Goal: Task Accomplishment & Management: Manage account settings

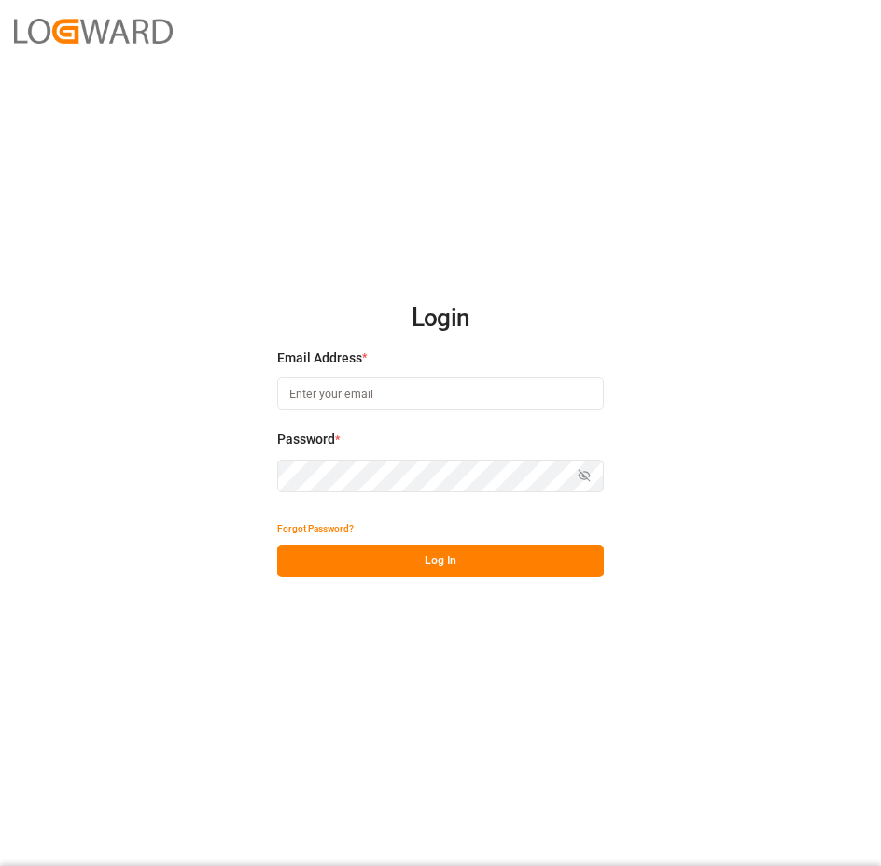
type input "[EMAIL_ADDRESS][DOMAIN_NAME]"
click at [420, 560] on button "Log In" at bounding box center [440, 560] width 327 height 33
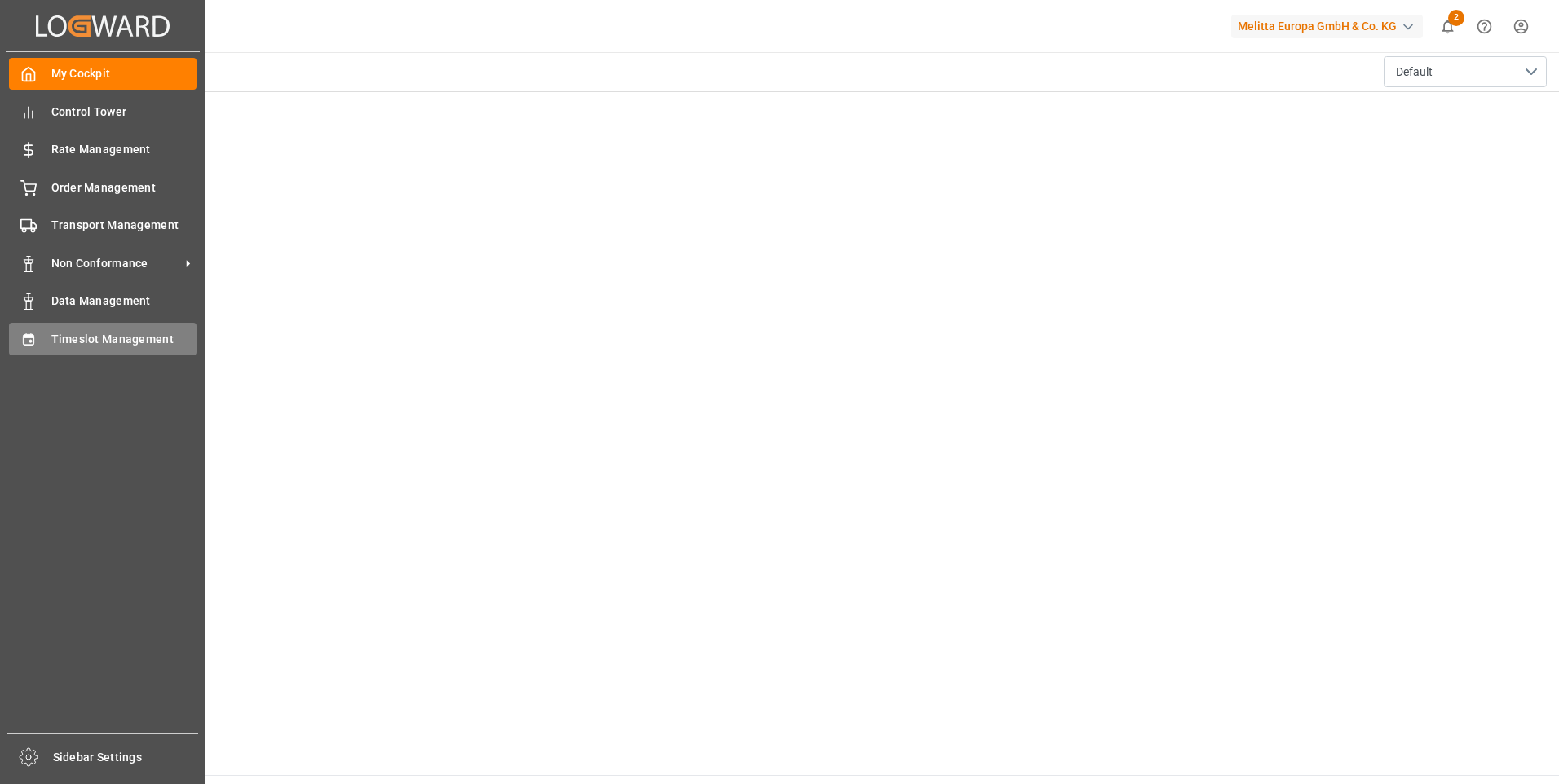
click at [136, 339] on span "Timeslot Management" at bounding box center [124, 340] width 146 height 17
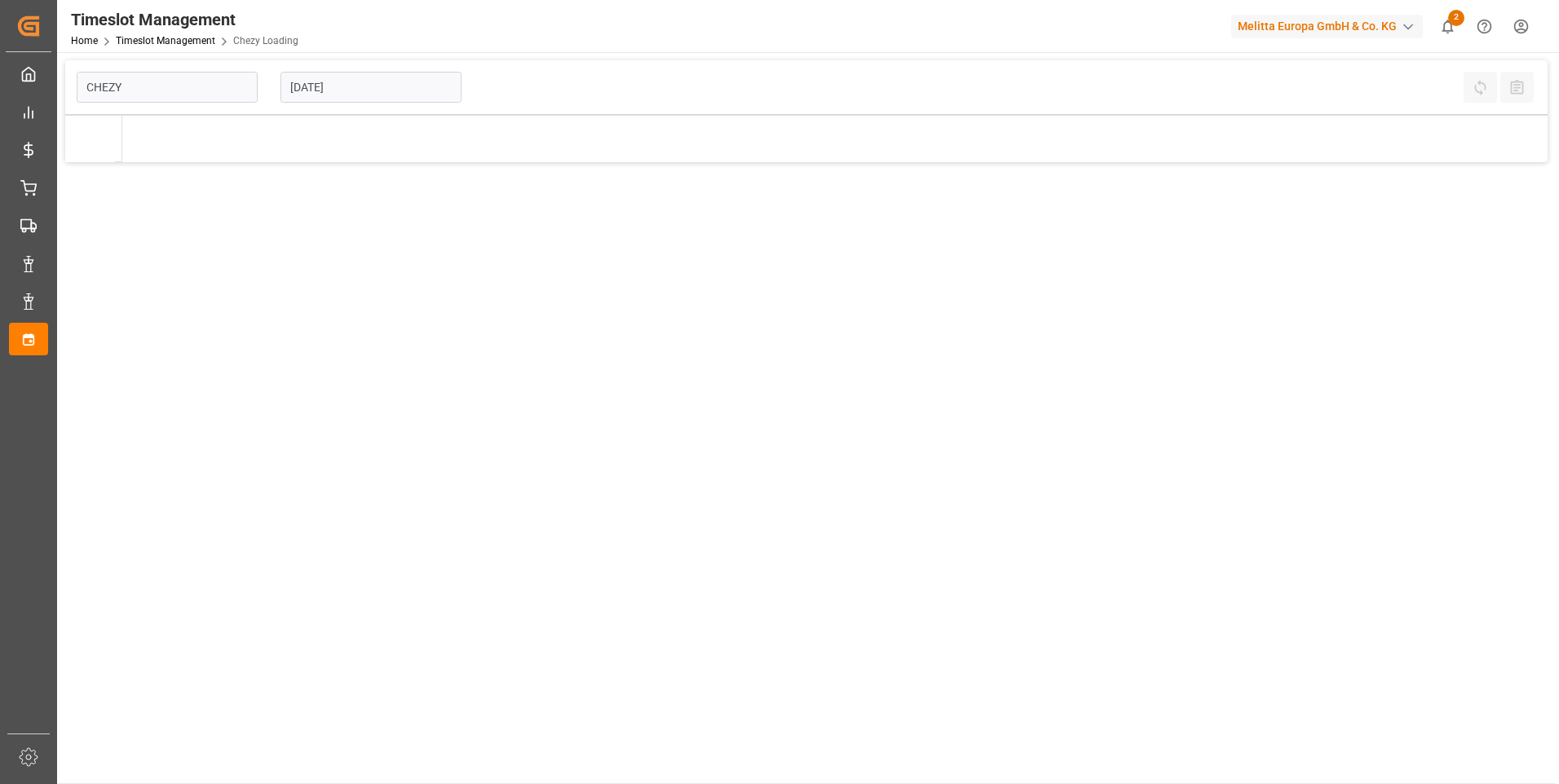
type input "Chezy Loading"
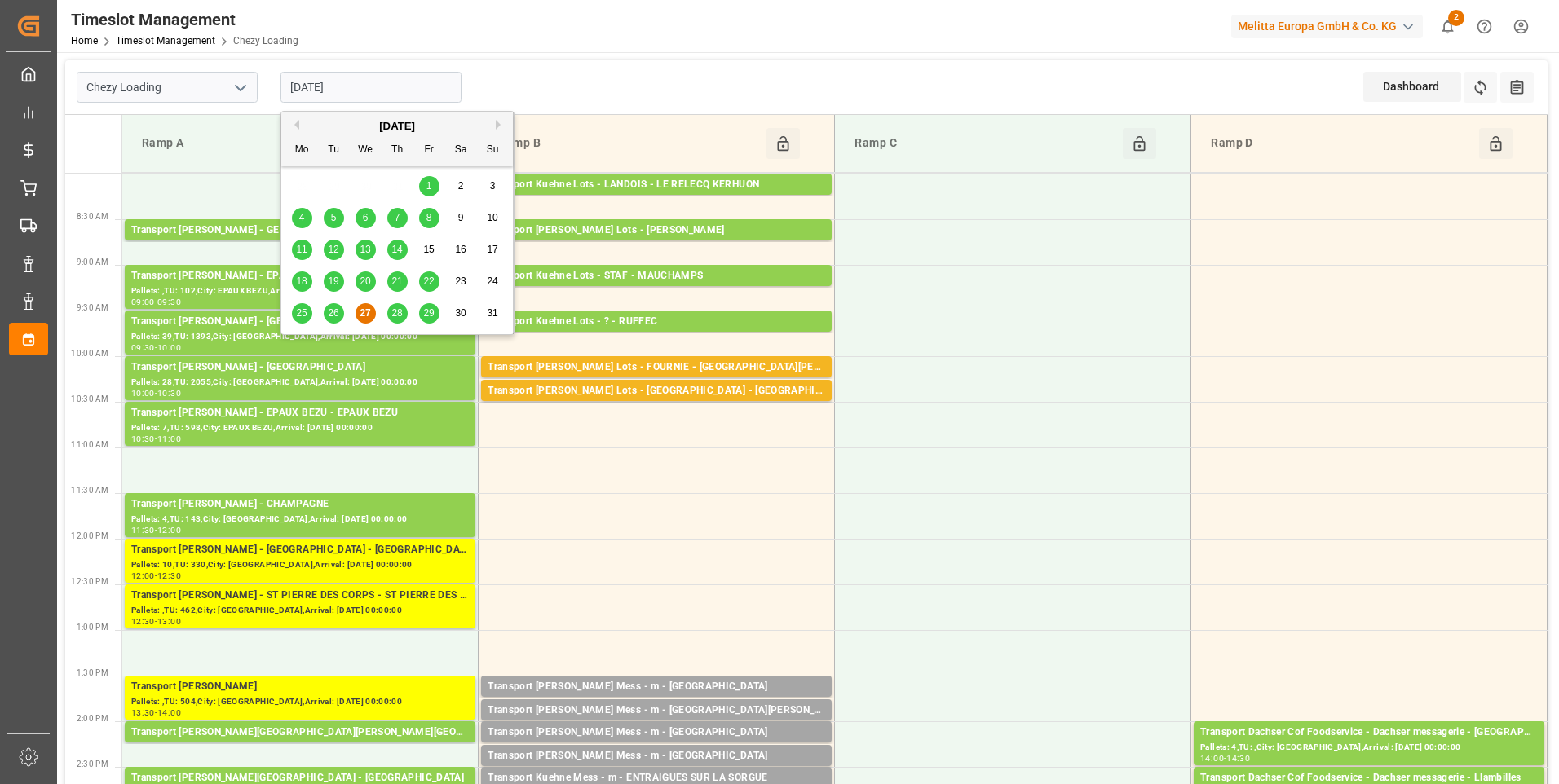
click at [362, 87] on input "[DATE]" at bounding box center [370, 86] width 181 height 31
click at [769, 485] on td at bounding box center [1013, 471] width 356 height 45
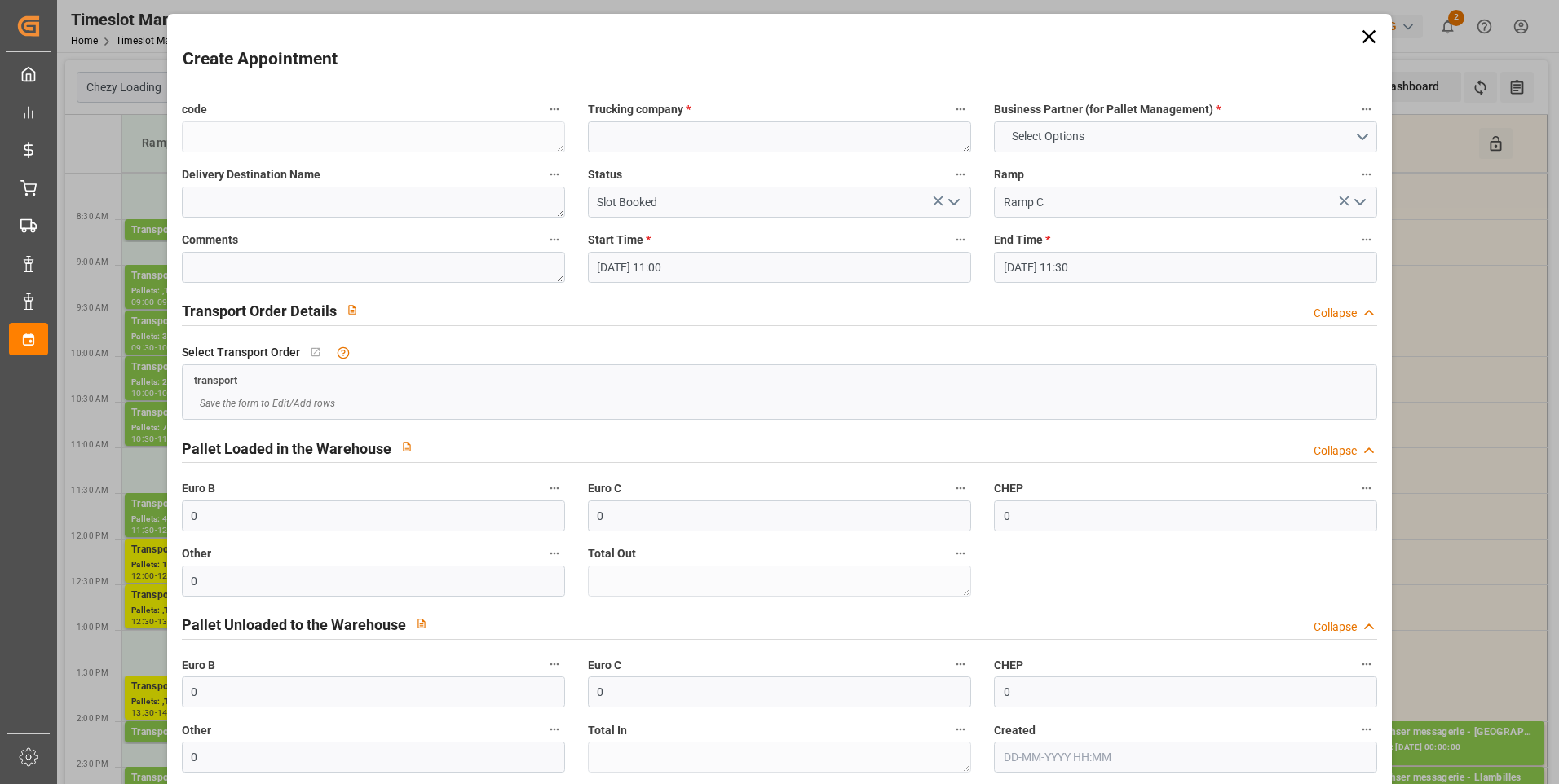
click at [769, 38] on icon at bounding box center [1369, 37] width 23 height 23
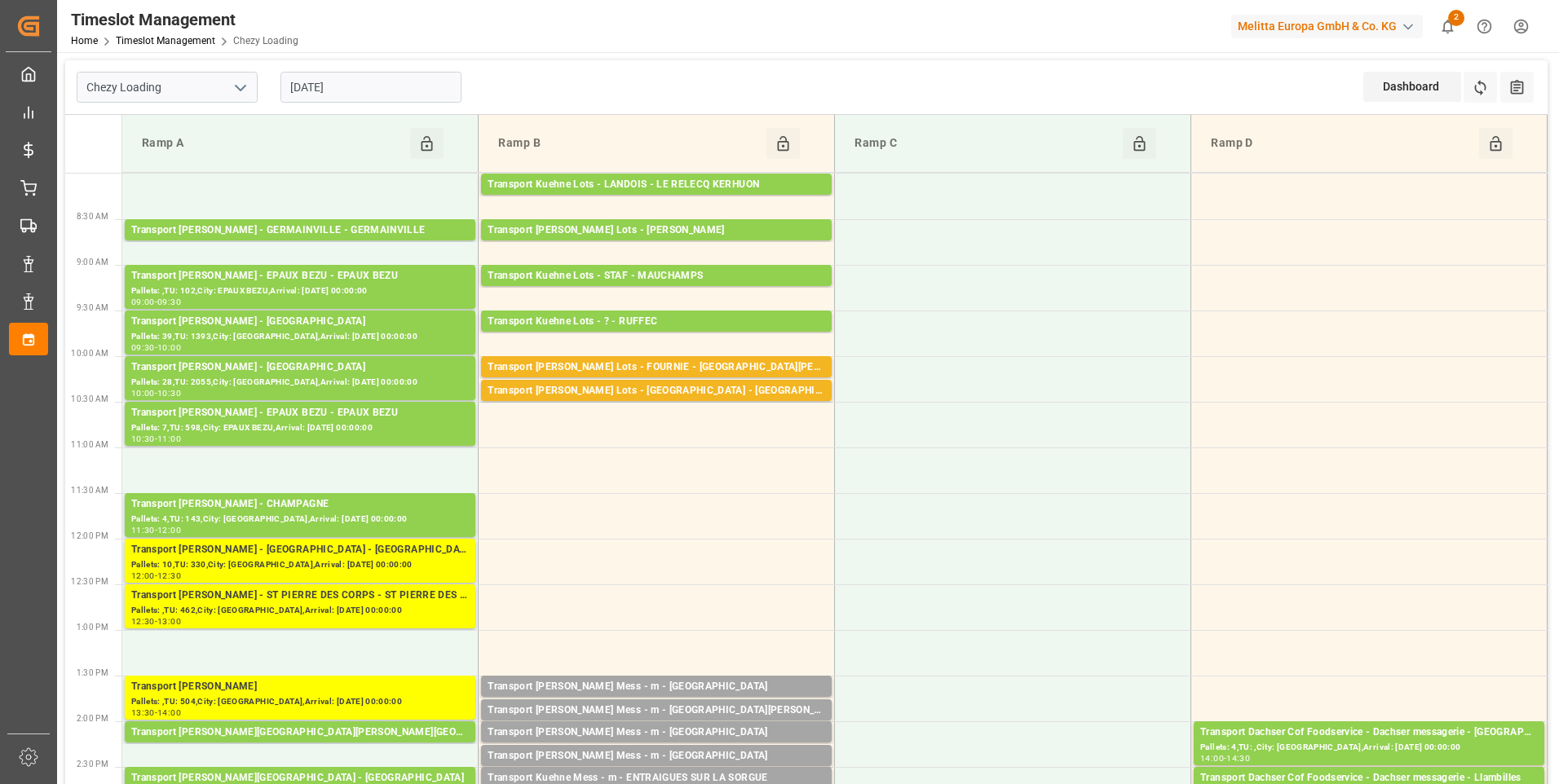
click at [372, 86] on input "[DATE]" at bounding box center [370, 86] width 181 height 31
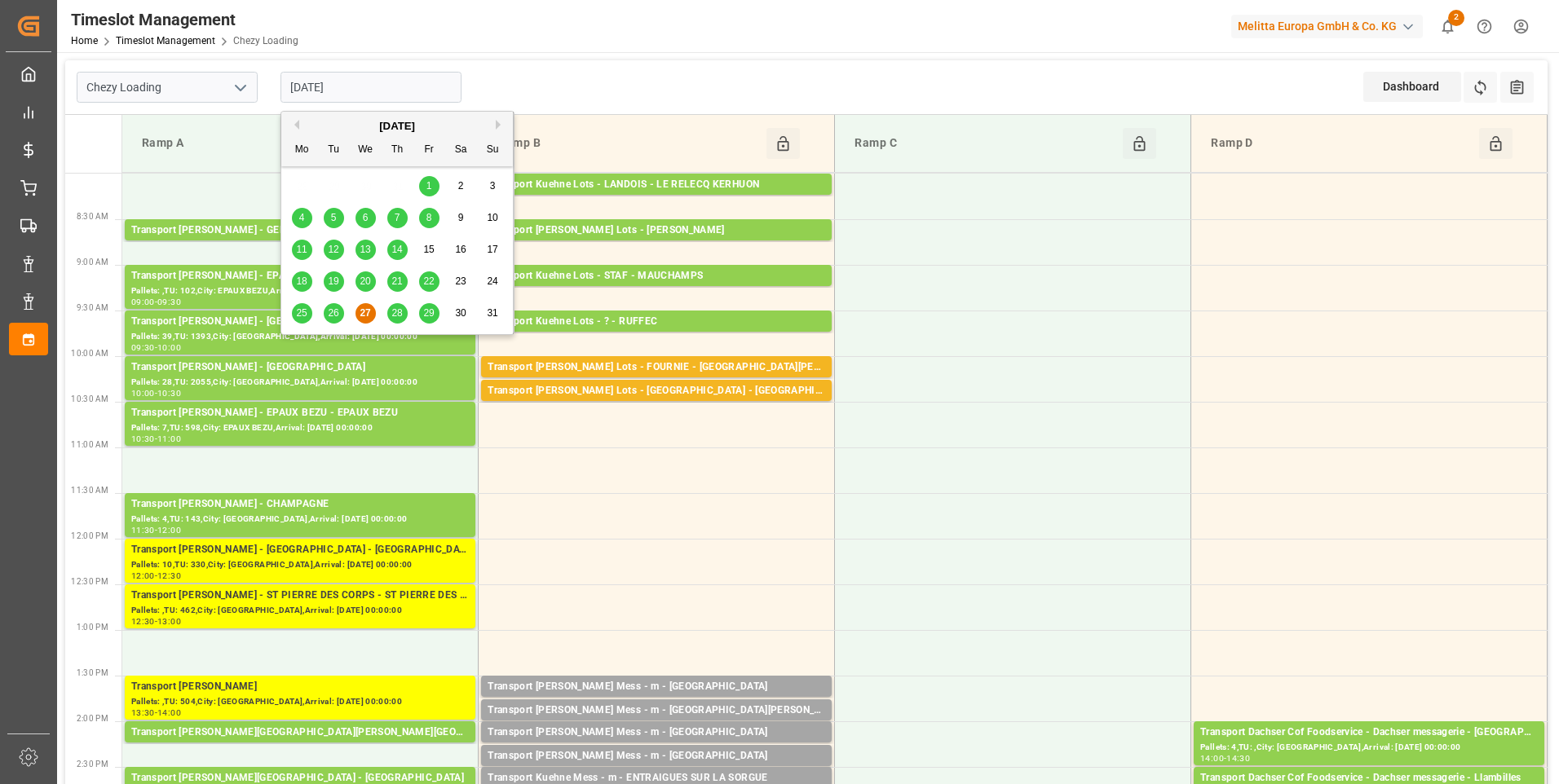
click at [398, 316] on span "28" at bounding box center [397, 313] width 10 height 11
type input "[DATE]"
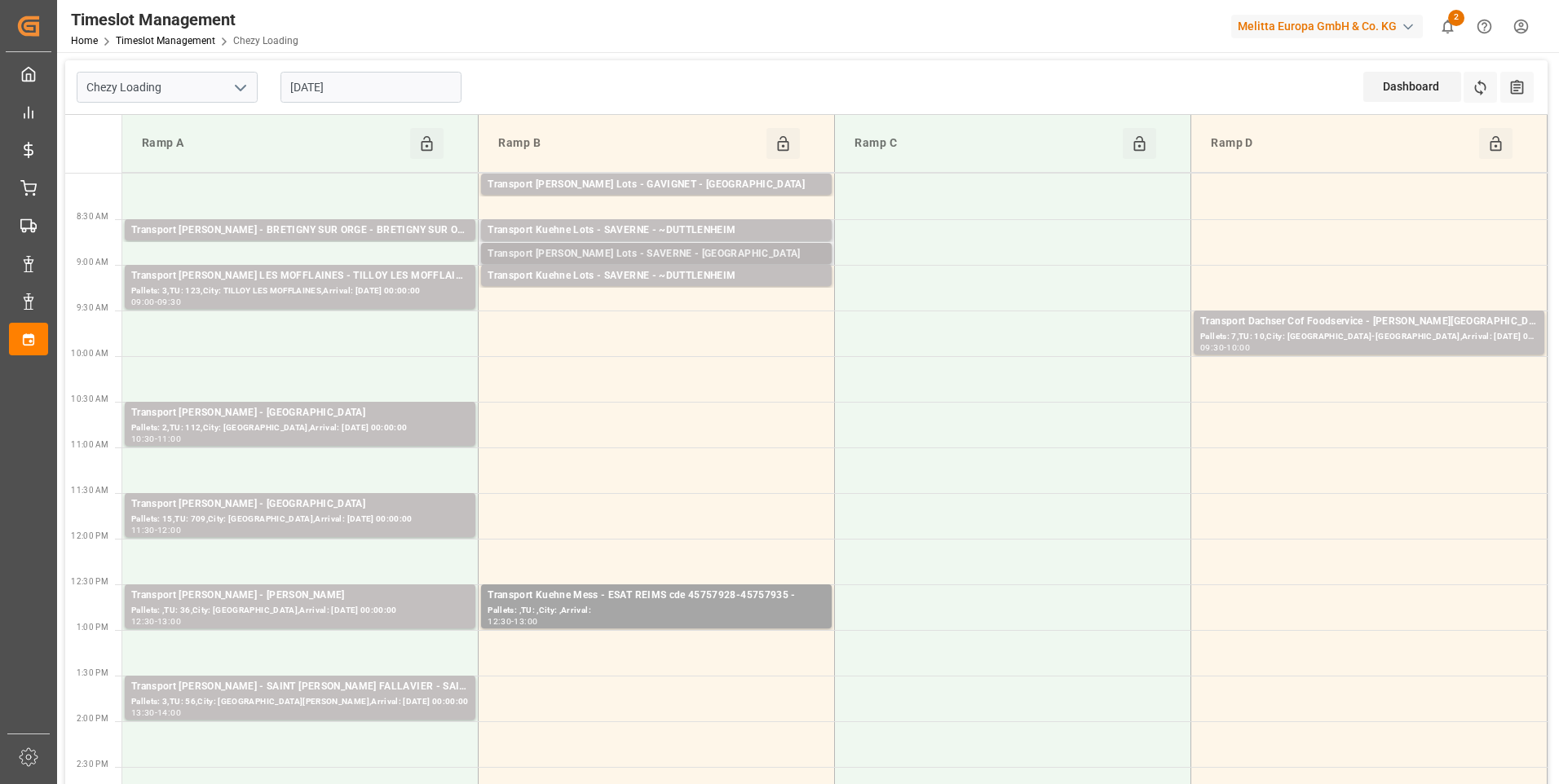
click at [737, 257] on div "Transport Kuehne Lots - SAVERNE - NIEDERHERGHEIM" at bounding box center [656, 254] width 338 height 17
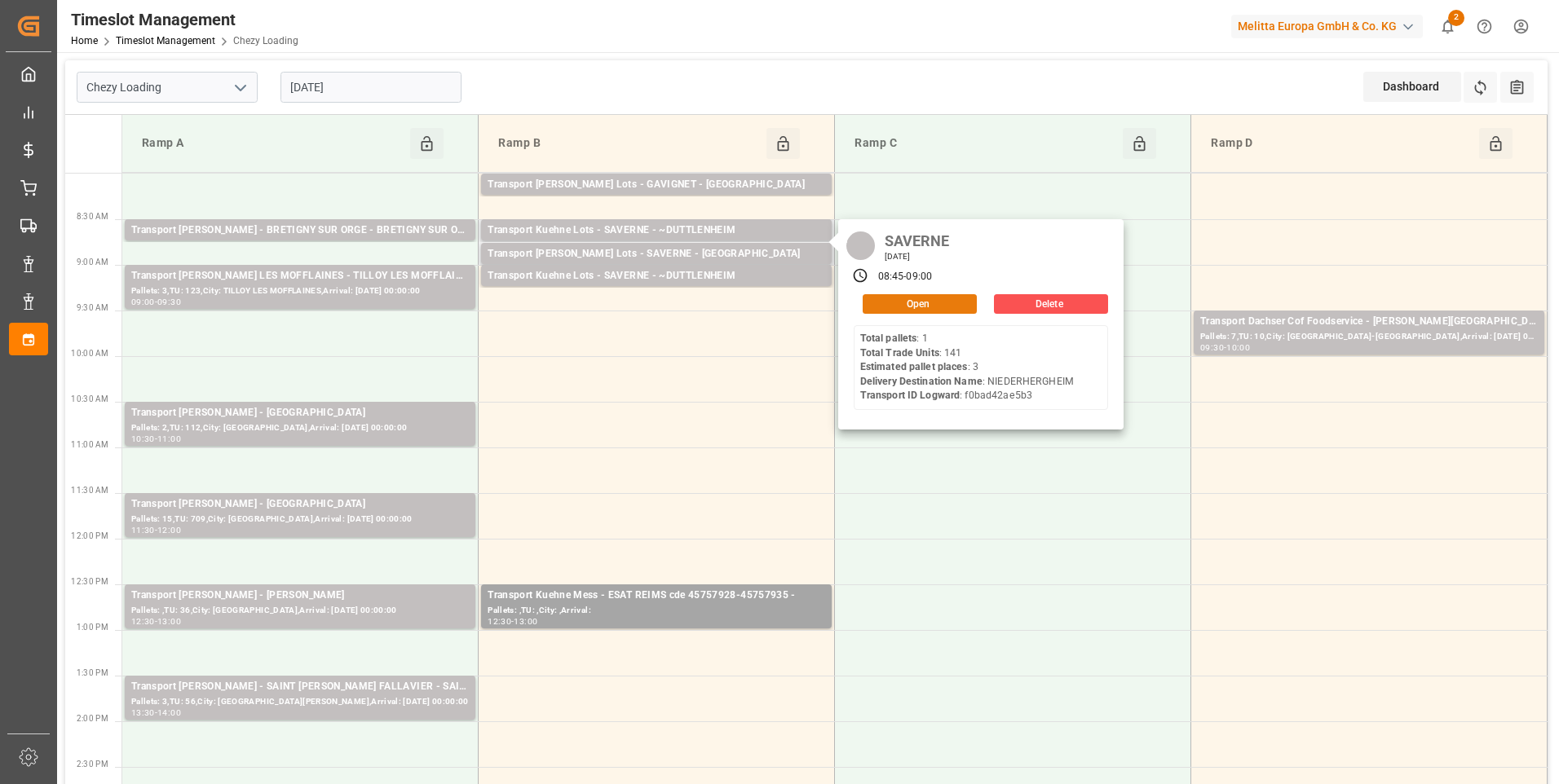
click at [769, 302] on button "Open" at bounding box center [920, 304] width 114 height 19
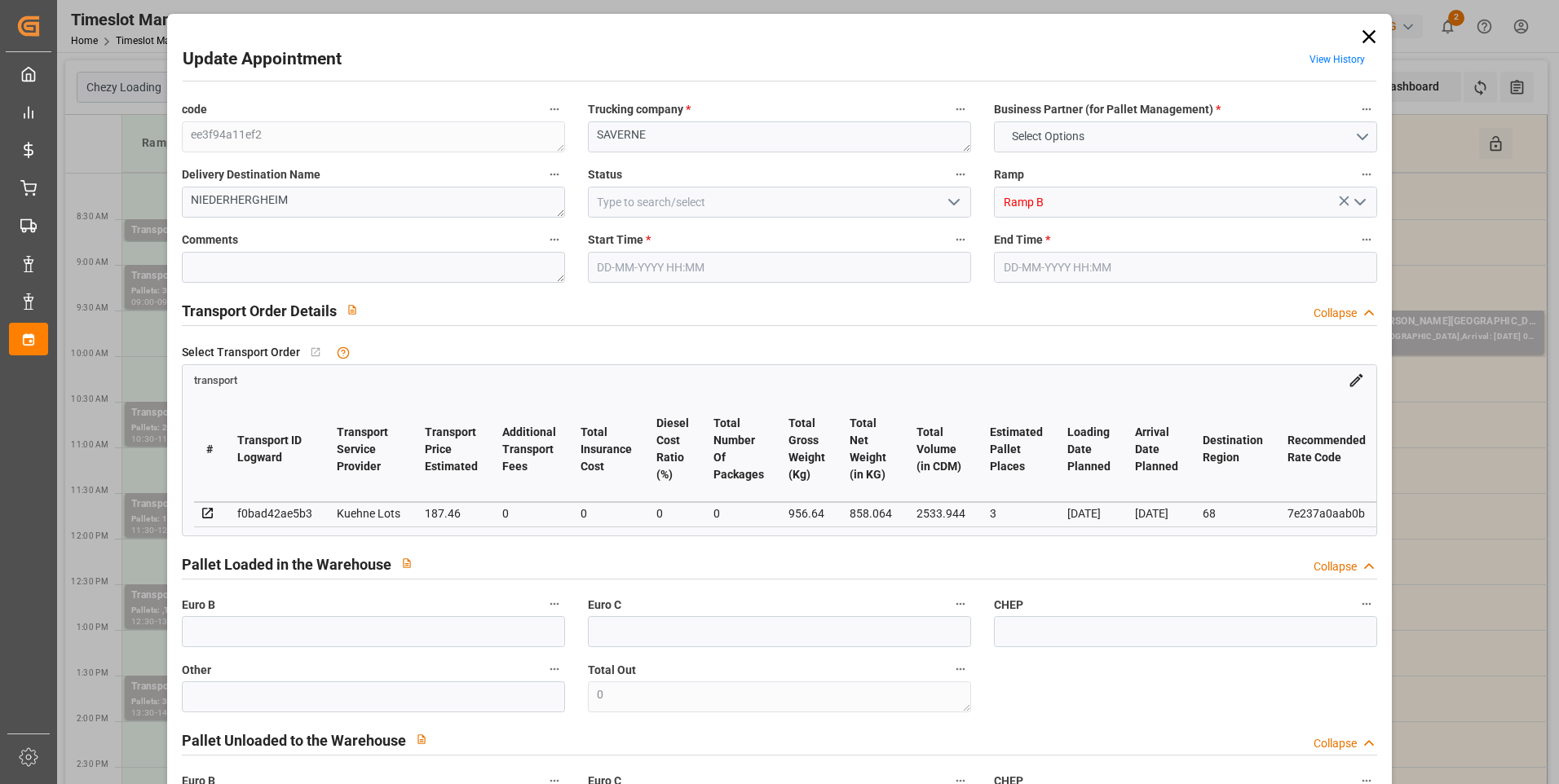
type input "3"
type input "187.46"
type input "0"
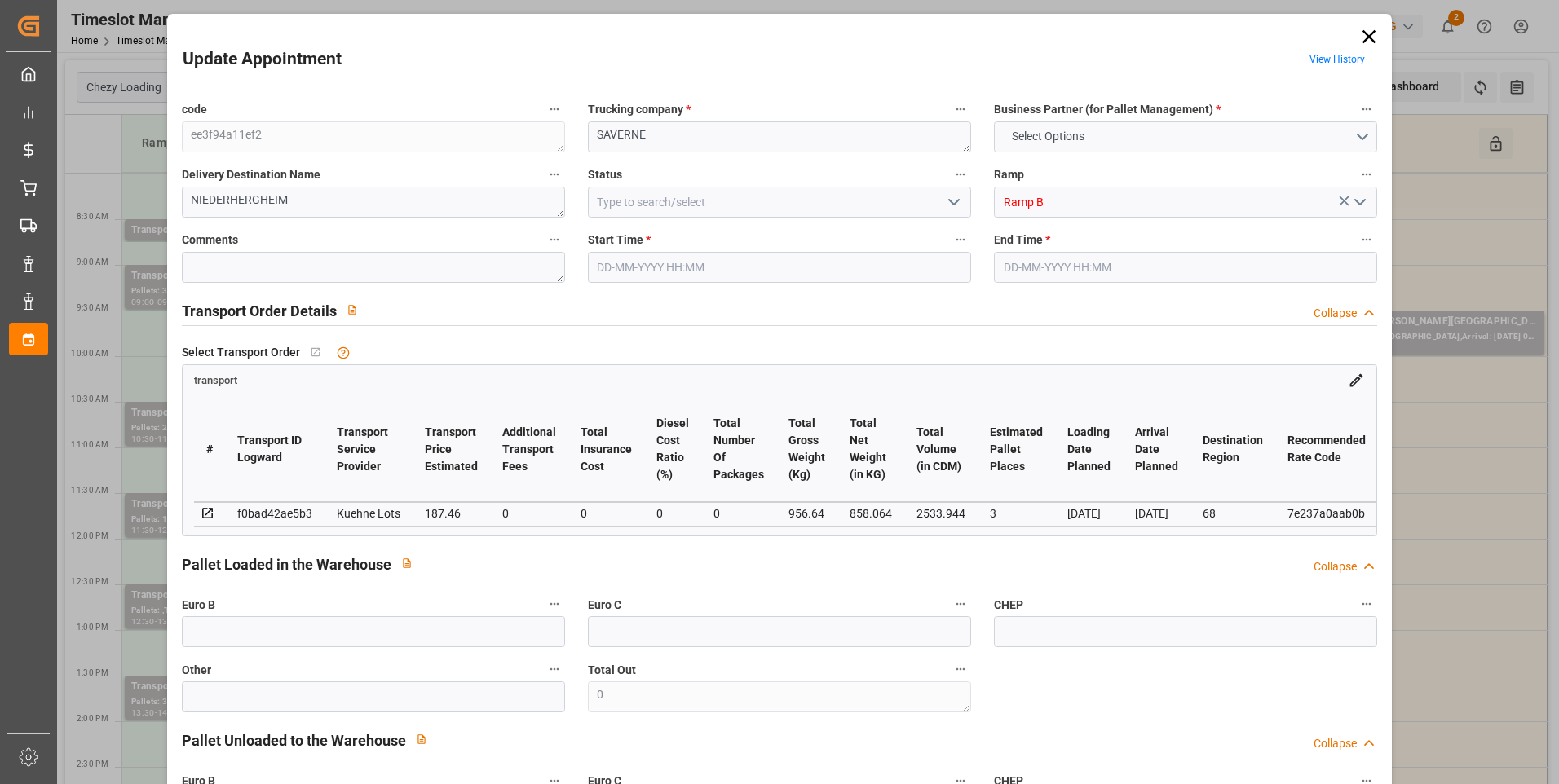
type input "187.46"
type input "0"
type input "858.064"
type input "1145.32"
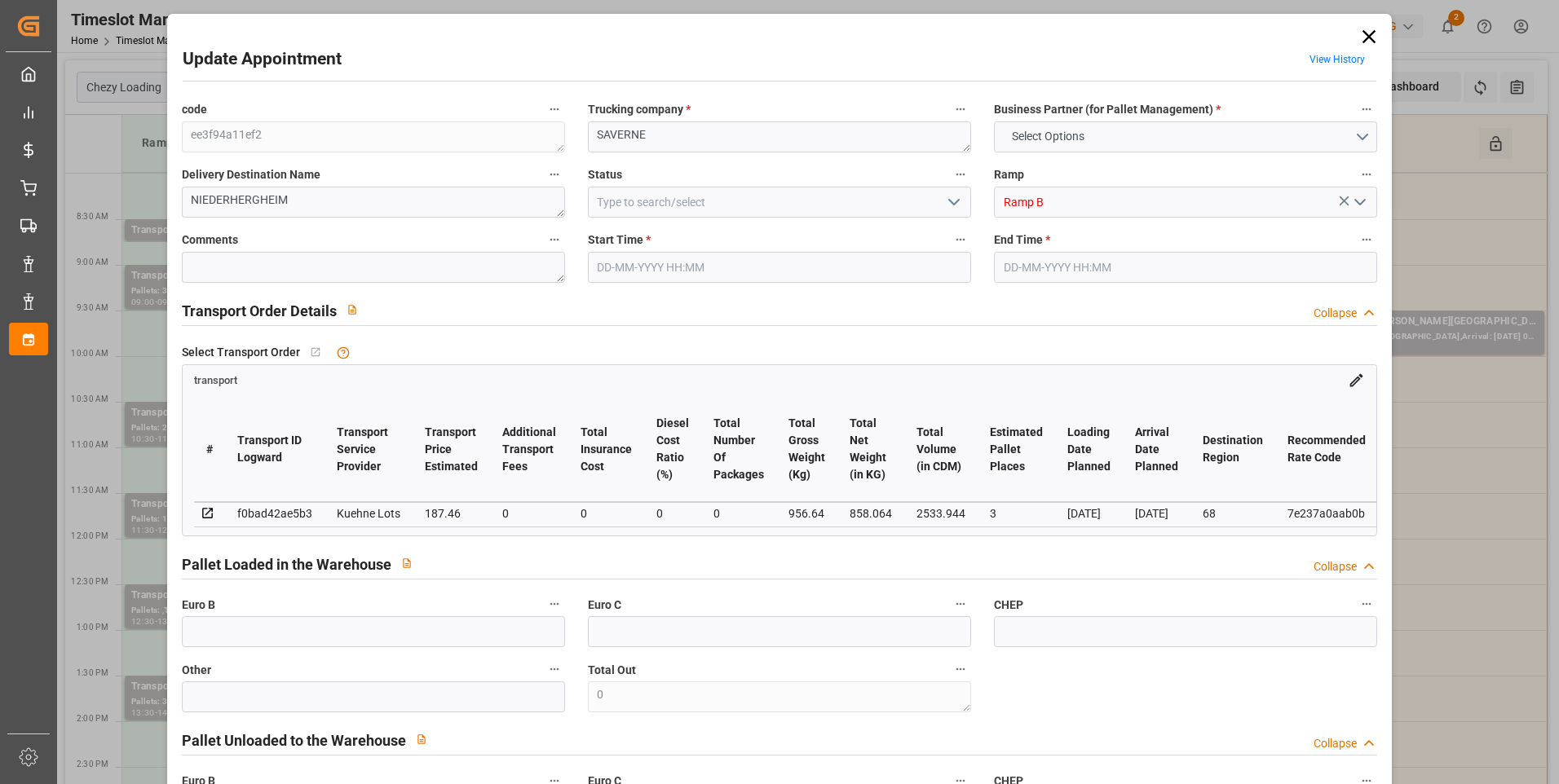
type input "2533.944"
type input "68"
type input "1"
type input "141"
type input "7"
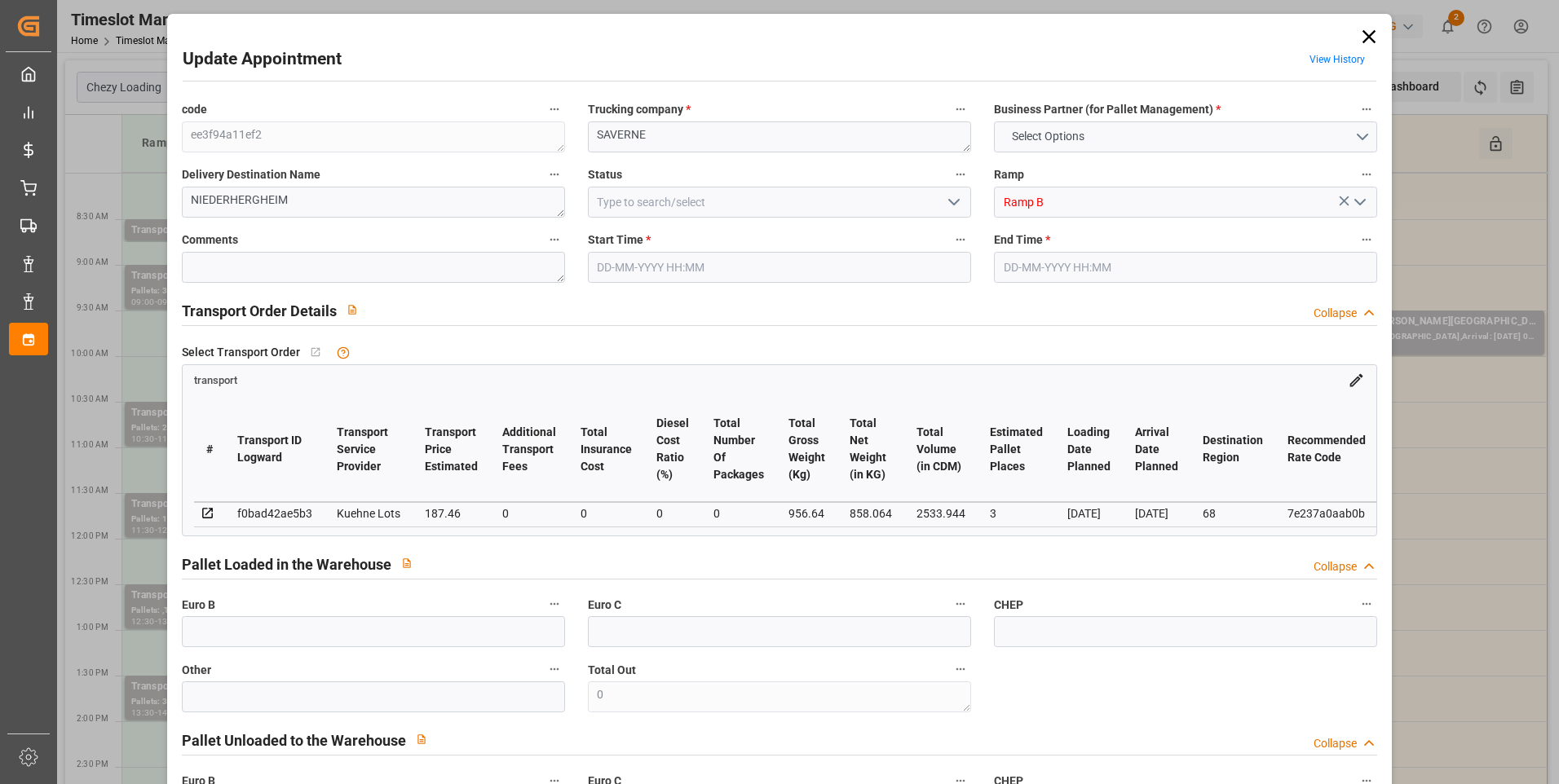
type input "101"
type input "956.64"
type input "0"
type input "4710.8598"
type input "0"
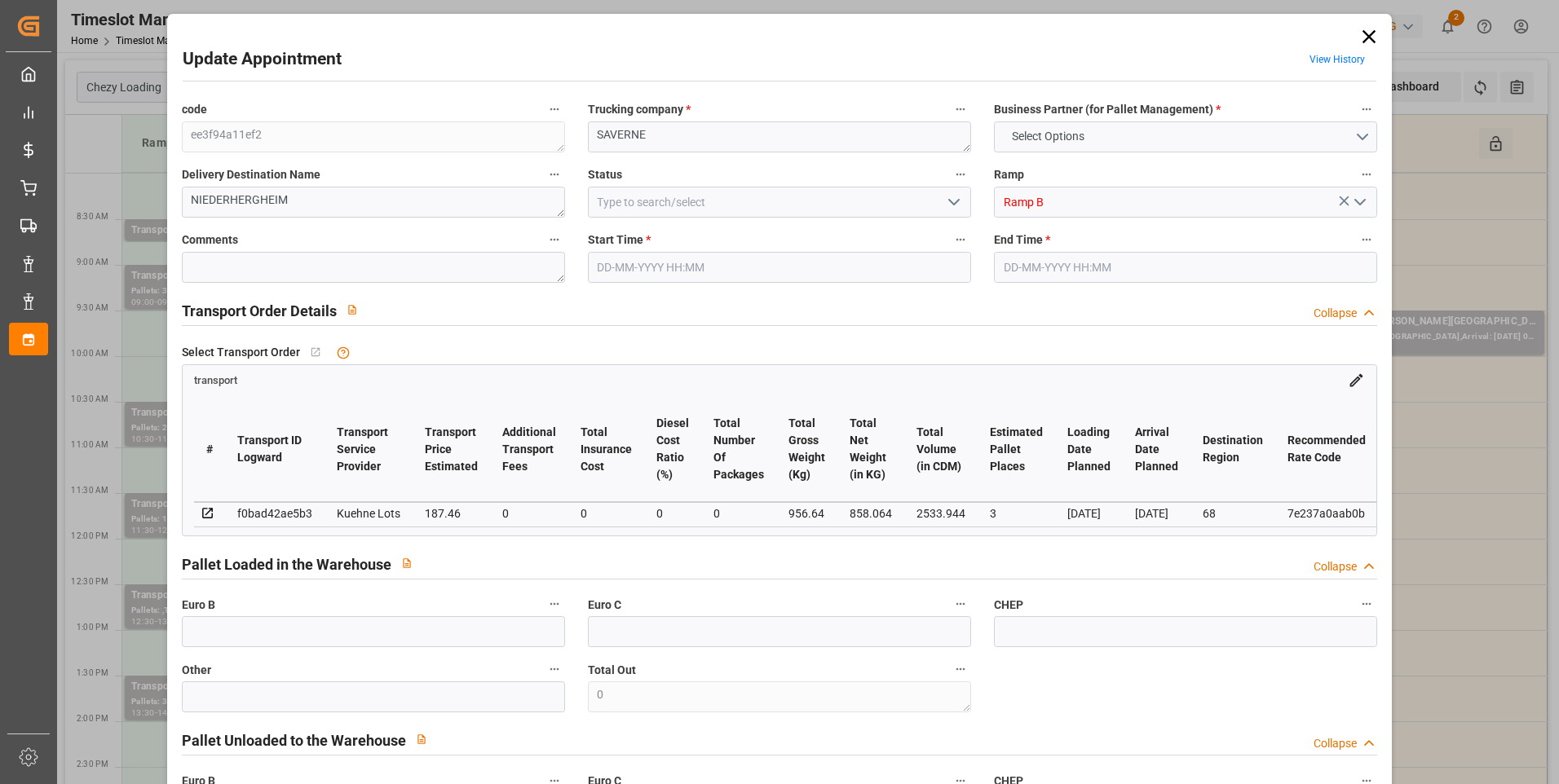
type input "0"
type input "21"
type input "35"
type input "28-08-2025 08:45"
type input "28-08-2025 09:00"
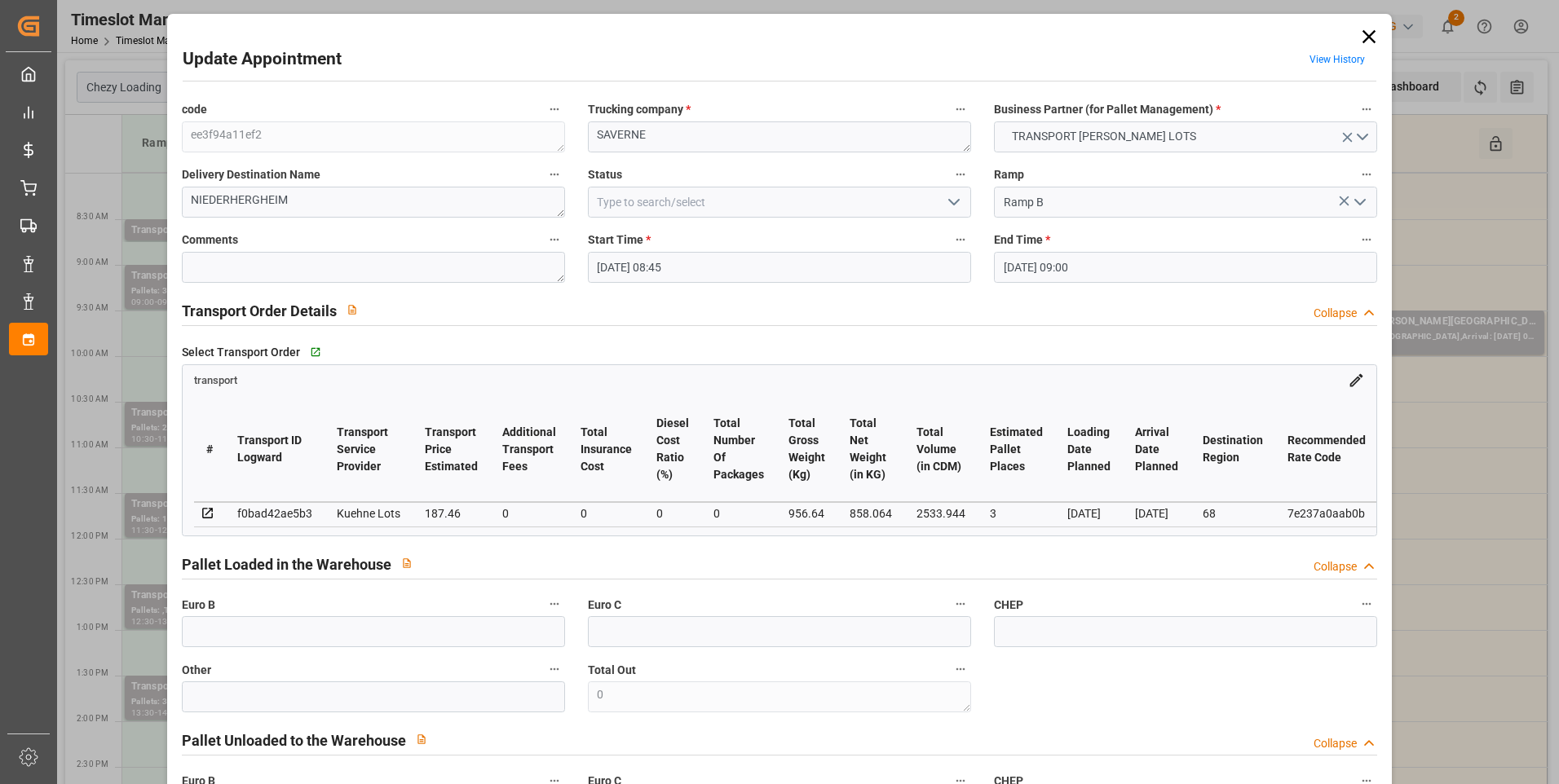
type input "26-08-2025 13:01"
type input "26-08-2025 11:24"
type input "[DATE]"
click at [769, 200] on polyline "open menu" at bounding box center [954, 203] width 10 height 5
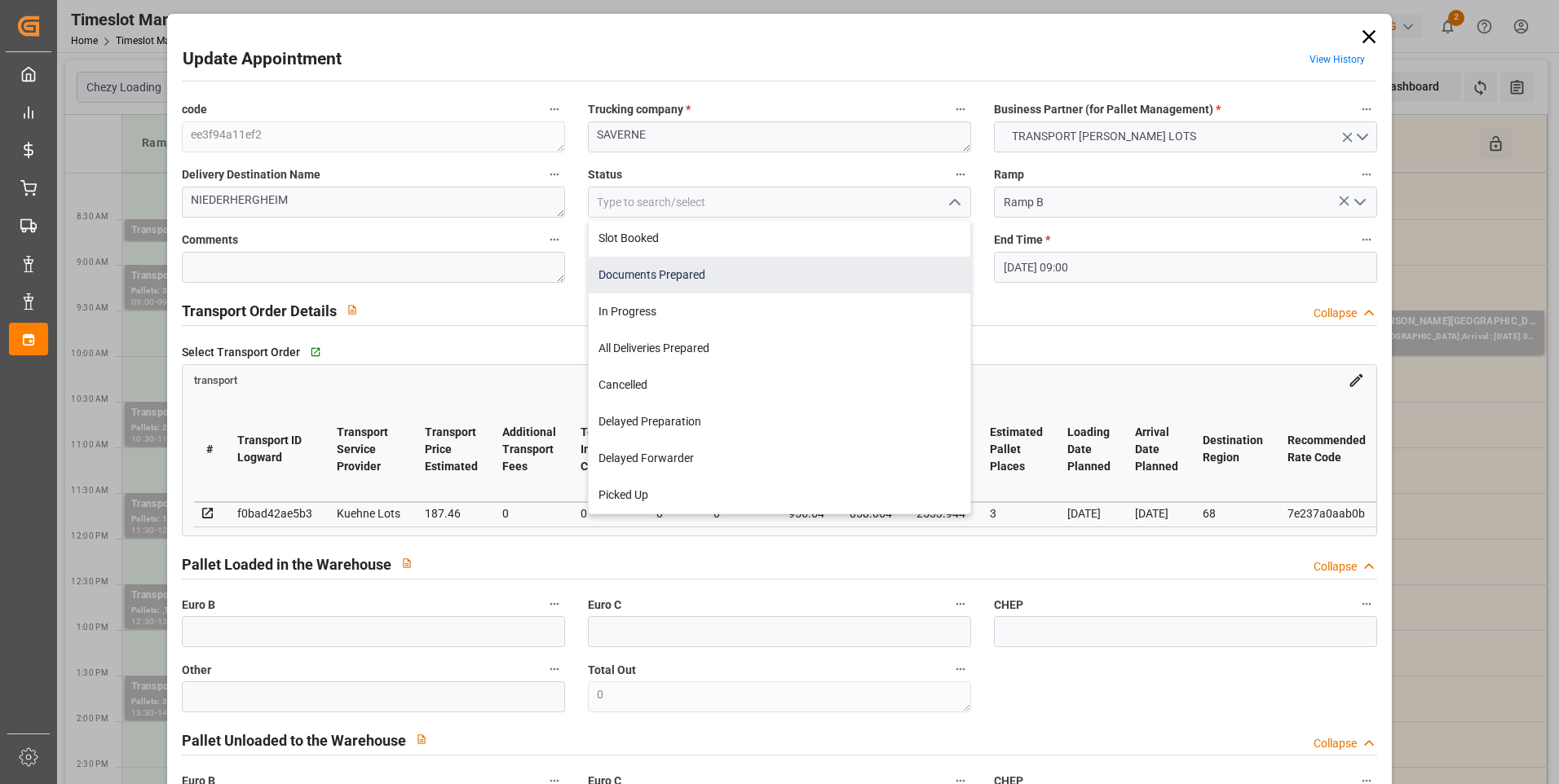
click at [674, 284] on div "Documents Prepared" at bounding box center [779, 275] width 382 height 37
type input "Documents Prepared"
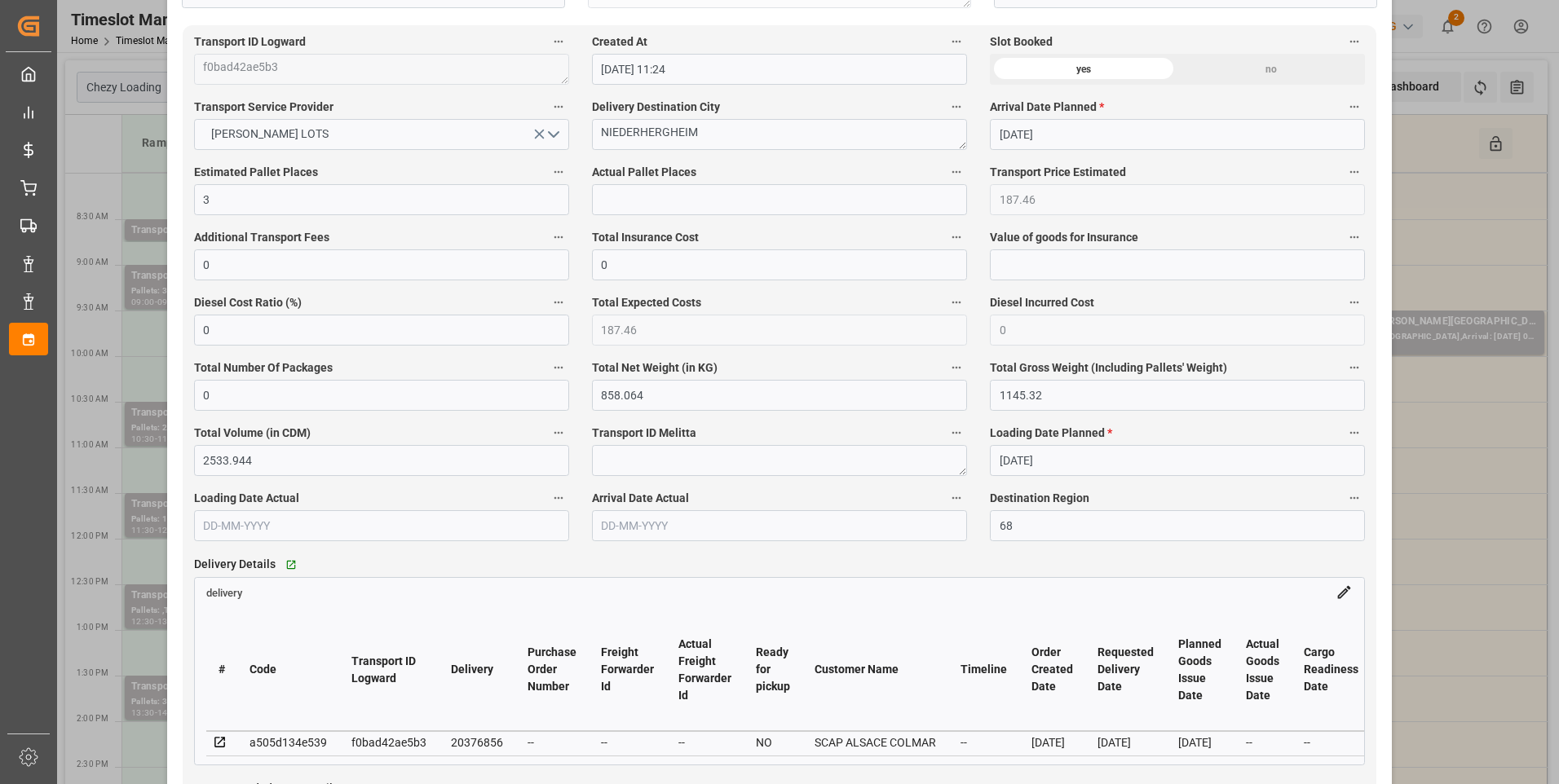
scroll to position [897, 0]
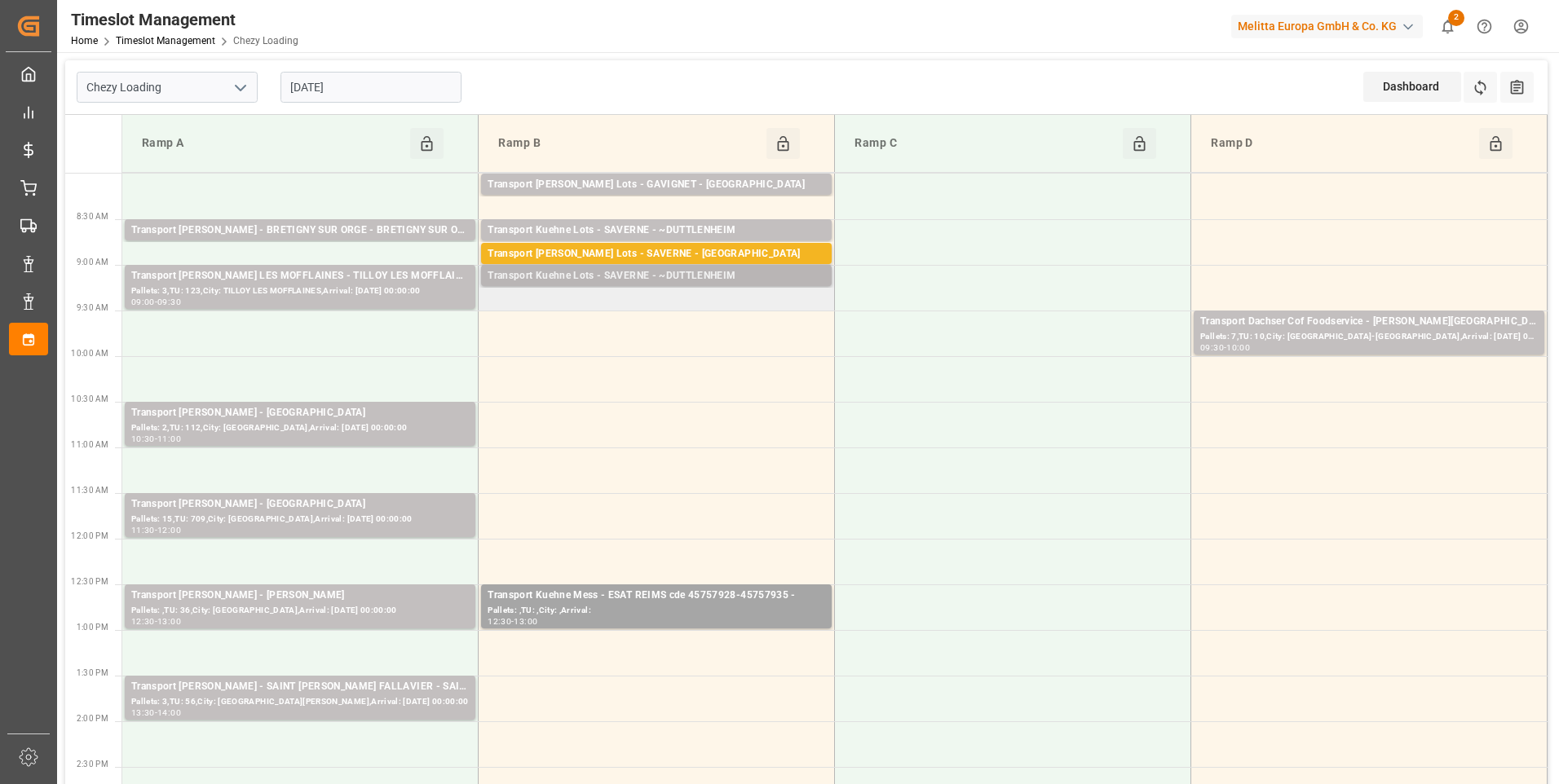
click at [703, 276] on div "Transport Kuehne Lots - SAVERNE - ~DUTTLENHEIM" at bounding box center [656, 276] width 338 height 17
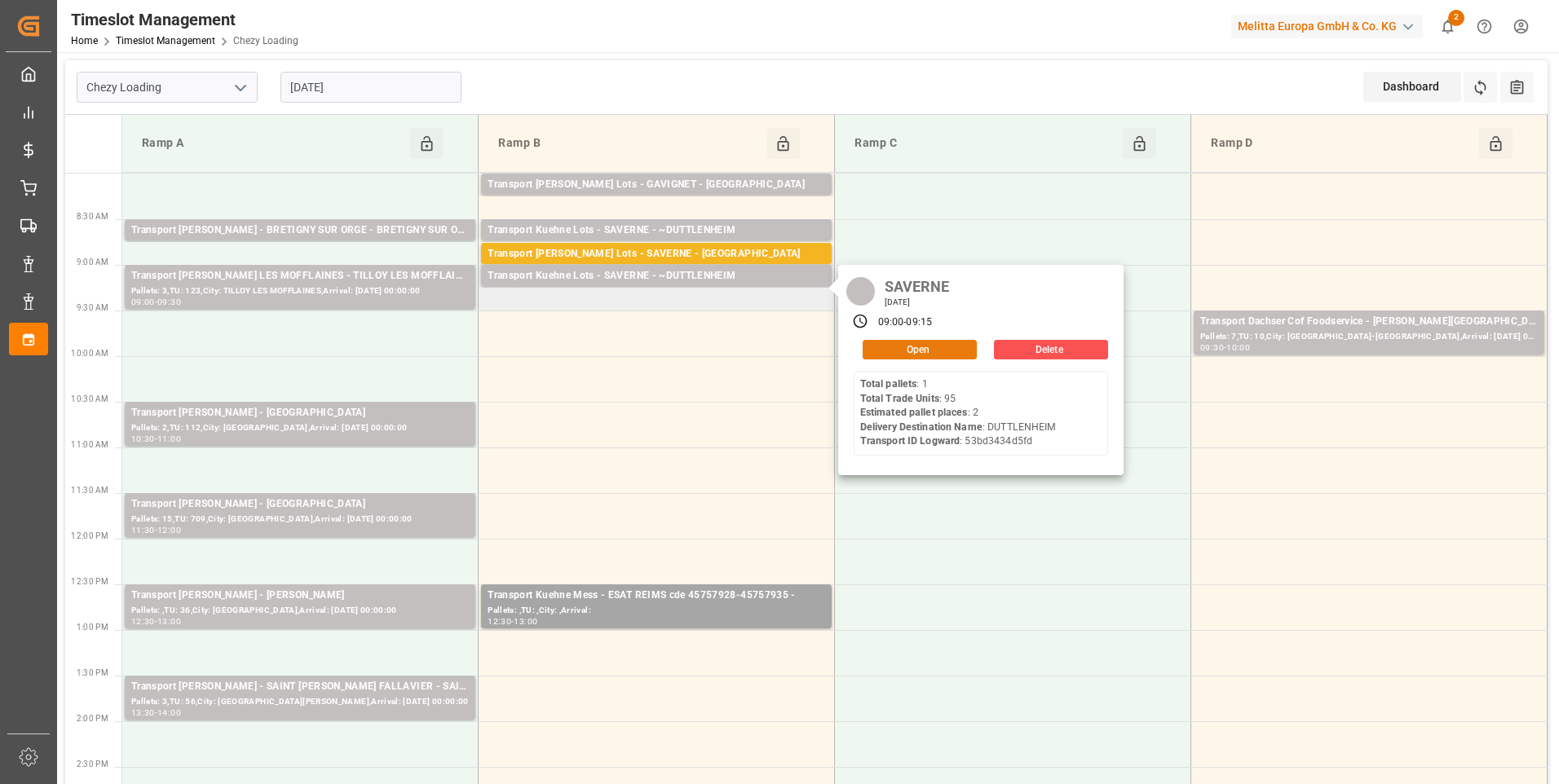
click at [769, 350] on button "Open" at bounding box center [920, 349] width 114 height 19
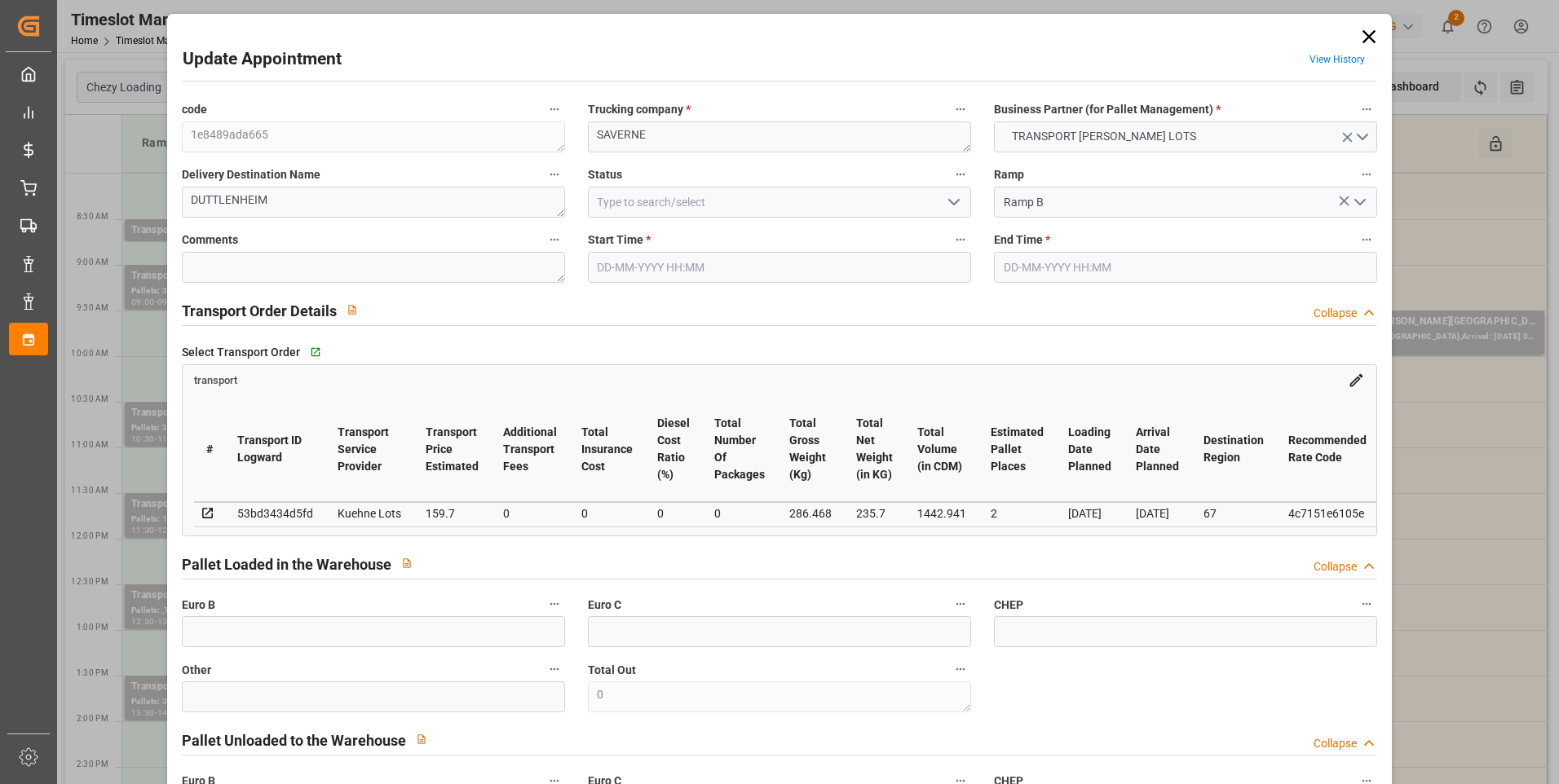
type input "28-08-2025 09:00"
type input "28-08-2025 09:15"
type input "26-08-2025 13:02"
type input "26-08-2025 11:24"
type input "[DATE]"
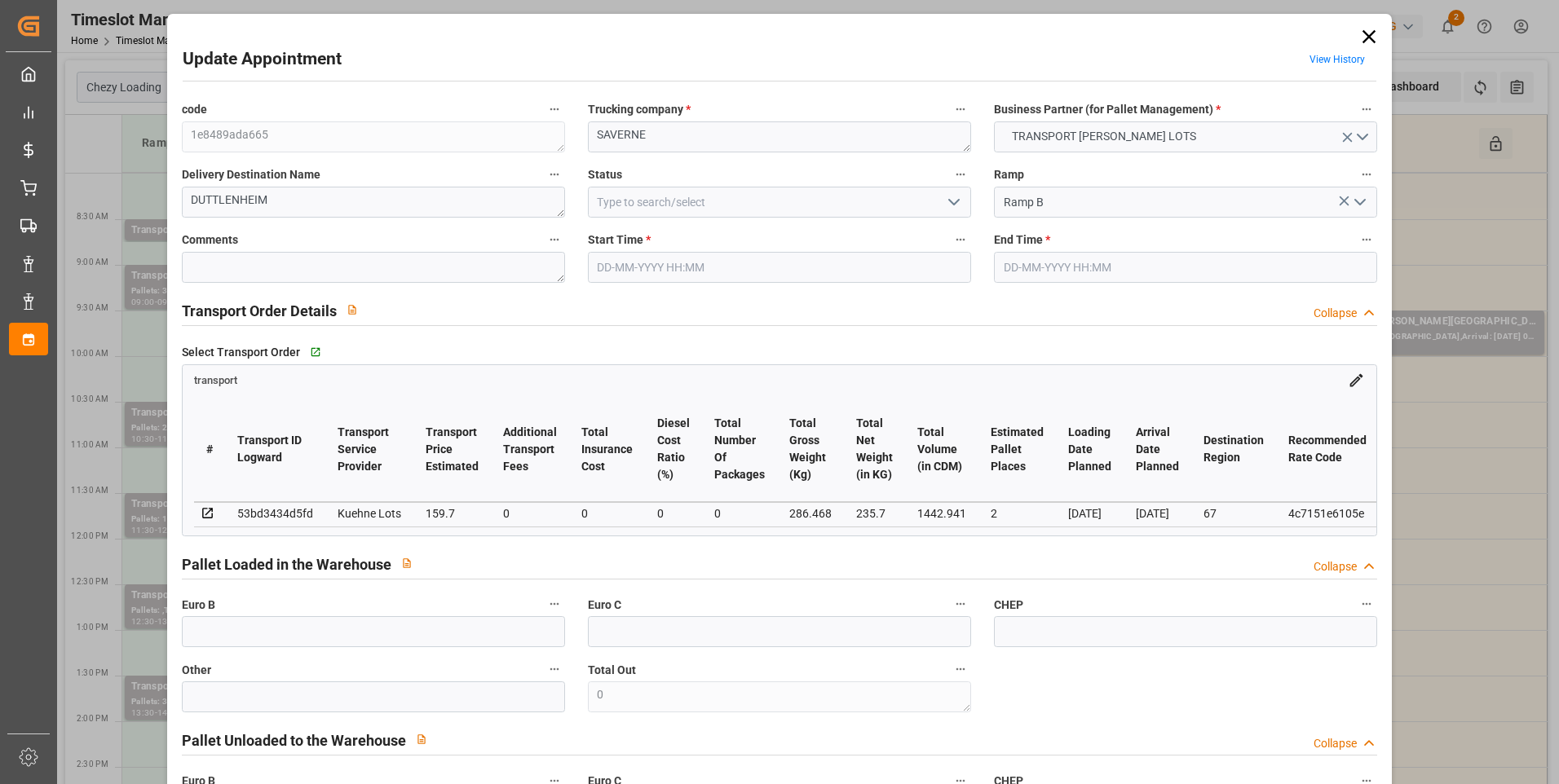
type input "[DATE]"
click at [769, 33] on icon at bounding box center [1369, 37] width 23 height 23
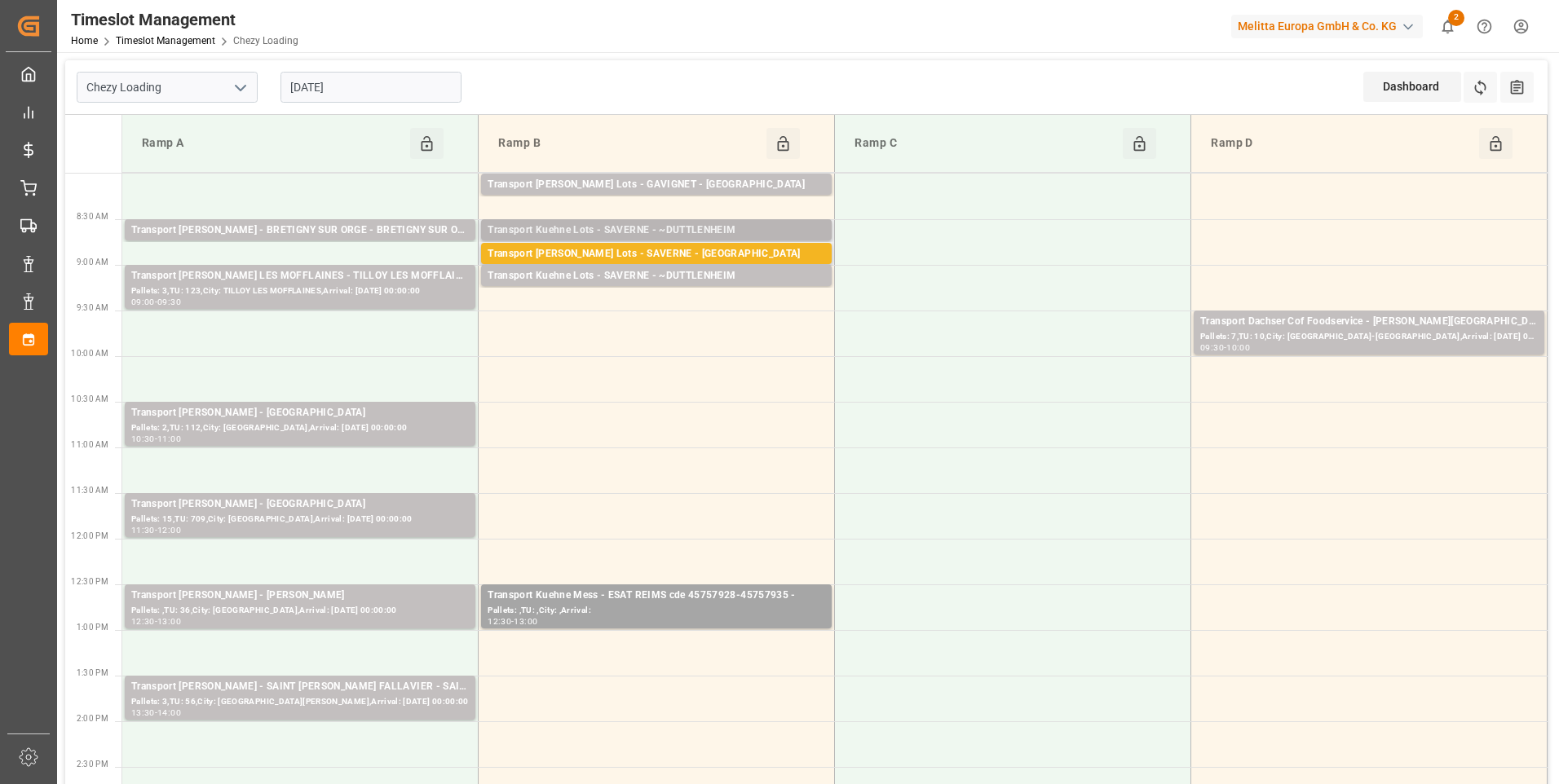
click at [744, 226] on div "Transport Kuehne Lots - SAVERNE - ~DUTTLENHEIM" at bounding box center [656, 230] width 338 height 17
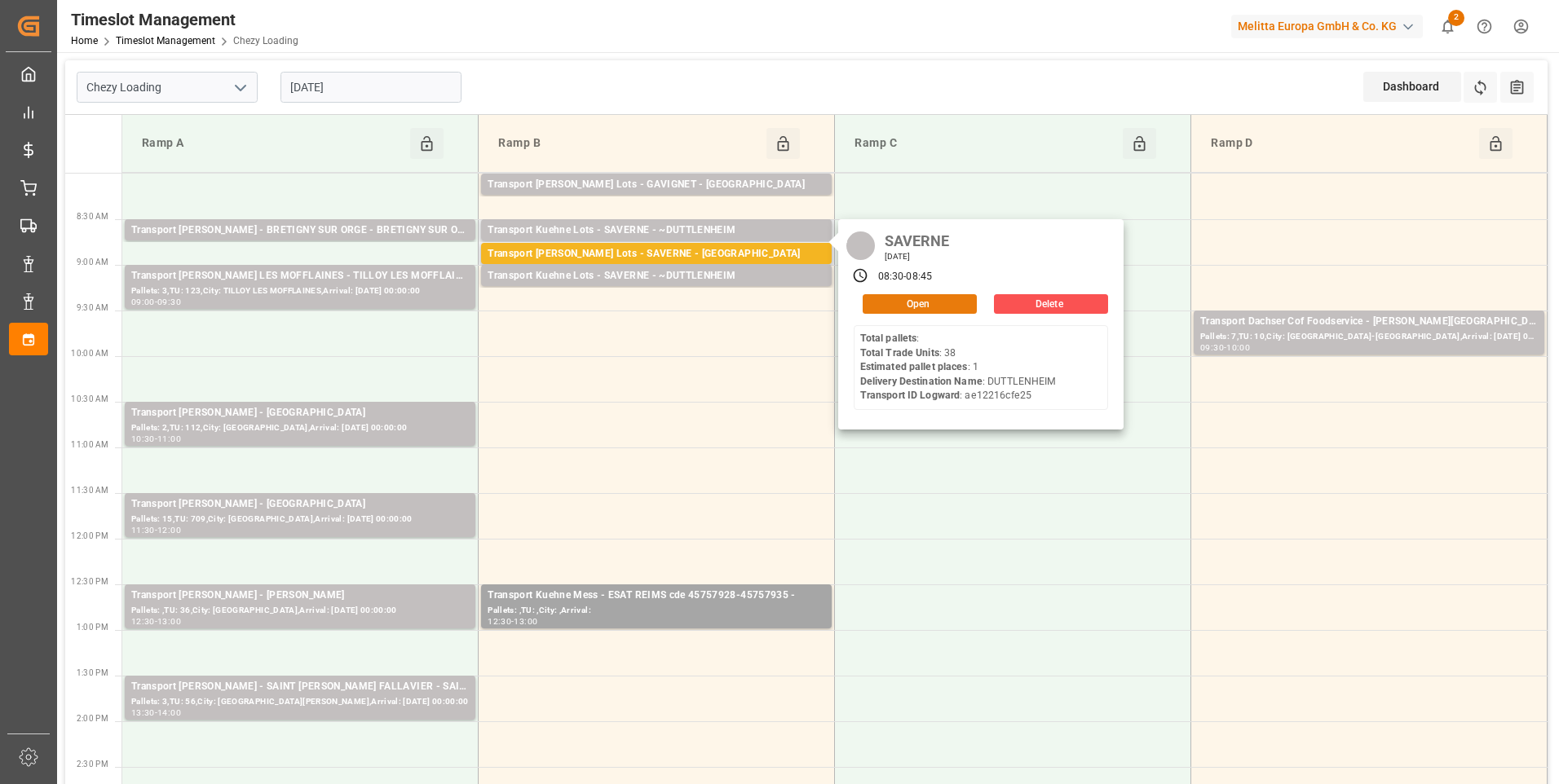
click at [769, 300] on button "Open" at bounding box center [920, 304] width 114 height 19
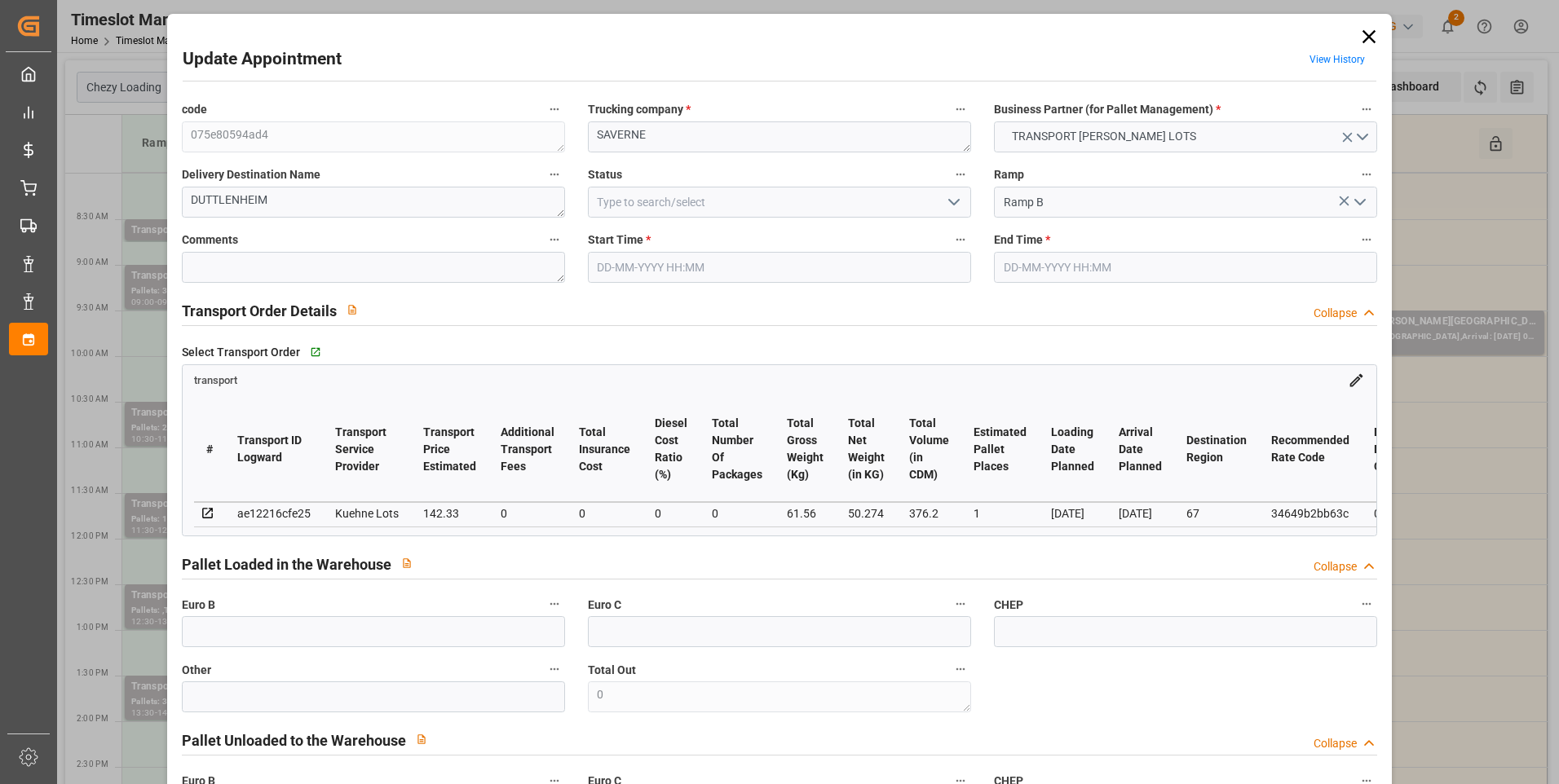
type input "1"
type input "142.33"
type input "0"
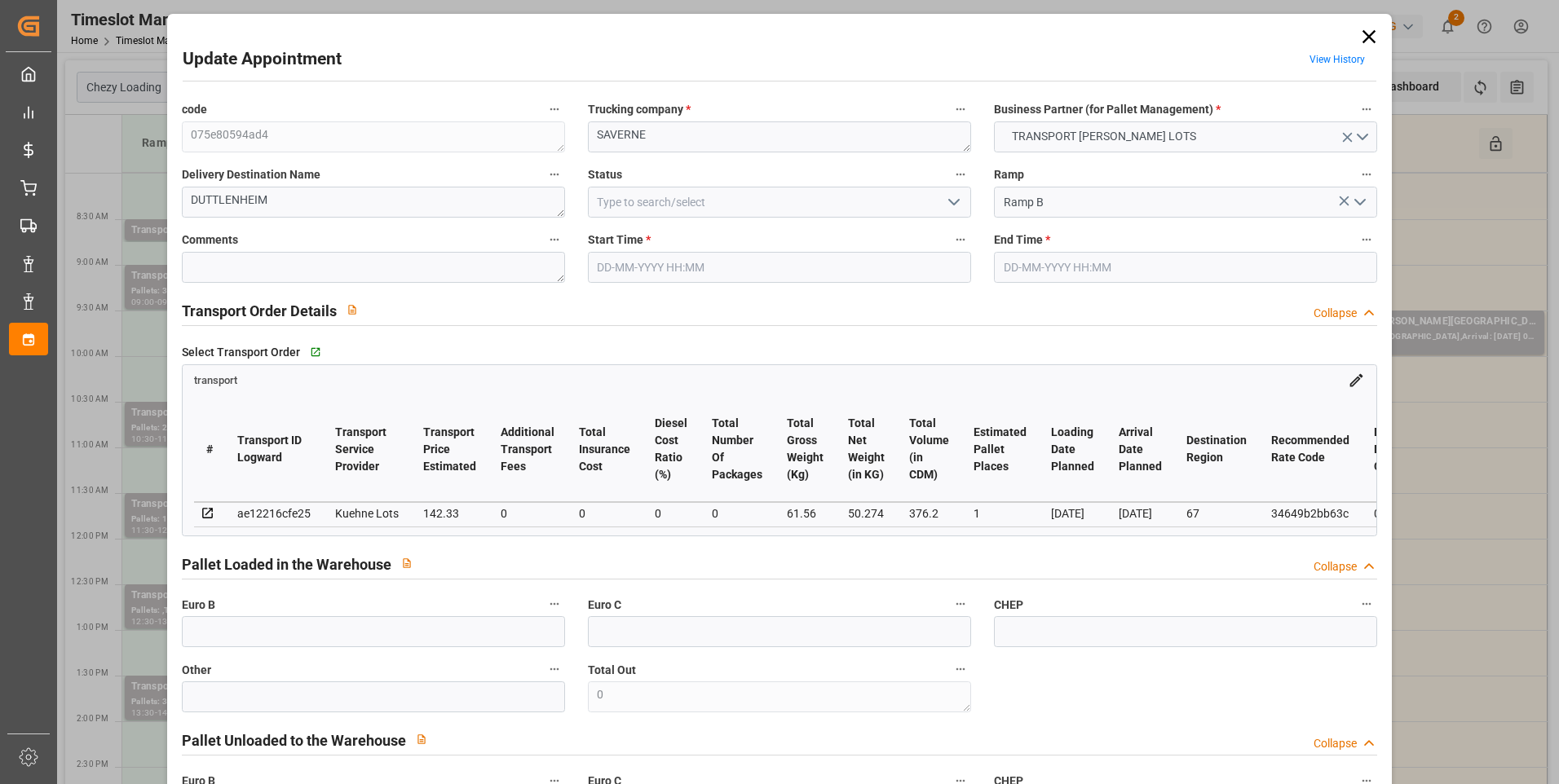
type input "142.33"
type input "0"
type input "50.274"
type input "83.876"
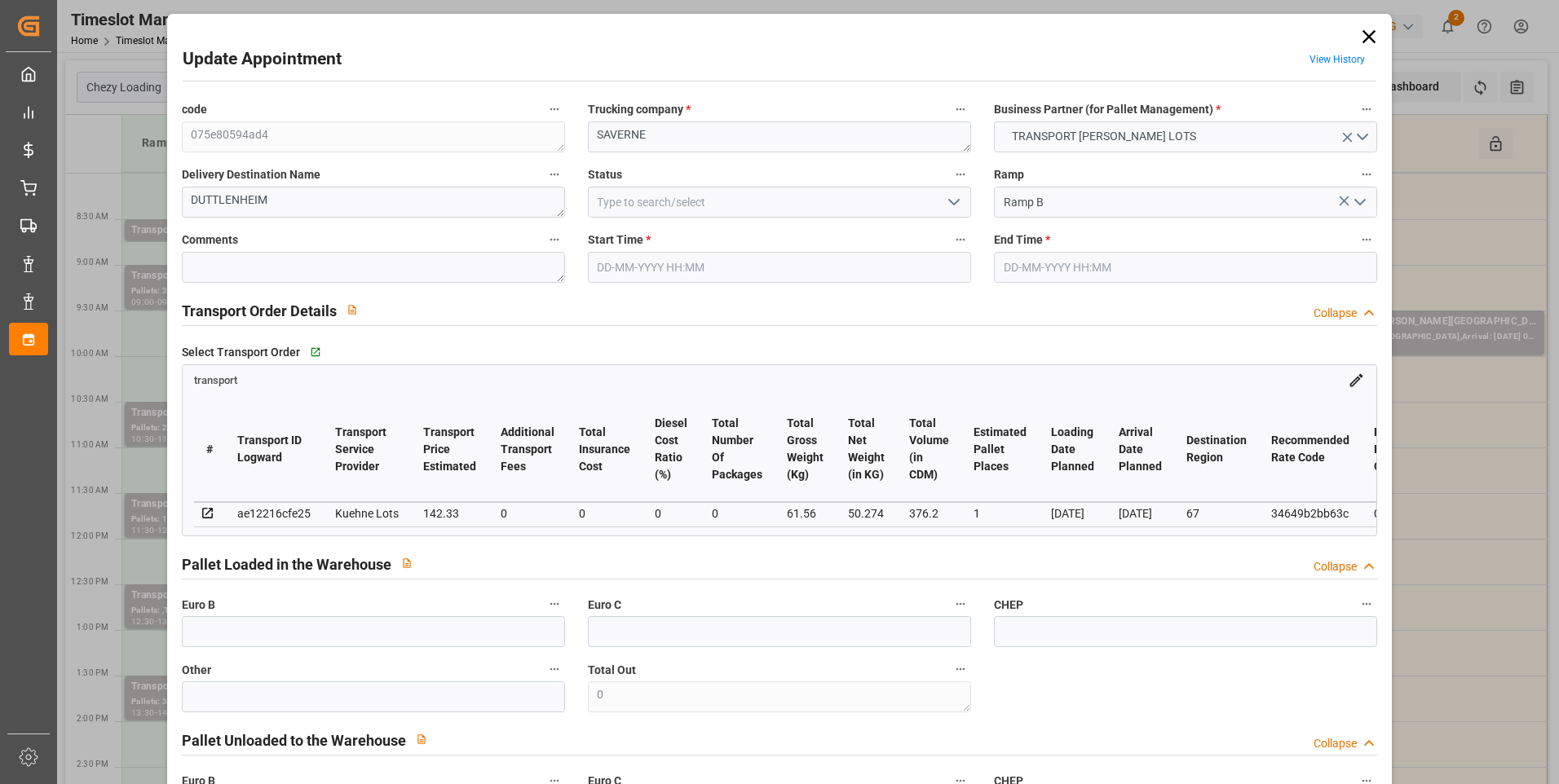
type input "376.2"
type input "67"
type input "0"
type input "38"
type input "1"
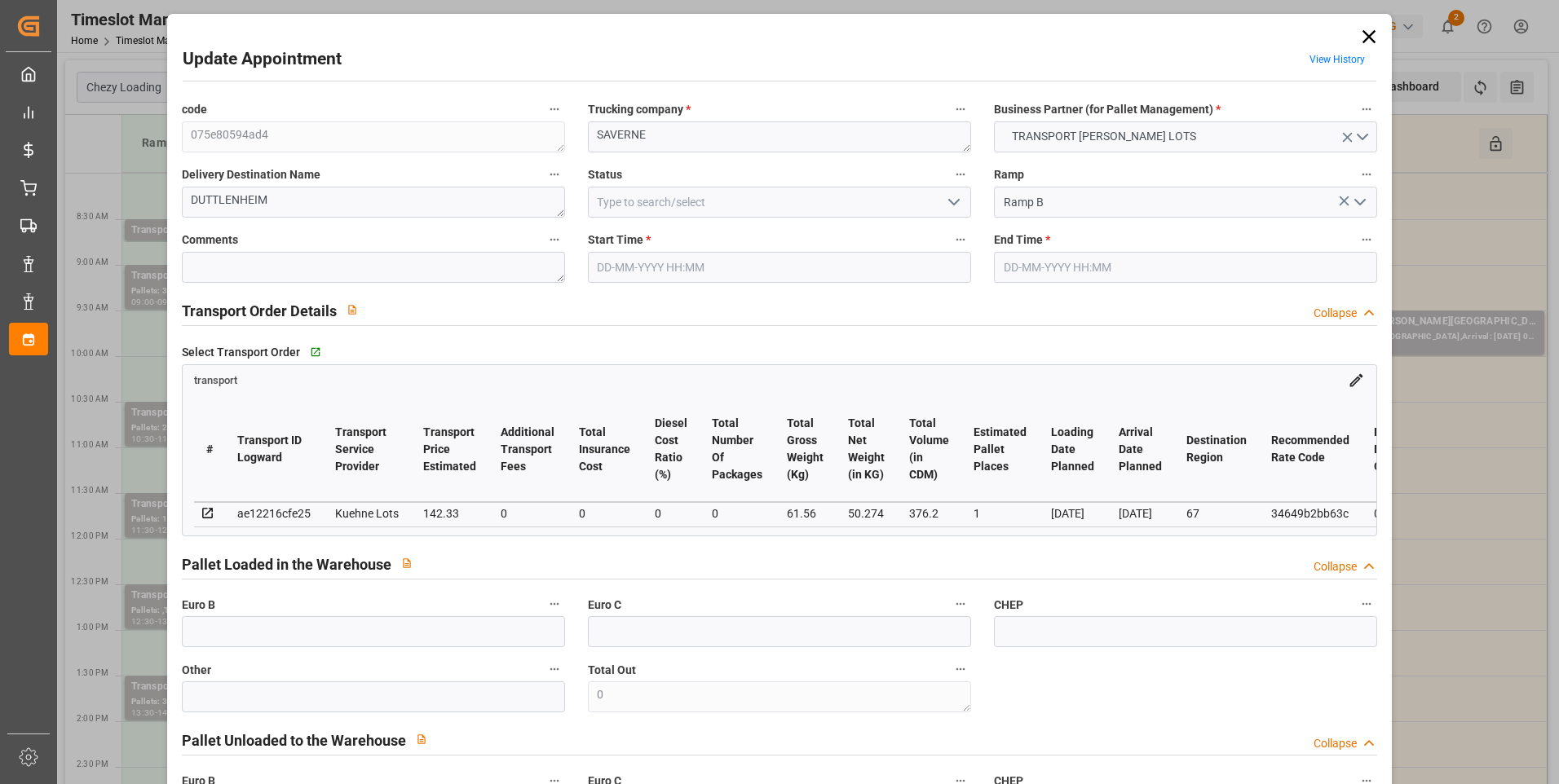
type input "101"
type input "61.56"
type input "0"
type input "4710.8598"
type input "0"
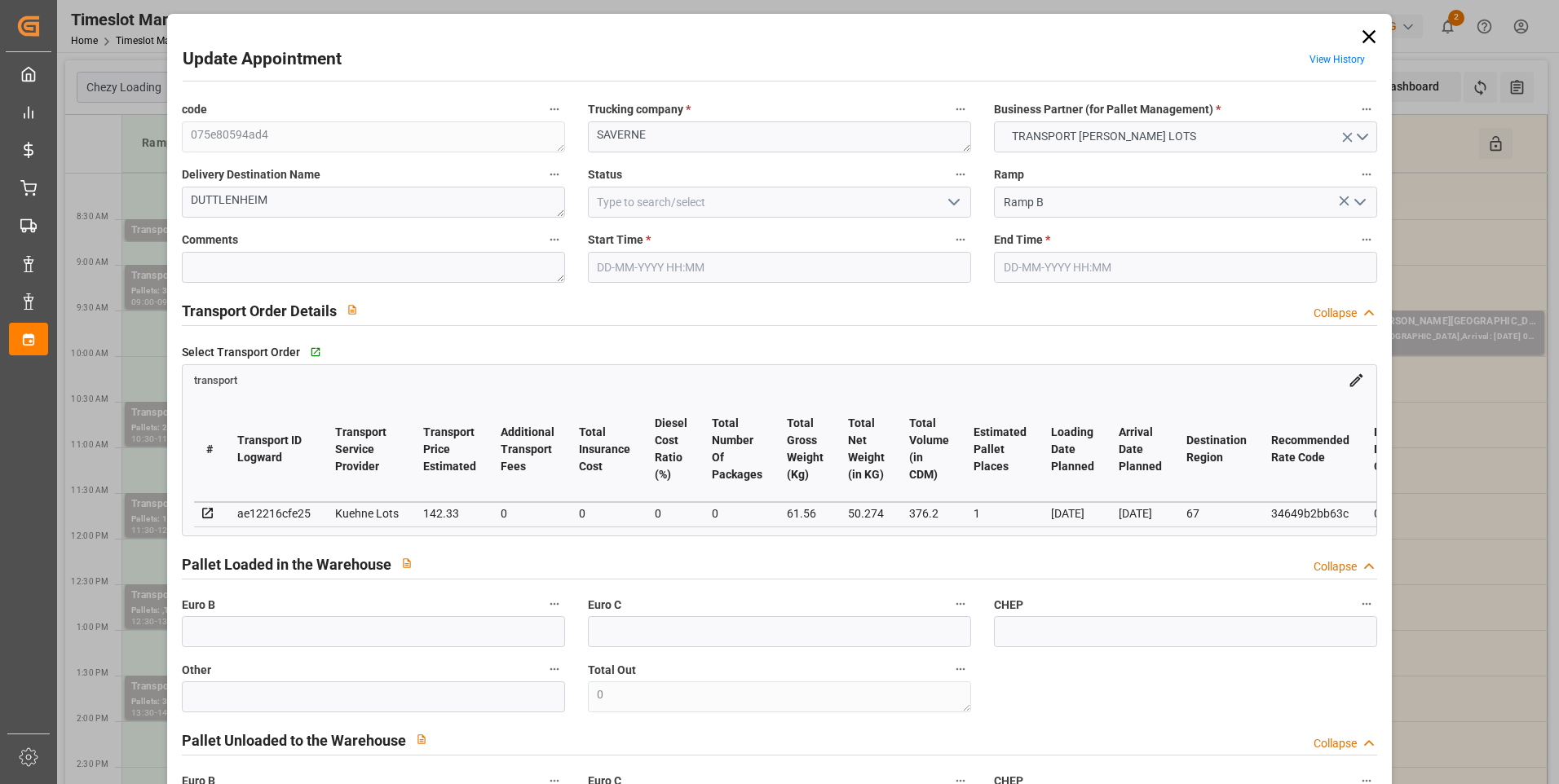
type input "0"
type input "21"
type input "35"
type input "28-08-2025 08:30"
type input "28-08-2025 08:45"
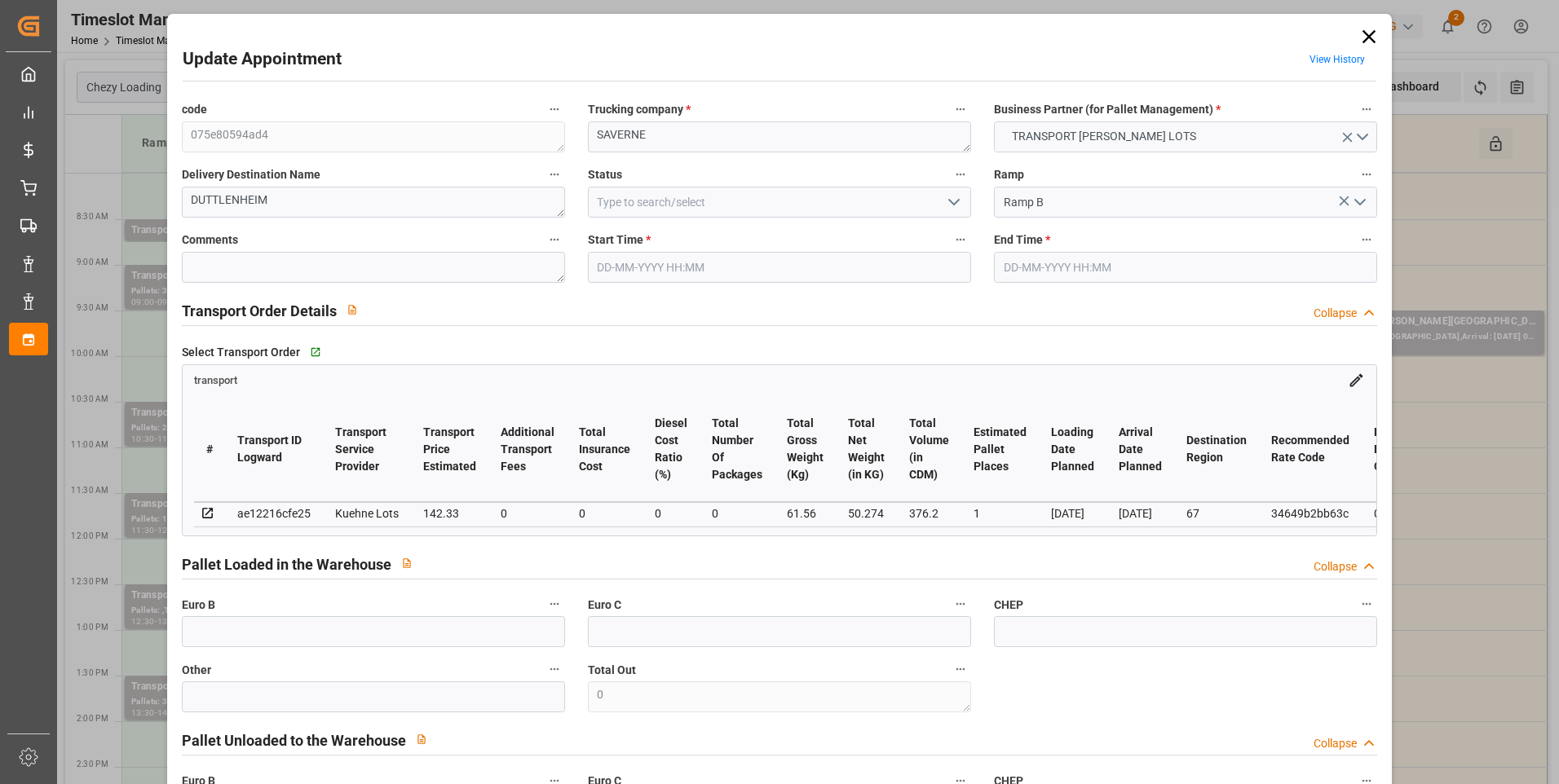
type input "25-08-2025 13:07"
type input "25-08-2025 11:33"
type input "[DATE]"
click at [769, 198] on icon "open menu" at bounding box center [954, 202] width 19 height 19
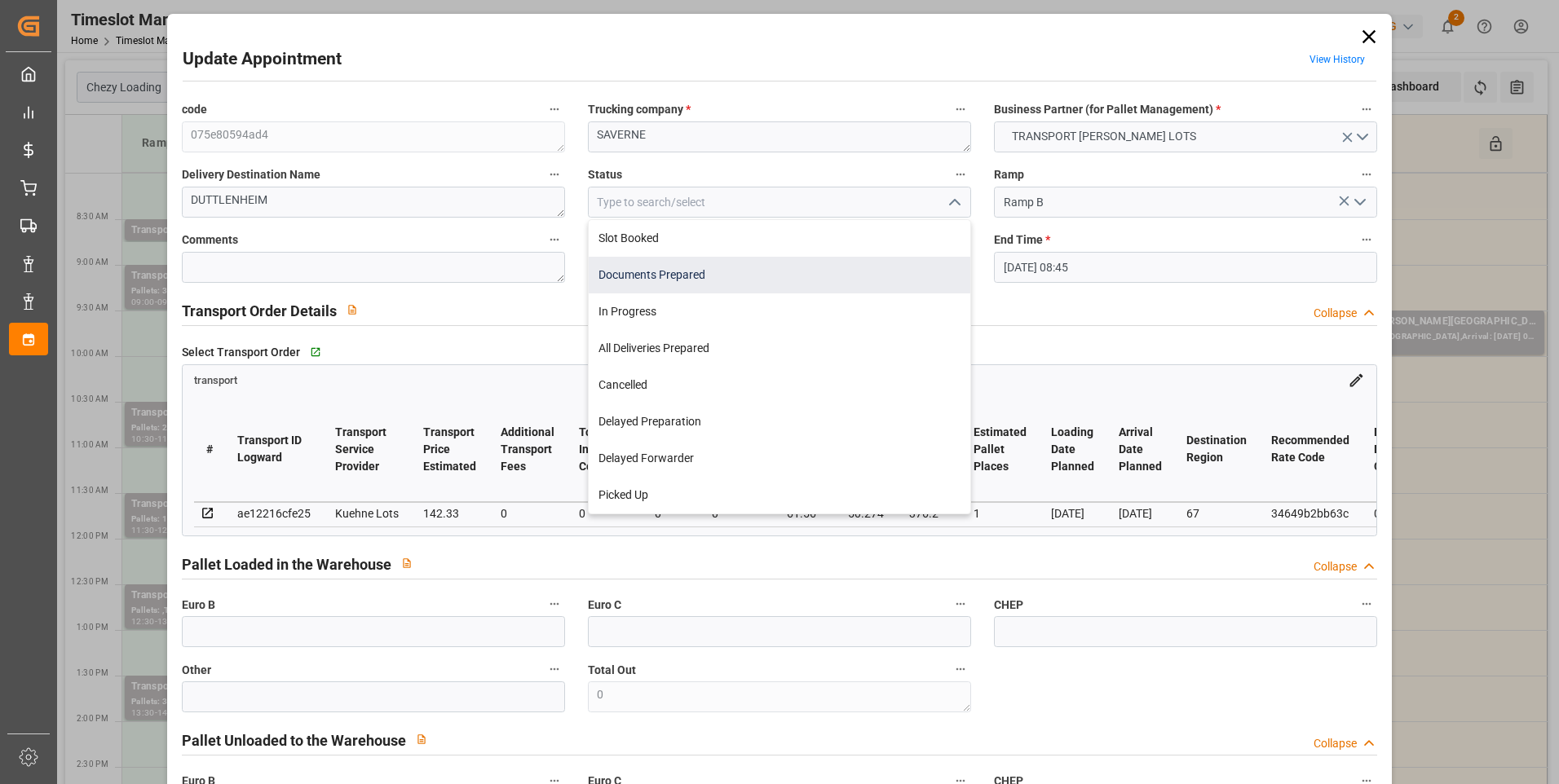
click at [679, 279] on div "Documents Prepared" at bounding box center [779, 275] width 382 height 37
type input "Documents Prepared"
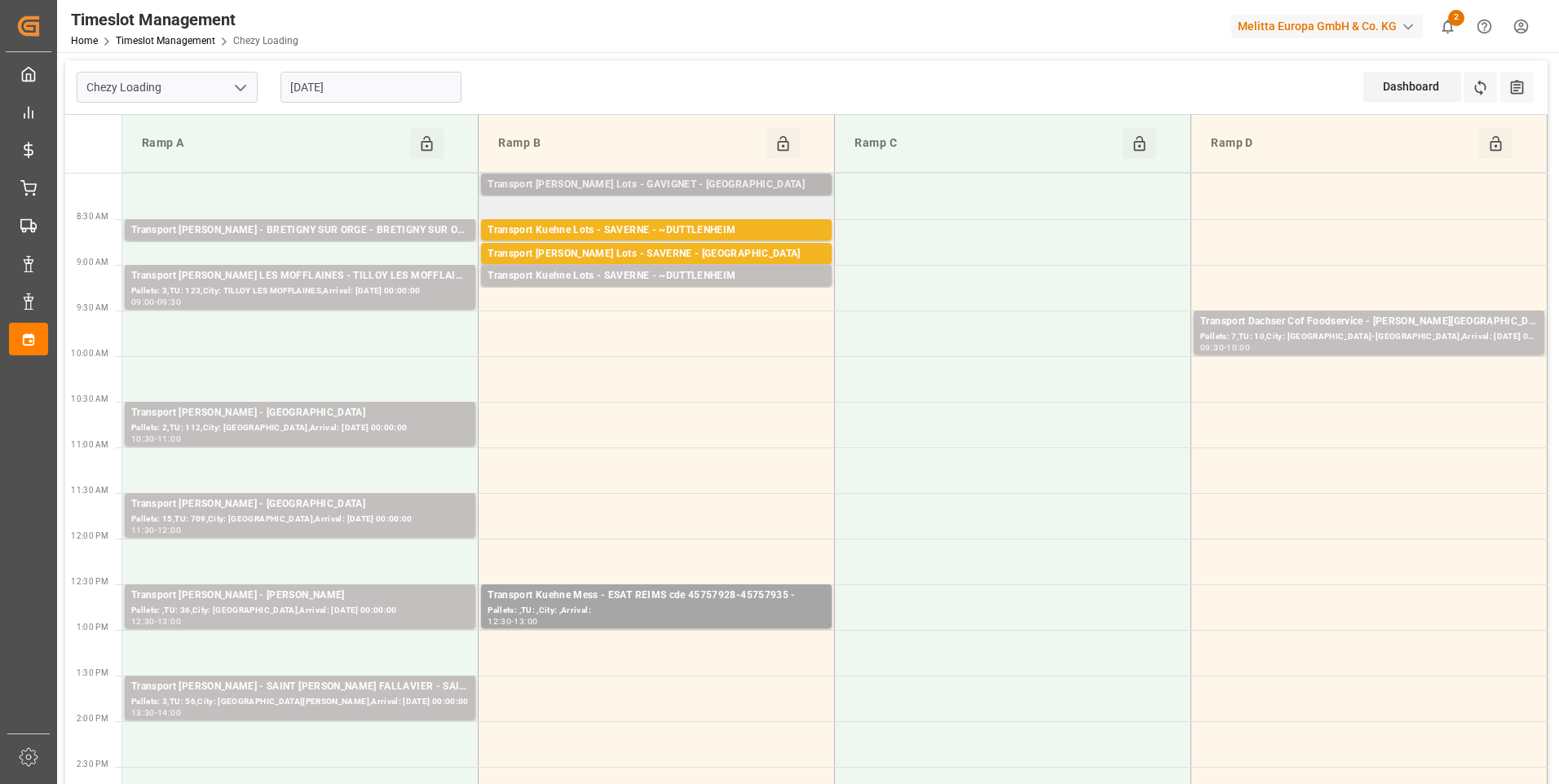
click at [725, 186] on div "Transport Kuehne Lots - GAVIGNET - SAINT VIT" at bounding box center [656, 185] width 338 height 17
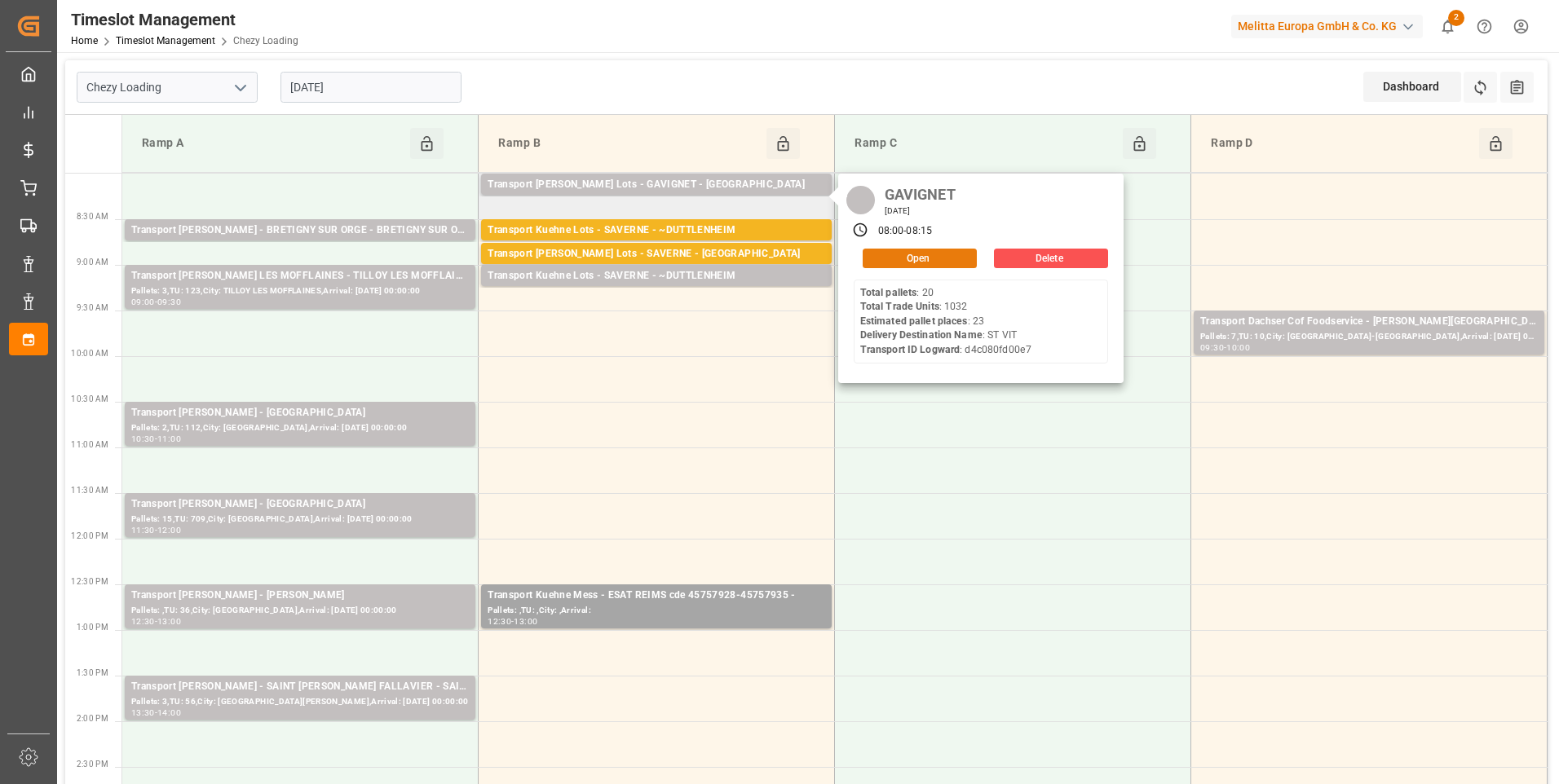
click at [769, 263] on button "Open" at bounding box center [920, 258] width 114 height 19
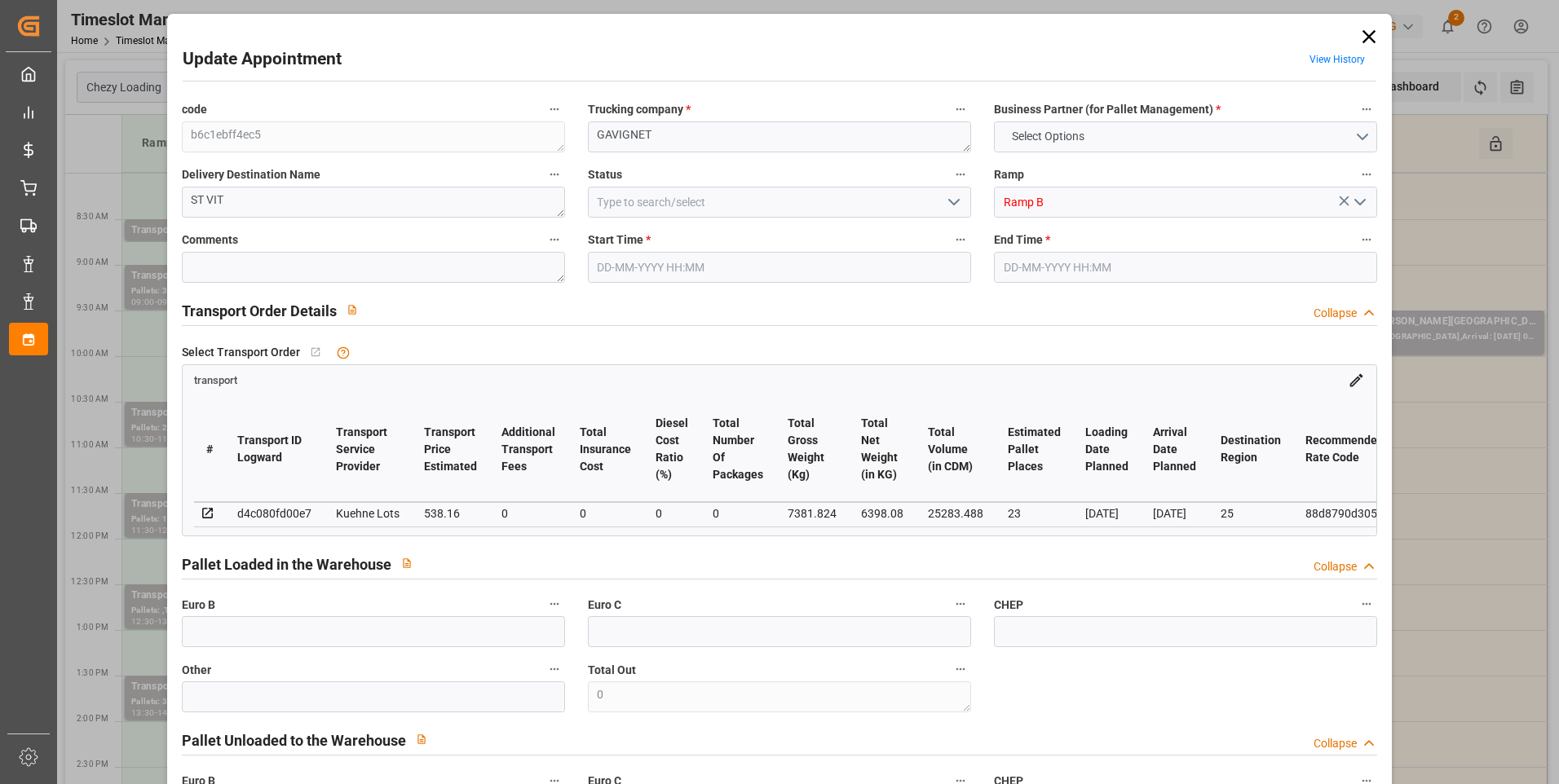
type input "23"
type input "538.16"
type input "0"
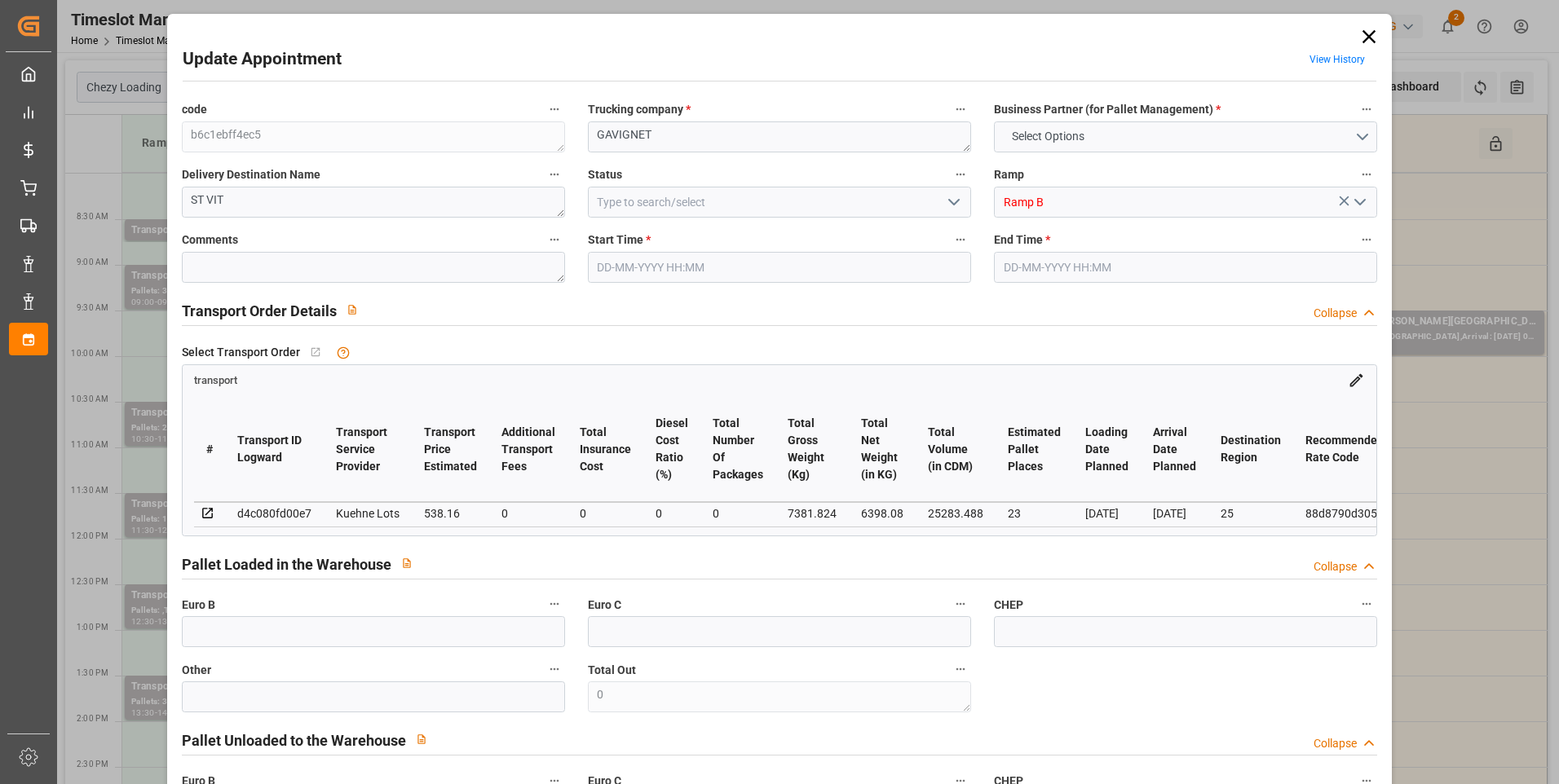
type input "538.16"
type input "0"
type input "6398.08"
type input "8485.712"
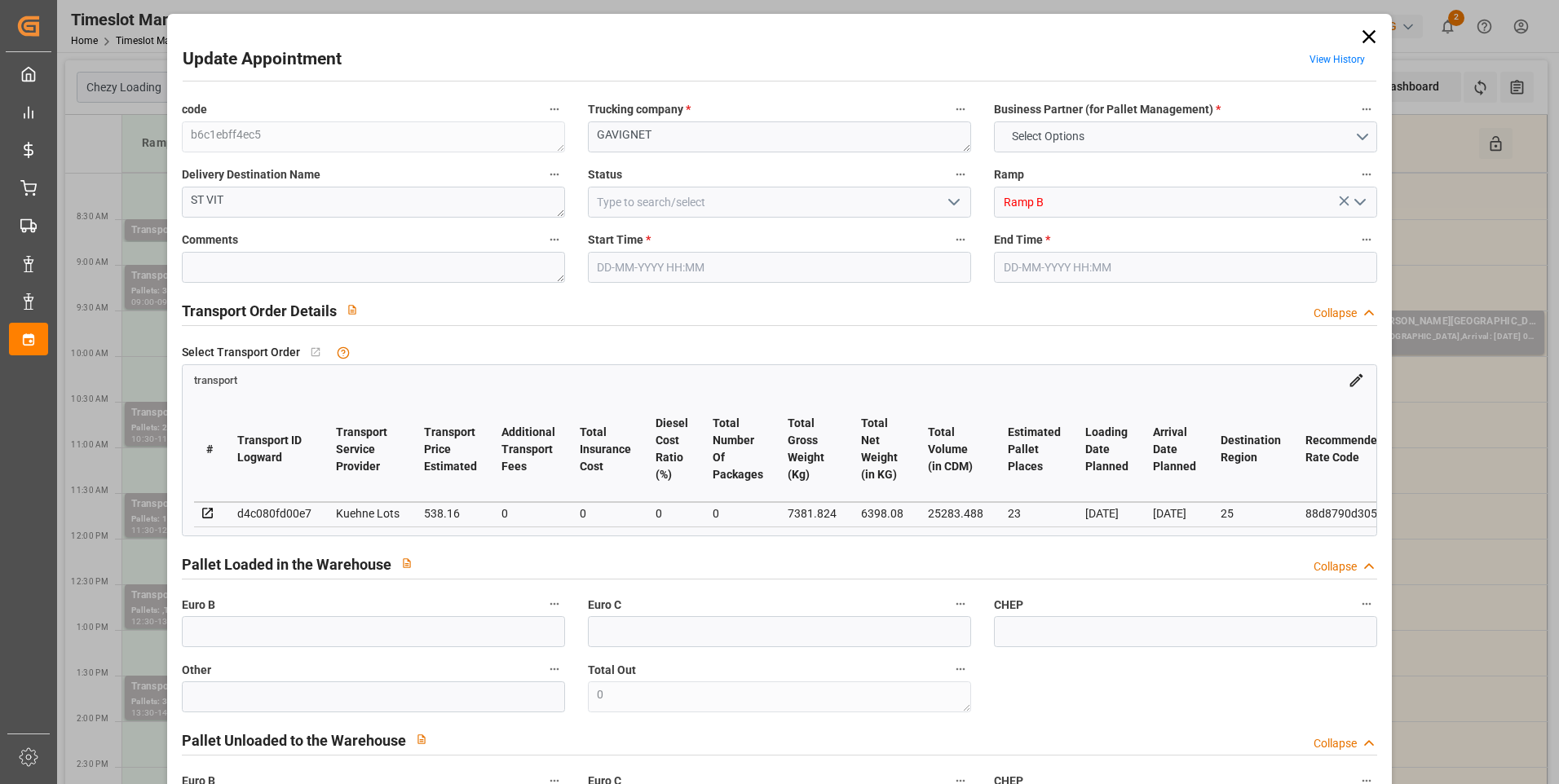
type input "25283.488"
type input "25"
type input "20"
type input "1032"
type input "35"
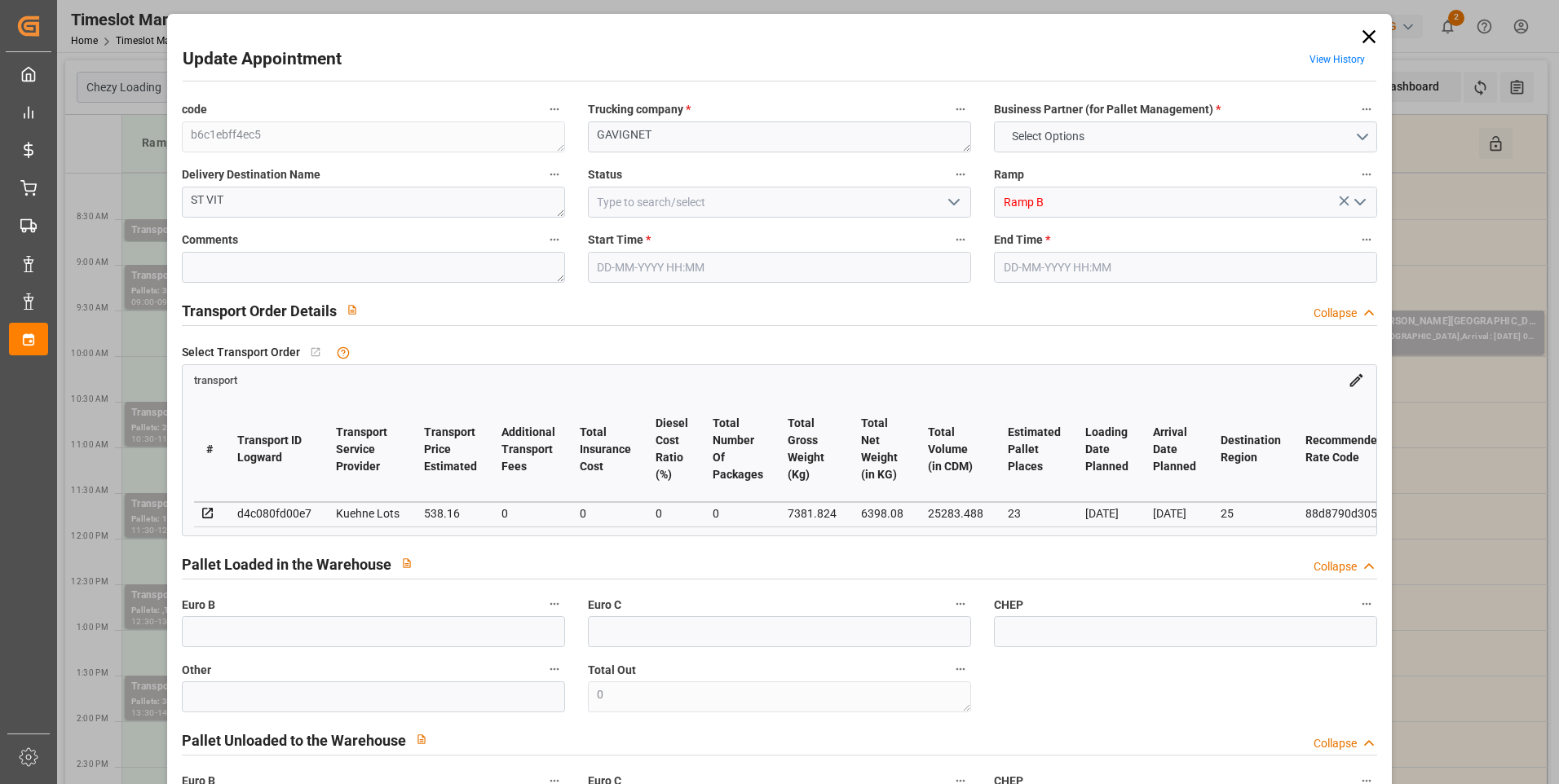
type input "101"
type input "7381.824"
type input "0"
type input "4710.8598"
type input "0"
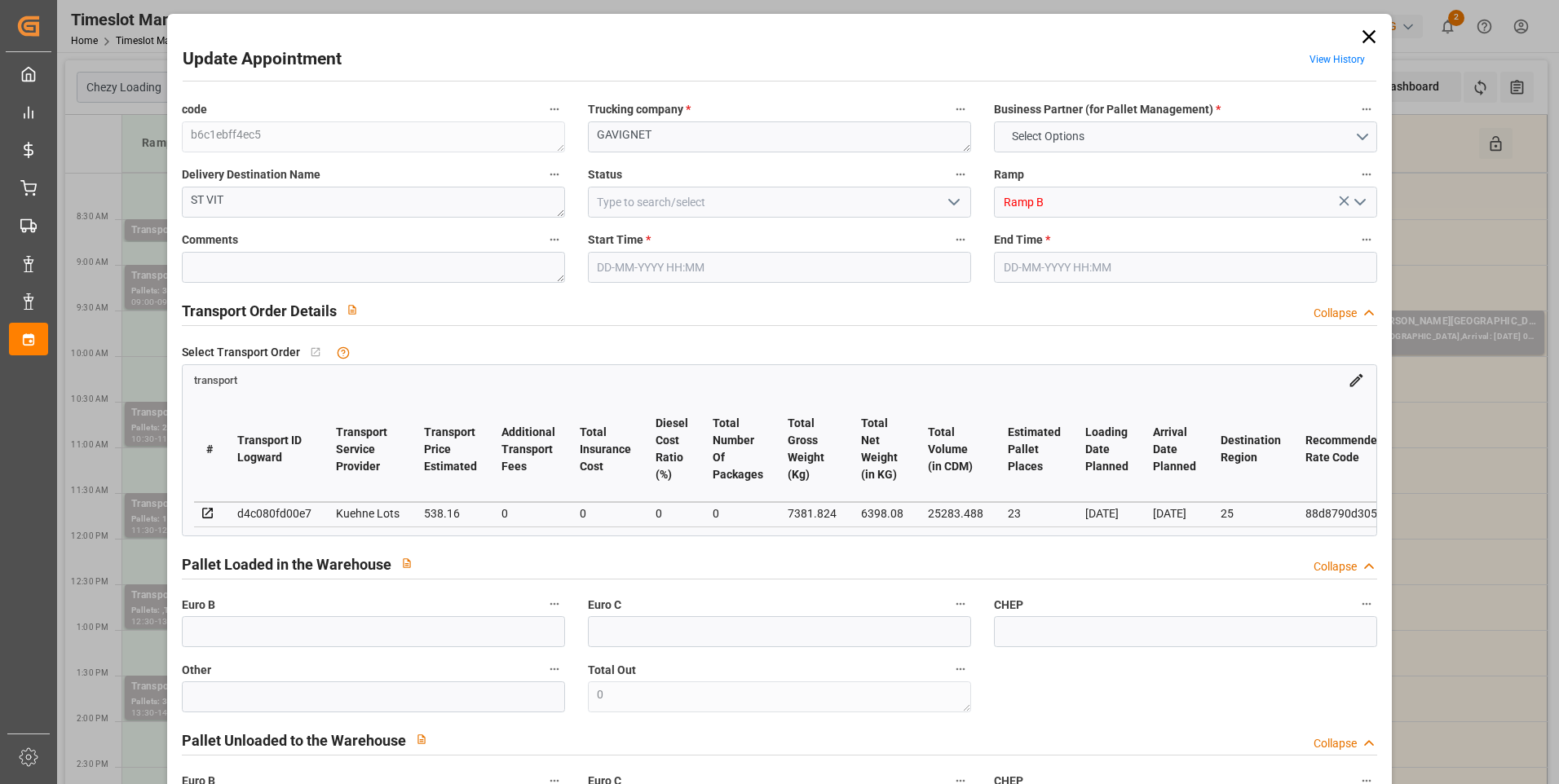
type input "0"
type input "21"
type input "35"
type input "28-08-2025 08:00"
type input "28-08-2025 08:15"
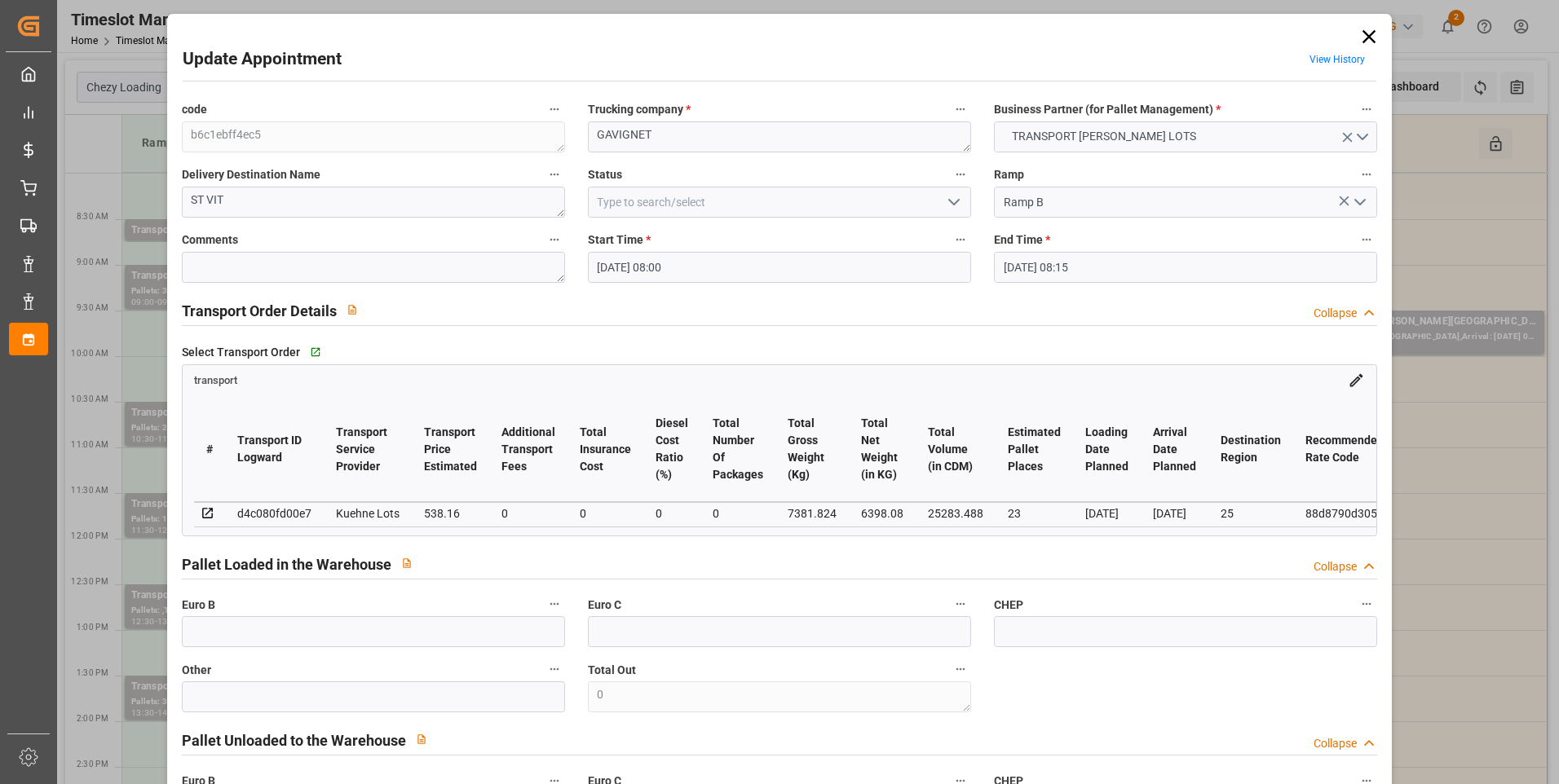
type input "25-08-2025 12:37"
type input "[DATE] 11:31"
type input "[DATE]"
click at [769, 199] on icon "open menu" at bounding box center [954, 202] width 19 height 19
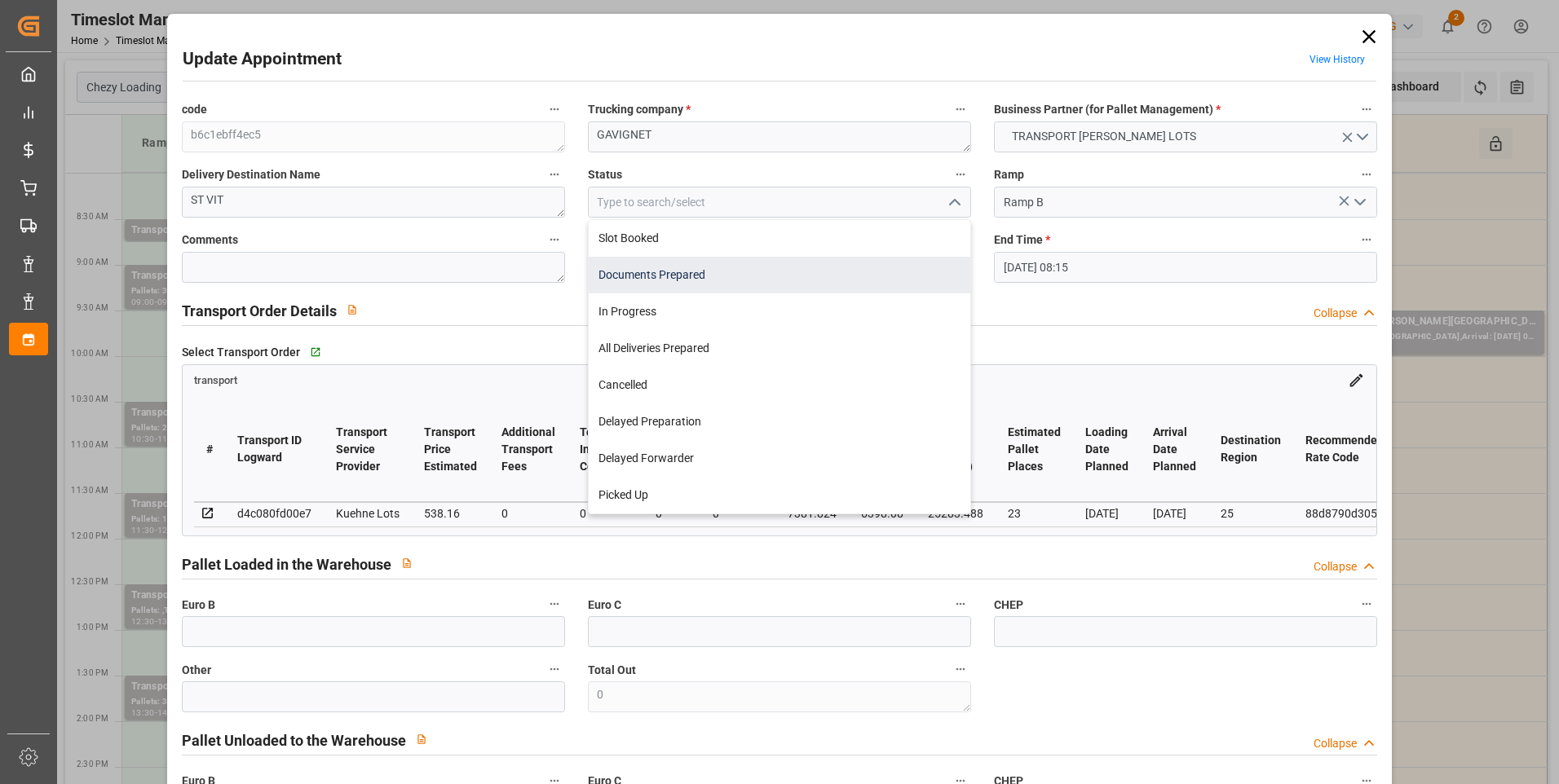
click at [685, 276] on div "Documents Prepared" at bounding box center [779, 275] width 382 height 37
type input "Documents Prepared"
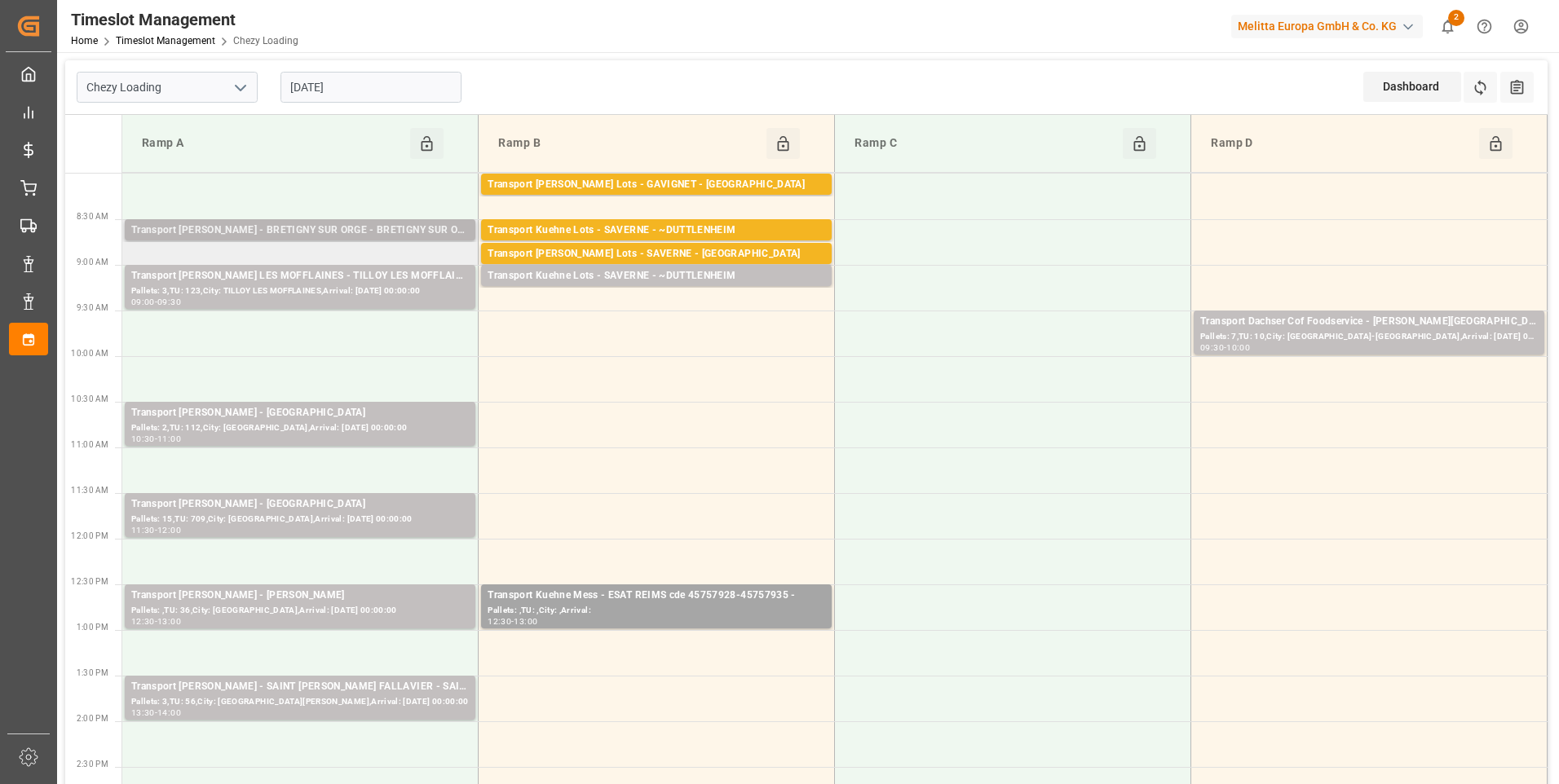
click at [394, 234] on div "Transport Delisle - BRETIGNY SUR ORGE - BRETIGNY SUR ORGE" at bounding box center [300, 230] width 338 height 17
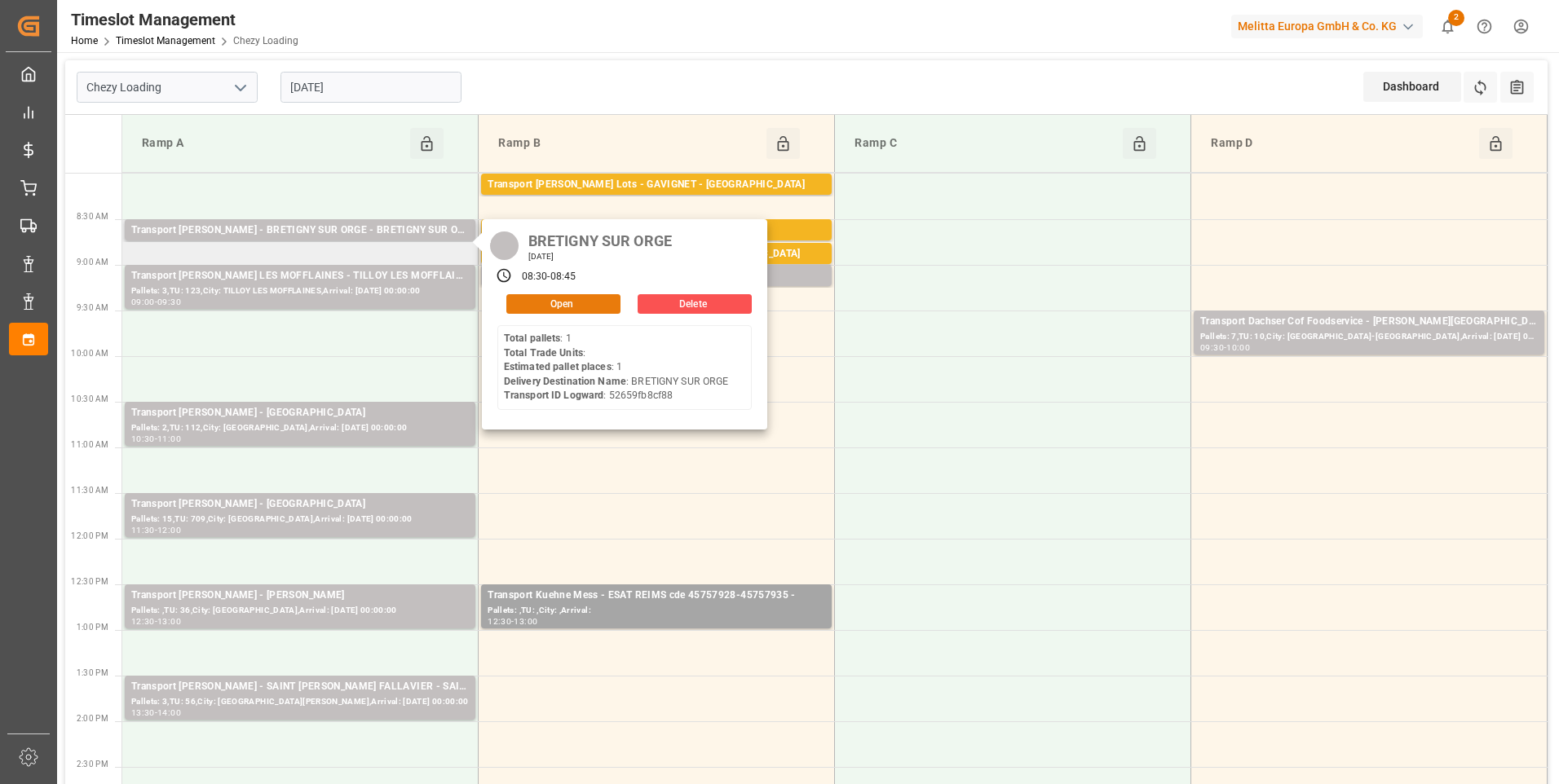
click at [562, 300] on button "Open" at bounding box center [563, 304] width 114 height 19
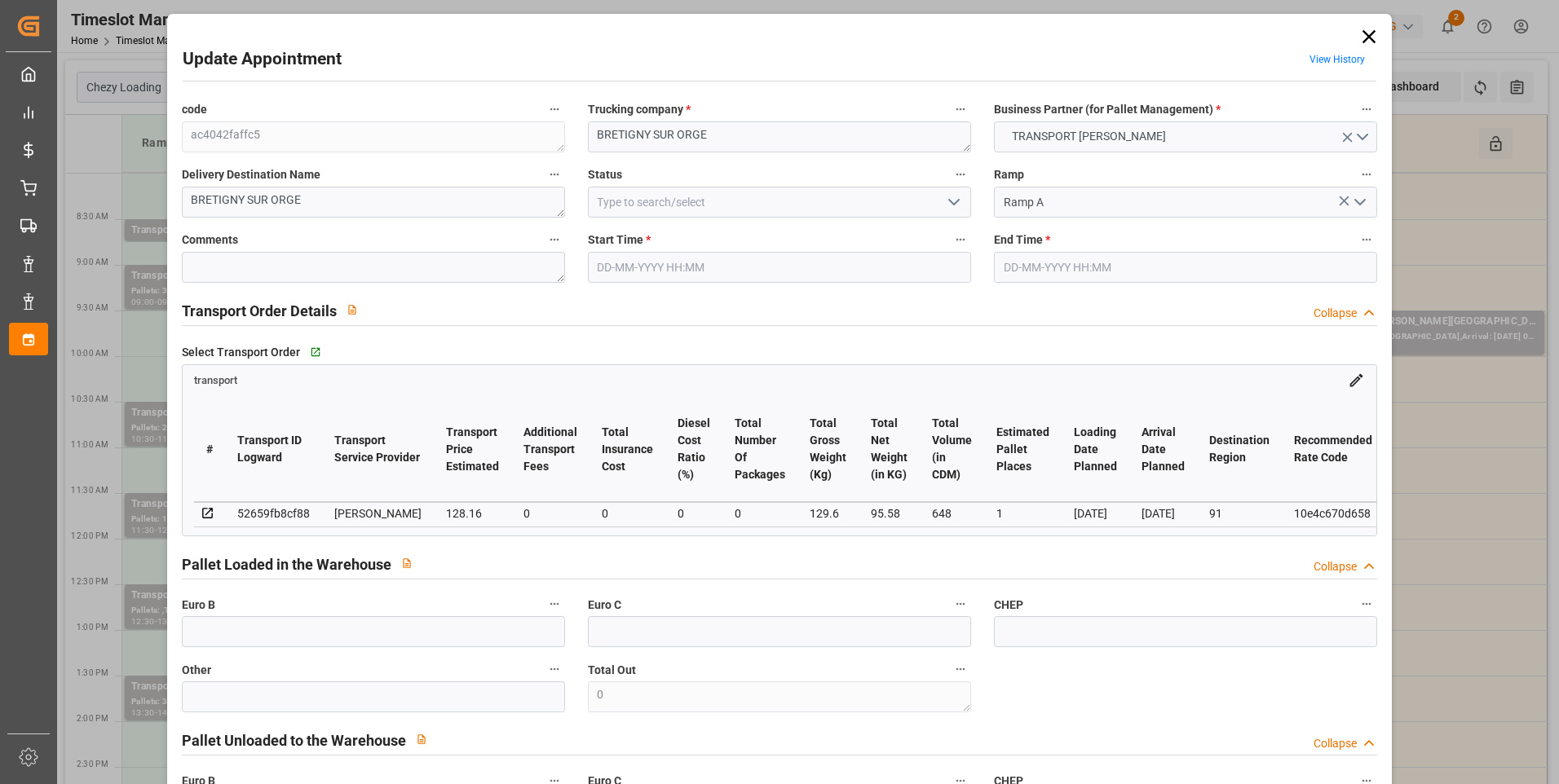
type input "28-08-2025 08:30"
type input "28-08-2025 08:45"
type input "22-08-2025 15:22"
type input "22-08-2025 11:29"
type input "[DATE]"
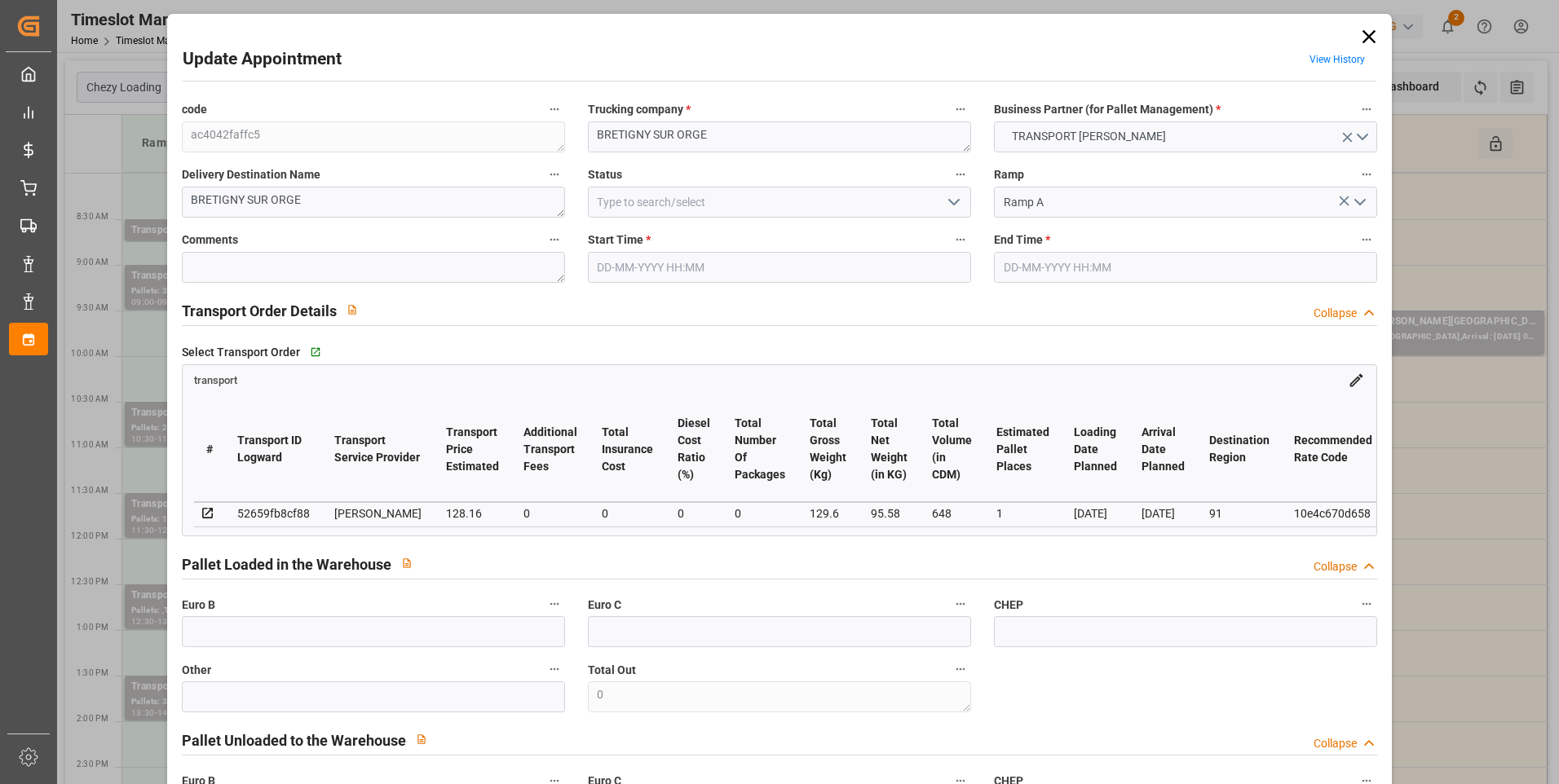
type input "[DATE]"
click at [769, 205] on icon "open menu" at bounding box center [954, 202] width 19 height 19
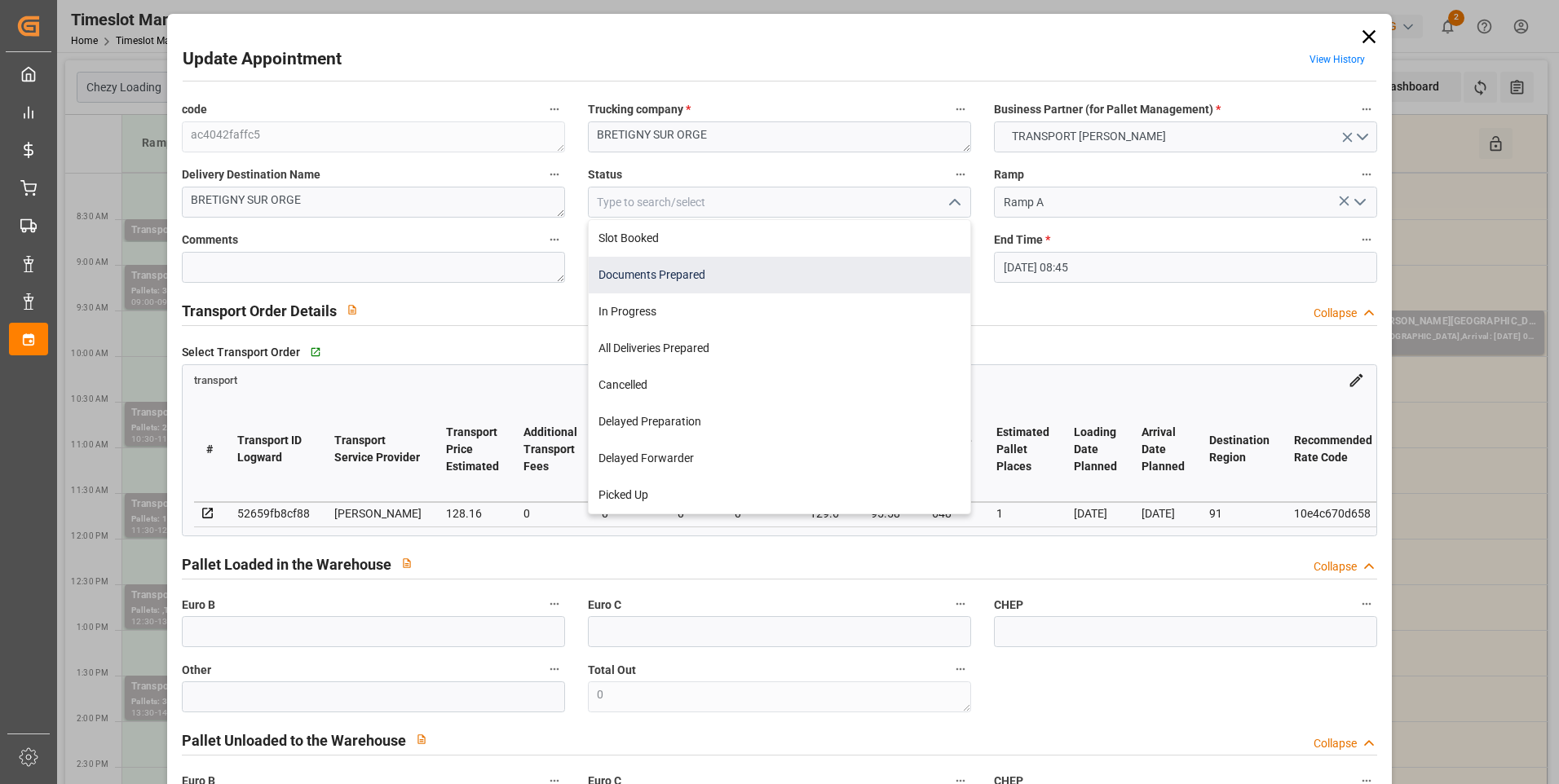
click at [672, 273] on div "Documents Prepared" at bounding box center [779, 275] width 382 height 37
type input "Documents Prepared"
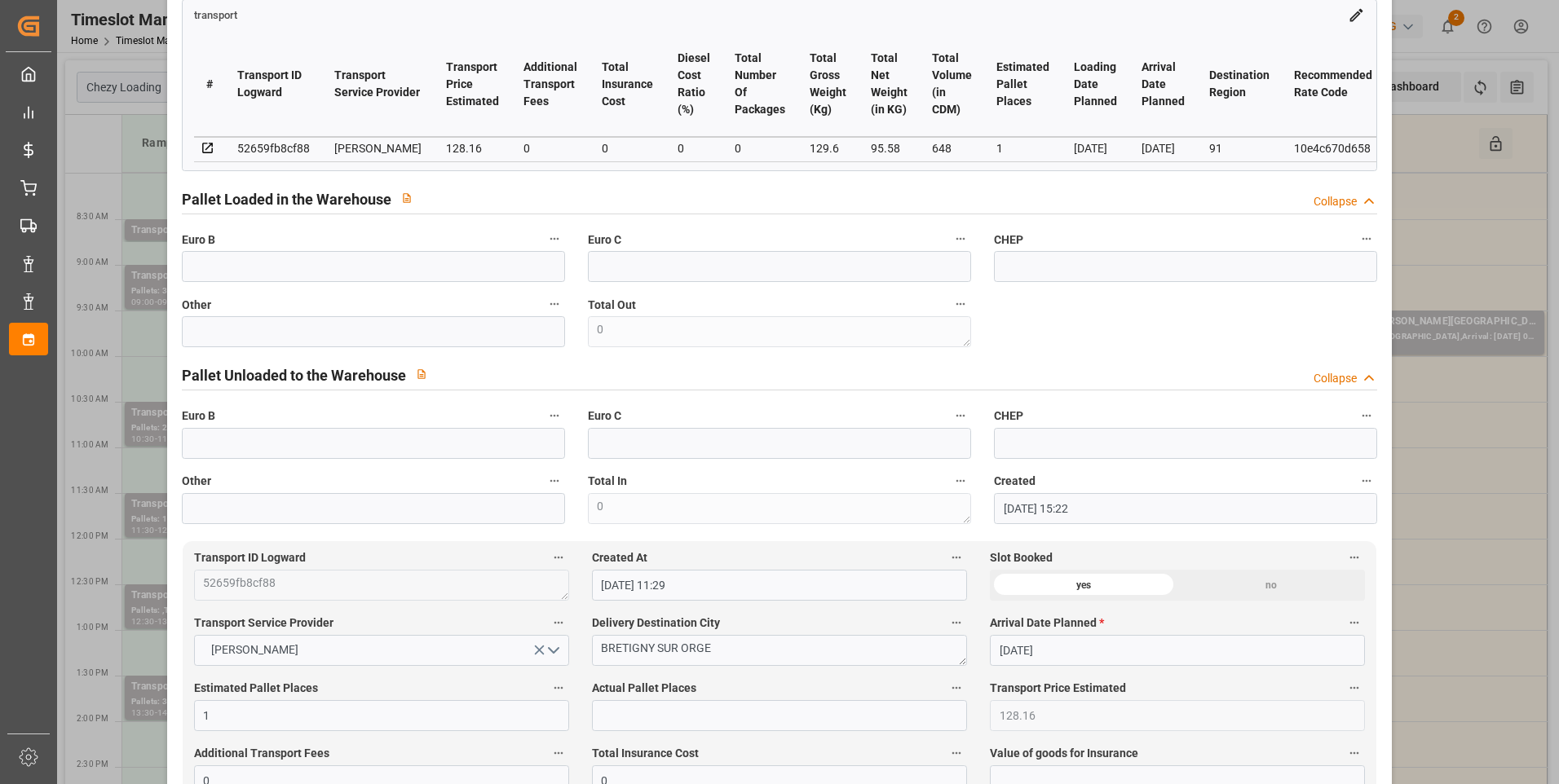
scroll to position [81, 0]
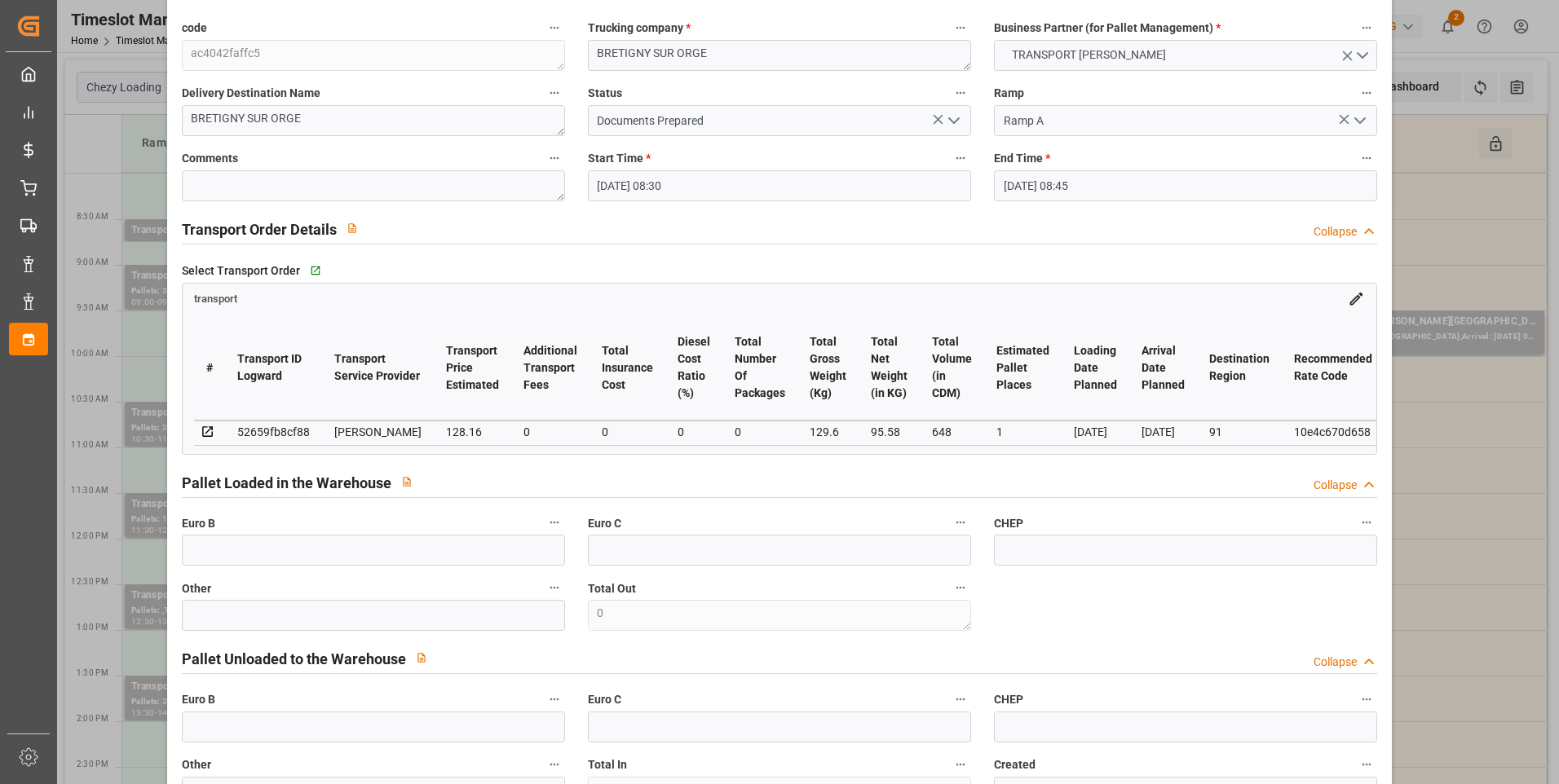
click at [769, 117] on icon "open menu" at bounding box center [954, 120] width 19 height 19
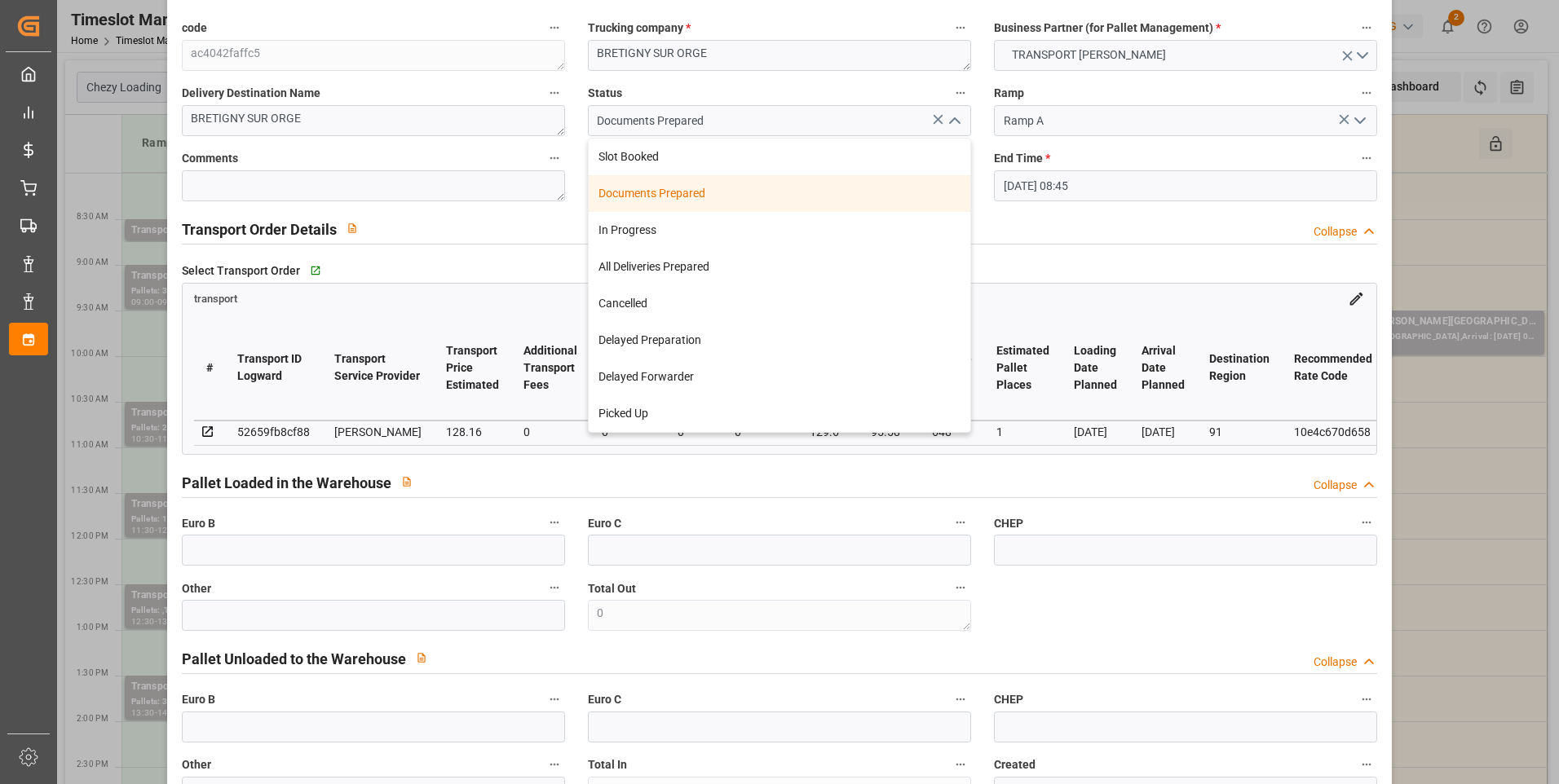
click at [723, 203] on div "Documents Prepared" at bounding box center [779, 194] width 382 height 37
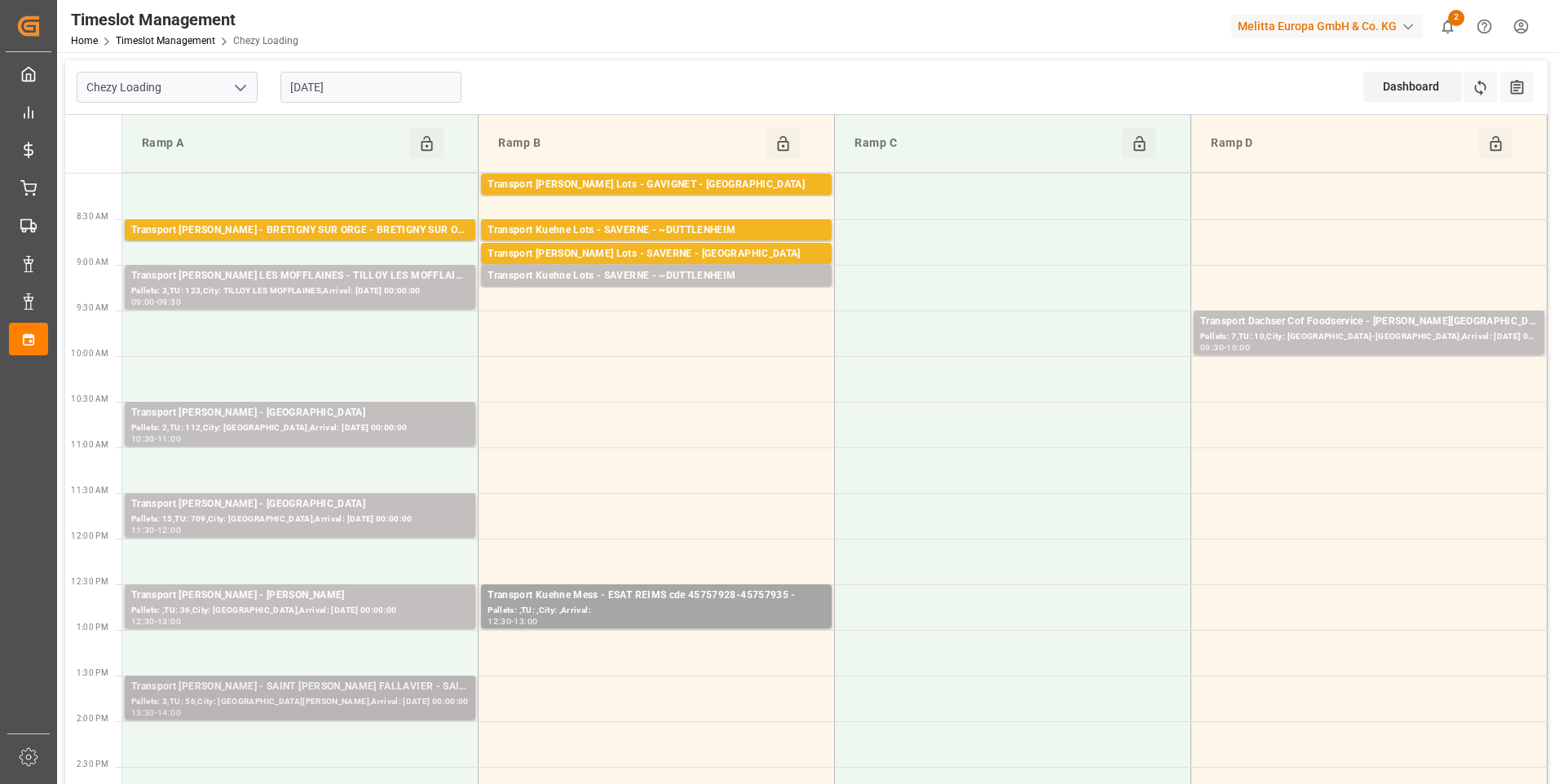
click at [352, 684] on div "Transport Delisle - SAINT QUENTIN FALLAVIER - SAINT QUENTIN FALLAVIER" at bounding box center [300, 687] width 338 height 17
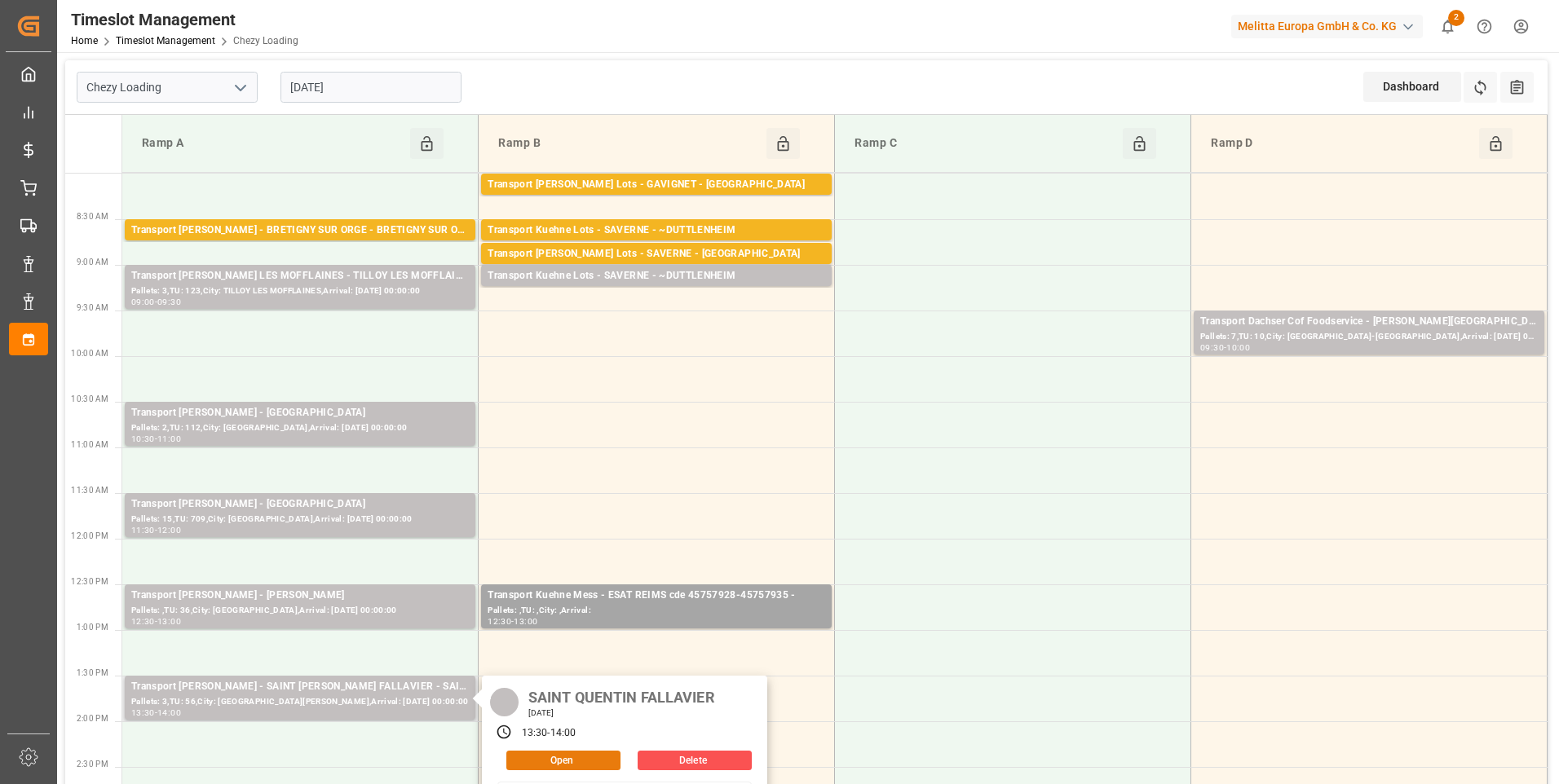
click at [590, 755] on button "Open" at bounding box center [563, 760] width 114 height 19
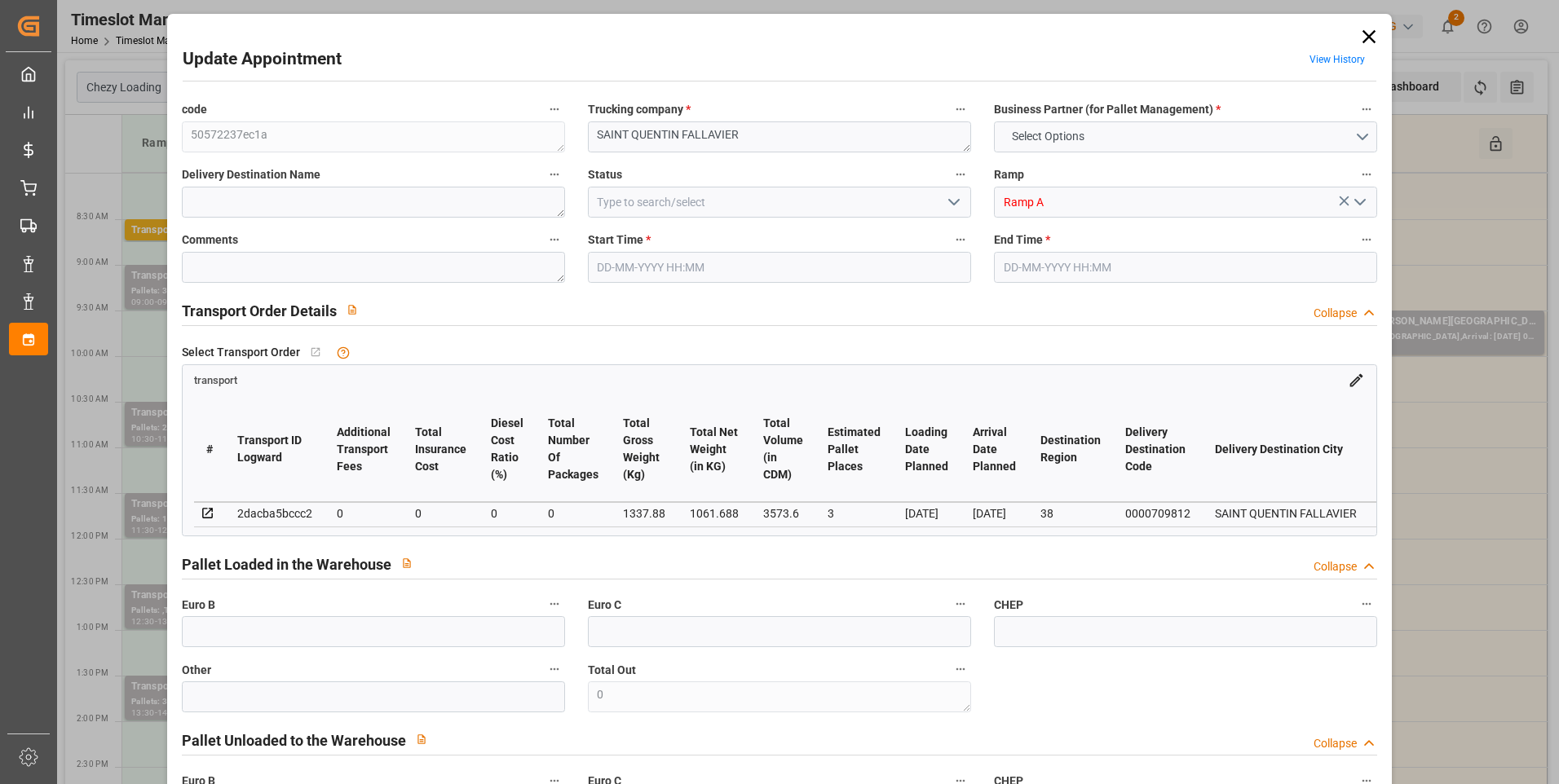
type input "3"
type input "0"
type input "-9.6491"
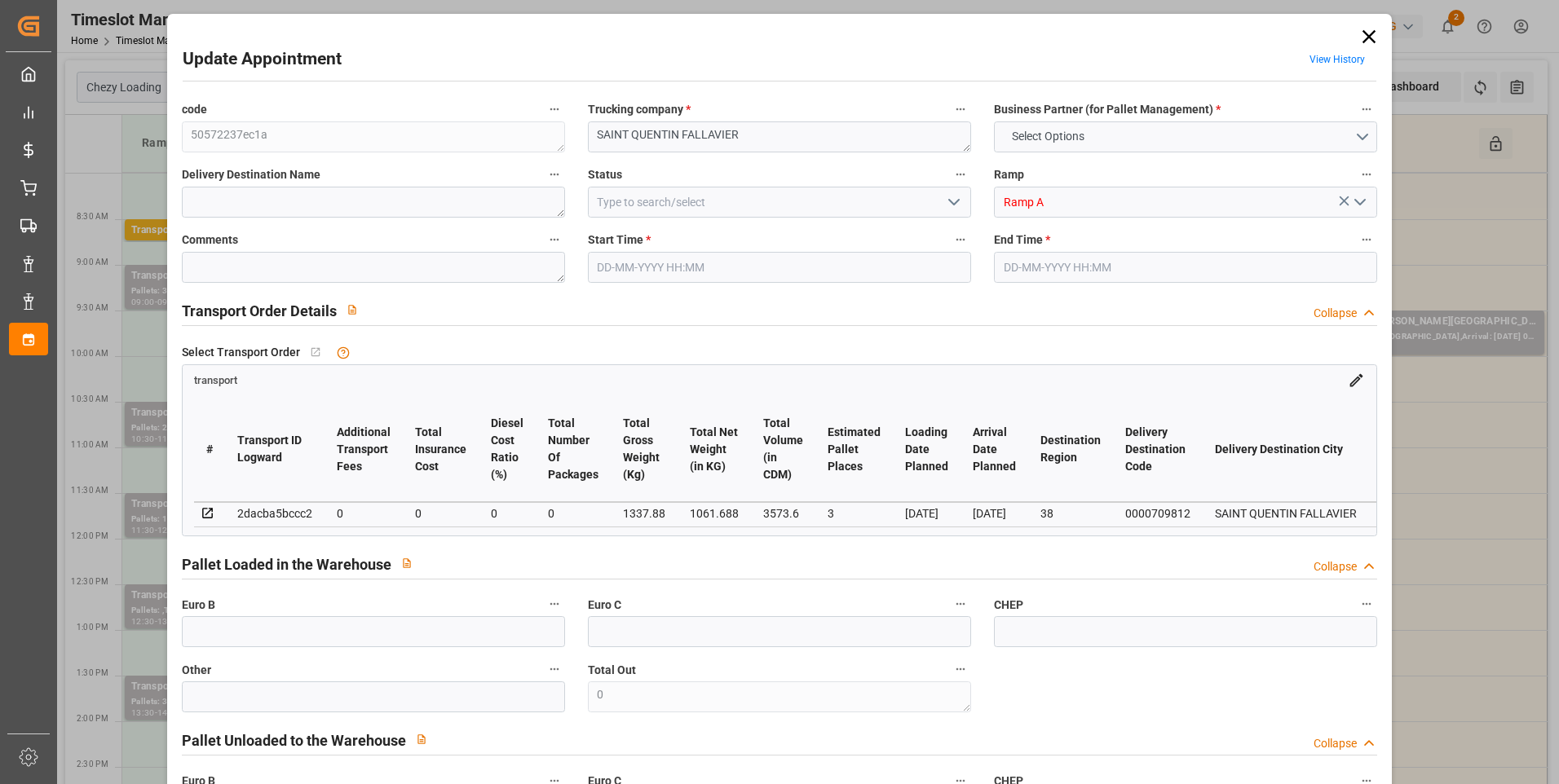
type input "0"
type input "1061.688"
type input "1490"
type input "3573.6"
type input "38"
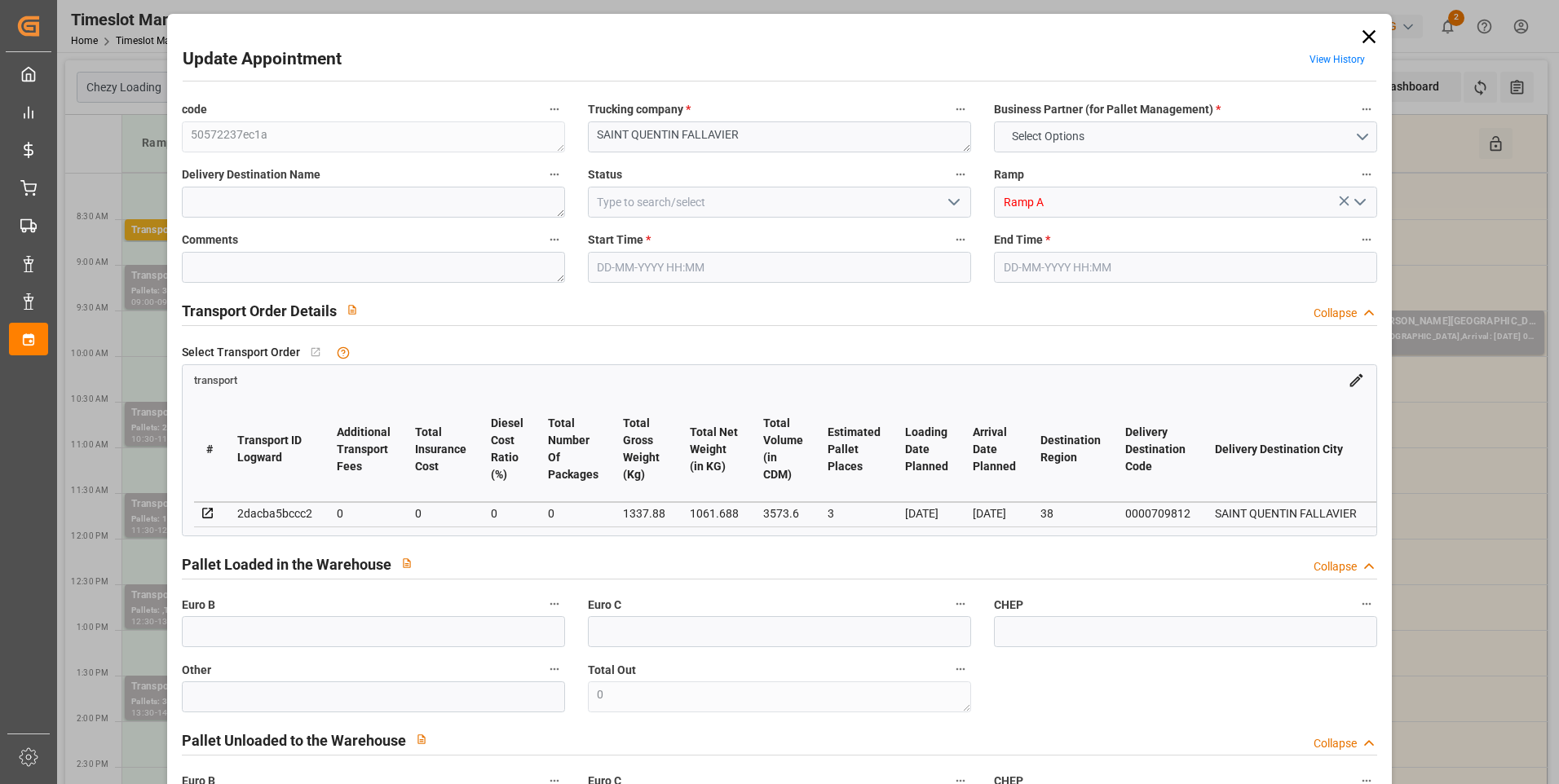
type input "3"
type input "56"
type input "4"
type input "101"
type input "1337.88"
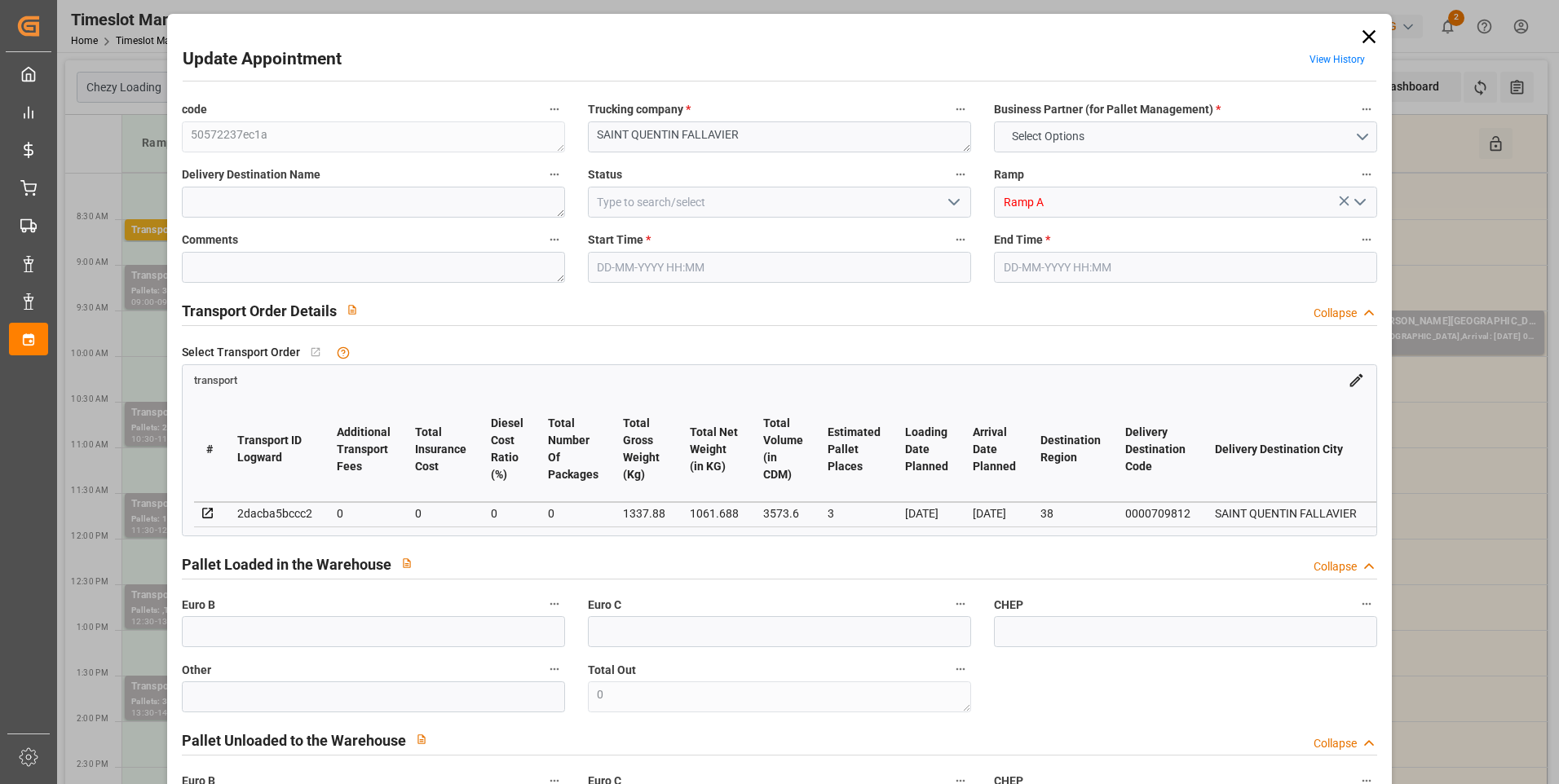
type input "0"
type input "4710.8598"
type input "0"
type input "21"
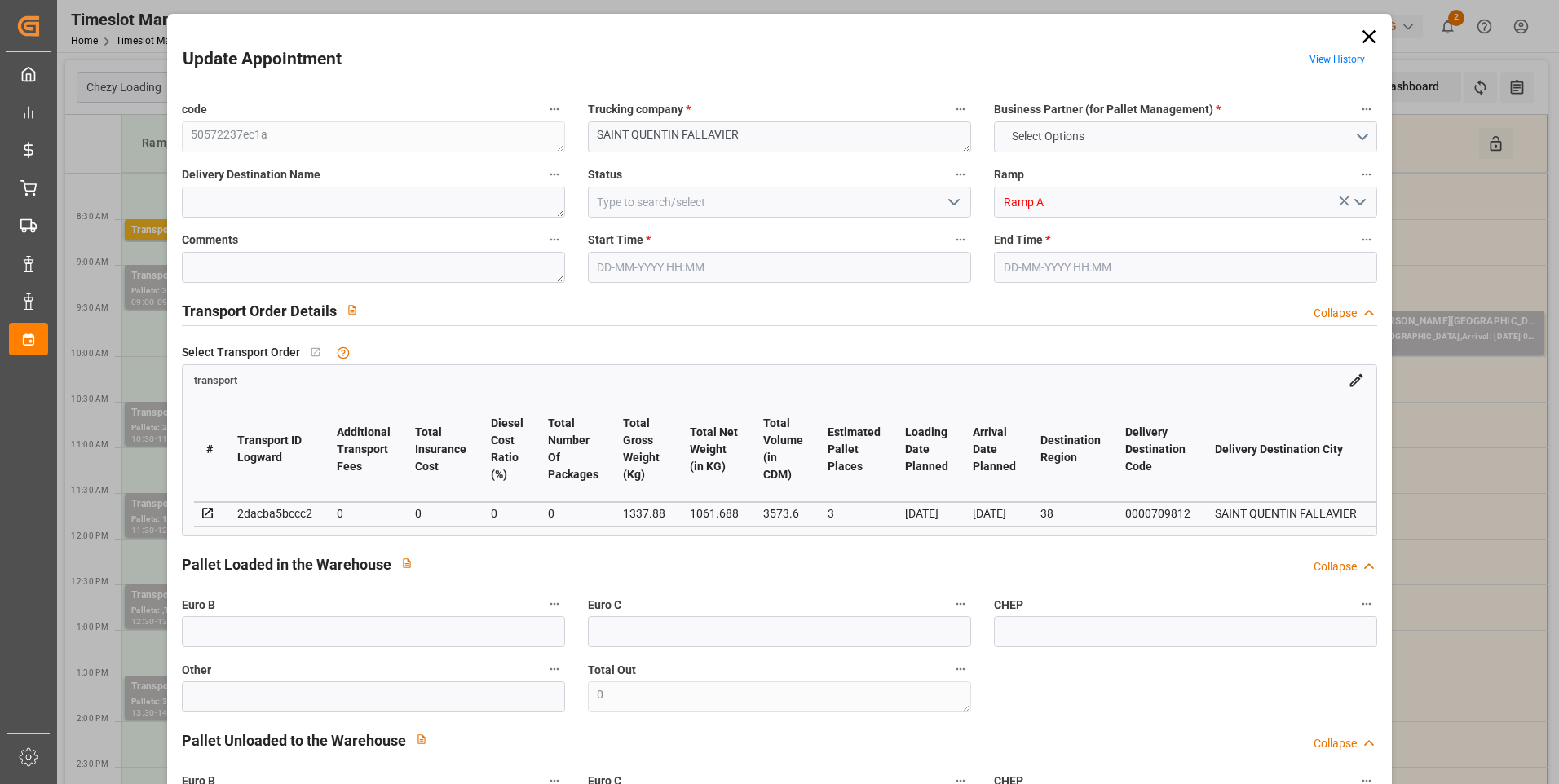
type input "35"
type input "28-08-2025 13:30"
type input "28-08-2025 14:00"
type input "26-08-2025 16:59"
type input "26-08-2025 11:28"
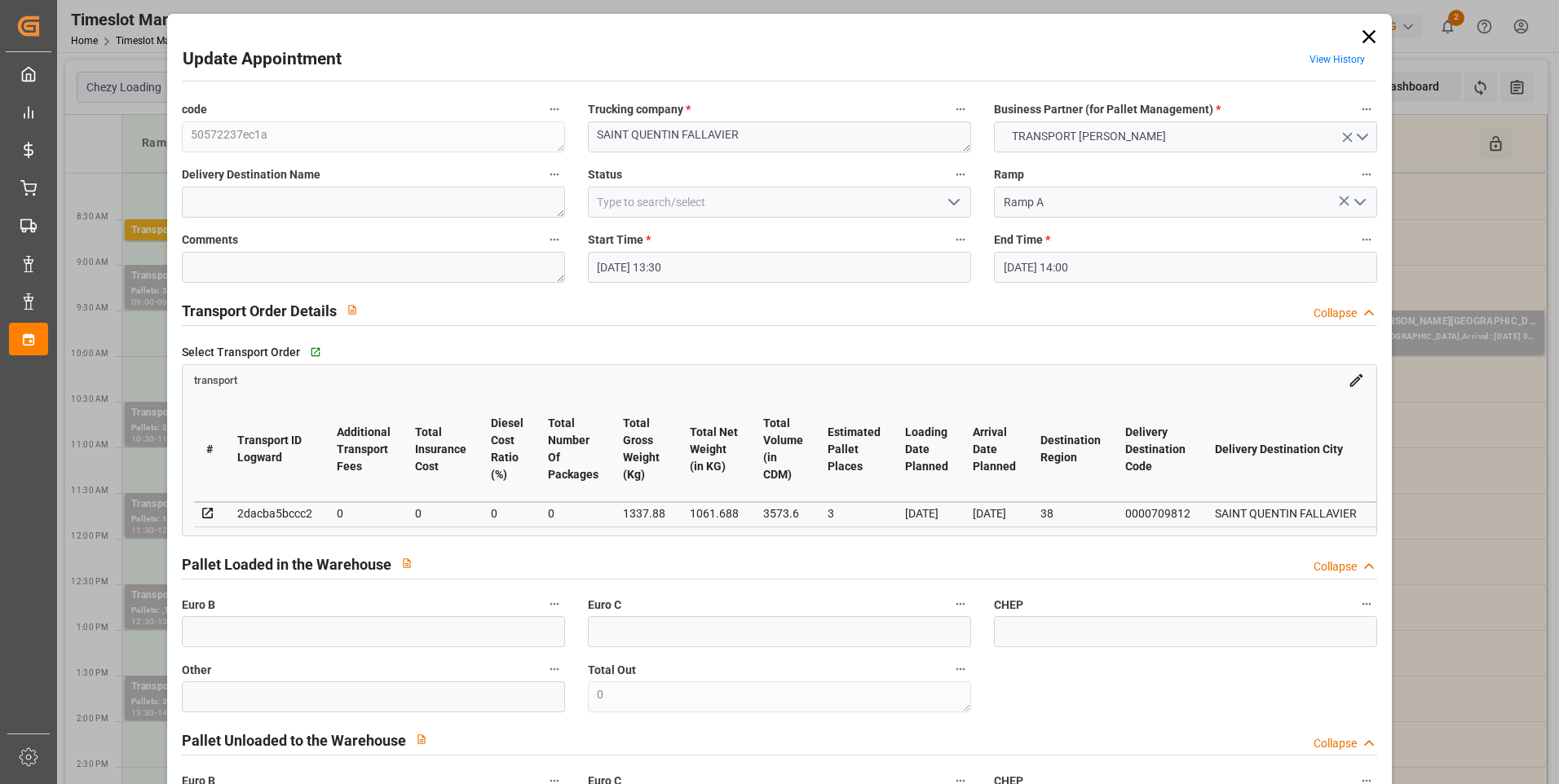
type input "[DATE]"
click at [769, 201] on icon "open menu" at bounding box center [954, 202] width 19 height 19
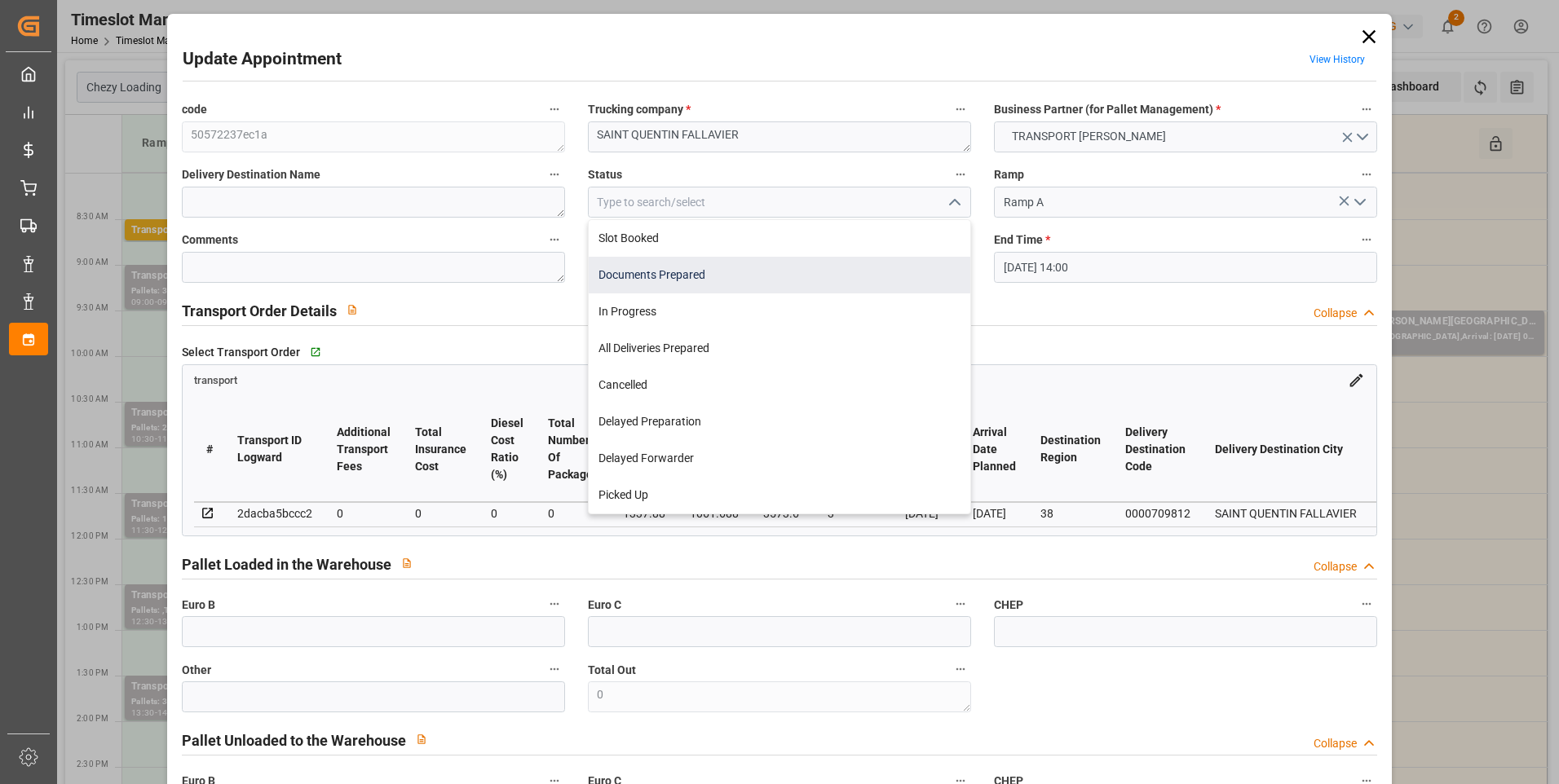
click at [670, 279] on div "Documents Prepared" at bounding box center [779, 275] width 382 height 37
type input "Documents Prepared"
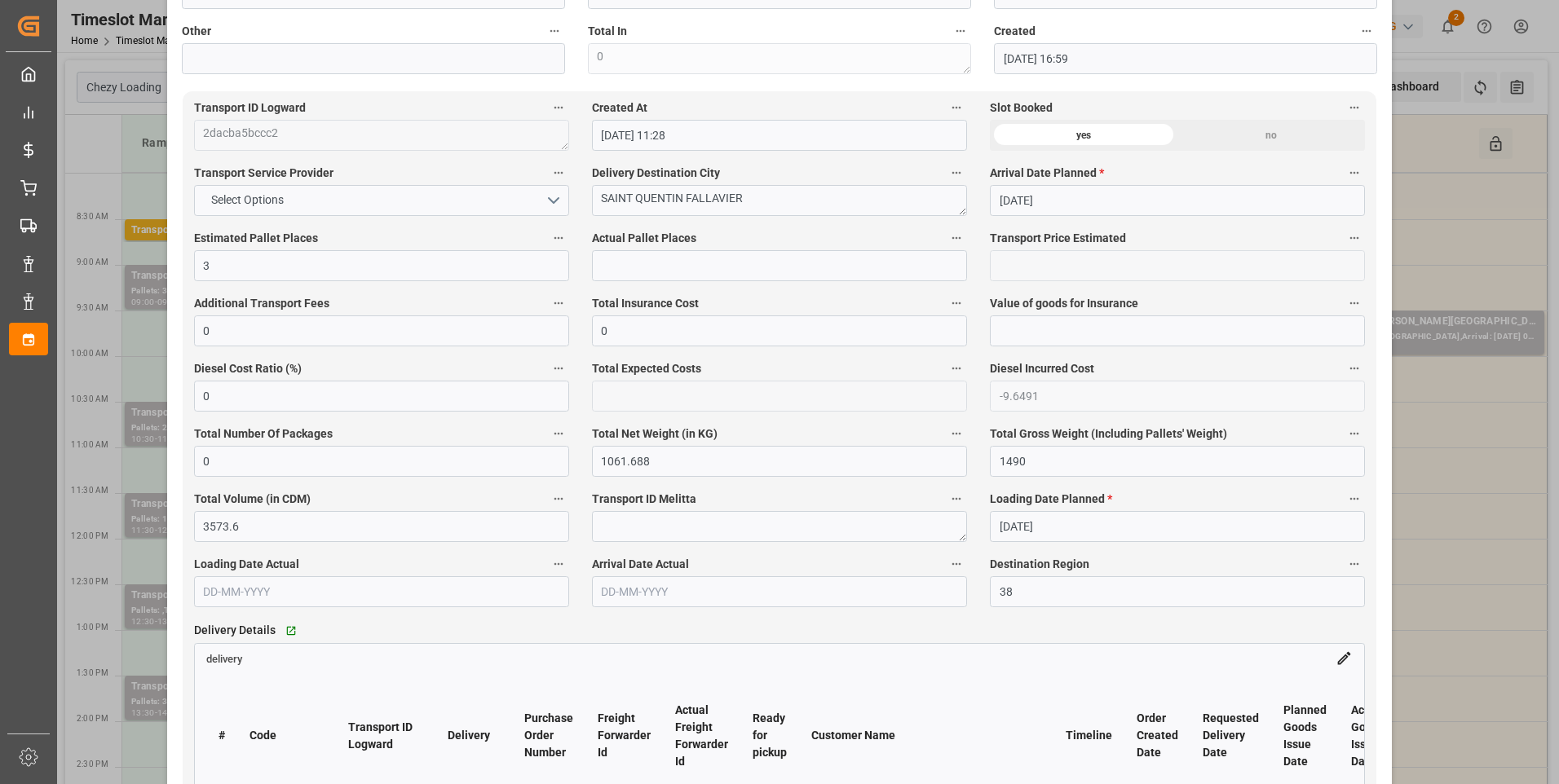
scroll to position [1060, 0]
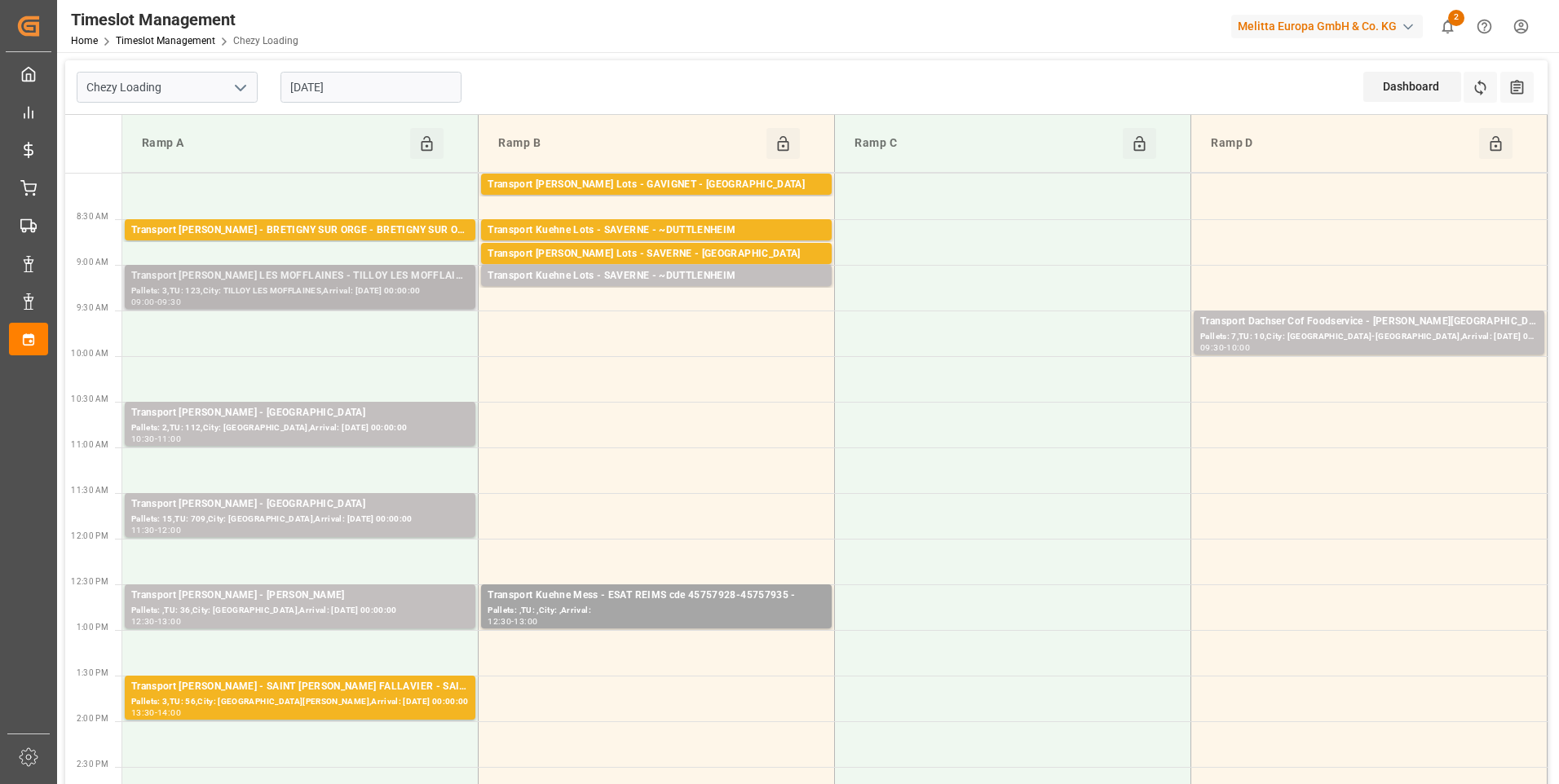
click at [325, 277] on div "Transport Delisle - TILLOY LES MOFFLAINES - TILLOY LES MOFFLAINES" at bounding box center [300, 276] width 338 height 17
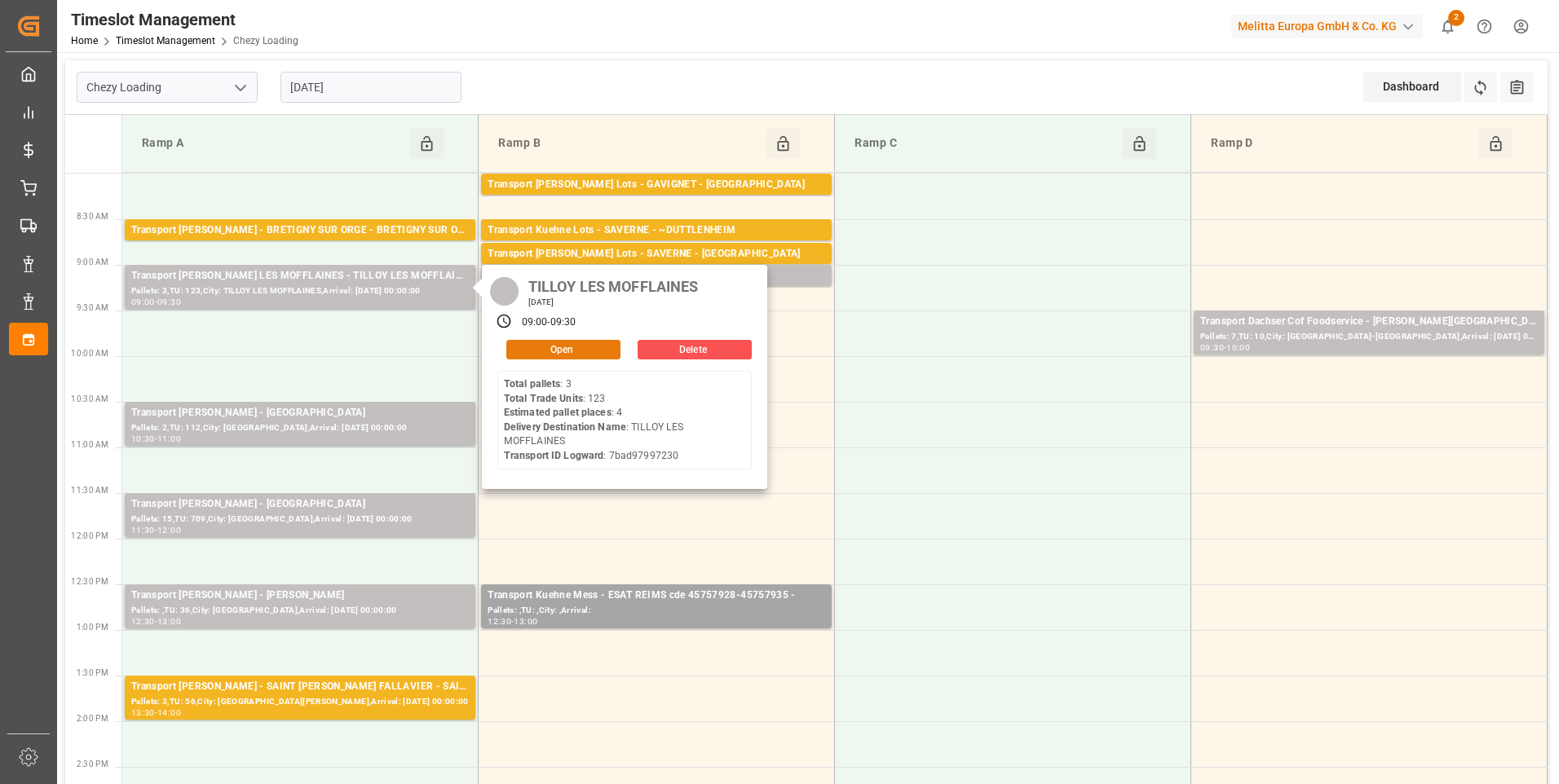
click at [553, 343] on button "Open" at bounding box center [563, 349] width 114 height 19
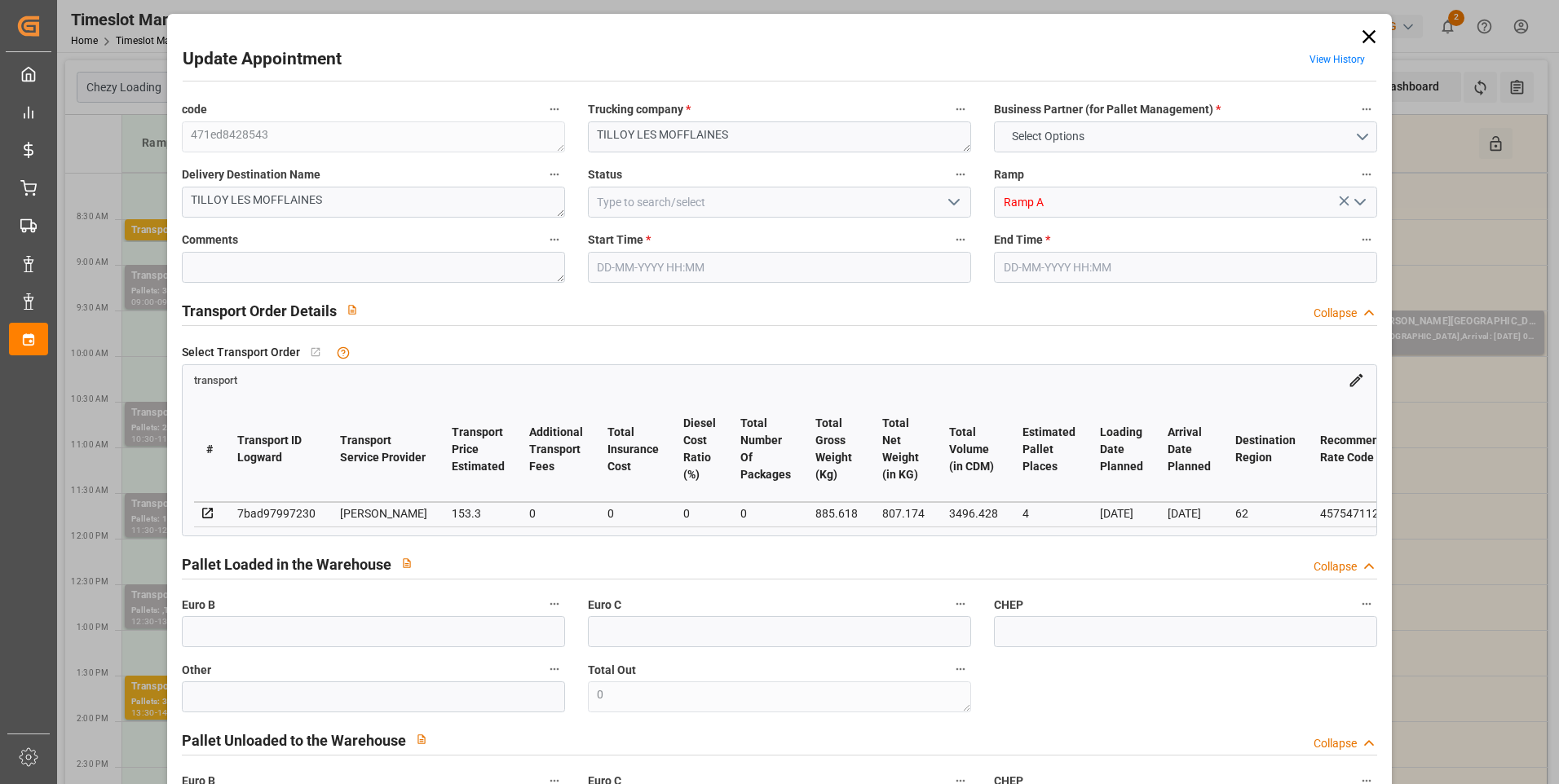
type input "4"
type input "153.3"
type input "0"
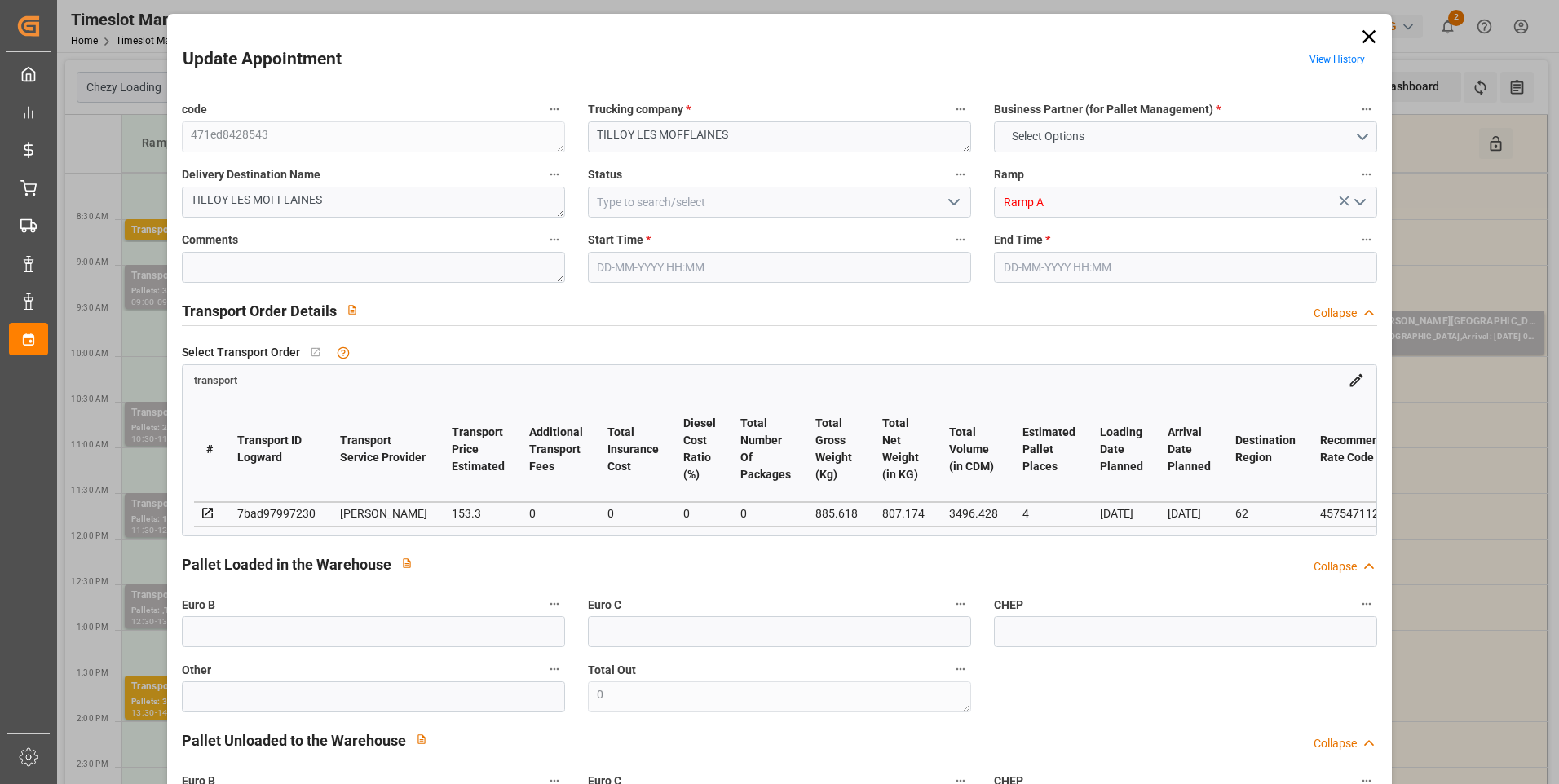
type input "147.0913"
type input "-6.2087"
type input "0"
type input "807.174"
type input "1062.738"
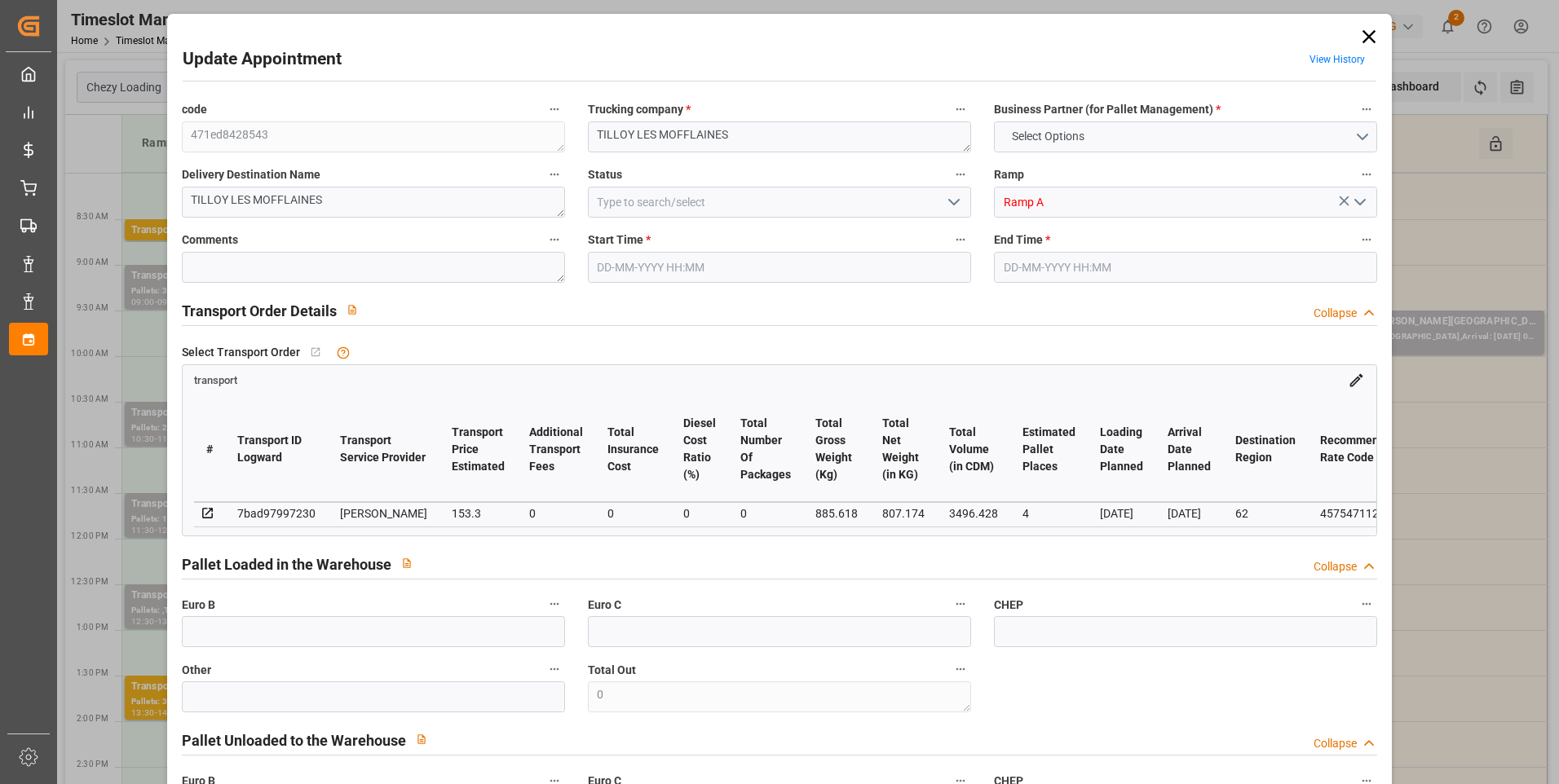
type input "3496.428"
type input "62"
type input "3"
type input "123"
type input "6"
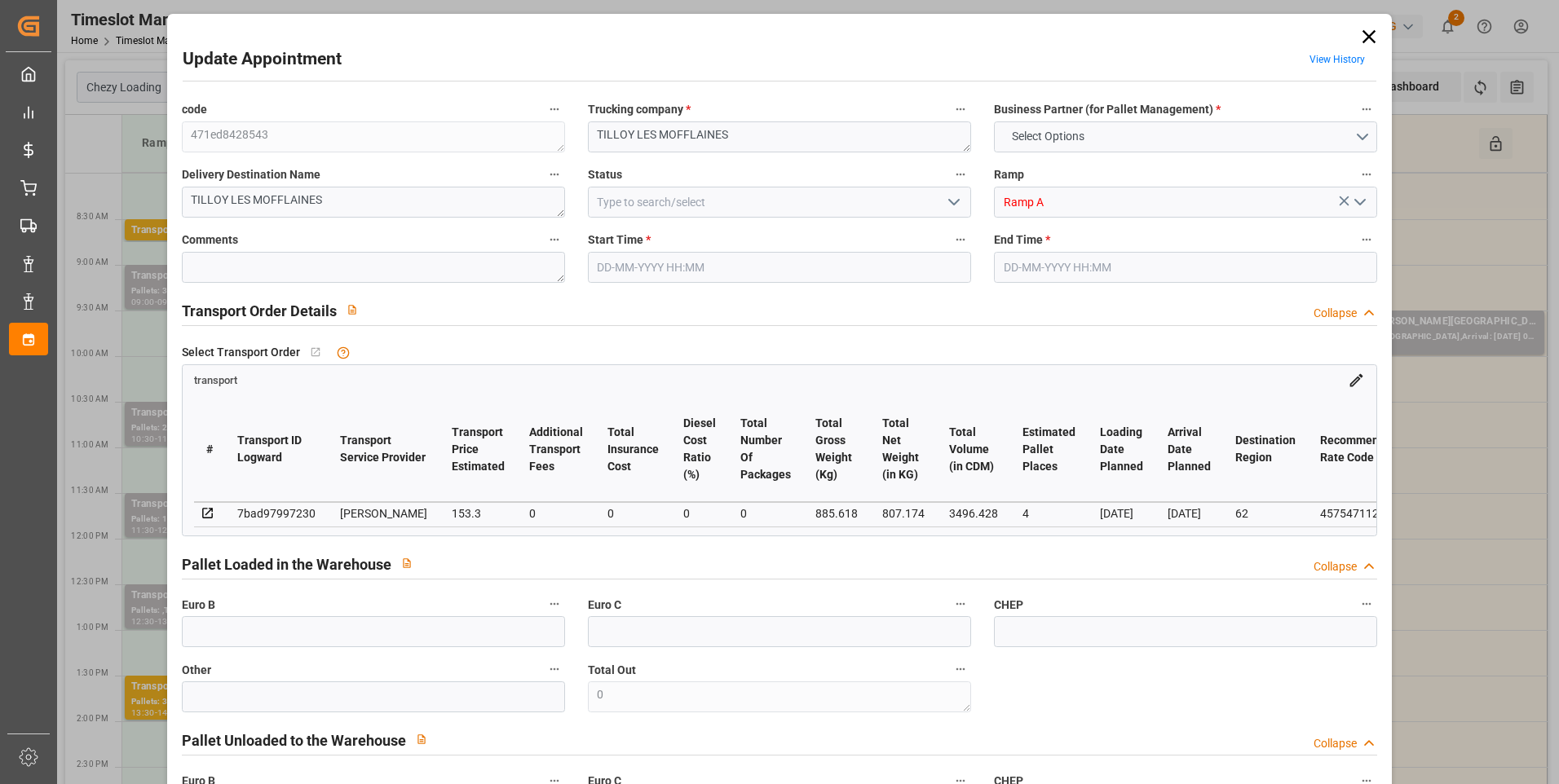
type input "101"
type input "885.618"
type input "0"
type input "4710.8598"
type input "0"
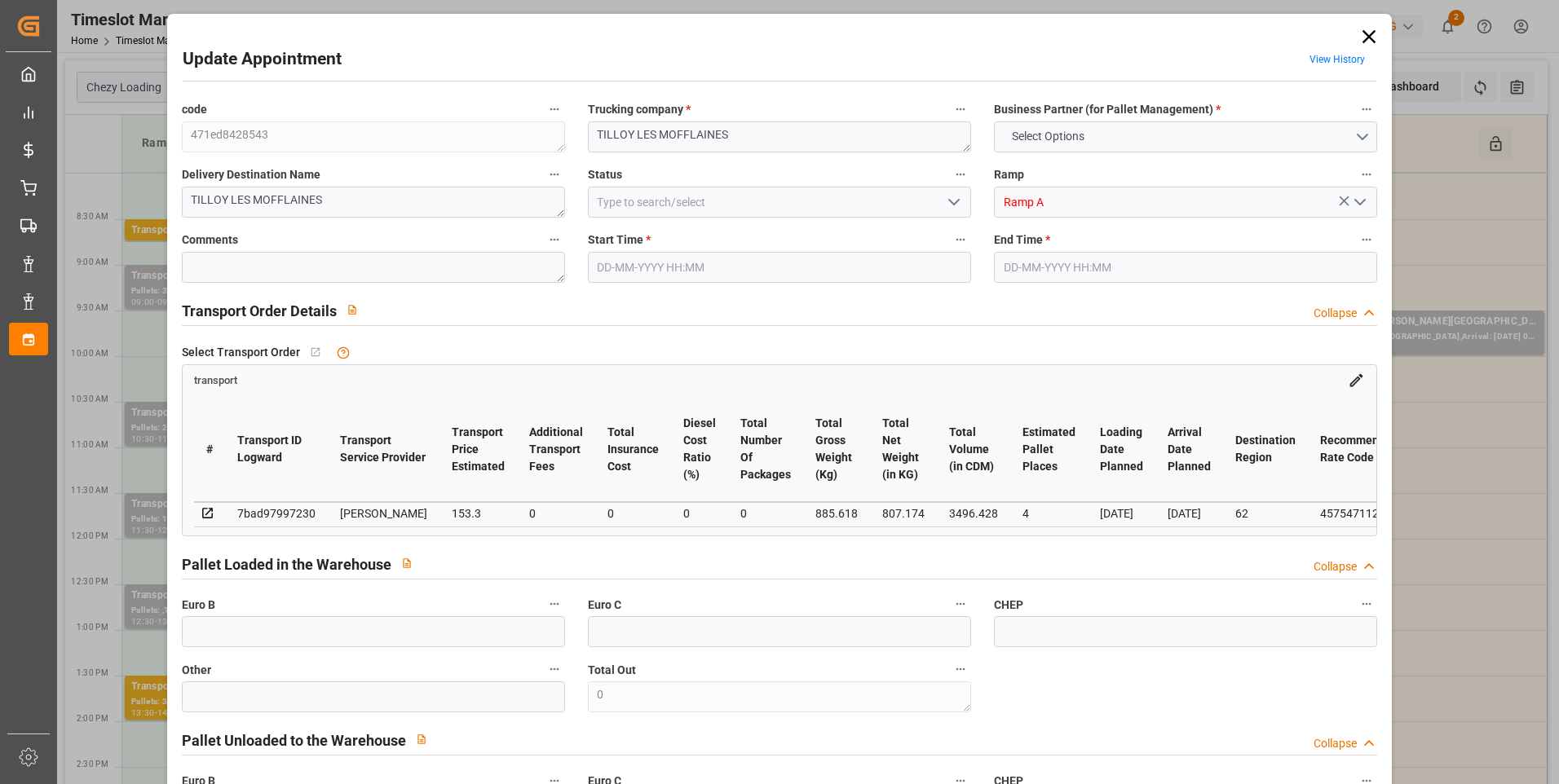
type input "0"
type input "21"
type input "35"
type input "28-08-2025 09:00"
type input "28-08-2025 09:30"
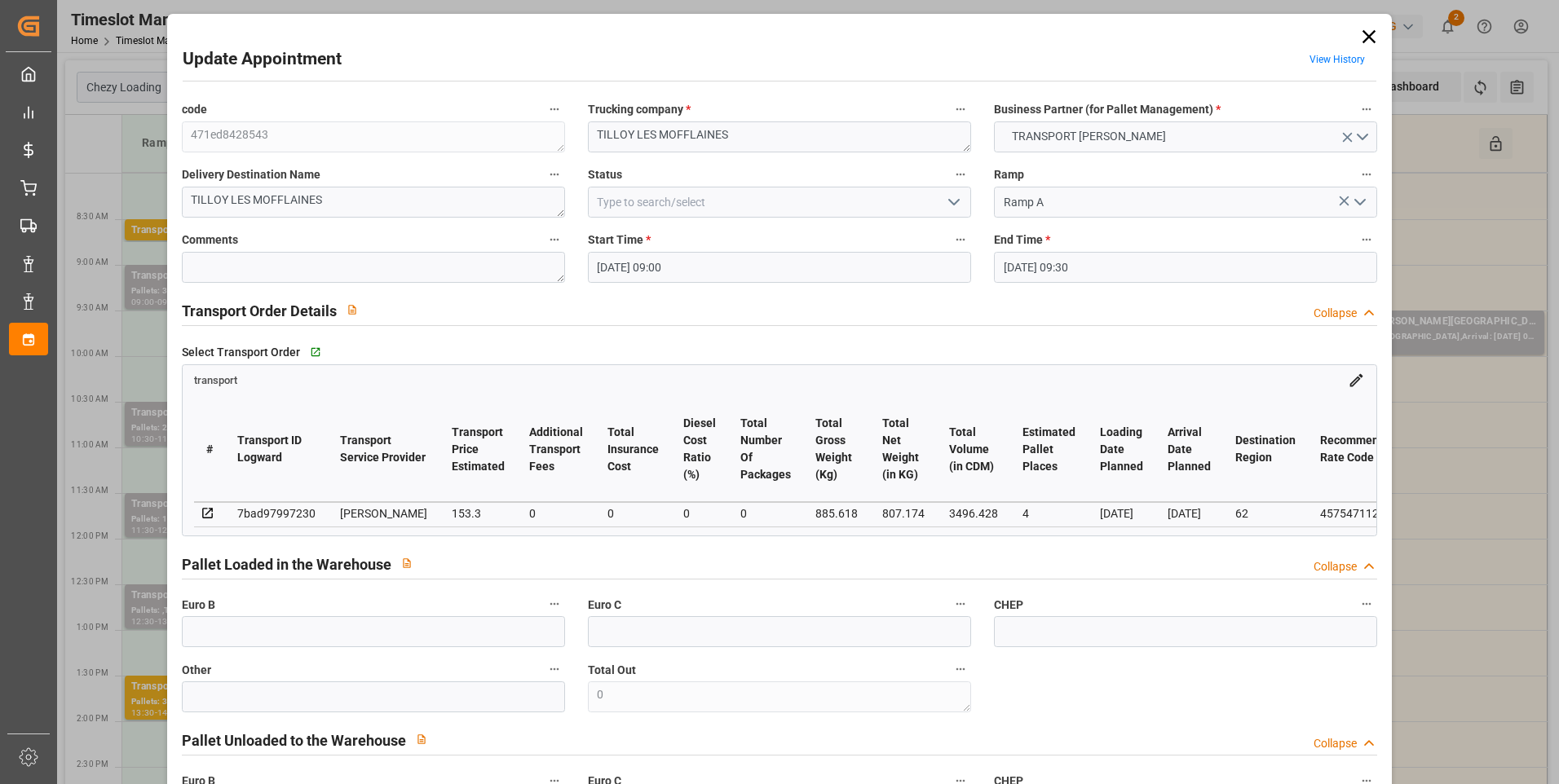
type input "22-08-2025 15:31"
type input "22-08-2025 11:29"
type input "[DATE]"
click at [769, 202] on polyline "open menu" at bounding box center [954, 203] width 10 height 5
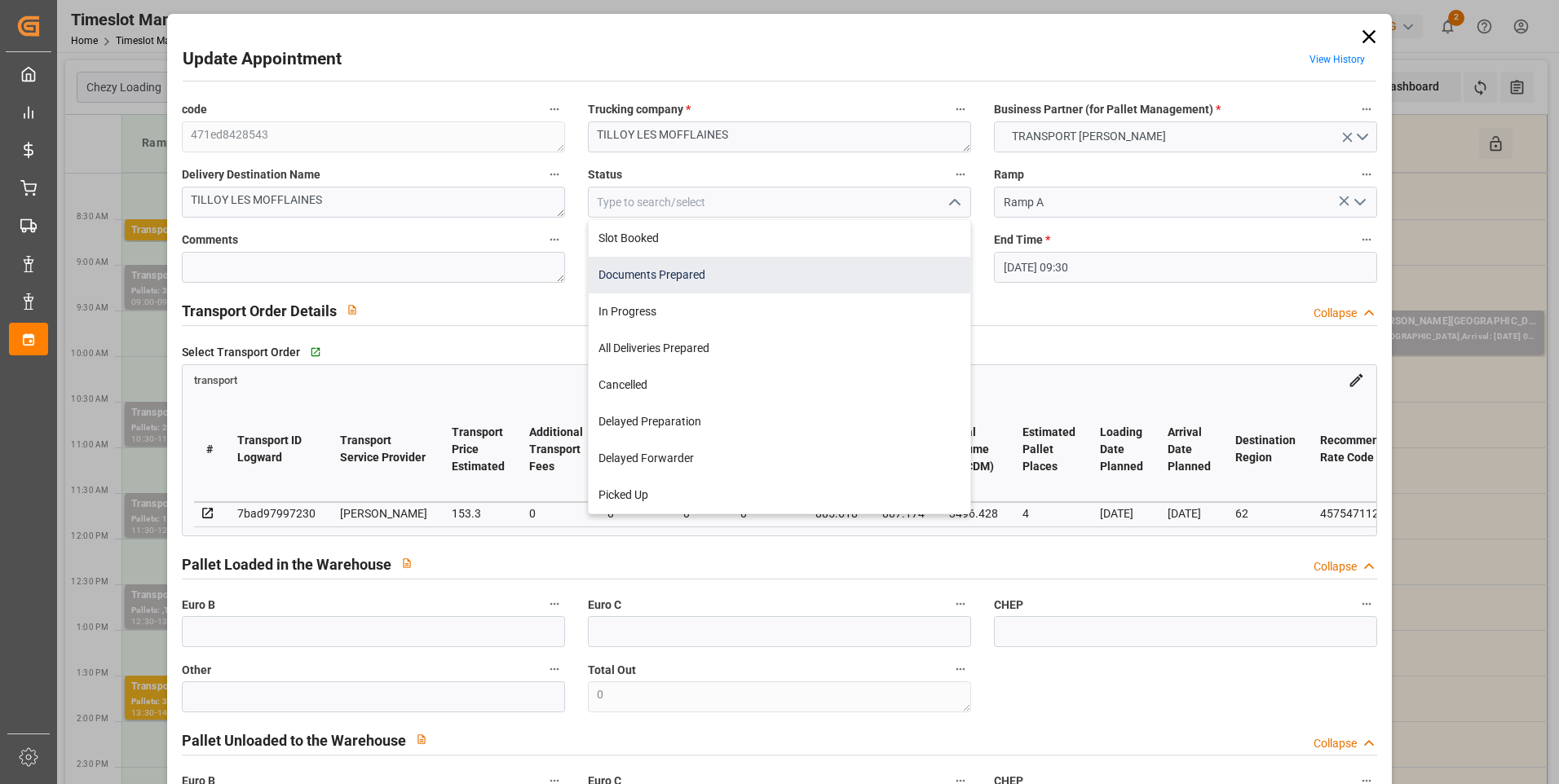
click at [681, 279] on div "Documents Prepared" at bounding box center [779, 275] width 382 height 37
type input "Documents Prepared"
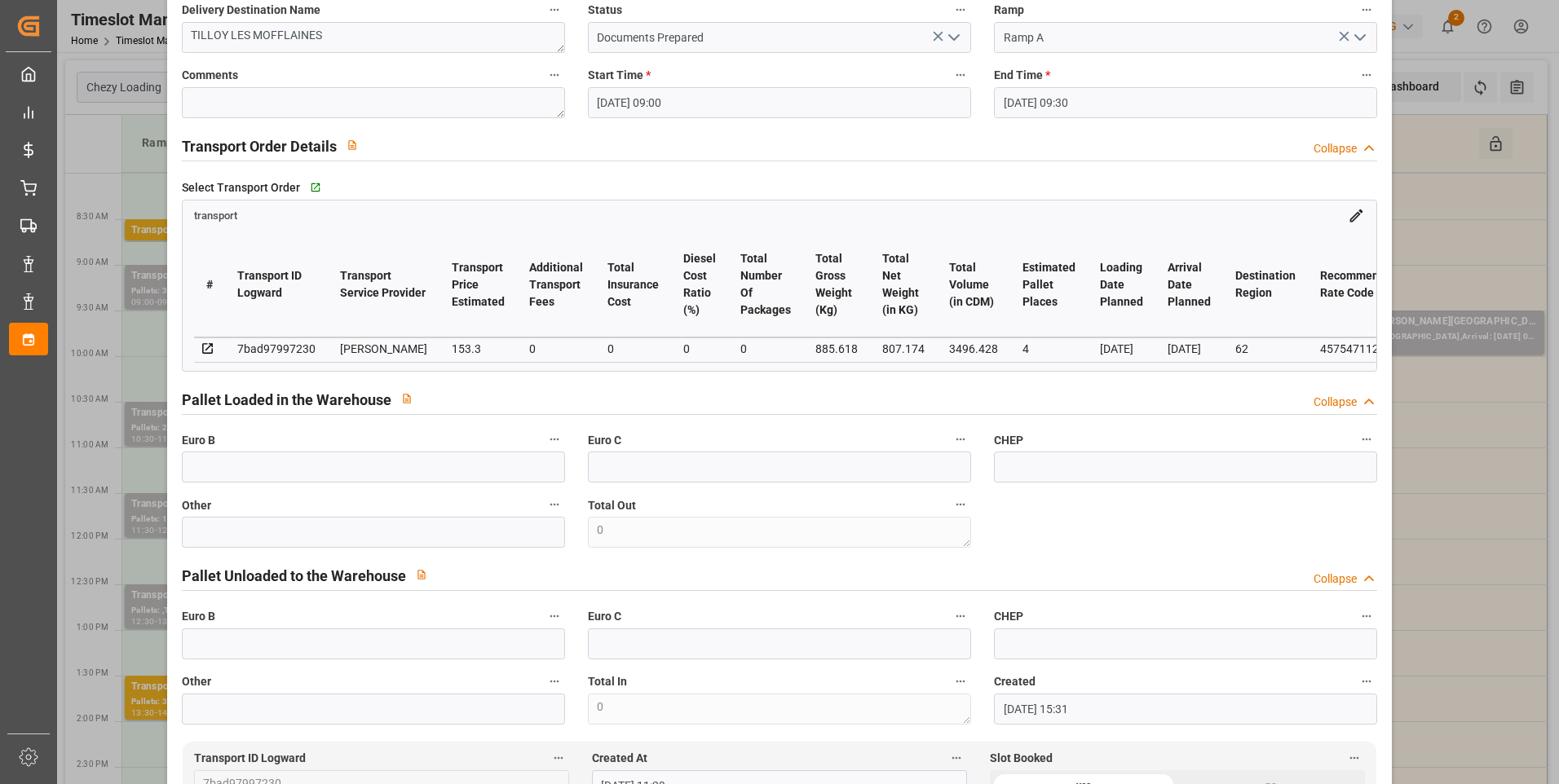
scroll to position [0, 0]
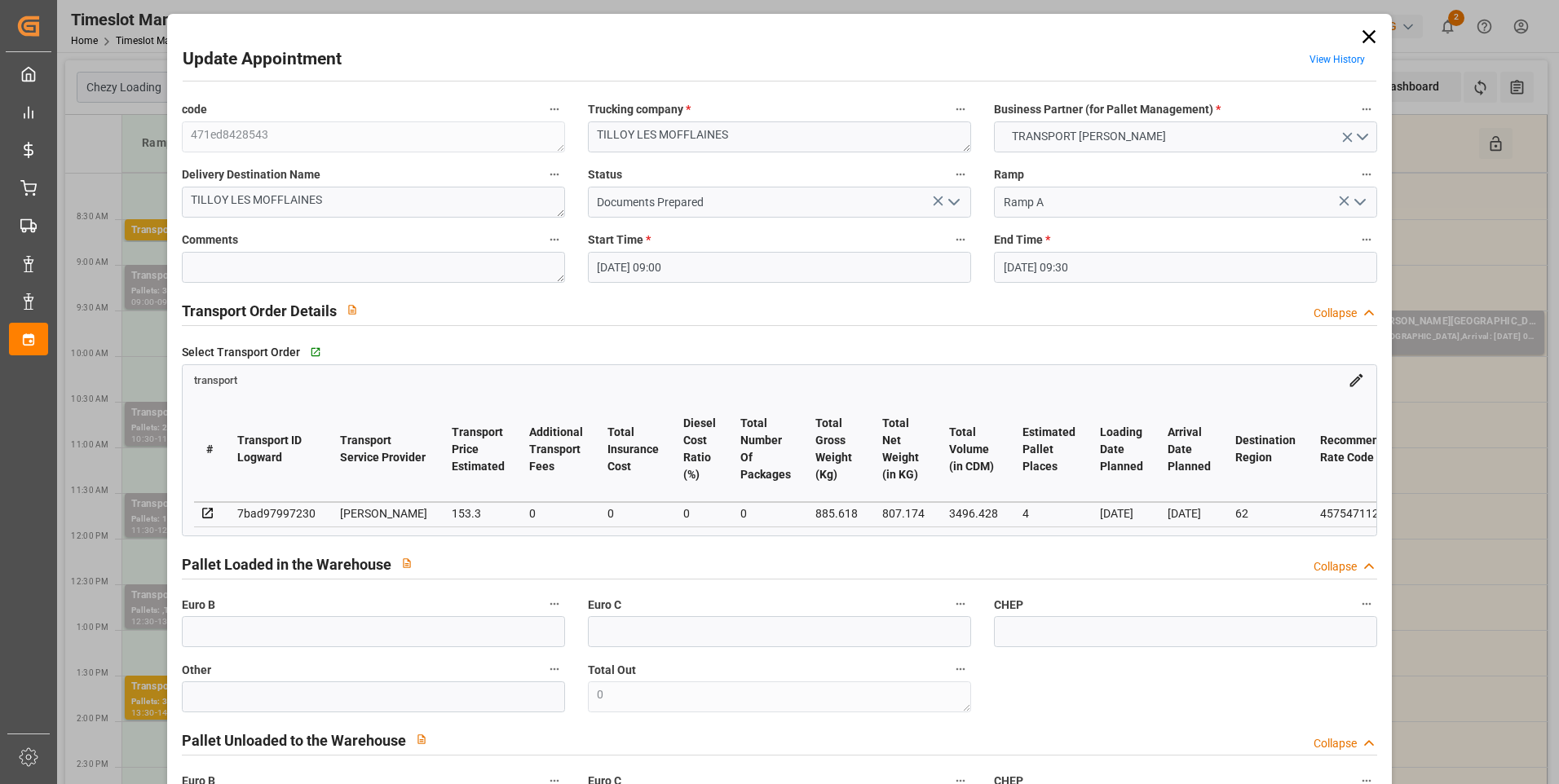
click at [769, 196] on icon "open menu" at bounding box center [954, 202] width 19 height 19
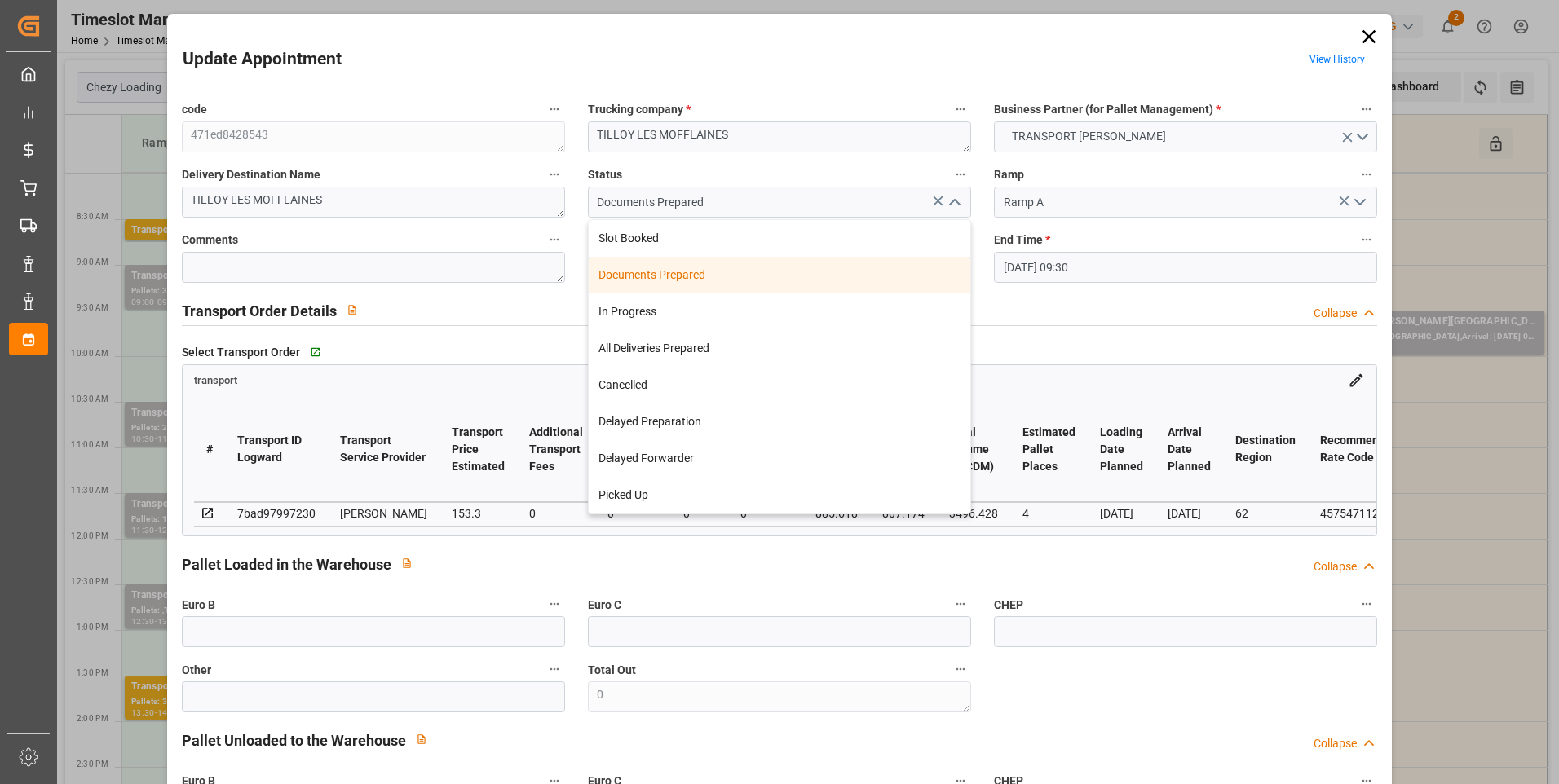
click at [661, 275] on div "Documents Prepared" at bounding box center [779, 275] width 382 height 37
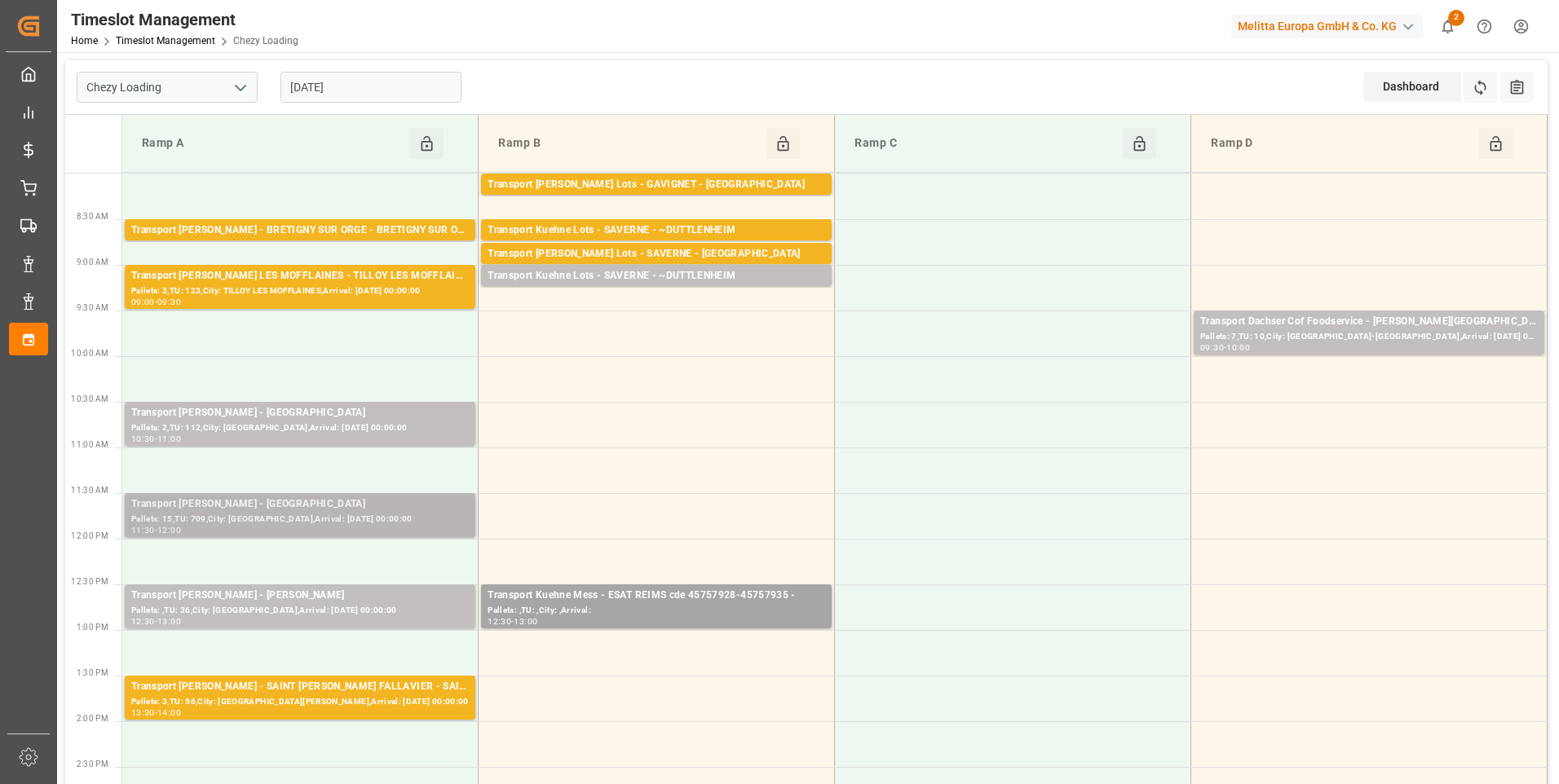
click at [355, 512] on div "Pallets: 15,TU: 709,City: SAINT GILLES,Arrival: 2025-09-01 00:00:00" at bounding box center [300, 519] width 338 height 14
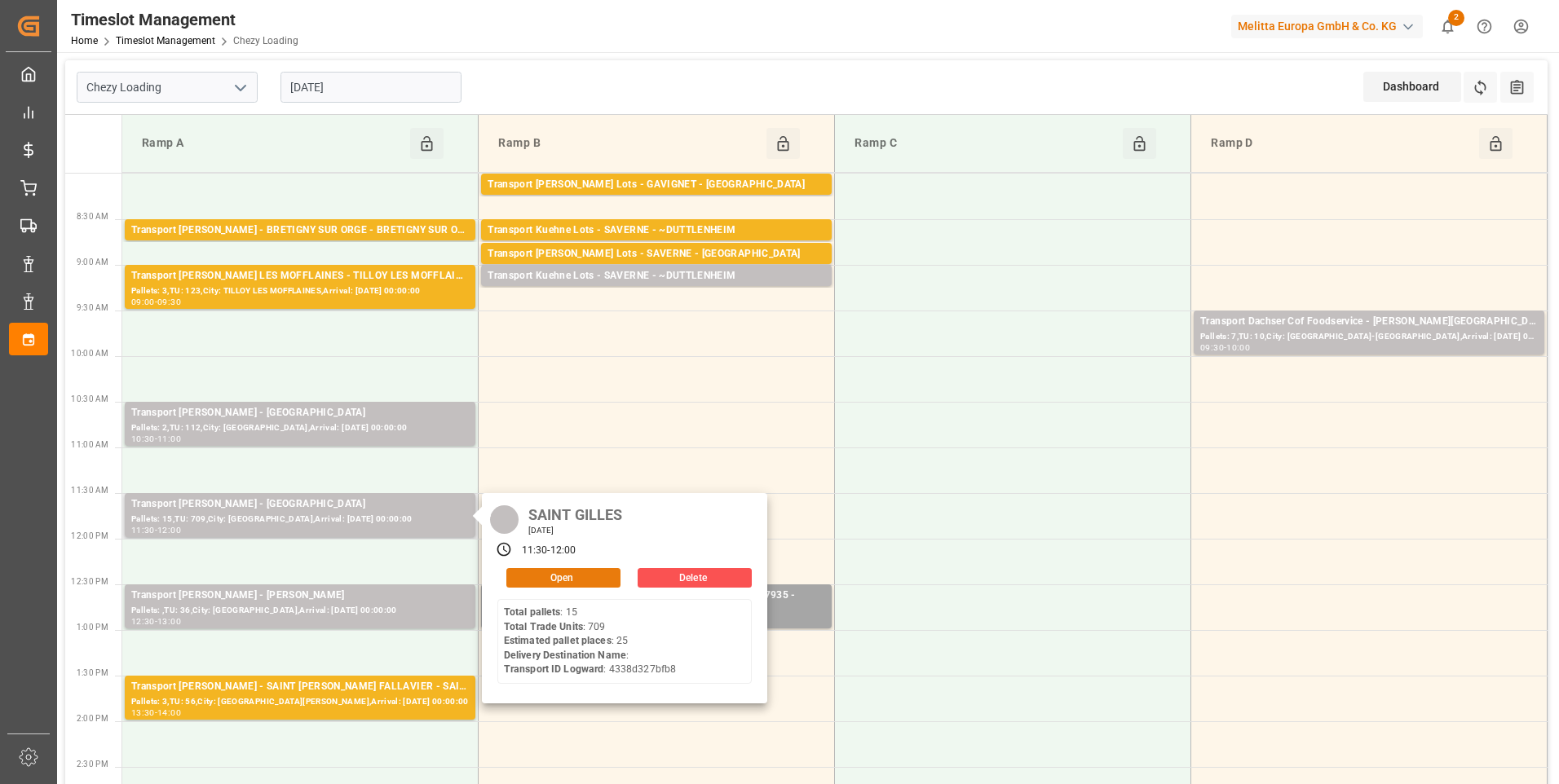
click at [553, 581] on button "Open" at bounding box center [563, 578] width 114 height 19
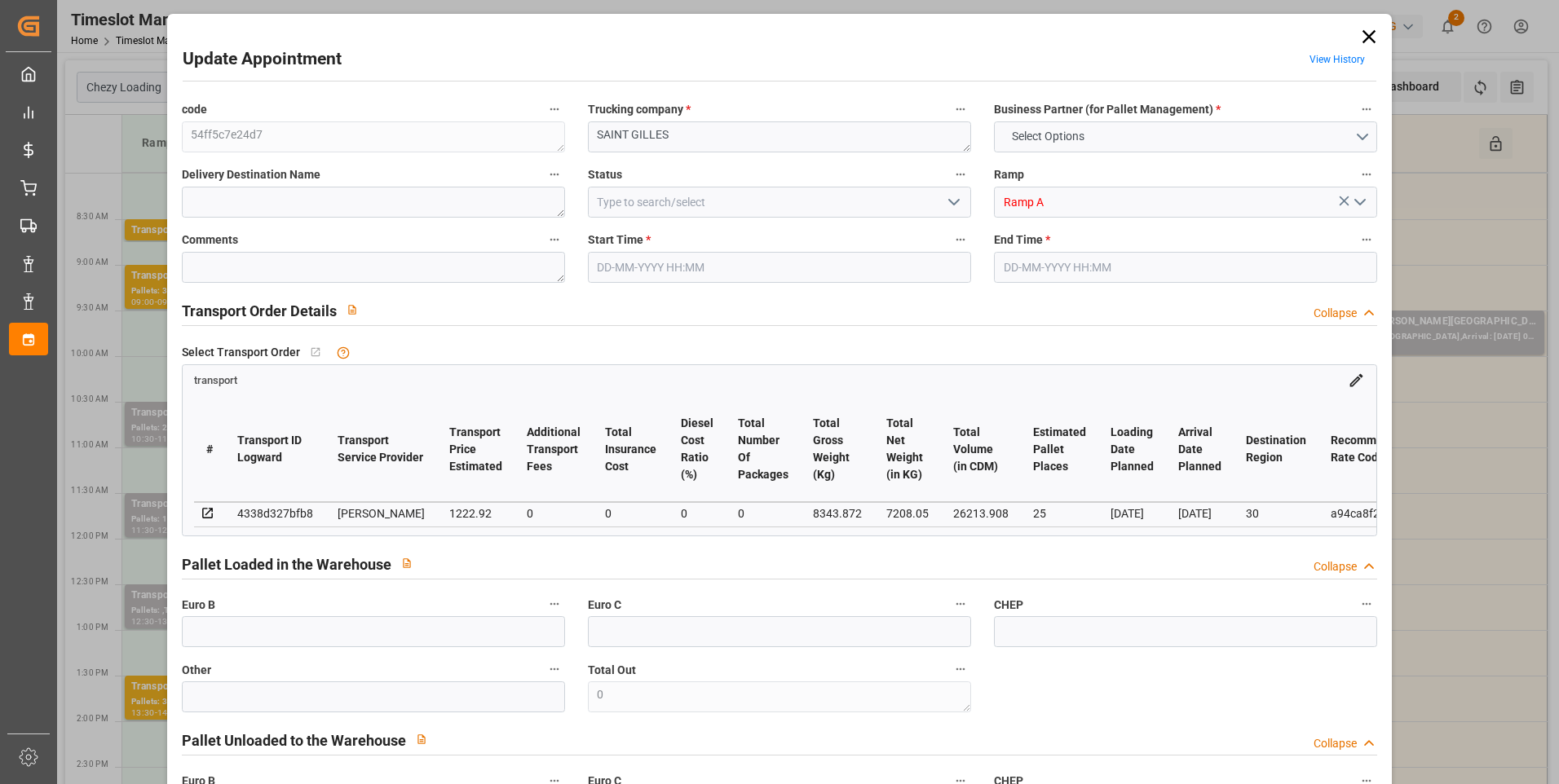
type input "25"
type input "1222.92"
type input "0"
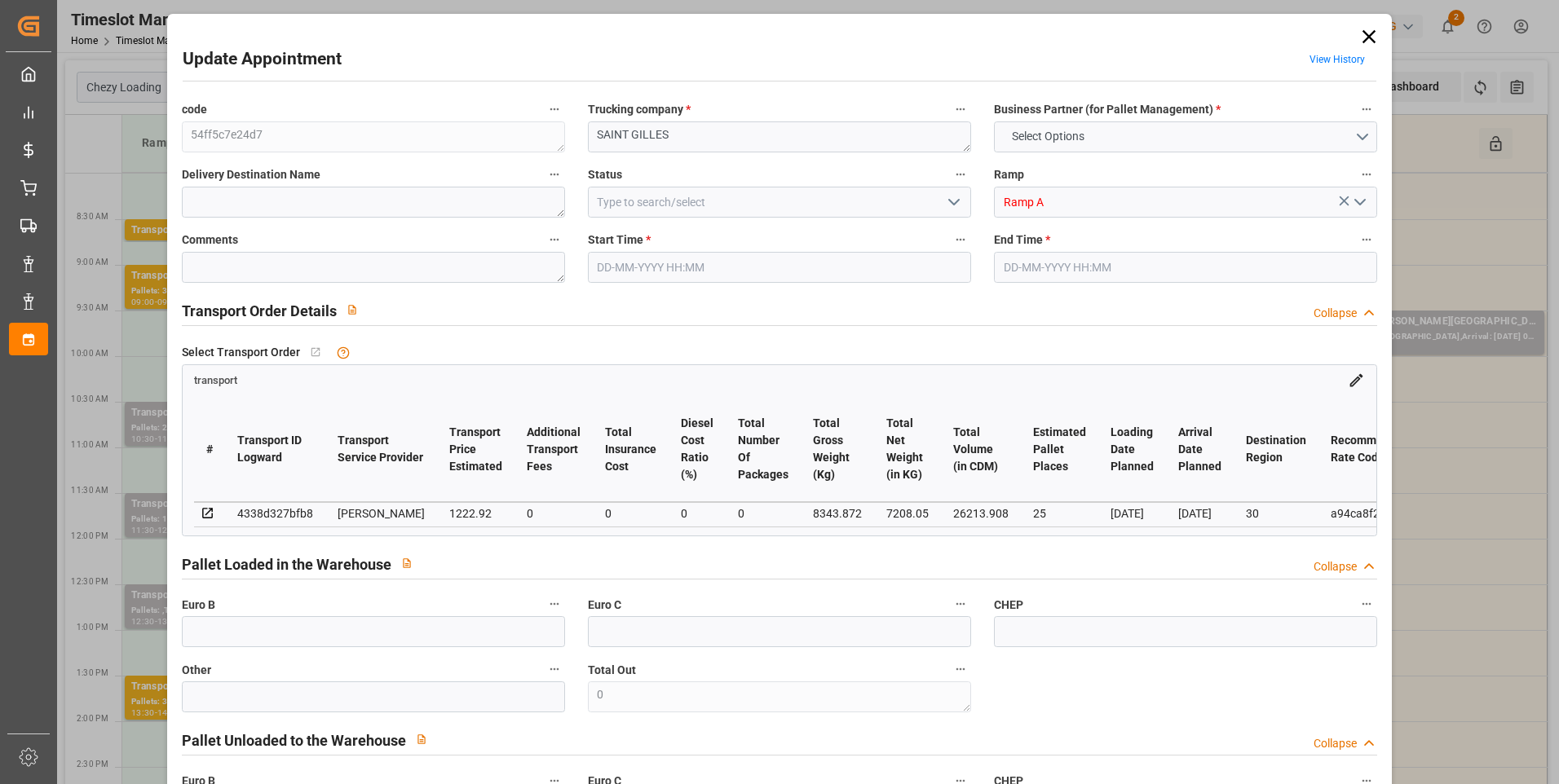
type input "1173.3917"
type input "-49.5283"
type input "0"
type input "7208.05"
type input "9442.405"
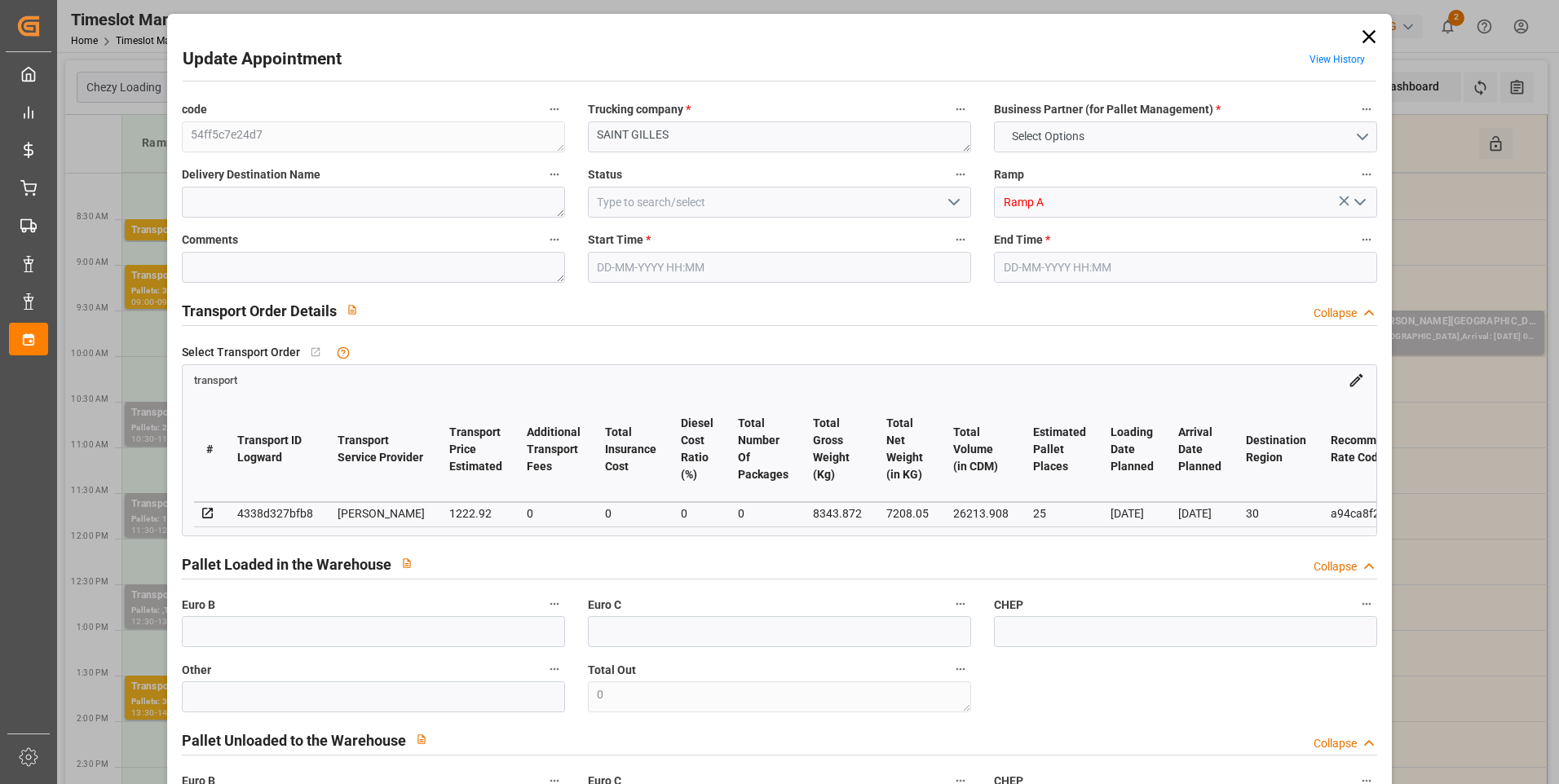
type input "26213.908"
type input "30"
type input "15"
type input "709"
type input "30"
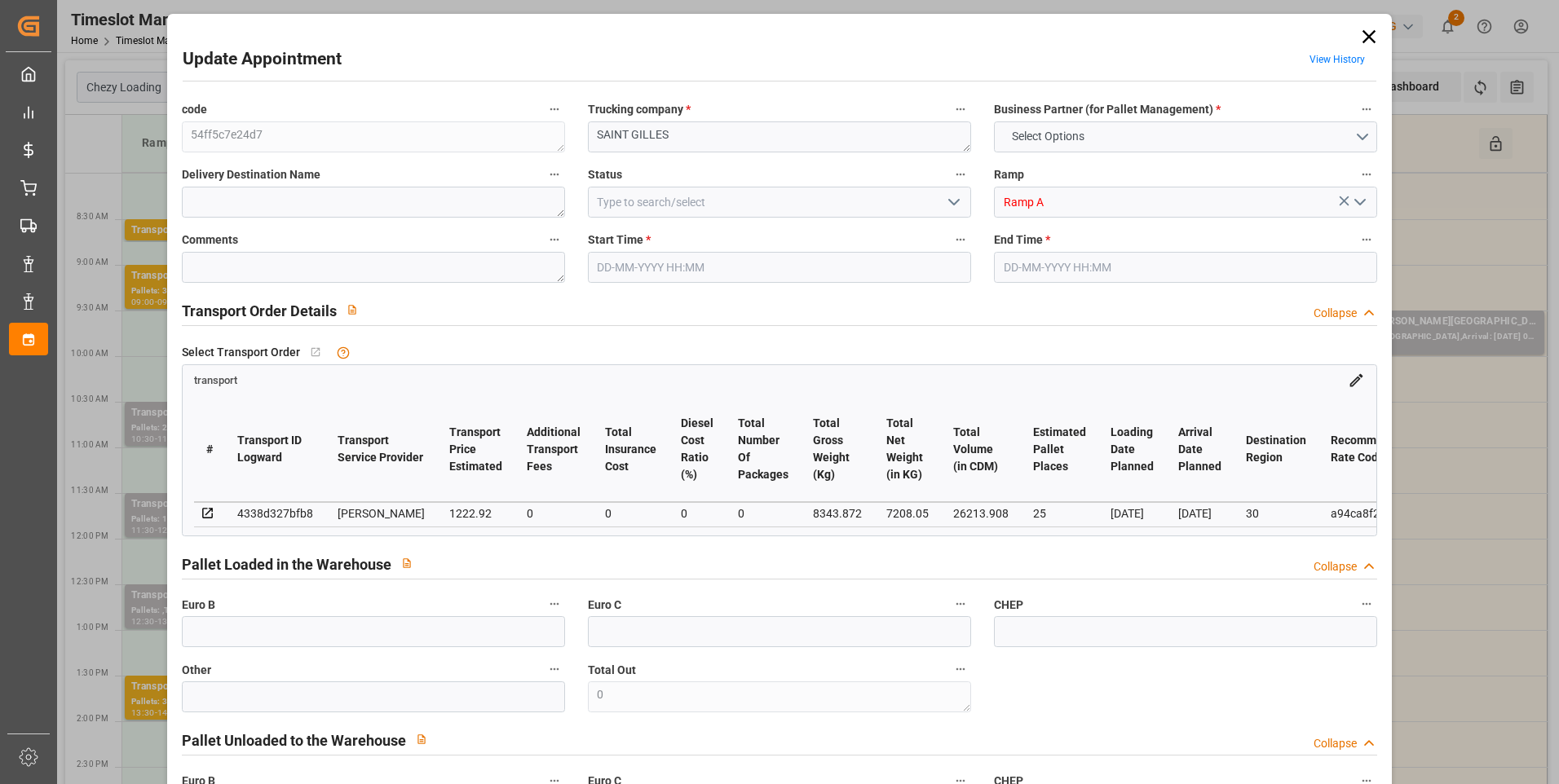
type input "101"
type input "8343.872"
type input "0"
type input "4710.8598"
type input "0"
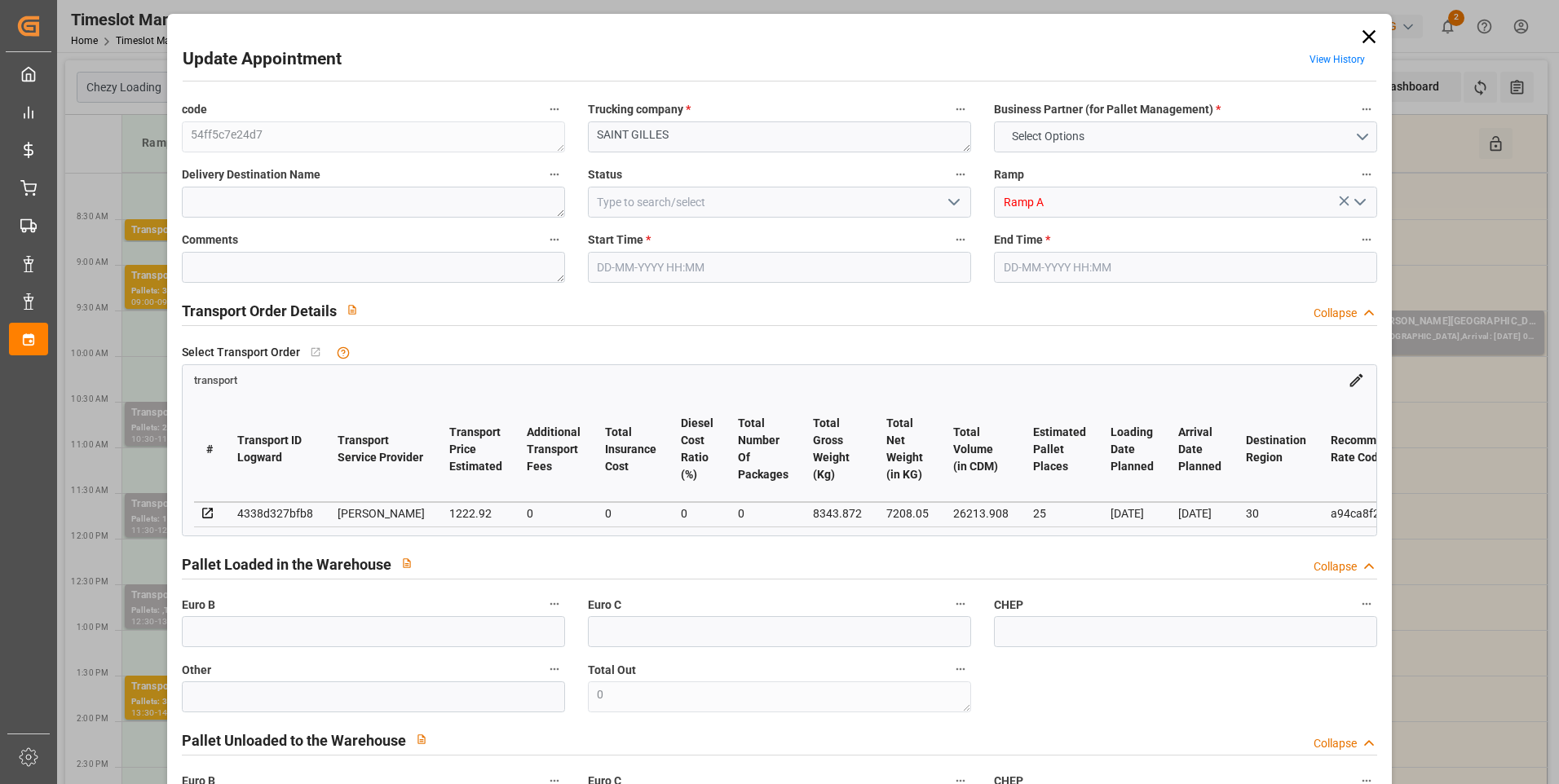
type input "0"
type input "21"
type input "35"
type input "28-08-2025 11:30"
type input "28-08-2025 12:00"
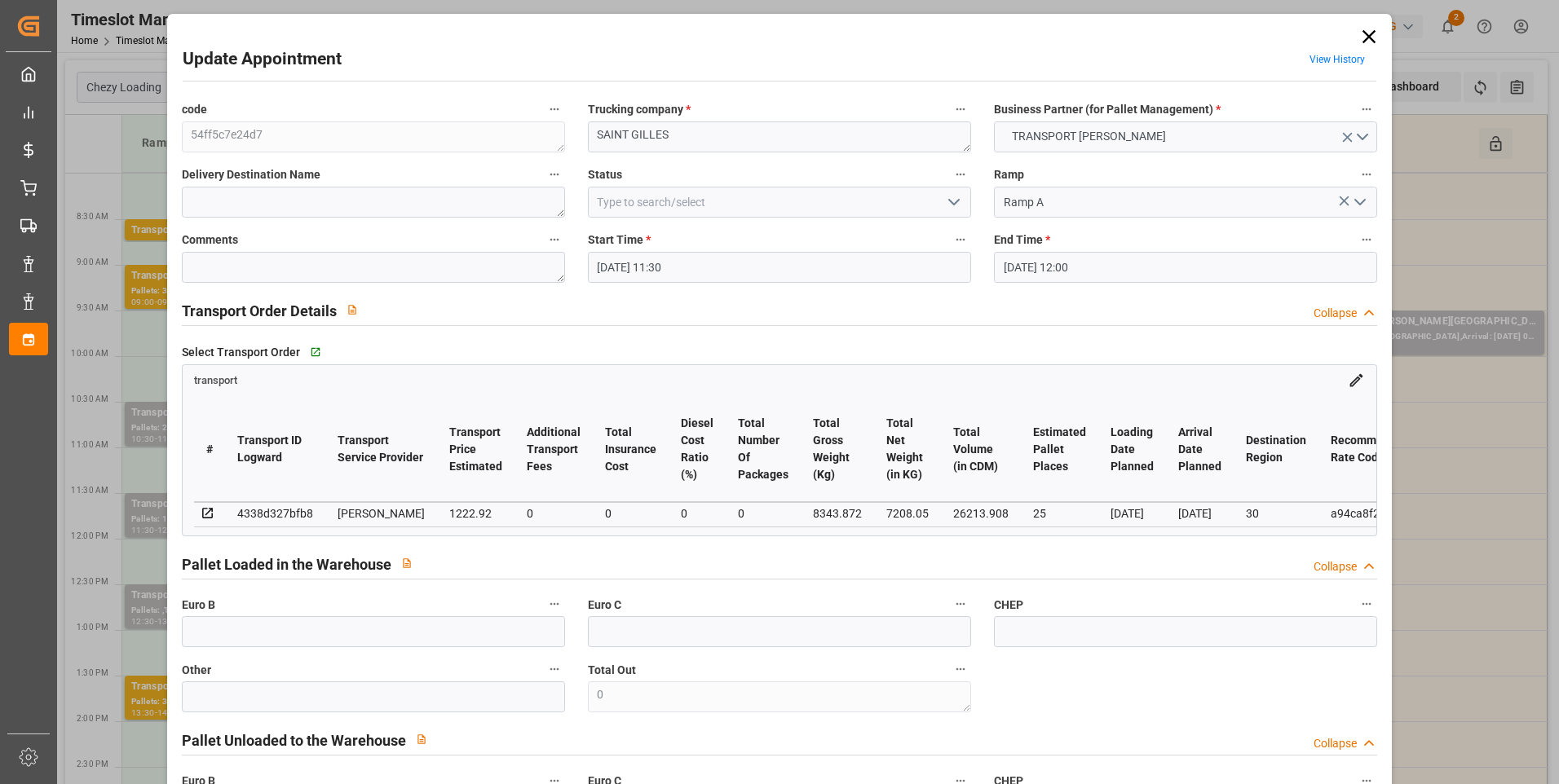
type input "25-08-2025 13:50"
type input "25-08-2025 11:37"
type input "[DATE]"
click at [769, 199] on icon "open menu" at bounding box center [954, 202] width 19 height 19
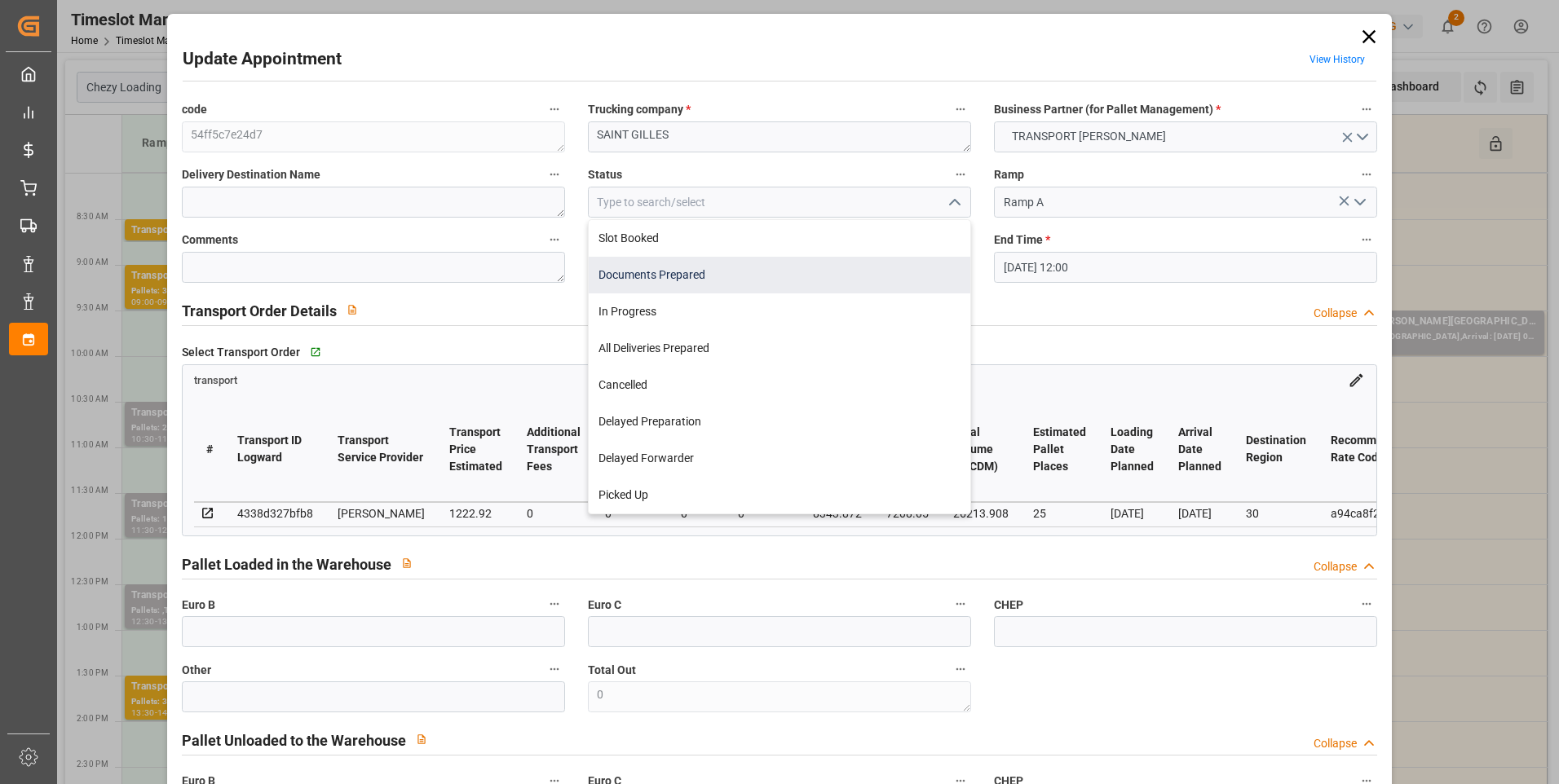
click at [694, 268] on div "Documents Prepared" at bounding box center [779, 275] width 382 height 37
type input "Documents Prepared"
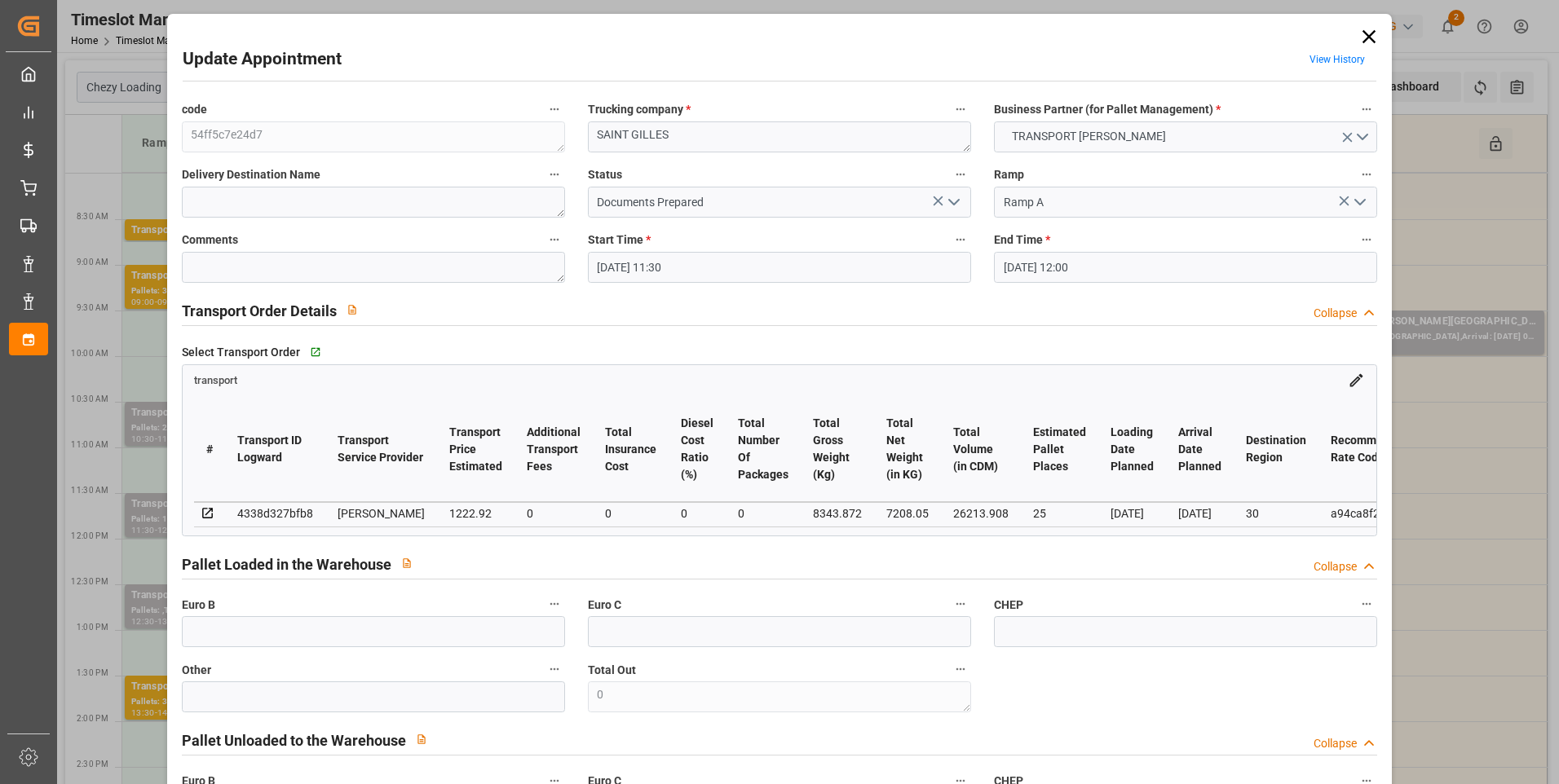
click at [769, 203] on polyline "open menu" at bounding box center [954, 203] width 10 height 5
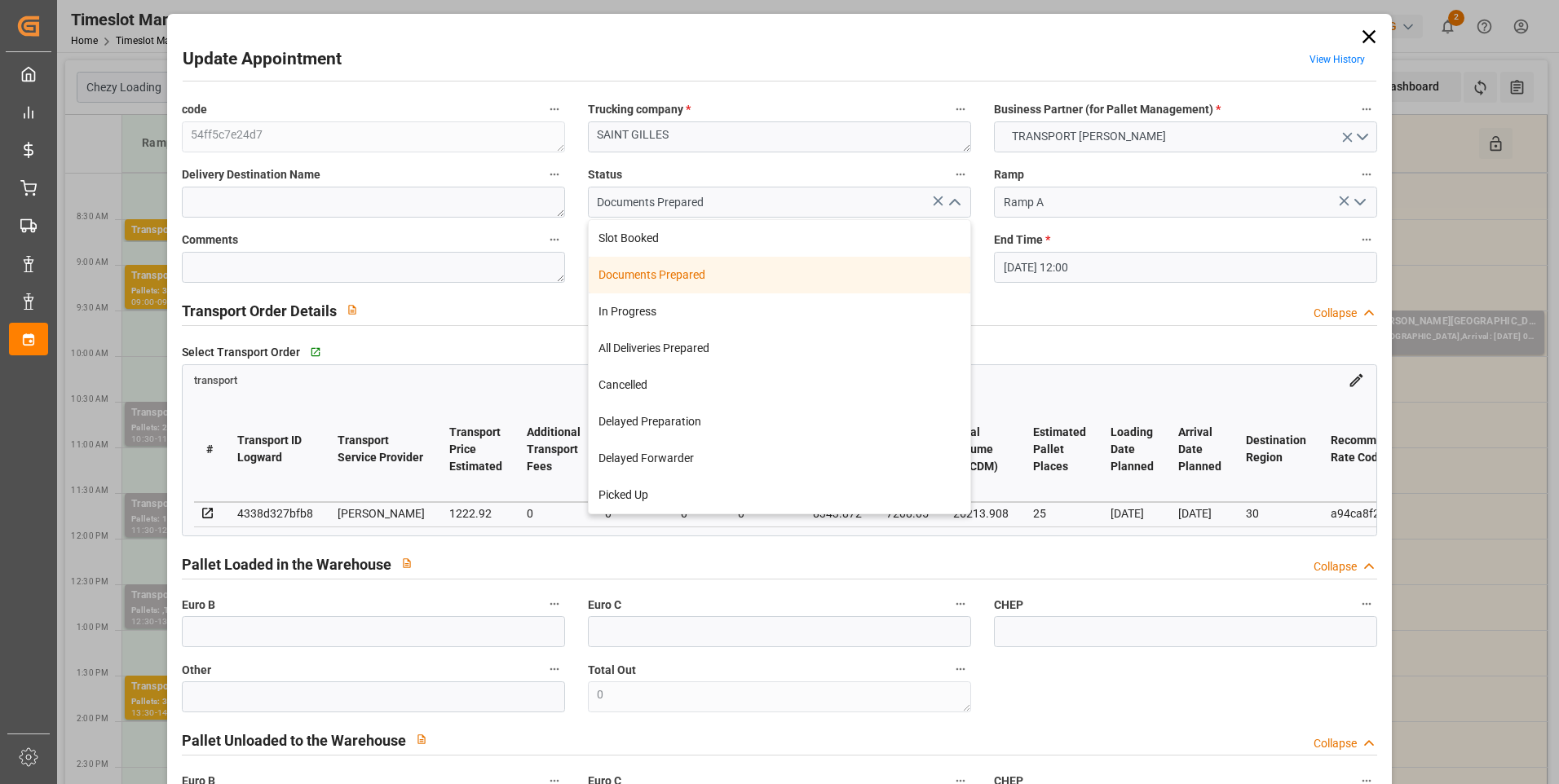
click at [646, 272] on div "Documents Prepared" at bounding box center [779, 275] width 382 height 37
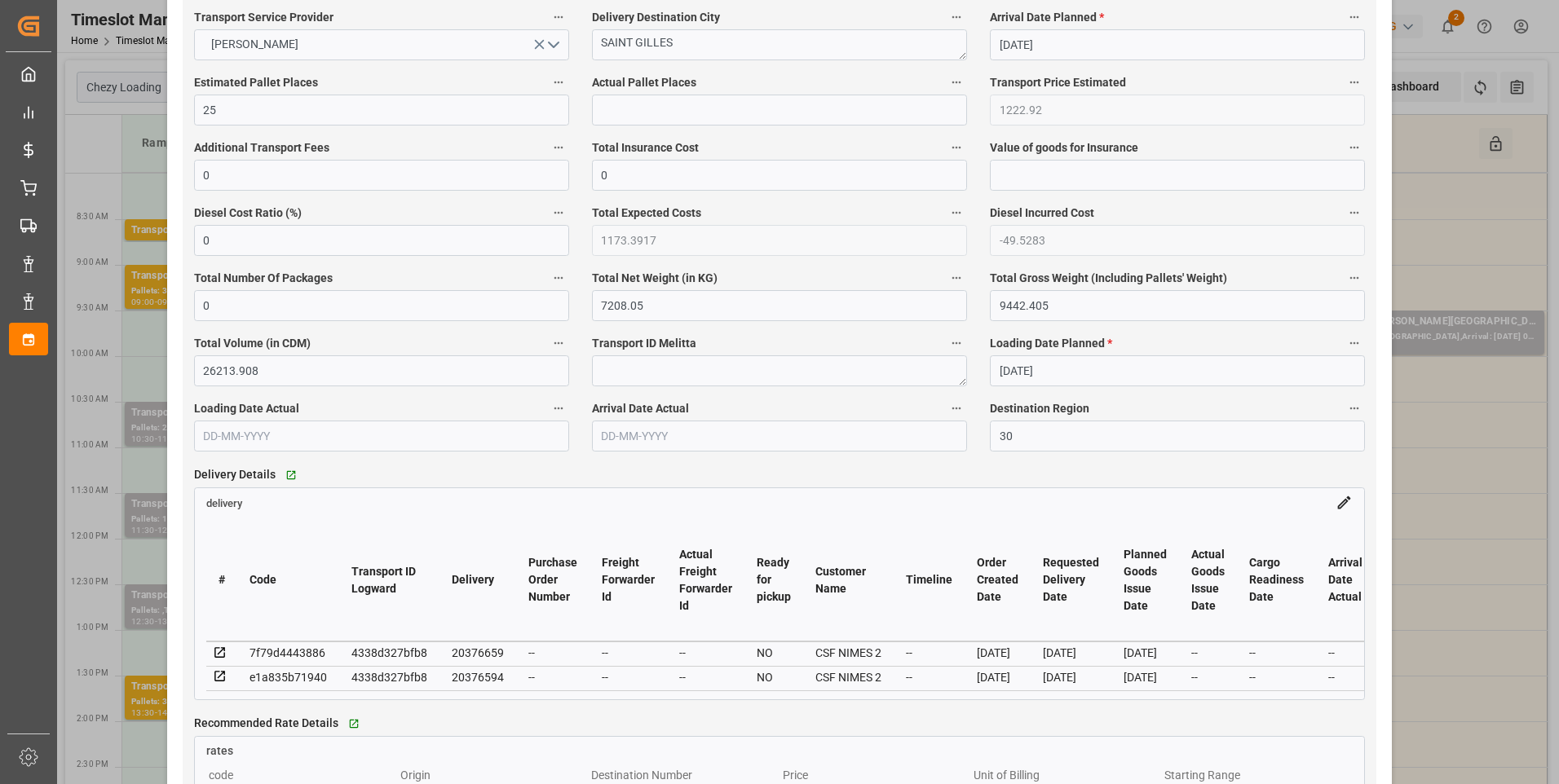
scroll to position [978, 0]
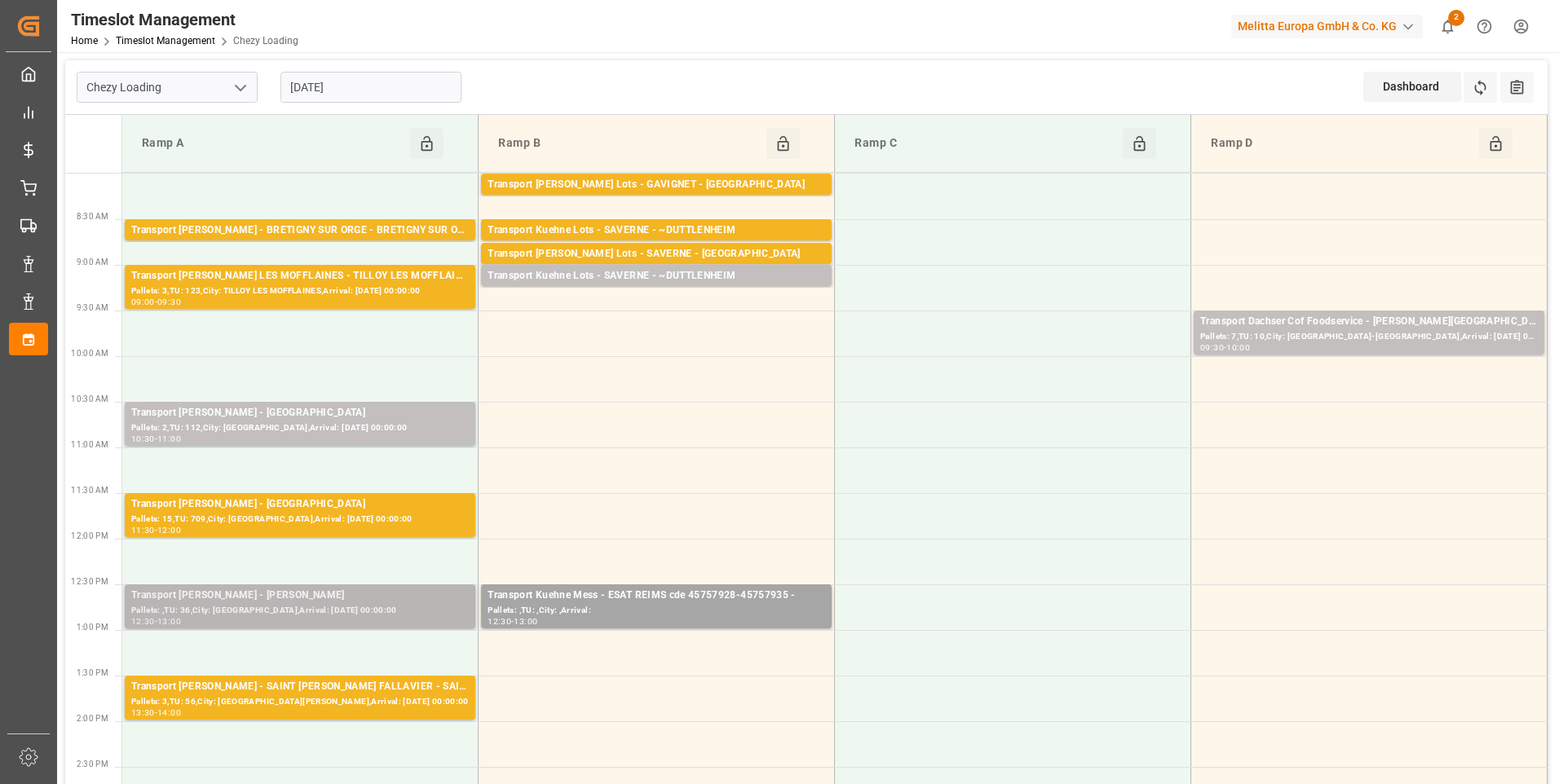
click at [353, 615] on div "Pallets: ,TU: 36,City: LOMME,Arrival: 2025-08-29 00:00:00" at bounding box center [300, 611] width 338 height 14
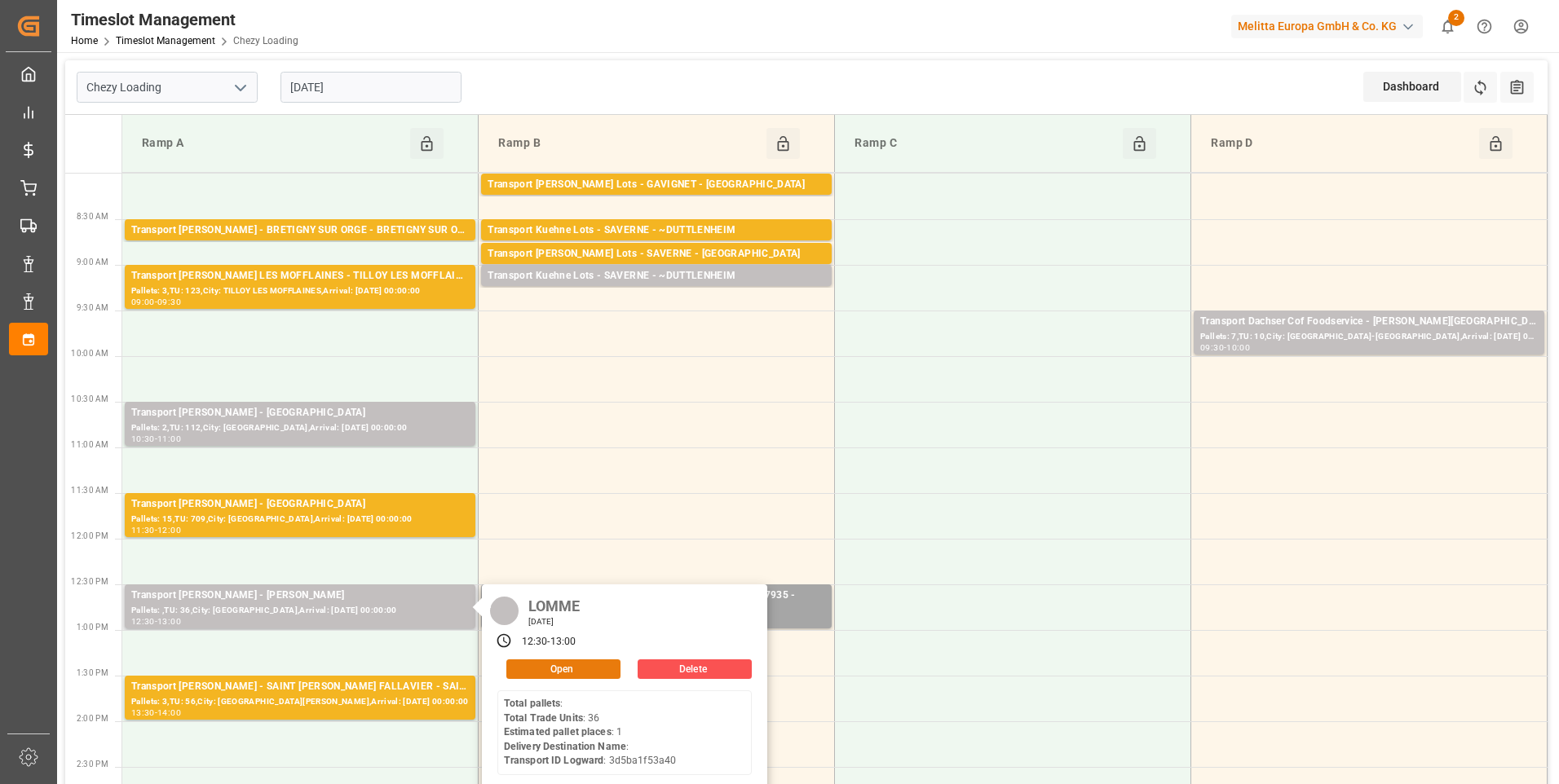
click at [548, 669] on button "Open" at bounding box center [563, 669] width 114 height 19
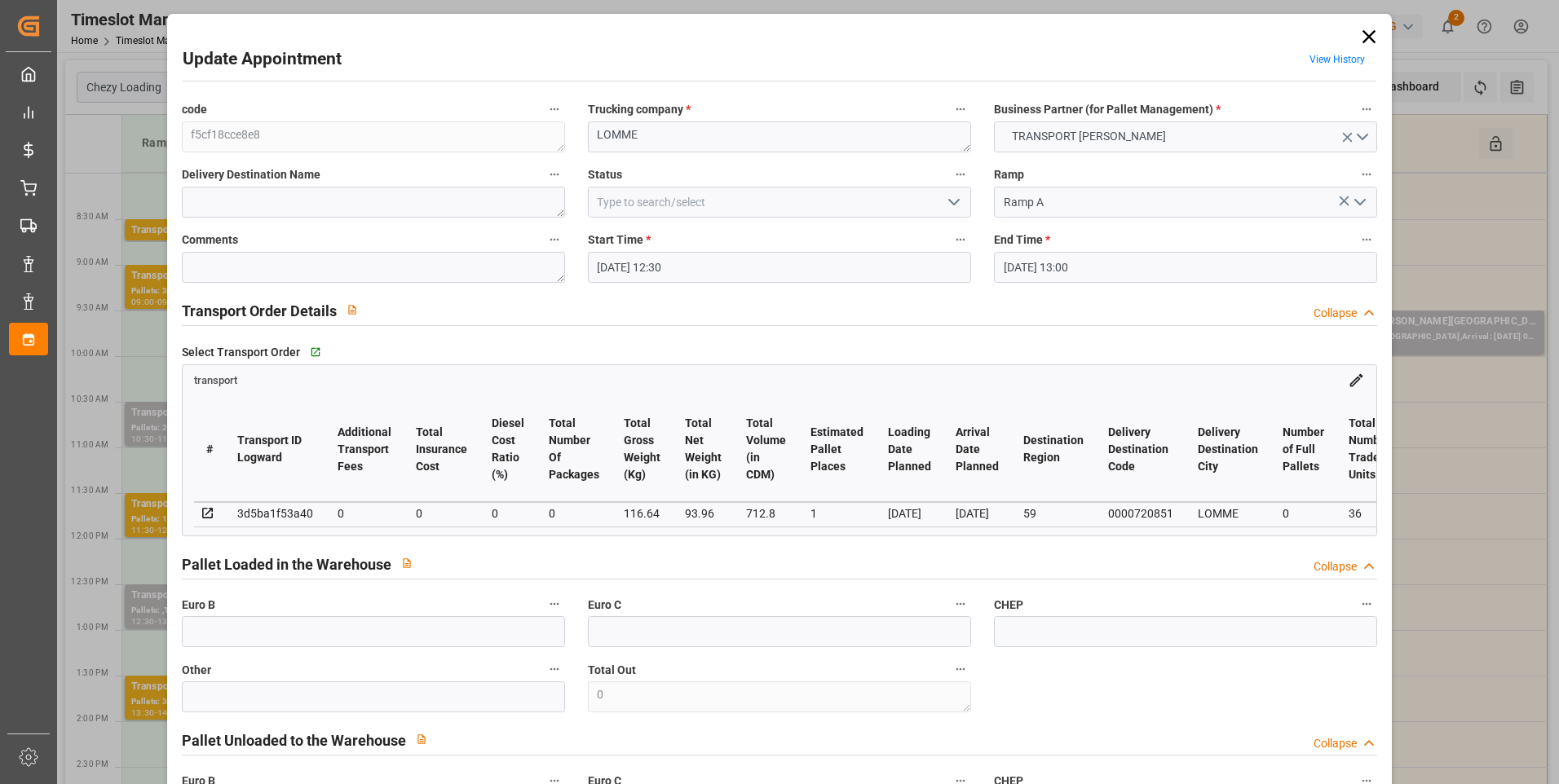
click at [769, 196] on icon "open menu" at bounding box center [954, 202] width 19 height 19
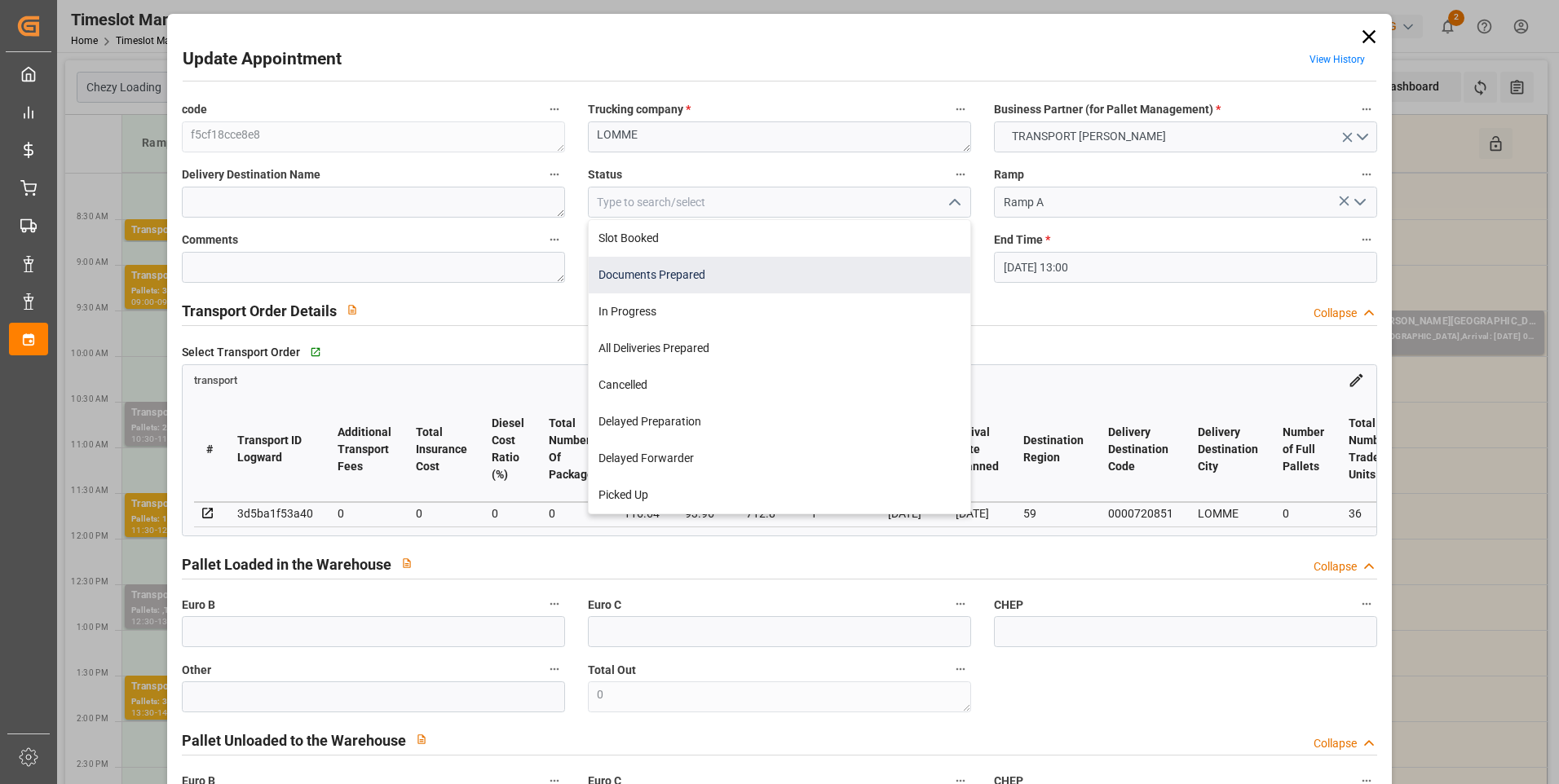
click at [682, 272] on div "Documents Prepared" at bounding box center [779, 275] width 382 height 37
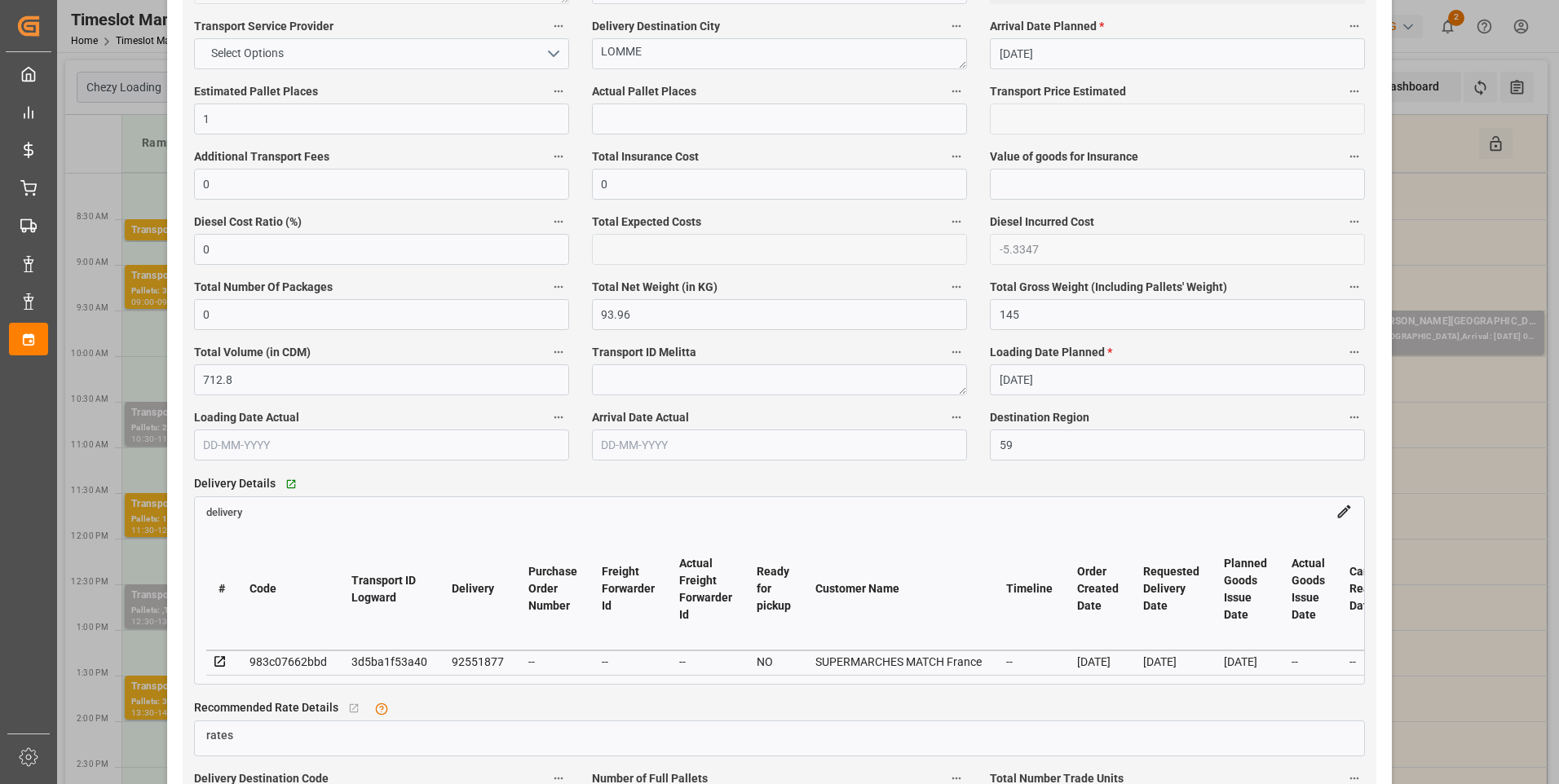
scroll to position [1141, 0]
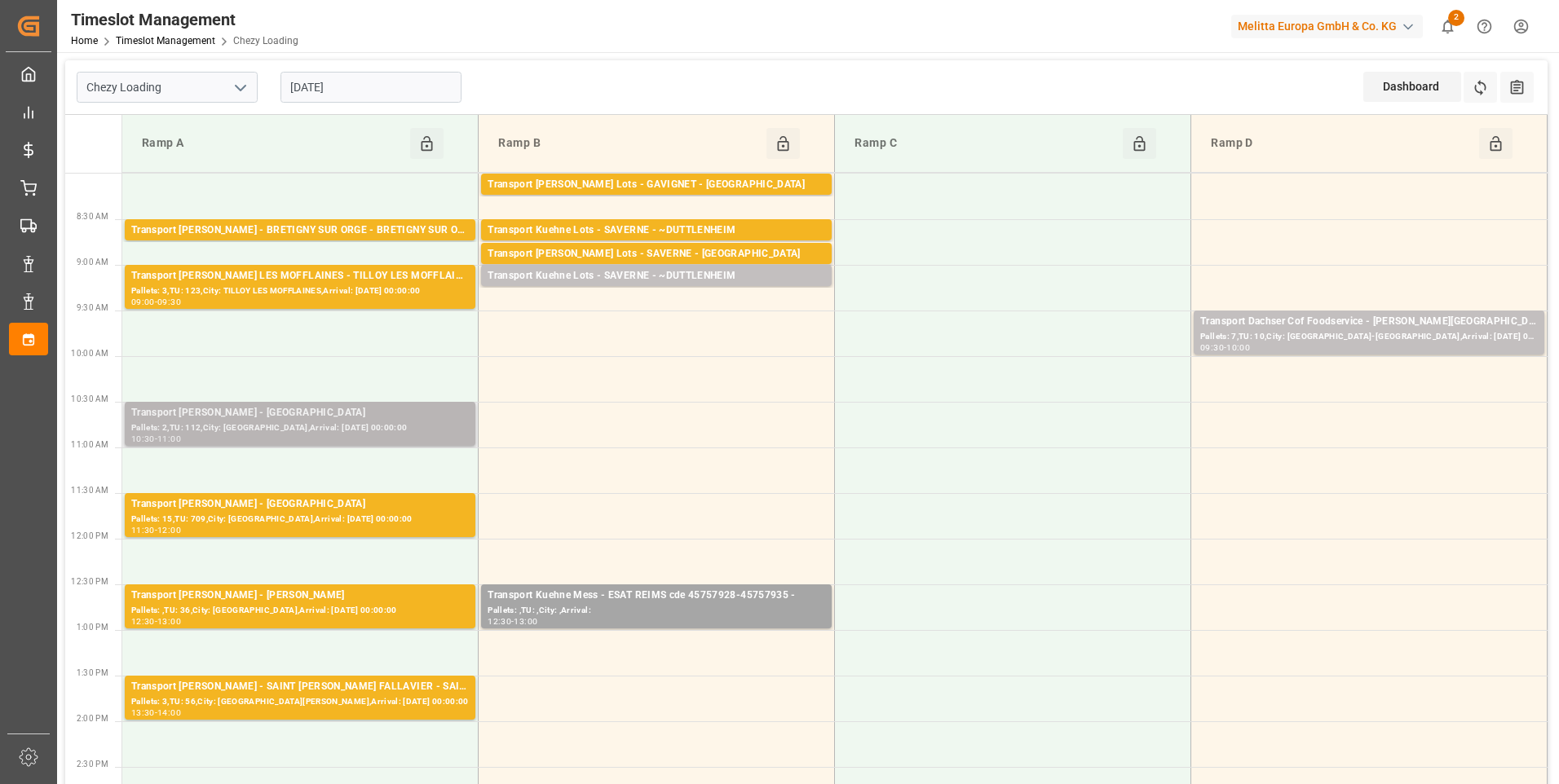
click at [403, 420] on div "Transport Delisle - SAINT-BONNET-LES-OULES - SAINT-BONNET-LES-OULES" at bounding box center [300, 413] width 338 height 17
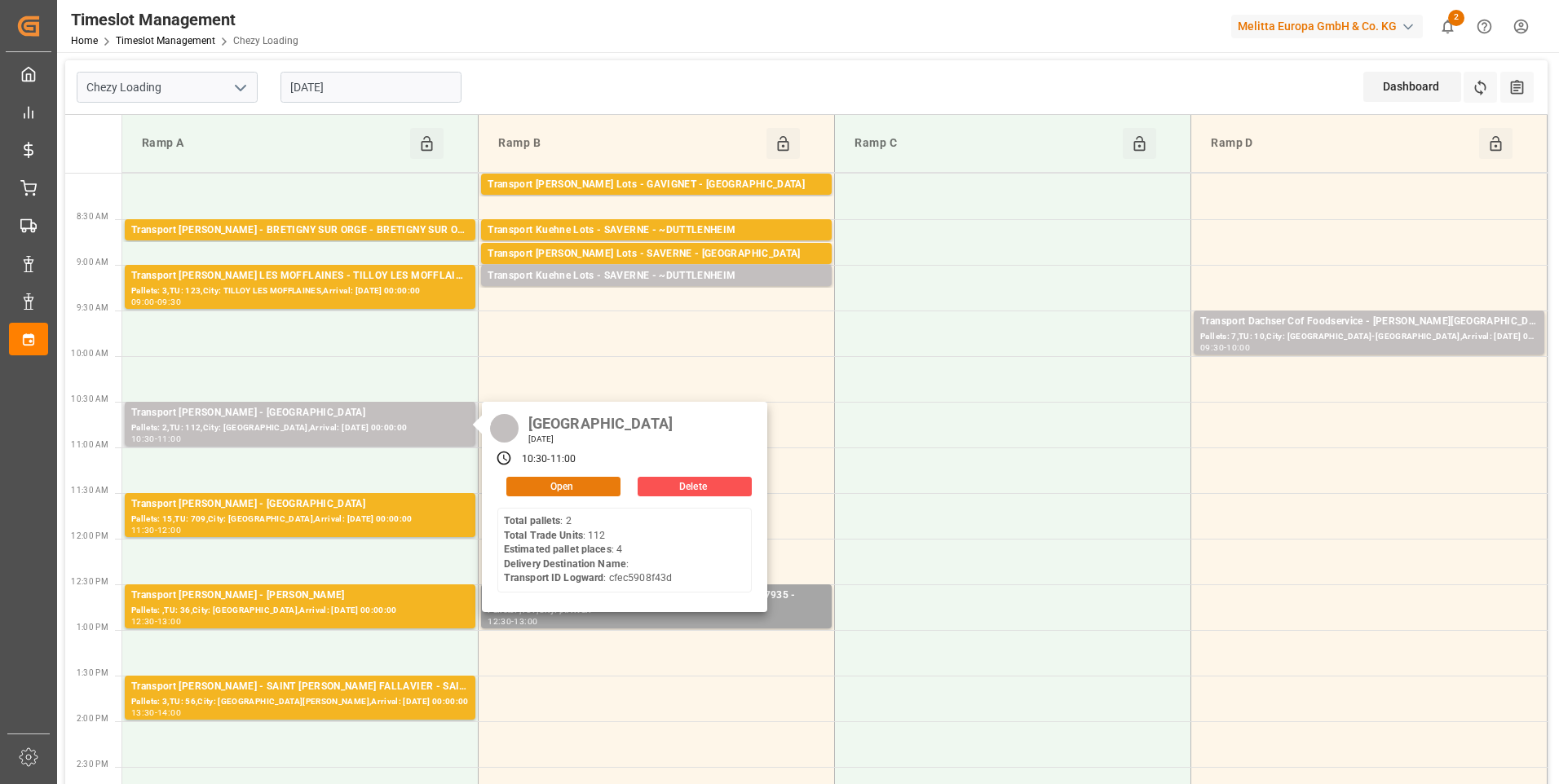
click at [569, 478] on button "Open" at bounding box center [563, 486] width 114 height 19
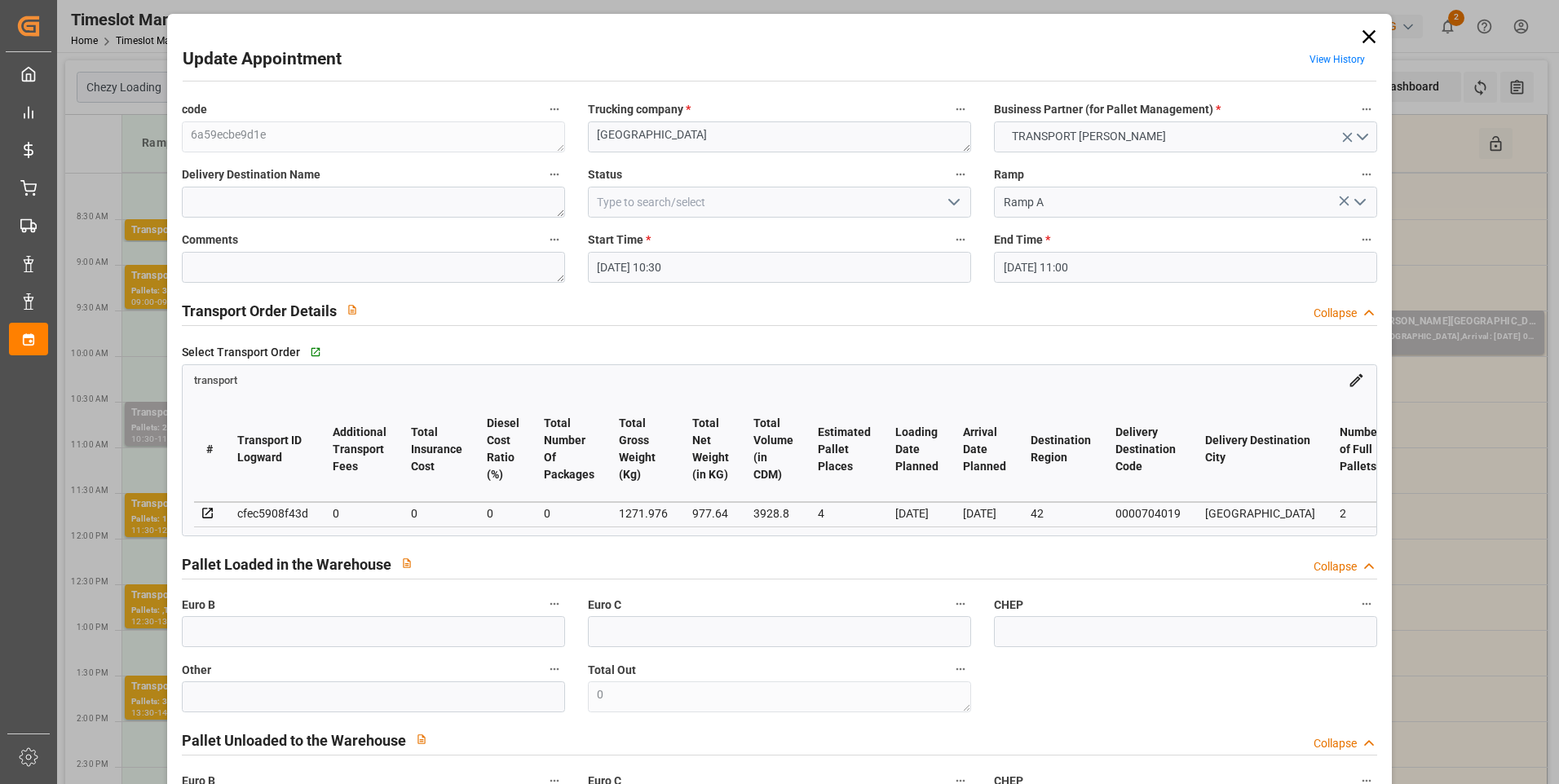
click at [769, 196] on icon "open menu" at bounding box center [954, 202] width 19 height 19
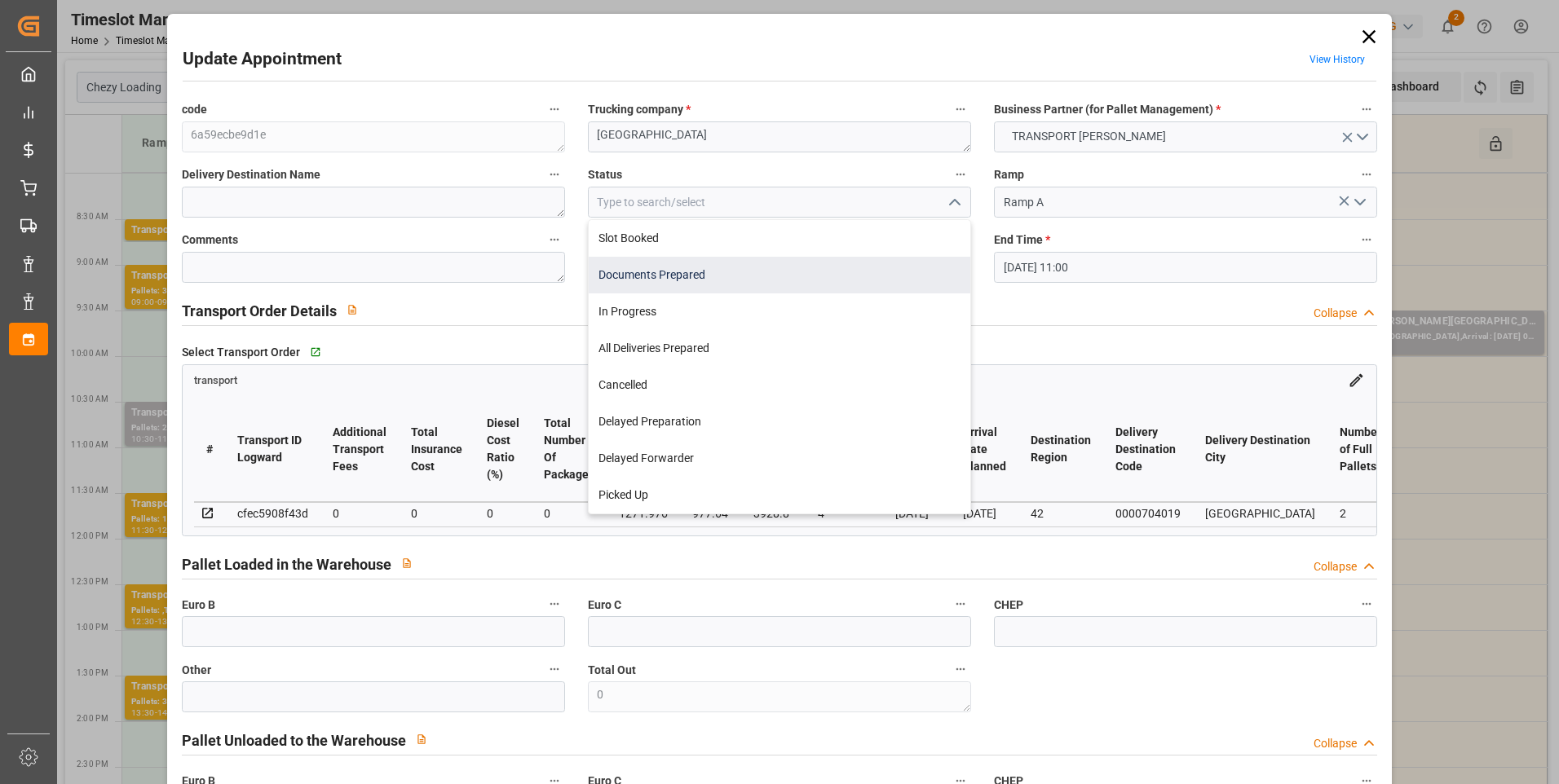
click at [694, 272] on div "Documents Prepared" at bounding box center [779, 275] width 382 height 37
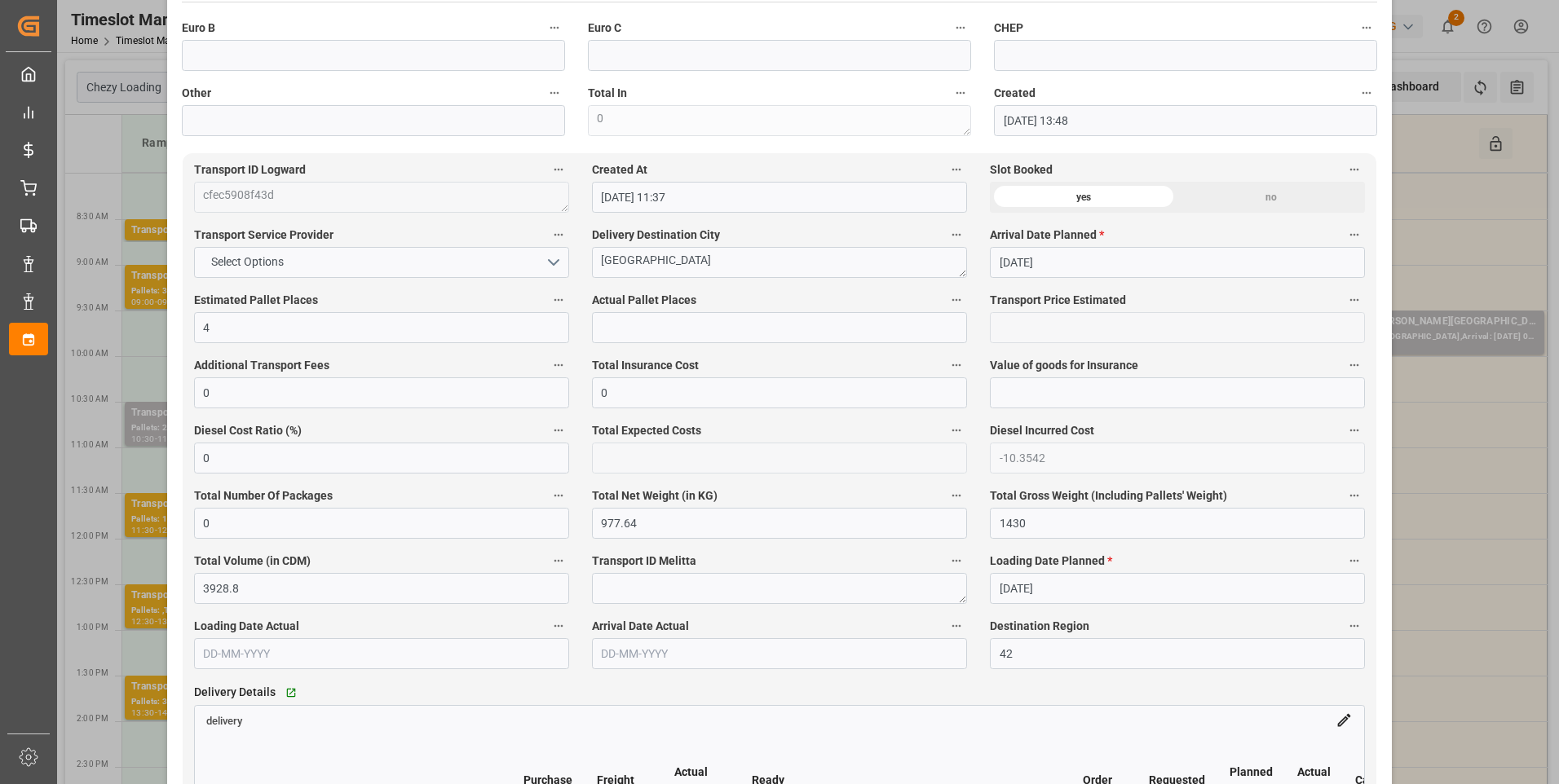
scroll to position [897, 0]
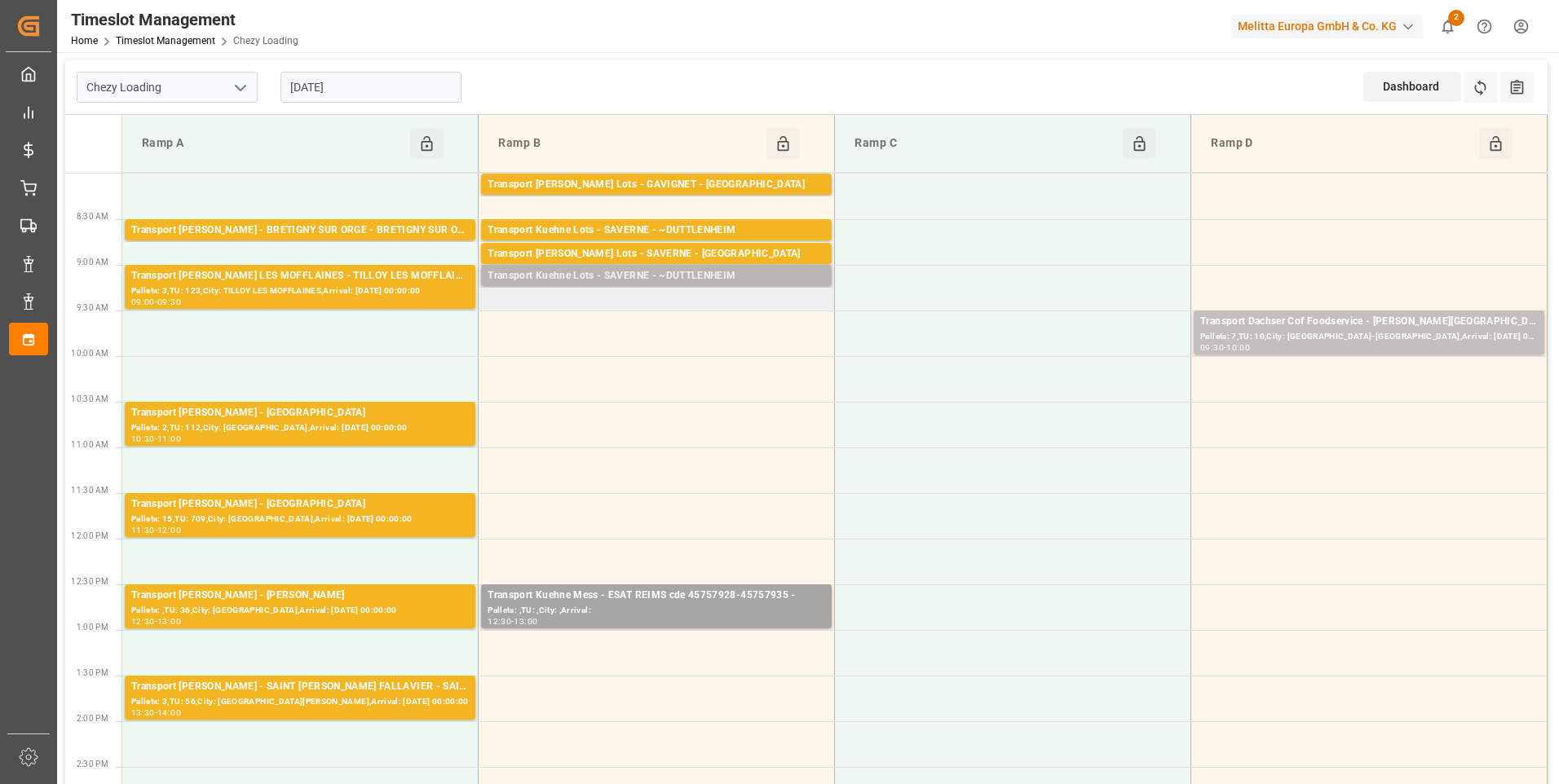
click at [697, 278] on div "Transport Kuehne Lots - SAVERNE - ~DUTTLENHEIM" at bounding box center [656, 276] width 338 height 17
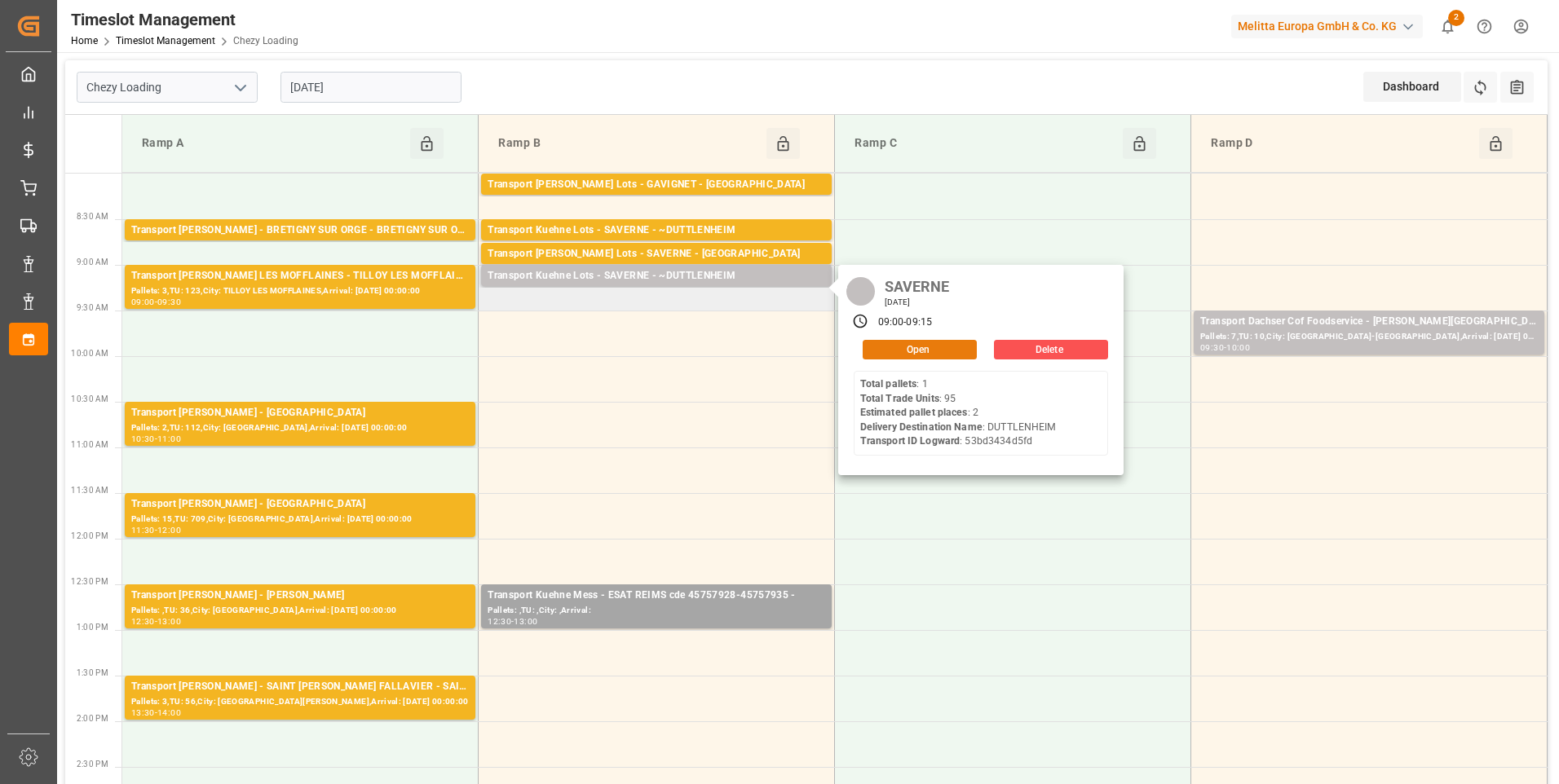
click at [769, 345] on button "Open" at bounding box center [920, 349] width 114 height 19
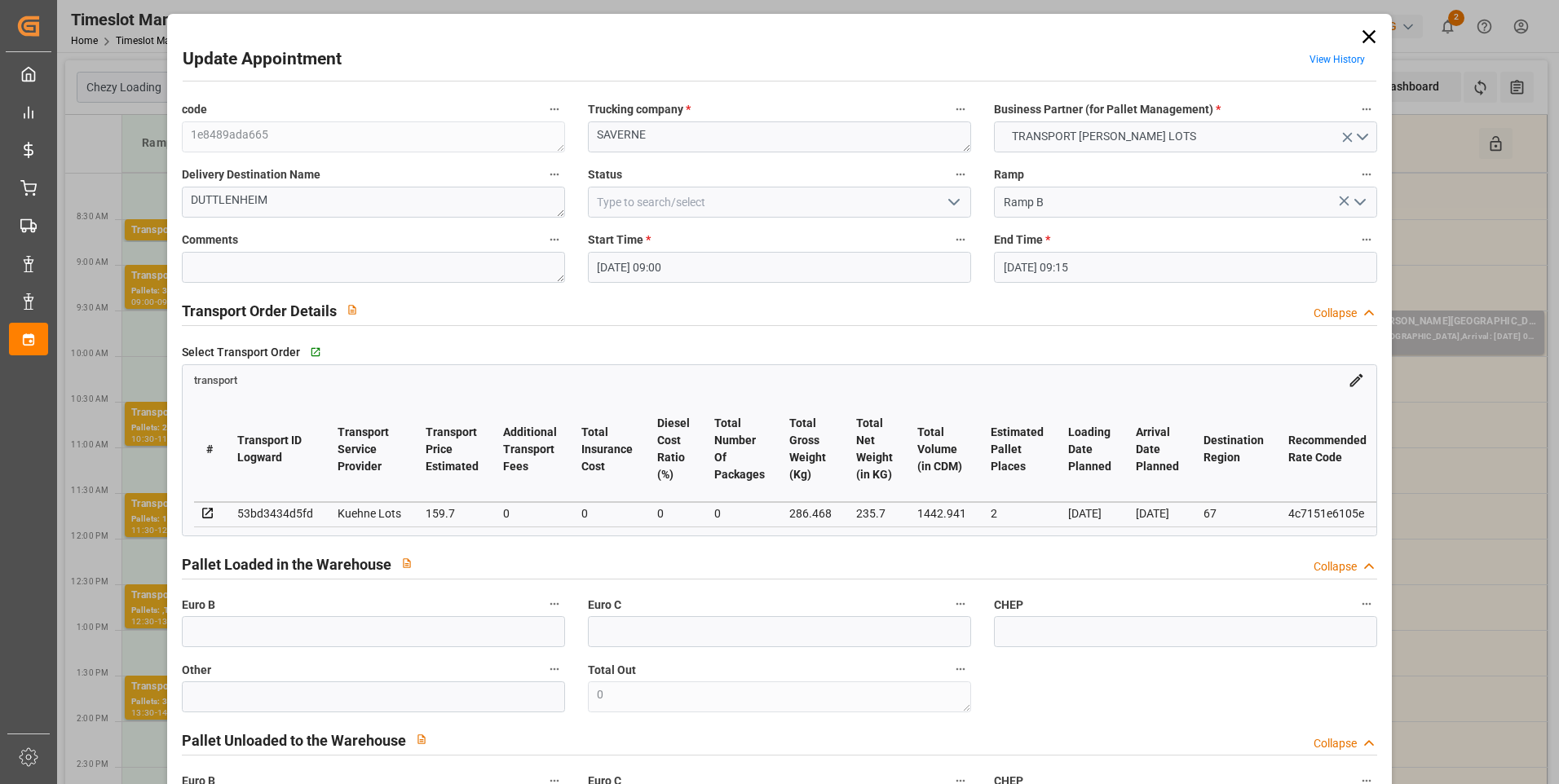
click at [769, 41] on icon at bounding box center [1369, 37] width 23 height 23
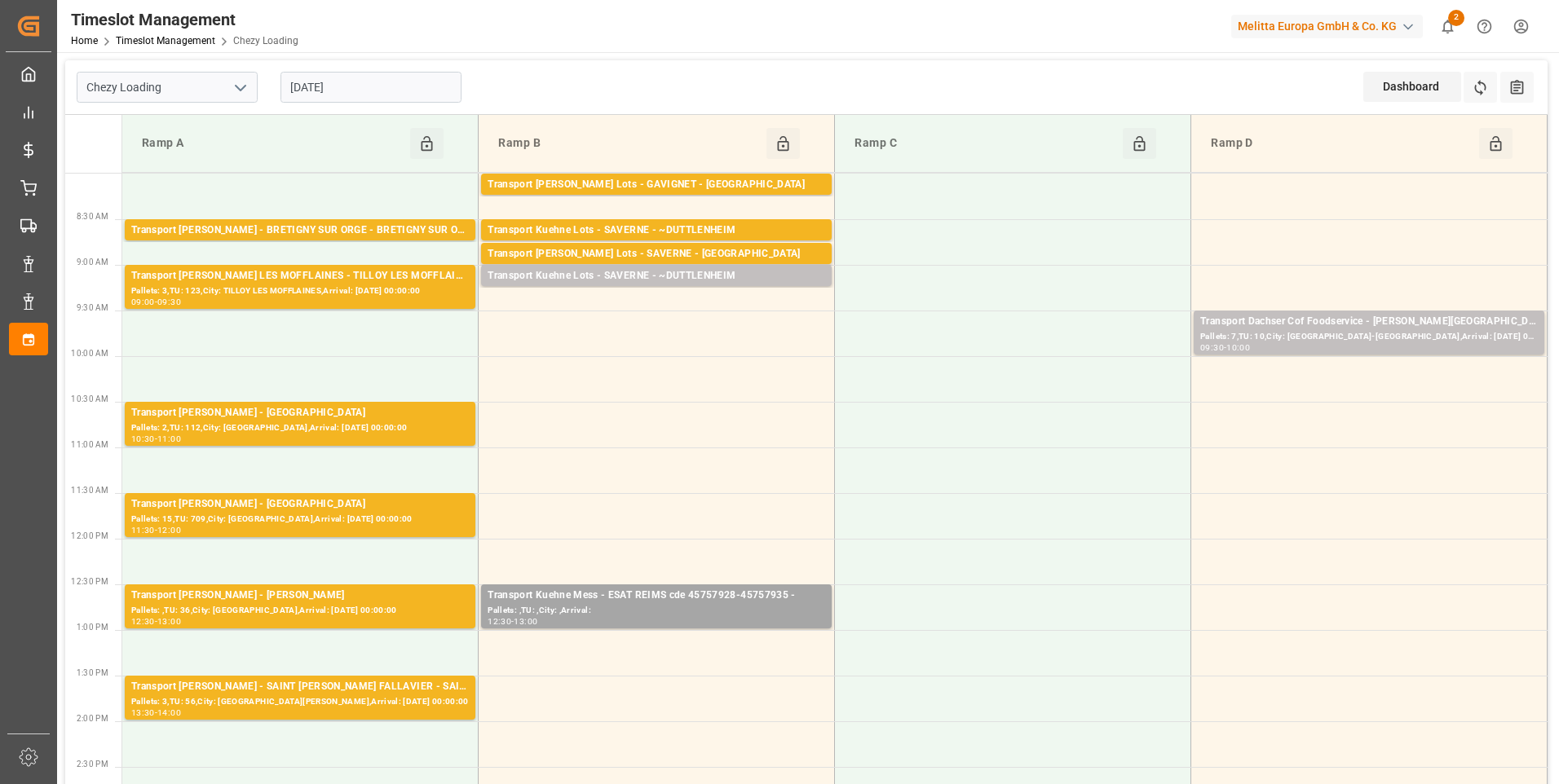
click at [367, 93] on input "[DATE]" at bounding box center [370, 86] width 181 height 31
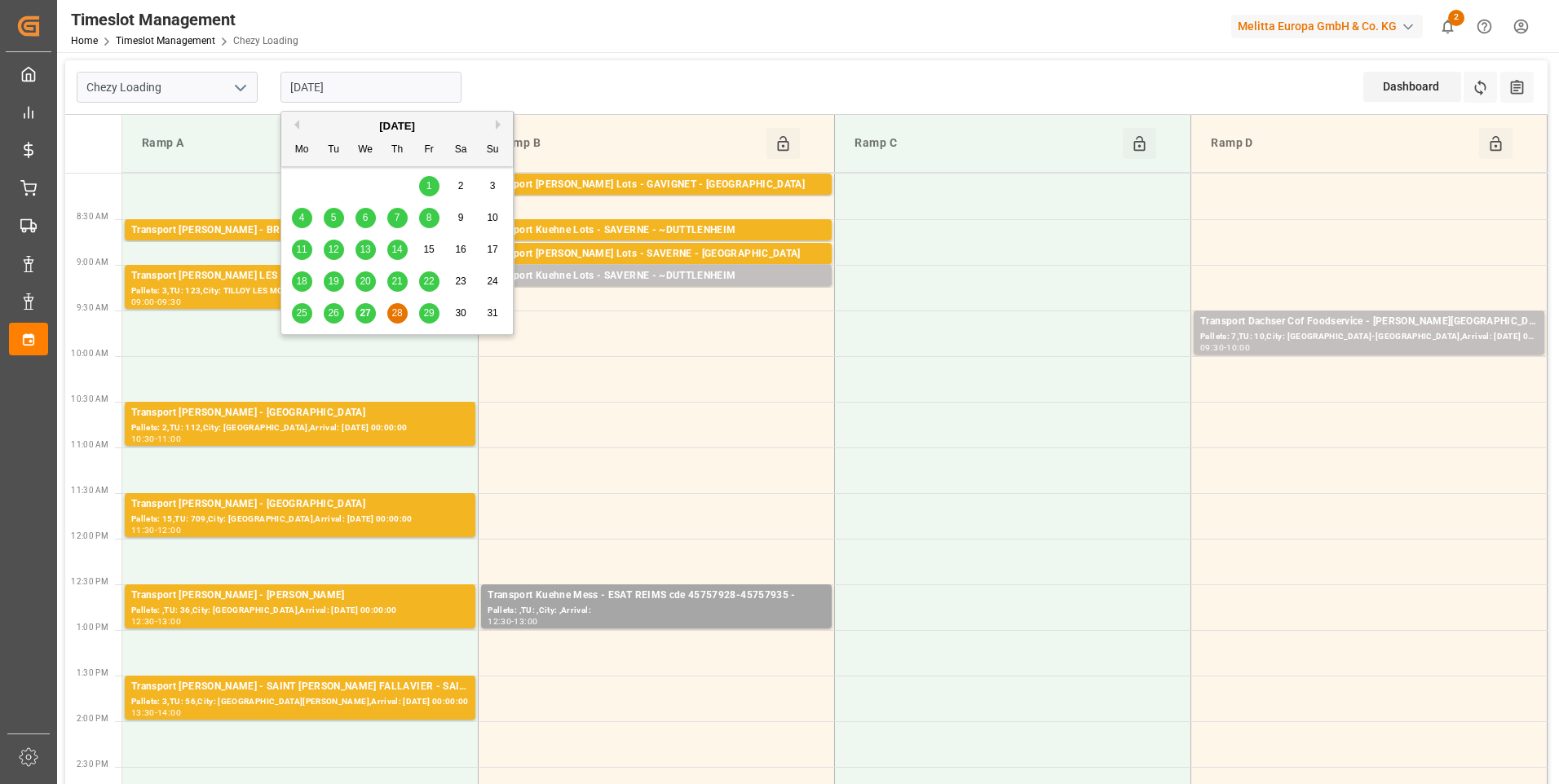
click at [364, 313] on span "27" at bounding box center [365, 313] width 10 height 11
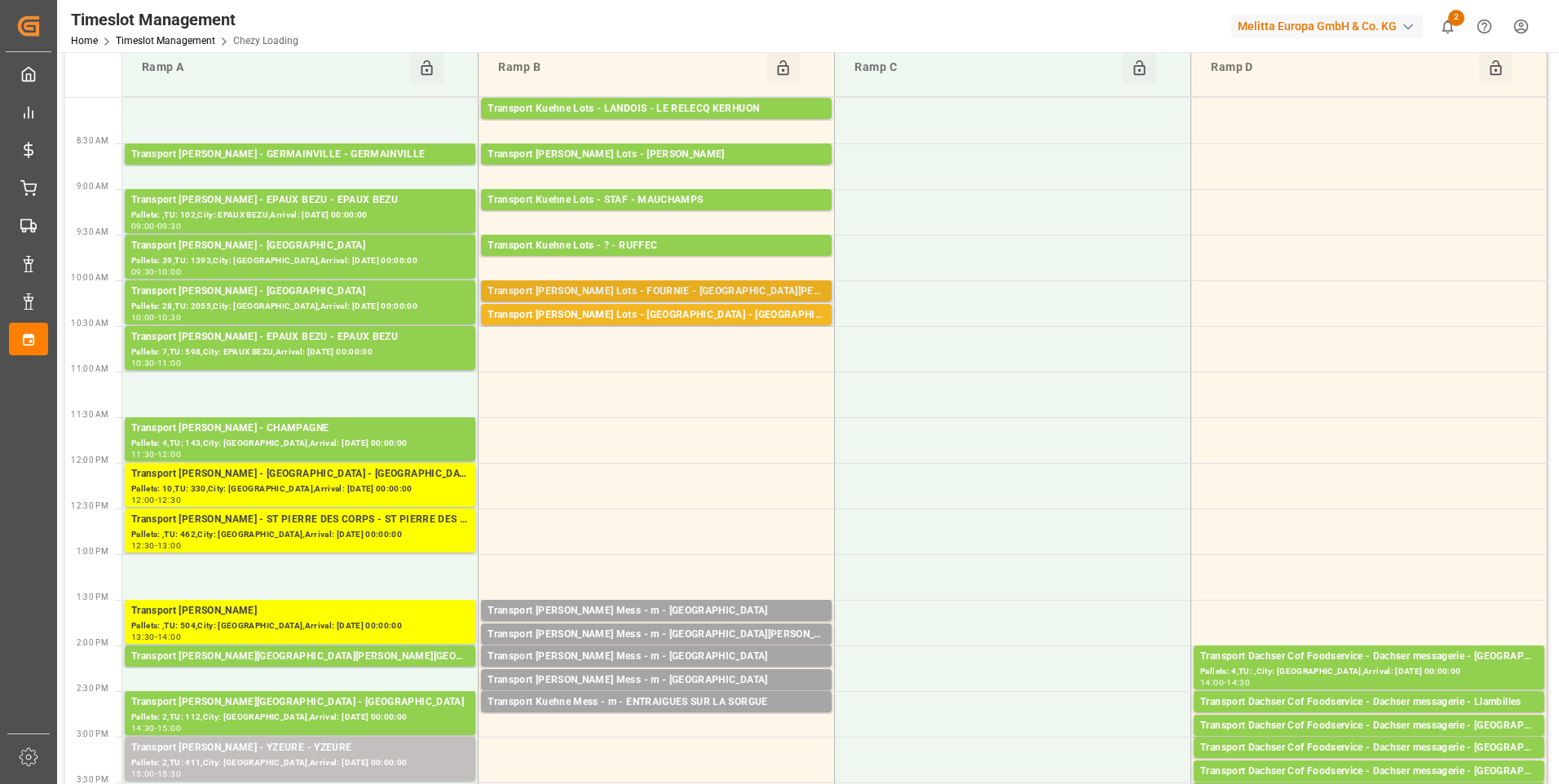
scroll to position [0, 0]
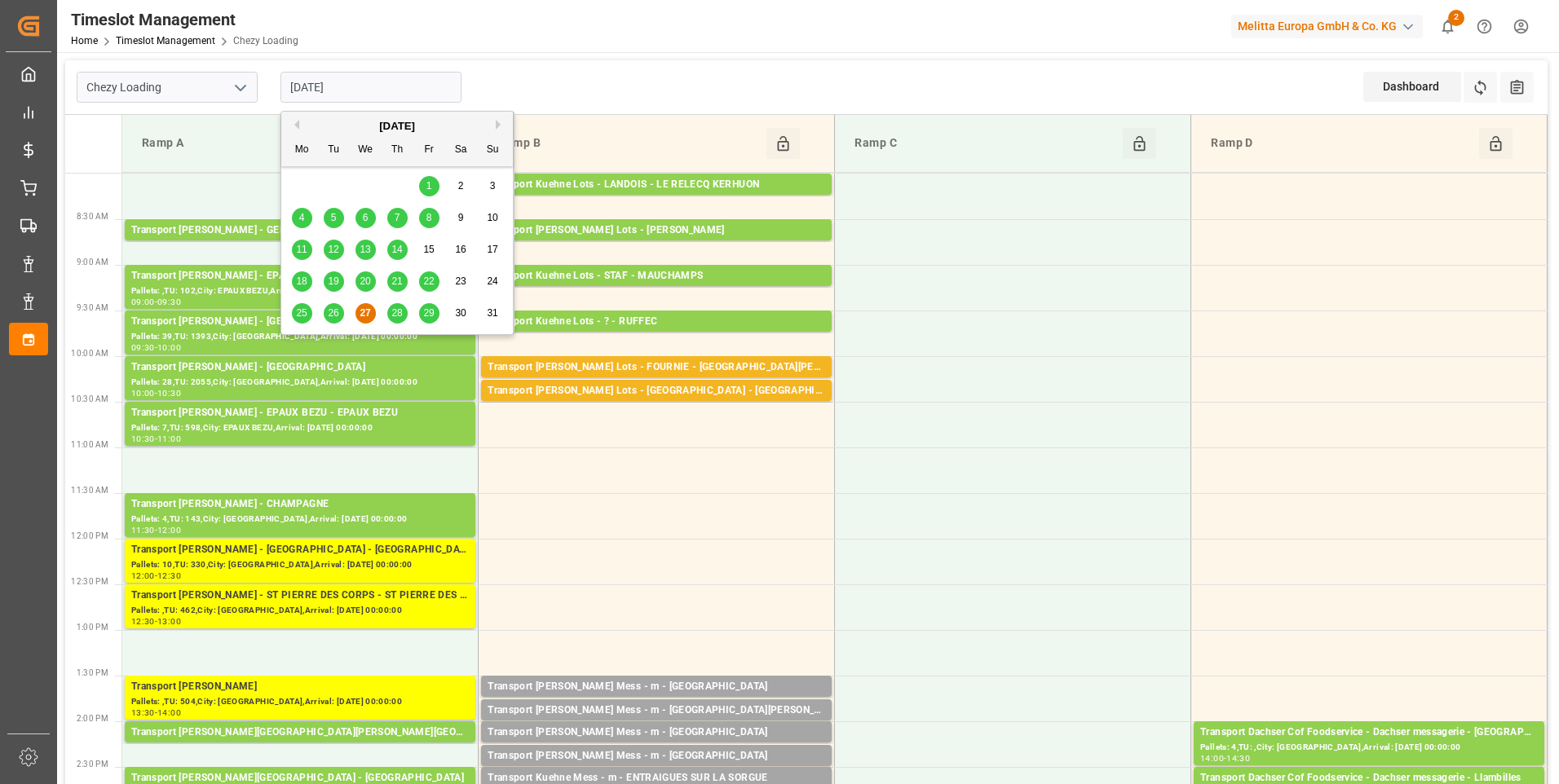
click at [375, 89] on input "[DATE]" at bounding box center [370, 86] width 181 height 31
click at [399, 310] on span "28" at bounding box center [397, 313] width 10 height 11
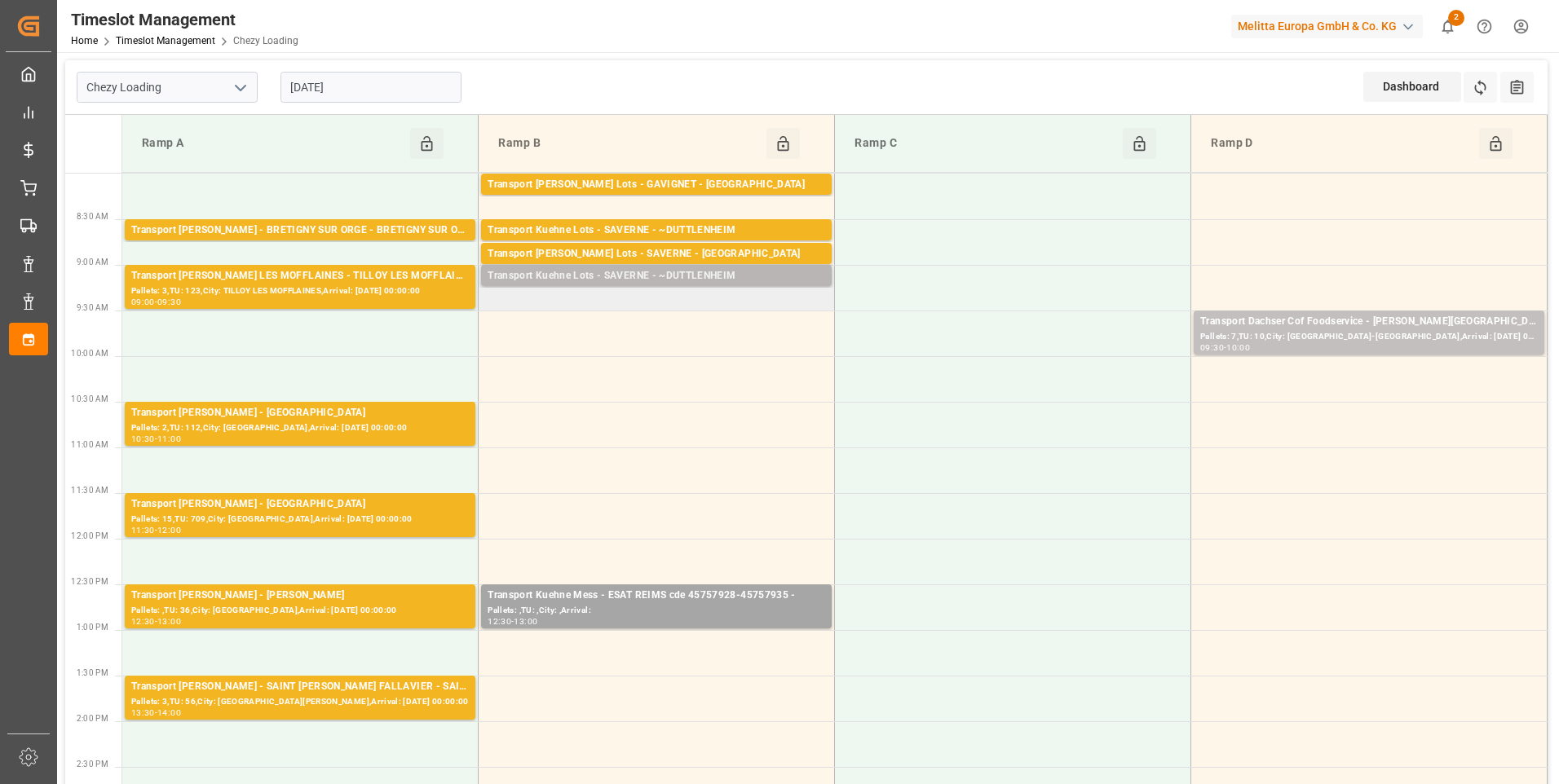
click at [704, 282] on div "Transport Kuehne Lots - SAVERNE - ~DUTTLENHEIM" at bounding box center [656, 276] width 338 height 17
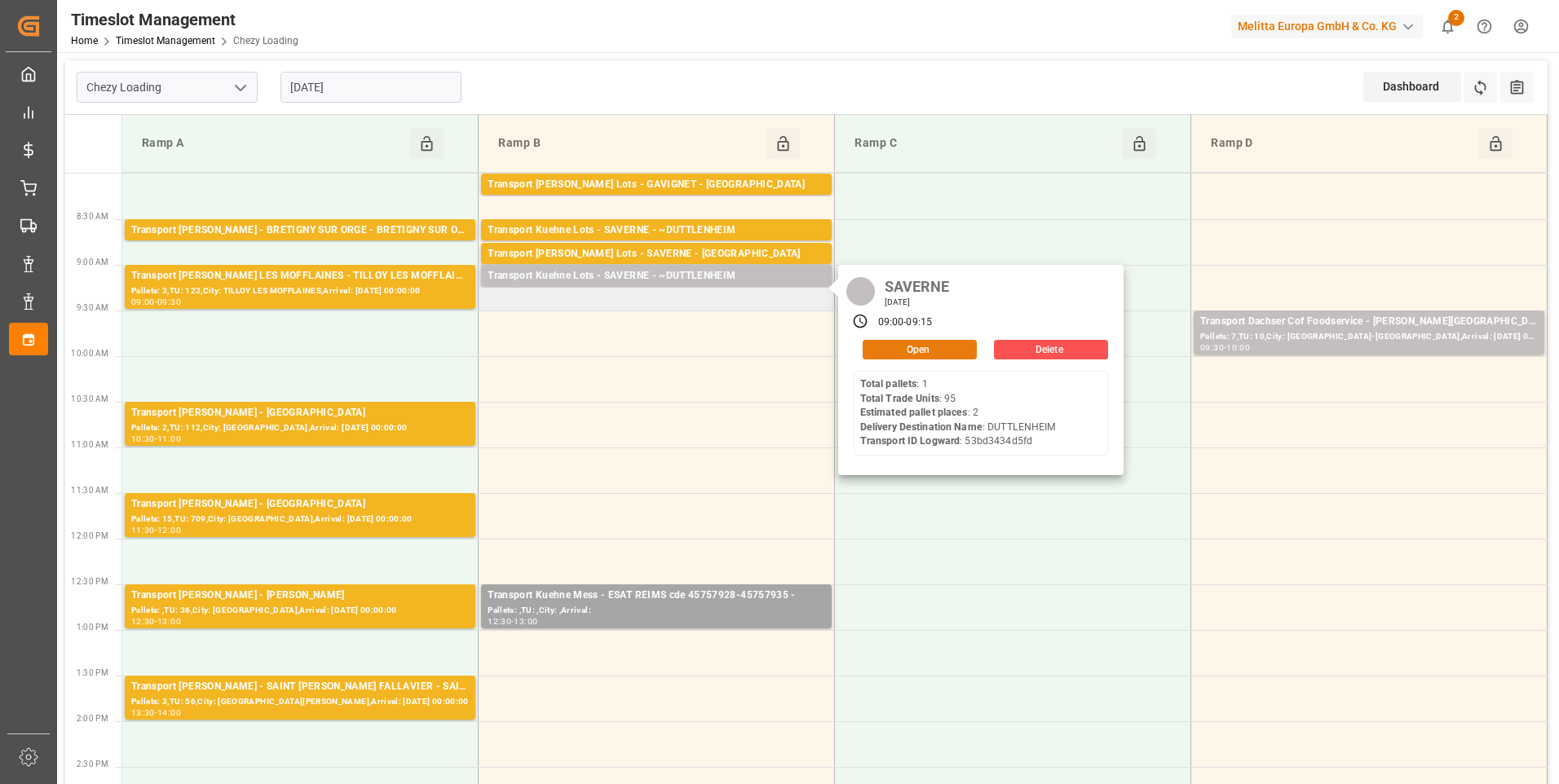
click at [769, 350] on button "Open" at bounding box center [920, 349] width 114 height 19
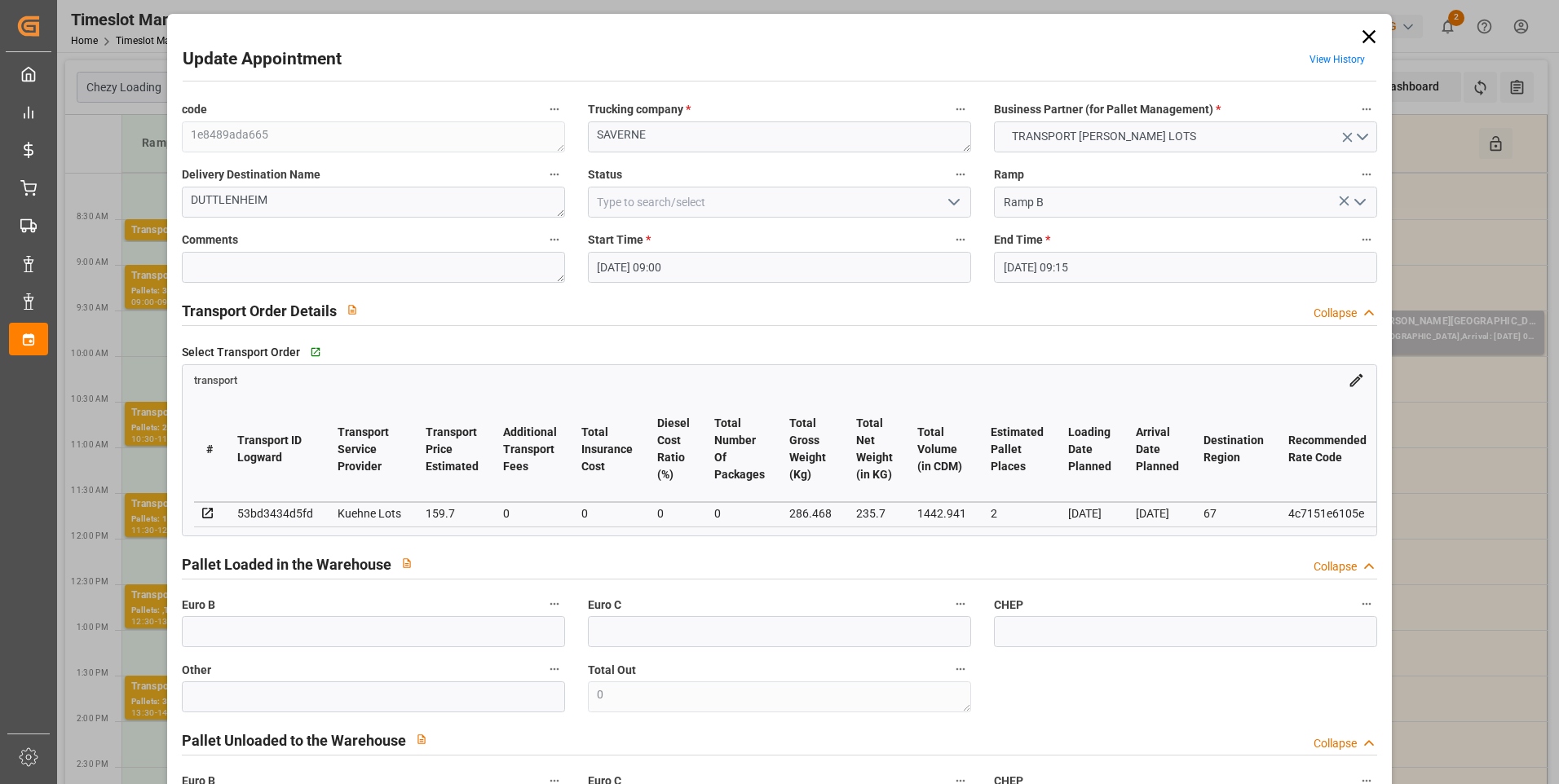
click at [769, 201] on icon "open menu" at bounding box center [954, 202] width 19 height 19
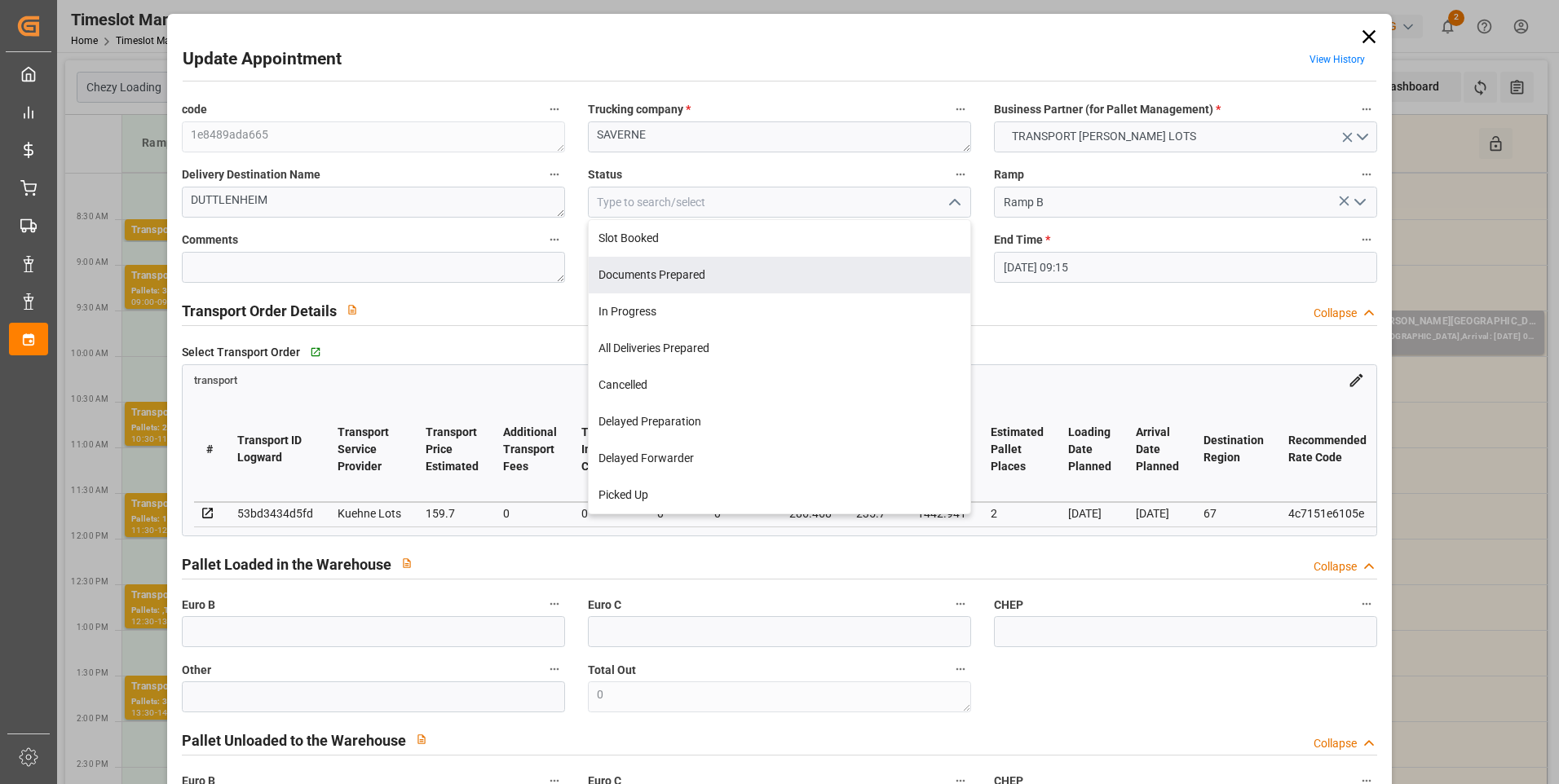
click at [677, 279] on div "Documents Prepared" at bounding box center [779, 275] width 382 height 37
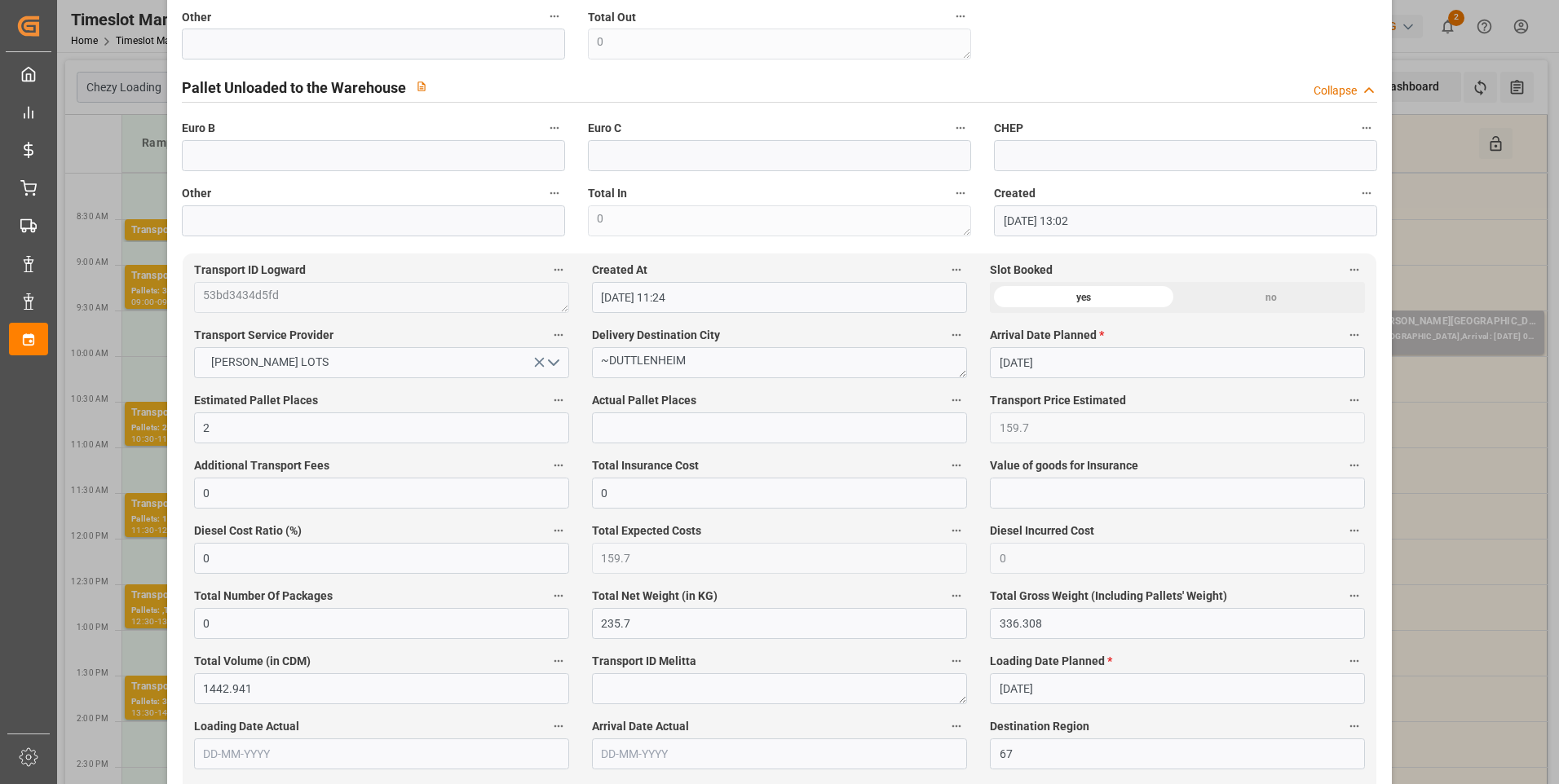
scroll to position [897, 0]
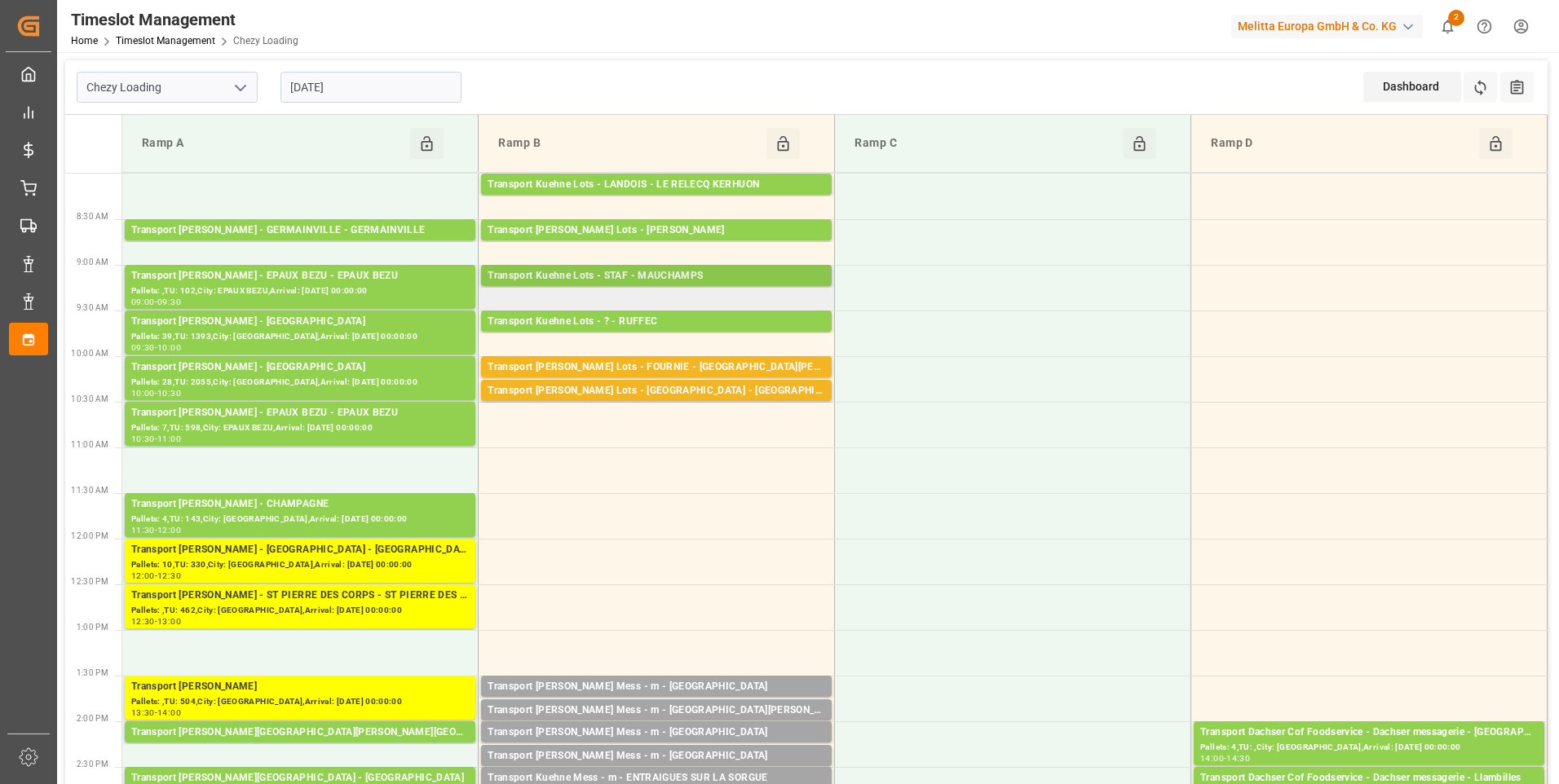
click at [768, 277] on div "Transport Kuehne Lots - STAF - MAUCHAMPS" at bounding box center [656, 276] width 338 height 17
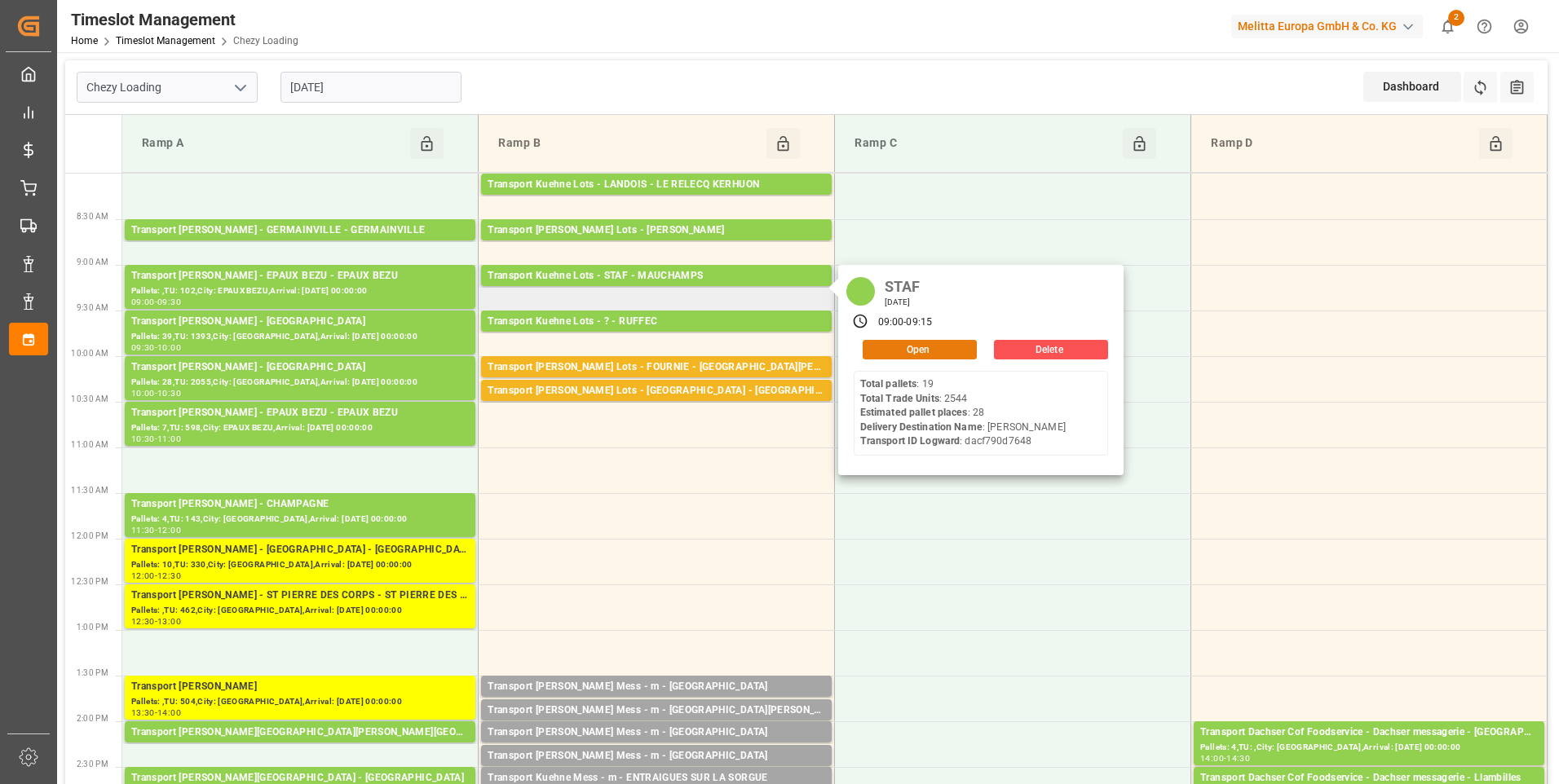
click at [937, 352] on button "Open" at bounding box center [920, 349] width 114 height 19
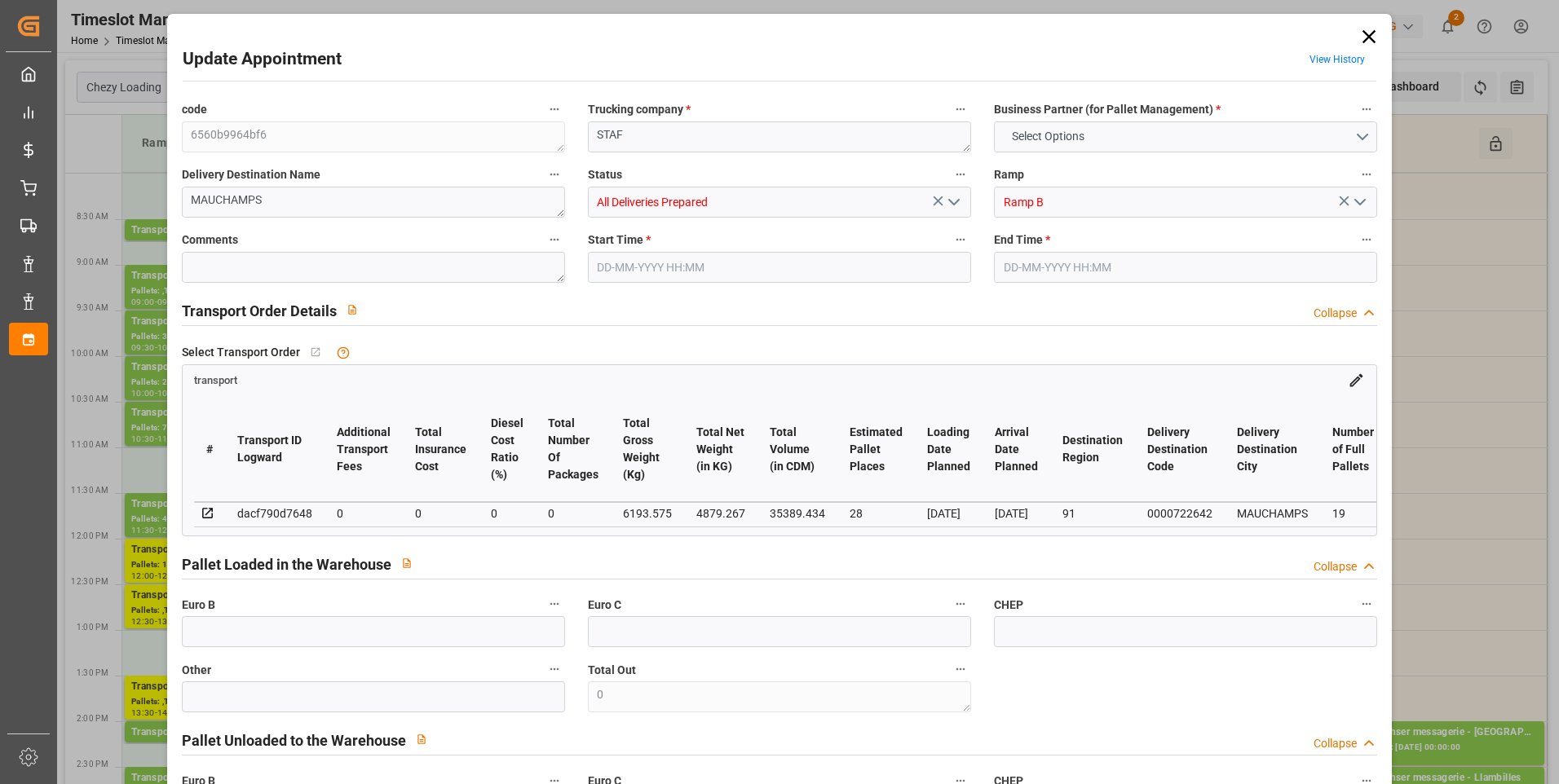
type input "28"
type input "0"
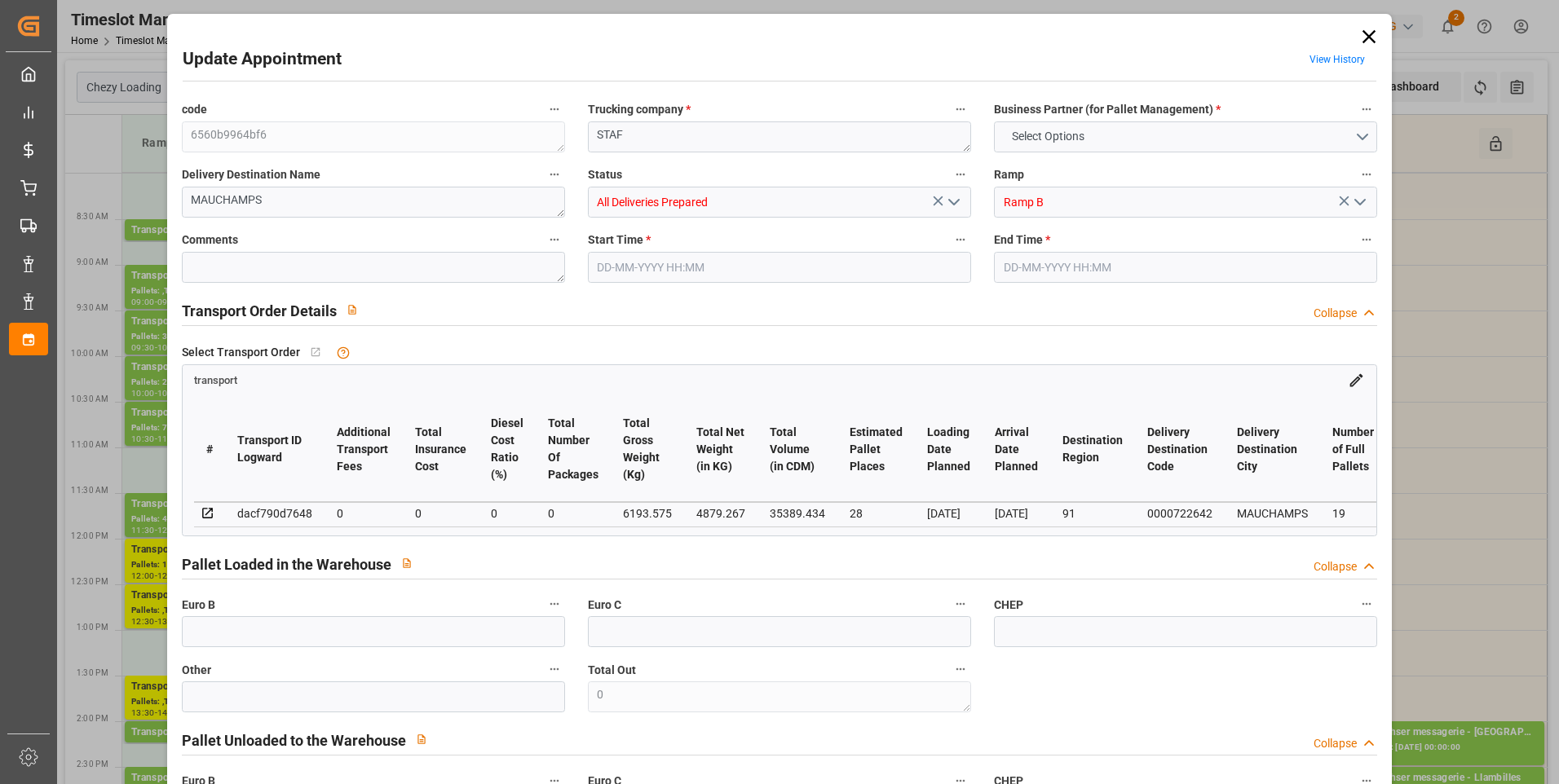
type input "0"
type input "4879.267"
type input "7630.507"
type input "35389.434"
type input "91"
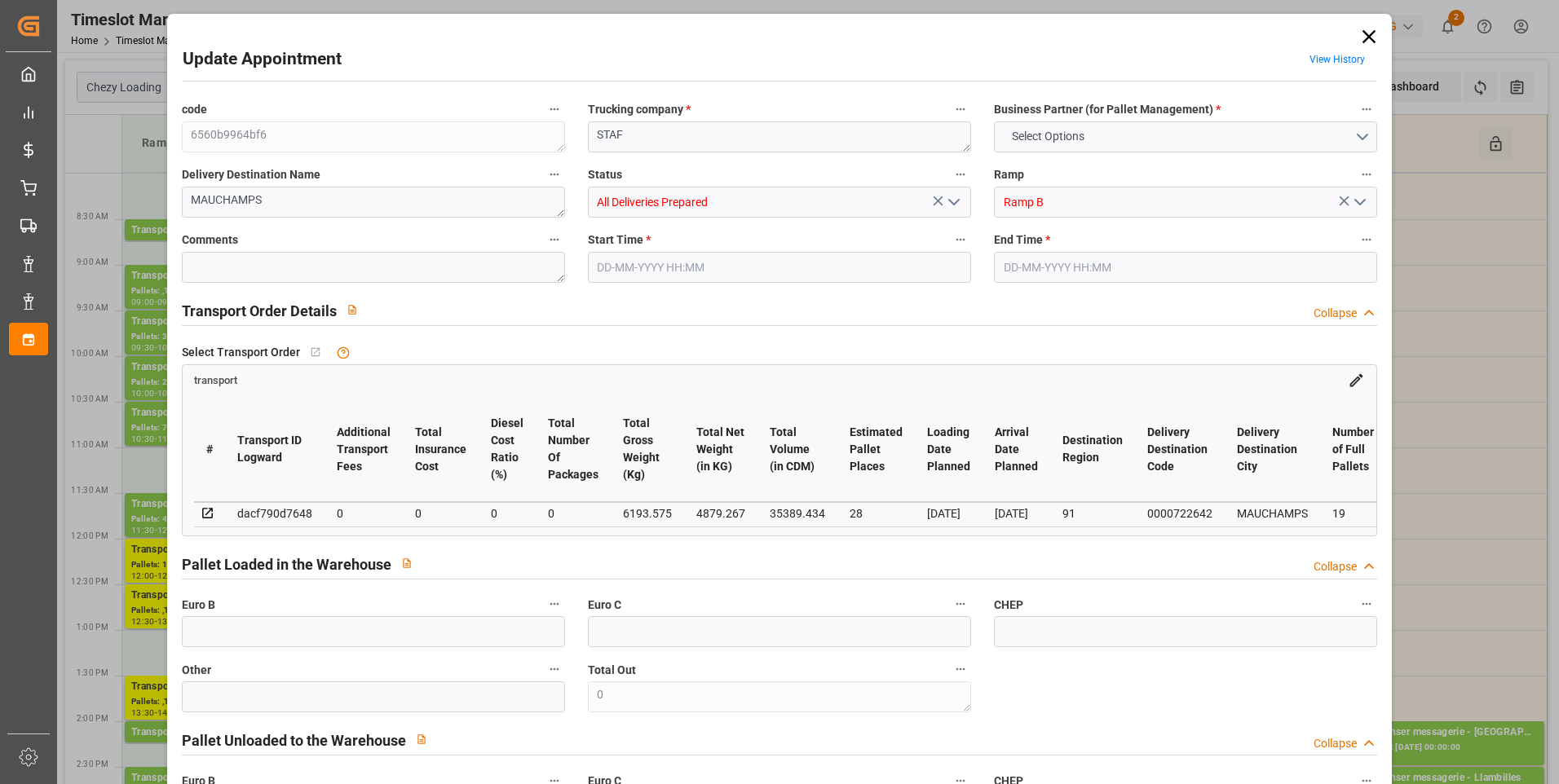
type input "19"
type input "2544"
type input "50"
type input "101"
type input "6193.575"
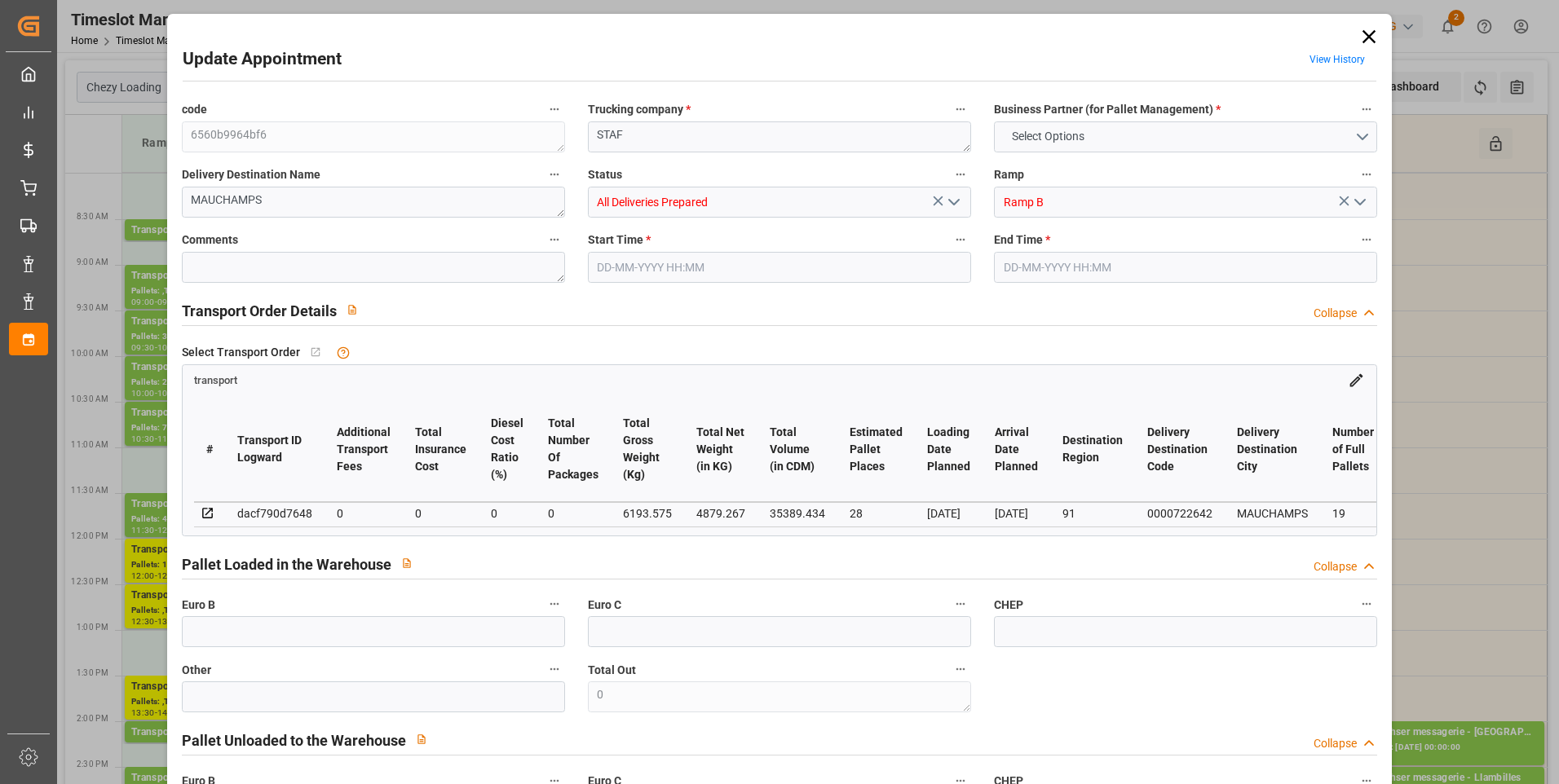
type input "0"
type input "4710.8598"
type input "0"
type input "21"
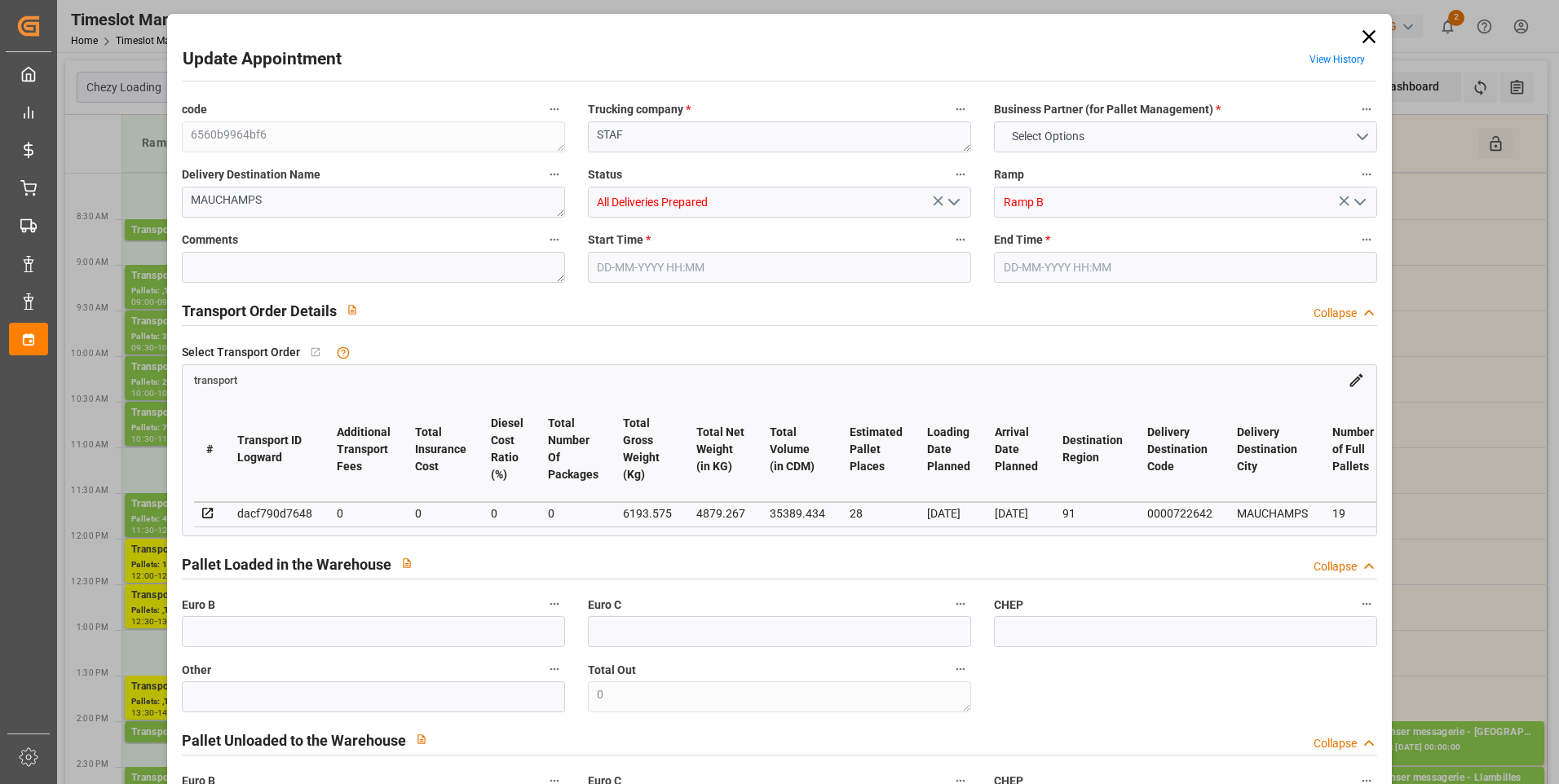
type input "35"
type input "[DATE] 09:00"
type input "[DATE] 09:15"
type input "[DATE] 12:43"
type input "[DATE] 11:31"
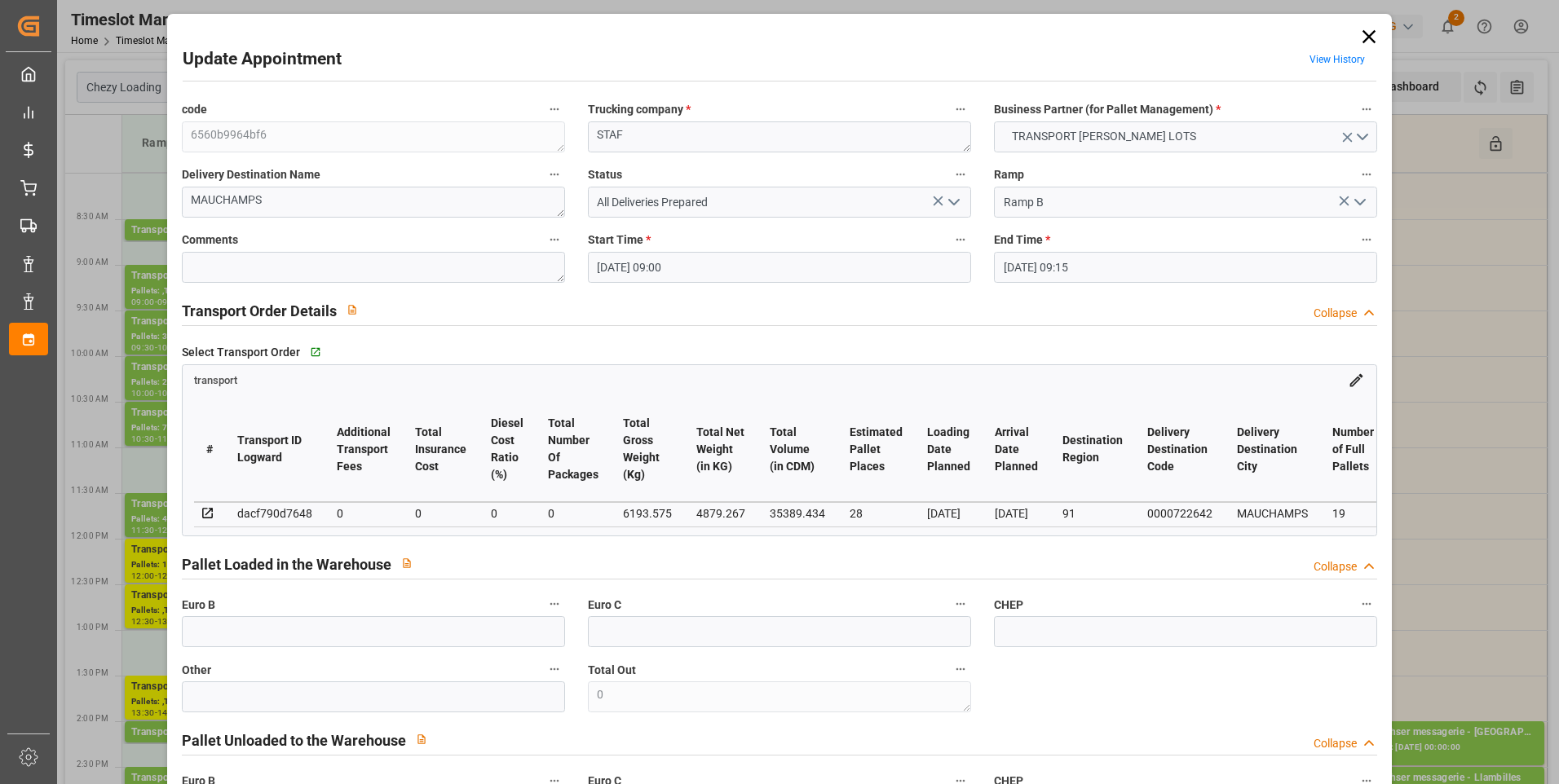
type input "[DATE]"
click at [953, 197] on icon "open menu" at bounding box center [954, 202] width 19 height 19
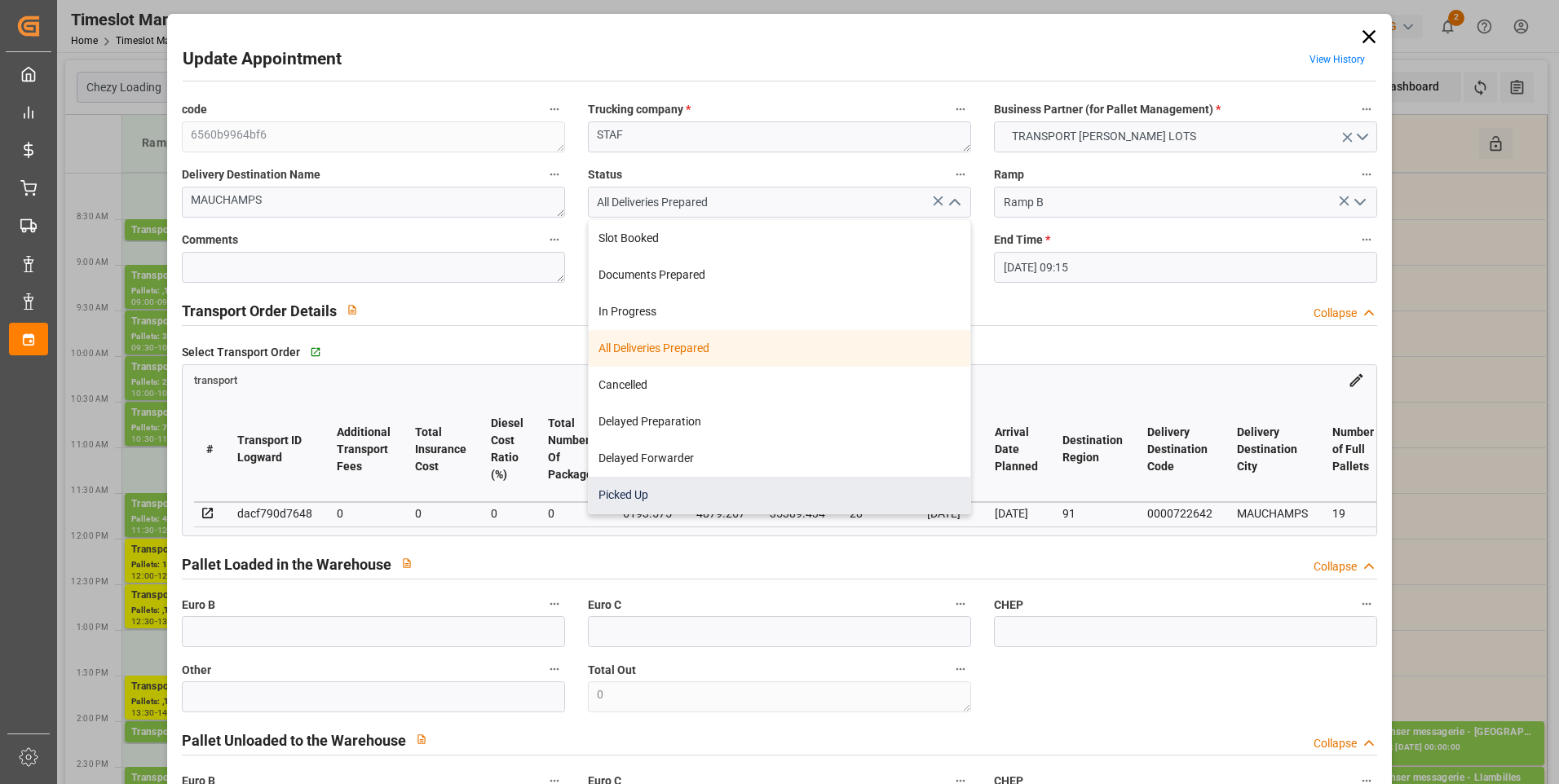
click at [641, 494] on div "Picked Up" at bounding box center [779, 495] width 382 height 37
type input "Picked Up"
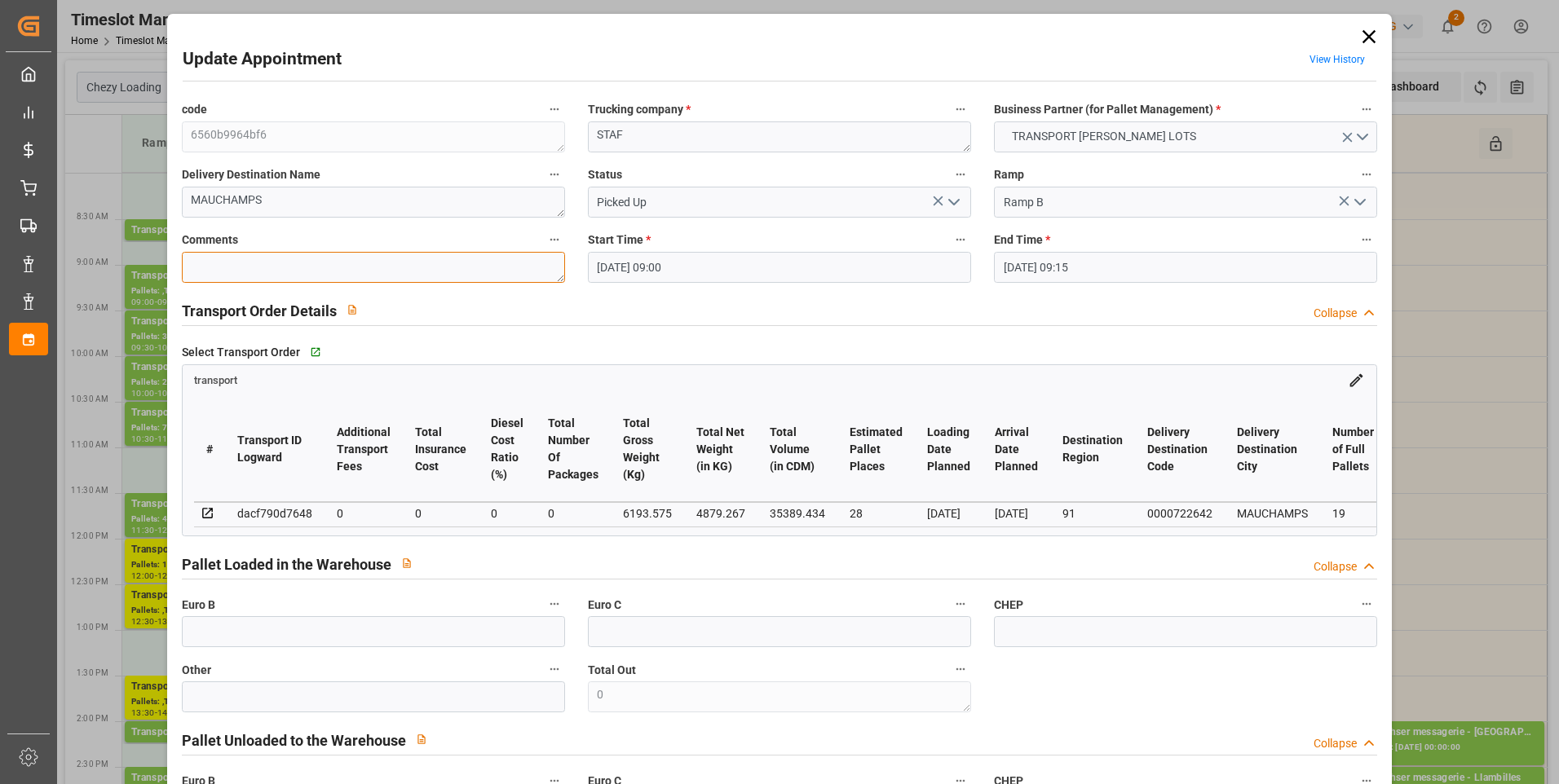
click at [222, 263] on textarea at bounding box center [373, 267] width 383 height 31
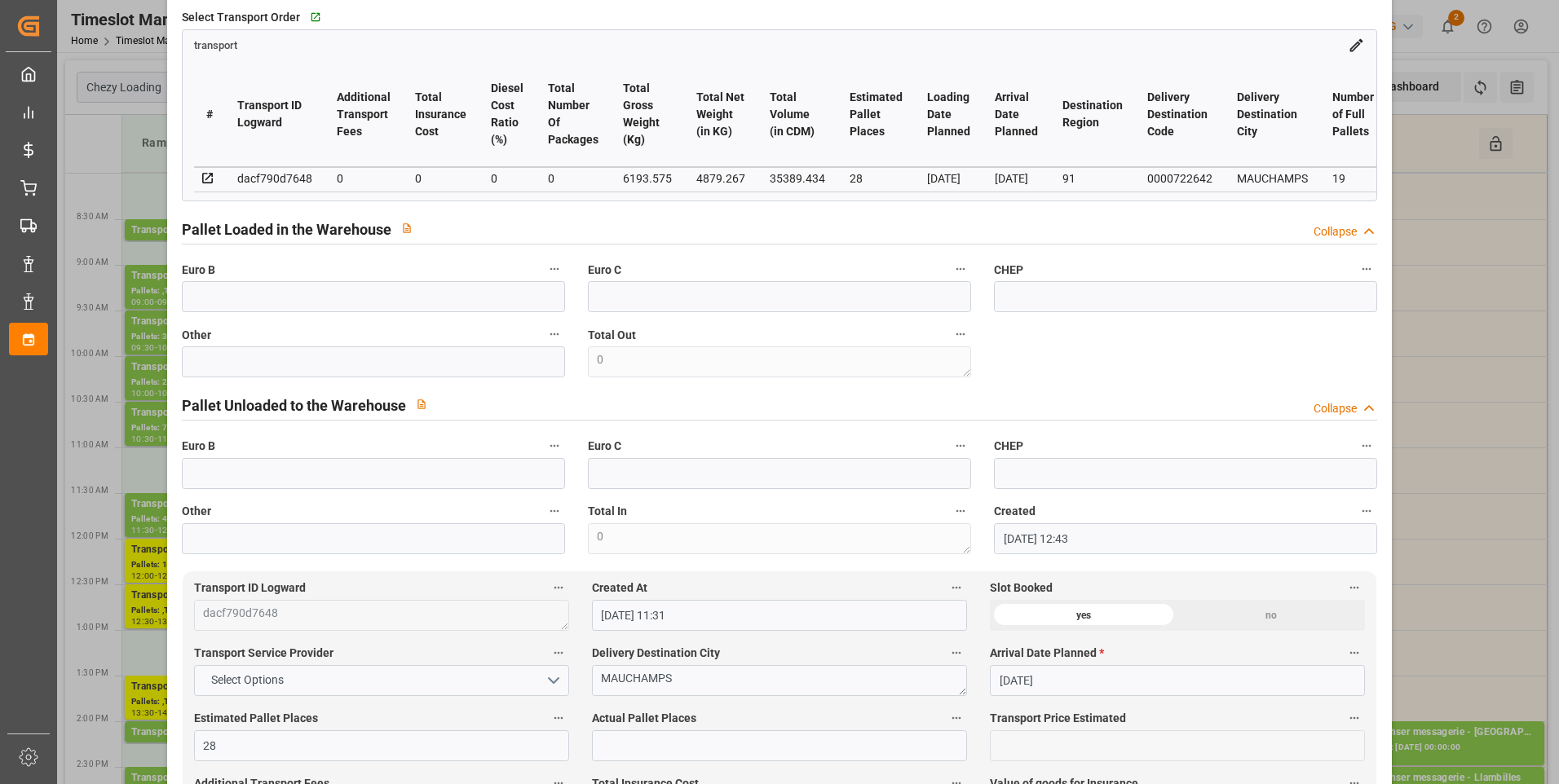
scroll to position [81, 0]
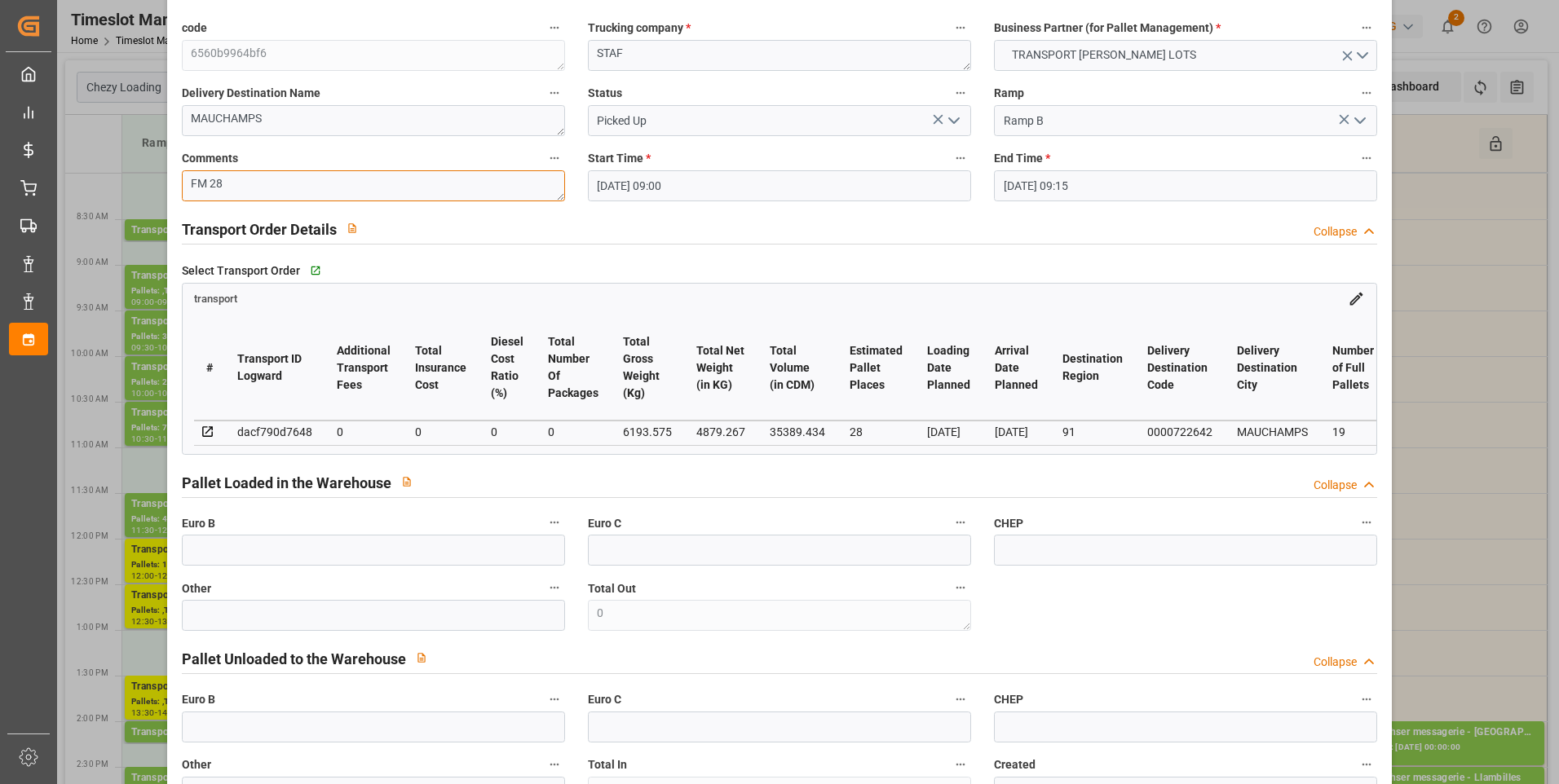
type textarea "FM 28"
click at [951, 122] on icon "open menu" at bounding box center [954, 120] width 19 height 19
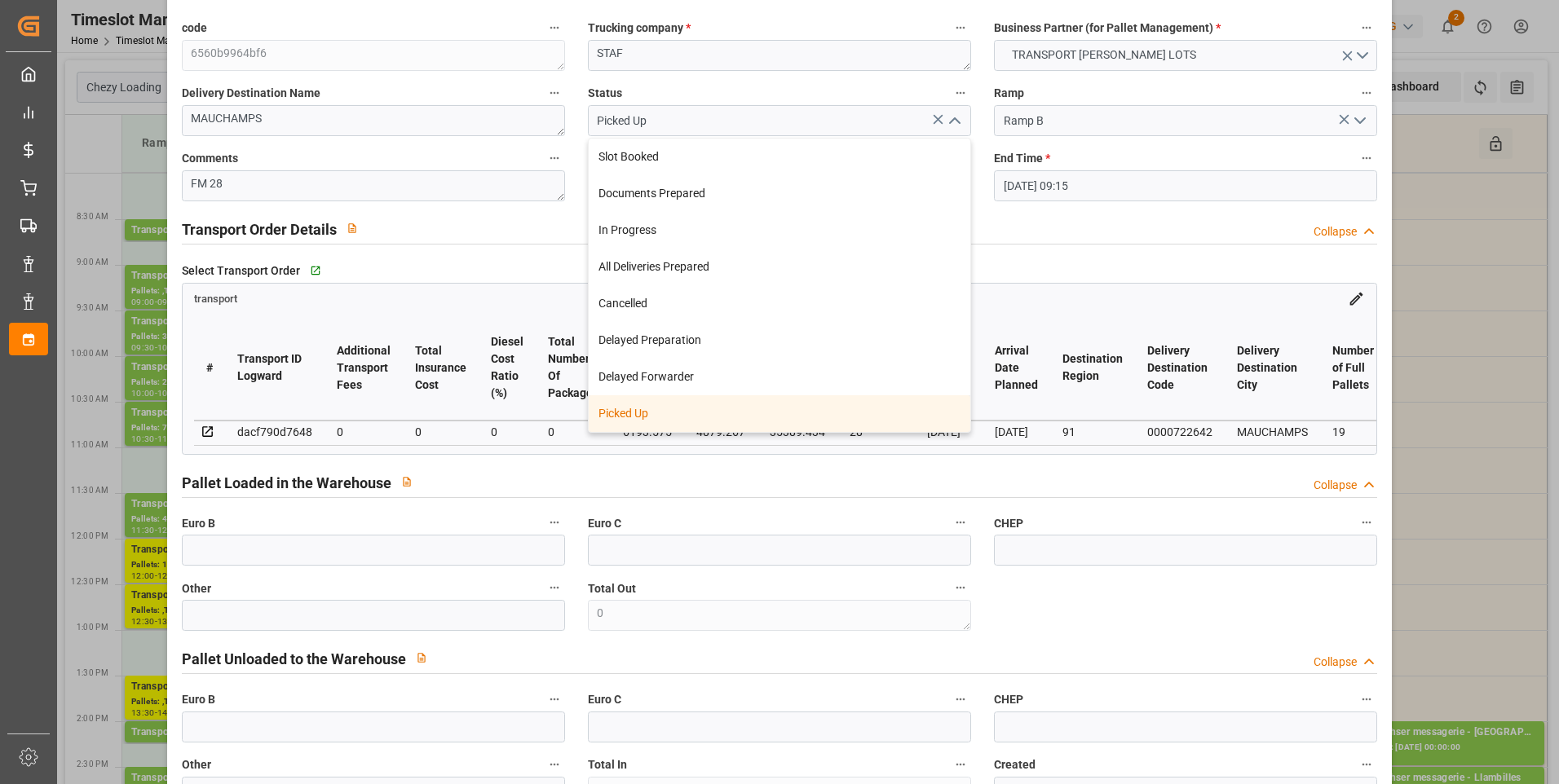
click at [654, 418] on div "Picked Up" at bounding box center [779, 414] width 382 height 37
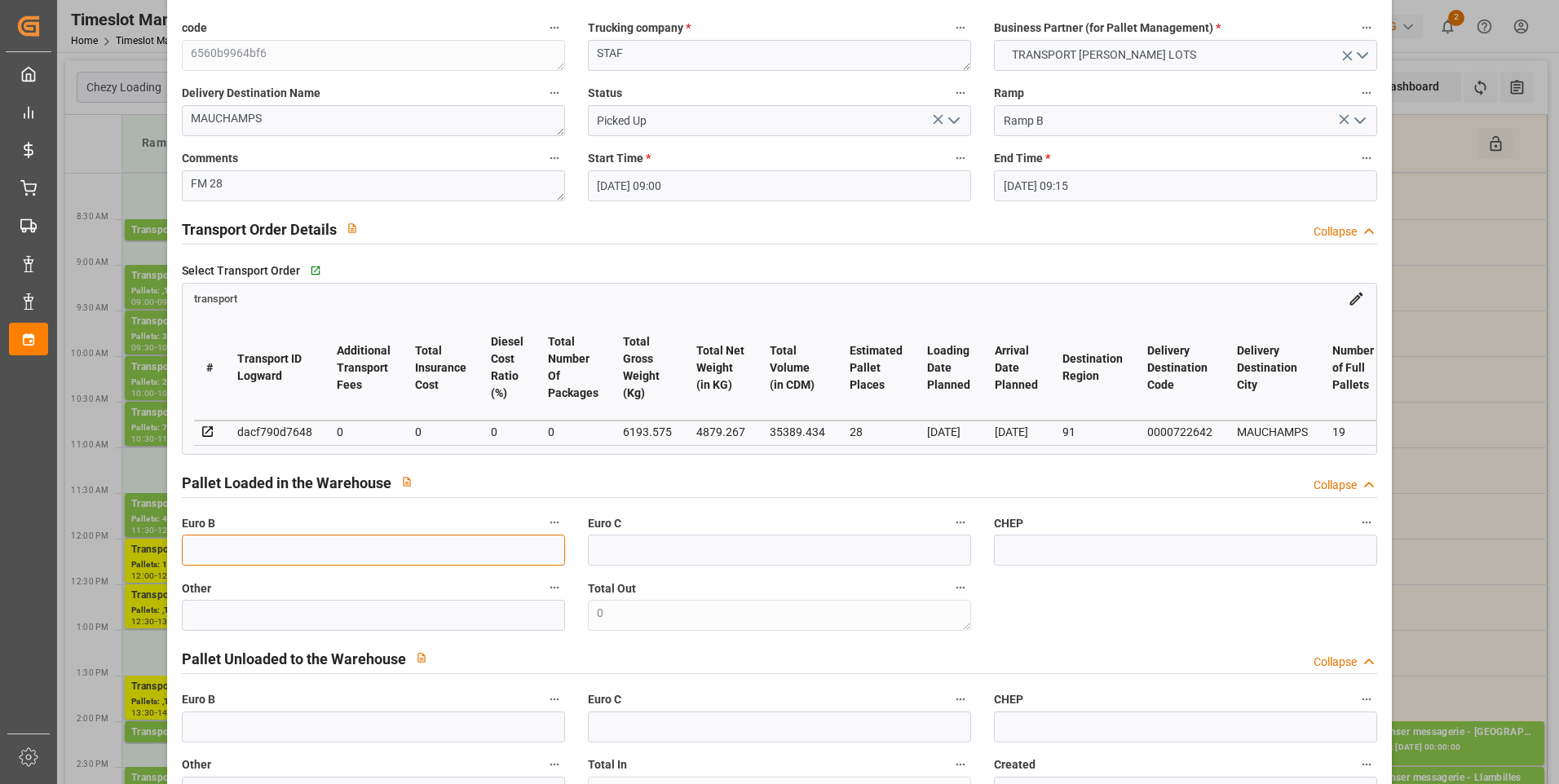
click at [206, 566] on input "text" at bounding box center [373, 549] width 383 height 31
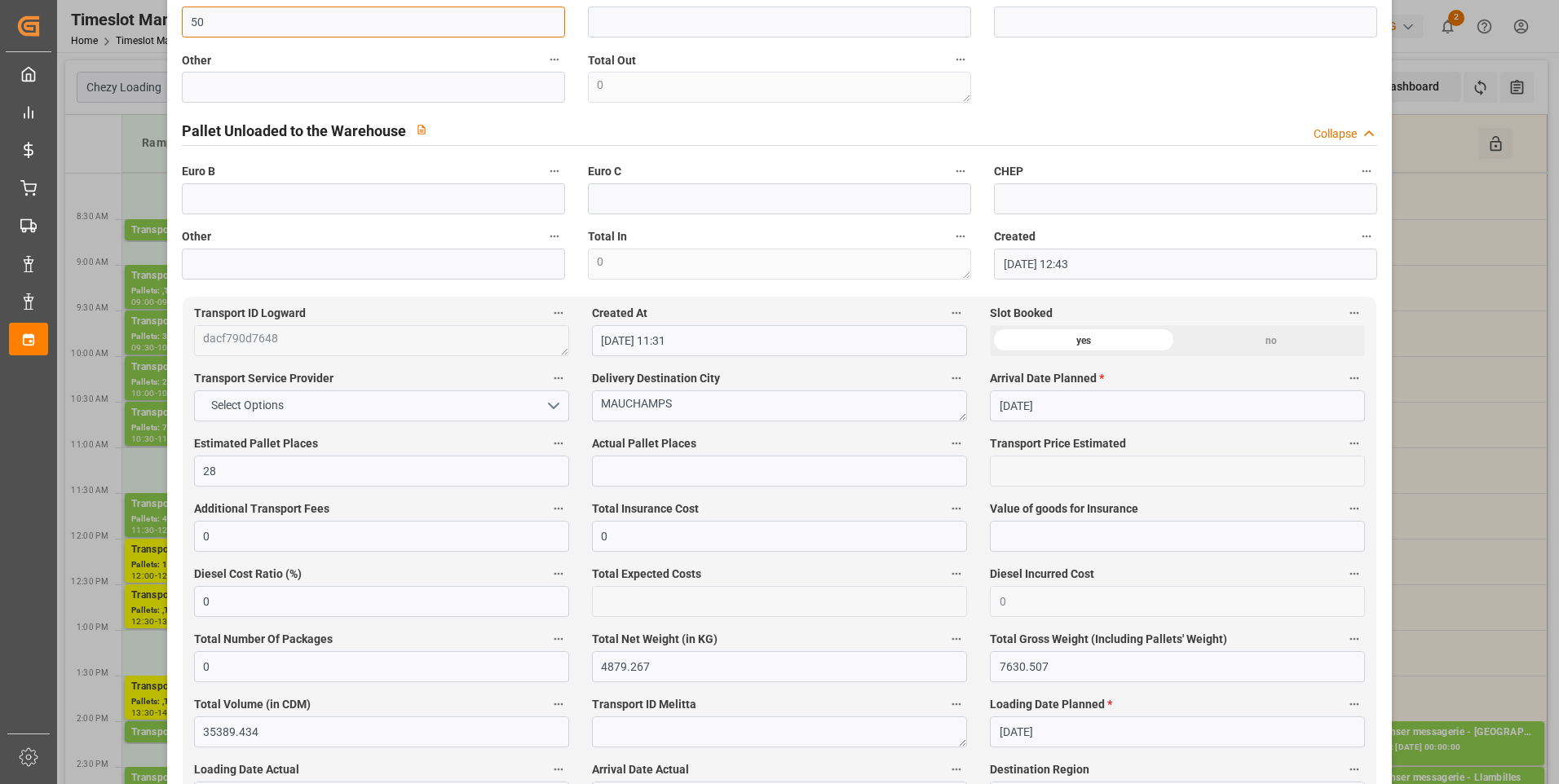
scroll to position [733, 0]
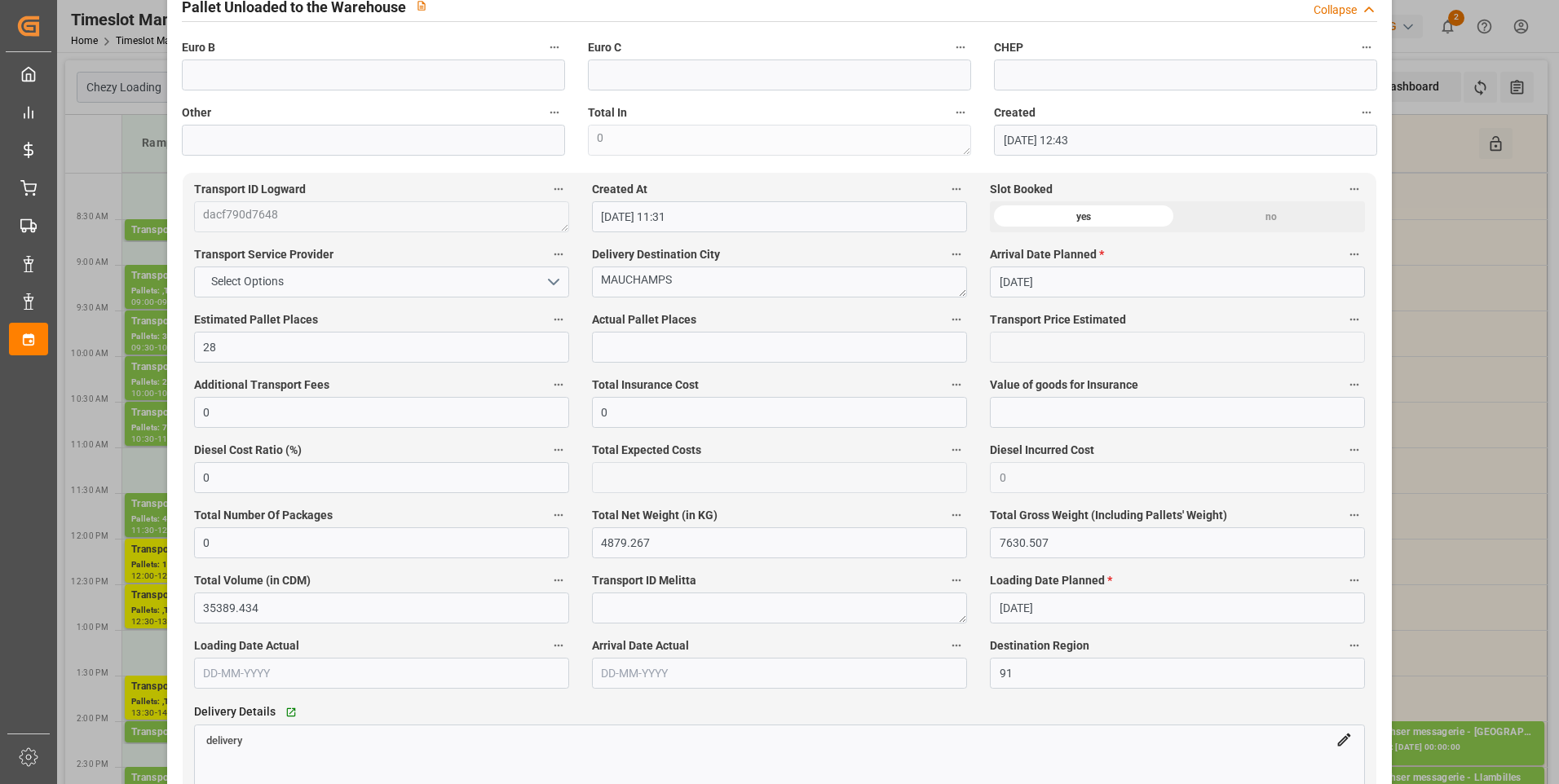
type input "50"
click at [625, 354] on input "text" at bounding box center [779, 347] width 375 height 31
type input "28"
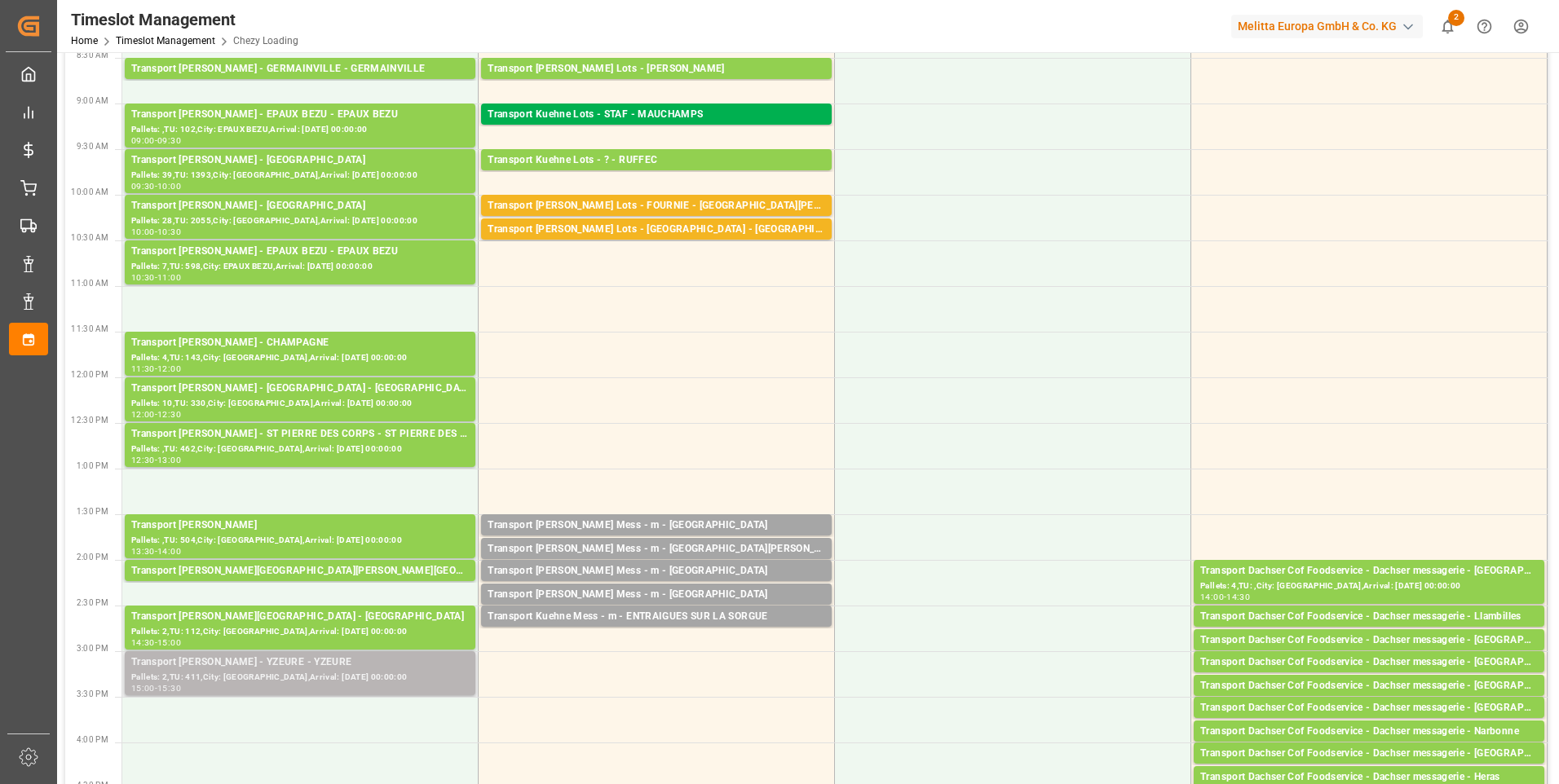
scroll to position [163, 0]
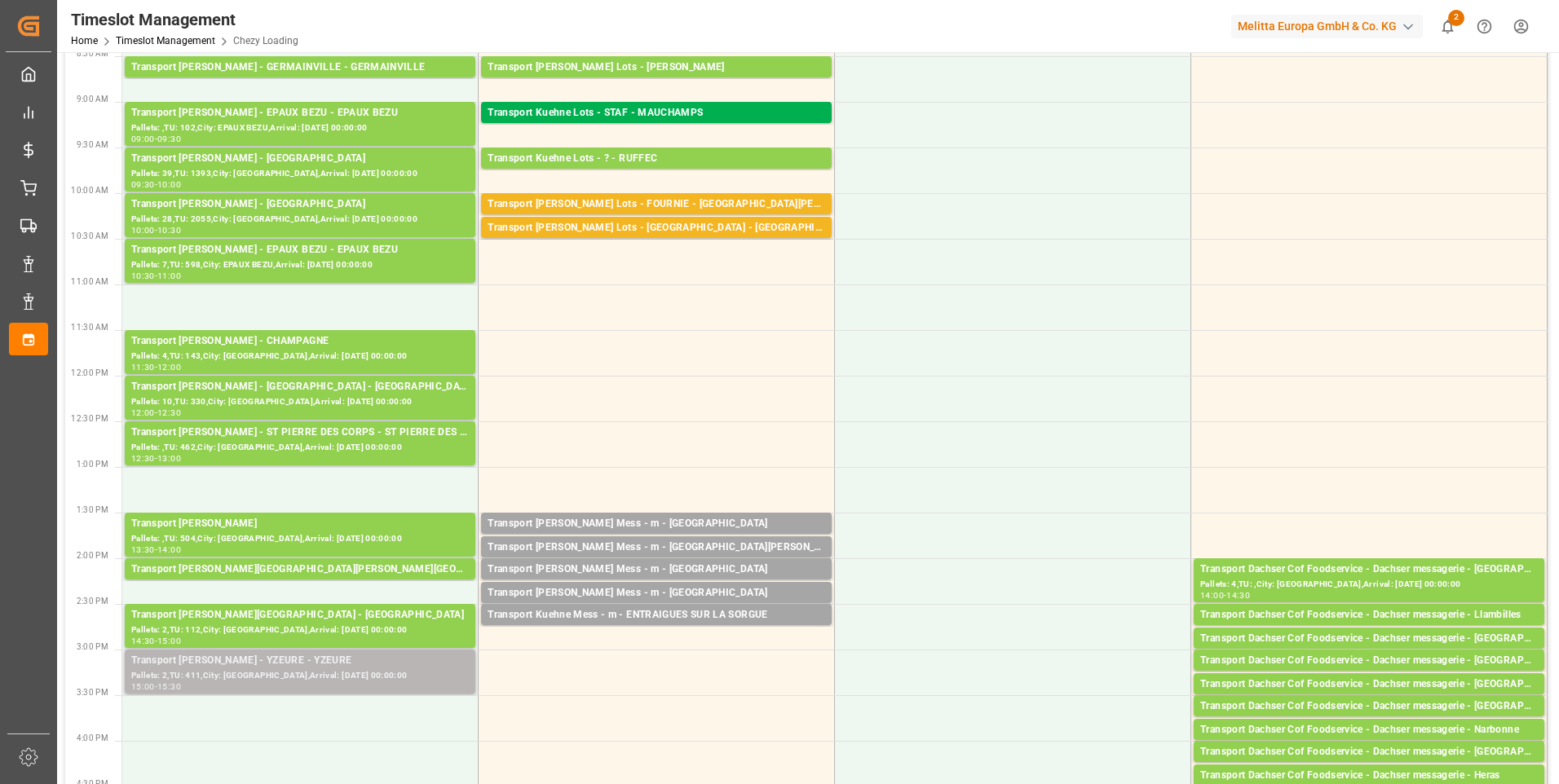
click at [304, 678] on div "Pallets: 2,TU: 411,City: [GEOGRAPHIC_DATA],Arrival: [DATE] 00:00:00" at bounding box center [300, 677] width 338 height 14
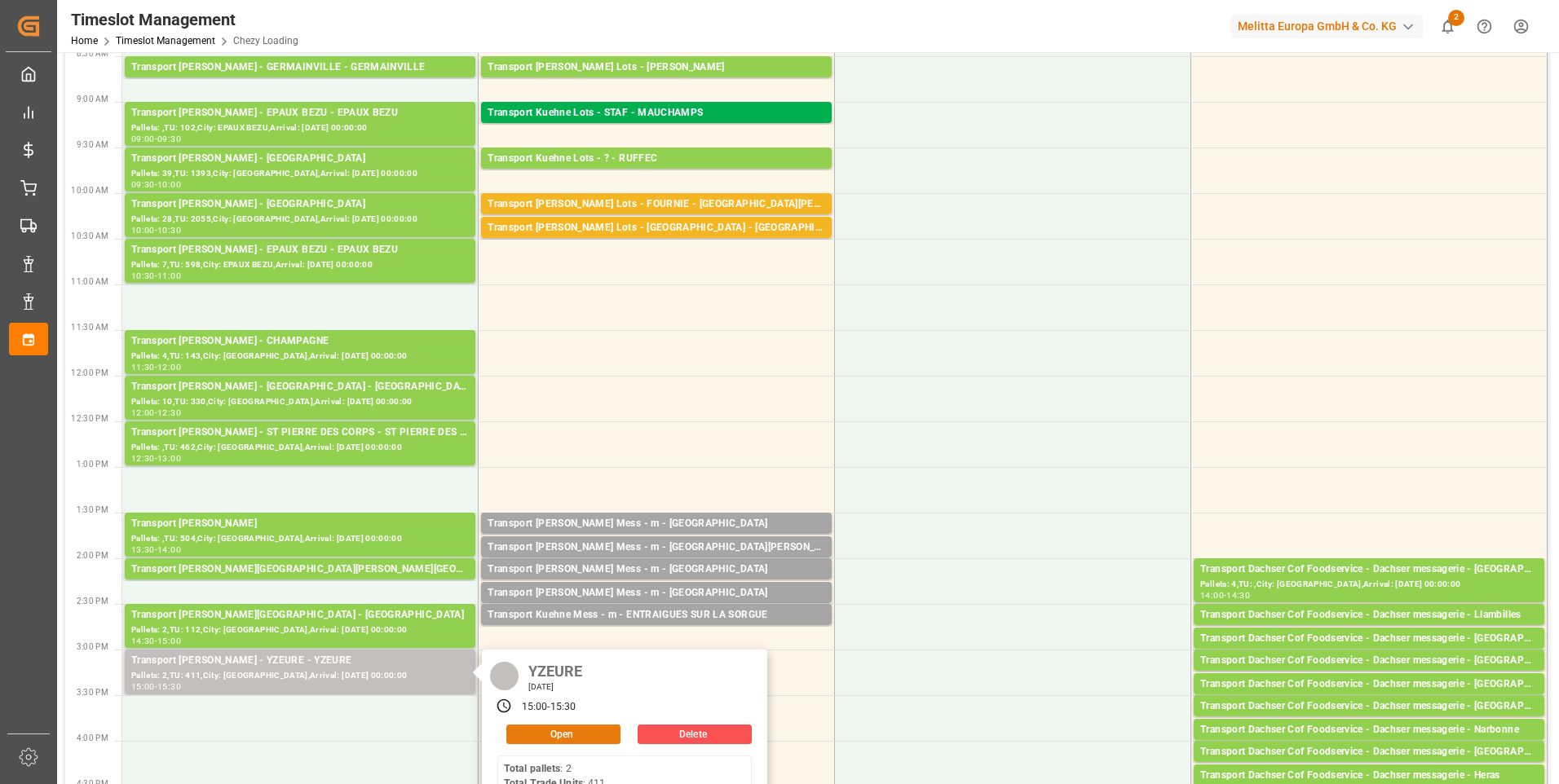
click at [534, 733] on button "Open" at bounding box center [563, 734] width 114 height 19
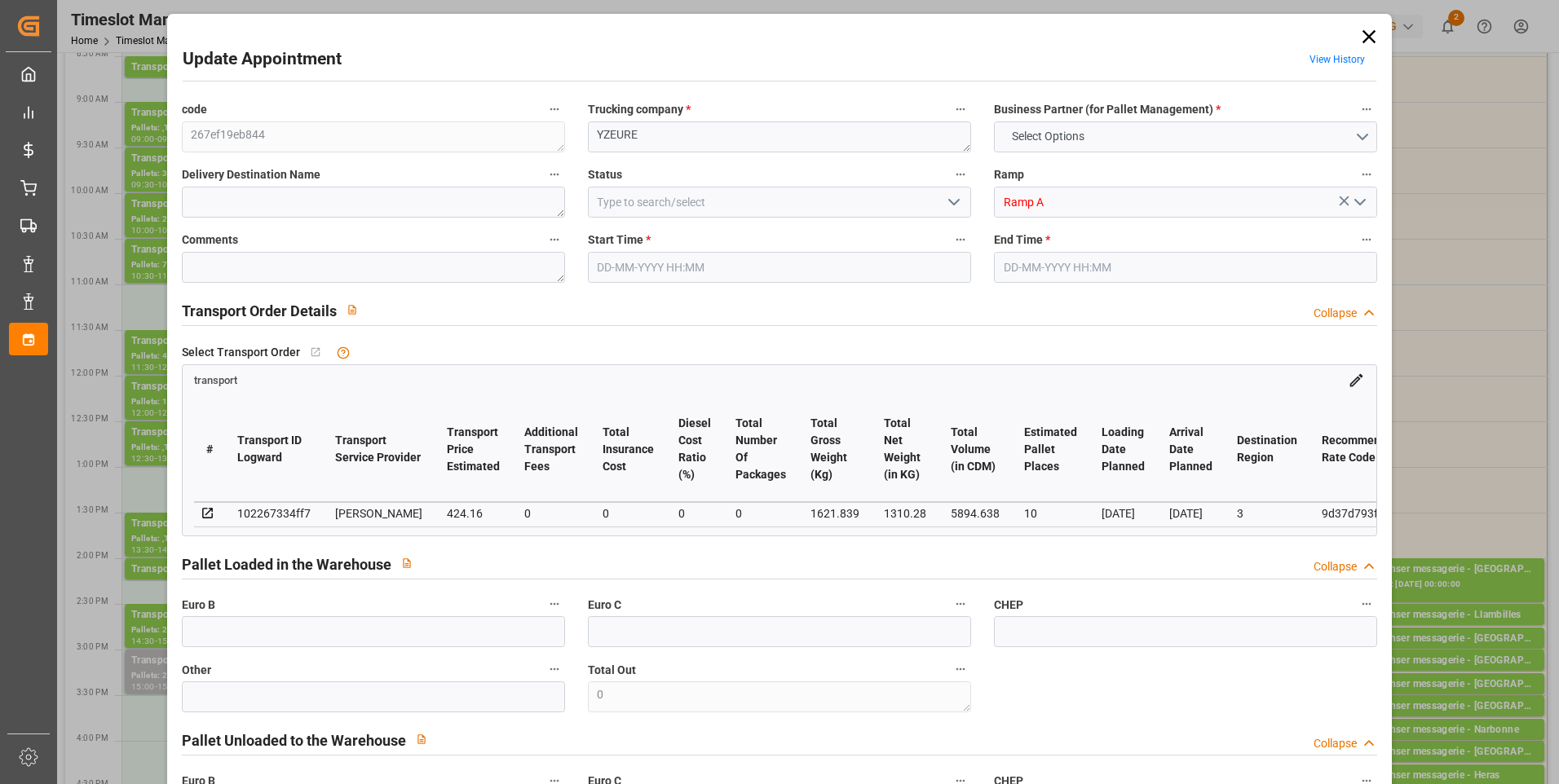
type input "10"
type input "424.16"
type input "0"
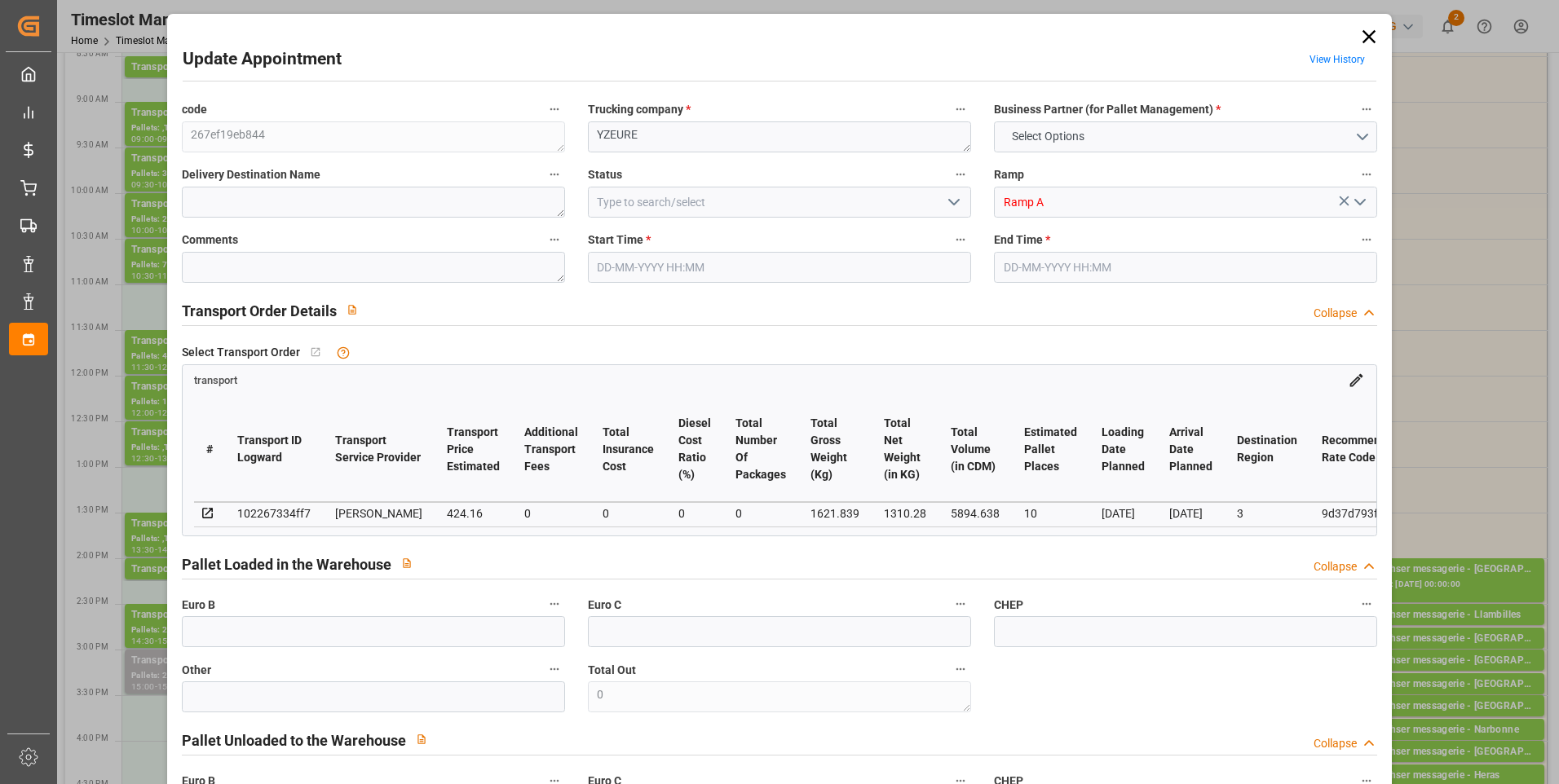
type input "406.9815"
type input "-17.1785"
type input "0"
type input "1310.28"
type input "2601.671"
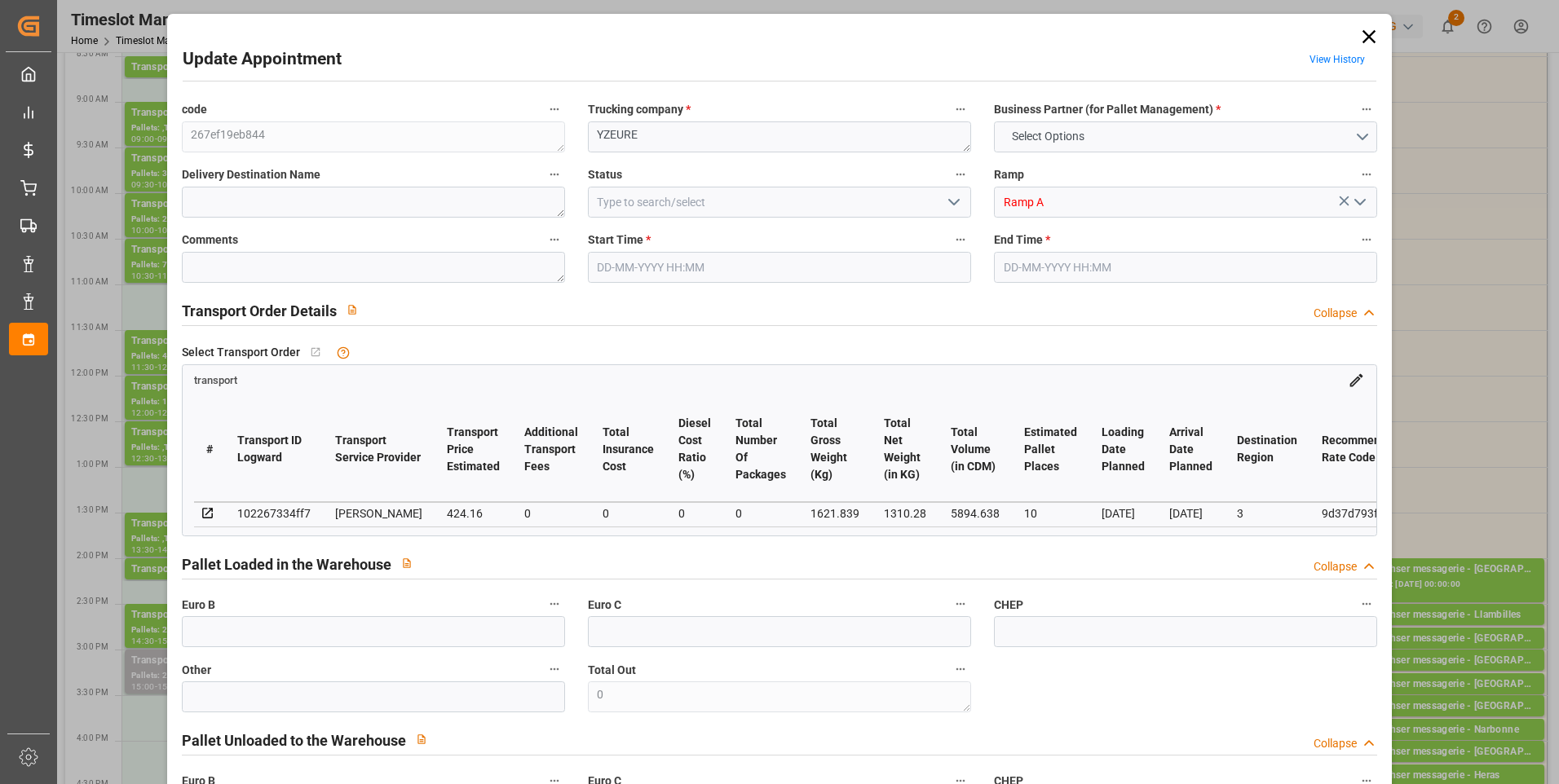
type input "5894.638"
type input "3"
type input "2"
type input "411"
type input "42"
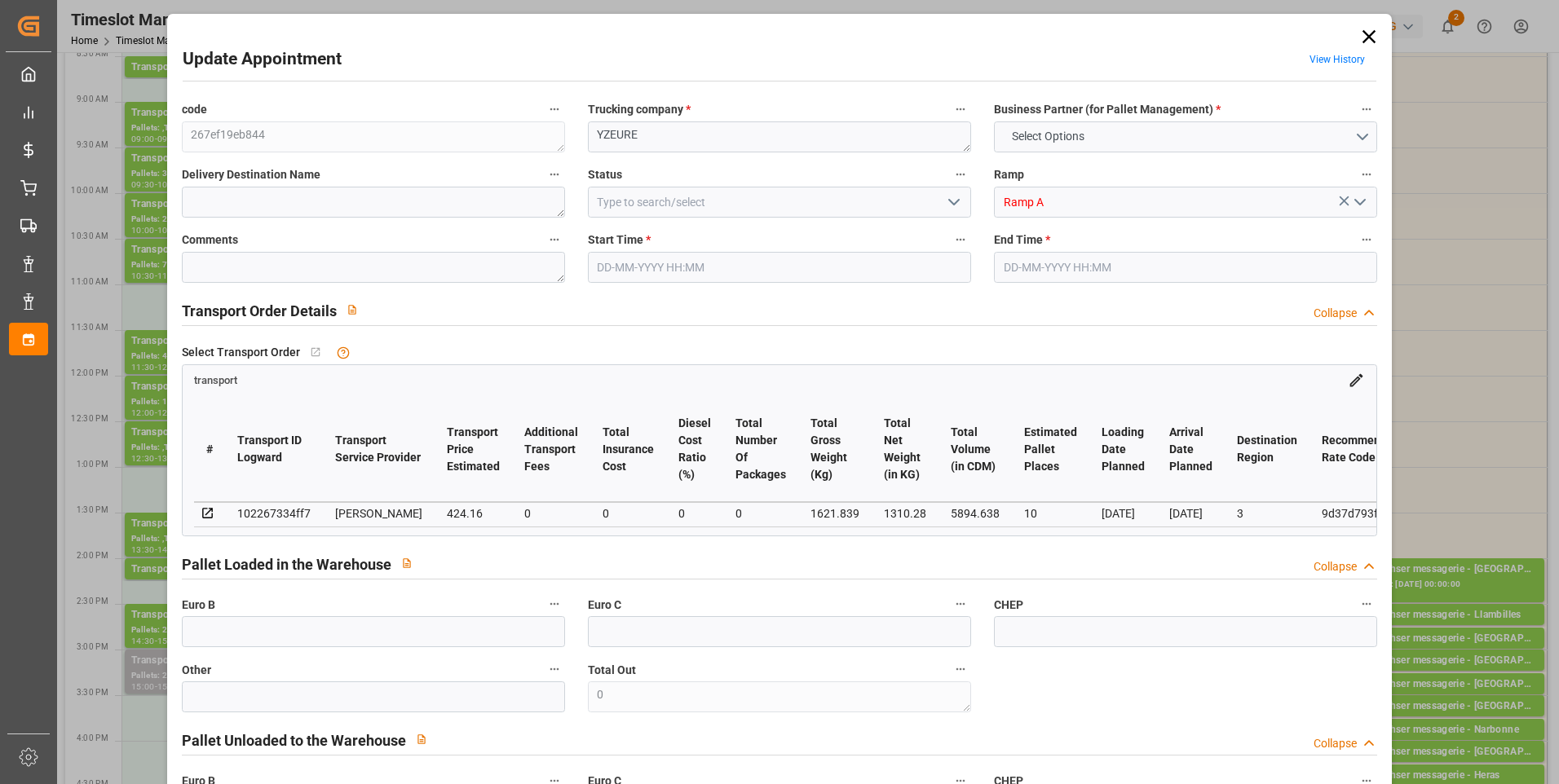
type input "101"
type input "1621.839"
type input "0"
type input "4710.8598"
type input "0"
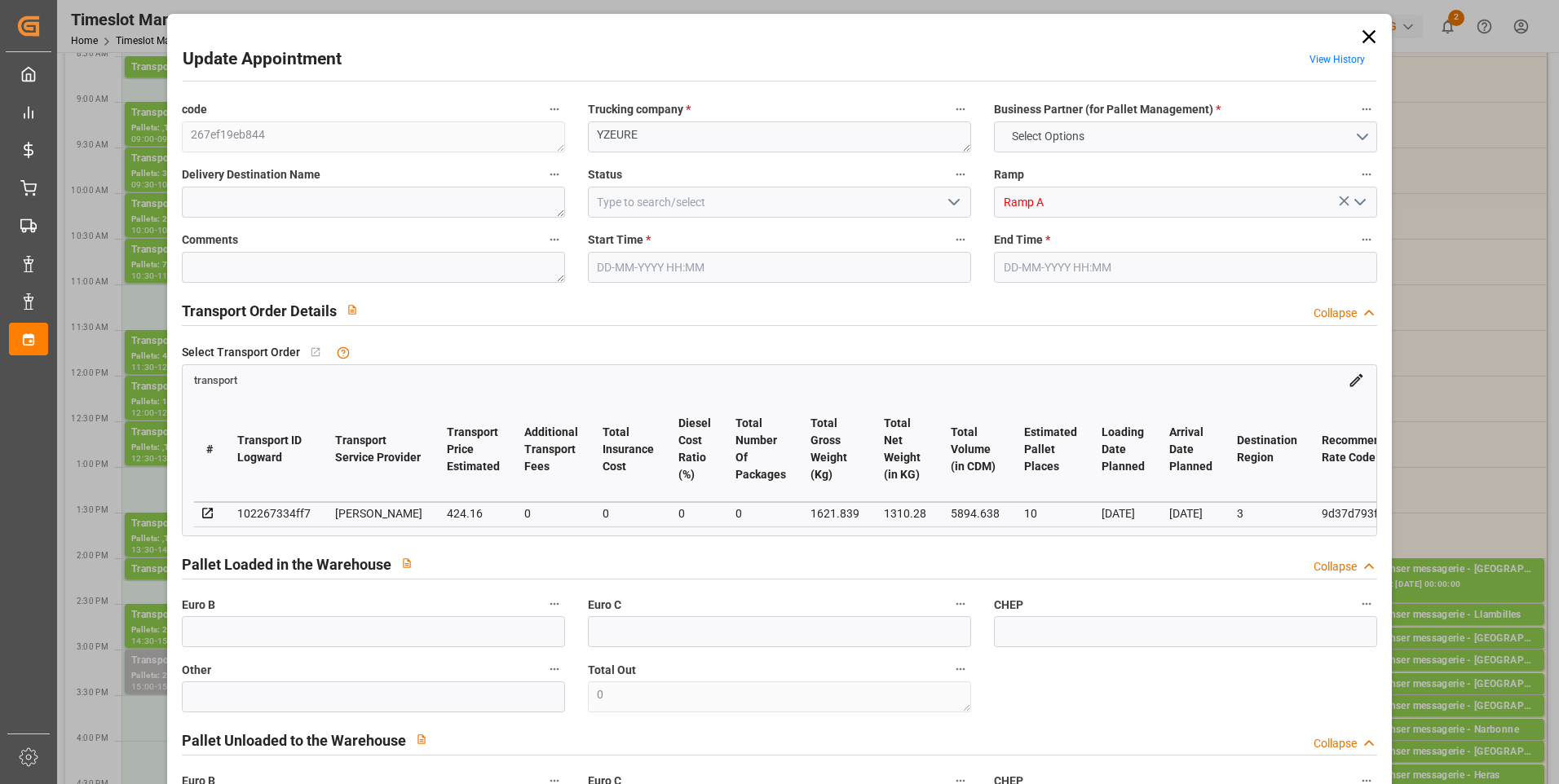
type input "0"
type input "21"
type input "35"
type input "27-08-2025 15:00"
type input "27-08-2025 15:30"
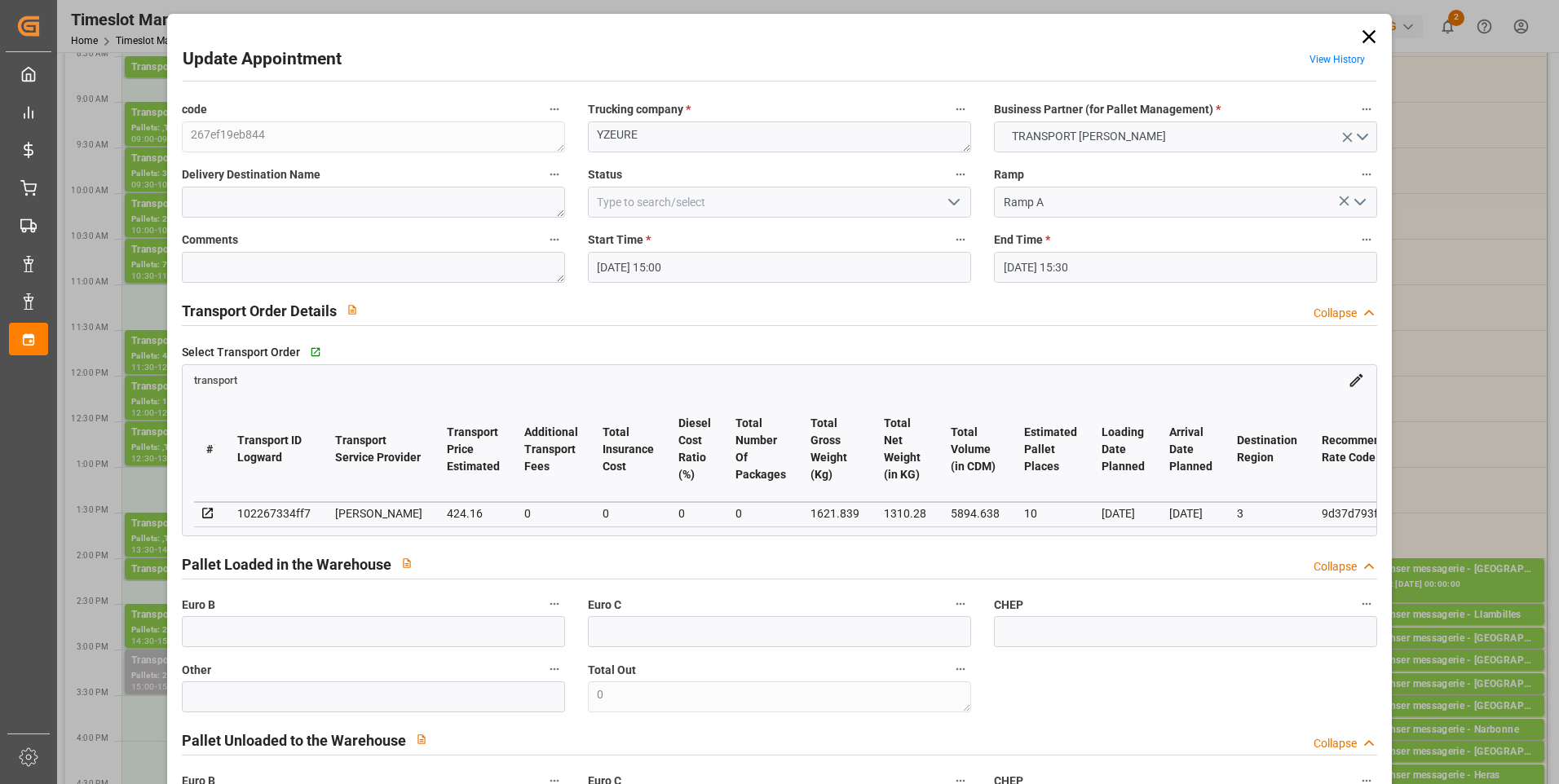
type input "25-08-2025 13:52"
type input "25-08-2025 11:36"
type input "01-09-2025"
type input "29-08-2025"
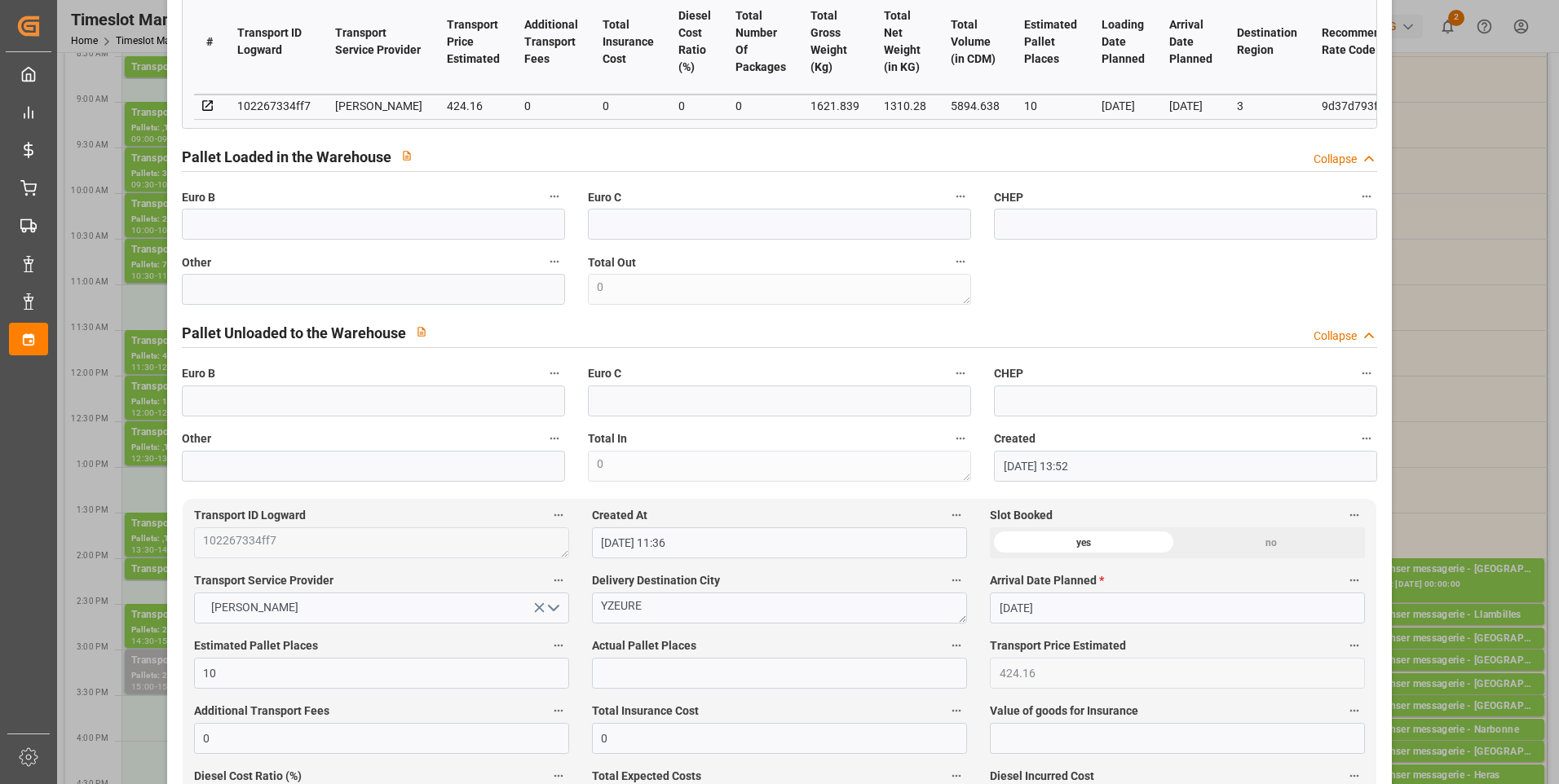
scroll to position [0, 0]
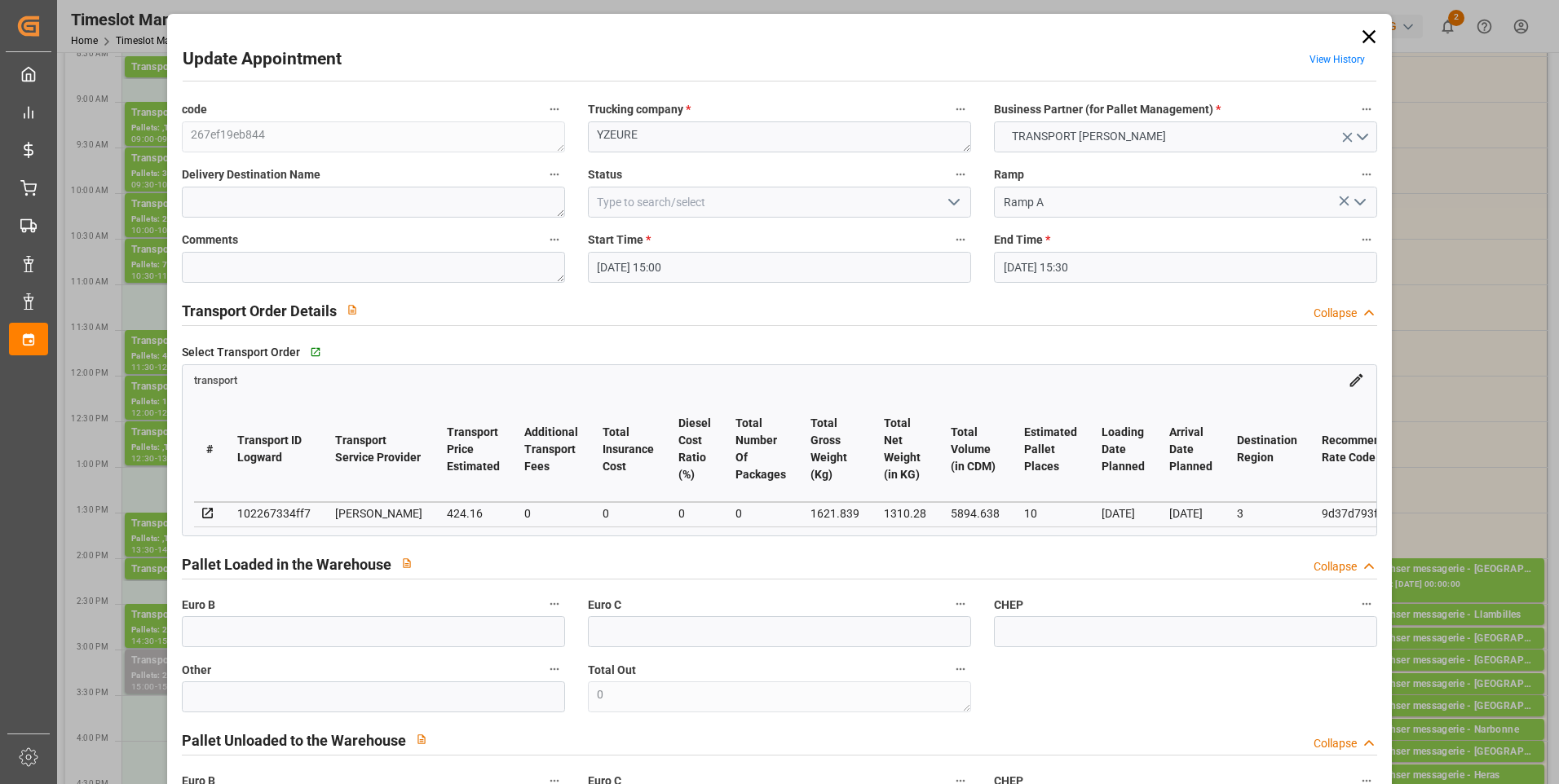
click at [1362, 42] on icon at bounding box center [1369, 37] width 23 height 23
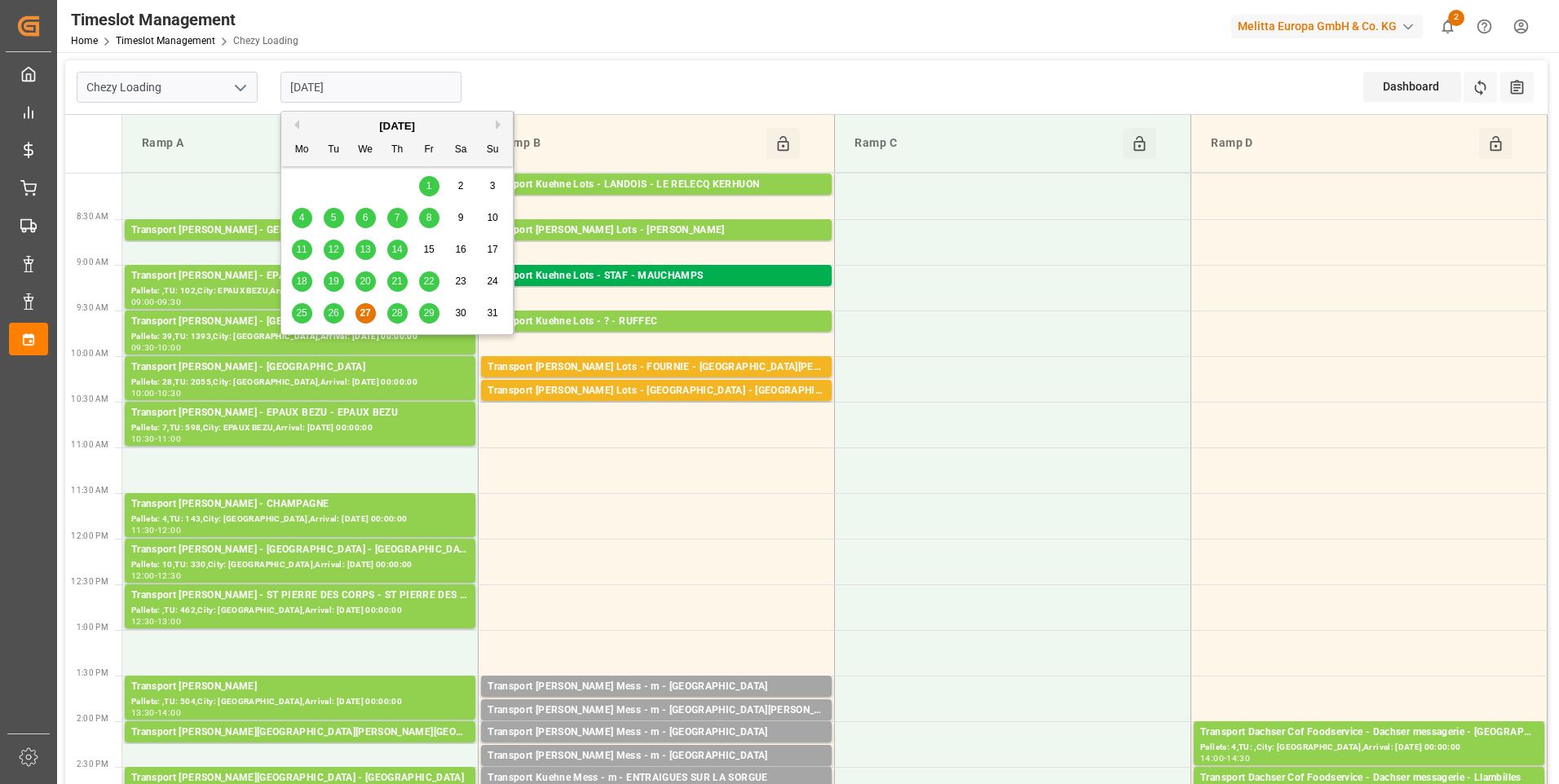
click at [378, 89] on input "[DATE]" at bounding box center [370, 86] width 181 height 31
click at [335, 313] on span "26" at bounding box center [333, 313] width 10 height 11
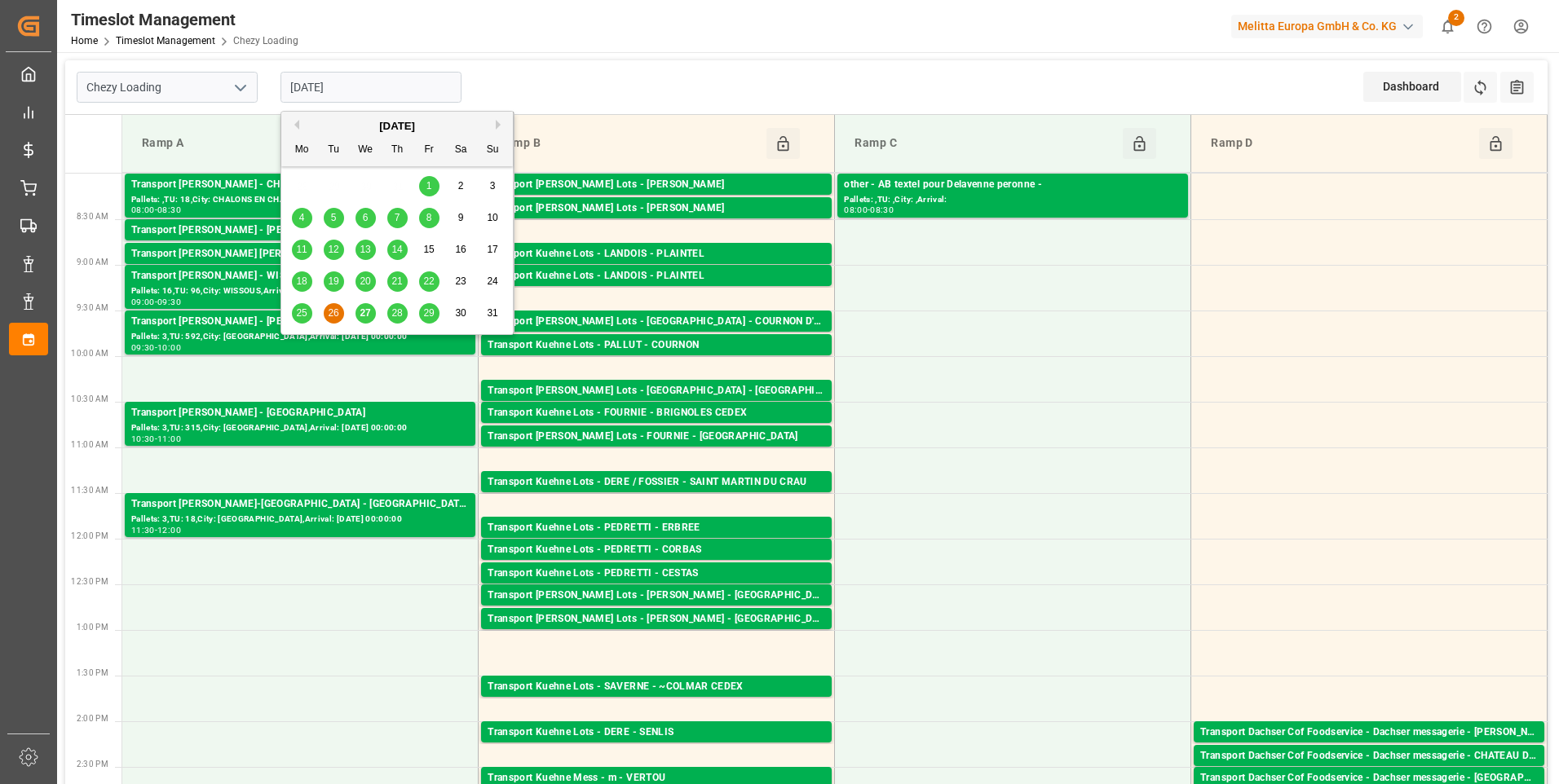
click at [372, 88] on input "26-08-2025" at bounding box center [370, 86] width 181 height 31
click at [424, 313] on span "29" at bounding box center [429, 313] width 10 height 11
type input "29-08-2025"
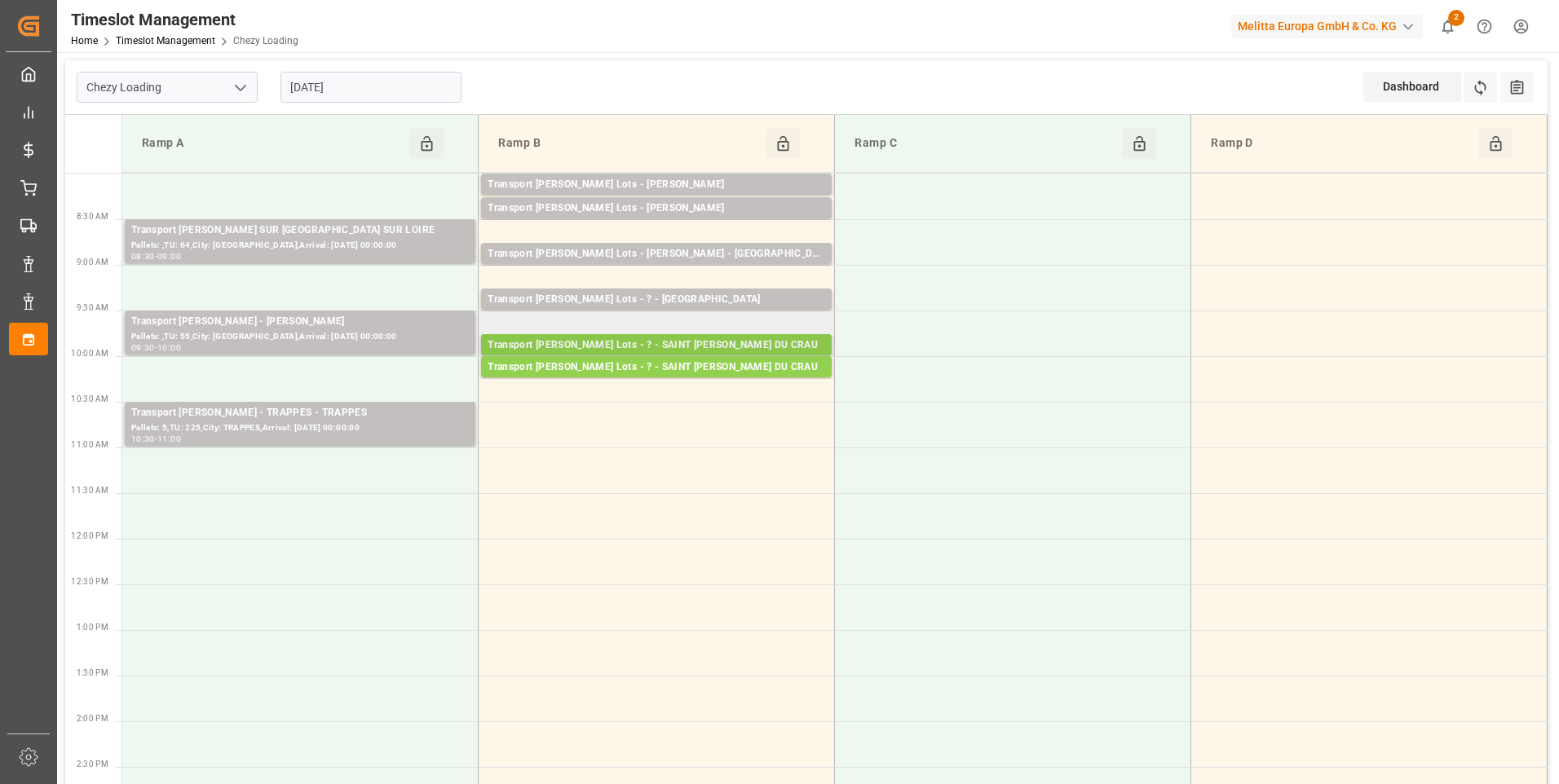
click at [723, 342] on div "Transport Kuehne Lots - ? - SAINT MARTIN DU CRAU" at bounding box center [656, 346] width 338 height 17
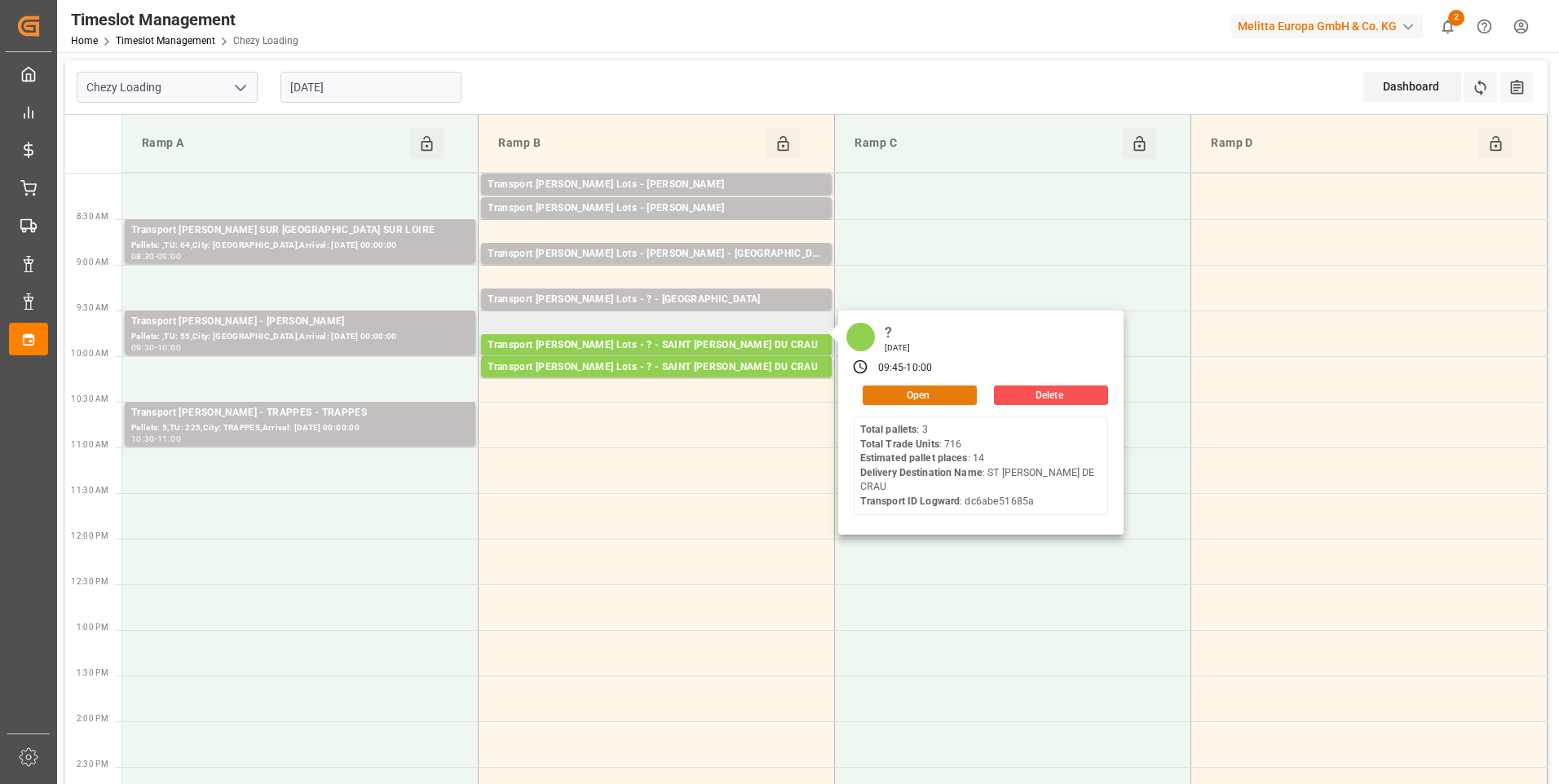
click at [922, 395] on button "Open" at bounding box center [920, 395] width 114 height 19
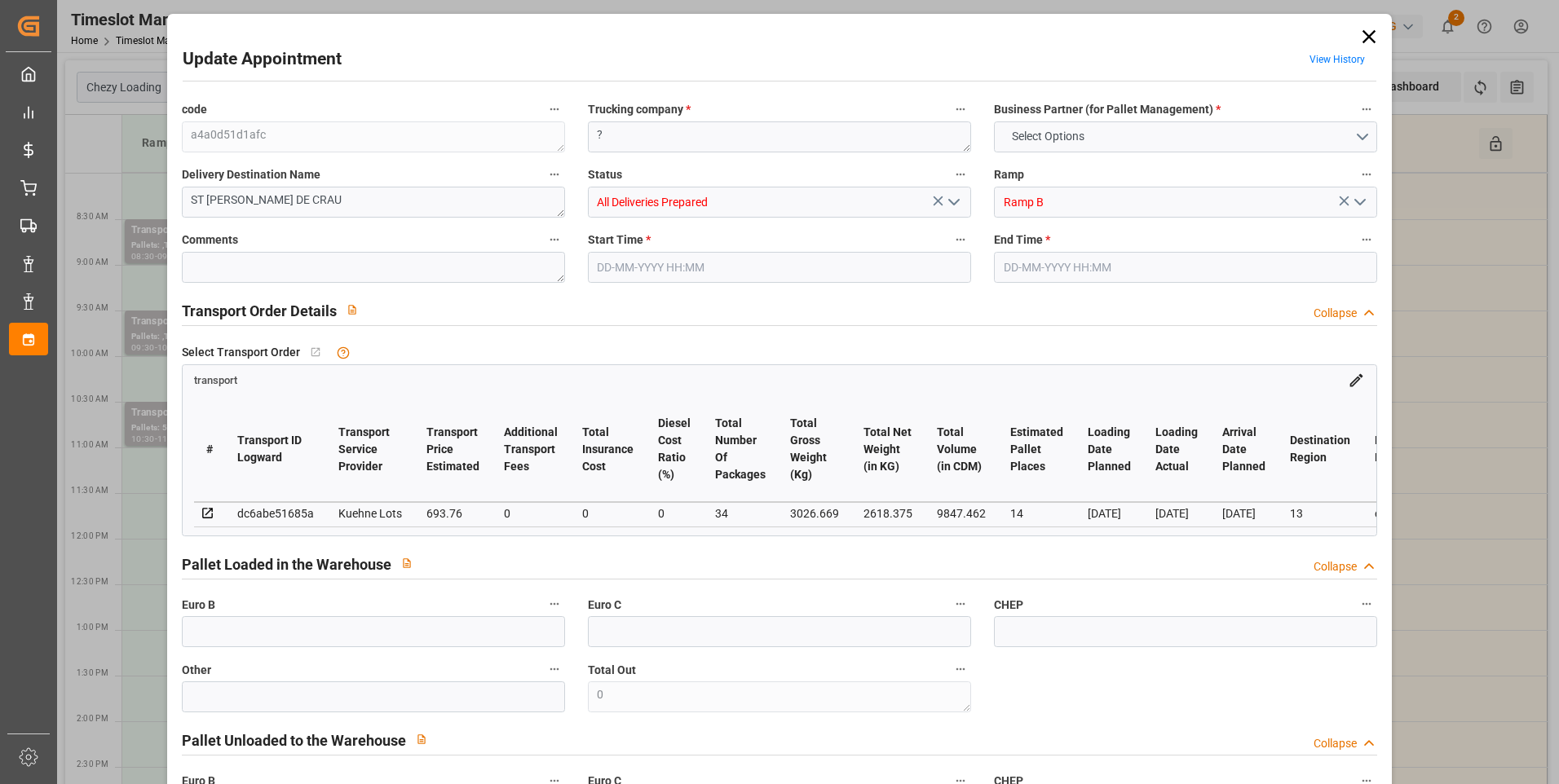
type input "14"
type input "693.76"
type input "0"
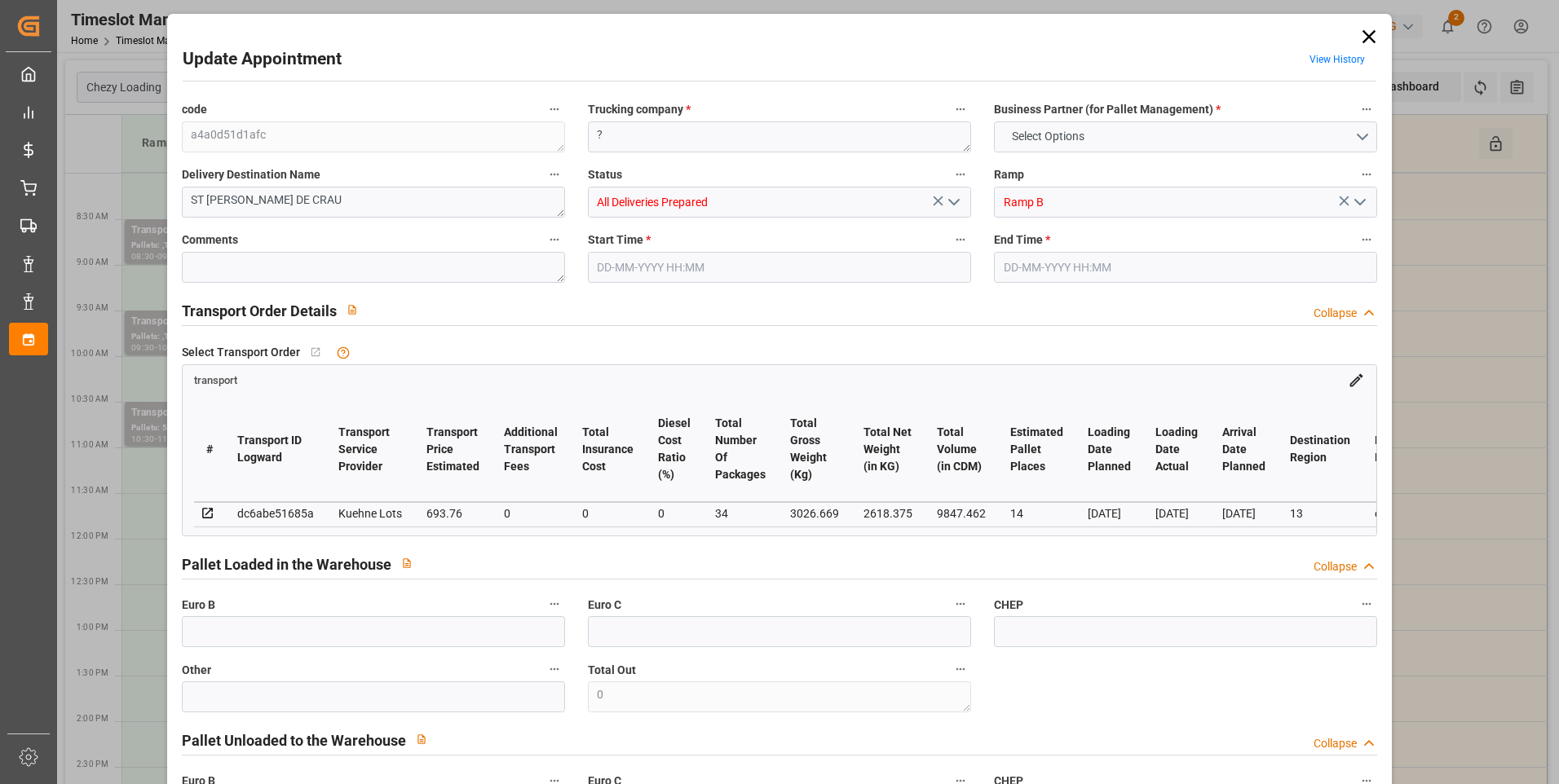
type input "693.76"
type input "0"
type input "34"
type input "2618.375"
type input "4305.709"
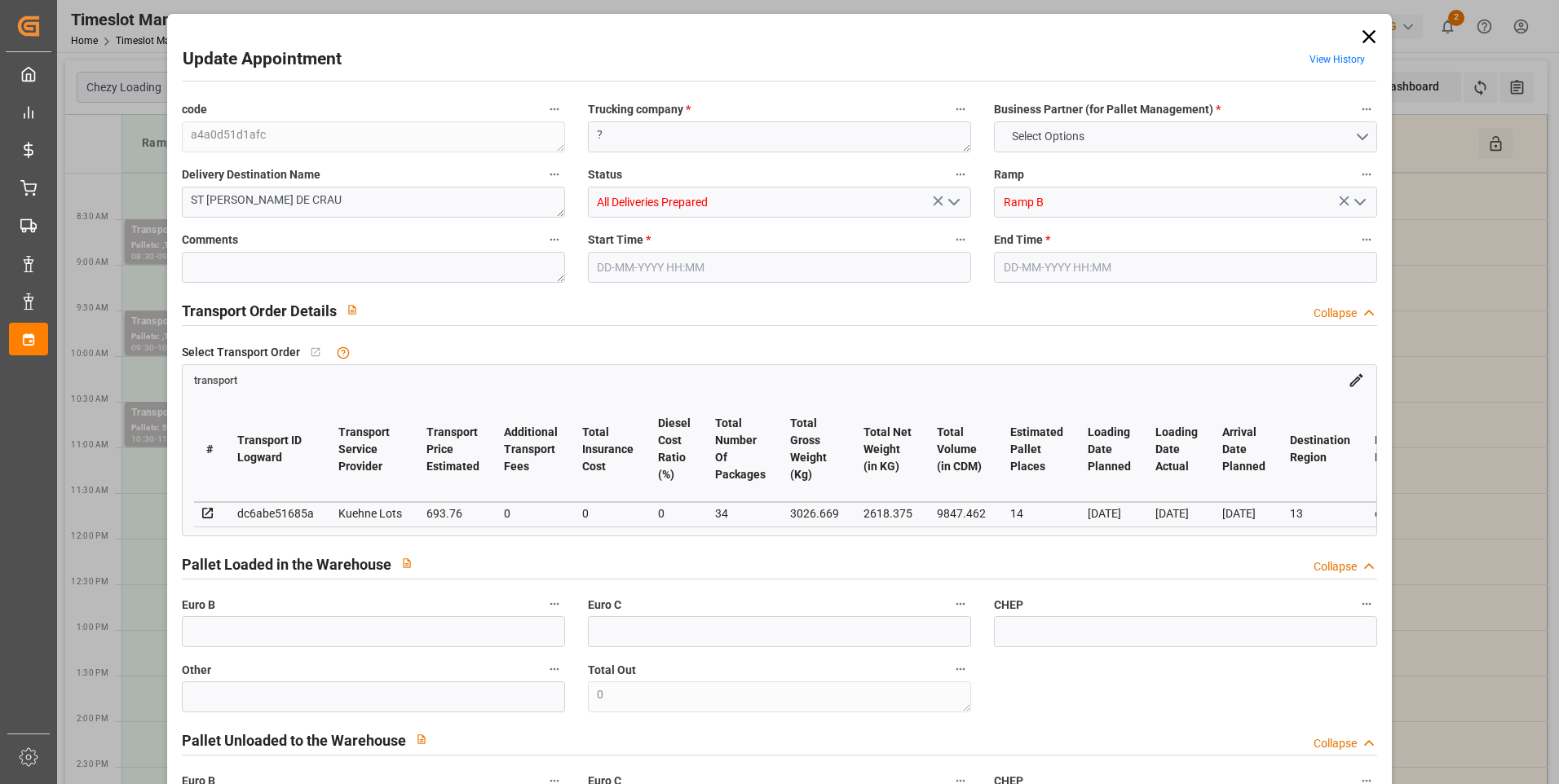
type input "9847.462"
type input "13"
type input "3"
type input "716"
type input "54"
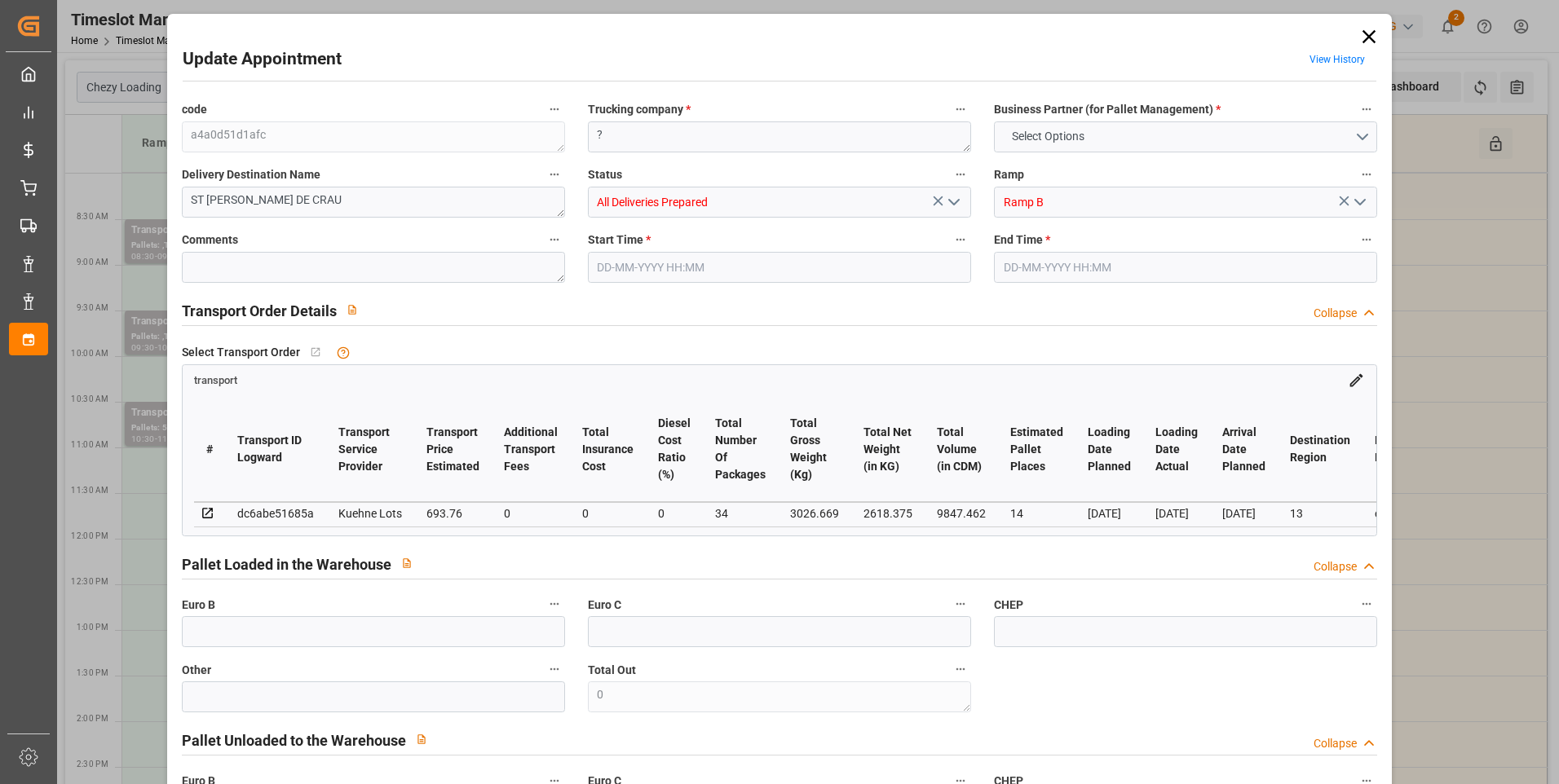
type input "101"
type input "3026.669"
type input "0"
type input "4710.8598"
type input "0"
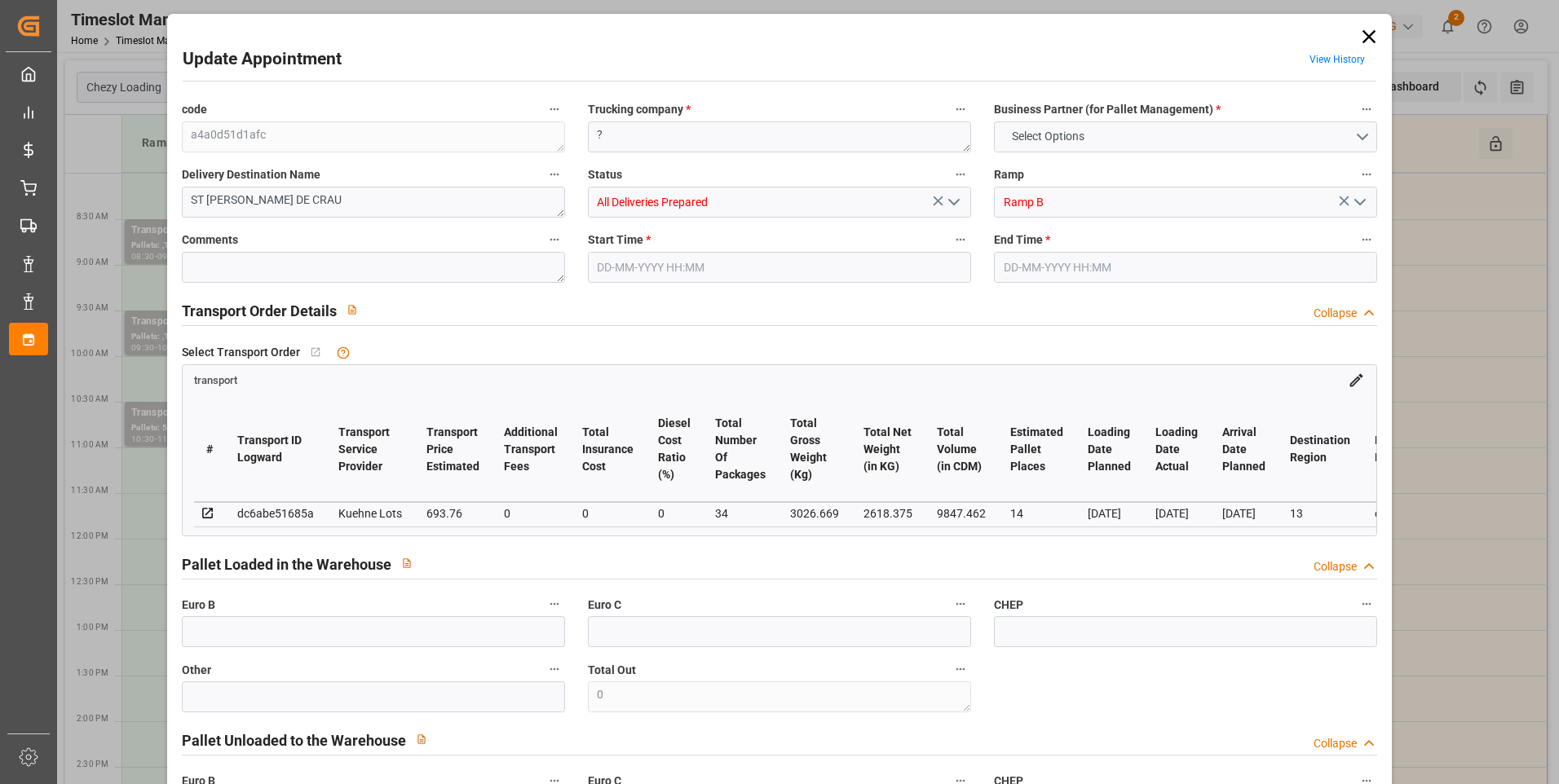
type input "0"
type input "21"
type input "35"
type input "29-08-2025 09:45"
type input "[DATE] 10:00"
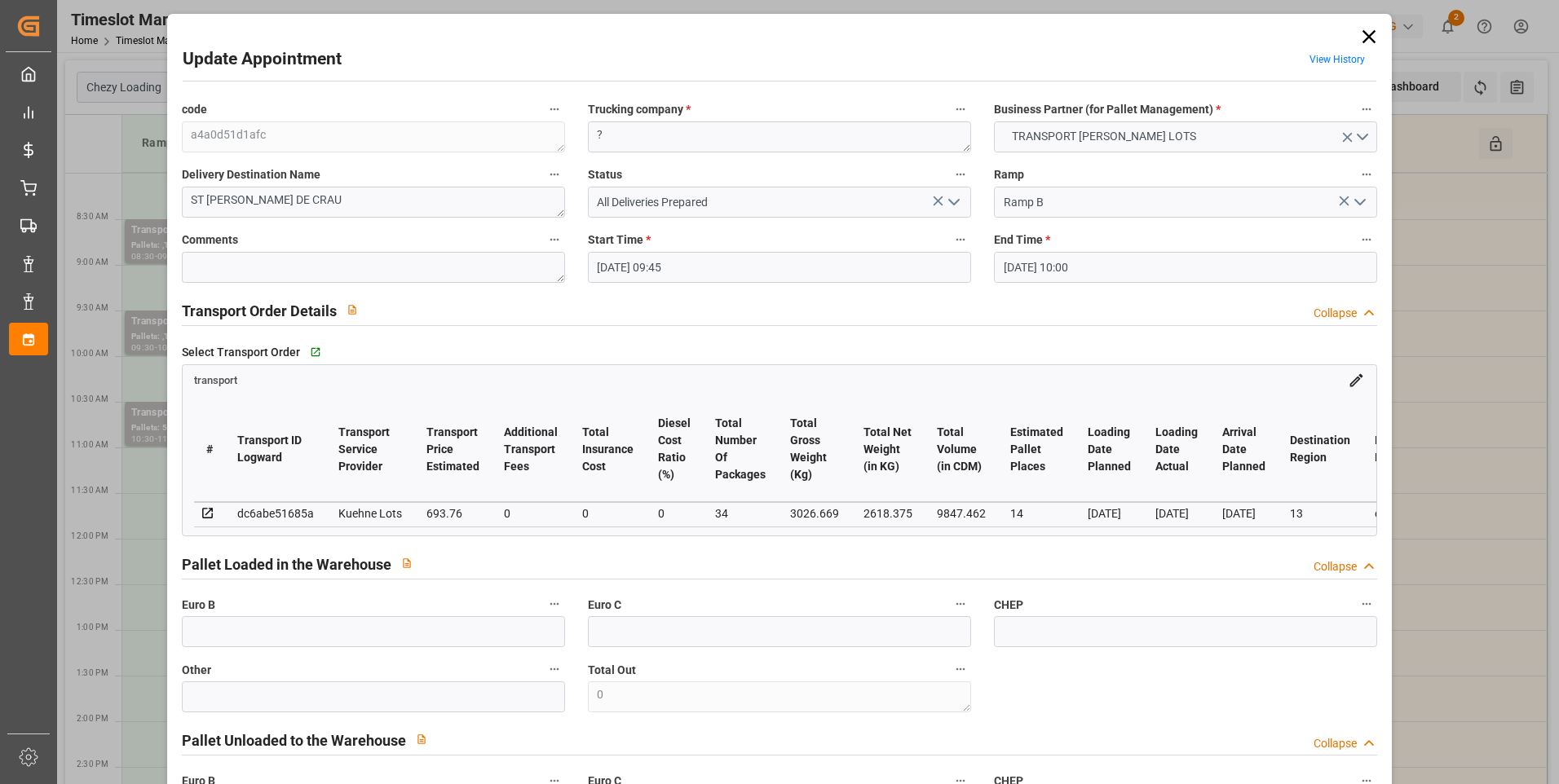
type input "19-08-2025 15:07"
type input "19-08-2025 11:26"
type input "[DATE]"
type input "21-08-2025"
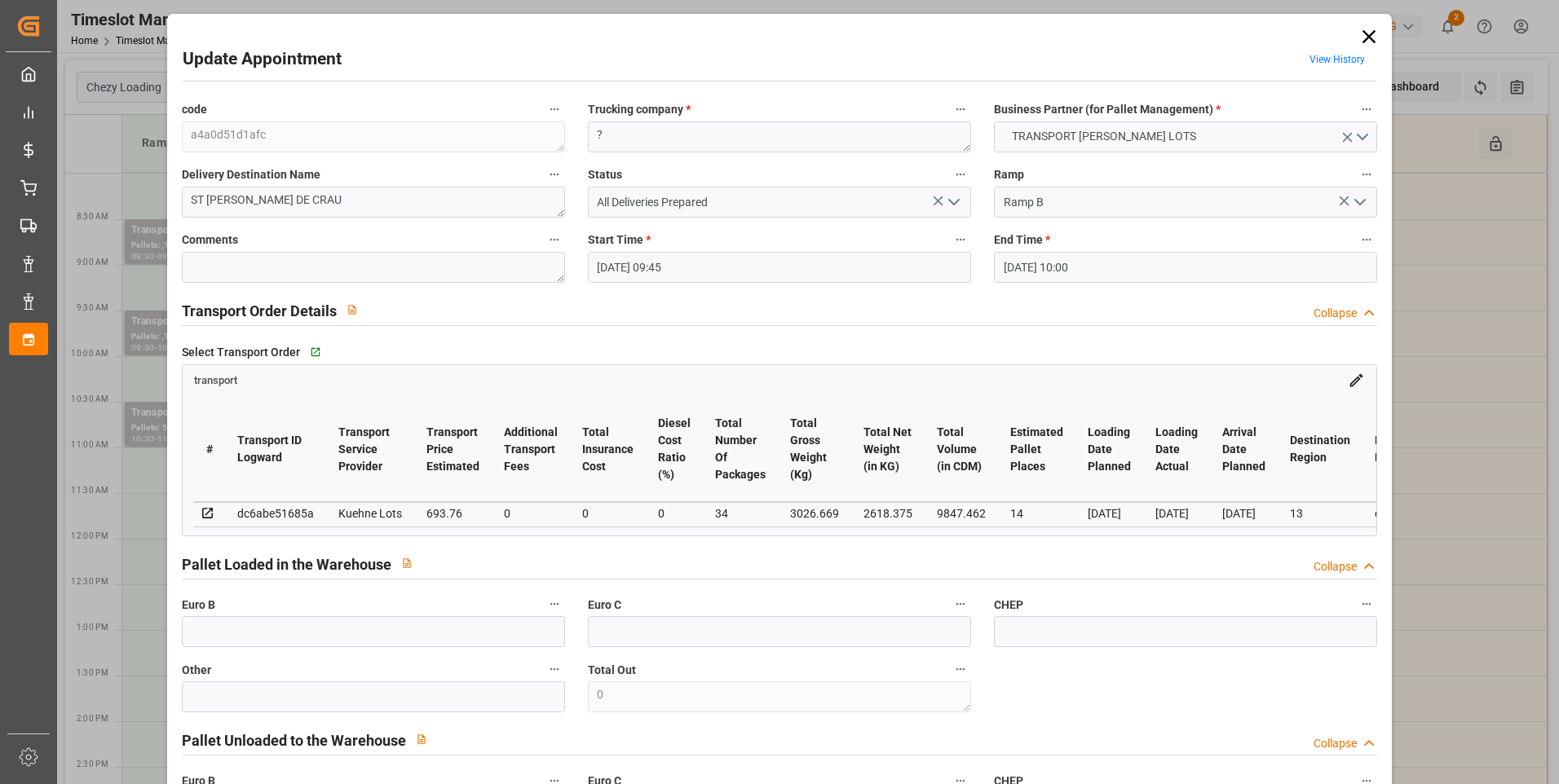
click at [1366, 29] on icon at bounding box center [1369, 37] width 23 height 23
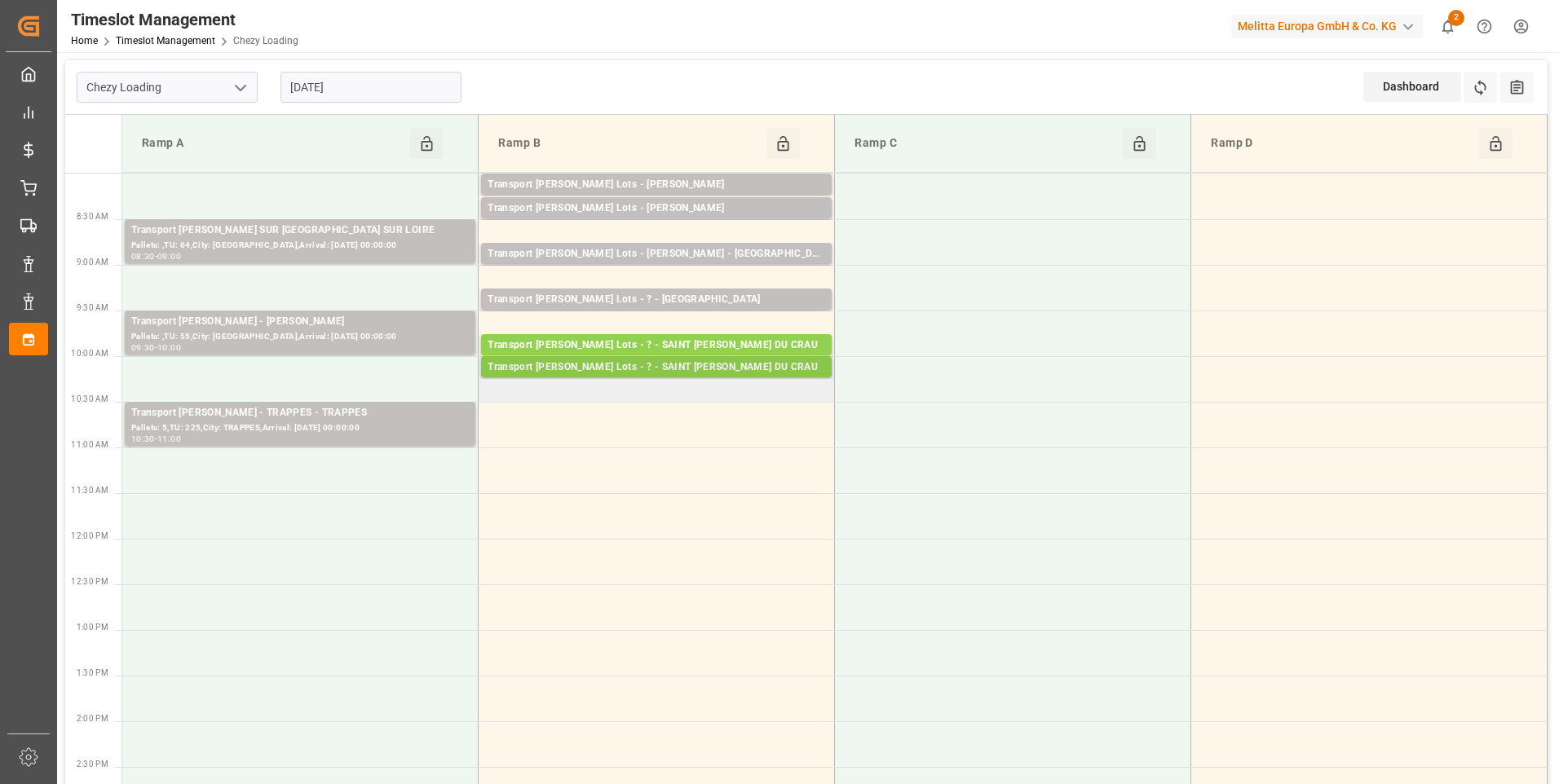
click at [700, 370] on div "Transport [PERSON_NAME] Lots - ? - SAINT [PERSON_NAME] DU CRAU" at bounding box center [656, 368] width 338 height 17
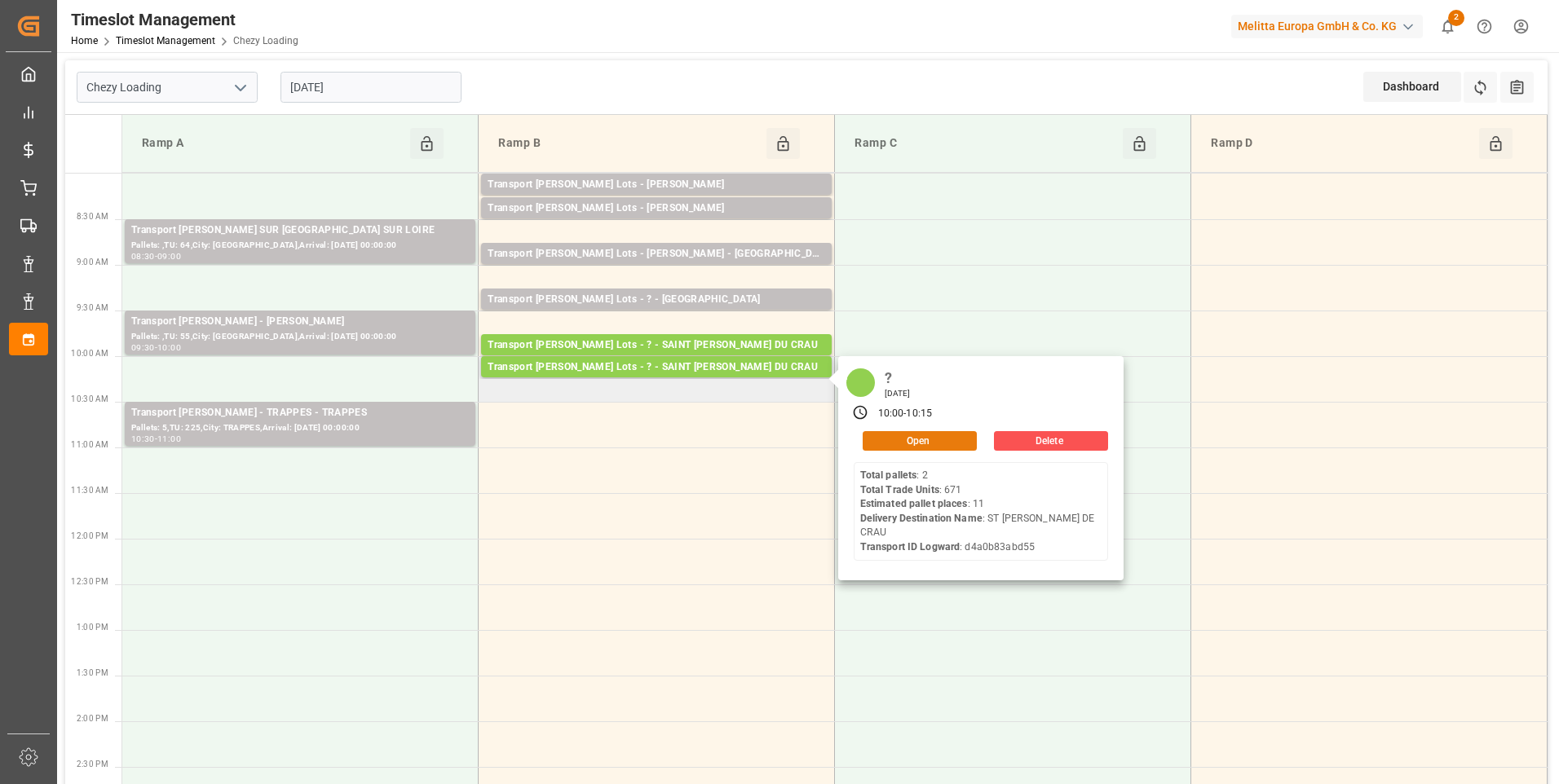
click at [907, 437] on button "Open" at bounding box center [920, 441] width 114 height 19
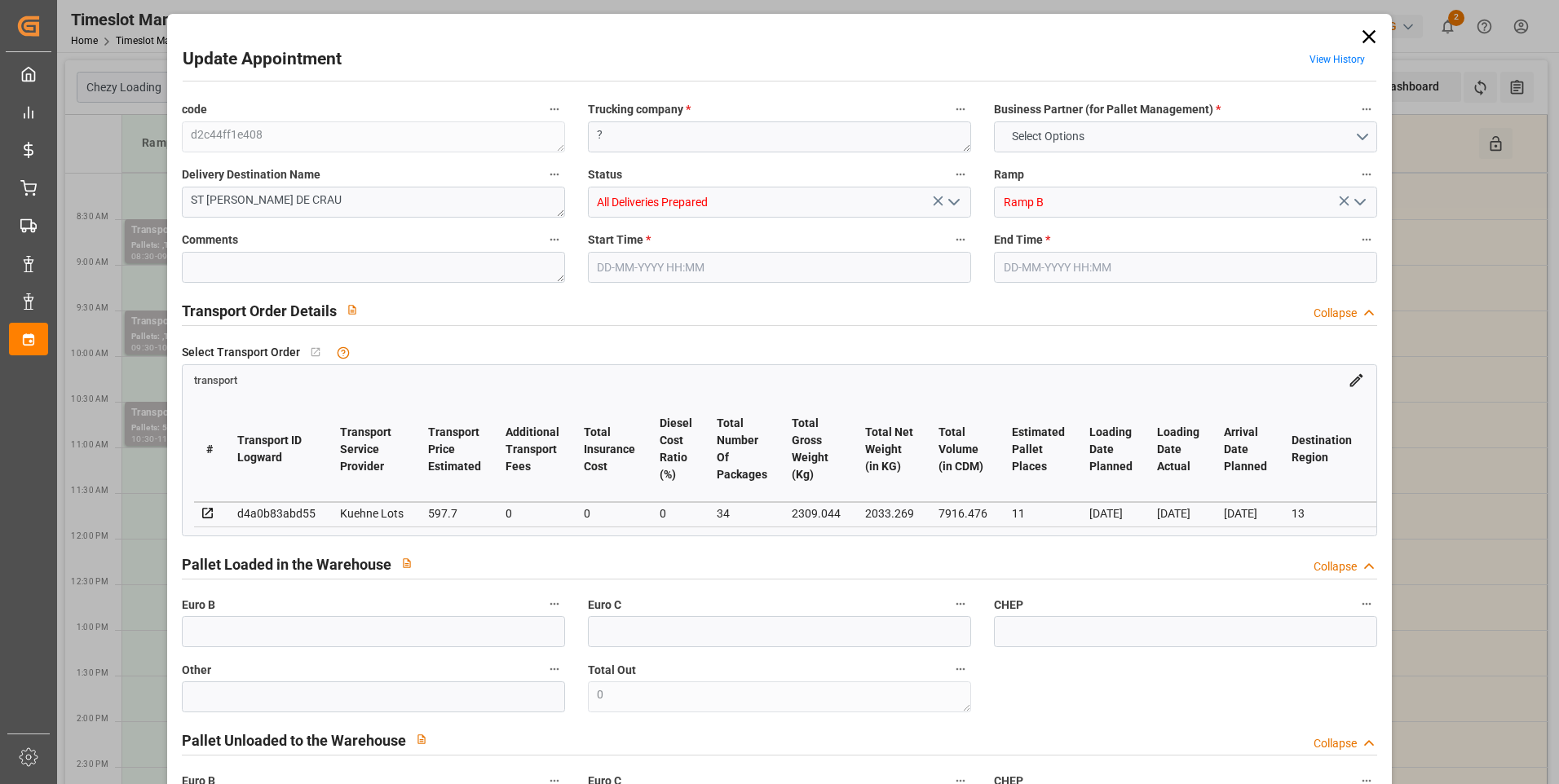
type input "11"
type input "597.7"
type input "0"
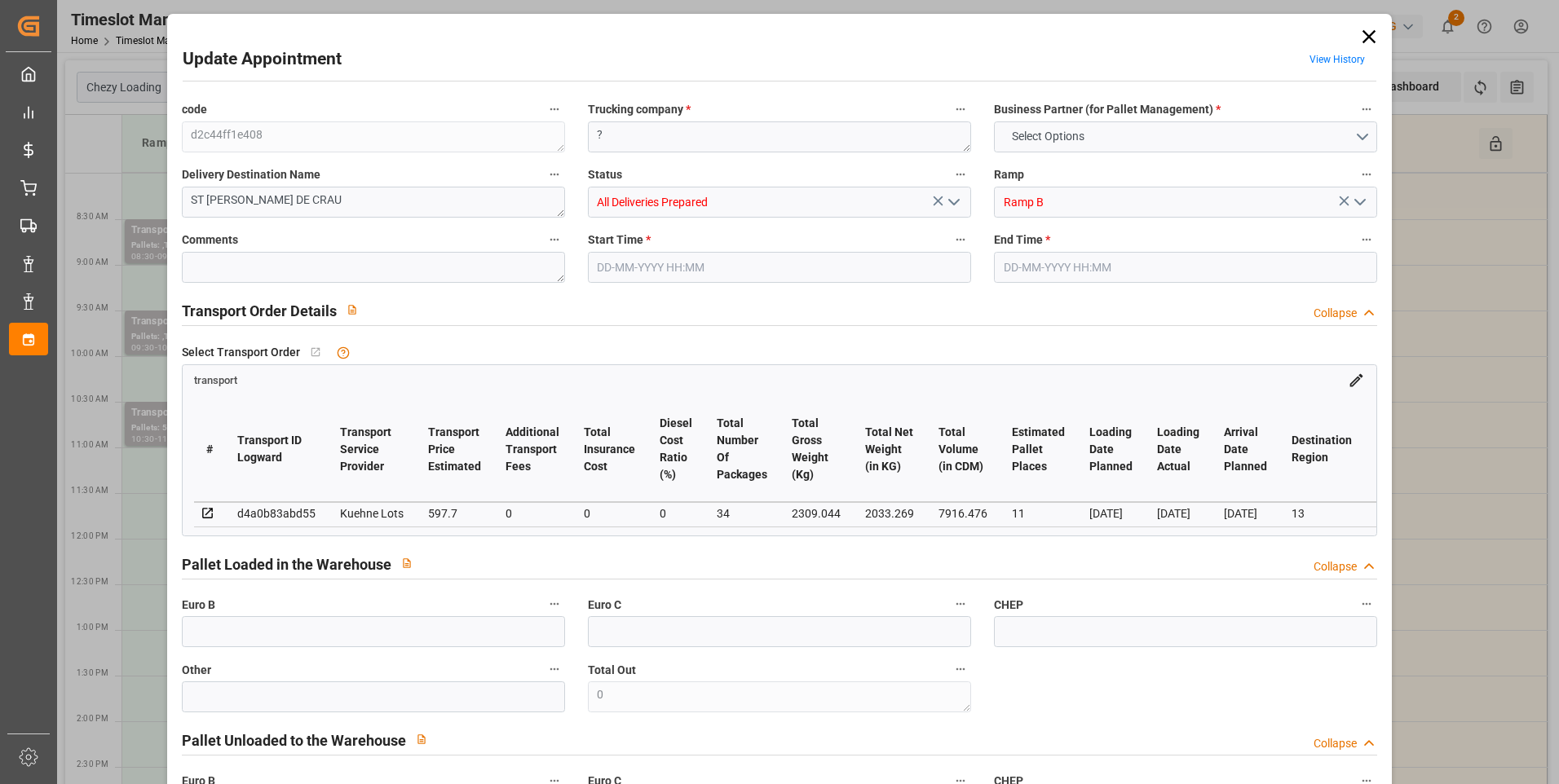
type input "597.7"
type input "0"
type input "34"
type input "2033.269"
type input "3403.876"
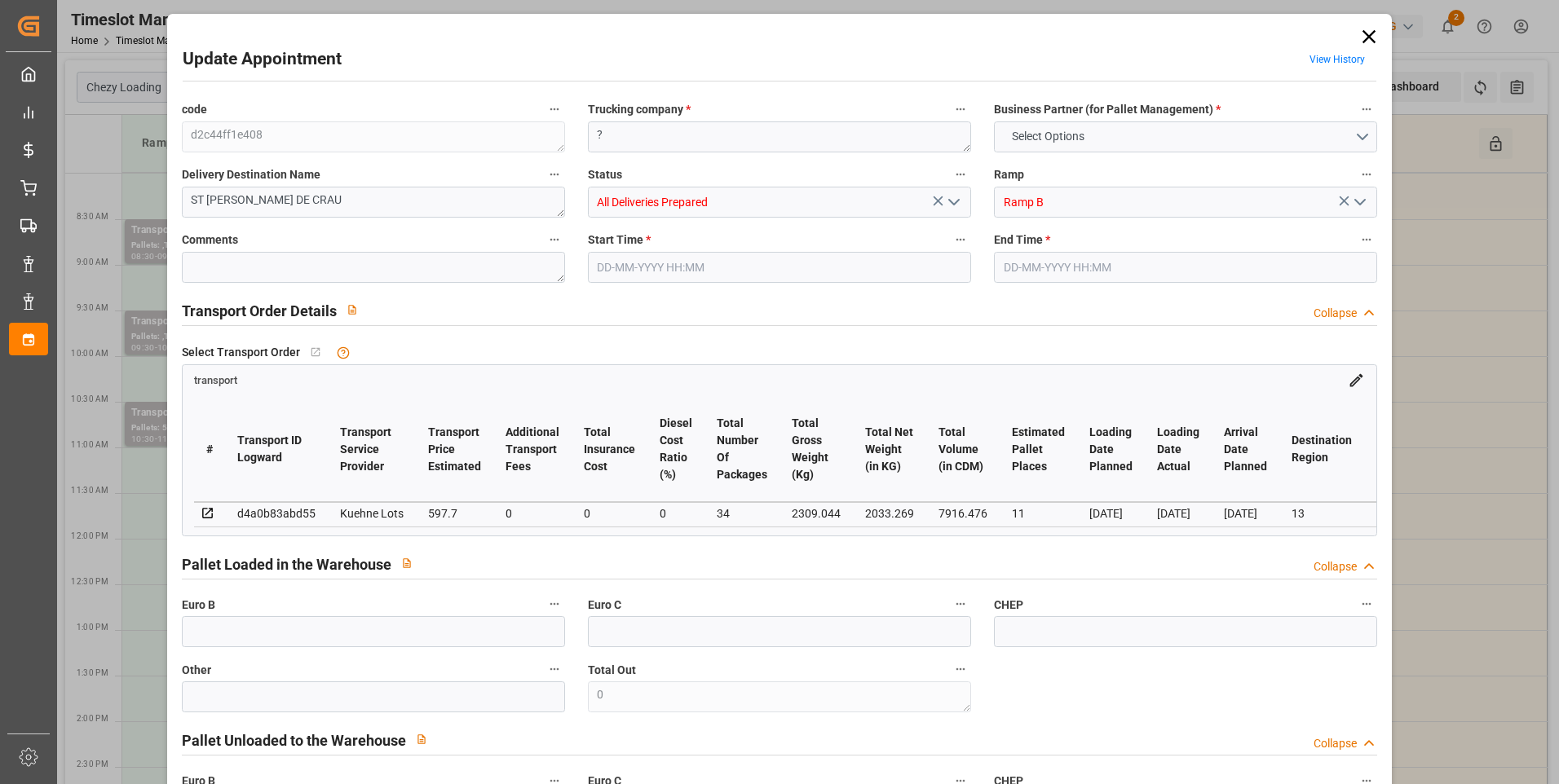
type input "7916.476"
type input "13"
type input "2"
type input "671"
type input "47"
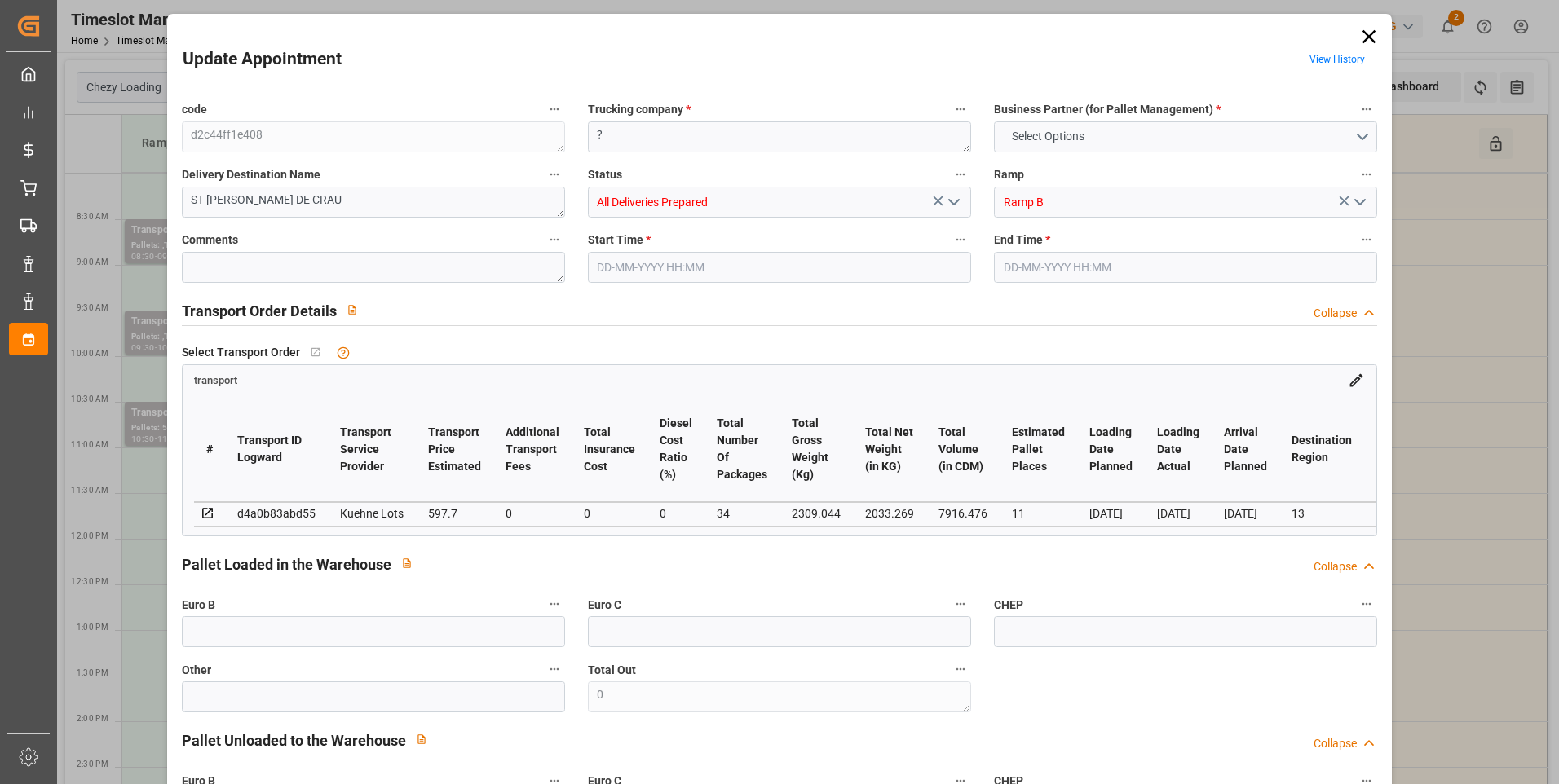
type input "101"
type input "2309.044"
type input "0"
type input "4710.8598"
type input "0"
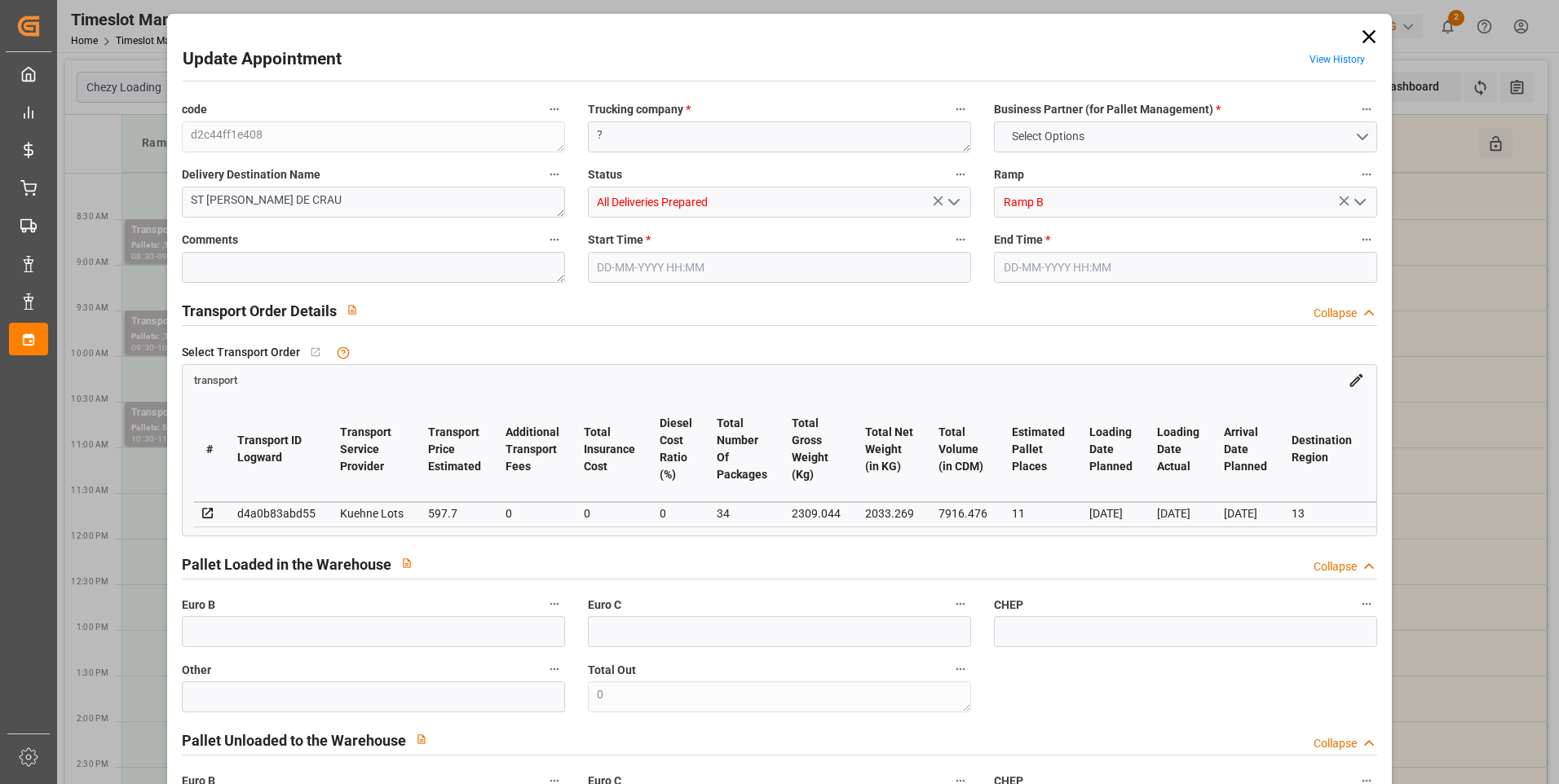
type input "0"
type input "21"
type input "35"
type input "[DATE] 10:00"
type input "29-08-2025 10:15"
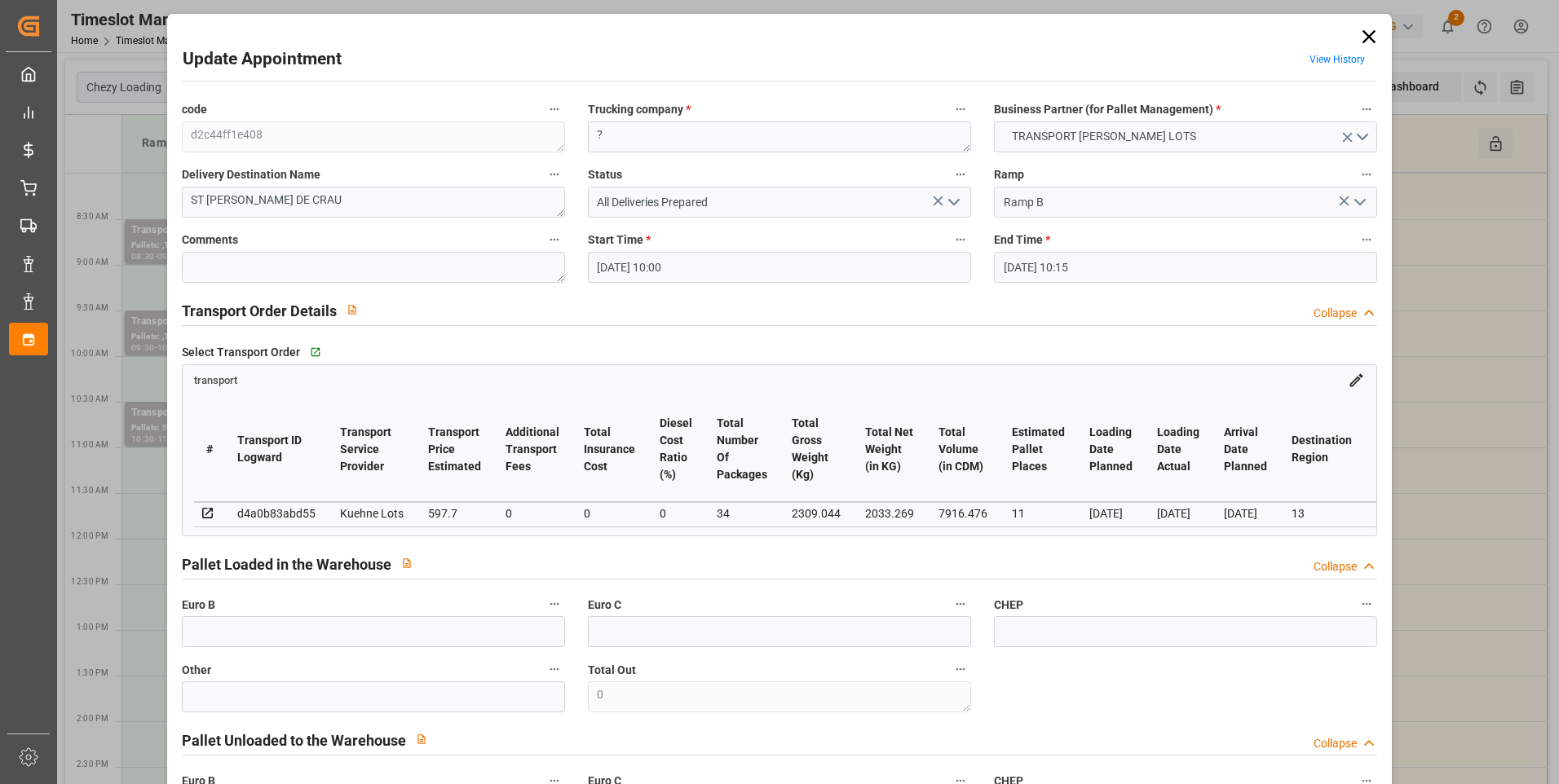
type input "12-08-2025 15:06"
type input "12-08-2025 12:19"
type input "20-08-2025"
type input "18-08-2025"
type input "21-08-2025"
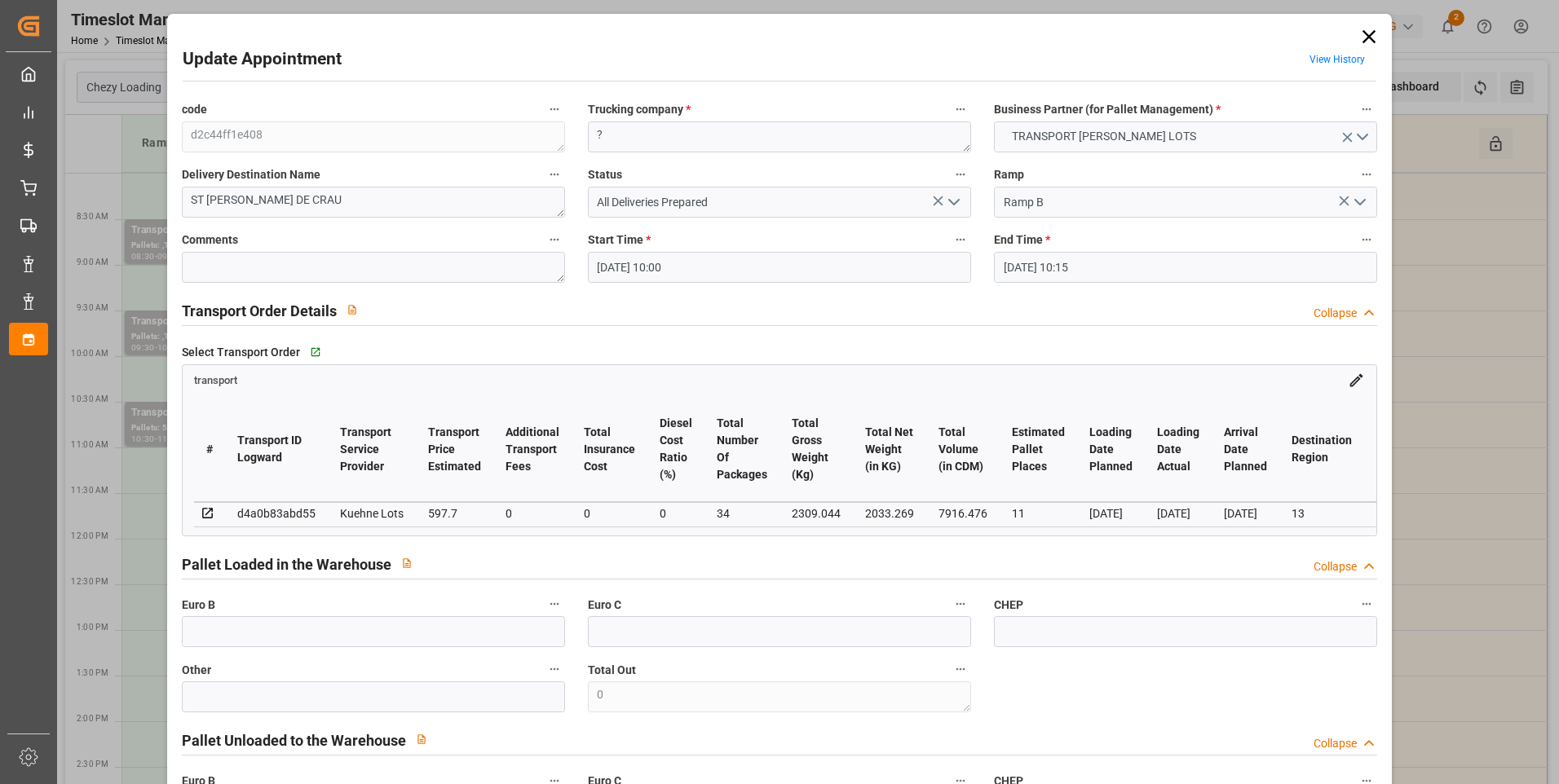
click at [1363, 40] on icon at bounding box center [1369, 37] width 23 height 23
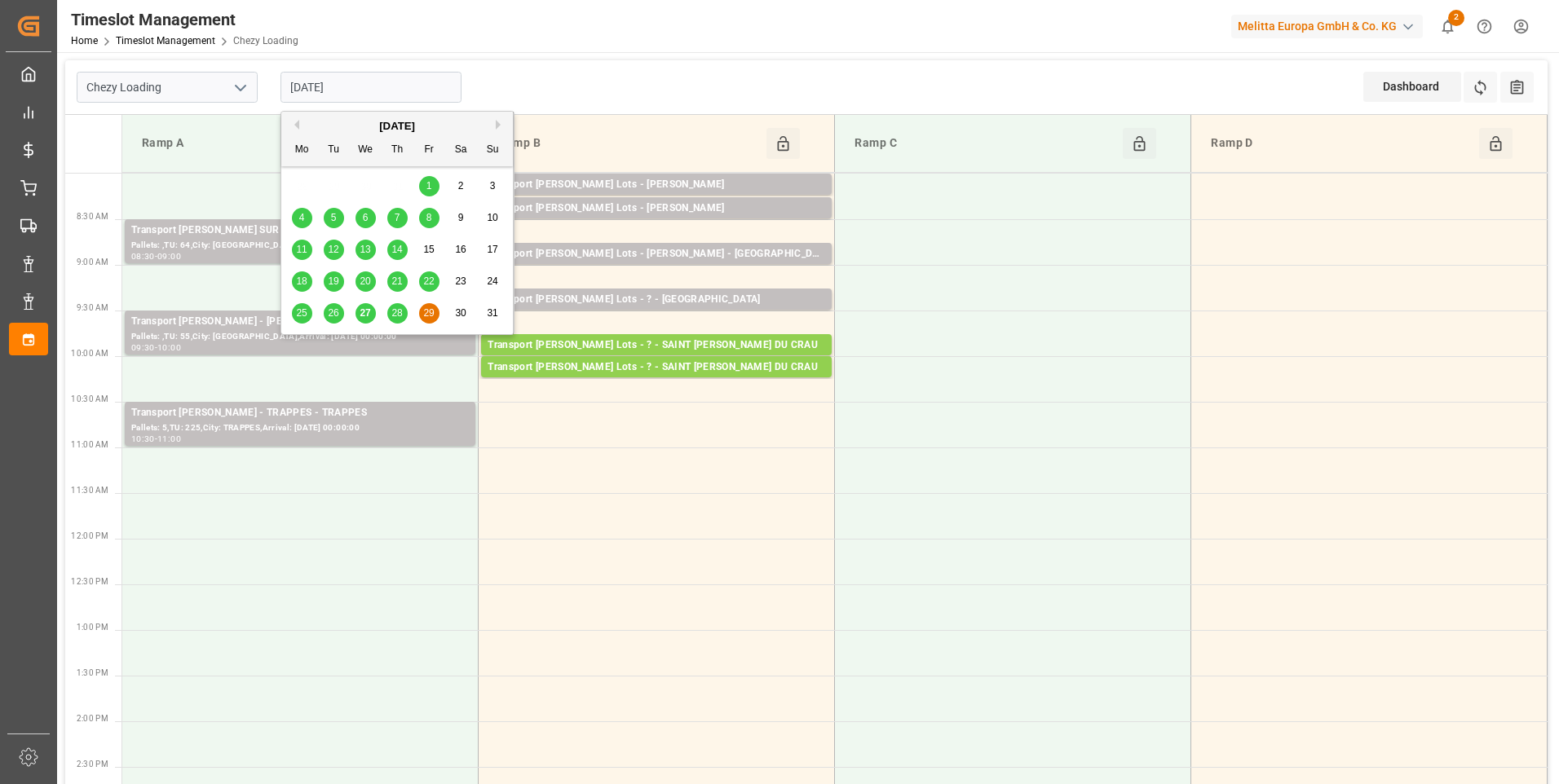
click at [362, 81] on input "[DATE]" at bounding box center [370, 86] width 181 height 31
click at [362, 317] on span "27" at bounding box center [365, 313] width 10 height 11
type input "[DATE]"
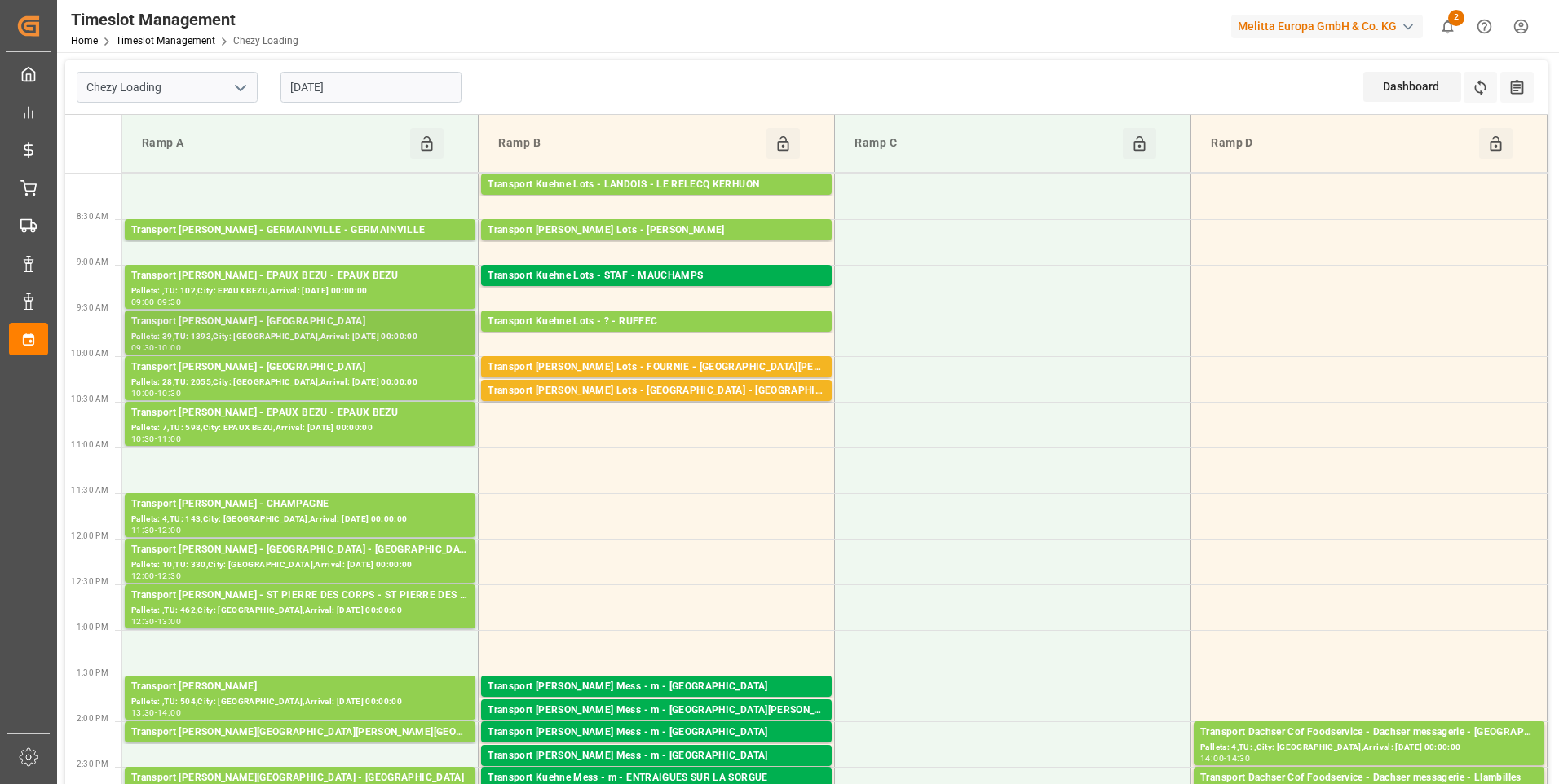
click at [307, 328] on div "Transport Delisle - SAINT GILLES - SAINT GILLES" at bounding box center [300, 321] width 338 height 17
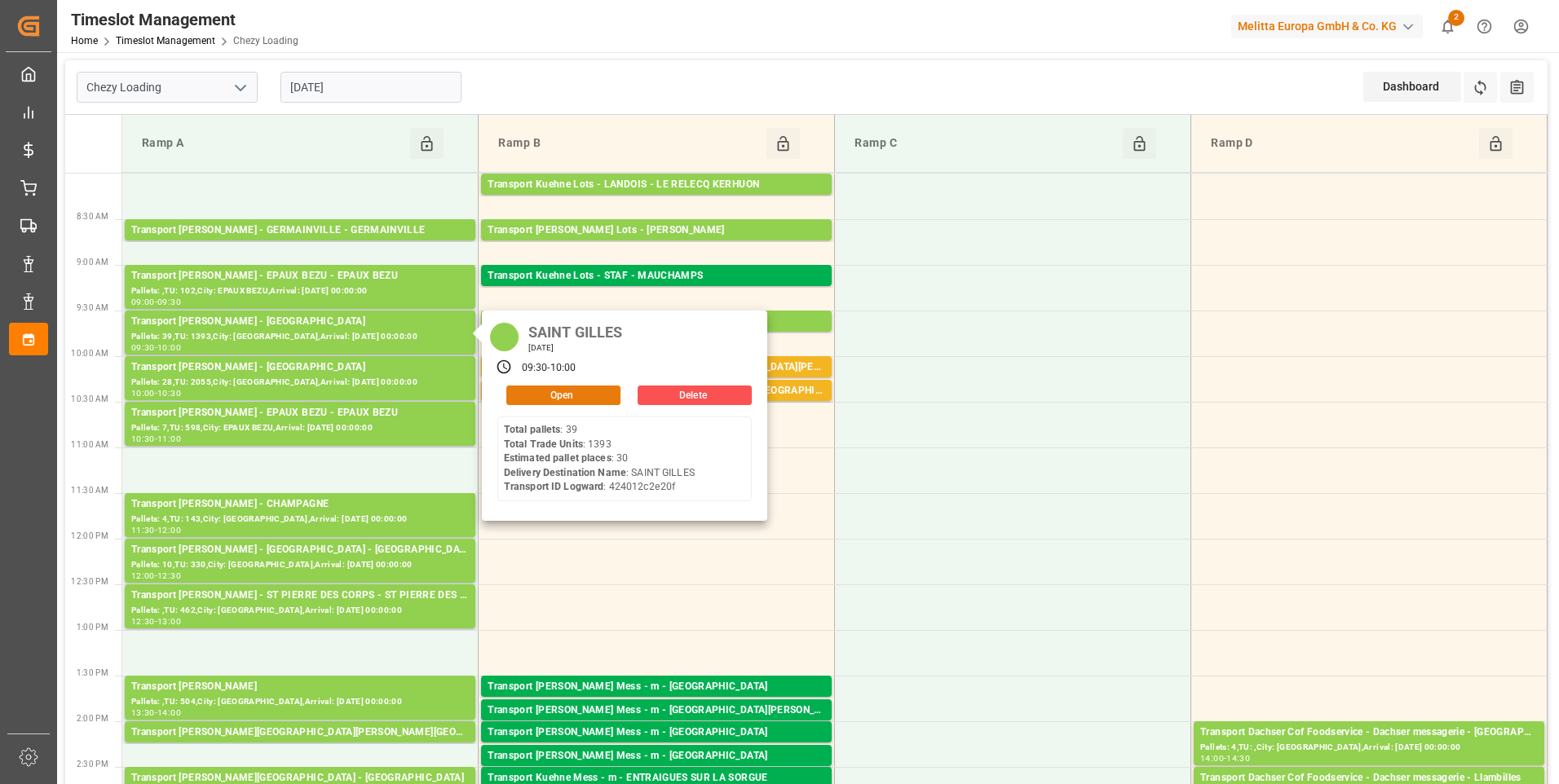
click at [532, 395] on button "Open" at bounding box center [563, 395] width 114 height 19
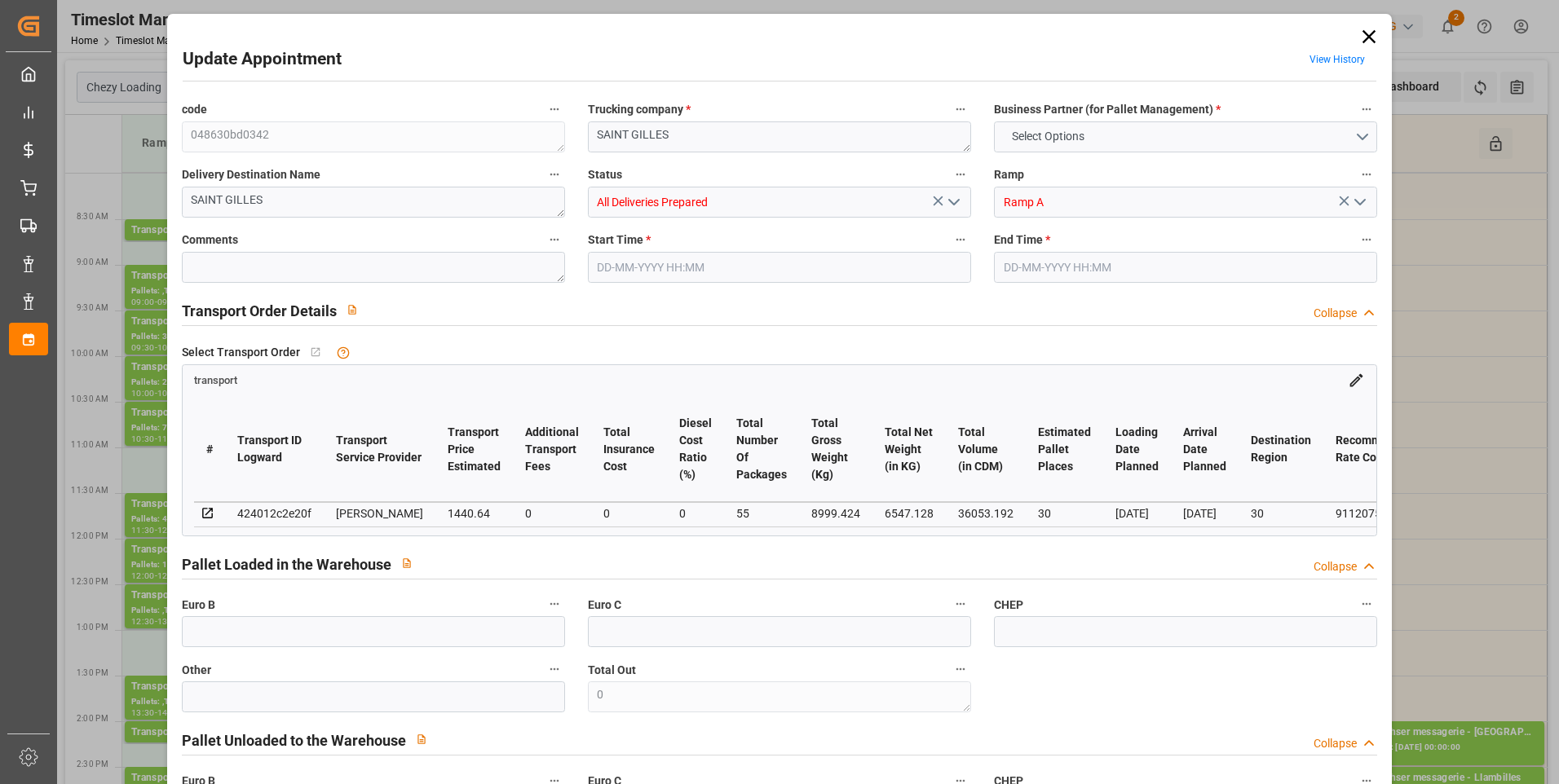
type input "30"
type input "1440.64"
type input "0"
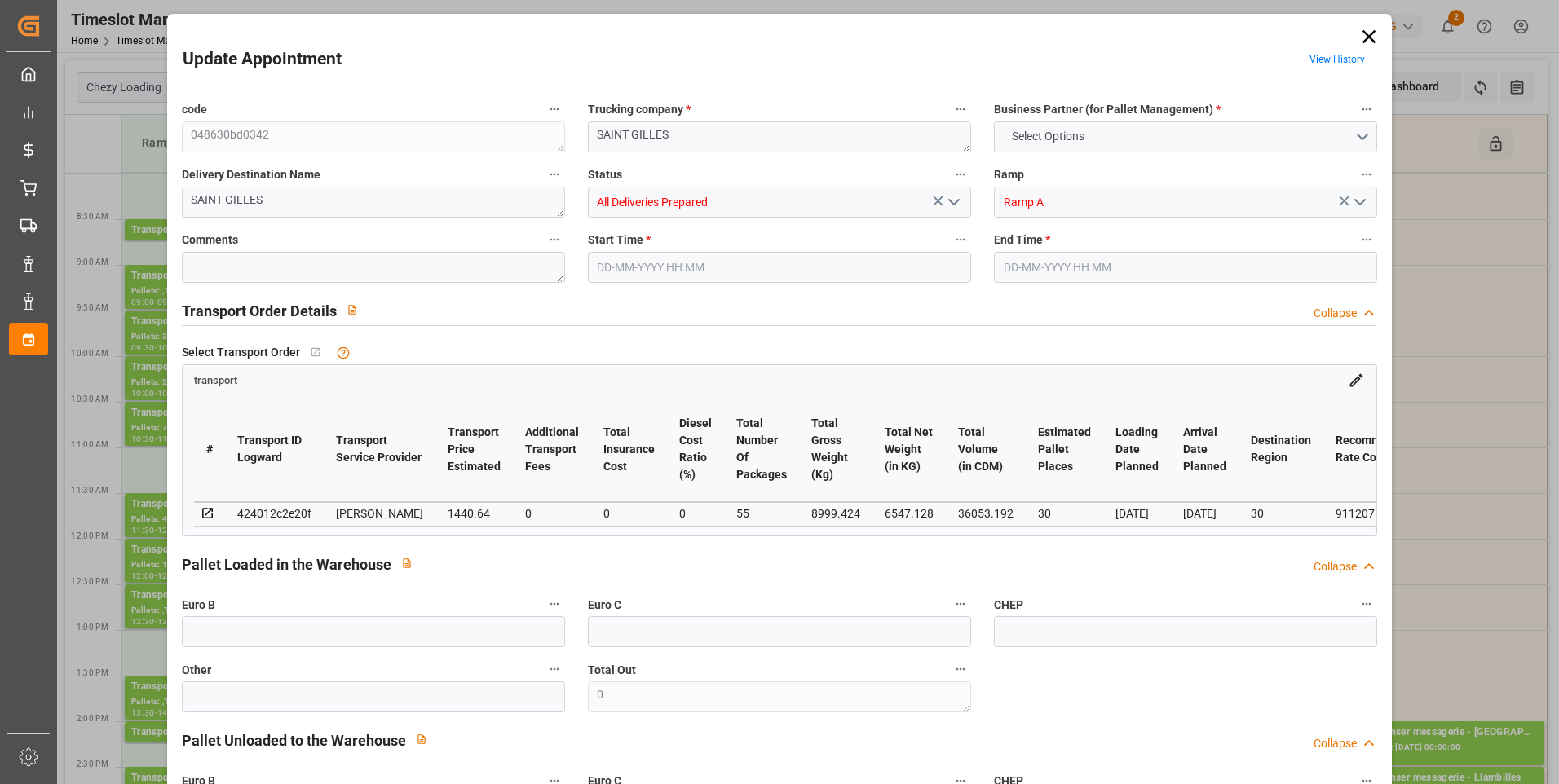
type input "1382.2941"
type input "-58.3459"
type input "55"
type input "6547.128"
type input "10790.912"
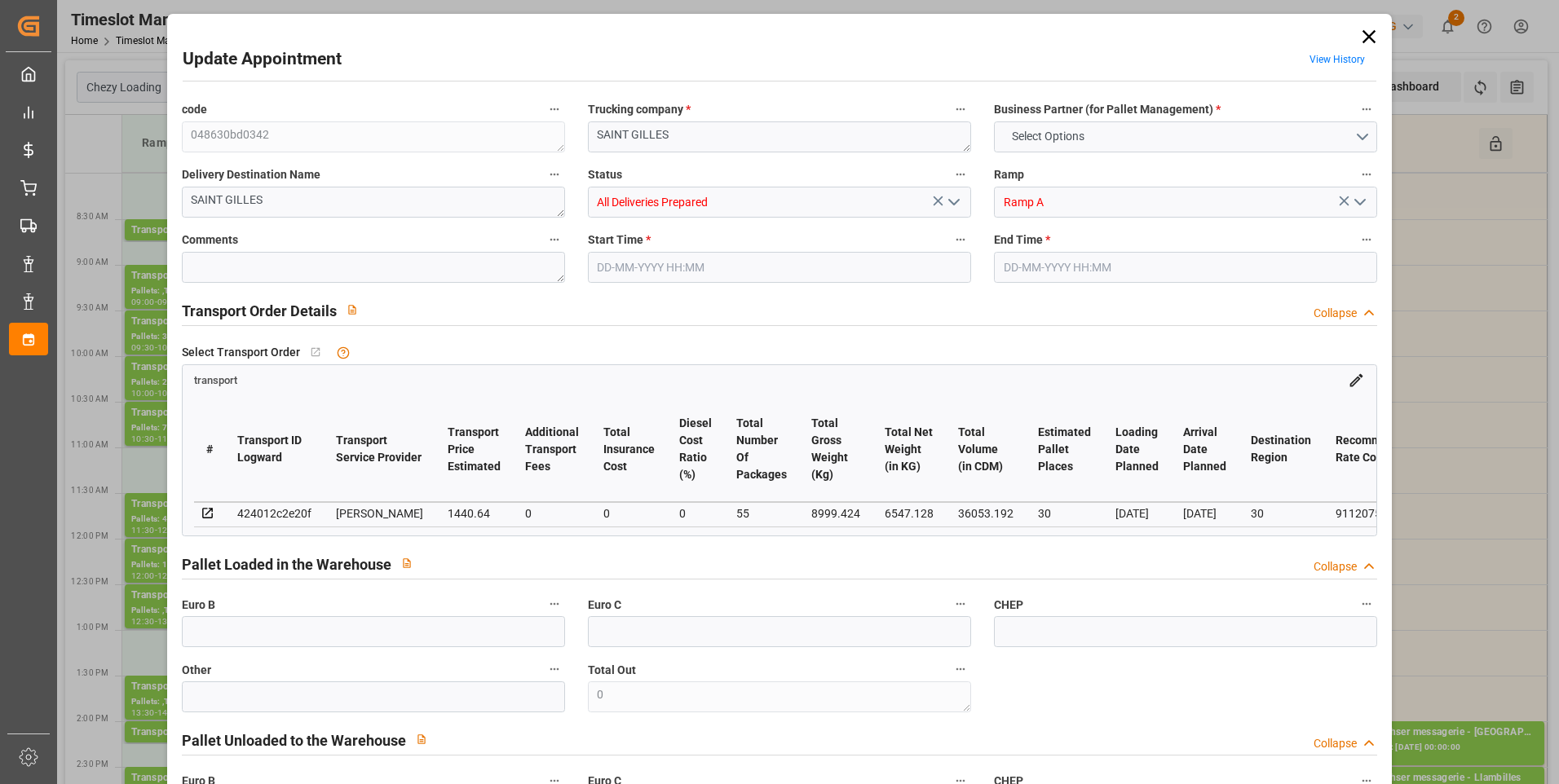
type input "36053.192"
type input "30"
type input "39"
type input "1393"
type input "57"
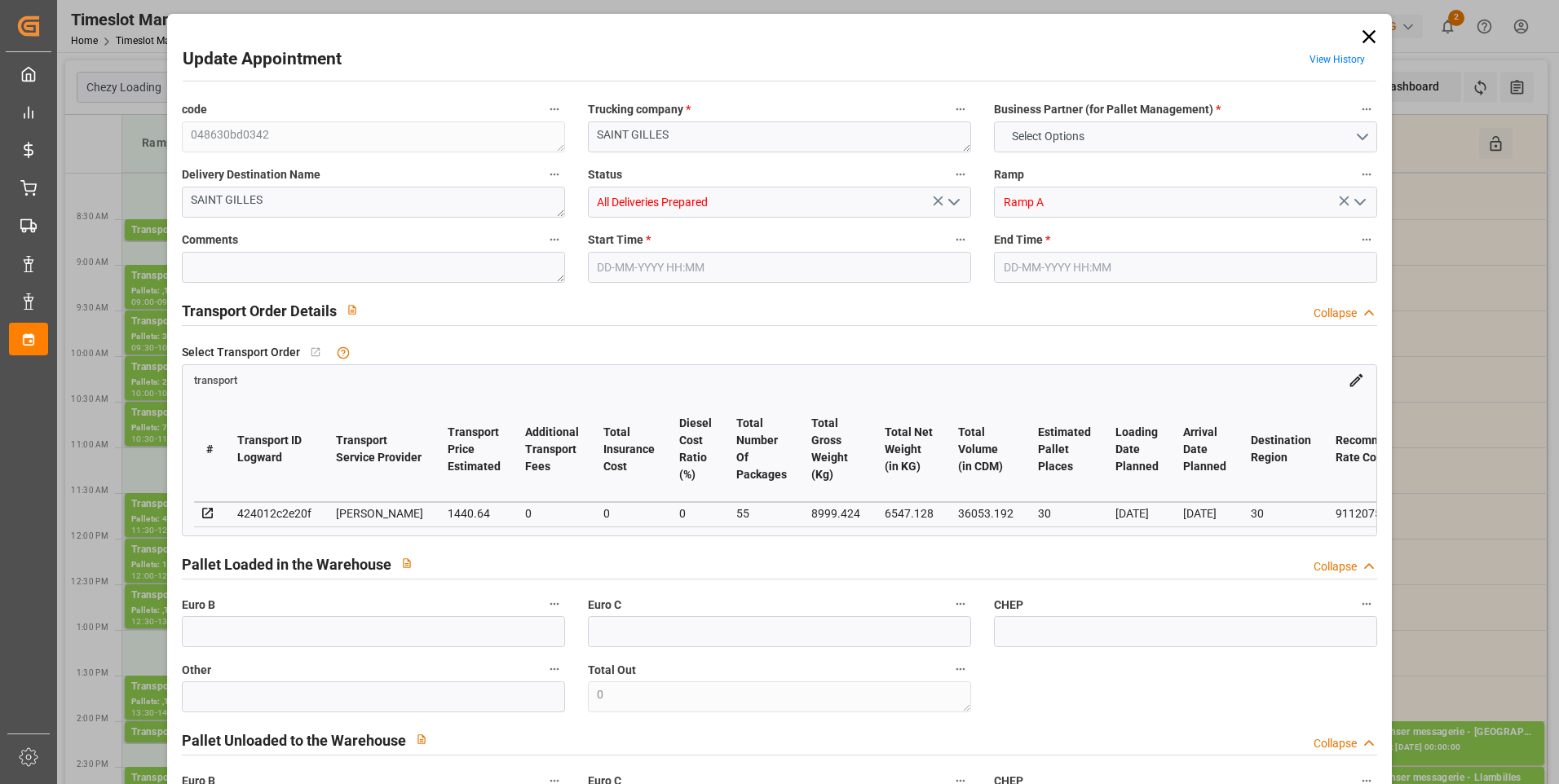
type input "101"
type input "8999.424"
type input "0"
type input "4710.8598"
type input "0"
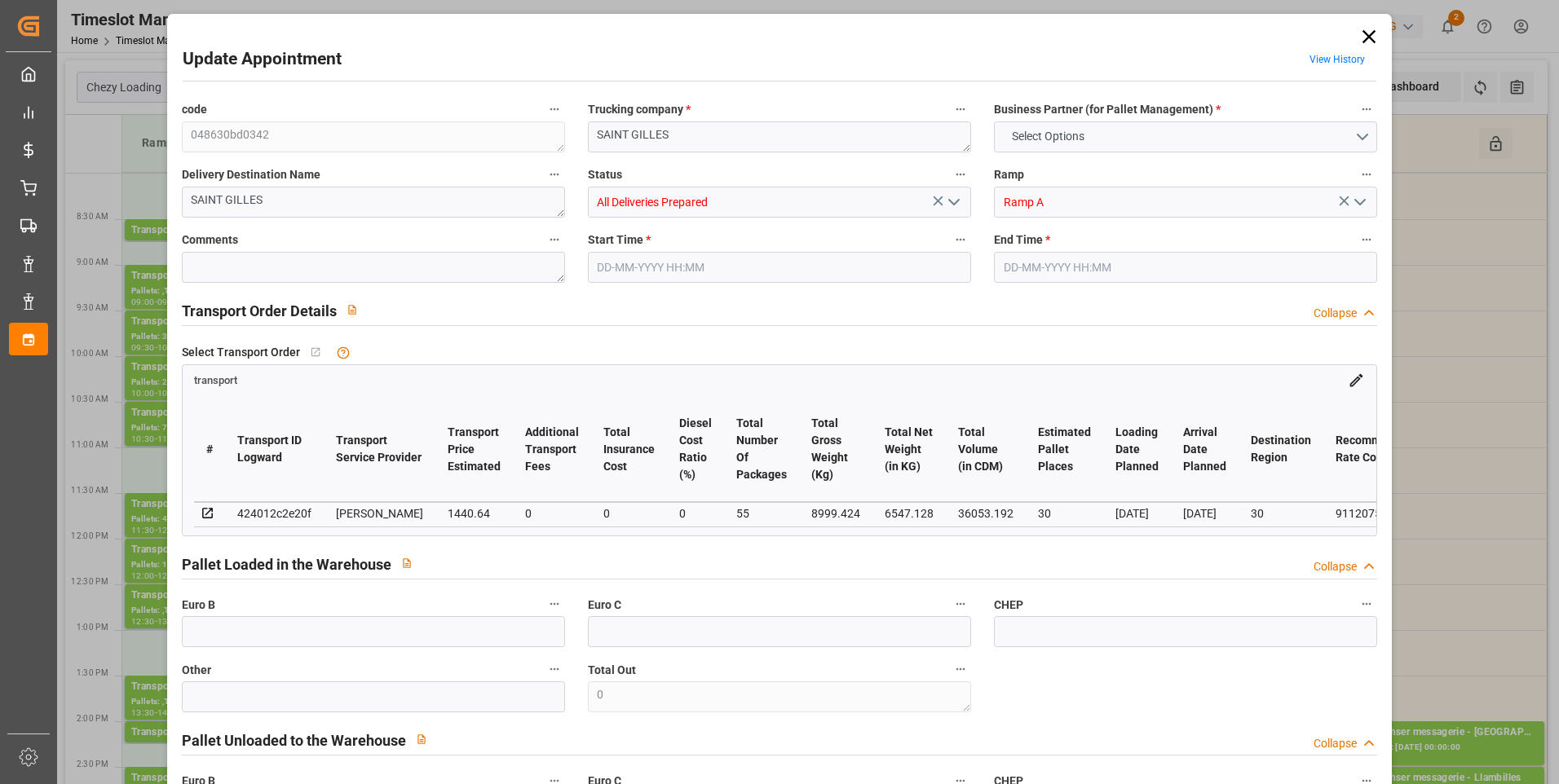
type input "0"
type input "21"
type input "35"
type input "27-08-2025 09:30"
type input "27-08-2025 10:00"
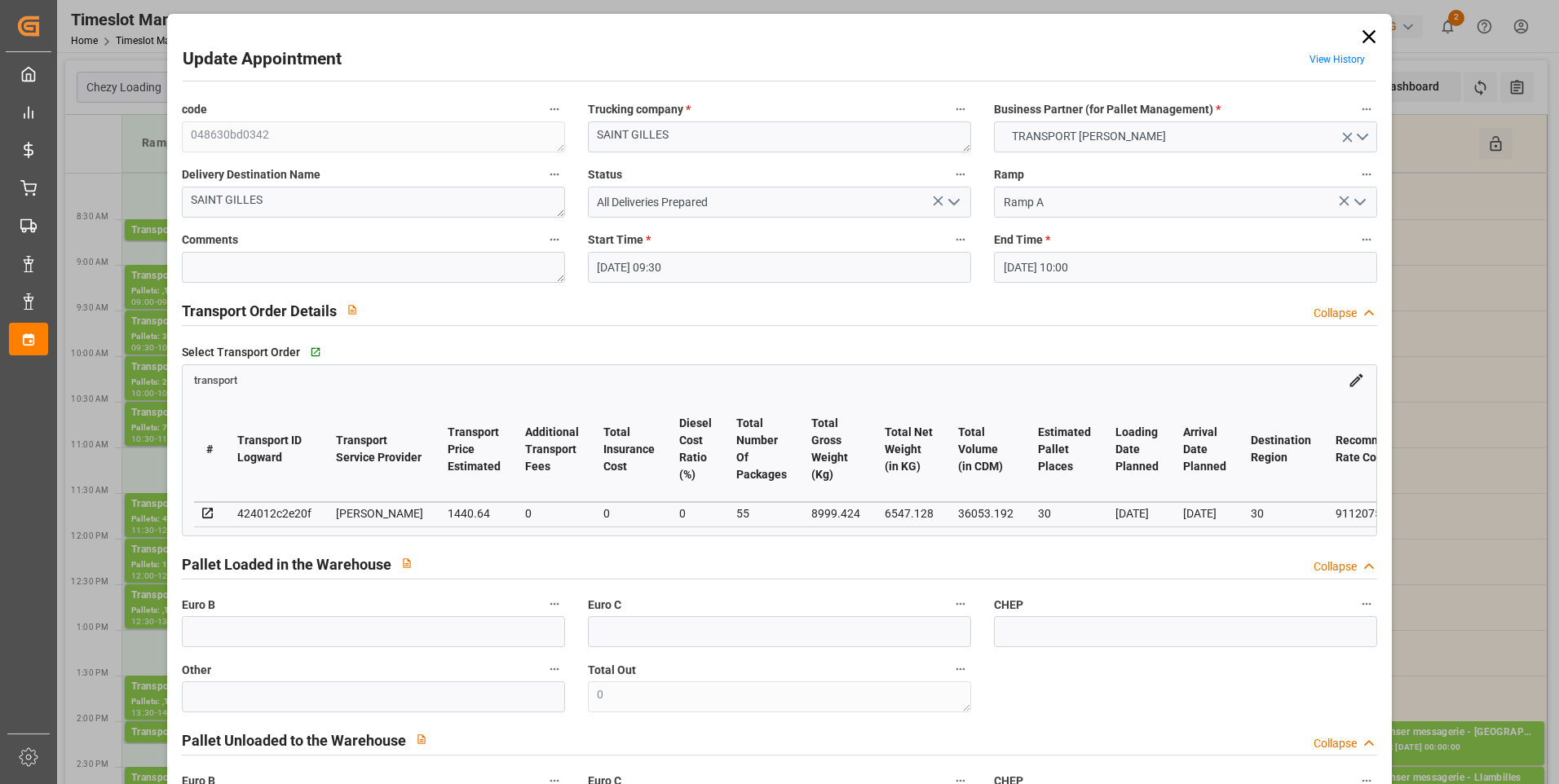
type input "21-08-2025 16:18"
type input "21-08-2025 11:52"
type input "[DATE]"
click at [1370, 35] on icon at bounding box center [1369, 37] width 23 height 23
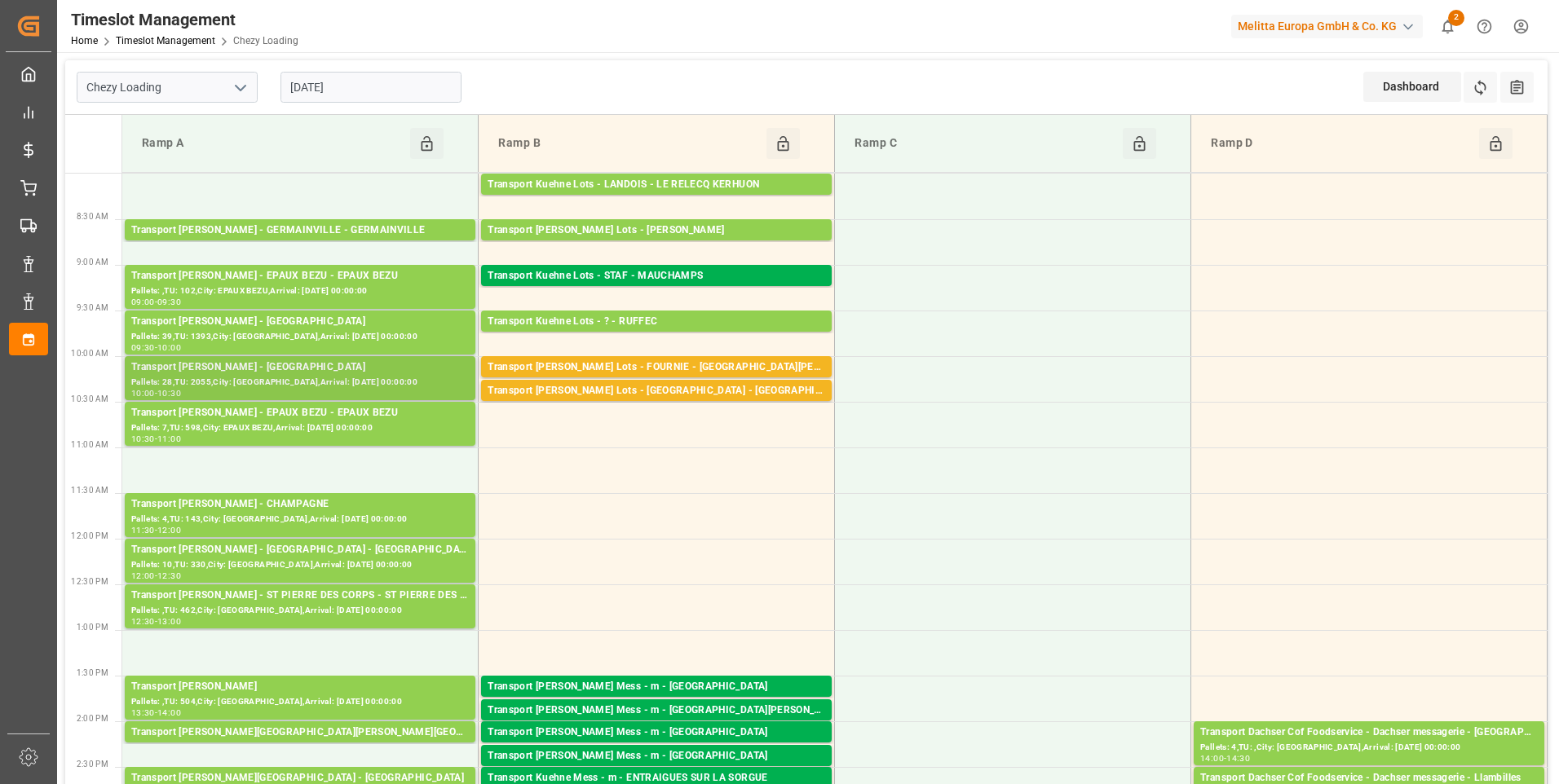
click at [310, 375] on div "Pallets: 28,TU: 2055,City: [GEOGRAPHIC_DATA],Arrival: [DATE] 00:00:00" at bounding box center [300, 382] width 338 height 14
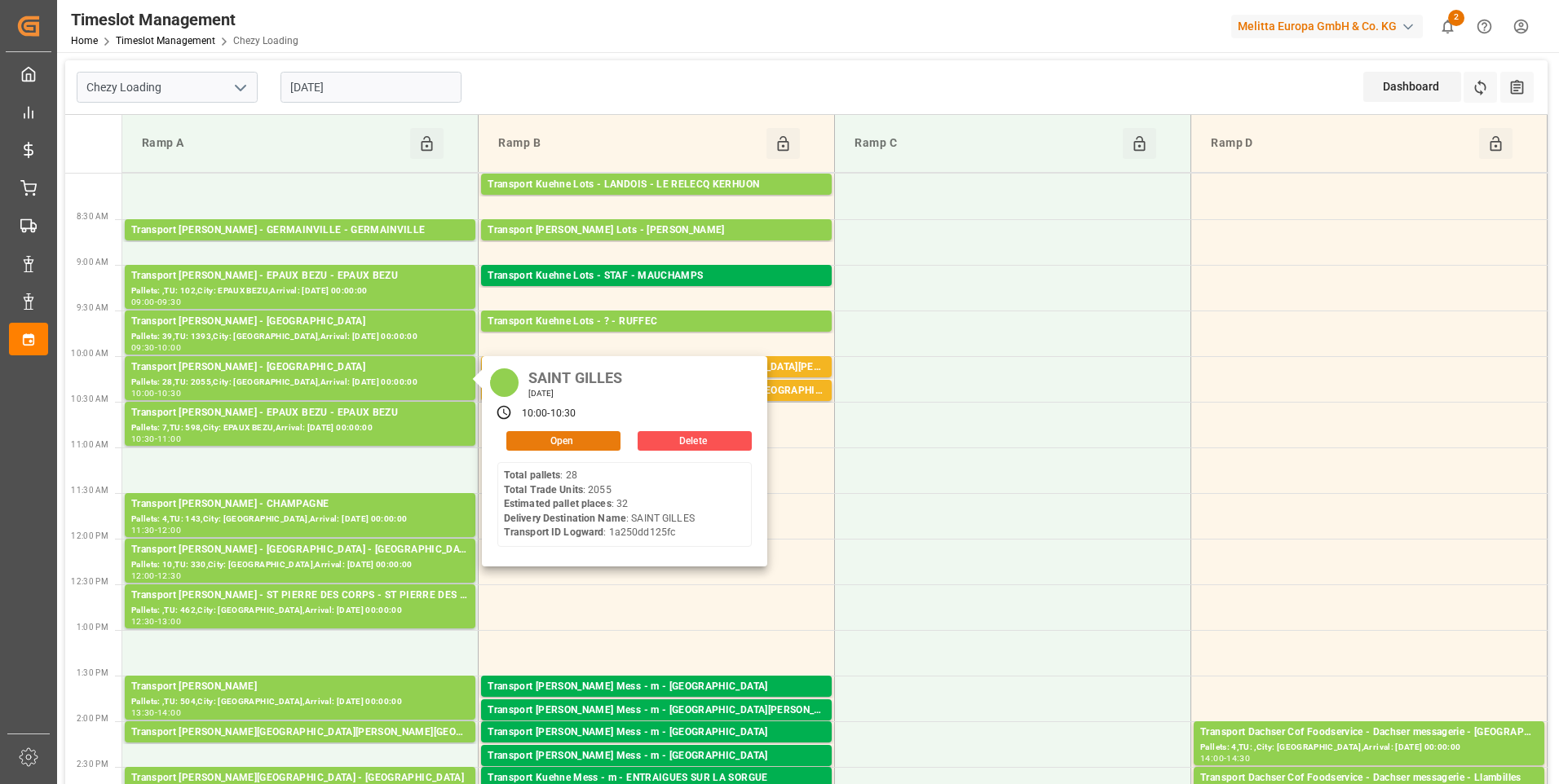
click at [561, 439] on button "Open" at bounding box center [563, 441] width 114 height 19
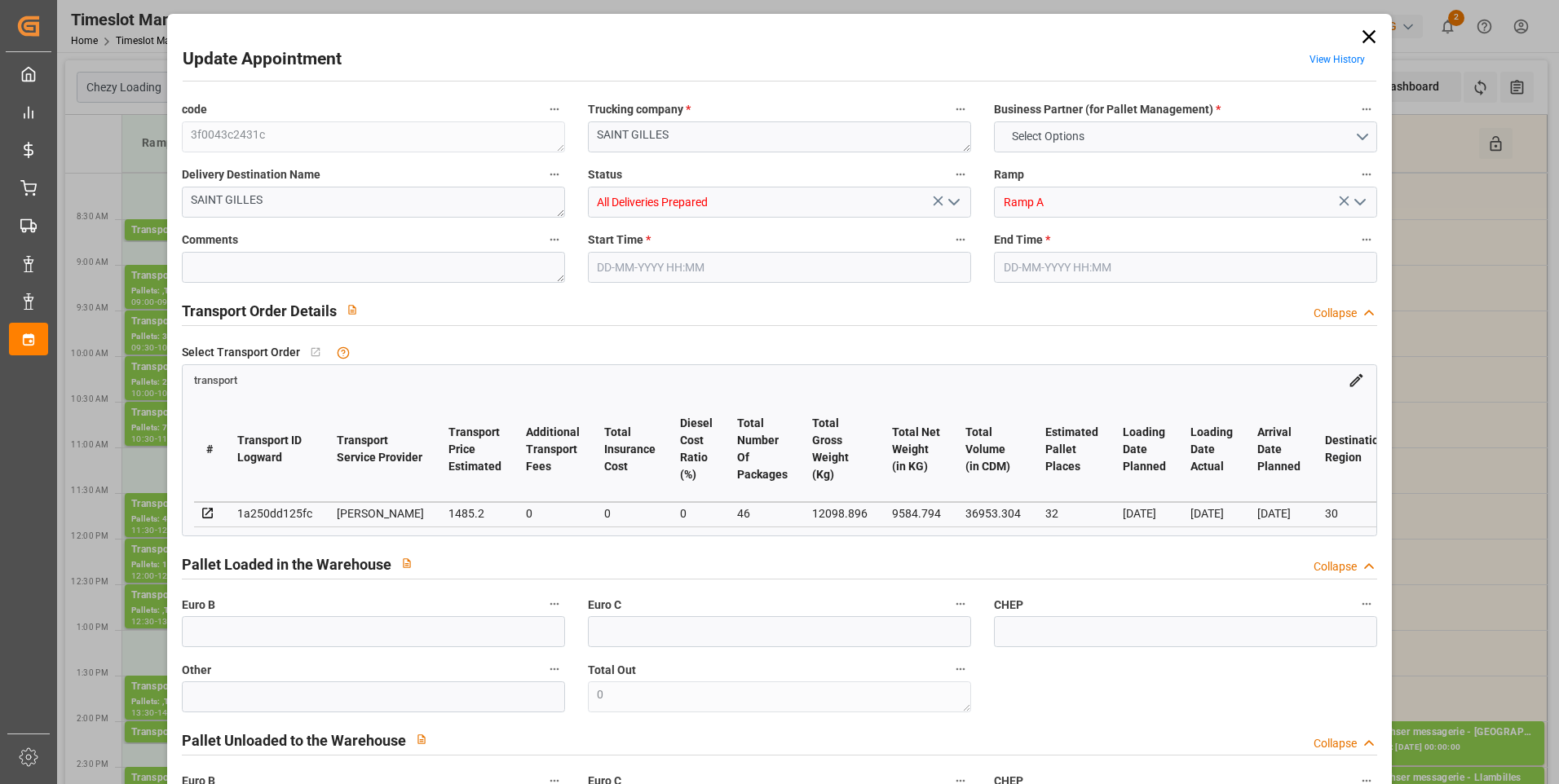
type input "32"
type input "1485.2"
type input "0"
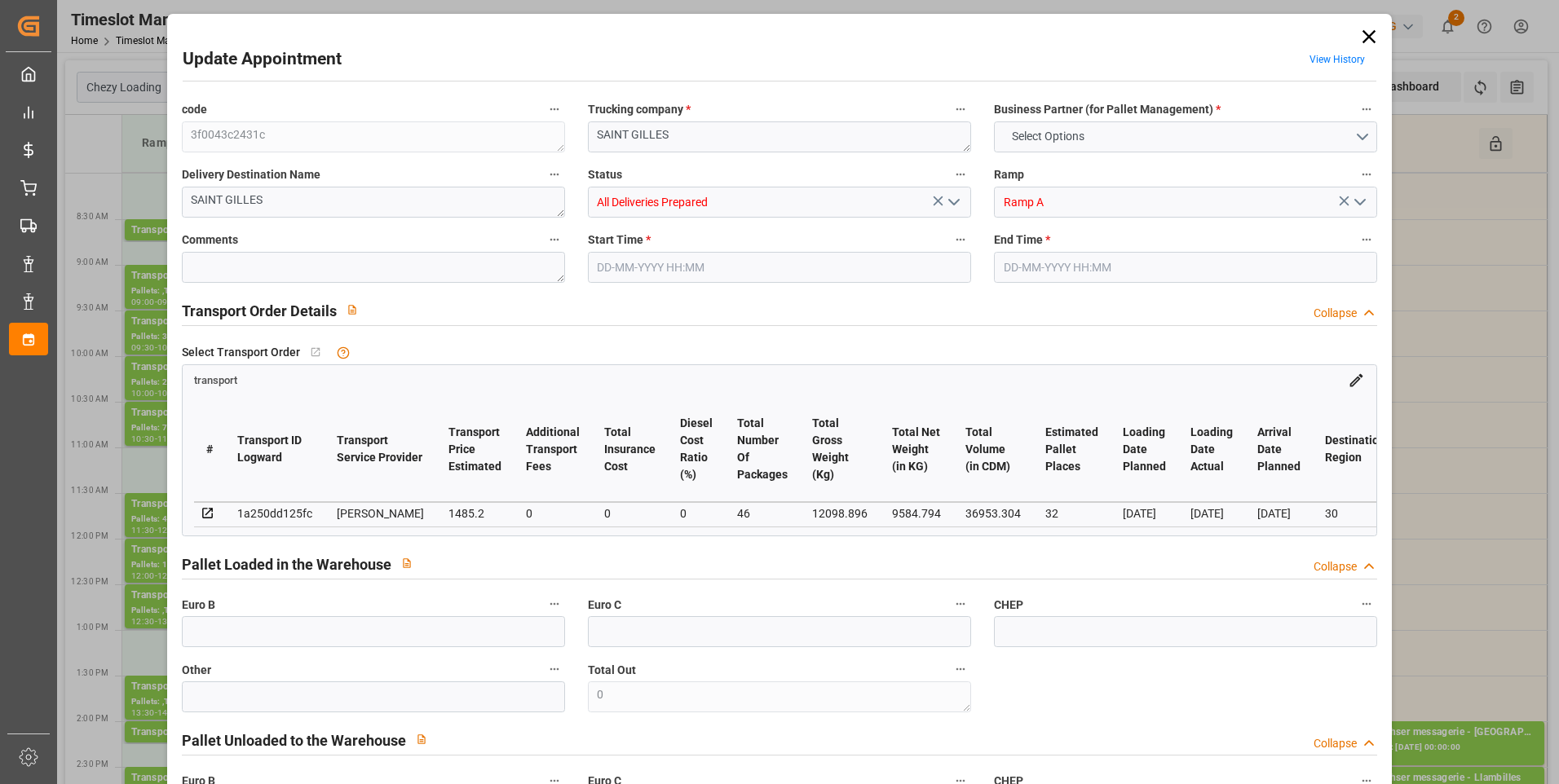
type input "1425.0494"
type input "-60.1506"
type input "46"
type input "9584.794"
type input "13652.952"
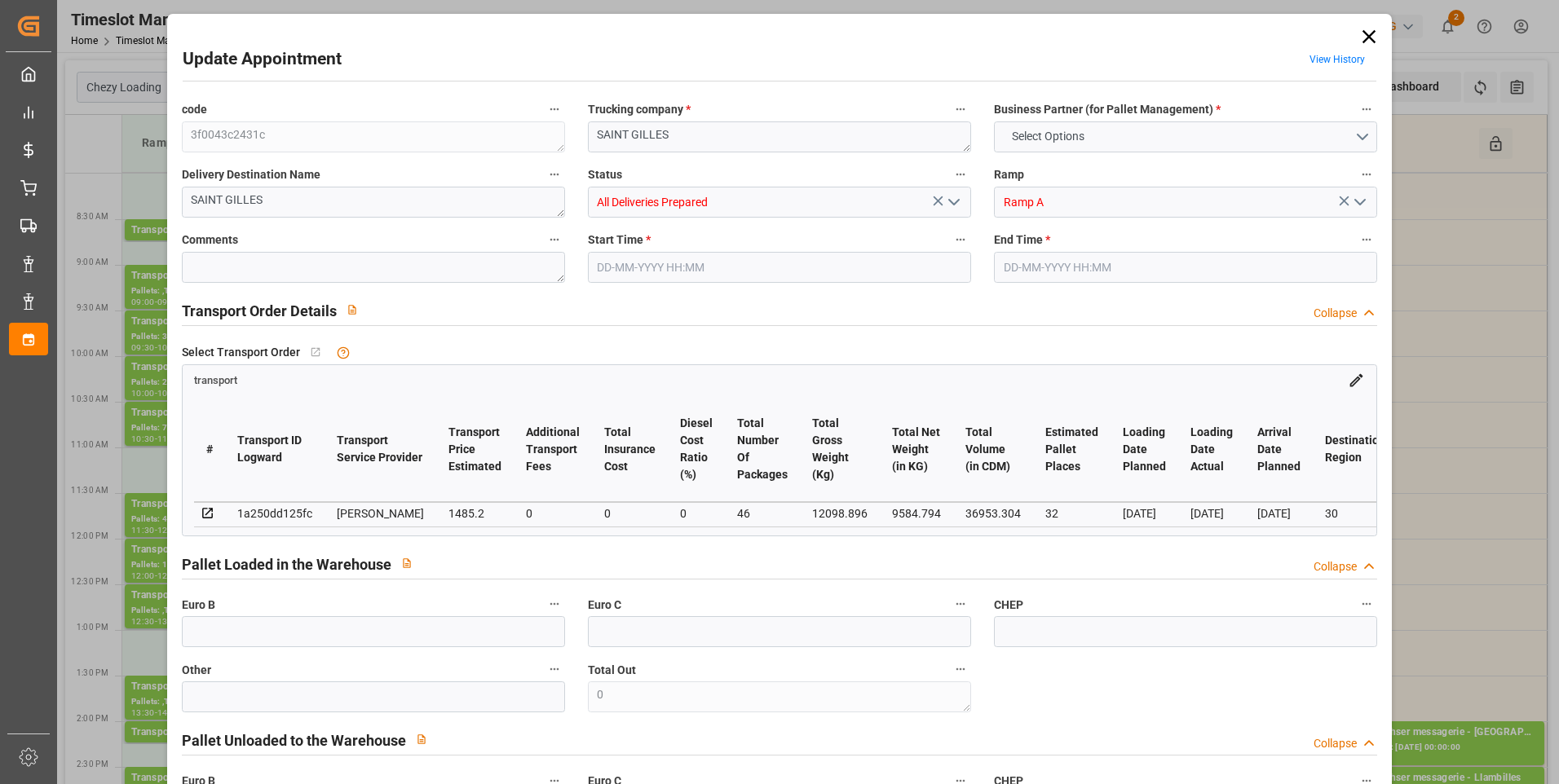
type input "36953.304"
type input "30"
type input "28"
type input "2055"
type input "46"
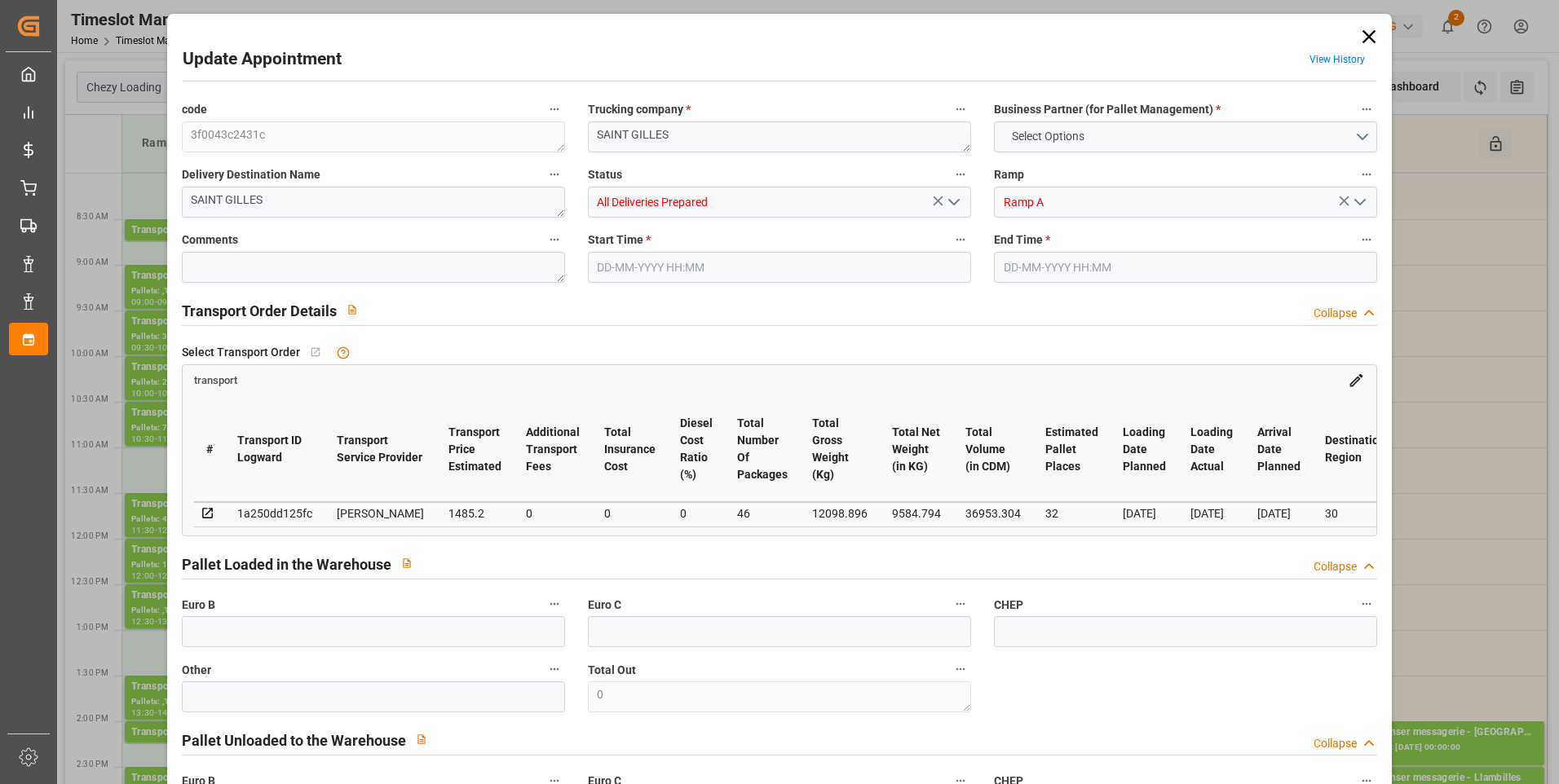
type input "101"
type input "12098.896"
type input "0"
type input "4710.8598"
type input "0"
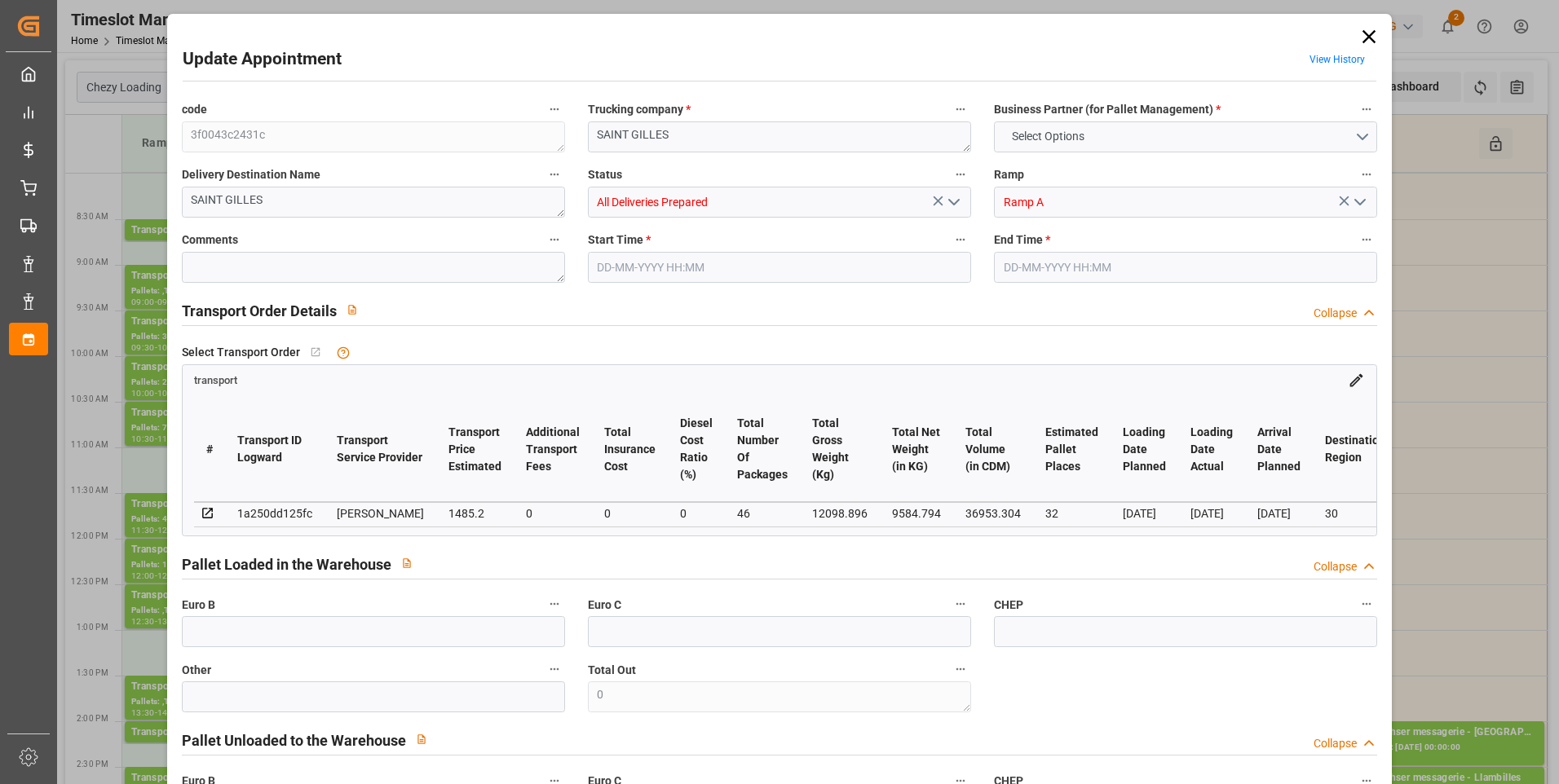
type input "0"
type input "21"
type input "35"
type input "27-08-2025 10:00"
type input "27-08-2025 10:30"
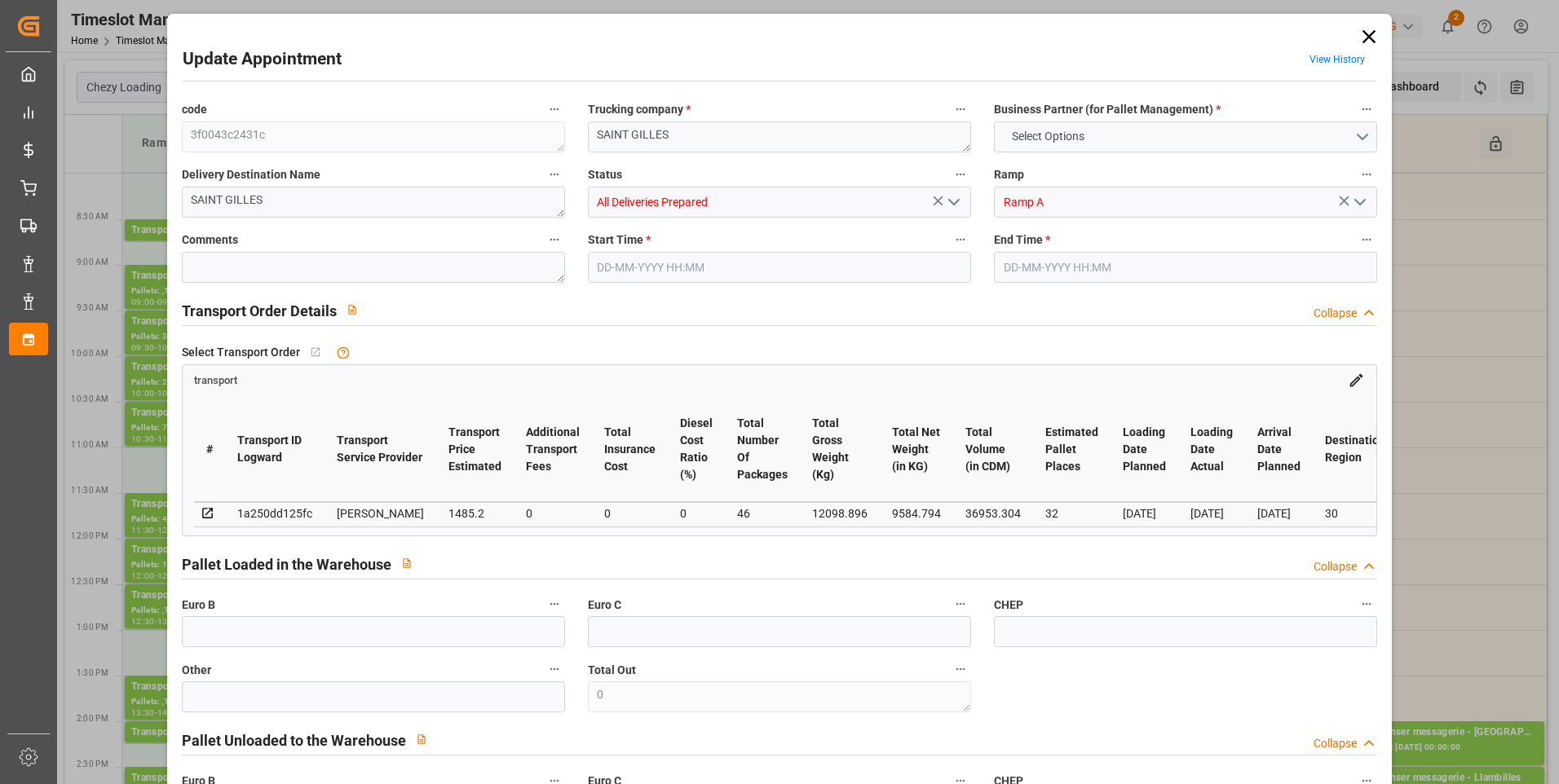
type input "21-08-2025 16:09"
type input "21-08-2025 11:54"
type input "[DATE]"
type input "22-08-2025"
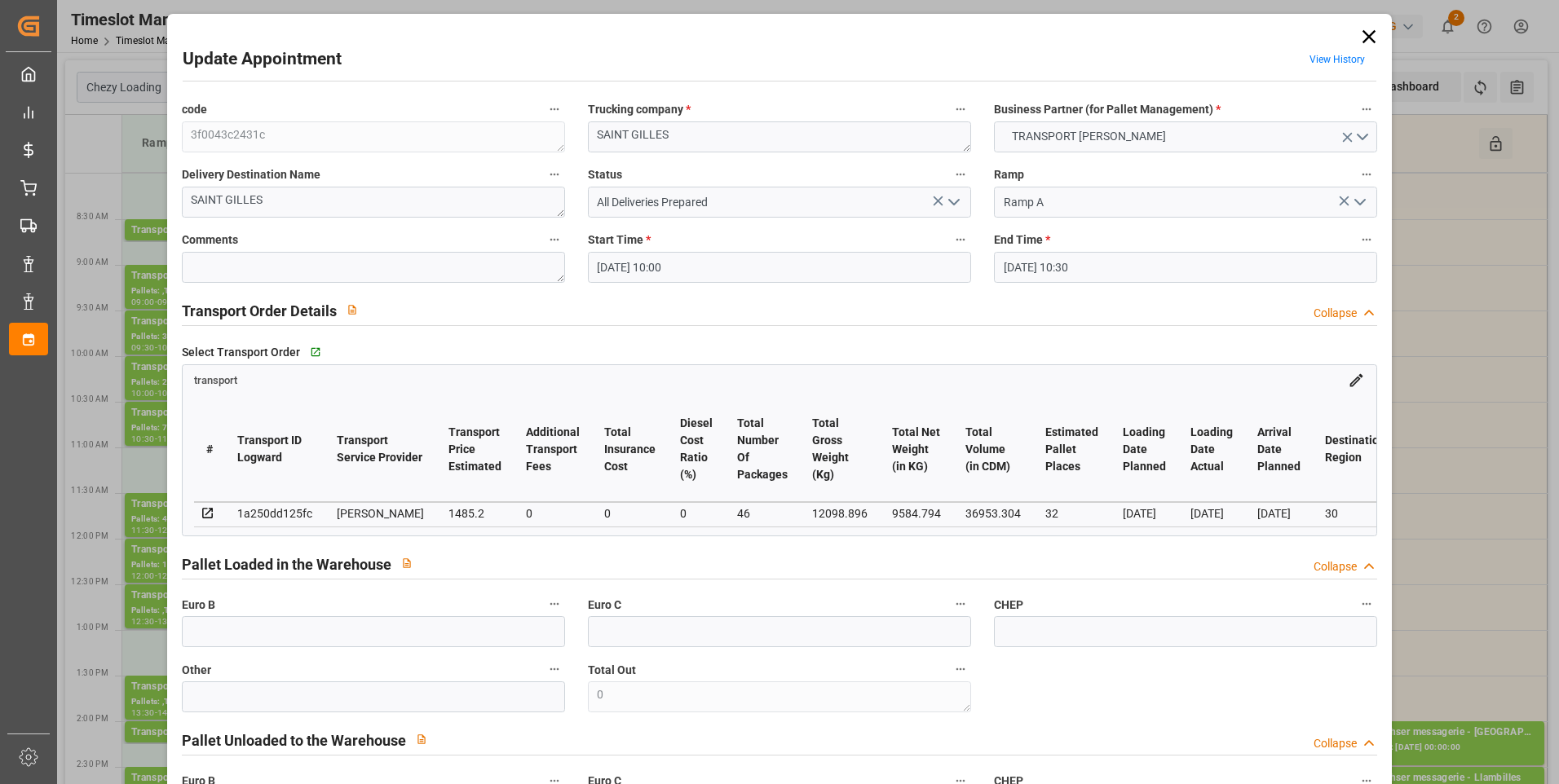
drag, startPoint x: 959, startPoint y: 199, endPoint x: 935, endPoint y: 211, distance: 26.8
click at [950, 200] on icon "open menu" at bounding box center [954, 202] width 19 height 19
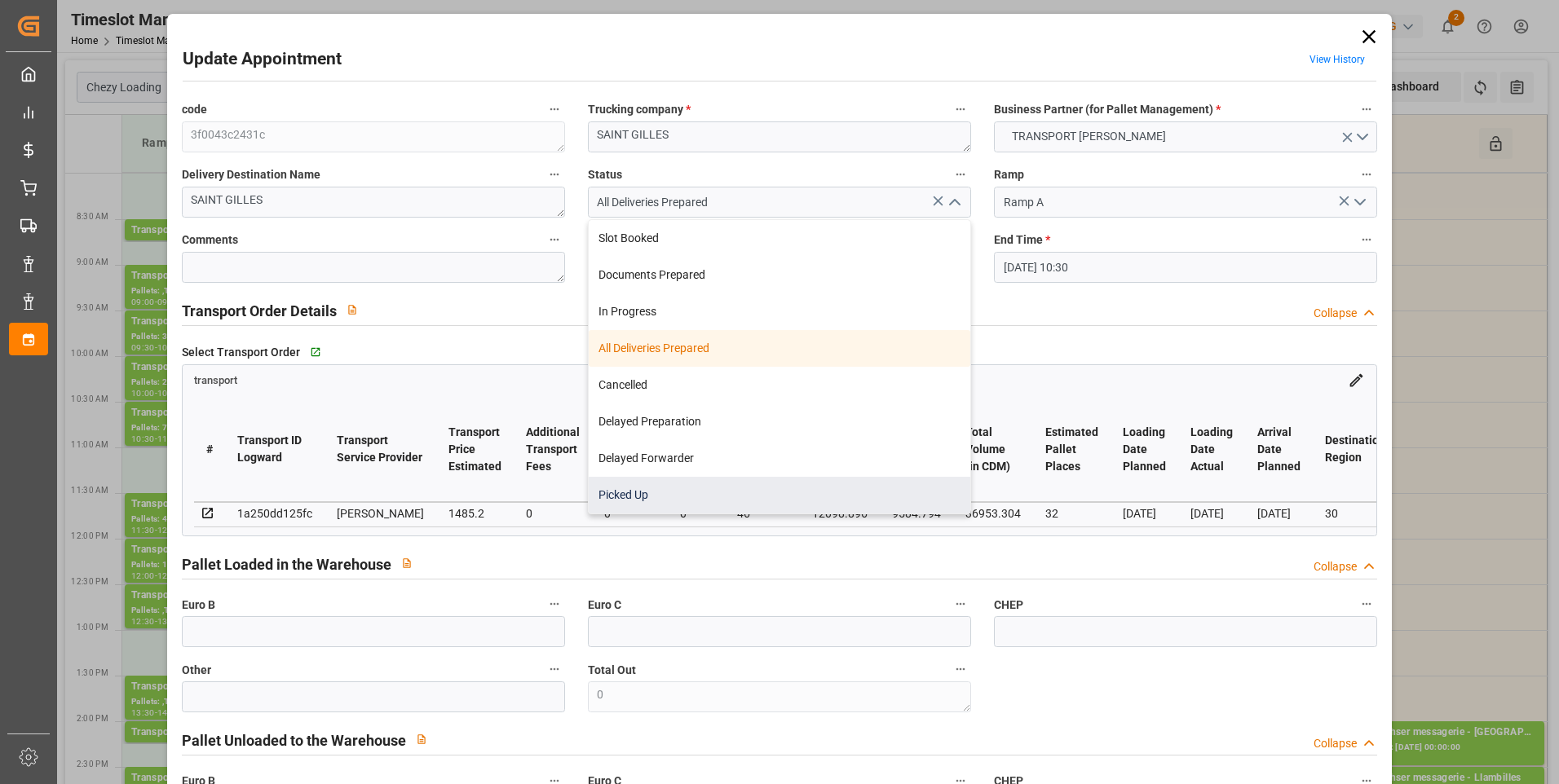
click at [630, 486] on div "Picked Up" at bounding box center [779, 495] width 382 height 37
type input "Picked Up"
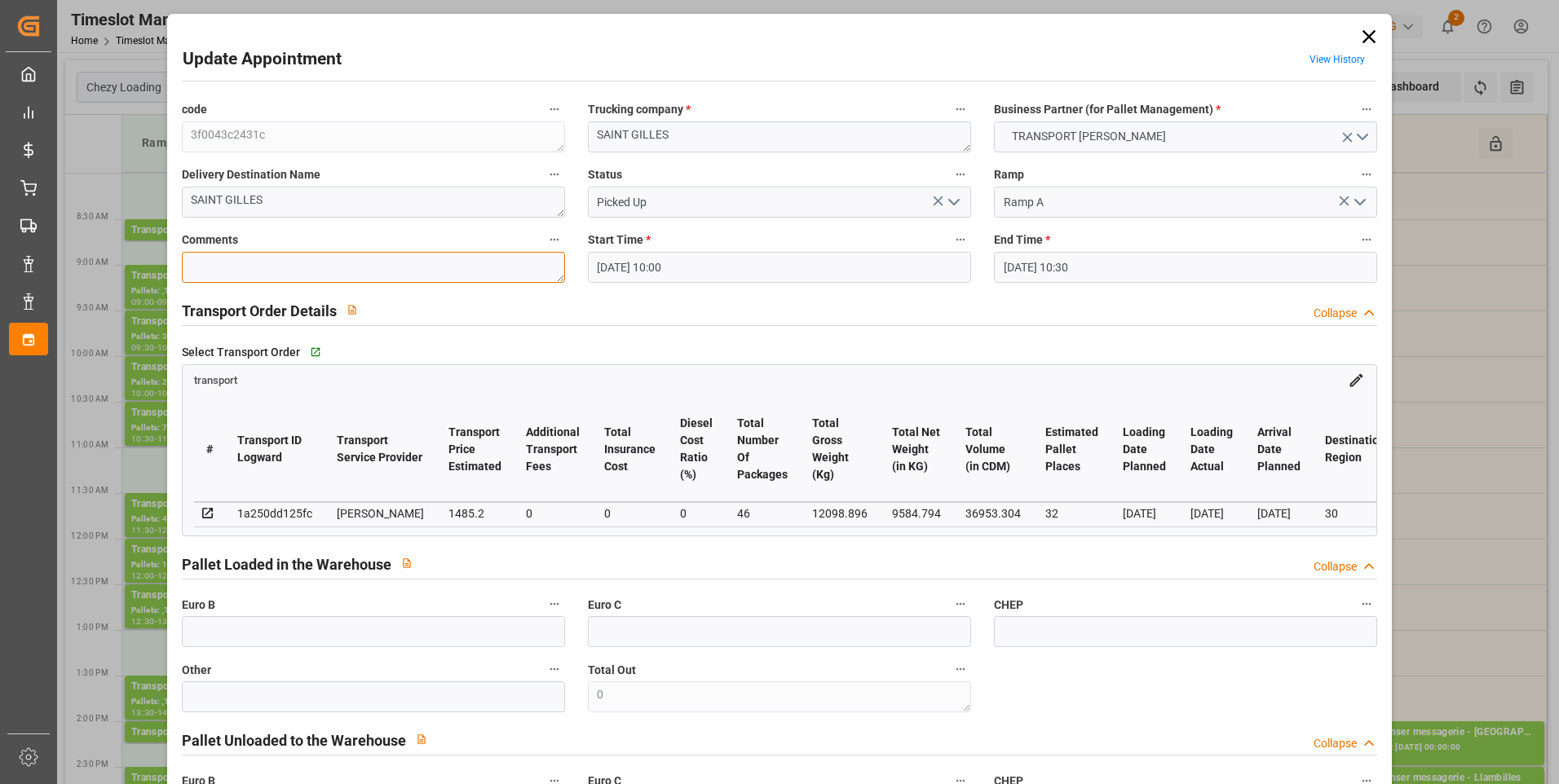
click at [229, 266] on textarea at bounding box center [373, 267] width 383 height 31
type textarea "nico"
click at [222, 645] on input "text" at bounding box center [373, 631] width 383 height 31
type input "46"
click at [245, 271] on textarea "nico" at bounding box center [373, 267] width 383 height 31
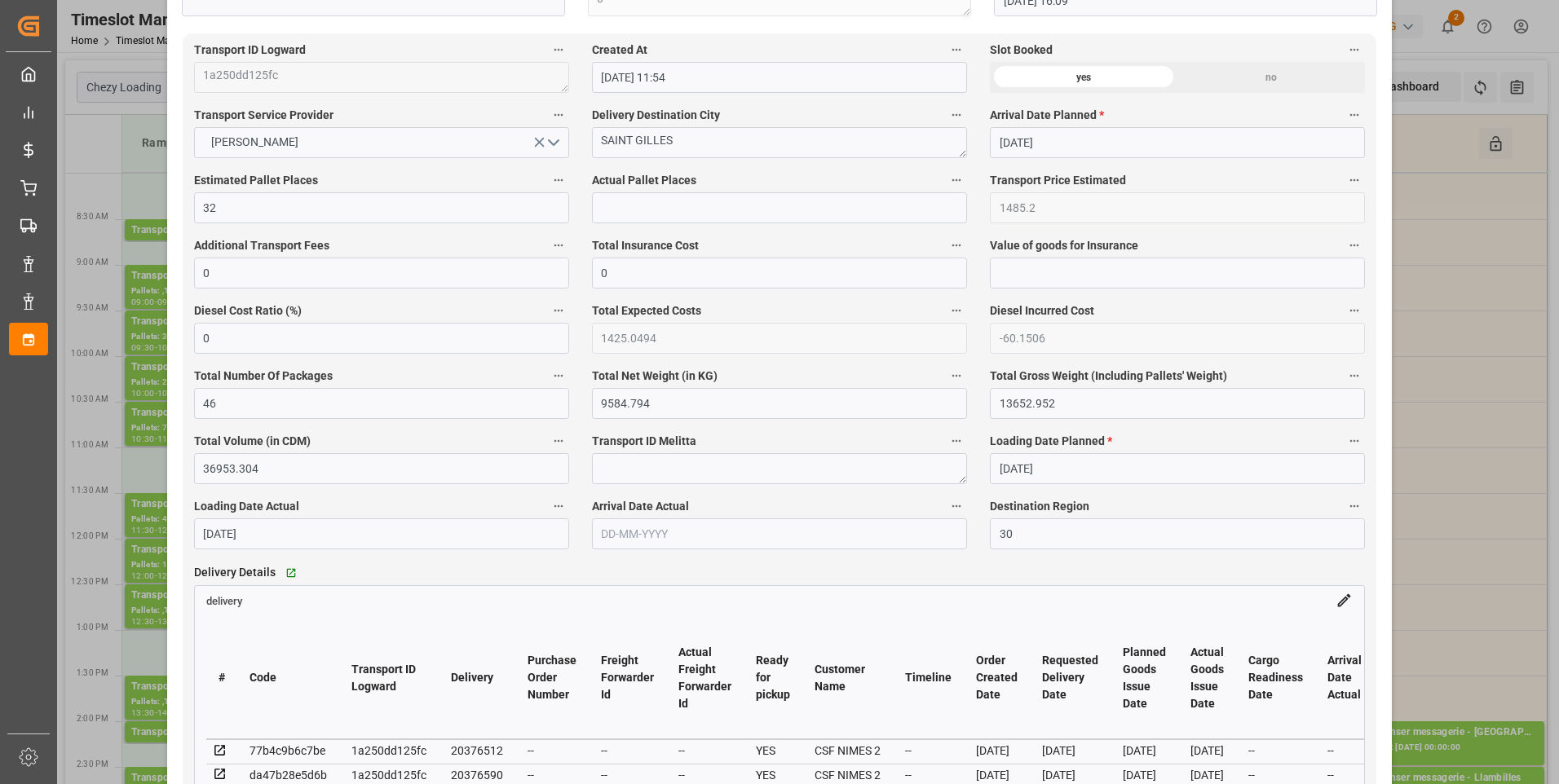
scroll to position [897, 0]
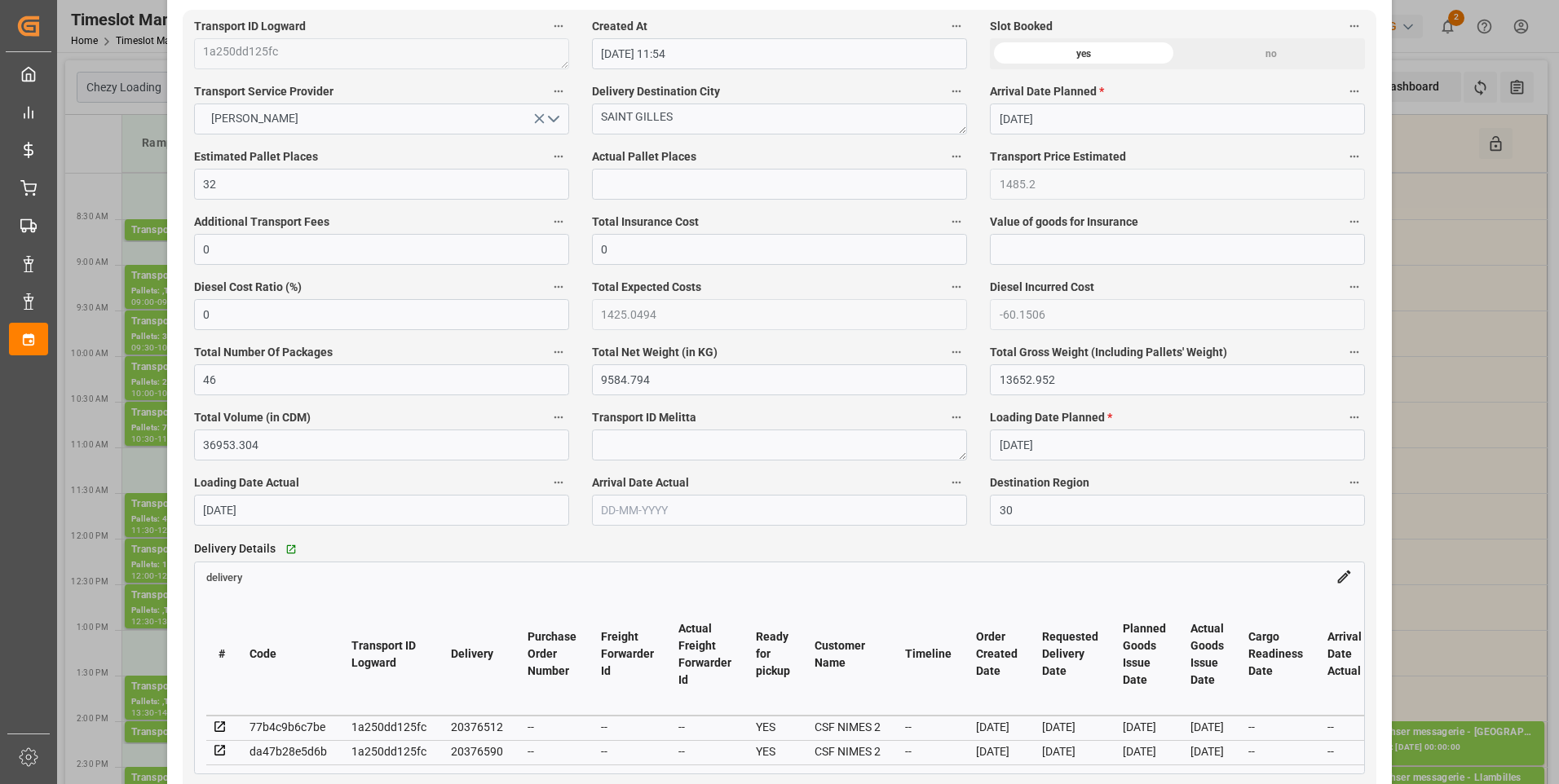
type textarea "nico 28"
click at [612, 183] on input "text" at bounding box center [779, 183] width 375 height 31
type input "28"
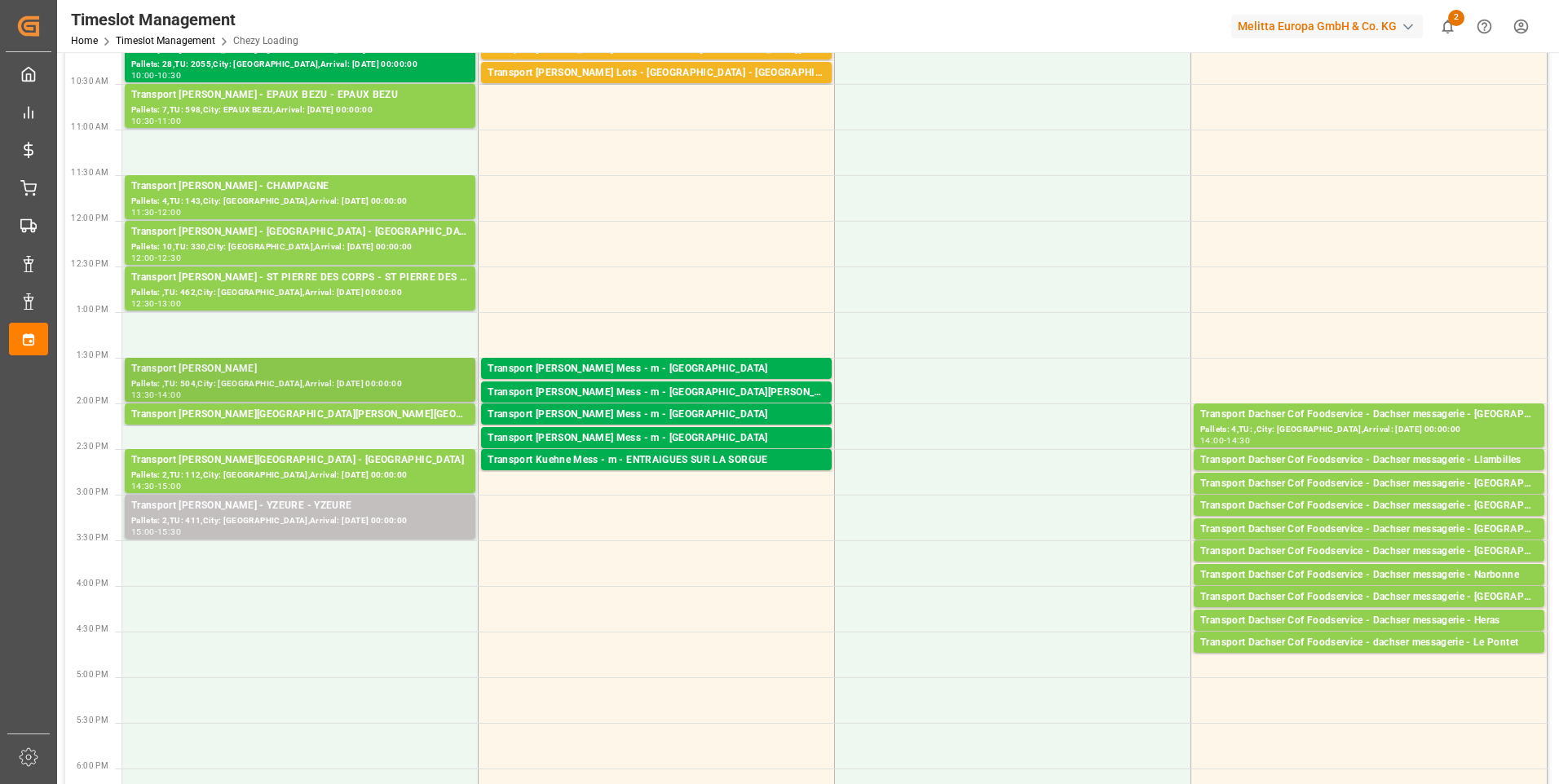
scroll to position [326, 0]
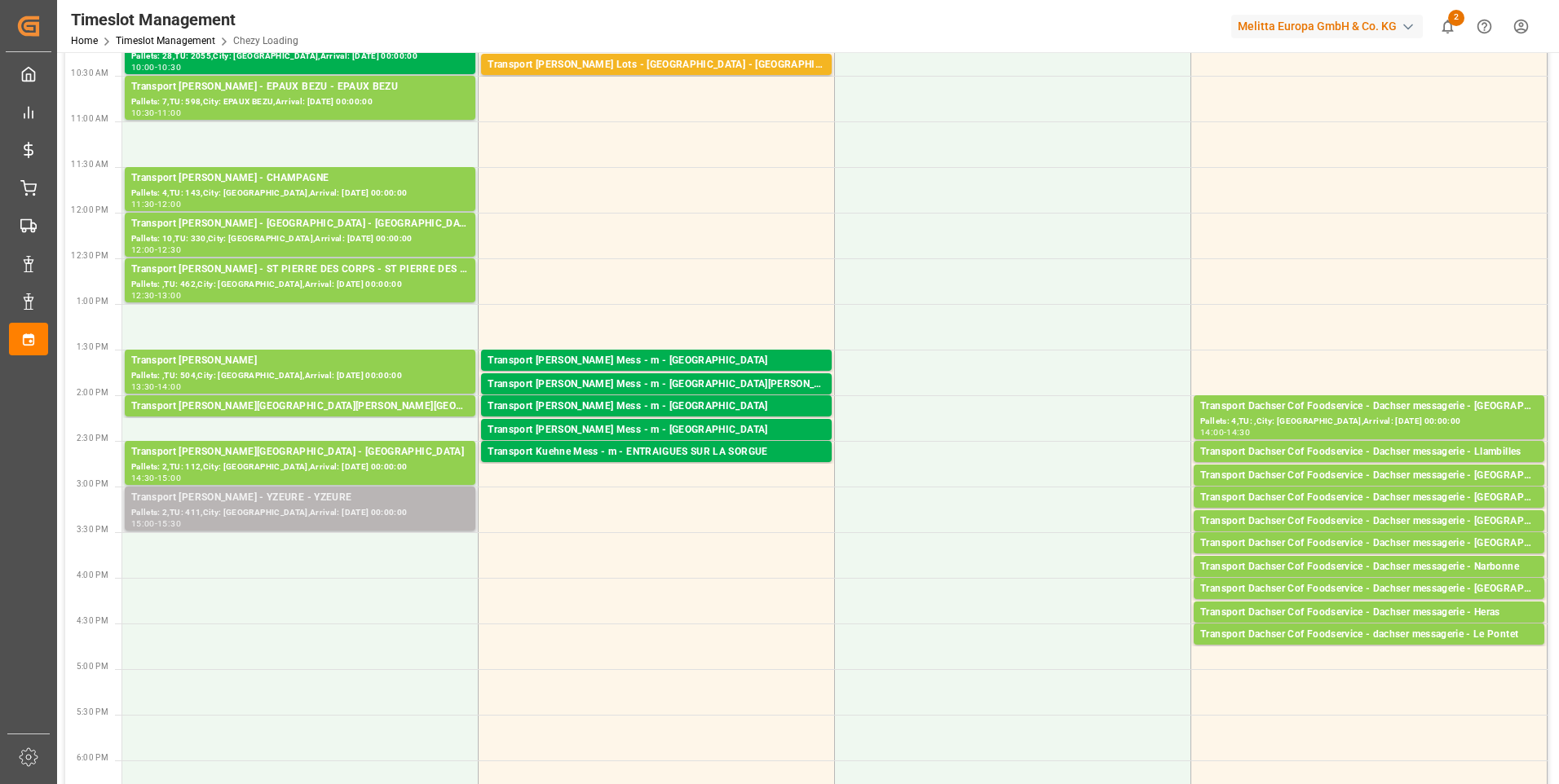
click at [326, 487] on div "Transport Delisle - YZEURE - YZEURE Pallets: 2,TU: 411,City: YZEURE,Arrival: 20…" at bounding box center [300, 508] width 350 height 44
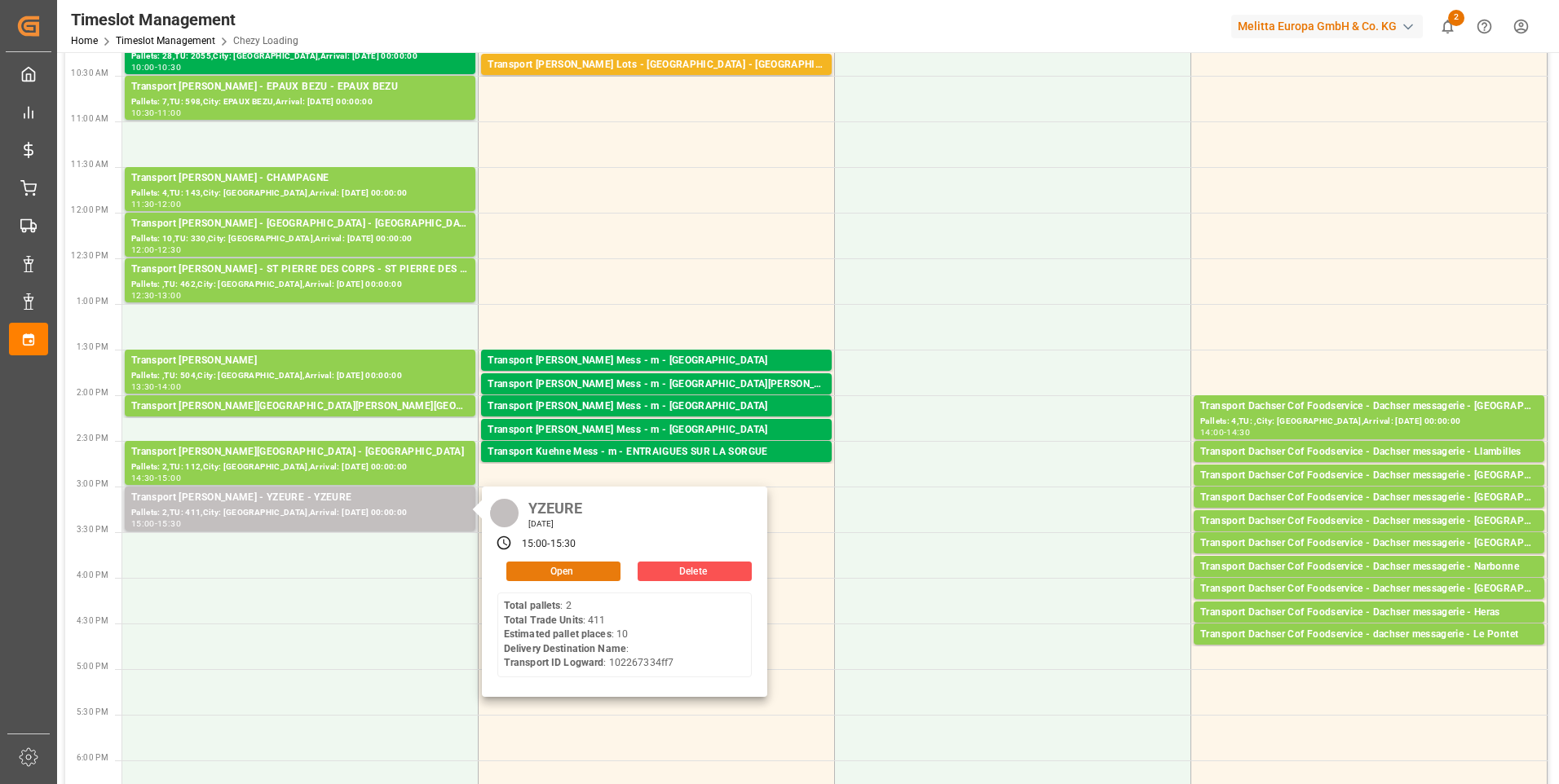
click at [533, 581] on div "Open" at bounding box center [559, 571] width 123 height 19
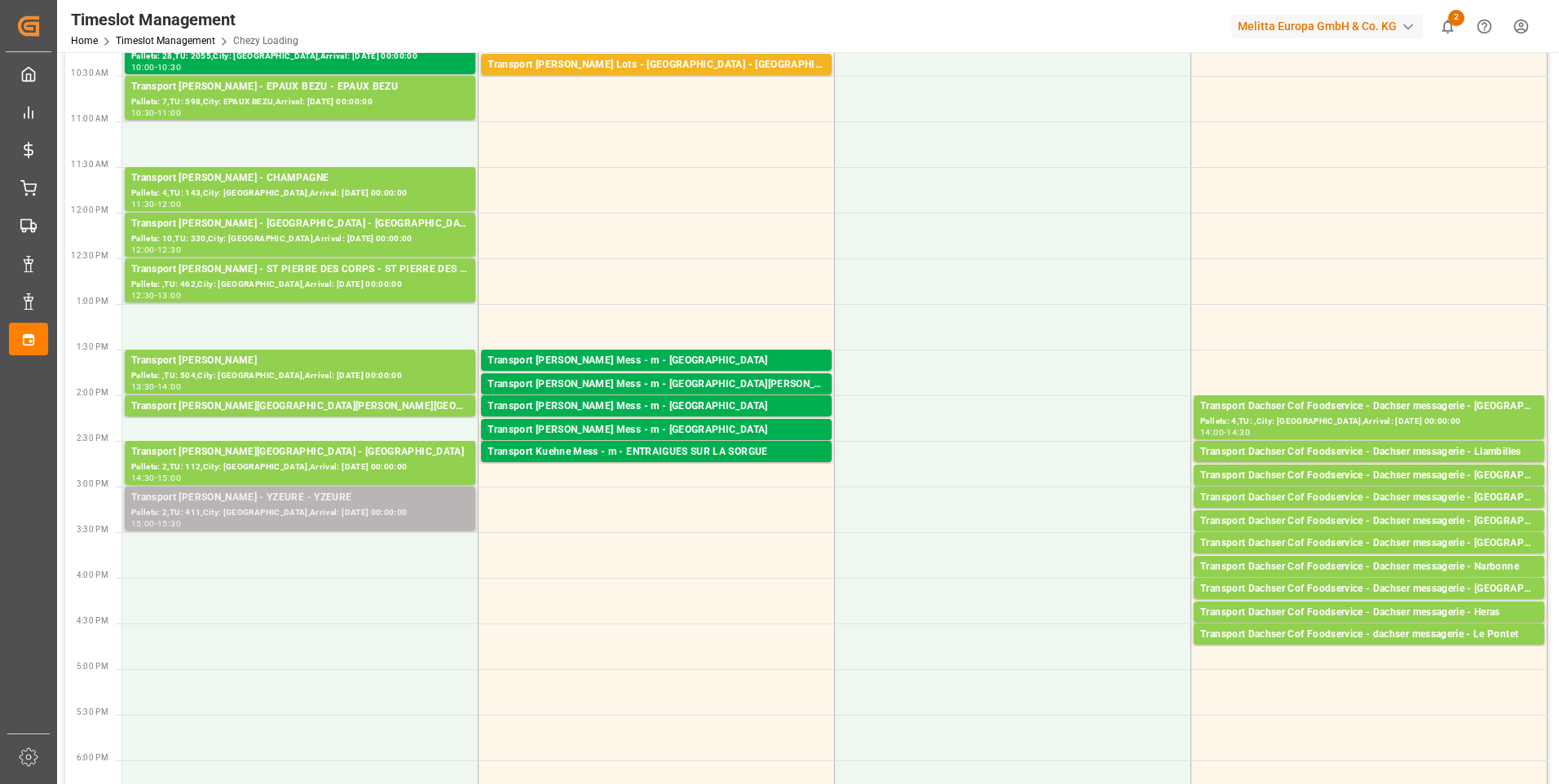
click at [271, 517] on div "Pallets: 2,TU: 411,City: [GEOGRAPHIC_DATA],Arrival: [DATE] 00:00:00" at bounding box center [300, 513] width 338 height 14
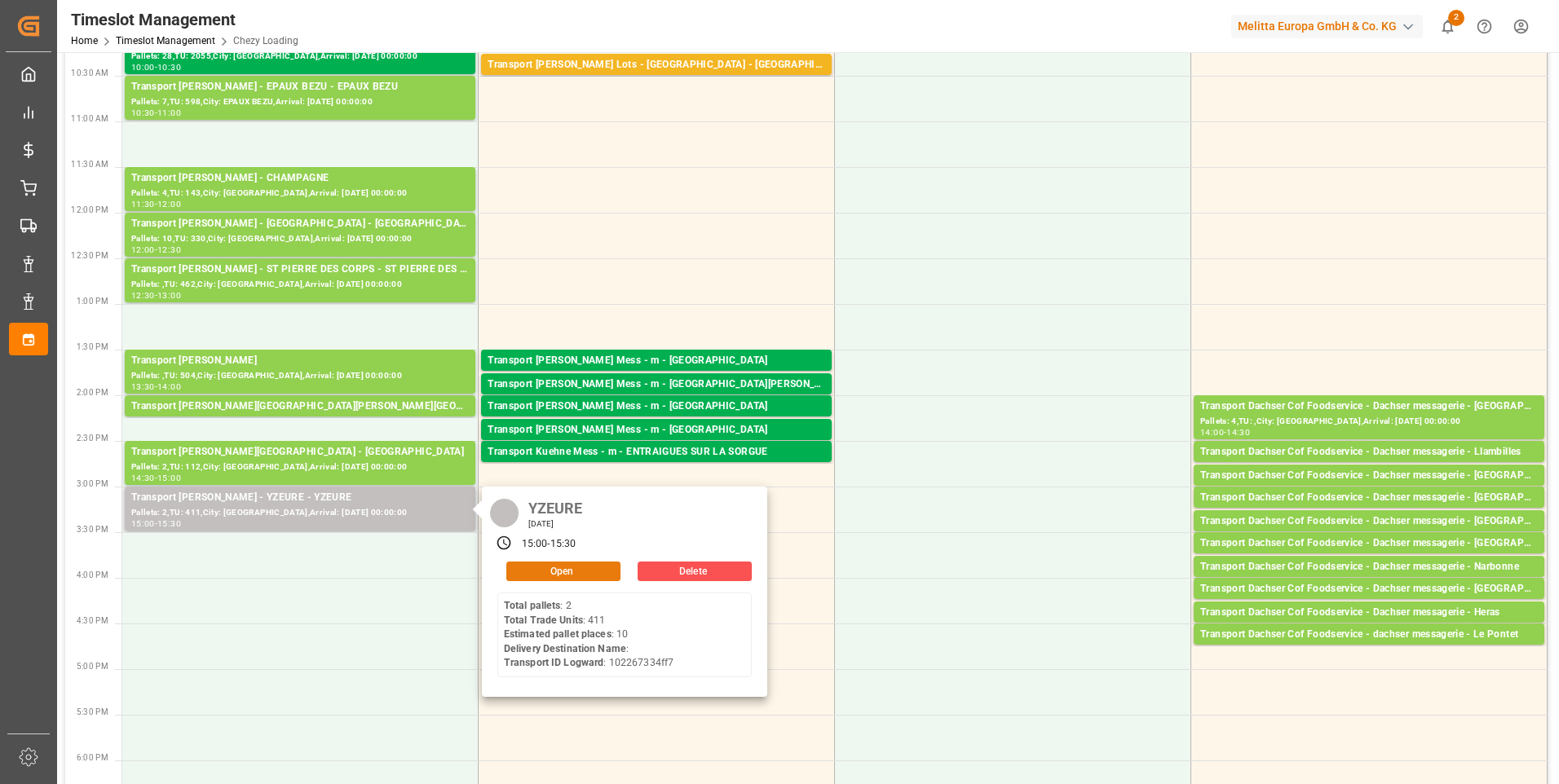
click at [555, 581] on div "Open" at bounding box center [559, 571] width 123 height 19
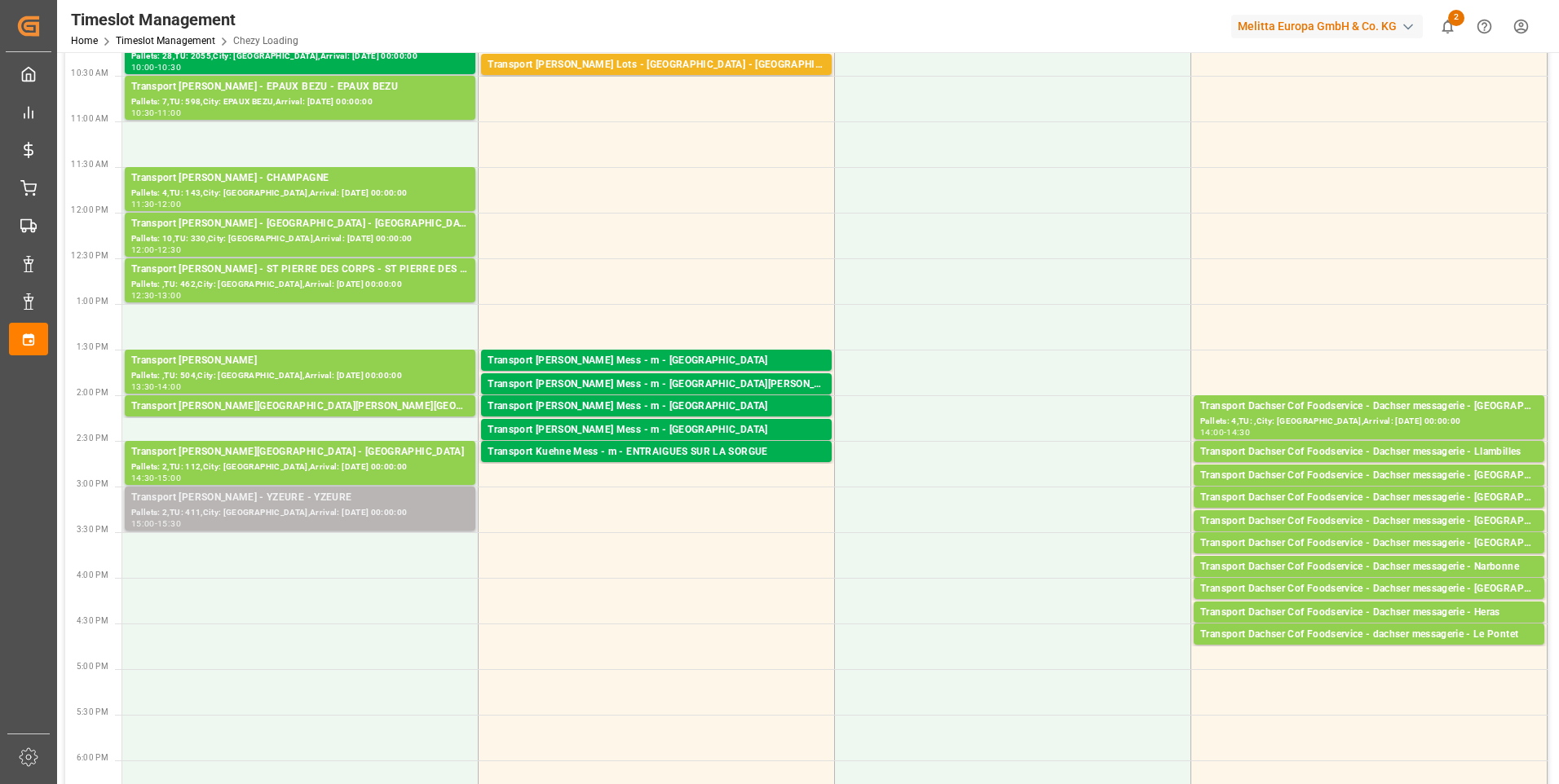
click at [318, 496] on div "Transport [PERSON_NAME] - YZEURE - YZEURE" at bounding box center [300, 498] width 338 height 17
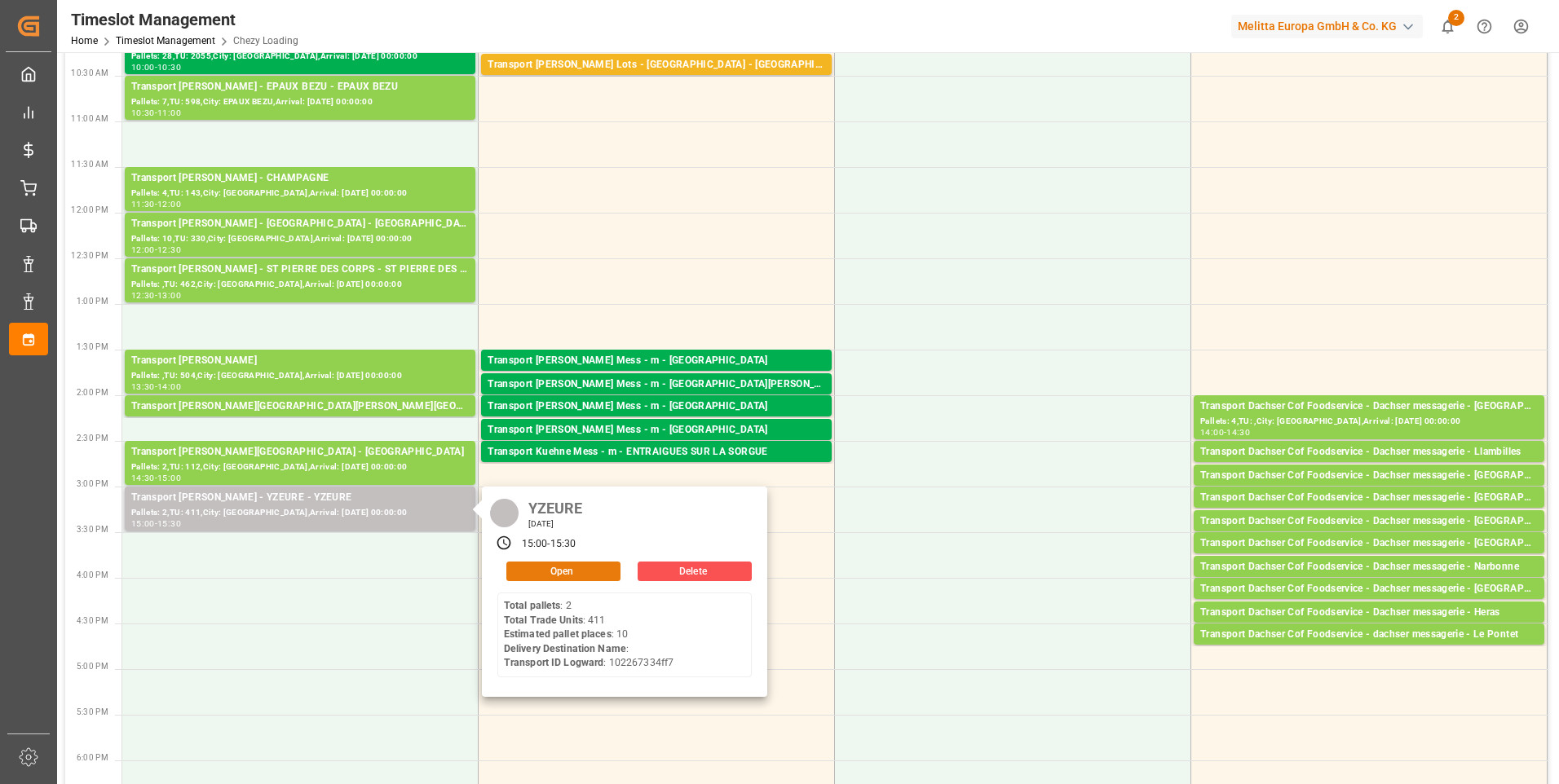
click at [541, 569] on button "Open" at bounding box center [563, 571] width 114 height 19
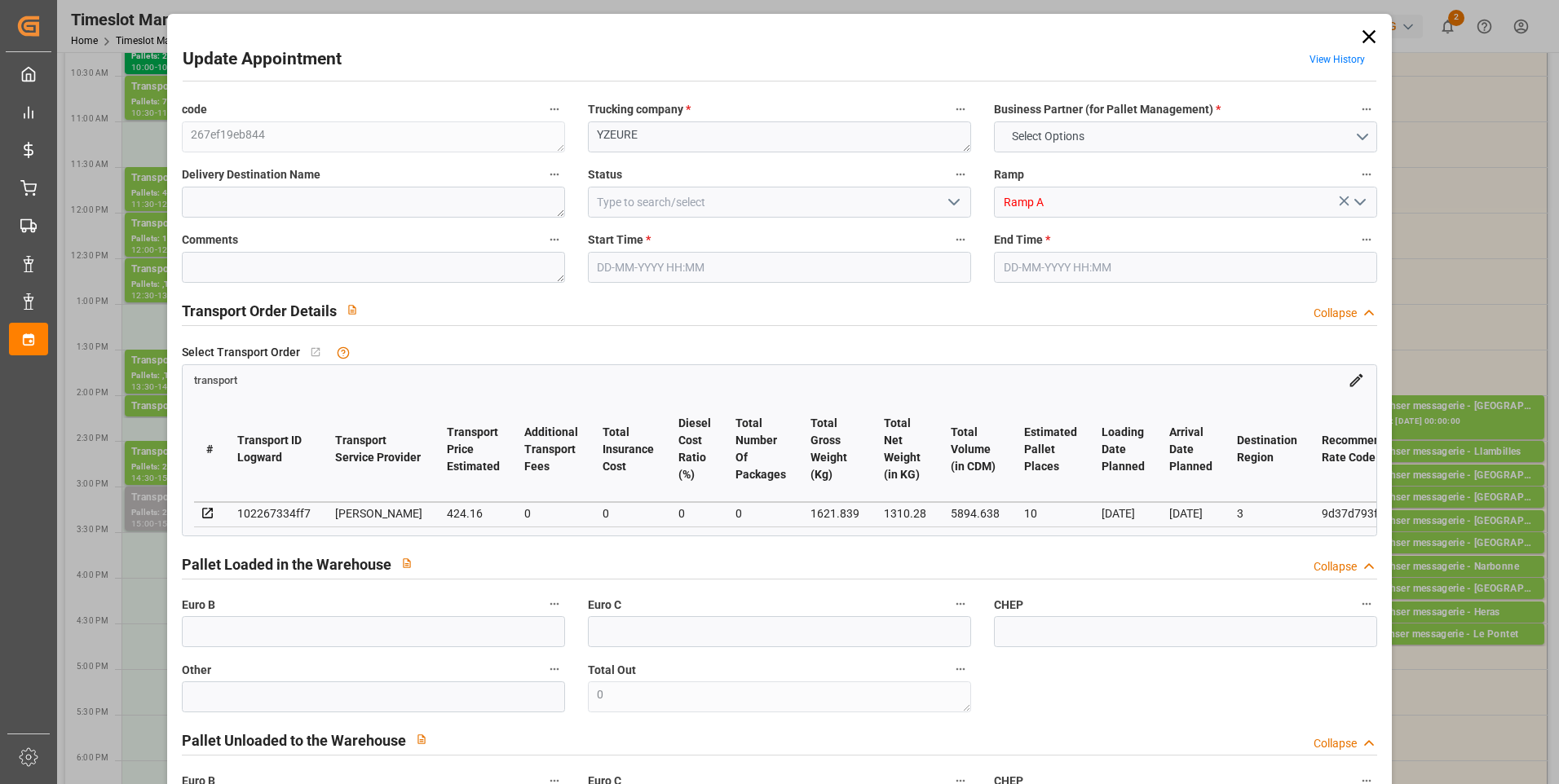
type input "10"
type input "424.16"
type input "0"
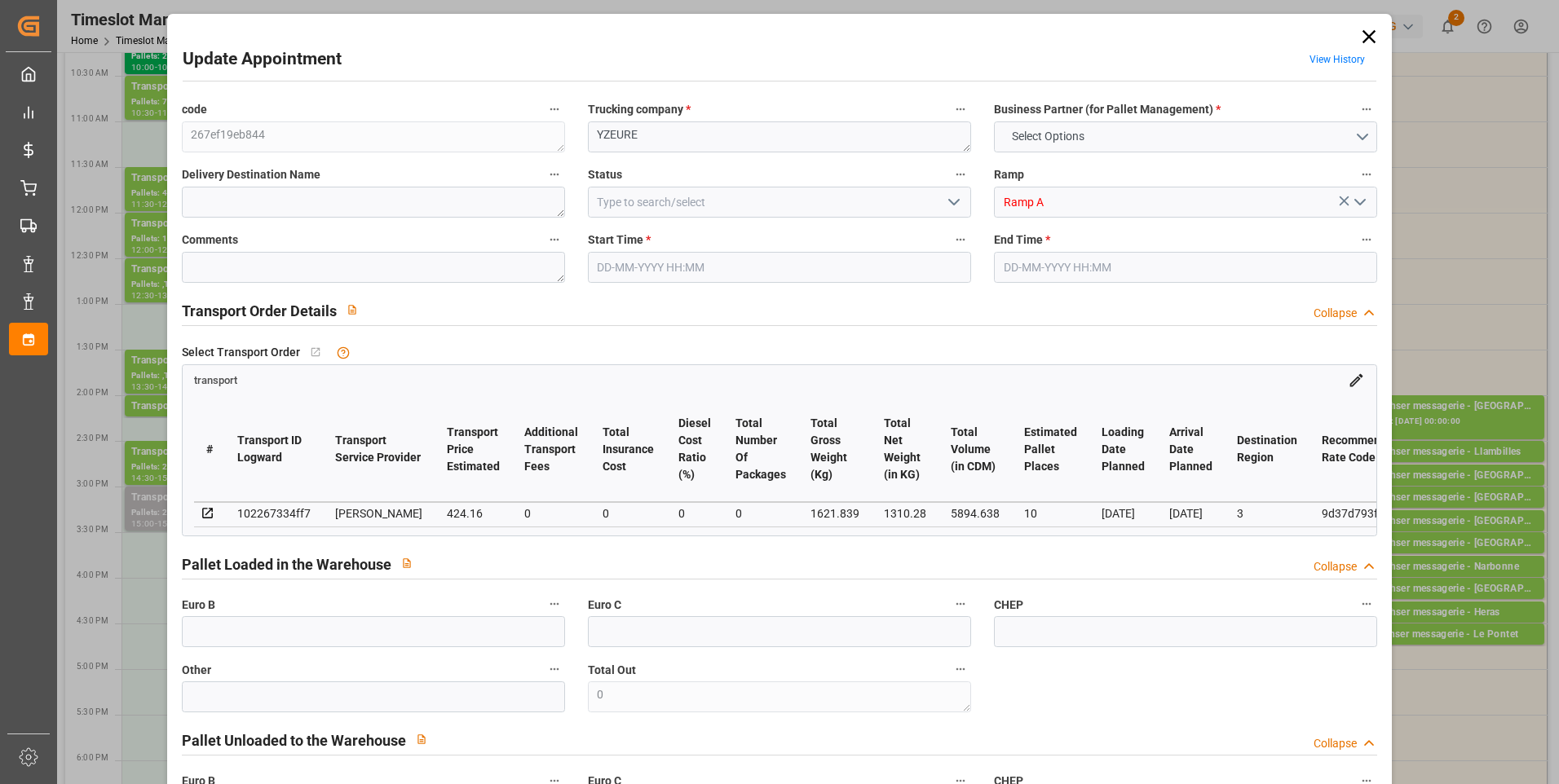
type input "406.9815"
type input "-17.1785"
type input "0"
type input "1310.28"
type input "2601.671"
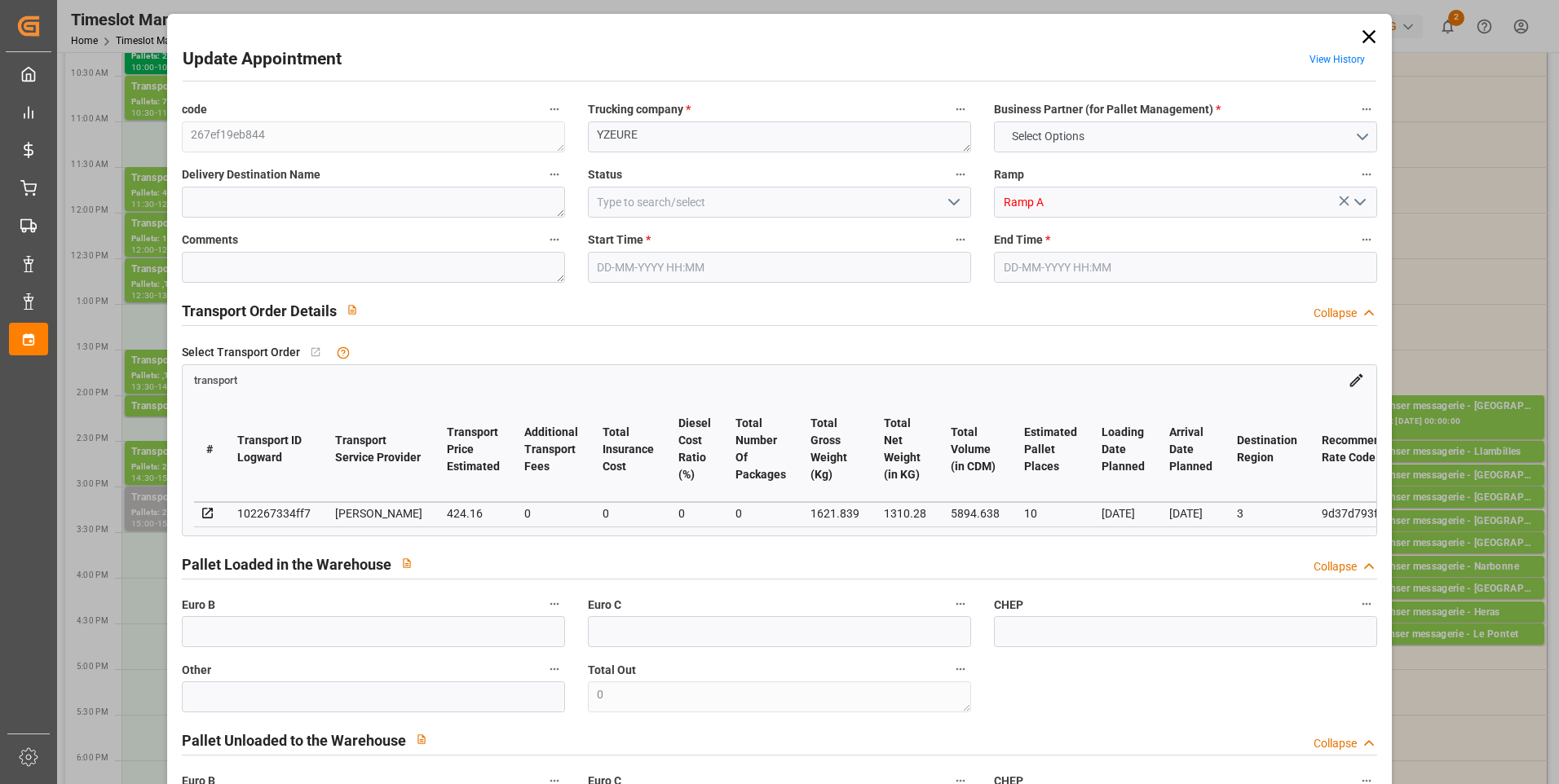
type input "5894.638"
type input "3"
type input "2"
type input "411"
click at [956, 203] on icon "open menu" at bounding box center [954, 202] width 19 height 19
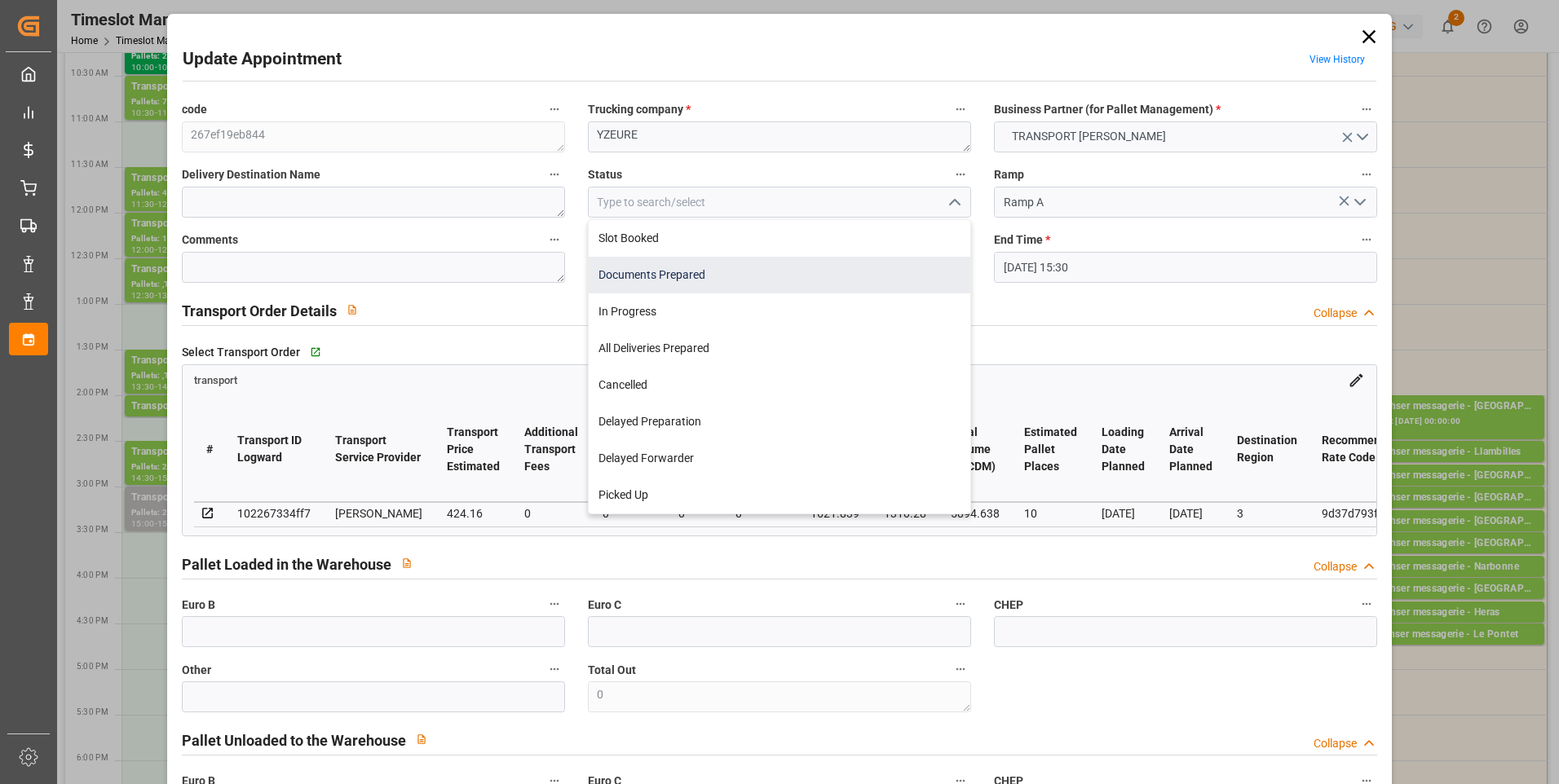
click at [705, 277] on div "Documents Prepared" at bounding box center [779, 275] width 382 height 37
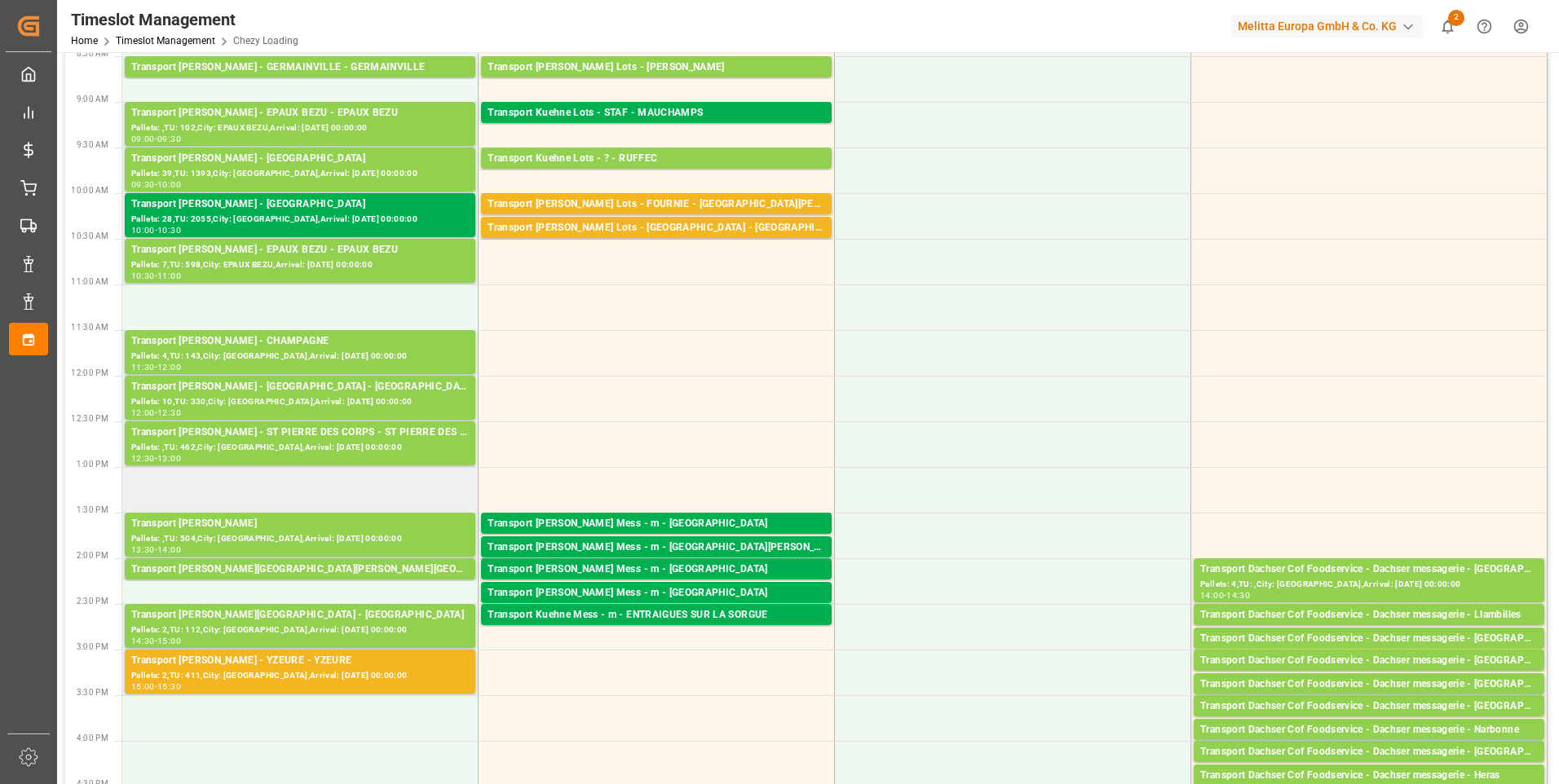
scroll to position [244, 0]
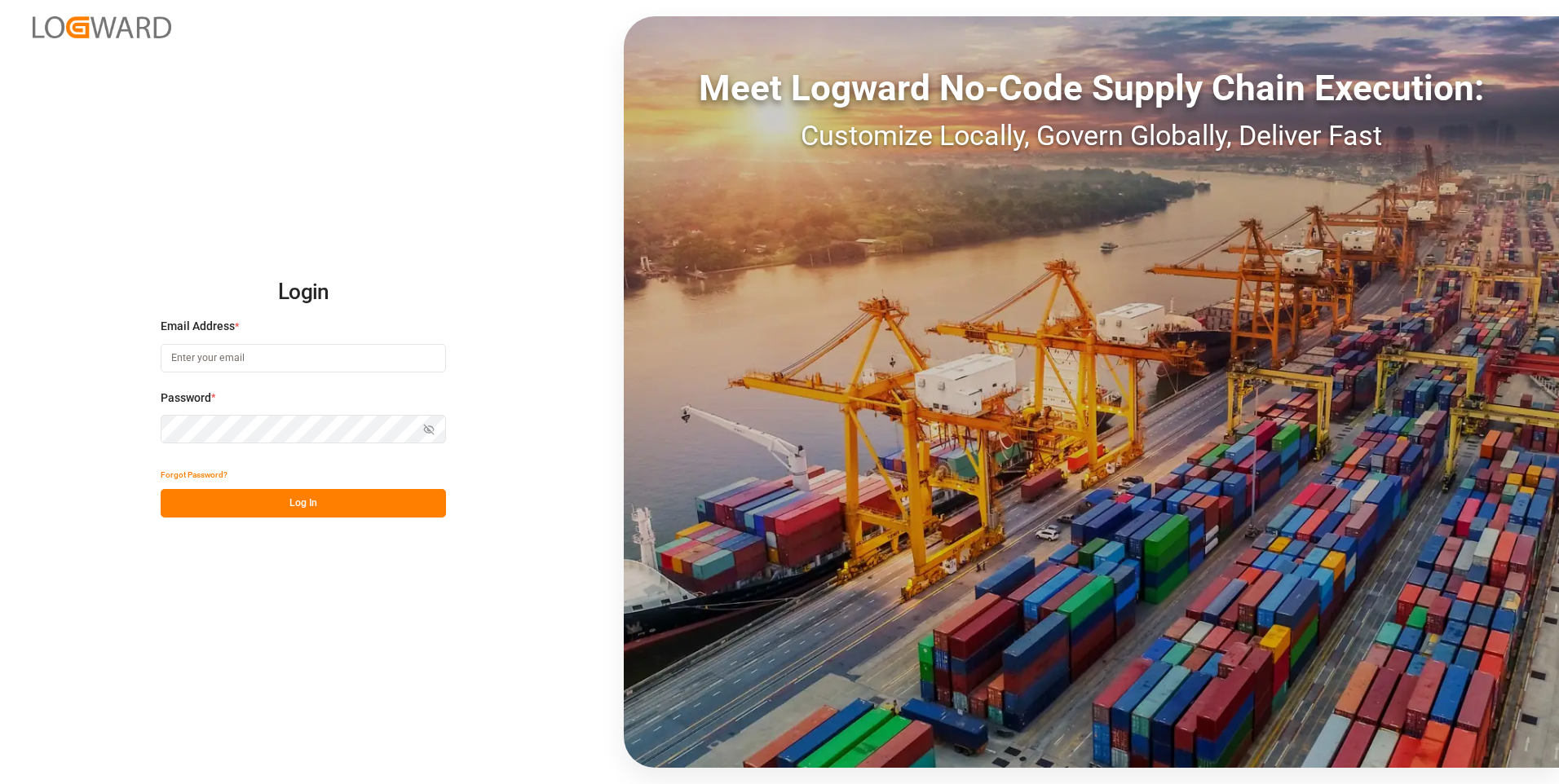
type input "chefequipe.fr.mse@melitta.fr"
click at [321, 500] on button "Log In" at bounding box center [303, 503] width 286 height 29
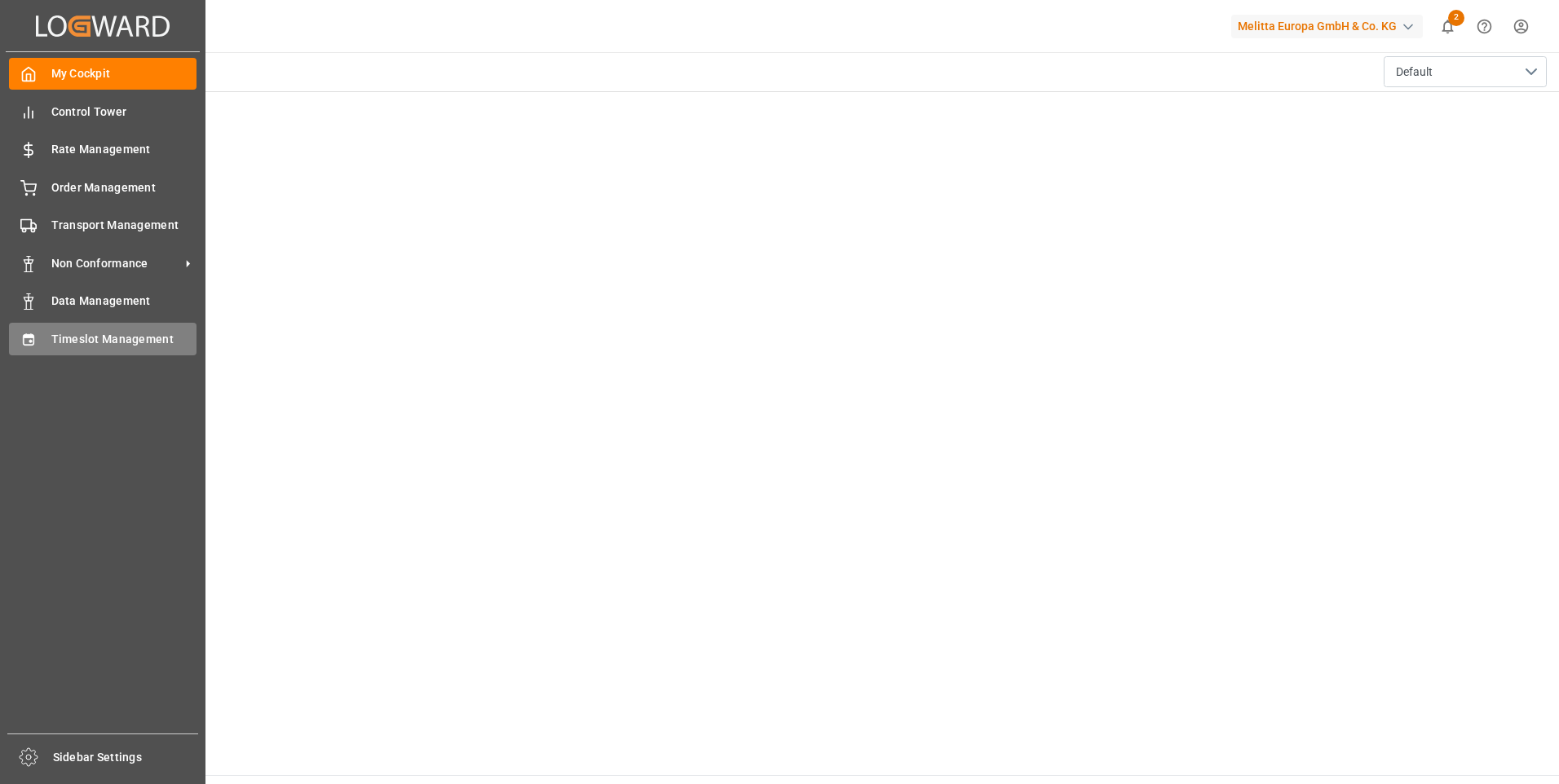
click at [82, 350] on div "Timeslot Management Timeslot Management" at bounding box center [102, 339] width 188 height 31
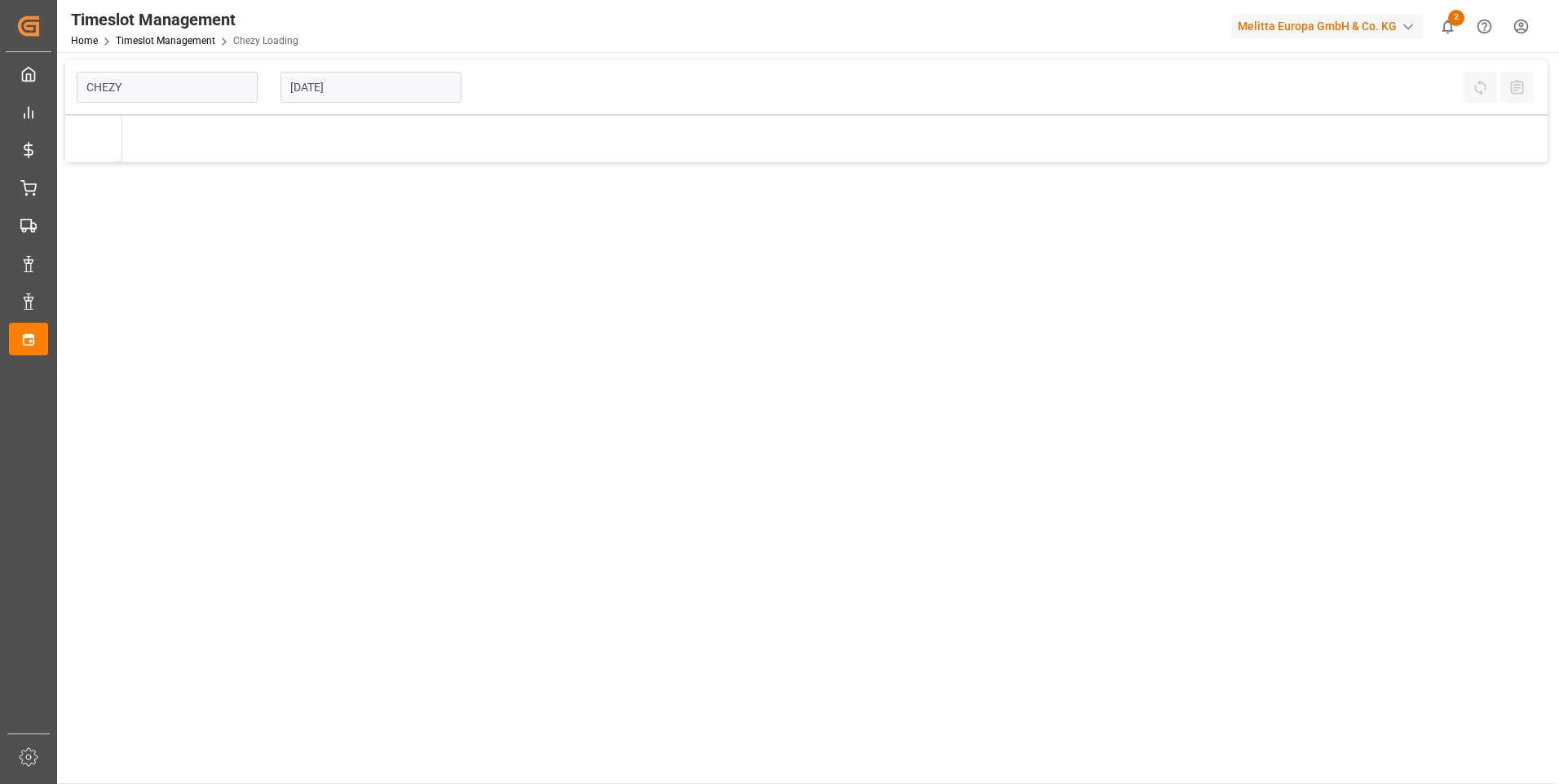
type input "Chezy Loading"
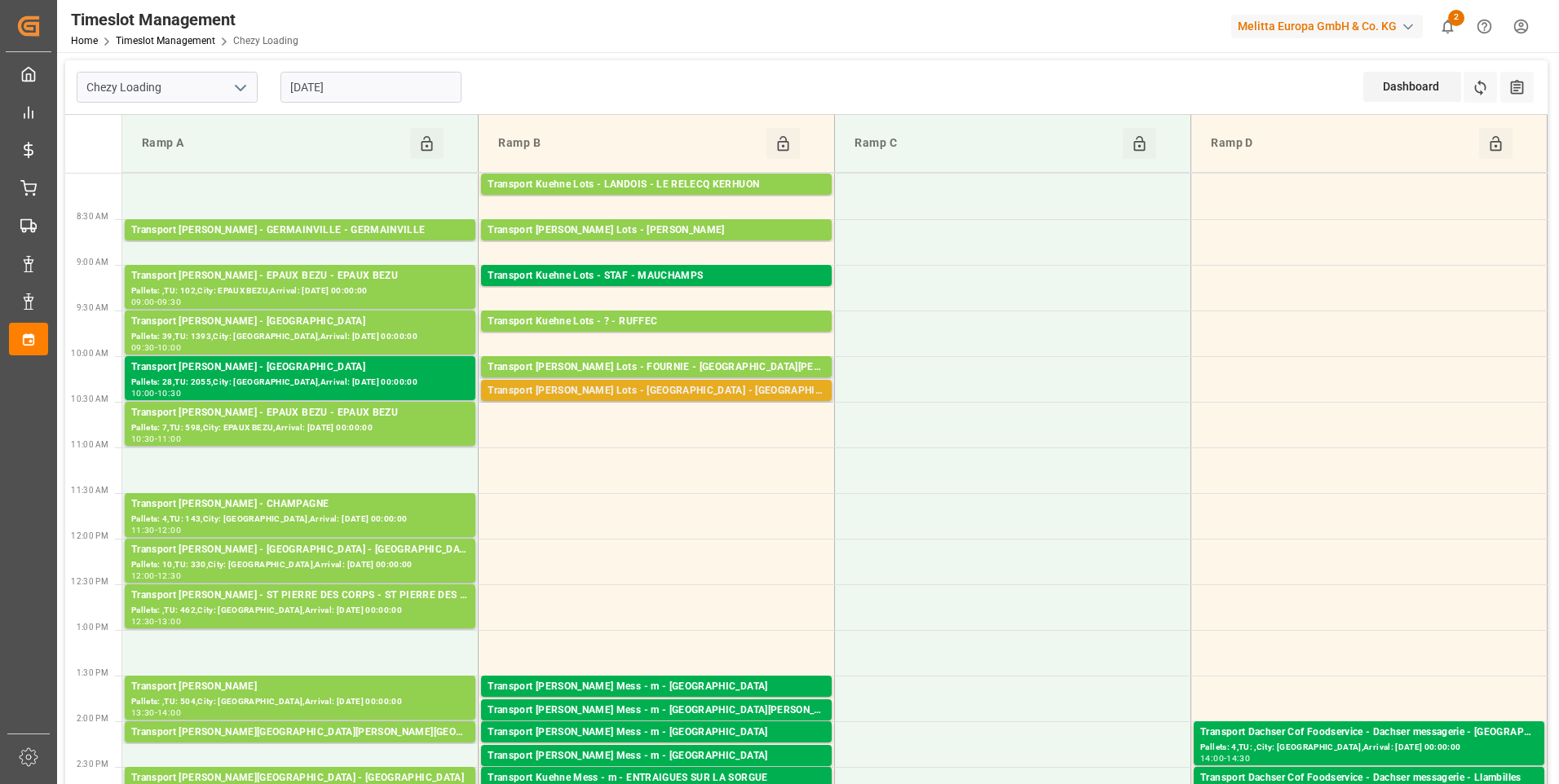
click at [709, 394] on div "Transport [PERSON_NAME] Lots - [GEOGRAPHIC_DATA] - [GEOGRAPHIC_DATA]" at bounding box center [656, 391] width 338 height 17
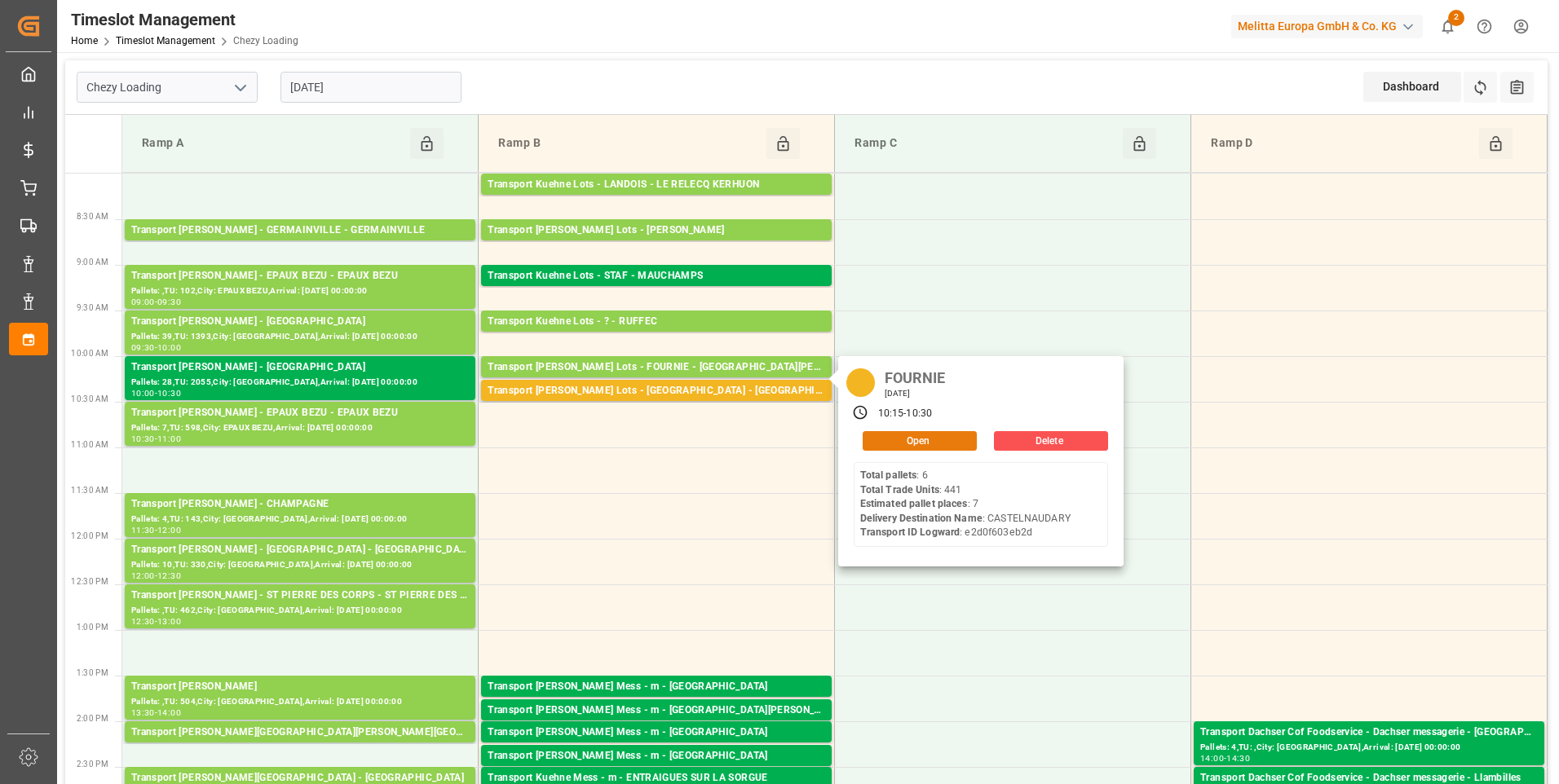
click at [900, 437] on button "Open" at bounding box center [920, 441] width 114 height 19
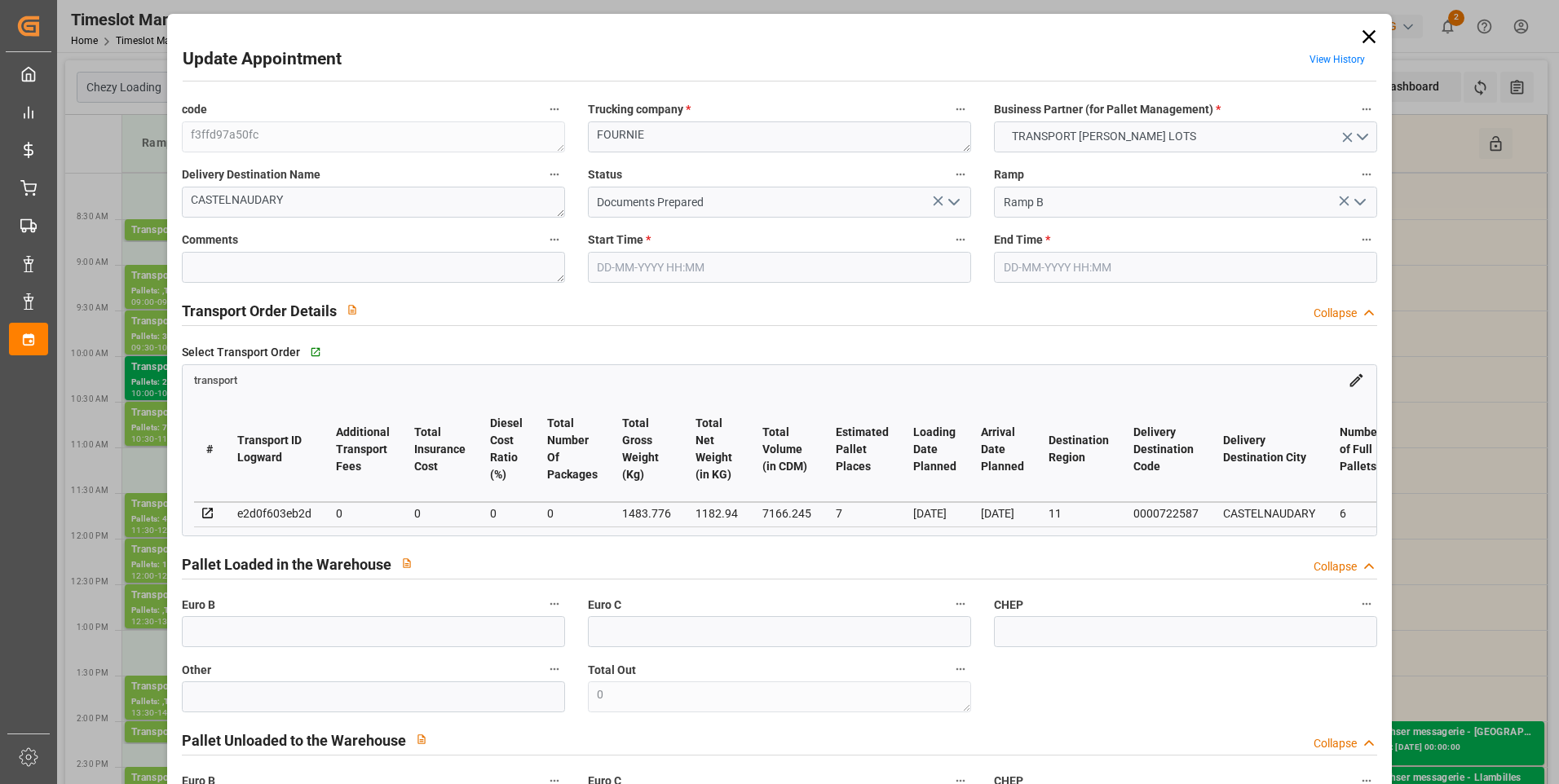
type input "7"
type input "0"
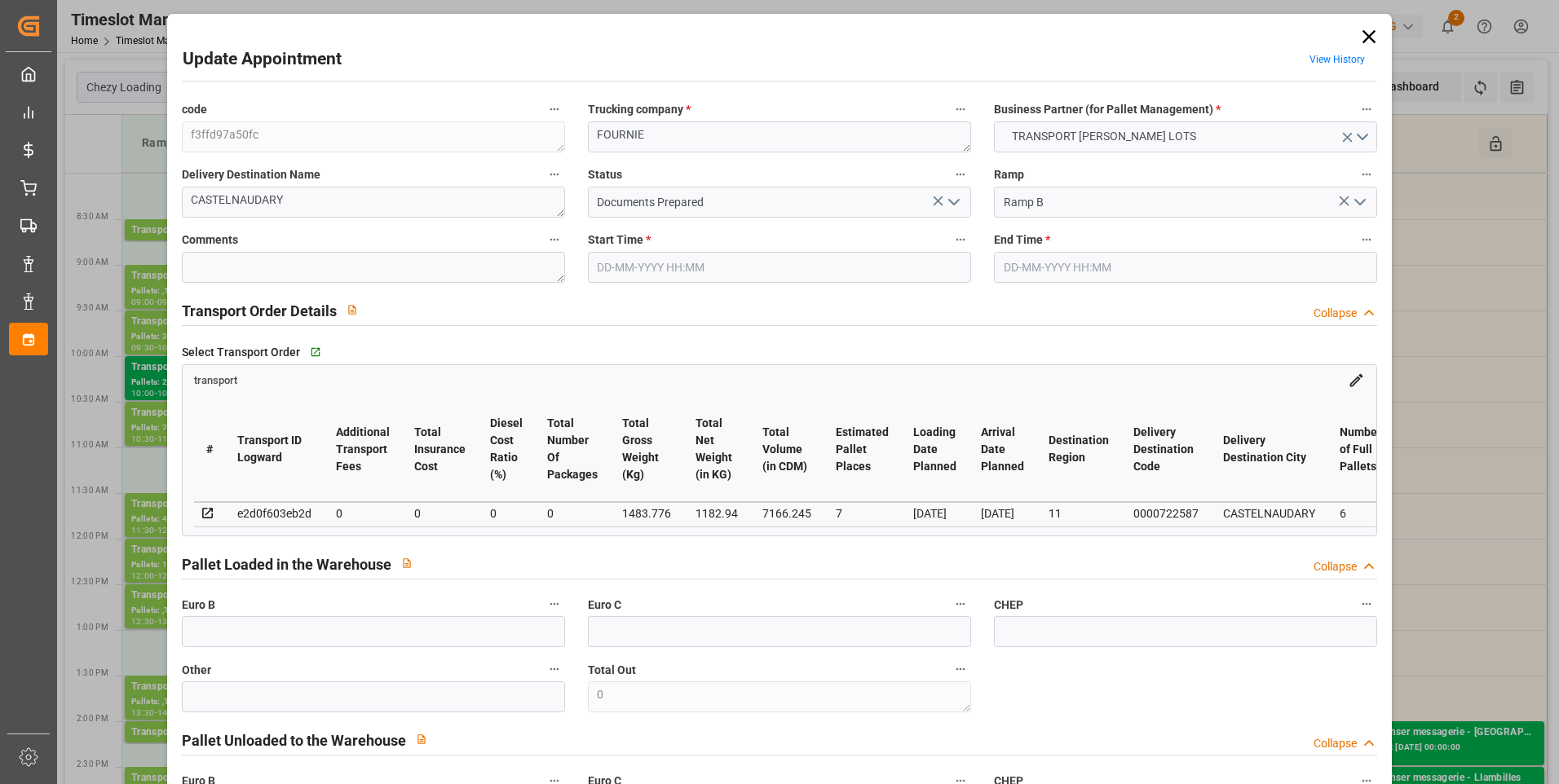
type input "0"
type input "1182.94"
type input "1916.272"
type input "7166.245"
type input "11"
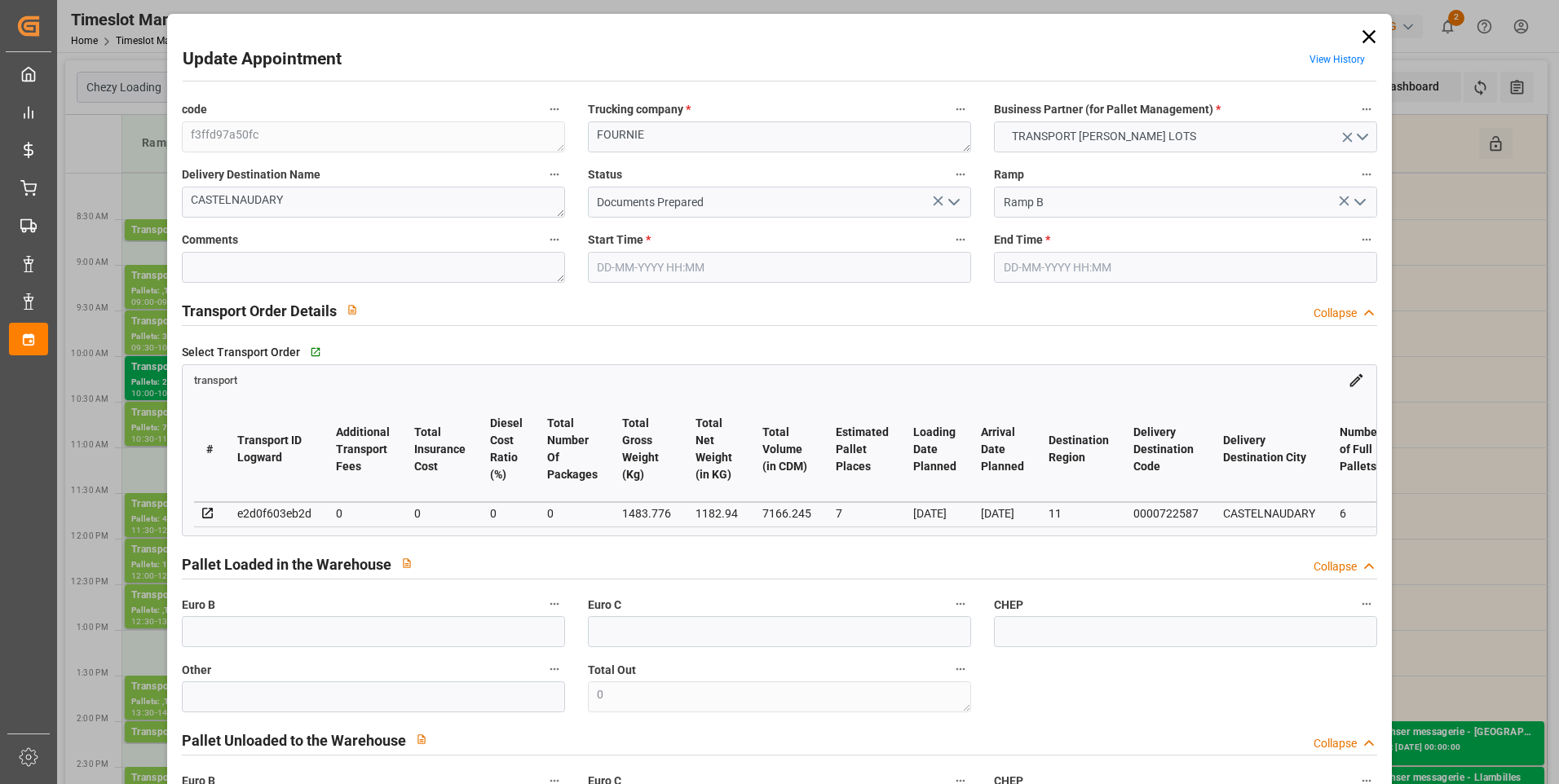
type input "6"
type input "441"
type input "17"
type input "101"
type input "1483.776"
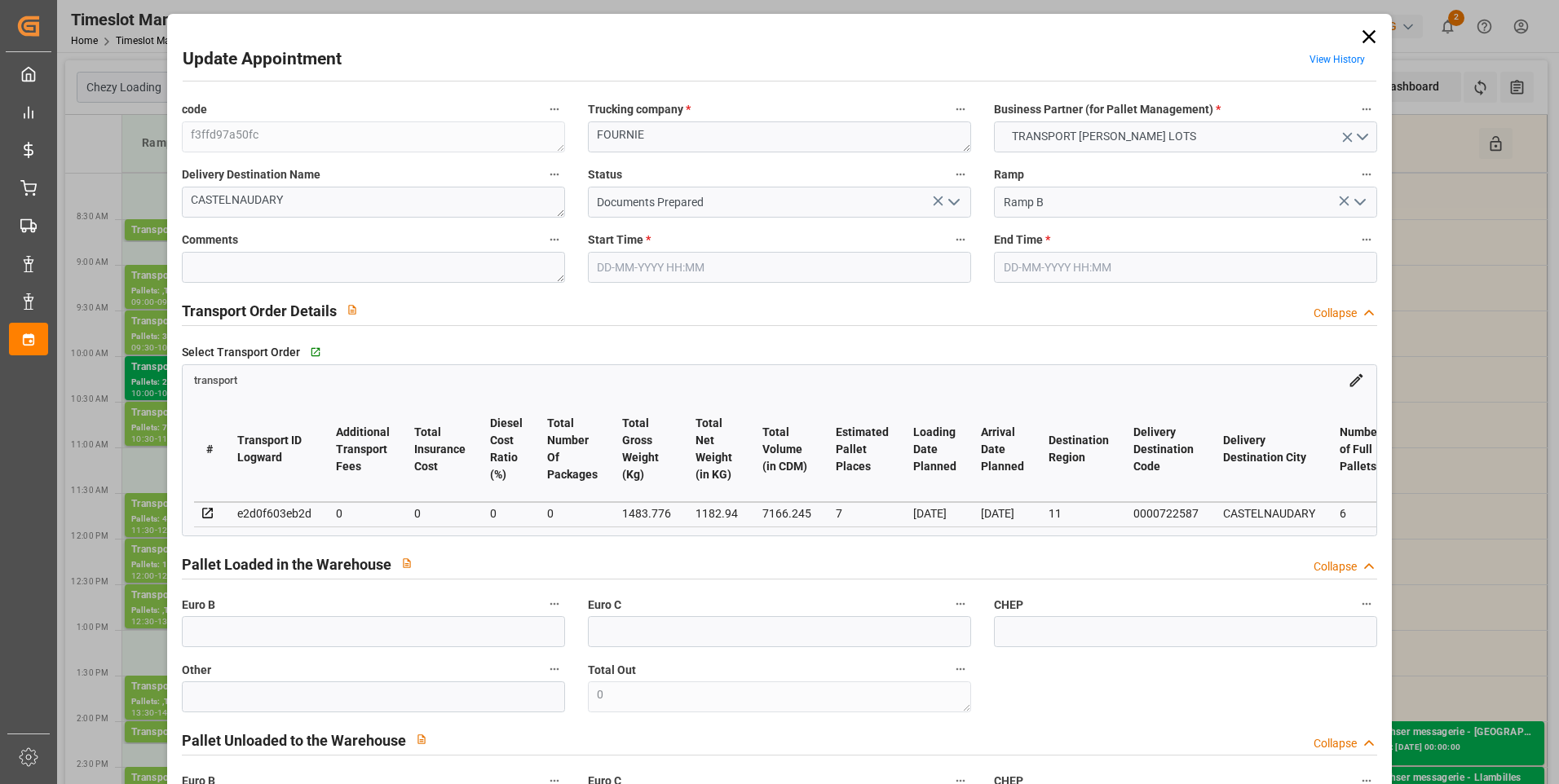
type input "0"
type input "4710.8598"
type input "0"
type input "21"
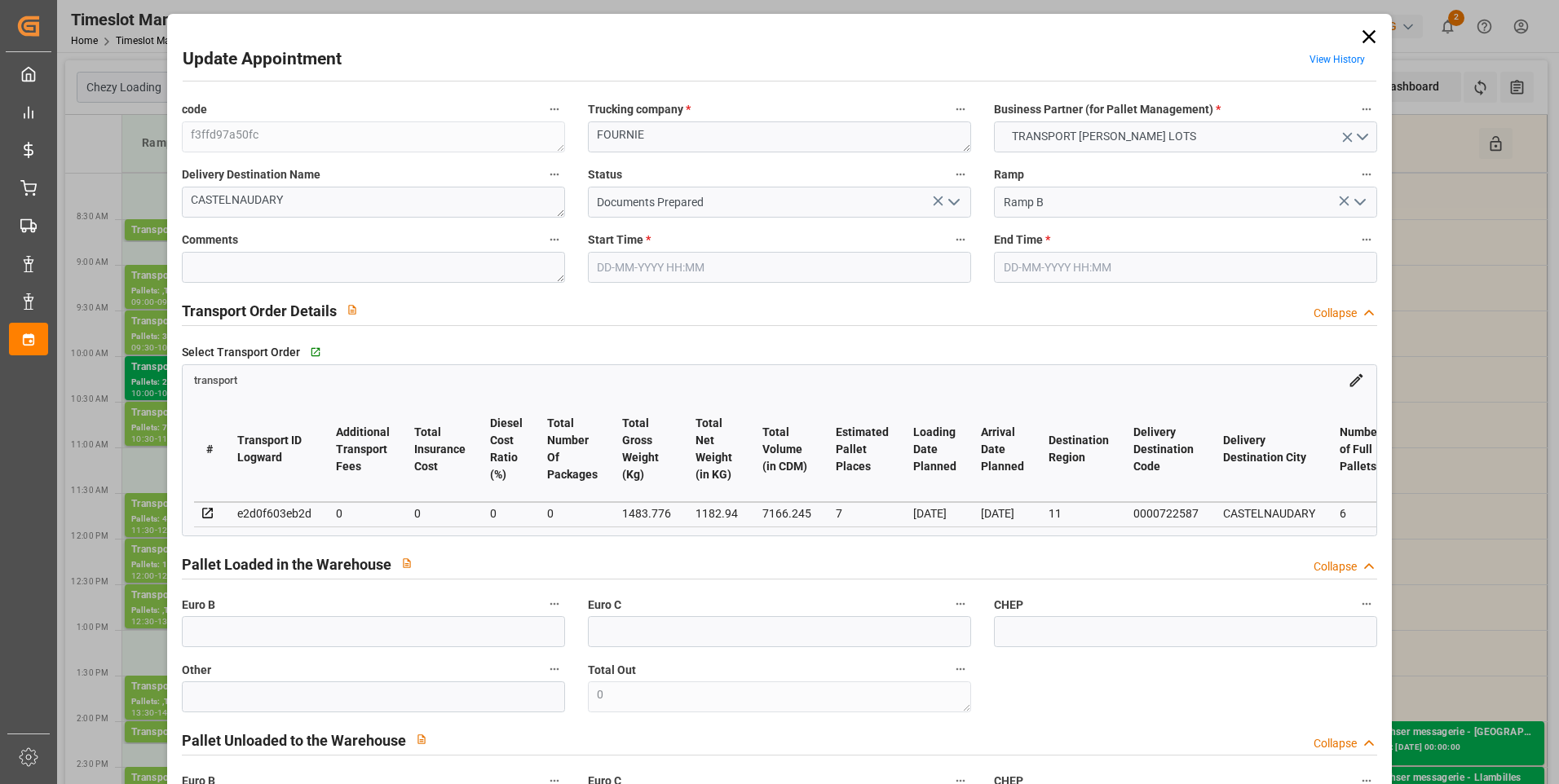
type input "35"
type input "27-08-2025 10:15"
type input "[DATE] 10:30"
type input "26-08-2025 12:35"
type input "26-08-2025 11:25"
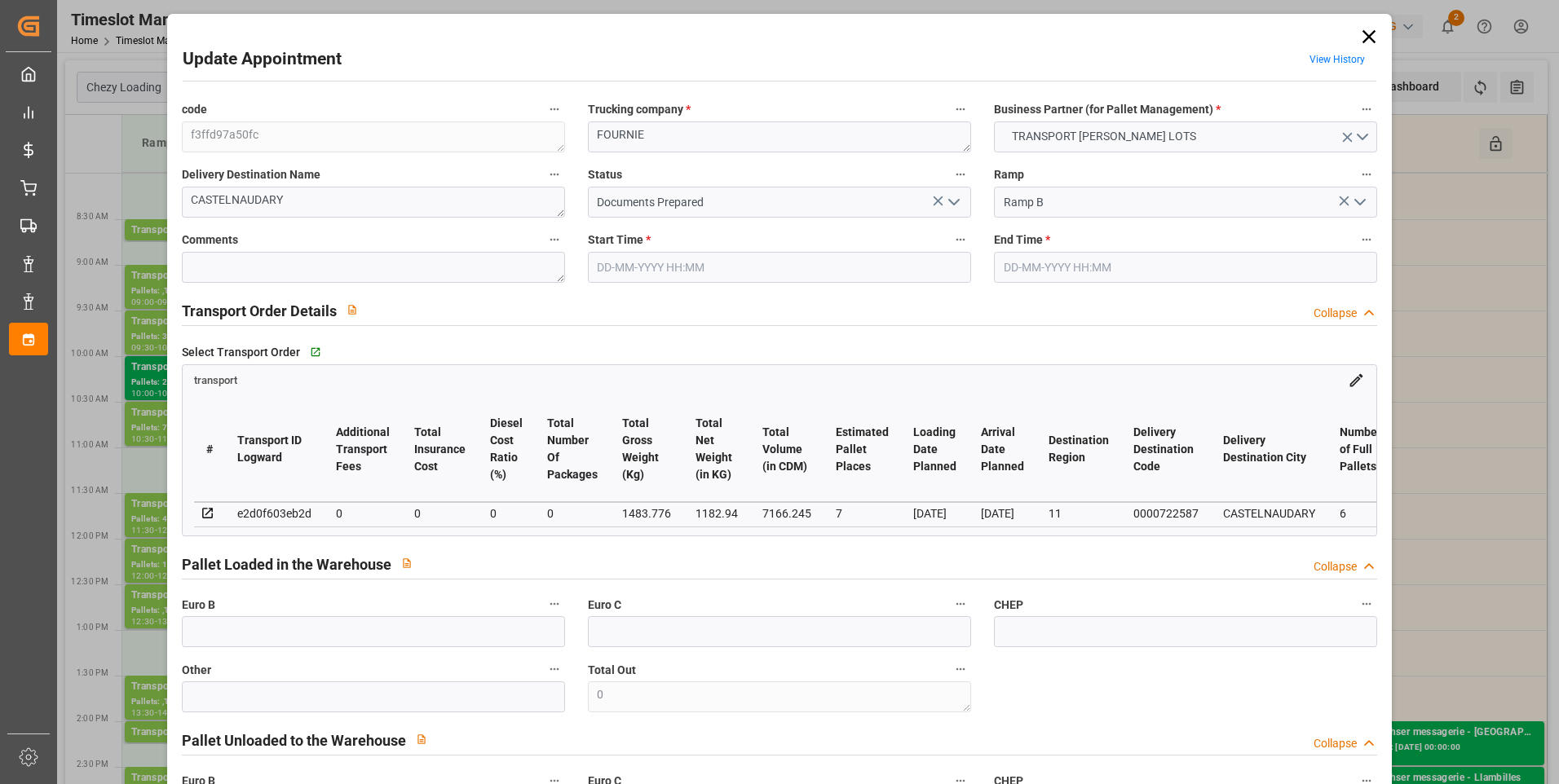
type input "03-09-2025"
type input "[DATE]"
click at [949, 202] on polyline "open menu" at bounding box center [954, 203] width 10 height 5
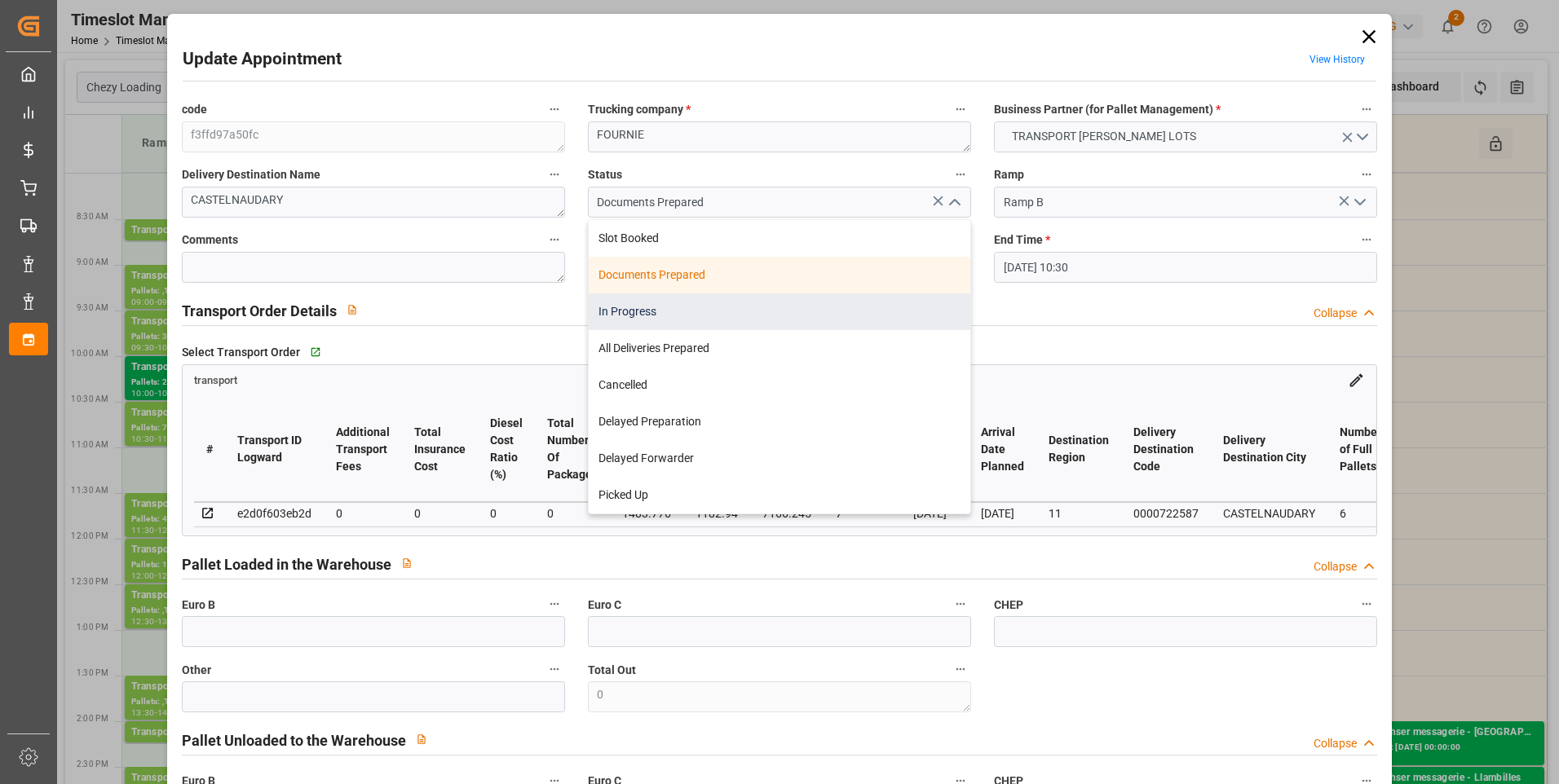
click at [634, 313] on div "In Progress" at bounding box center [779, 312] width 382 height 37
type input "In Progress"
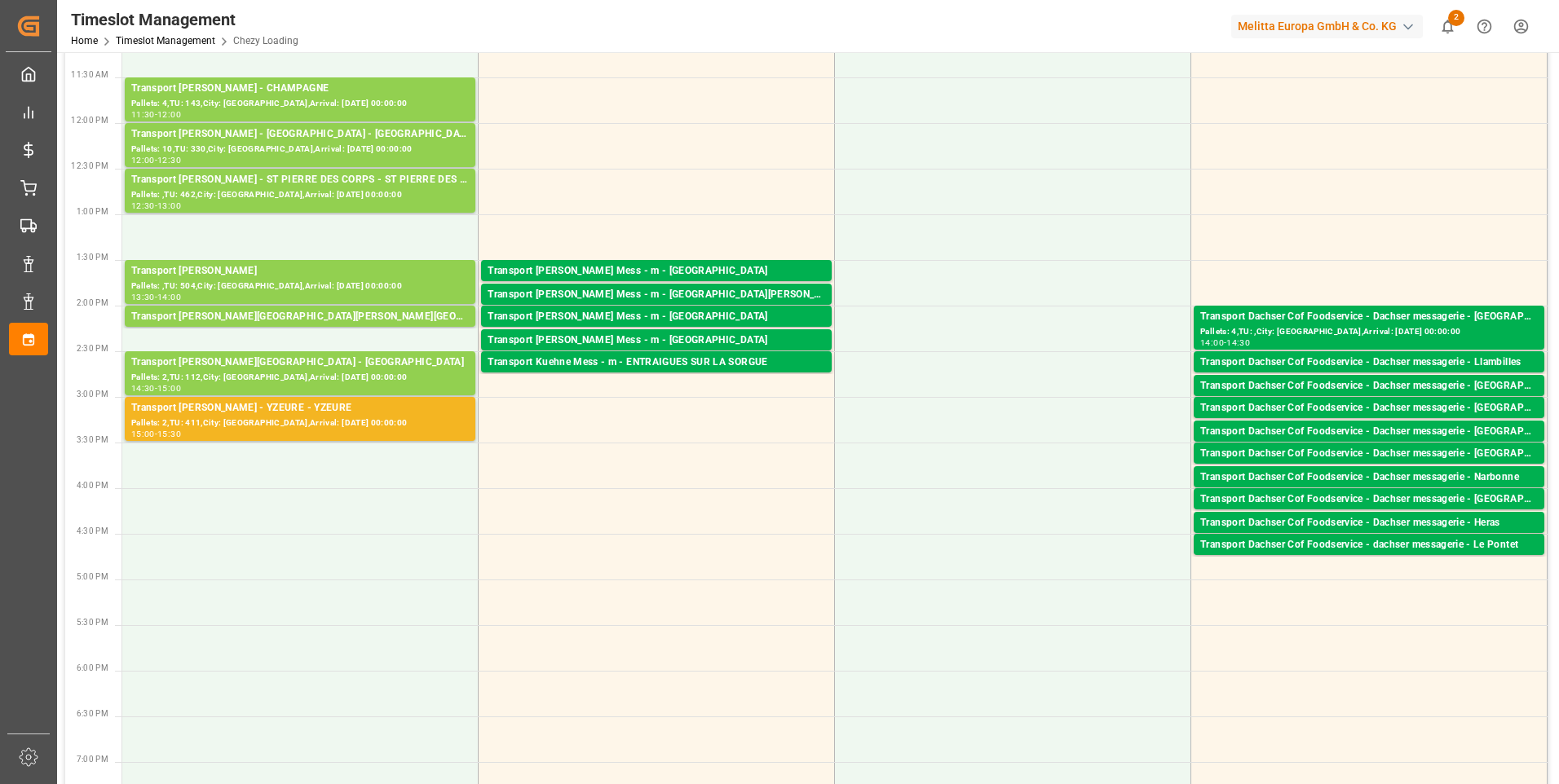
scroll to position [489, 0]
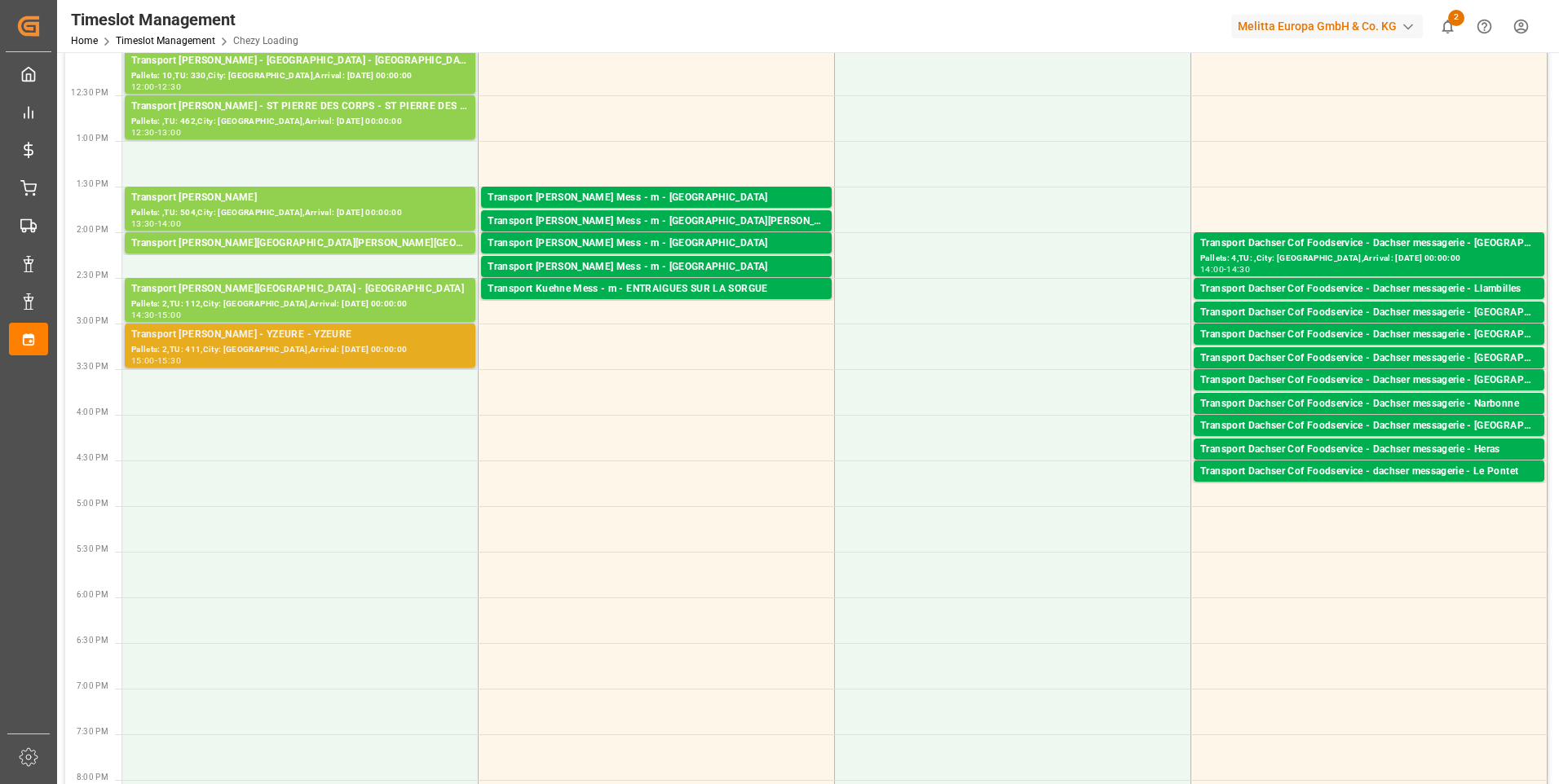
click at [288, 334] on div "Transport [PERSON_NAME] - YZEURE - YZEURE" at bounding box center [300, 334] width 338 height 17
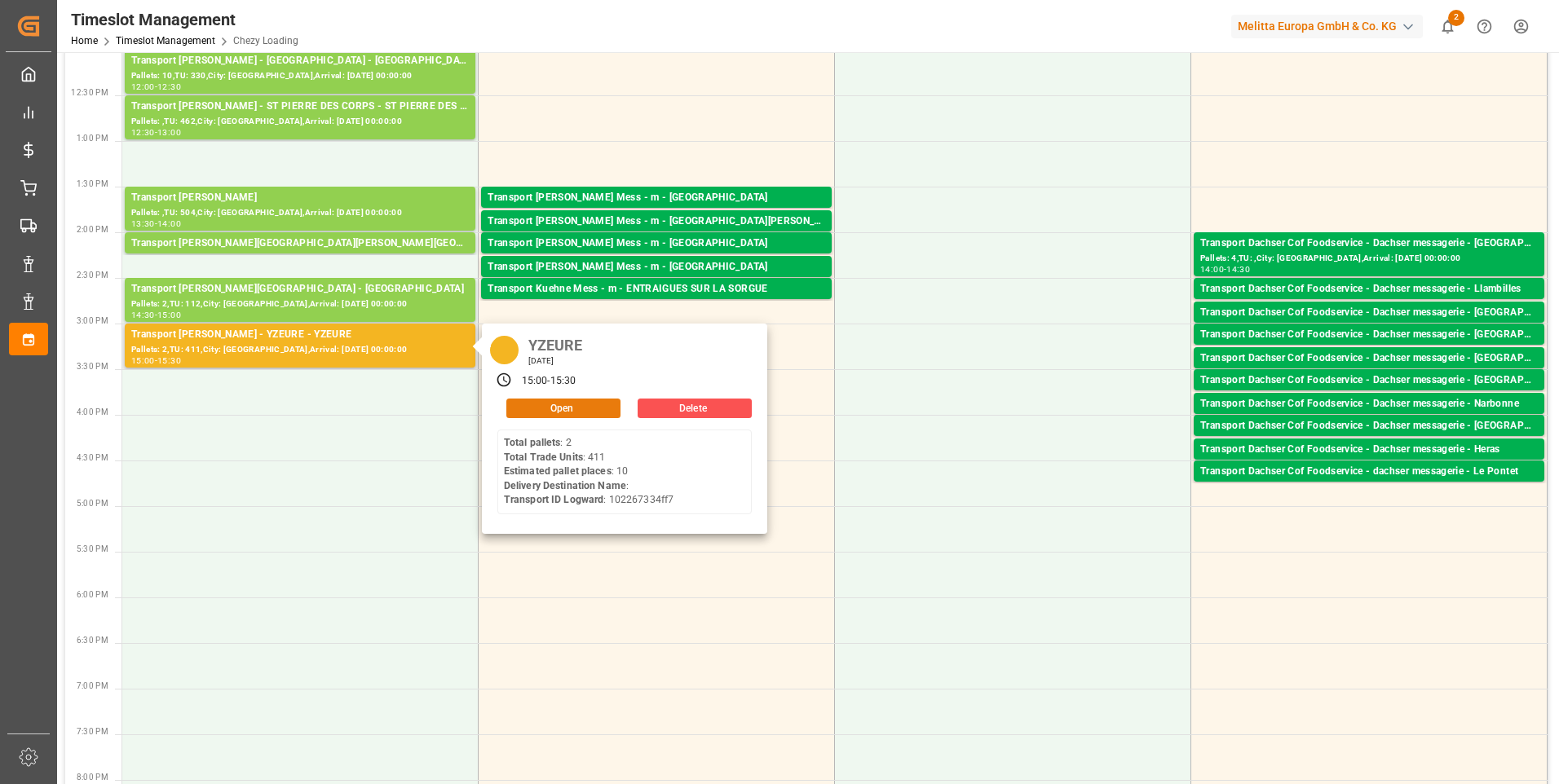
click at [554, 403] on button "Open" at bounding box center [563, 409] width 114 height 19
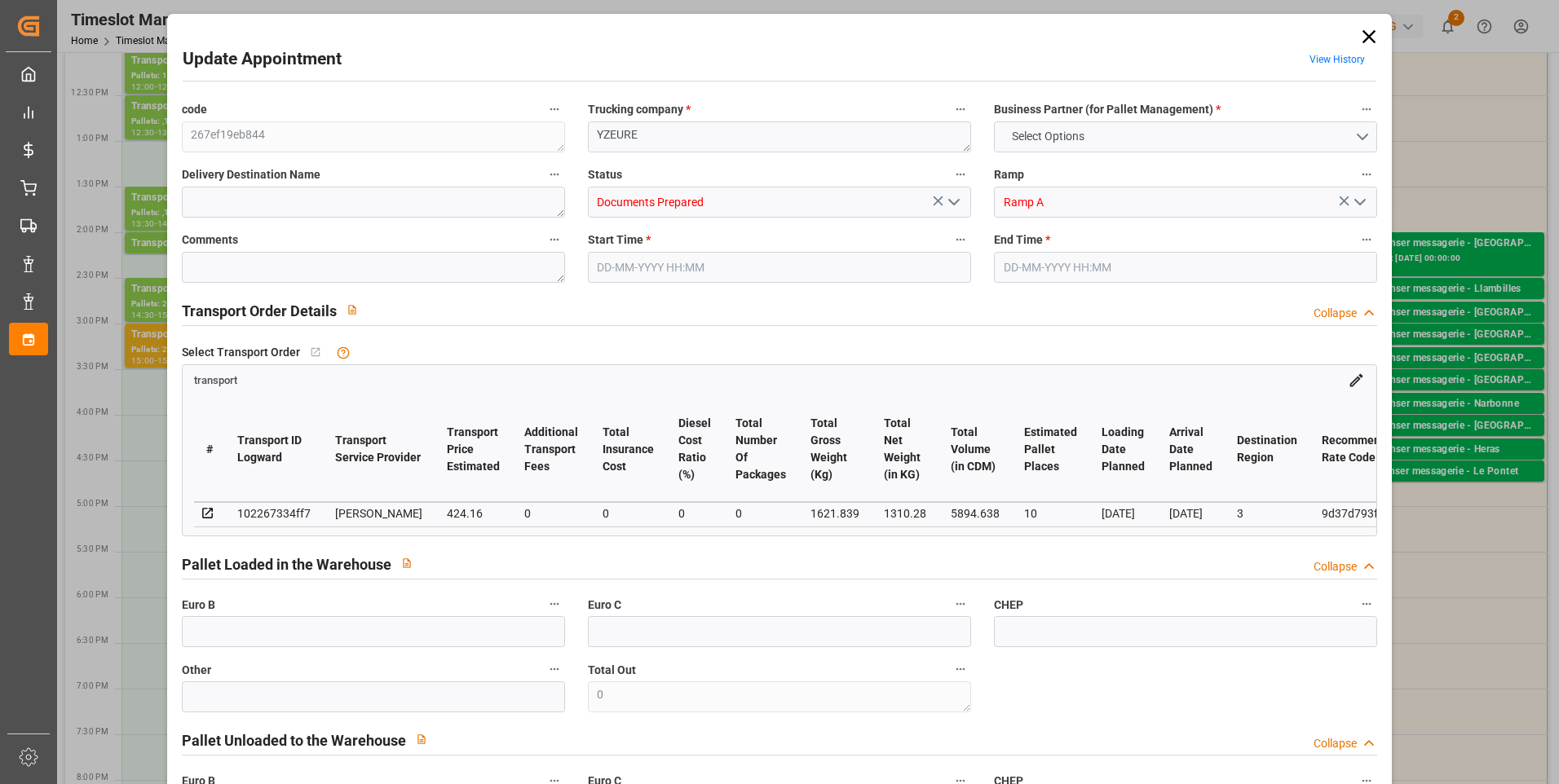
type input "10"
type input "424.16"
type input "0"
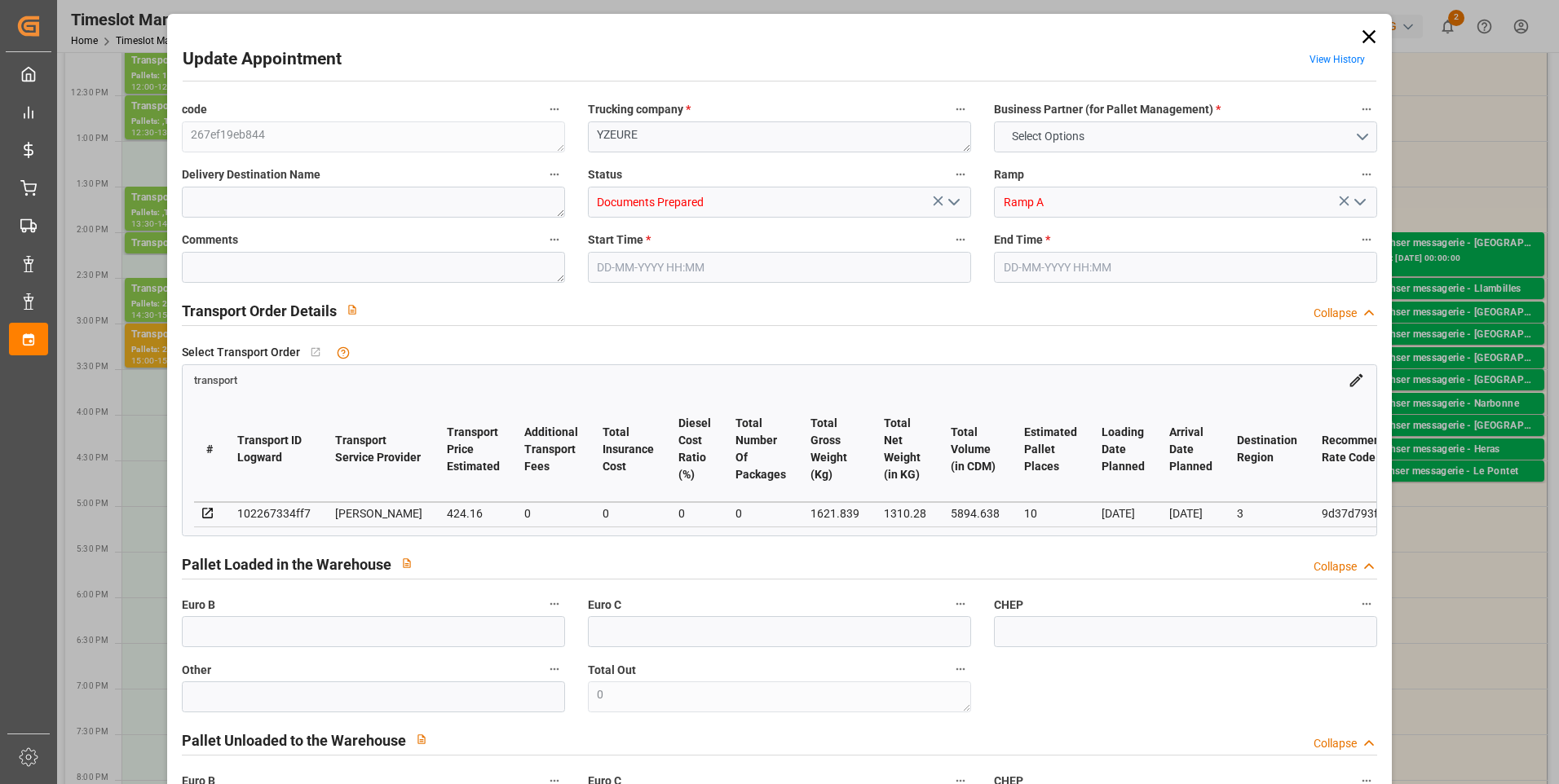
type input "406.9815"
type input "-17.1785"
type input "0"
type input "1310.28"
type input "2601.671"
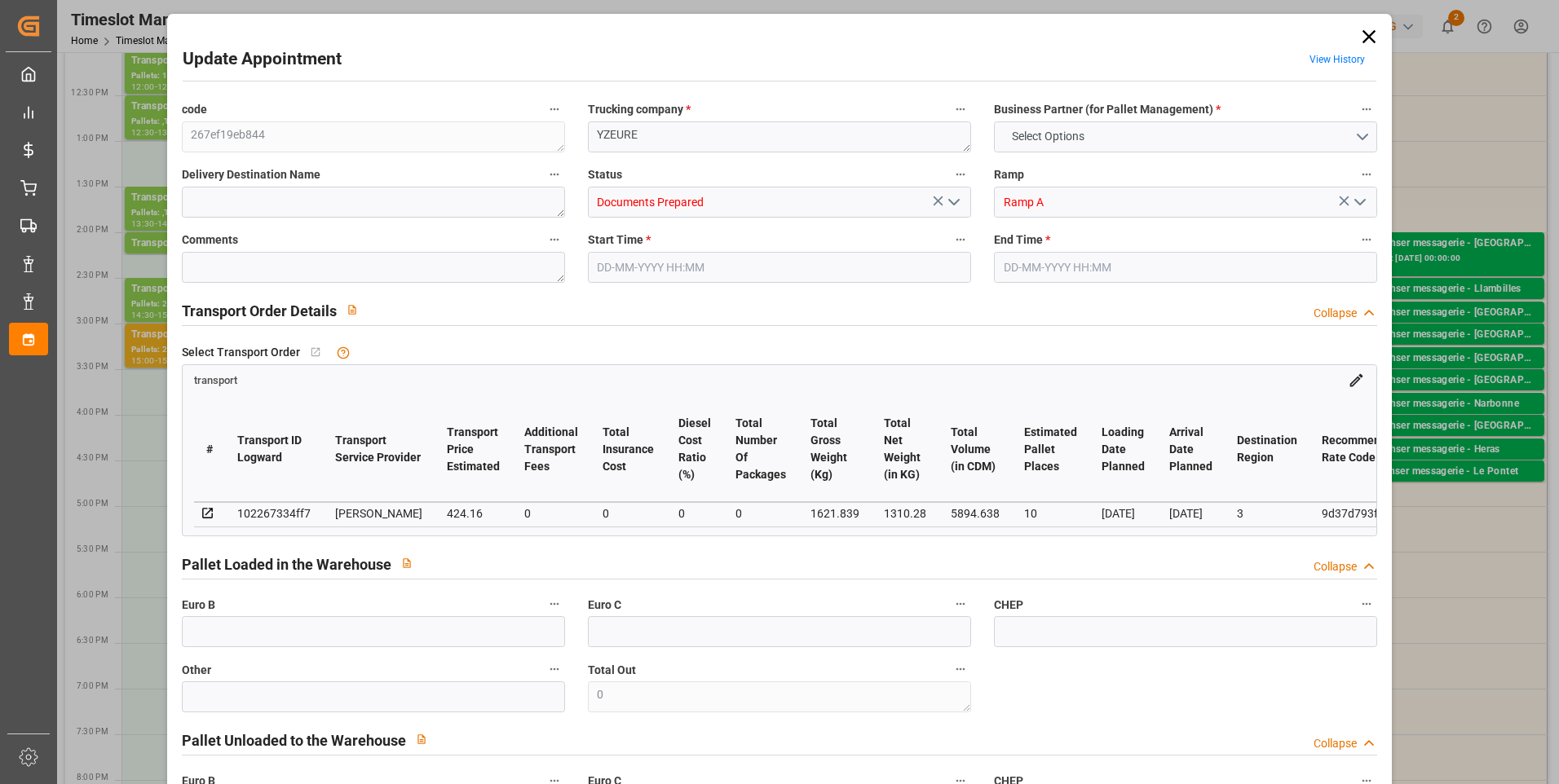
type input "5894.638"
type input "3"
type input "2"
type input "411"
type input "42"
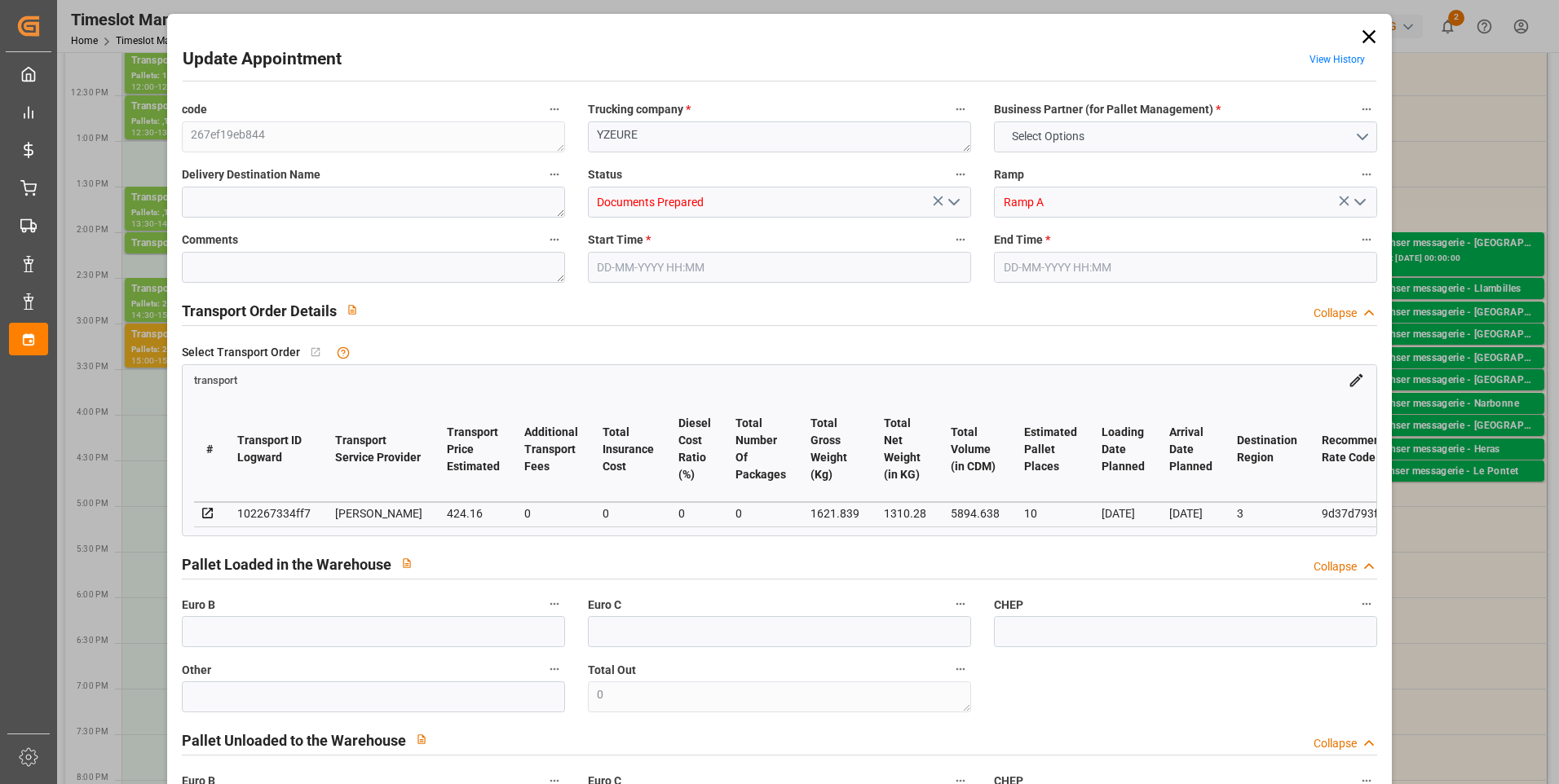
type input "101"
type input "1621.839"
type input "0"
type input "4710.8598"
type input "0"
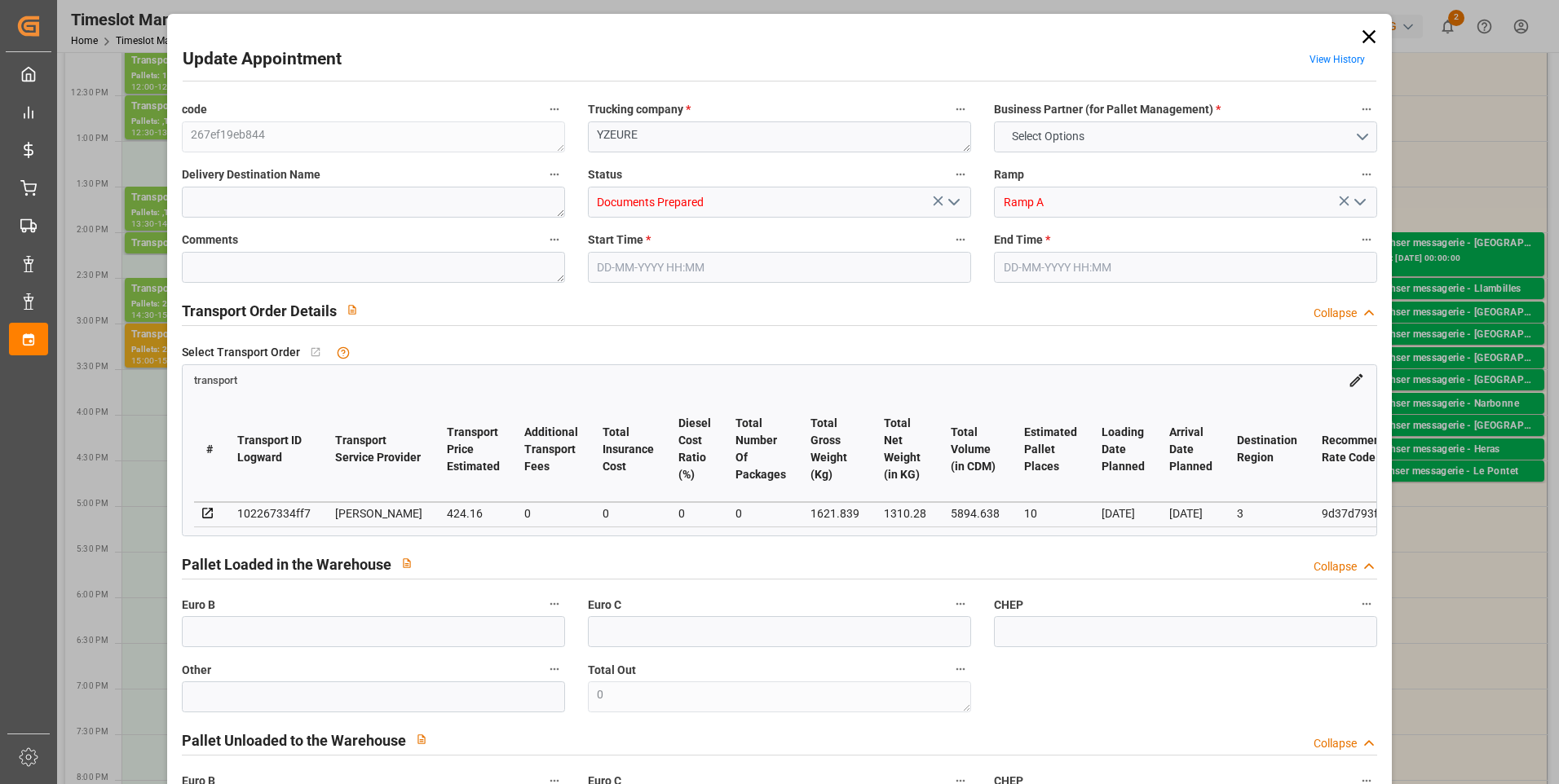
type input "0"
type input "21"
type input "35"
type input "[DATE] 15:00"
type input "[DATE] 15:30"
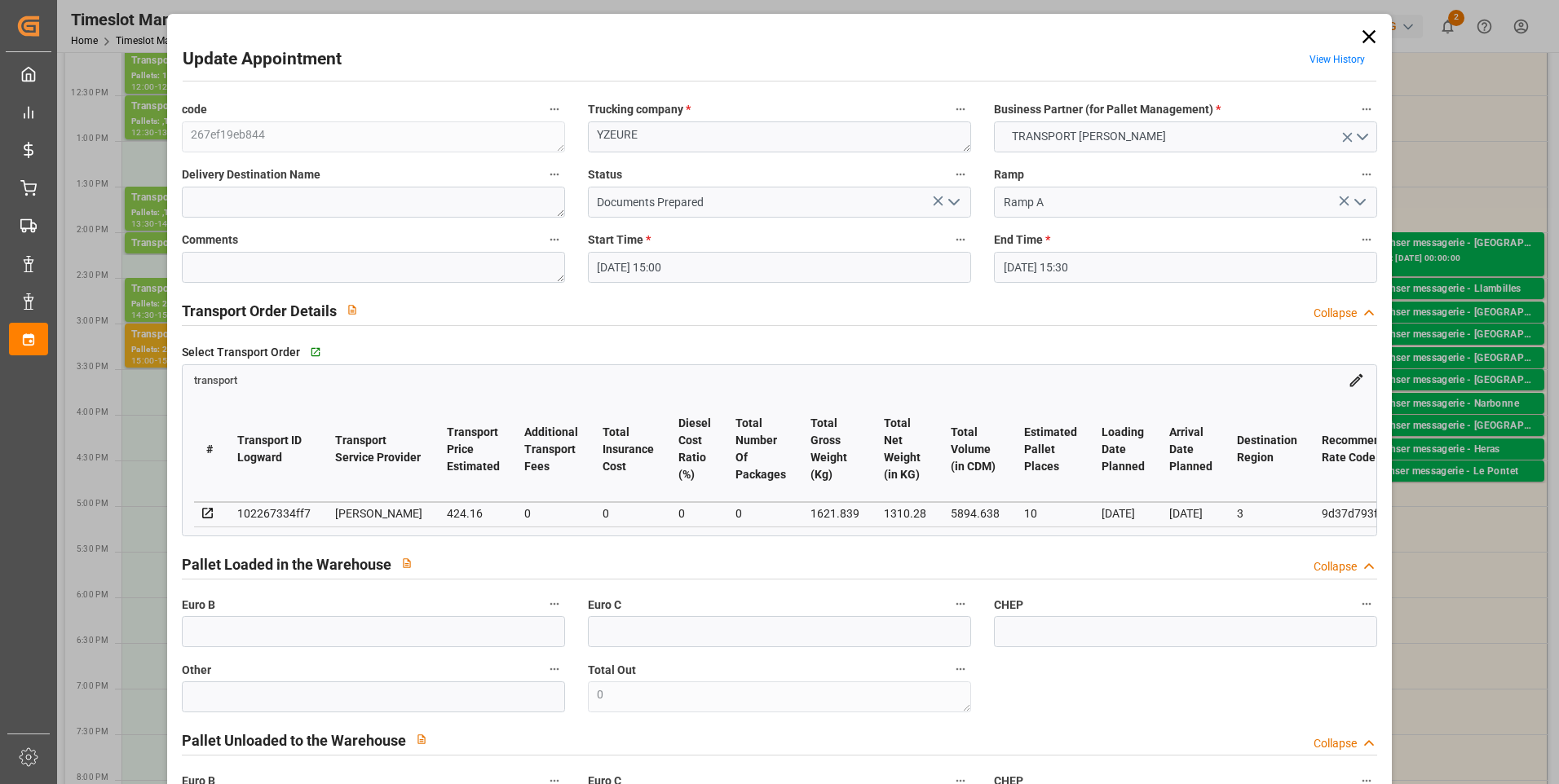
type input "[DATE] 13:52"
type input "[DATE] 11:36"
type input "[DATE]"
drag, startPoint x: 953, startPoint y: 201, endPoint x: 941, endPoint y: 204, distance: 12.4
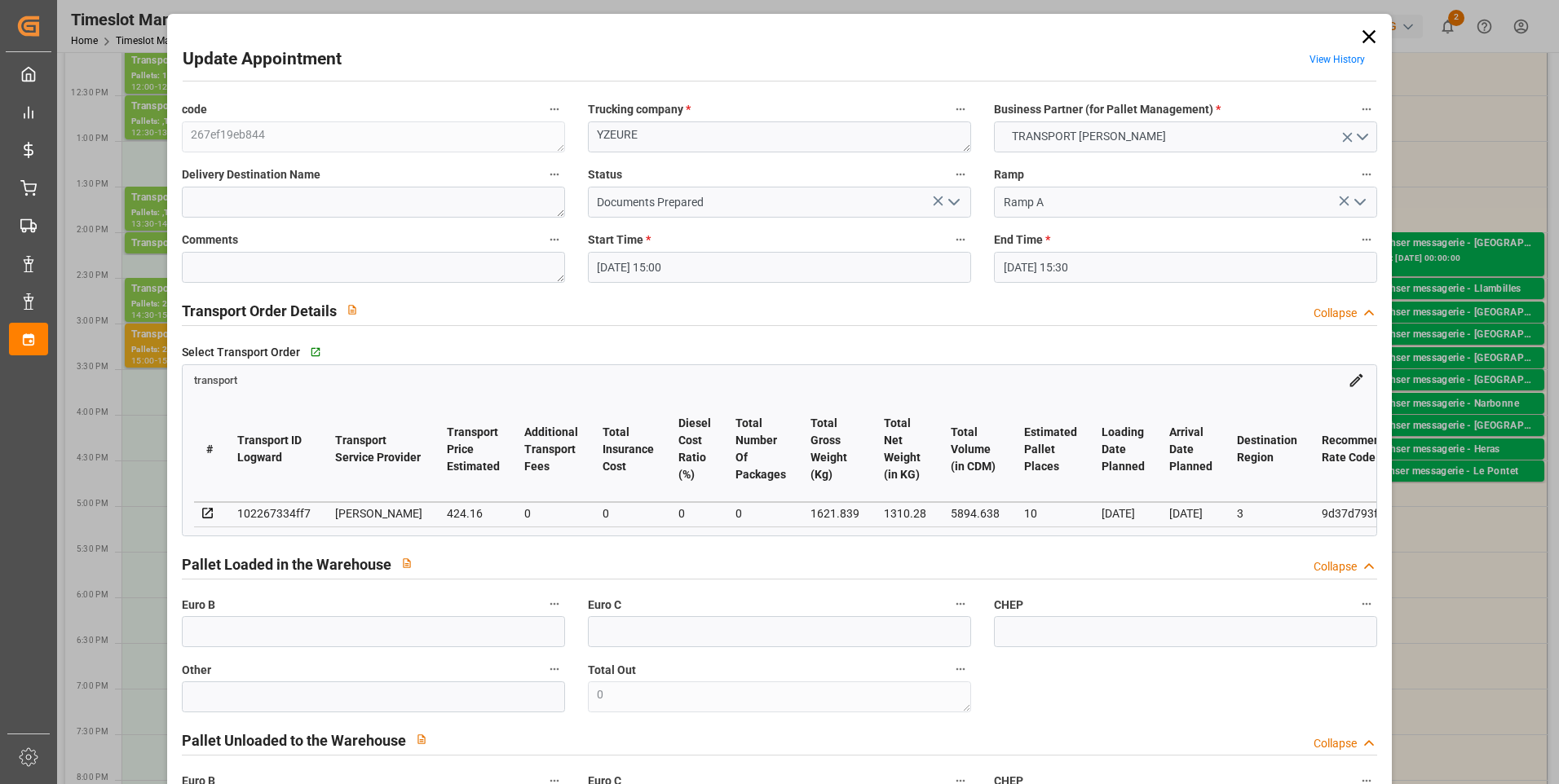
click at [952, 201] on icon "open menu" at bounding box center [954, 202] width 19 height 19
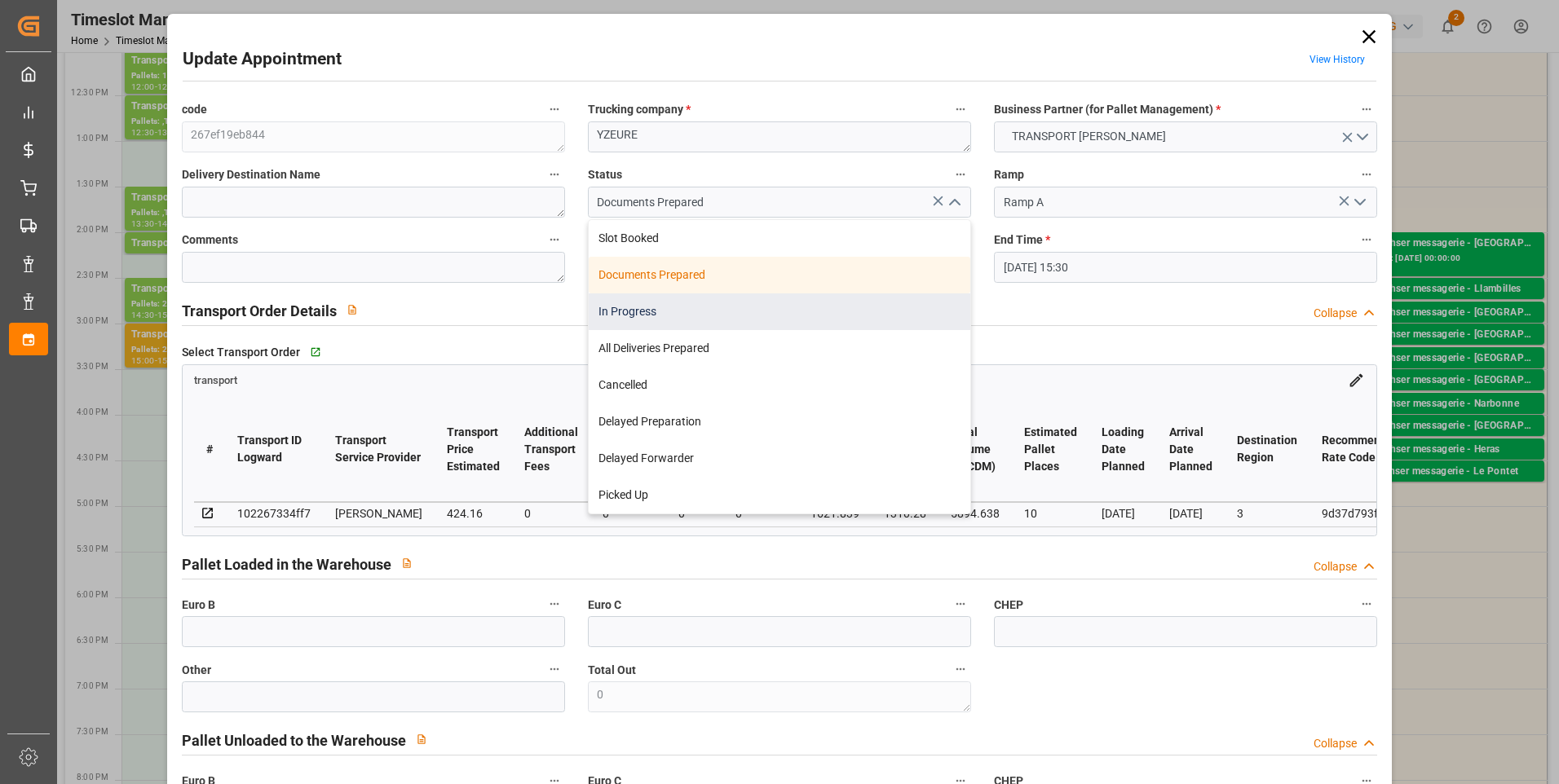
click at [659, 314] on div "In Progress" at bounding box center [779, 312] width 382 height 37
type input "In Progress"
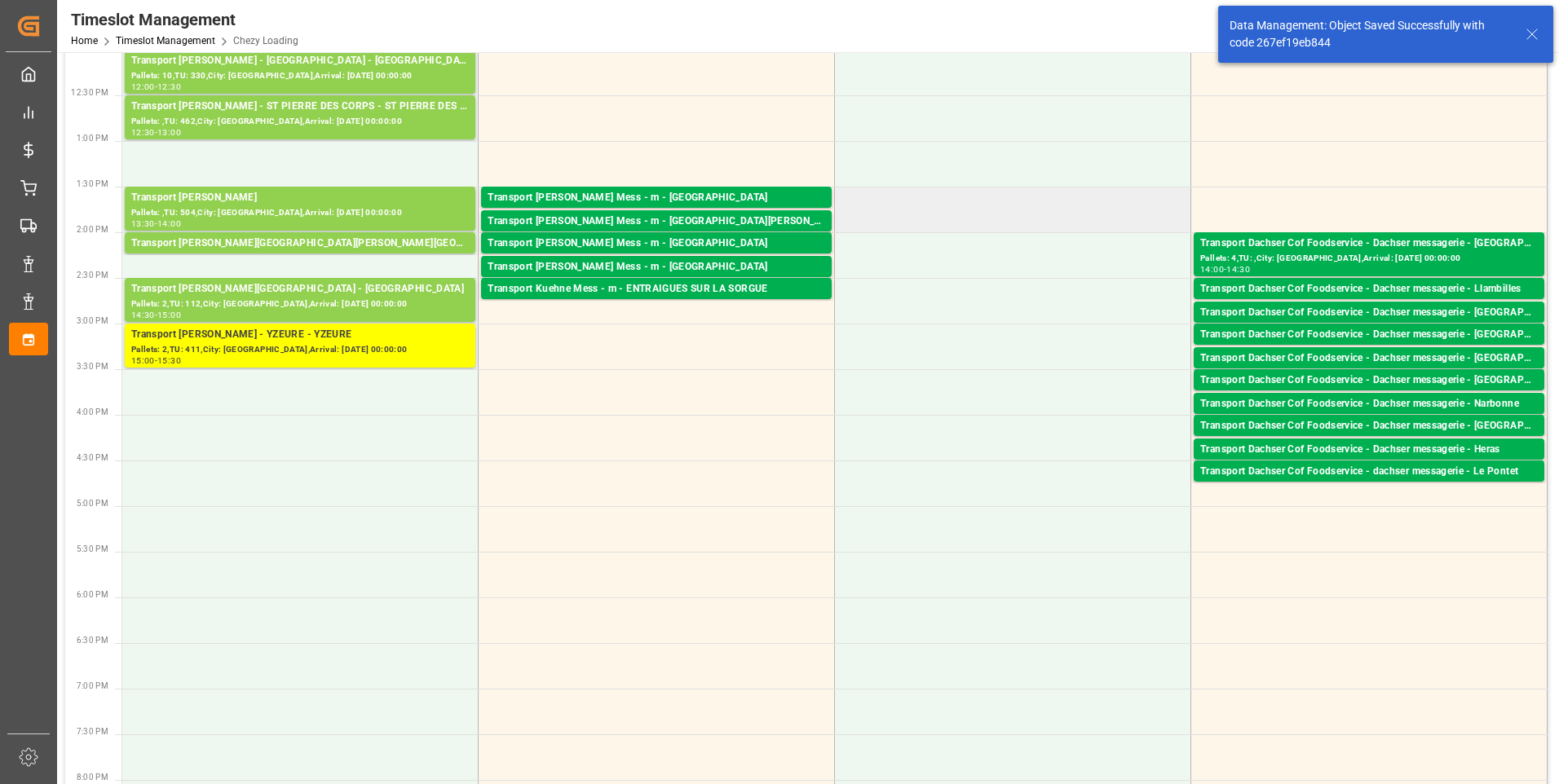
scroll to position [0, 0]
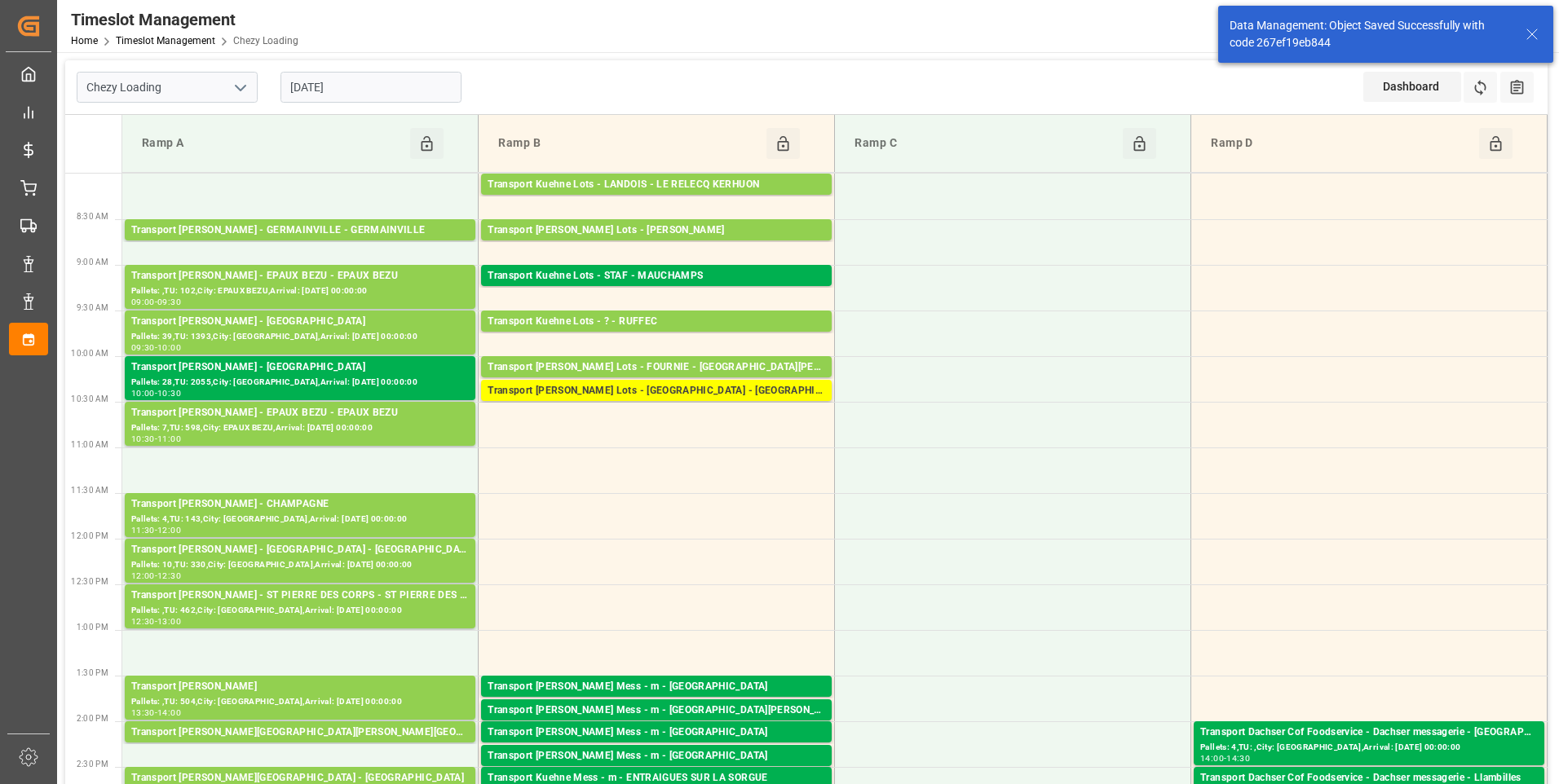
click at [367, 87] on input "[DATE]" at bounding box center [370, 86] width 181 height 31
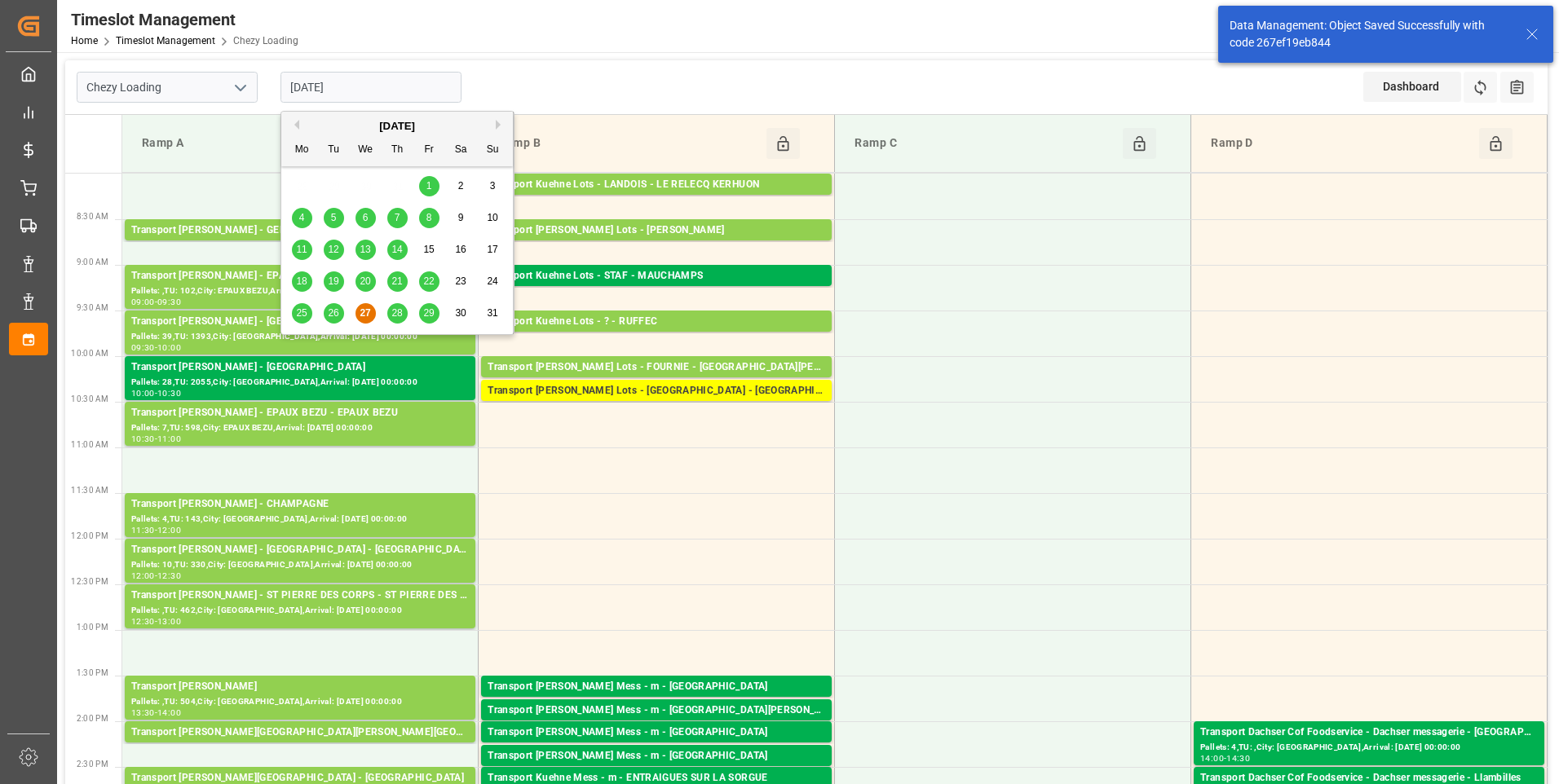
click at [393, 311] on span "28" at bounding box center [397, 313] width 10 height 11
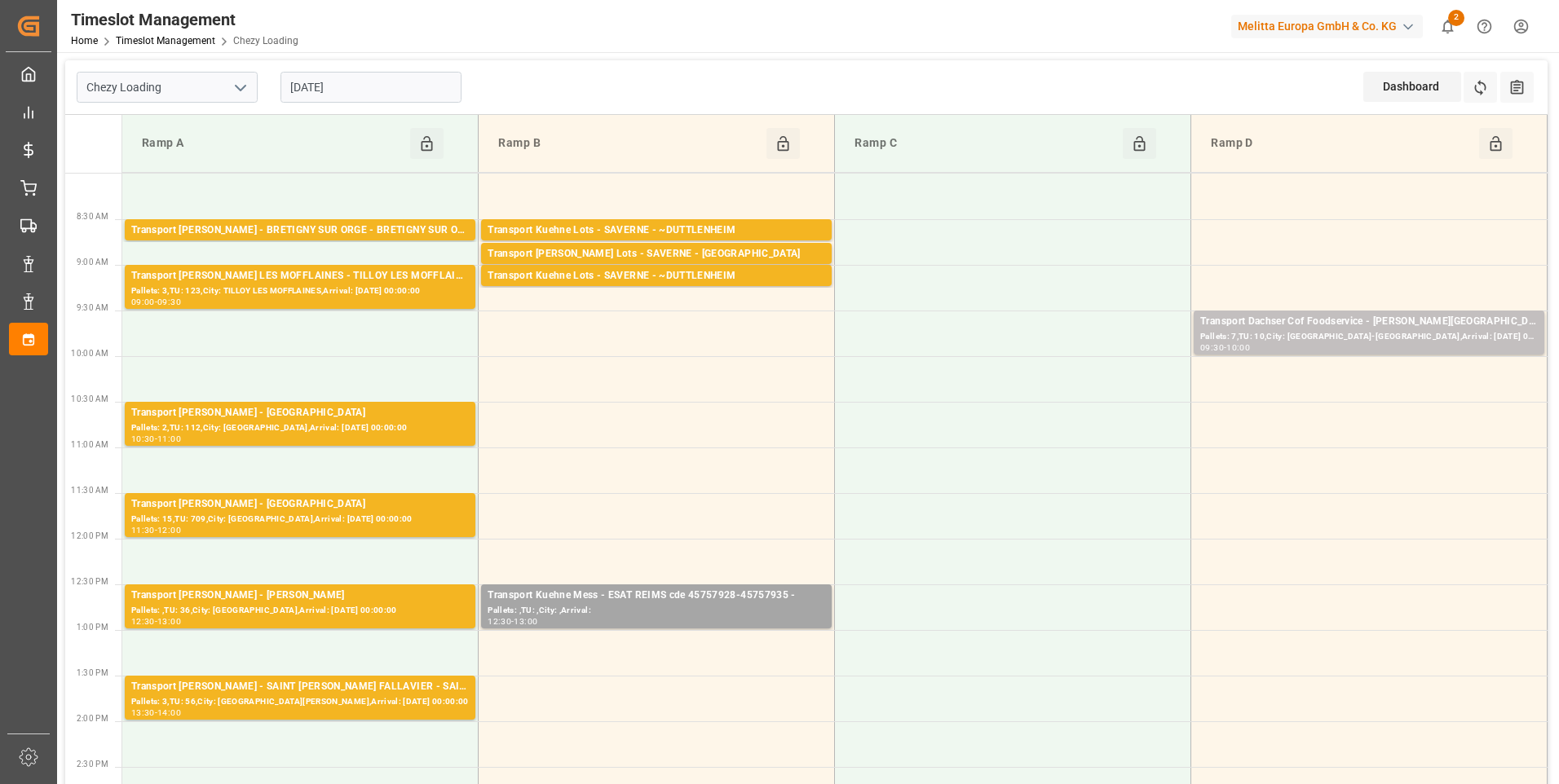
click at [392, 89] on input "[DATE]" at bounding box center [370, 86] width 181 height 31
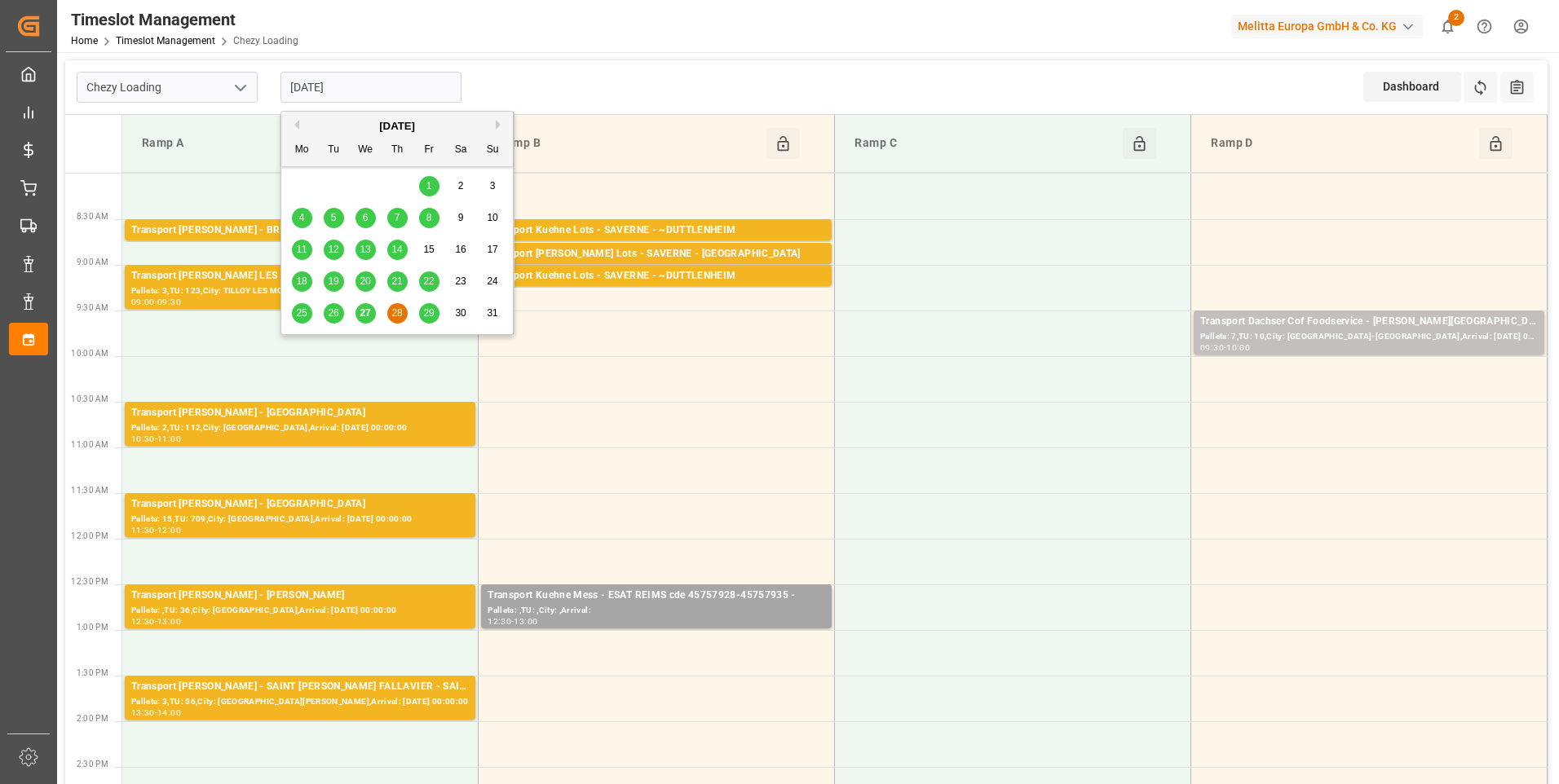
click at [427, 317] on span "29" at bounding box center [429, 313] width 10 height 11
type input "[DATE]"
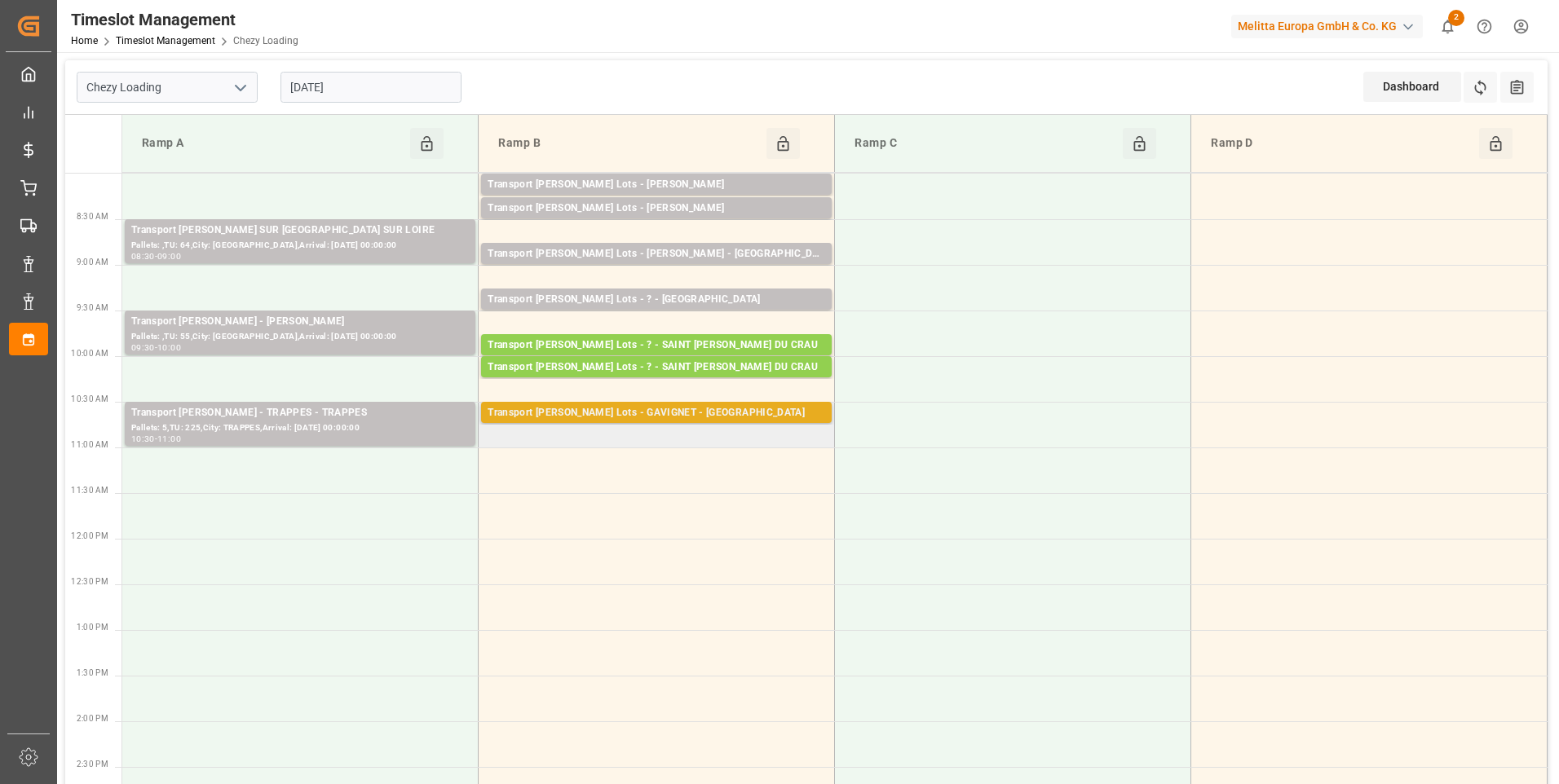
click at [652, 416] on div "Transport Kuehne Lots - GAVIGNET - SAINT VIT" at bounding box center [656, 413] width 338 height 17
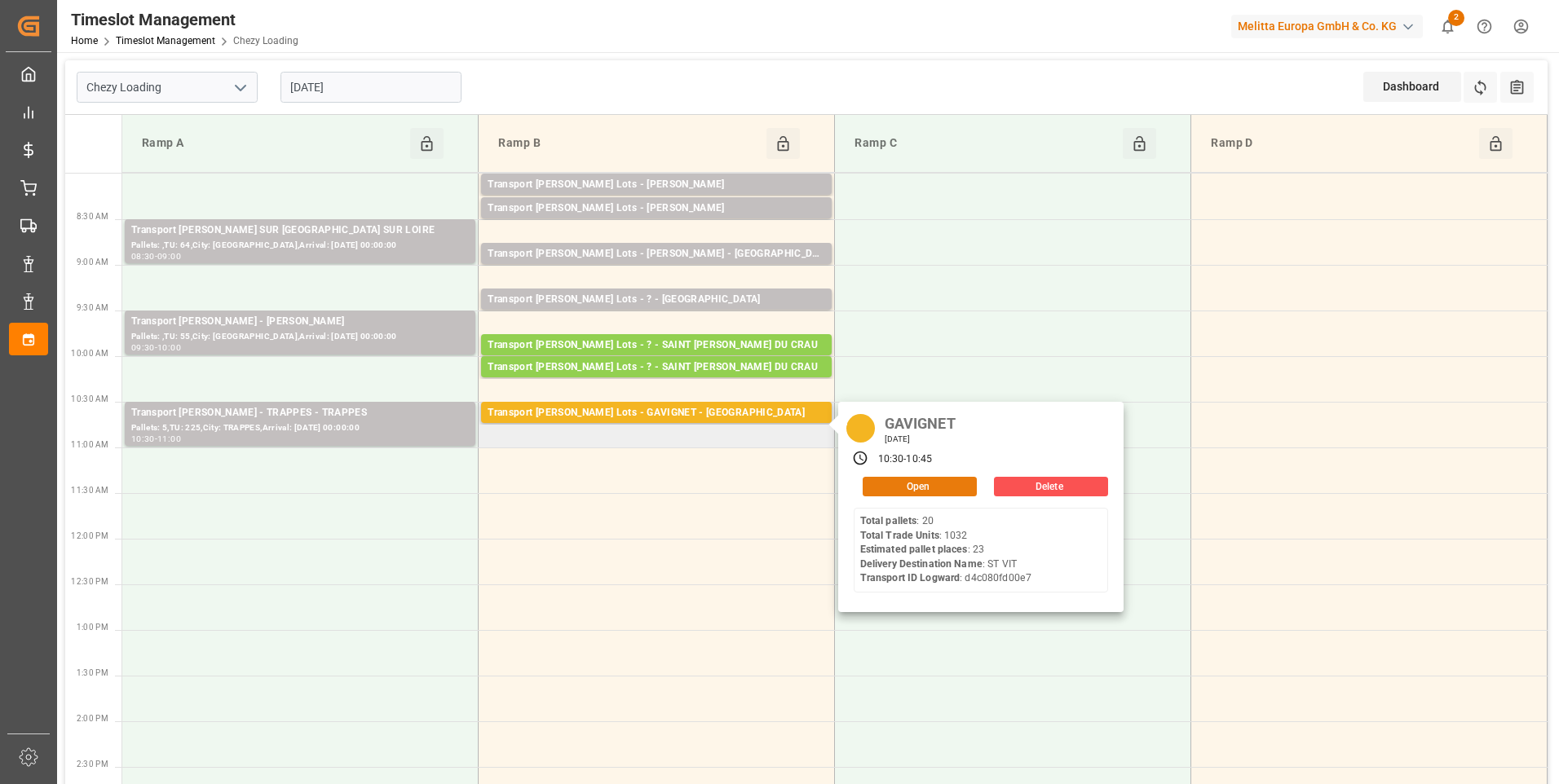
click at [923, 490] on button "Open" at bounding box center [920, 486] width 114 height 19
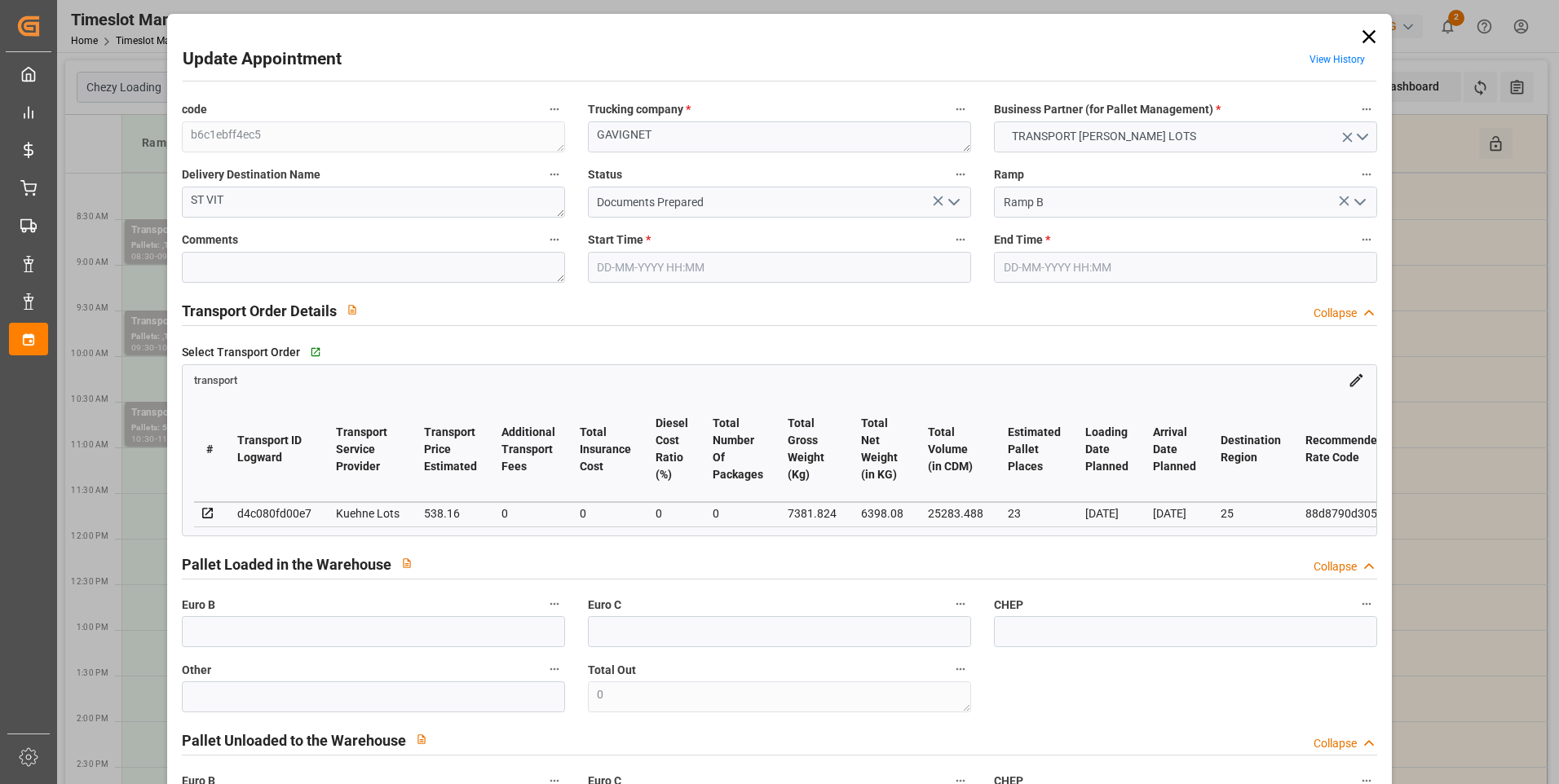
type input "29-08-2025 10:30"
type input "29-08-2025 10:45"
type input "25-08-2025 12:37"
type input "25-08-2025 11:31"
type input "01-09-2025"
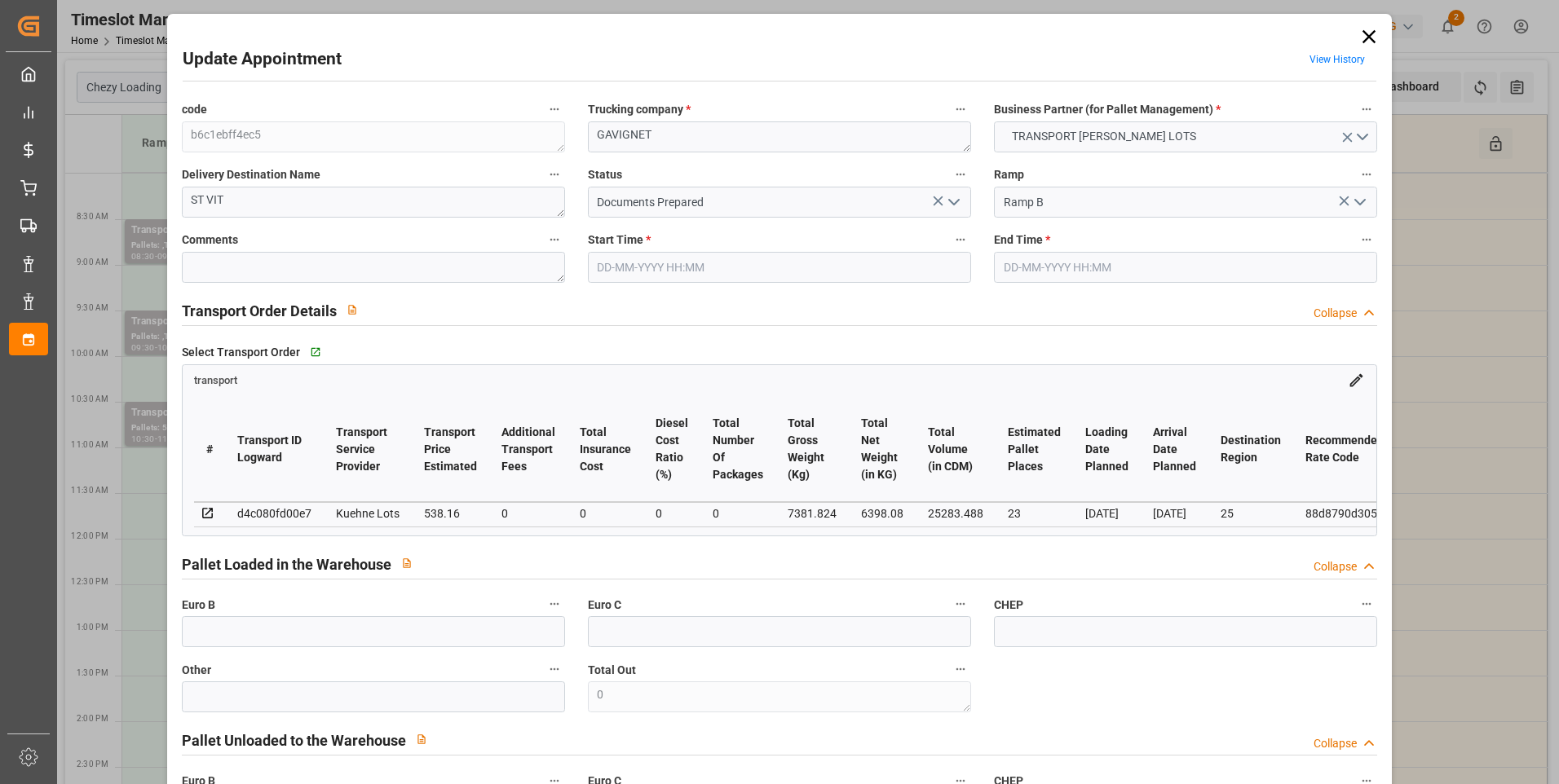
type input "29-08-2025"
click at [951, 203] on icon "open menu" at bounding box center [954, 202] width 19 height 19
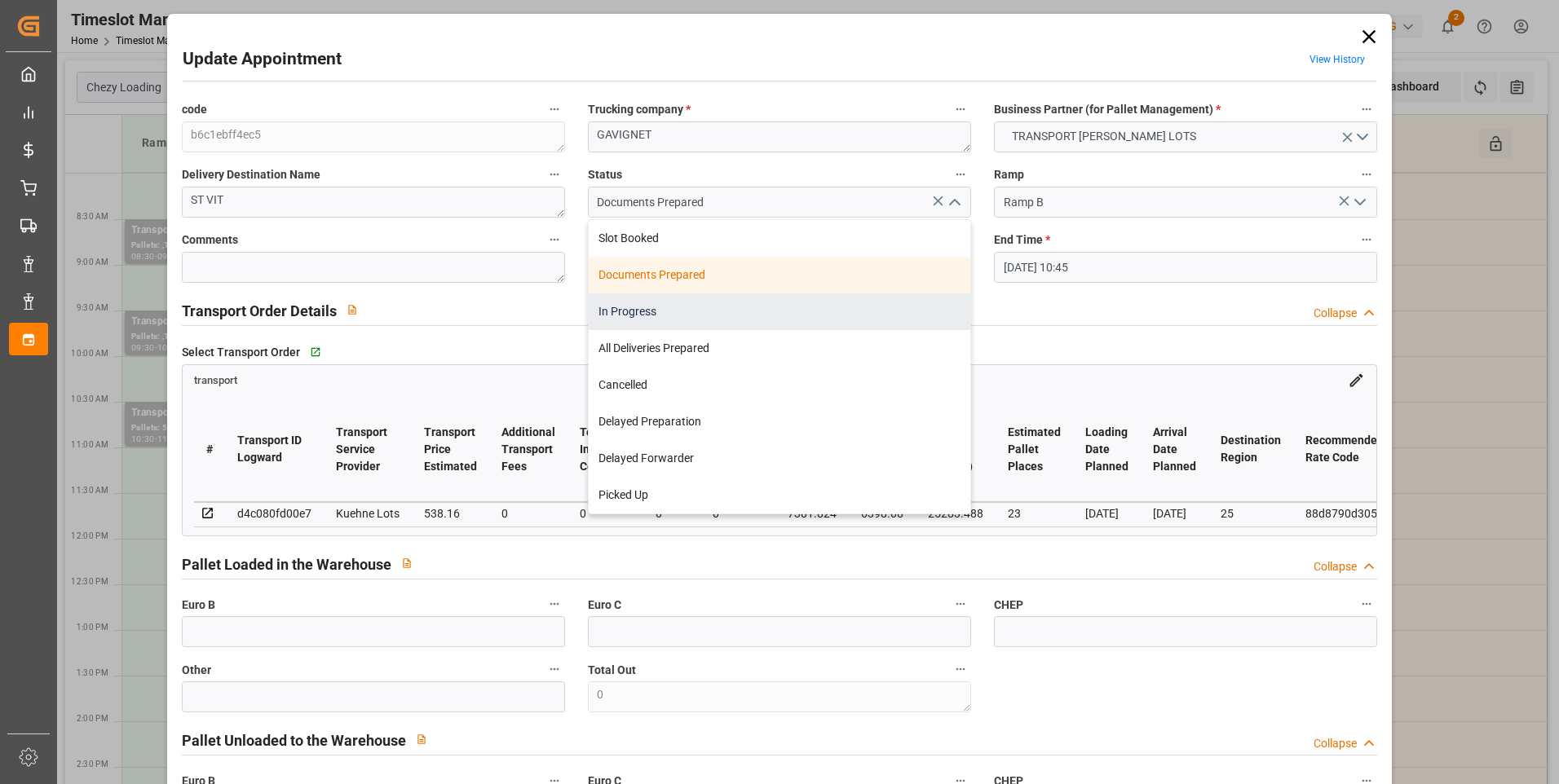
click at [652, 310] on div "In Progress" at bounding box center [779, 312] width 382 height 37
type input "In Progress"
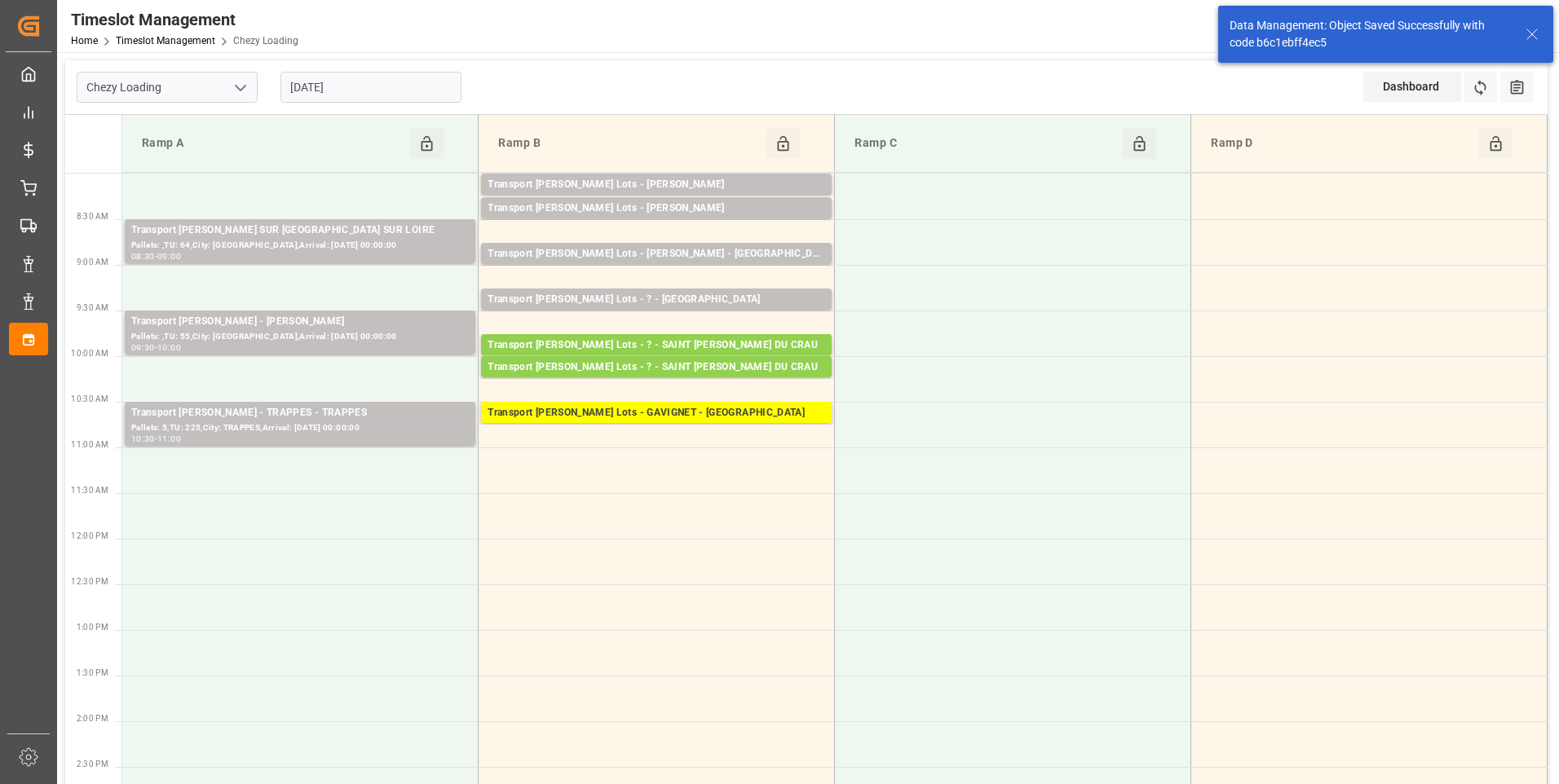
click at [364, 79] on input "29-08-2025" at bounding box center [370, 86] width 181 height 31
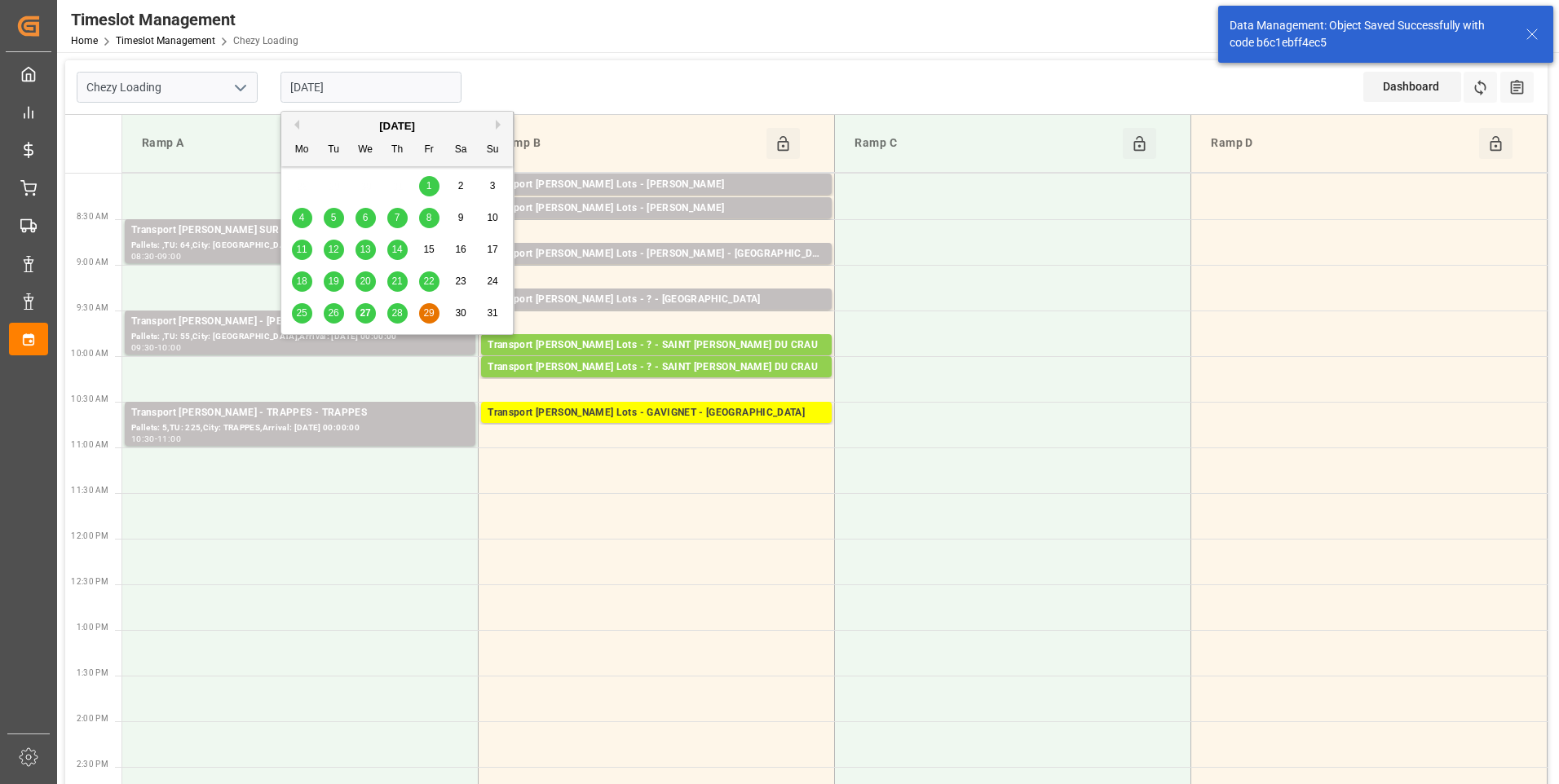
click at [399, 317] on span "28" at bounding box center [397, 313] width 10 height 11
type input "[DATE]"
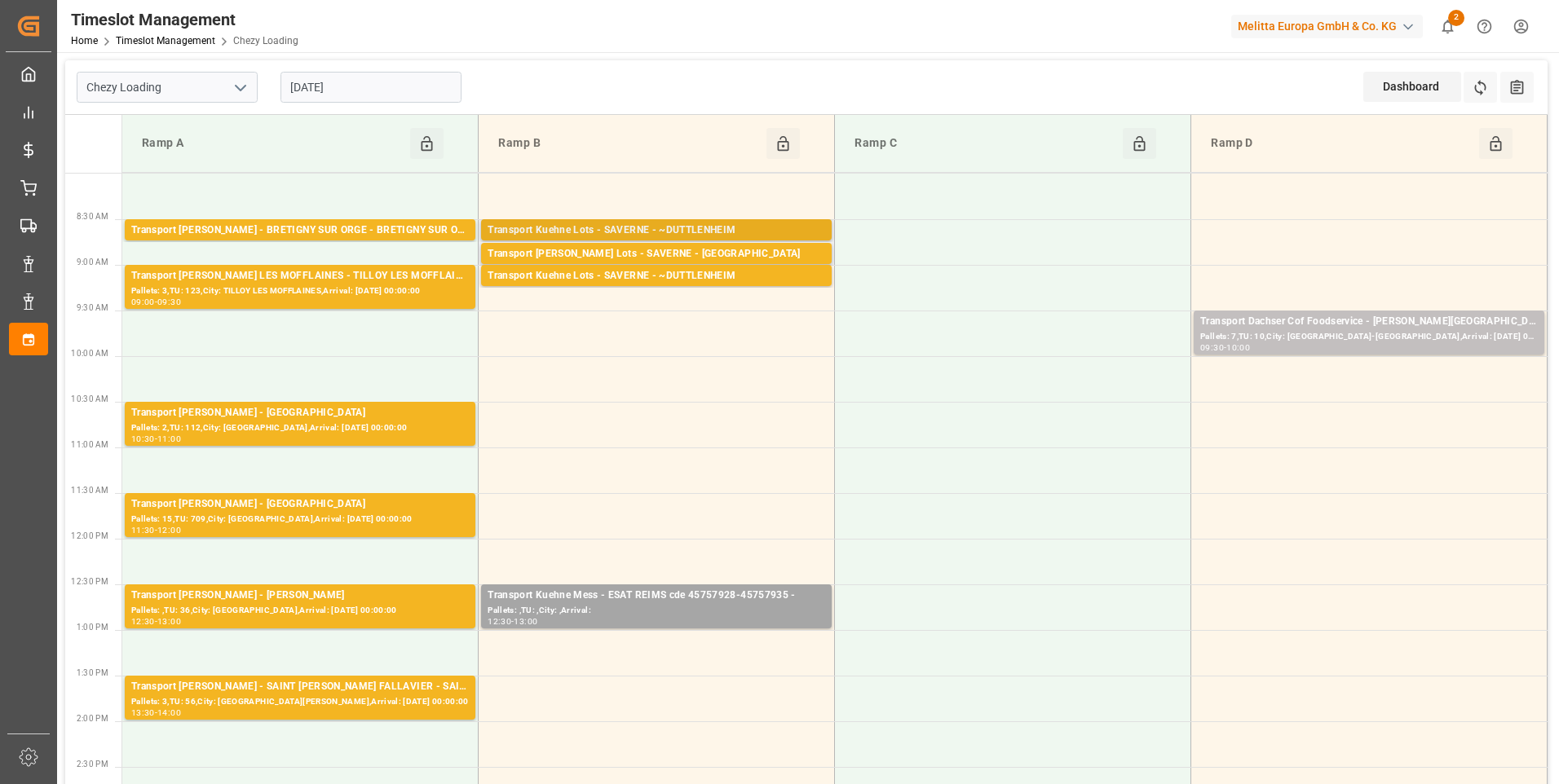
click at [707, 236] on div "Transport Kuehne Lots - SAVERNE - ~DUTTLENHEIM" at bounding box center [656, 230] width 338 height 17
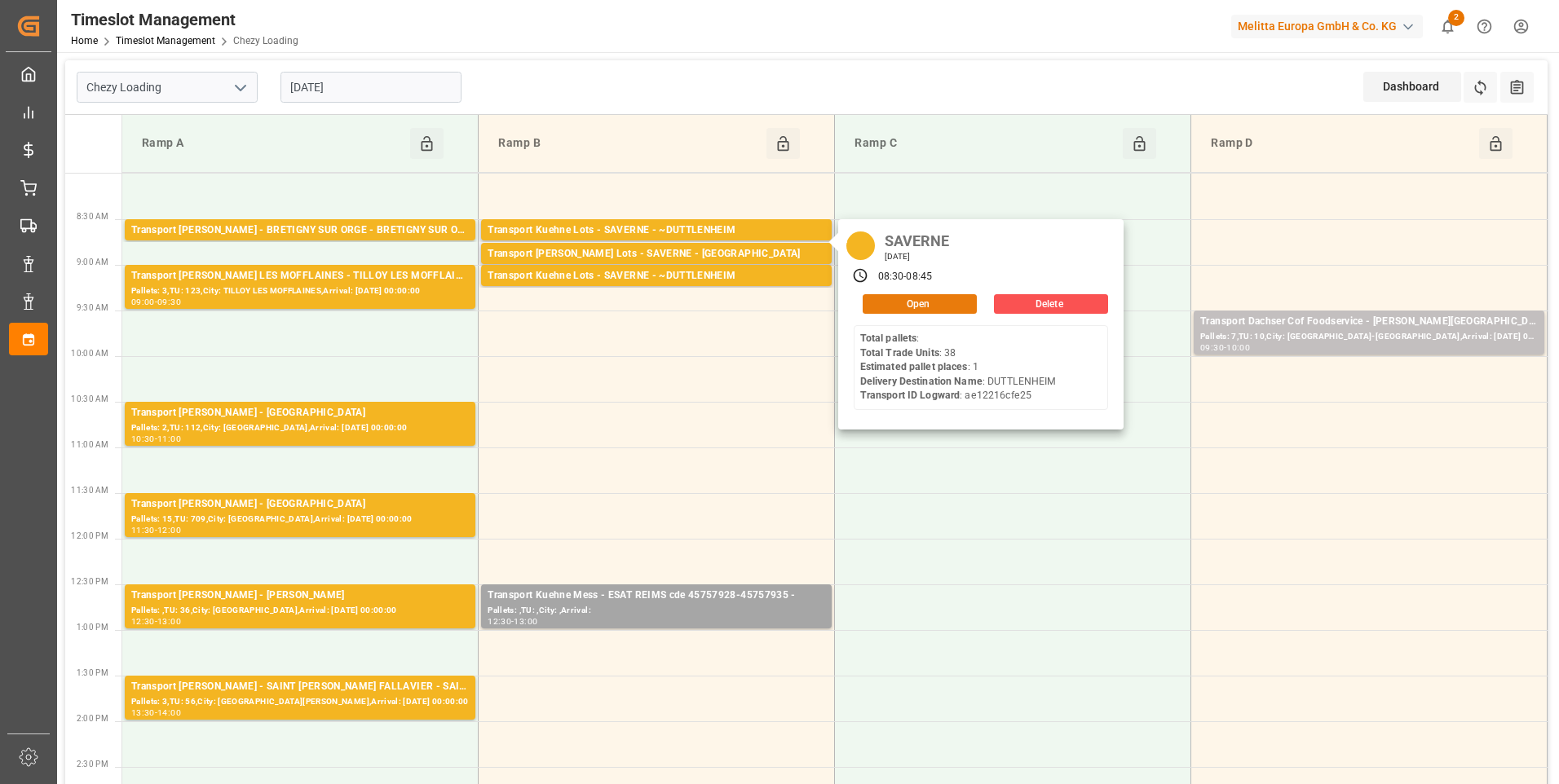
click at [901, 310] on button "Open" at bounding box center [920, 304] width 114 height 19
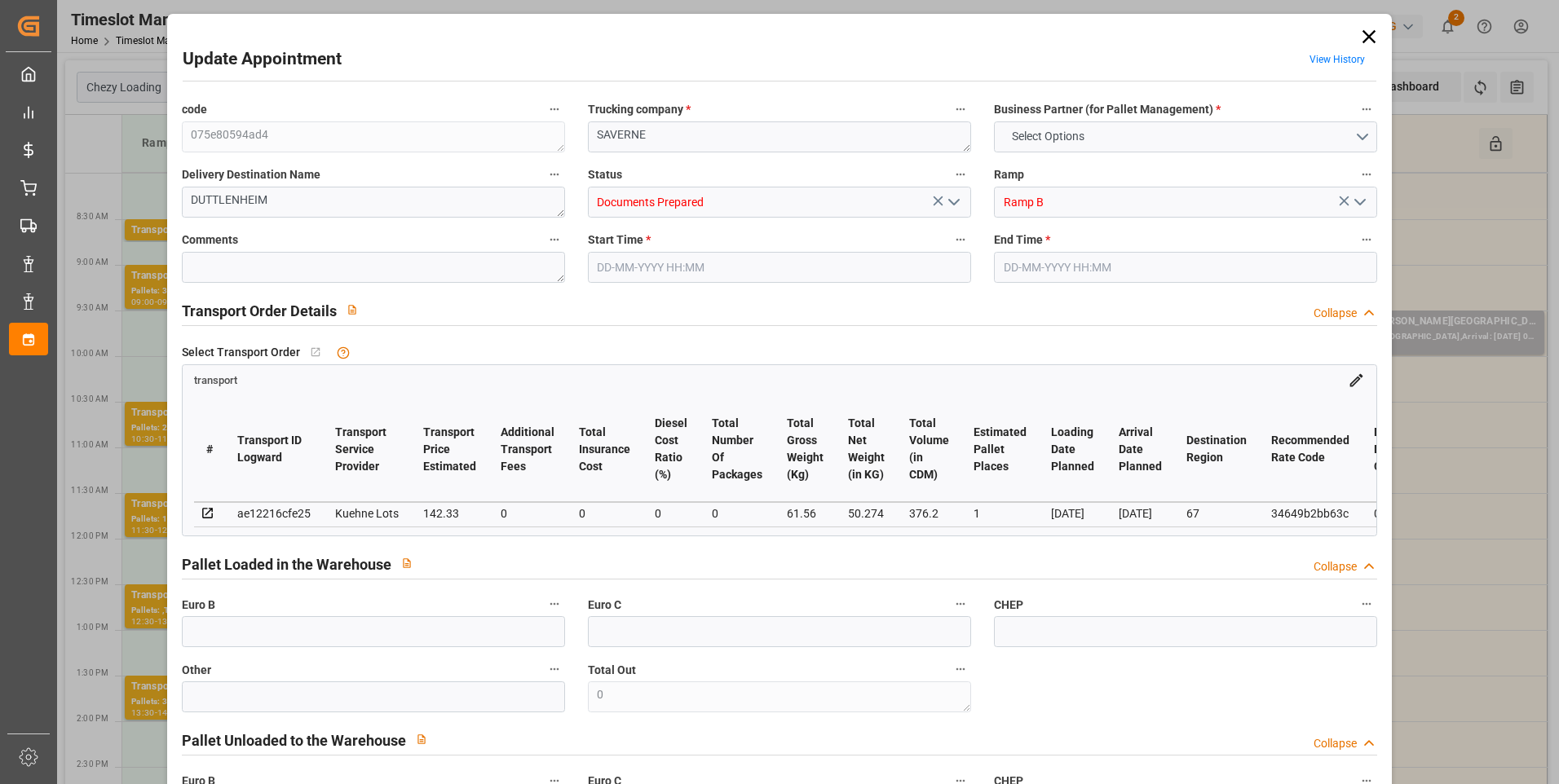
type input "1"
type input "142.33"
type input "0"
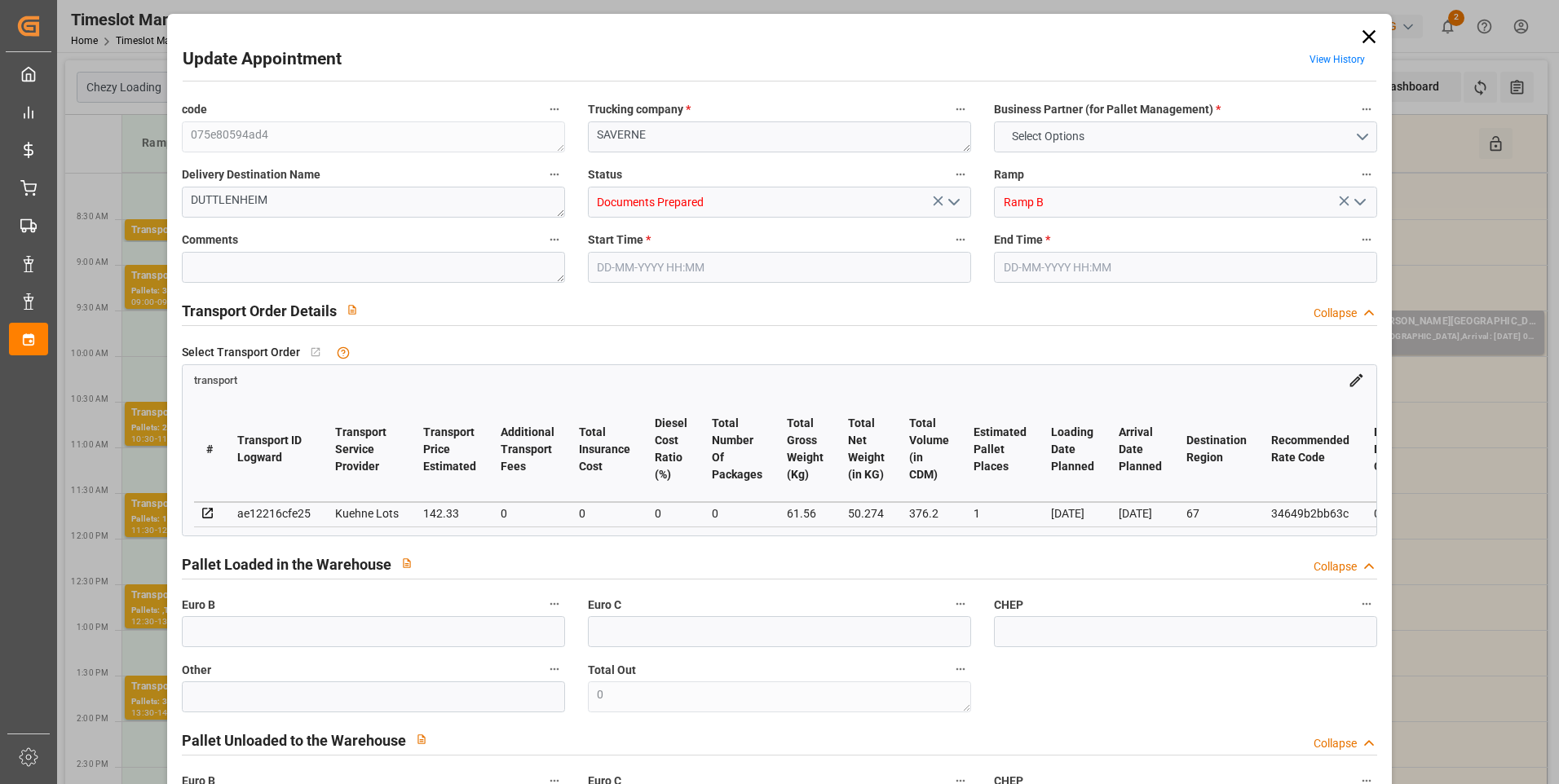
type input "142.33"
type input "0"
type input "50.274"
type input "83.876"
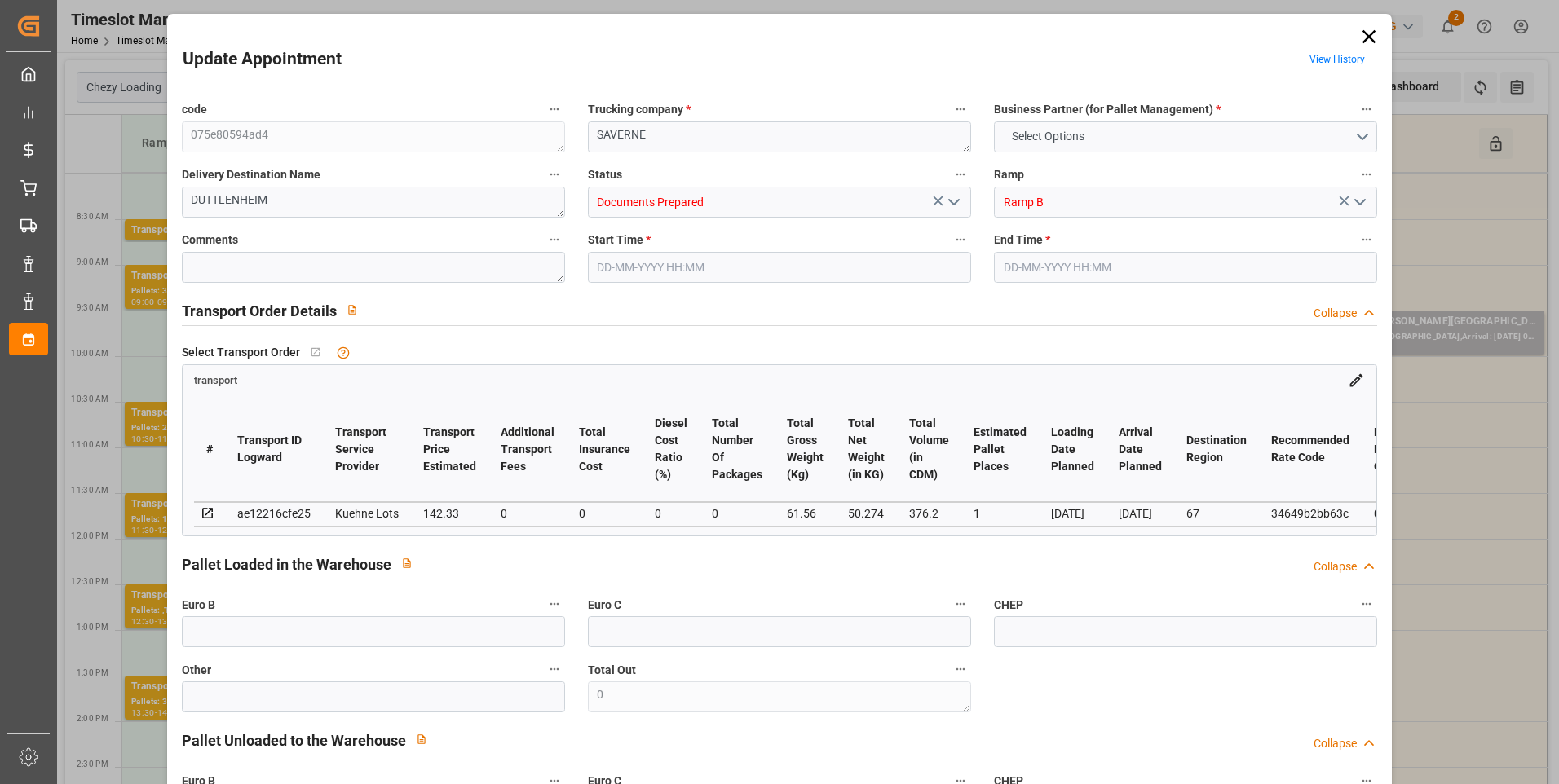
type input "376.2"
type input "67"
type input "0"
type input "38"
type input "1"
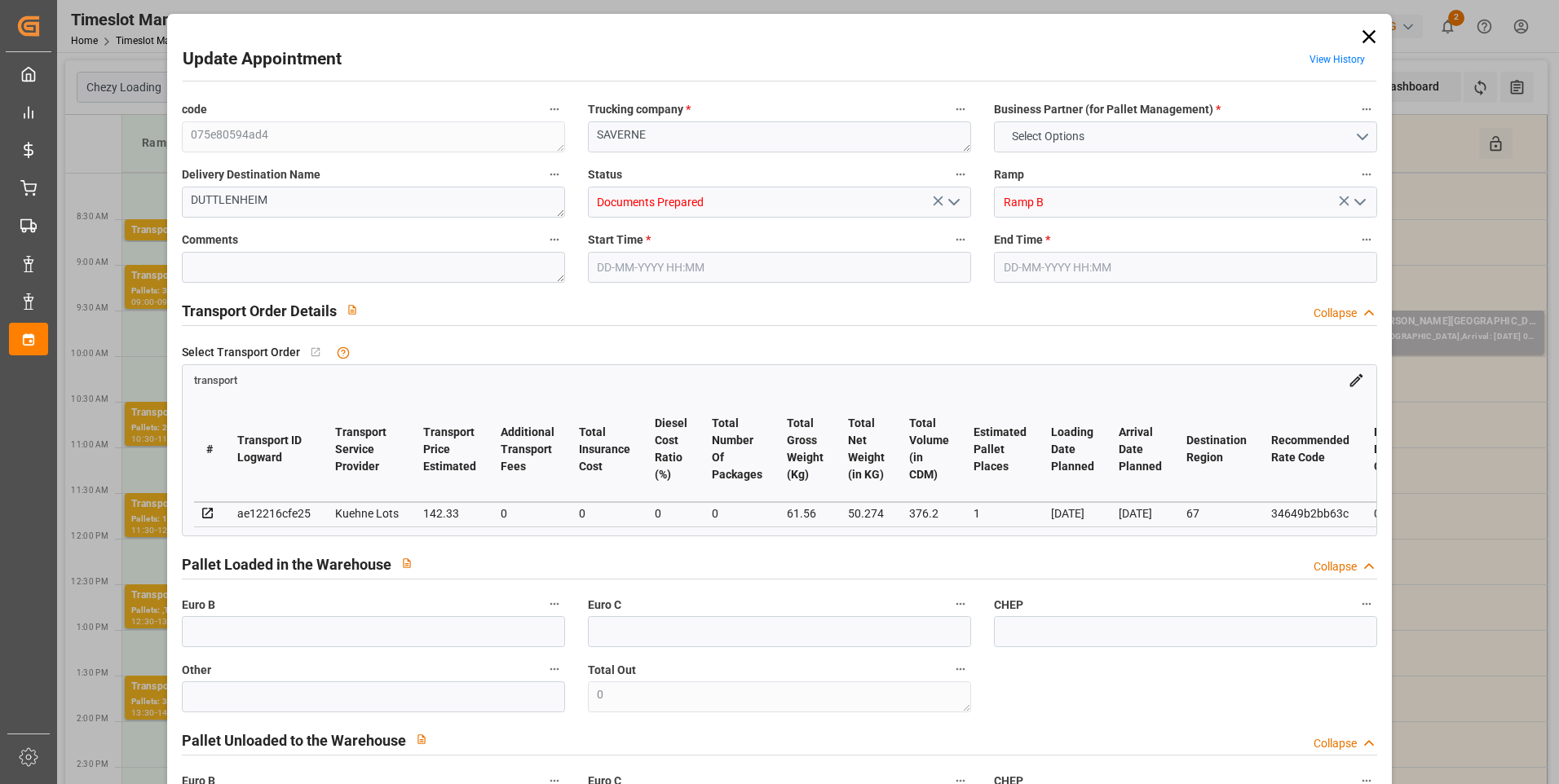
type input "101"
type input "61.56"
type input "0"
type input "4710.8598"
type input "0"
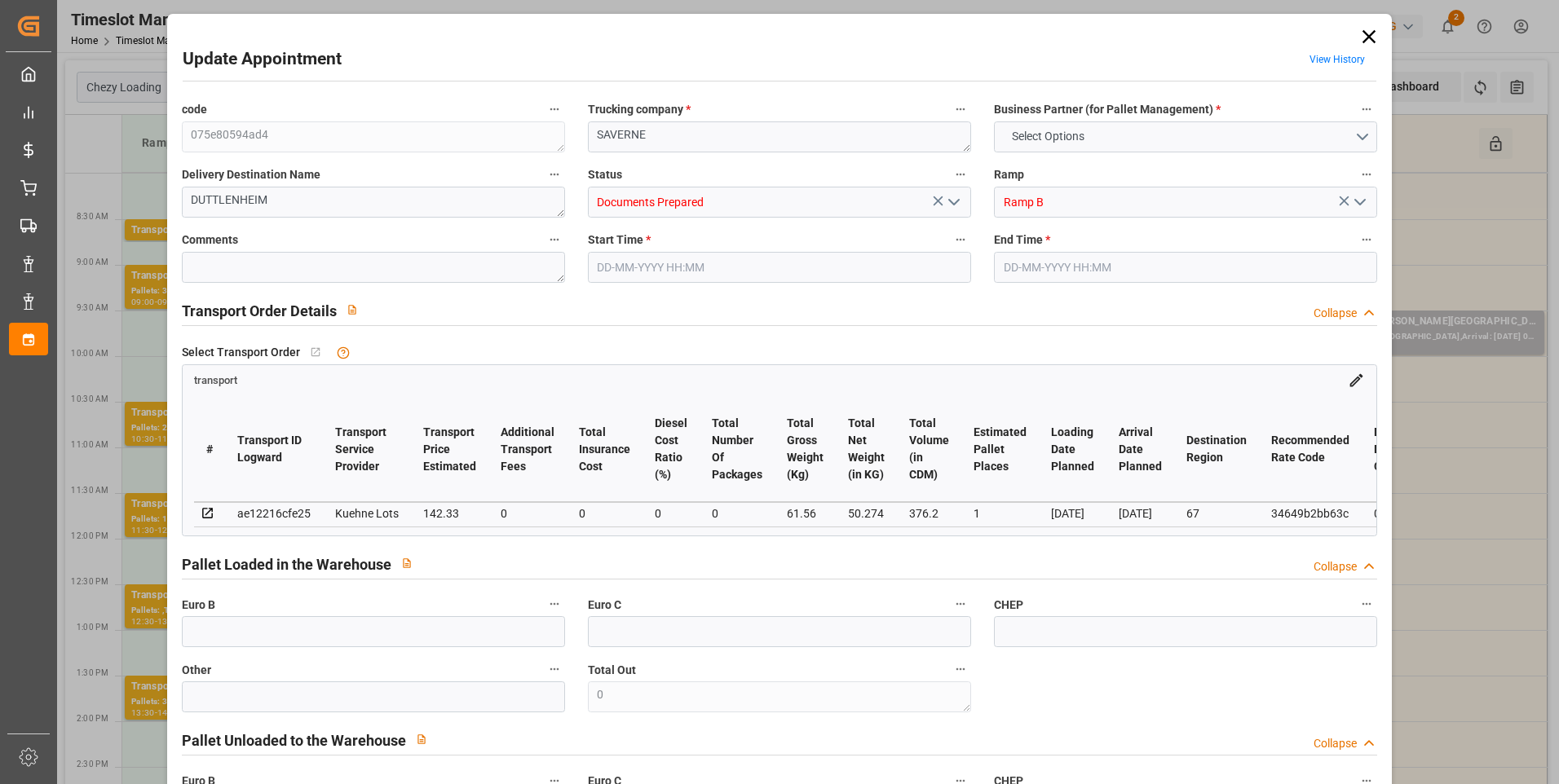
type input "0"
type input "21"
type input "35"
type input "28-08-2025 08:30"
type input "28-08-2025 08:45"
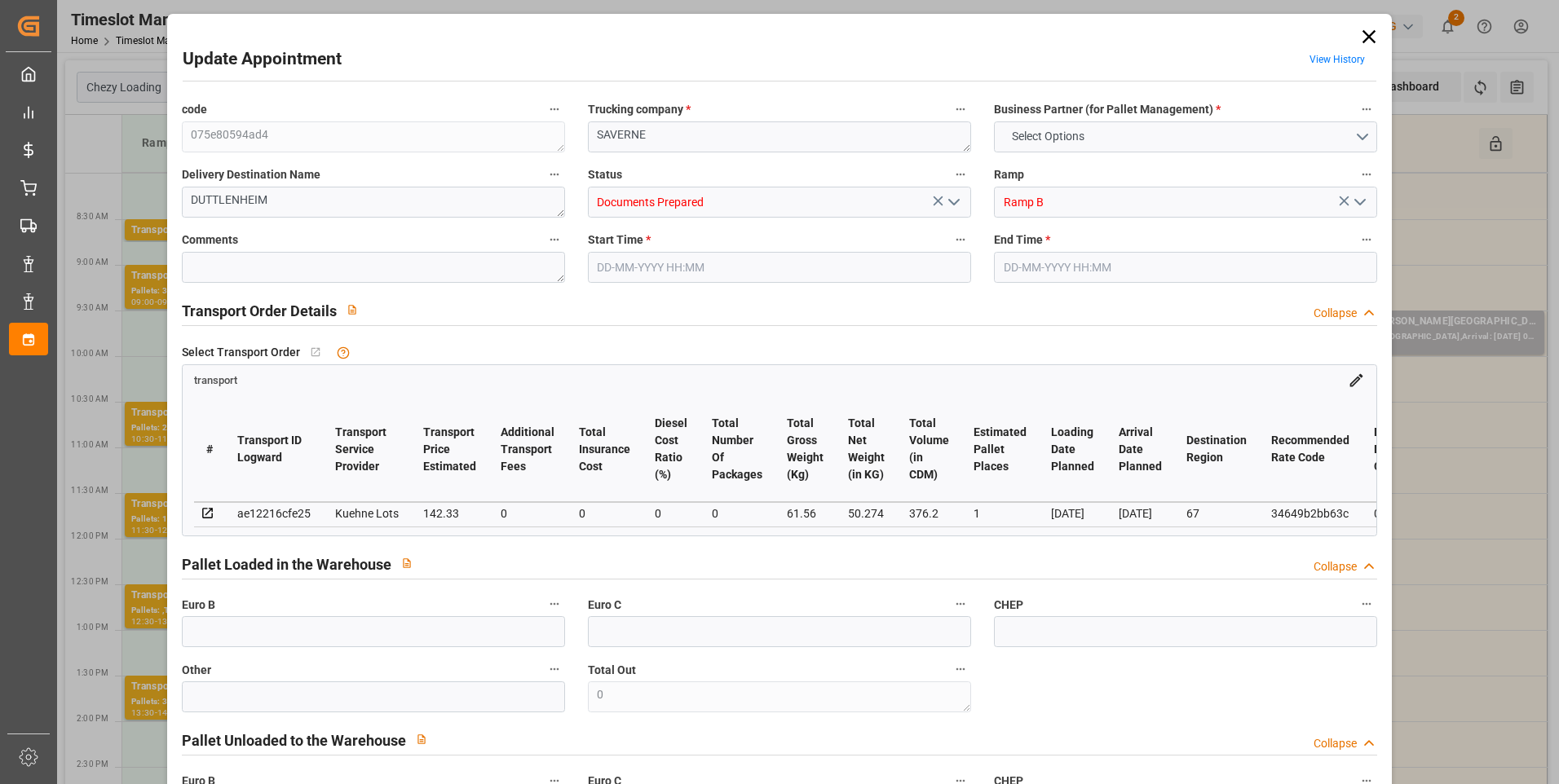
type input "25-08-2025 13:07"
type input "25-08-2025 11:33"
type input "01-09-2025"
type input "29-08-2025"
click at [952, 203] on icon "open menu" at bounding box center [954, 202] width 19 height 19
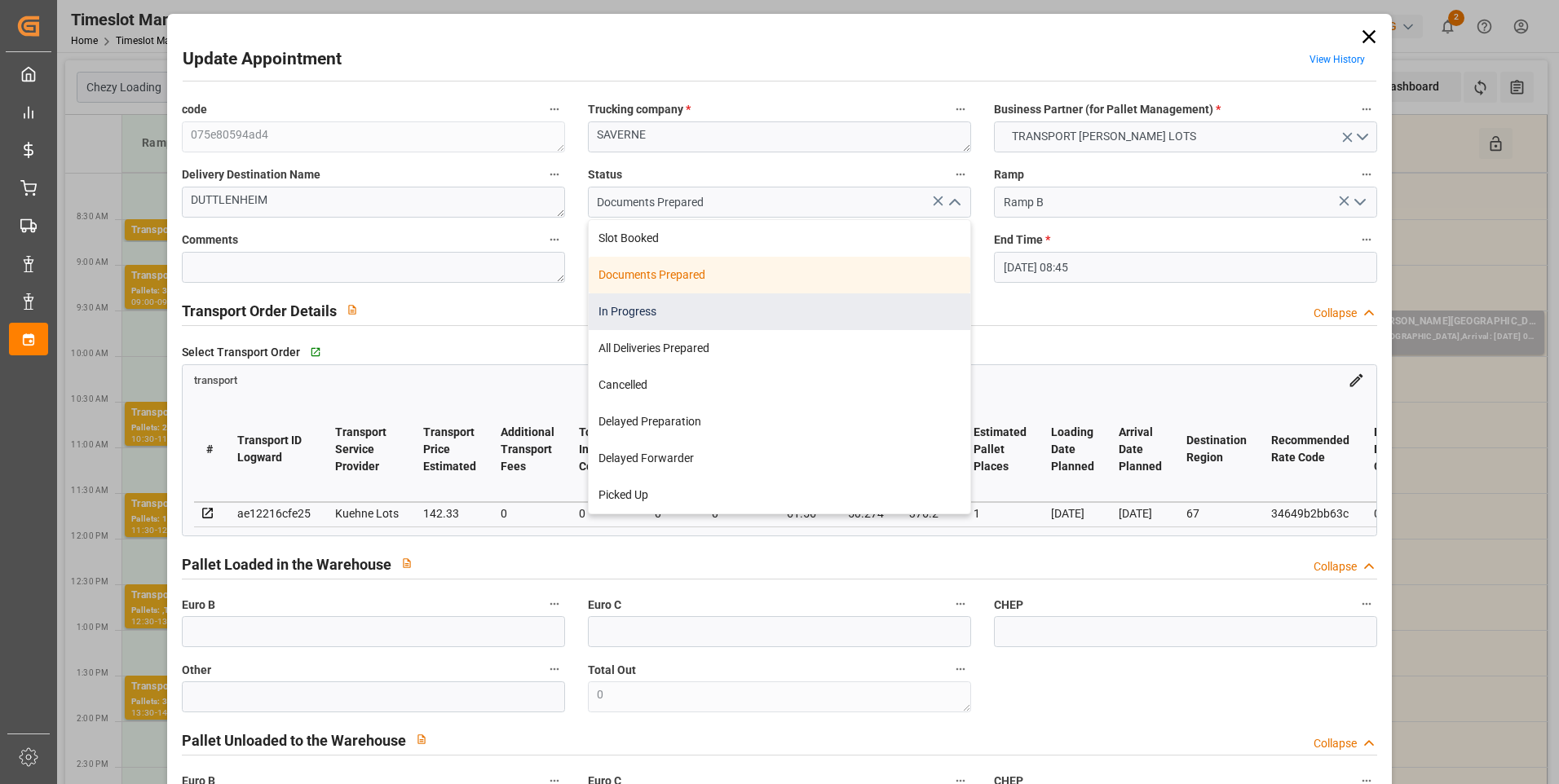
click at [657, 319] on div "In Progress" at bounding box center [779, 312] width 382 height 37
type input "In Progress"
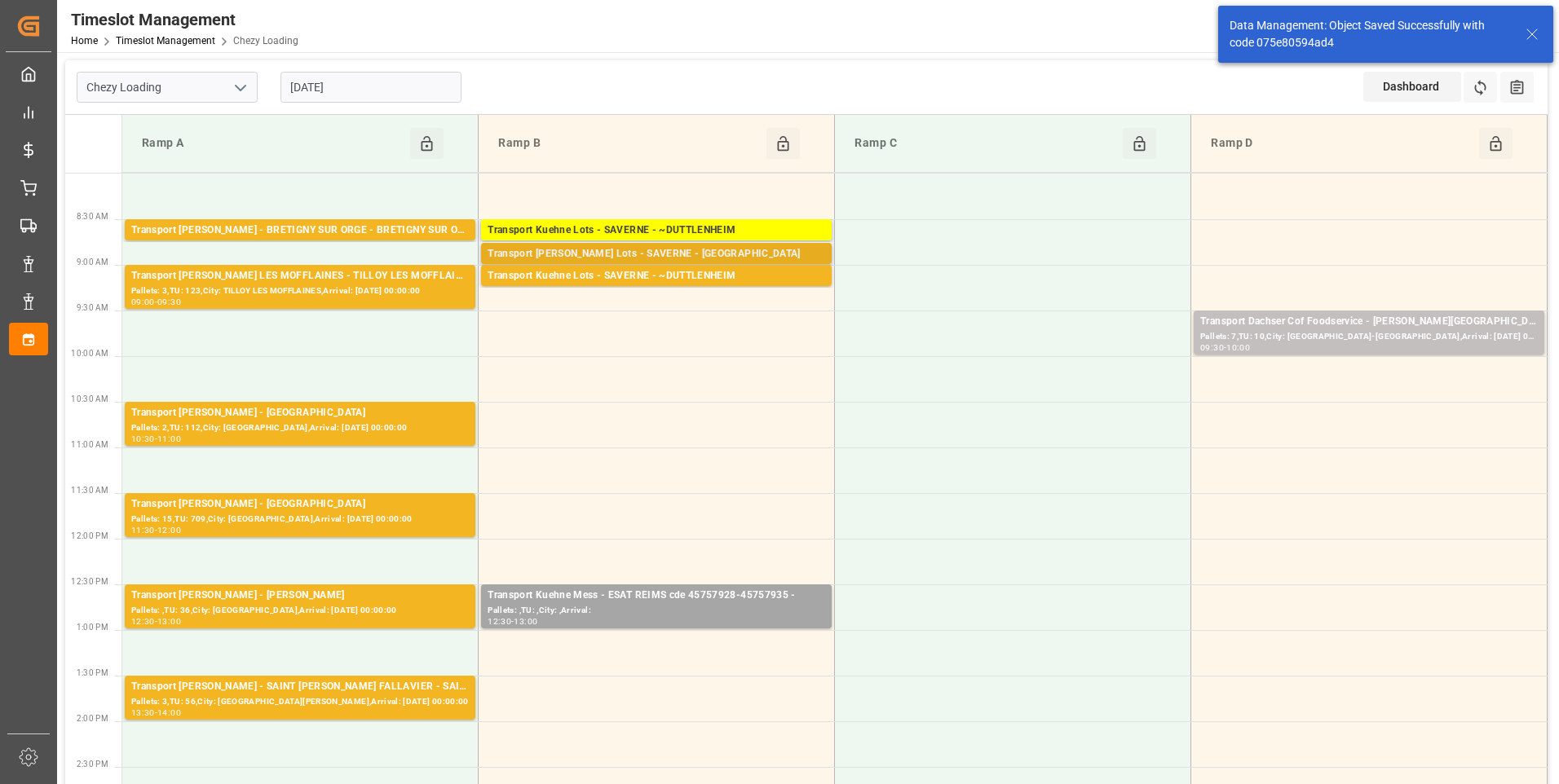
click at [692, 256] on div "Transport Kuehne Lots - SAVERNE - NIEDERHERGHEIM" at bounding box center [656, 254] width 338 height 17
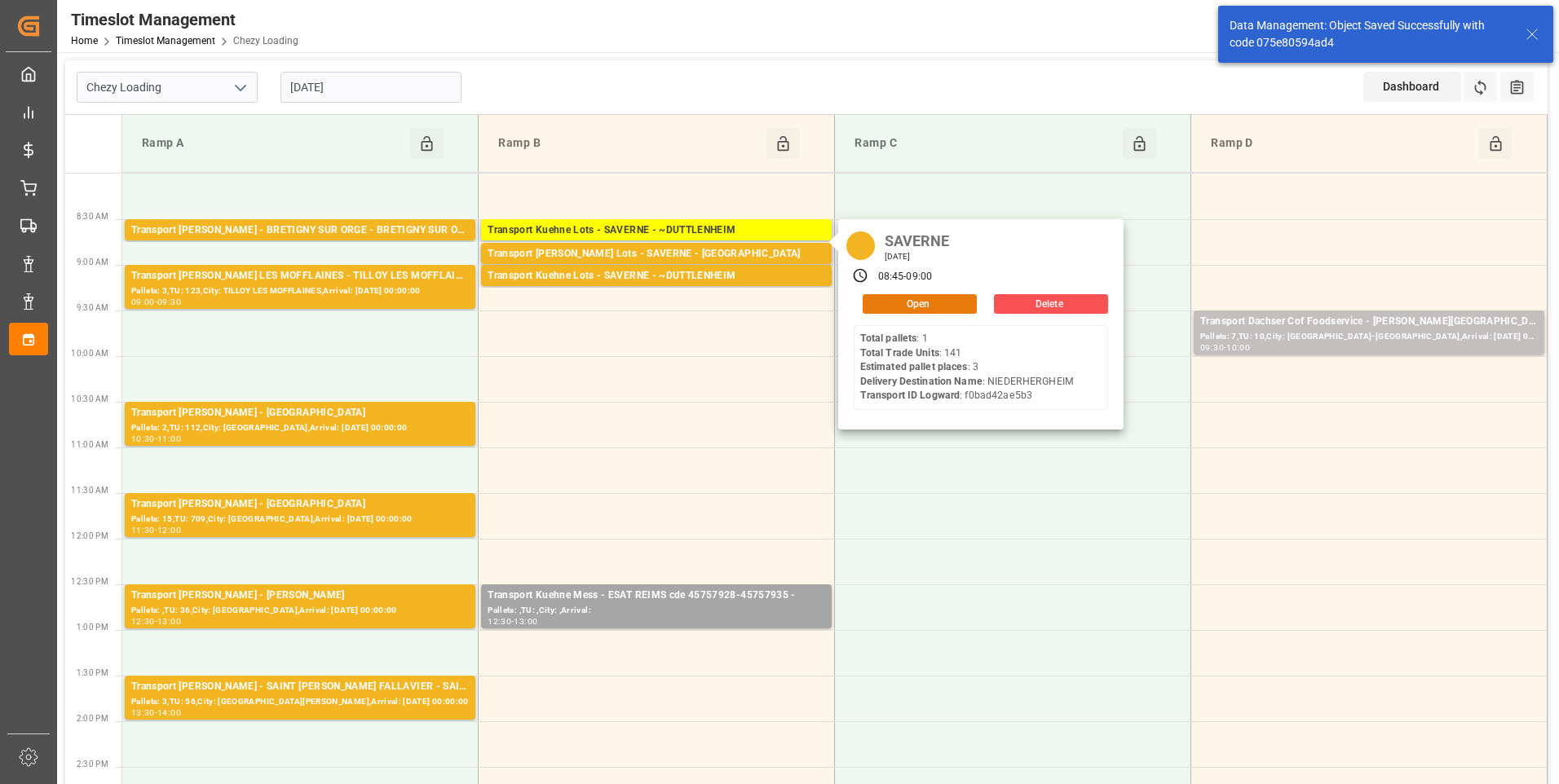
click at [902, 305] on button "Open" at bounding box center [920, 304] width 114 height 19
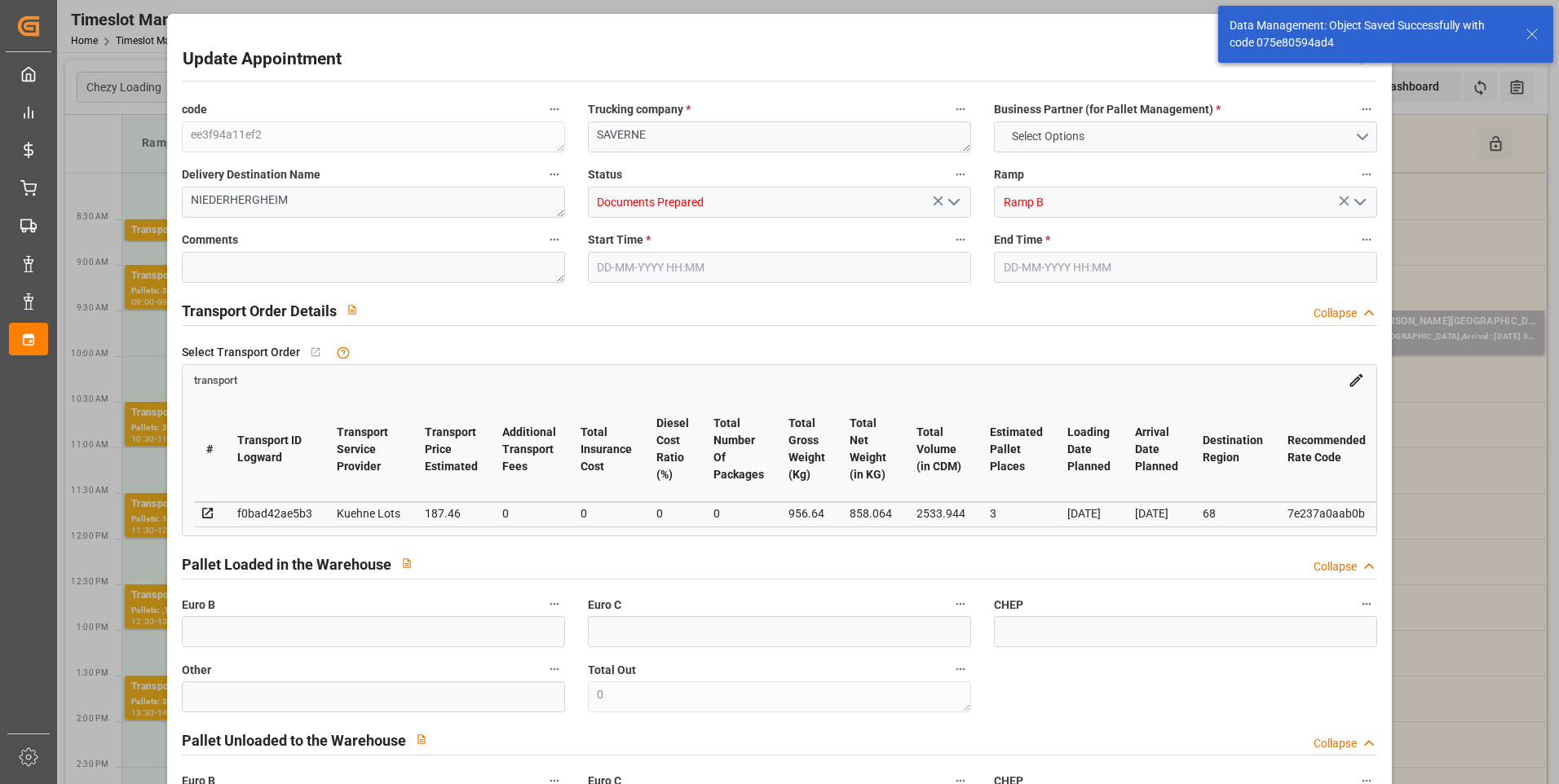
type input "3"
type input "187.46"
type input "0"
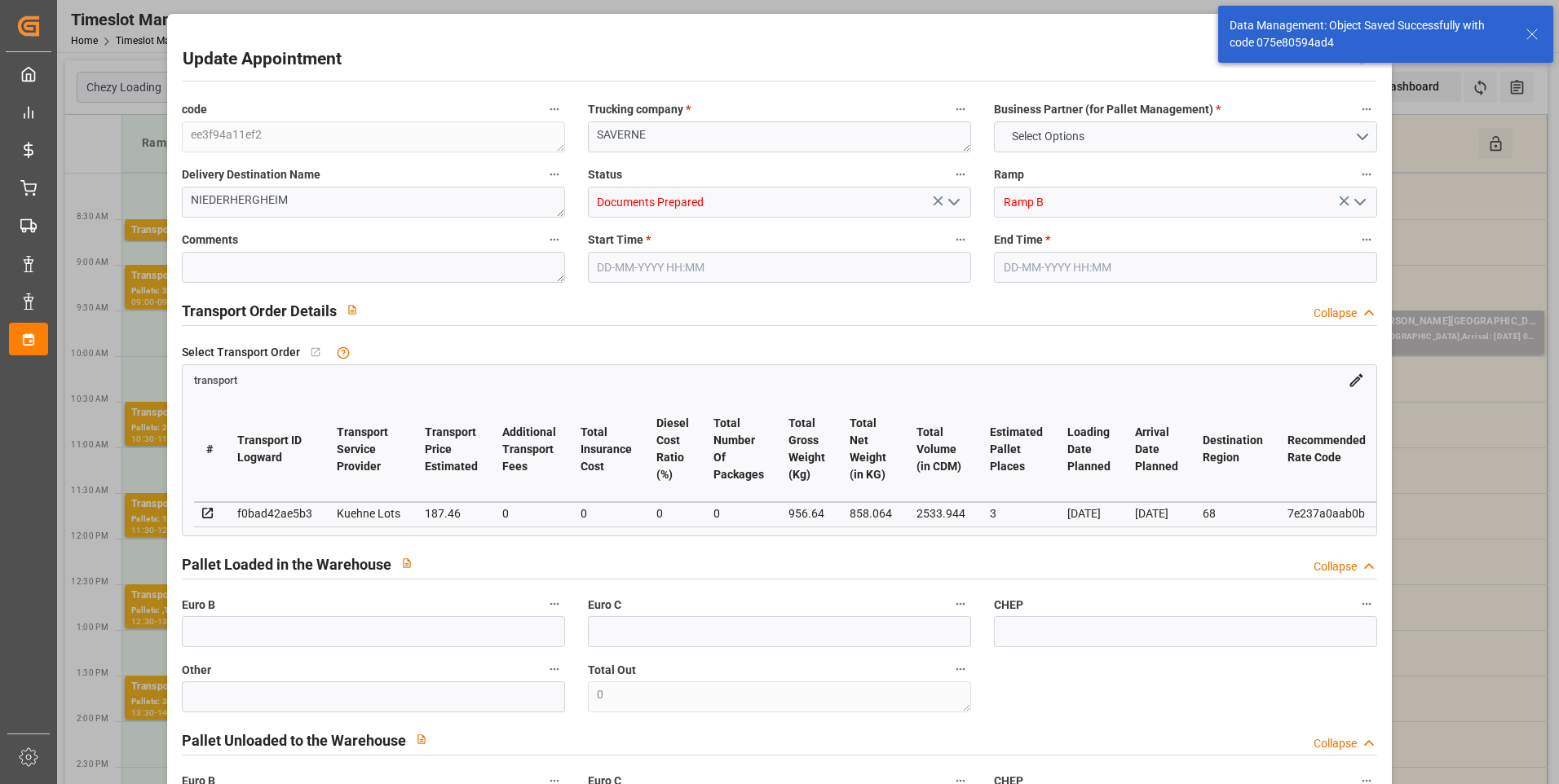
type input "187.46"
type input "0"
type input "858.064"
type input "1145.32"
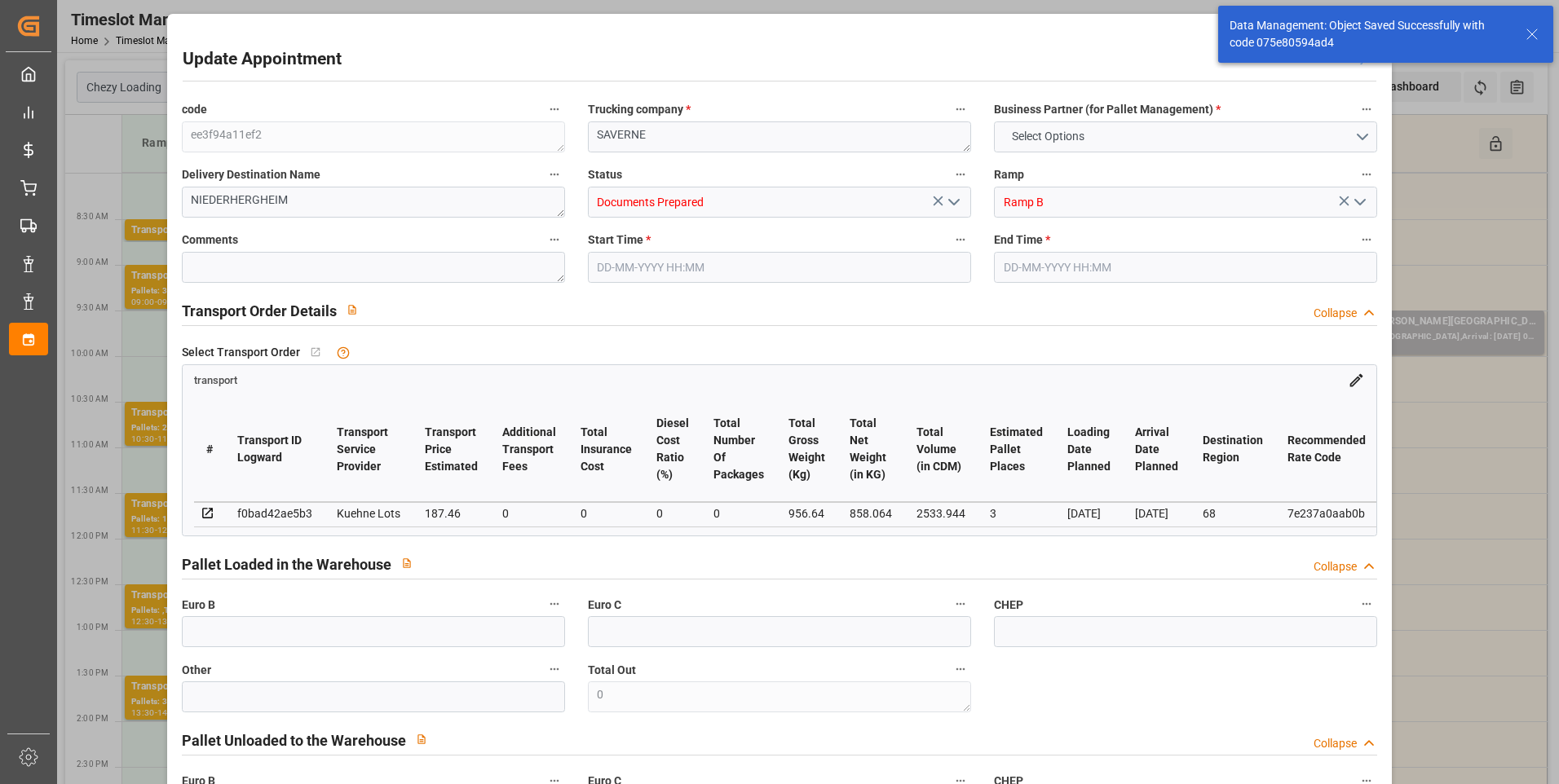
type input "2533.944"
type input "68"
type input "1"
type input "141"
type input "7"
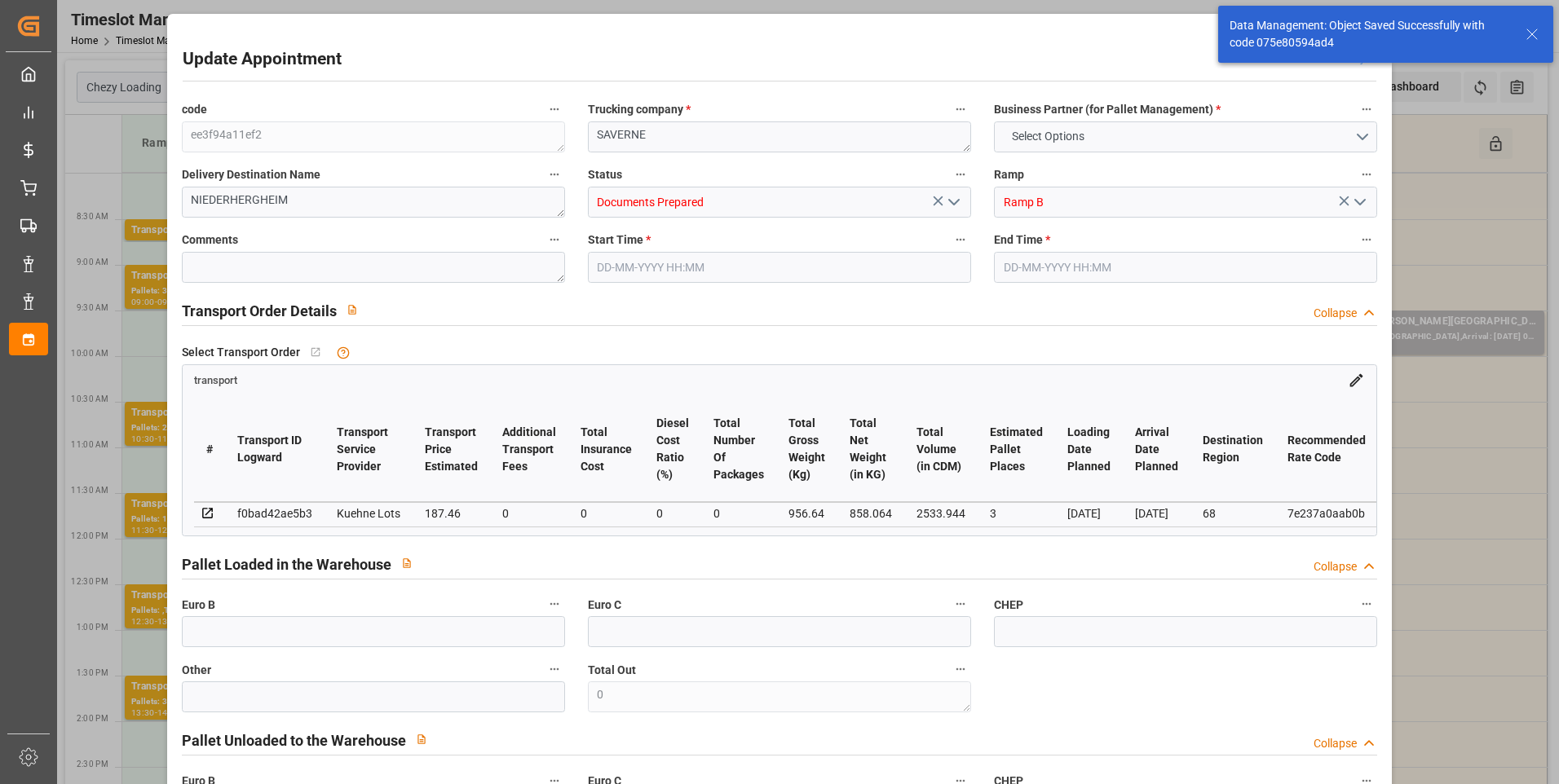
type input "101"
type input "956.64"
type input "0"
type input "4710.8598"
type input "0"
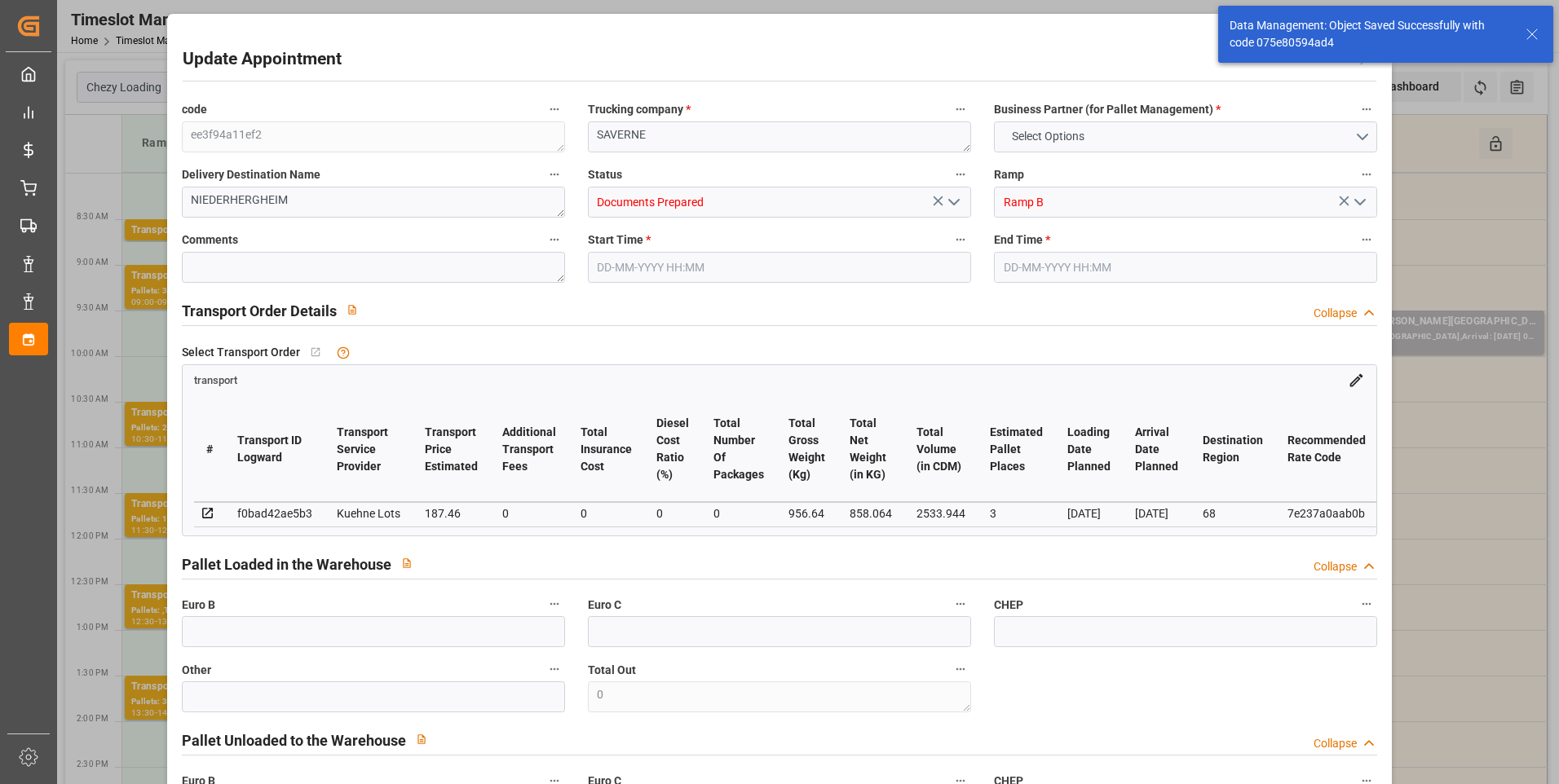
type input "0"
type input "21"
type input "35"
type input "[DATE] 08:45"
type input "28-08-2025 09:00"
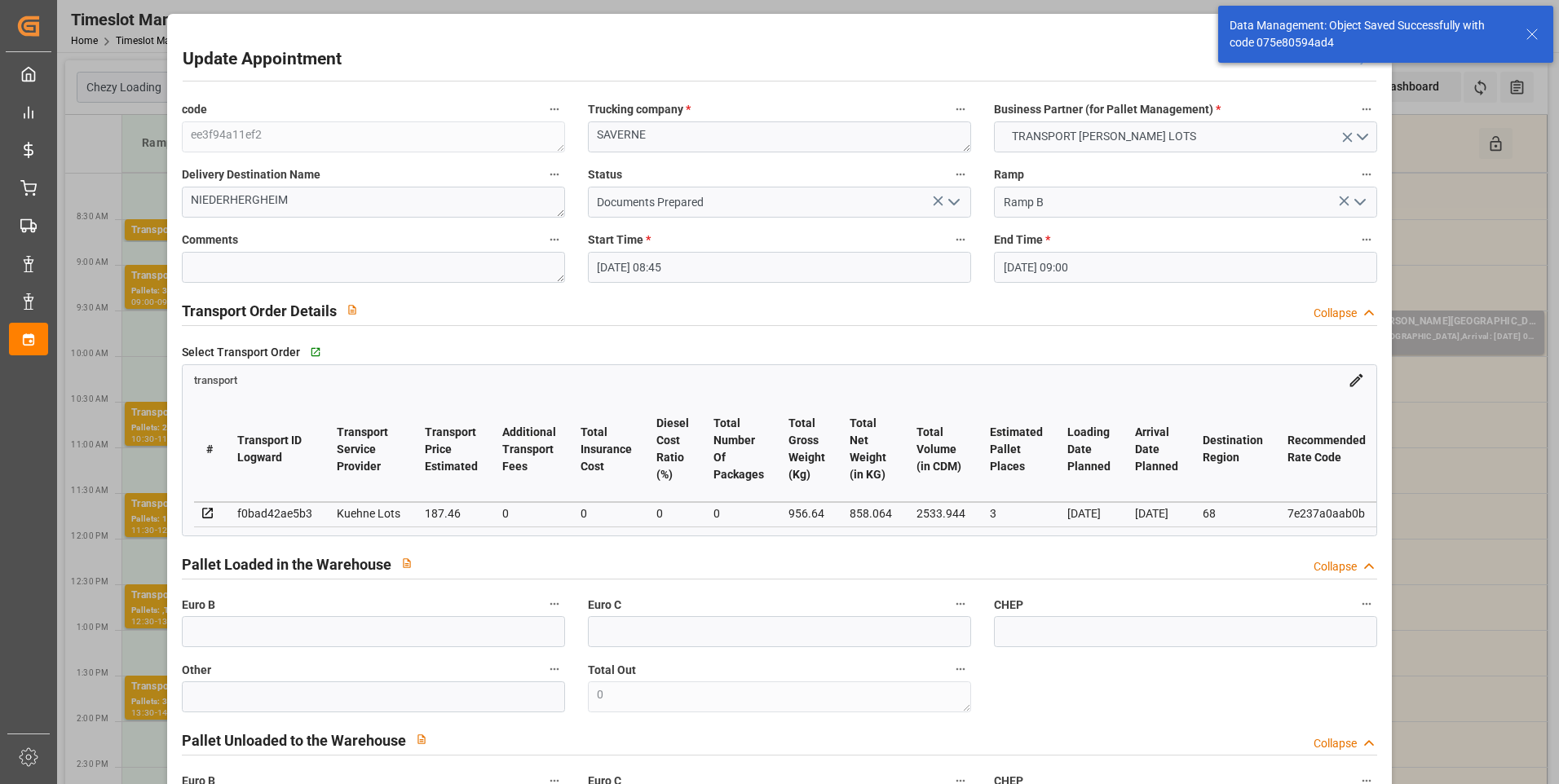
type input "26-08-2025 13:01"
type input "26-08-2025 11:24"
type input "[DATE]"
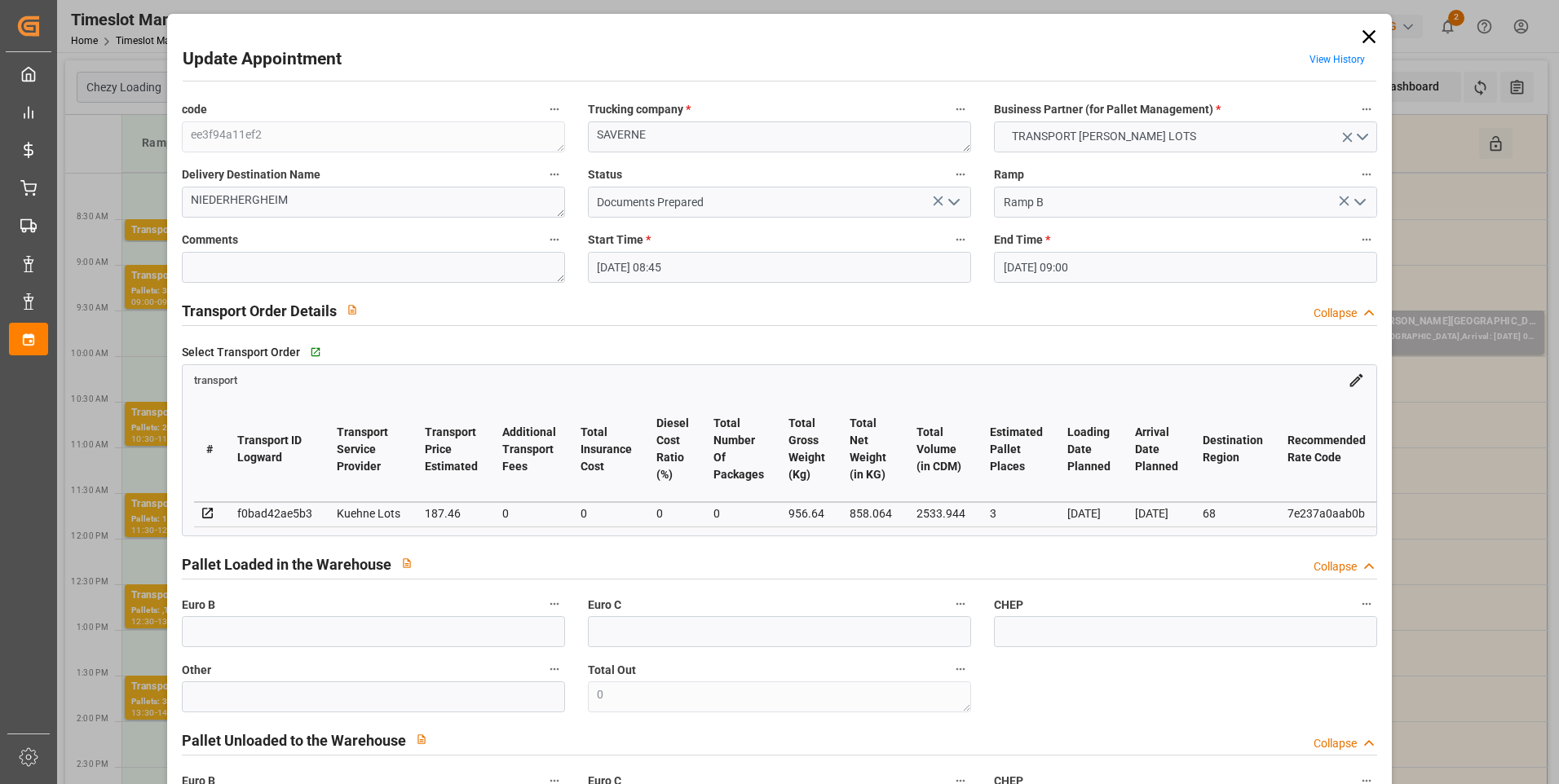
click at [952, 205] on icon "open menu" at bounding box center [954, 202] width 19 height 19
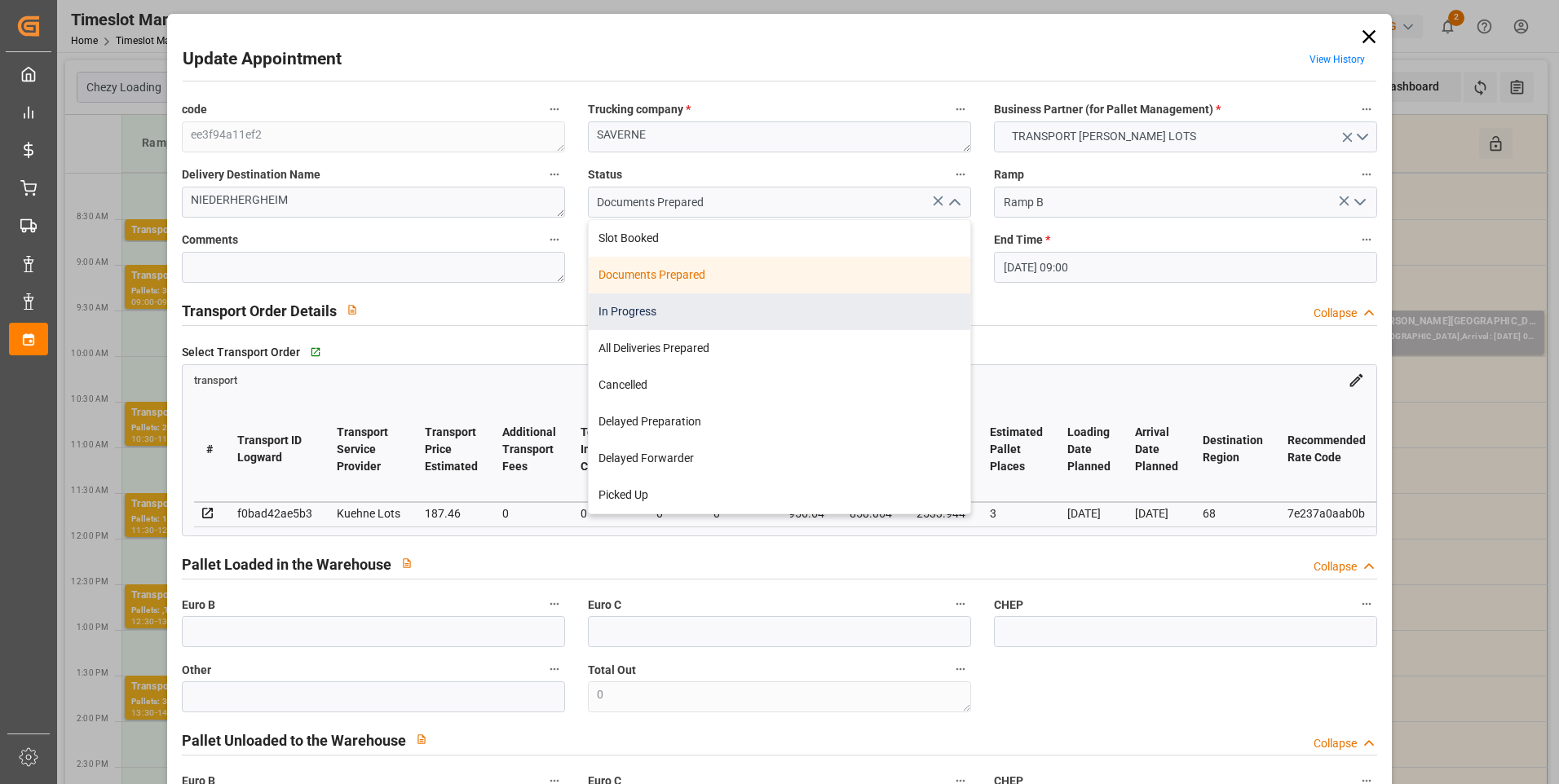
click at [645, 306] on div "In Progress" at bounding box center [779, 312] width 382 height 37
type input "In Progress"
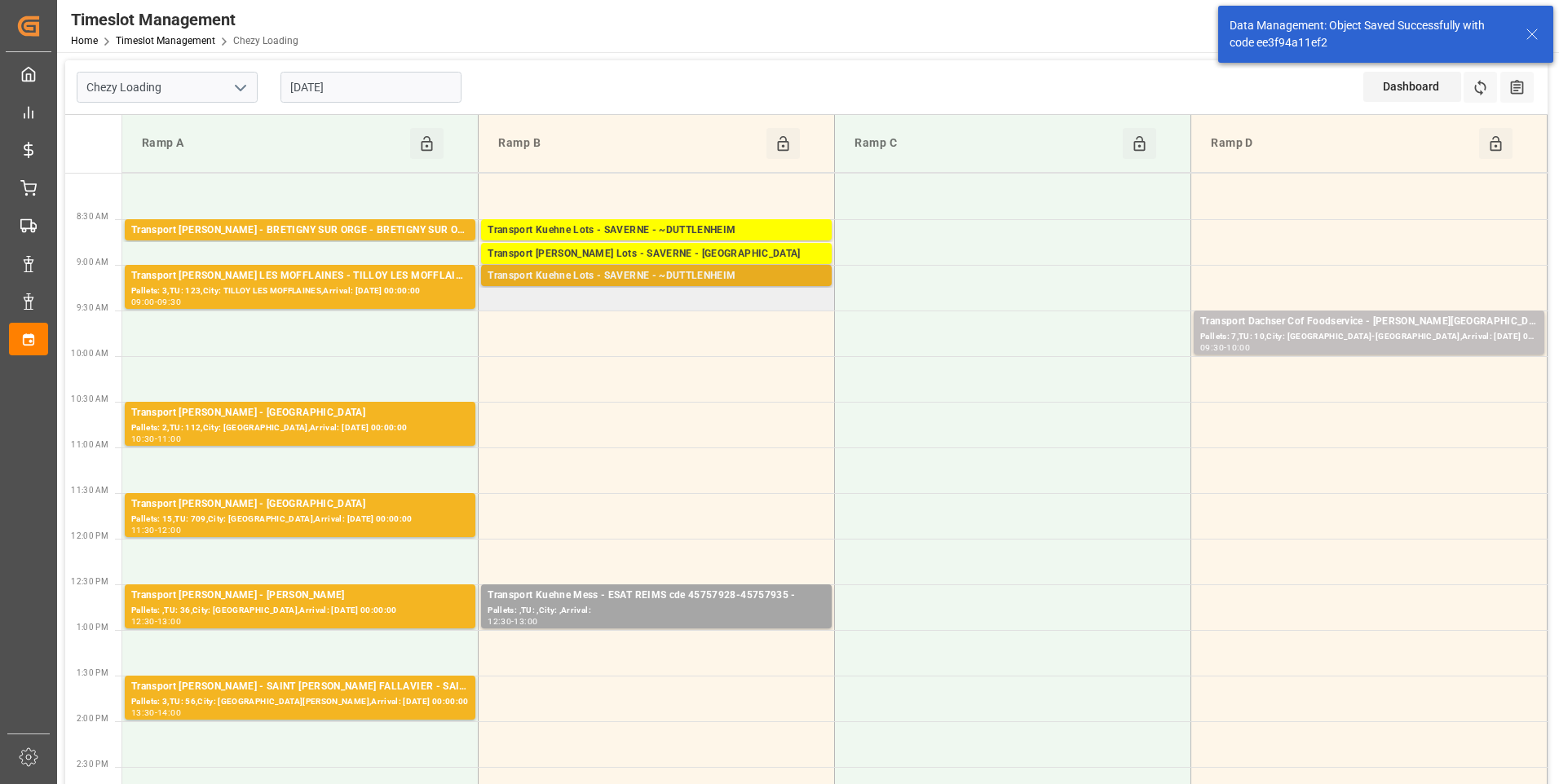
click at [755, 278] on div "Transport Kuehne Lots - SAVERNE - ~DUTTLENHEIM" at bounding box center [656, 276] width 338 height 17
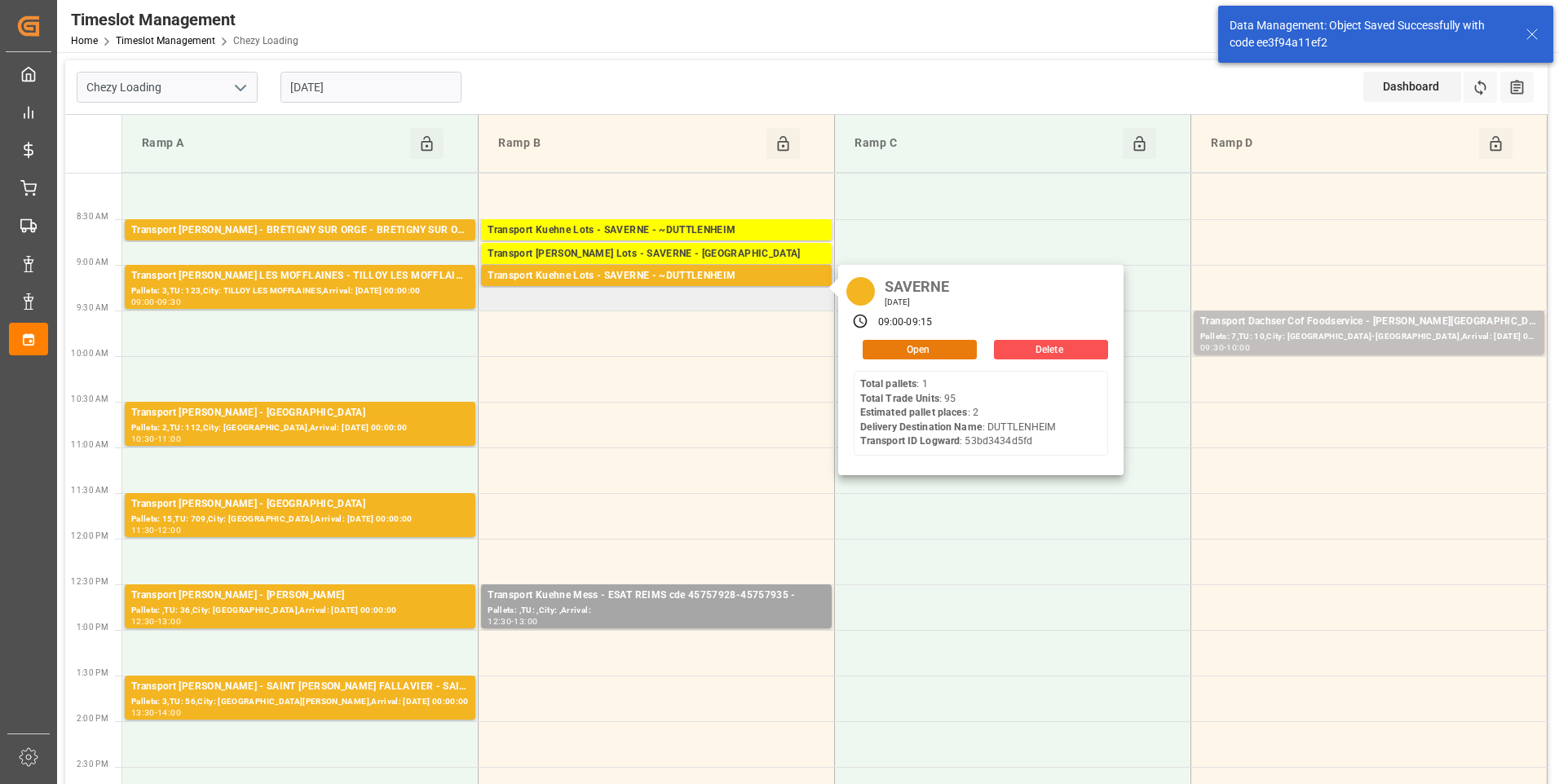
click at [918, 350] on button "Open" at bounding box center [920, 349] width 114 height 19
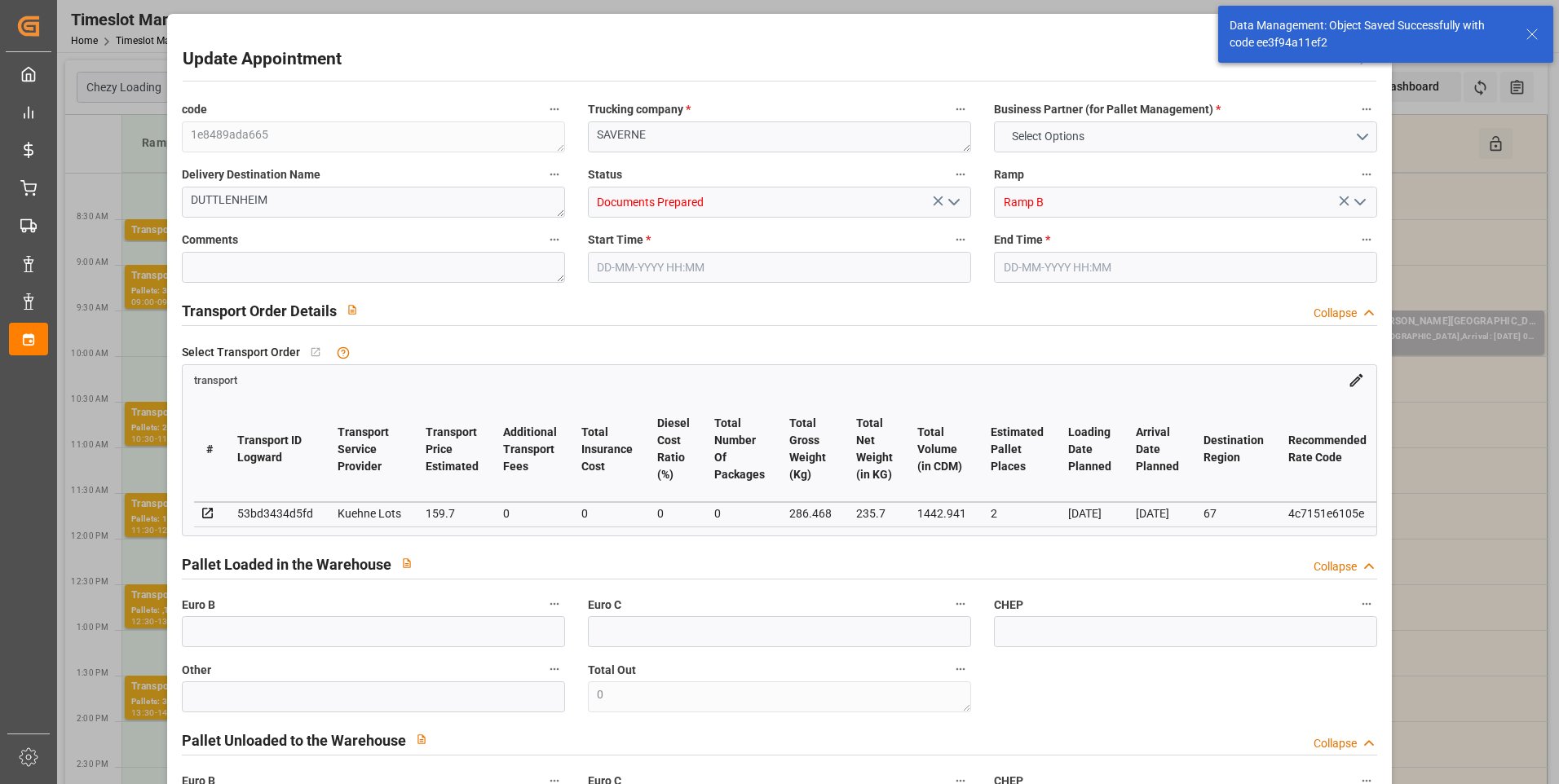
type input "2"
type input "159.7"
type input "0"
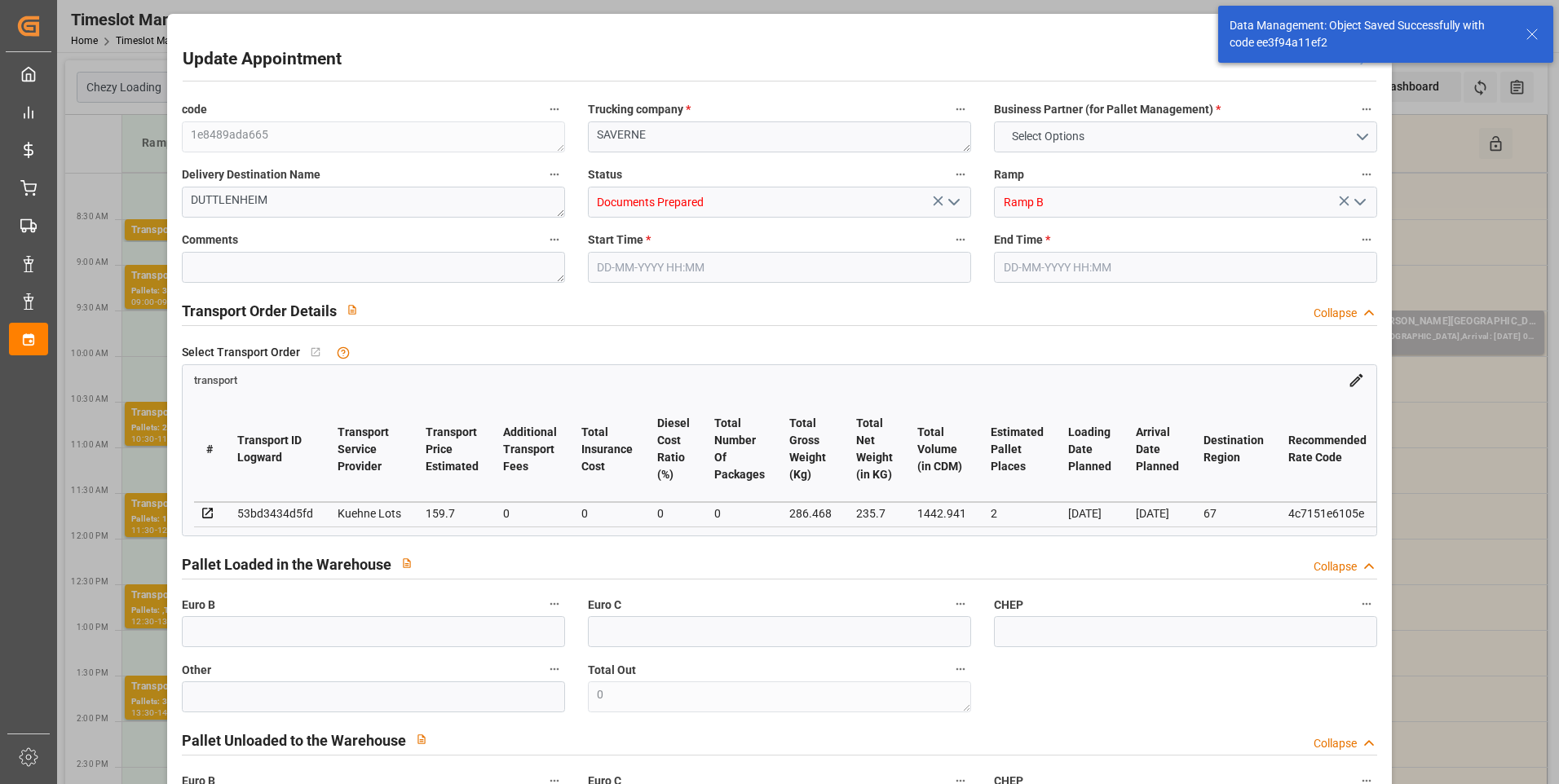
type input "159.7"
type input "0"
type input "235.7"
type input "336.308"
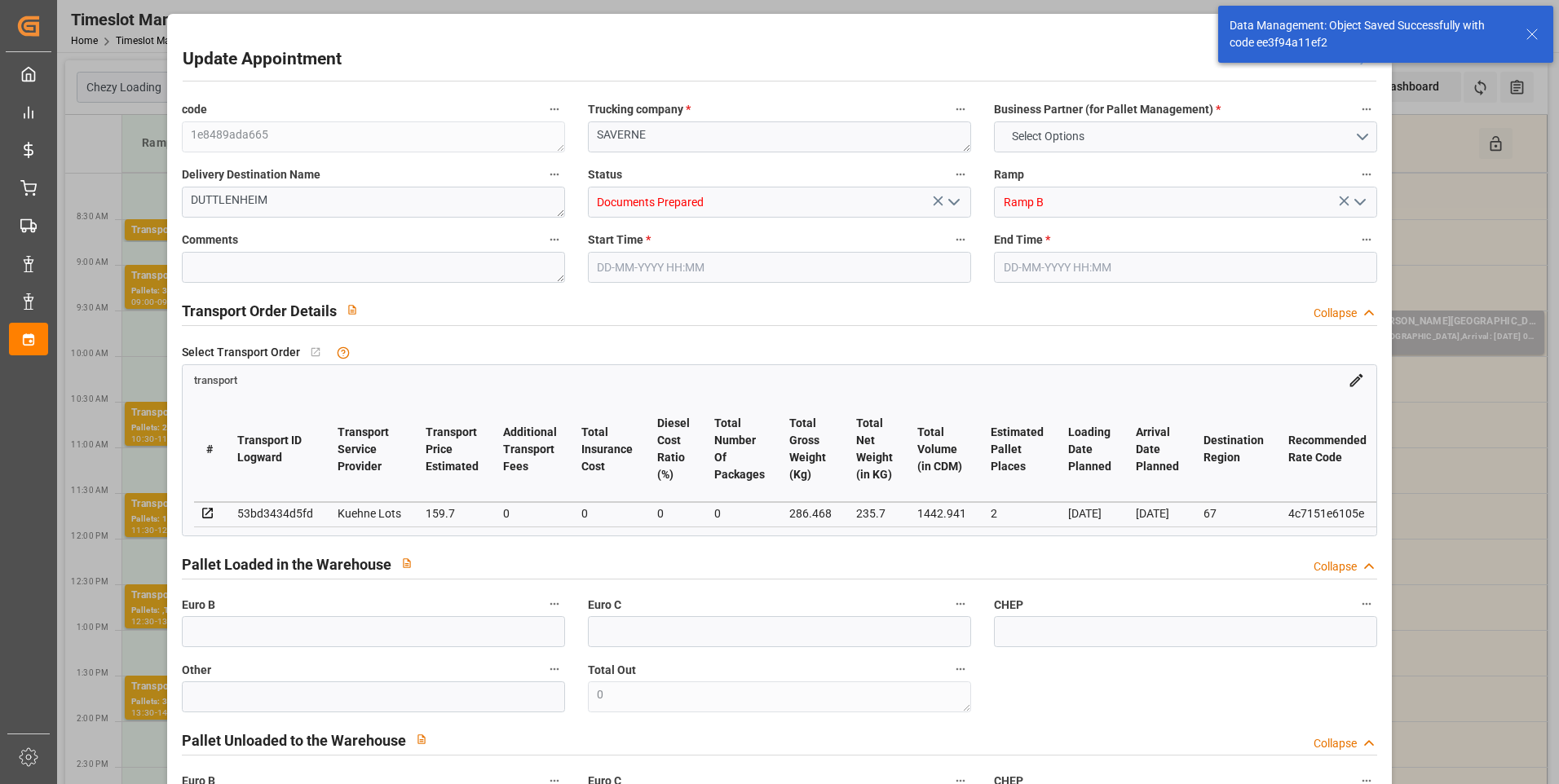
type input "1442.941"
type input "67"
type input "1"
type input "95"
type input "2"
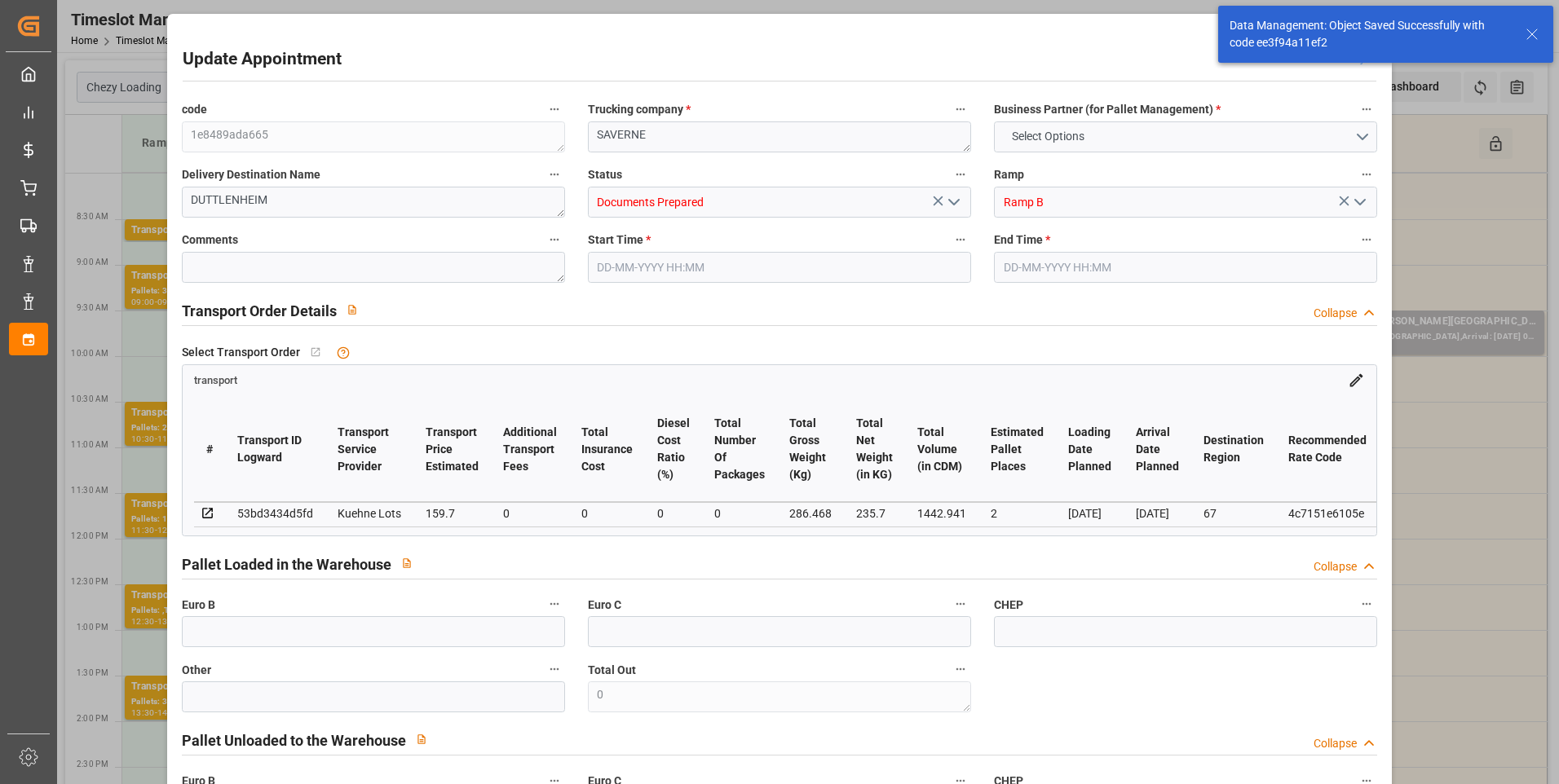
type input "101"
type input "286.468"
type input "0"
type input "4710.8598"
type input "0"
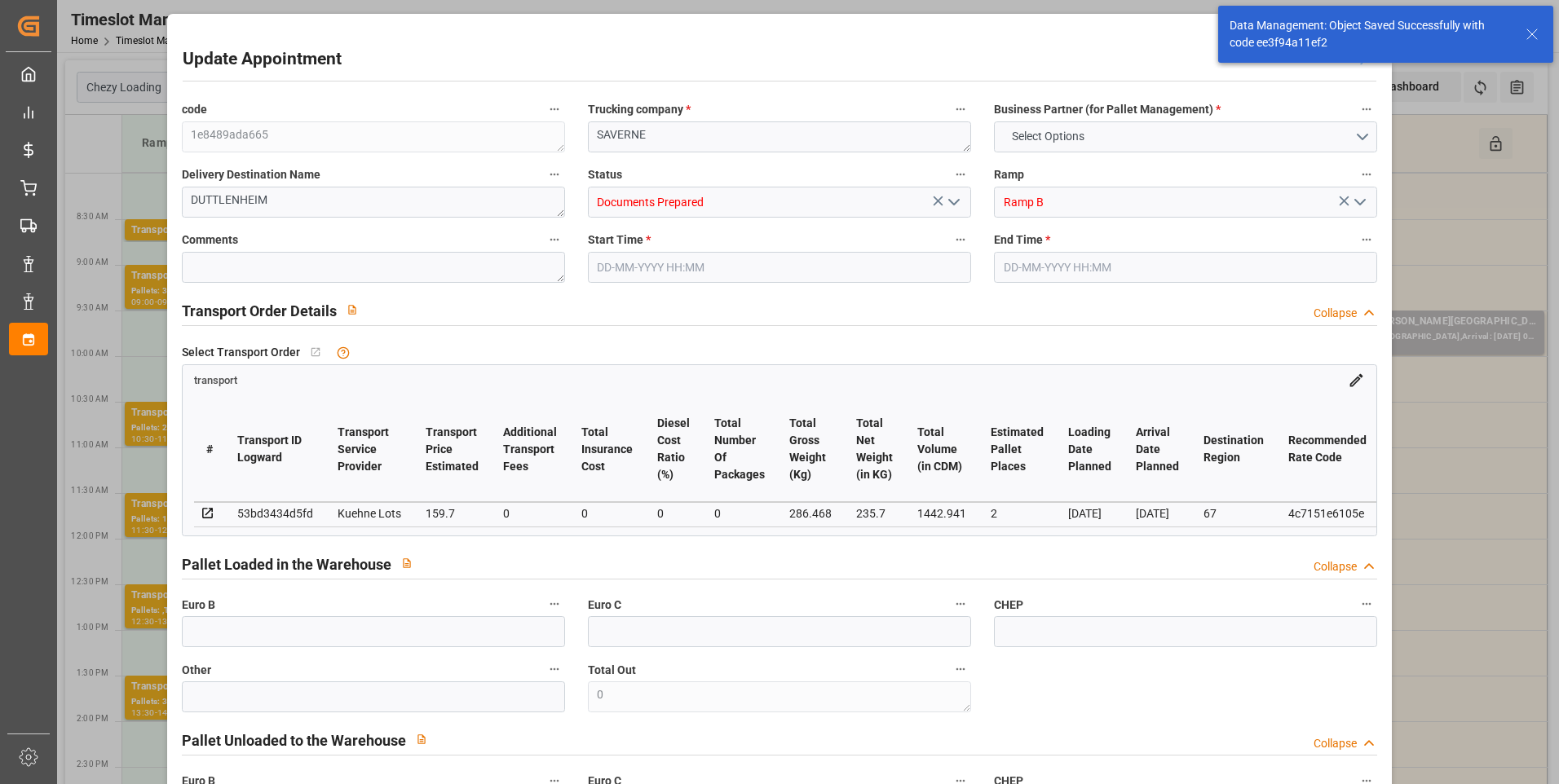
type input "0"
type input "21"
type input "35"
type input "28-08-2025 09:00"
type input "28-08-2025 09:15"
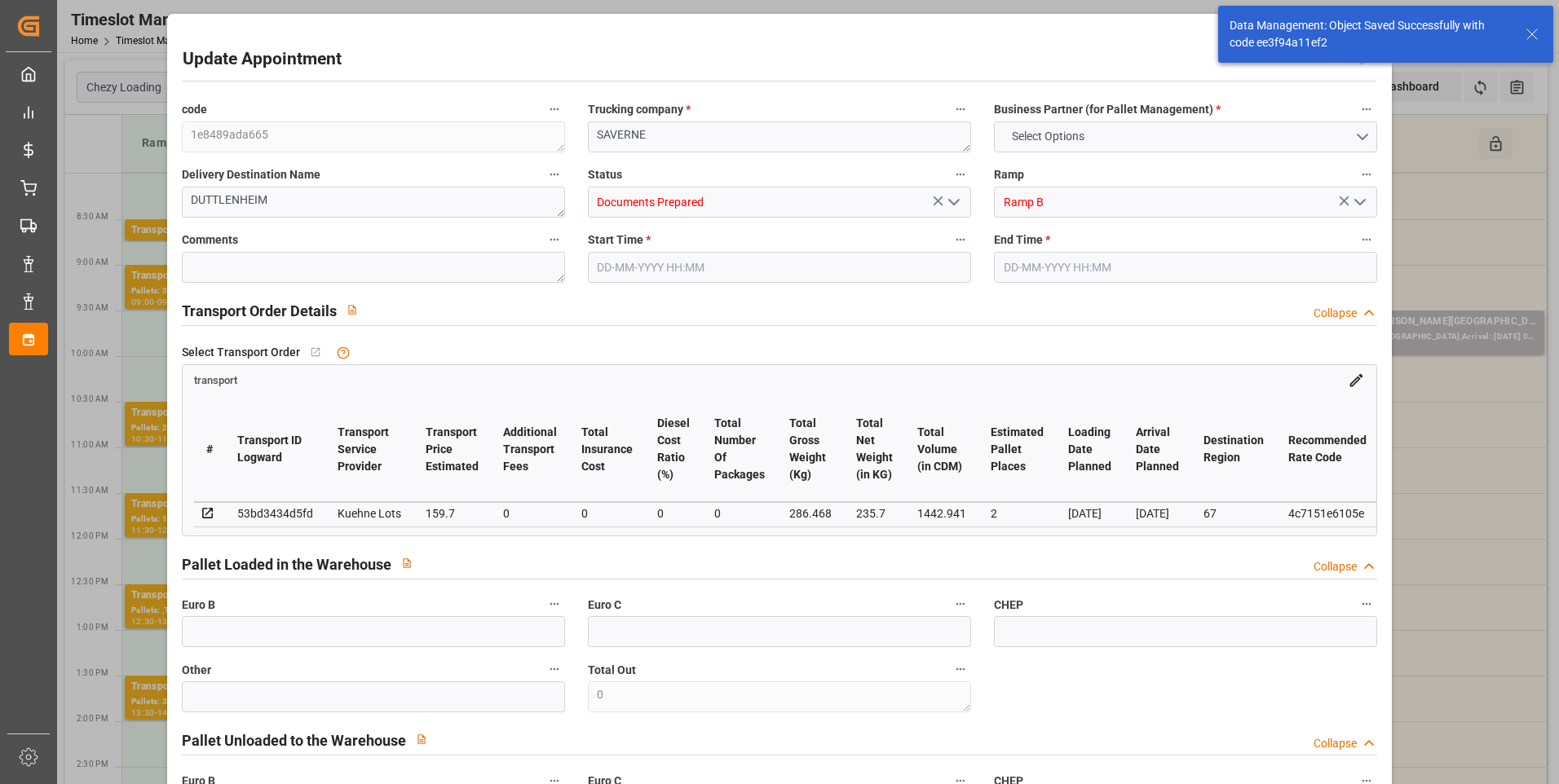
type input "26-08-2025 13:02"
type input "26-08-2025 11:24"
type input "[DATE]"
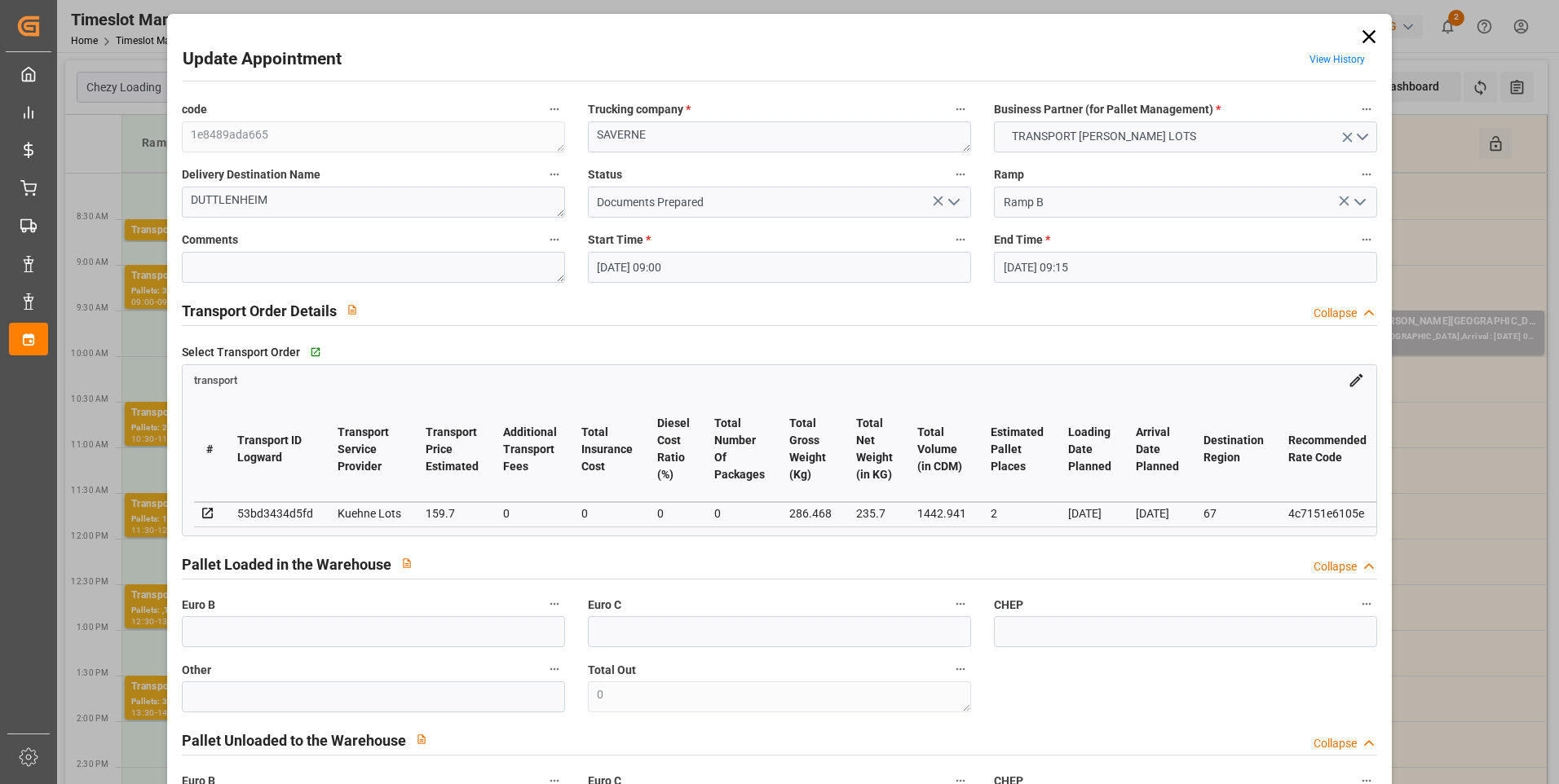
click at [946, 199] on icon "open menu" at bounding box center [954, 202] width 19 height 19
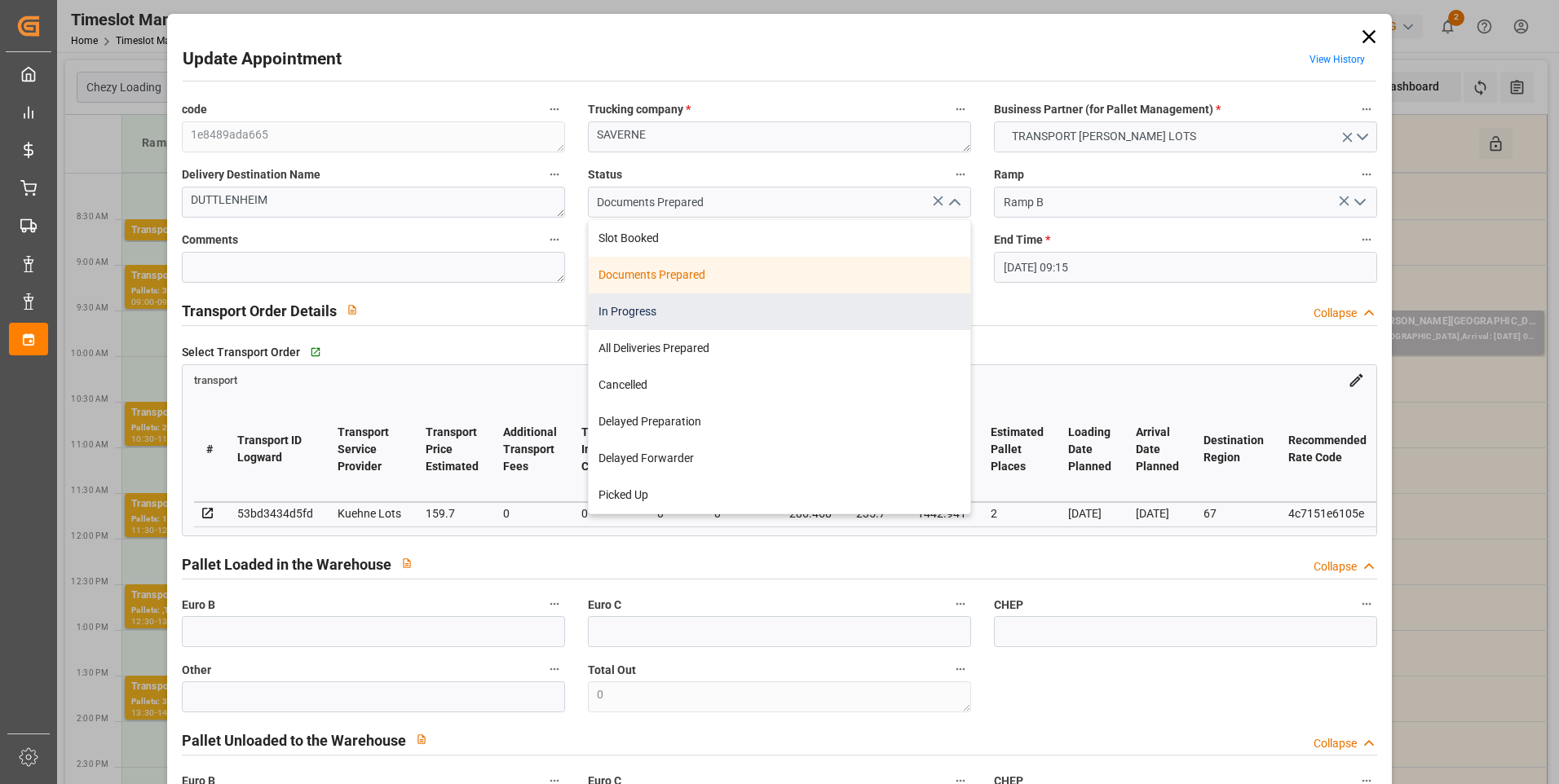
click at [658, 313] on div "In Progress" at bounding box center [779, 312] width 382 height 37
type input "In Progress"
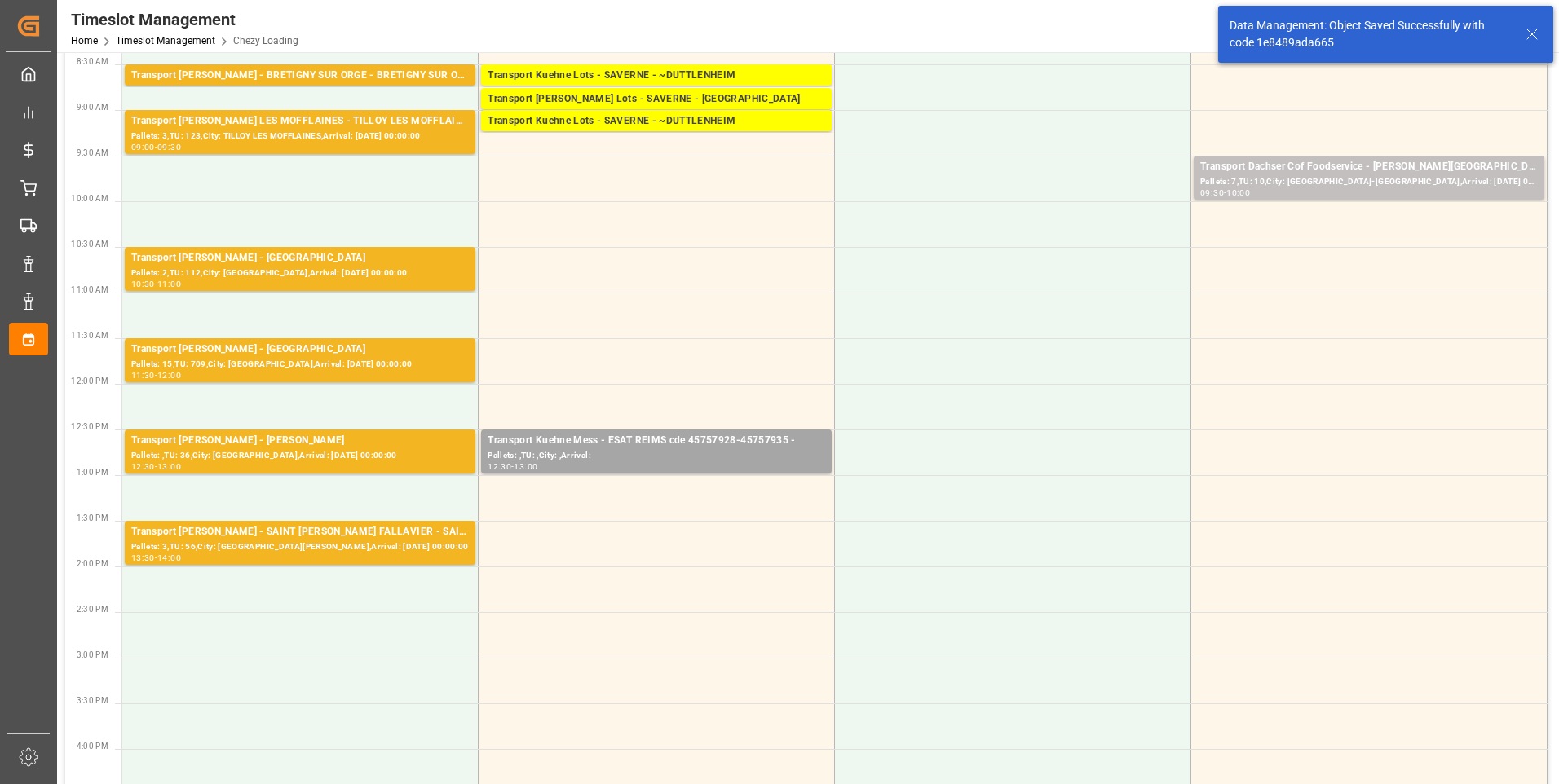
scroll to position [81, 0]
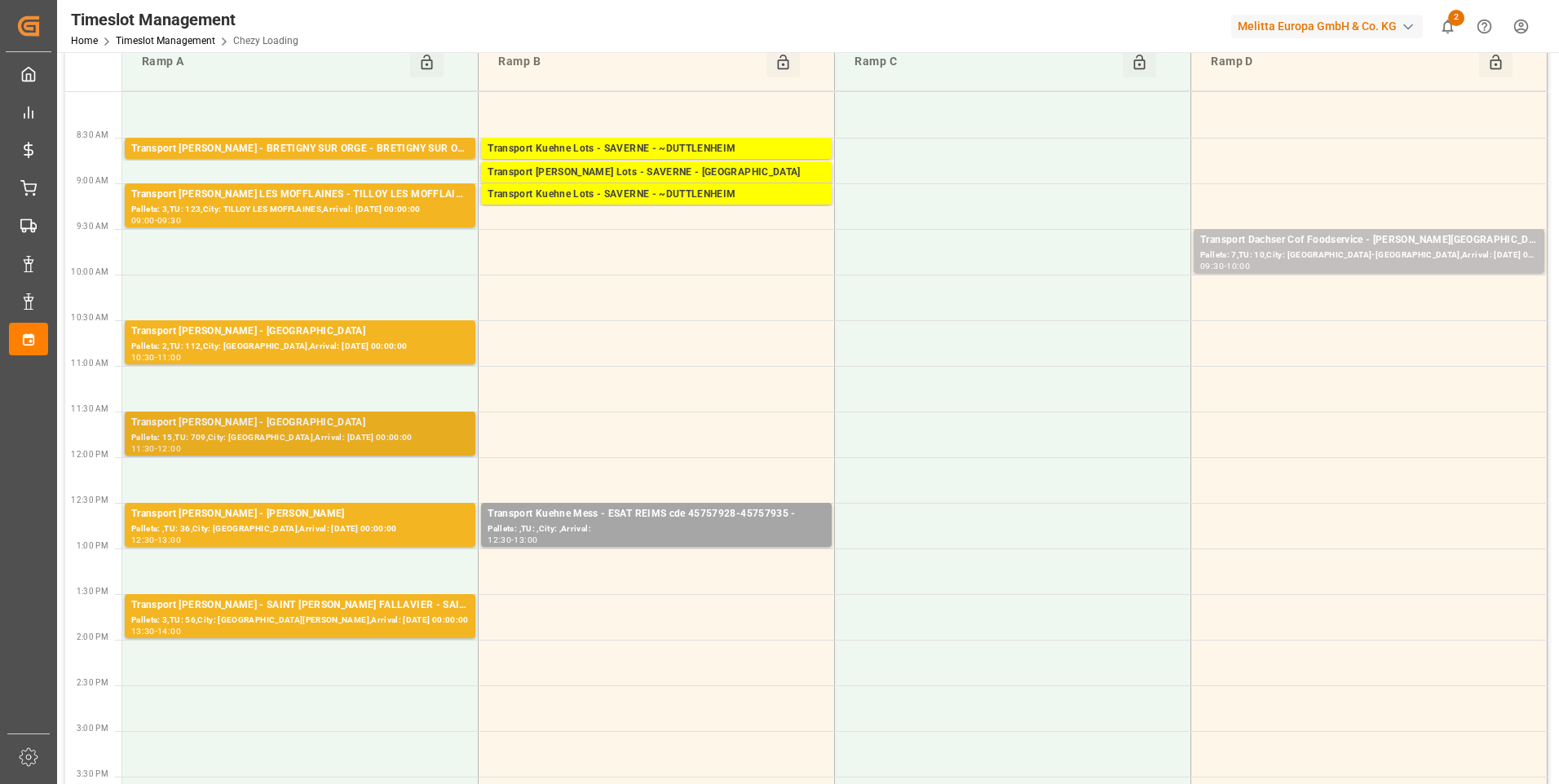
click at [266, 429] on div "Transport [PERSON_NAME] - [GEOGRAPHIC_DATA]" at bounding box center [300, 423] width 338 height 17
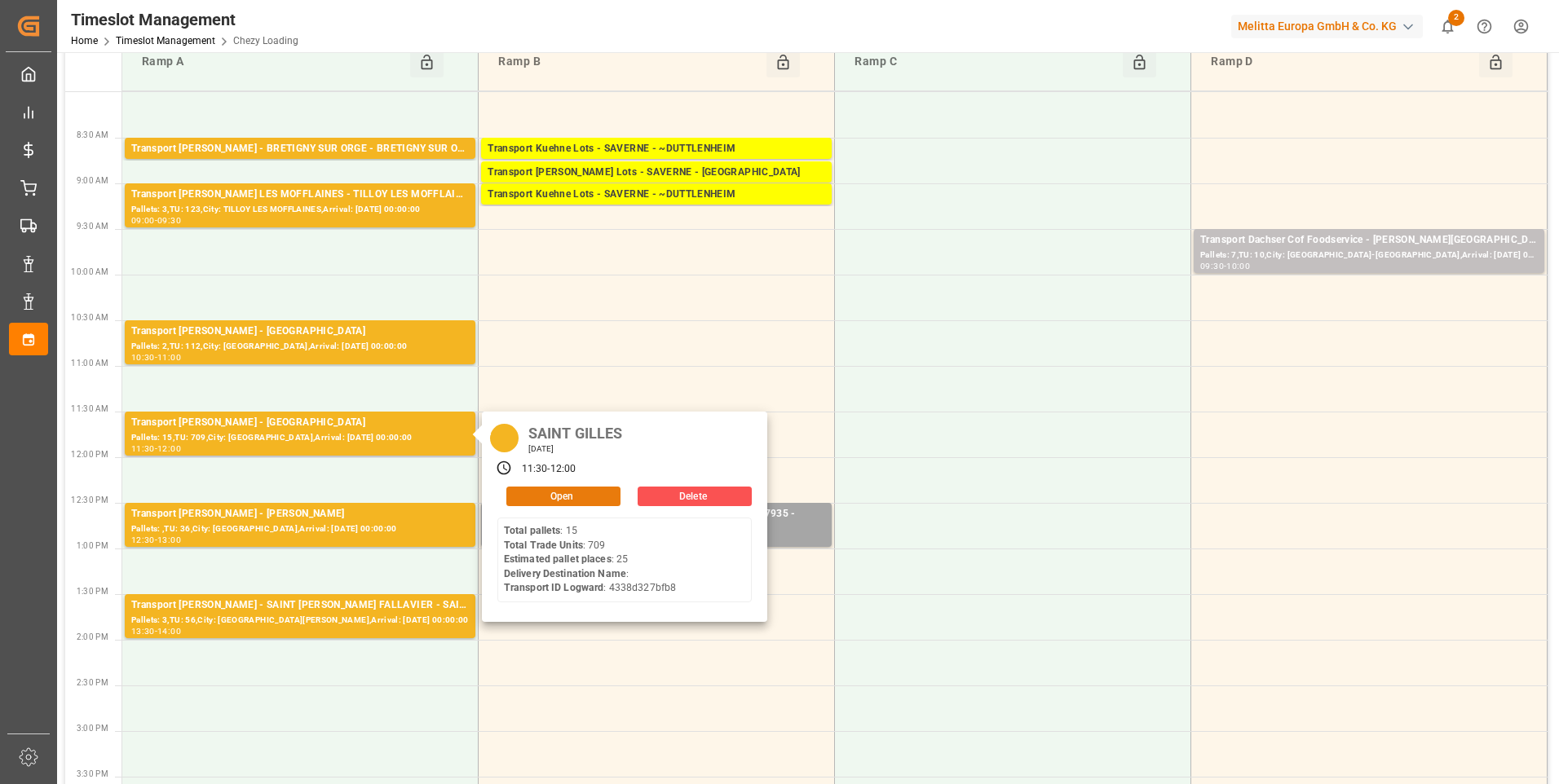
click at [572, 498] on button "Open" at bounding box center [563, 496] width 114 height 19
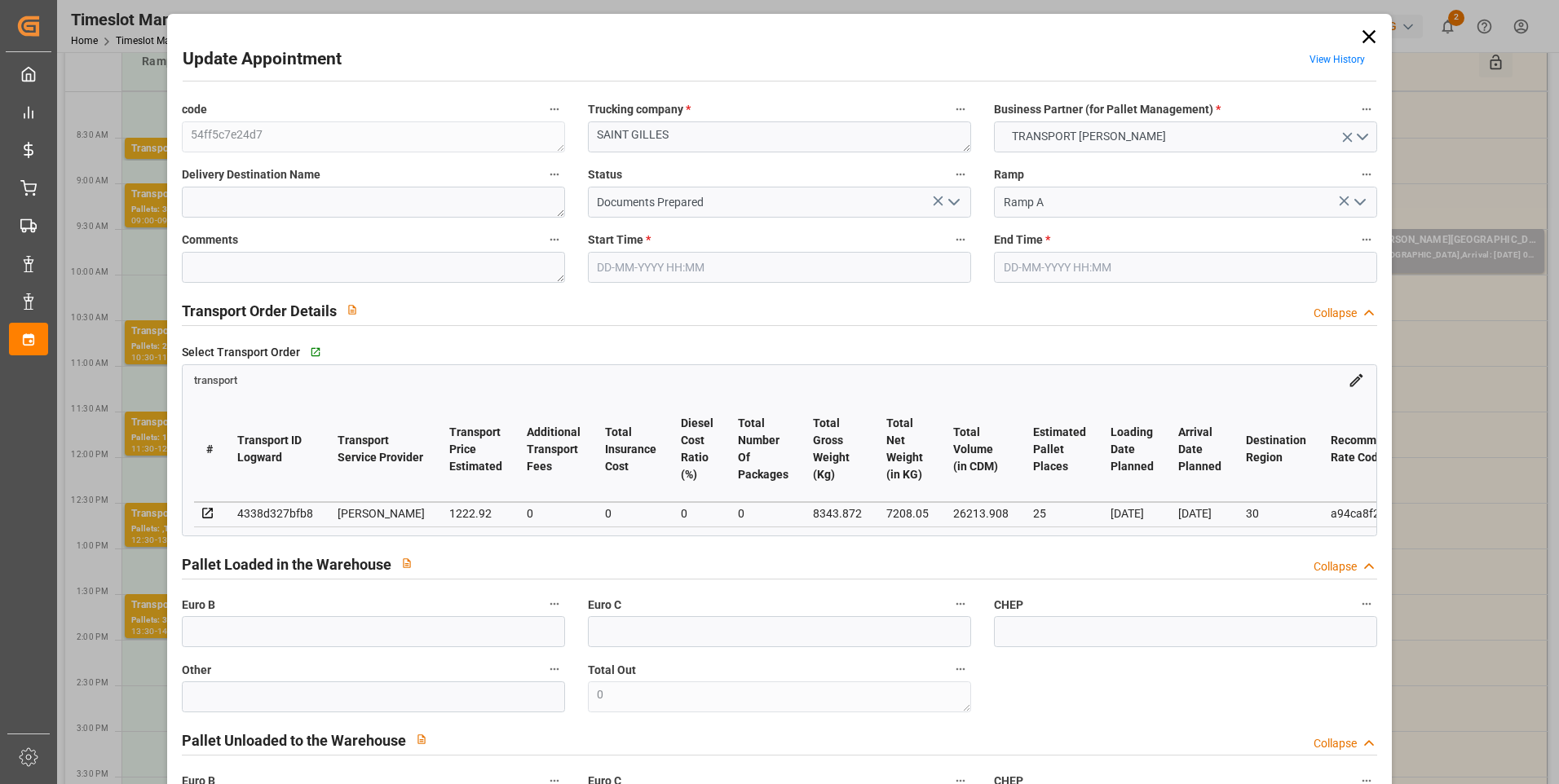
type input "28-08-2025 11:30"
type input "28-08-2025 12:00"
type input "25-08-2025 13:50"
type input "[DATE] 11:37"
type input "[DATE]"
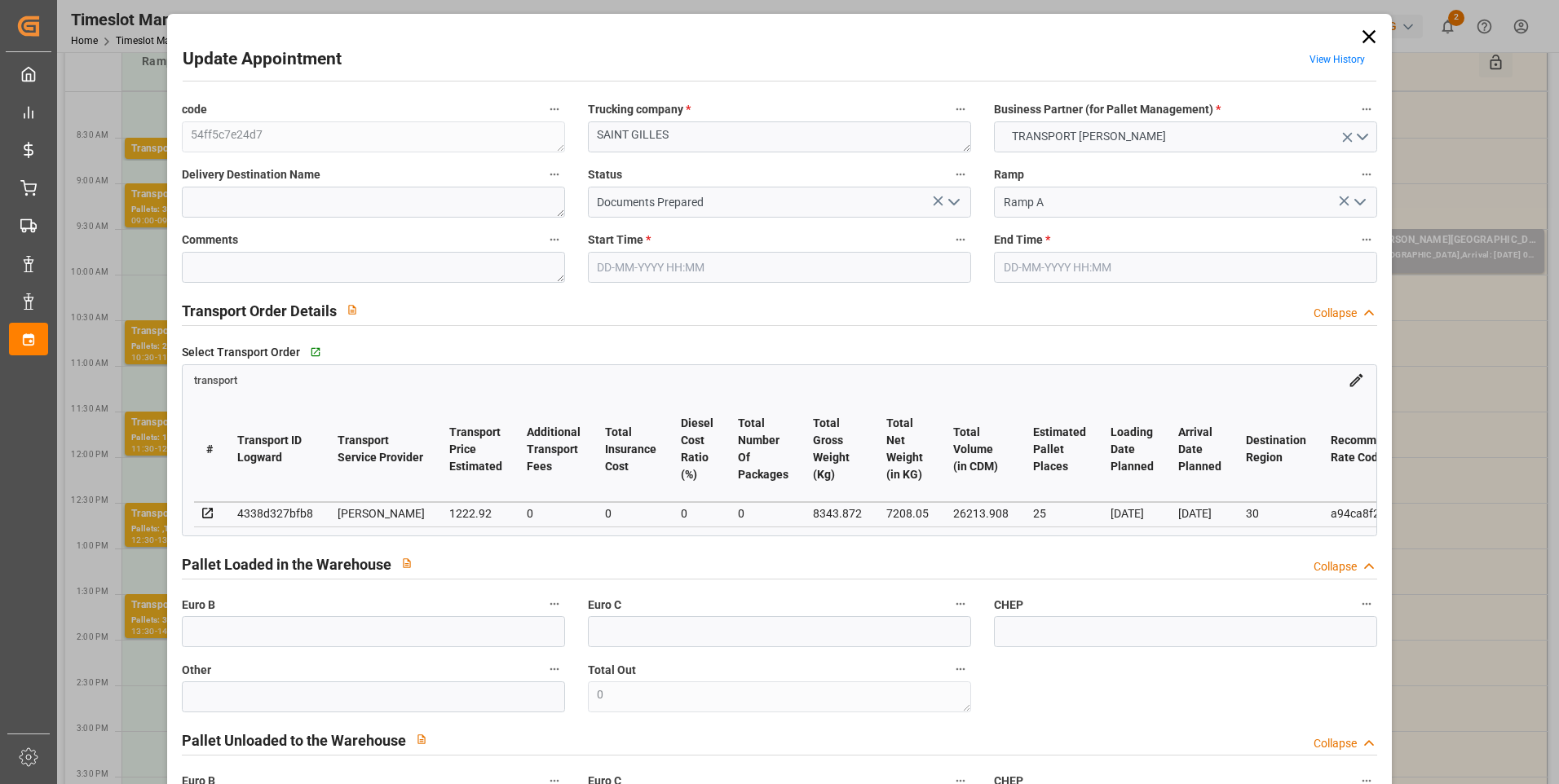
type input "[DATE]"
click at [952, 203] on icon "open menu" at bounding box center [954, 202] width 19 height 19
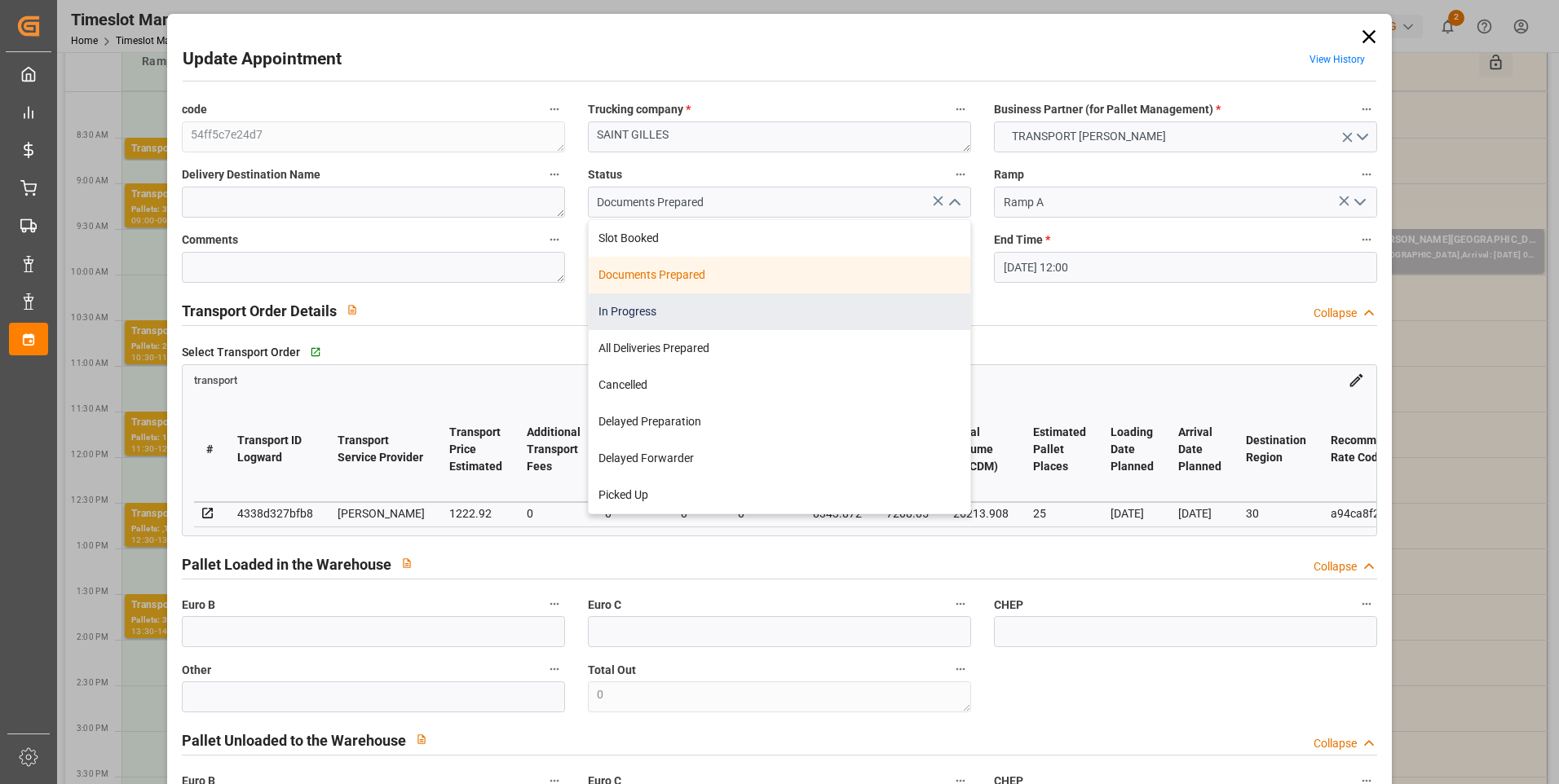
click at [654, 321] on div "In Progress" at bounding box center [779, 312] width 382 height 37
type input "In Progress"
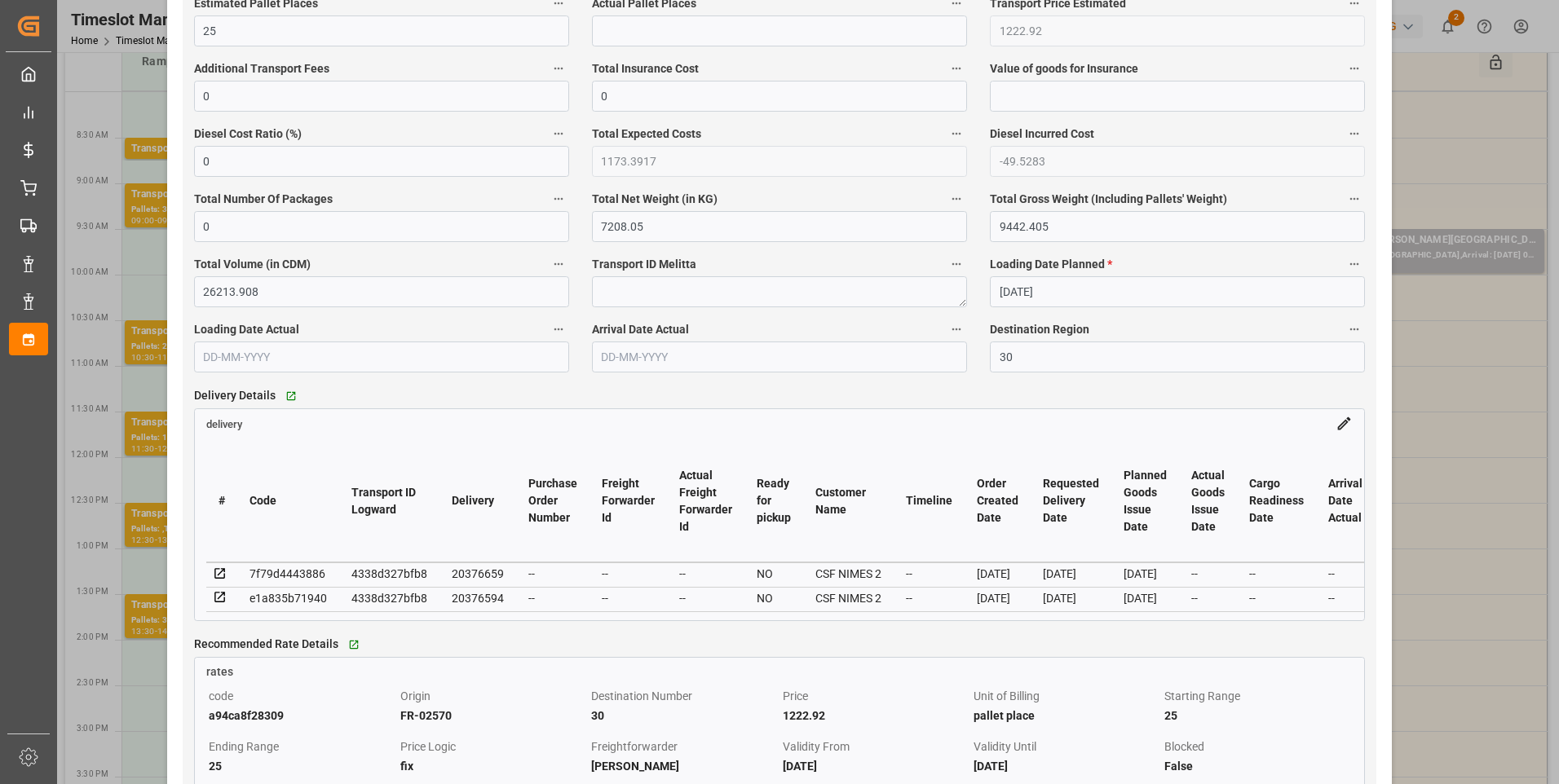
scroll to position [1060, 0]
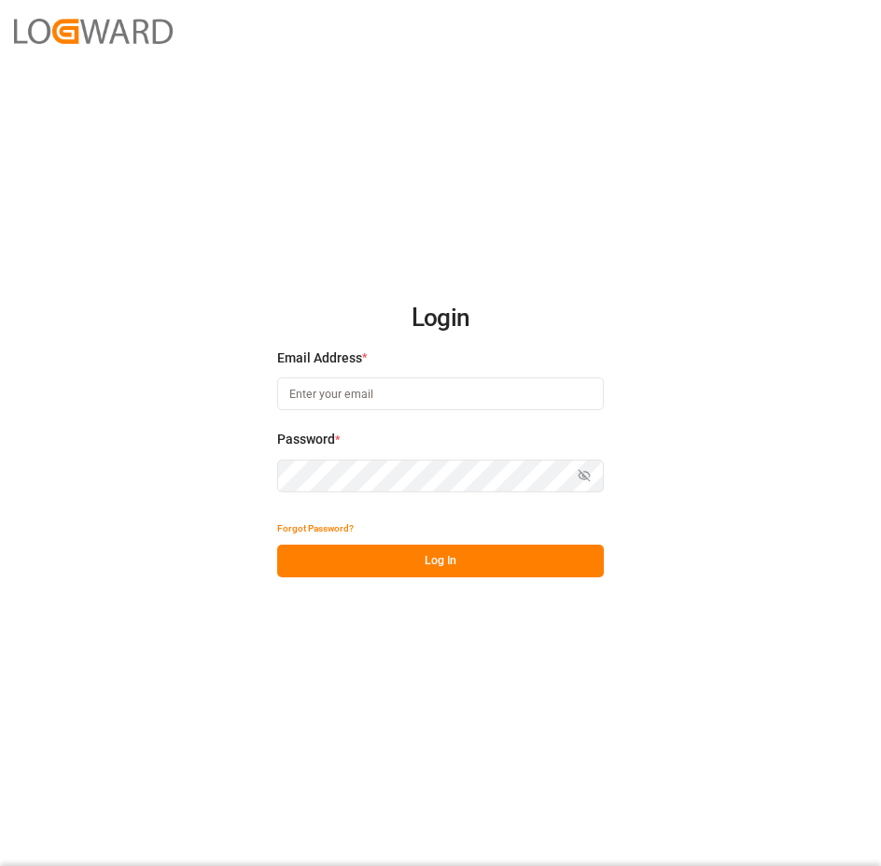
type input "[EMAIL_ADDRESS][DOMAIN_NAME]"
click at [343, 551] on button "Log In" at bounding box center [440, 560] width 327 height 33
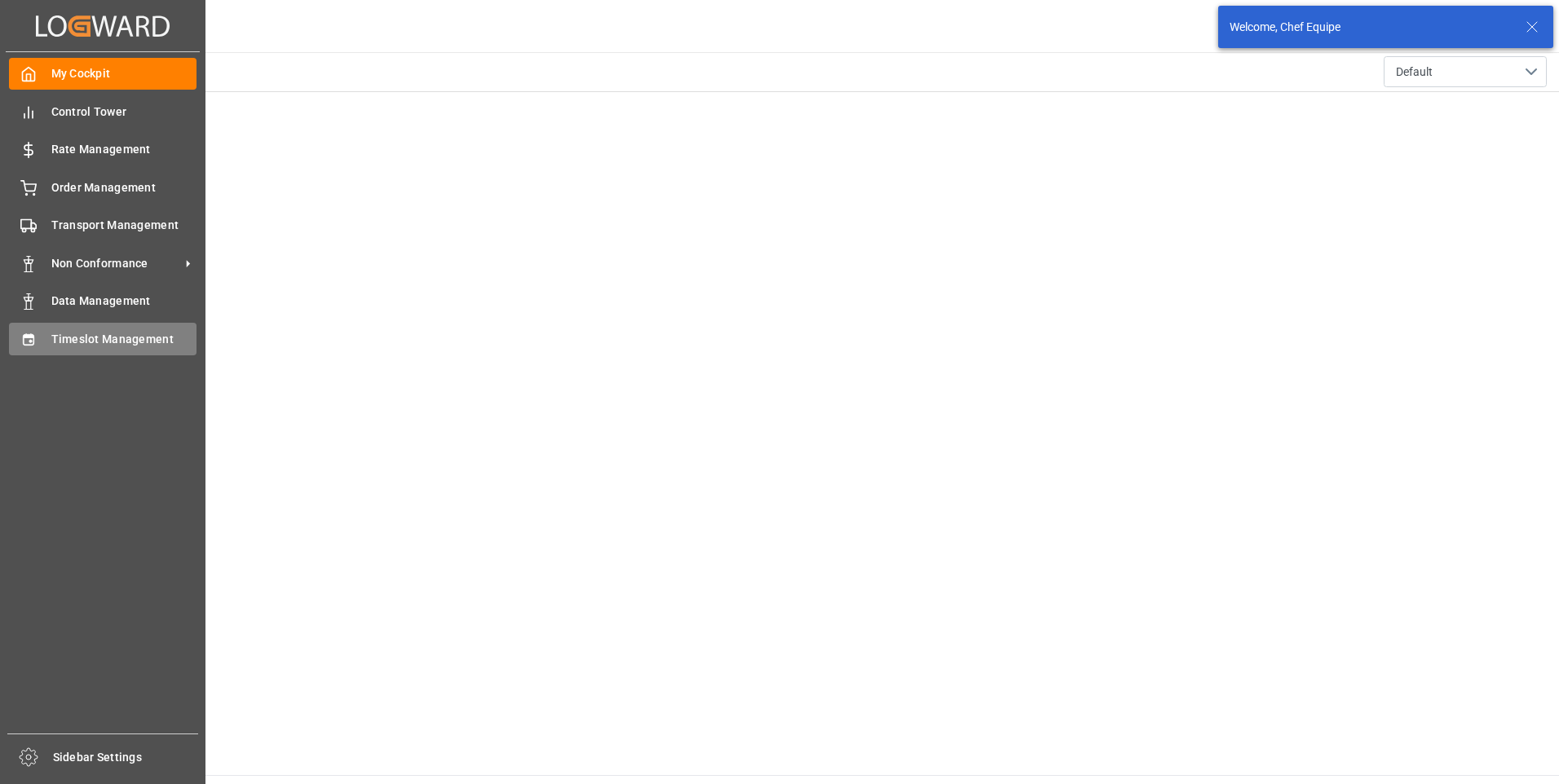
click at [31, 328] on div "Timeslot Management Timeslot Management" at bounding box center [102, 339] width 188 height 31
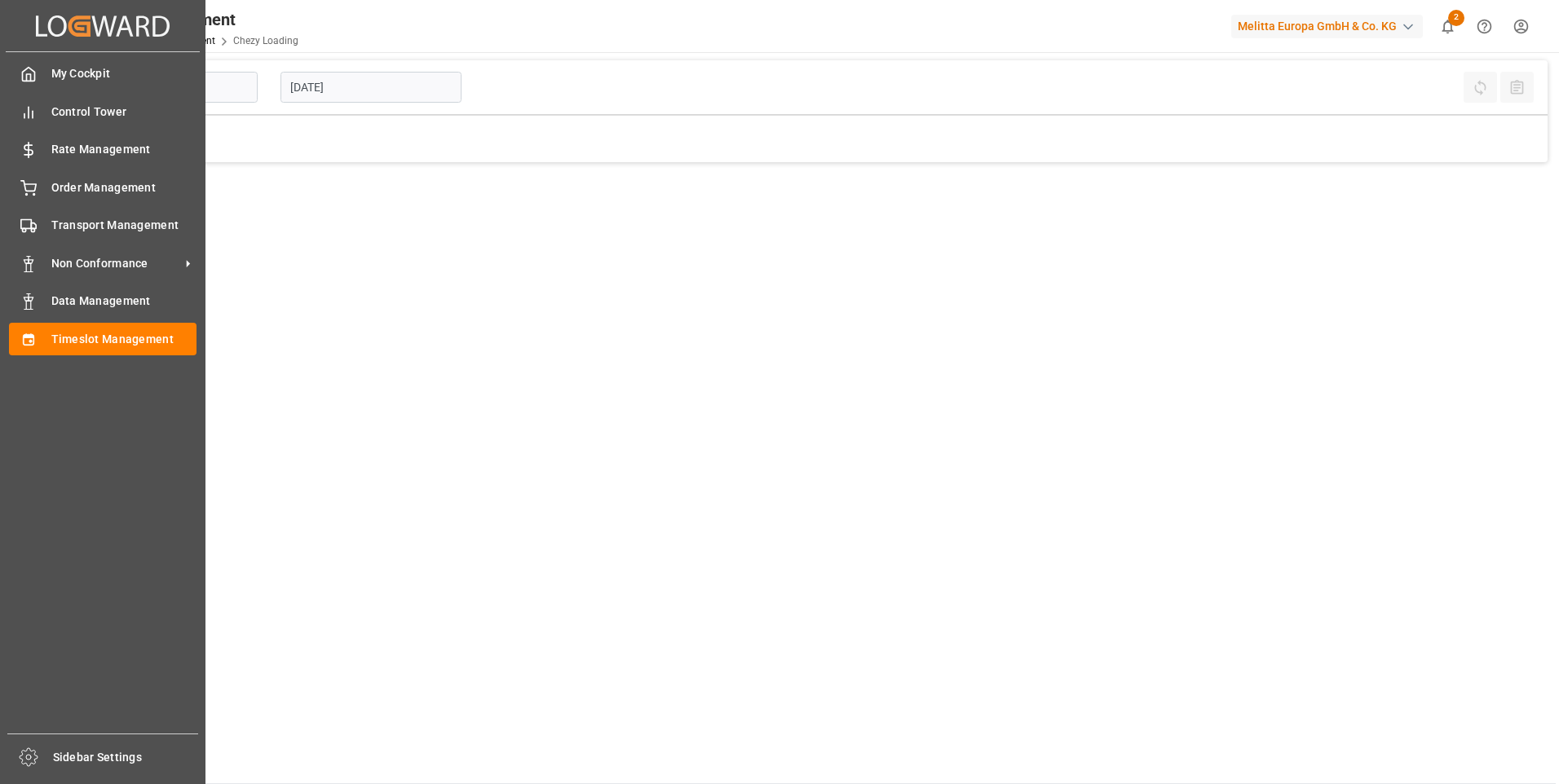
type input "Chezy Loading"
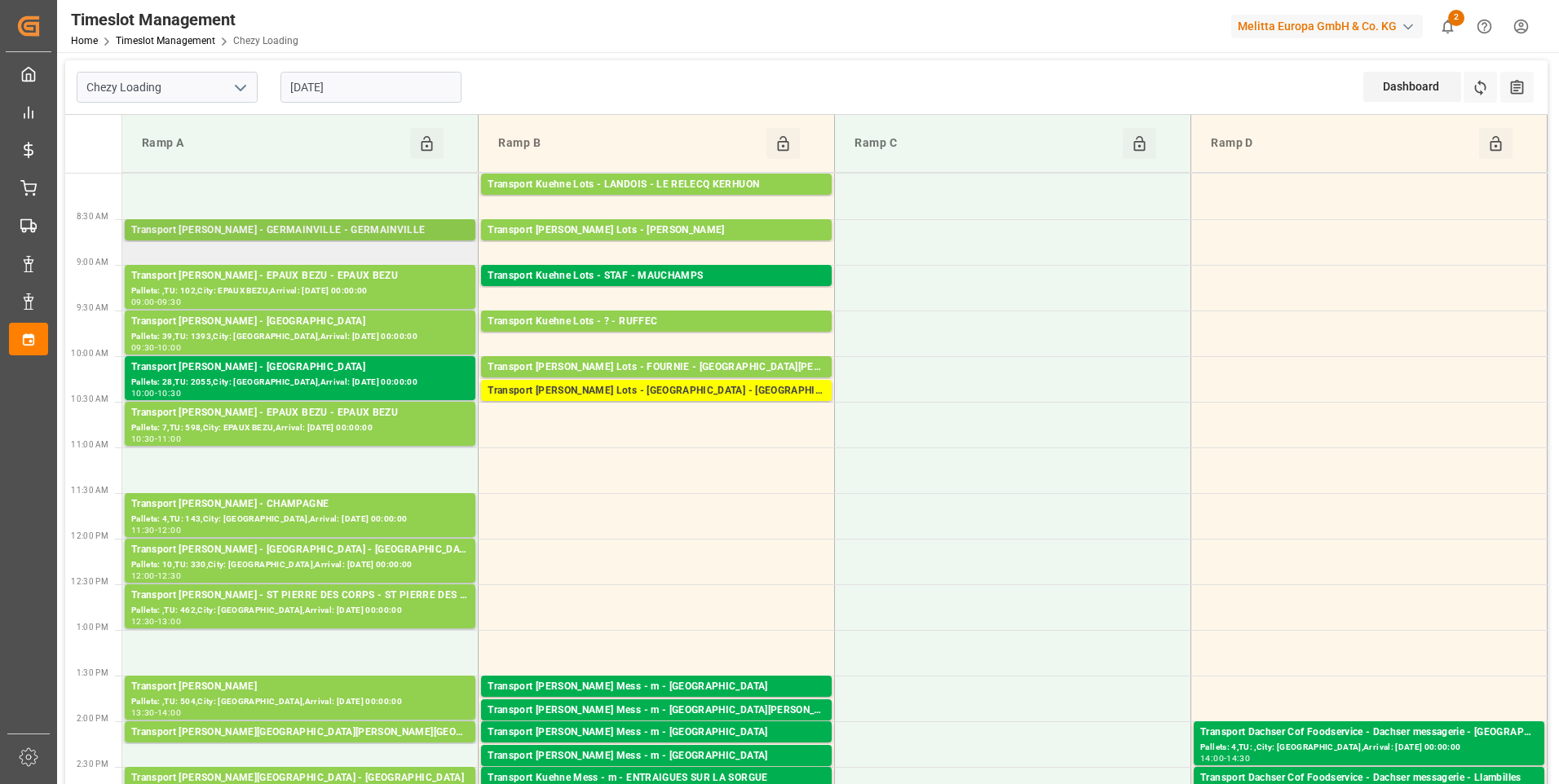
click at [337, 234] on div "Transport [PERSON_NAME] - GERMAINVILLE - GERMAINVILLE" at bounding box center [300, 230] width 338 height 17
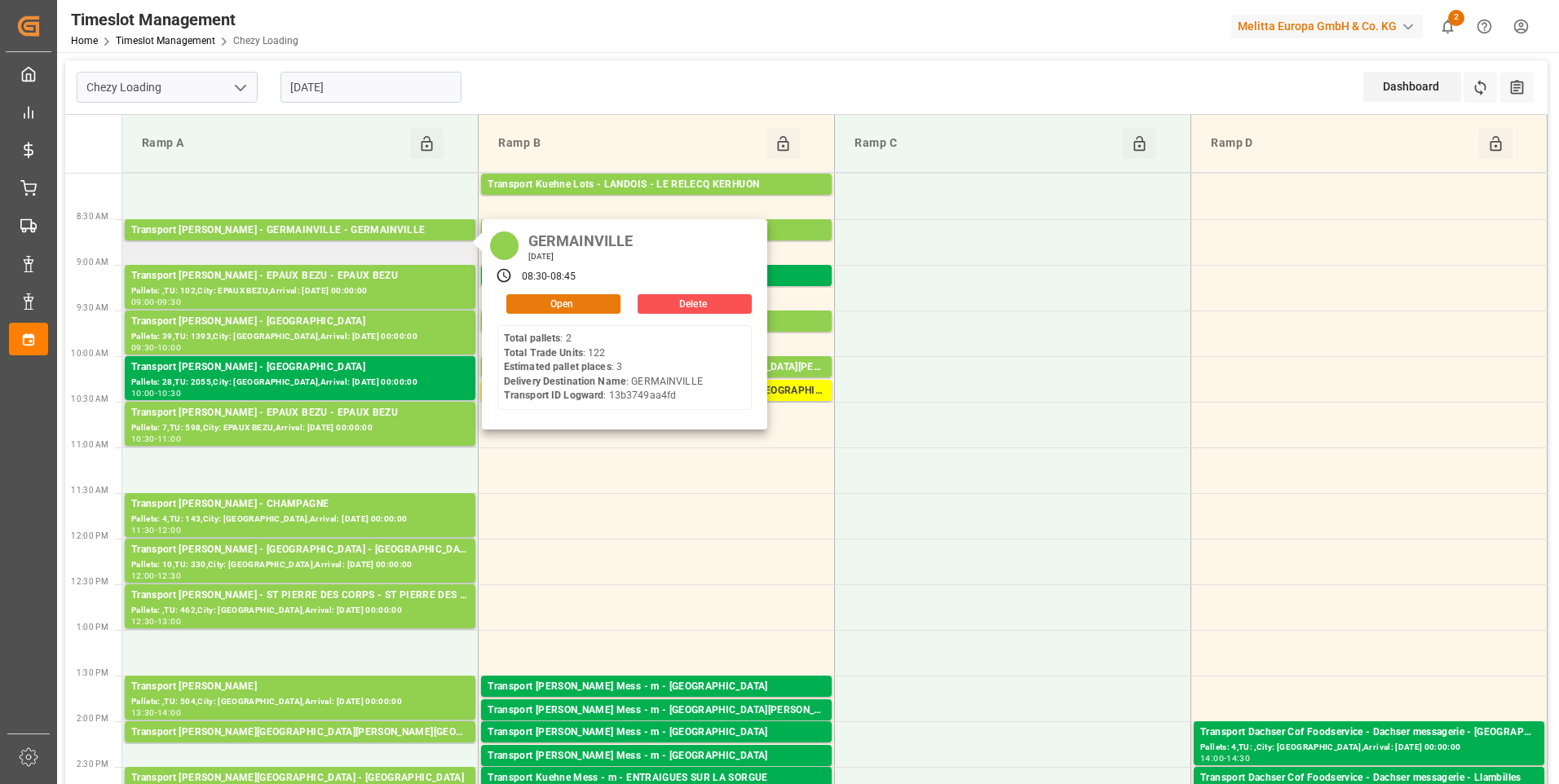
click at [569, 312] on button "Open" at bounding box center [563, 304] width 114 height 19
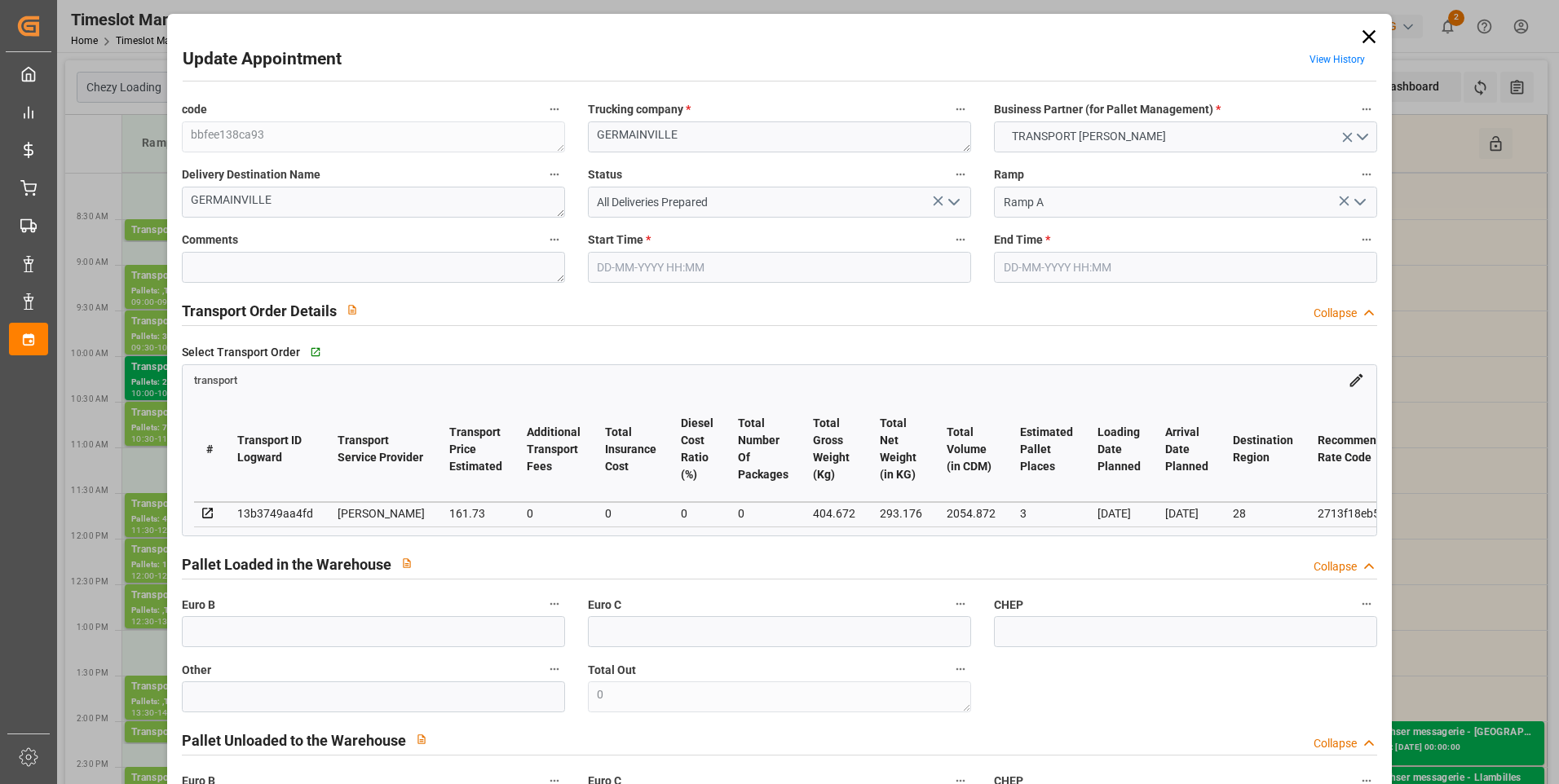
type input "3"
type input "161.73"
type input "0"
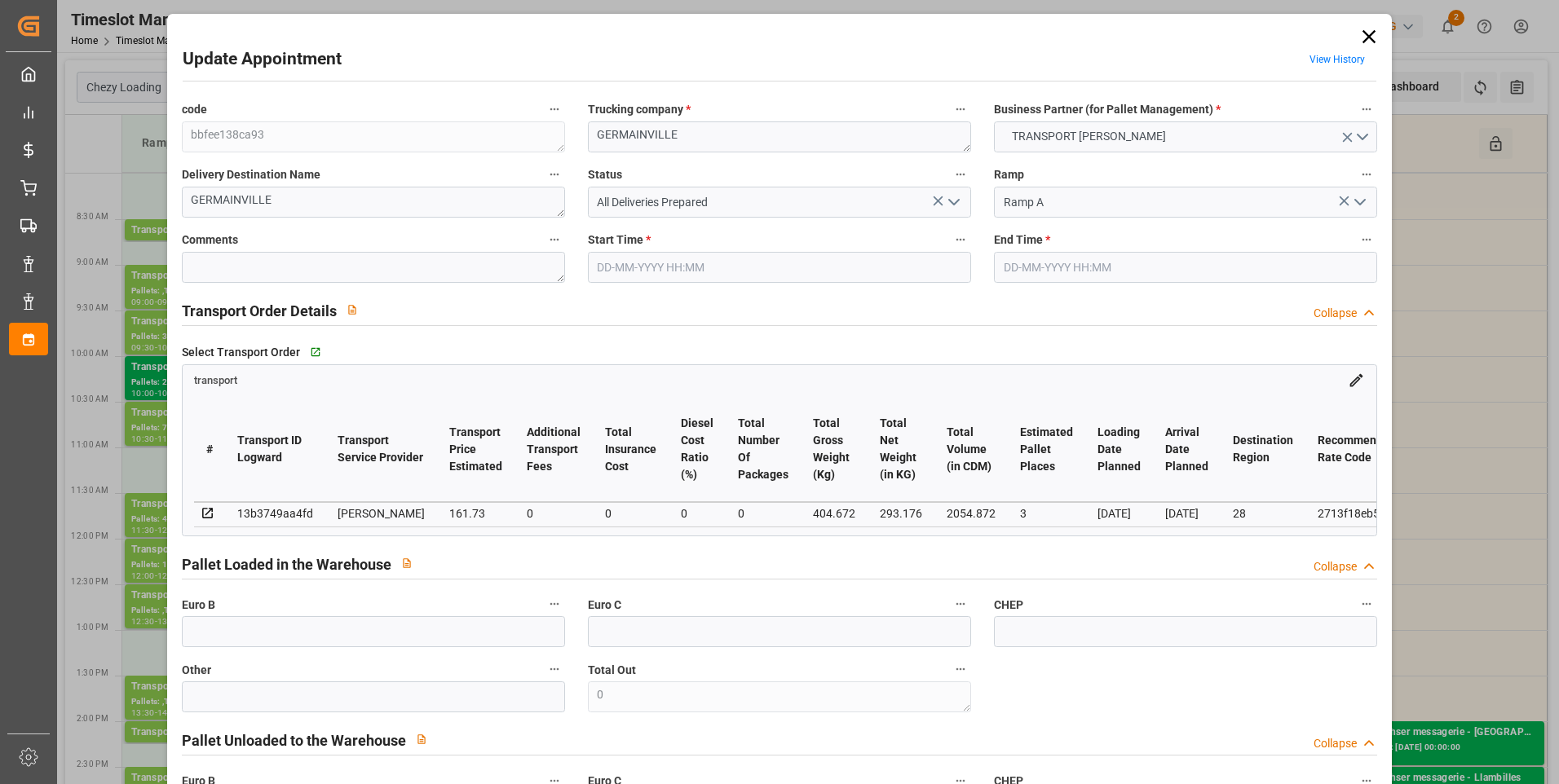
type input "155.1799"
type input "-6.5501"
type input "0"
type input "293.176"
type input "513.928"
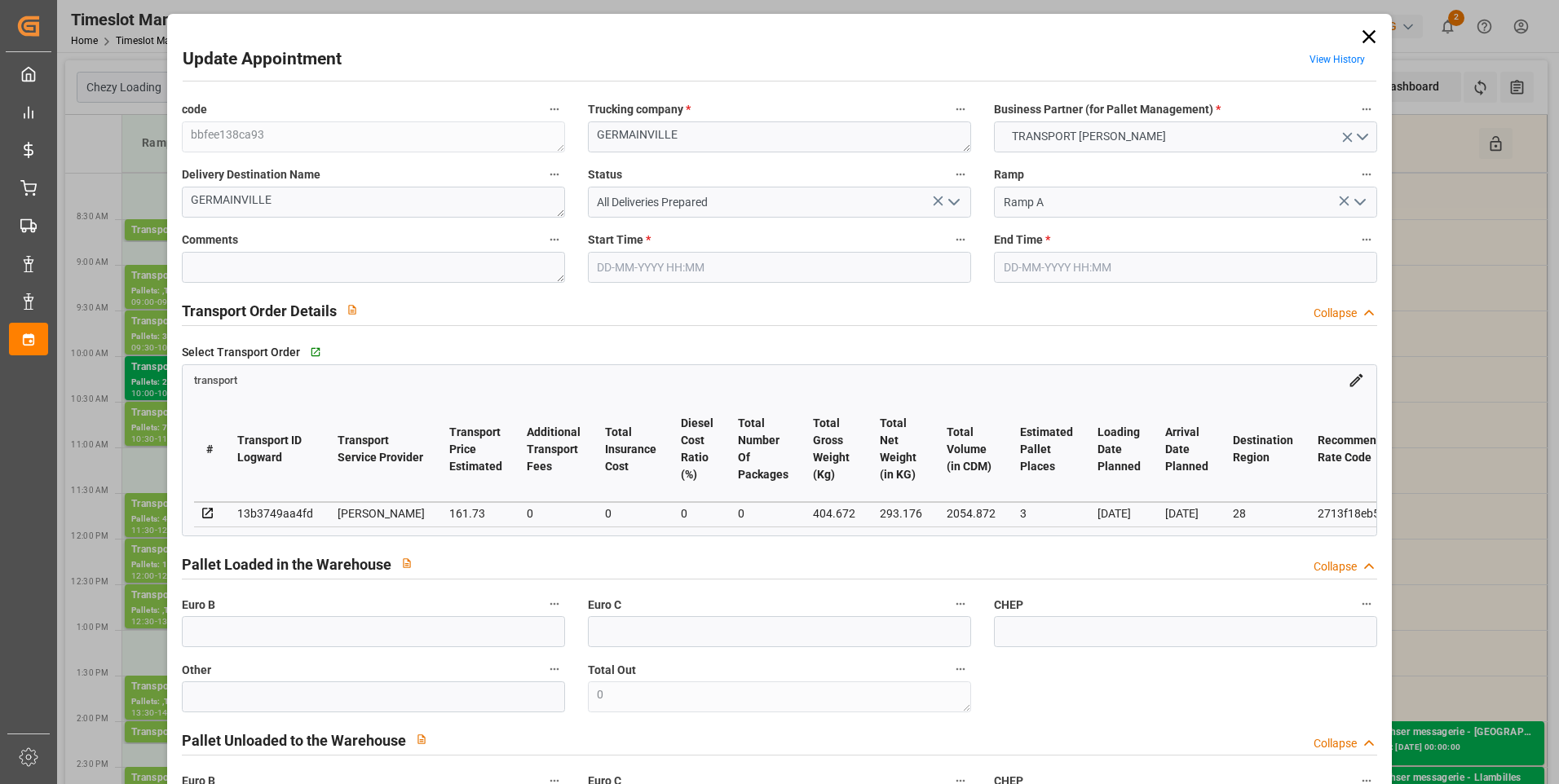
type input "2054.872"
type input "28"
type input "2"
type input "122"
type input "4"
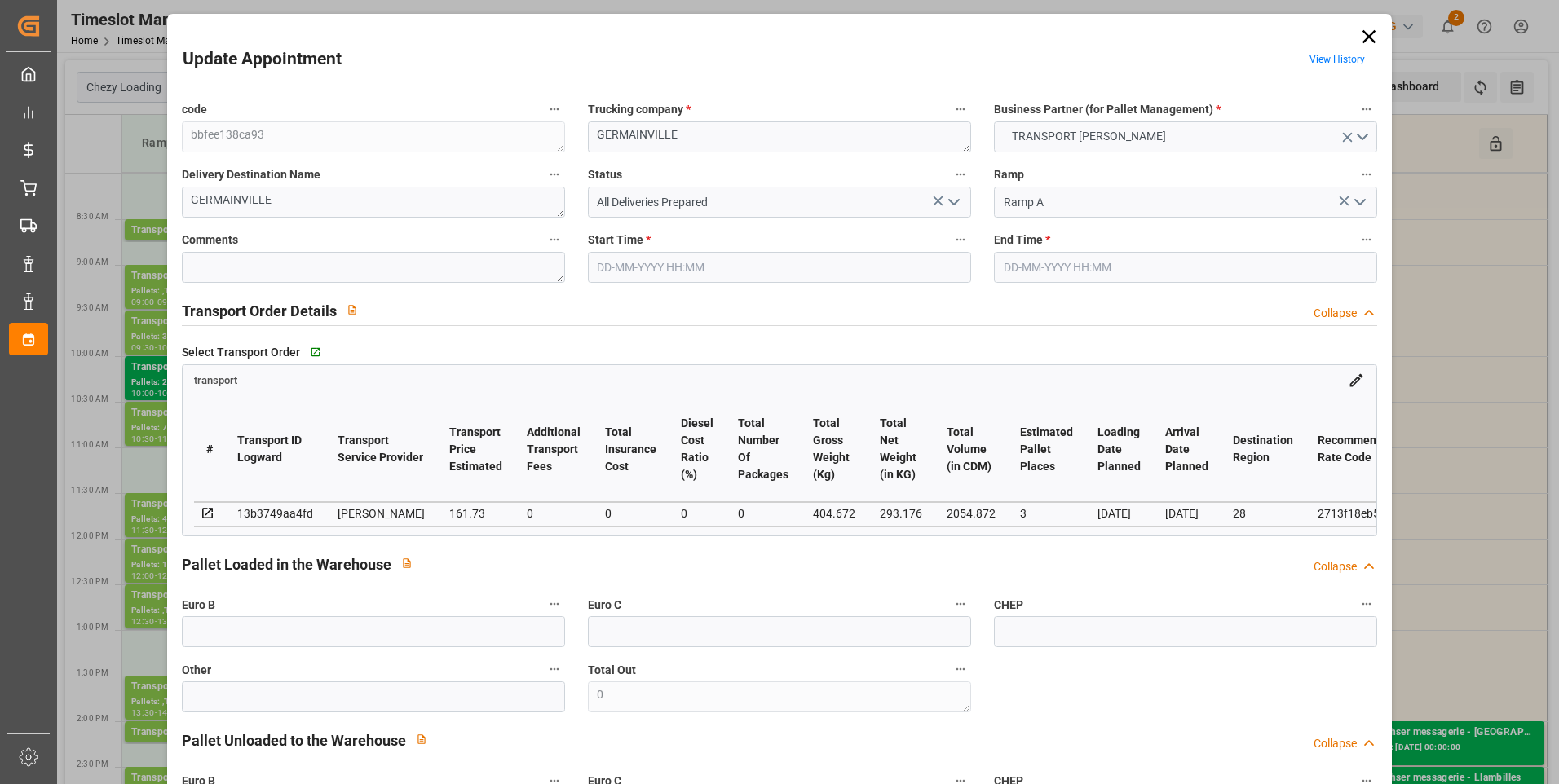
type input "101"
type input "404.672"
type input "0"
type input "4710.8598"
type input "0"
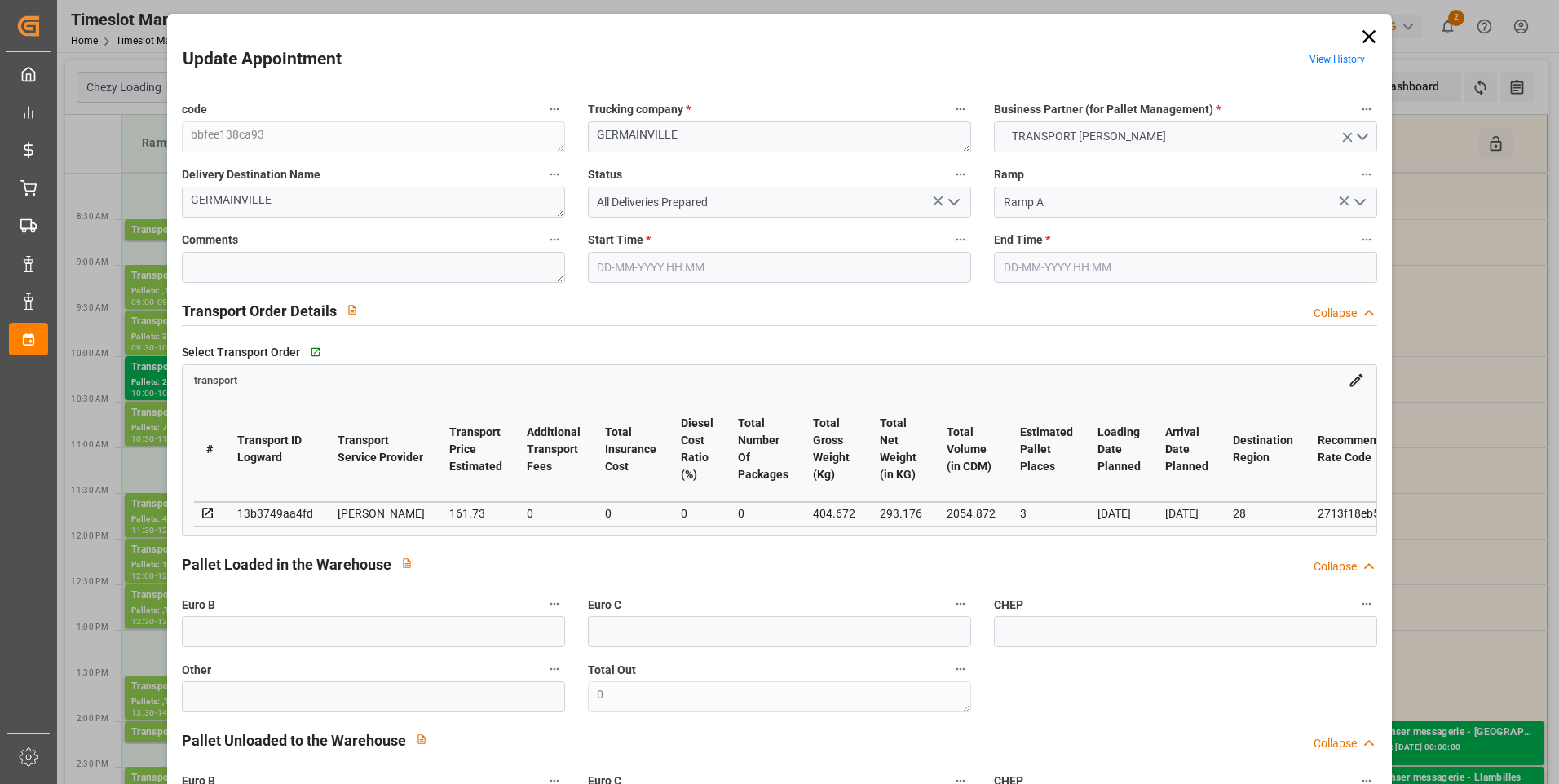
type input "0"
type input "21"
type input "35"
type input "27-08-2025 08:30"
type input "27-08-2025 08:45"
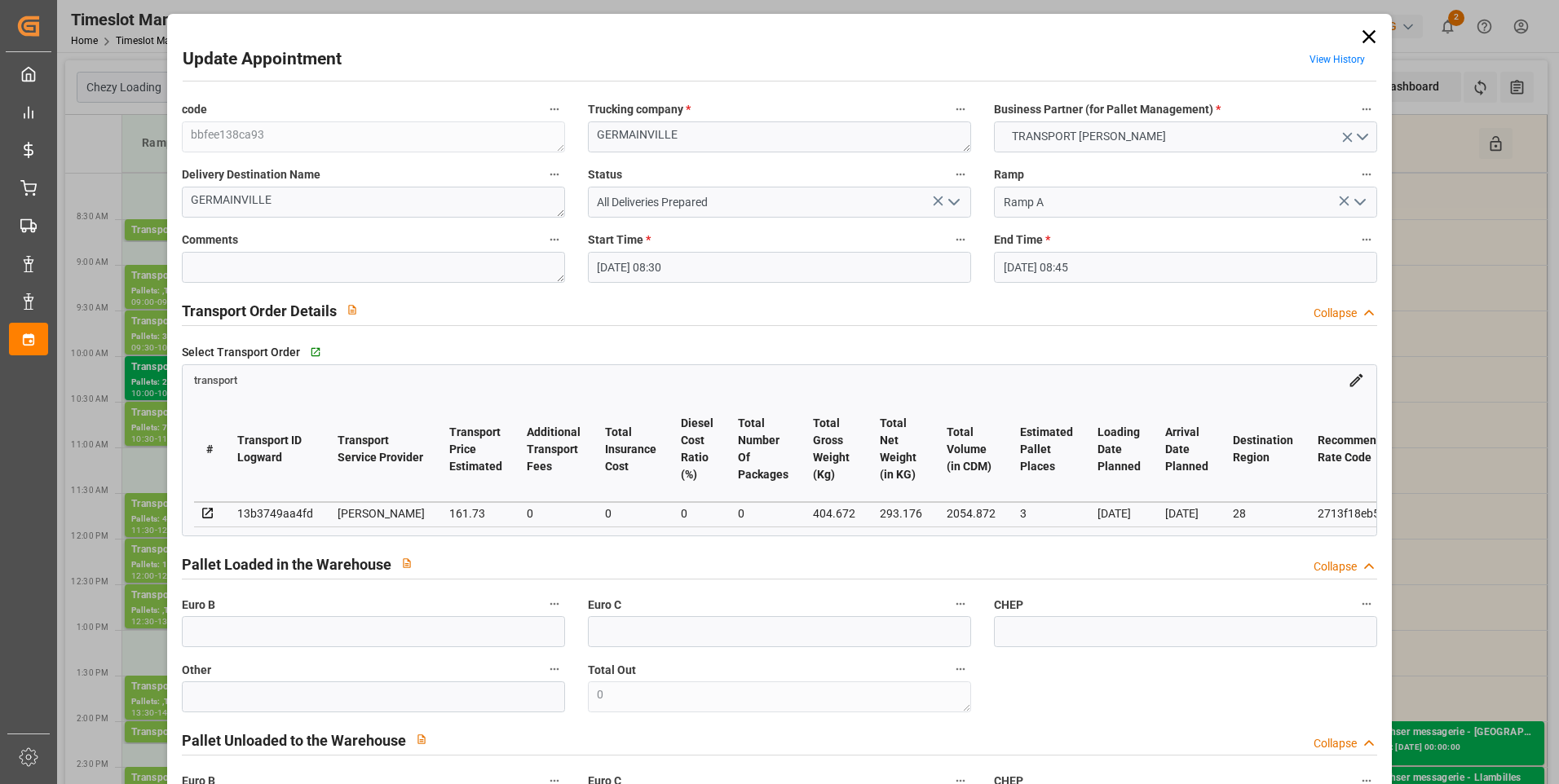
type input "21-08-2025 16:11"
type input "21-08-2025 11:46"
type input "[DATE]"
click at [769, 203] on polyline "open menu" at bounding box center [954, 203] width 10 height 5
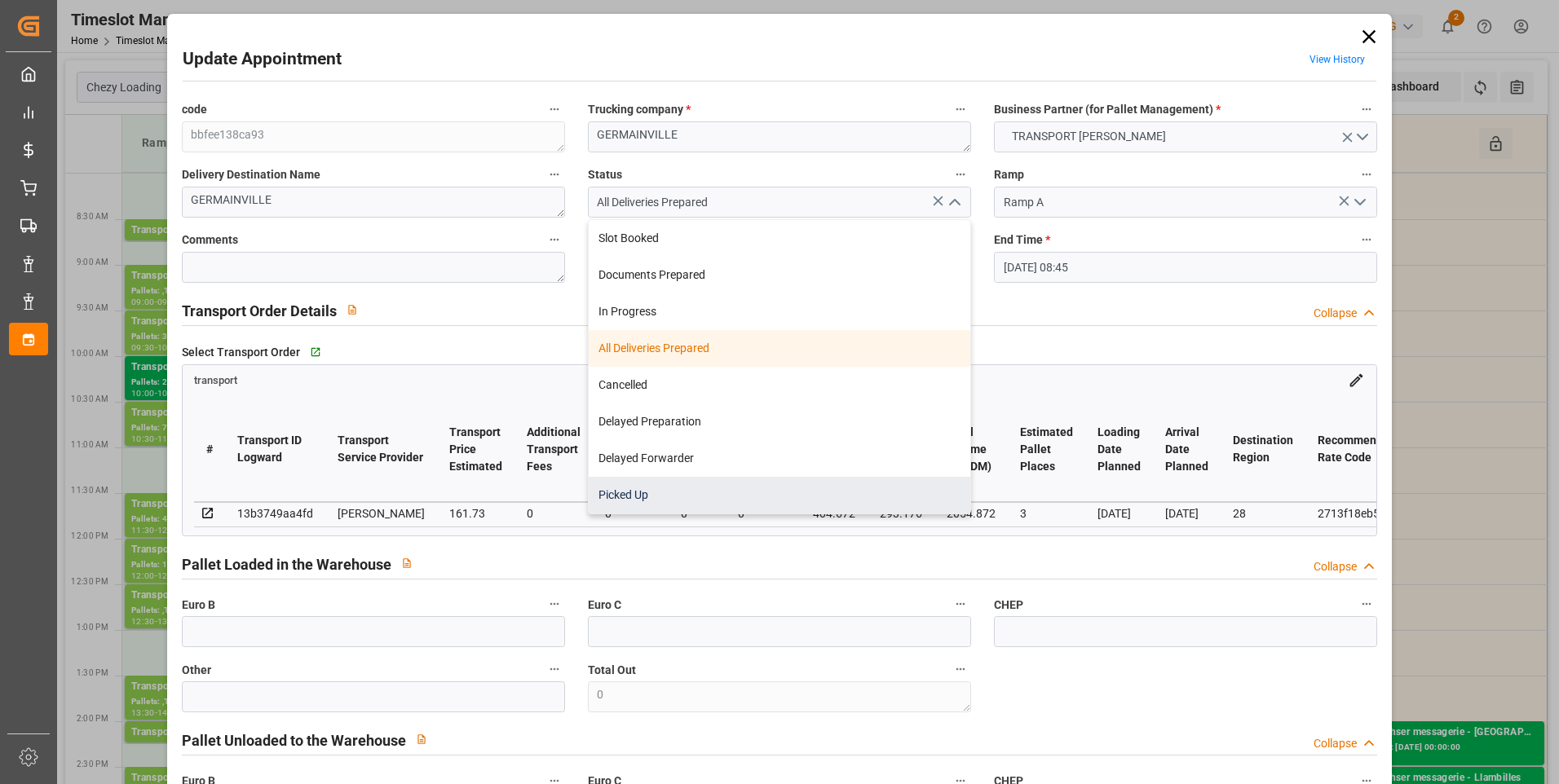
click at [640, 498] on div "Picked Up" at bounding box center [779, 495] width 382 height 37
type input "Picked Up"
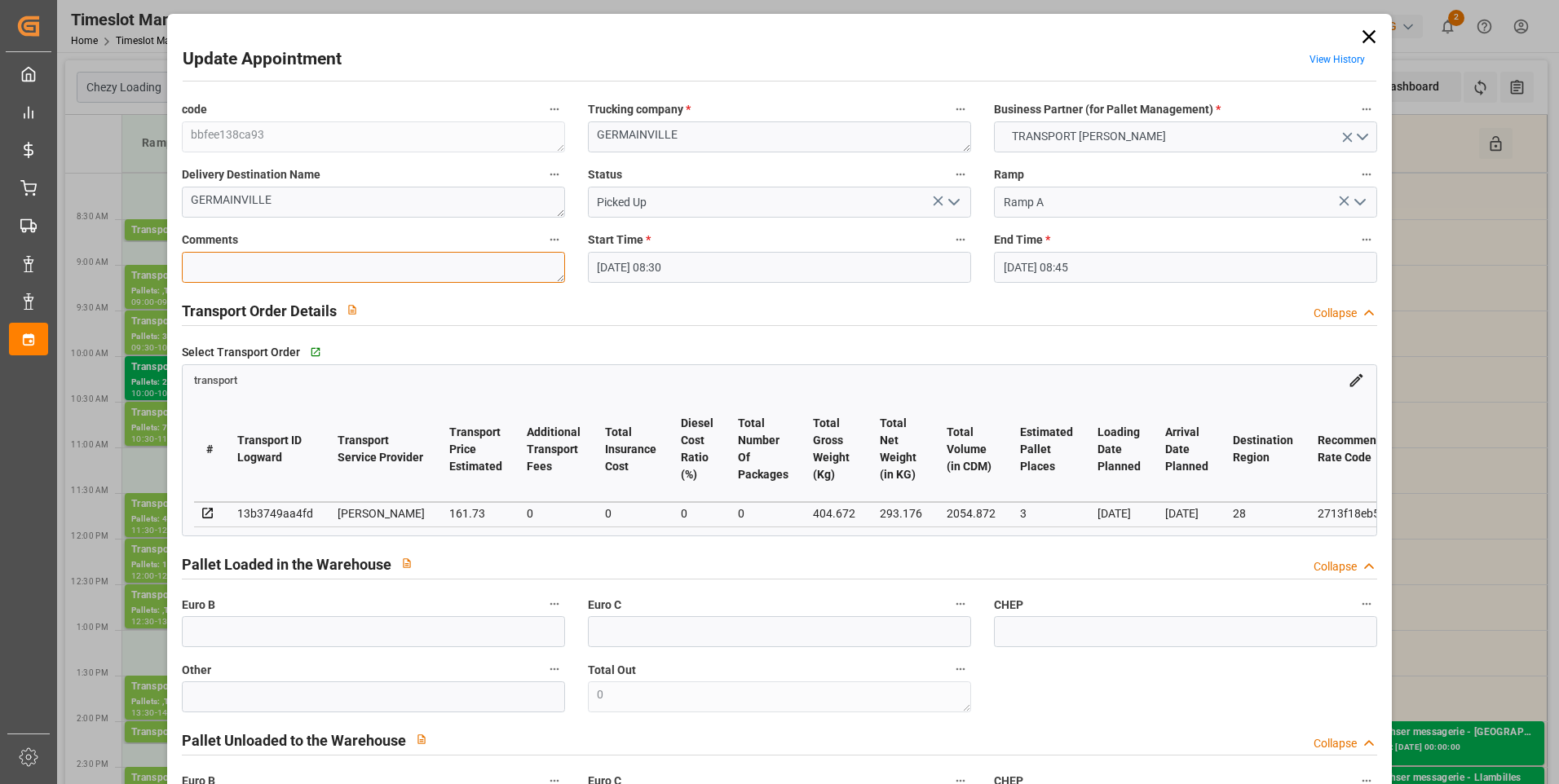
click at [216, 275] on textarea at bounding box center [373, 267] width 383 height 31
type textarea "ap 2"
click at [220, 636] on input "text" at bounding box center [373, 631] width 383 height 31
type input "4"
click at [769, 203] on polyline "open menu" at bounding box center [954, 203] width 10 height 5
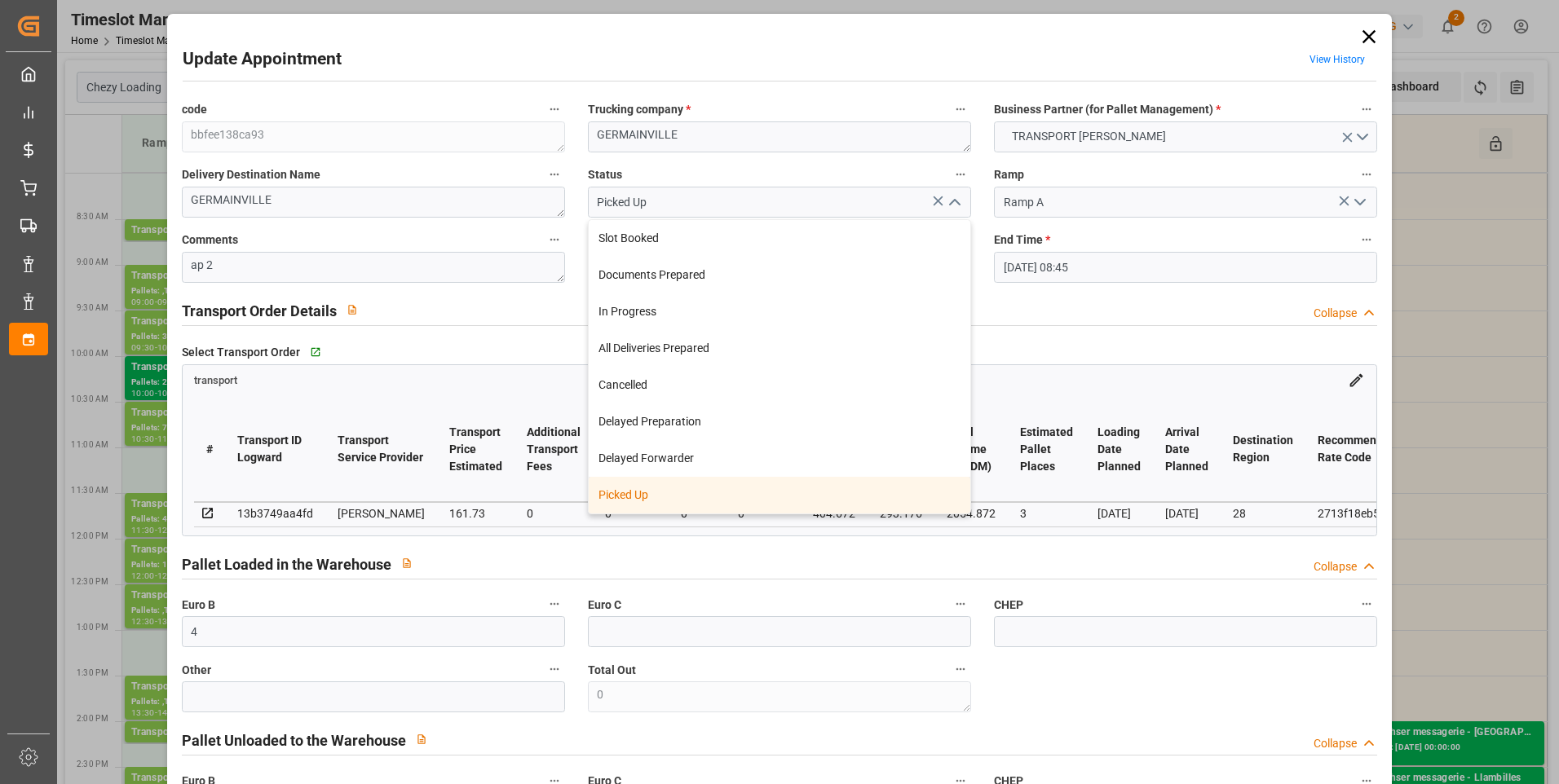
click at [677, 490] on div "Picked Up" at bounding box center [779, 495] width 382 height 37
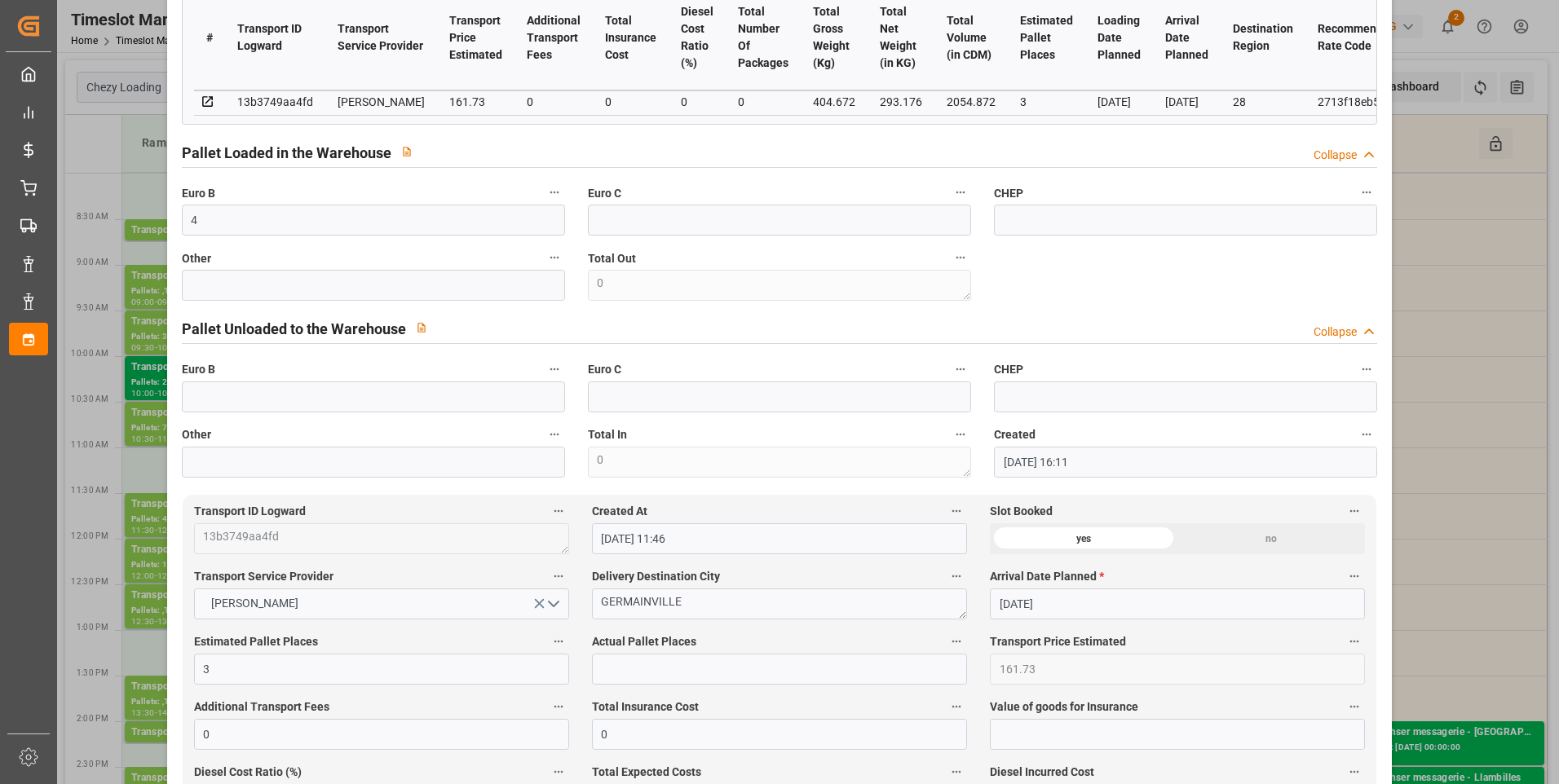
scroll to position [489, 0]
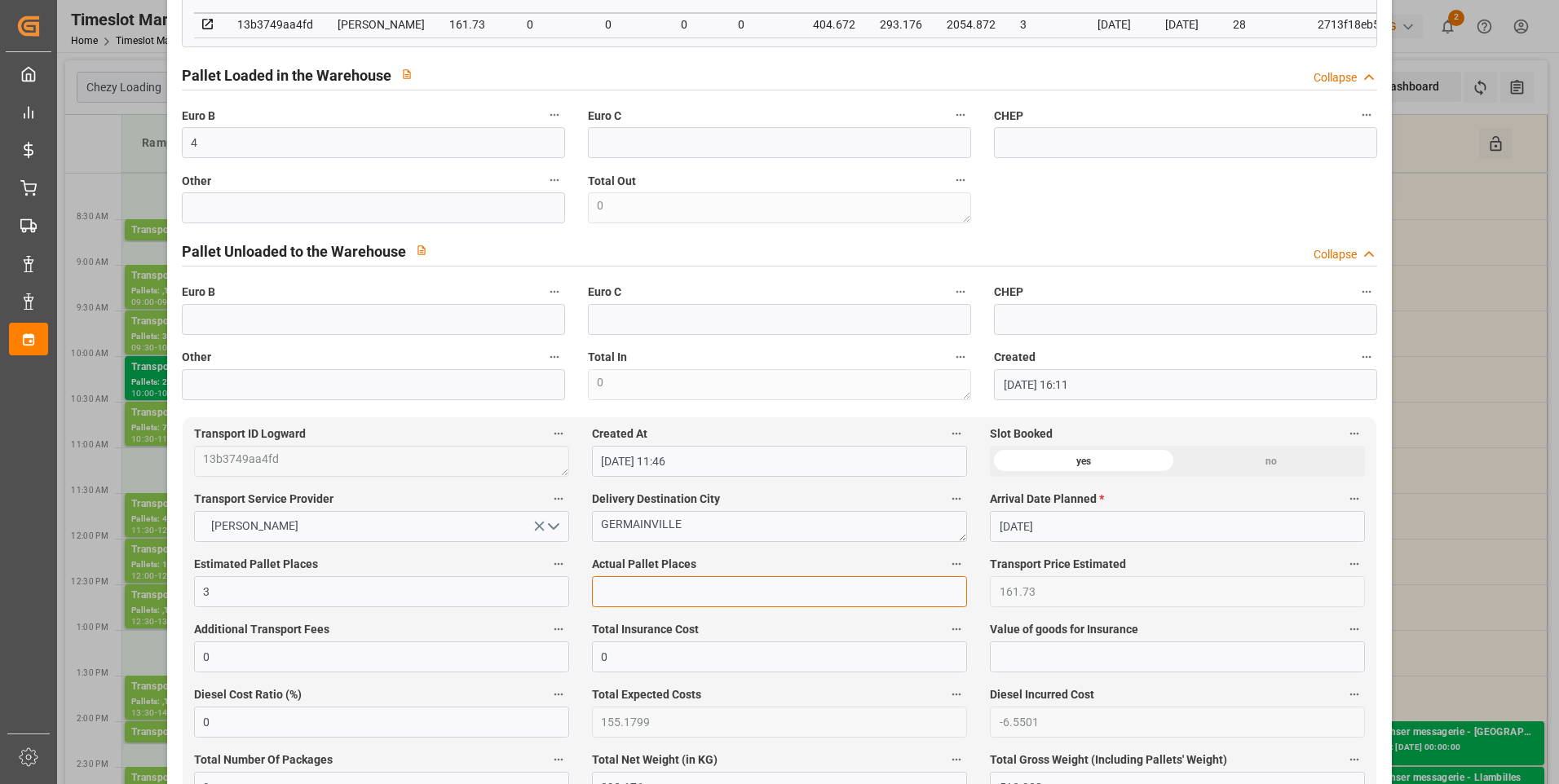
click at [624, 596] on input "text" at bounding box center [779, 591] width 375 height 31
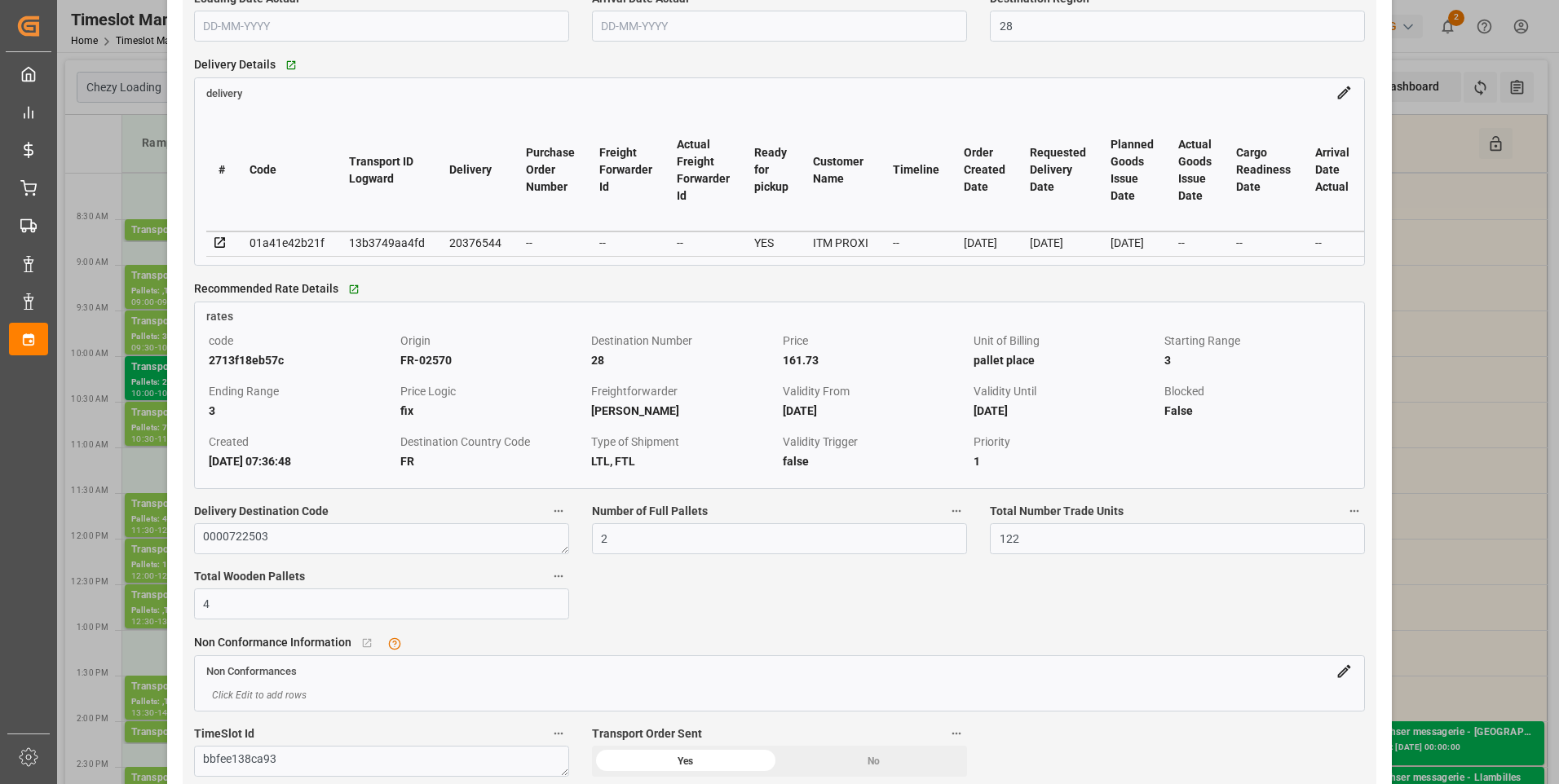
scroll to position [1386, 0]
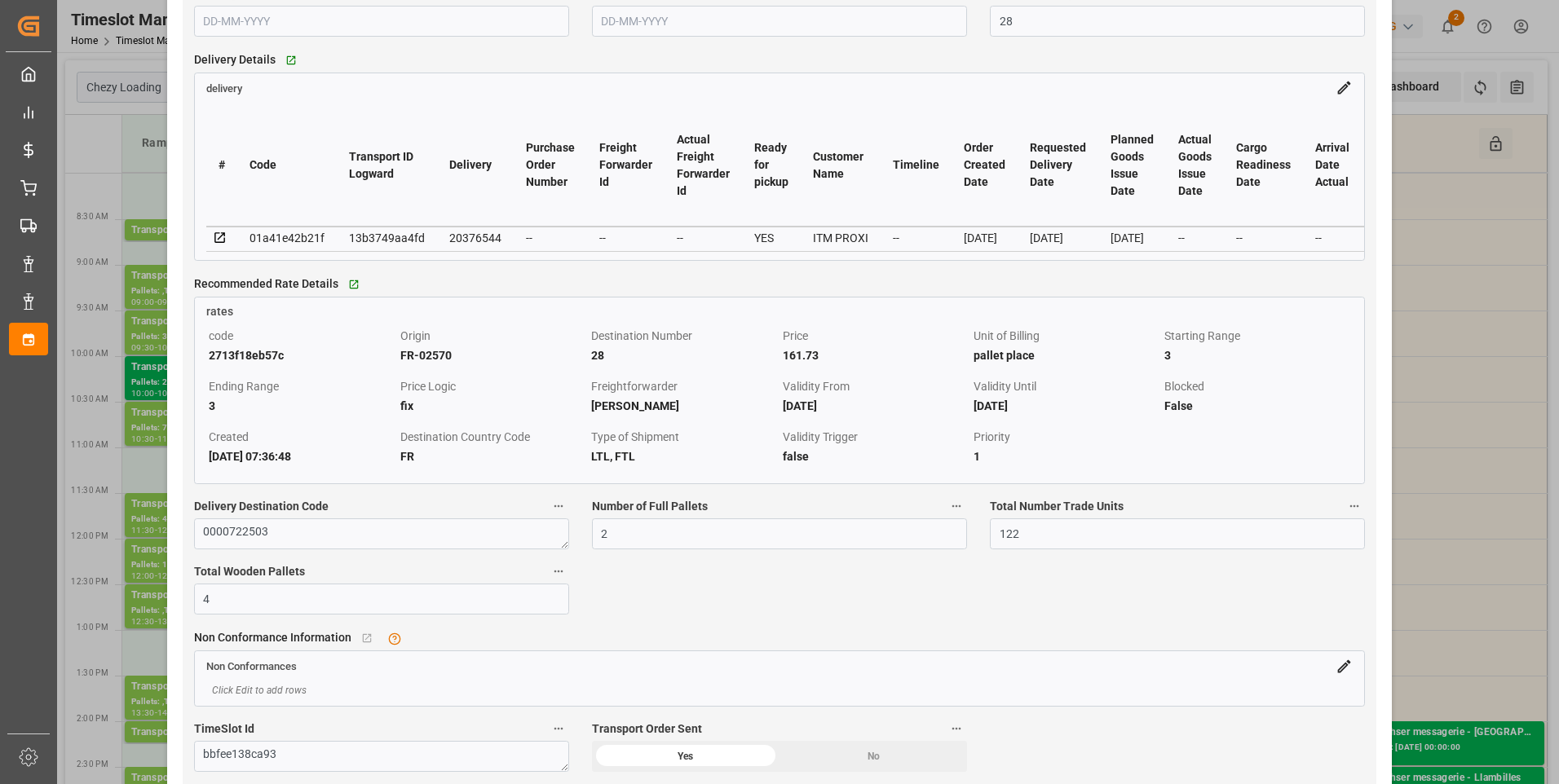
type input "2"
click at [769, 607] on div "Transport ID Logward 13b3749aa4fd Created At 21-08-2025 11:46 Slot Booked yes n…" at bounding box center [780, 742] width 1195 height 2443
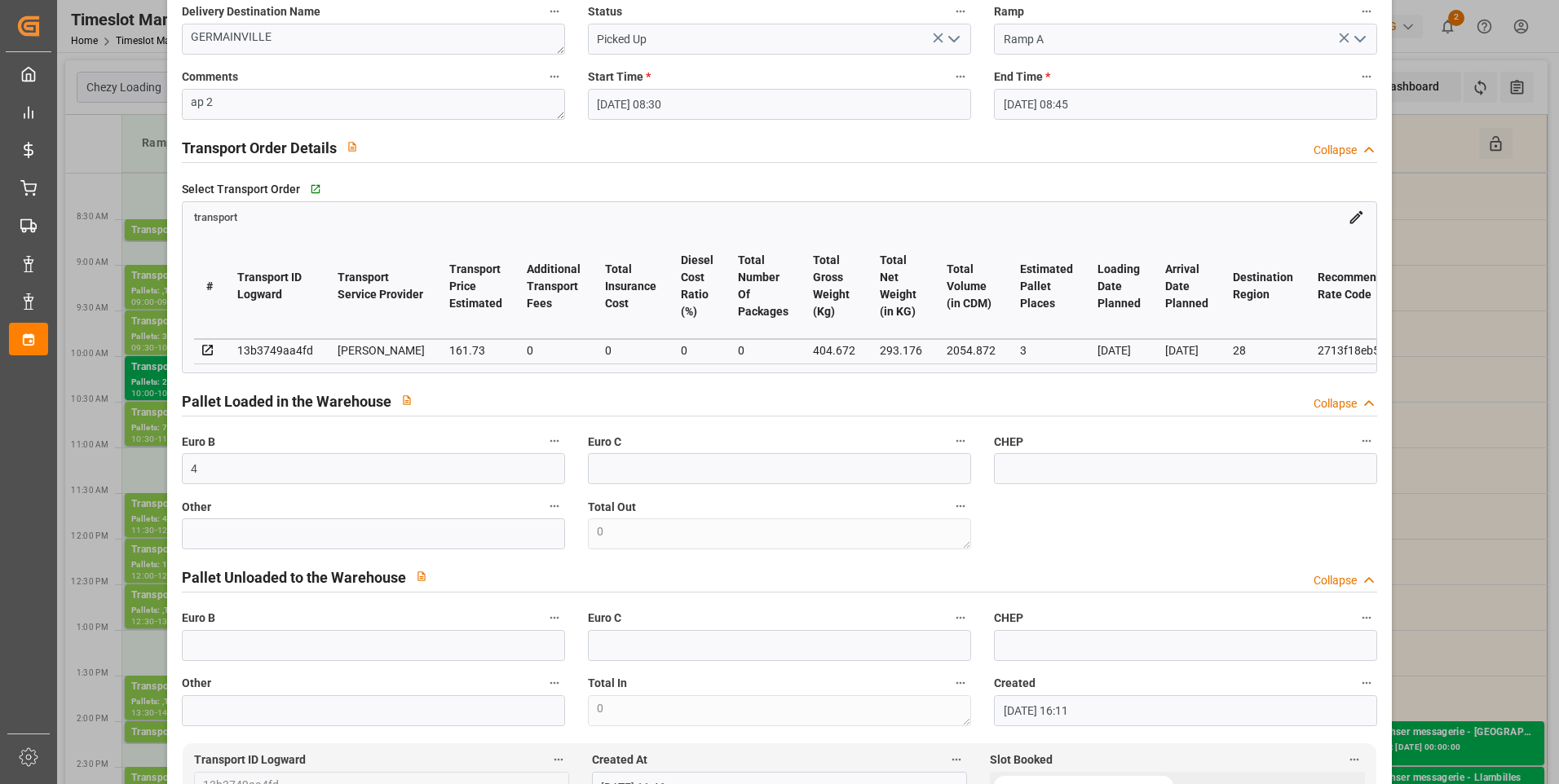
scroll to position [0, 0]
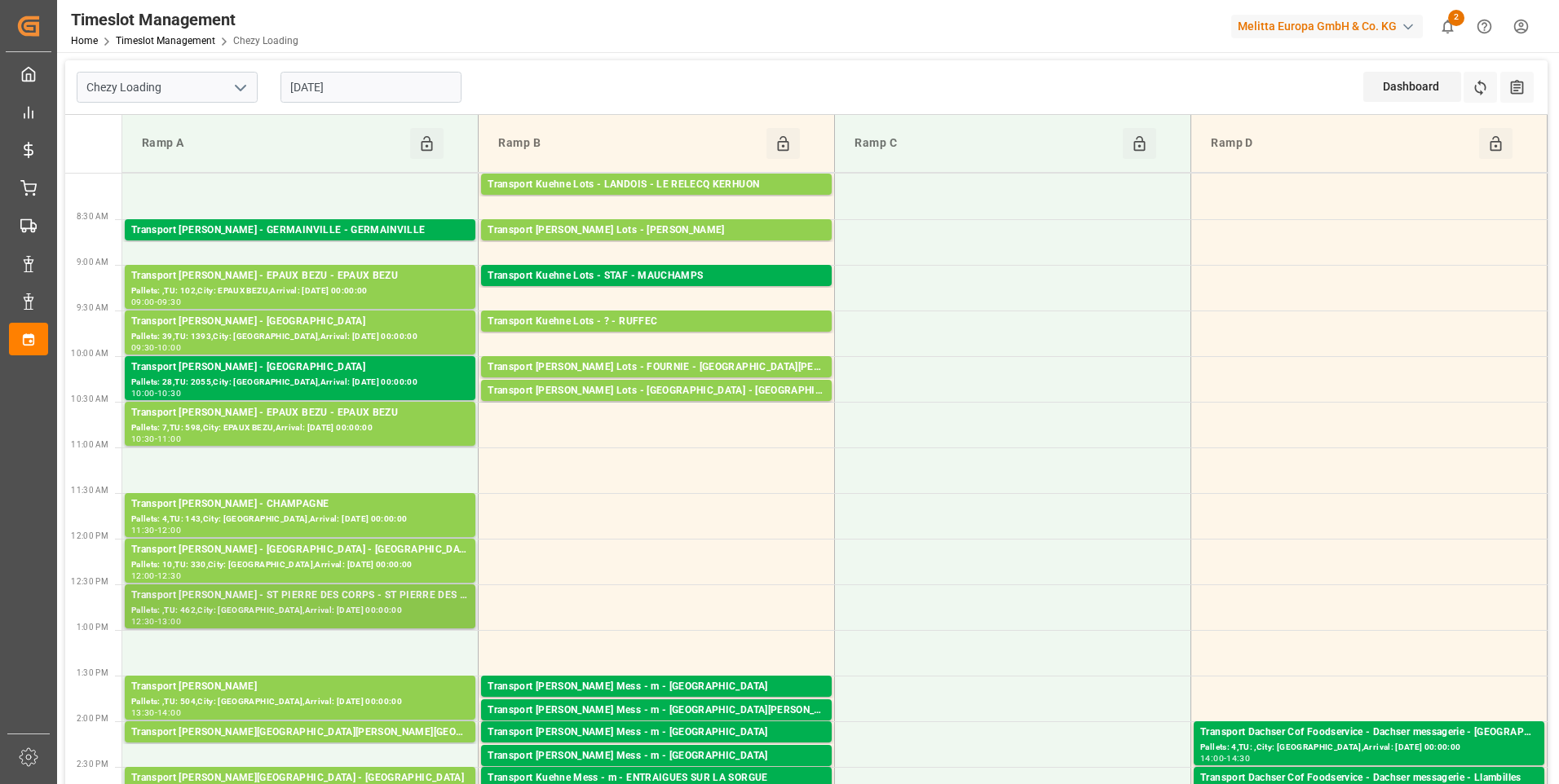
click at [286, 596] on div "Transport [PERSON_NAME] - ST PIERRE DES CORPS - ST PIERRE DES CORPS" at bounding box center [300, 595] width 338 height 17
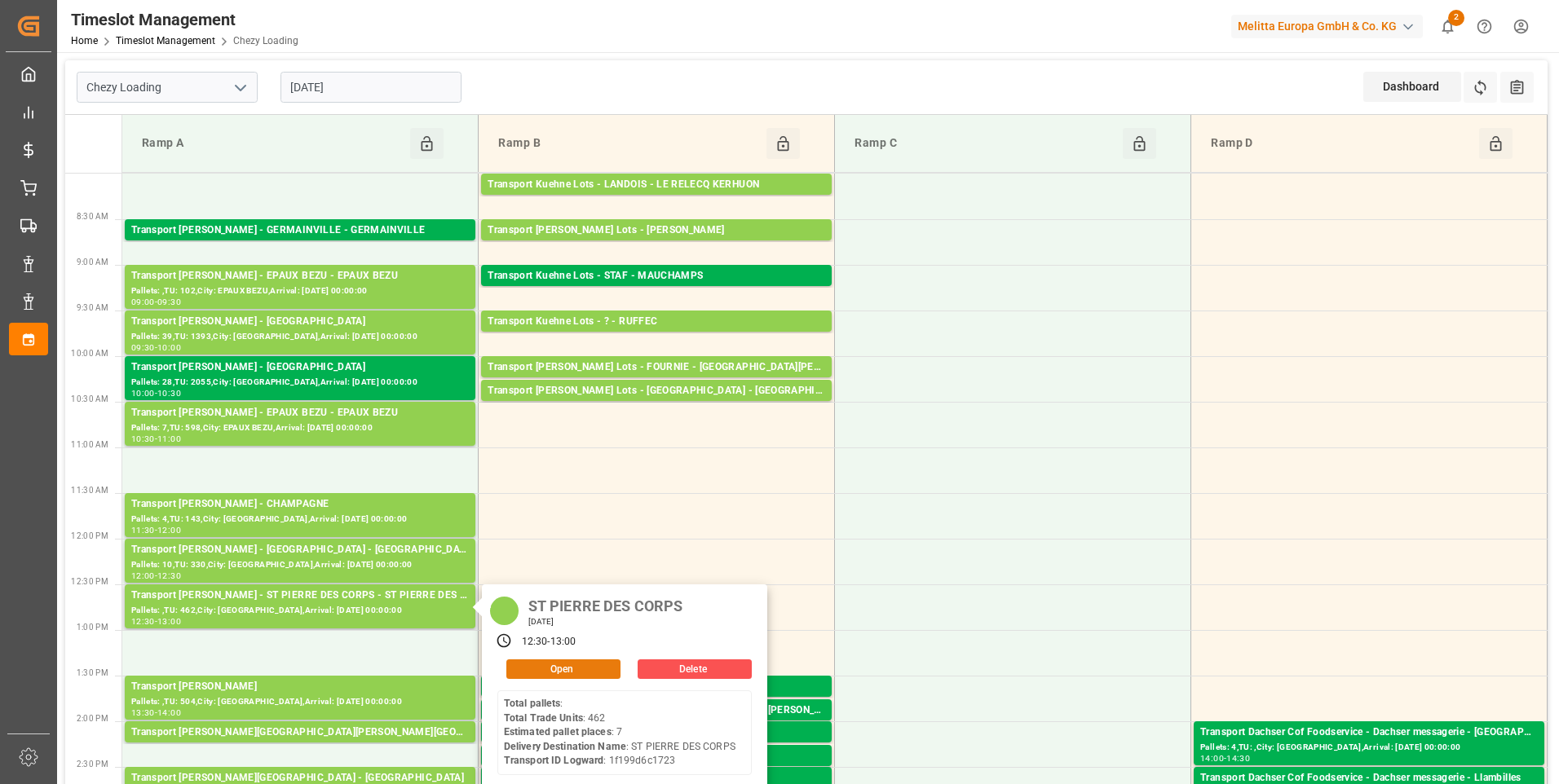
click at [544, 666] on button "Open" at bounding box center [563, 669] width 114 height 19
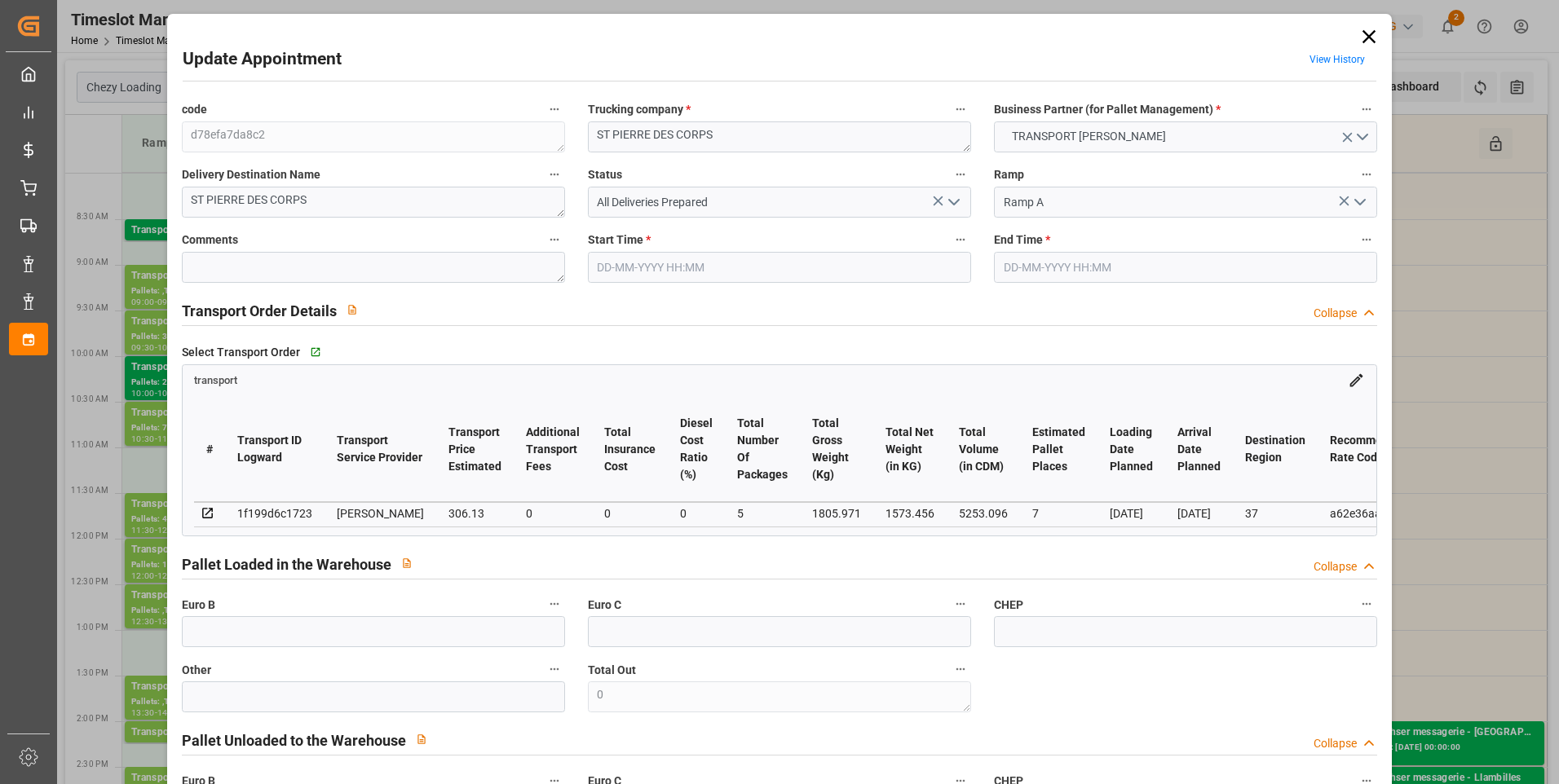
type input "7"
type input "306.13"
type input "0"
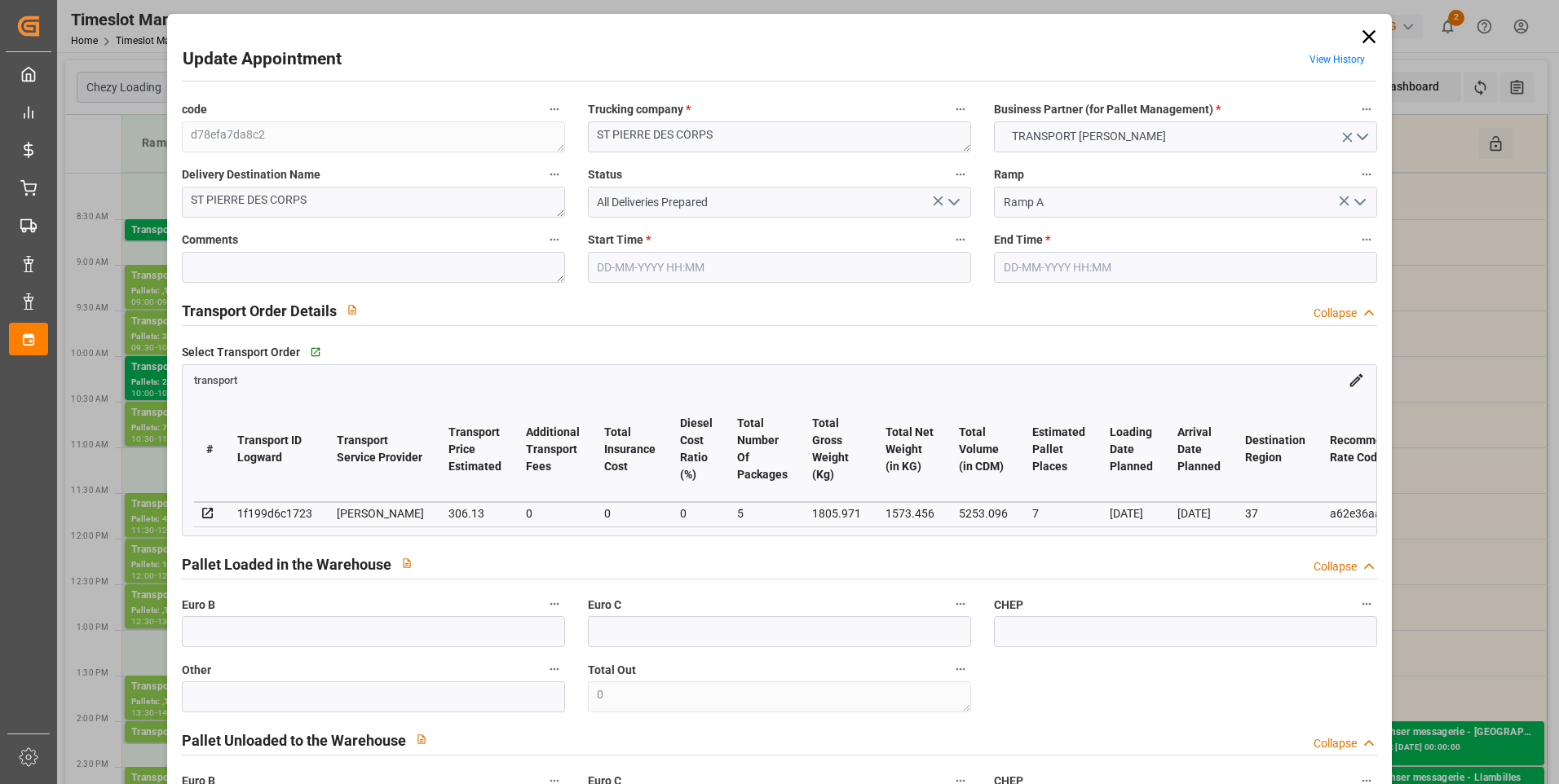
type input "293.7317"
type input "-12.3983"
type input "5"
type input "1573.456"
type input "2357.971"
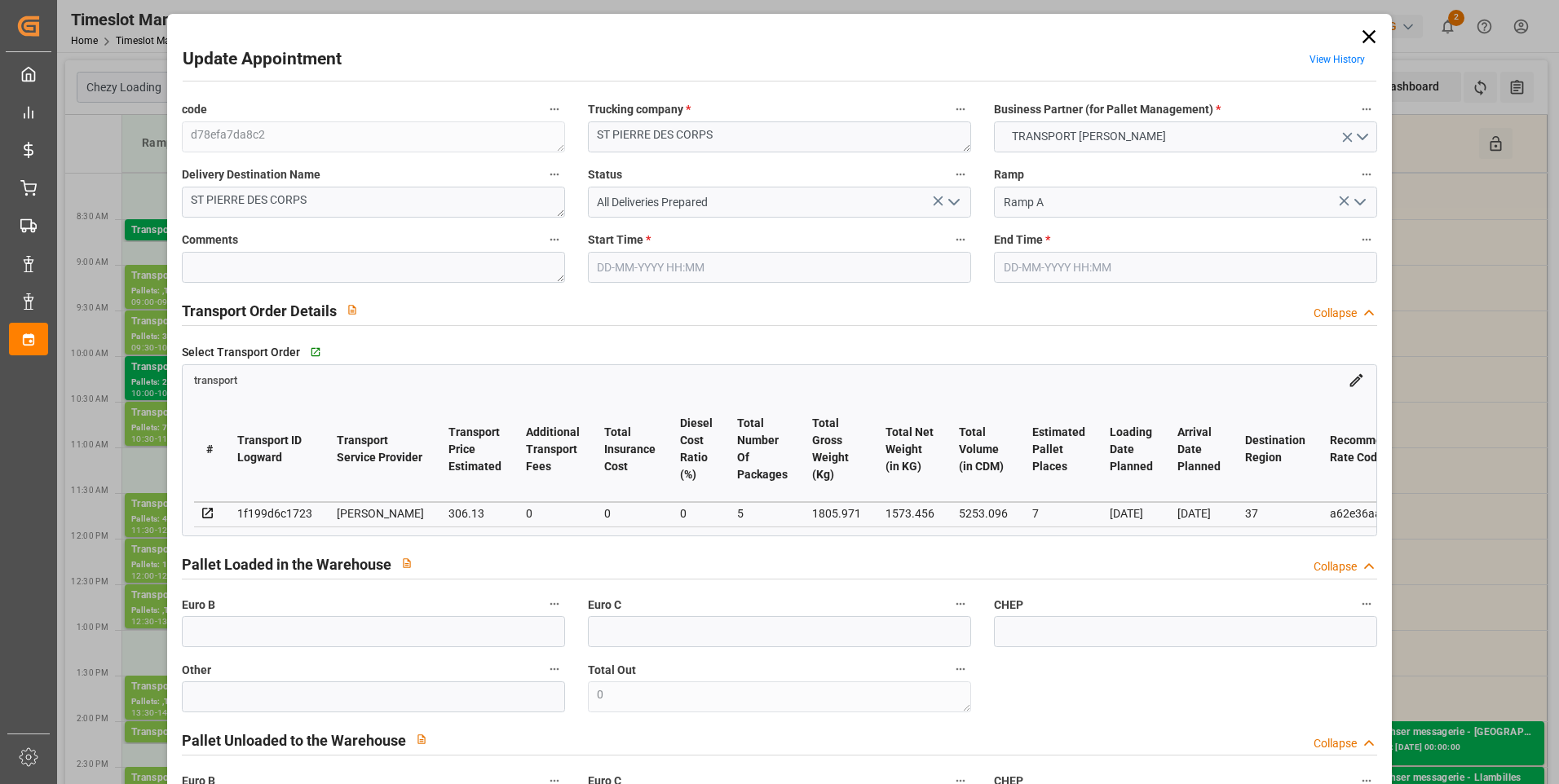
type input "5253.096"
type input "37"
type input "0"
type input "462"
type input "24"
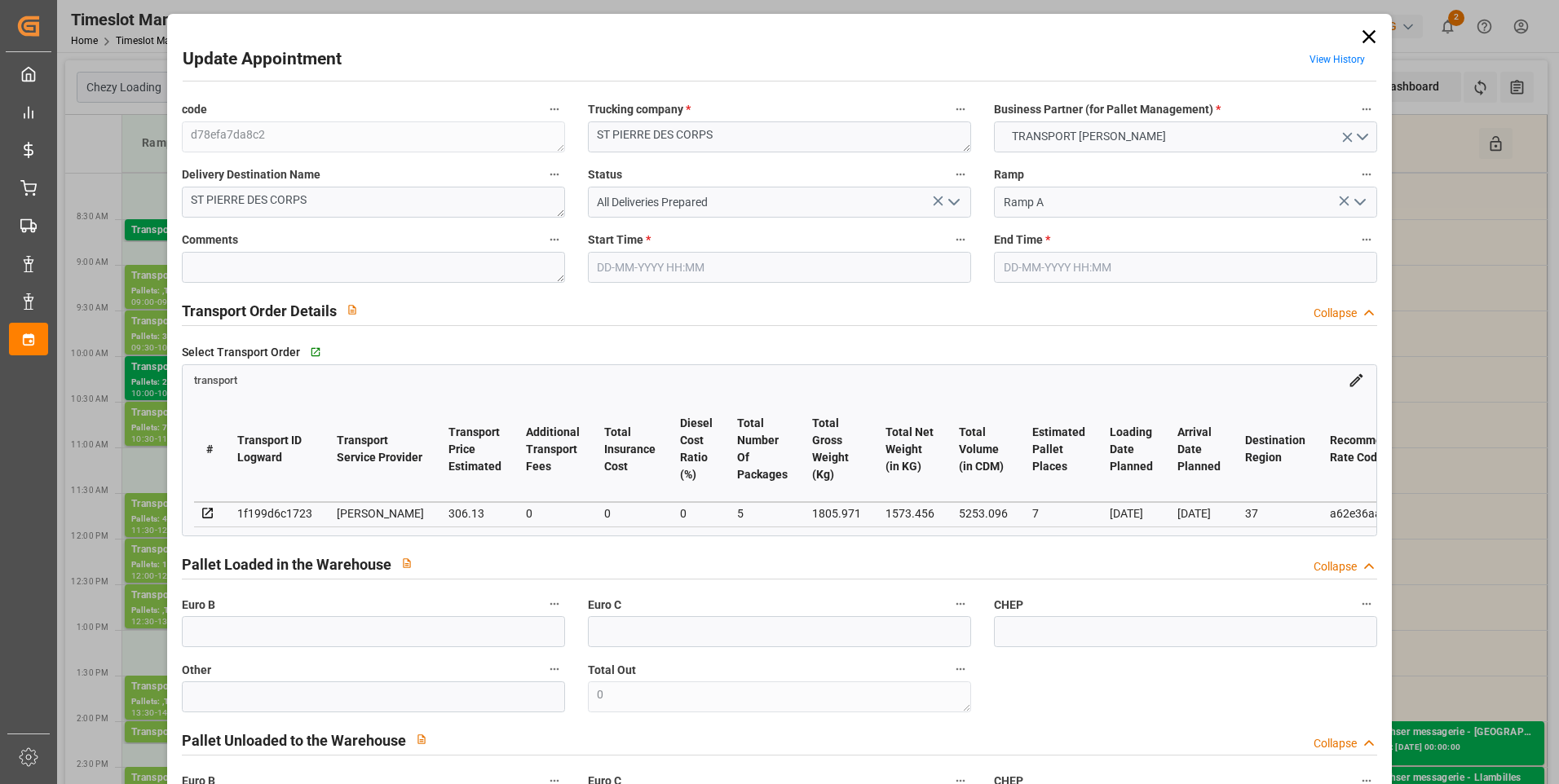
type input "101"
type input "1805.971"
type input "0"
type input "4710.8598"
type input "0"
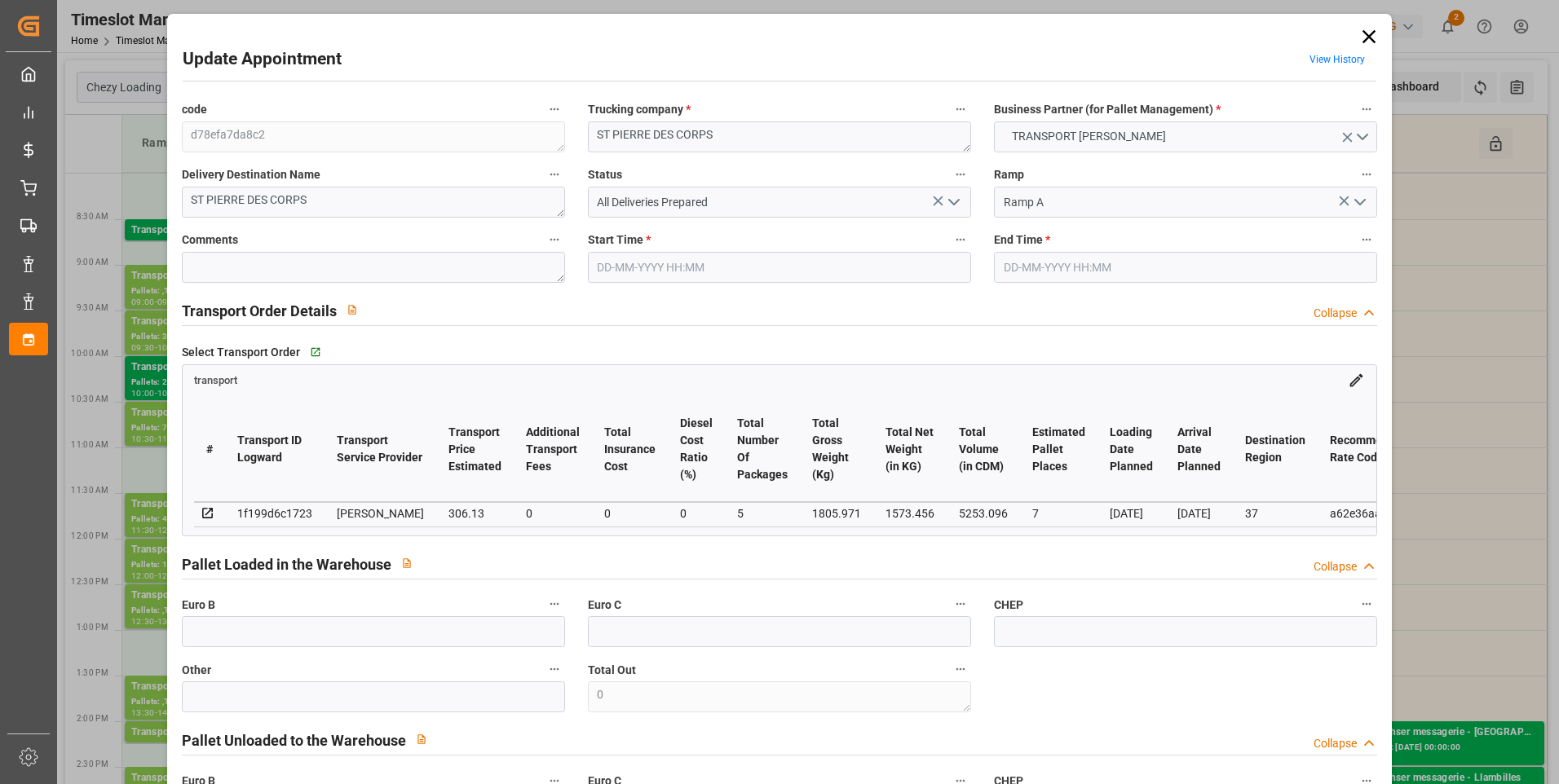
type input "0"
type input "21"
type input "35"
type input "27-08-2025 12:30"
type input "27-08-2025 13:00"
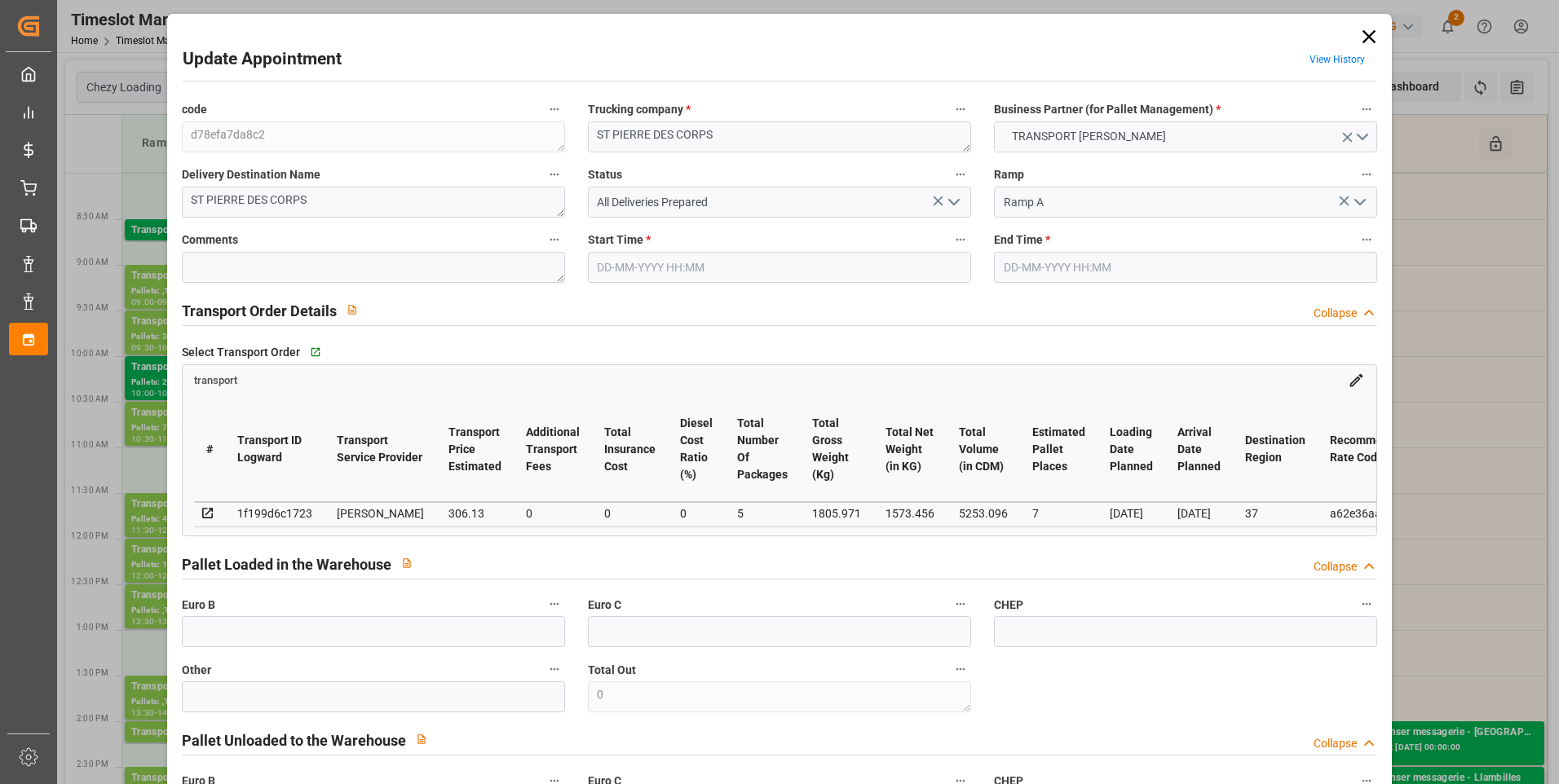
type input "22-08-2025 15:21"
type input "22-08-2025 11:28"
type input "[DATE]"
click at [285, 264] on textarea at bounding box center [373, 267] width 383 height 31
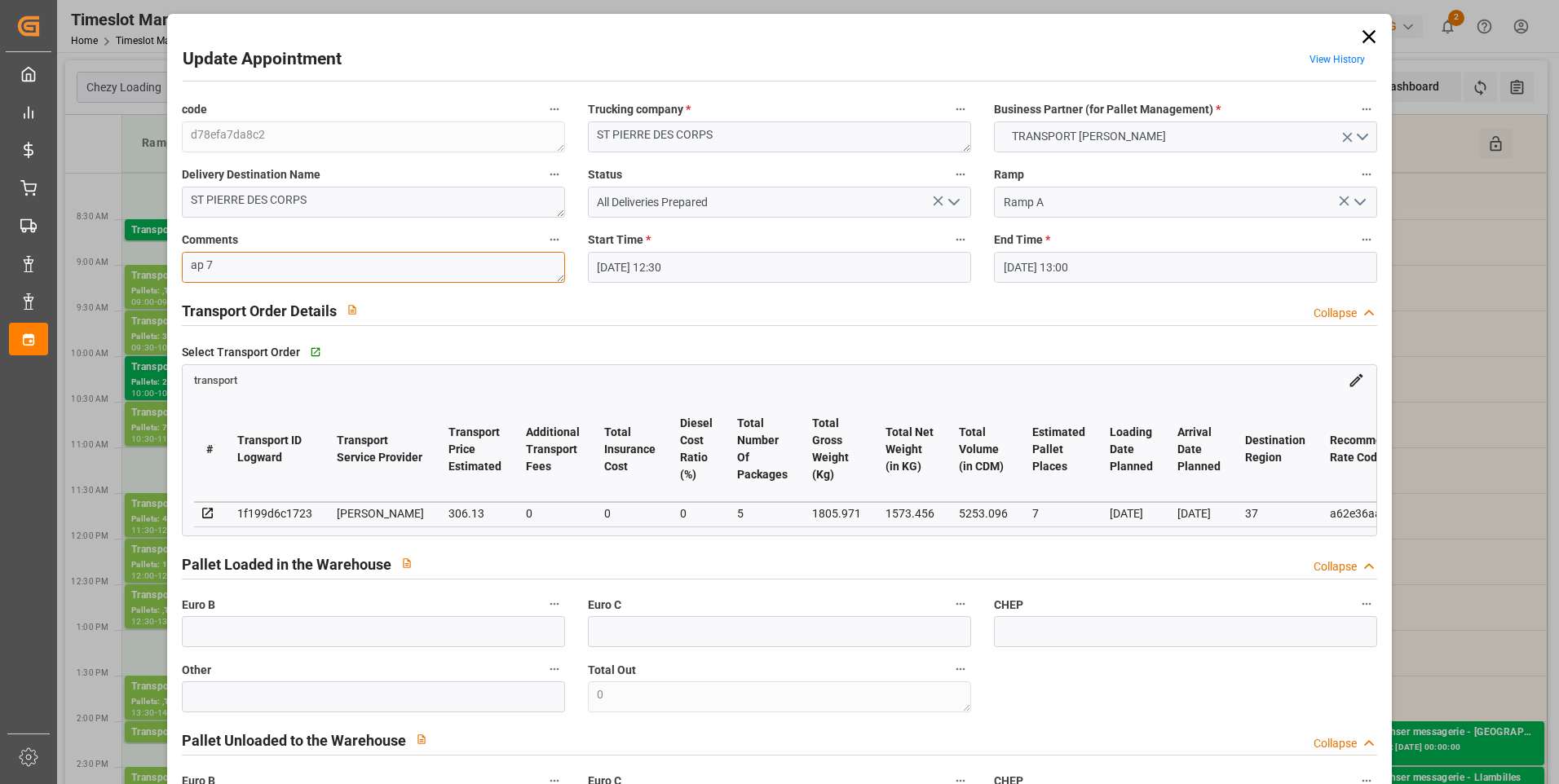
type textarea "ap 7"
drag, startPoint x: 953, startPoint y: 200, endPoint x: 947, endPoint y: 208, distance: 10.0
click at [769, 201] on icon "open menu" at bounding box center [954, 202] width 19 height 19
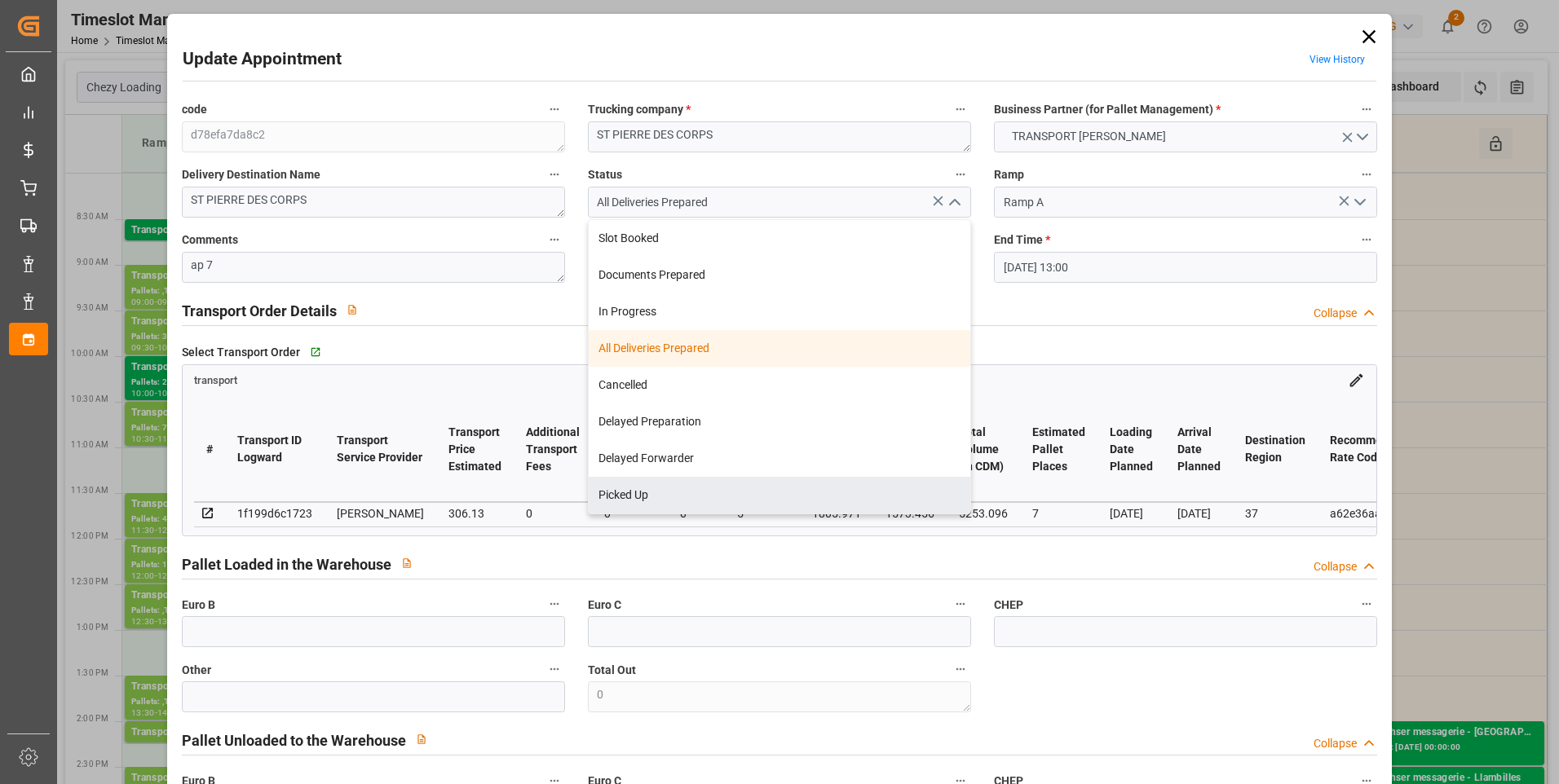
click at [642, 494] on div "Picked Up" at bounding box center [779, 495] width 382 height 37
type input "Picked Up"
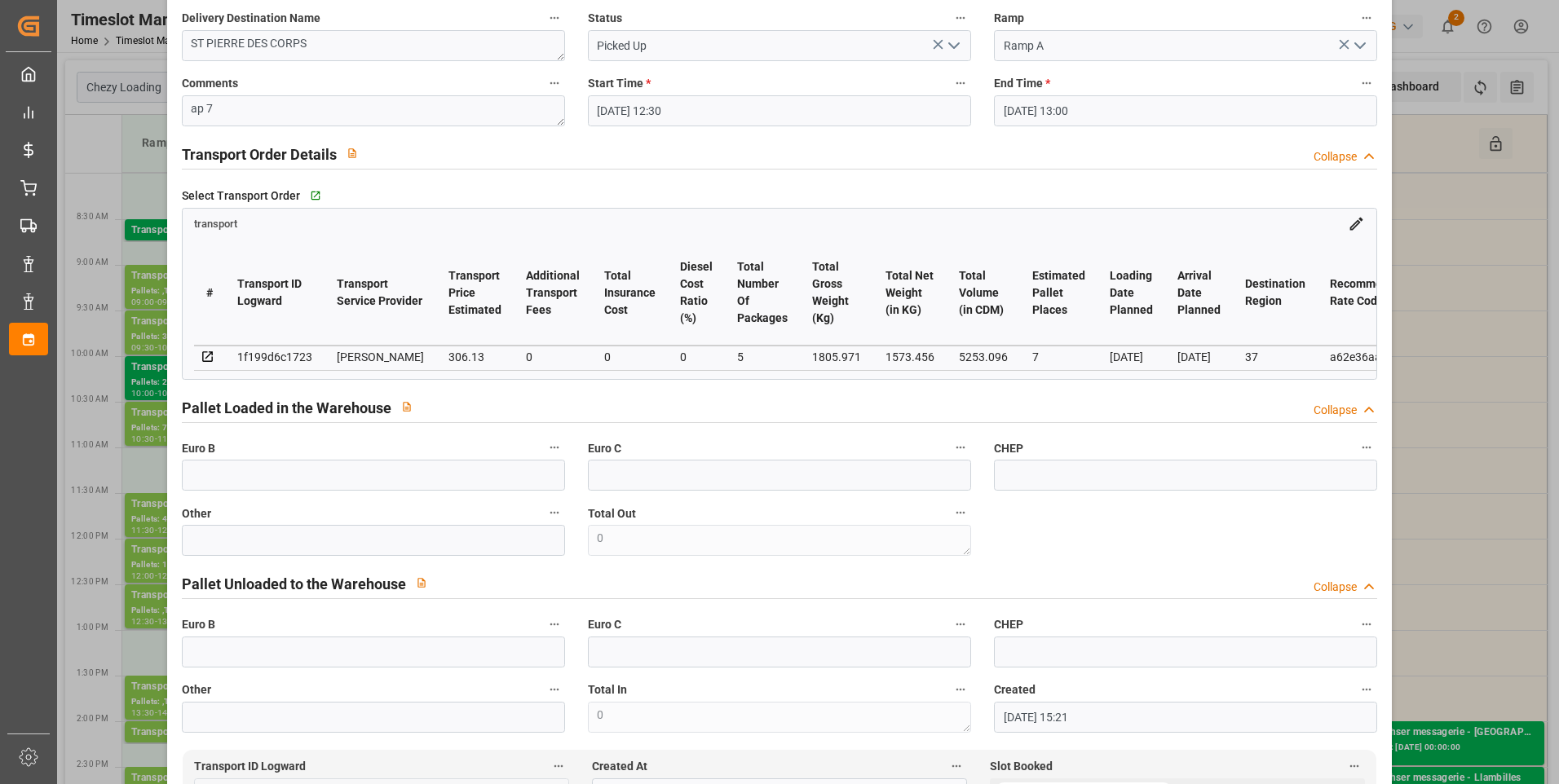
scroll to position [163, 0]
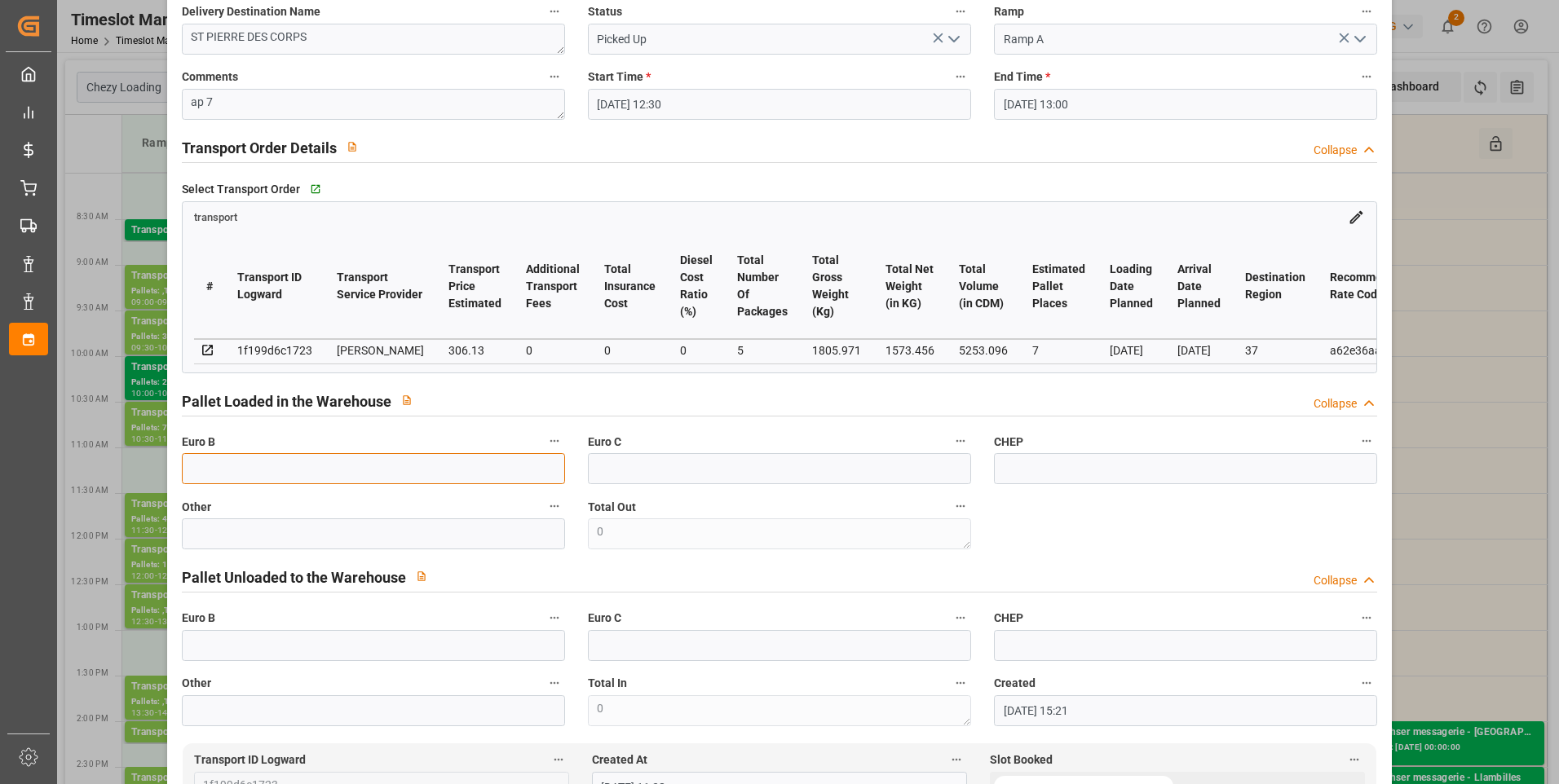
click at [222, 473] on input "text" at bounding box center [373, 468] width 383 height 31
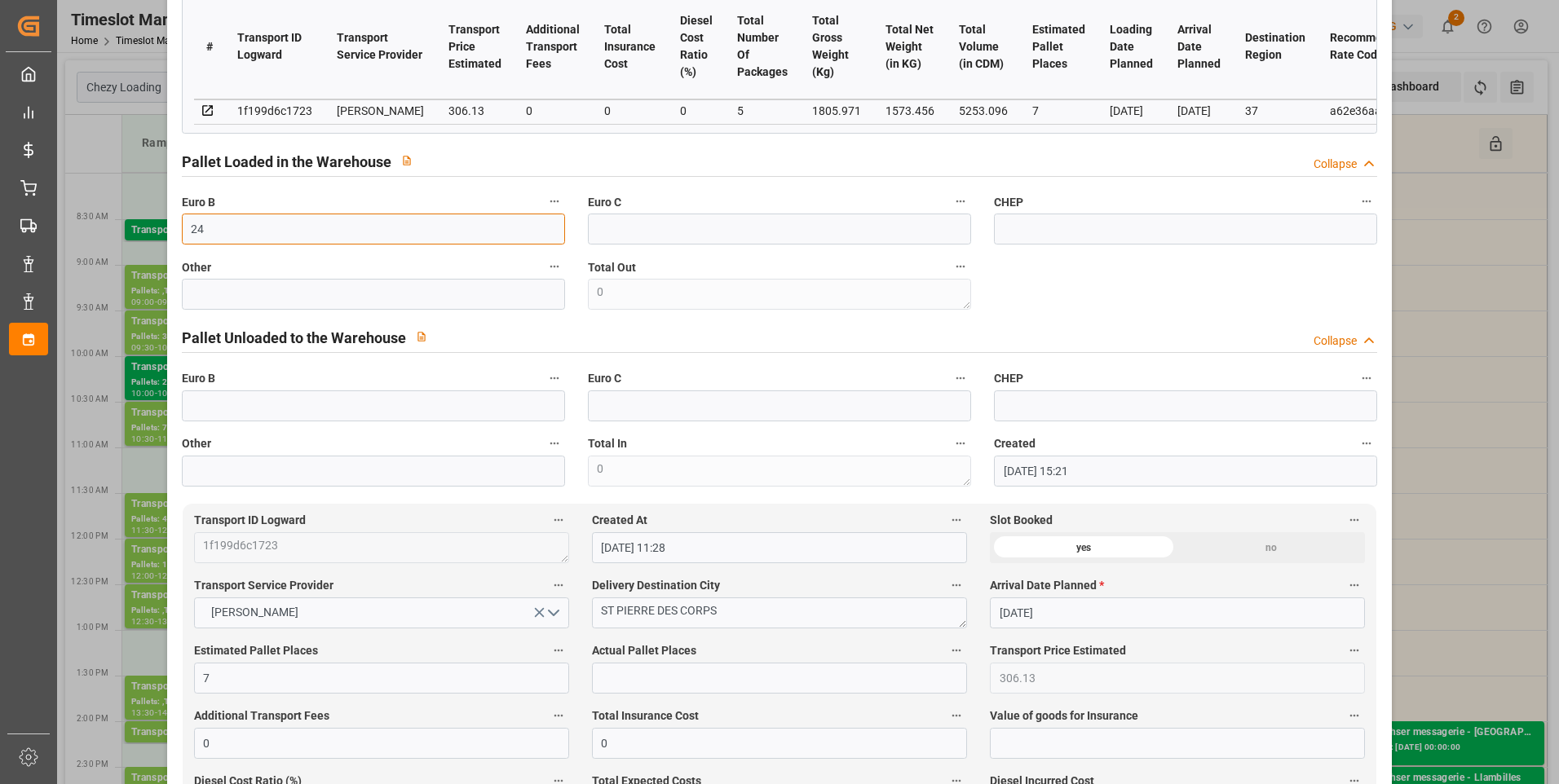
scroll to position [408, 0]
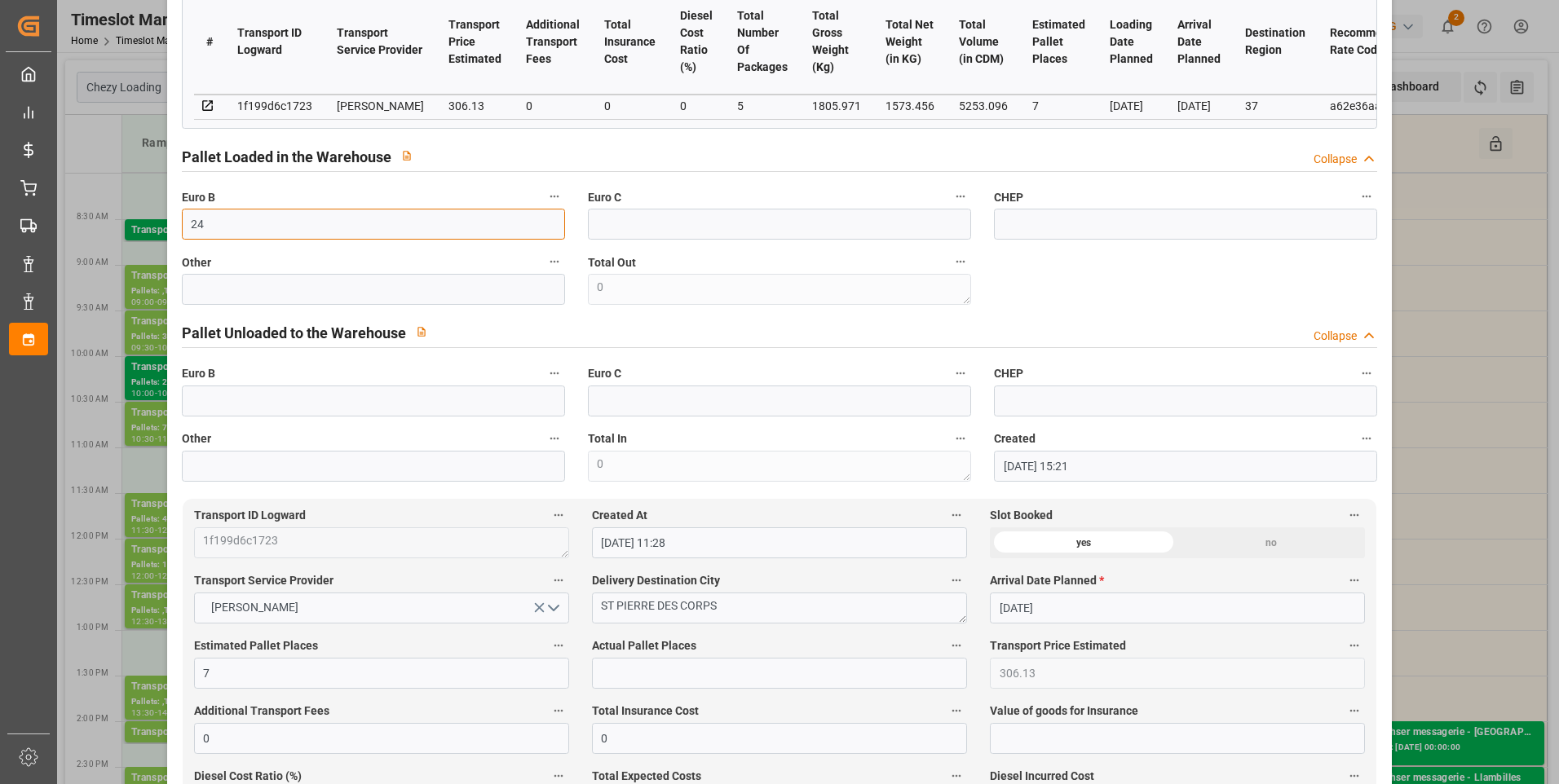
type input "24"
click at [623, 675] on input "text" at bounding box center [779, 672] width 375 height 31
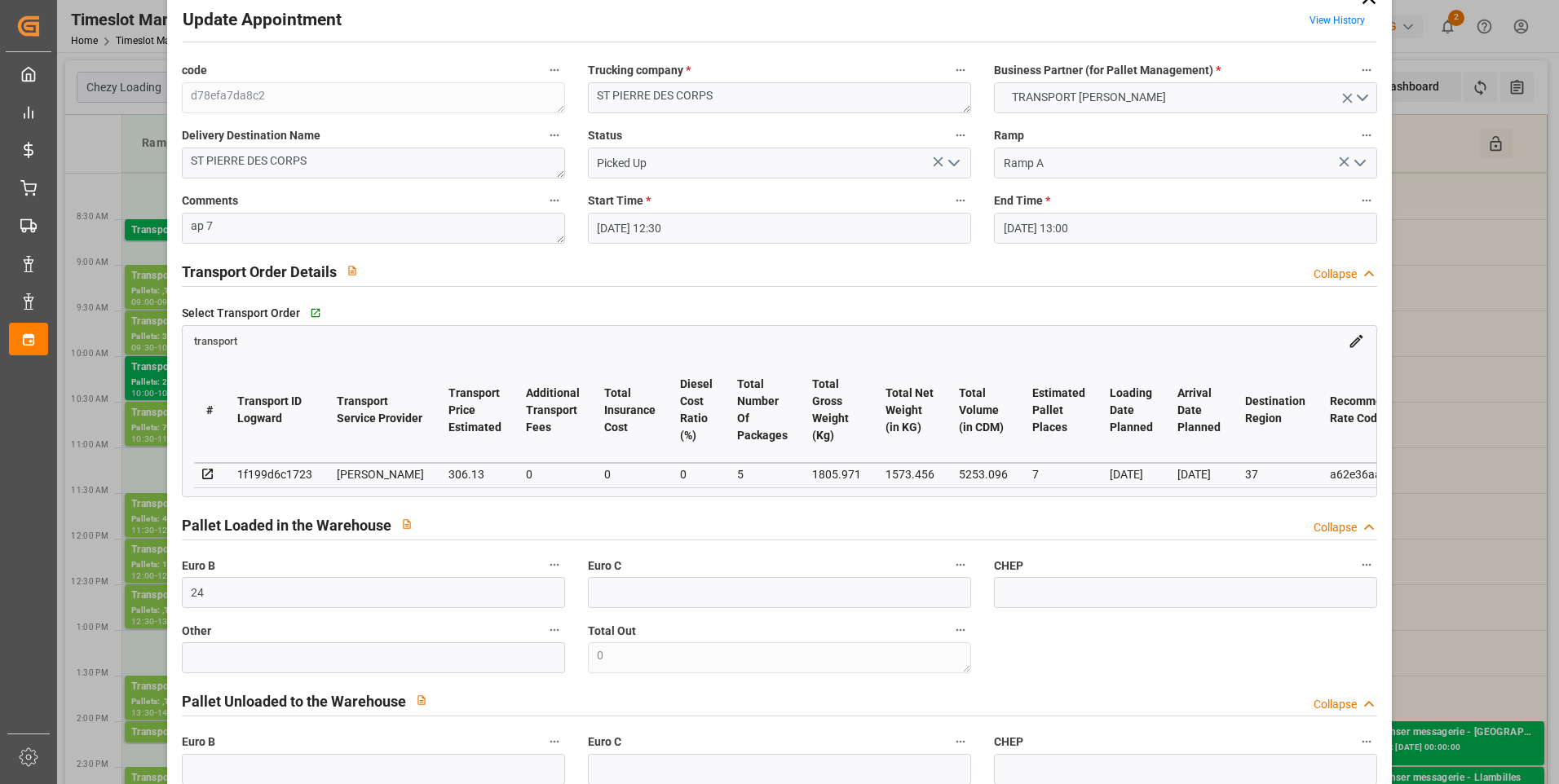
scroll to position [0, 0]
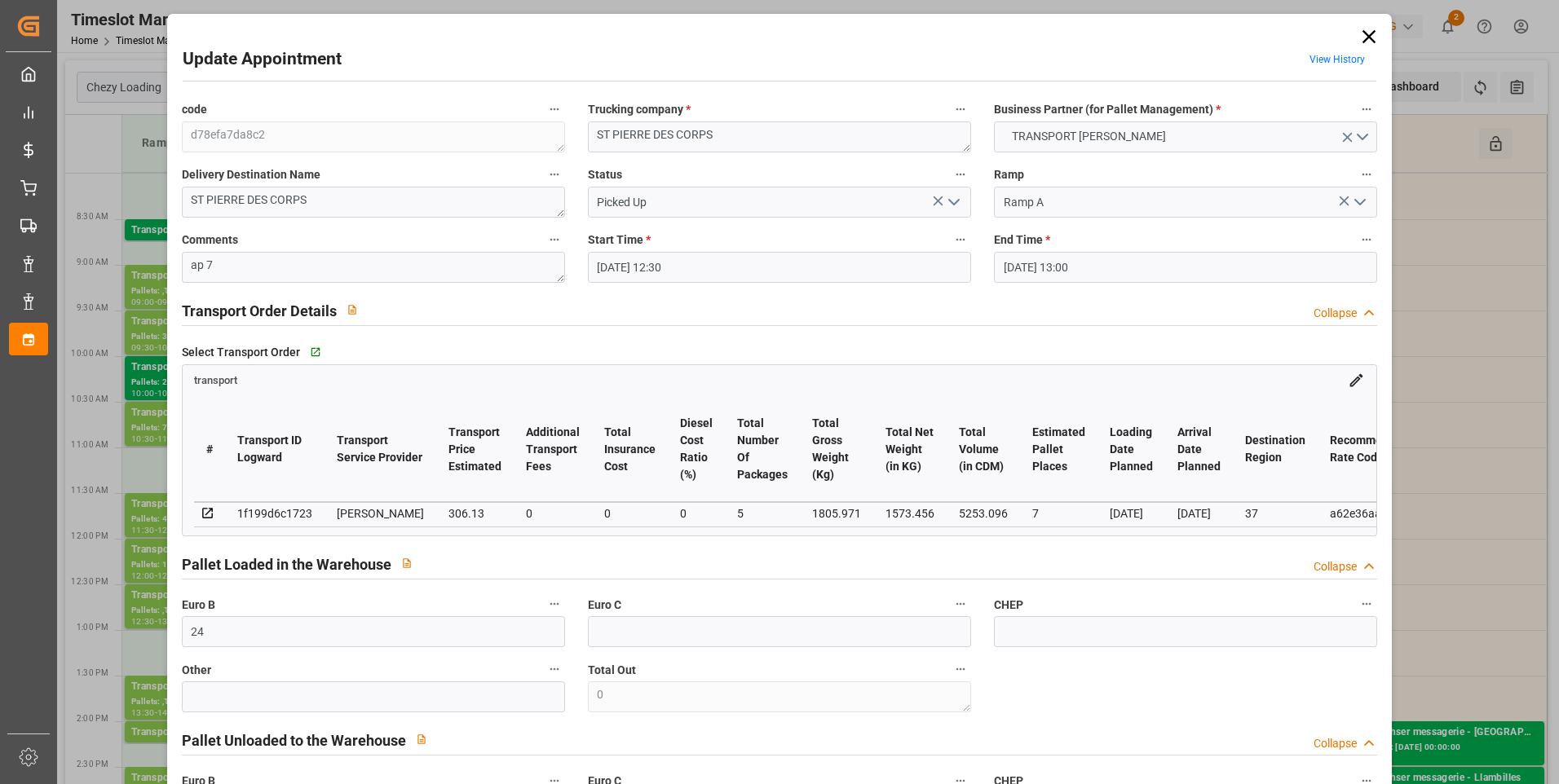
type input "7"
drag, startPoint x: 956, startPoint y: 203, endPoint x: 946, endPoint y: 217, distance: 17.2
click at [769, 204] on icon "open menu" at bounding box center [954, 202] width 19 height 19
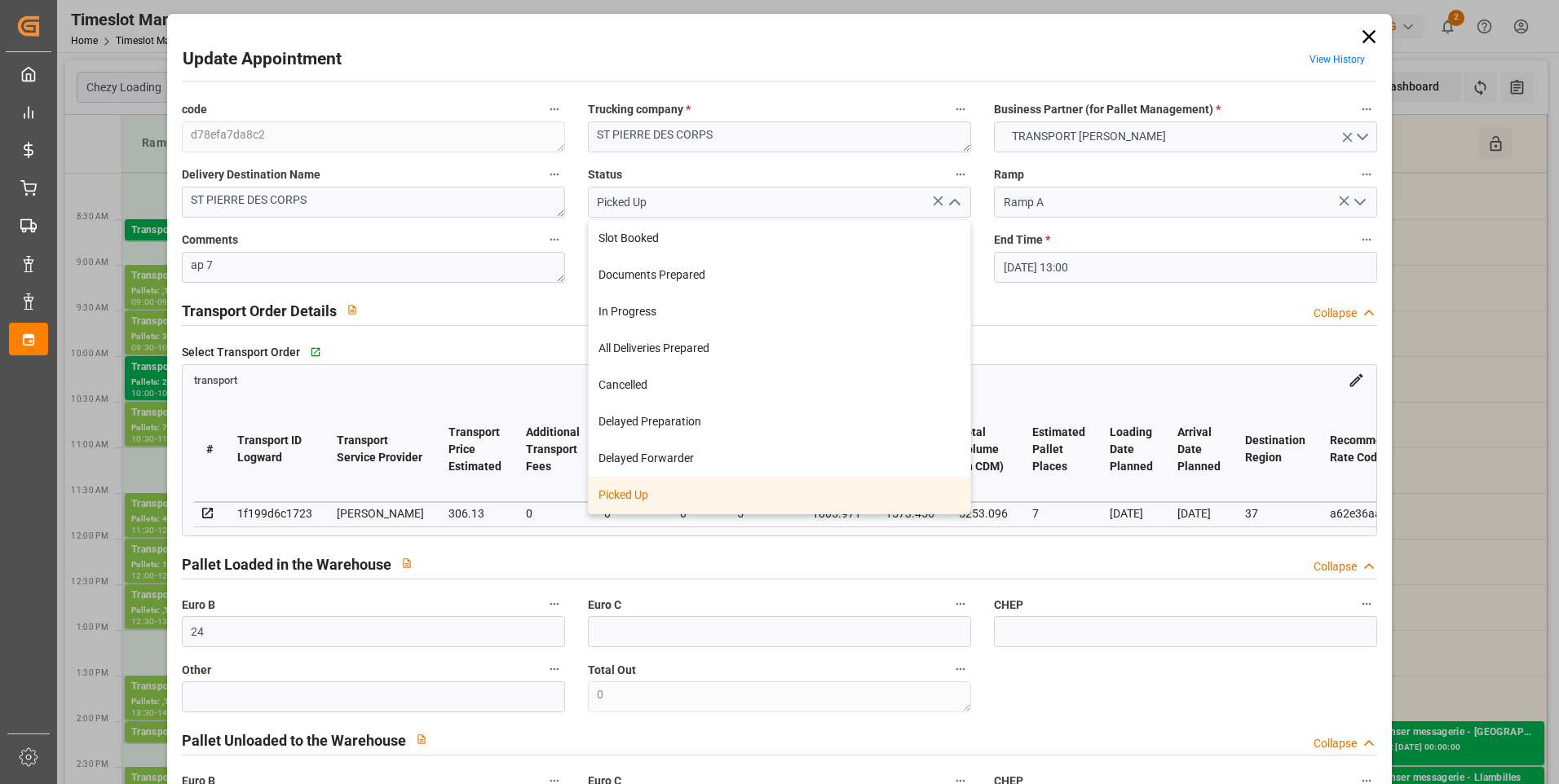
click at [630, 500] on div "Picked Up" at bounding box center [779, 495] width 382 height 37
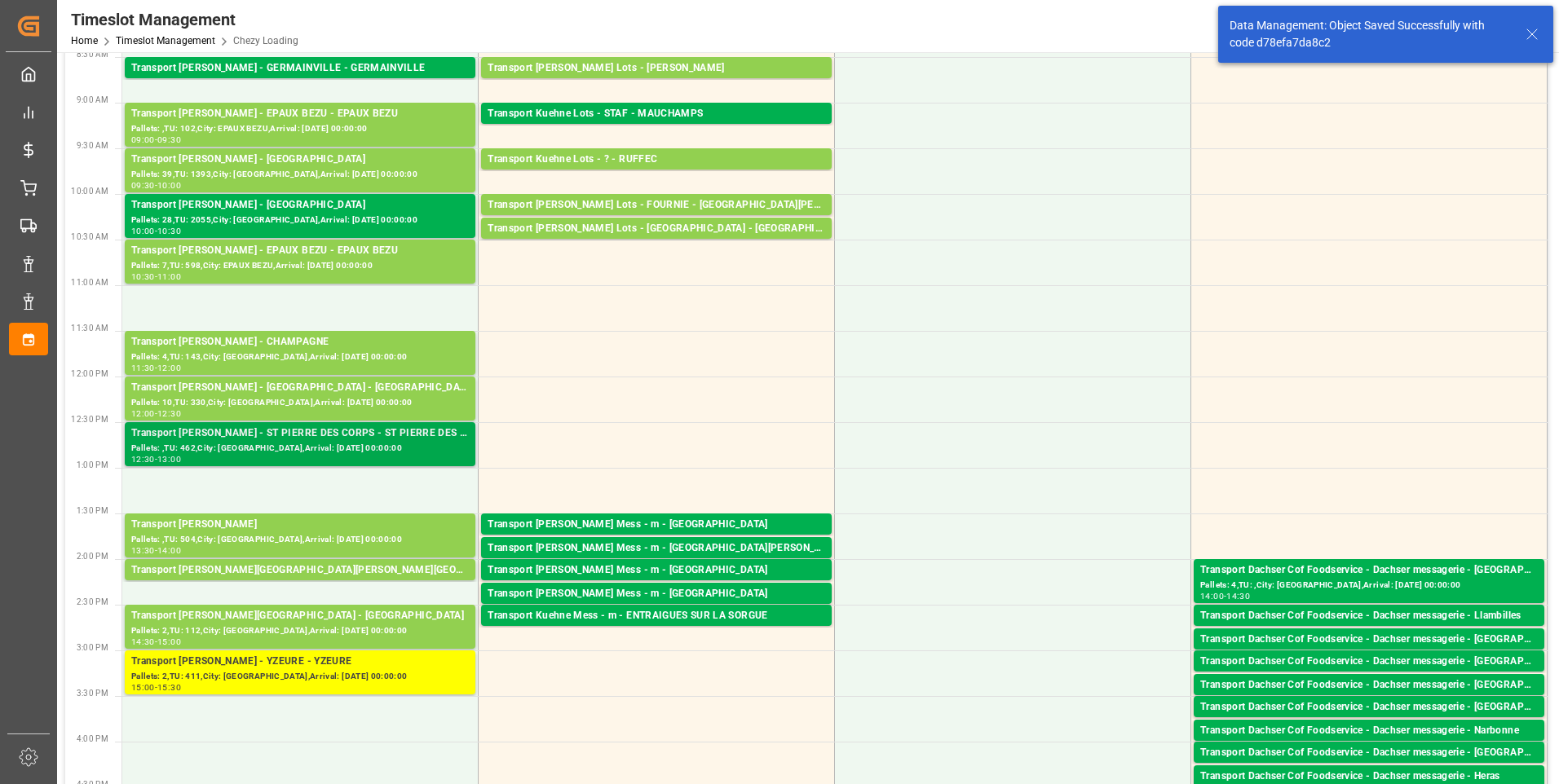
scroll to position [163, 0]
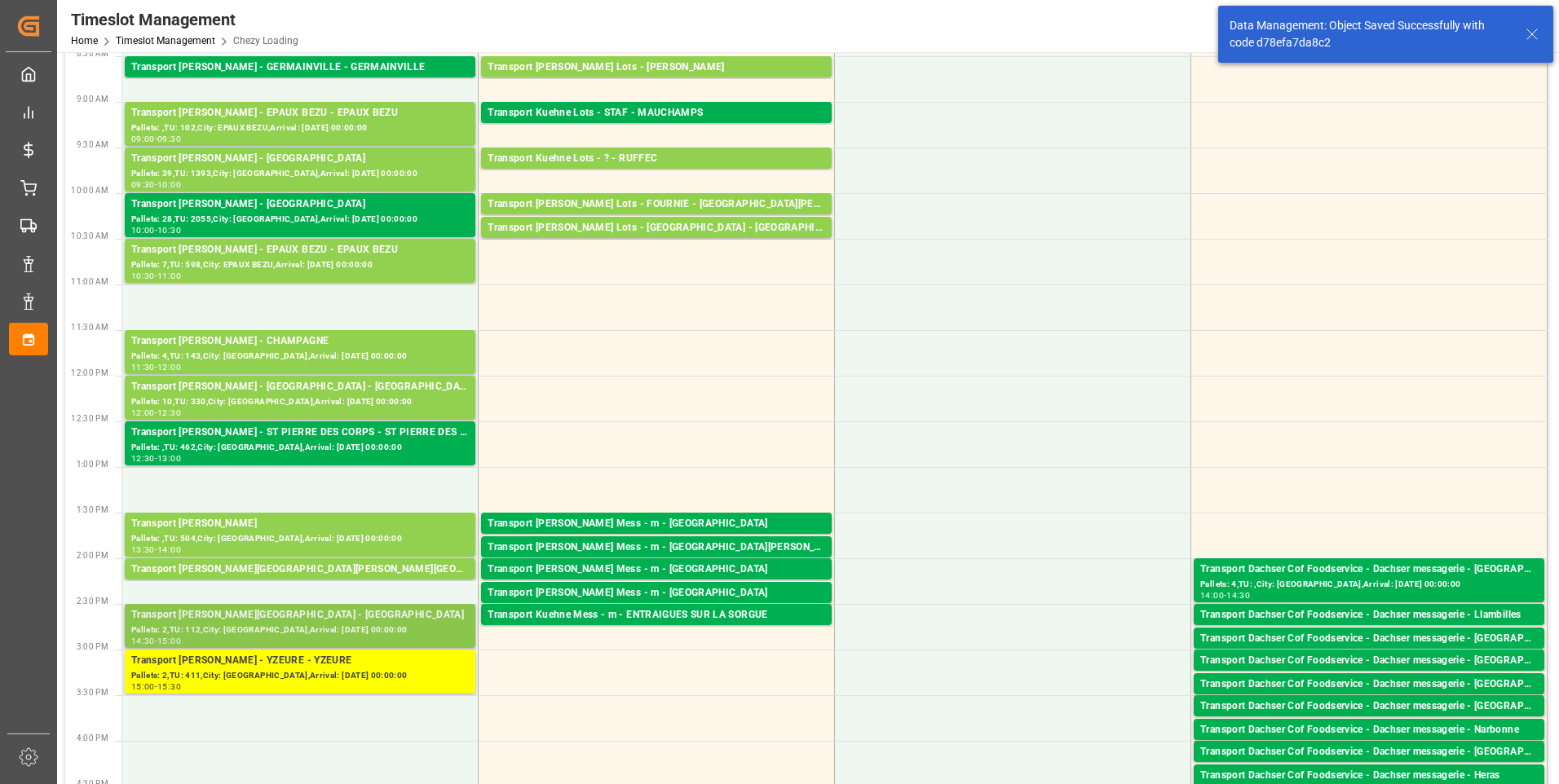
click at [324, 621] on div "Transport [PERSON_NAME][GEOGRAPHIC_DATA] - [GEOGRAPHIC_DATA]" at bounding box center [300, 616] width 338 height 17
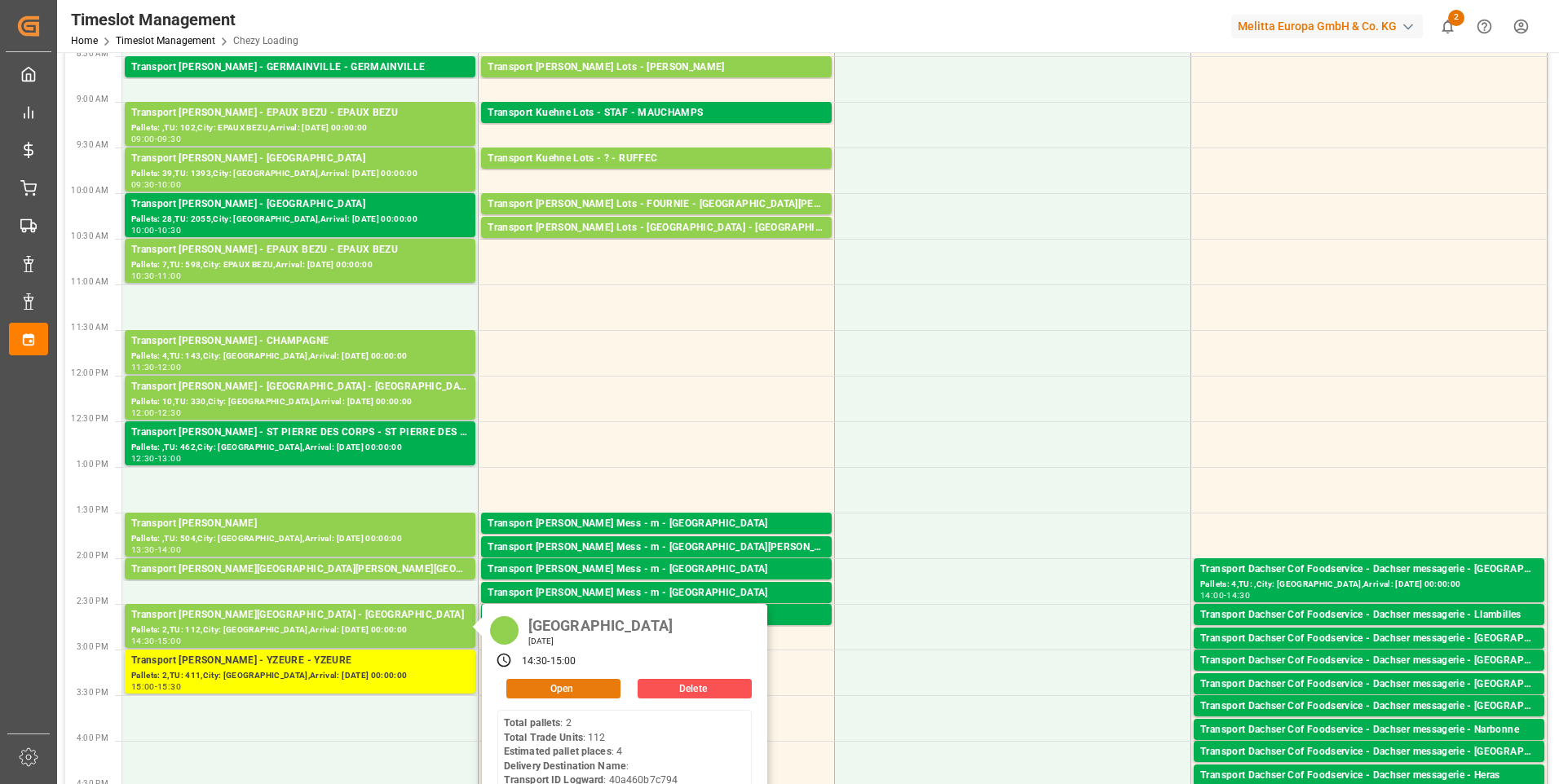
click at [542, 685] on button "Open" at bounding box center [563, 689] width 114 height 19
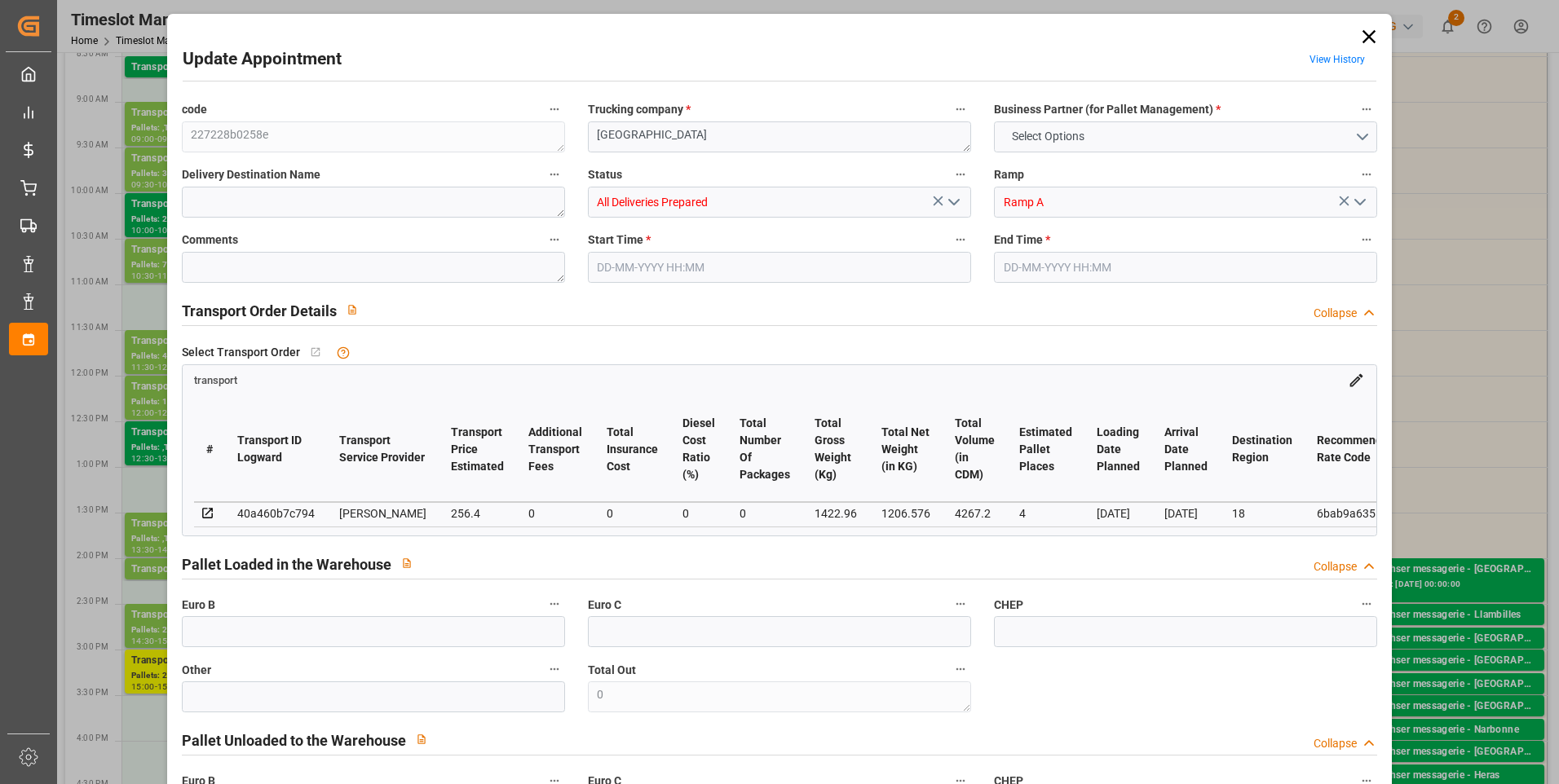
type input "4"
type input "256.4"
type input "0"
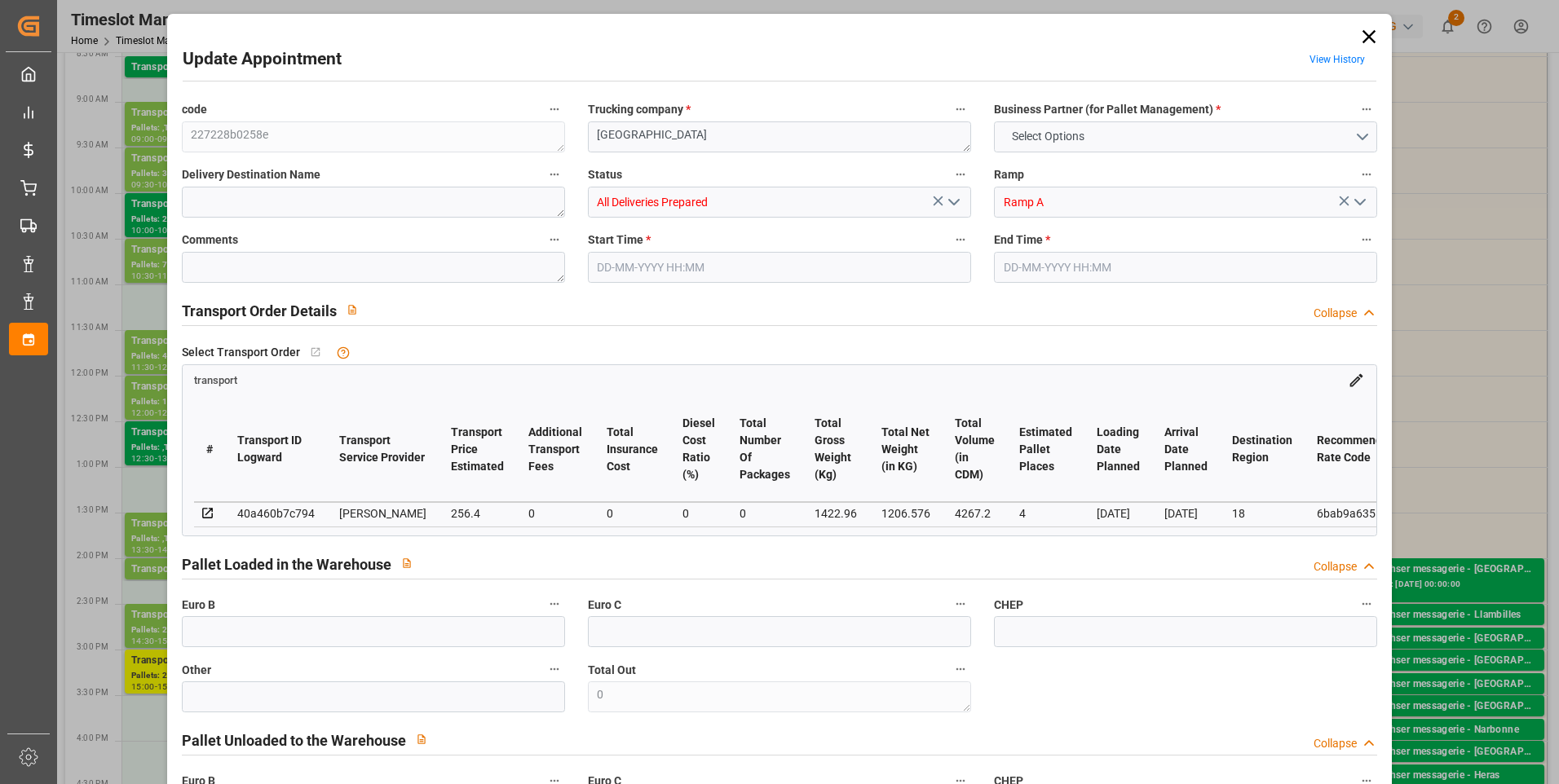
type input "246.0158"
type input "-10.3842"
type input "0"
type input "1206.576"
type input "1596"
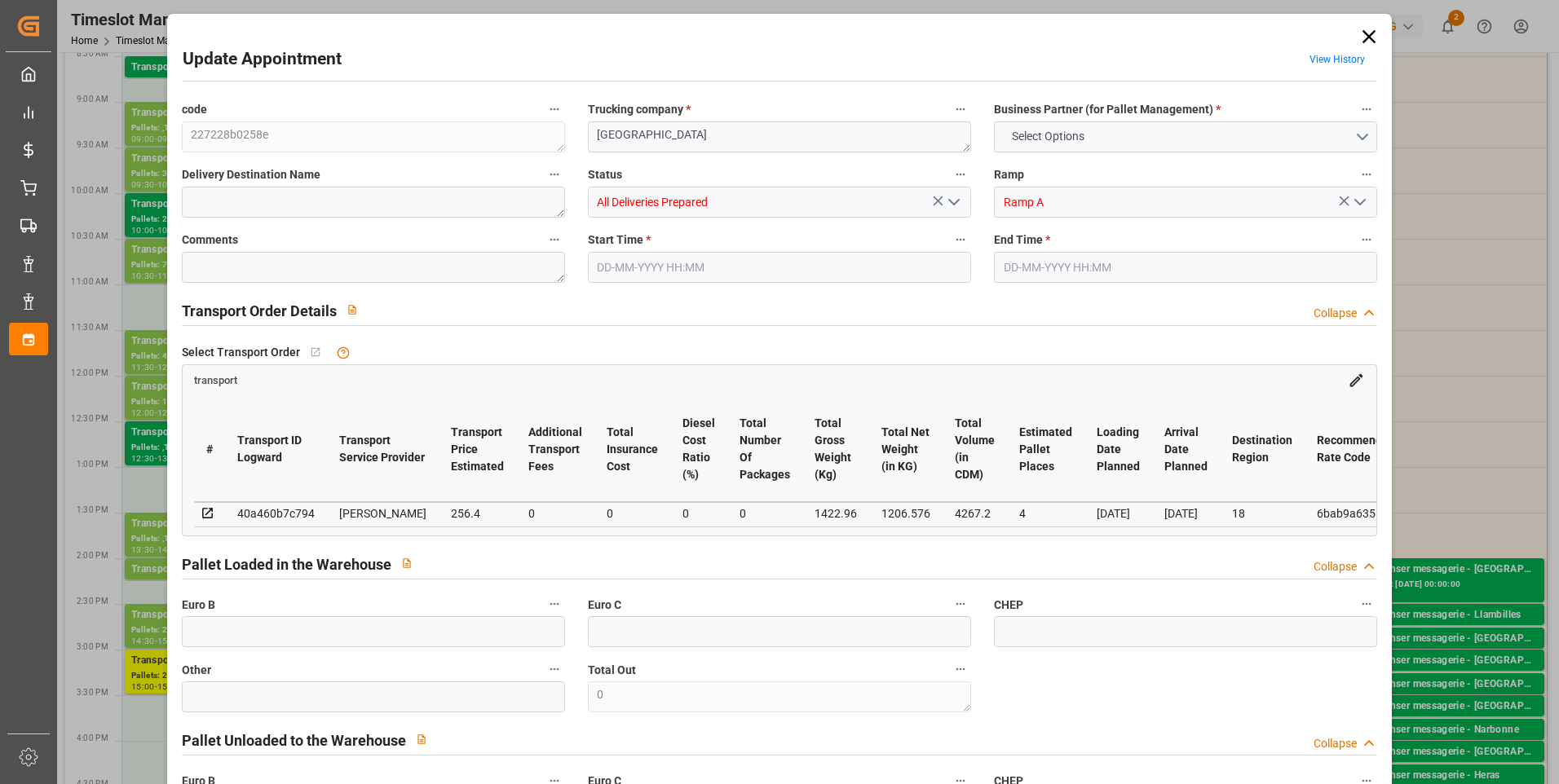
type input "4267.2"
type input "18"
type input "2"
type input "112"
type input "4"
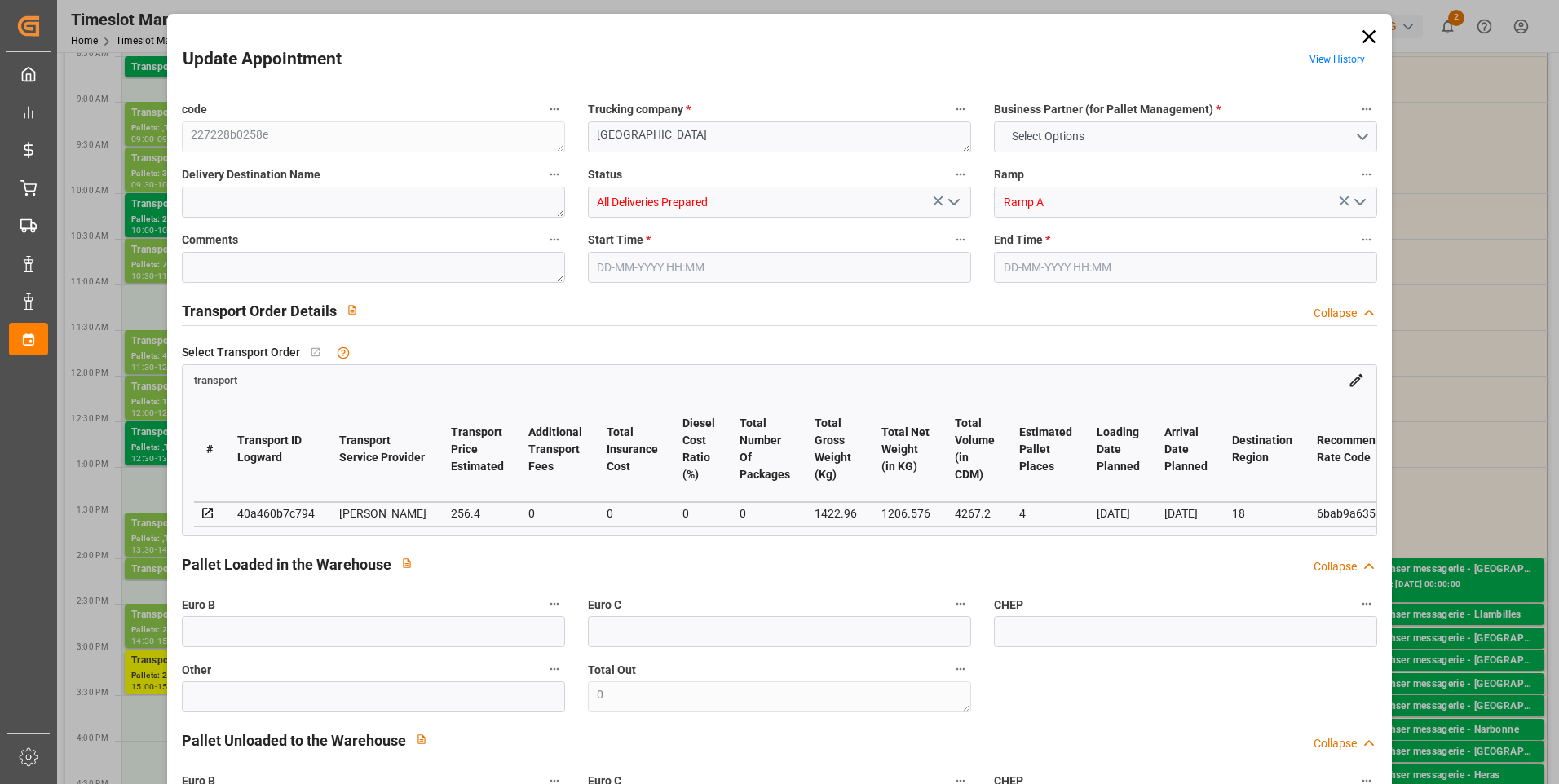
type input "101"
type input "1422.96"
type input "0"
type input "4710.8598"
type input "0"
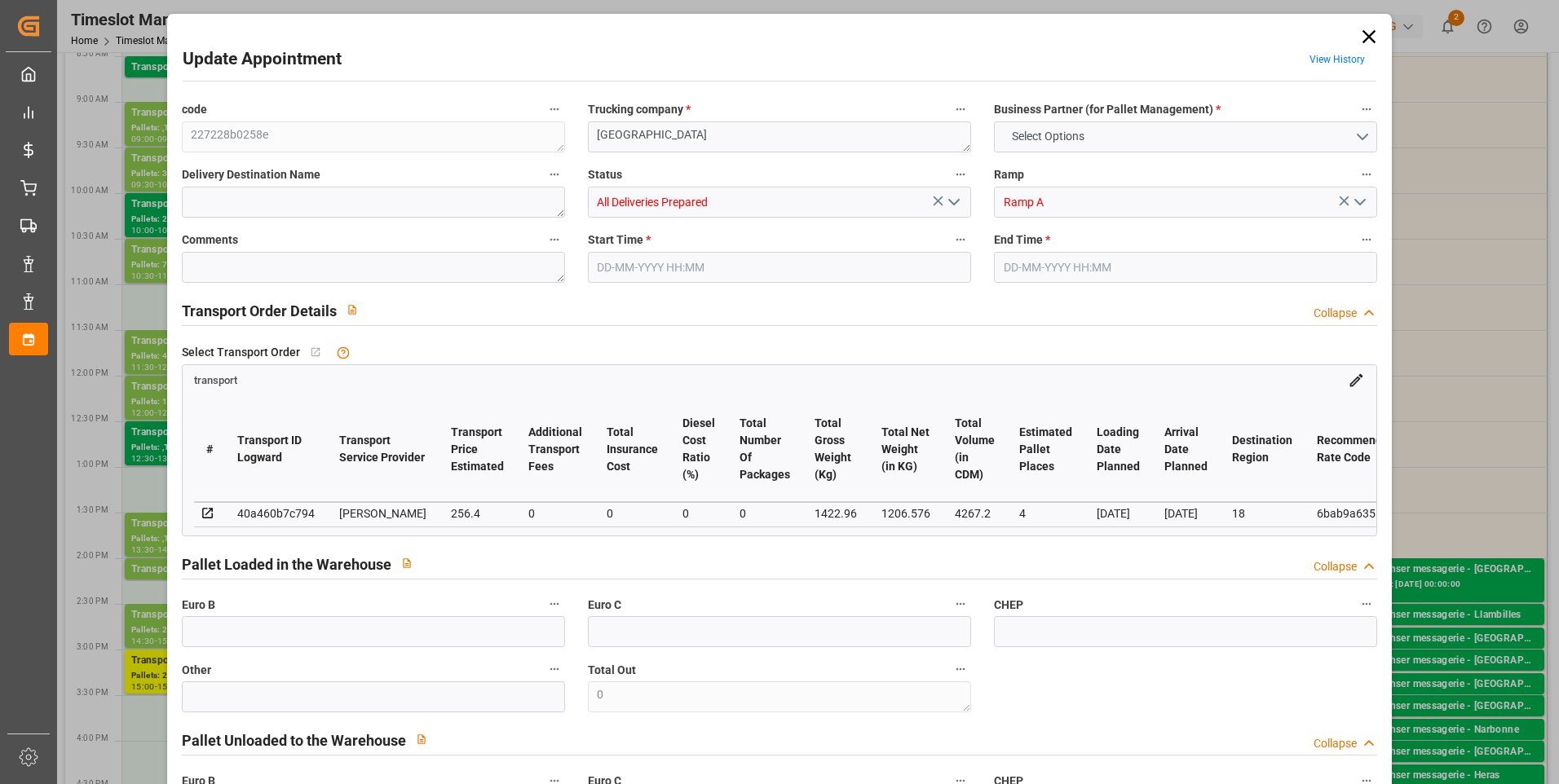
type input "0"
type input "21"
type input "35"
type input "27-08-2025 14:30"
type input "[DATE] 15:00"
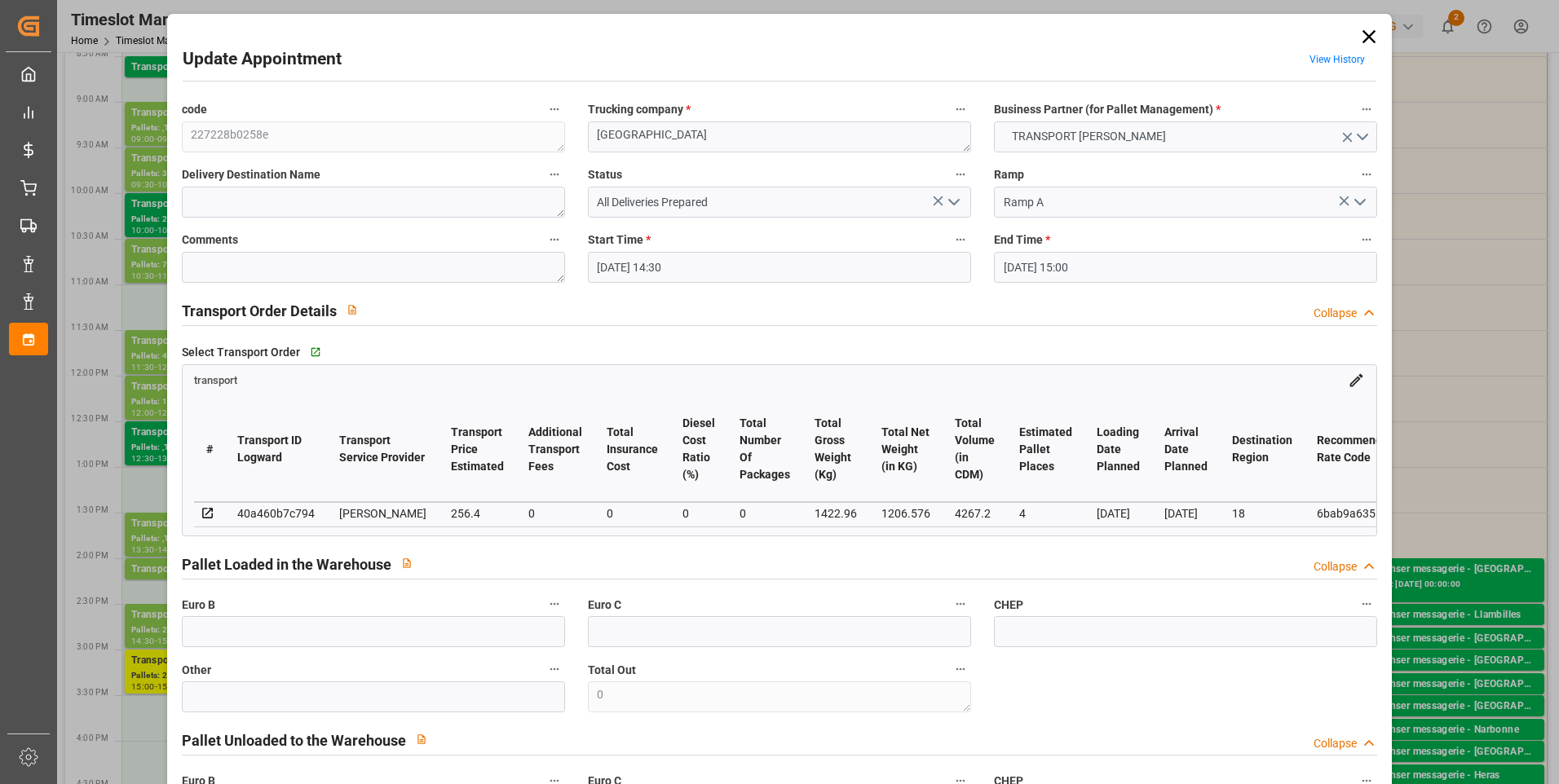
type input "25-08-2025 13:51"
type input "[DATE] 11:36"
type input "[DATE]"
click at [769, 201] on icon "open menu" at bounding box center [954, 202] width 19 height 19
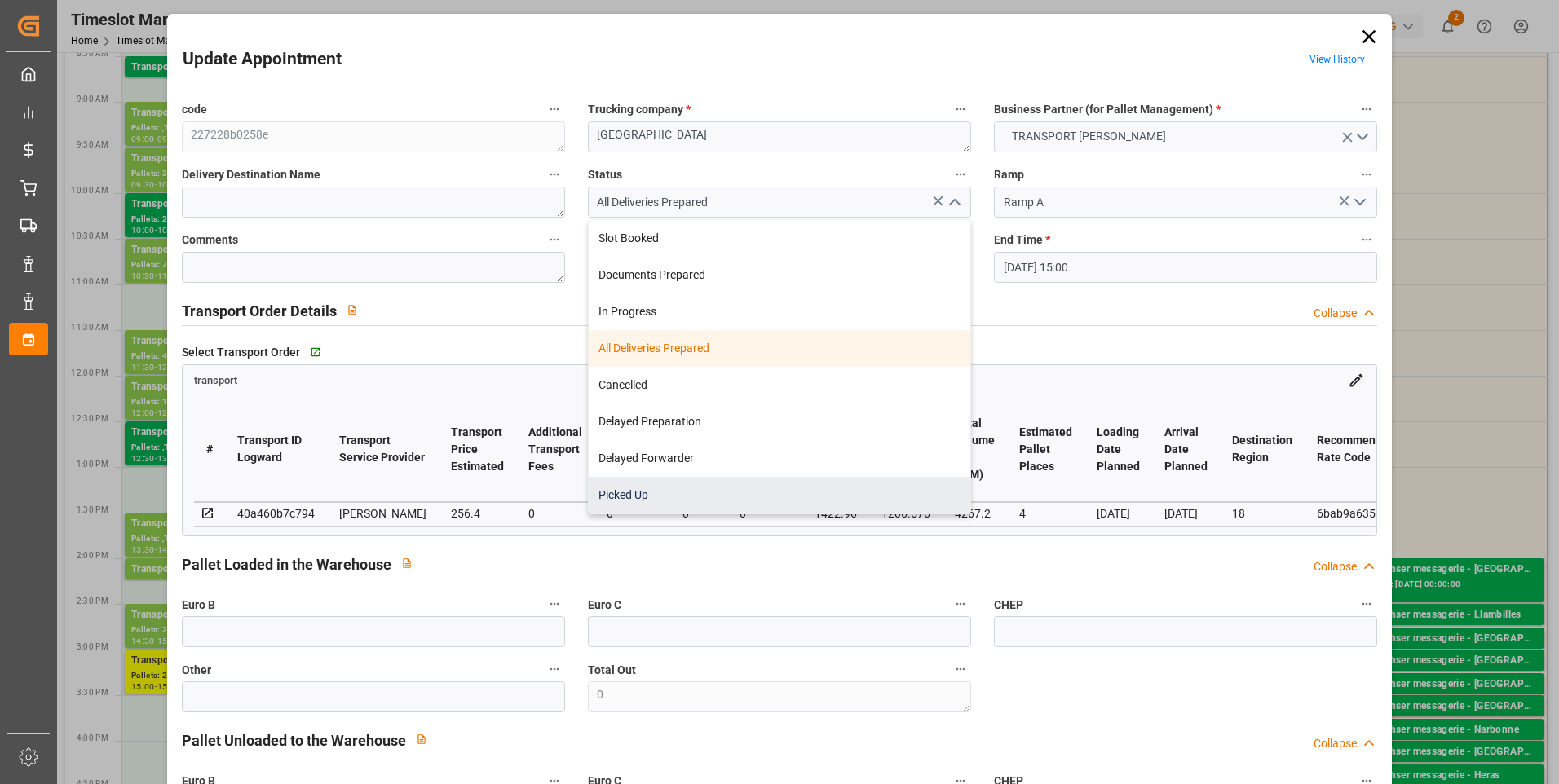
click at [642, 489] on div "Picked Up" at bounding box center [779, 495] width 382 height 37
type input "Picked Up"
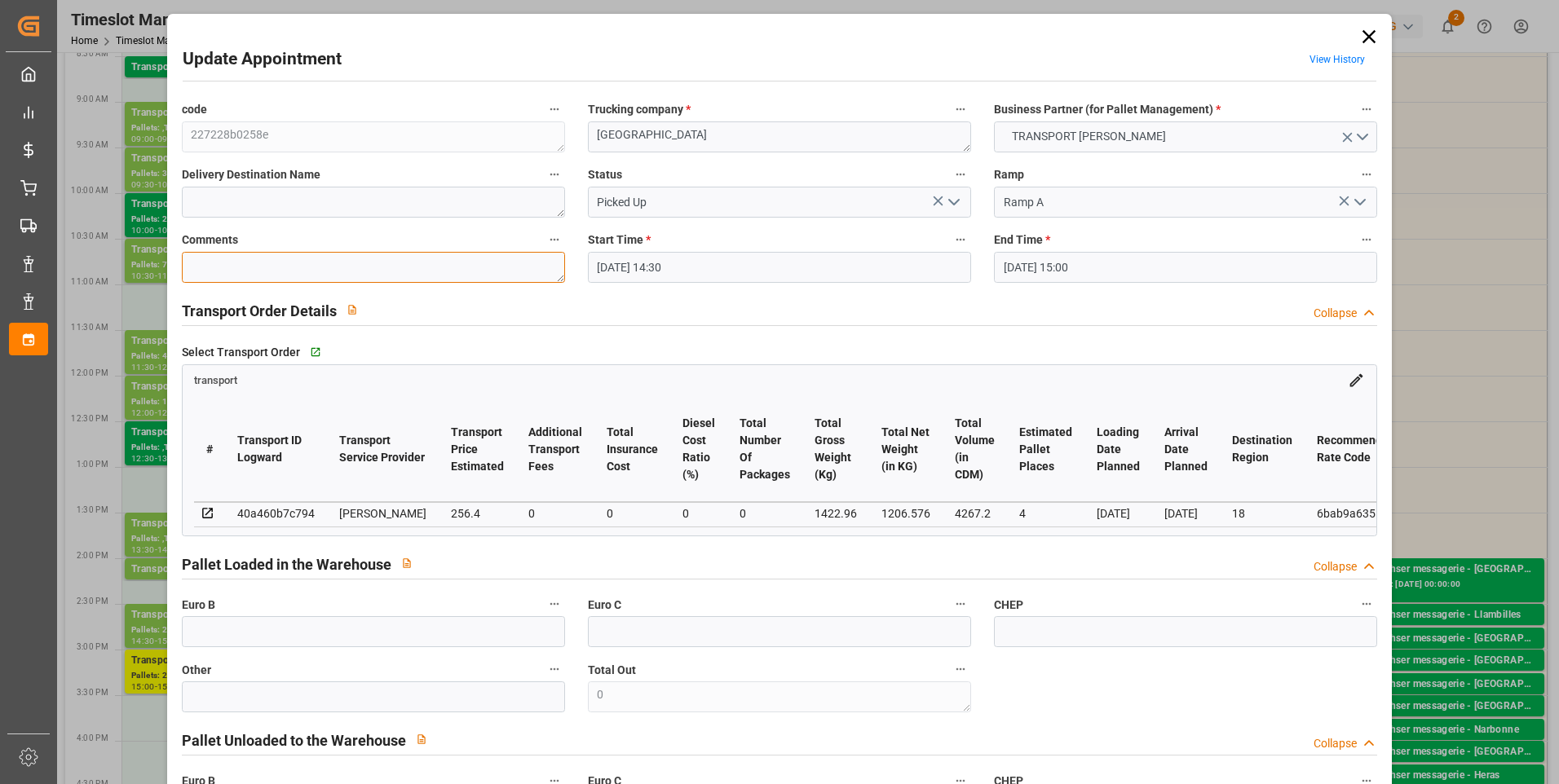
click at [193, 272] on textarea at bounding box center [373, 267] width 383 height 31
click at [239, 270] on textarea "ap 2" at bounding box center [373, 267] width 383 height 31
type textarea "ap 4"
click at [769, 206] on icon "open menu" at bounding box center [954, 202] width 19 height 19
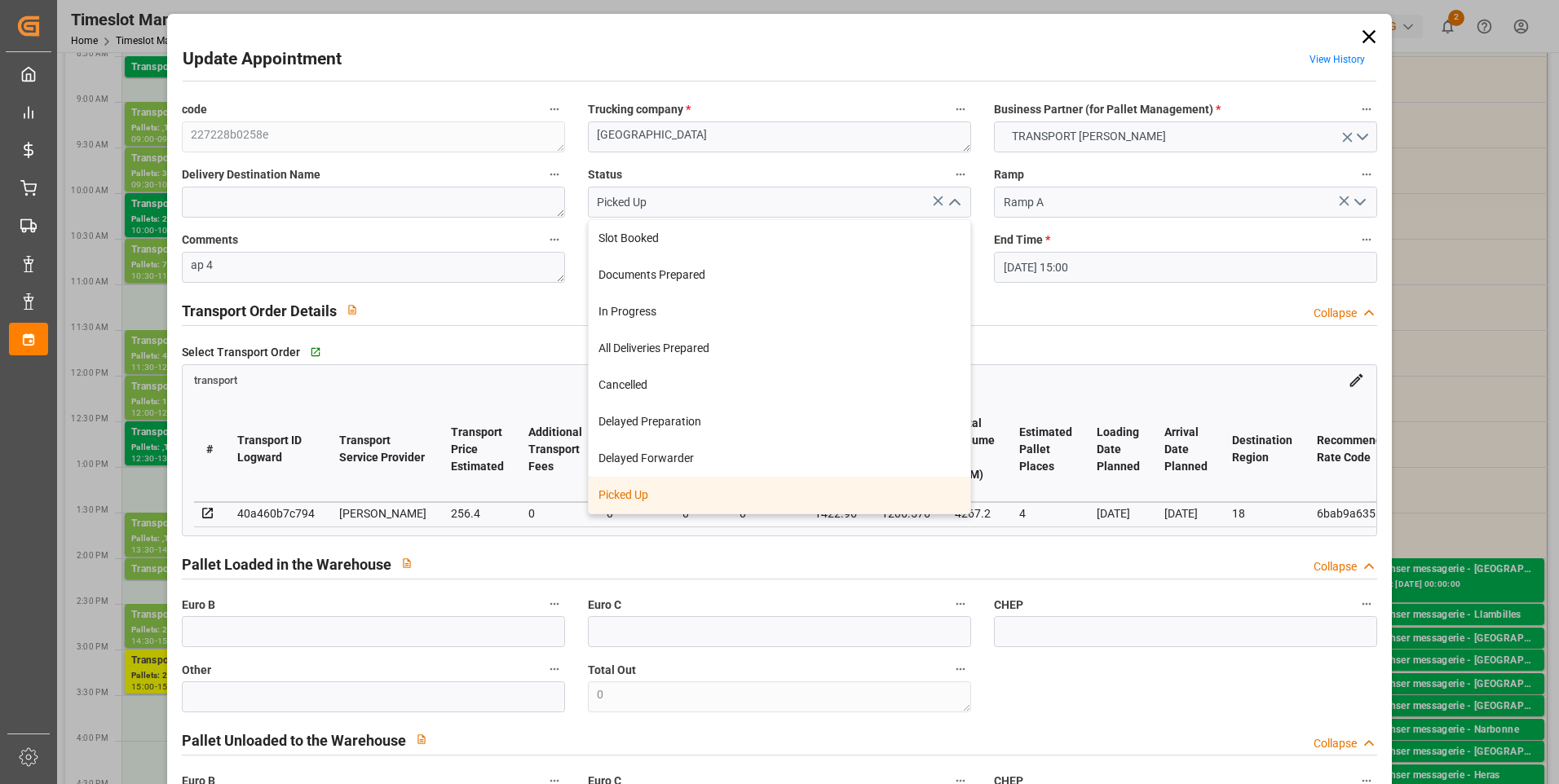
click at [630, 495] on div "Picked Up" at bounding box center [779, 495] width 382 height 37
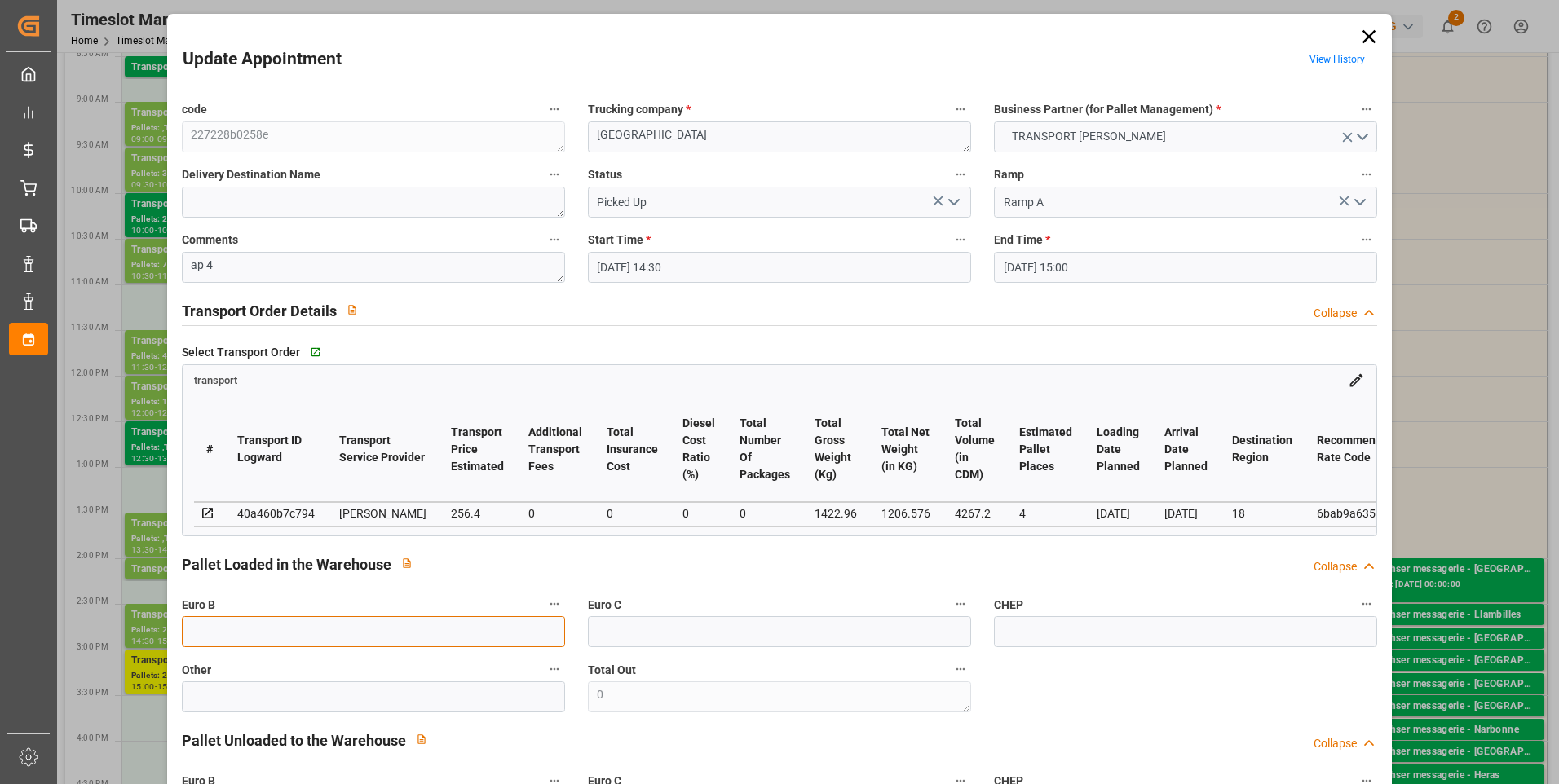
click at [224, 622] on input "text" at bounding box center [373, 631] width 383 height 31
type input "4"
click at [769, 552] on div "Pallet Loaded in the Warehouse Collapse" at bounding box center [780, 565] width 1219 height 46
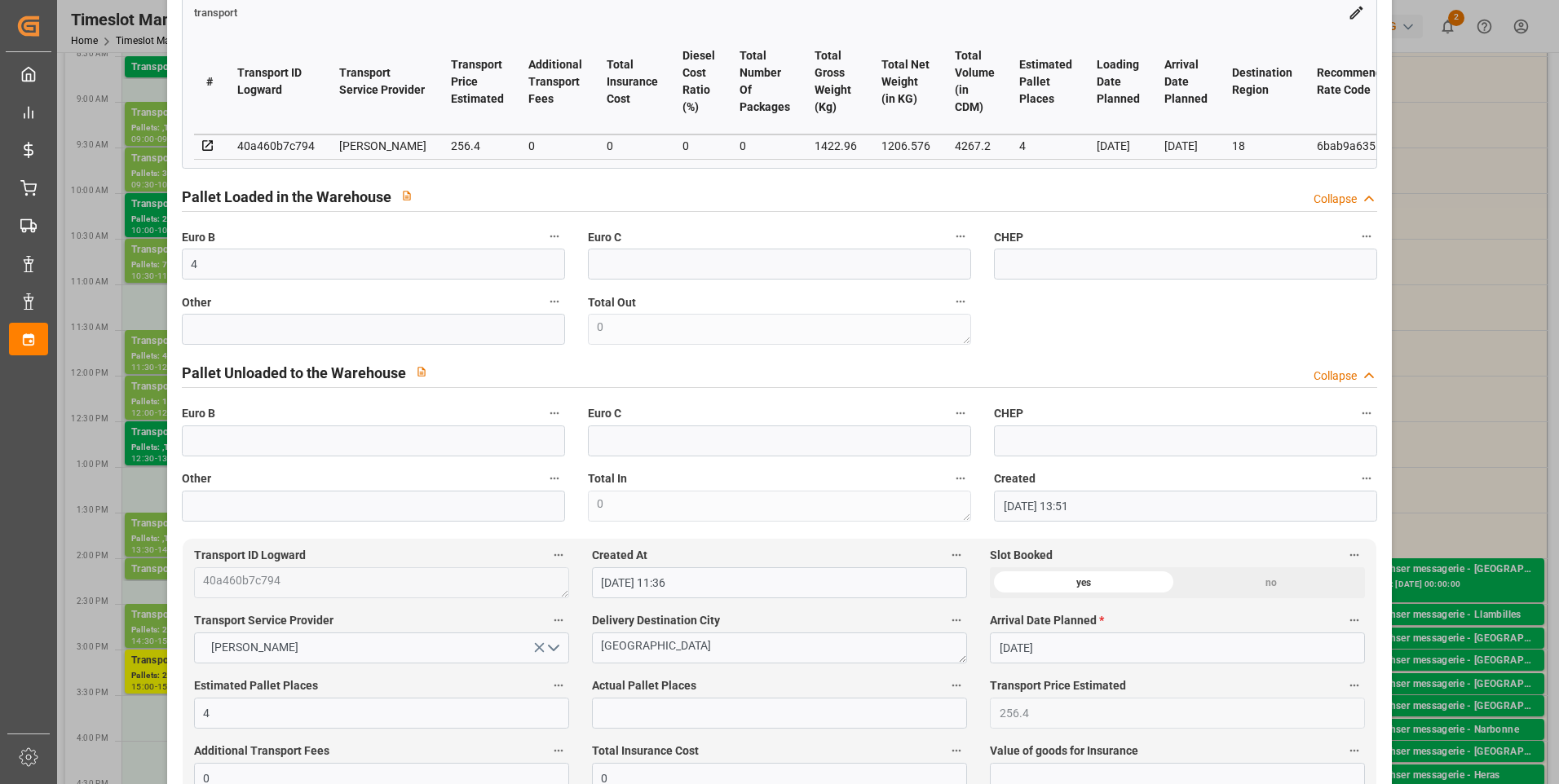
scroll to position [408, 0]
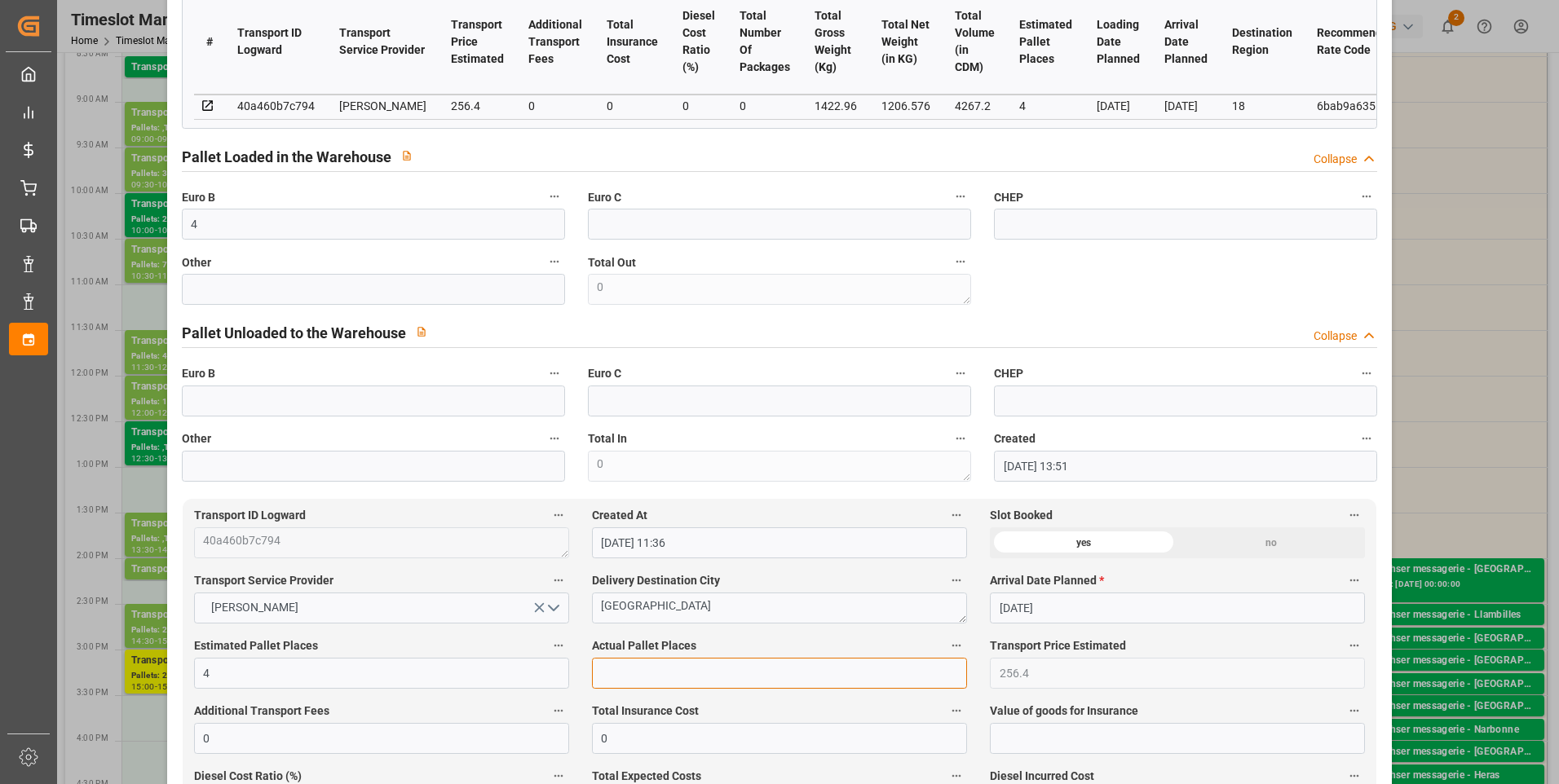
click at [633, 673] on input "text" at bounding box center [779, 672] width 375 height 31
type input "4"
click at [769, 282] on div "code 227228b0258e Trucking company * BOURGES Business Partner (for Pallet Manag…" at bounding box center [780, 86] width 1219 height 802
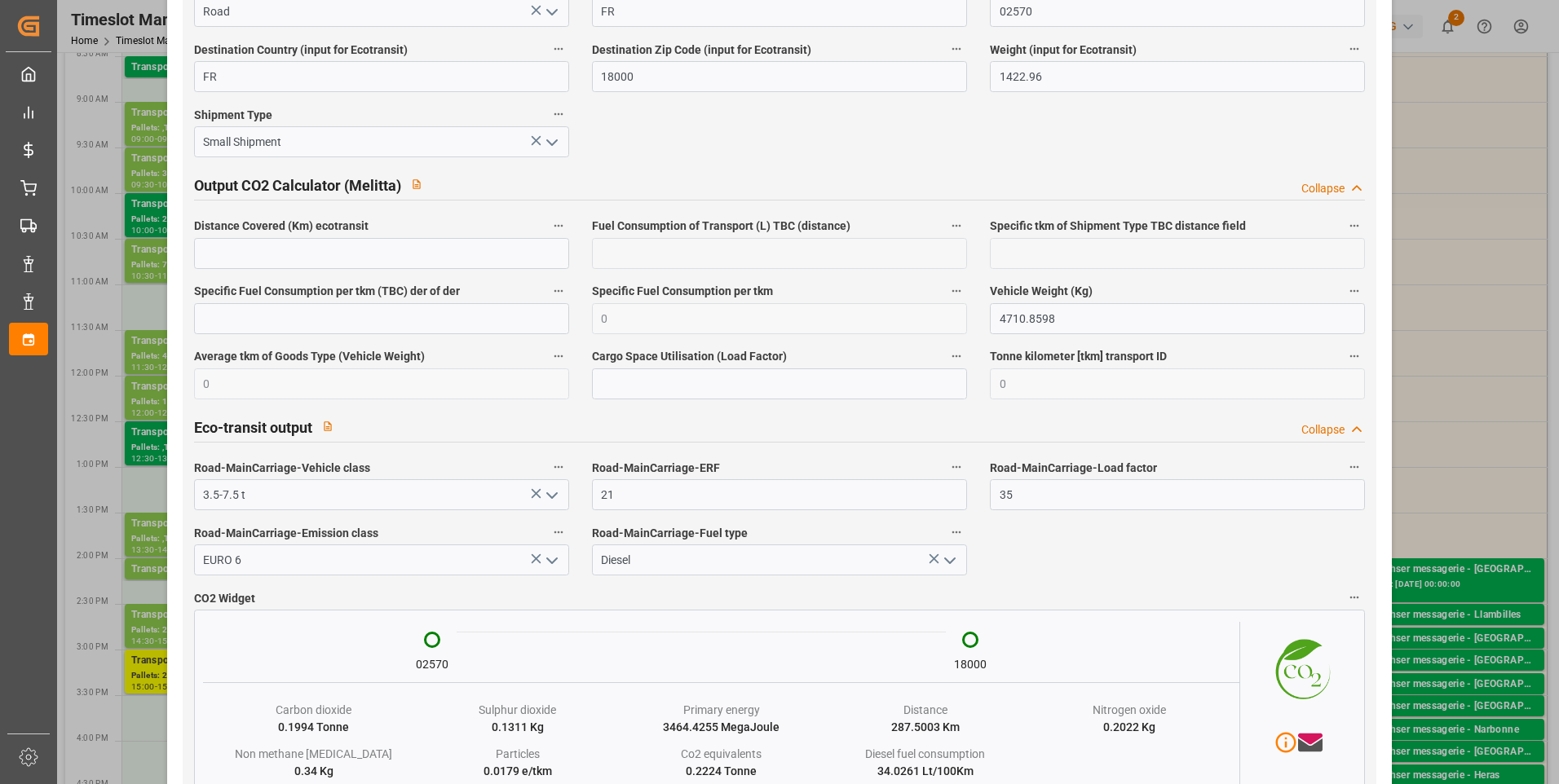
scroll to position [2653, 0]
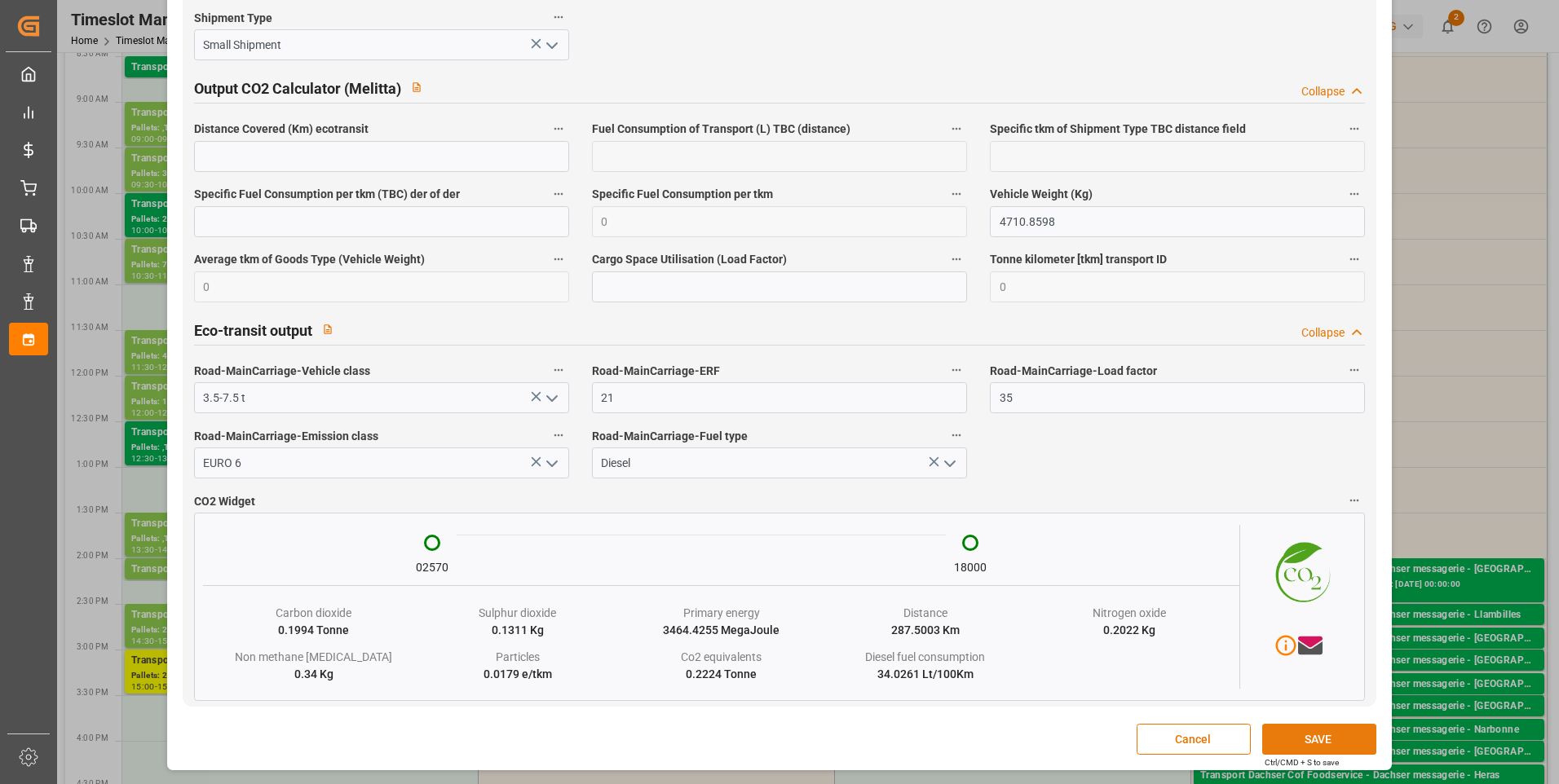
click at [769, 740] on button "SAVE" at bounding box center [1319, 739] width 114 height 31
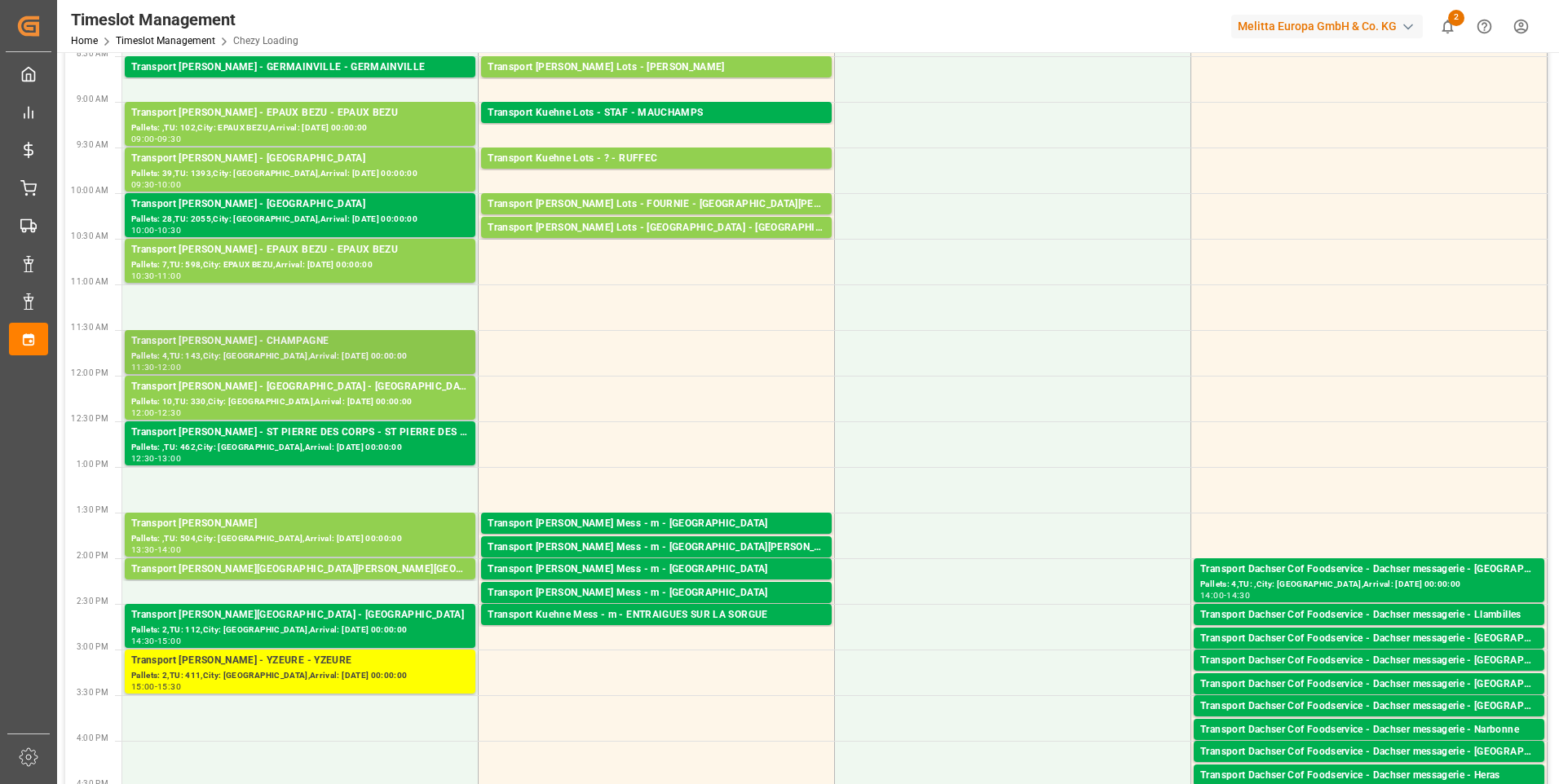
click at [337, 350] on div "Pallets: 4,TU: 143,City: [GEOGRAPHIC_DATA],Arrival: [DATE] 00:00:00" at bounding box center [300, 357] width 338 height 14
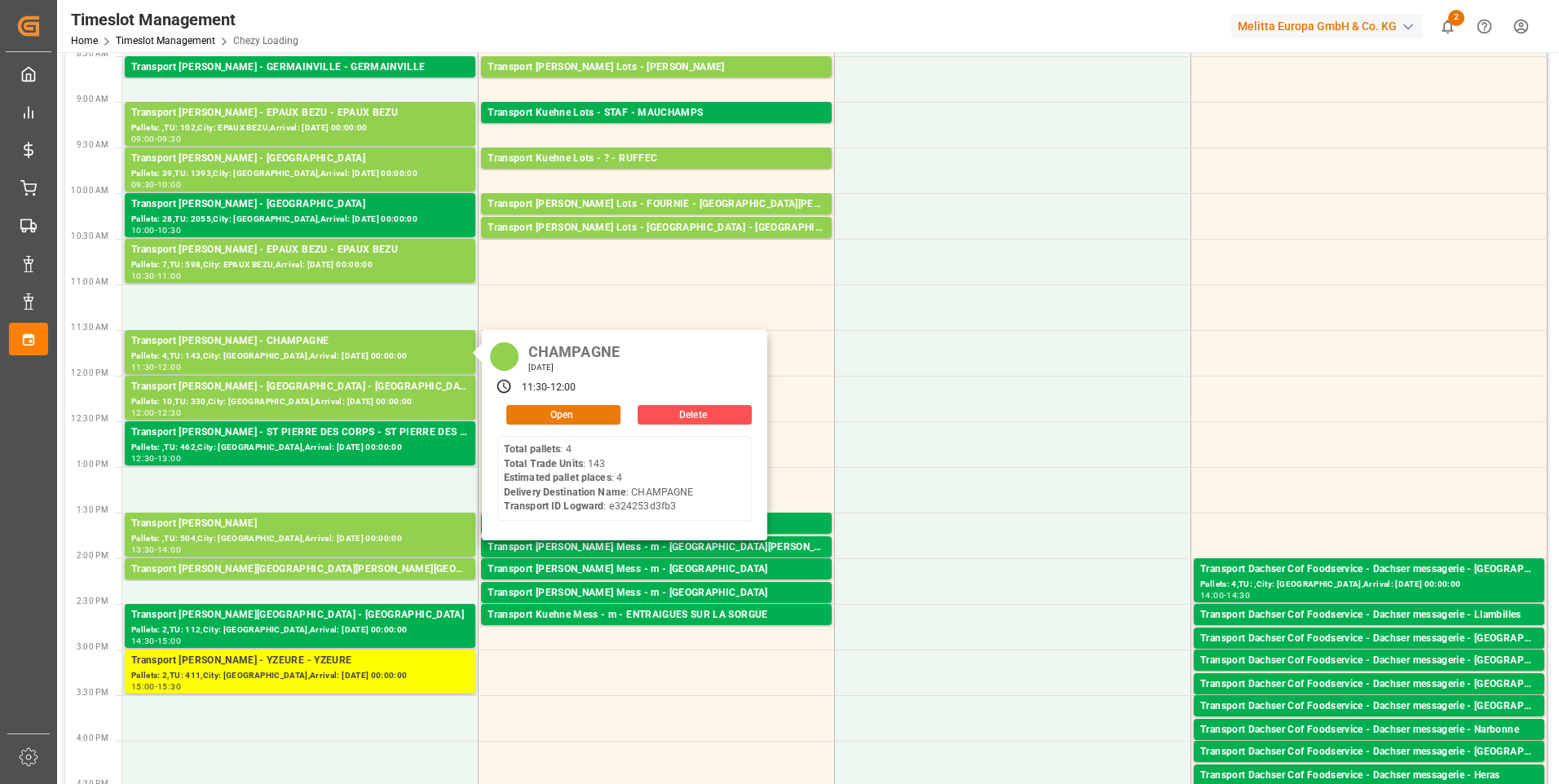
click at [549, 415] on button "Open" at bounding box center [563, 415] width 114 height 19
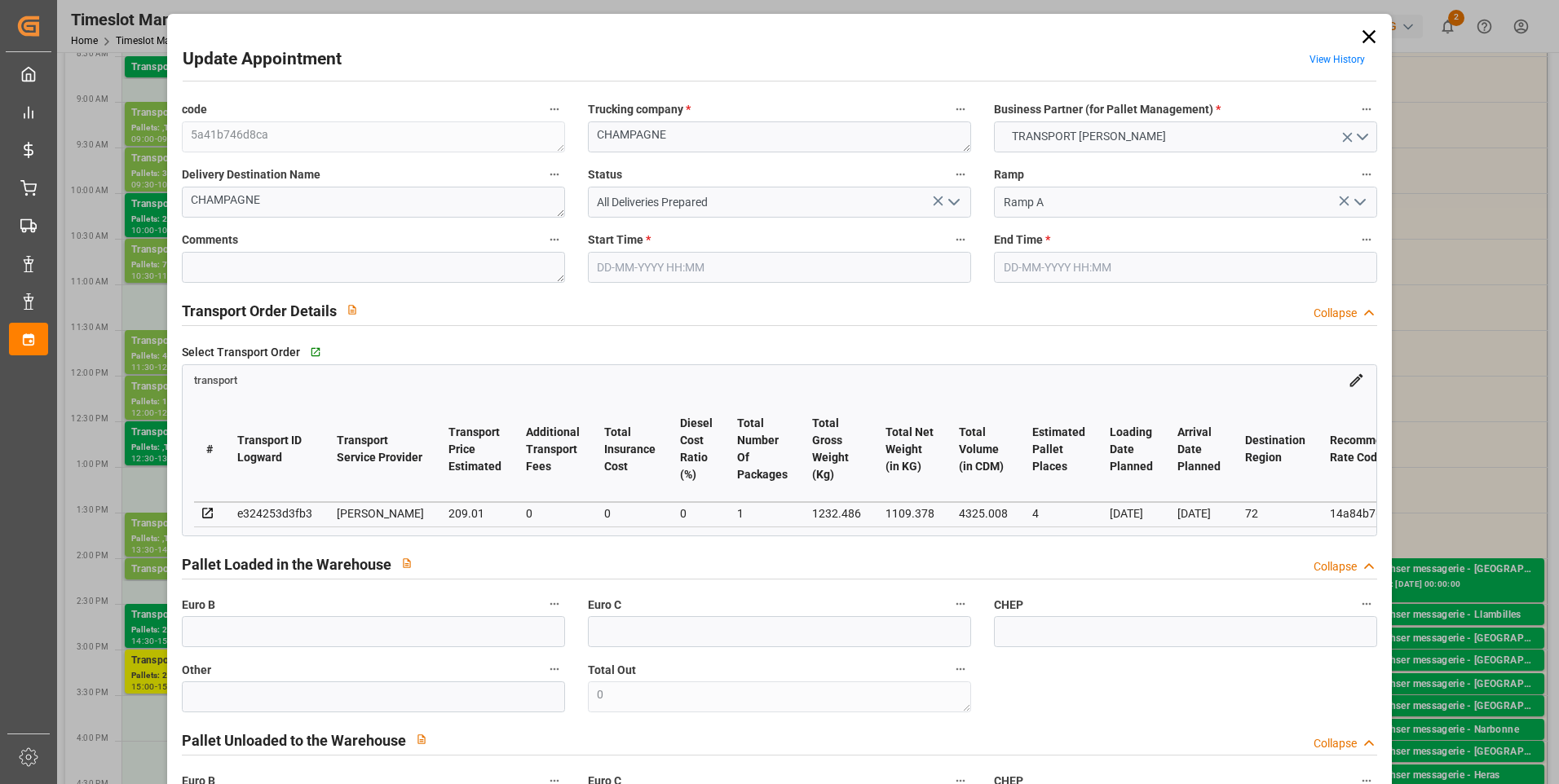
type input "4"
type input "209.01"
type input "0"
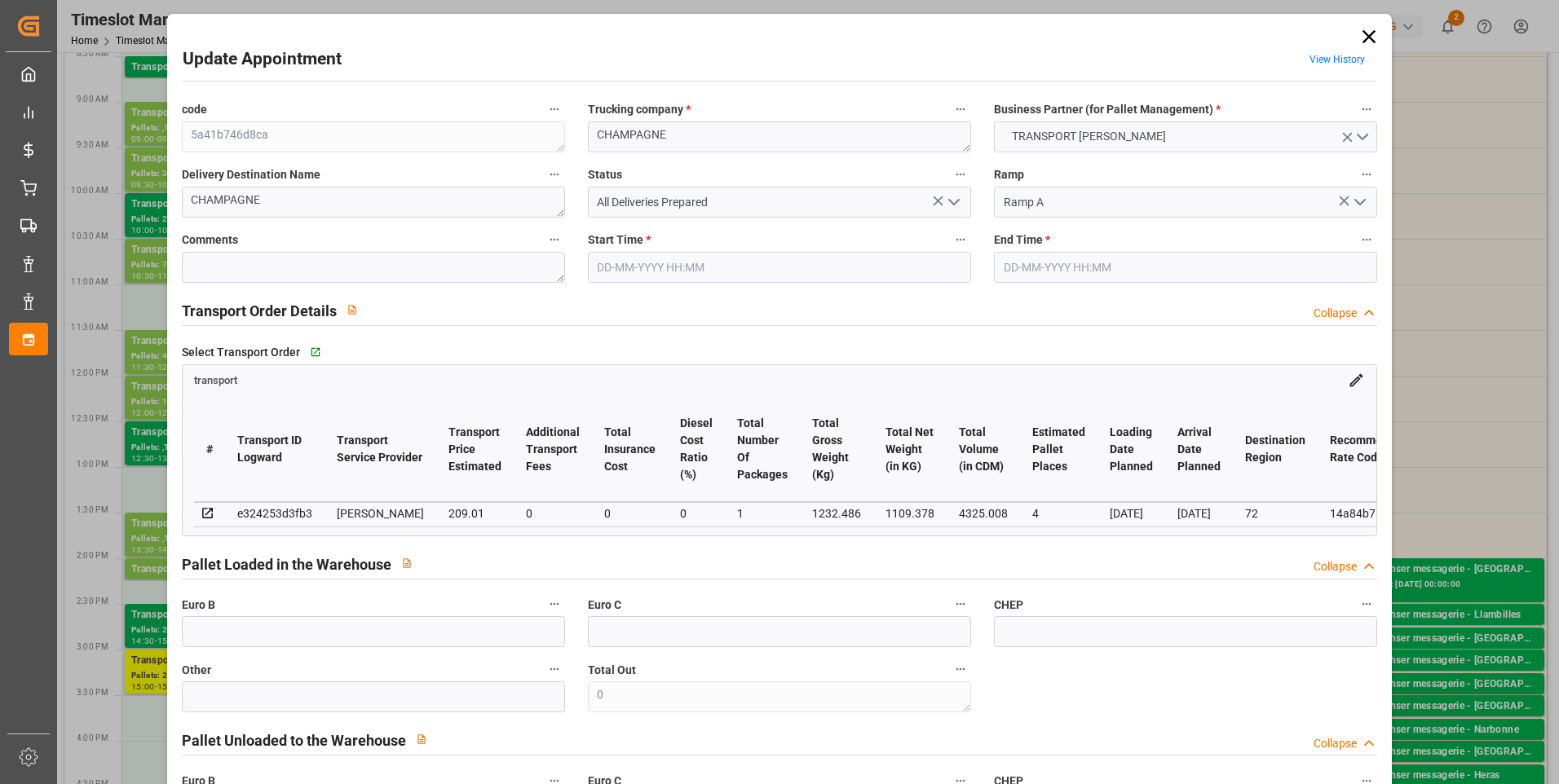
type input "200.5451"
type input "-8.4649"
type input "1"
type input "1109.378"
type input "1414.39"
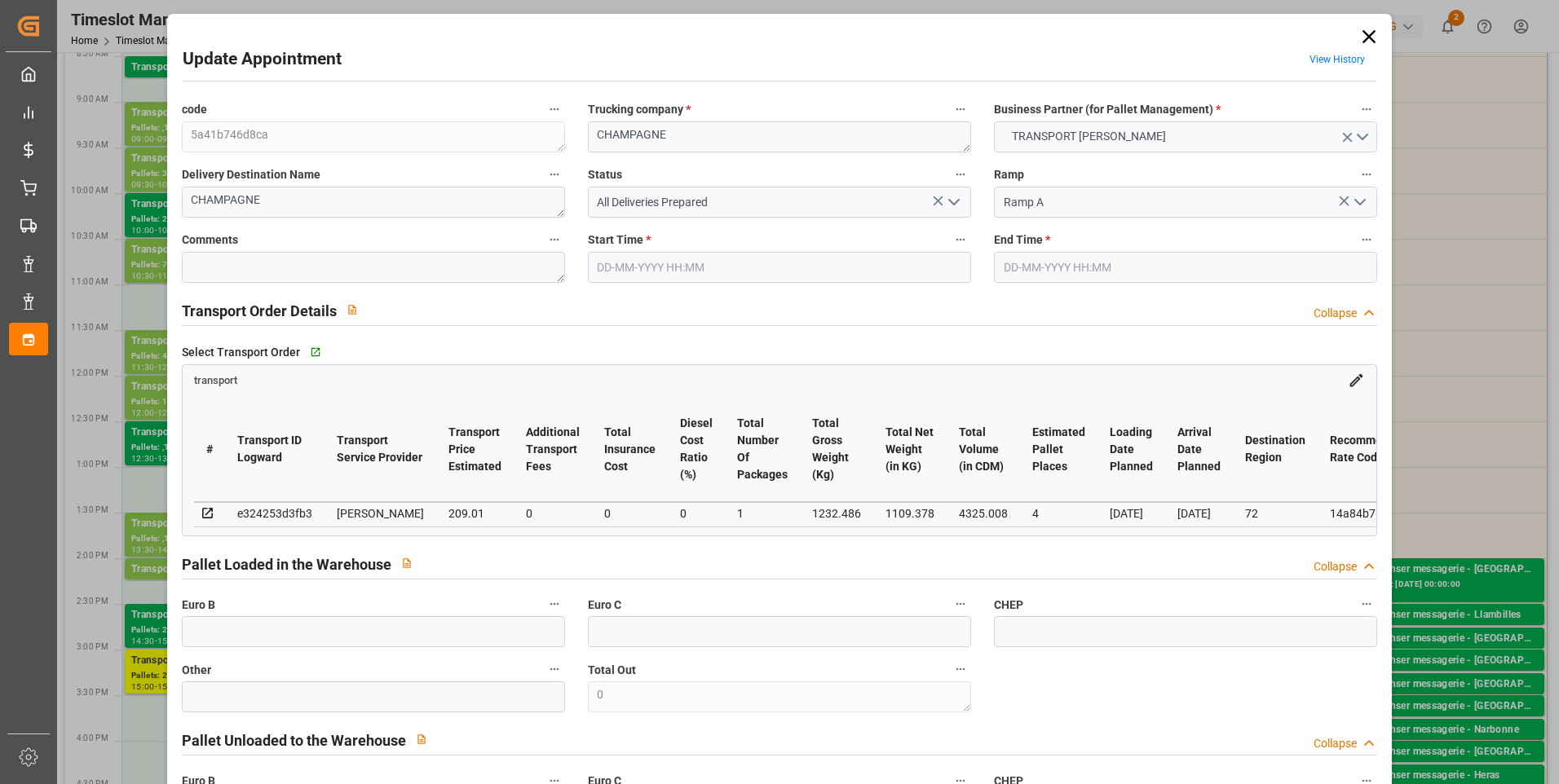
type input "4325.008"
type input "72"
type input "4"
type input "143"
type input "6"
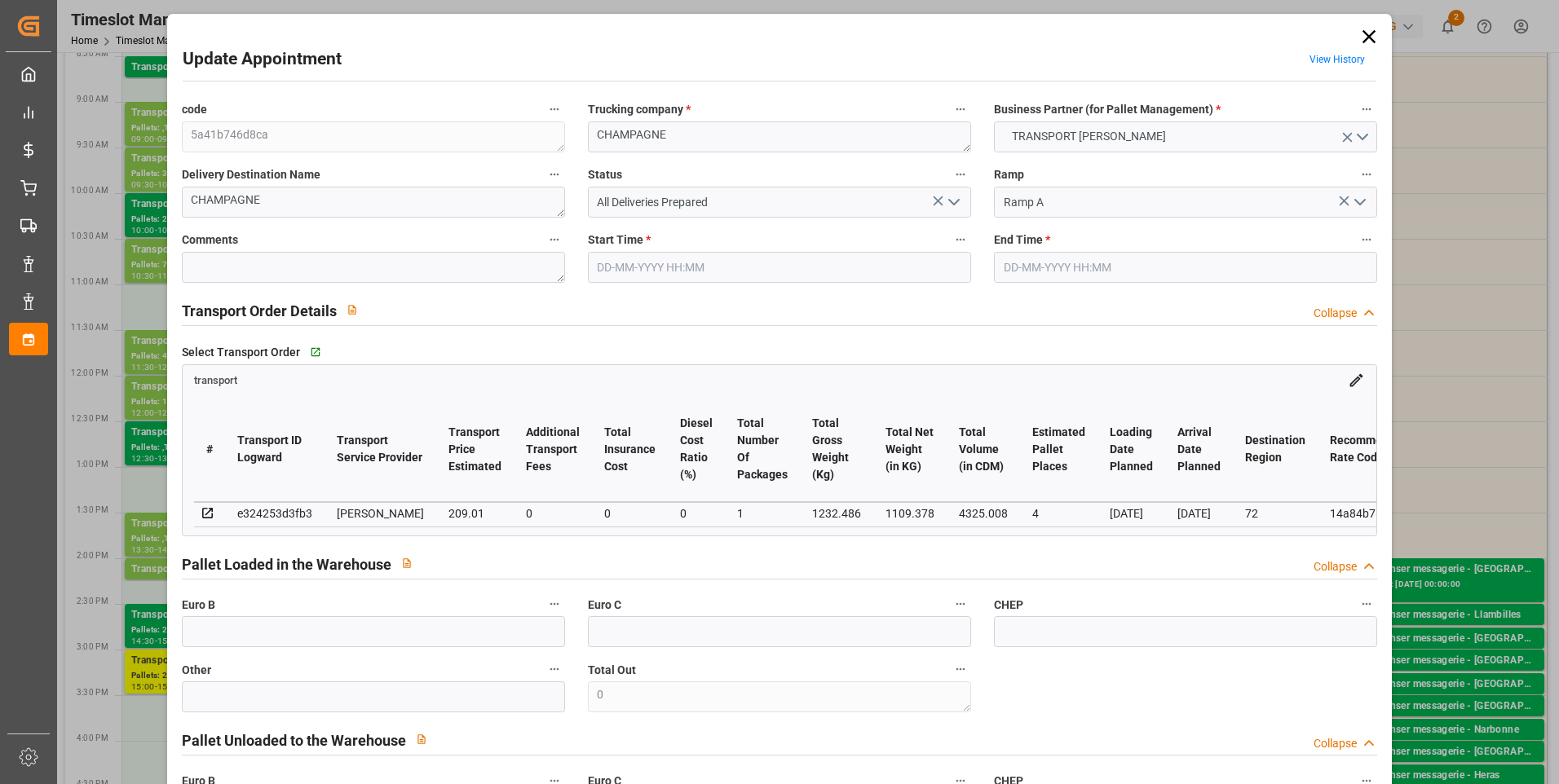
type input "101"
type input "1232.486"
type input "0"
type input "4710.8598"
type input "0"
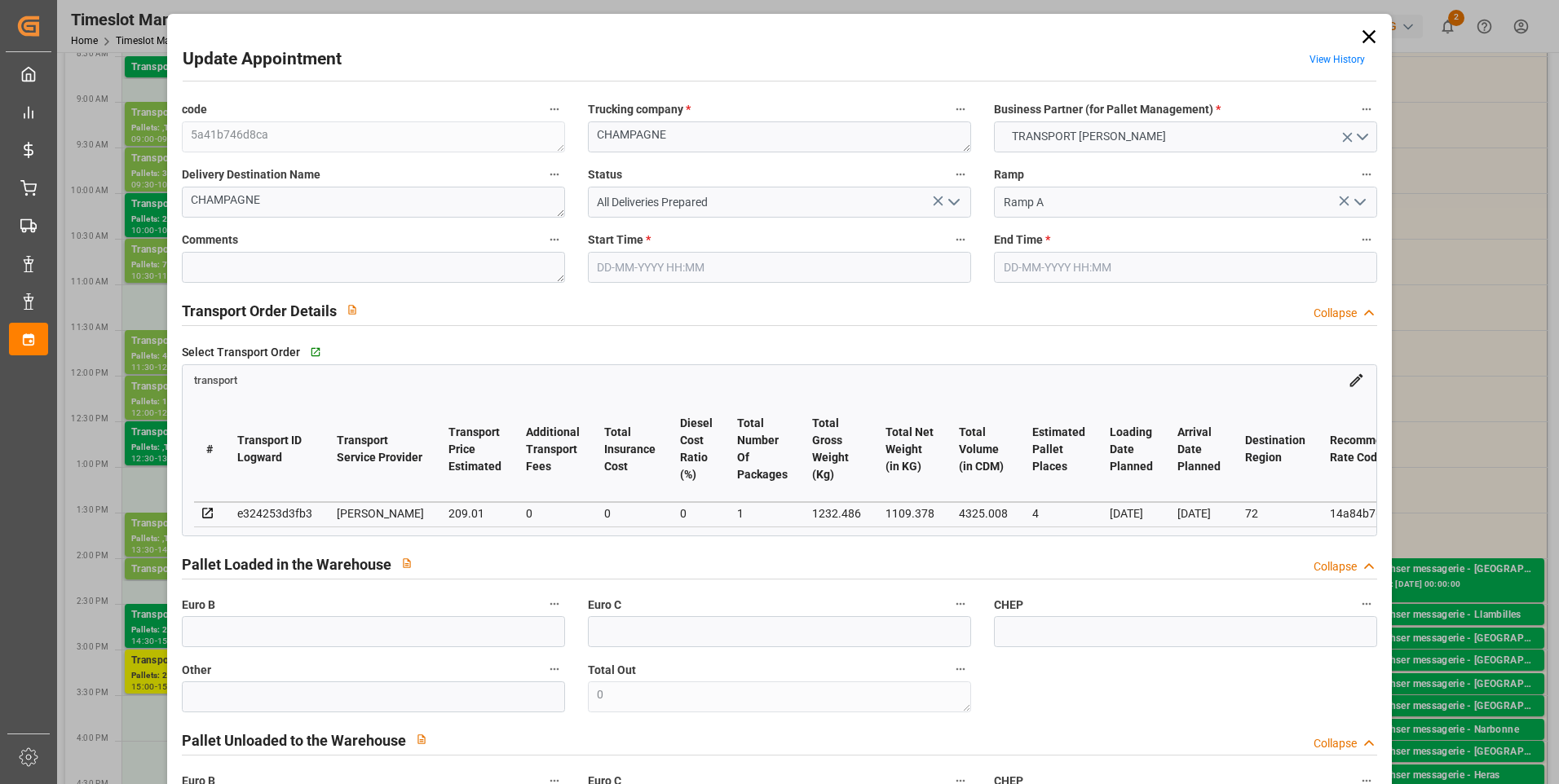
type input "0"
type input "21"
type input "35"
type input "27-08-2025 11:30"
type input "27-08-2025 12:00"
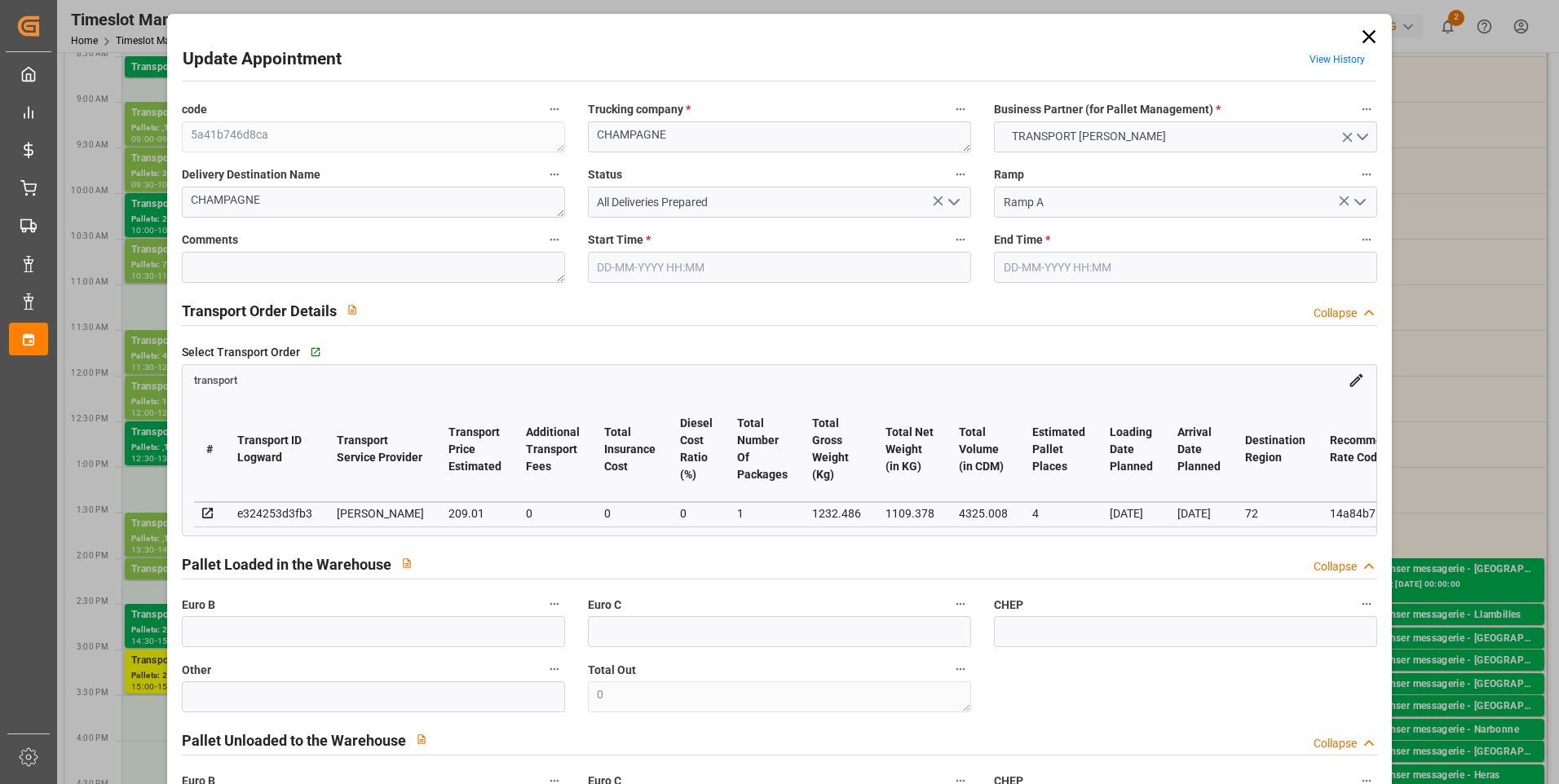
type input "21-08-2025 16:26"
type input "21-08-2025 11:49"
type input "[DATE]"
click at [769, 208] on icon "open menu" at bounding box center [954, 202] width 19 height 19
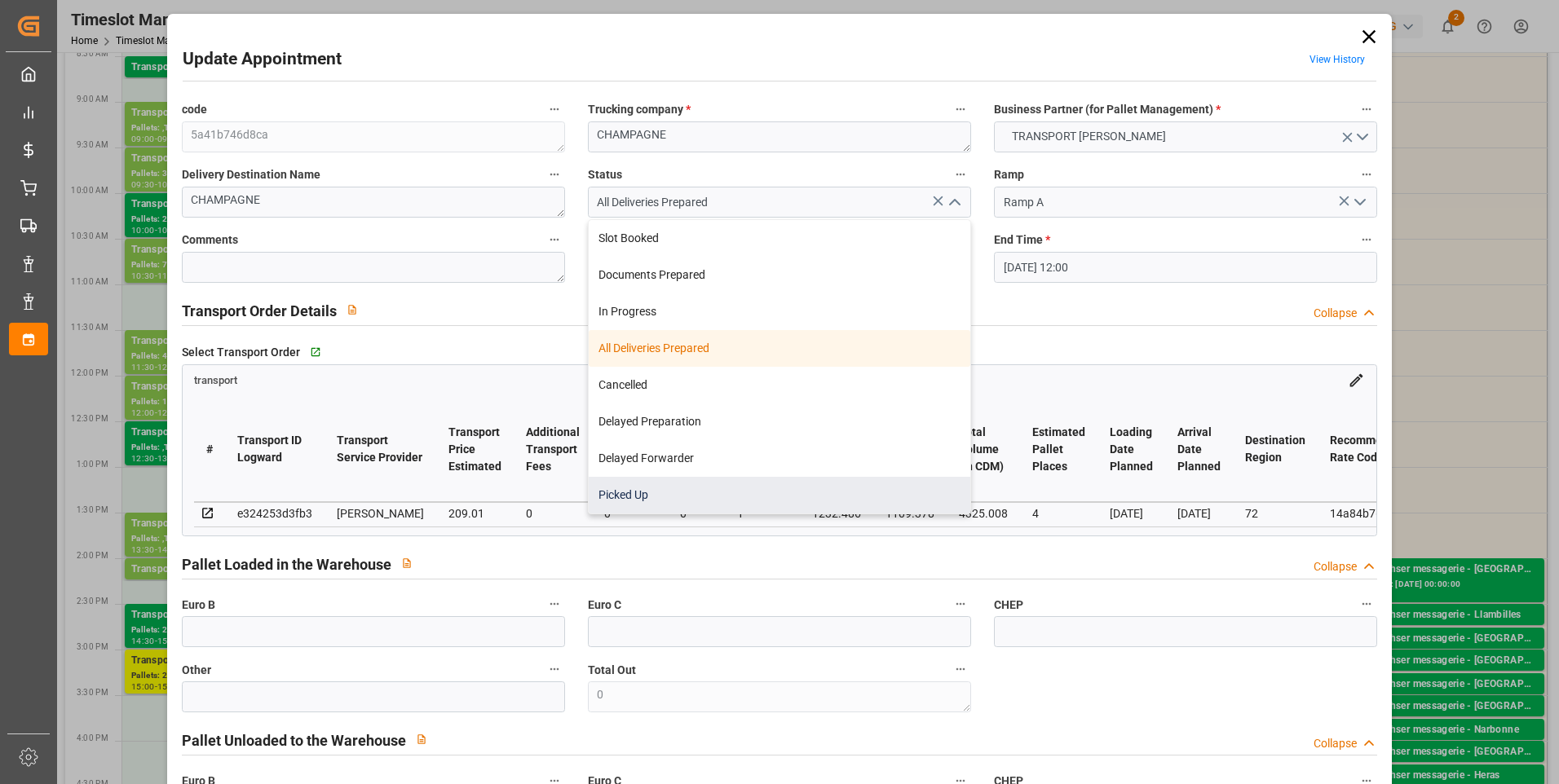
click at [629, 493] on div "Picked Up" at bounding box center [779, 495] width 382 height 37
type input "Picked Up"
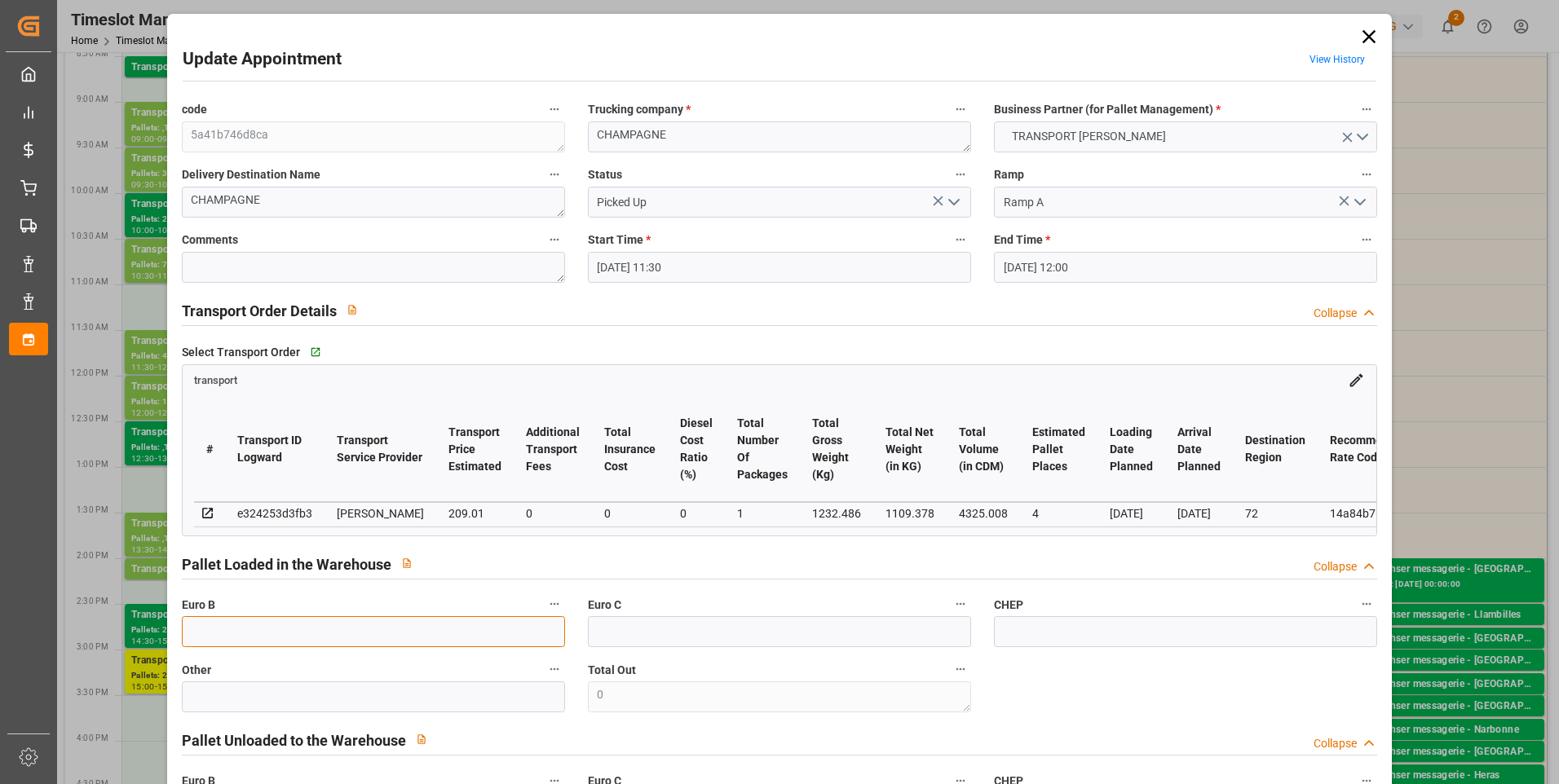
click at [224, 636] on input "text" at bounding box center [373, 631] width 383 height 31
type input "8"
click at [202, 272] on textarea at bounding box center [373, 267] width 383 height 31
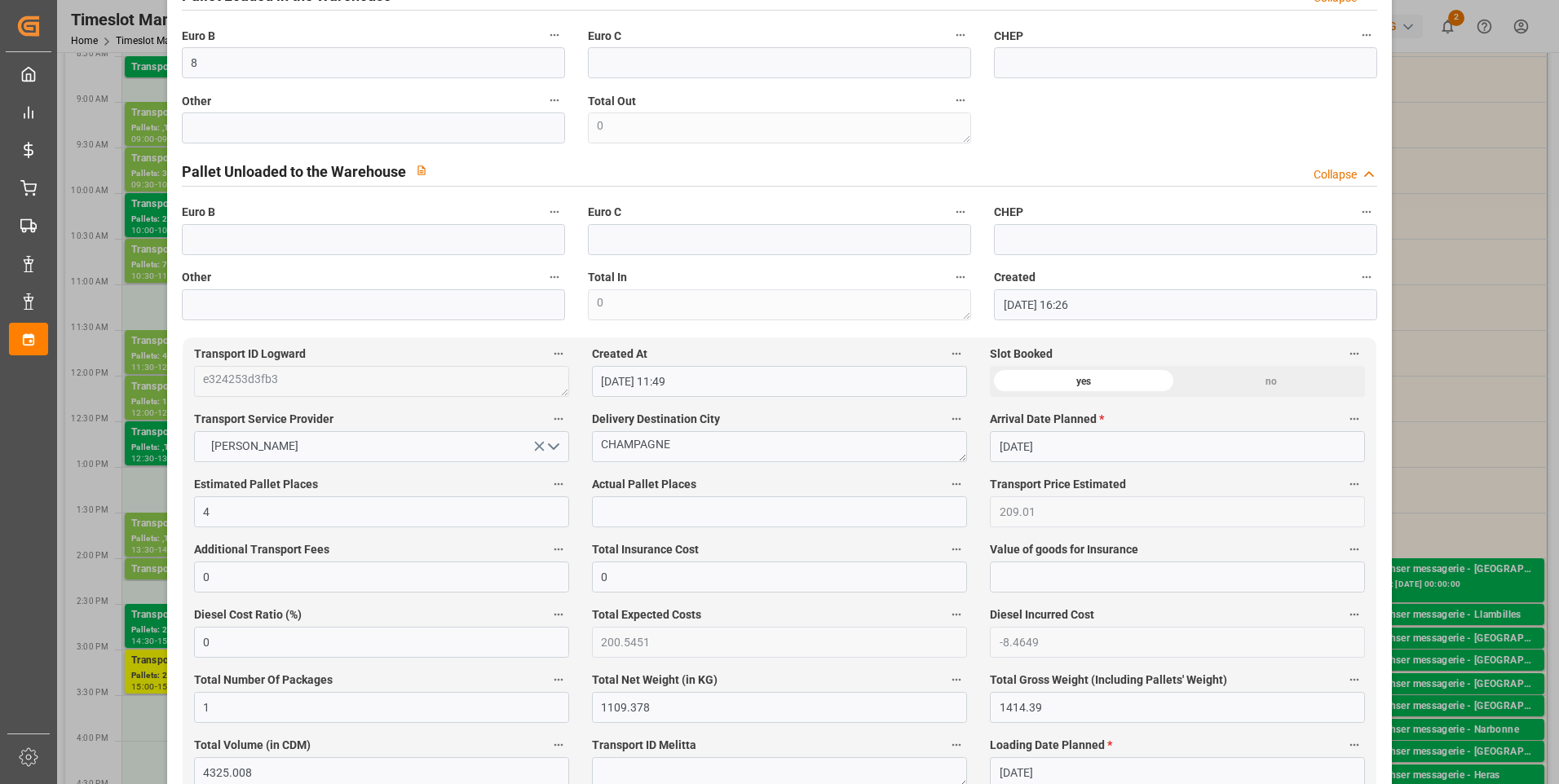
scroll to position [571, 0]
type textarea "ap 4"
click at [612, 522] on input "text" at bounding box center [779, 510] width 375 height 31
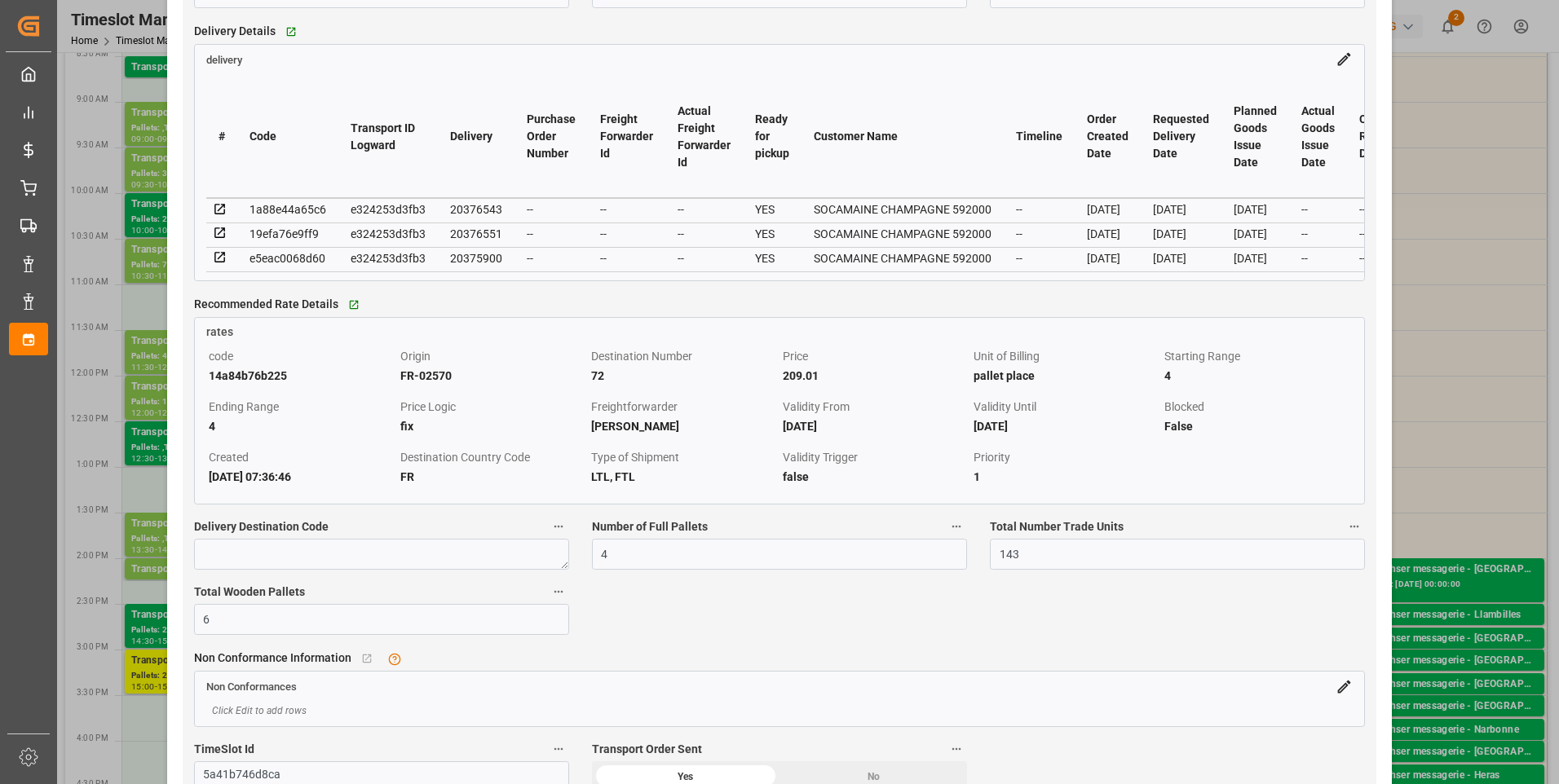
scroll to position [1386, 0]
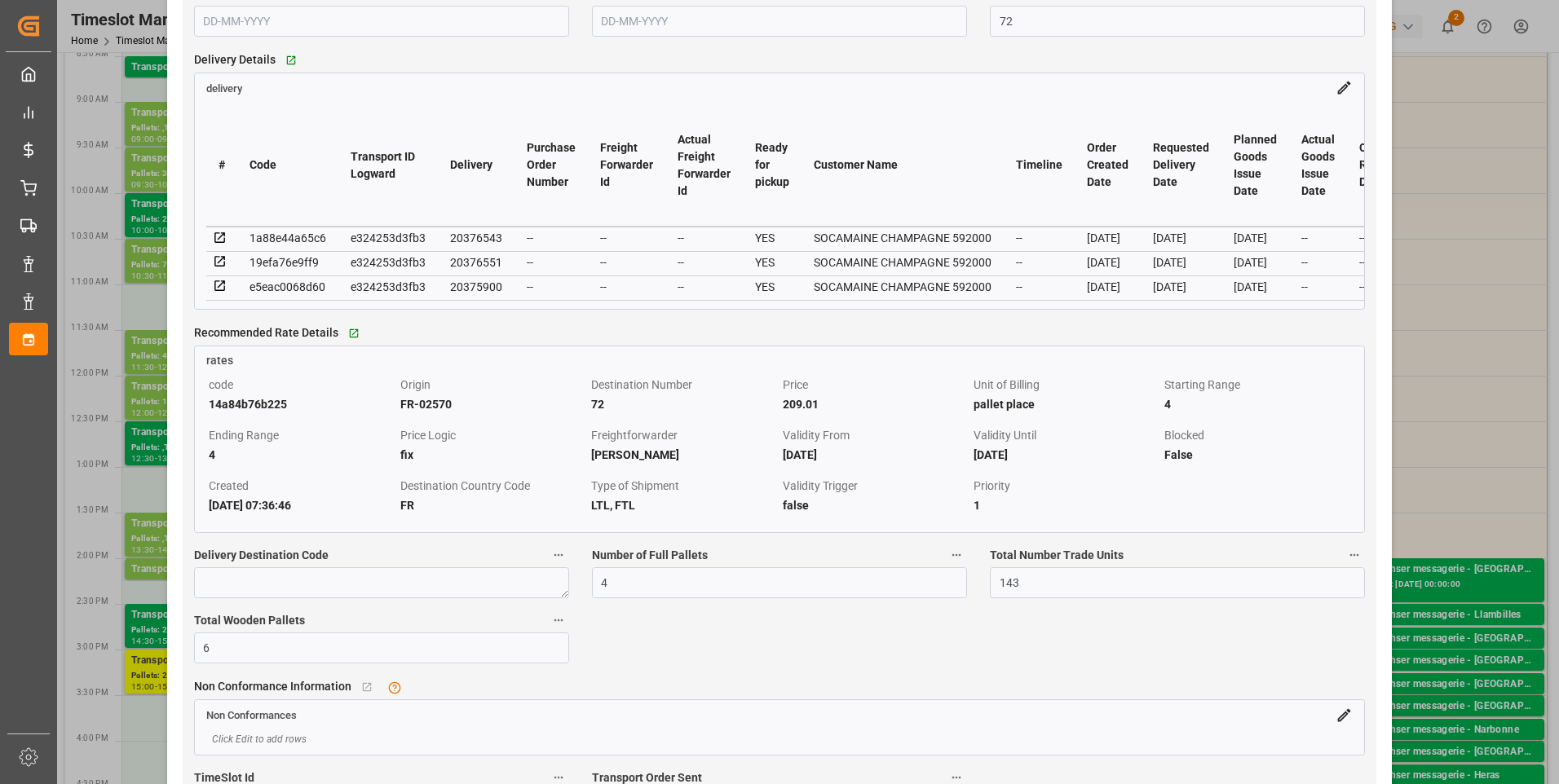
type input "4"
click at [219, 243] on icon at bounding box center [220, 237] width 10 height 10
click at [224, 267] on icon at bounding box center [220, 262] width 10 height 10
click at [219, 292] on icon at bounding box center [220, 285] width 15 height 15
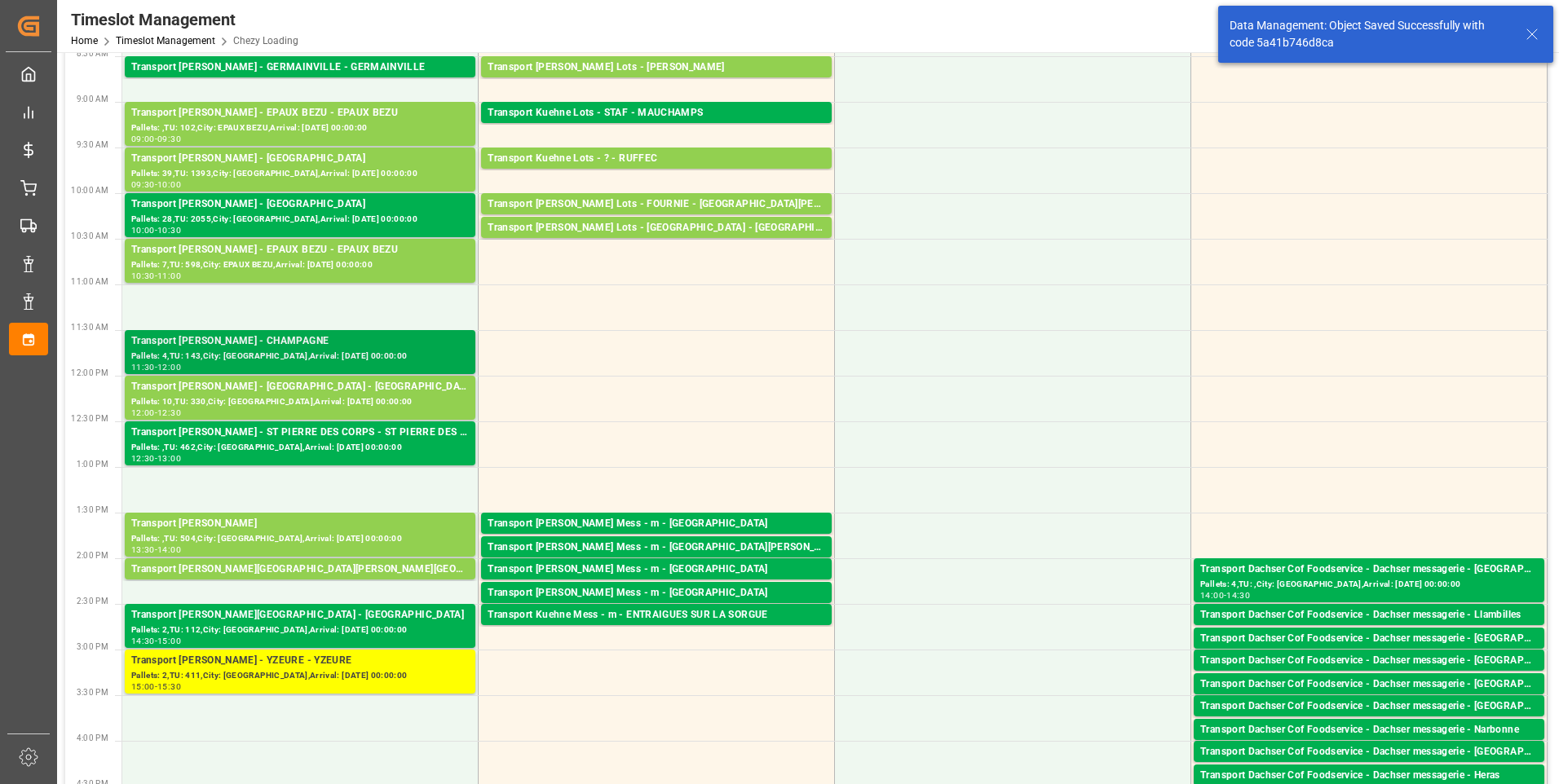
click at [356, 348] on div "Transport [PERSON_NAME] - CHAMPAGNE" at bounding box center [300, 341] width 338 height 17
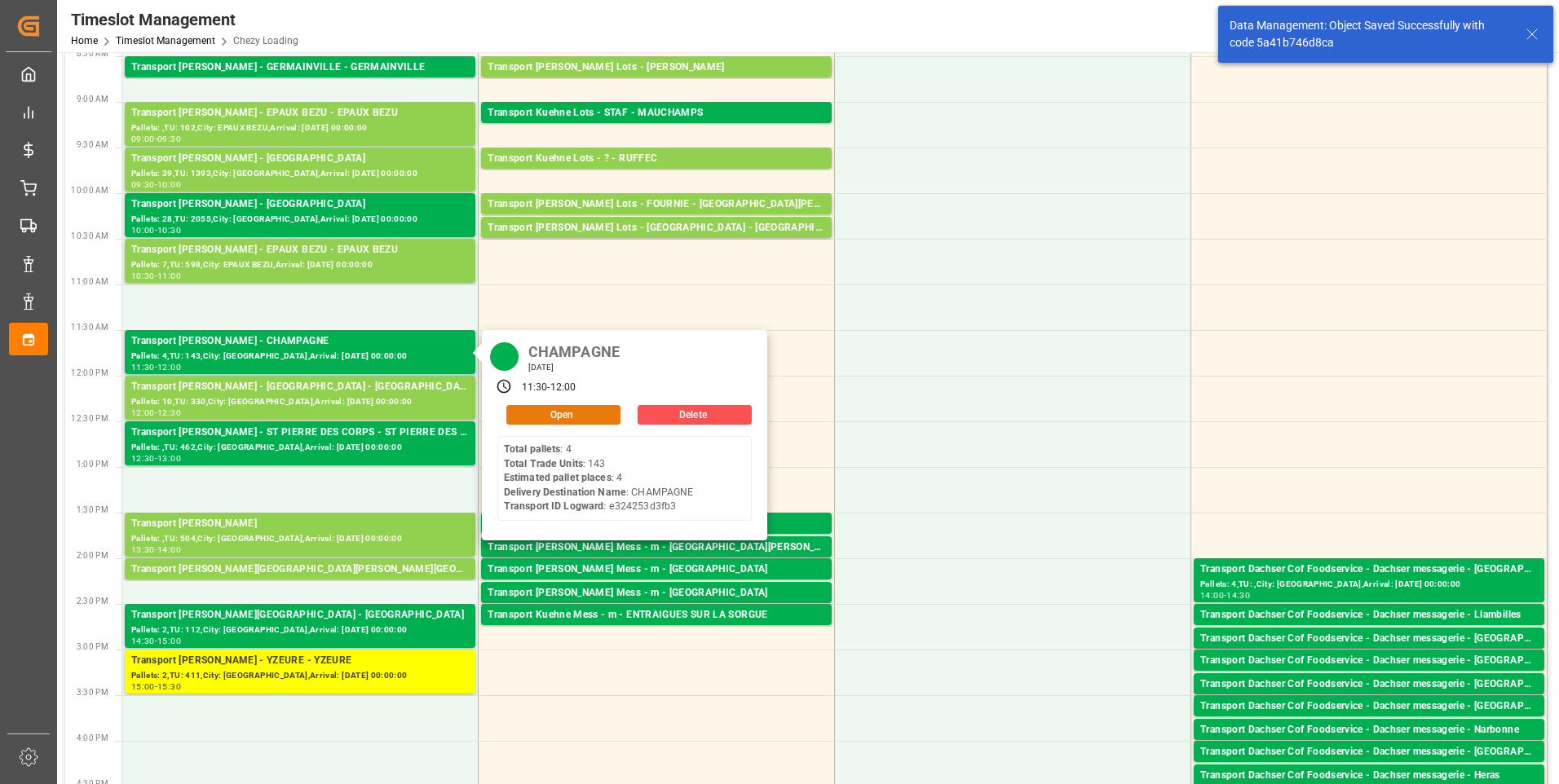
click at [537, 420] on button "Open" at bounding box center [563, 415] width 114 height 19
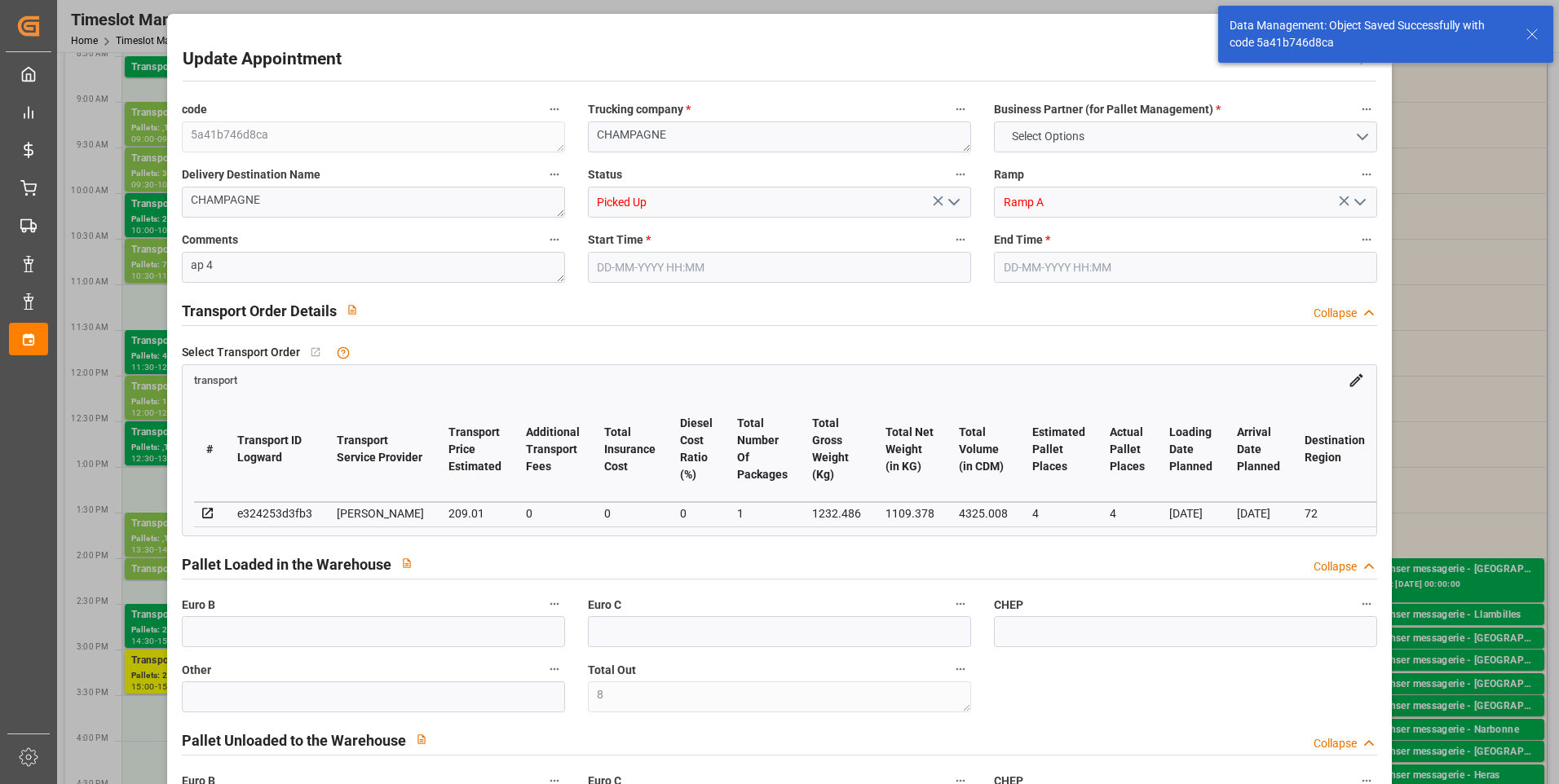
type input "8"
type input "4"
type input "209.01"
type input "0"
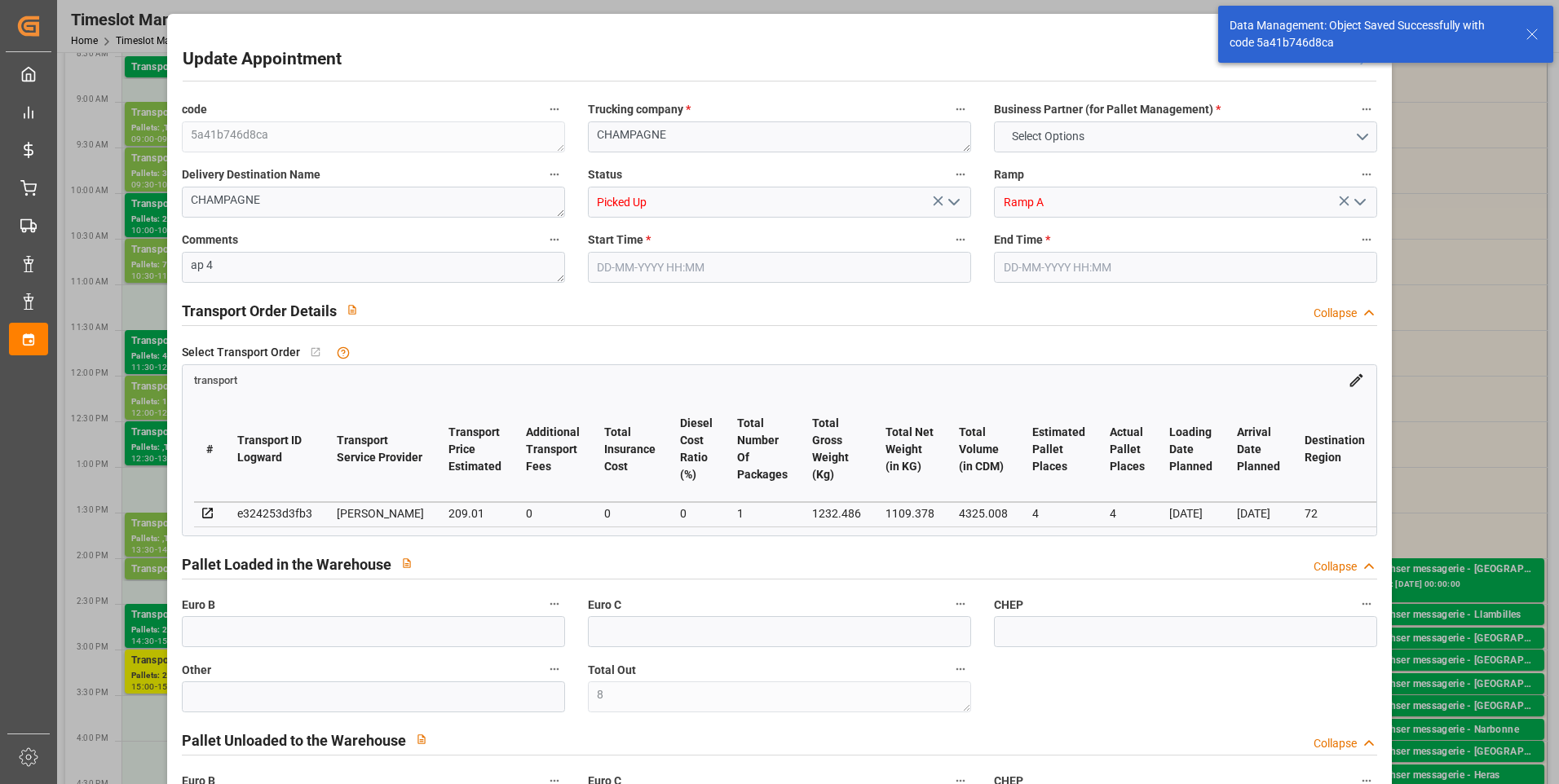
type input "0"
type input "200.5451"
type input "-8.4649"
type input "1"
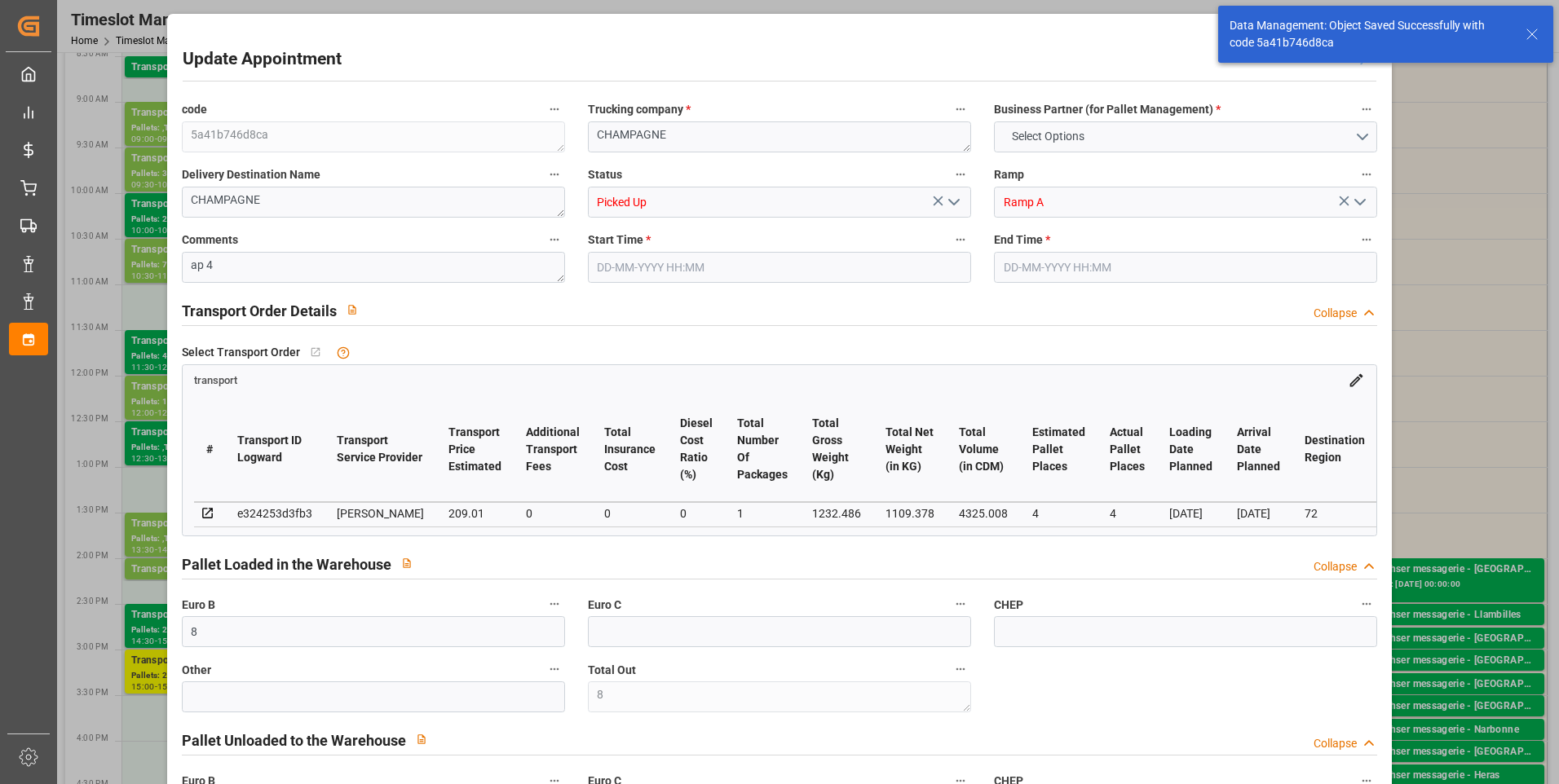
type input "1109.378"
type input "1414.39"
type input "4325.008"
type input "72"
type input "4"
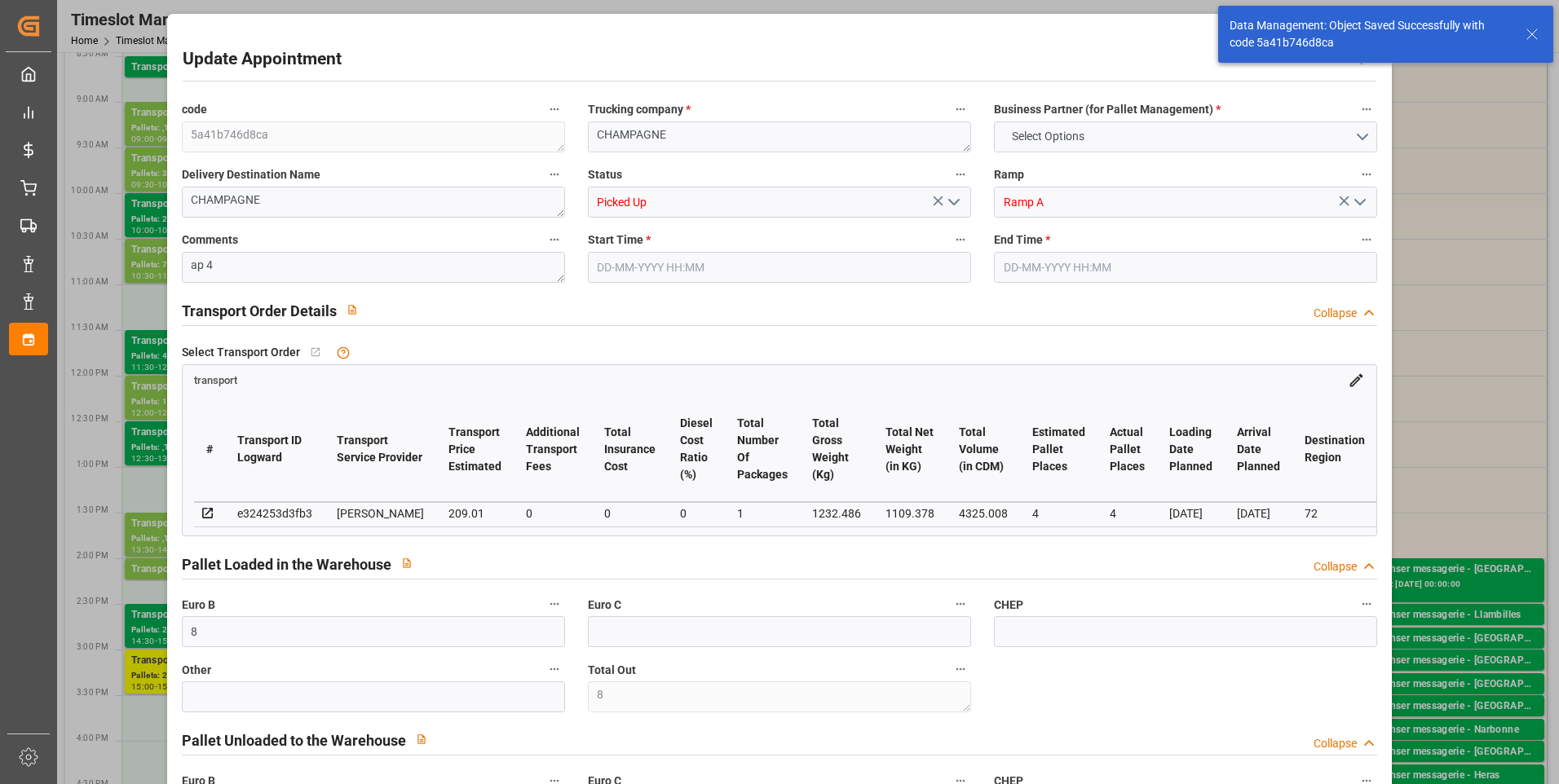
type input "143"
type input "8"
type input "101"
type input "1232.486"
type input "0"
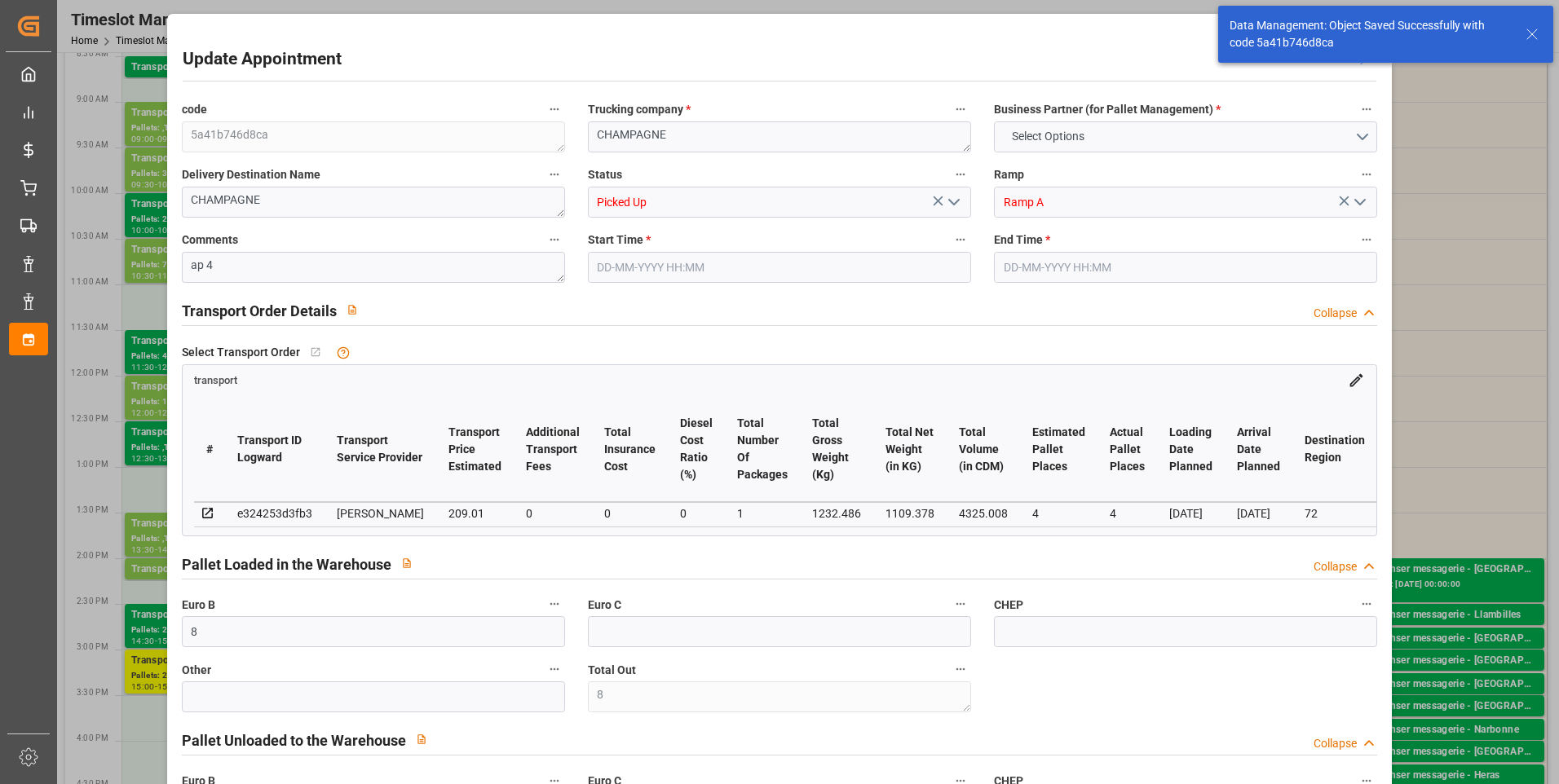
type input "4710.8598"
type input "0"
type input "21"
type input "35"
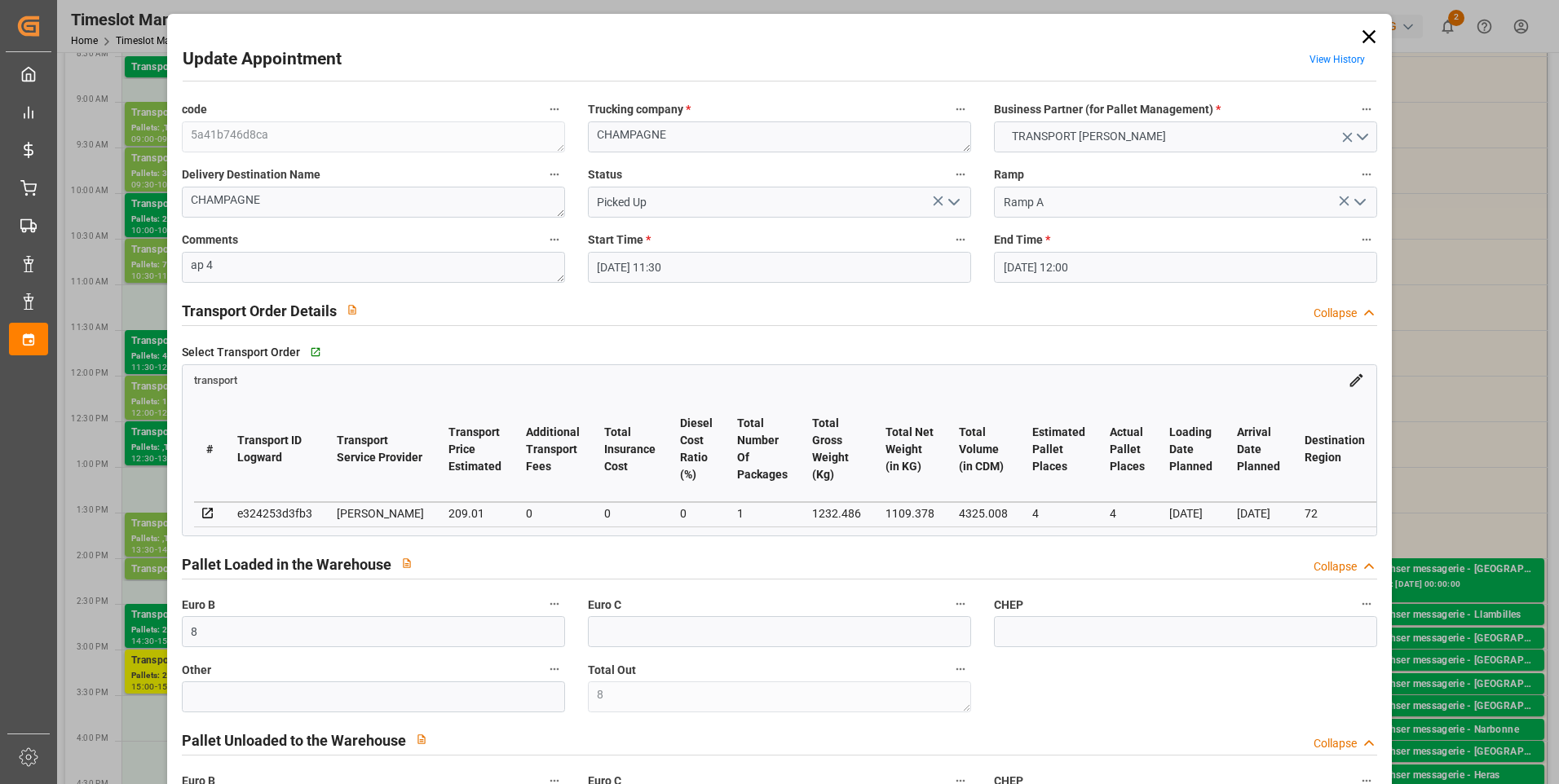
type input "27-08-2025 11:30"
type input "27-08-2025 12:00"
type input "21-08-2025 16:26"
type input "21-08-2025 11:49"
type input "[DATE]"
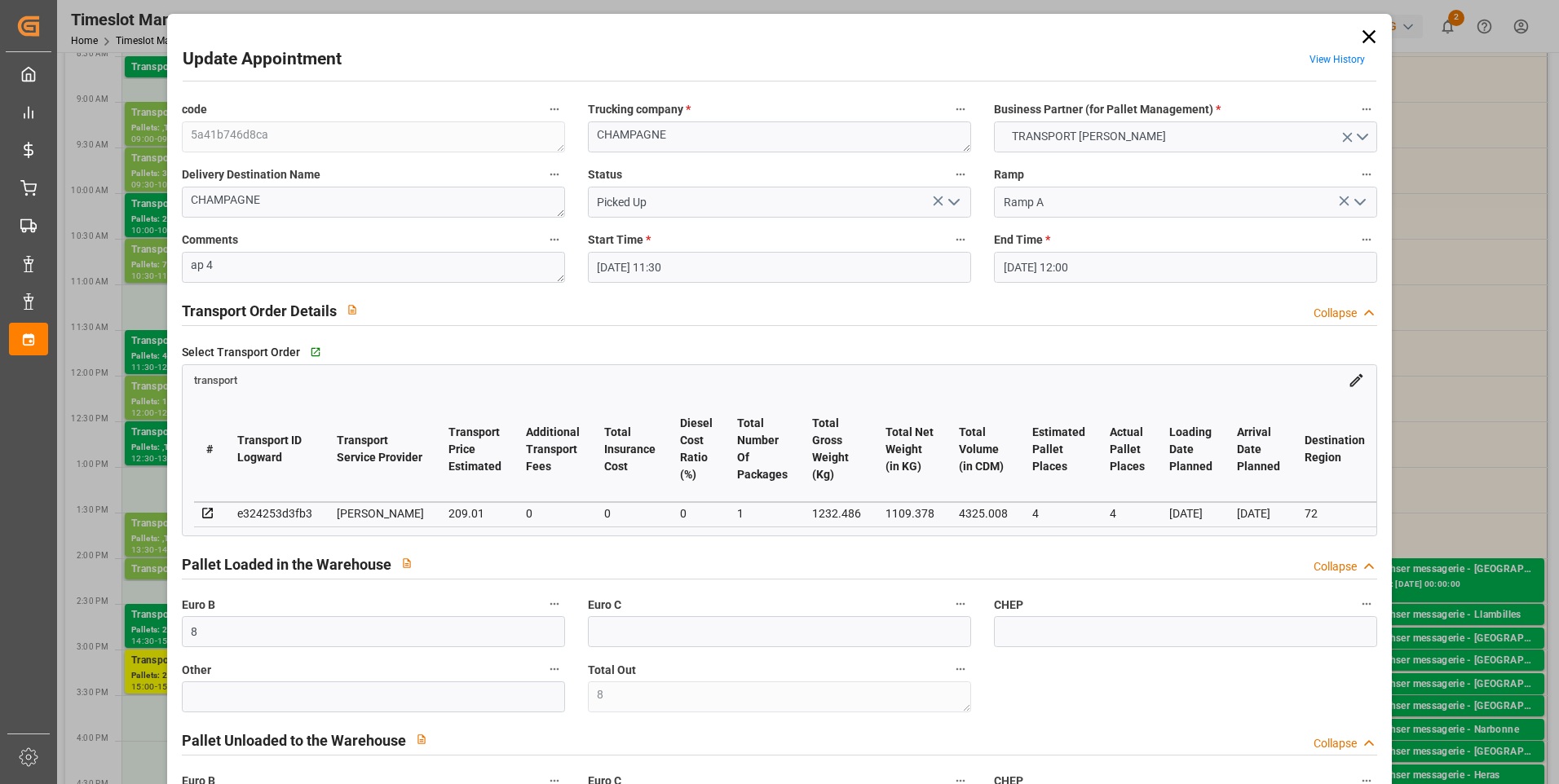
type input "[DATE]"
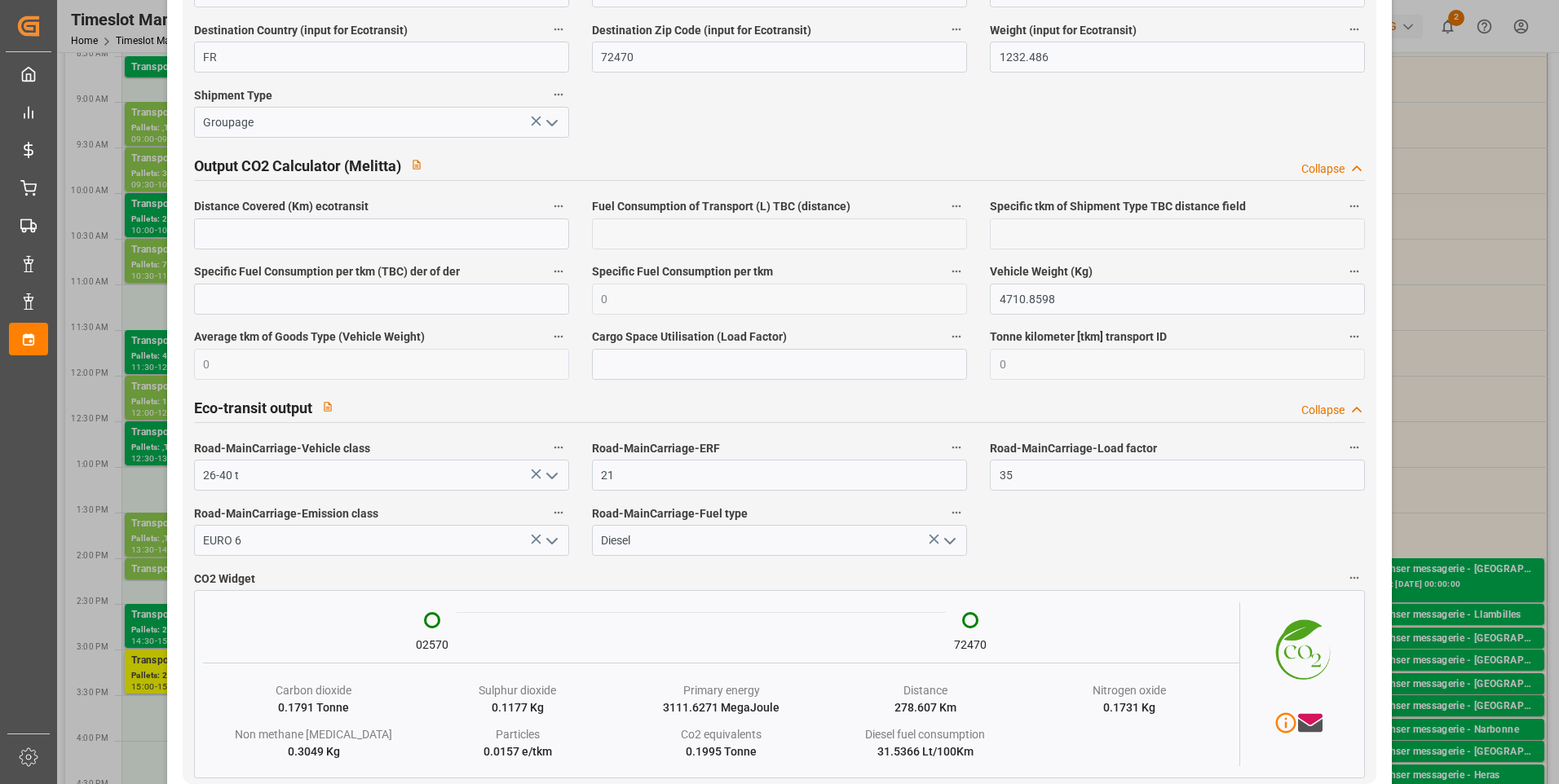
scroll to position [2753, 0]
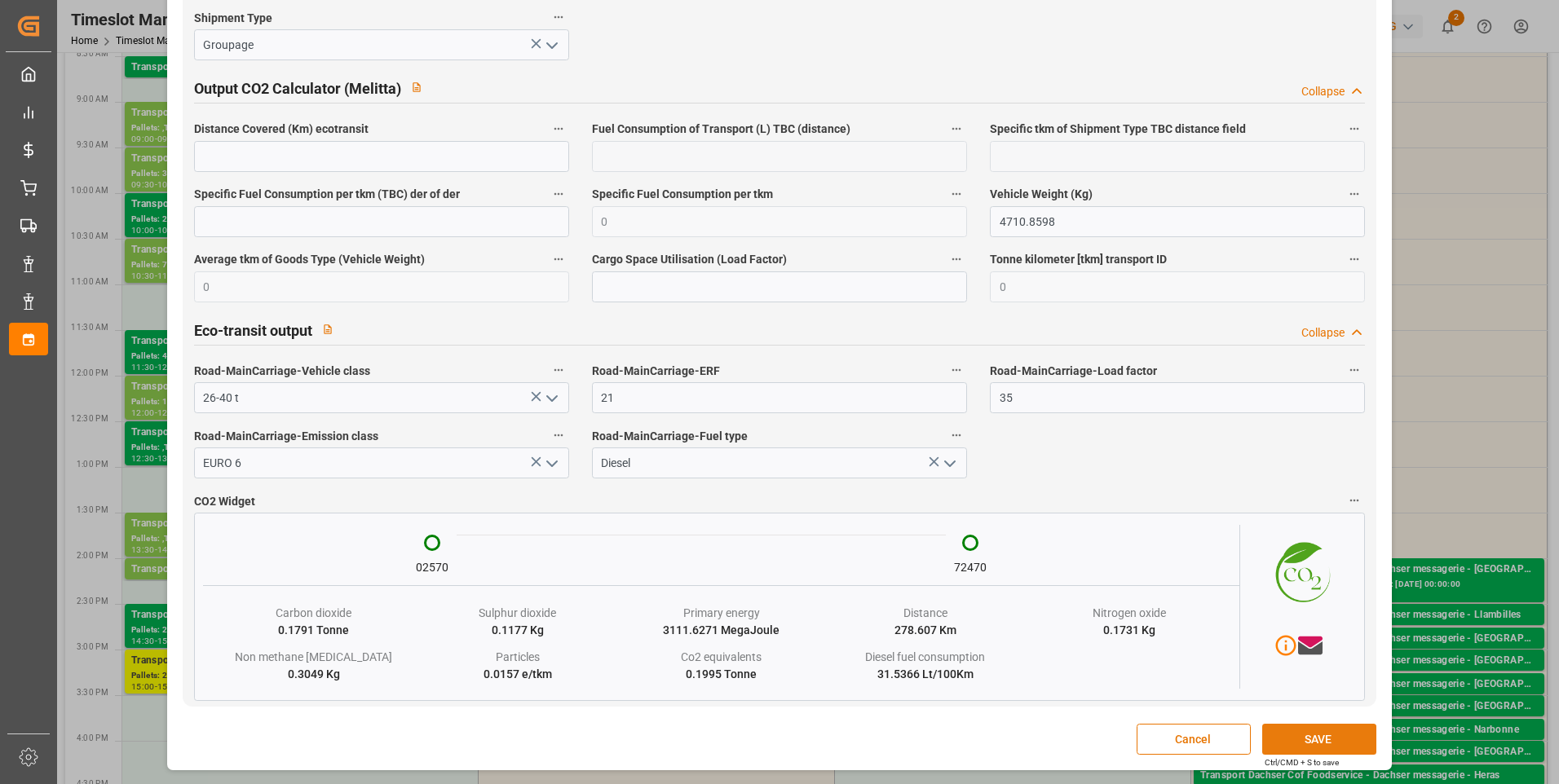
click at [769, 738] on button "SAVE" at bounding box center [1319, 739] width 114 height 31
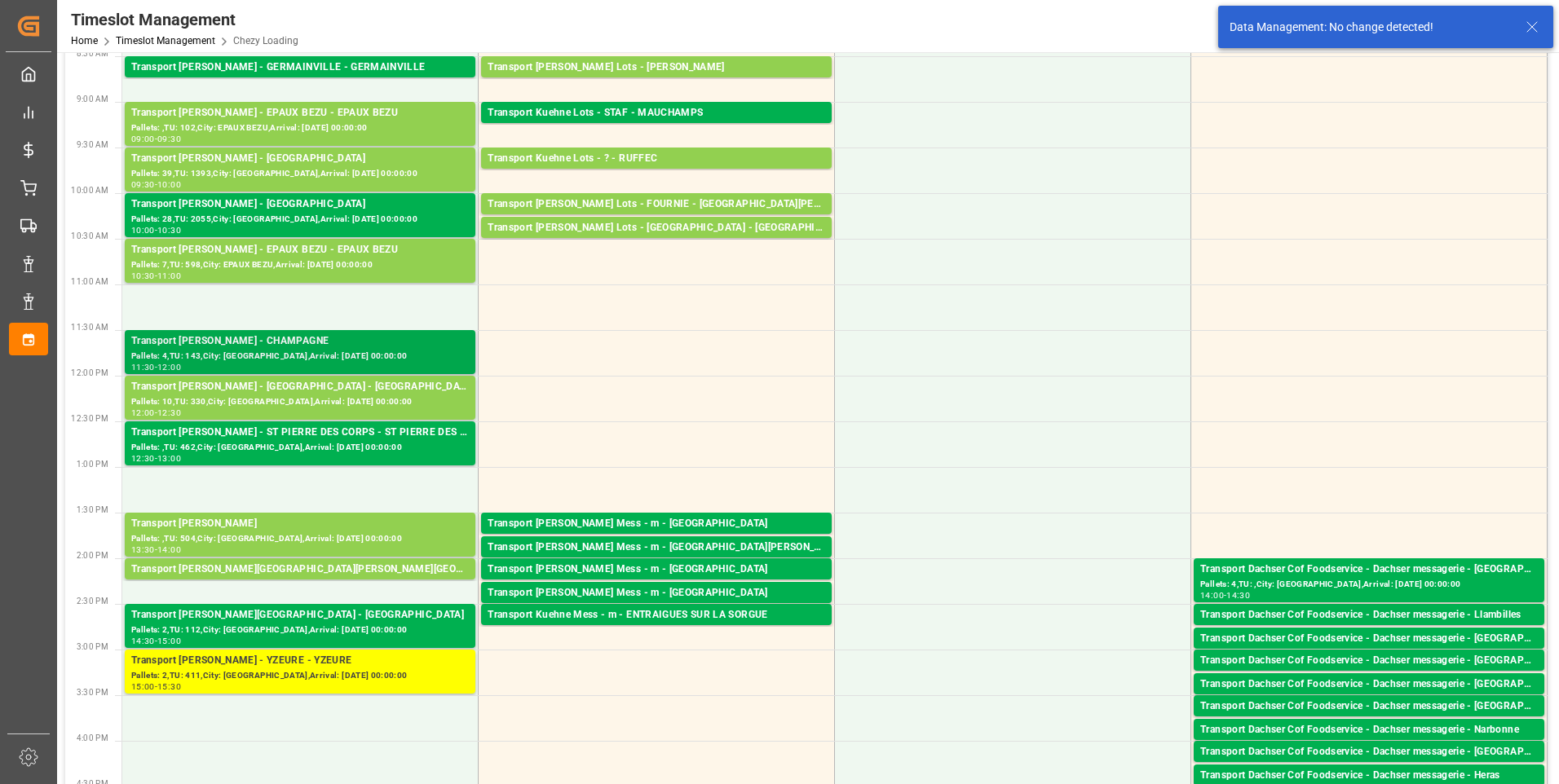
click at [302, 346] on div "Transport Delisle - CHAMPAGNE - CHAMPAGNE" at bounding box center [300, 341] width 338 height 17
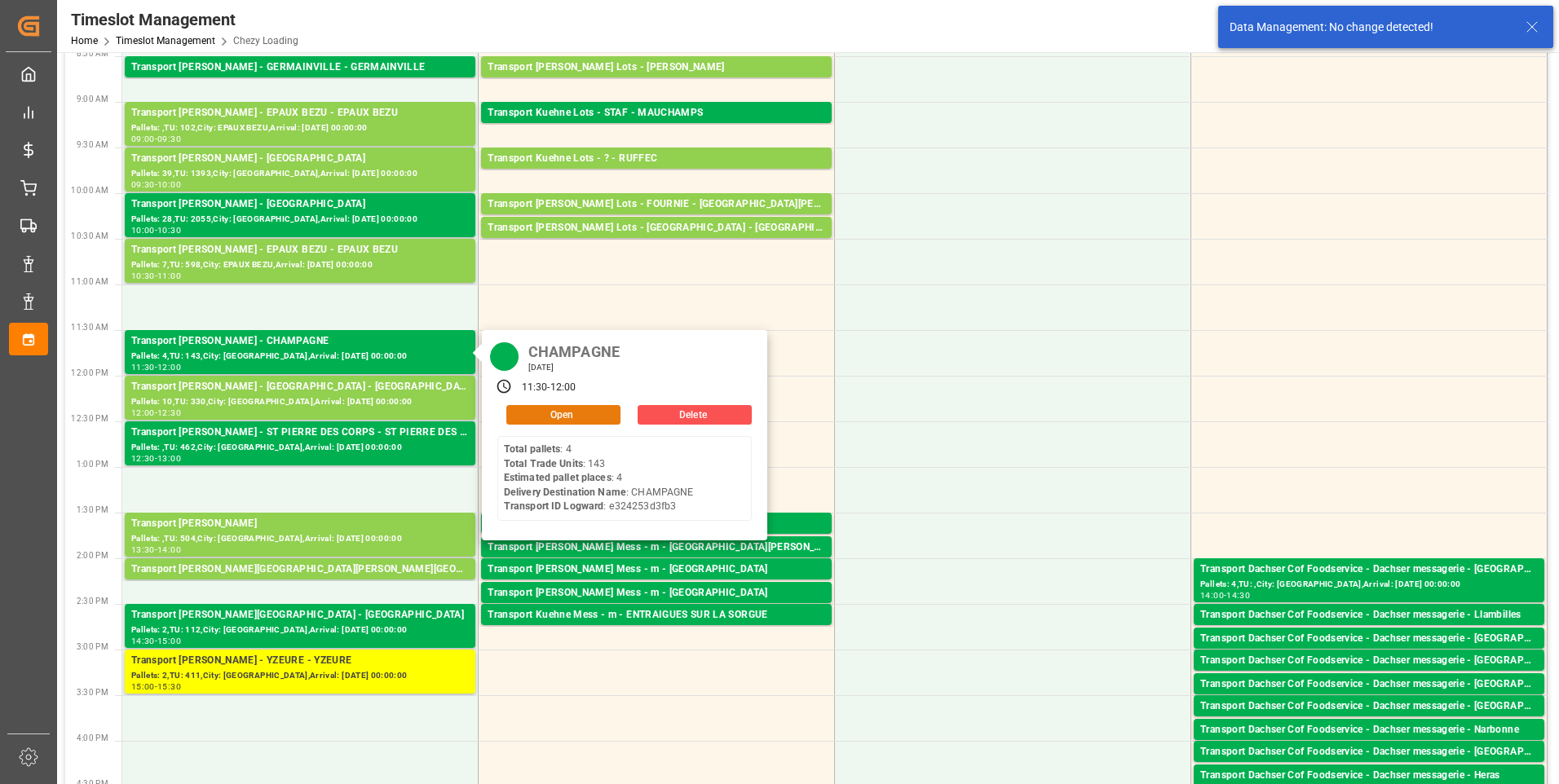
click at [526, 410] on button "Open" at bounding box center [563, 415] width 114 height 19
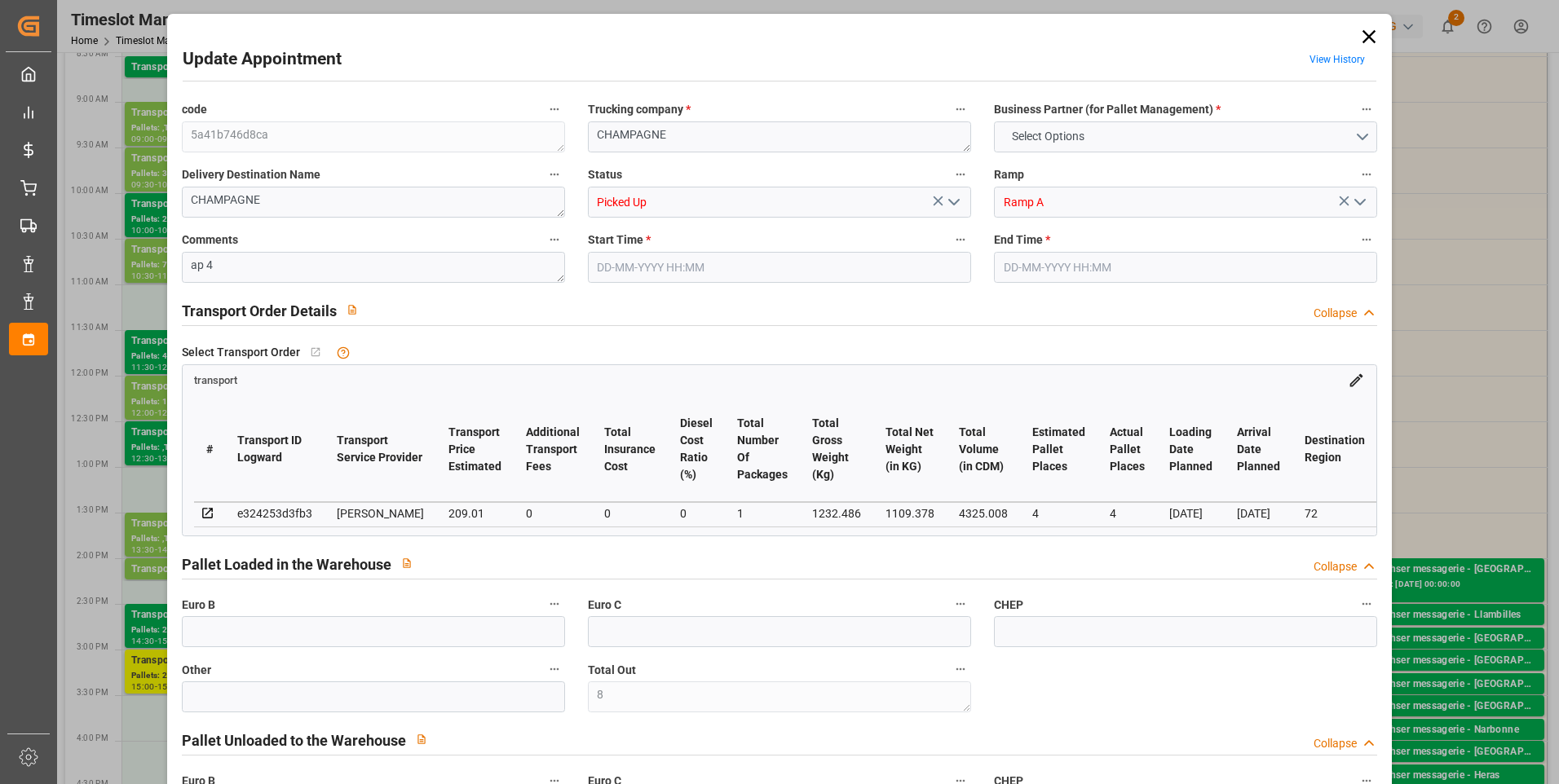
type input "8"
type input "4"
type input "209.01"
type input "0"
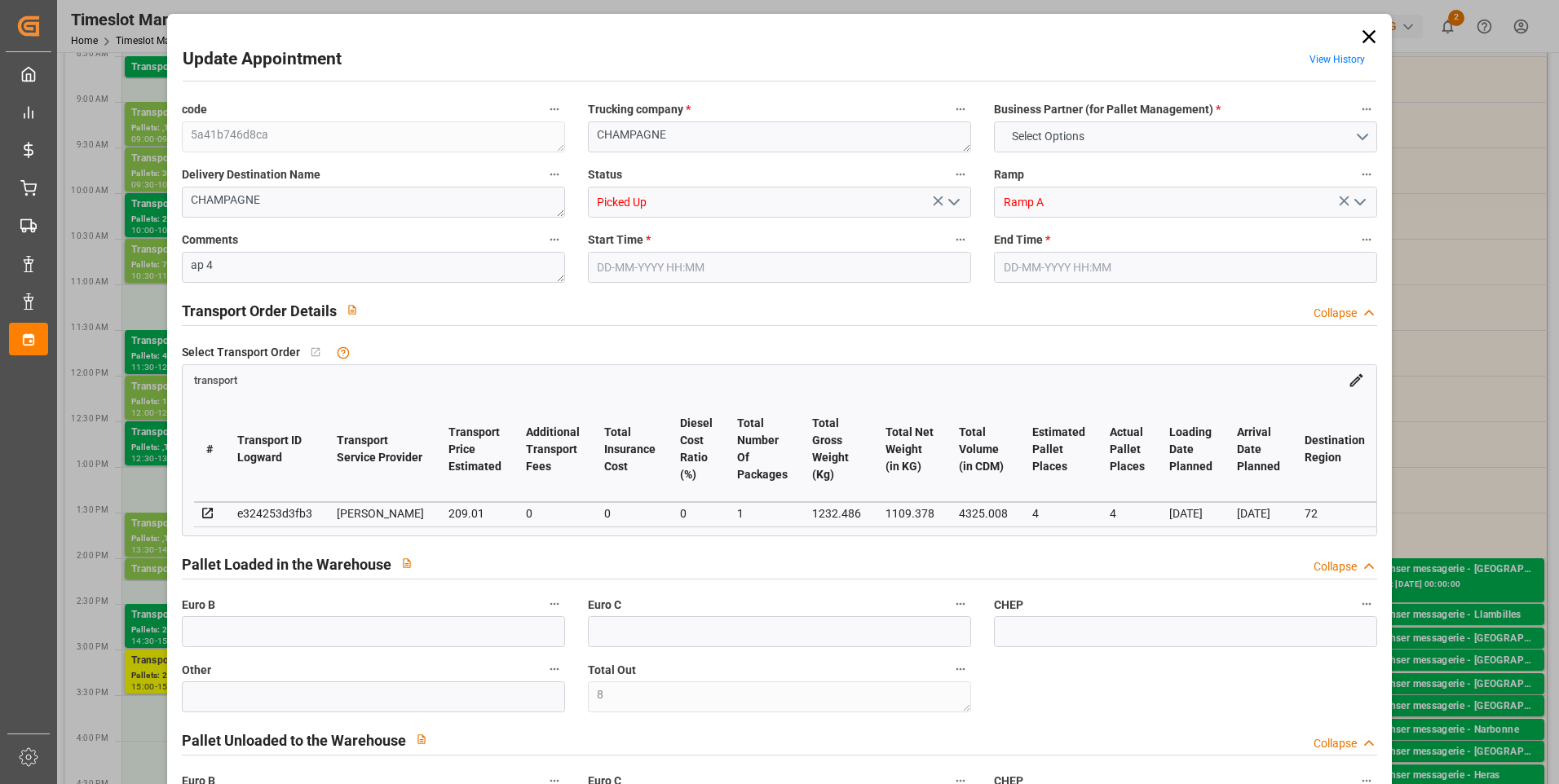
type input "0"
type input "200.5451"
type input "-8.4649"
type input "1"
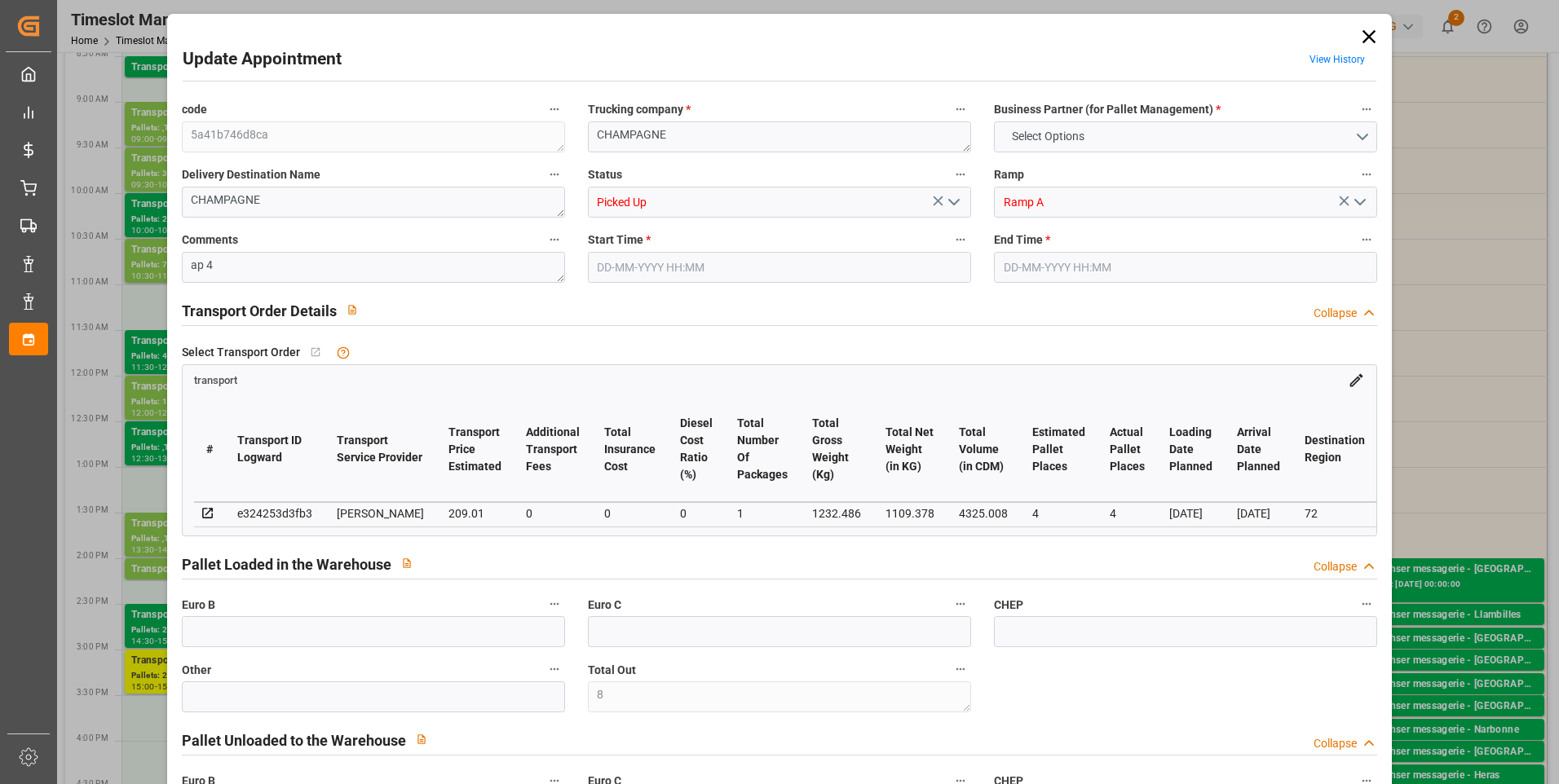
type input "1109.378"
type input "1414.39"
type input "4325.008"
type input "72"
type input "4"
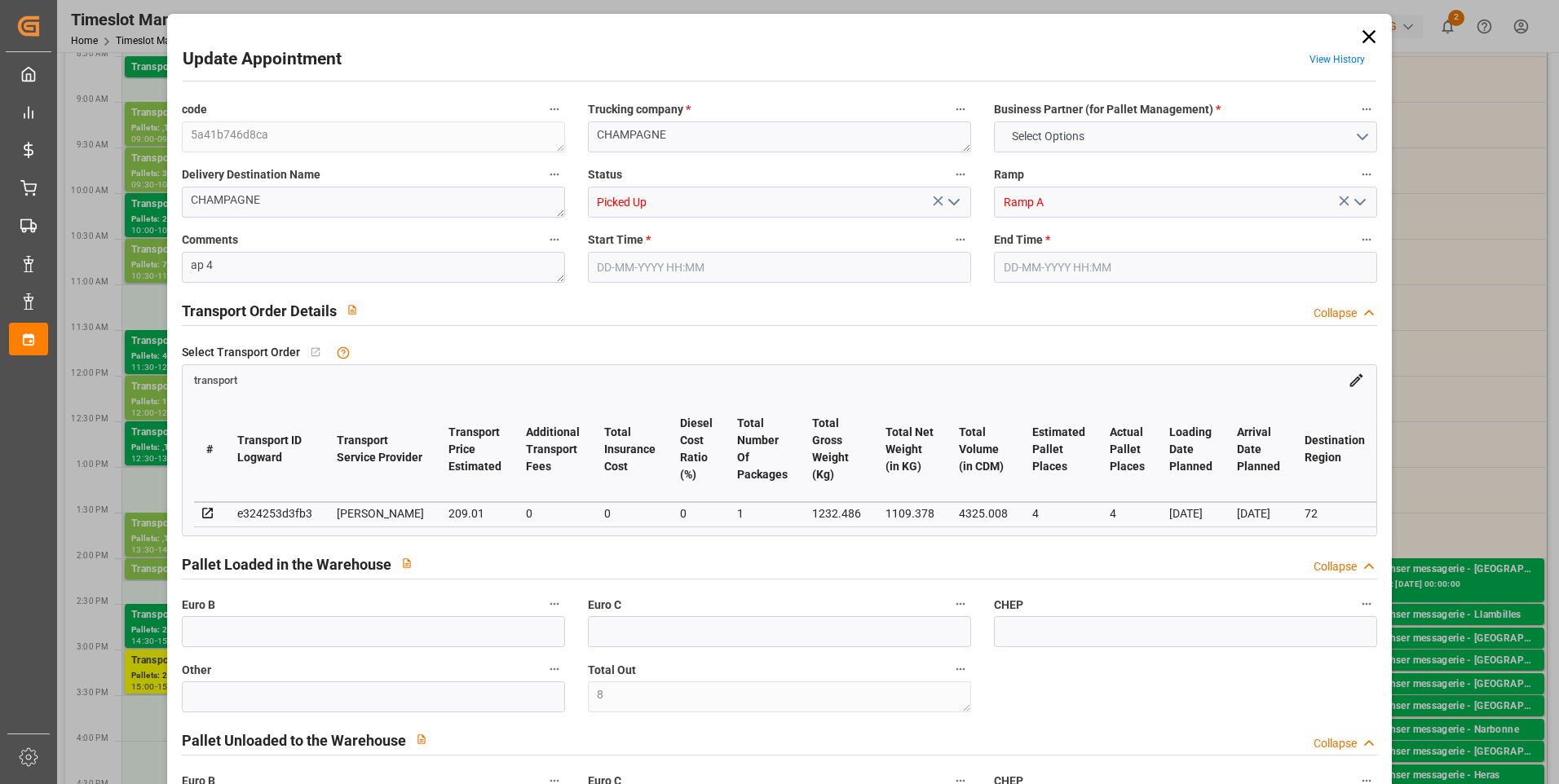
type input "143"
type input "8"
type input "101"
type input "1232.486"
type input "0"
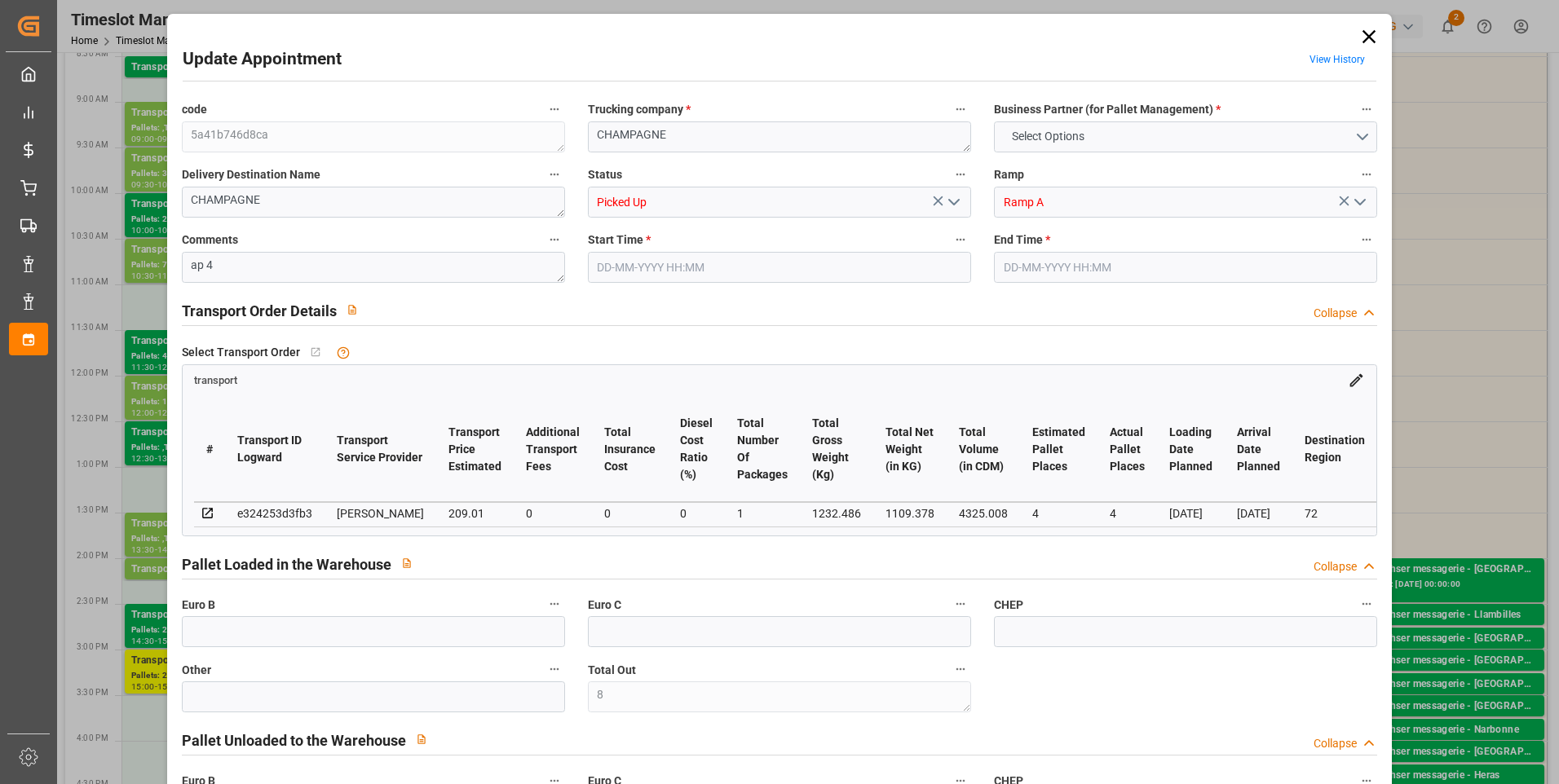
type input "4710.8598"
type input "0"
type input "21"
type input "35"
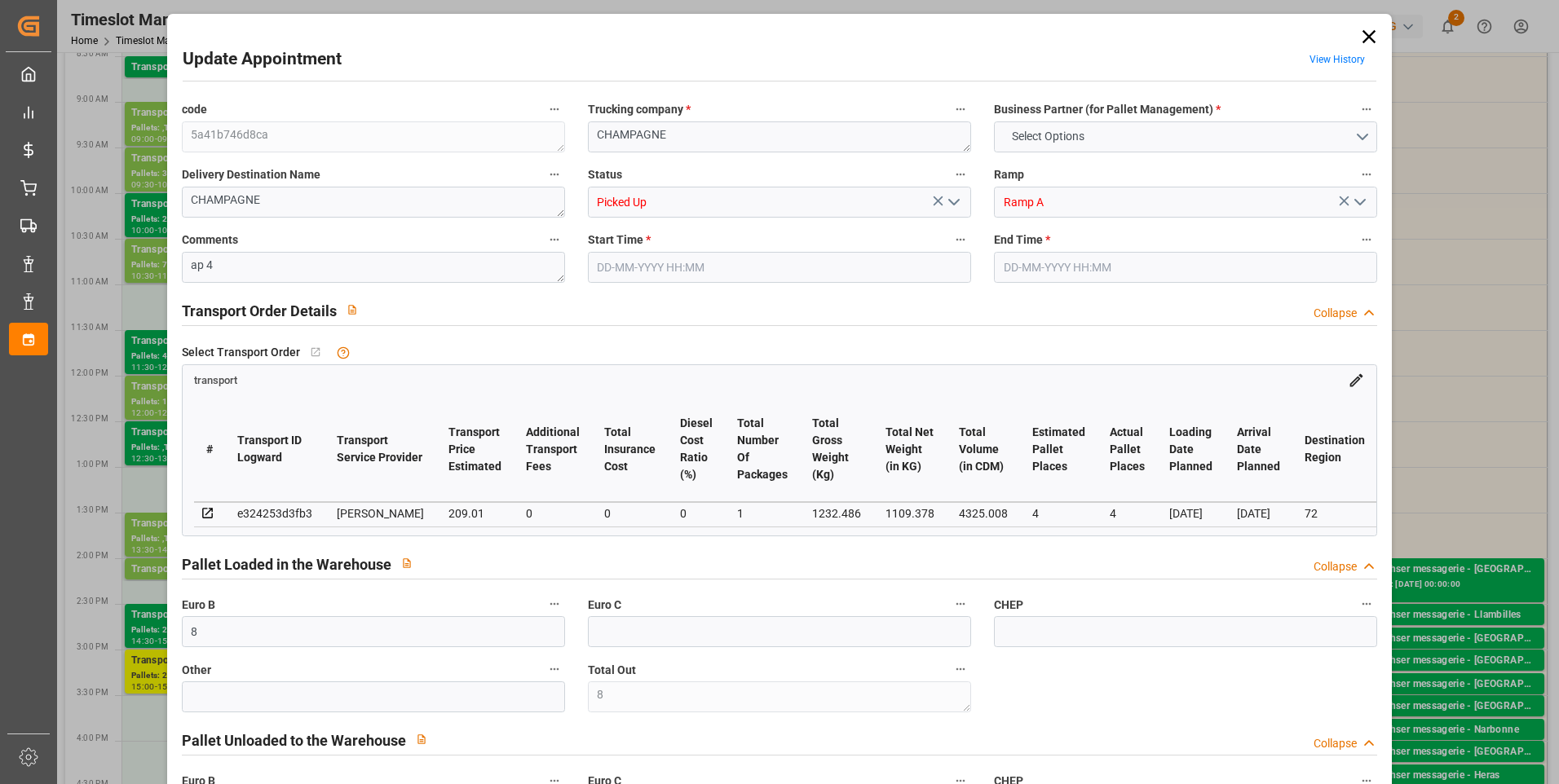
type input "27-08-2025 11:30"
type input "27-08-2025 12:00"
type input "21-08-2025 16:26"
type input "21-08-2025 11:49"
type input "[DATE]"
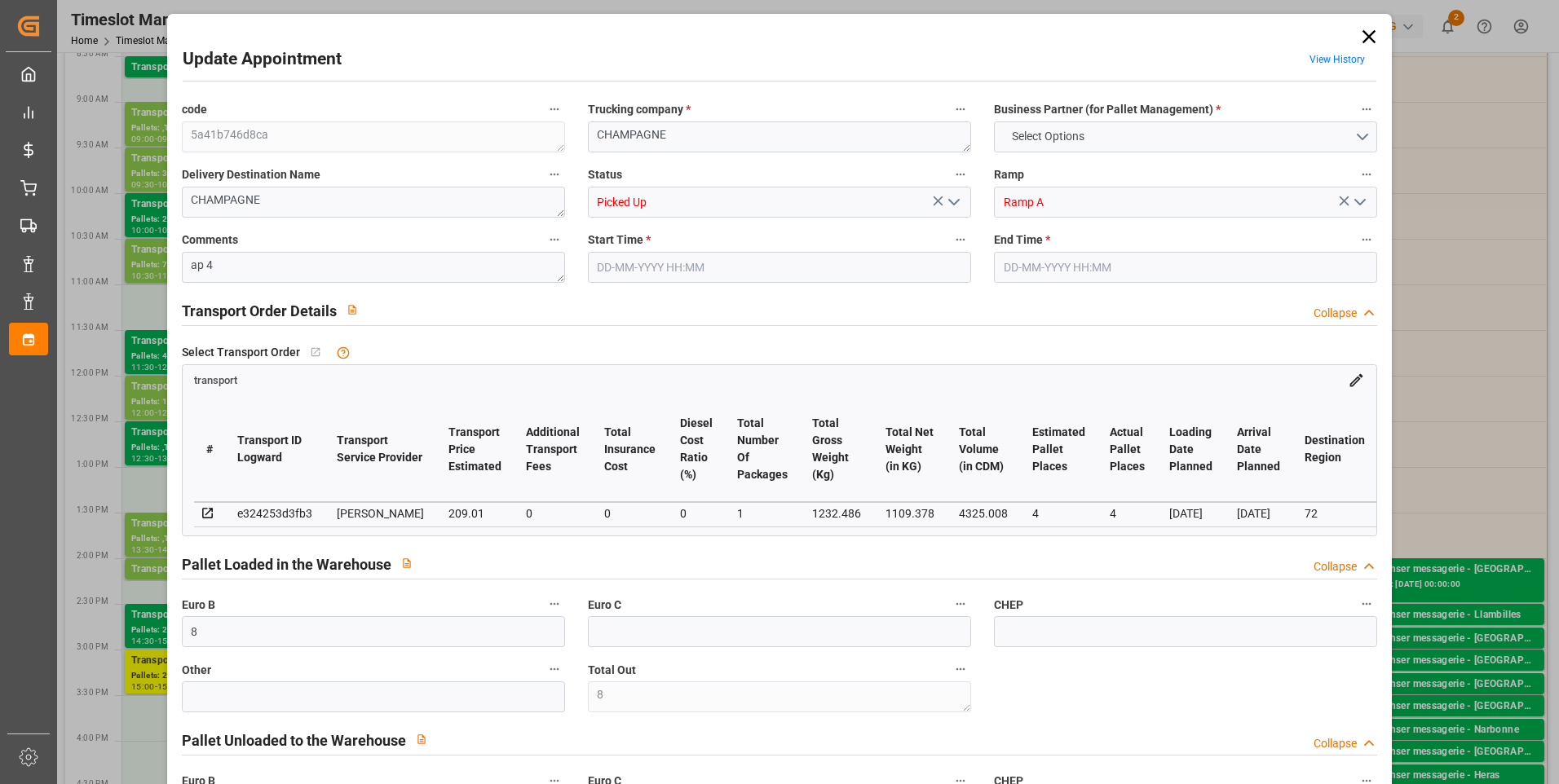
type input "[DATE]"
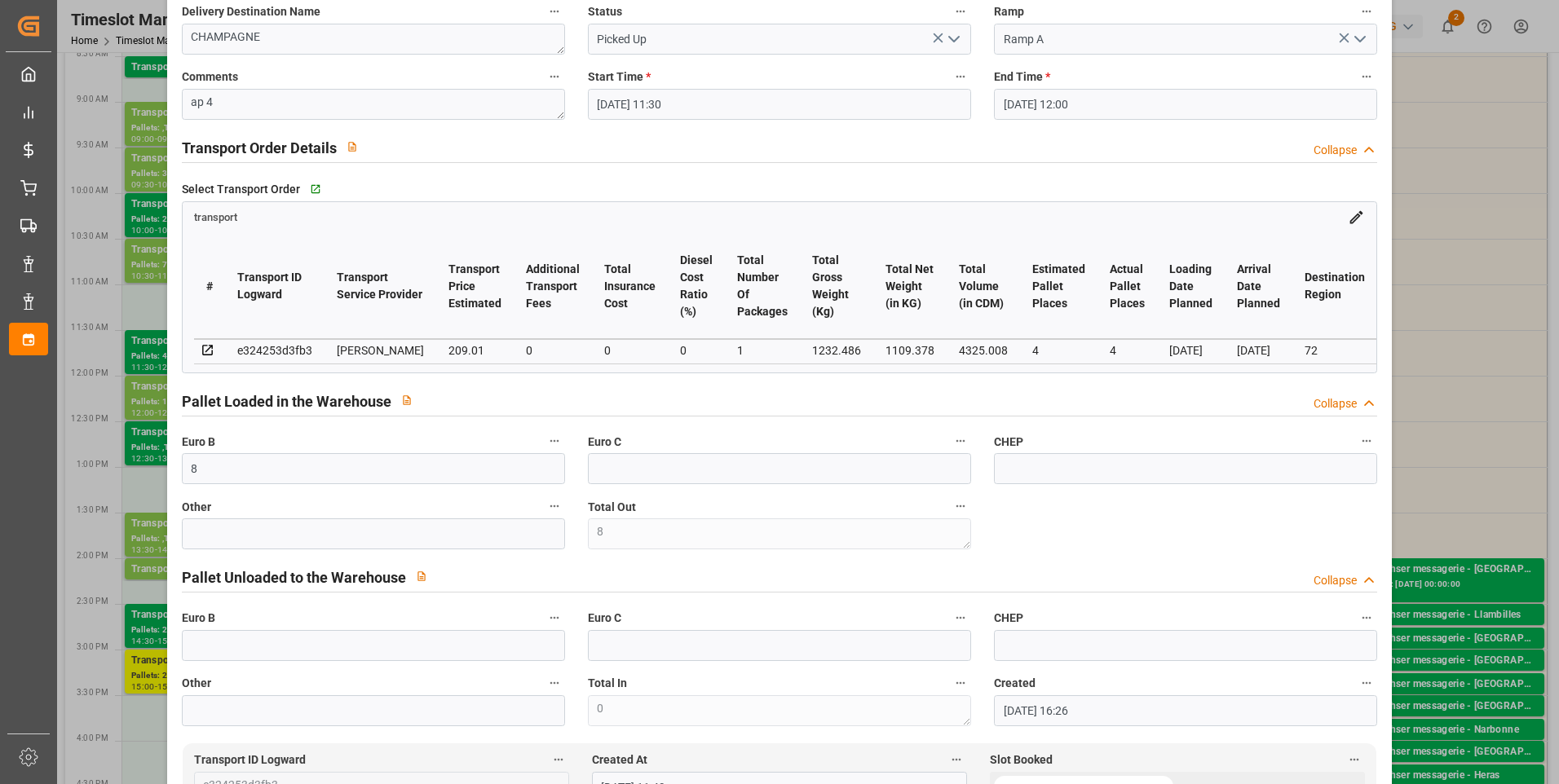
scroll to position [0, 0]
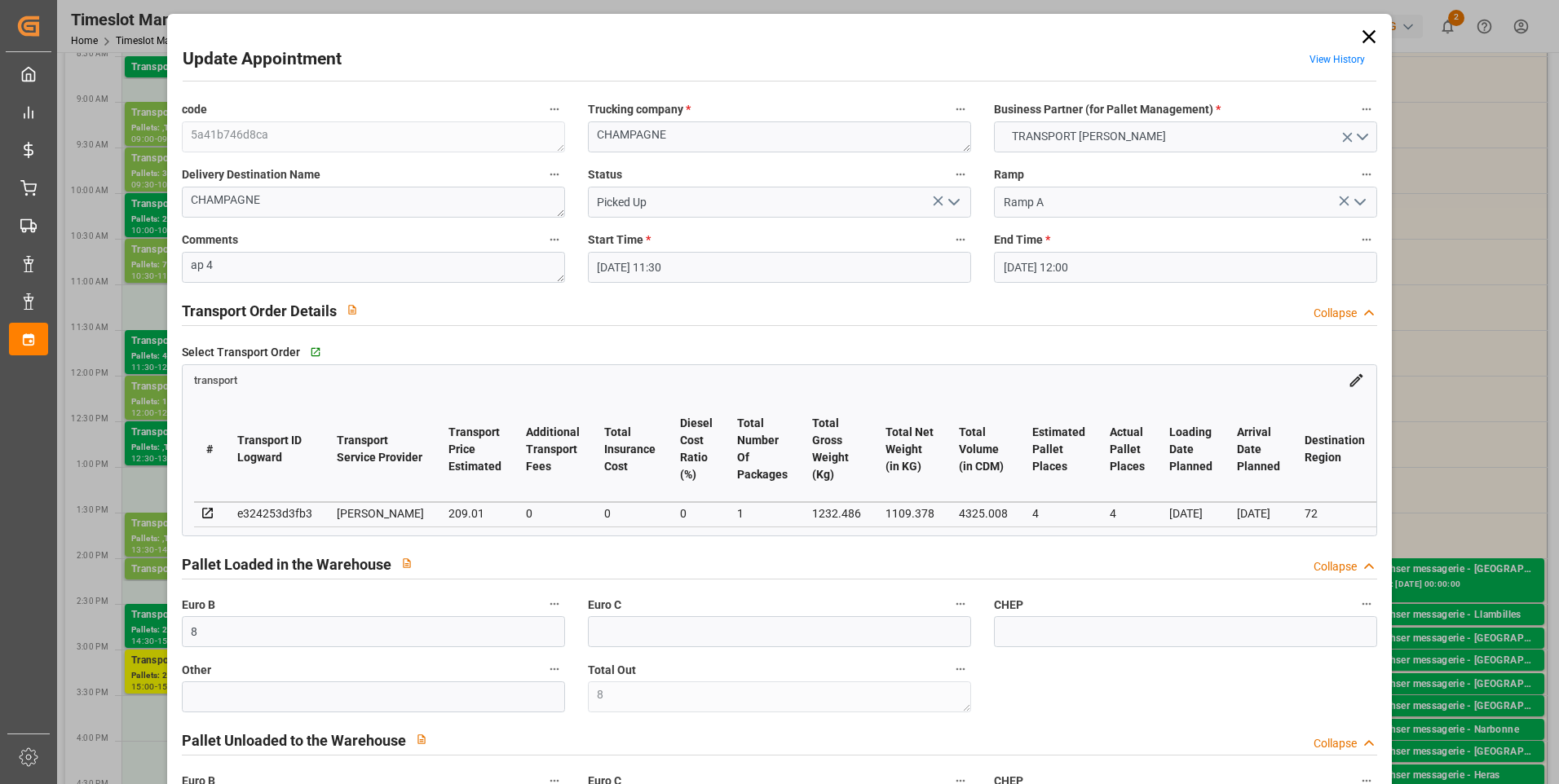
click at [769, 34] on icon at bounding box center [1369, 37] width 23 height 23
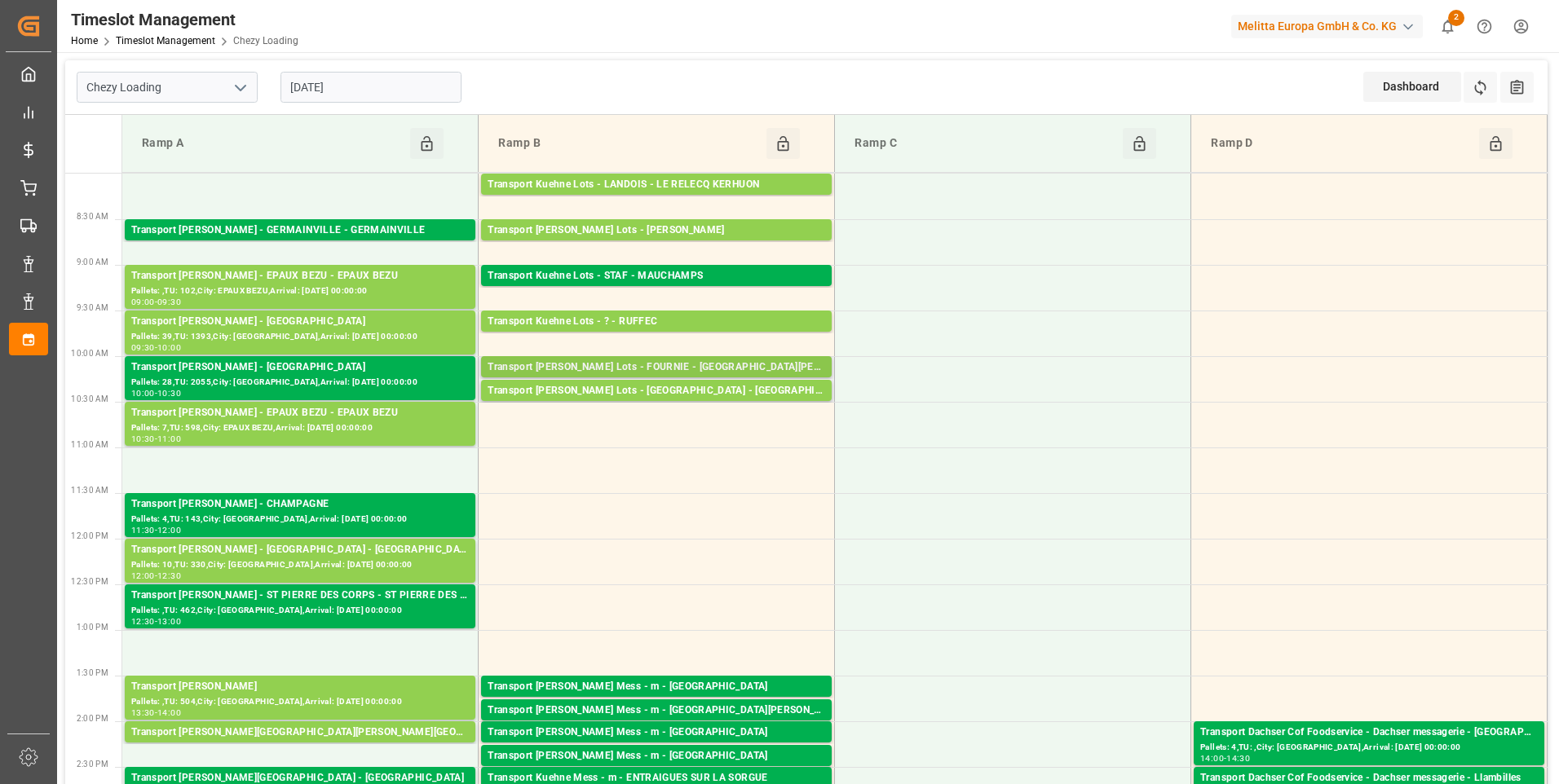
click at [654, 368] on div "Transport Kuehne Lots - FOURNIE - SAINT MARTIN DE CRAU" at bounding box center [656, 368] width 338 height 17
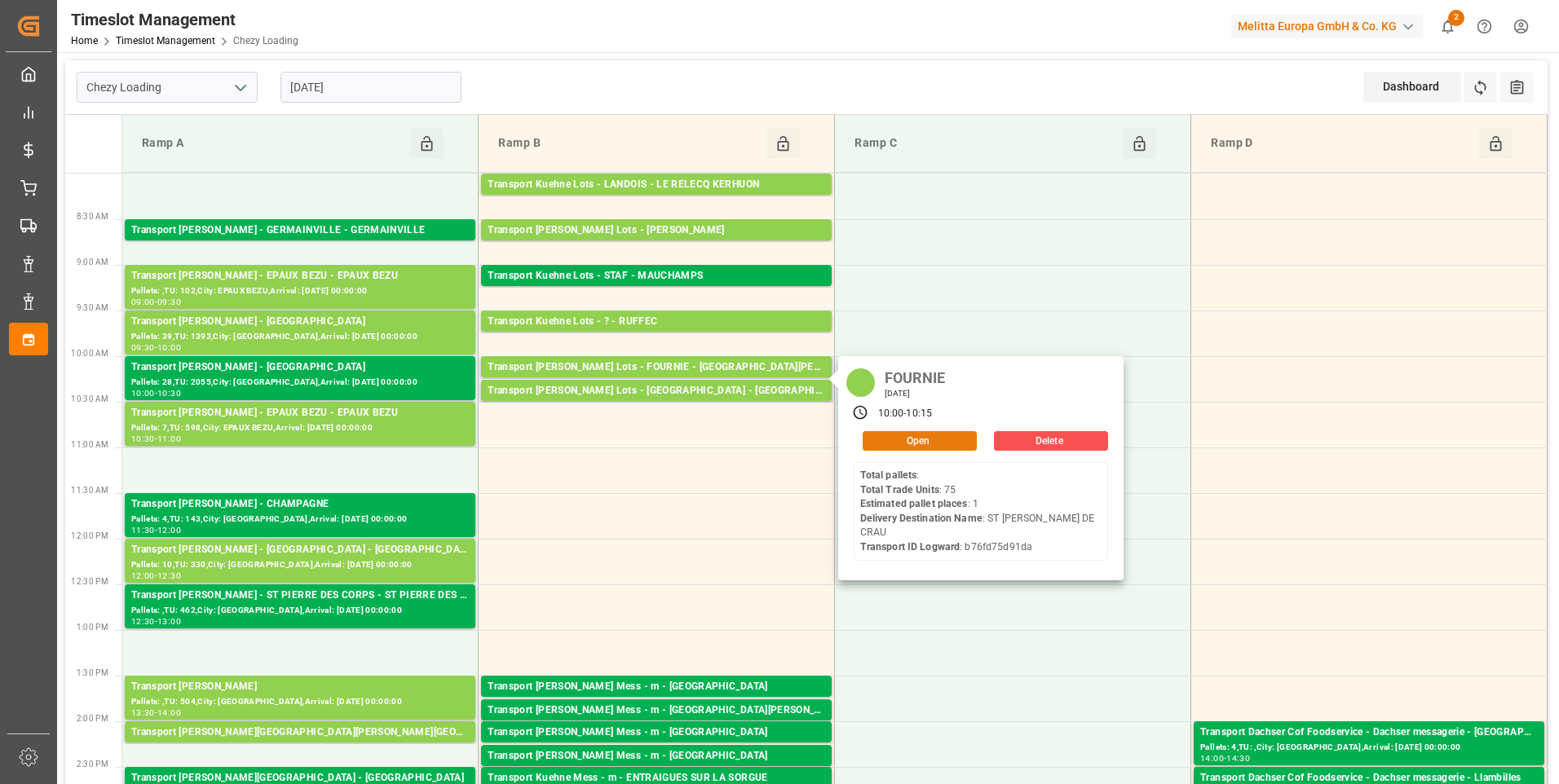
click at [769, 449] on button "Open" at bounding box center [920, 441] width 114 height 19
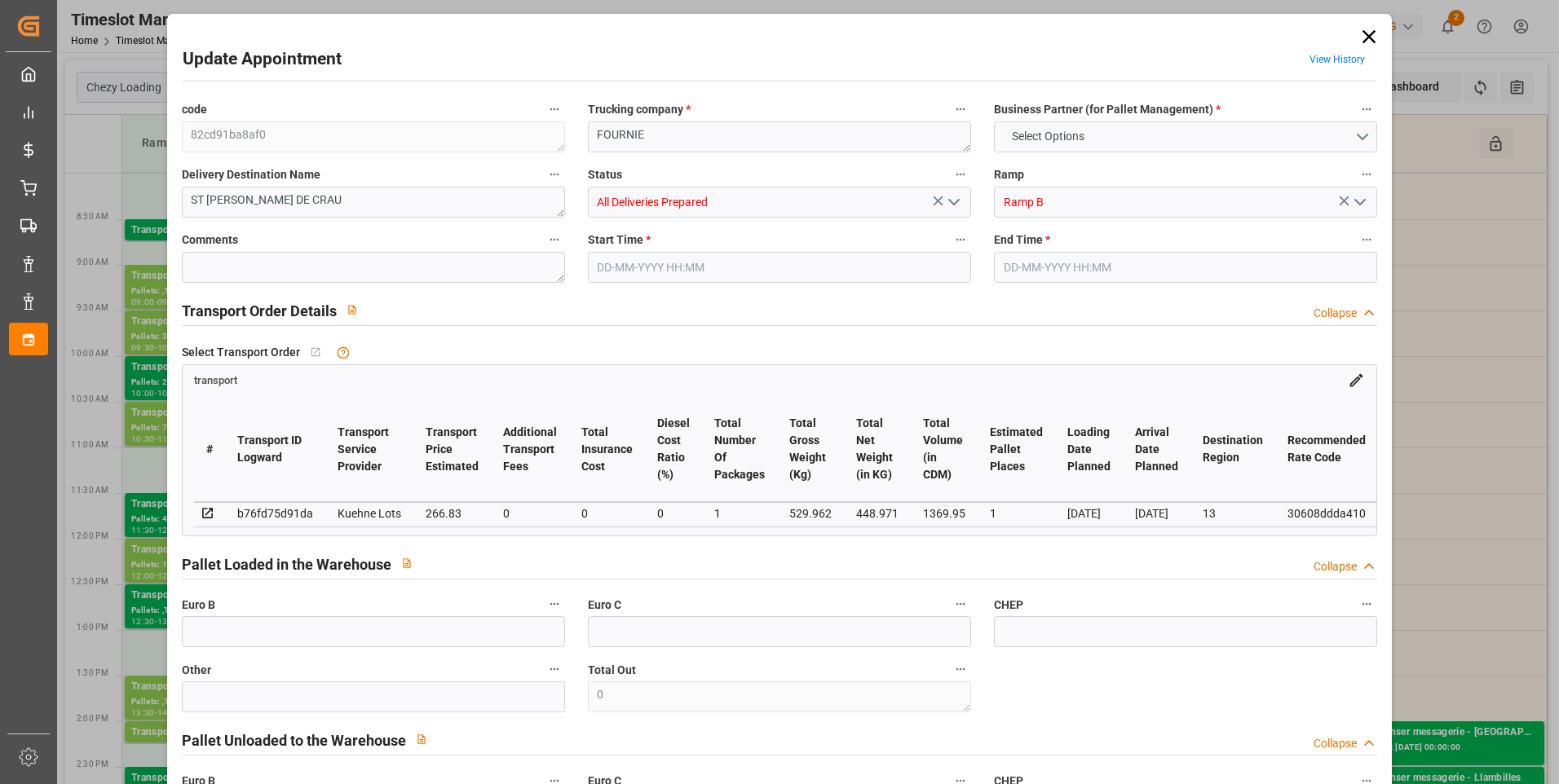
type input "1"
type input "266.83"
type input "0"
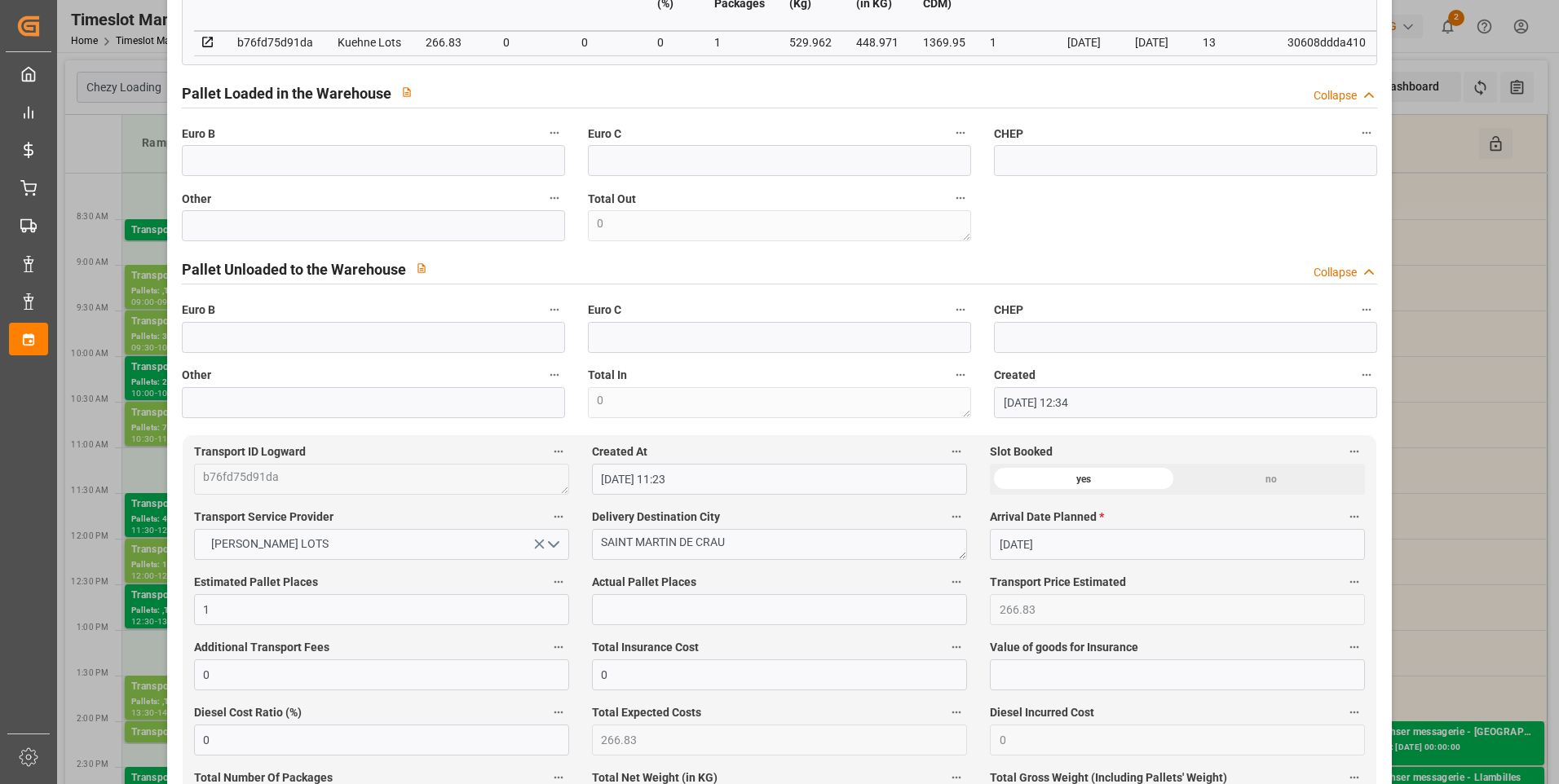
scroll to position [408, 0]
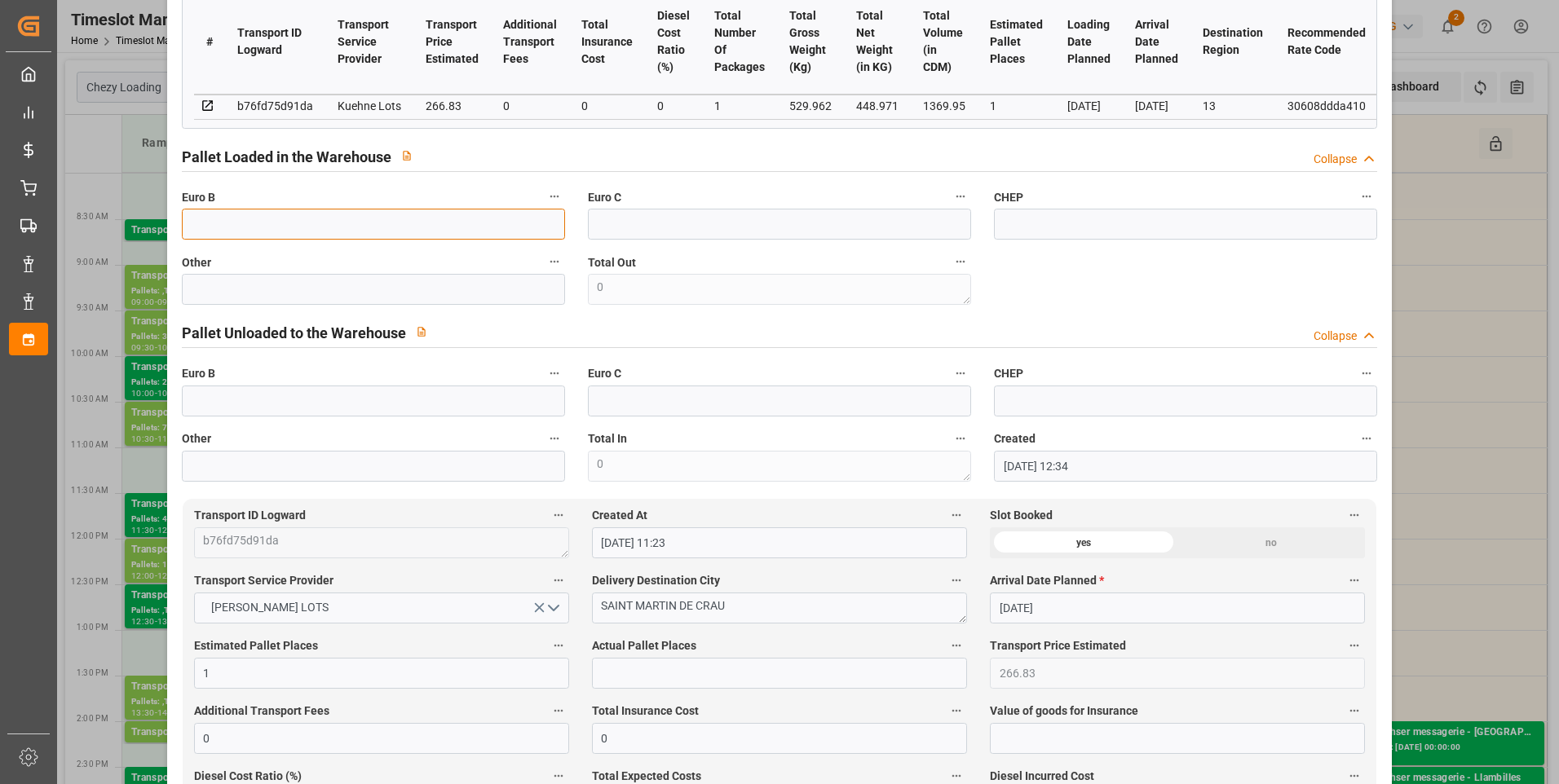
click at [314, 236] on input "text" at bounding box center [373, 224] width 383 height 31
click at [620, 666] on input "text" at bounding box center [779, 672] width 375 height 31
click at [714, 682] on input "2" at bounding box center [779, 672] width 375 height 31
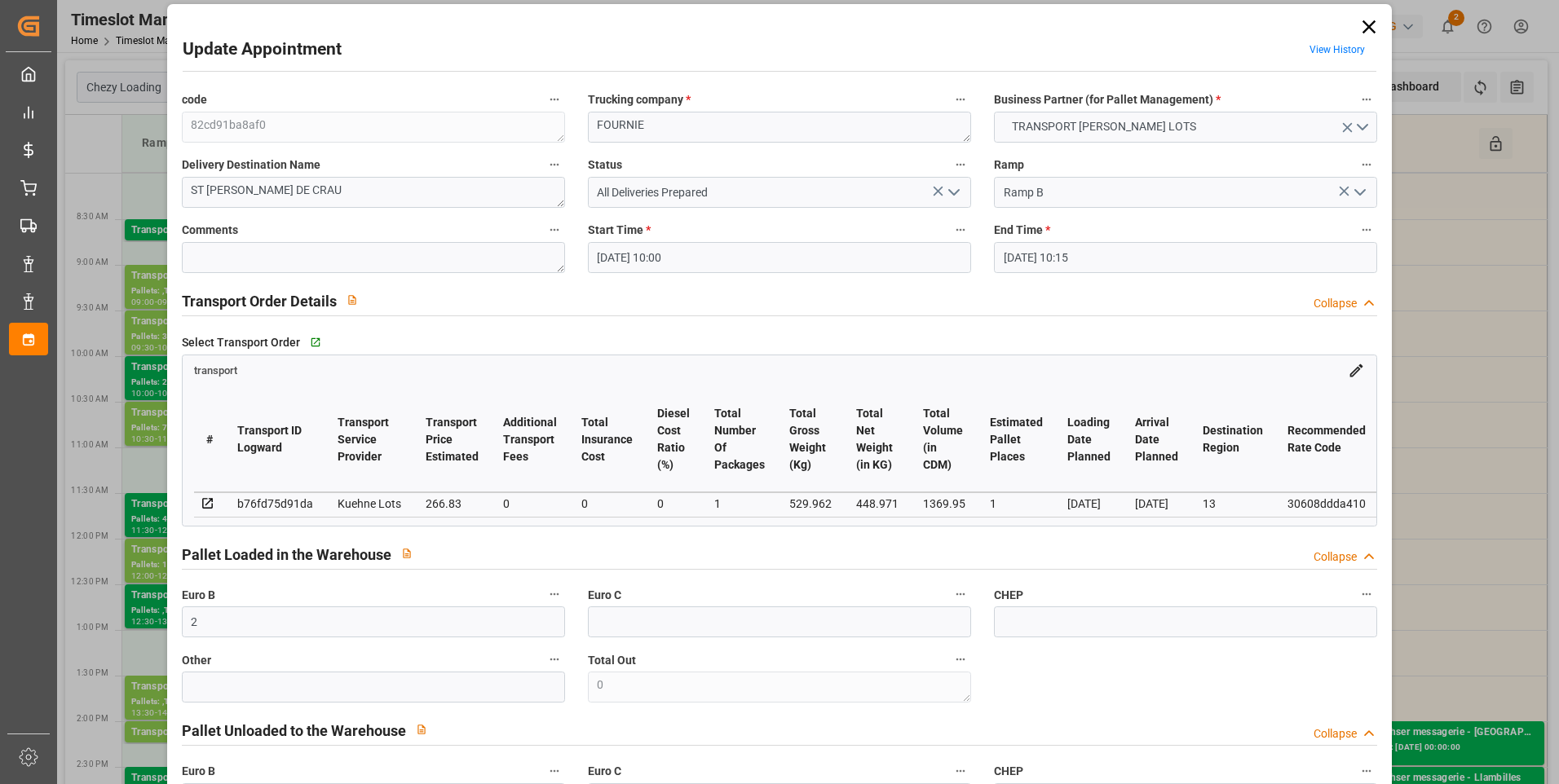
scroll to position [0, 0]
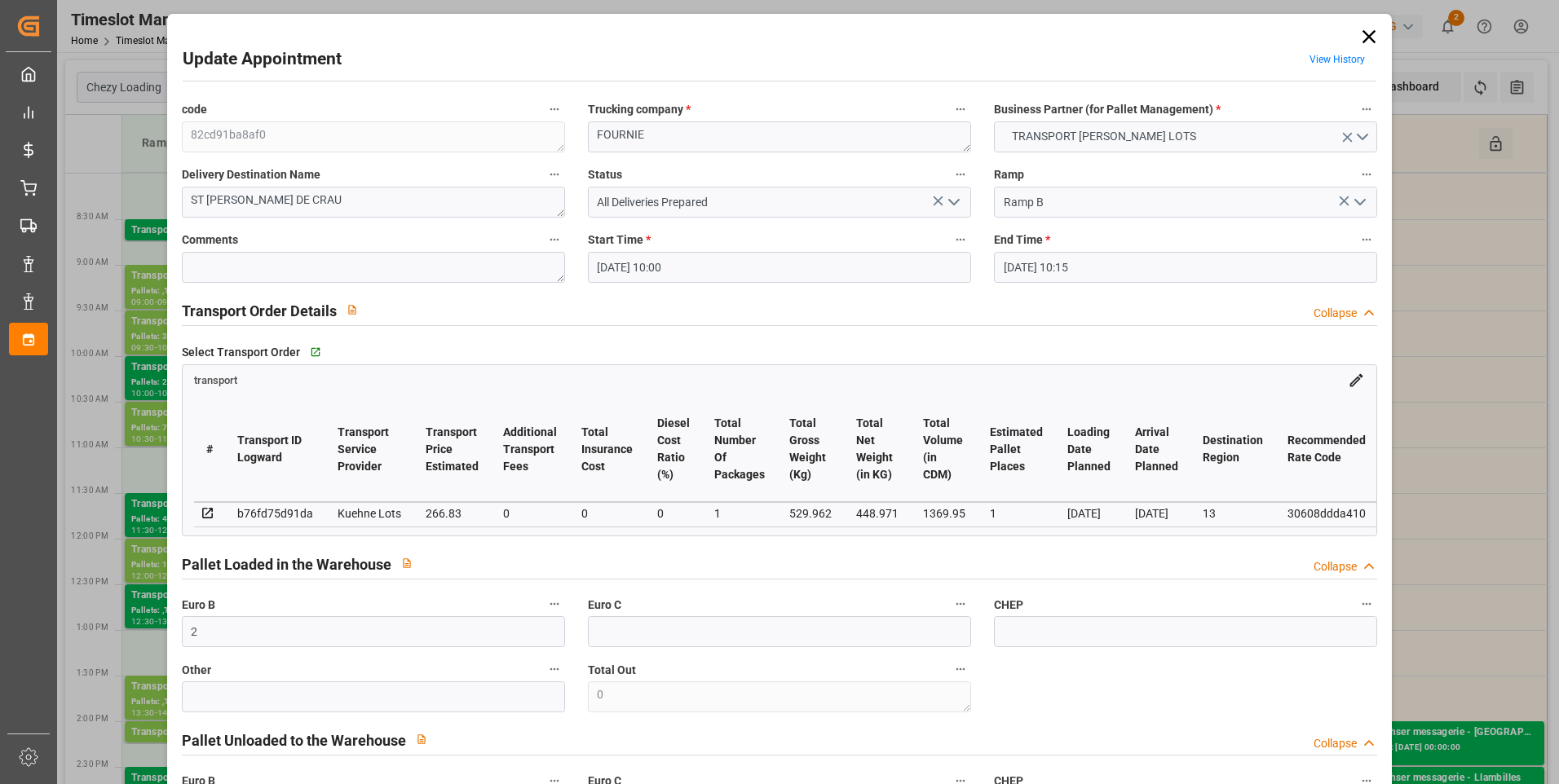
click at [769, 207] on icon "open menu" at bounding box center [954, 202] width 19 height 19
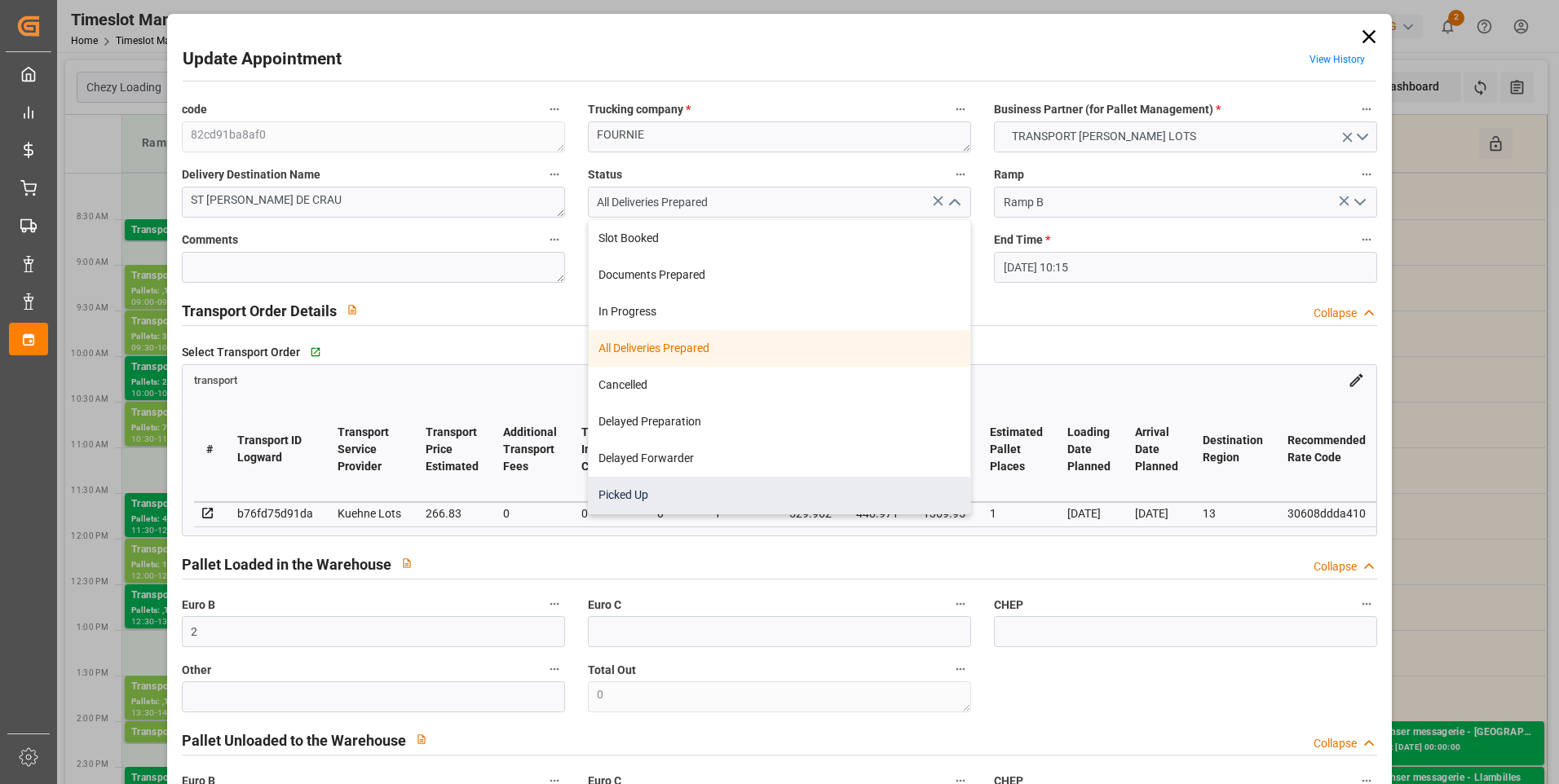
click at [605, 493] on div "Picked Up" at bounding box center [779, 495] width 382 height 37
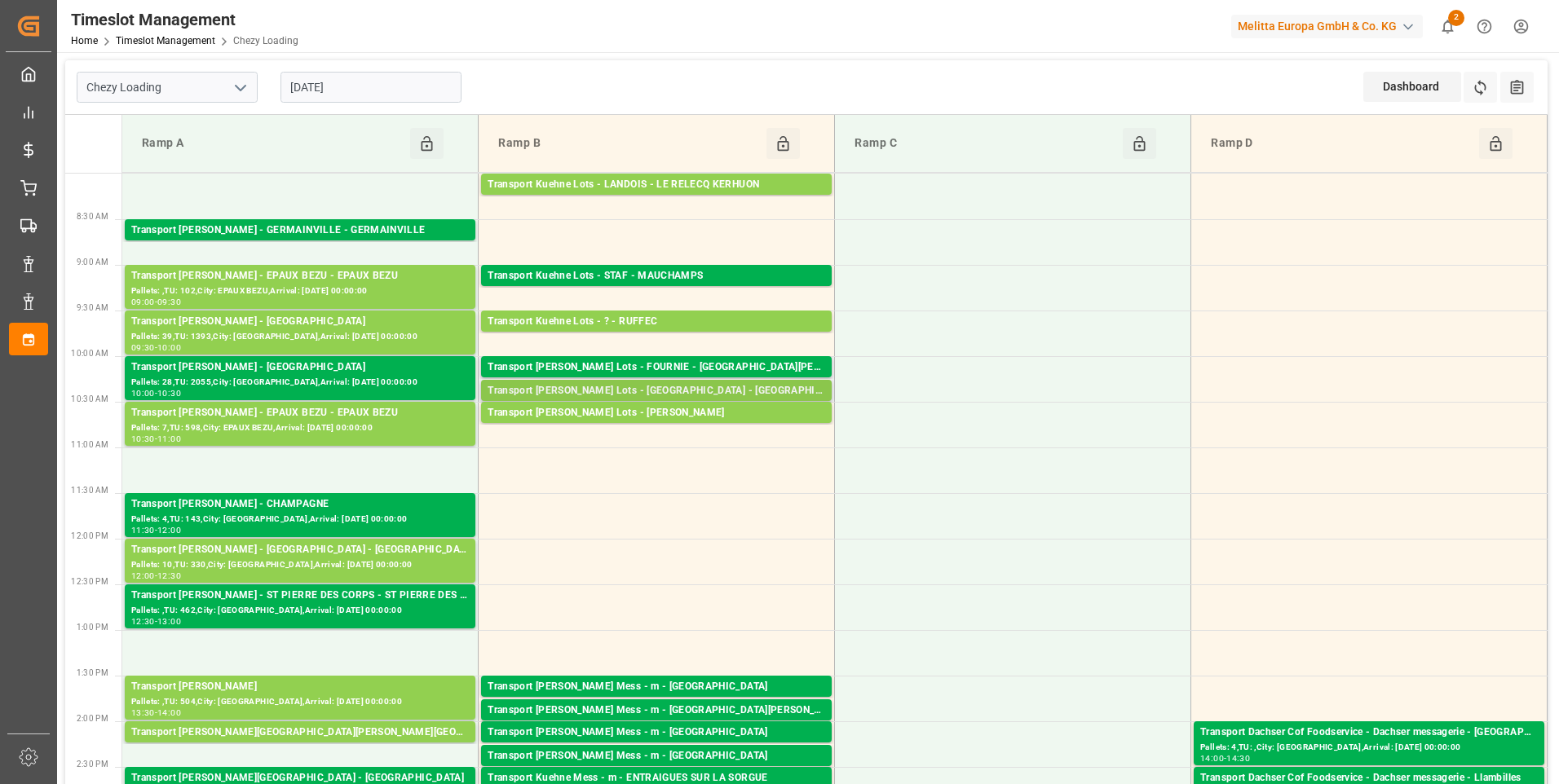
click at [604, 384] on div "Transport Kuehne Lots - FOURNIE - CASTELNAUDARY" at bounding box center [656, 391] width 338 height 17
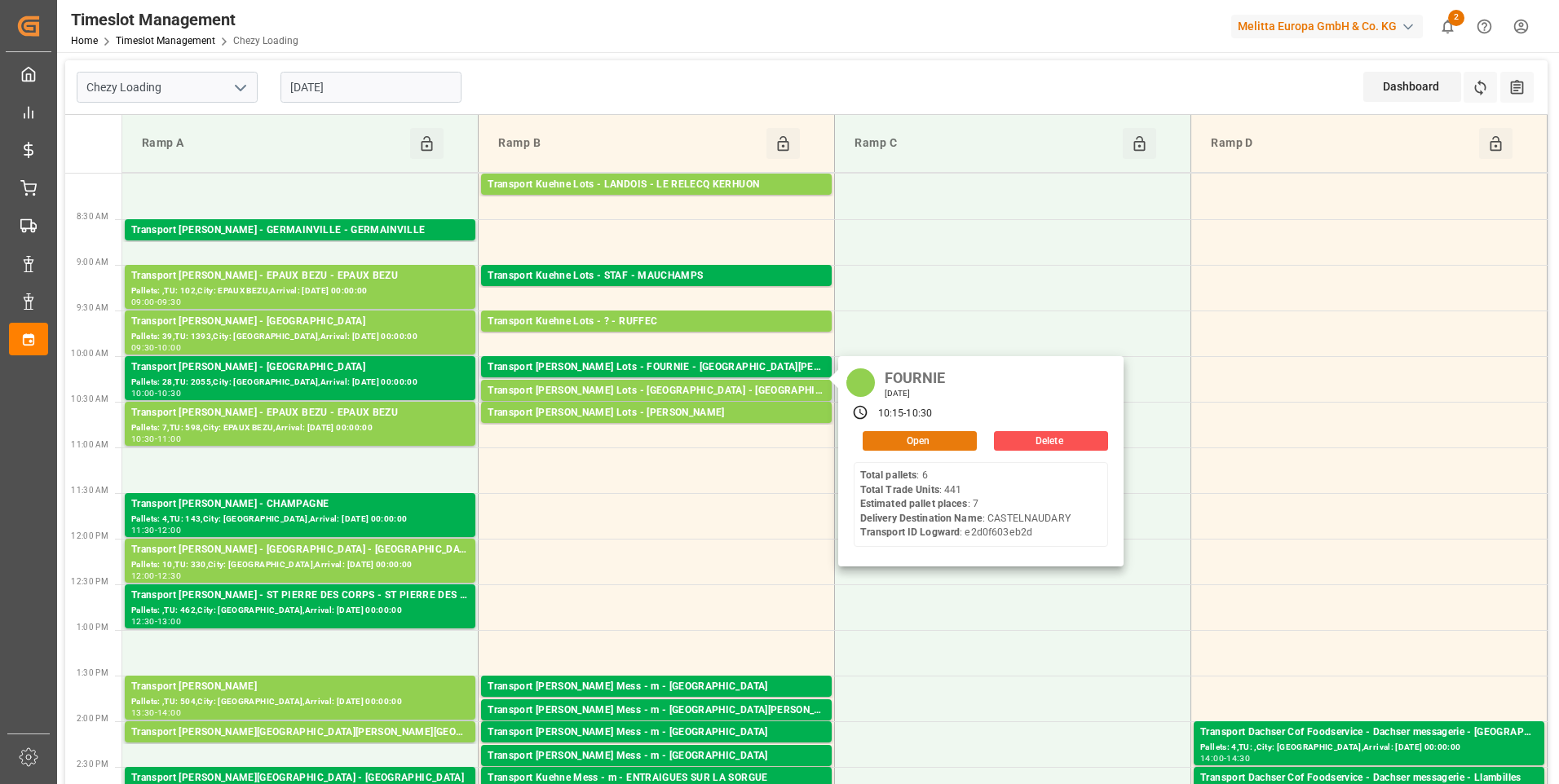
click at [769, 437] on button "Open" at bounding box center [920, 441] width 114 height 19
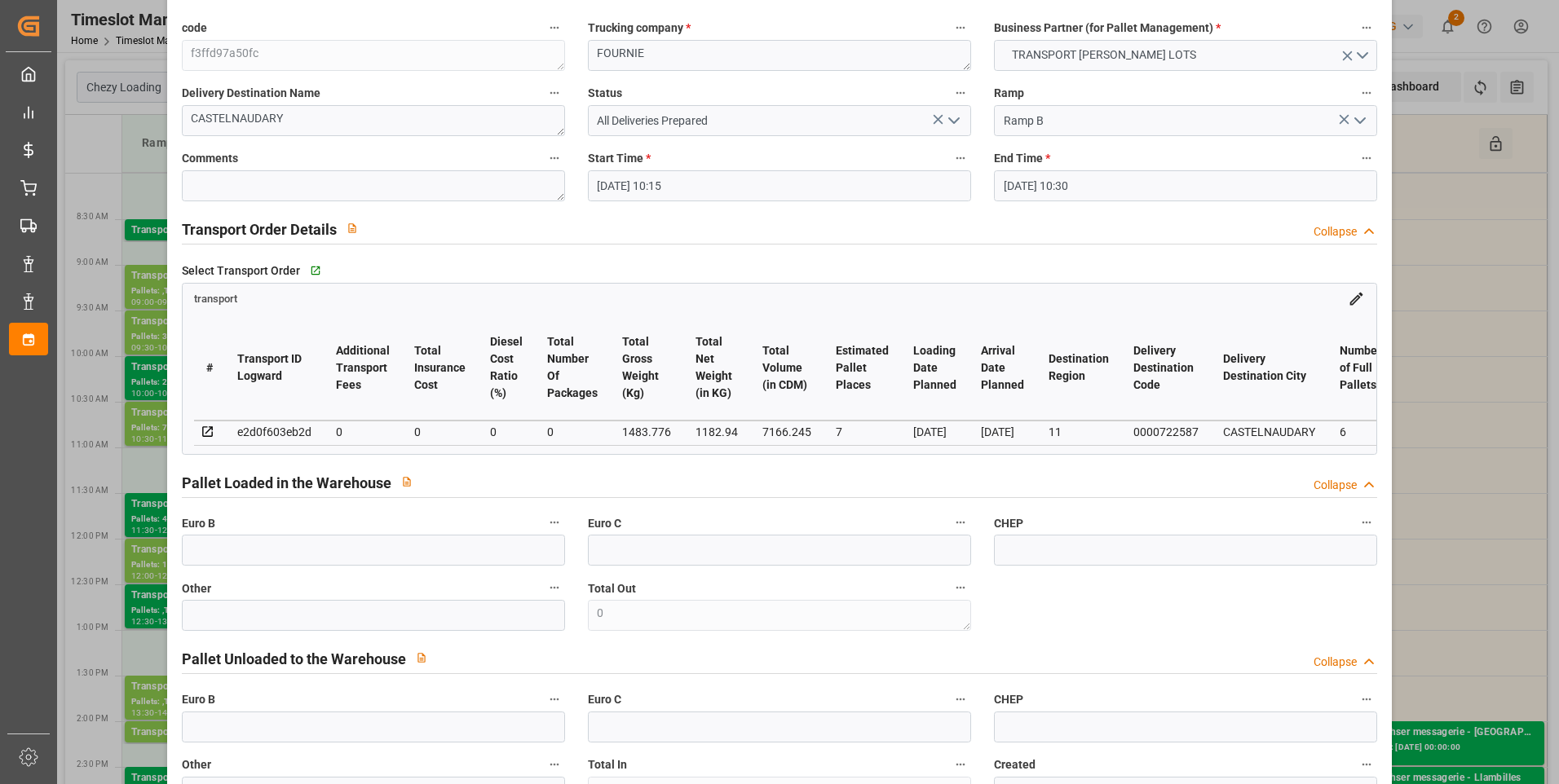
scroll to position [326, 0]
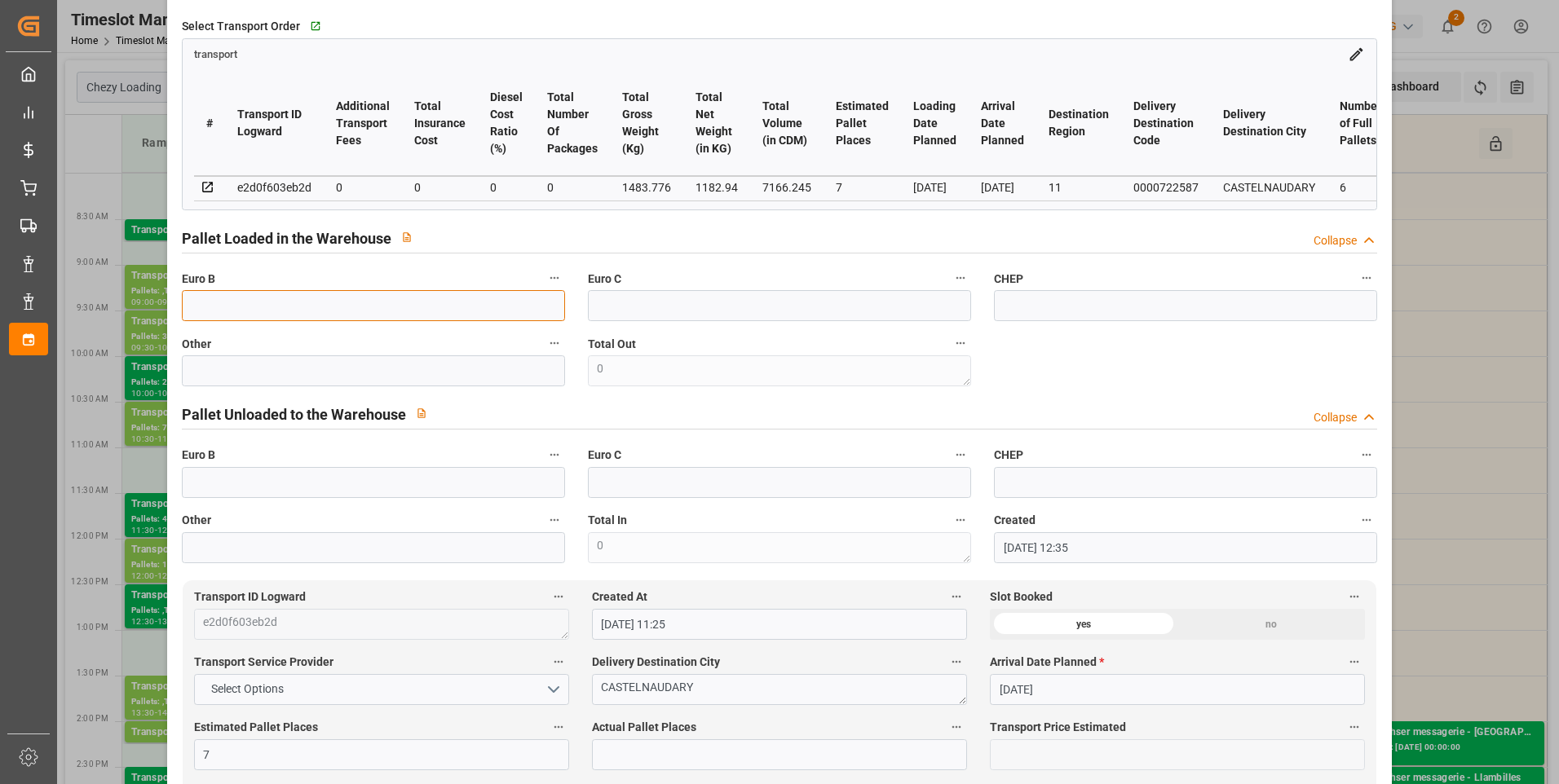
click at [224, 319] on input "text" at bounding box center [373, 305] width 383 height 31
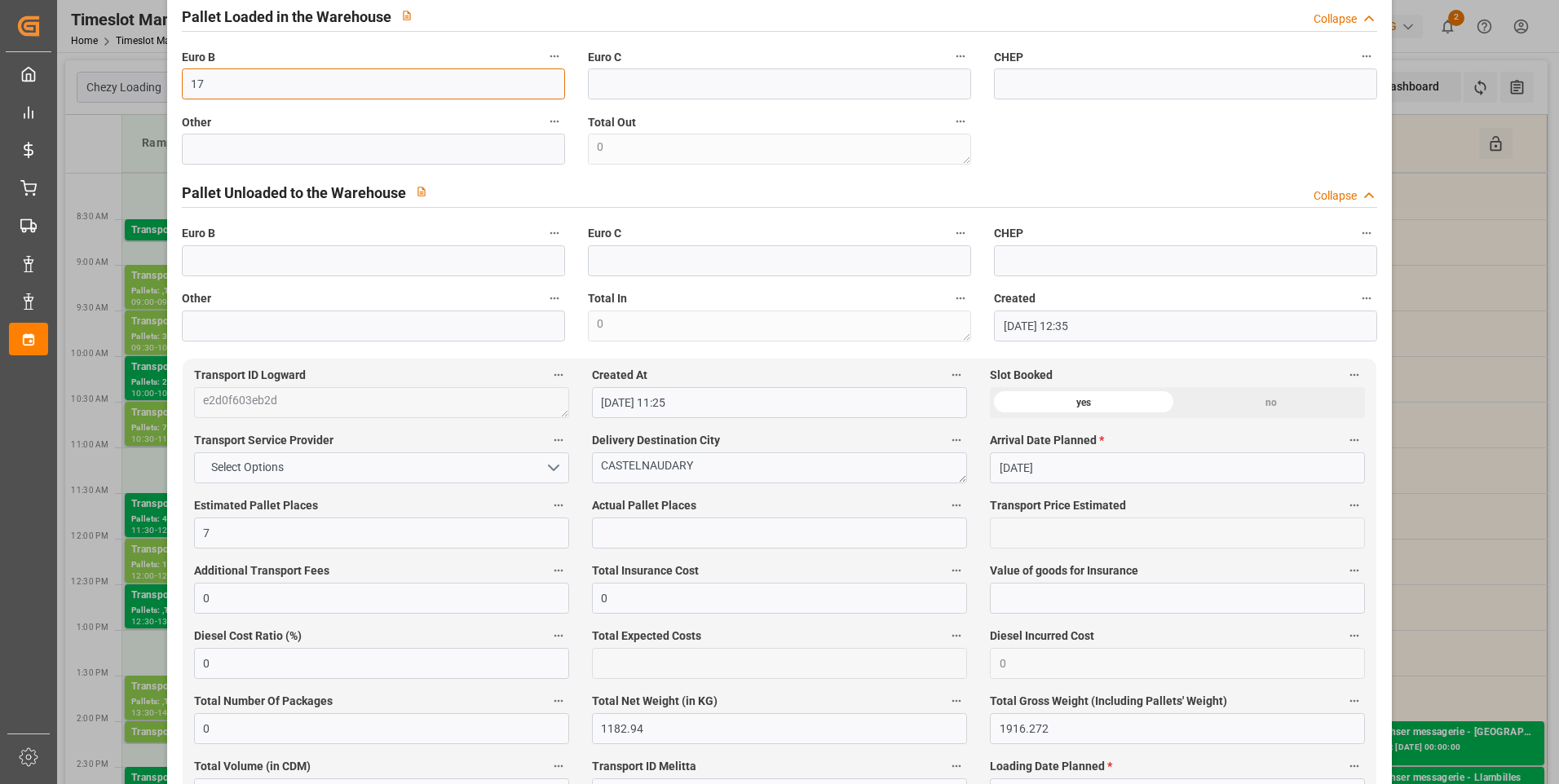
scroll to position [652, 0]
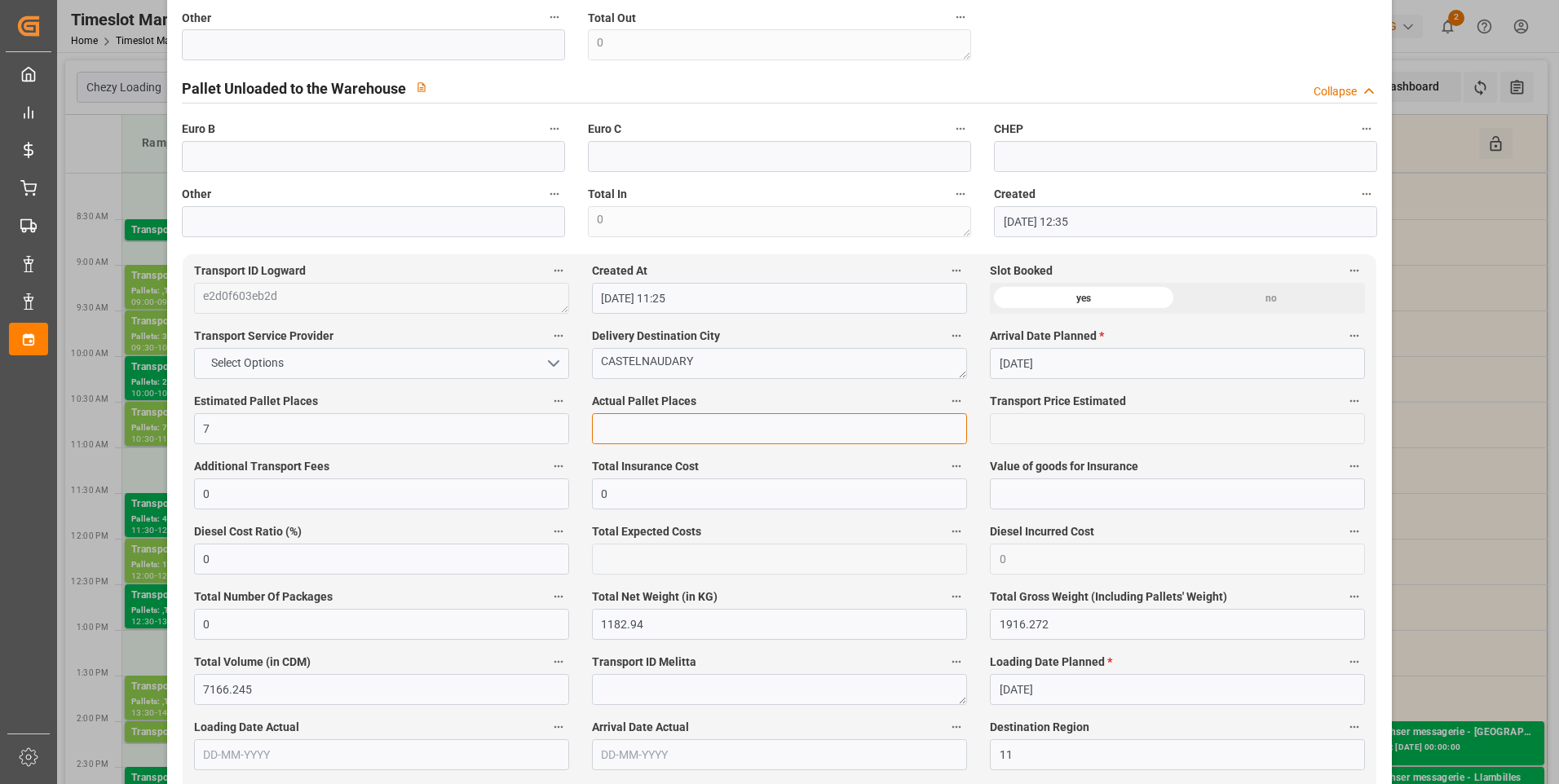
click at [613, 440] on input "text" at bounding box center [779, 428] width 375 height 31
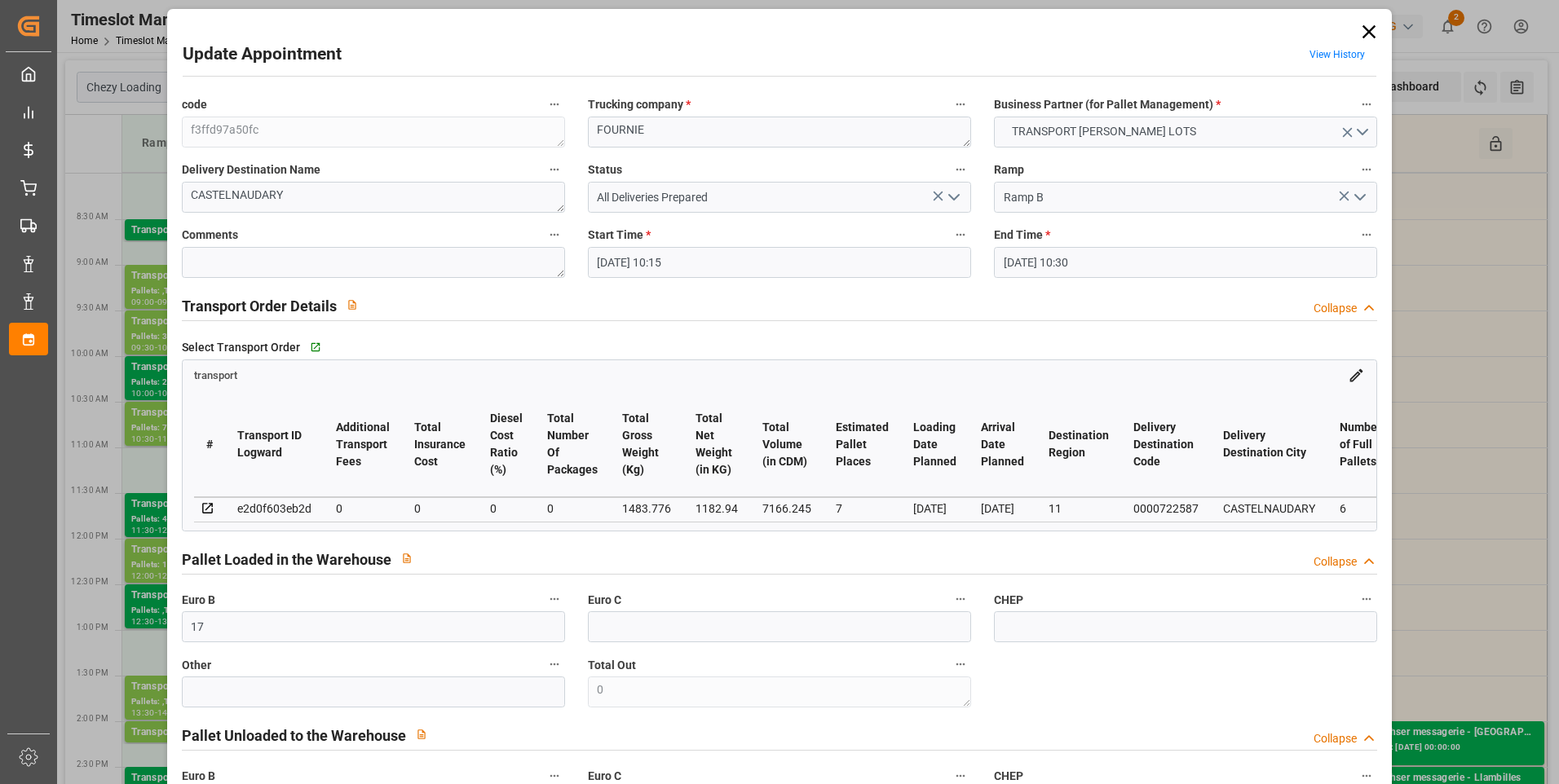
scroll to position [0, 0]
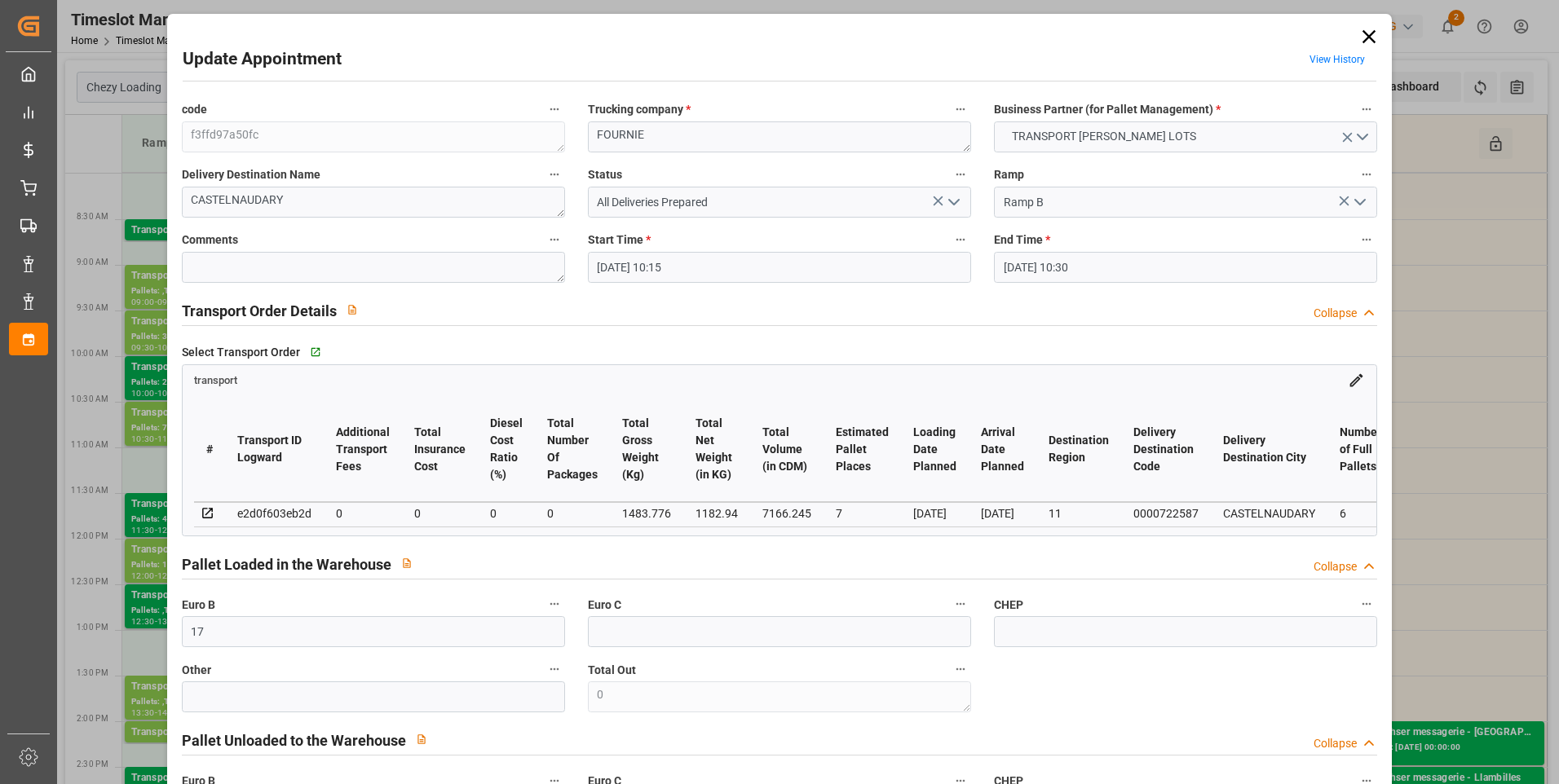
click at [769, 201] on icon "open menu" at bounding box center [954, 202] width 19 height 19
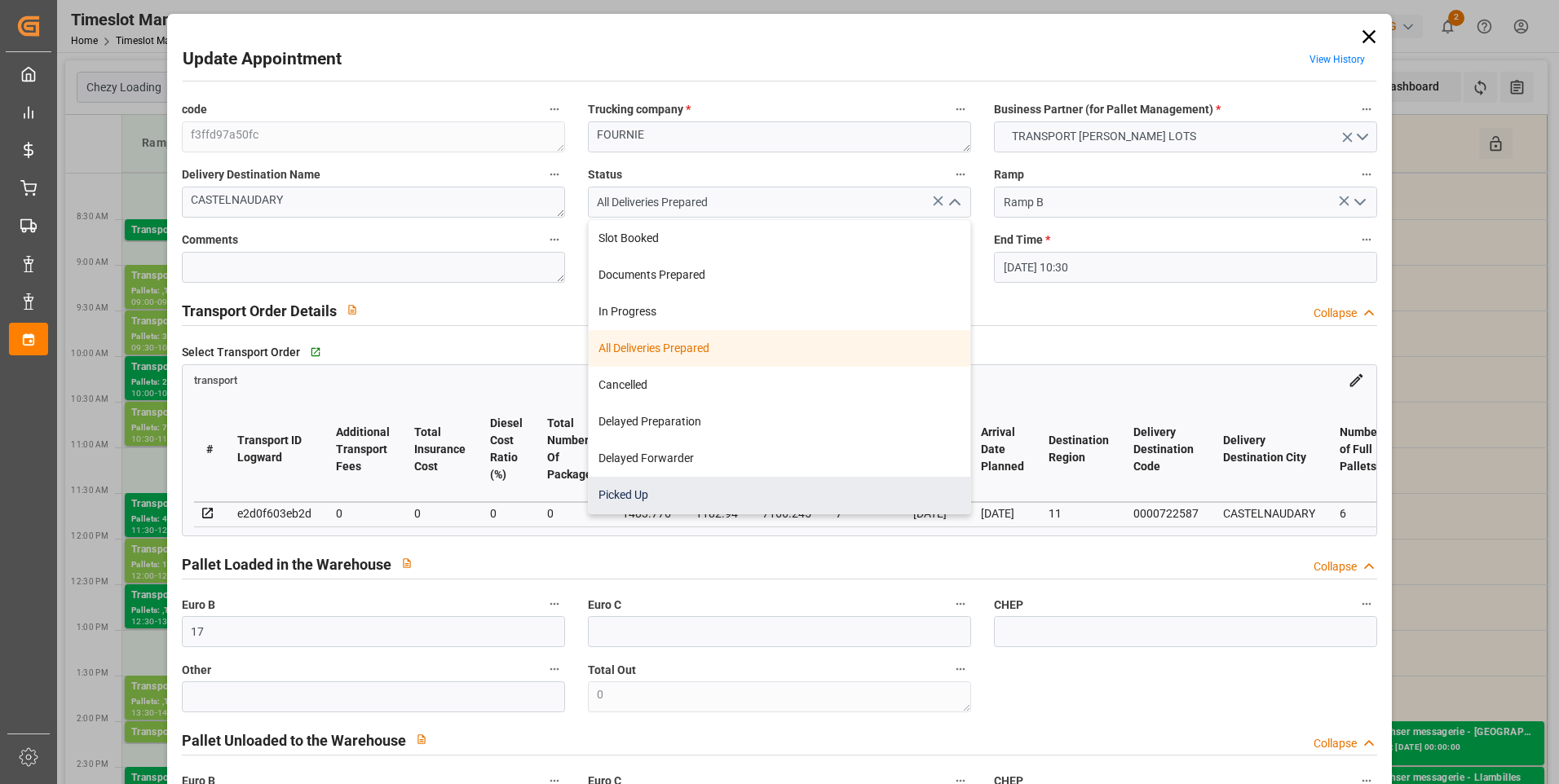
click at [632, 498] on div "Picked Up" at bounding box center [779, 495] width 382 height 37
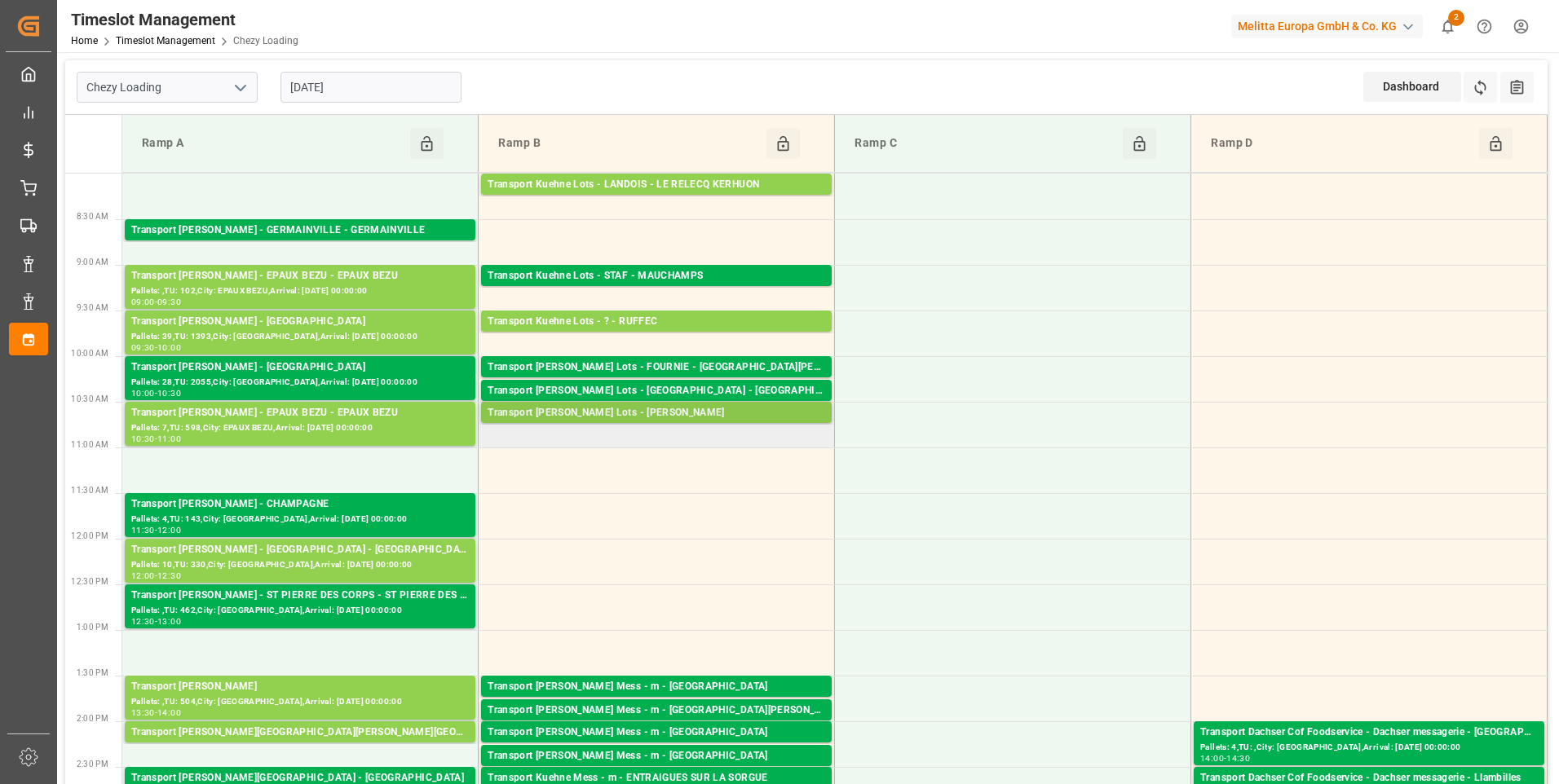
click at [623, 409] on div "Transport Kuehne Lots - FOURNIE - CHOISEY" at bounding box center [656, 413] width 338 height 17
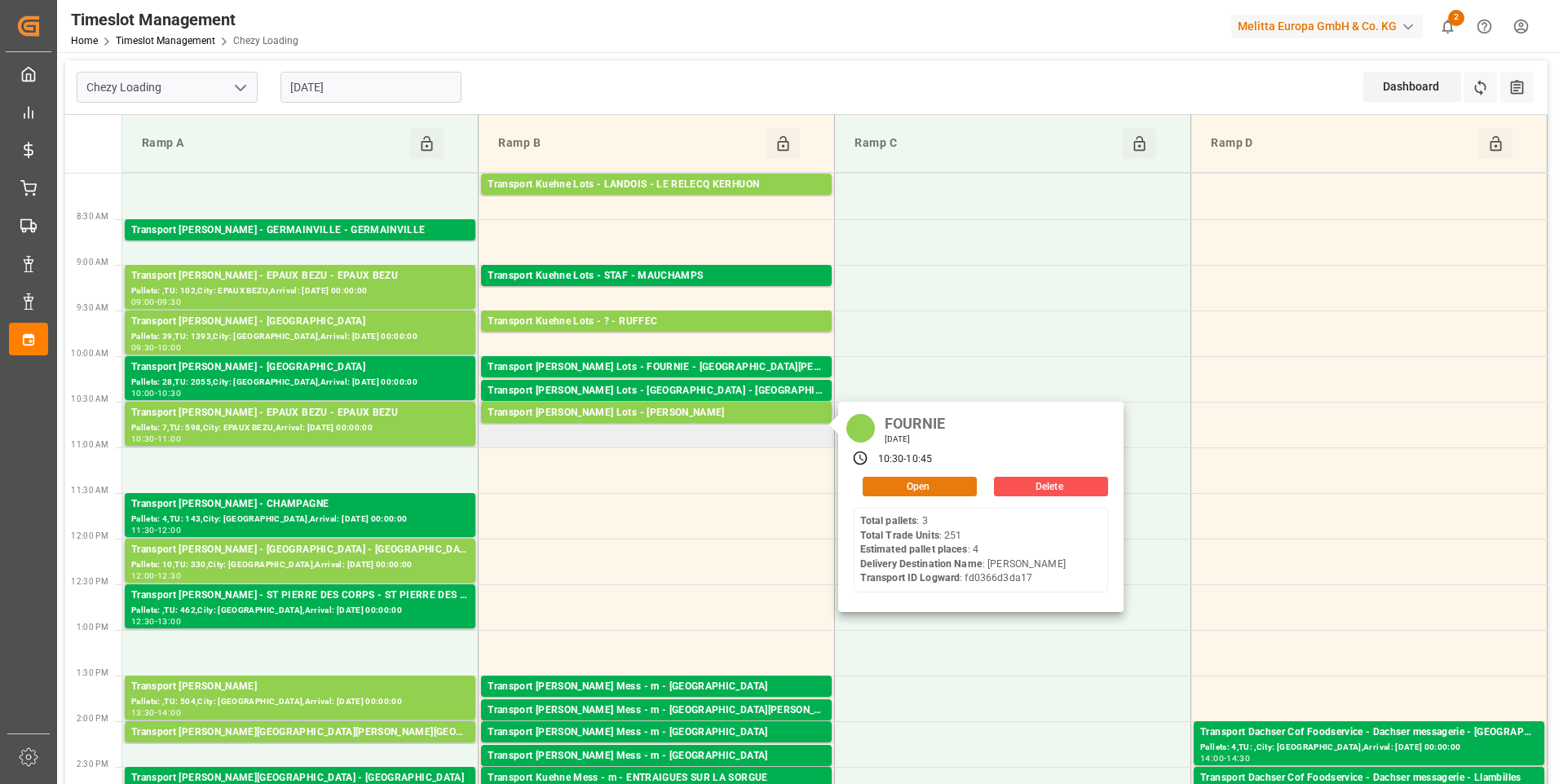
click at [769, 484] on button "Open" at bounding box center [920, 486] width 114 height 19
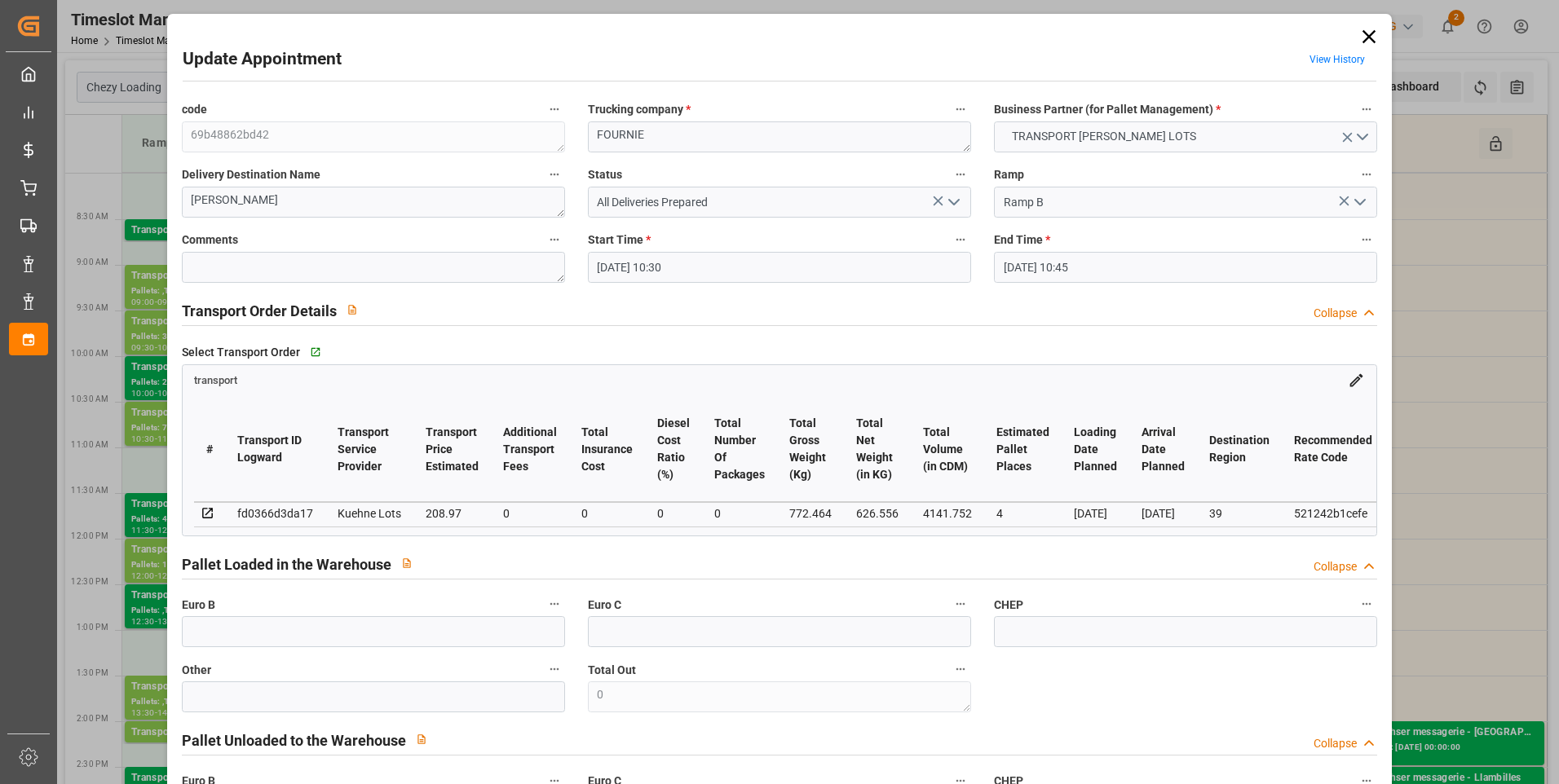
click at [769, 36] on icon at bounding box center [1369, 37] width 23 height 23
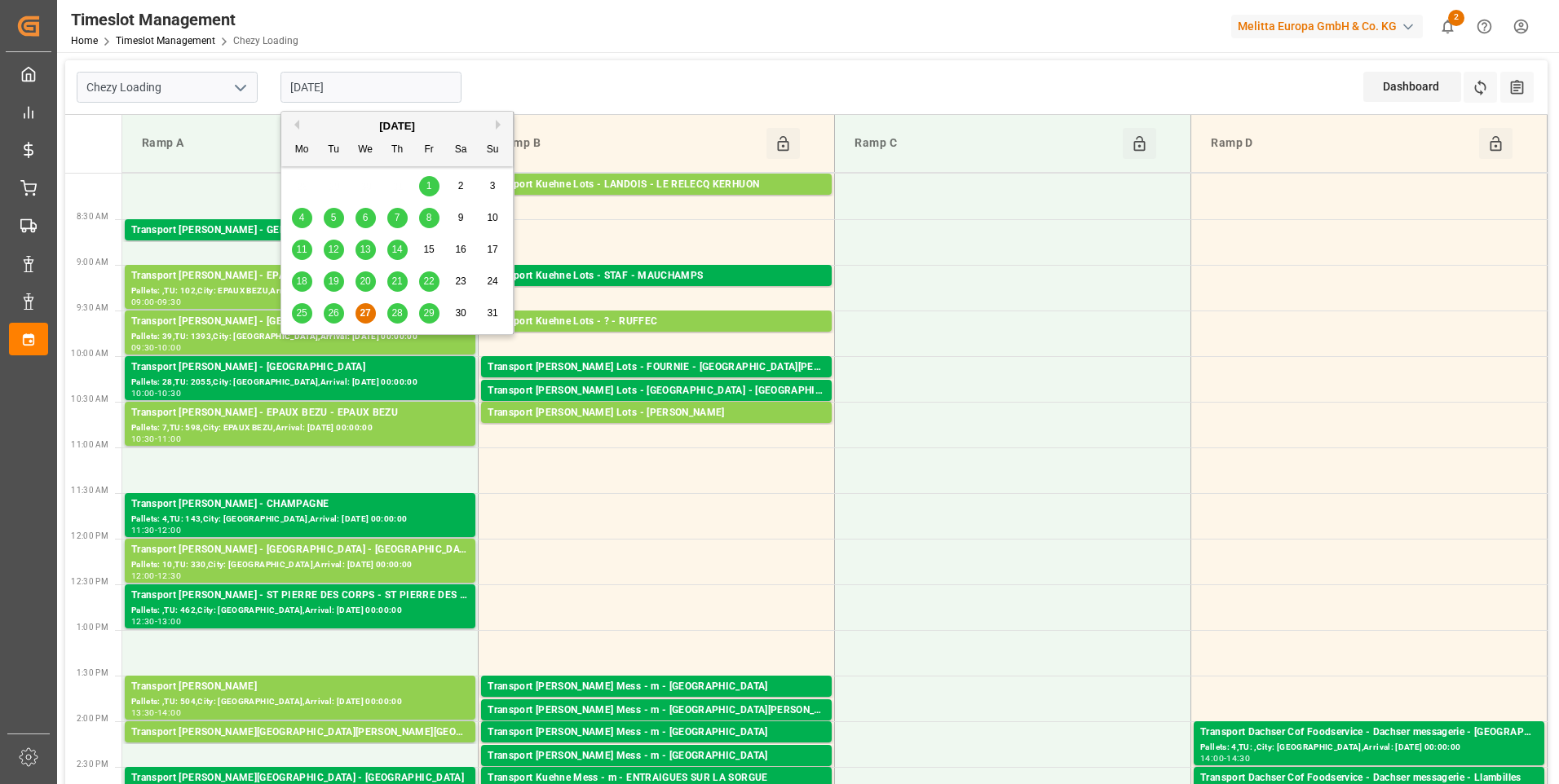
click at [357, 97] on input "[DATE]" at bounding box center [370, 86] width 181 height 31
click at [397, 316] on span "28" at bounding box center [397, 313] width 10 height 11
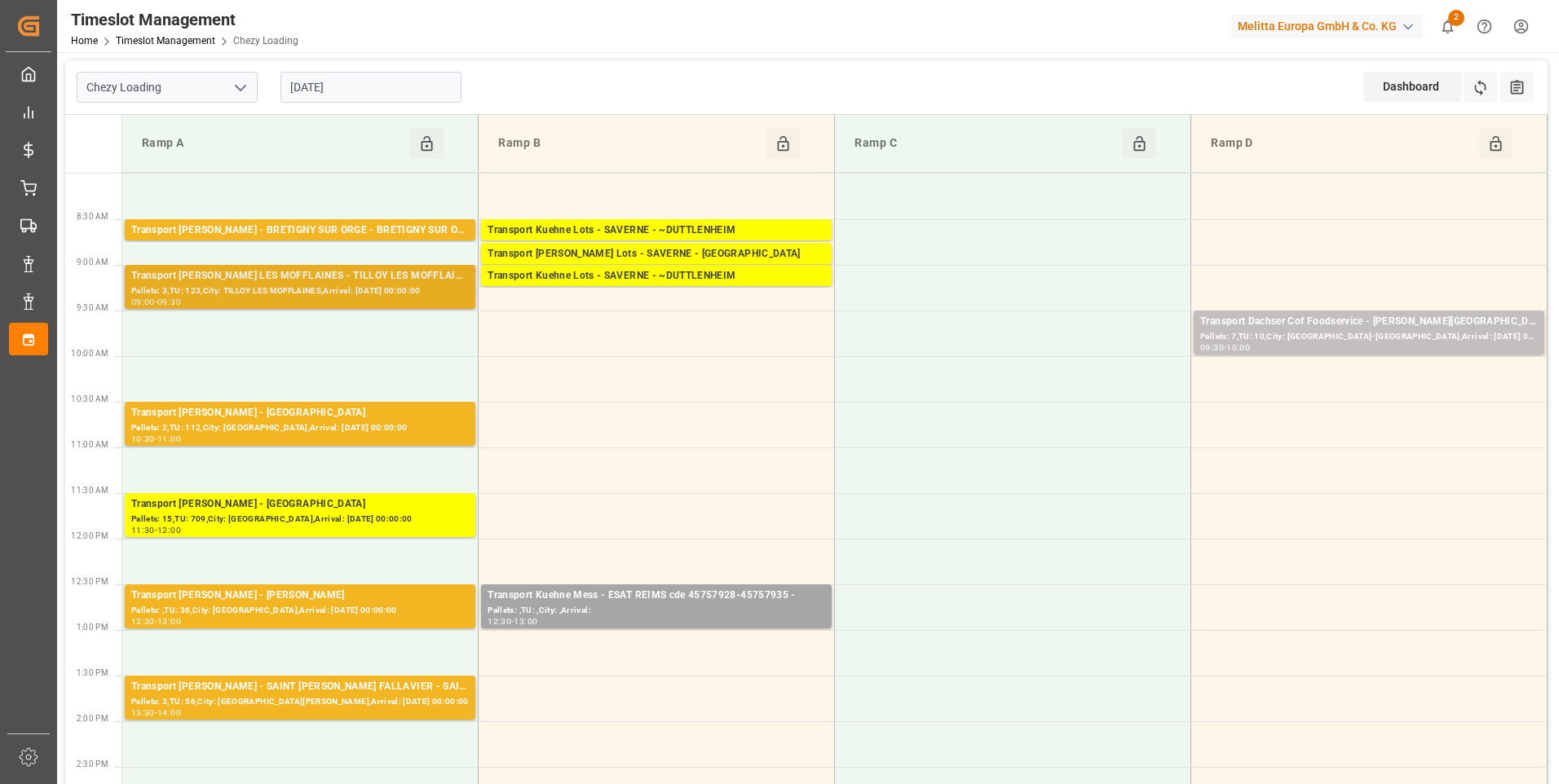
click at [299, 290] on div "Pallets: 3,TU: 123,City: TILLOY LES MOFFLAINES,Arrival: 2025-08-29 00:00:00" at bounding box center [300, 292] width 338 height 14
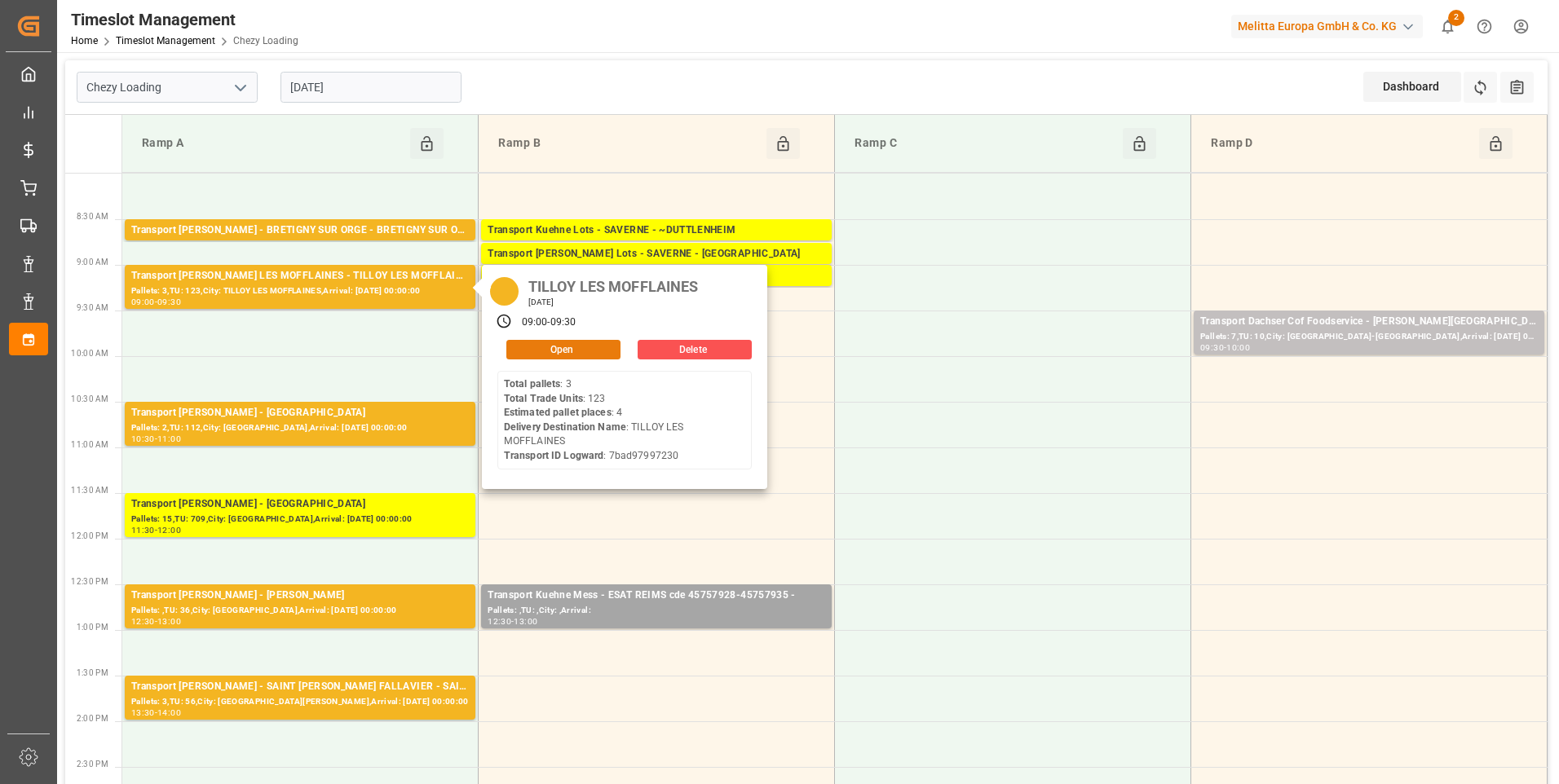
click at [545, 347] on button "Open" at bounding box center [563, 349] width 114 height 19
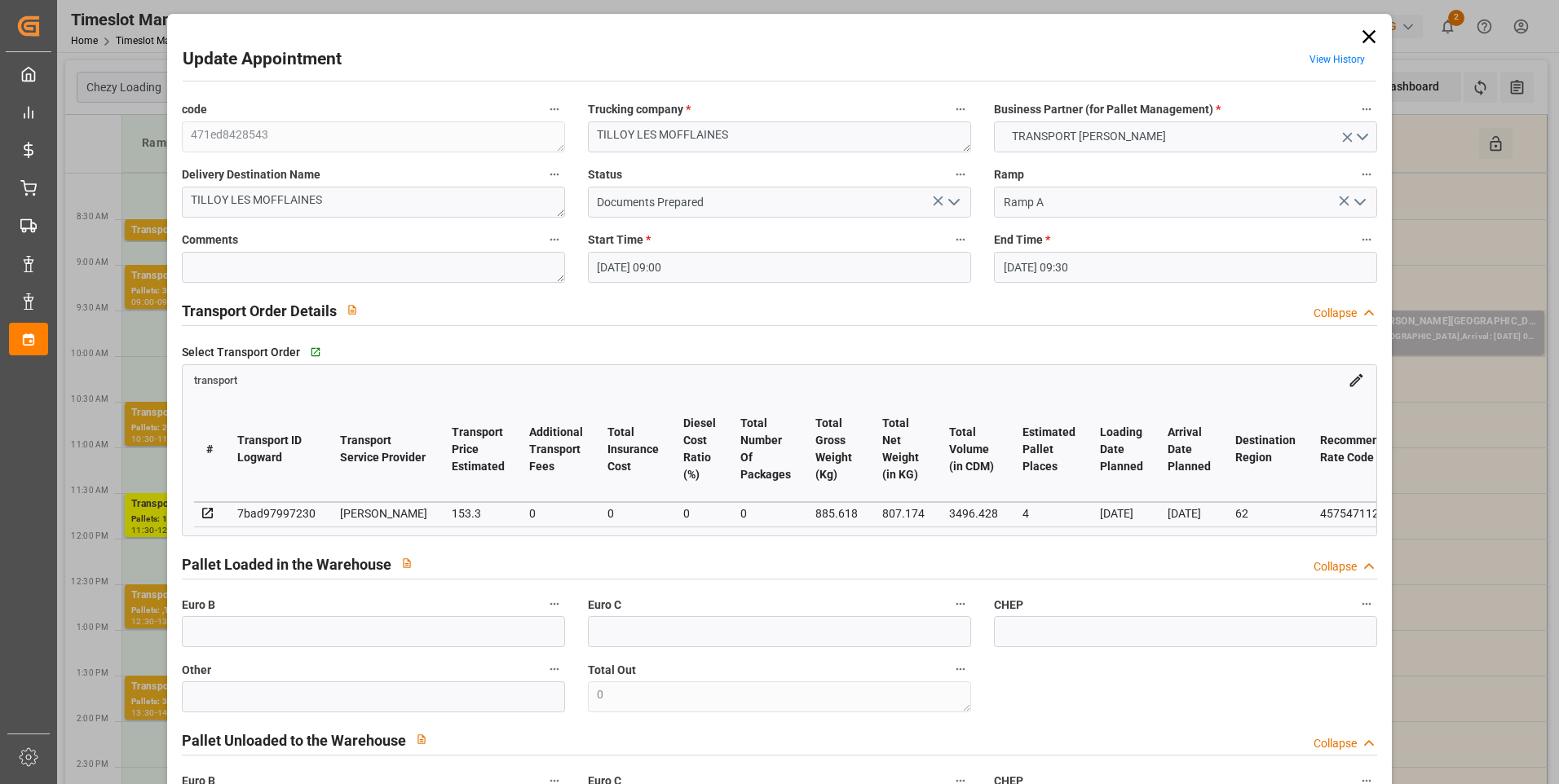
click at [769, 200] on icon "open menu" at bounding box center [954, 202] width 19 height 19
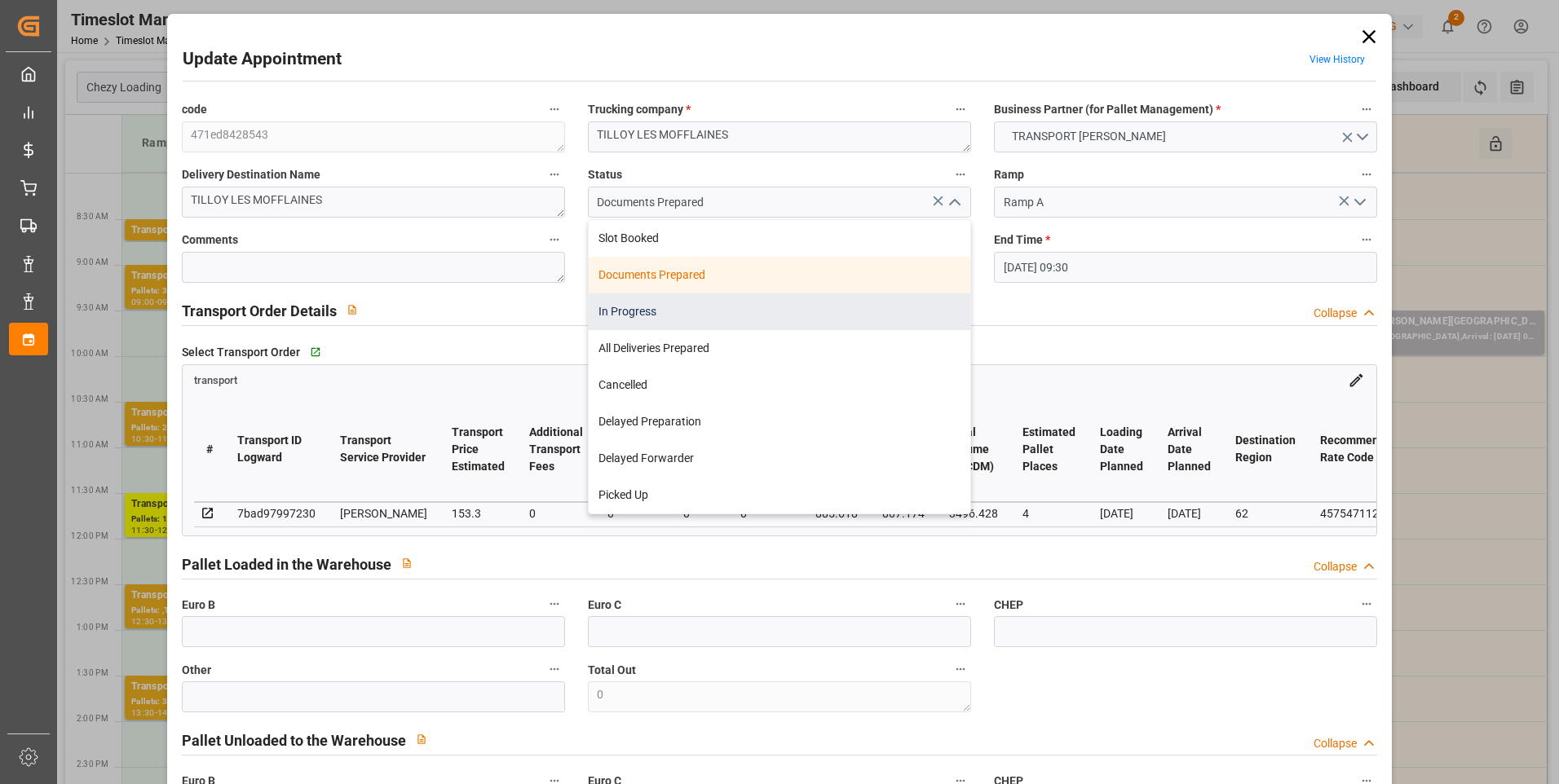
click at [670, 307] on div "In Progress" at bounding box center [779, 312] width 382 height 37
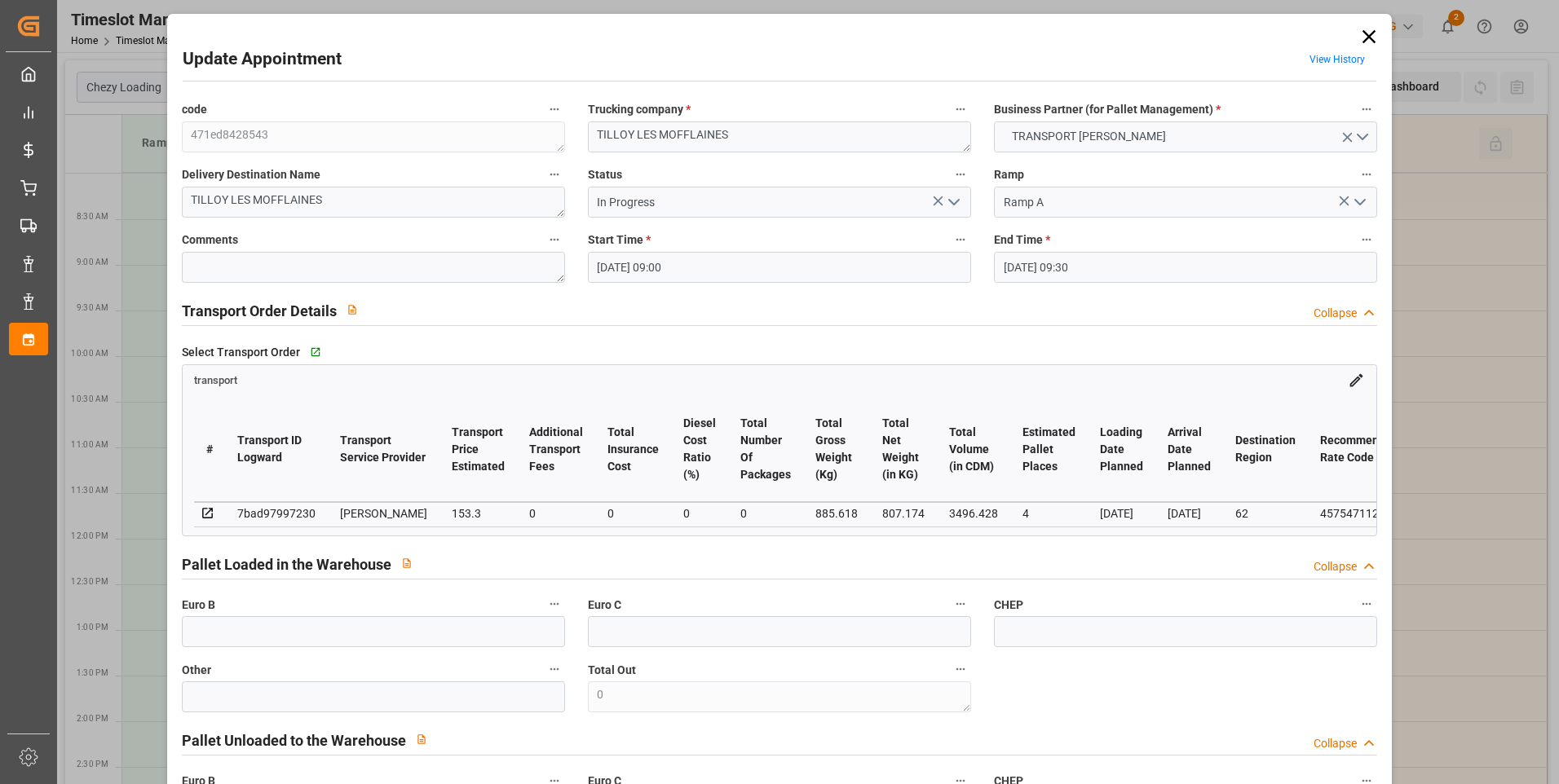
click at [769, 38] on icon at bounding box center [1369, 37] width 23 height 23
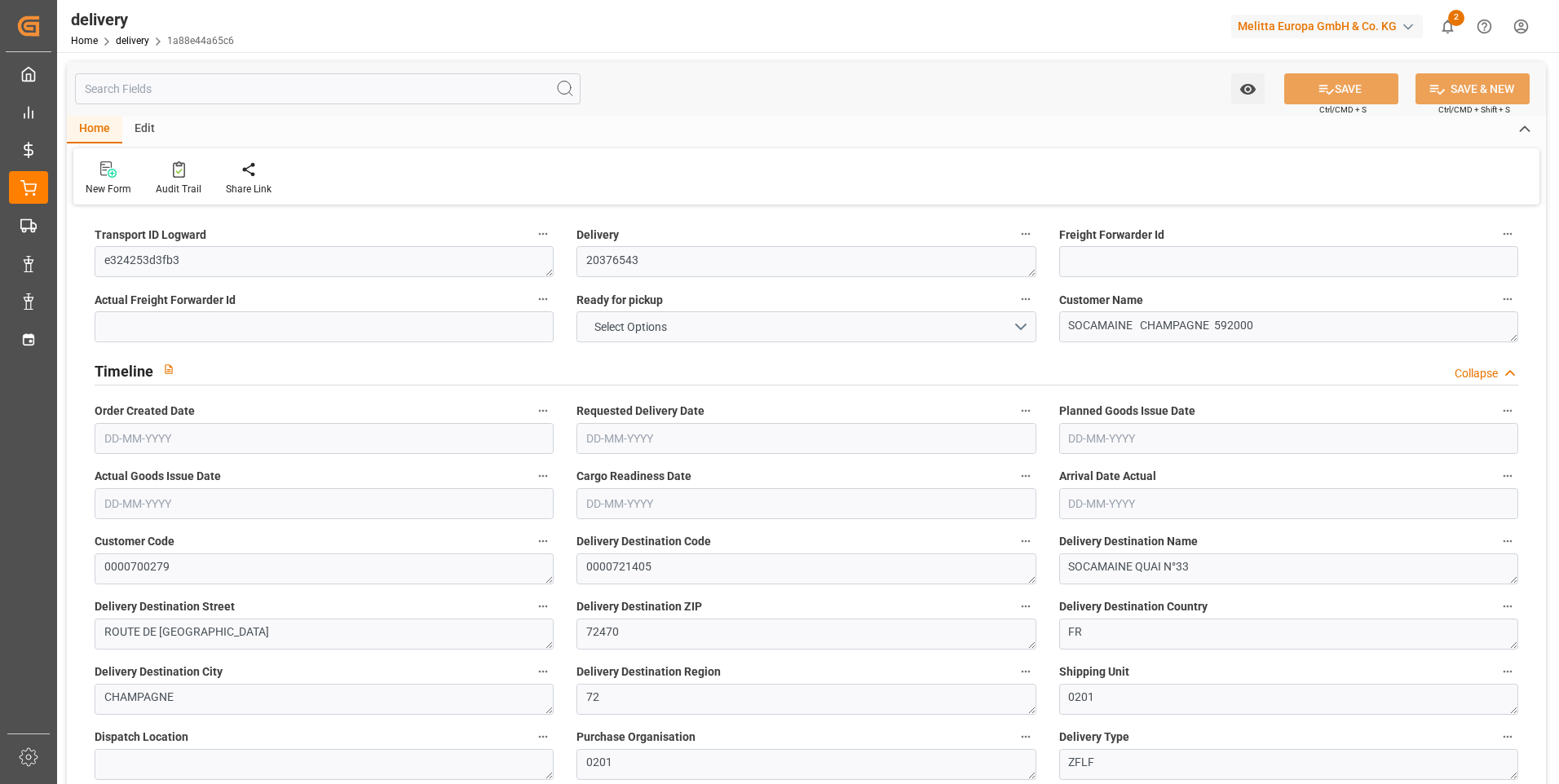
type input "458.136"
type input "512"
type input "1058.4"
type input "0"
type input "1"
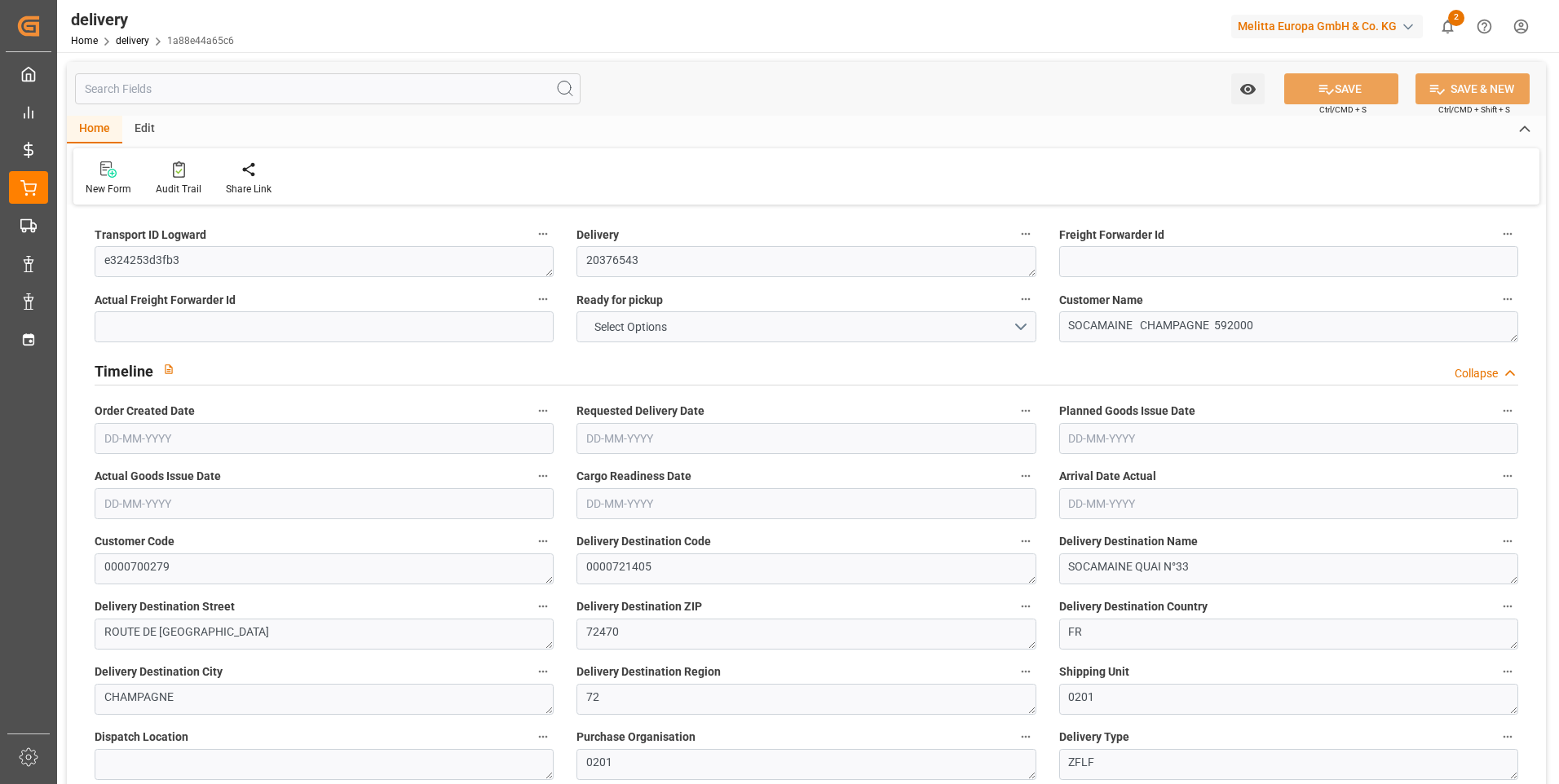
type input "1"
type input "0"
type input "-2.1162"
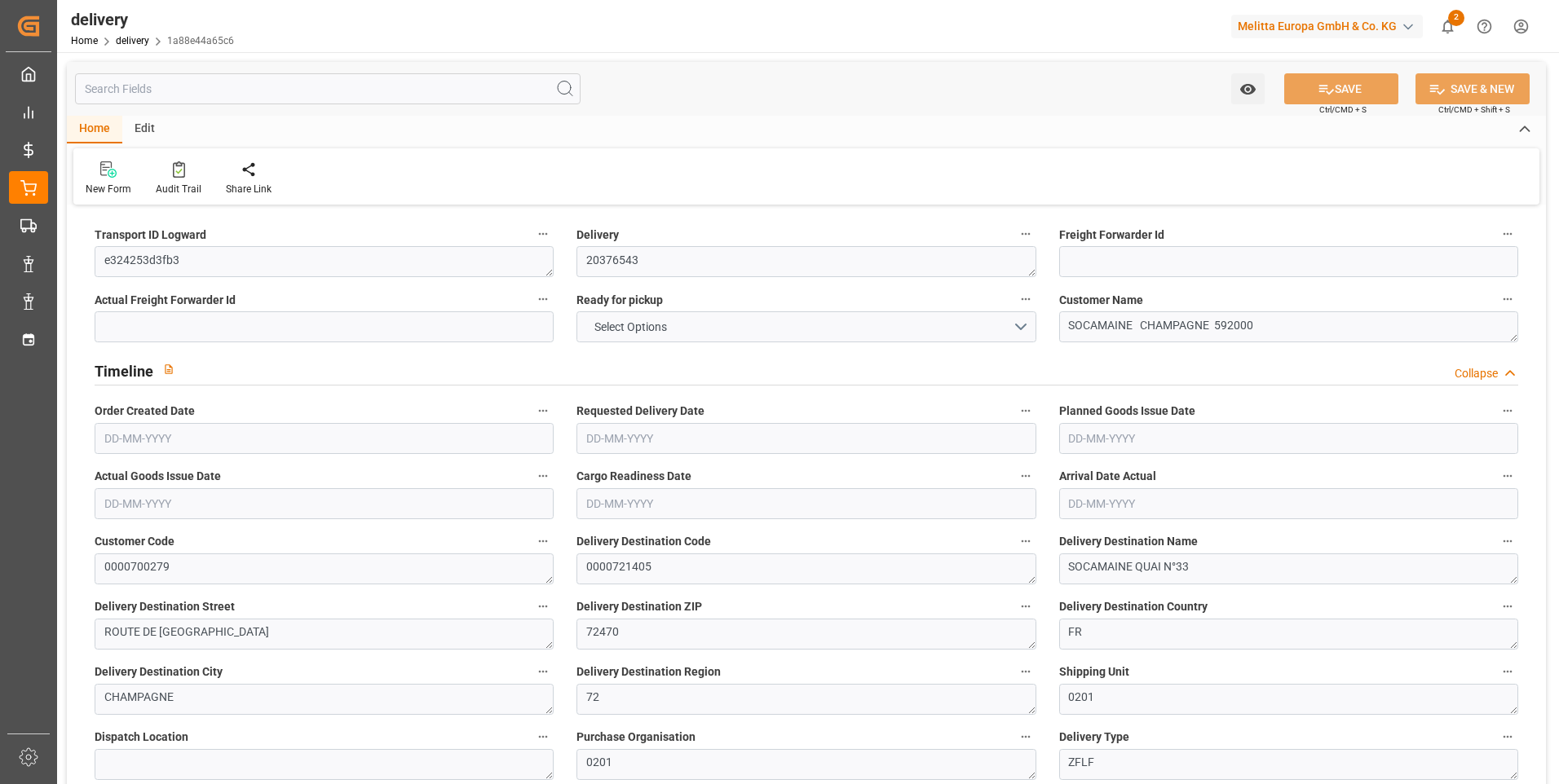
type input "52.2525"
type input "50.1363"
type input "2.45"
type input "0"
type input "1.5"
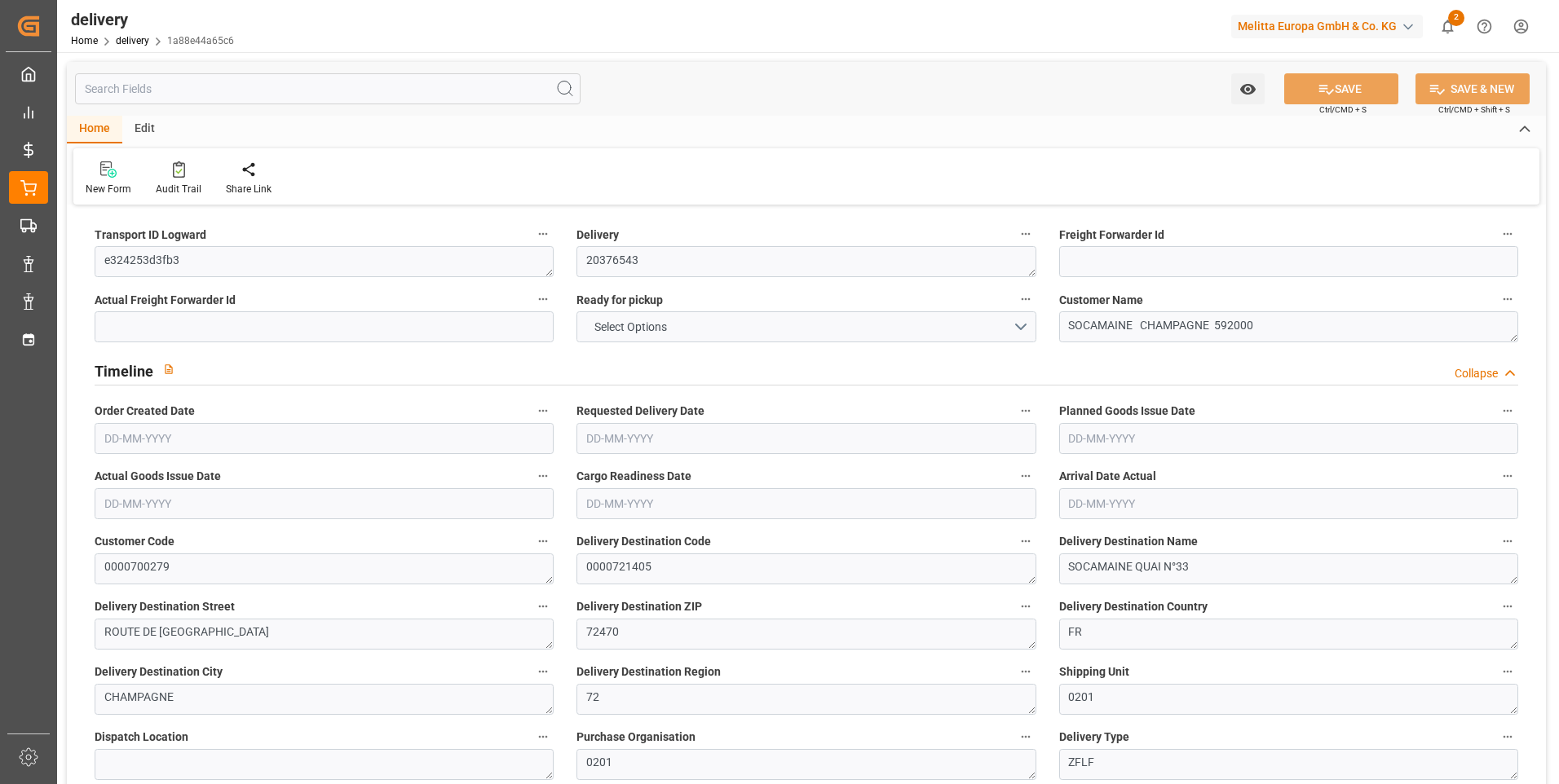
type input "1.3"
type input "0"
type input "1.5"
type input "464.184"
type input "101"
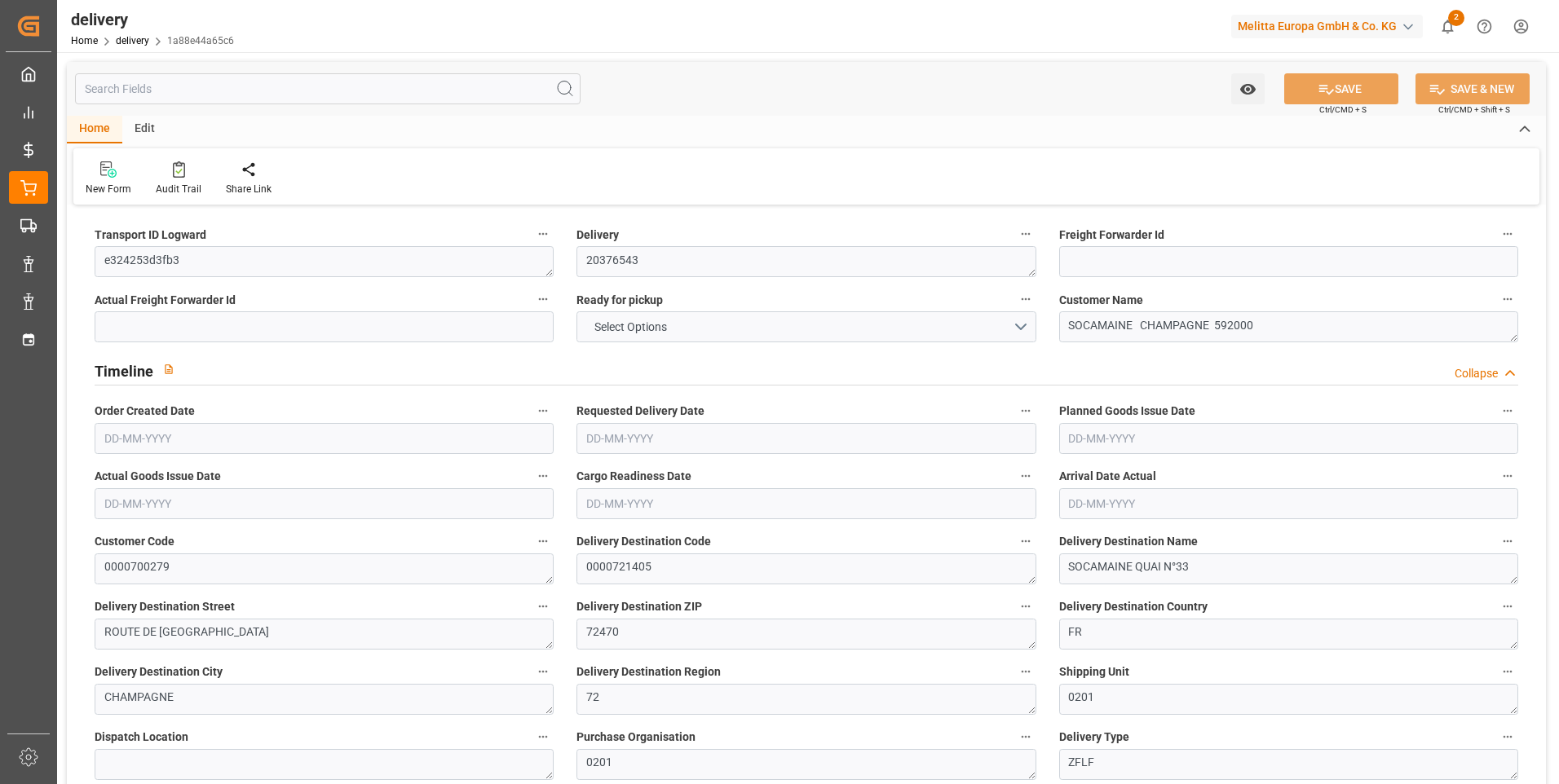
type input "761.4659"
type input "0.0488"
type input "0"
type input "[DATE]"
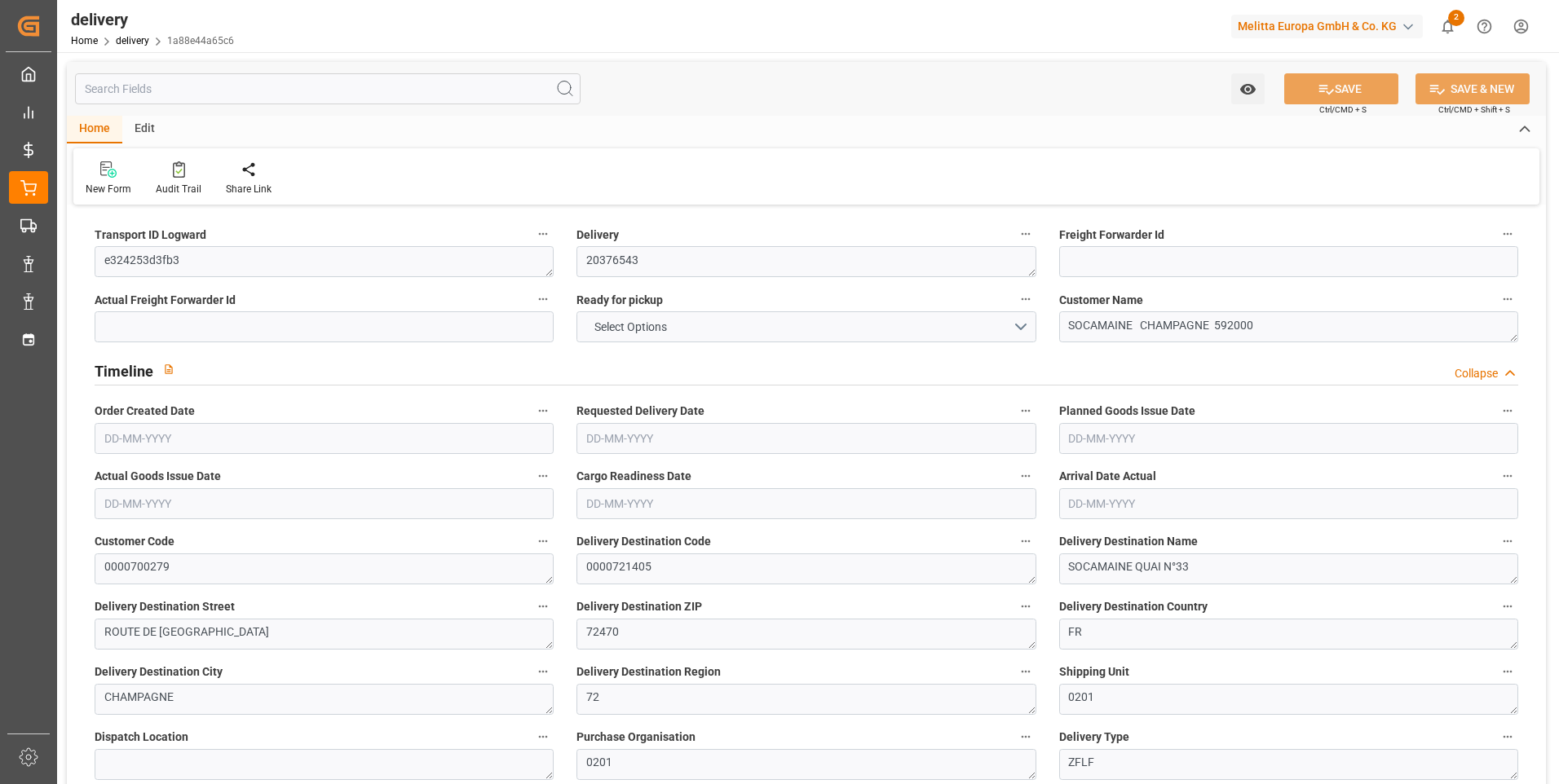
type input "[DATE]"
type input "[DATE] 11:00"
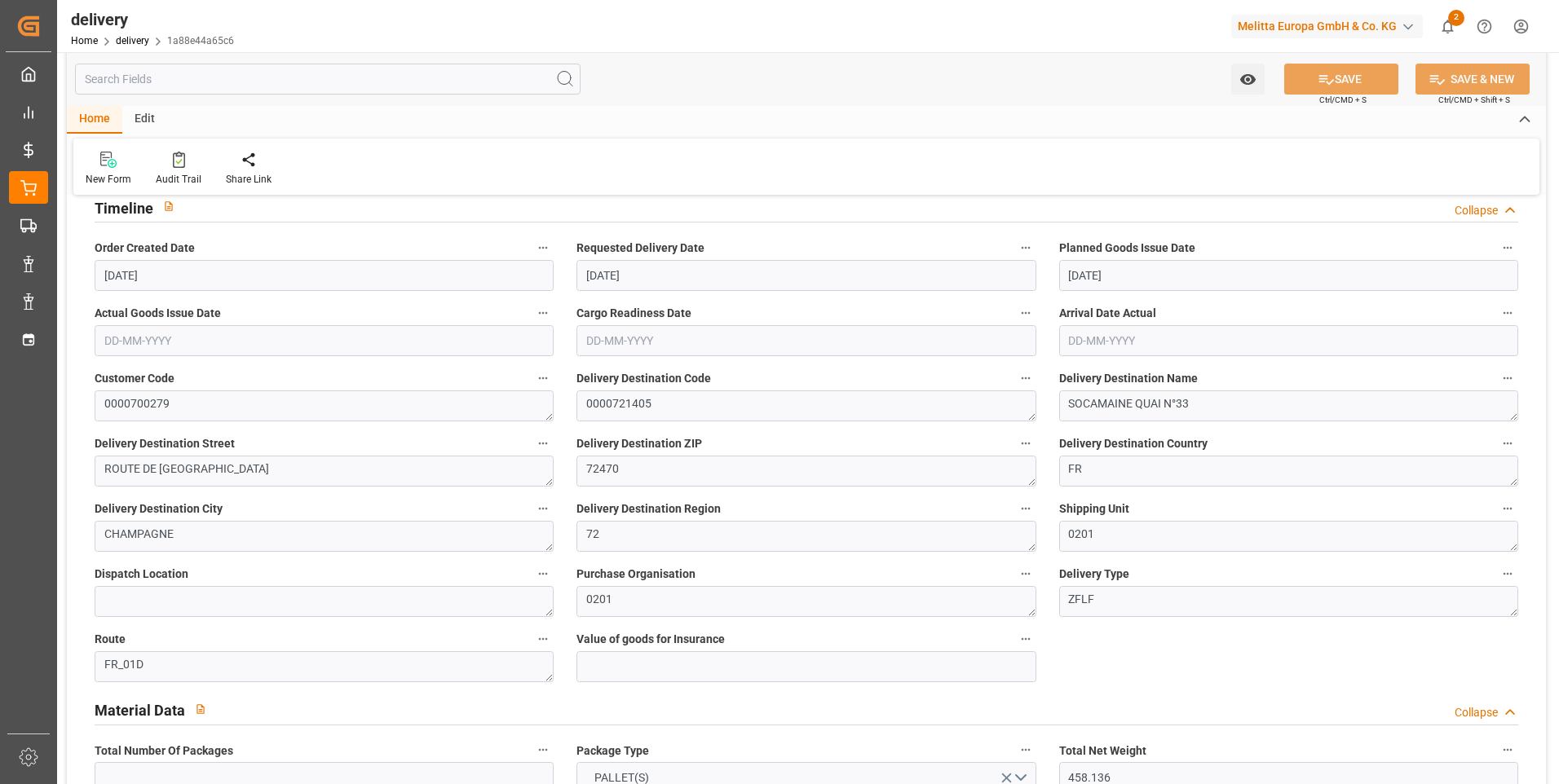
scroll to position [81, 0]
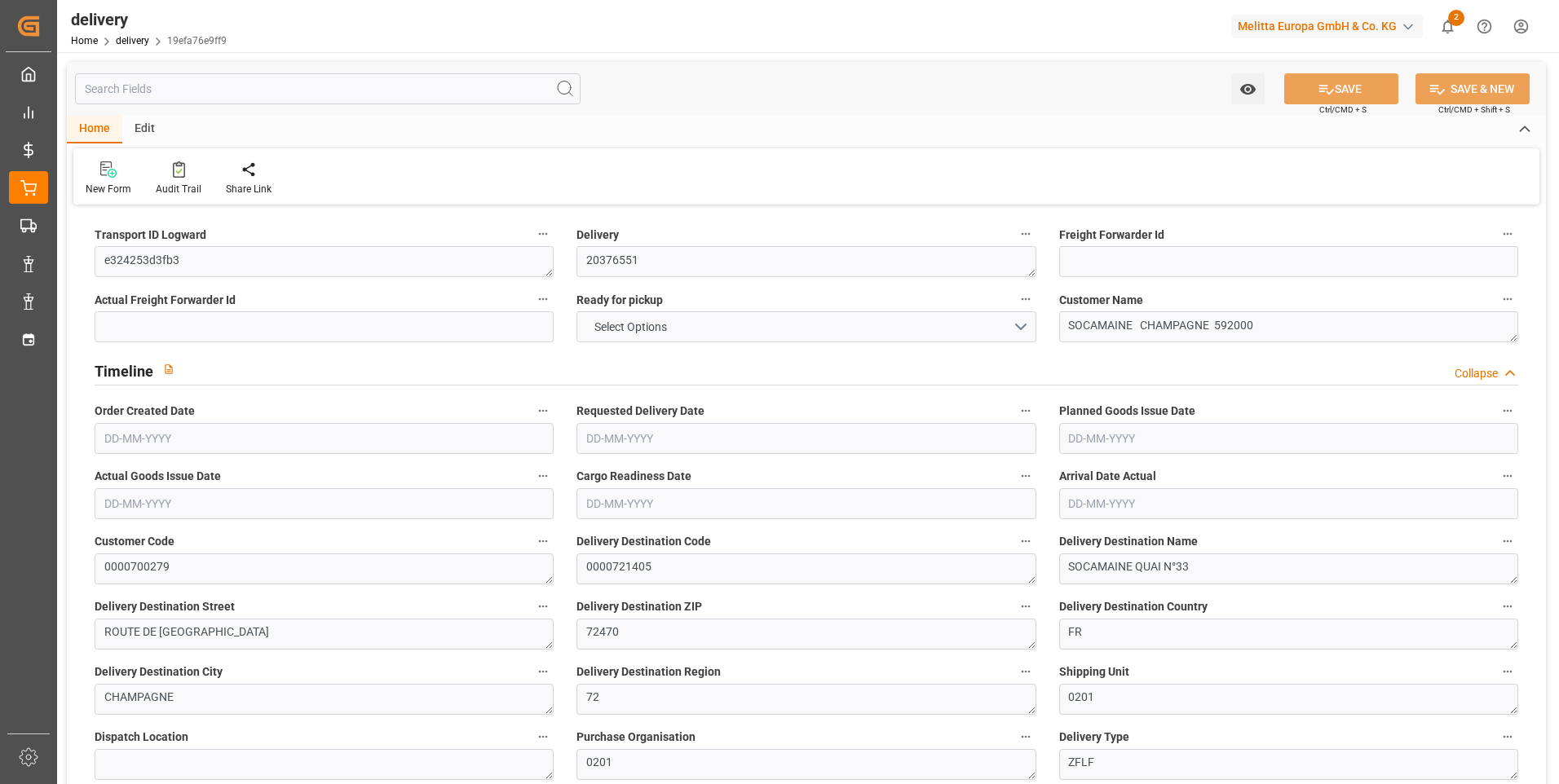
type input "325.952"
type input "550"
type input "2494.208"
type input "64"
type input "4"
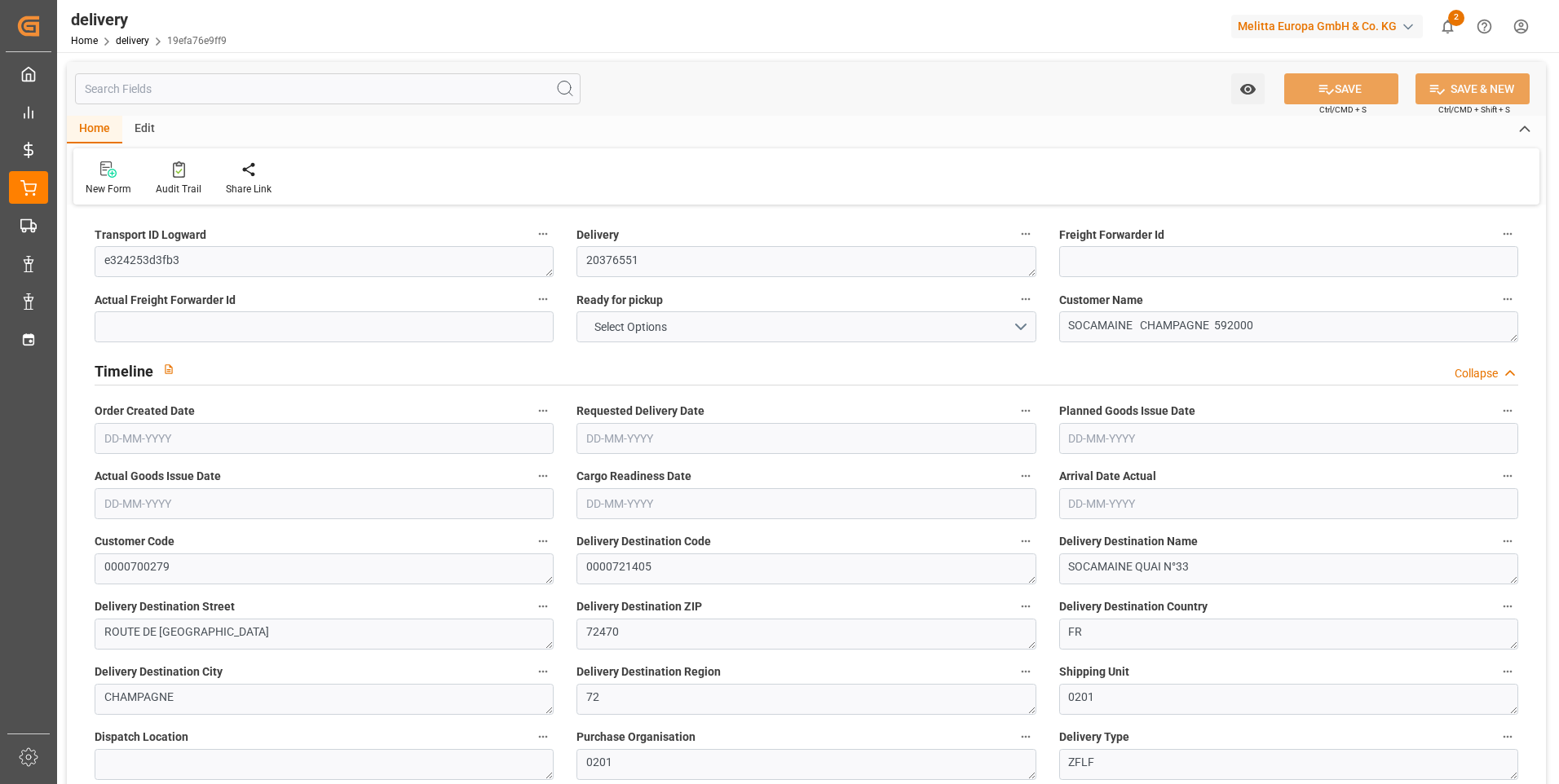
type input "3"
type input "2"
type input "0"
type input "-4.2325"
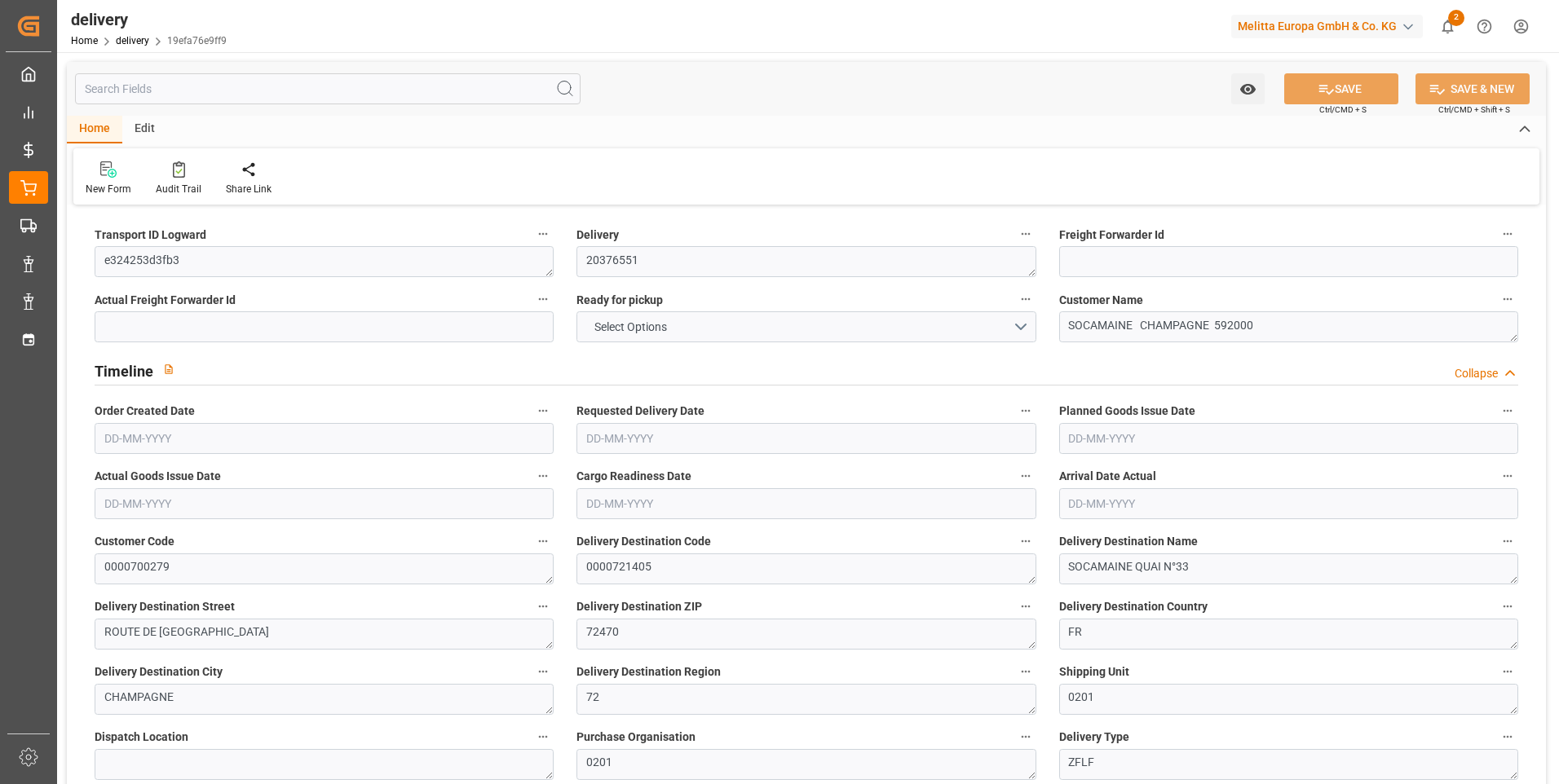
type input "104.505"
type input "100.2725"
type input "7.35"
type input "23.04"
type input "1.5"
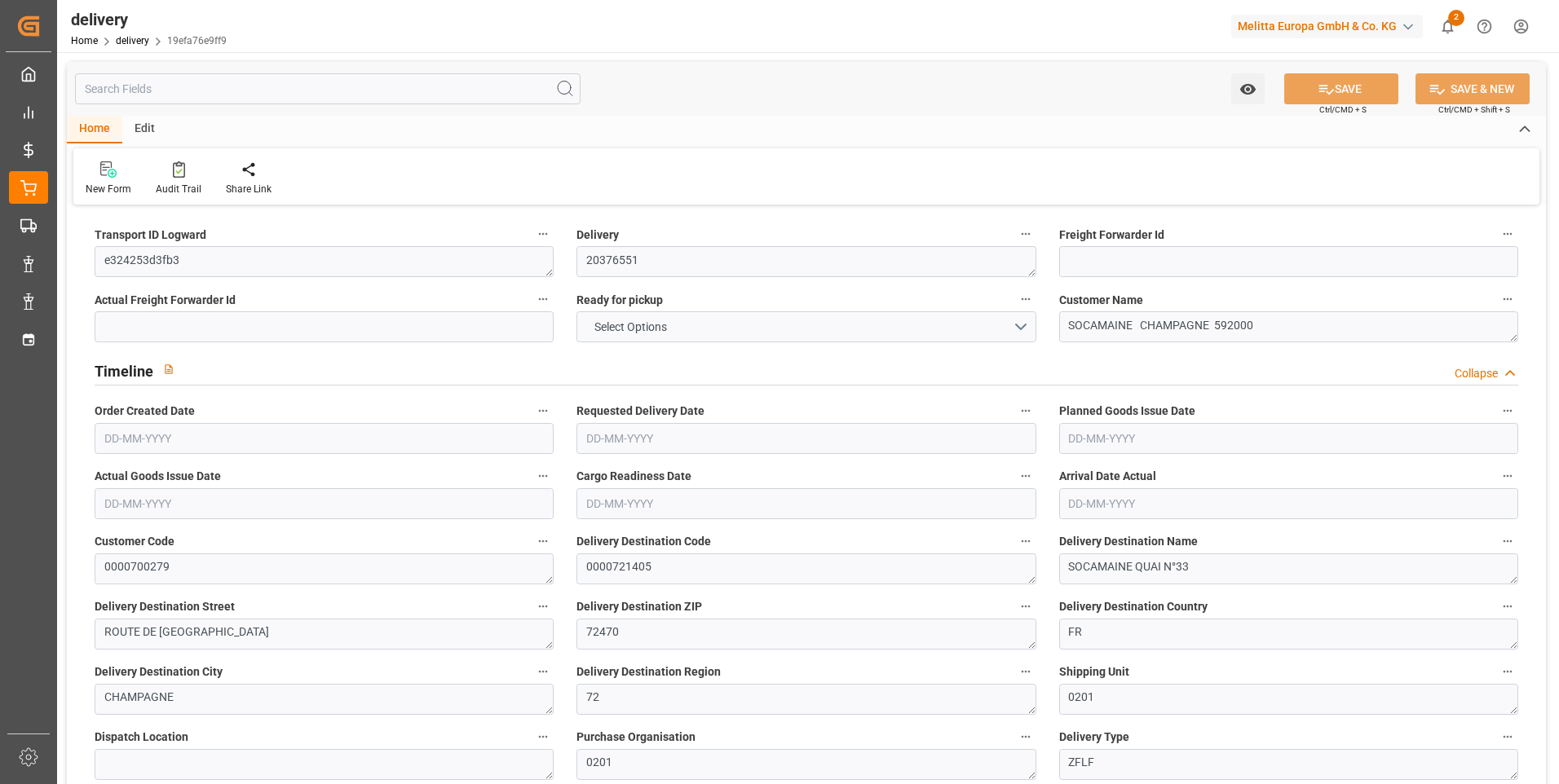
type input "1.3"
type input "0"
type input "6"
type input "438.912"
type input "101"
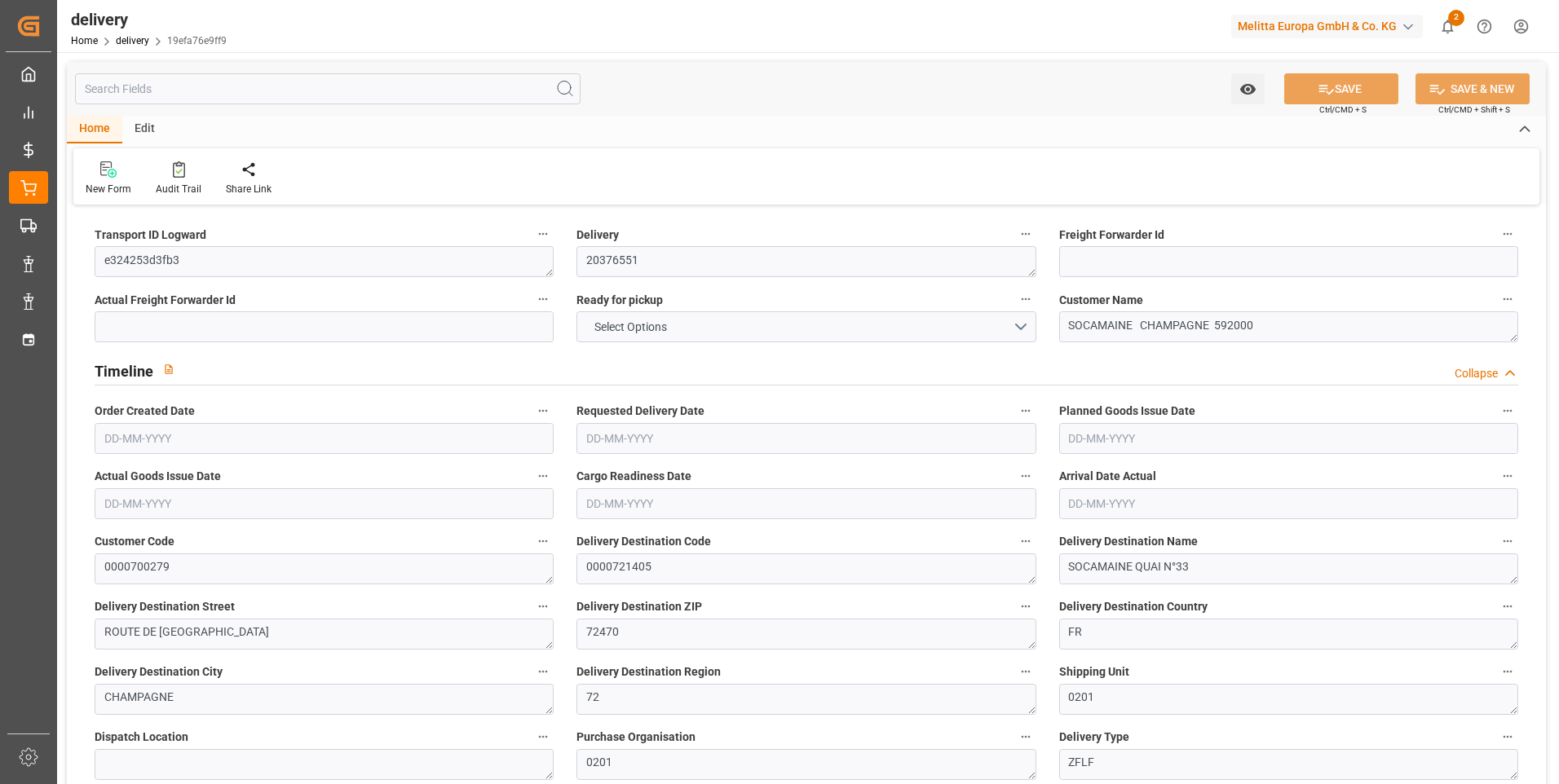
type input "1794.458"
type input "0.1151"
type input "0"
type input "[DATE]"
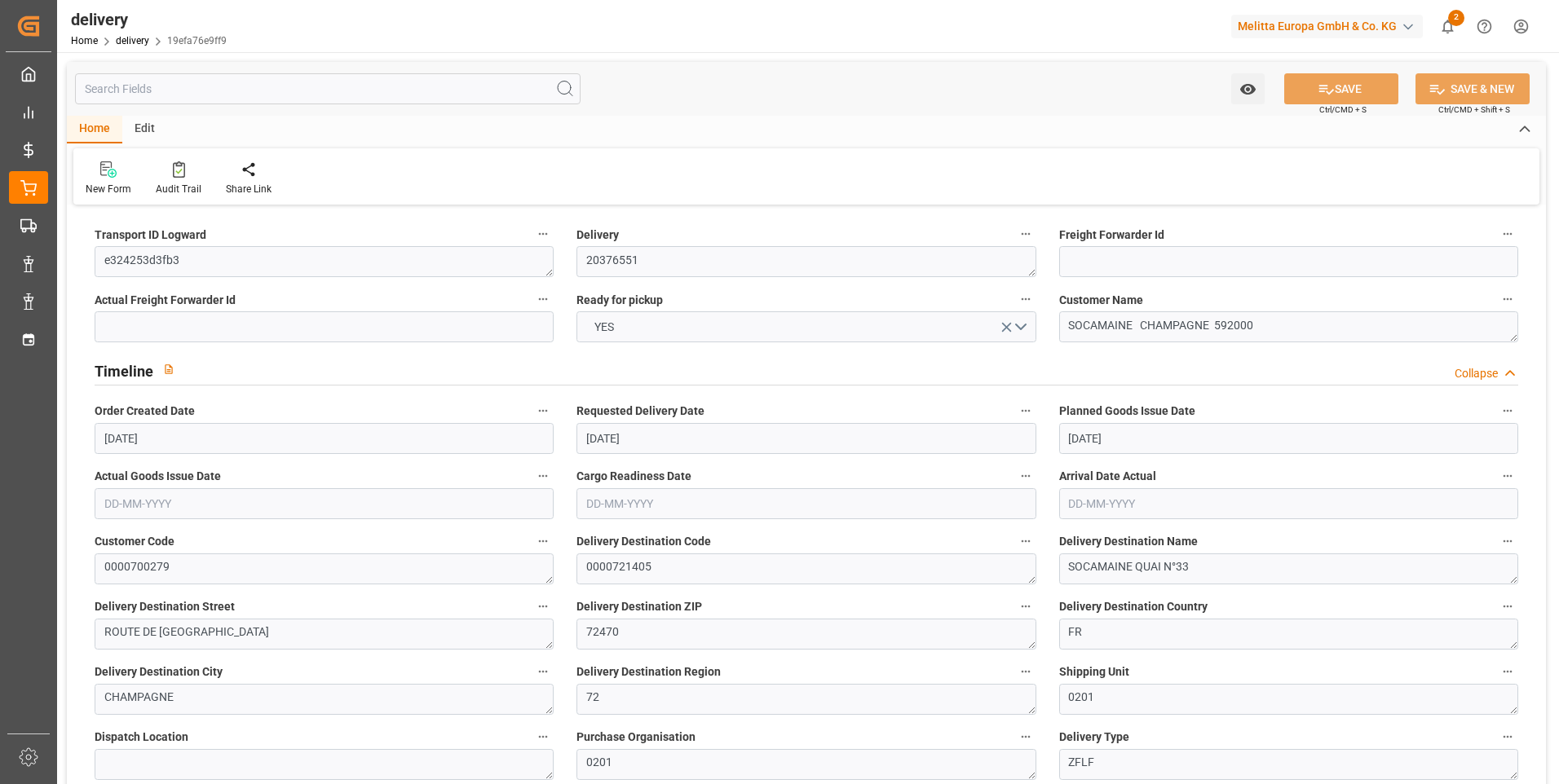
type input "[DATE]"
type input "[DATE] 12:00"
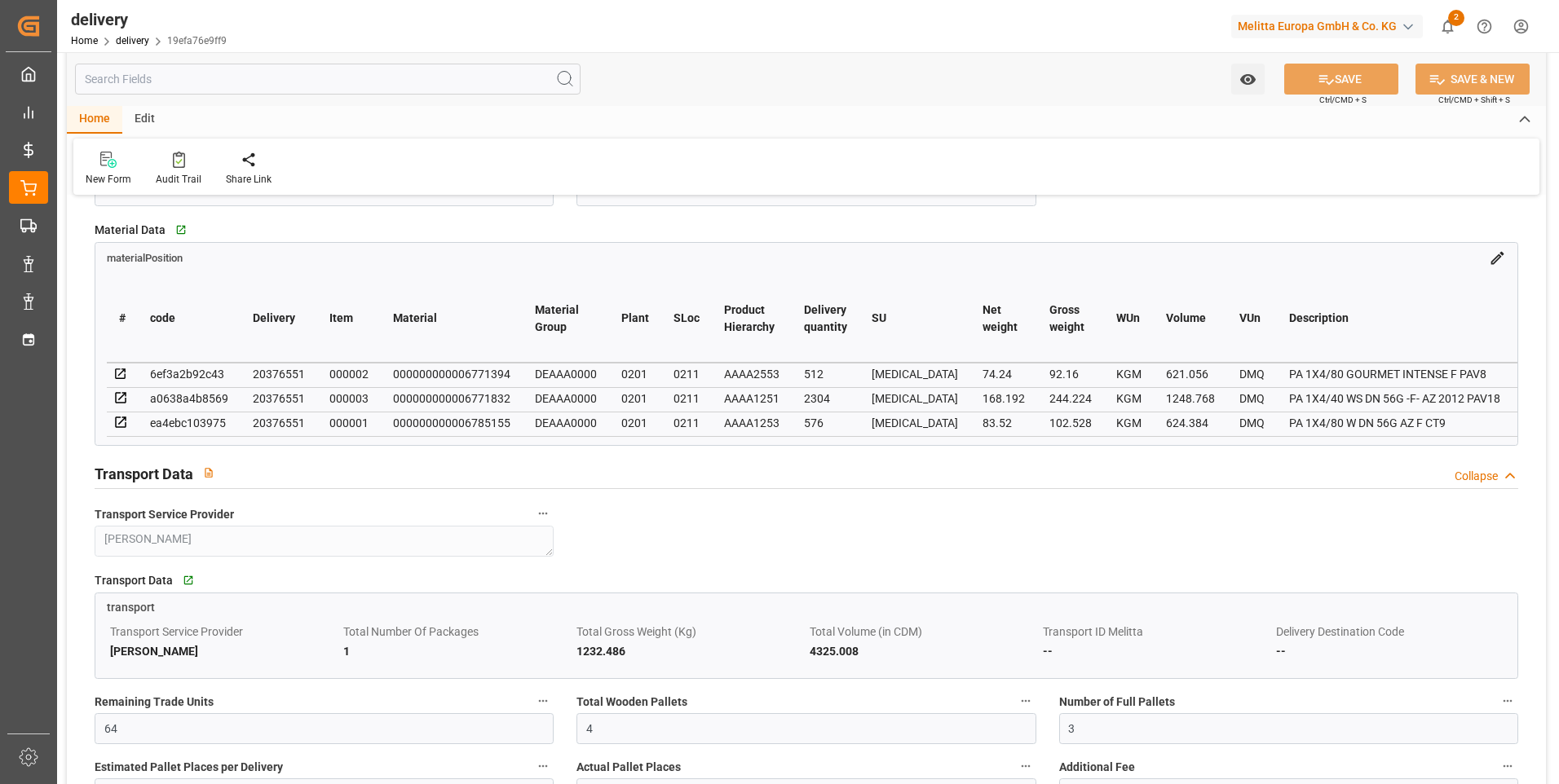
scroll to position [408, 0]
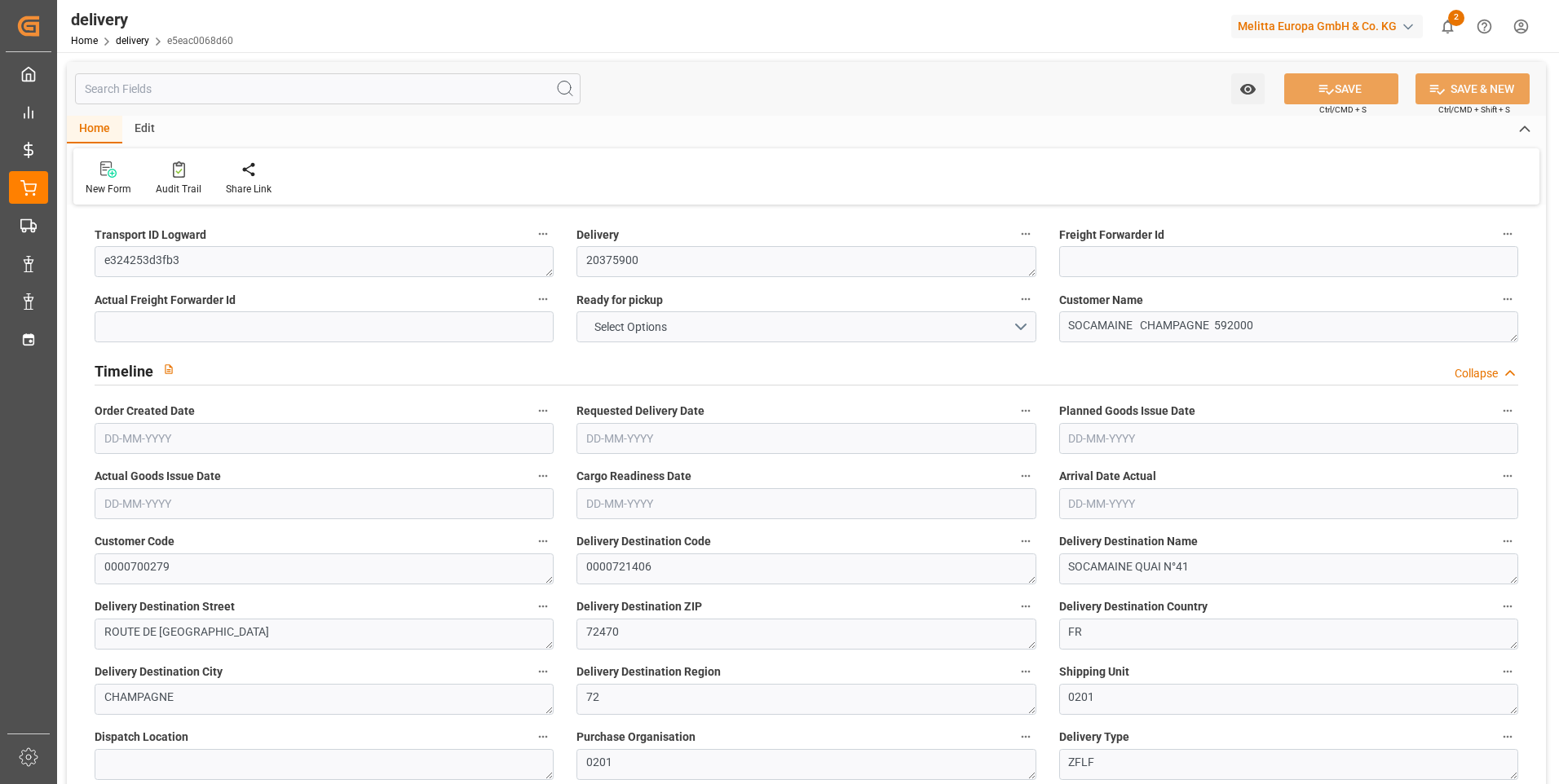
type input "1"
type input "325.29"
type input "352.39"
type input "772.4"
type input "79"
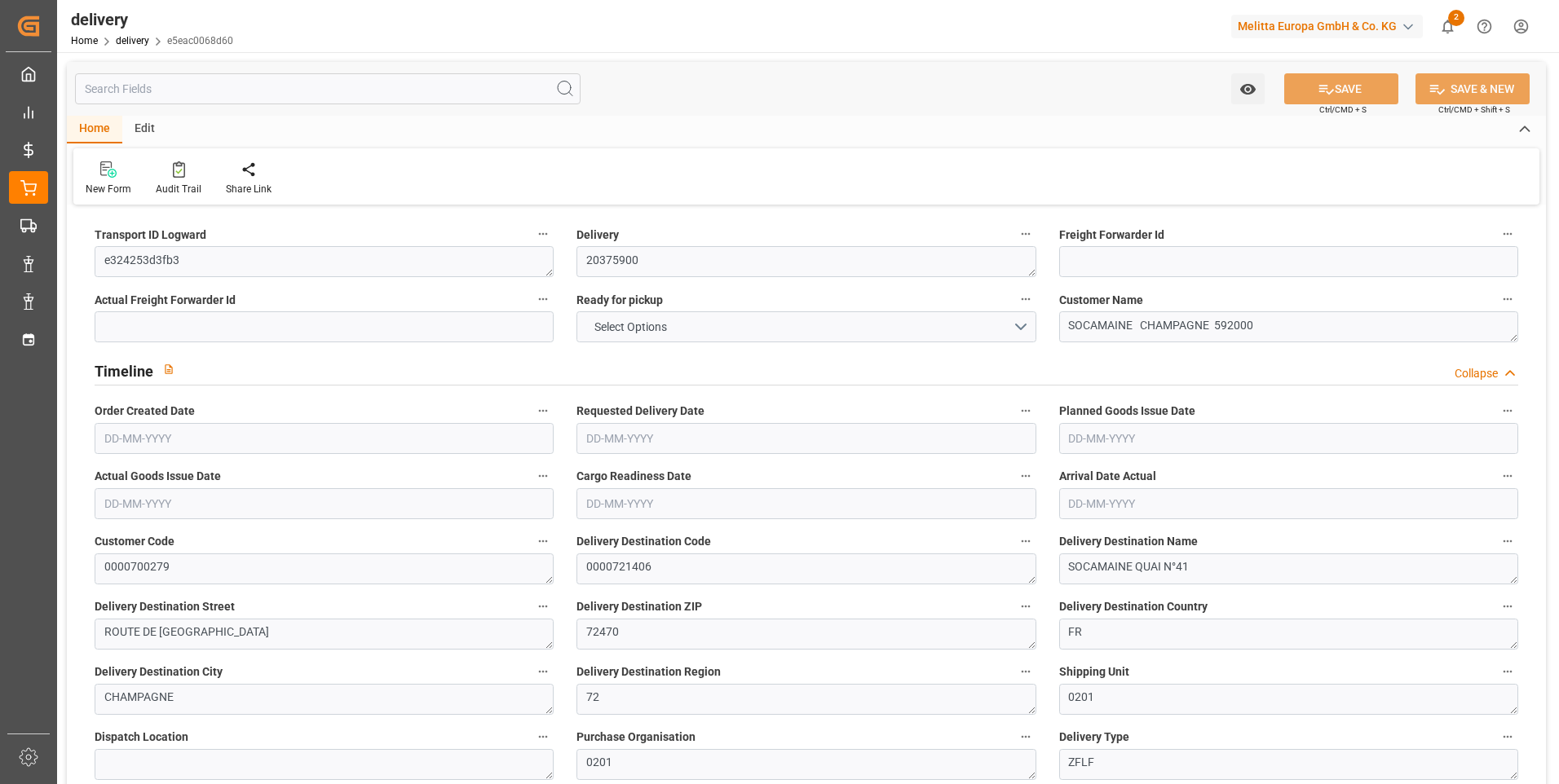
type input "1"
type input "0"
type input "1"
type input "0"
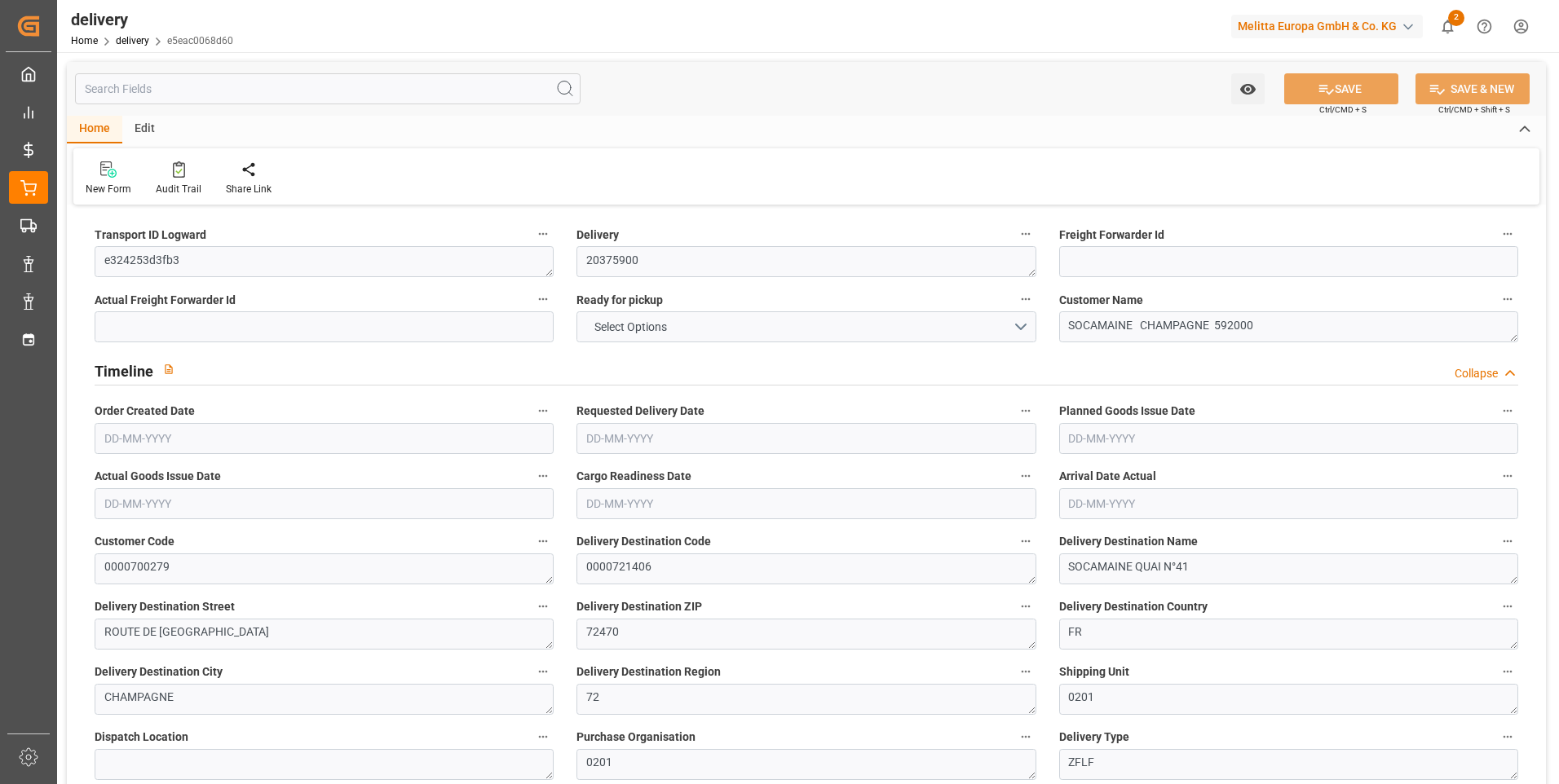
type input "-2.1162"
type input "52.2525"
type input "50.1363"
type input "0"
type input "28.44"
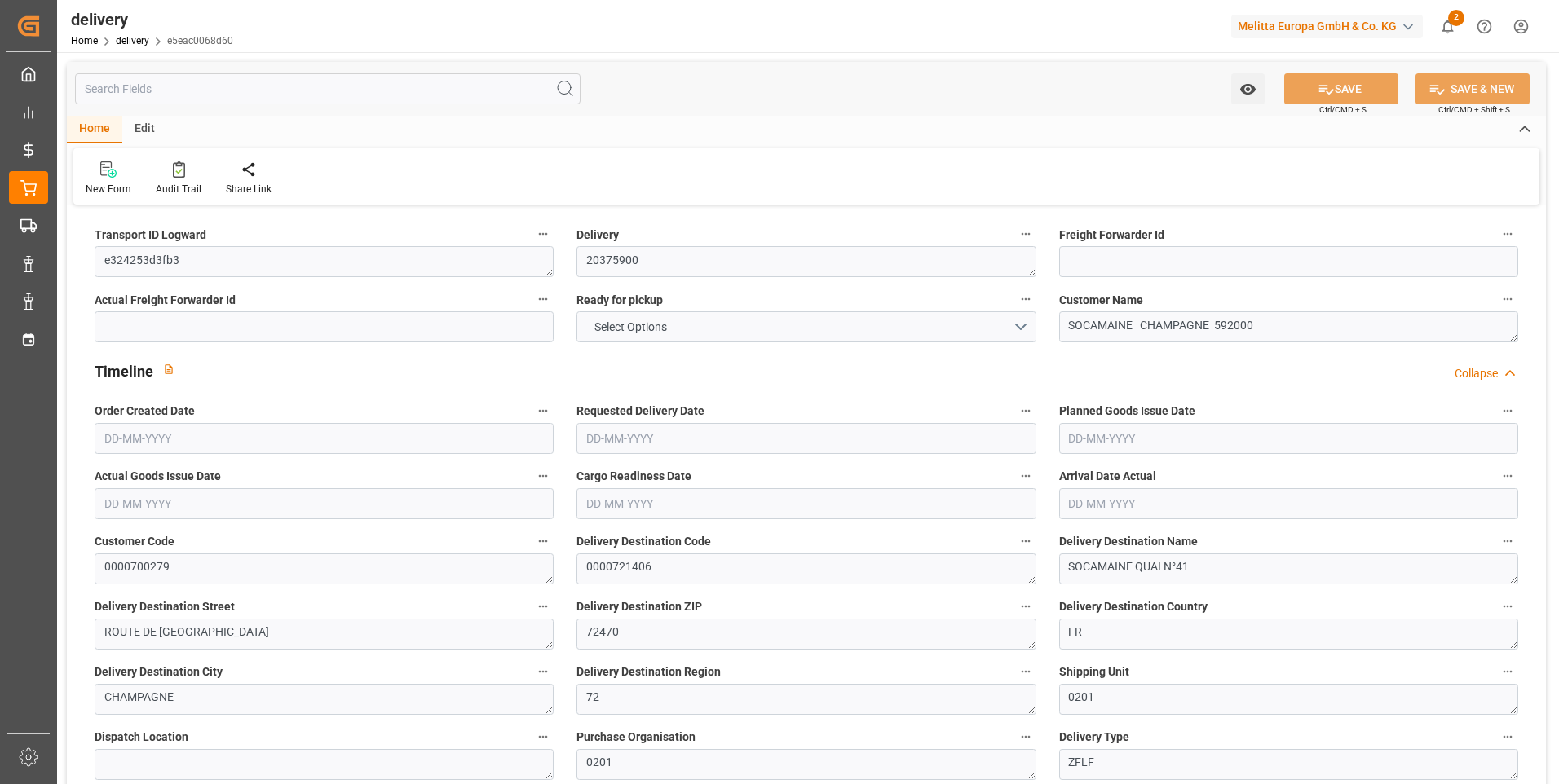
type input "1.5"
type input "1.3"
type input "0"
type input "1.5"
type input "329.39"
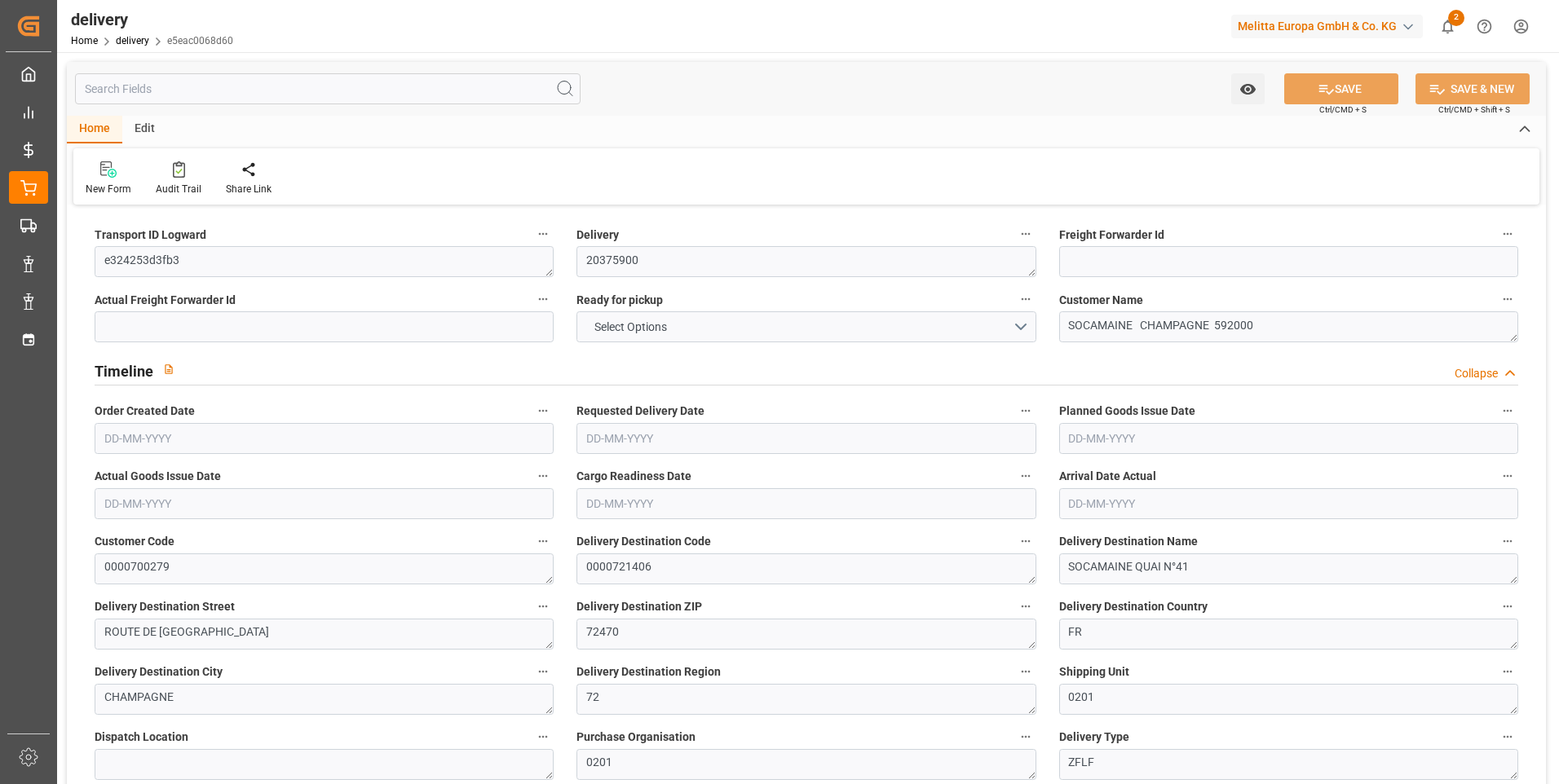
type input "101"
type input "555.7032"
type input "0.0356"
type input "0"
type input "[DATE]"
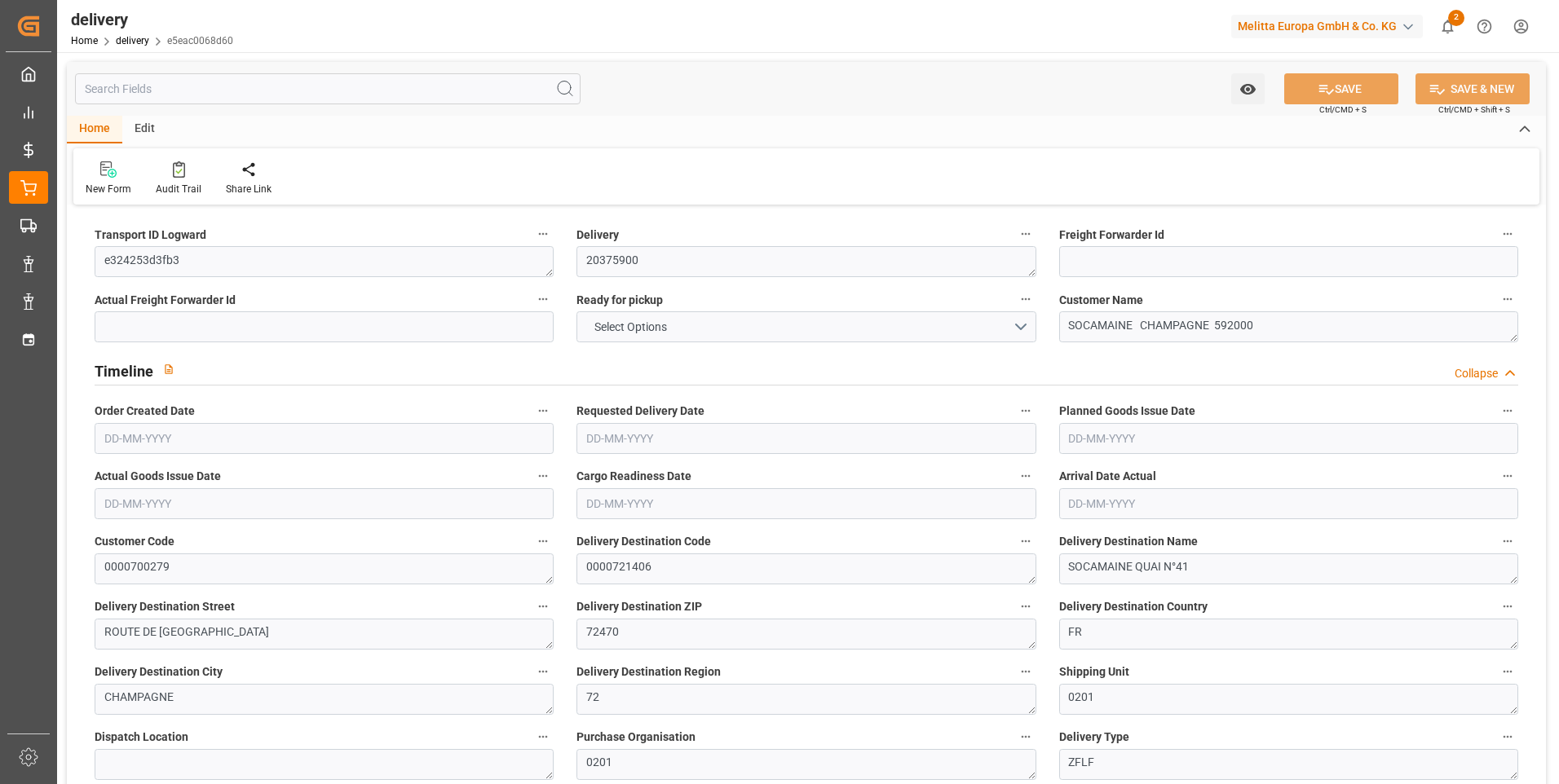
type input "[DATE]"
type input "[DATE] 13:00"
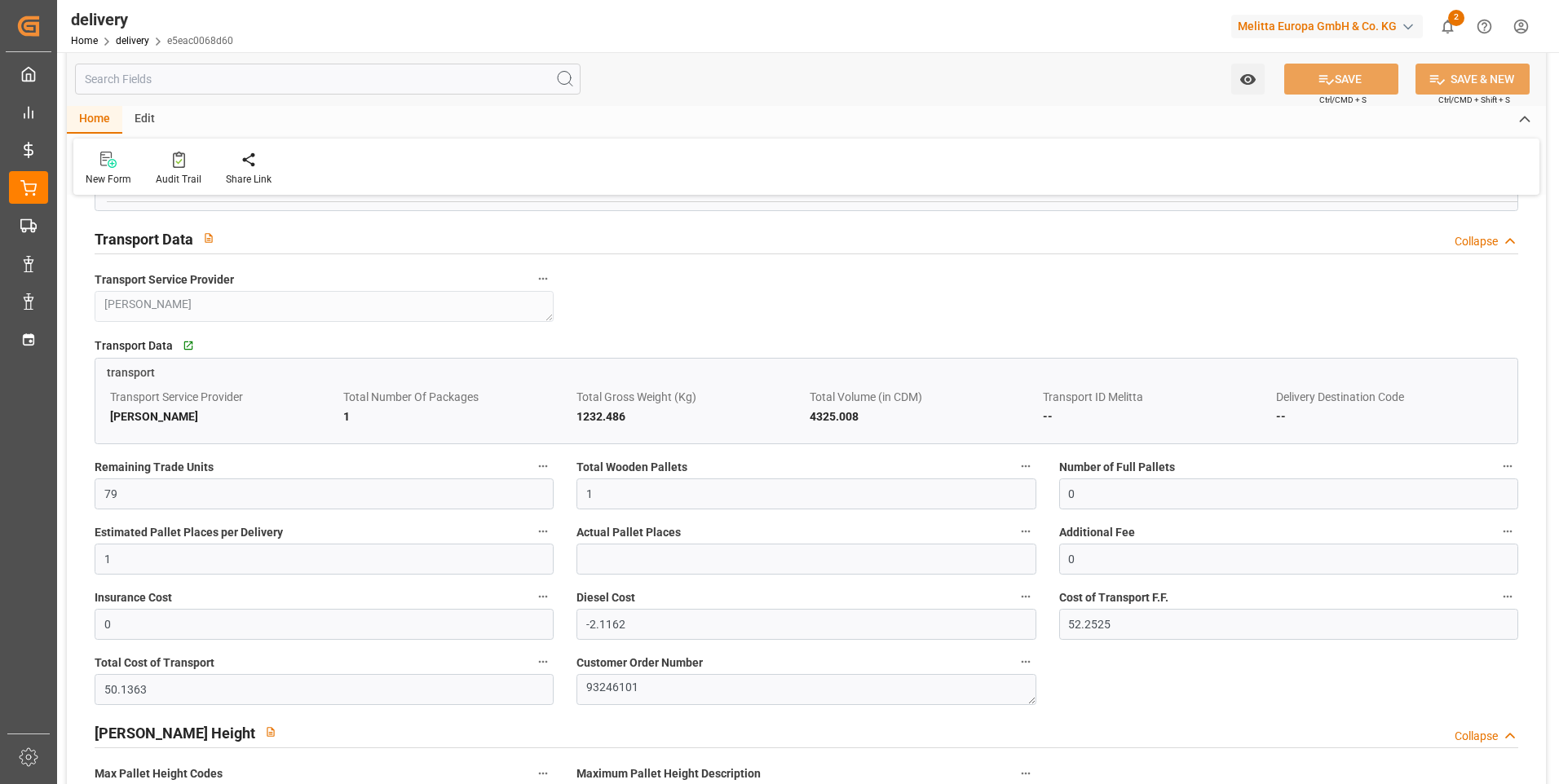
scroll to position [1060, 0]
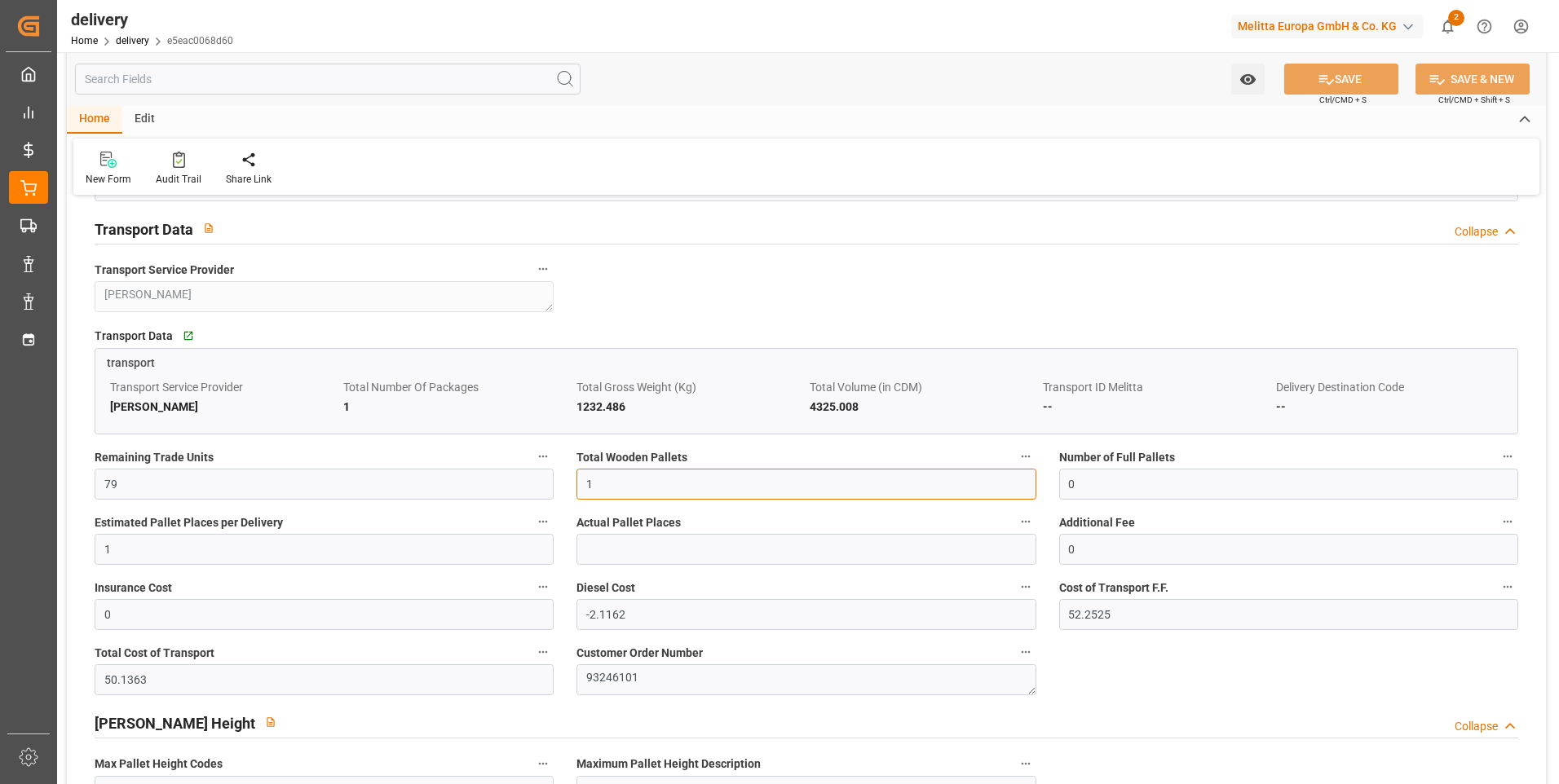
click at [619, 494] on input "1" at bounding box center [806, 484] width 459 height 31
type input "0"
type input "3"
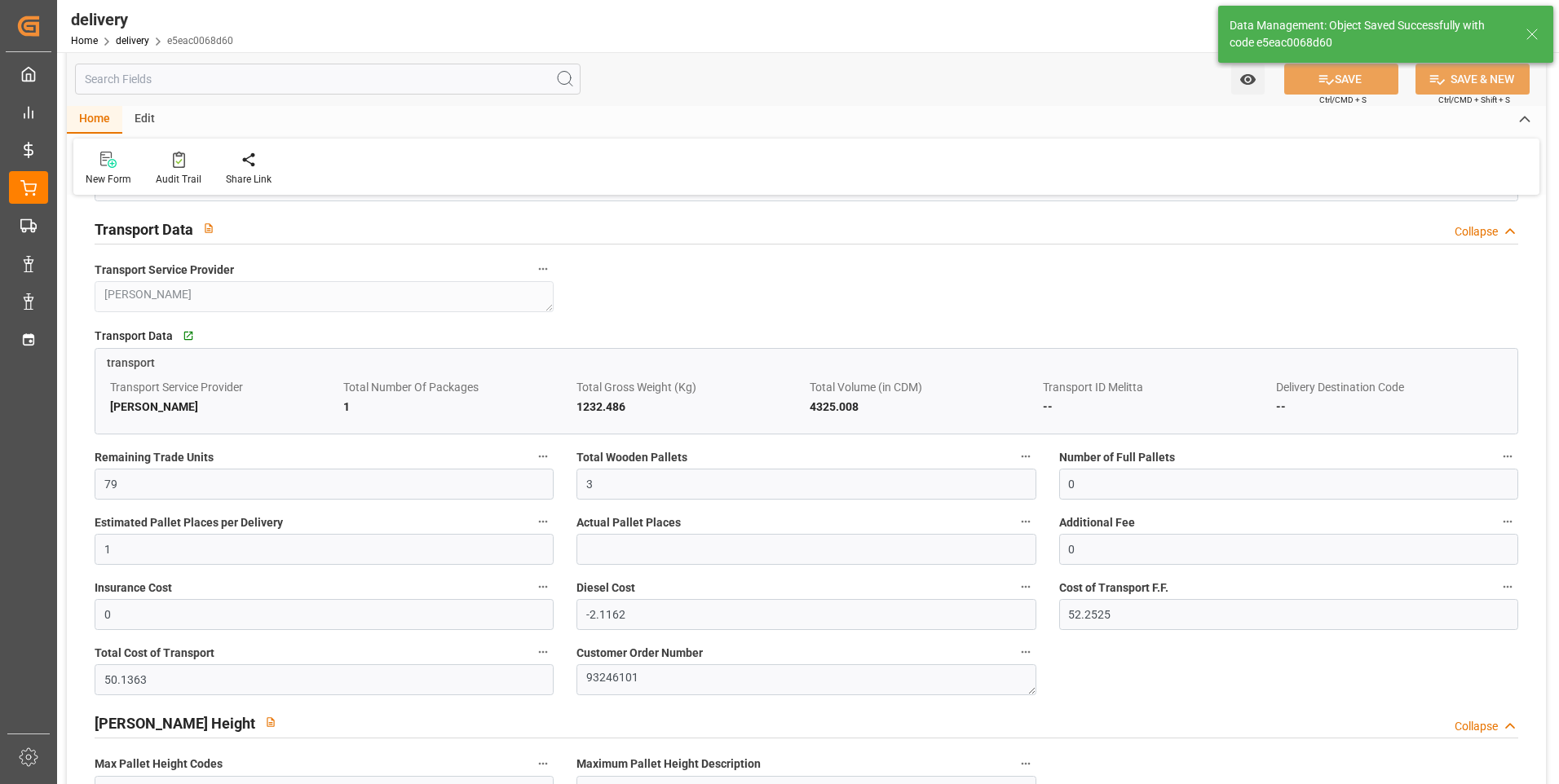
type input "4.5"
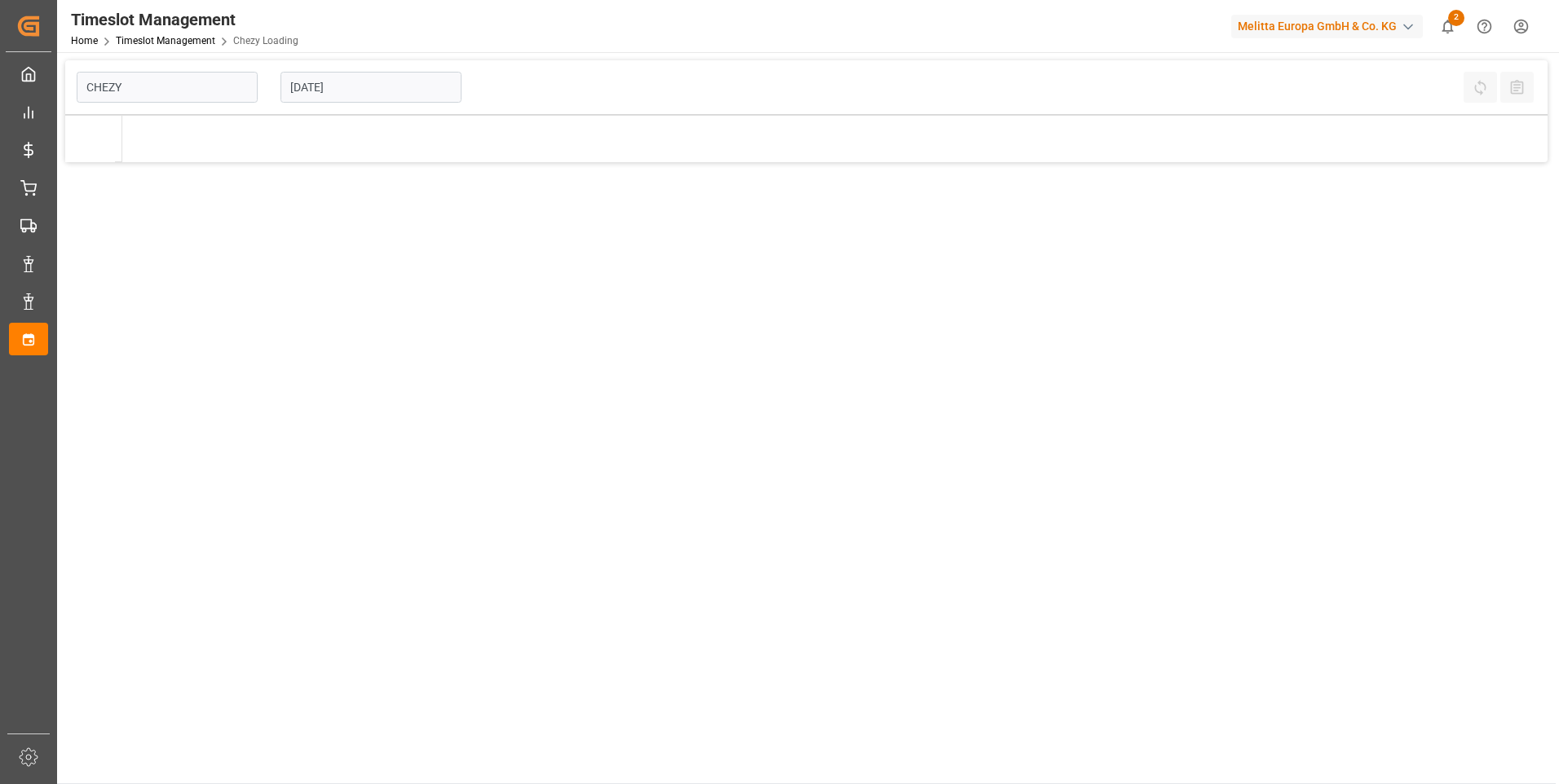
type input "Chezy Loading"
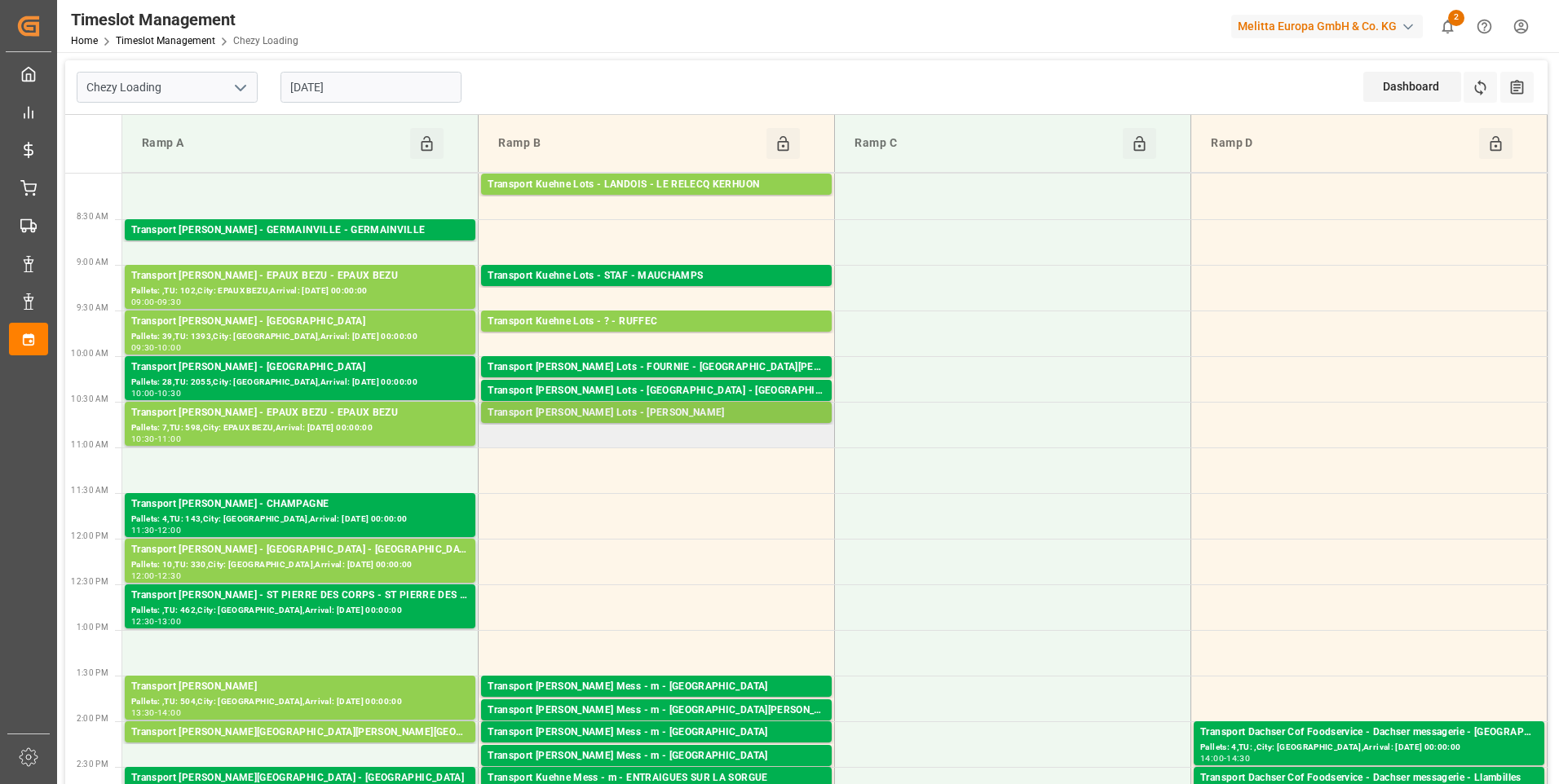
click at [583, 406] on div "Transport [PERSON_NAME] Lots - [PERSON_NAME]" at bounding box center [656, 413] width 338 height 17
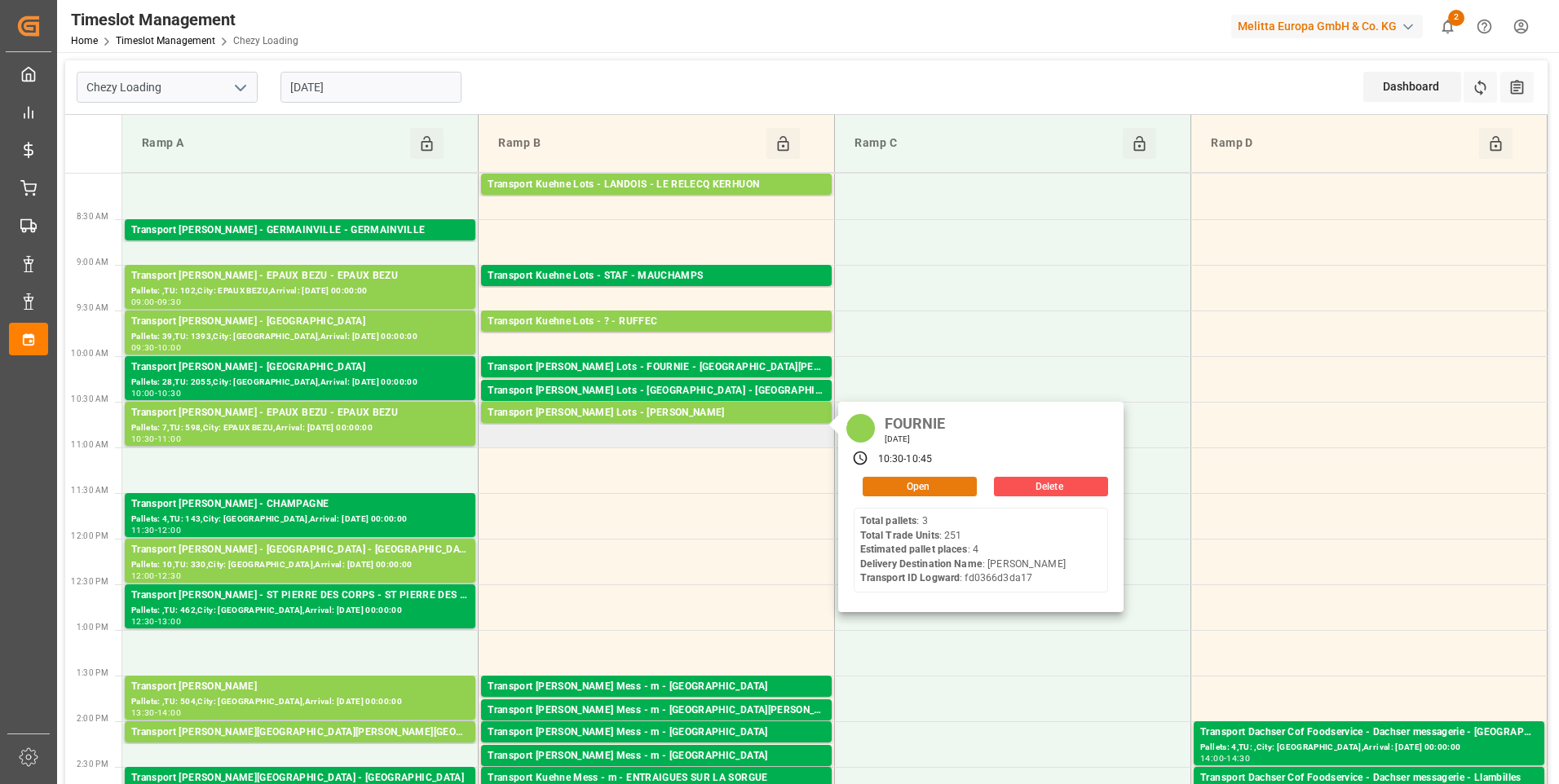
click at [879, 484] on button "Open" at bounding box center [920, 486] width 114 height 19
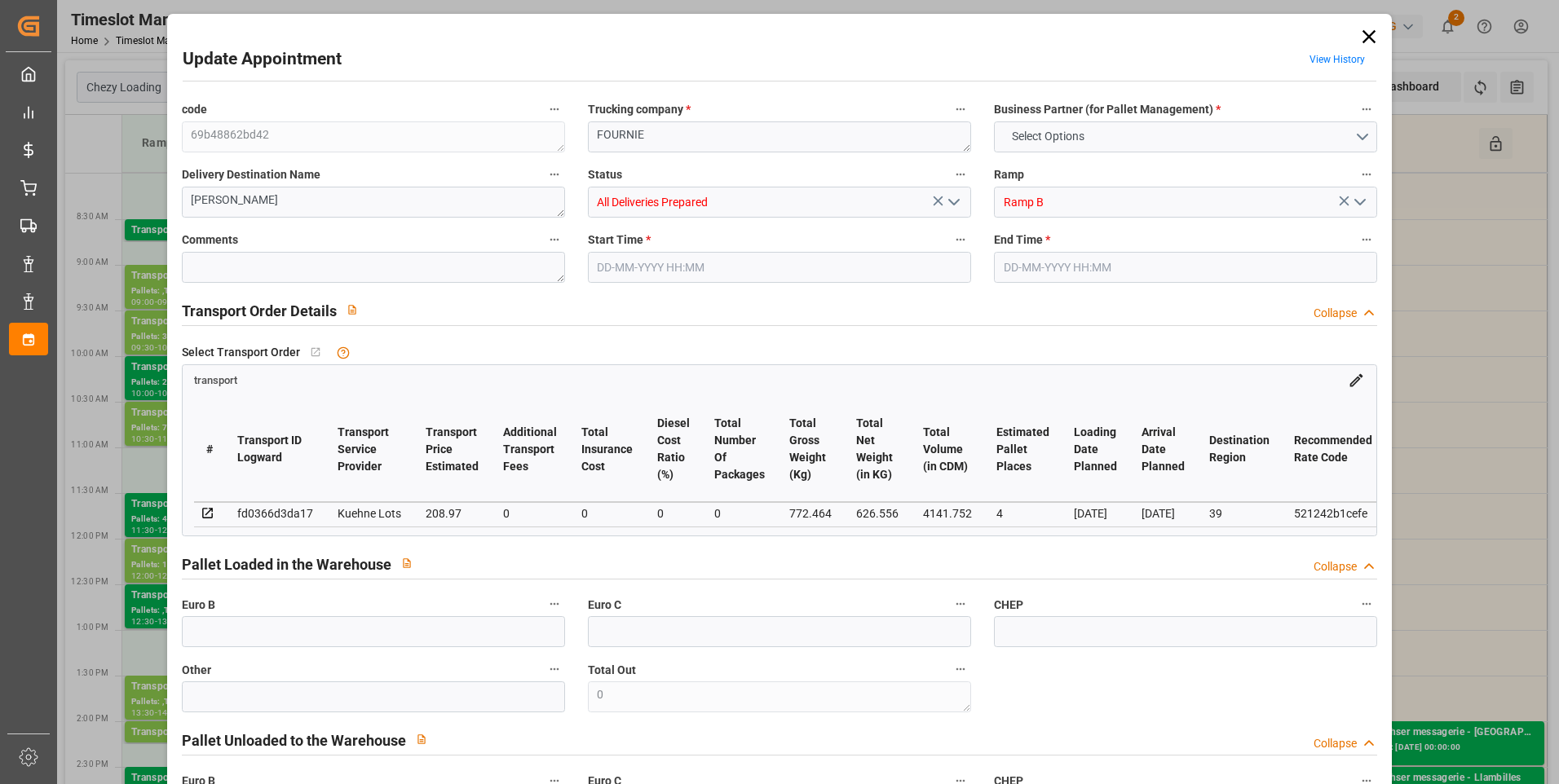
type input "4"
type input "208.97"
type input "0"
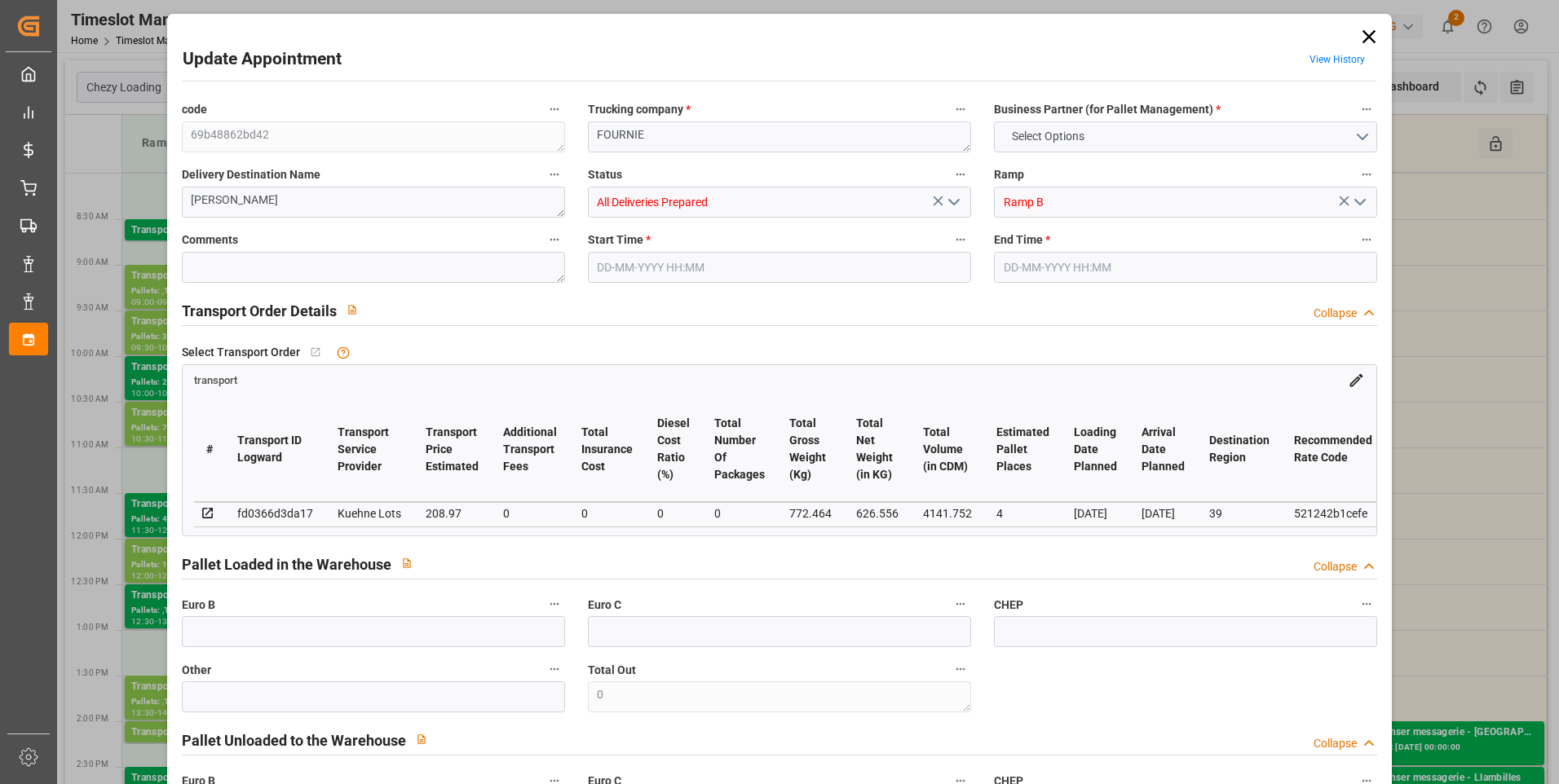
type input "208.97"
type input "0"
type input "626.556"
type input "1002.928"
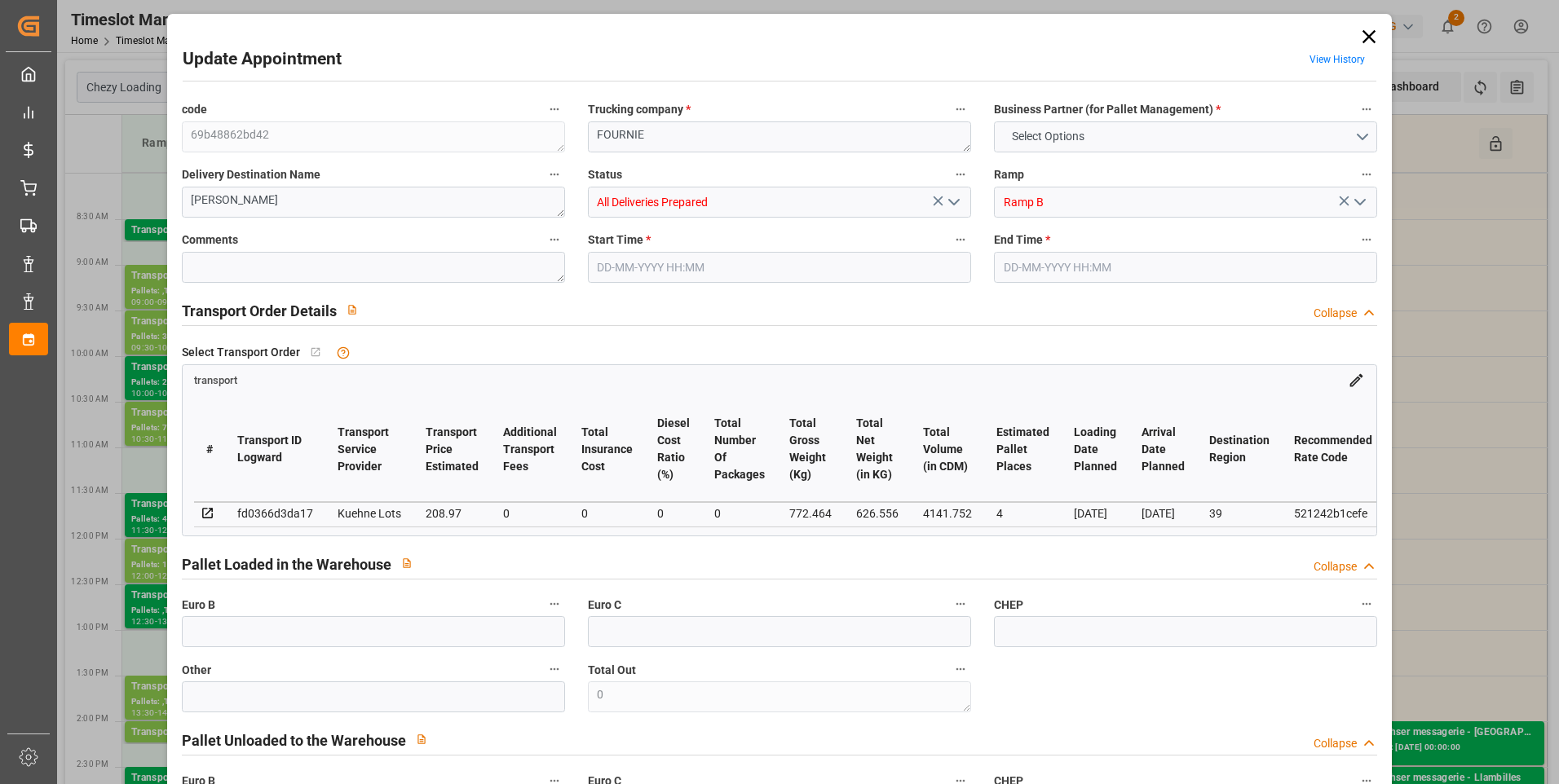
type input "4141.752"
type input "39"
type input "3"
type input "251"
type input "9"
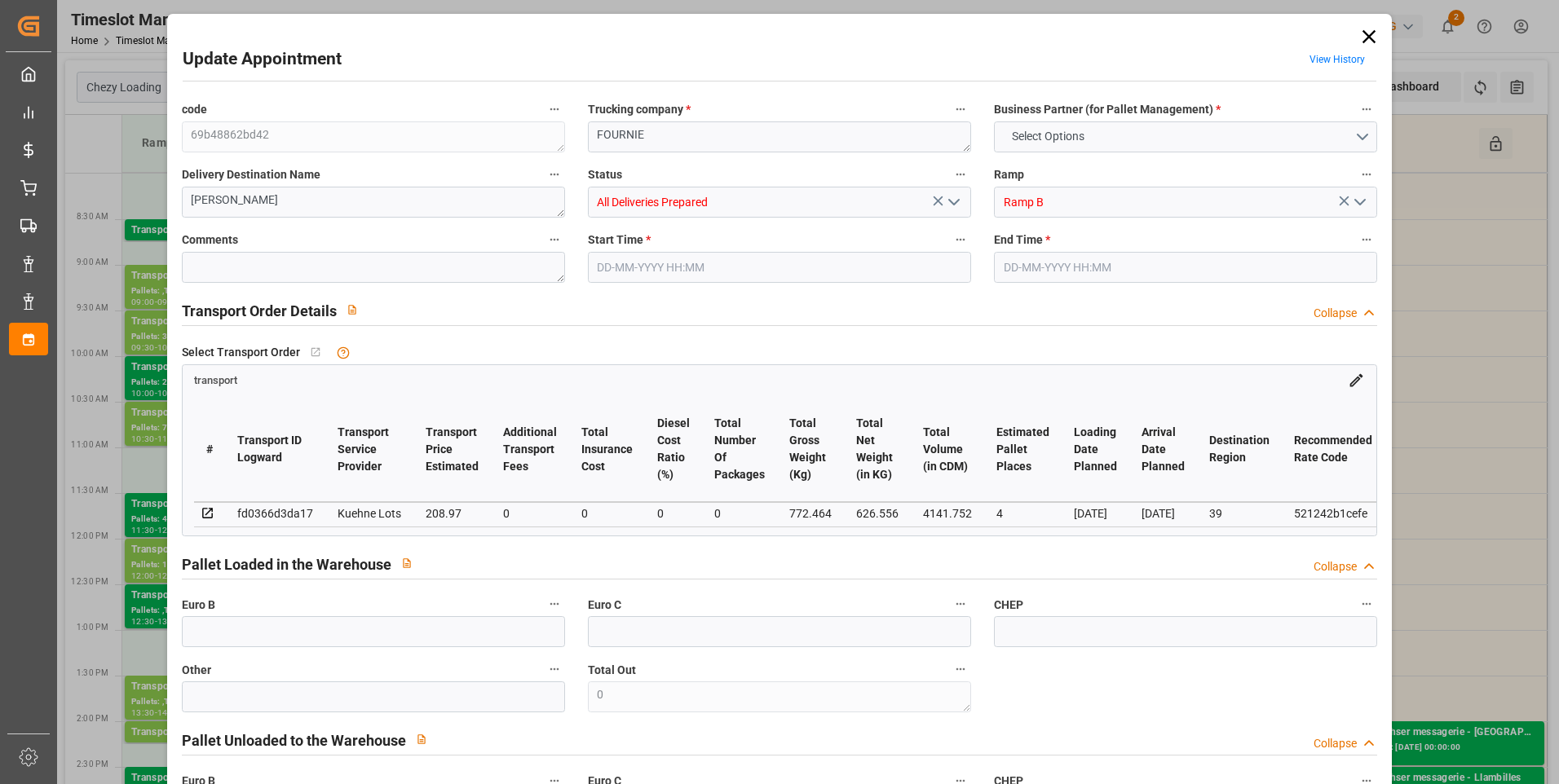
type input "101"
type input "772.464"
type input "0"
type input "4710.8598"
type input "0"
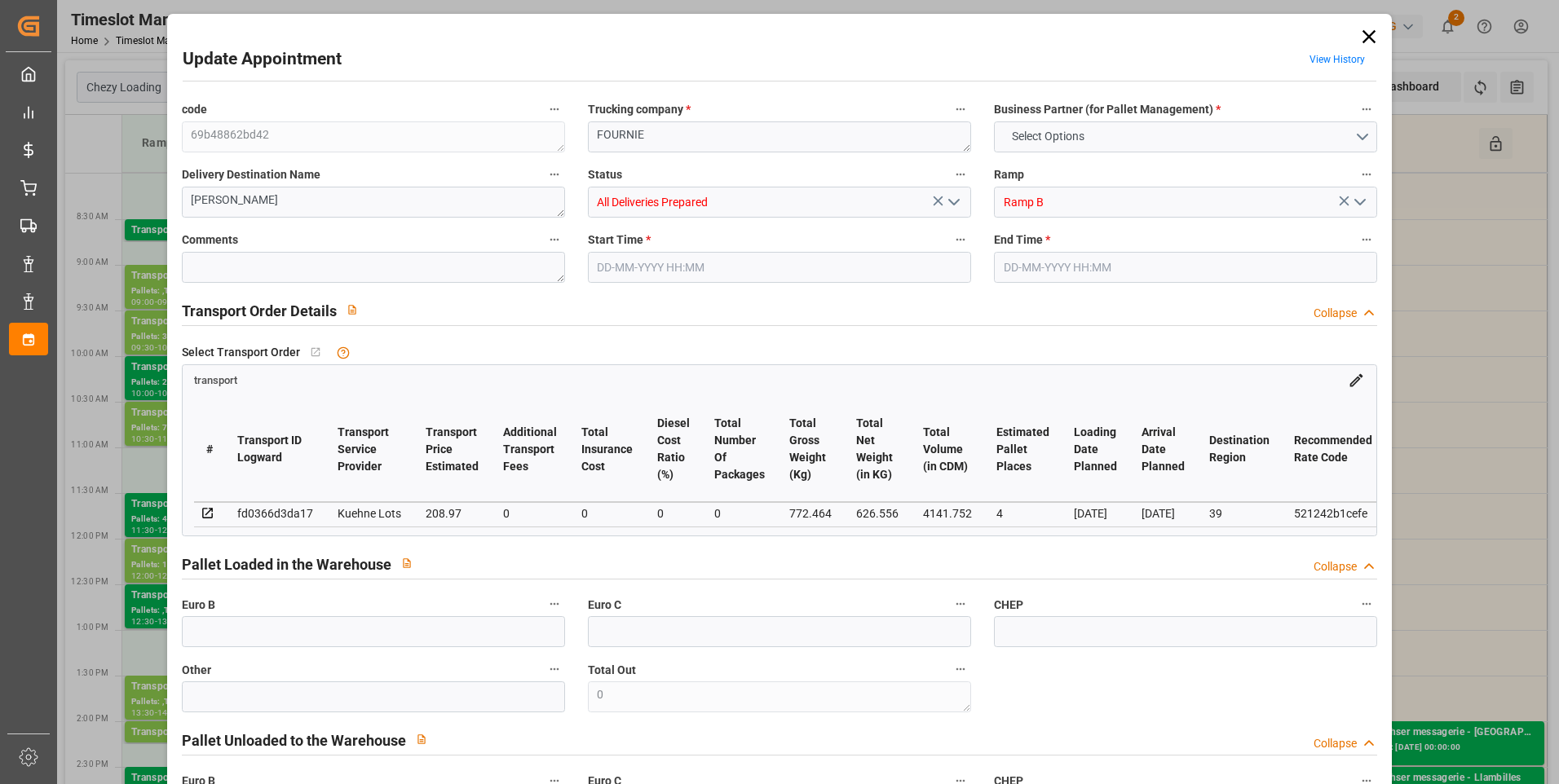
type input "0"
type input "21"
type input "35"
type input "[DATE] 10:30"
type input "[DATE] 10:45"
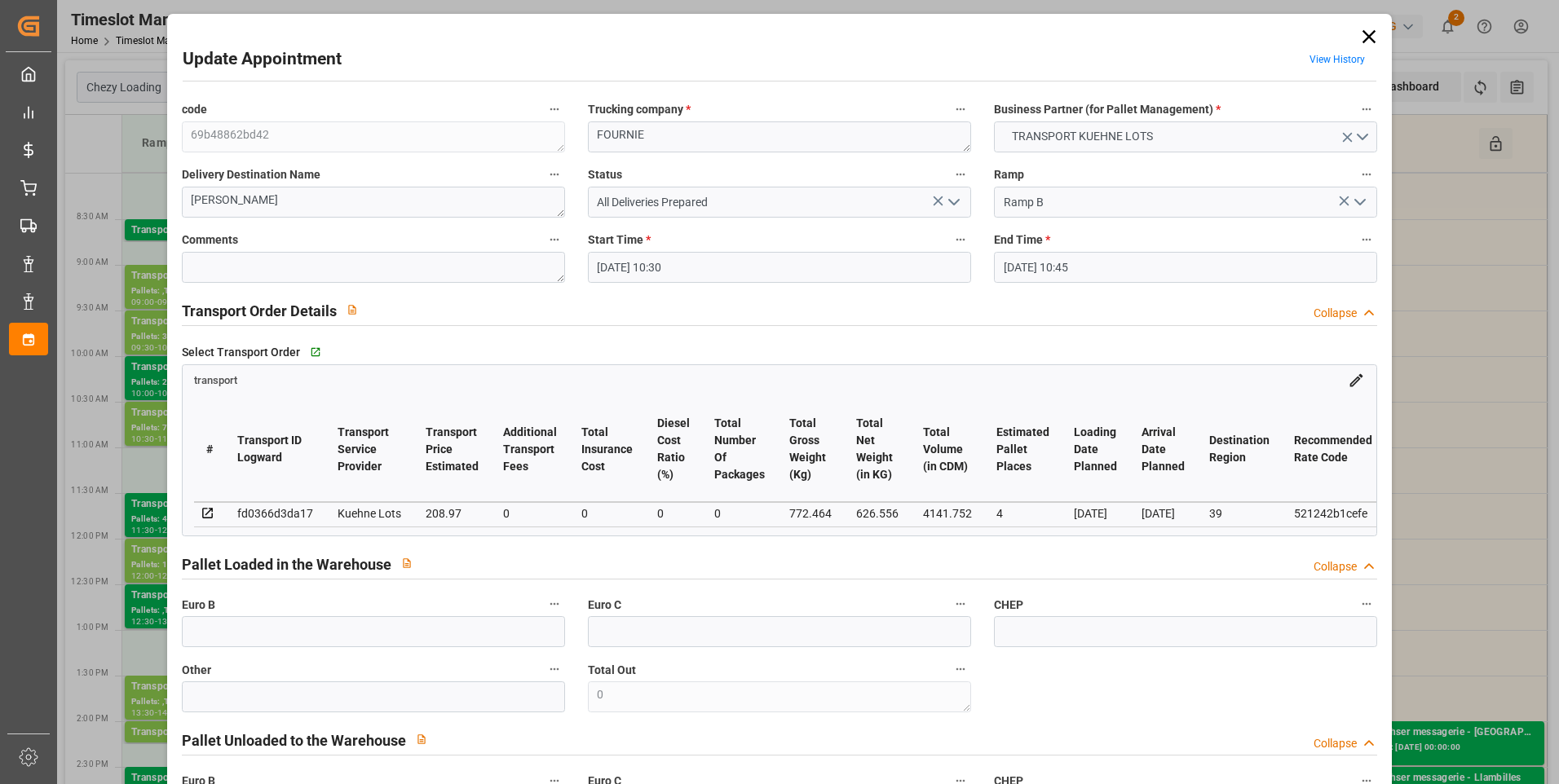
type input "[DATE] 12:36"
type input "[DATE] 11:30"
type input "[DATE]"
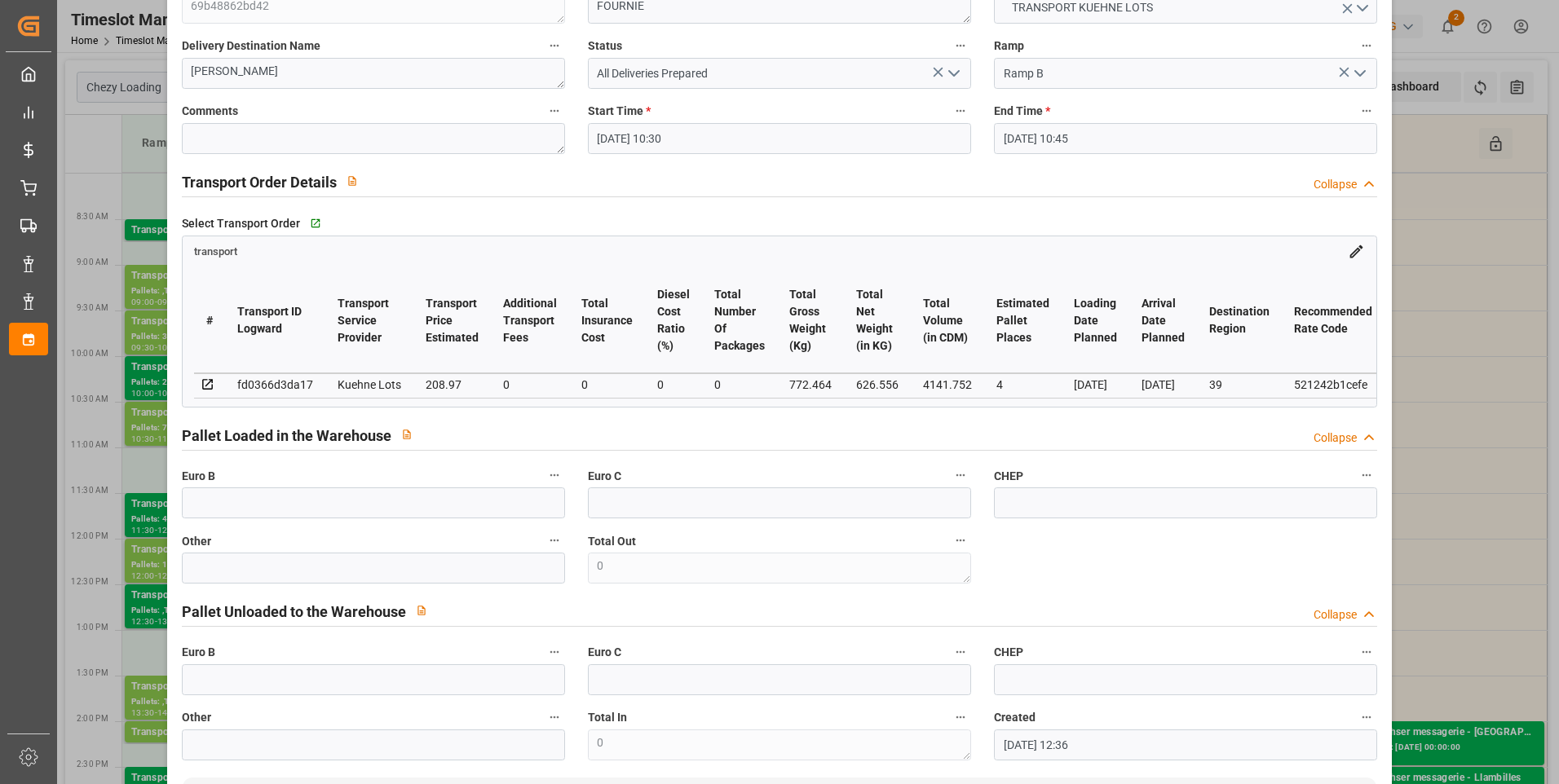
scroll to position [408, 0]
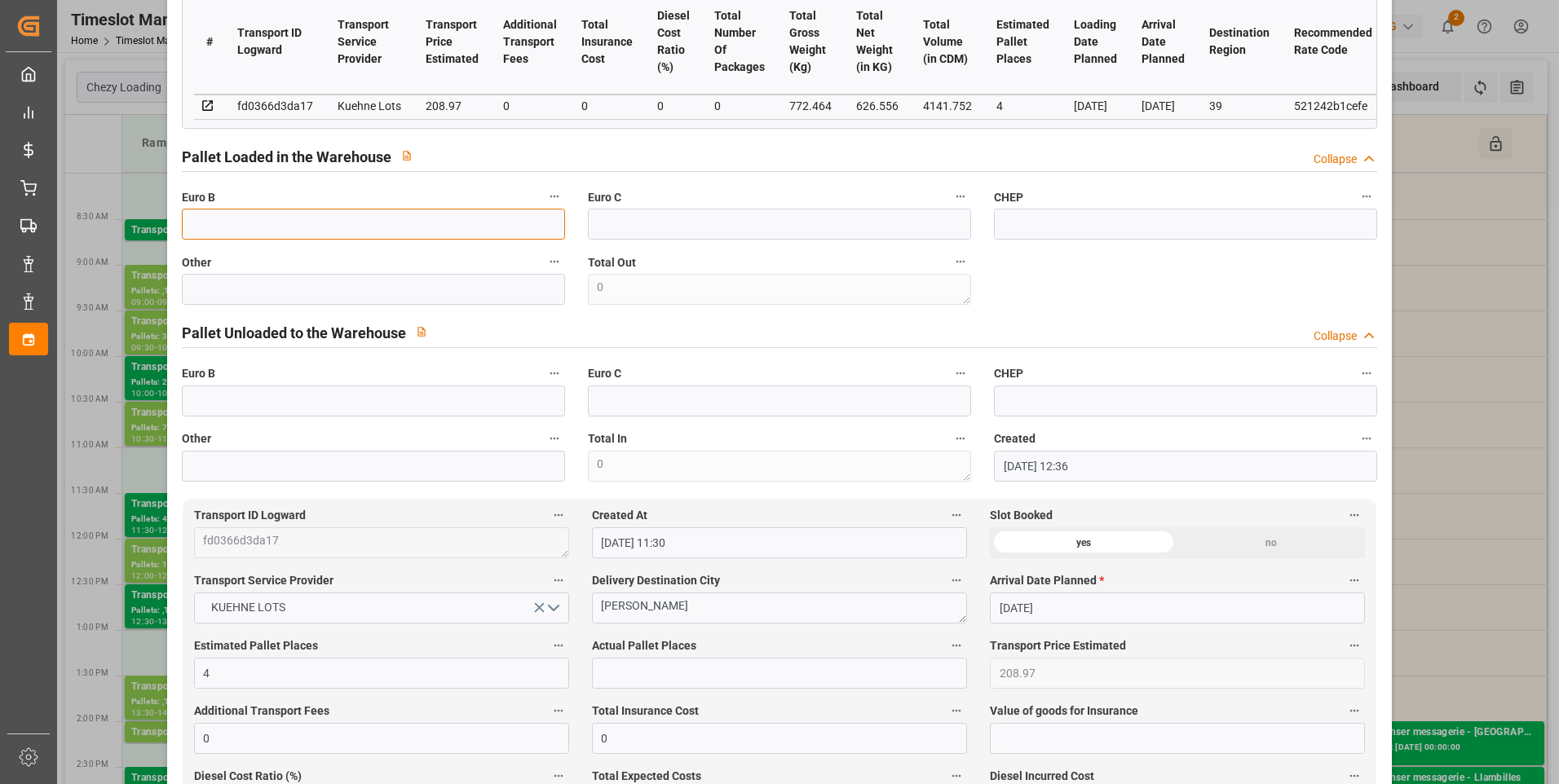
click at [239, 233] on input "text" at bounding box center [373, 224] width 383 height 31
type input "9"
click at [627, 688] on input "text" at bounding box center [779, 672] width 375 height 31
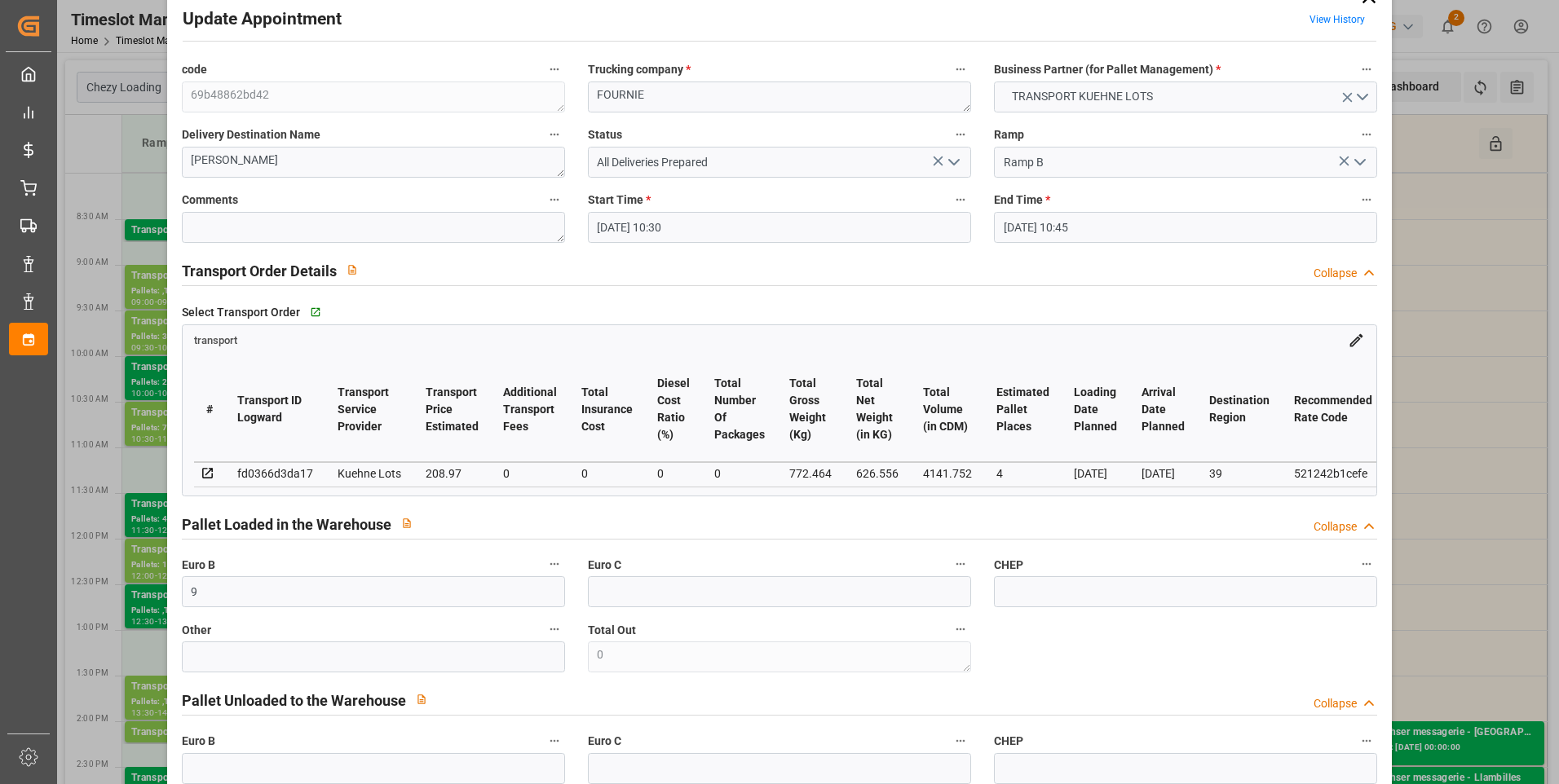
scroll to position [0, 0]
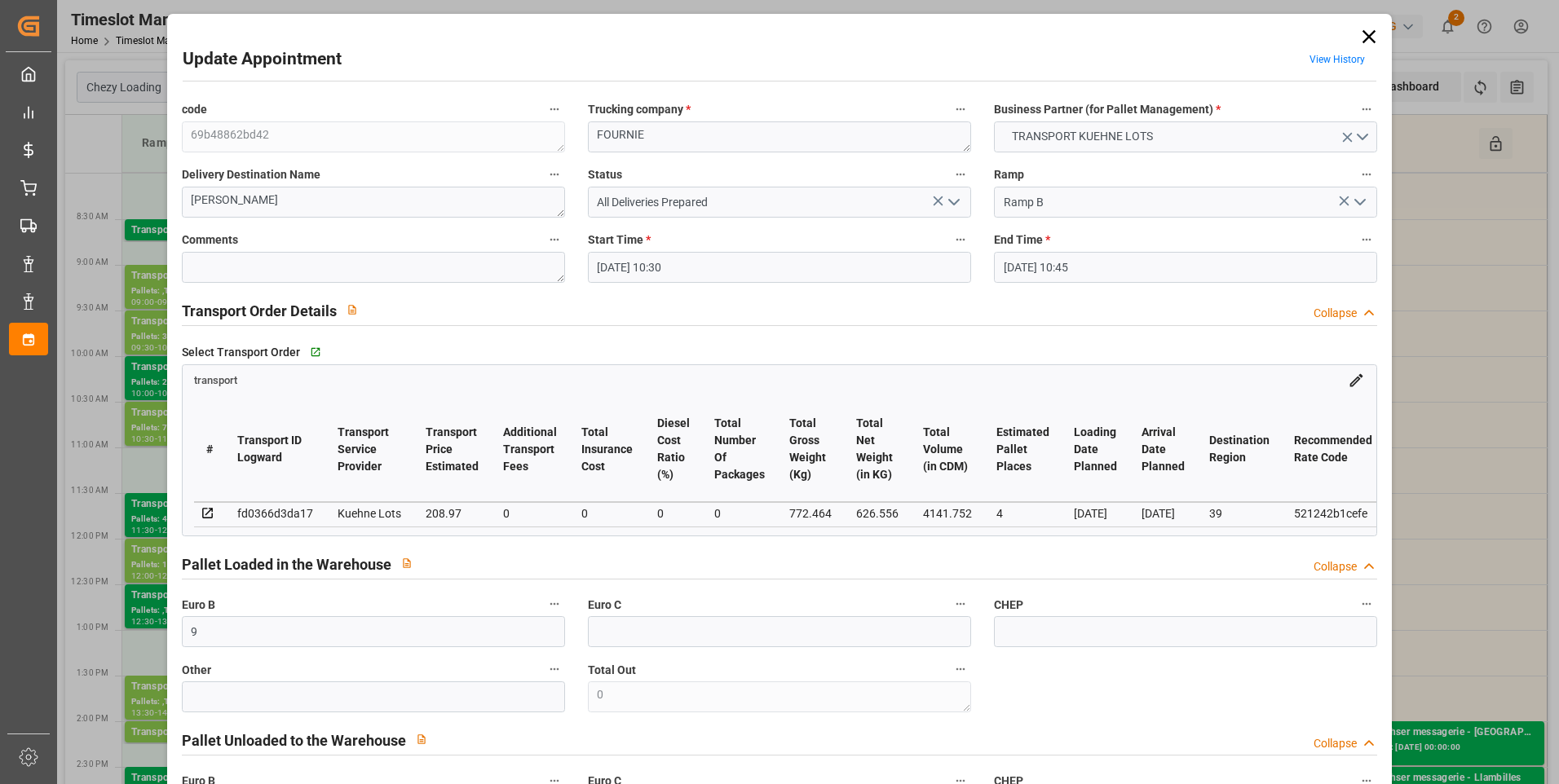
type input "4"
click at [953, 199] on icon "open menu" at bounding box center [954, 202] width 19 height 19
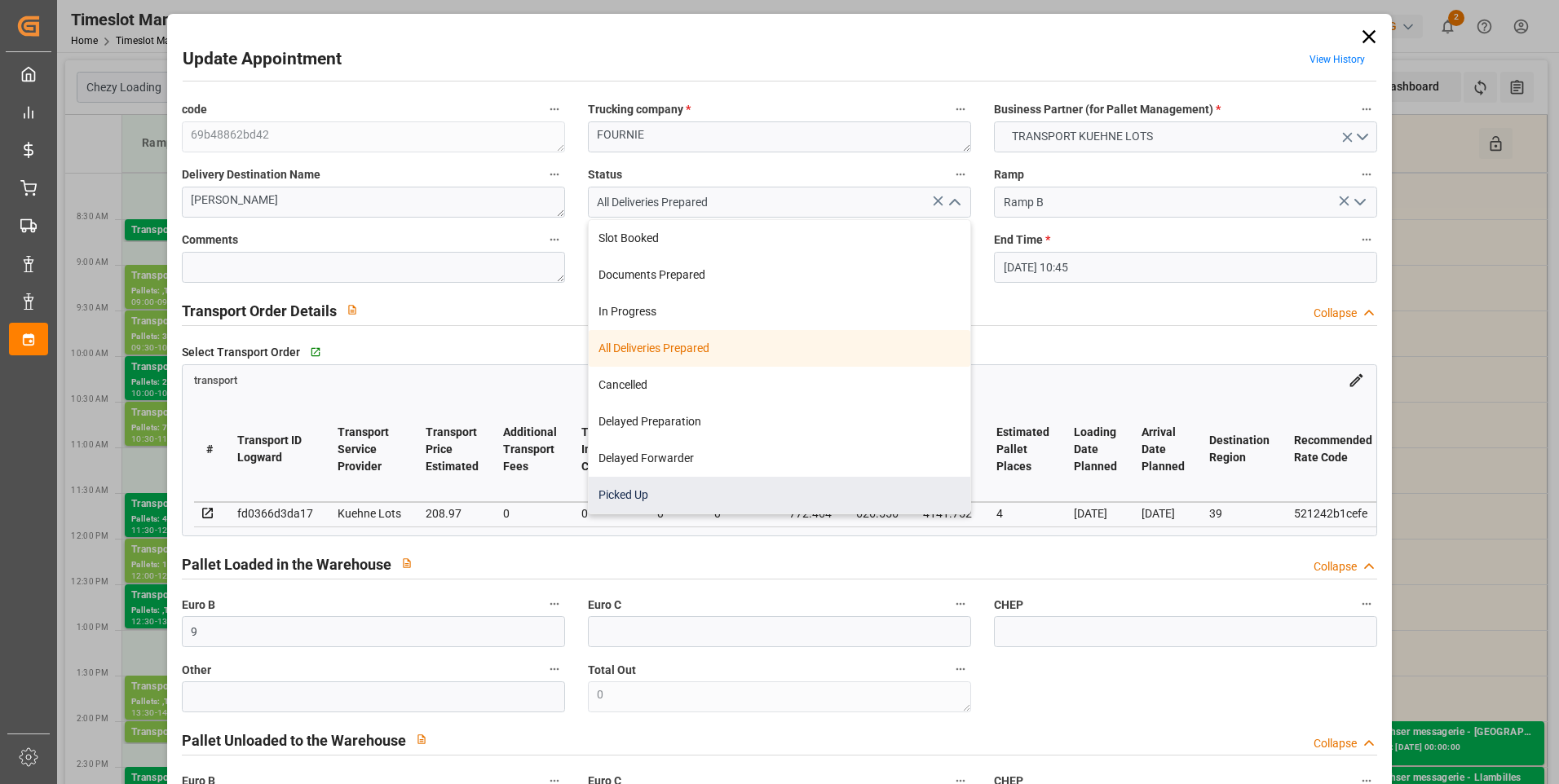
click at [645, 492] on div "Picked Up" at bounding box center [779, 495] width 382 height 37
type input "Picked Up"
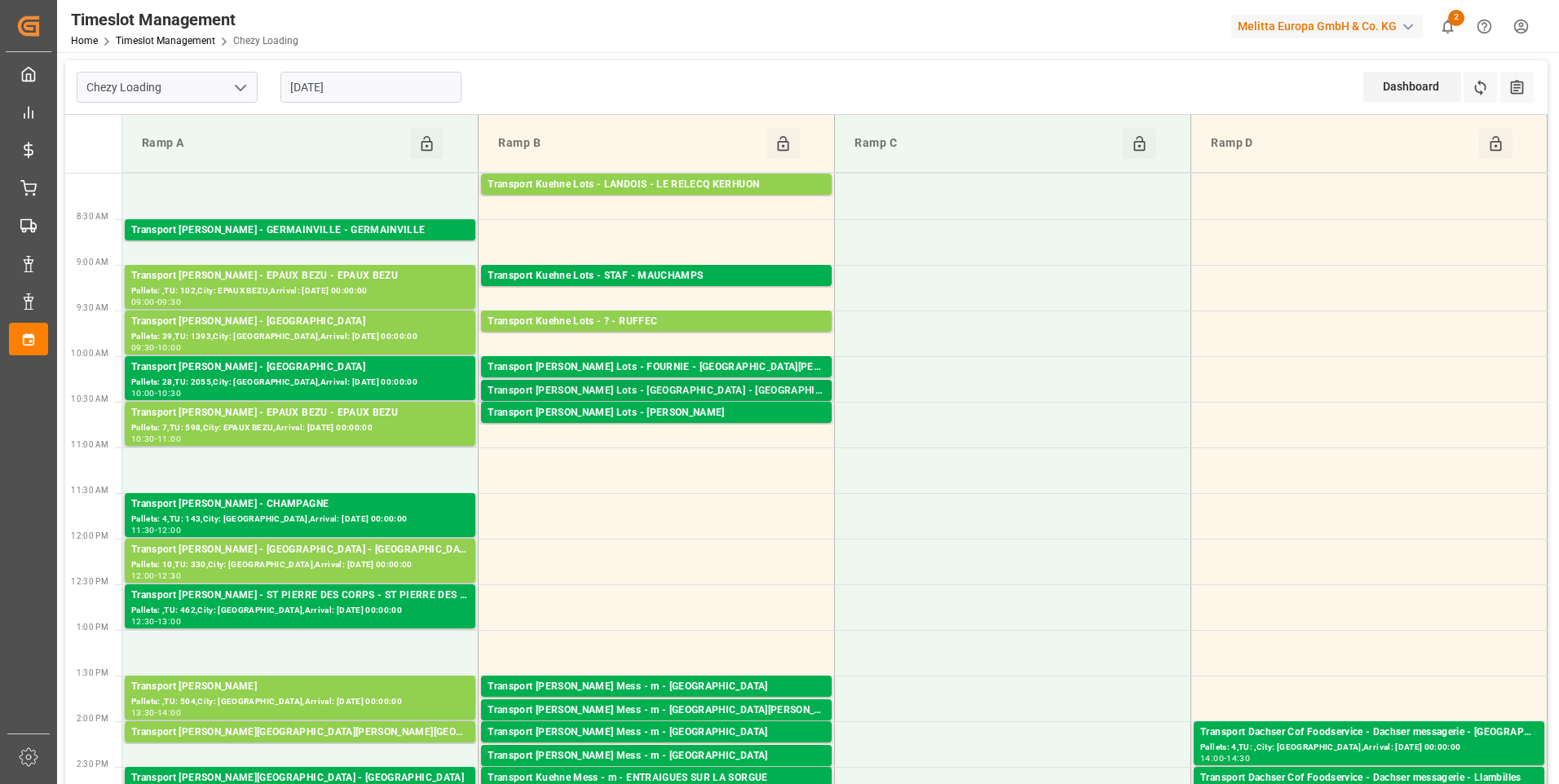
click at [676, 386] on div "Transport Kuehne Lots - FOURNIE - CASTELNAUDARY" at bounding box center [656, 391] width 338 height 17
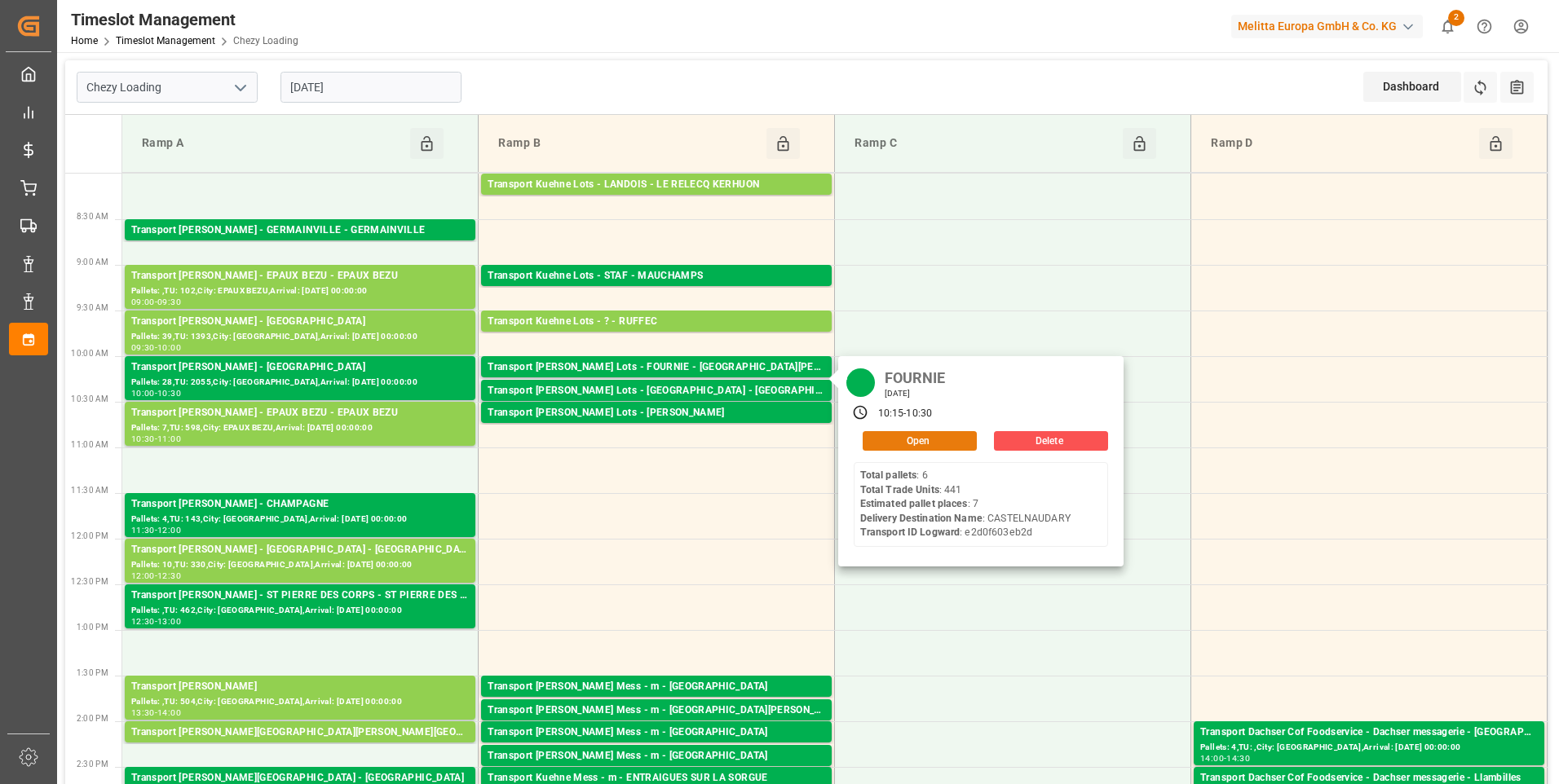
click at [872, 435] on button "Open" at bounding box center [920, 441] width 114 height 19
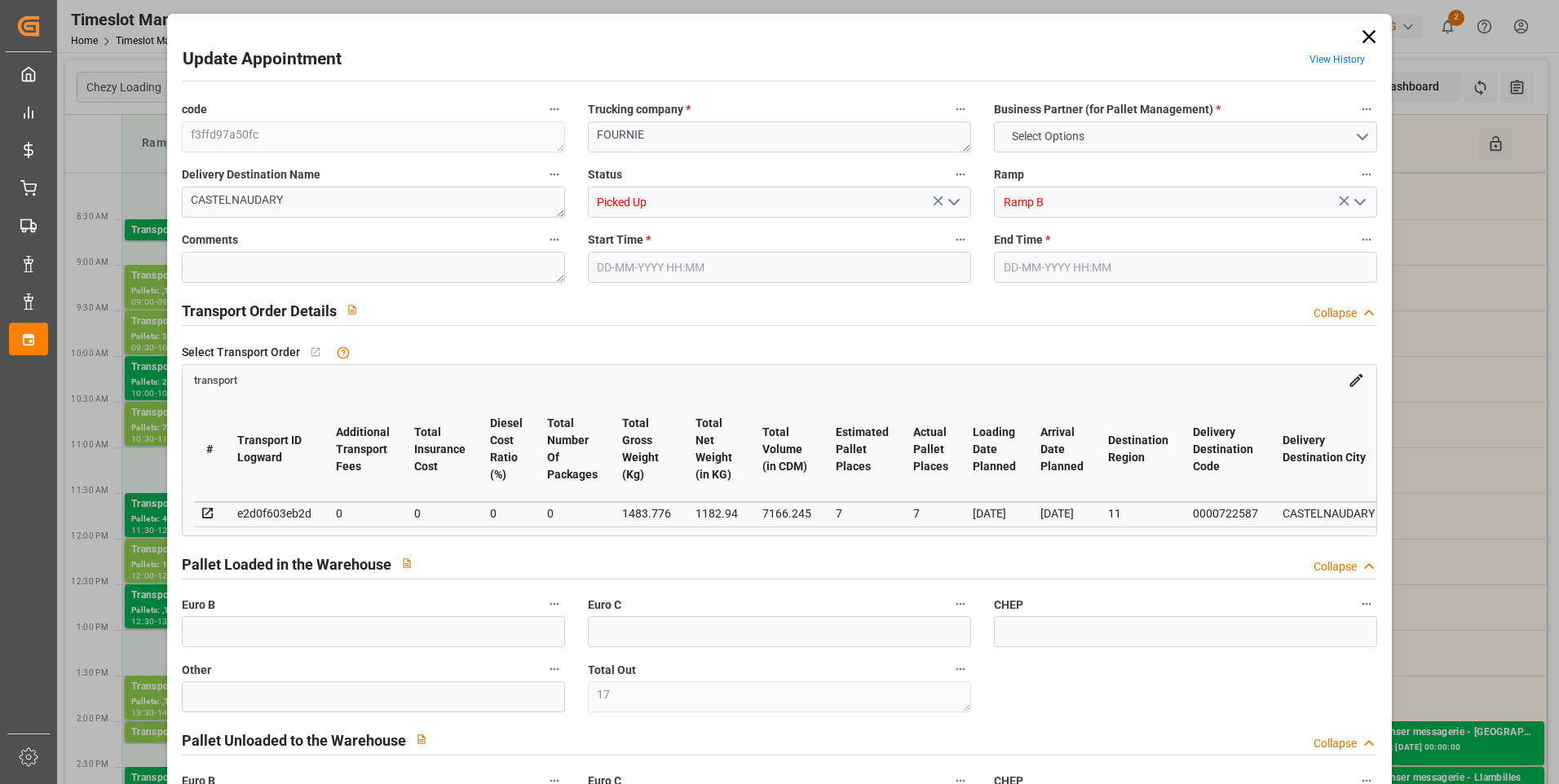
type input "17"
type input "7"
type input "0"
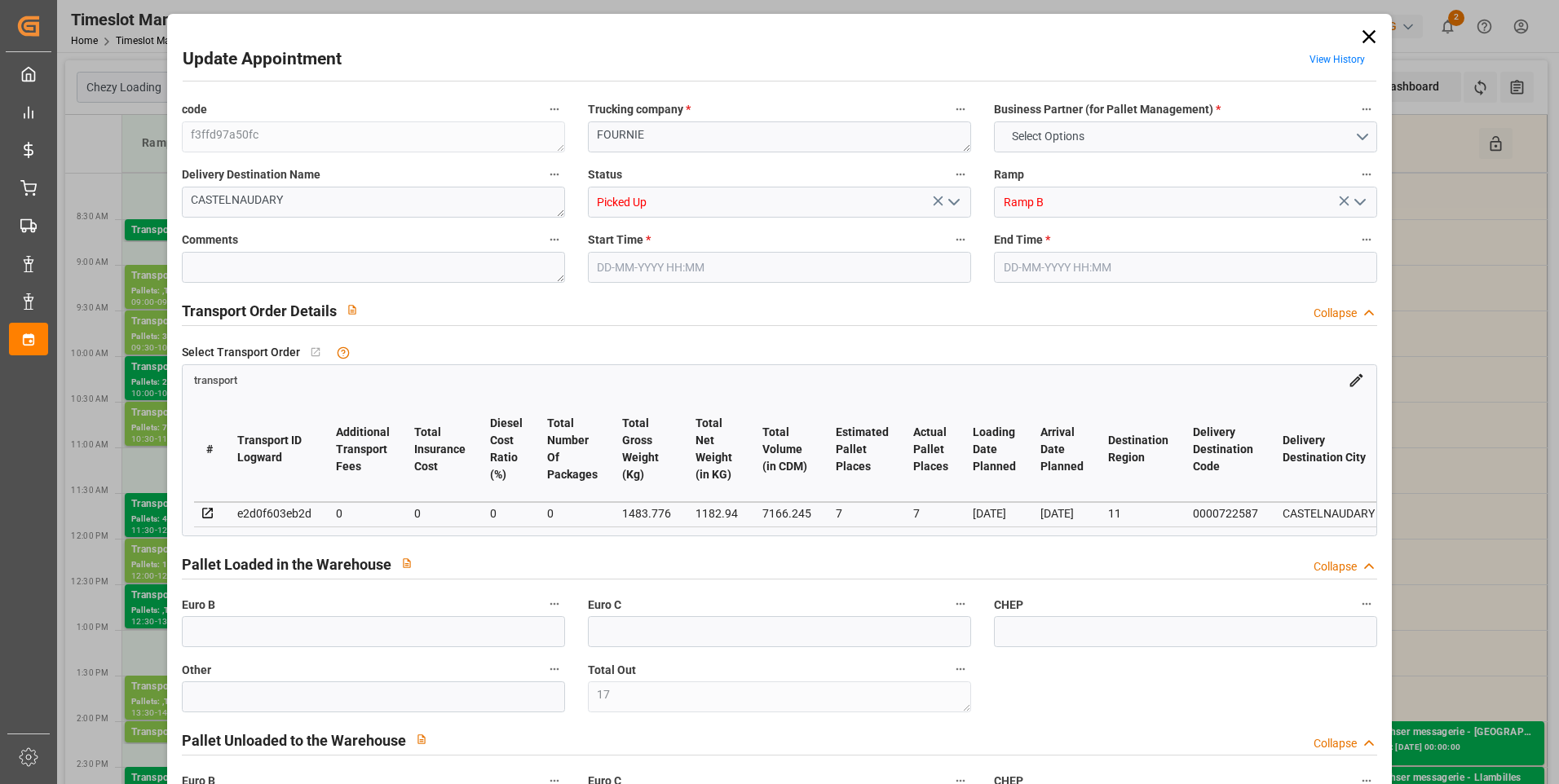
type input "0"
type input "1182.94"
type input "1916.272"
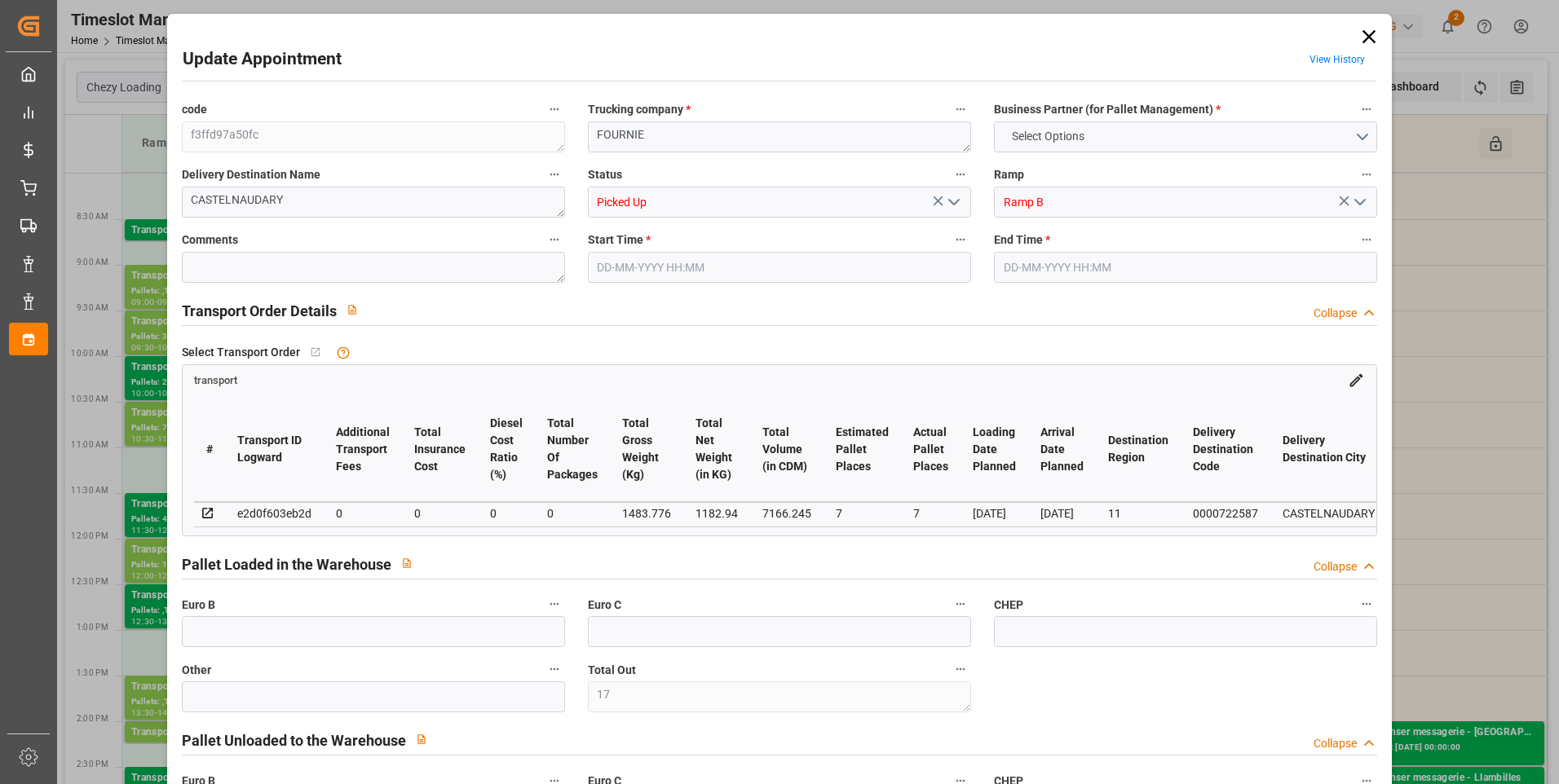
type input "7166.245"
type input "11"
type input "6"
type input "441"
type input "17"
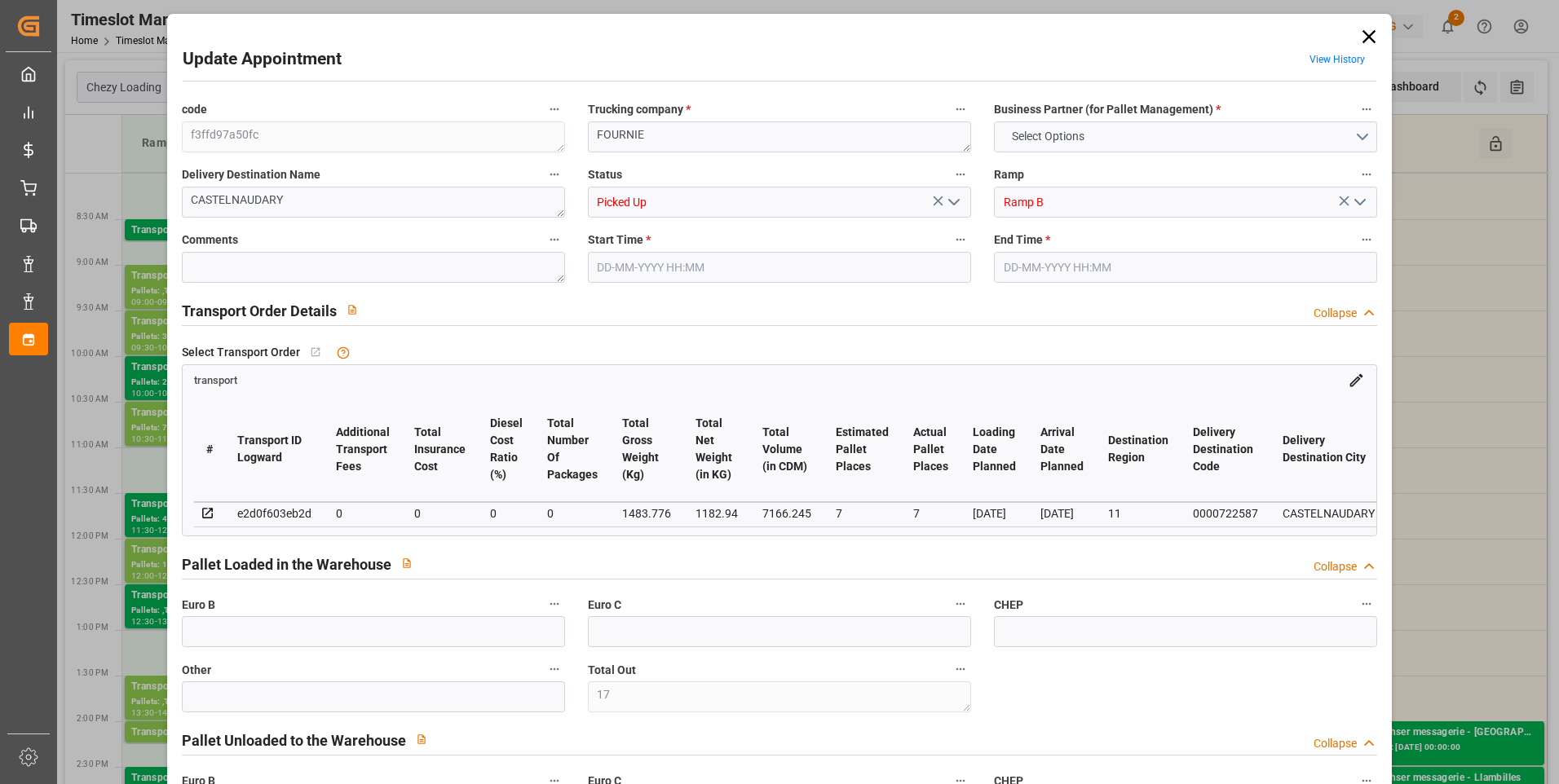
type input "101"
type input "1483.776"
type input "0"
type input "10767.6795"
type input "0"
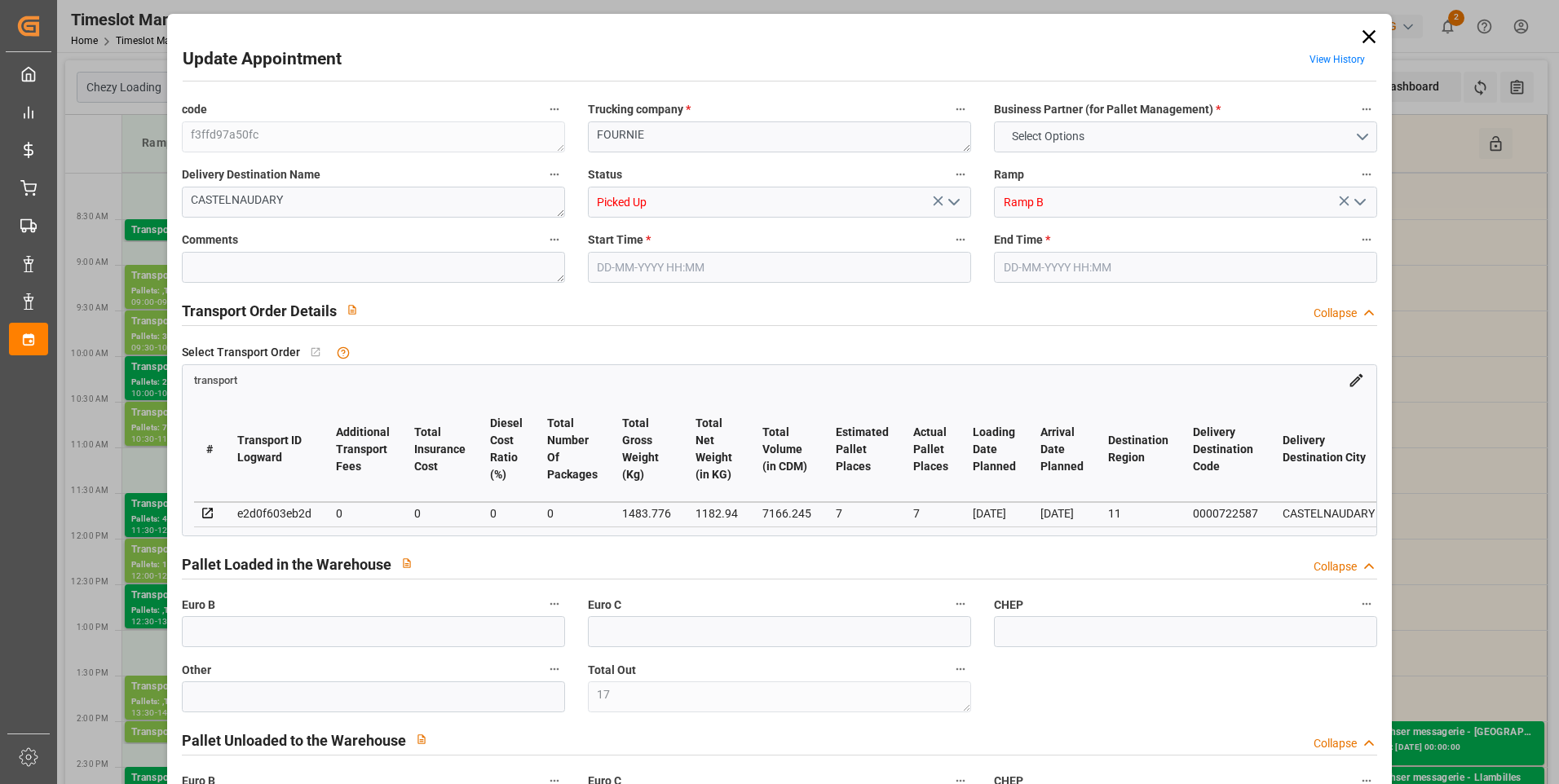
type input "0"
type input "21"
type input "80"
type input "27-08-2025 10:15"
type input "27-08-2025 10:30"
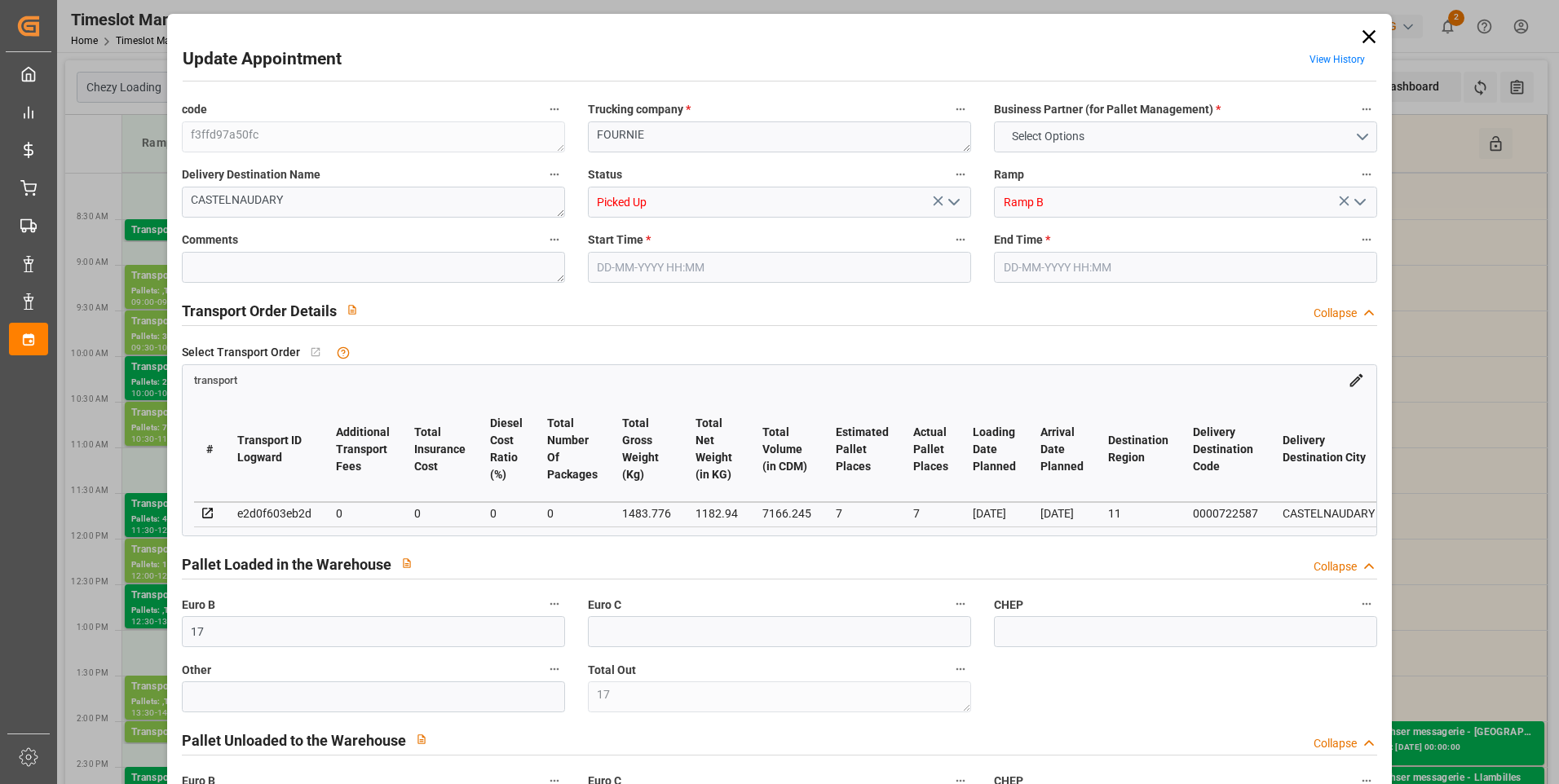
type input "26-08-2025 12:35"
type input "26-08-2025 11:25"
type input "03-09-2025"
type input "01-09-2025"
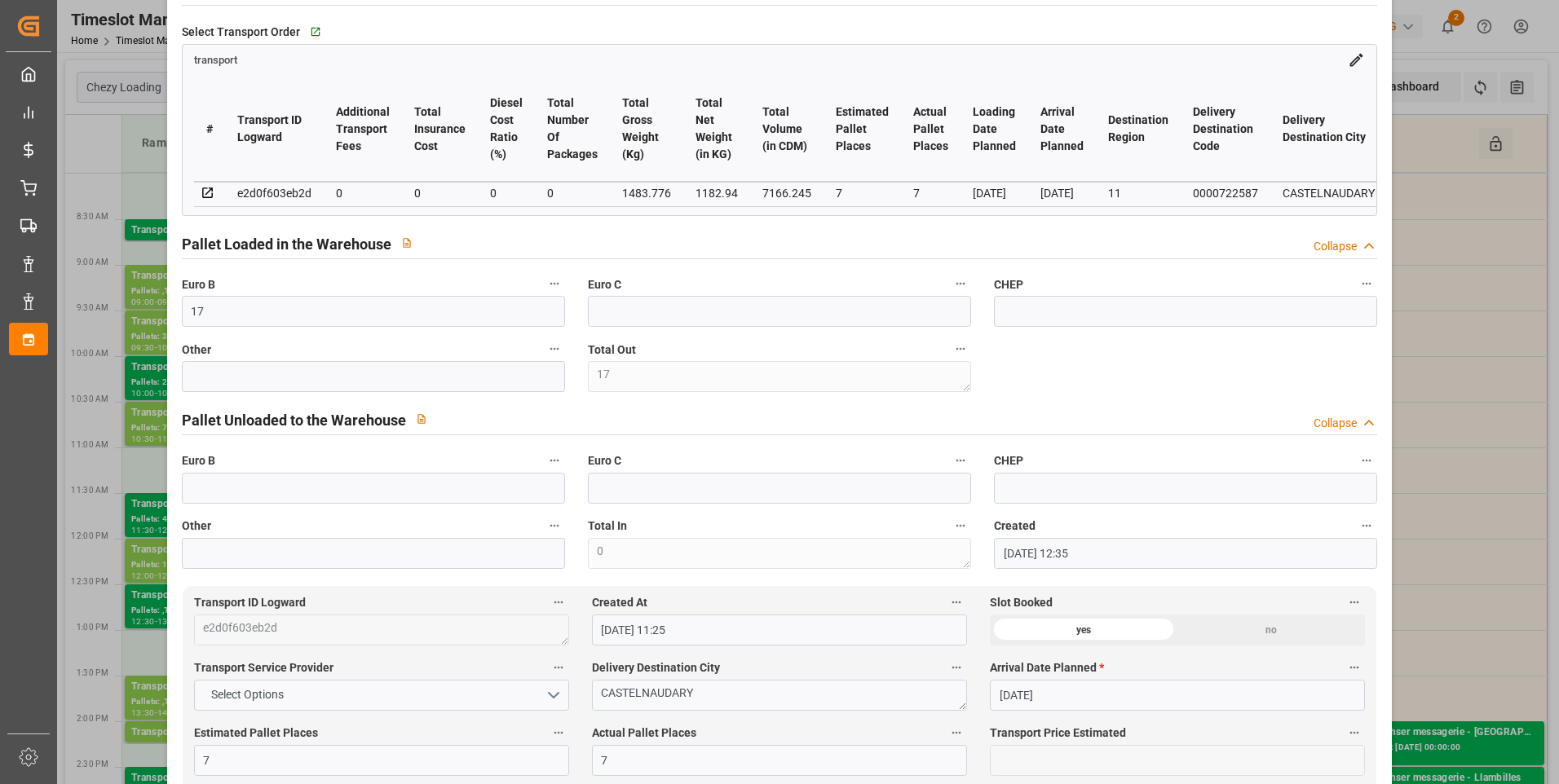
scroll to position [326, 0]
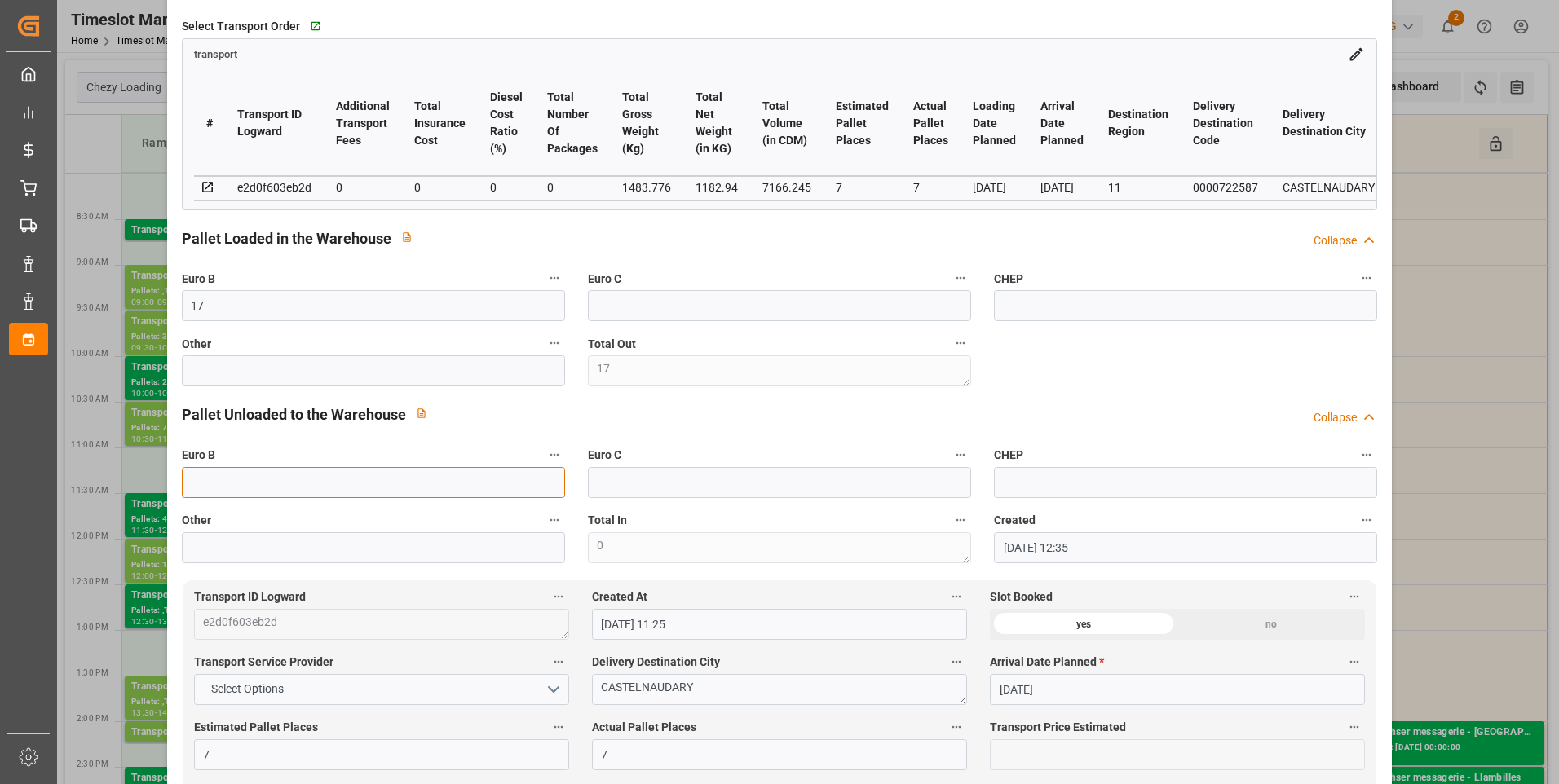
click at [265, 498] on input "text" at bounding box center [373, 482] width 383 height 31
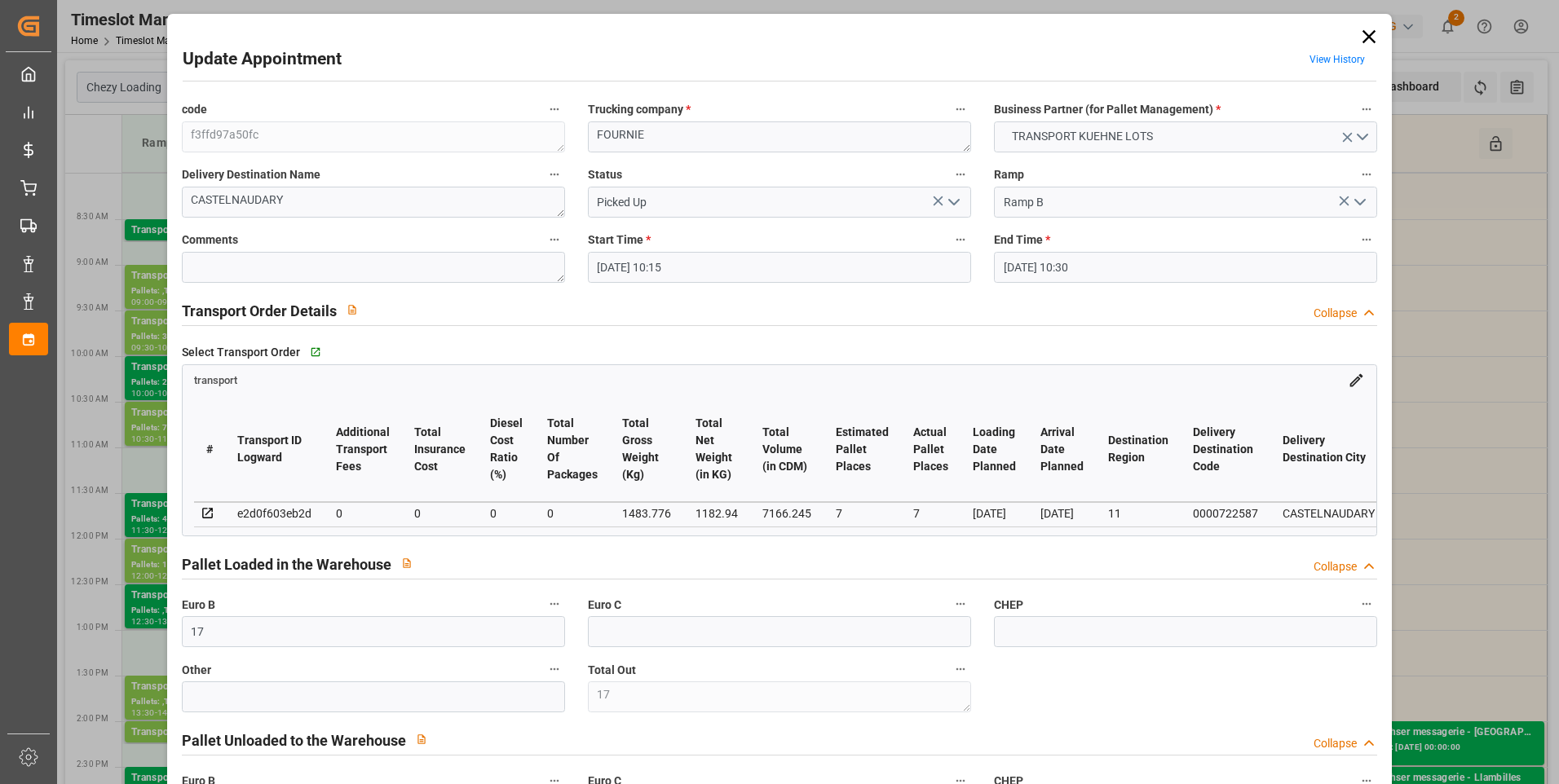
type input "6"
click at [958, 199] on icon "open menu" at bounding box center [954, 202] width 19 height 19
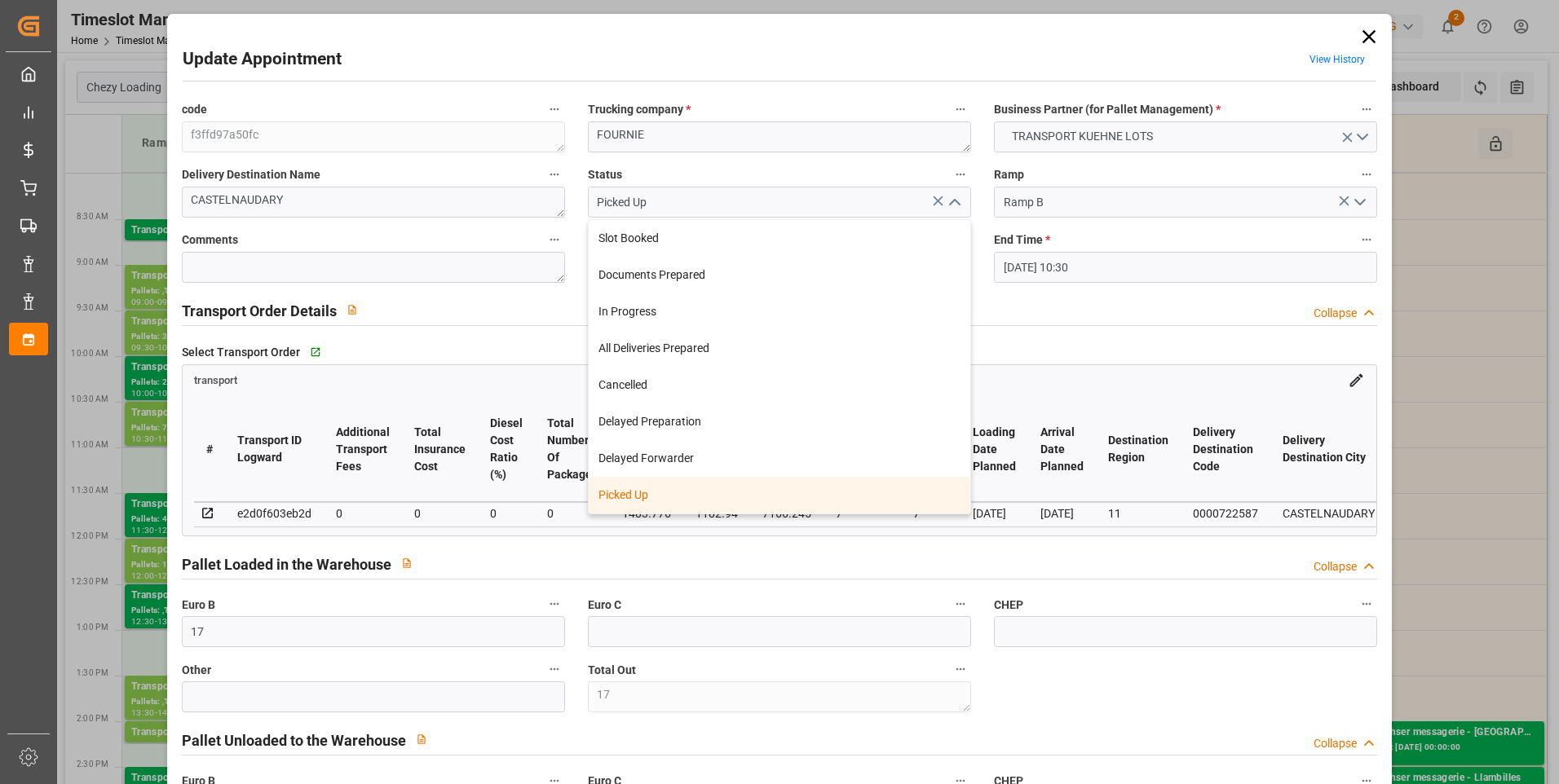
click at [679, 485] on div "Picked Up" at bounding box center [779, 495] width 382 height 37
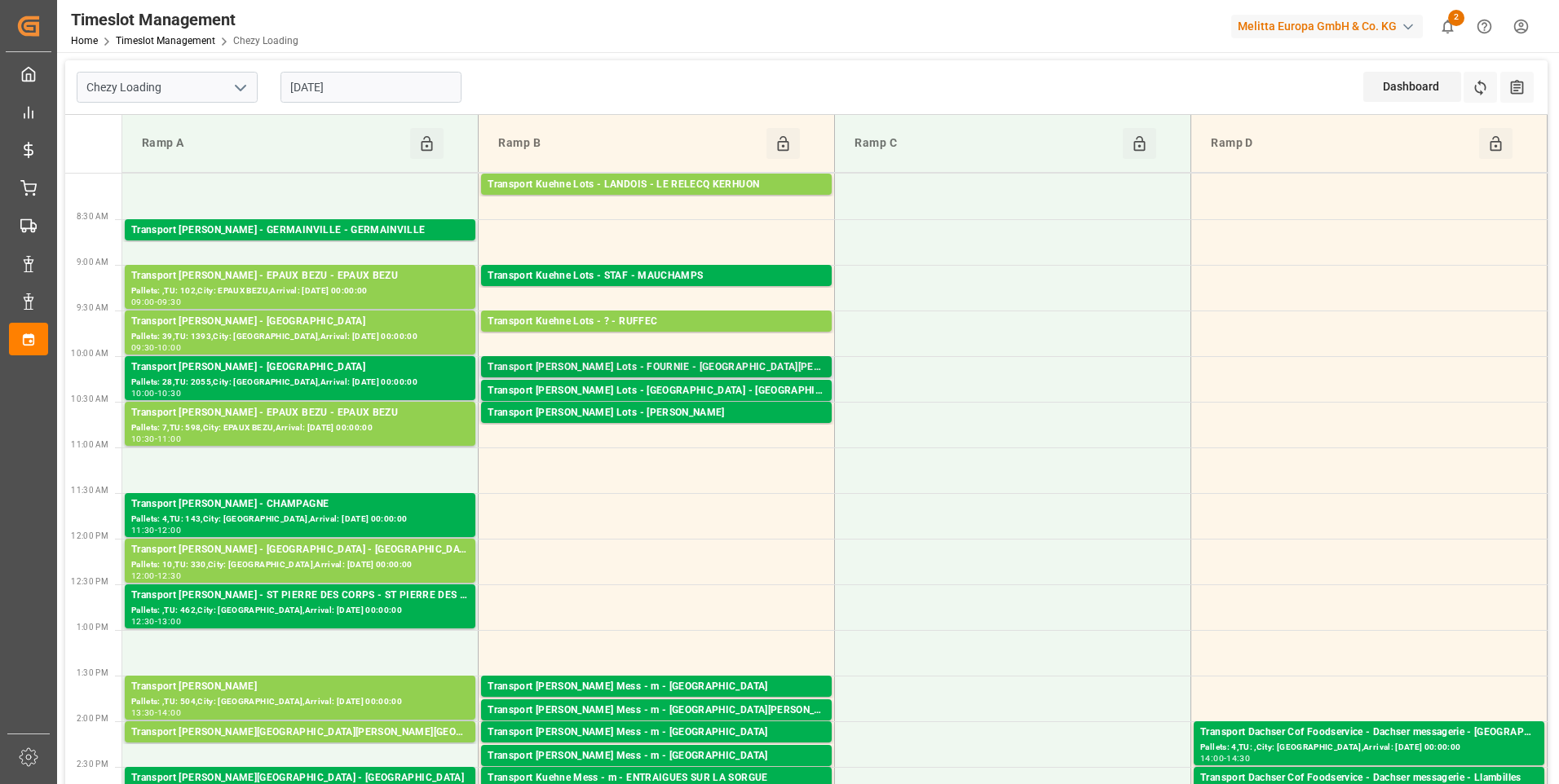
click at [659, 362] on div "Transport [PERSON_NAME] Lots - FOURNIE - [GEOGRAPHIC_DATA][PERSON_NAME]" at bounding box center [656, 368] width 338 height 17
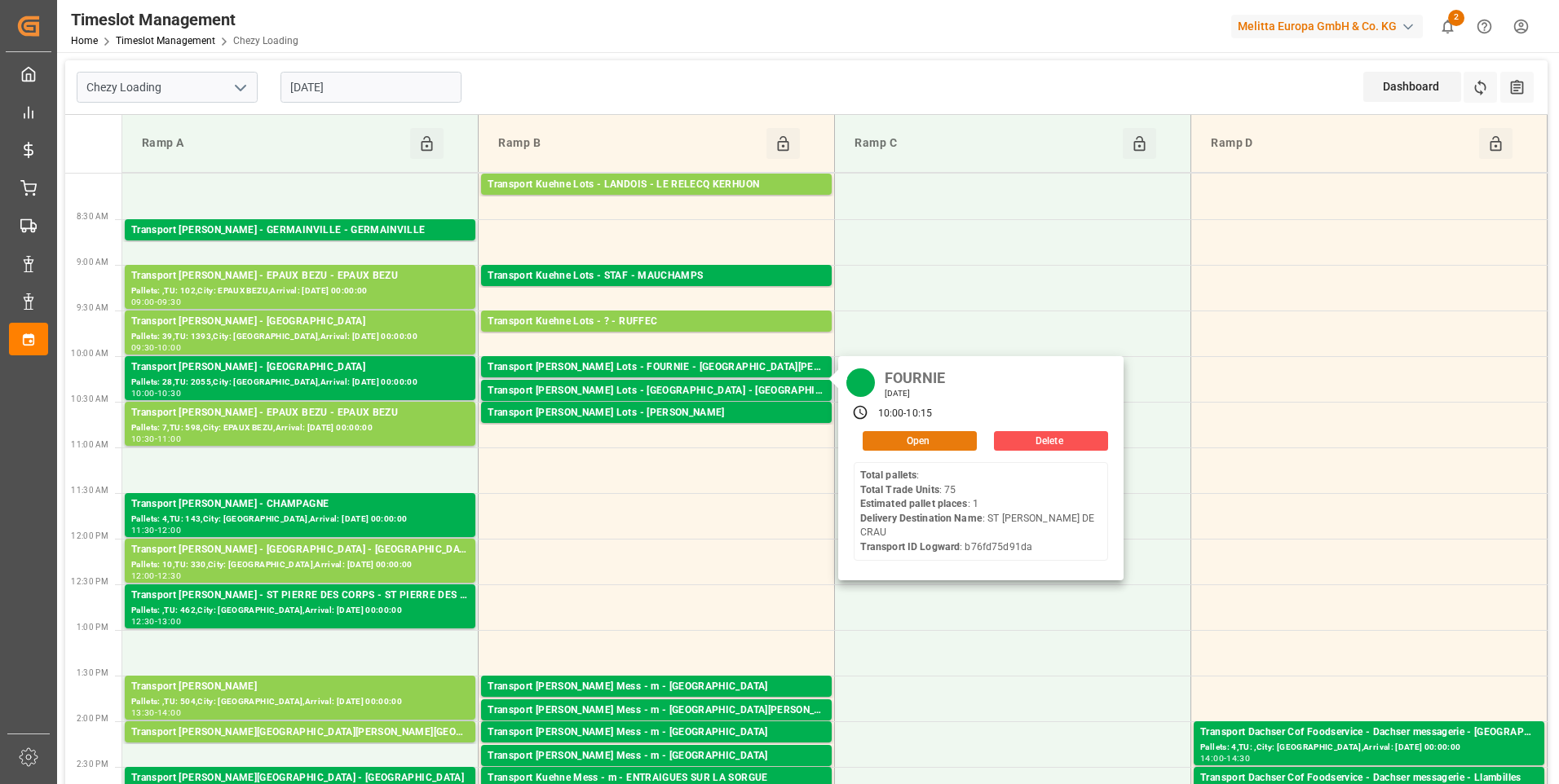
click at [918, 439] on button "Open" at bounding box center [920, 441] width 114 height 19
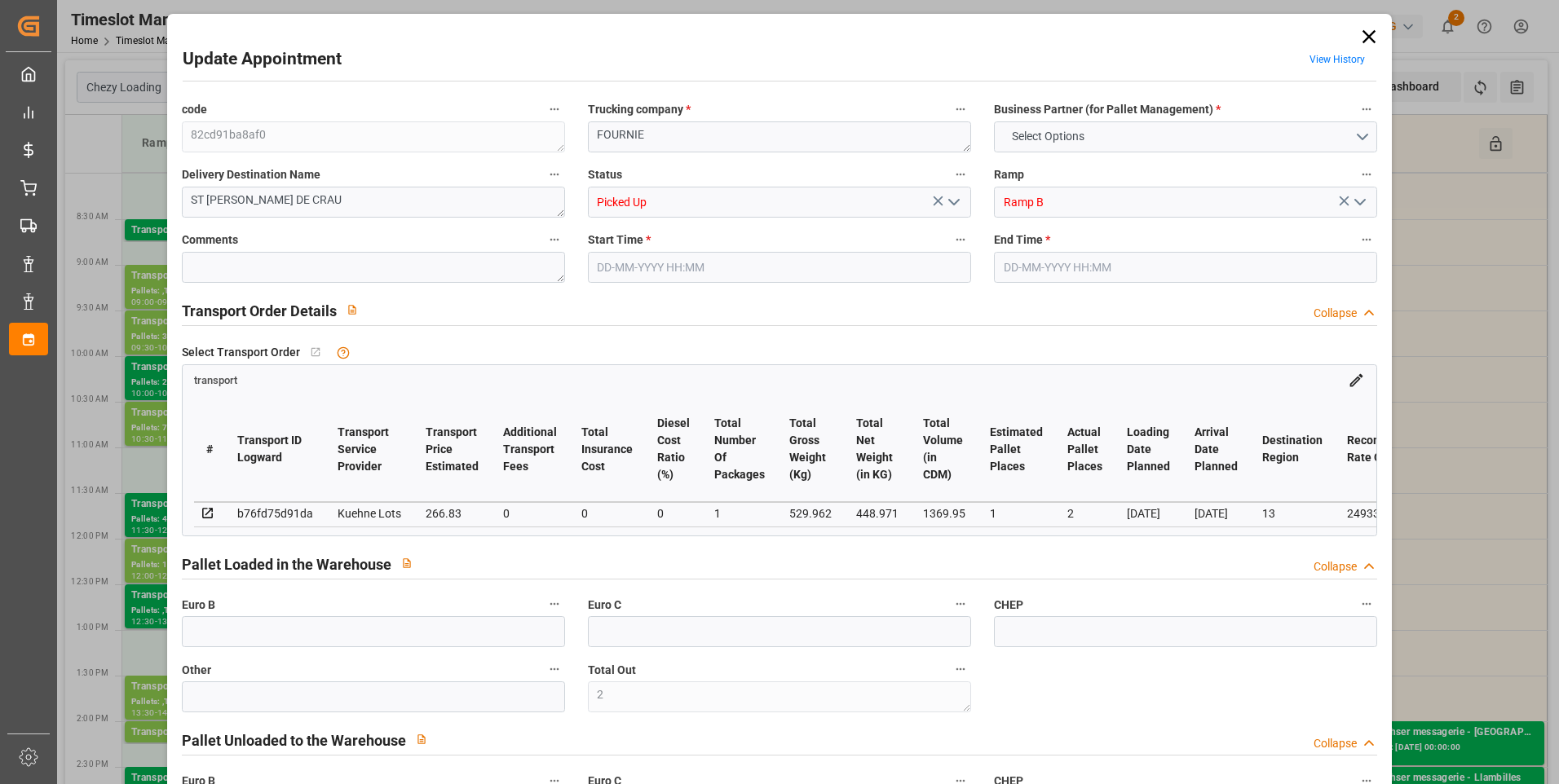
type input "2"
type input "1"
type input "2"
type input "266.83"
type input "0"
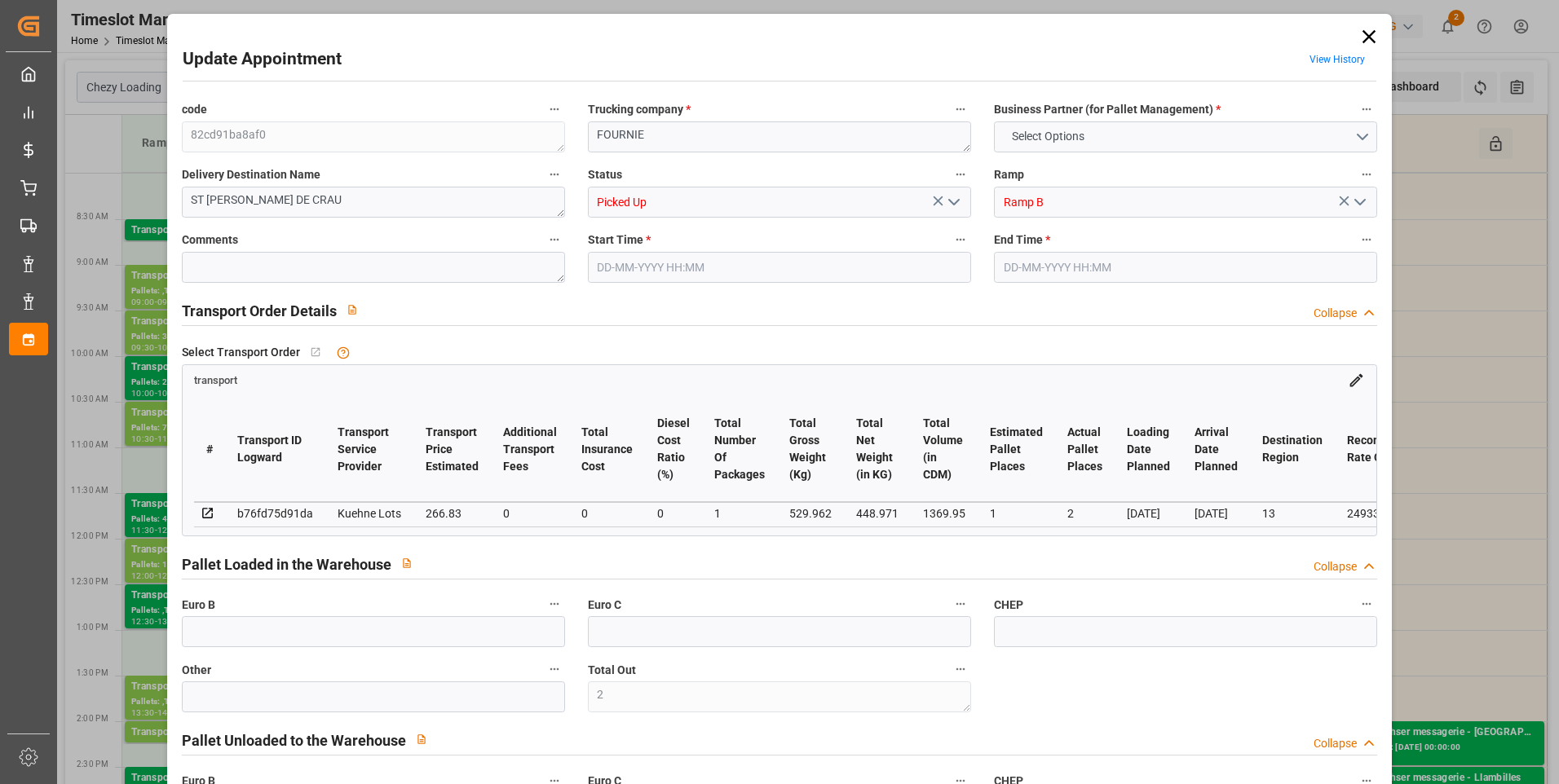
type input "0"
type input "266.83"
type input "0"
type input "1"
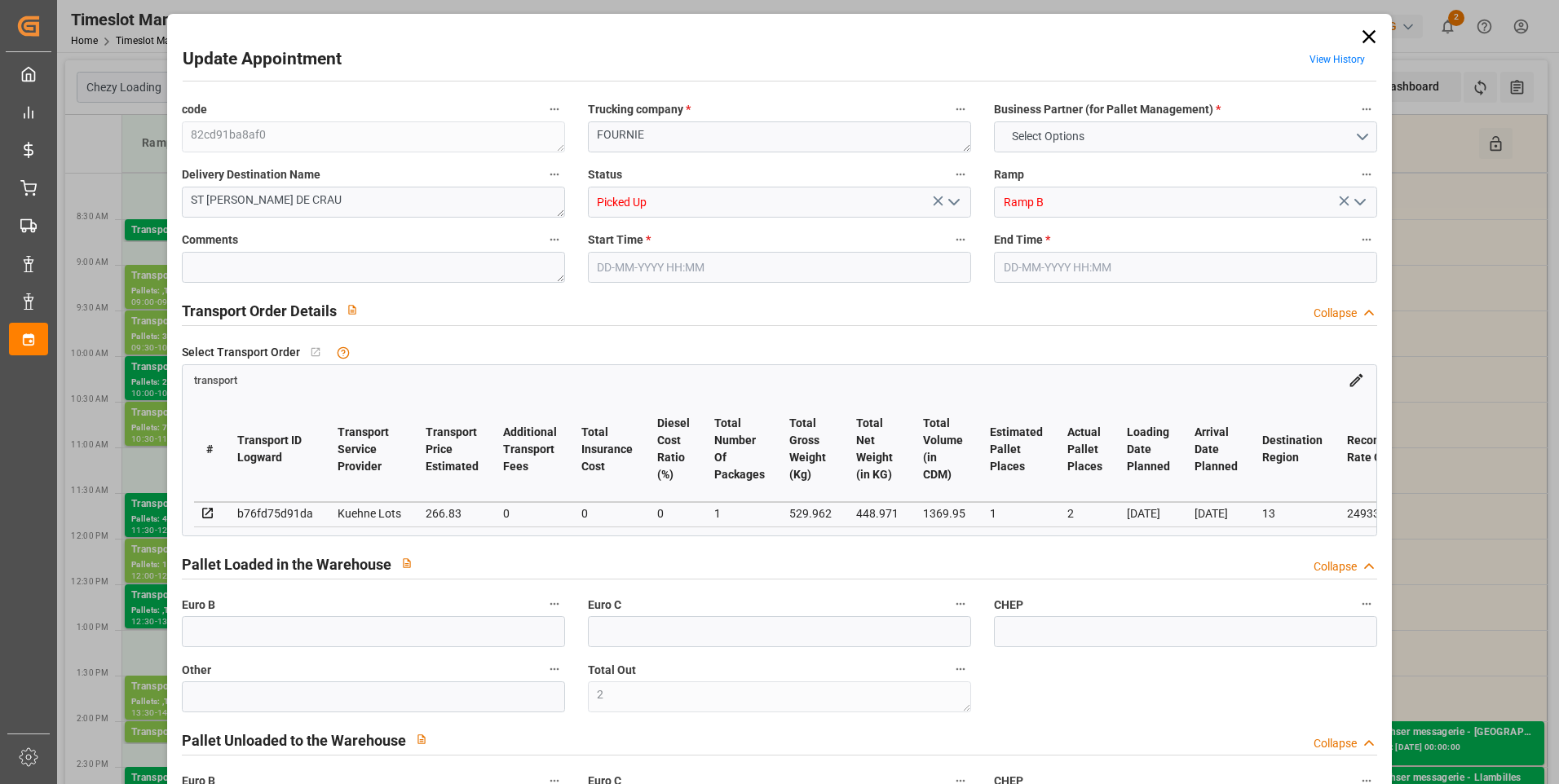
type input "448.971"
type input "552.962"
type input "1369.95"
type input "13"
type input "0"
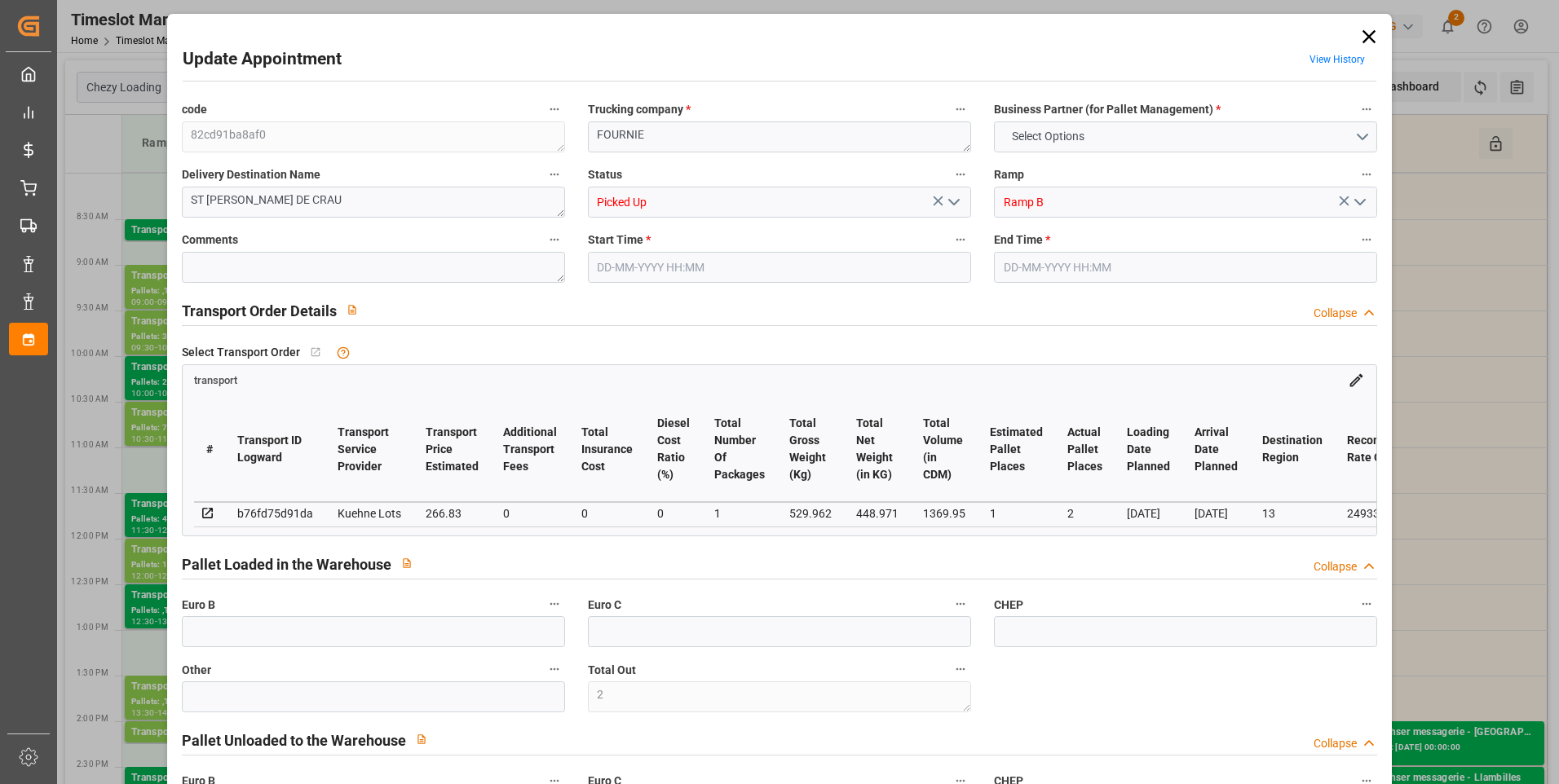
type input "75"
type input "1"
type input "101"
type input "529.962"
type input "0"
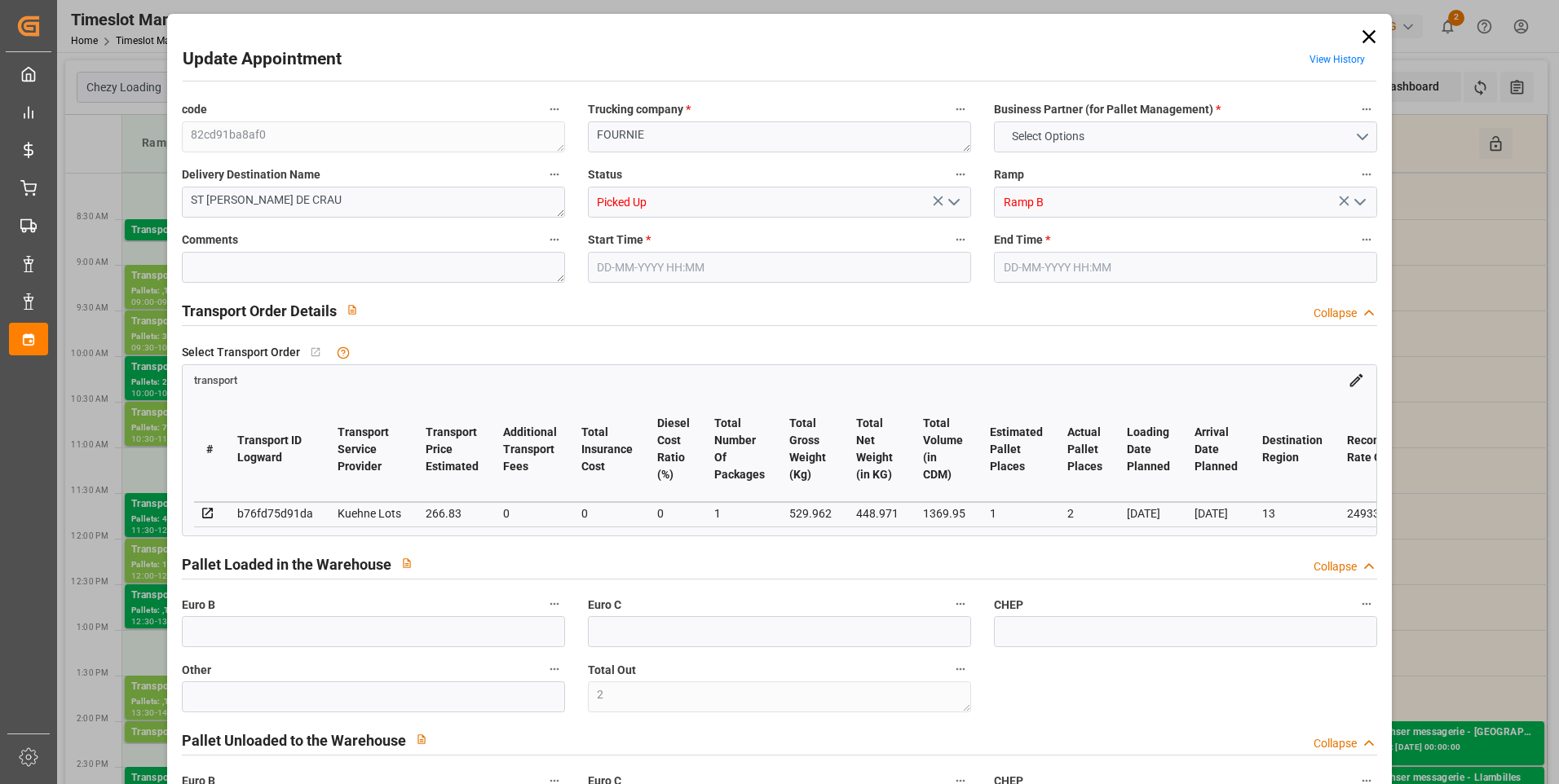
type input "4710.8598"
type input "0"
type input "21"
type input "35"
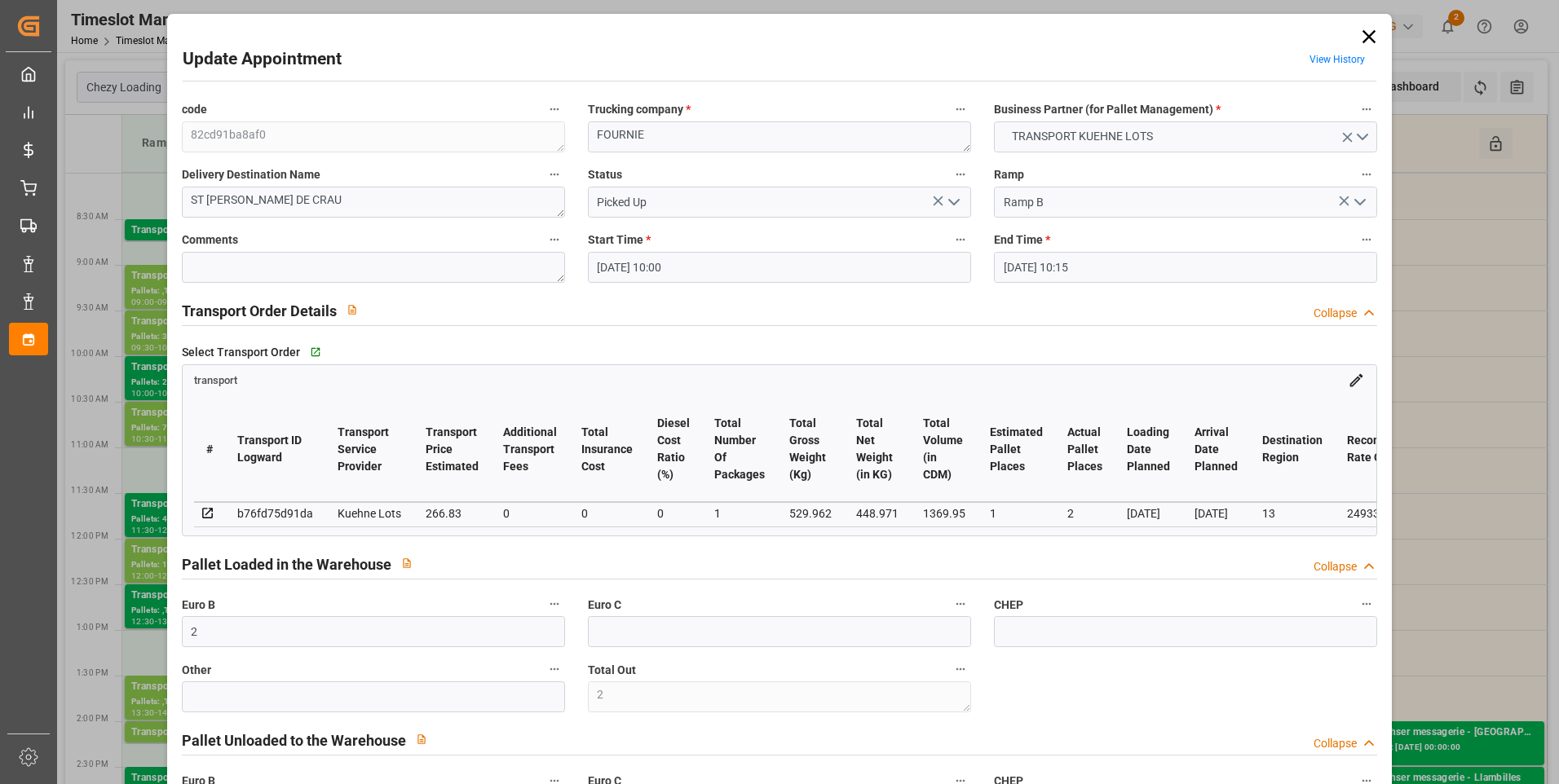
type input "27-08-2025 10:00"
type input "27-08-2025 10:15"
type input "26-08-2025 12:34"
type input "26-08-2025 11:23"
type input "[DATE]"
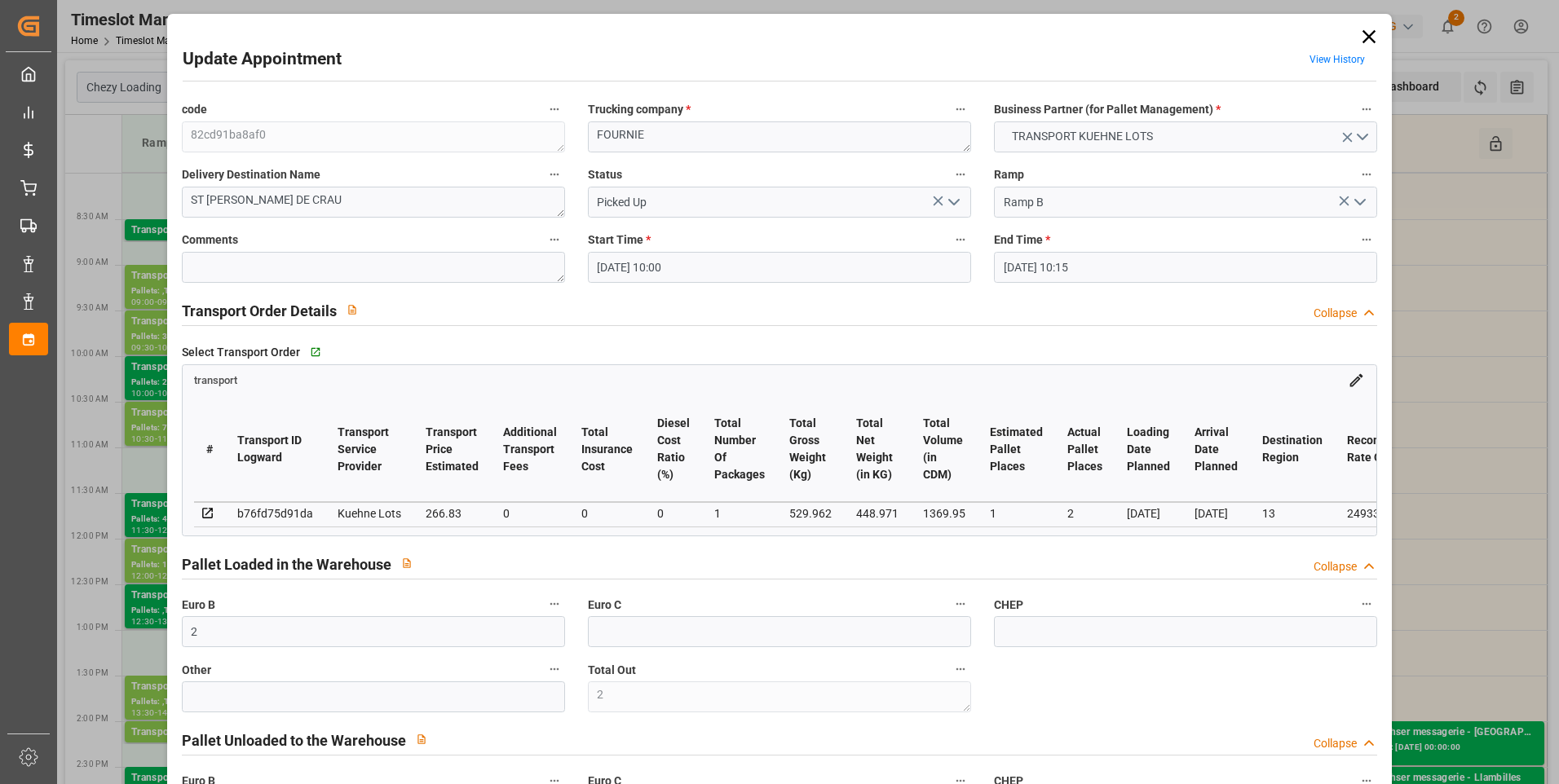
type input "[DATE]"
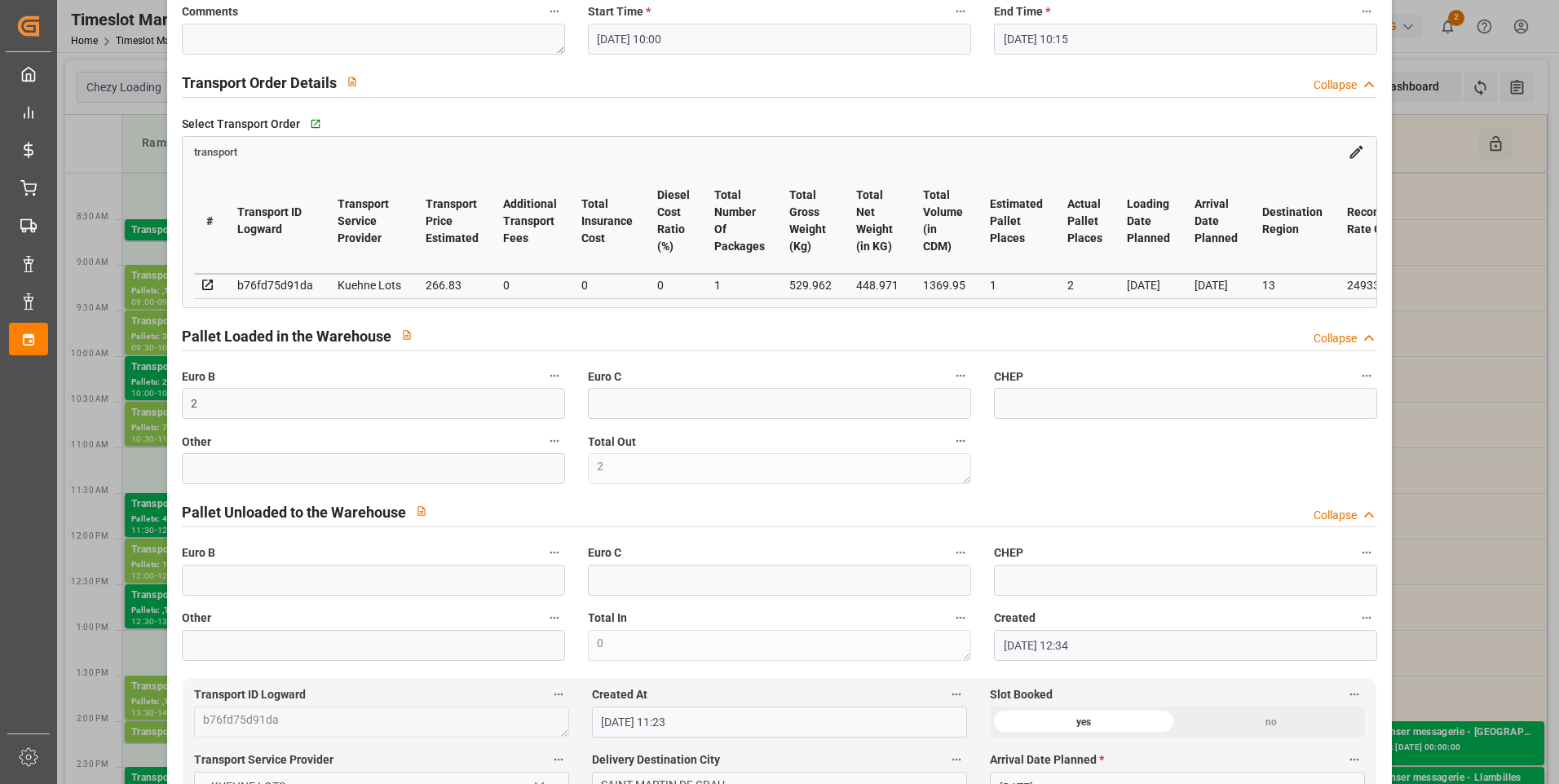
scroll to position [244, 0]
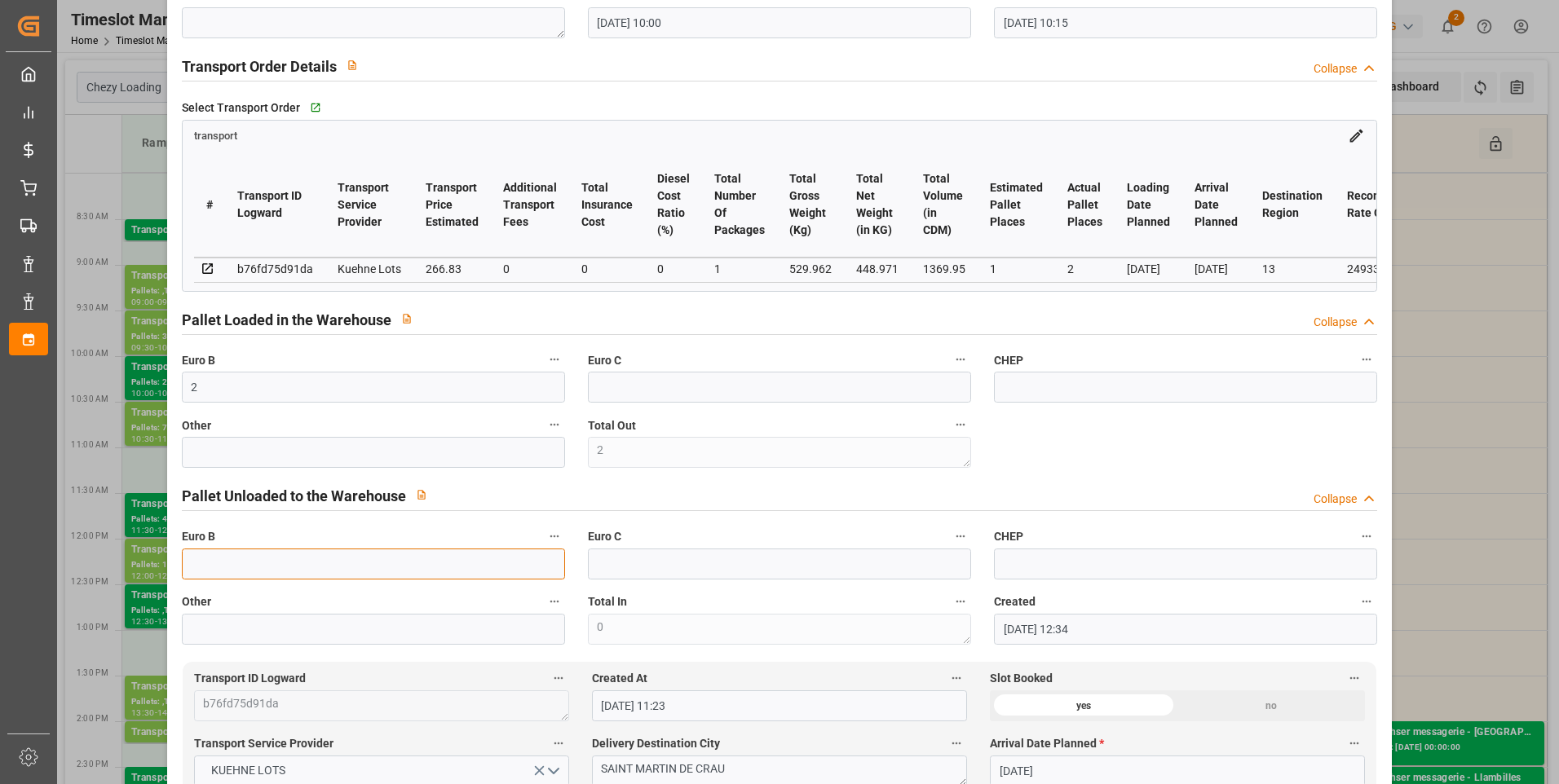
click at [252, 567] on input "text" at bounding box center [373, 563] width 383 height 31
type input "1"
click at [361, 609] on label "Other" at bounding box center [373, 602] width 383 height 23
click at [544, 609] on button "Other" at bounding box center [555, 602] width 21 height 21
click at [361, 602] on div at bounding box center [779, 392] width 1559 height 784
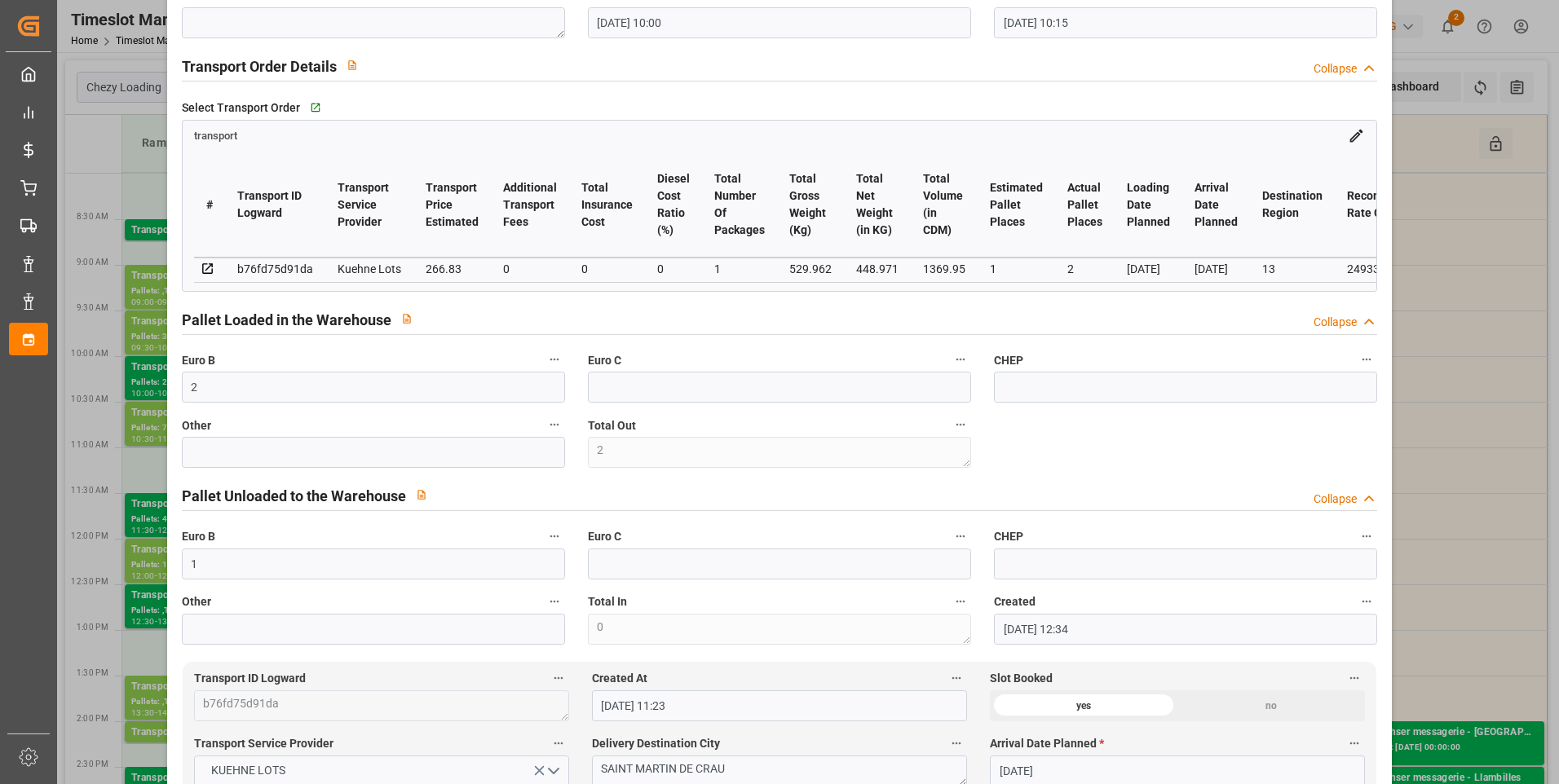
scroll to position [0, 0]
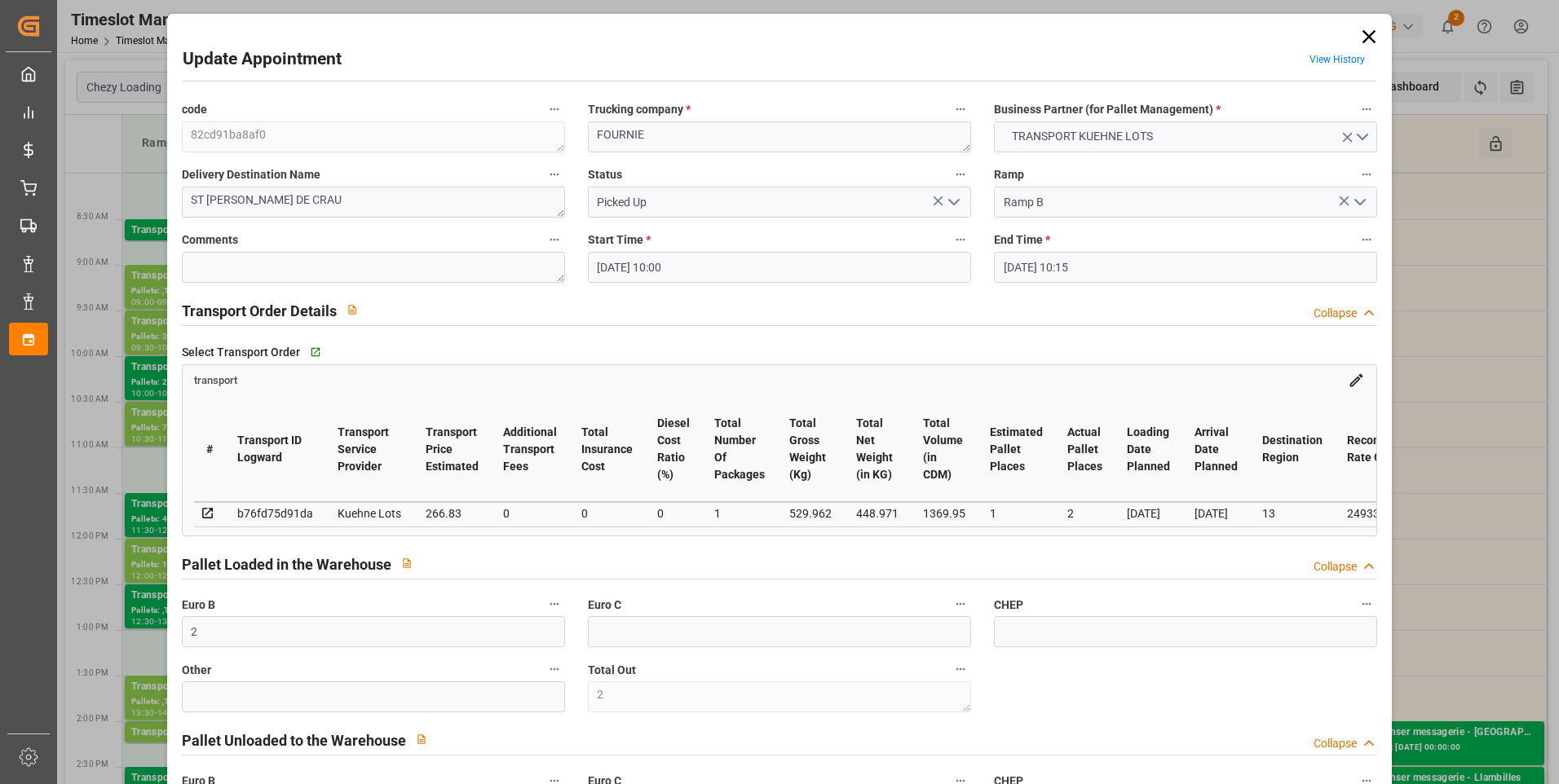
click at [949, 202] on icon "open menu" at bounding box center [954, 202] width 19 height 19
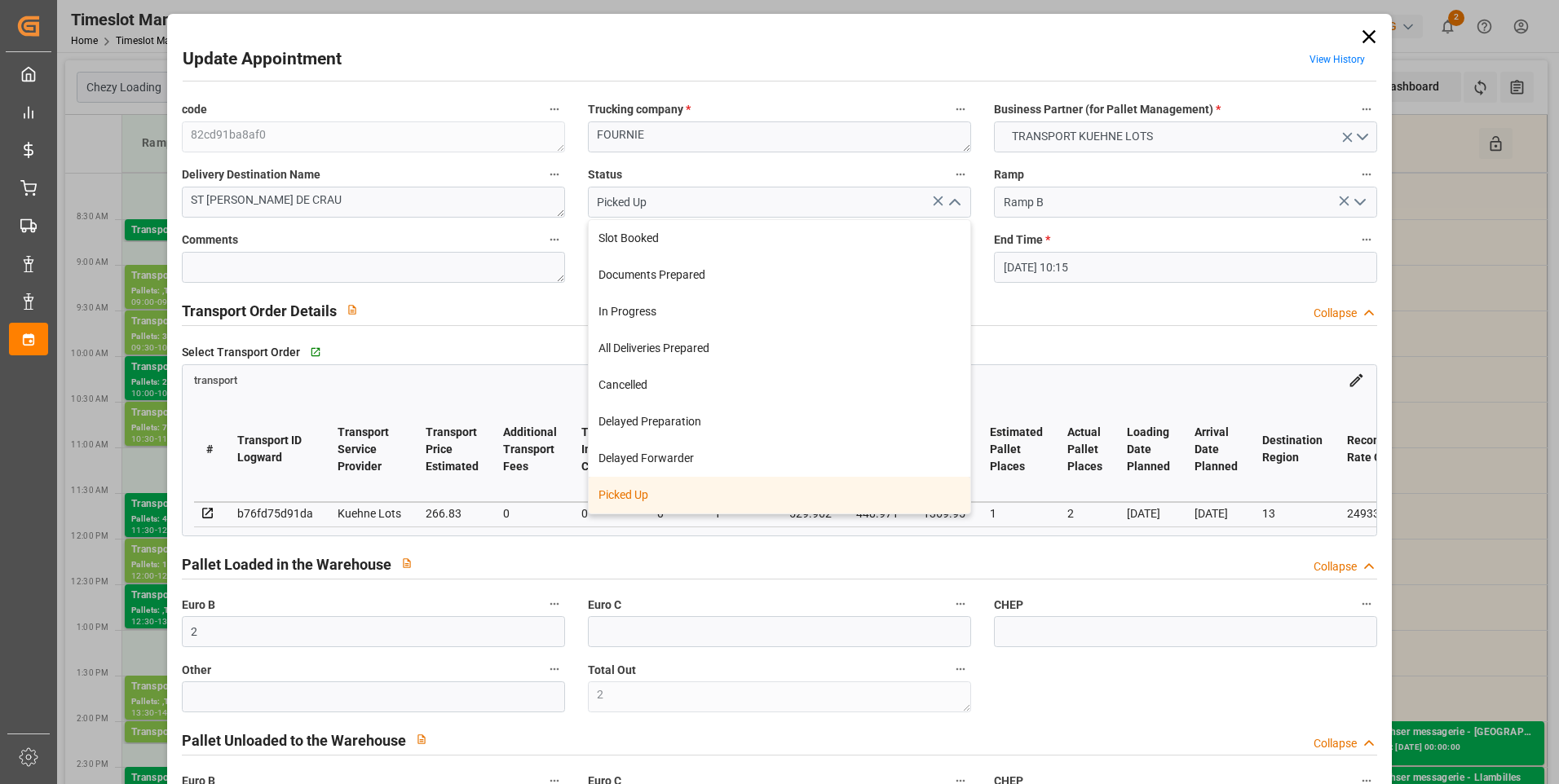
click at [636, 494] on div "Picked Up" at bounding box center [779, 495] width 382 height 37
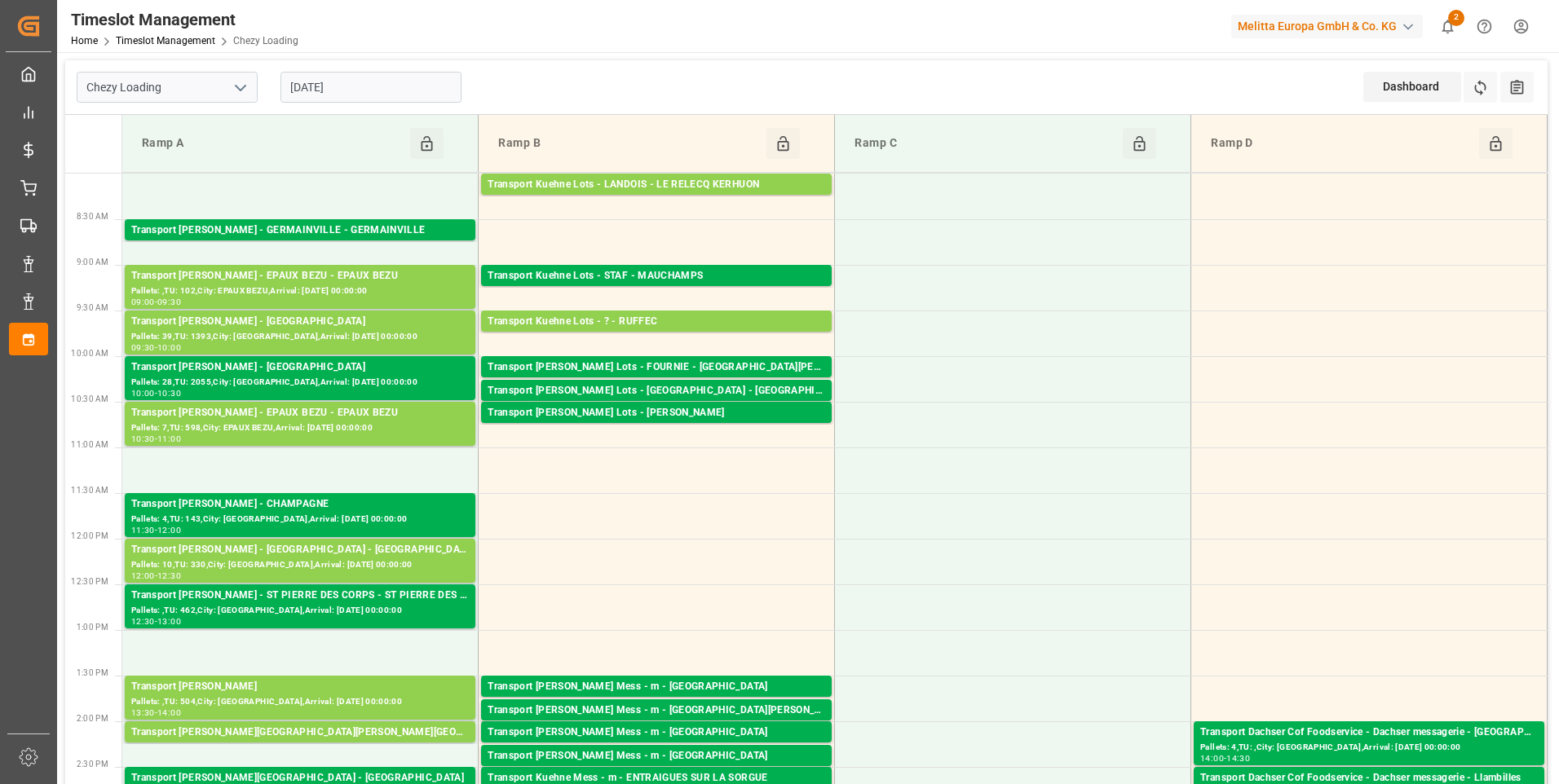
click at [410, 93] on input "[DATE]" at bounding box center [370, 86] width 181 height 31
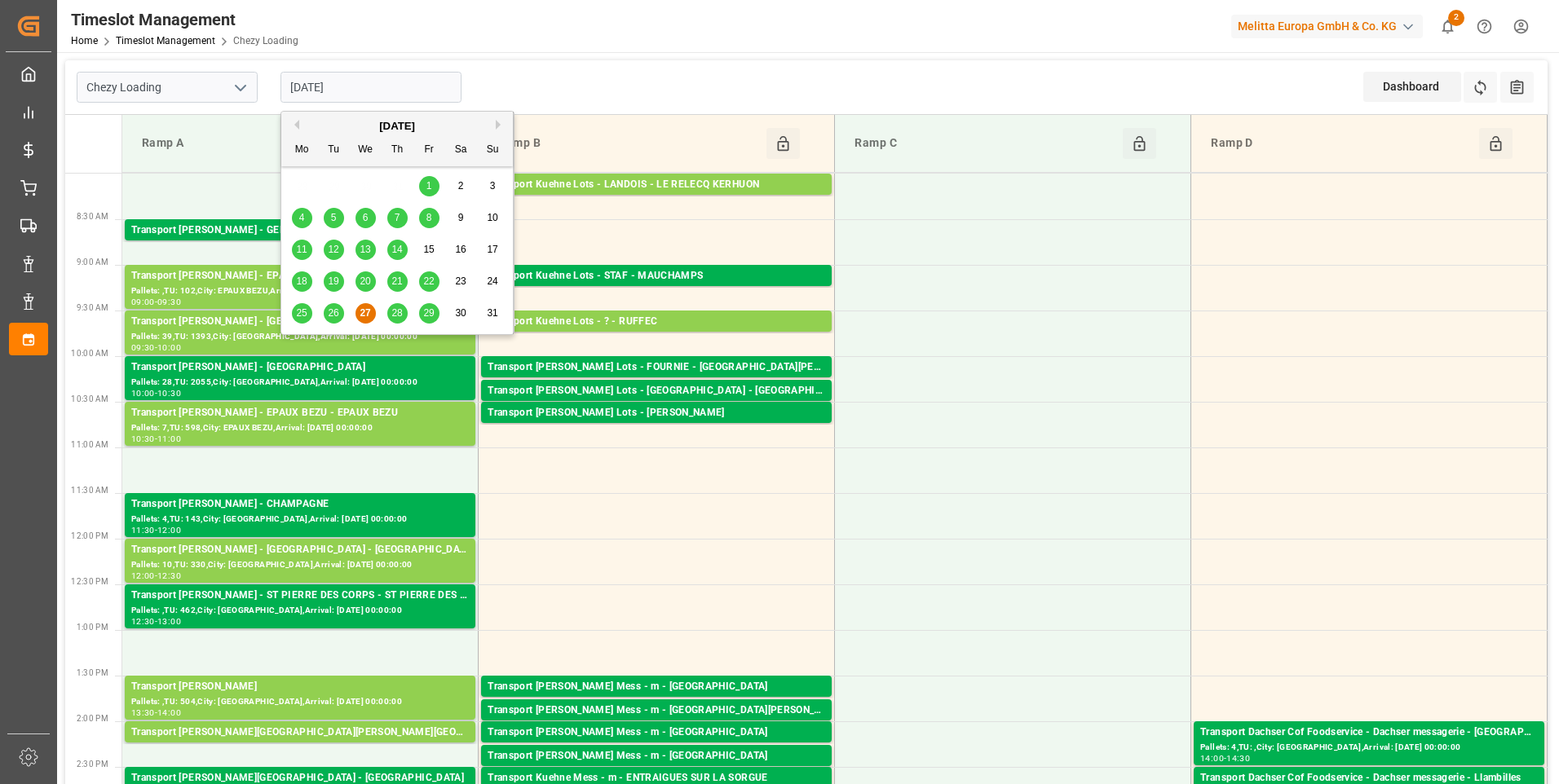
click at [394, 313] on span "28" at bounding box center [397, 313] width 10 height 11
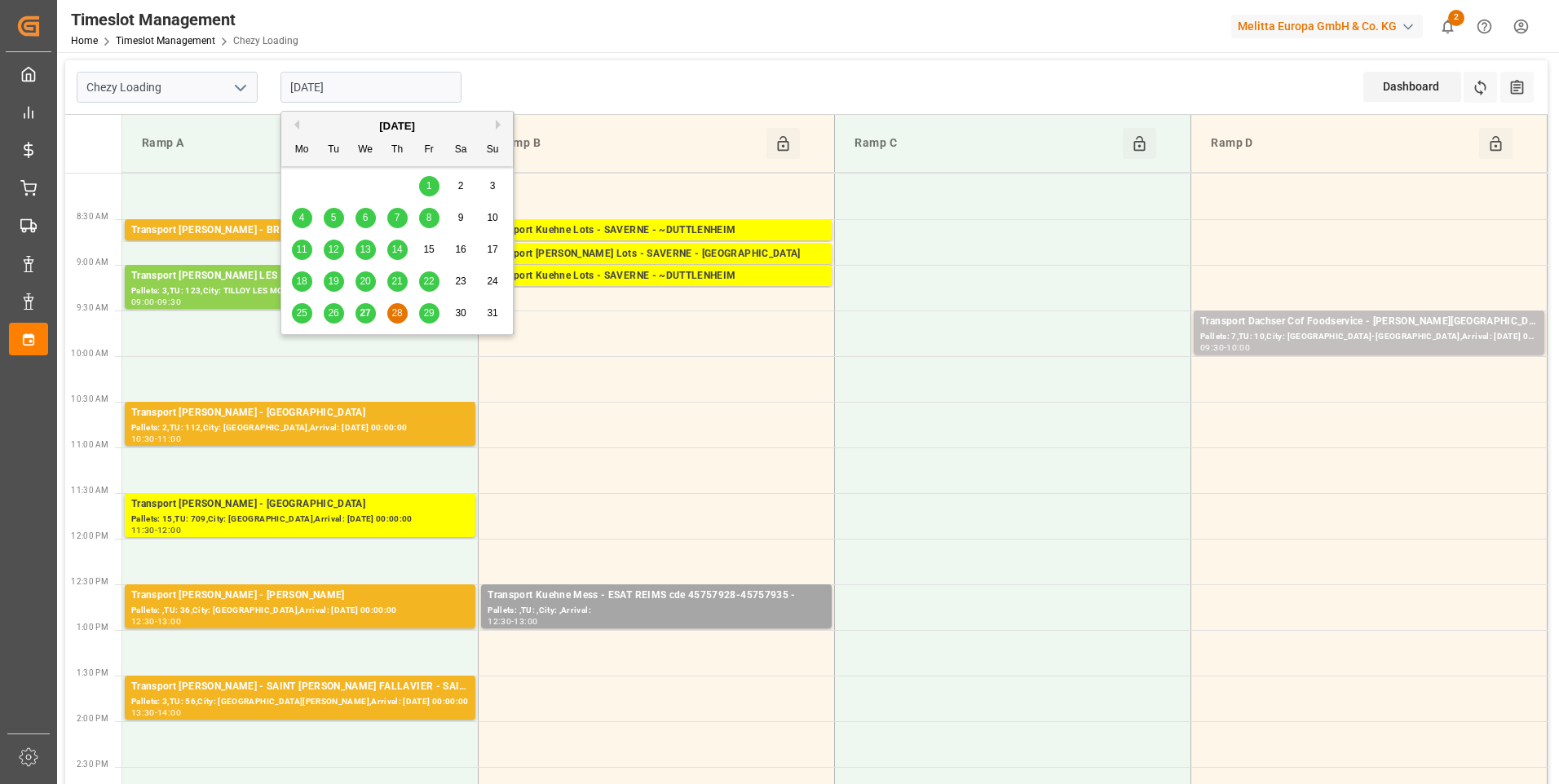
click at [389, 91] on input "[DATE]" at bounding box center [370, 86] width 181 height 31
click at [429, 313] on span "29" at bounding box center [429, 313] width 10 height 11
type input "[DATE]"
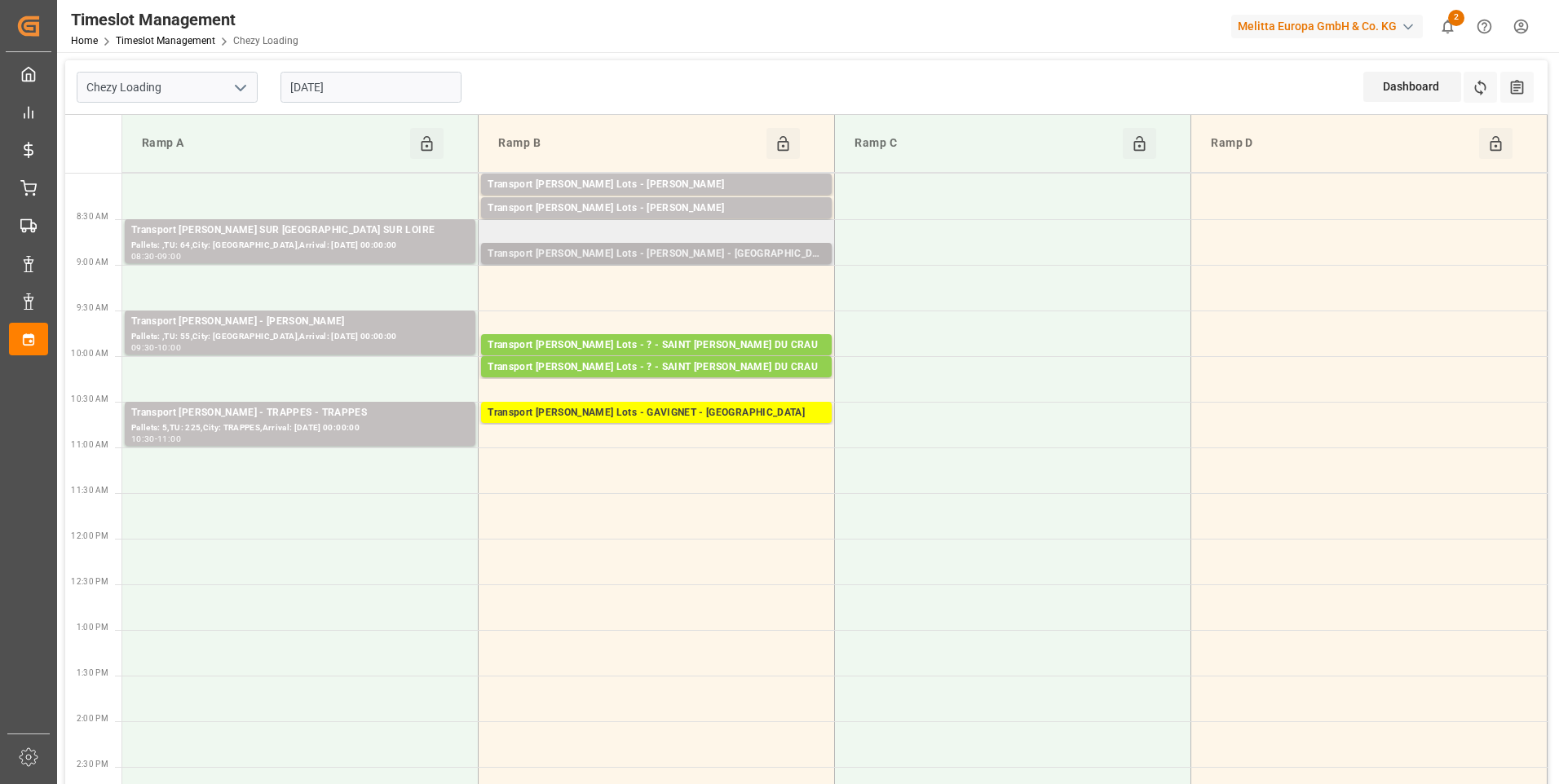
click at [584, 255] on div "Transport [PERSON_NAME] Lots - [PERSON_NAME] - [GEOGRAPHIC_DATA]" at bounding box center [656, 254] width 338 height 17
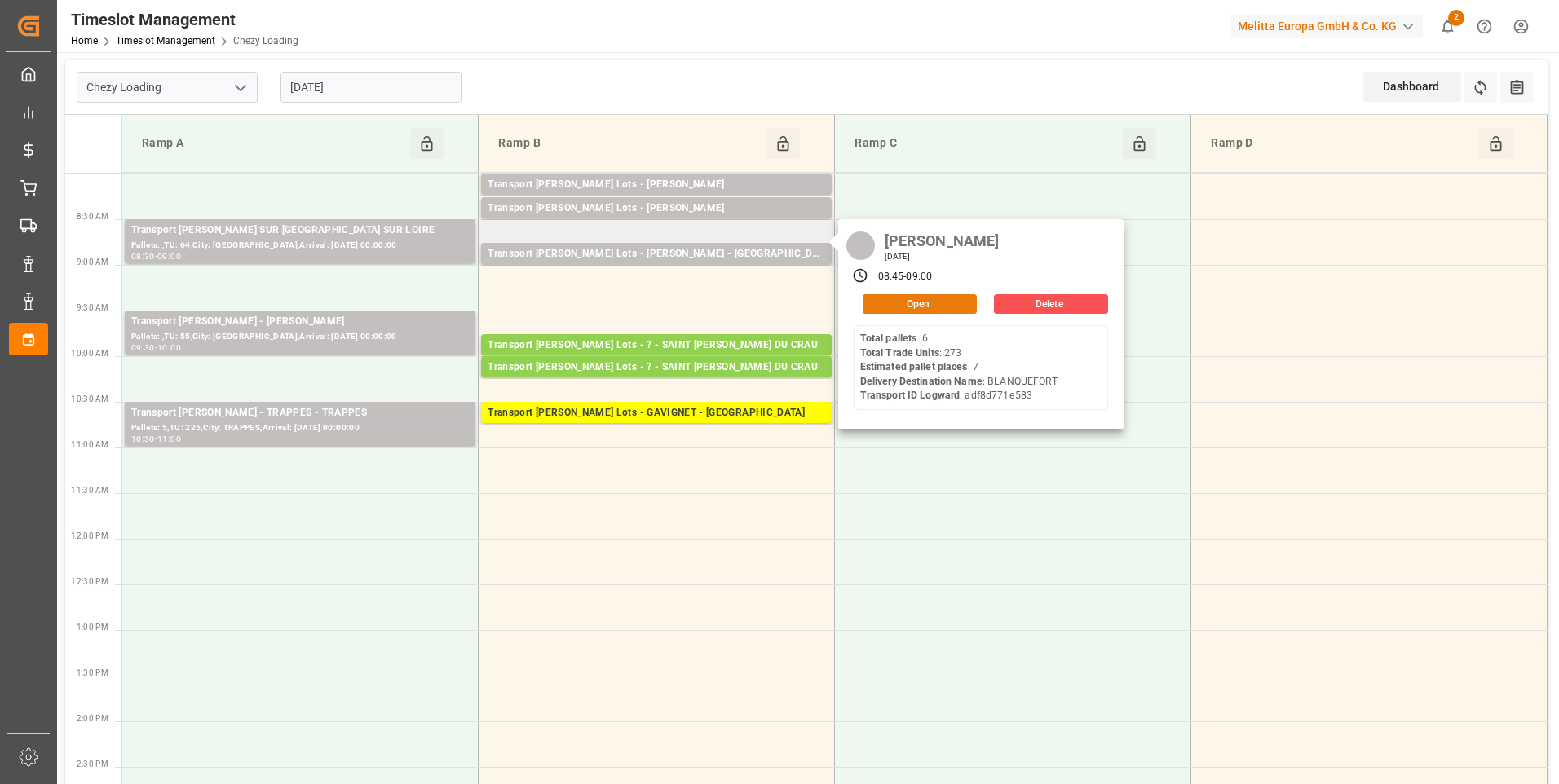
click at [941, 305] on button "Open" at bounding box center [920, 304] width 114 height 19
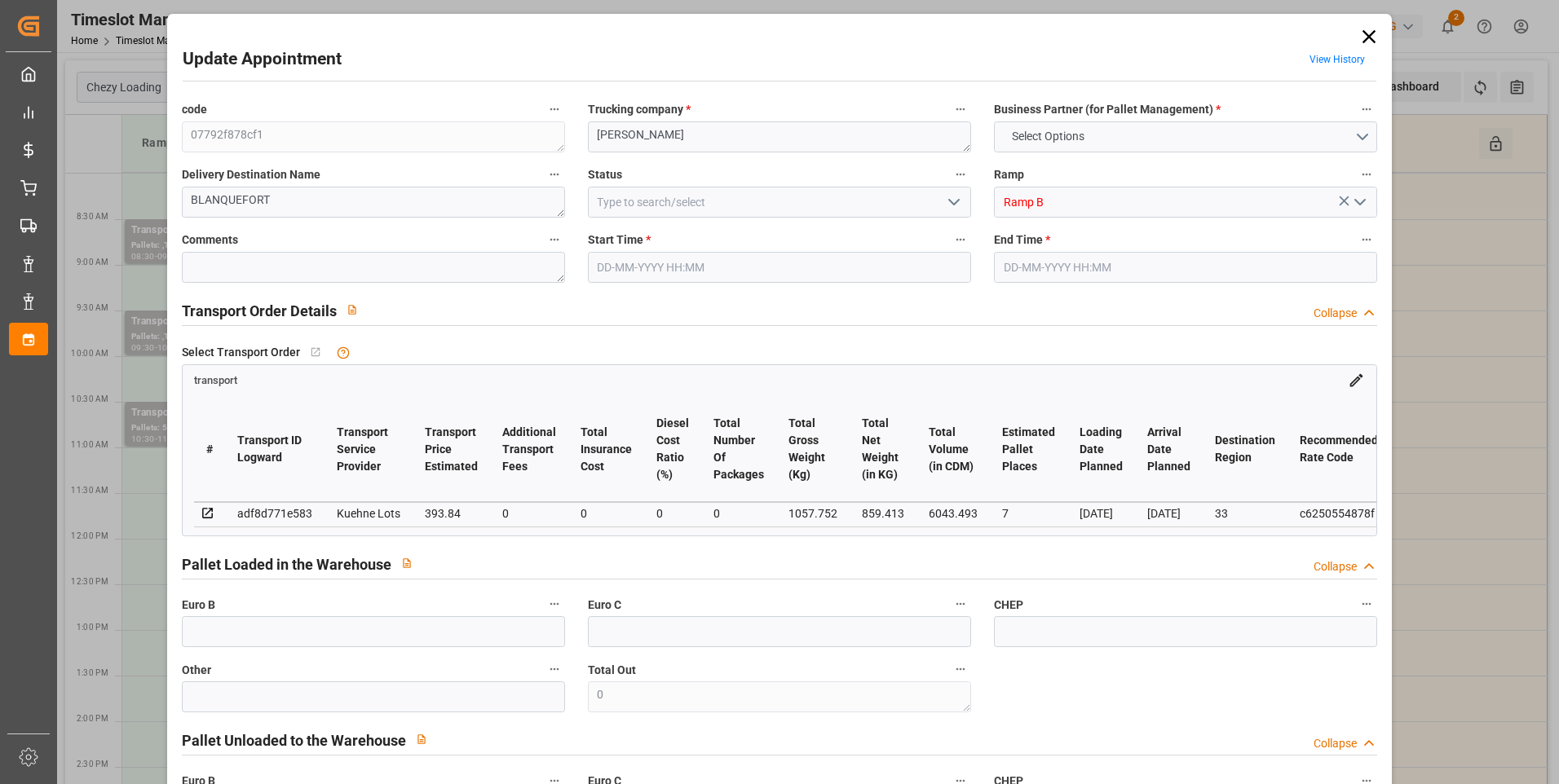
type input "7"
type input "393.84"
type input "0"
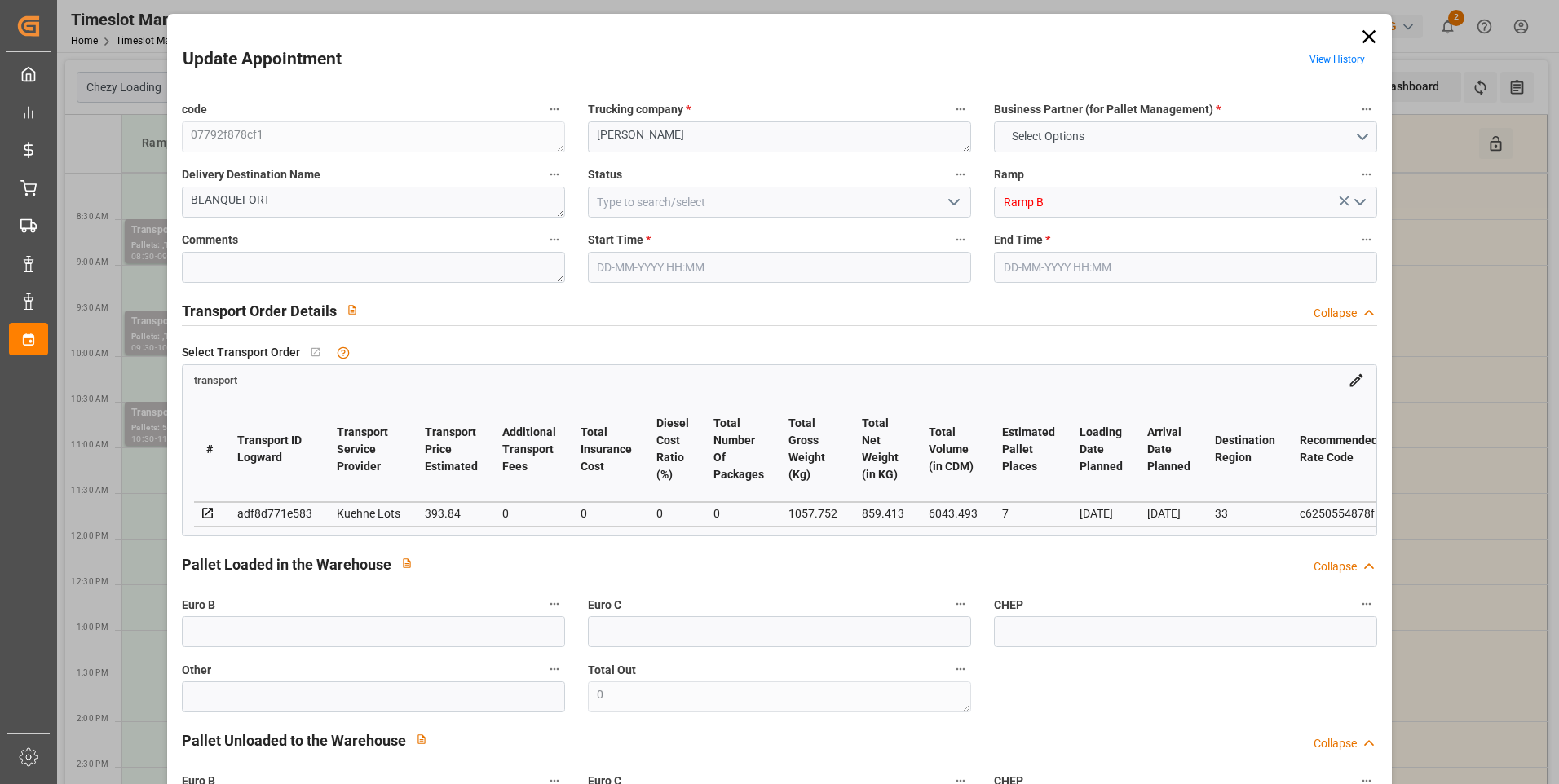
type input "393.84"
type input "0"
type input "859.413"
type input "1499.934"
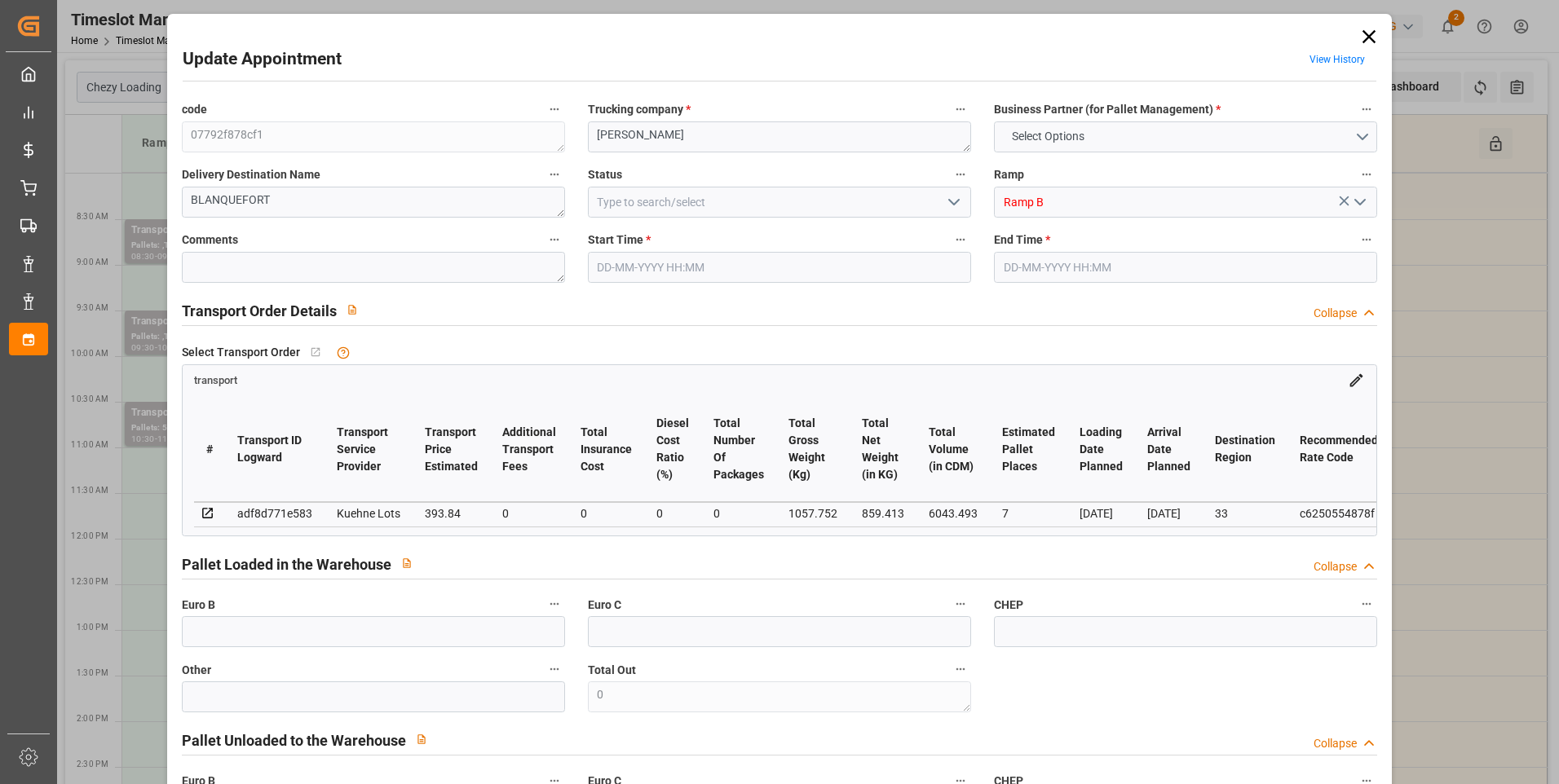
type input "6043.493"
type input "33"
type input "6"
type input "273"
type input "18"
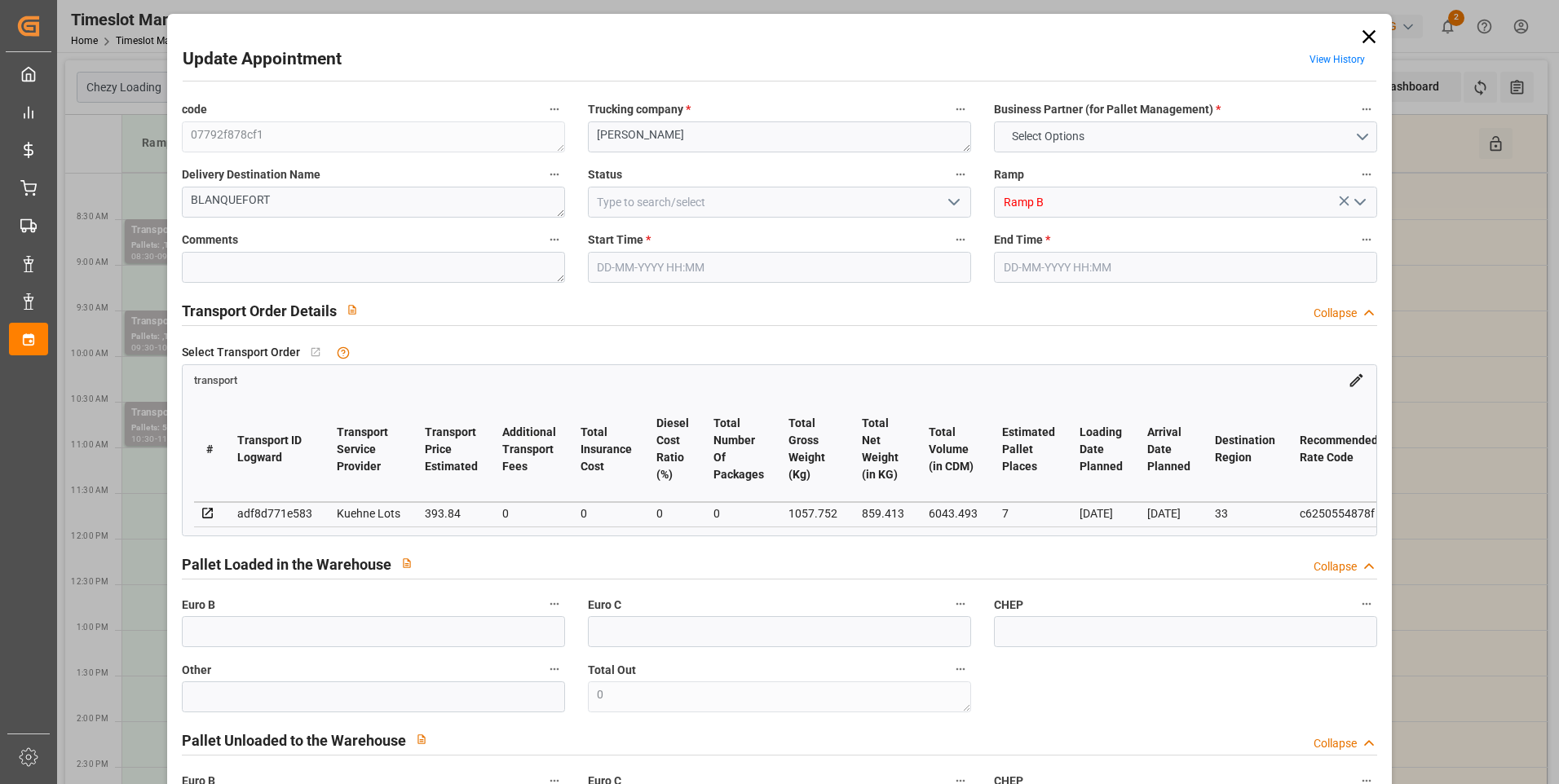
type input "101"
type input "1057.752"
type input "0"
type input "4710.8598"
type input "0"
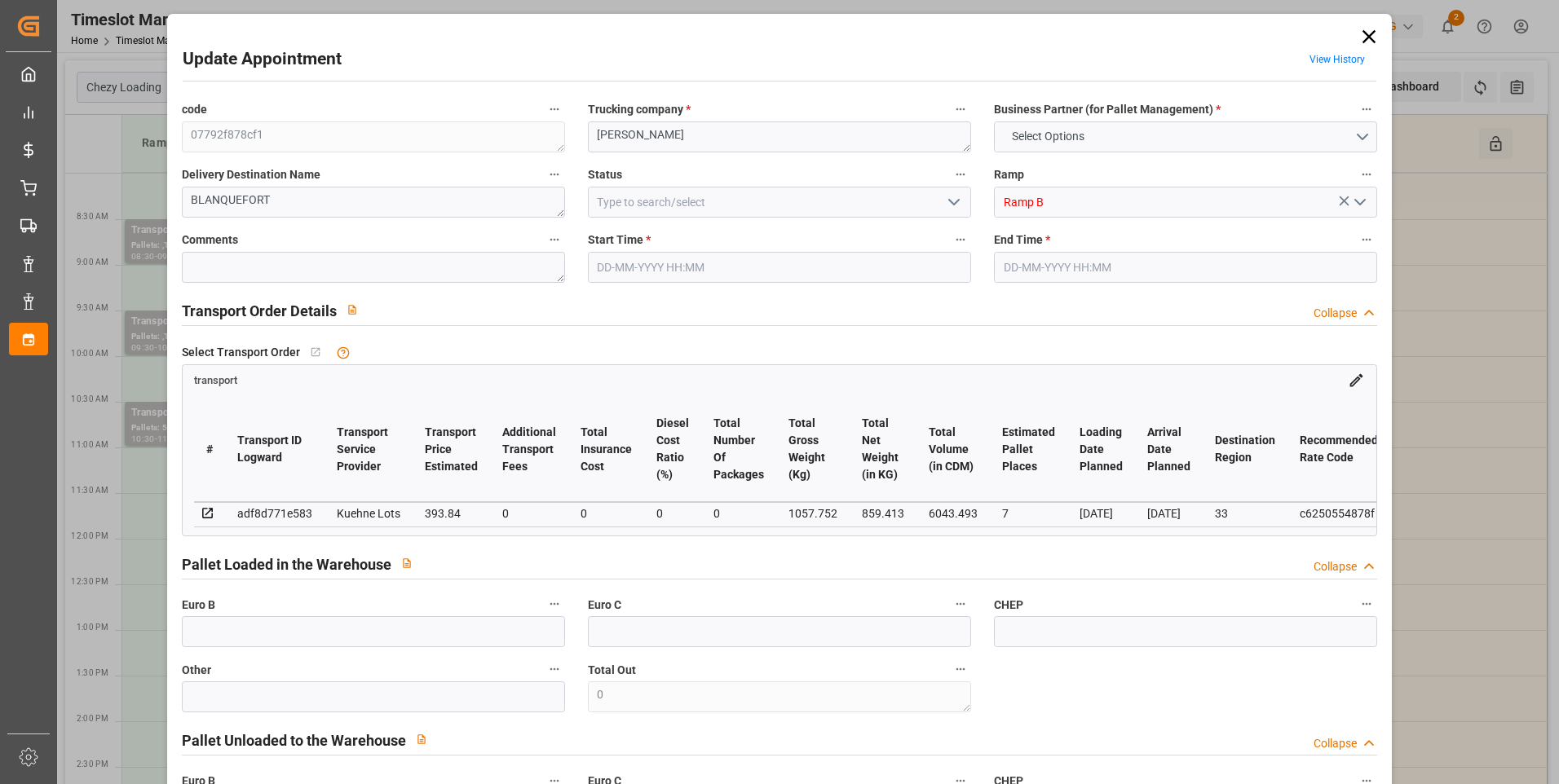
type input "0"
type input "21"
type input "35"
type input "29-08-2025 08:45"
type input "[DATE] 09:00"
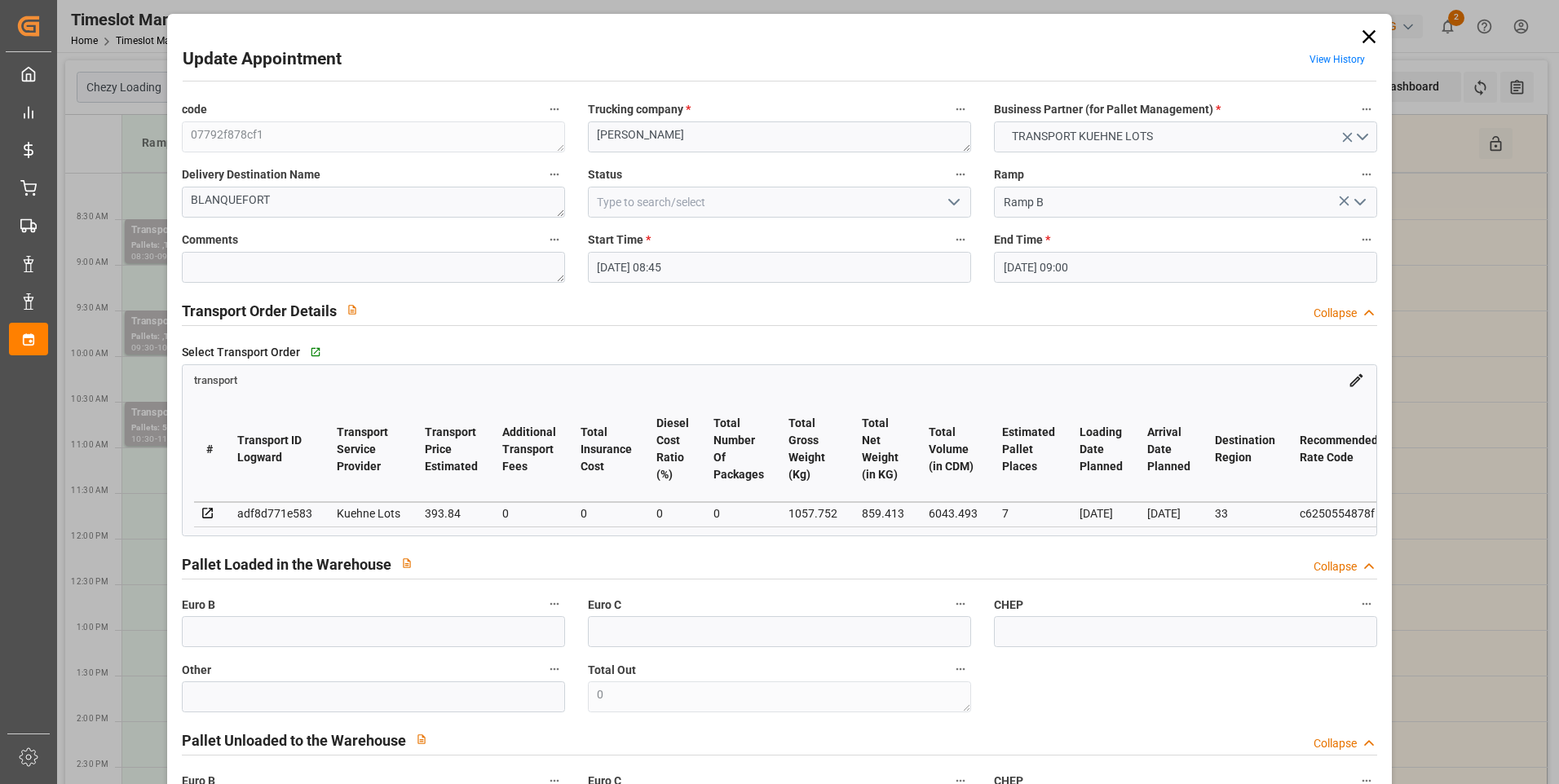
type input "26-08-2025 12:55"
type input "26-08-2025 11:25"
type input "02-09-2025"
type input "[DATE]"
click at [953, 203] on icon "open menu" at bounding box center [954, 202] width 19 height 19
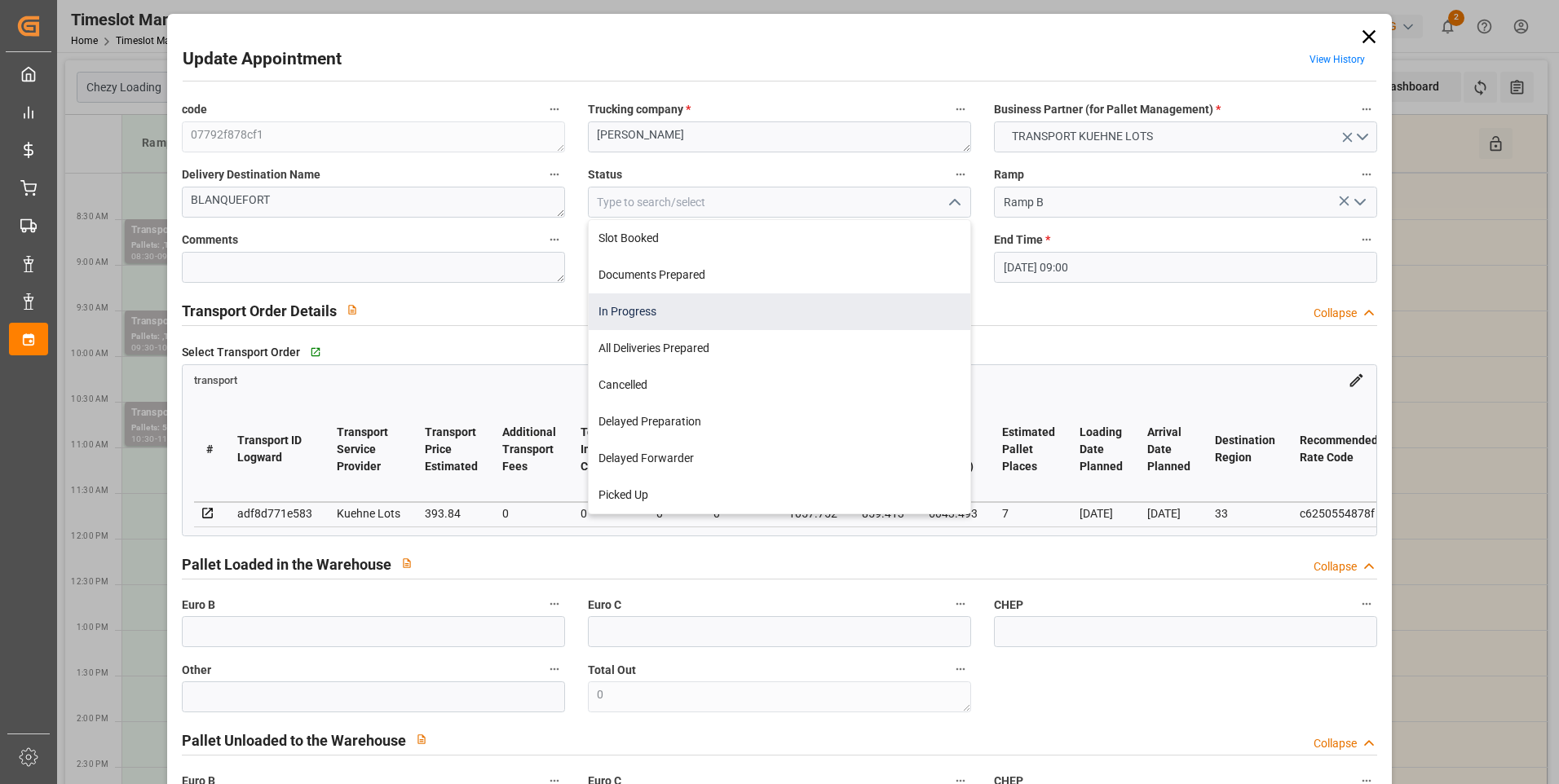
click at [638, 316] on div "In Progress" at bounding box center [779, 312] width 382 height 37
type input "In Progress"
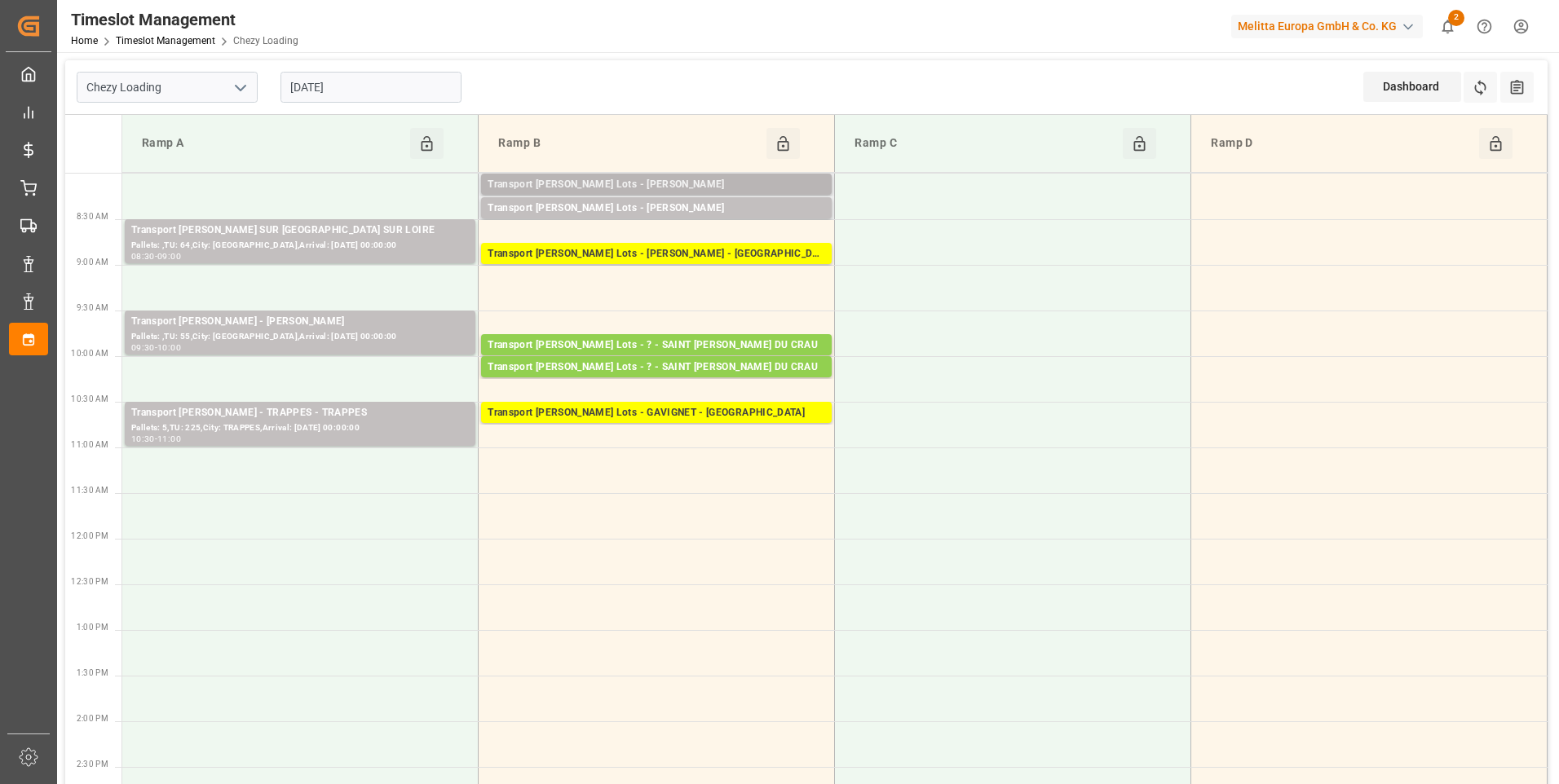
click at [726, 189] on div "Transport [PERSON_NAME] Lots - [PERSON_NAME]" at bounding box center [656, 185] width 338 height 17
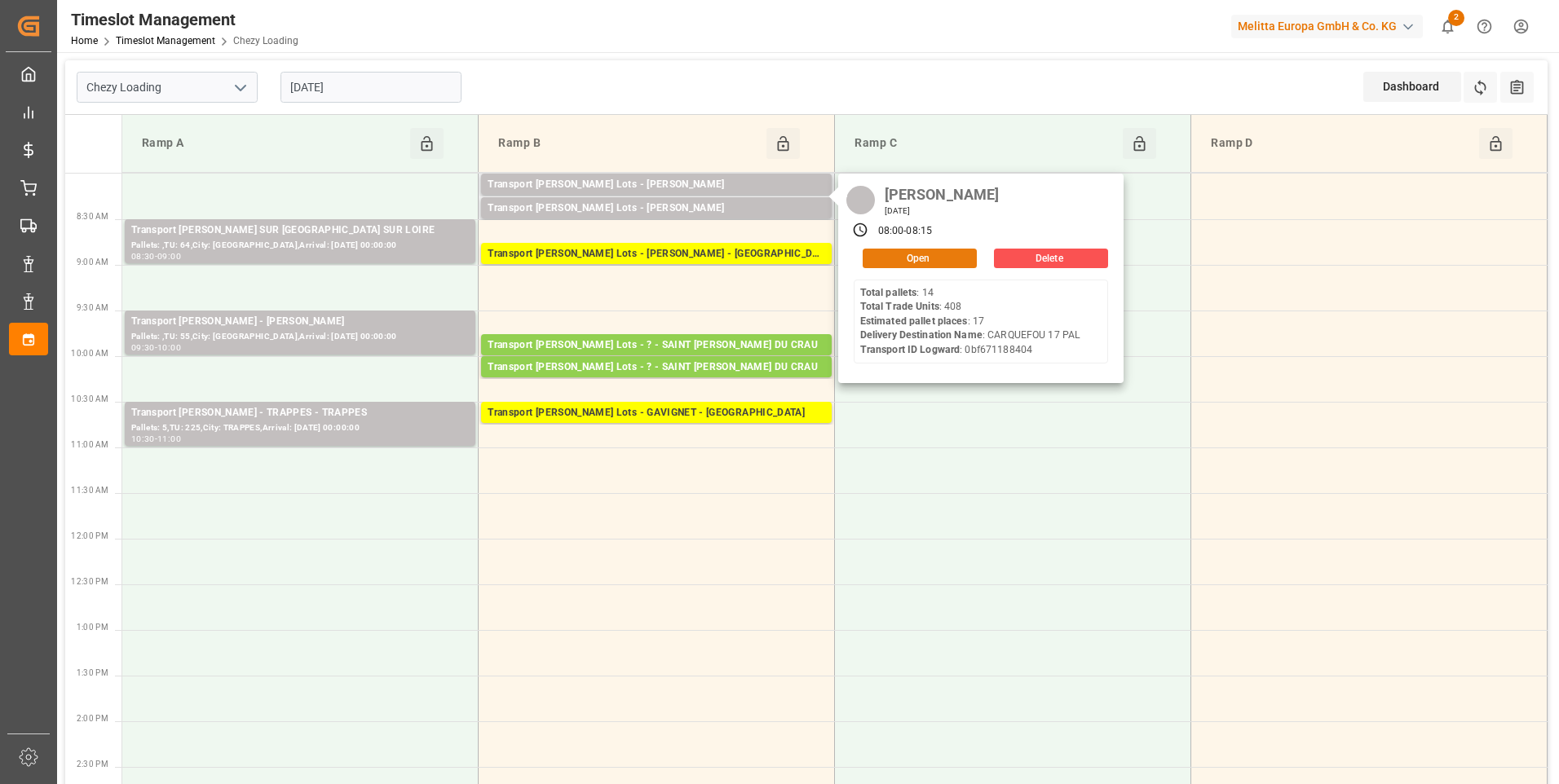
click at [911, 258] on button "Open" at bounding box center [920, 258] width 114 height 19
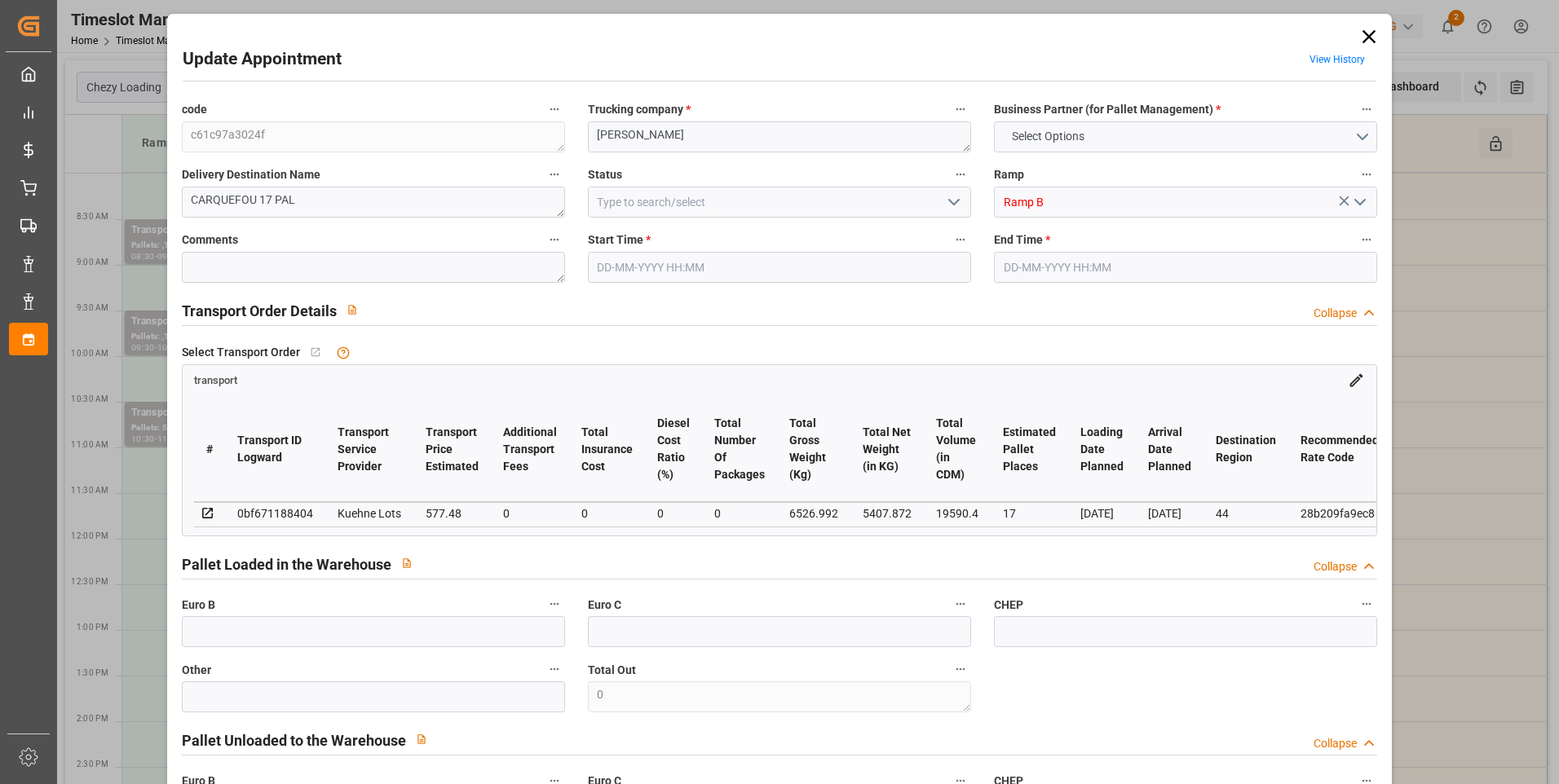
type input "17"
type input "577.48"
type input "0"
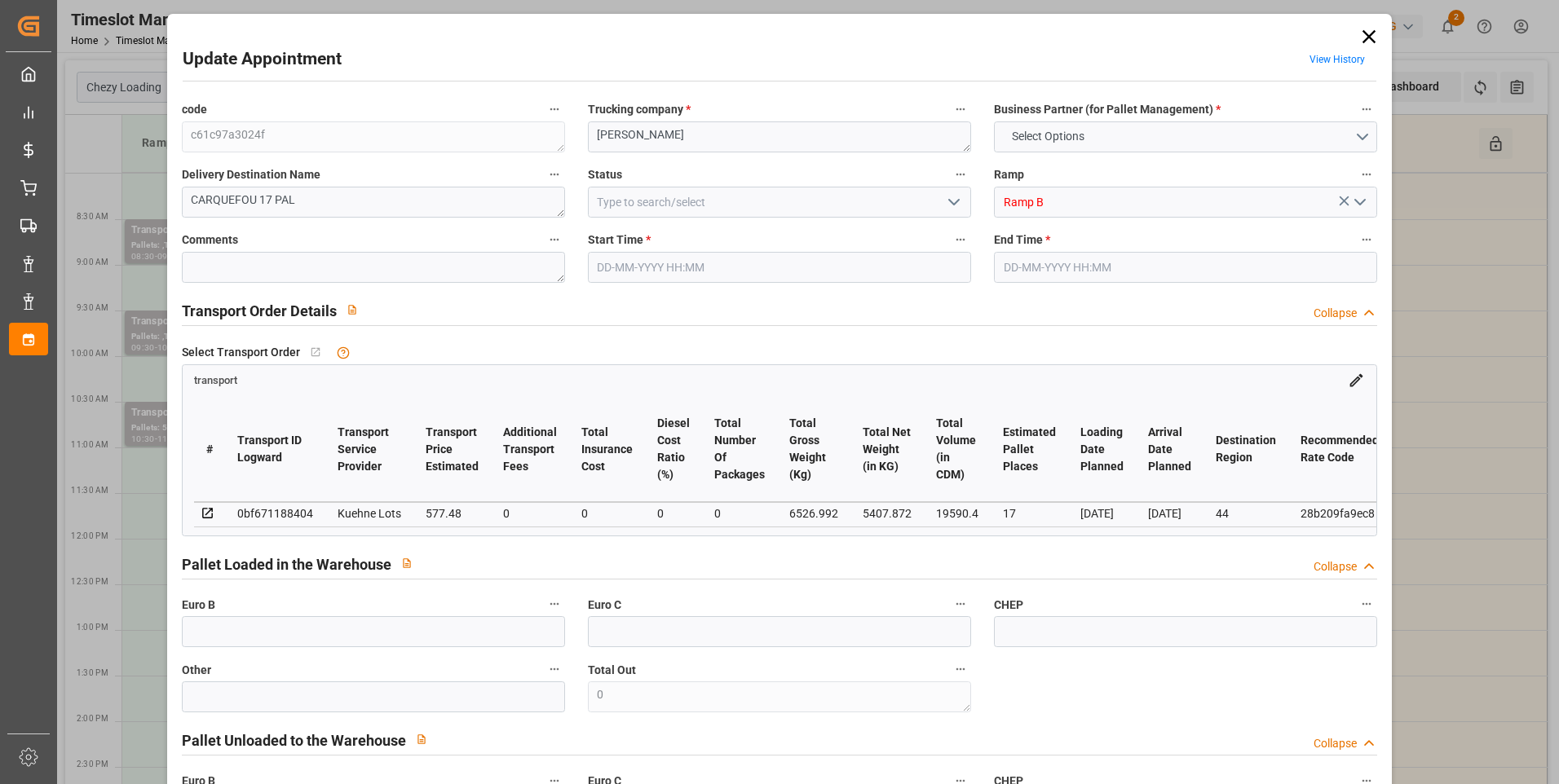
type input "577.48"
type input "0"
type input "5407.872"
type input "7345"
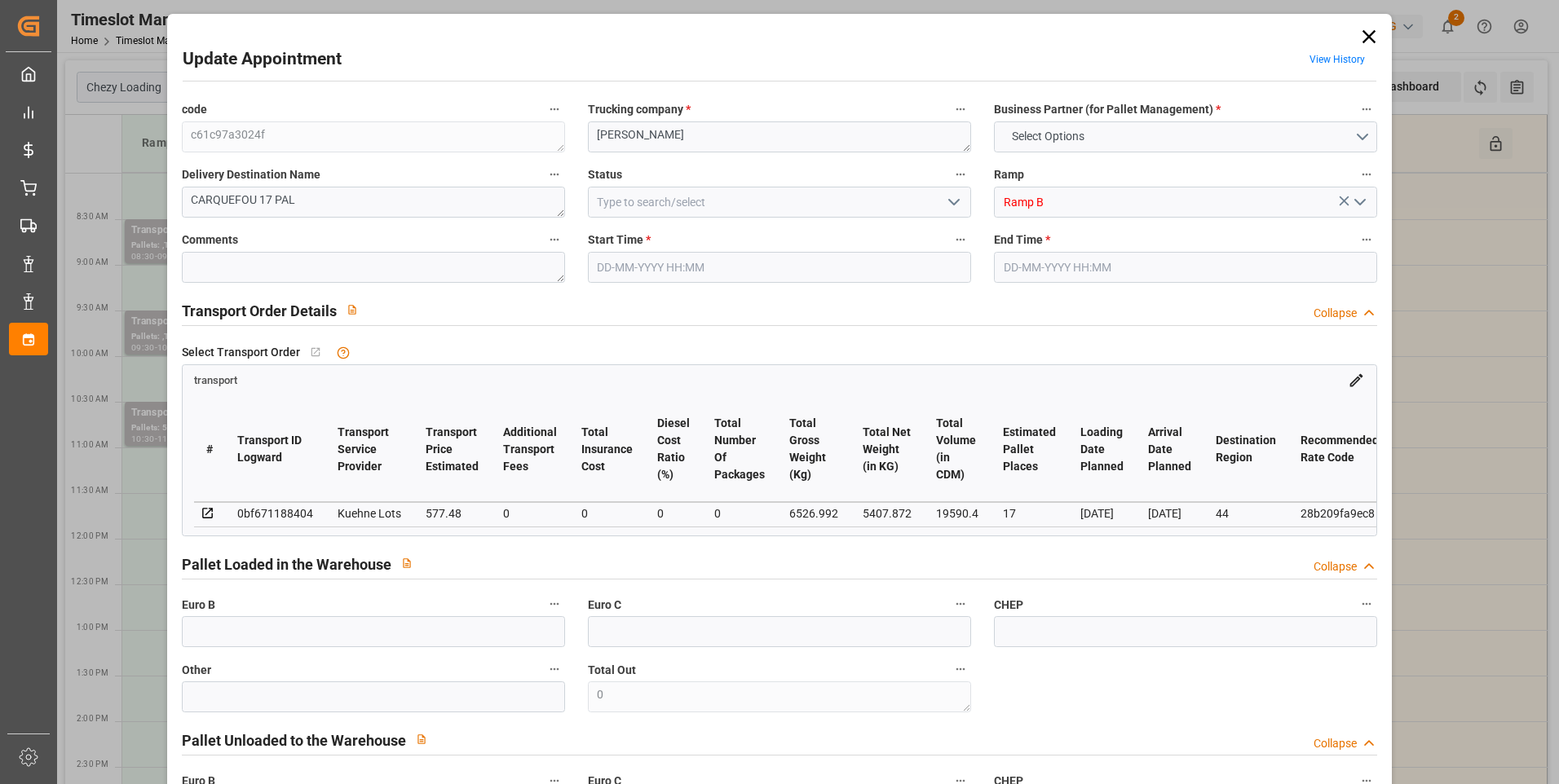
type input "19590.4"
type input "44"
type input "14"
type input "408"
type input "20"
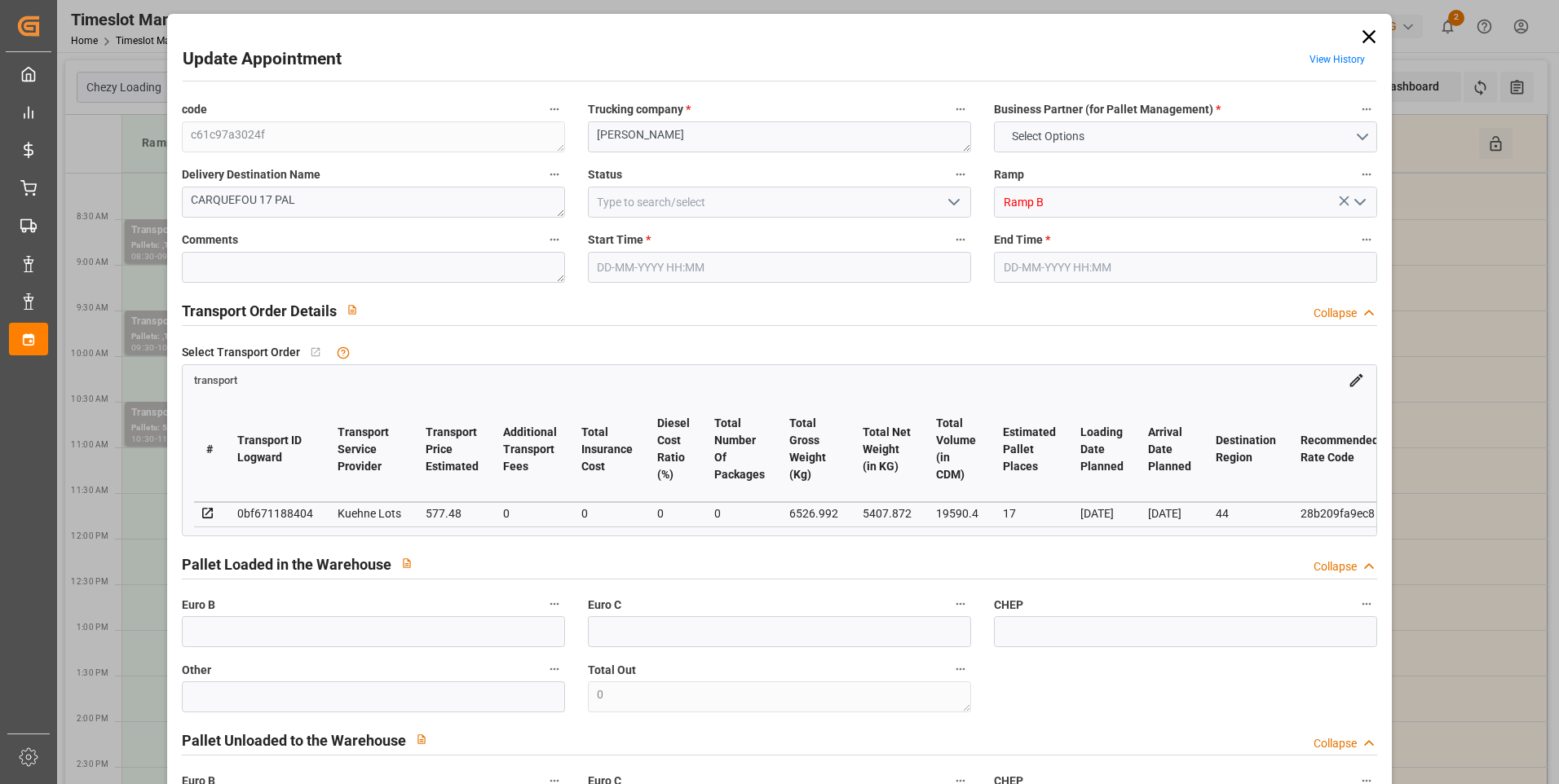
type input "101"
type input "6526.992"
type input "0"
type input "4710.8598"
type input "0"
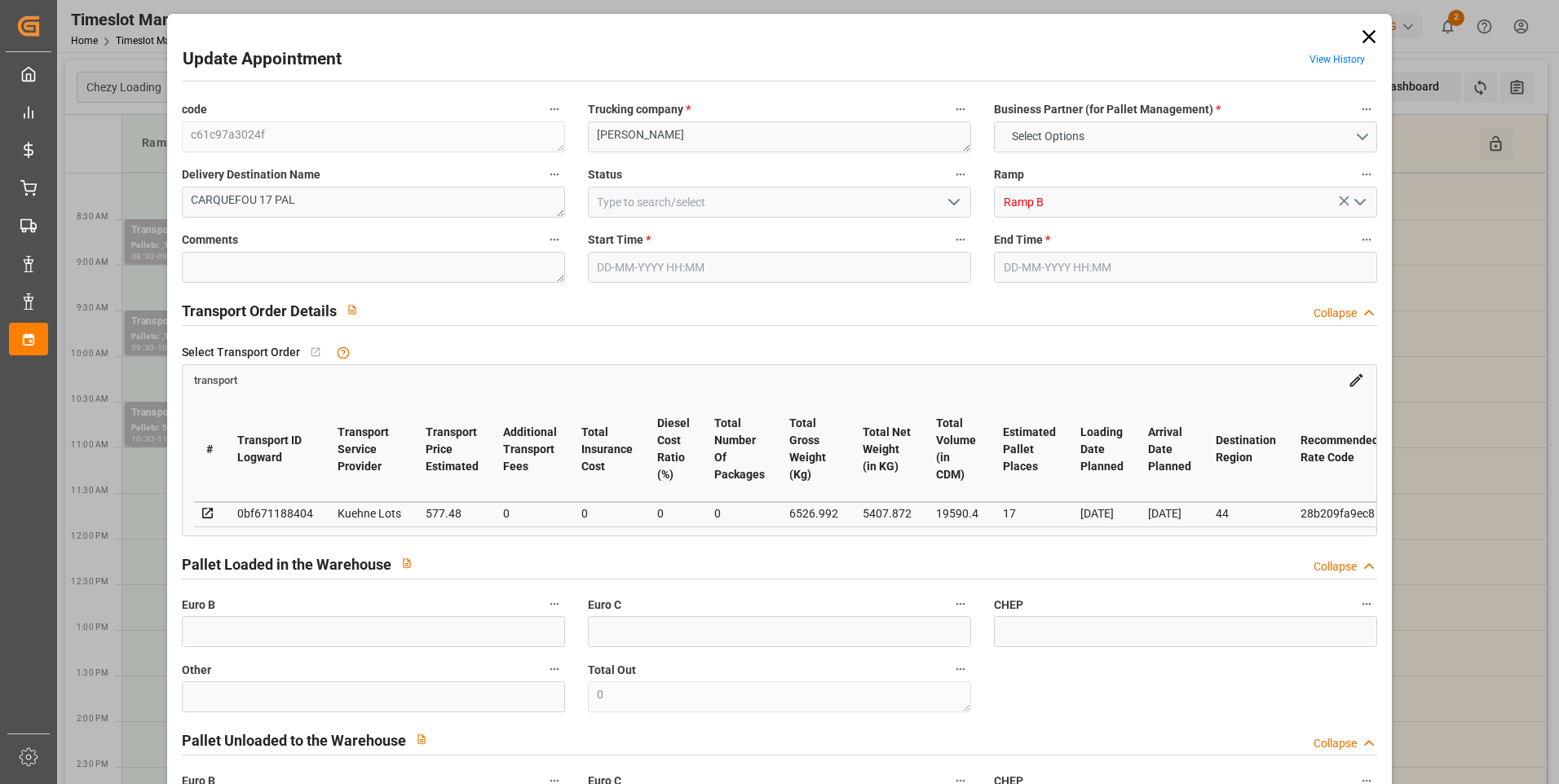
type input "0"
type input "21"
type input "35"
type input "29-08-2025 08:00"
type input "29-08-2025 08:15"
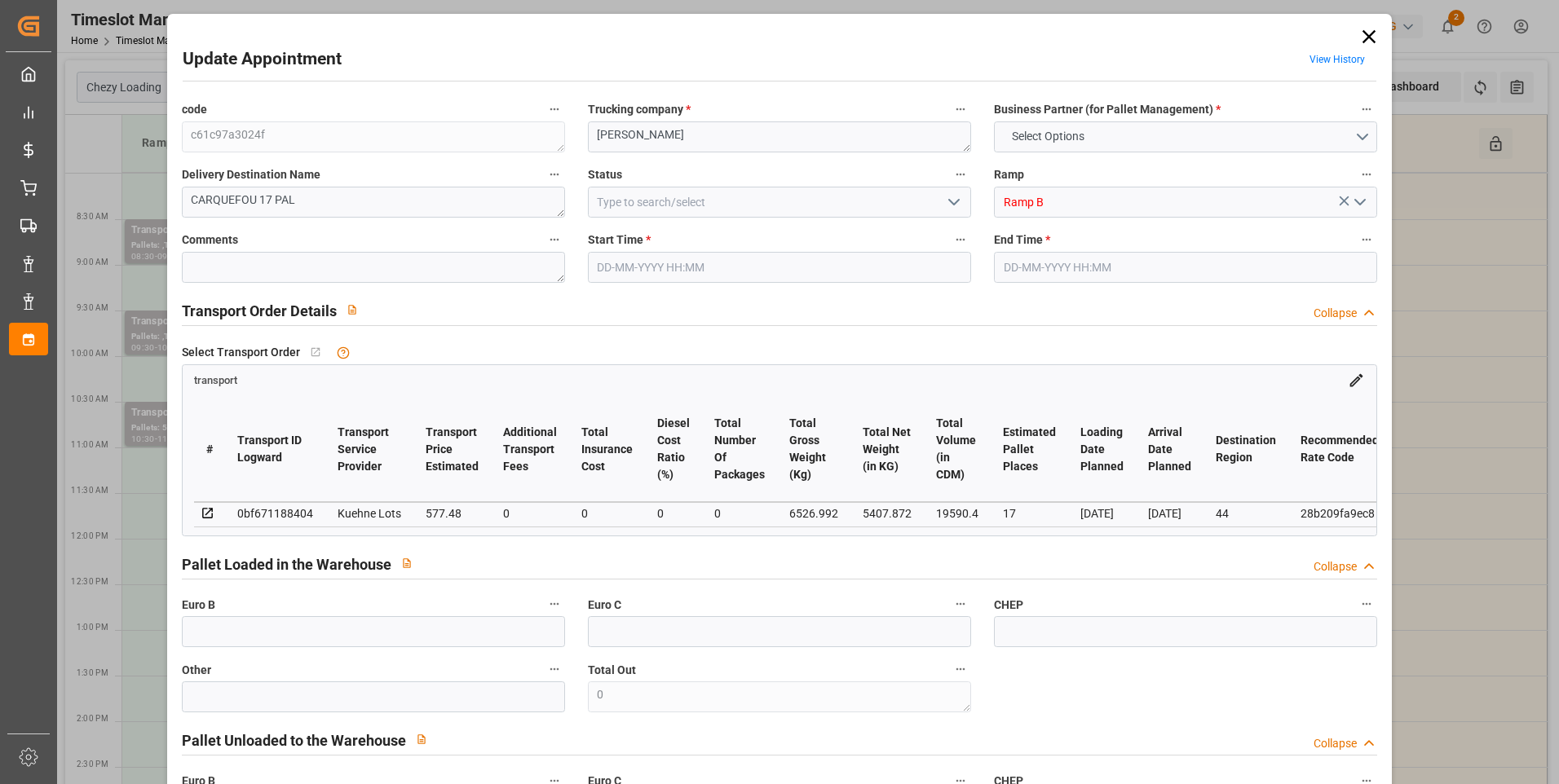
type input "26-08-2025 12:27"
type input "26-08-2025 11:23"
type input "[DATE]"
click at [1361, 31] on icon at bounding box center [1369, 37] width 23 height 23
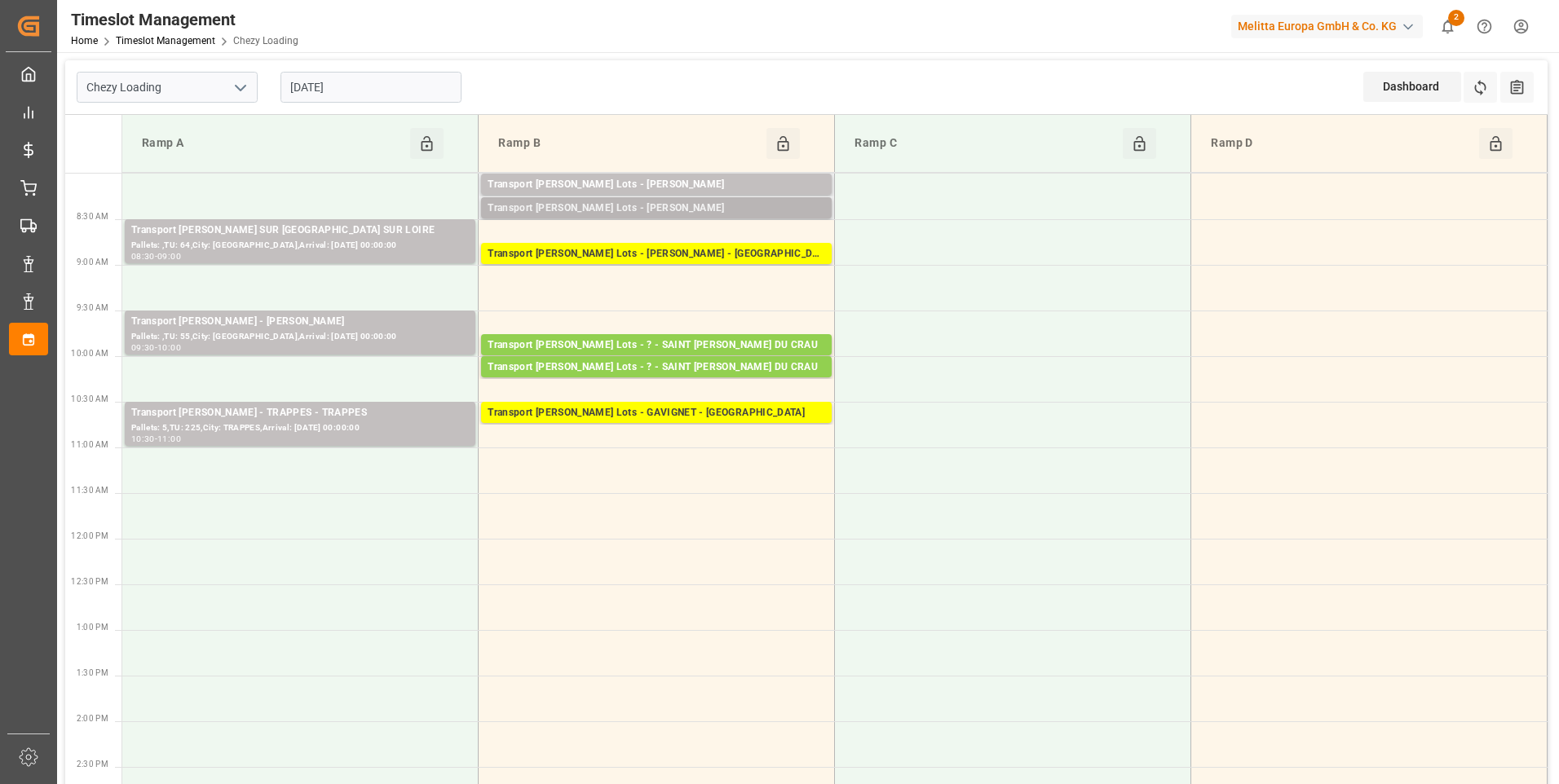
click at [698, 210] on div "Transport [PERSON_NAME] Lots - [PERSON_NAME]" at bounding box center [656, 209] width 338 height 17
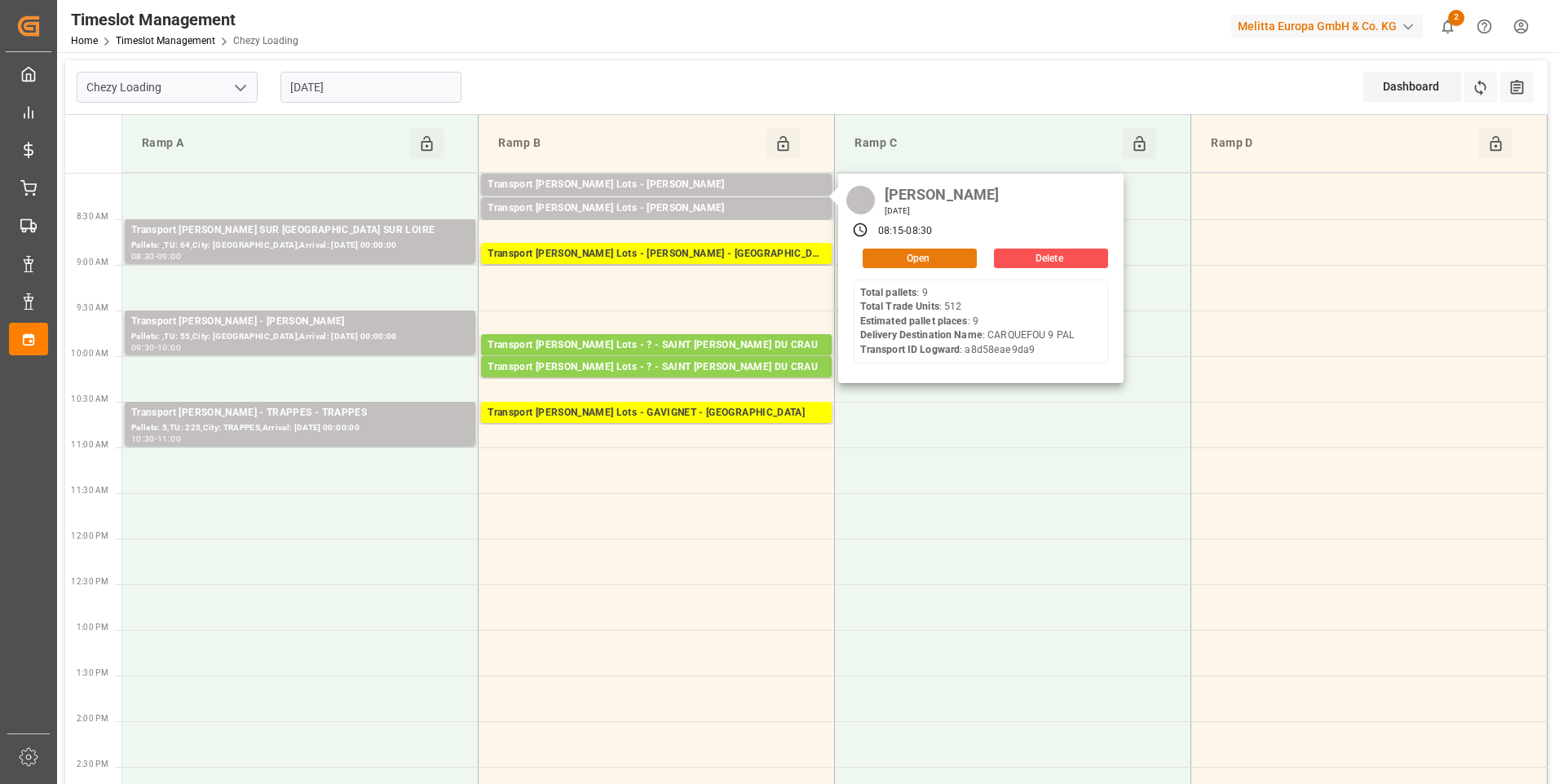
click at [885, 258] on button "Open" at bounding box center [920, 258] width 114 height 19
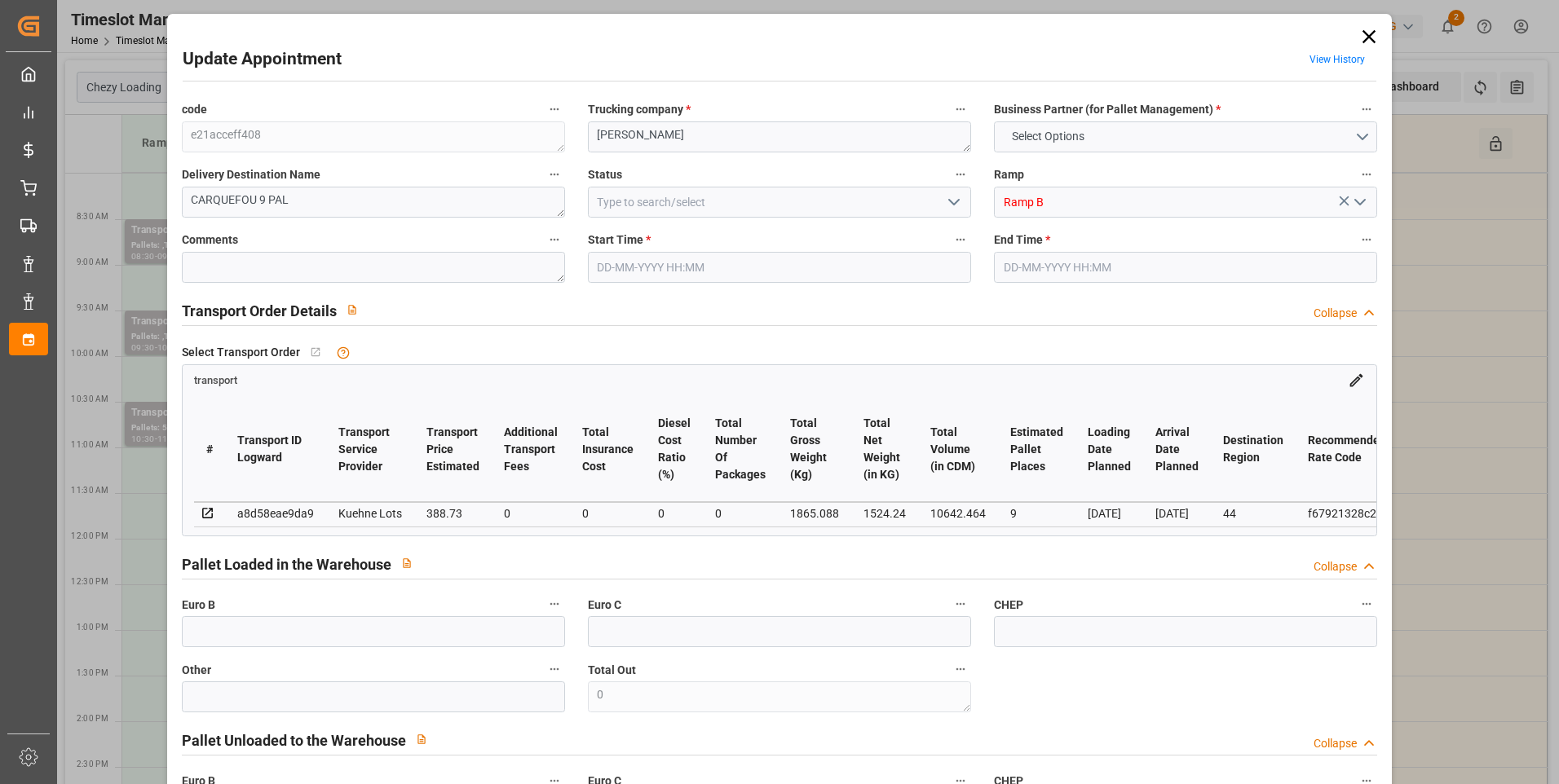
type input "9"
type input "388.73"
type input "0"
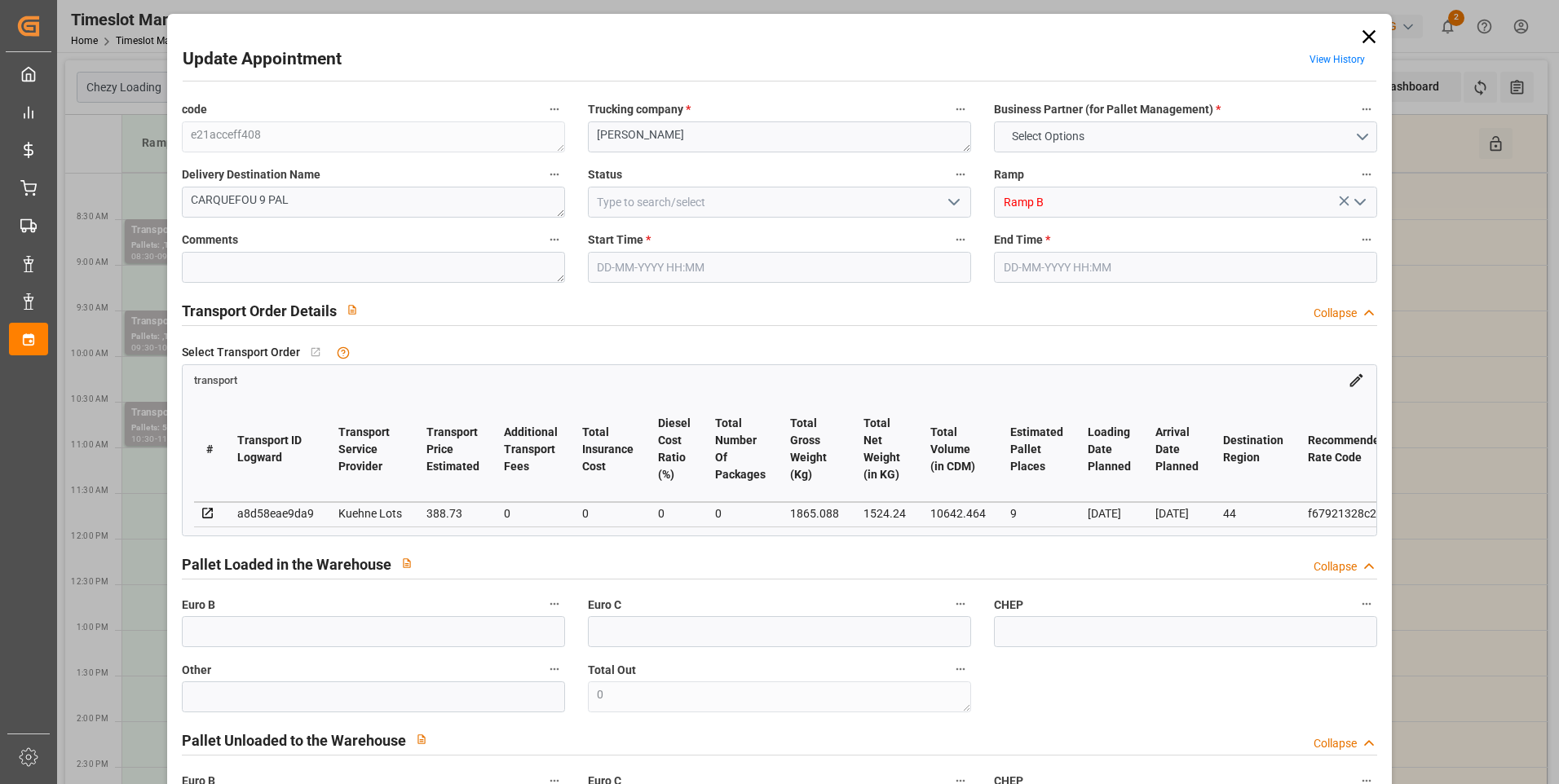
type input "388.73"
type input "0"
type input "1524.24"
type input "2346"
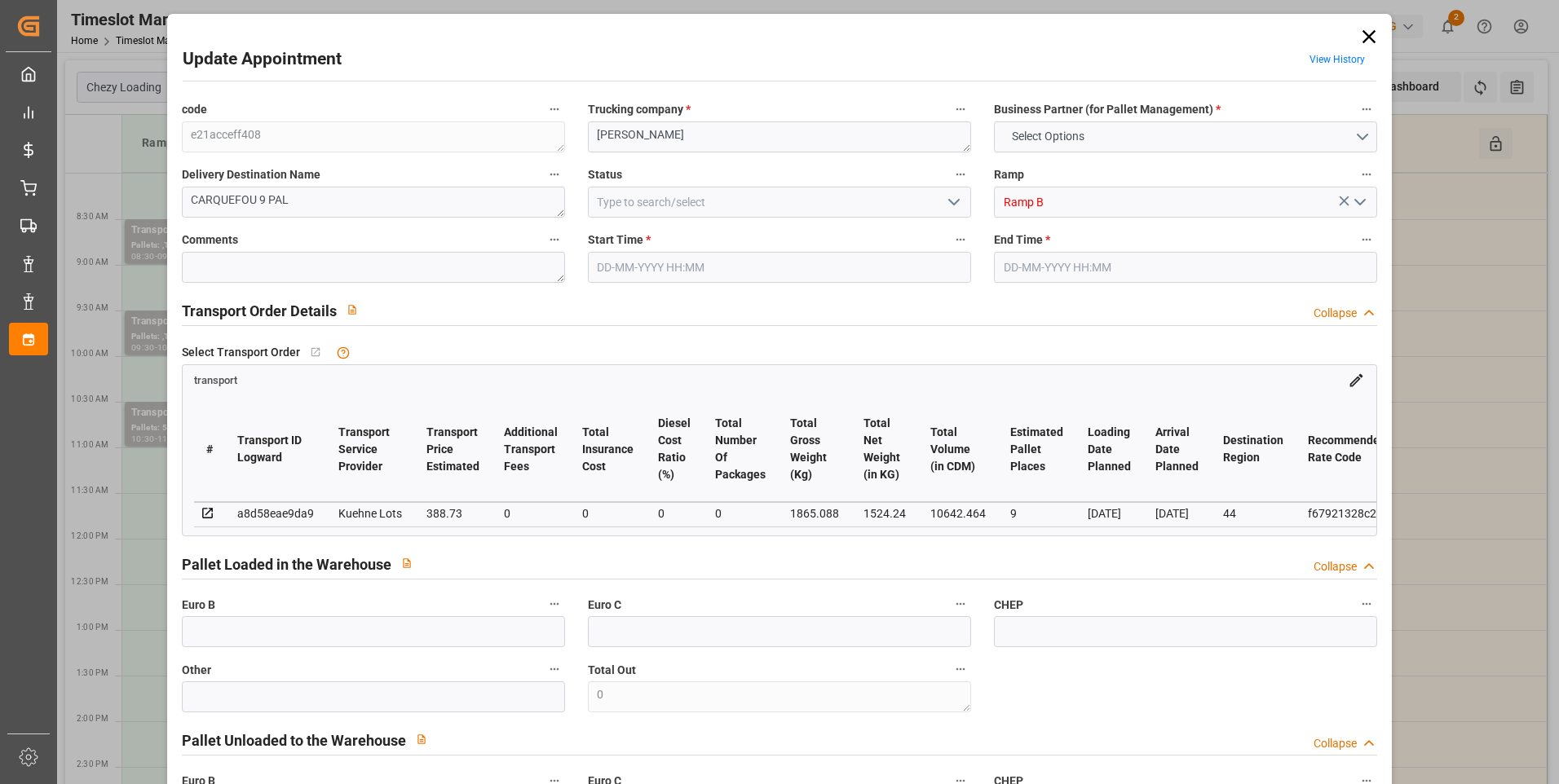
type input "10642.464"
type input "44"
type input "9"
type input "512"
type input "17"
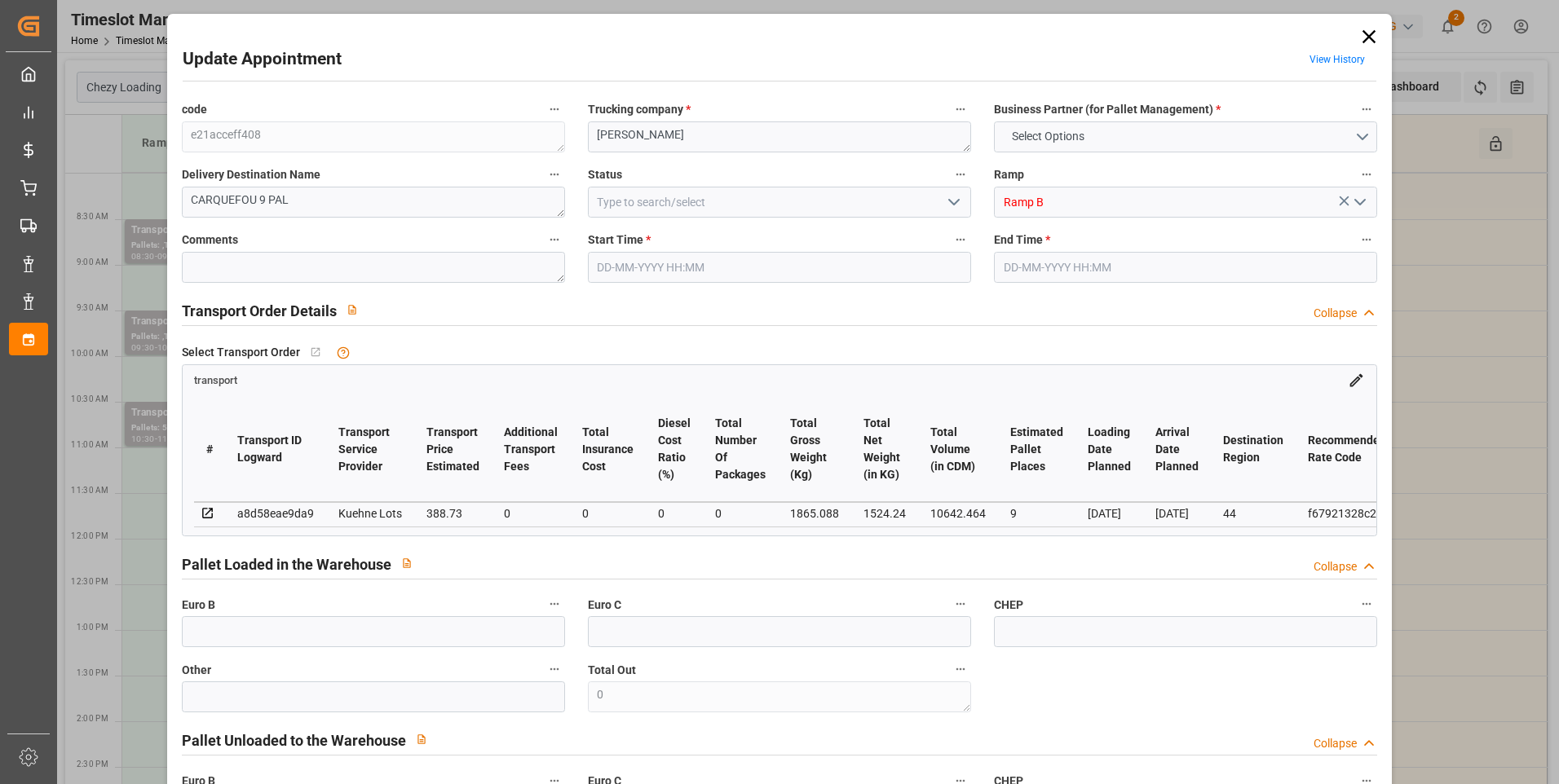
type input "101"
type input "1865.088"
type input "0"
type input "4710.8598"
type input "0"
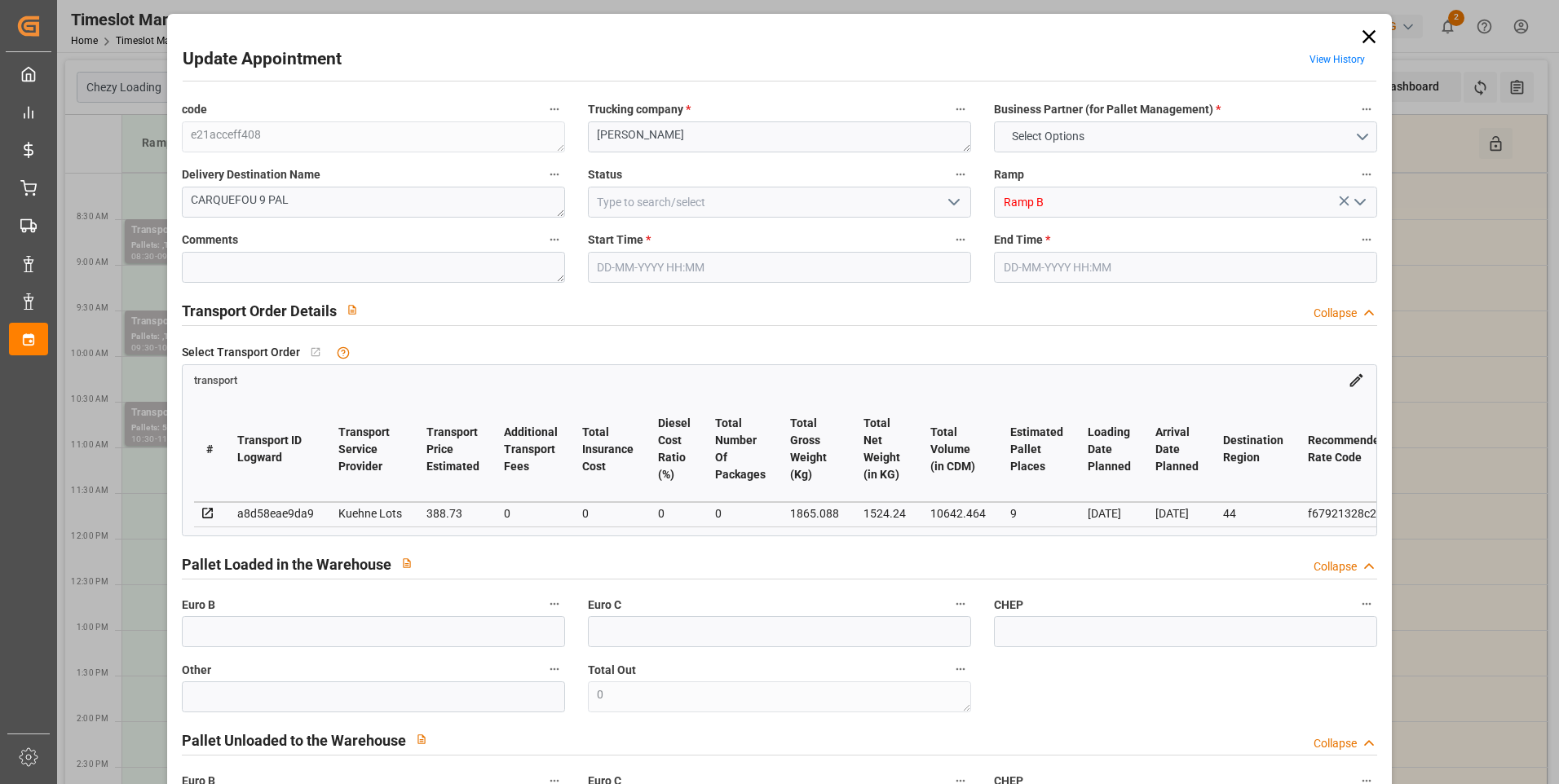
type input "0"
type input "21"
type input "35"
type input "29-08-2025 08:15"
type input "[DATE] 08:30"
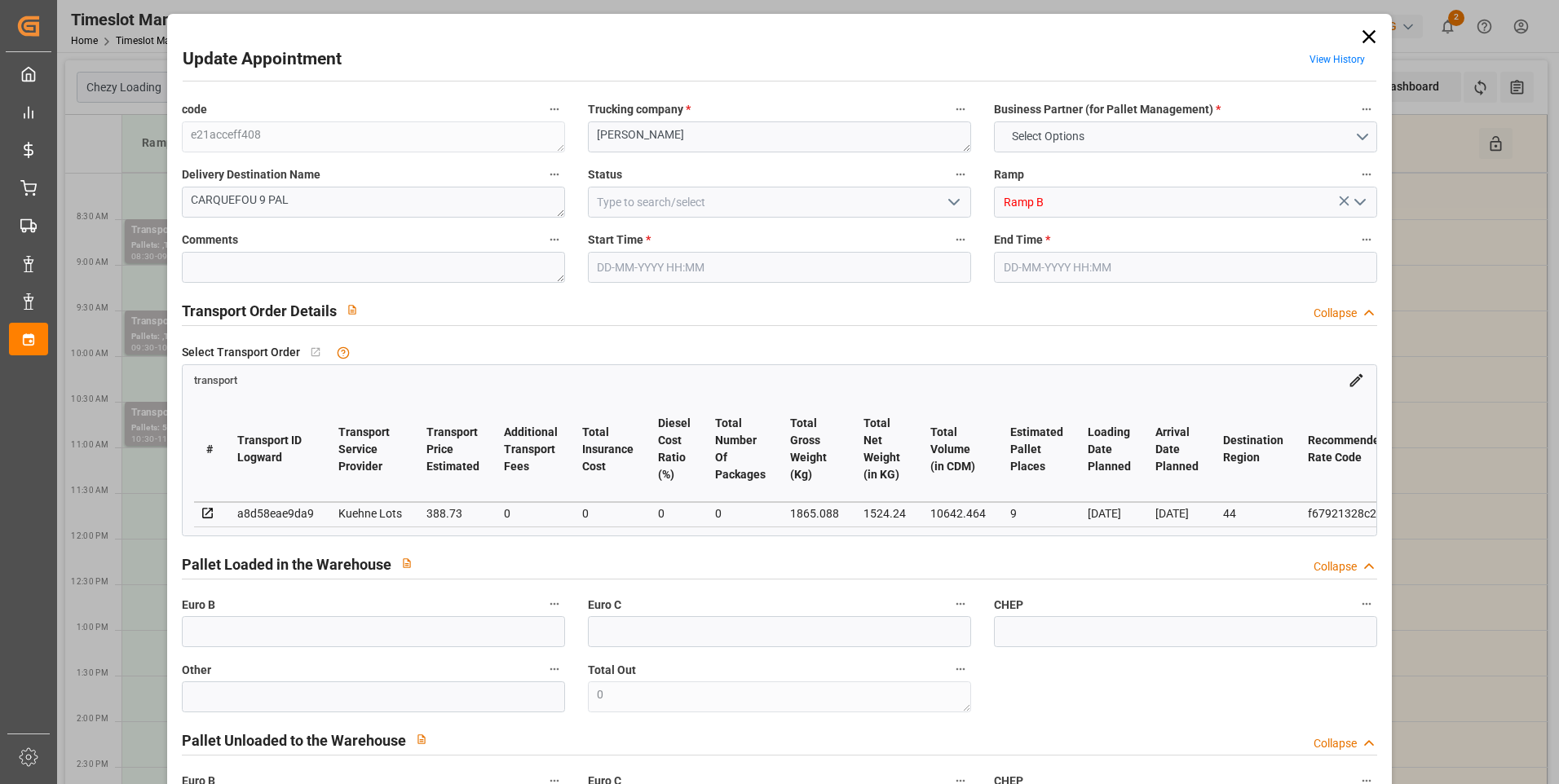
type input "26-08-2025 12:31"
type input "26-08-2025 11:25"
type input "02-09-2025"
type input "[DATE]"
click at [945, 198] on icon "open menu" at bounding box center [954, 202] width 19 height 19
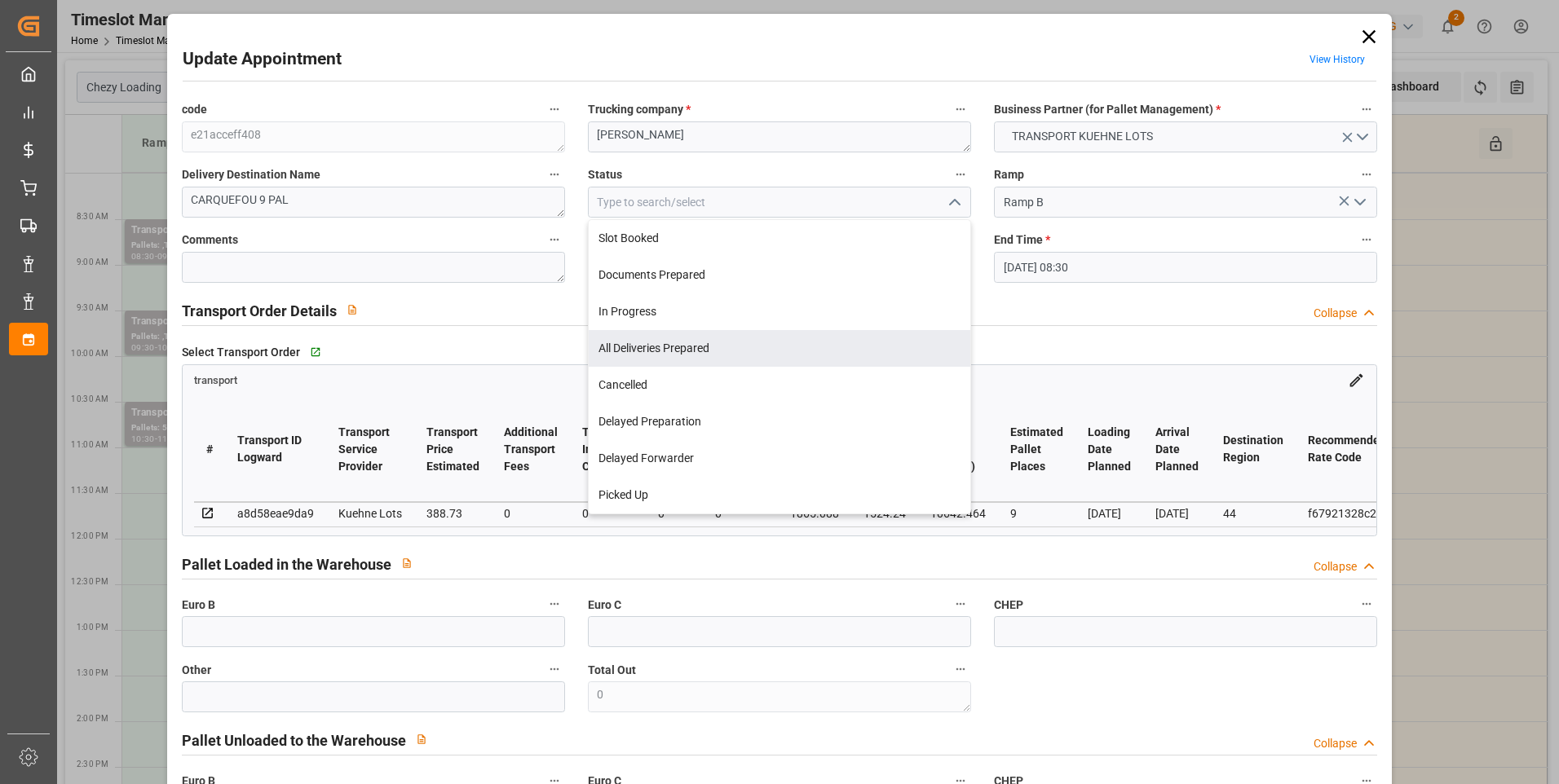
click at [1362, 32] on icon at bounding box center [1369, 37] width 13 height 13
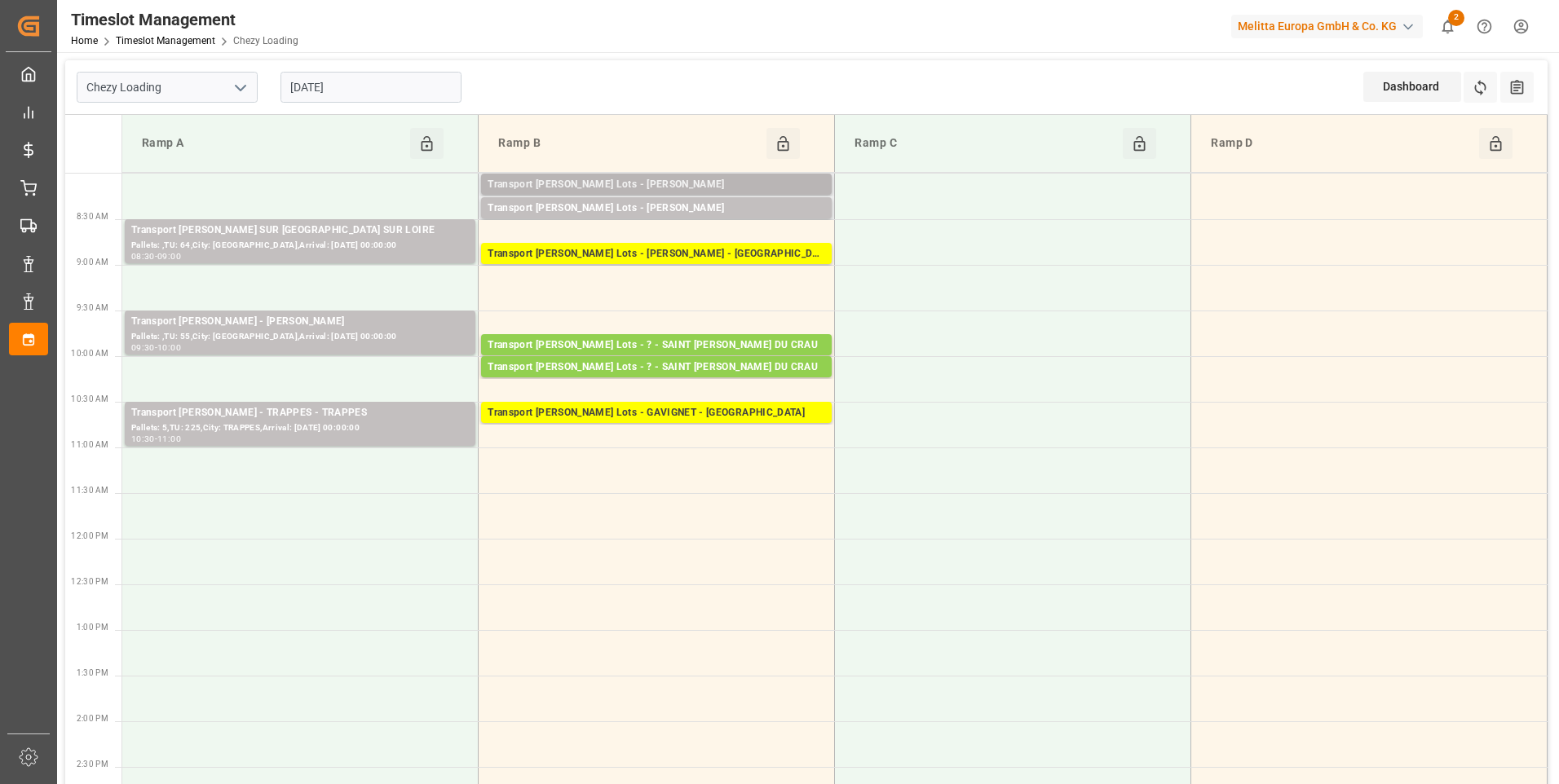
click at [670, 181] on div "Transport [PERSON_NAME] Lots - [PERSON_NAME]" at bounding box center [656, 185] width 338 height 17
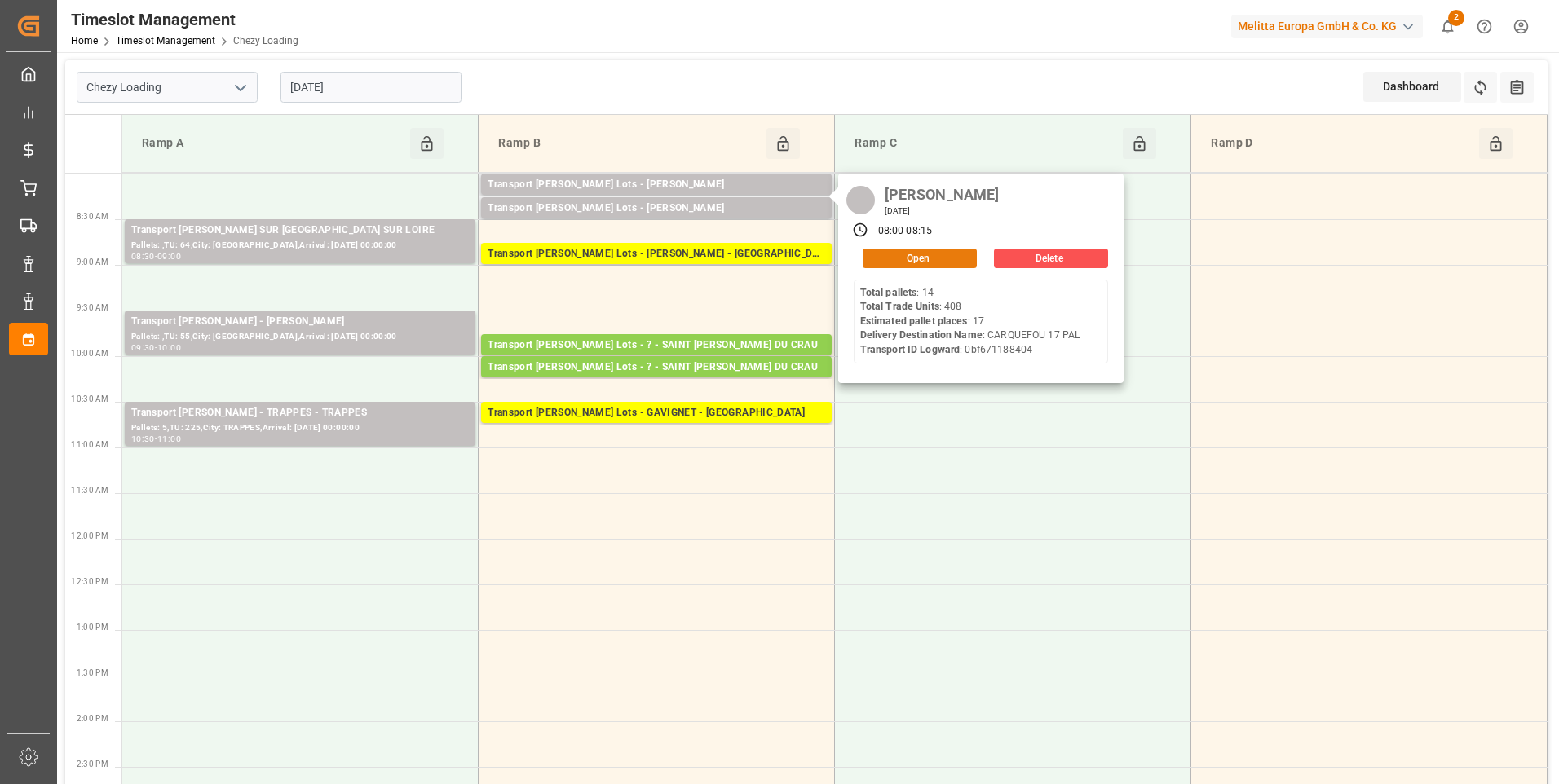
click at [925, 261] on button "Open" at bounding box center [920, 258] width 114 height 19
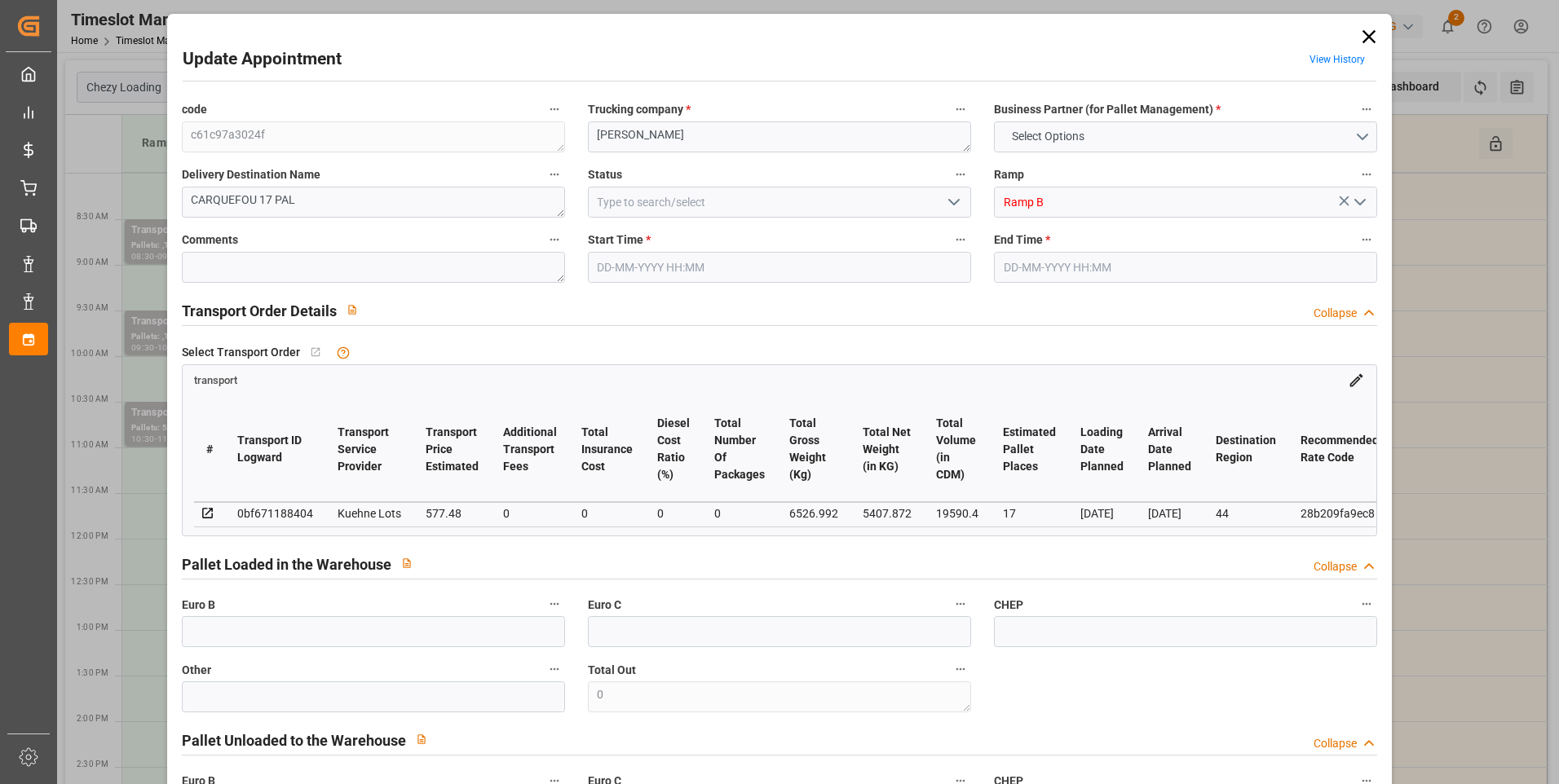
type input "17"
type input "577.48"
type input "0"
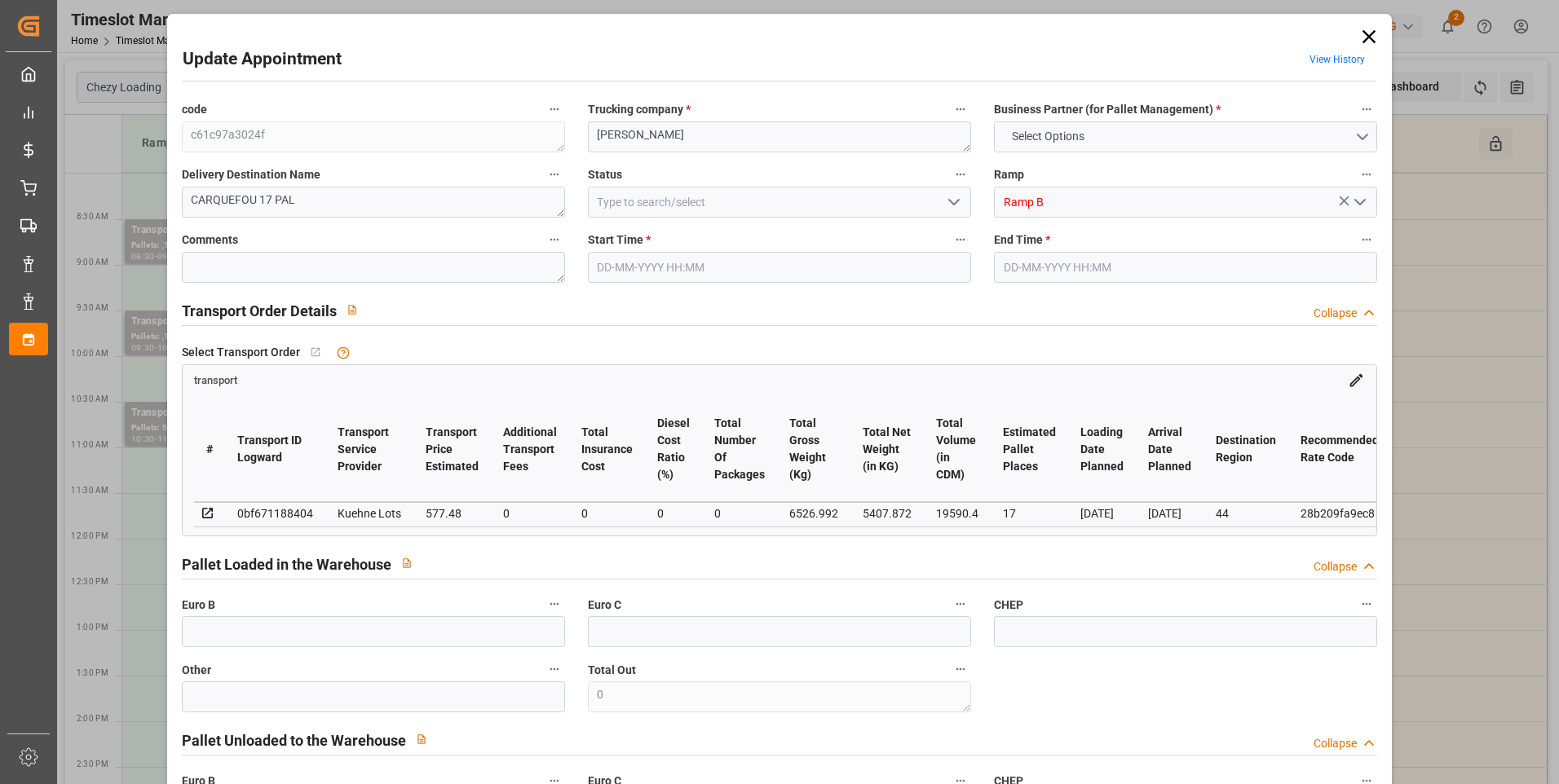
type input "577.48"
type input "0"
type input "5407.872"
type input "7345"
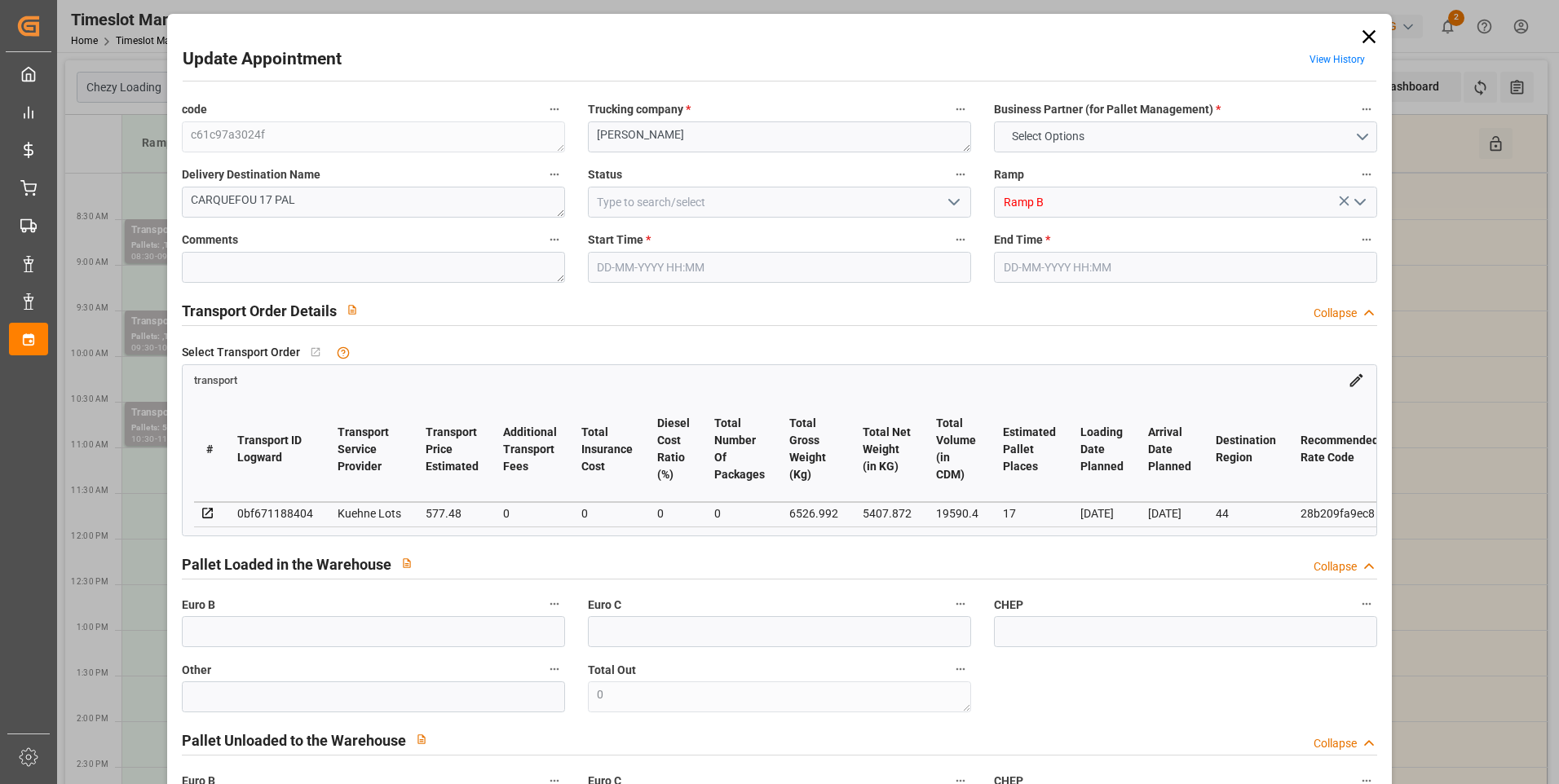
type input "19590.4"
type input "44"
click at [945, 203] on icon "open menu" at bounding box center [954, 202] width 19 height 19
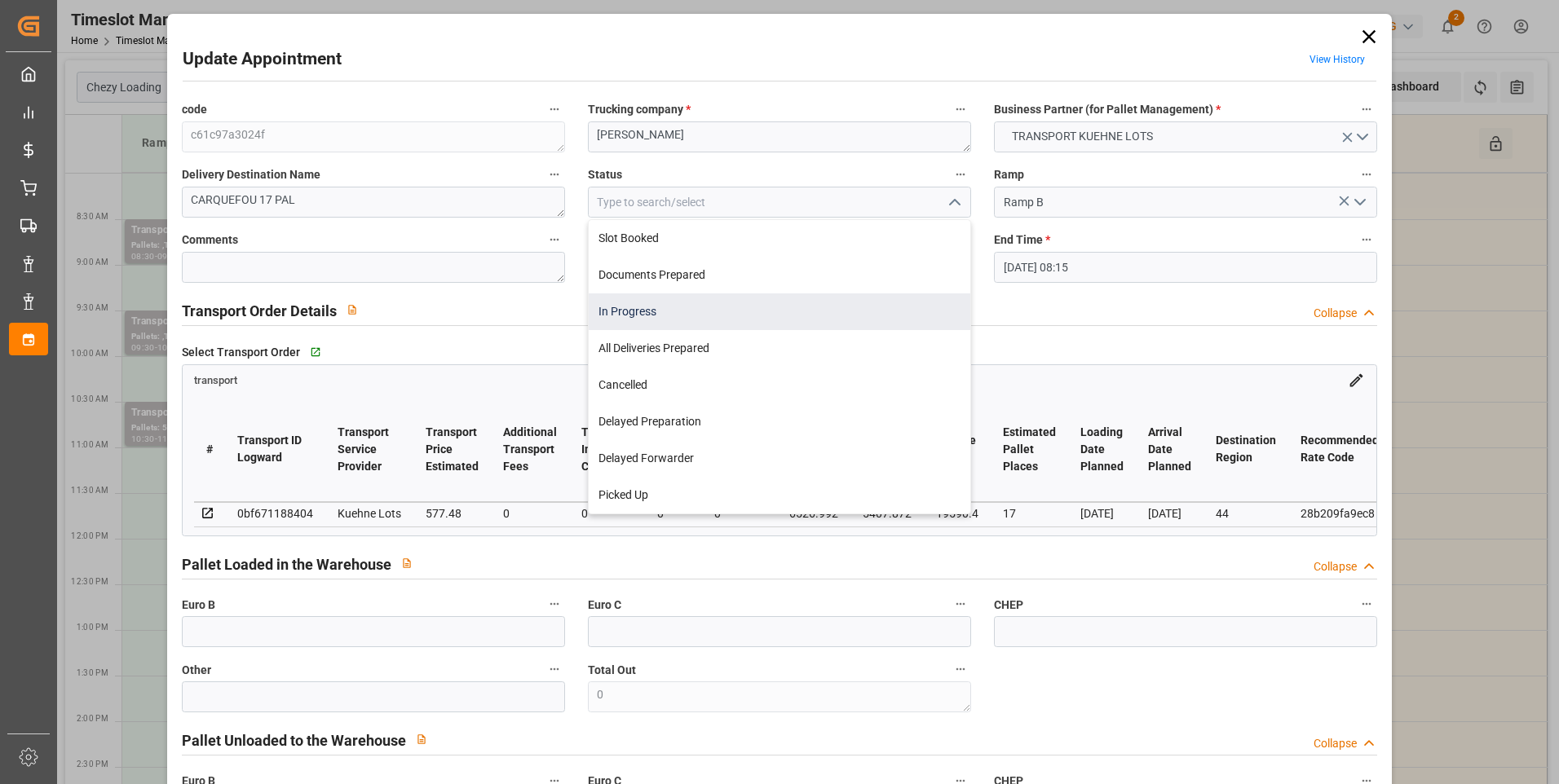
click at [657, 303] on div "In Progress" at bounding box center [779, 312] width 382 height 37
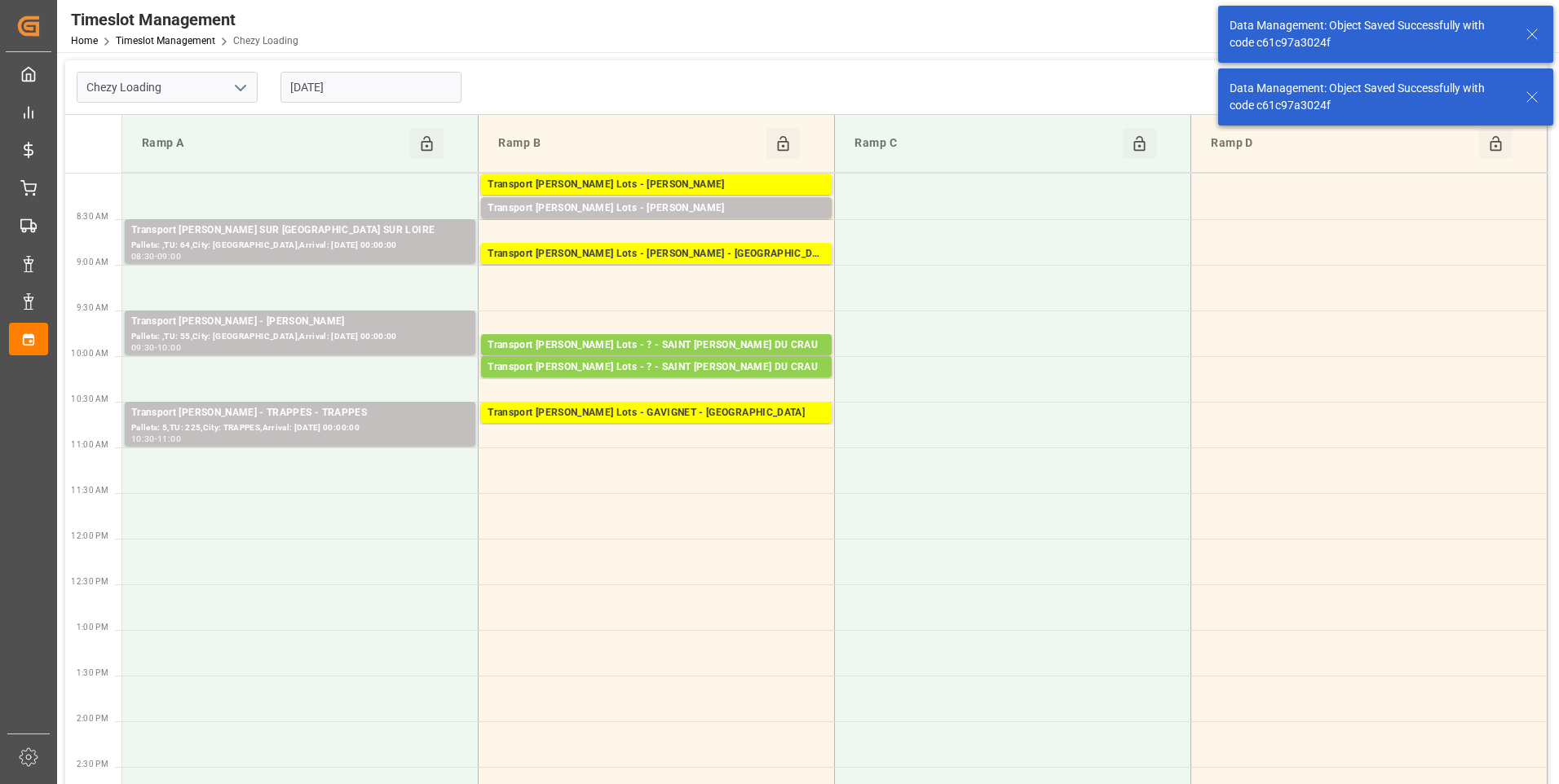
click at [632, 209] on div "Transport [PERSON_NAME] Lots - [PERSON_NAME]" at bounding box center [656, 209] width 338 height 17
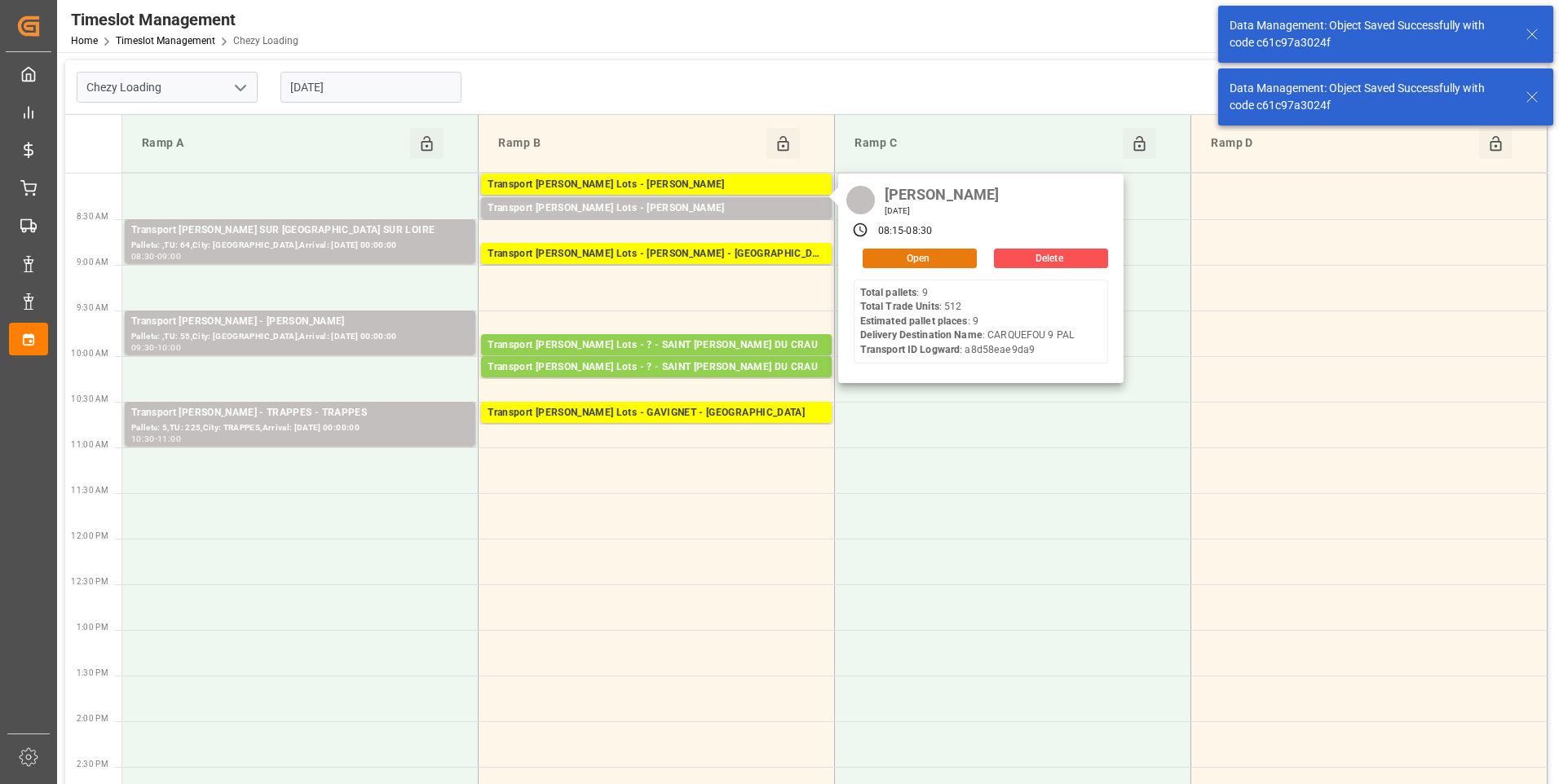
click at [876, 263] on button "Open" at bounding box center [920, 258] width 114 height 19
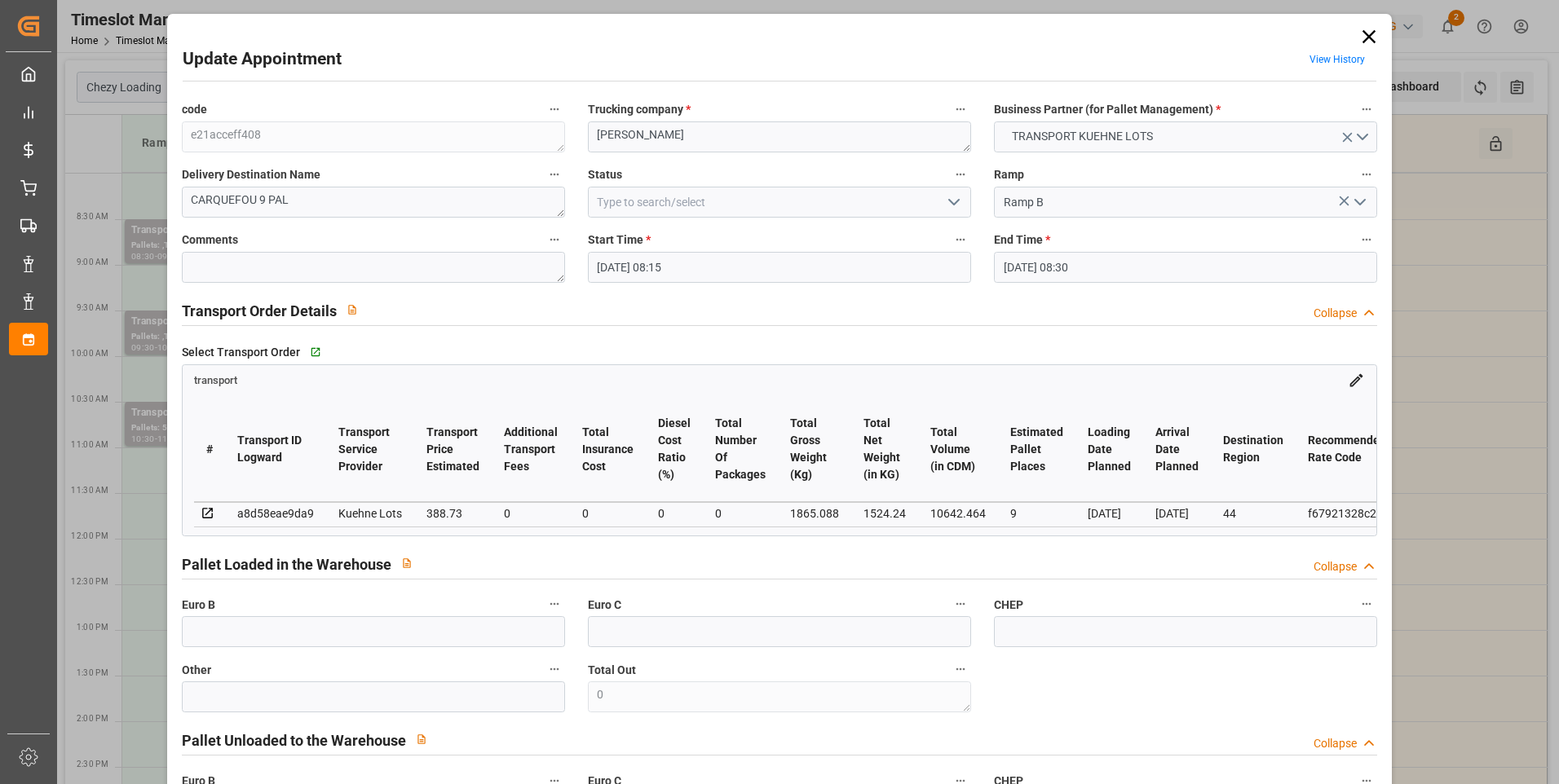
click at [949, 203] on polyline "open menu" at bounding box center [954, 203] width 10 height 5
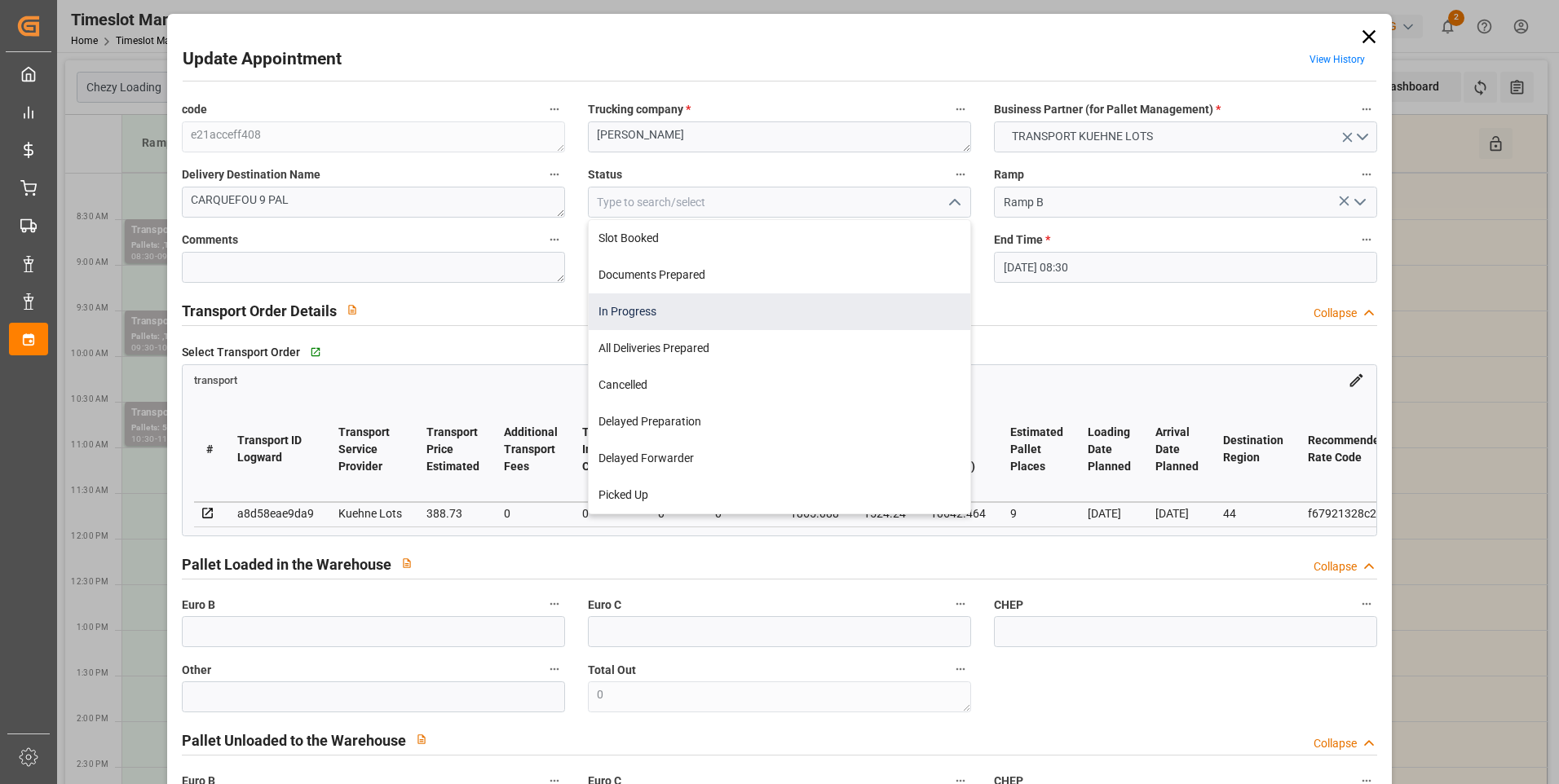
click at [652, 303] on div "In Progress" at bounding box center [779, 312] width 382 height 37
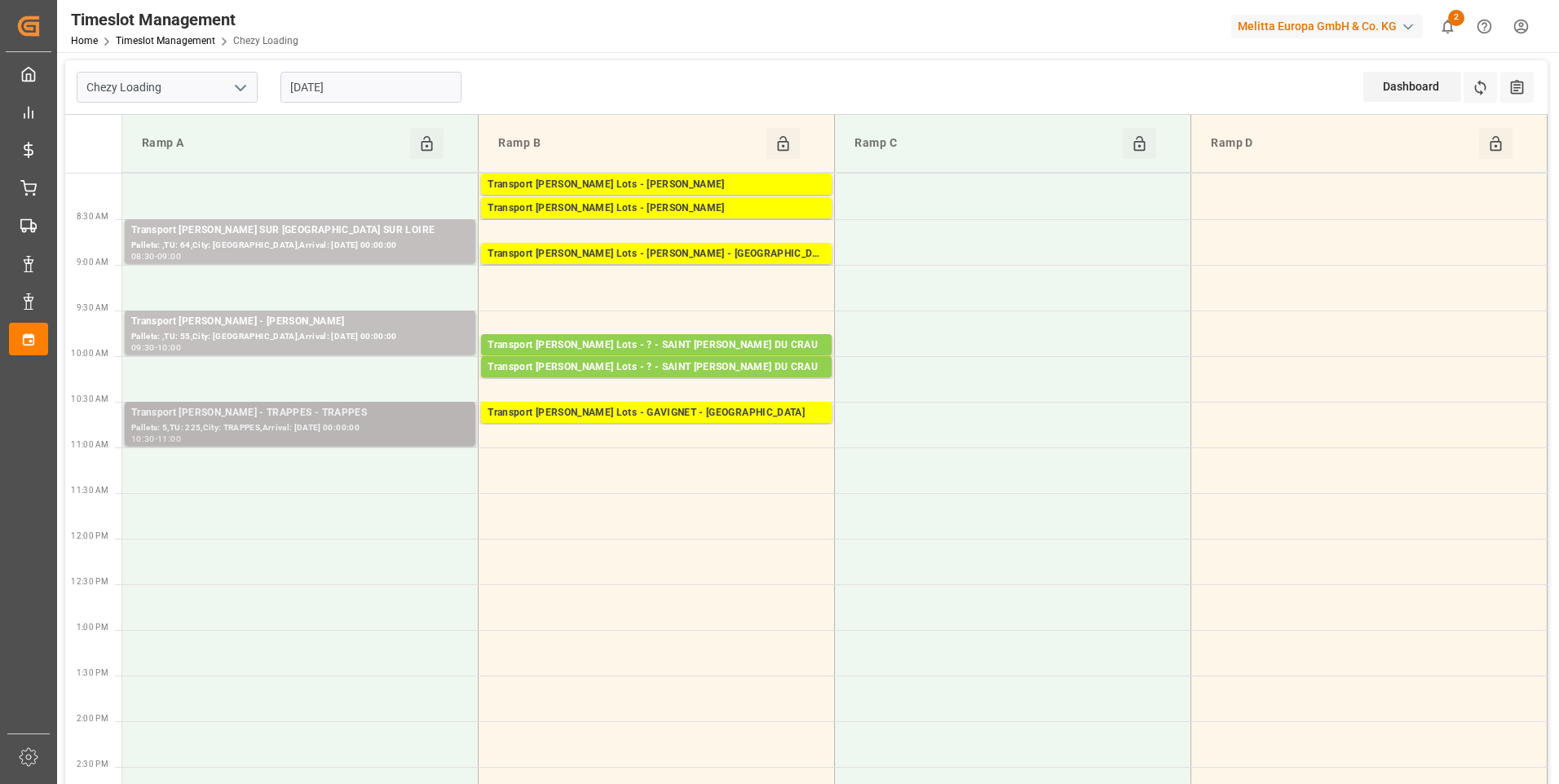
click at [227, 432] on div "Pallets: 5,TU: 225,City: TRAPPES,Arrival: [DATE] 00:00:00" at bounding box center [300, 429] width 338 height 14
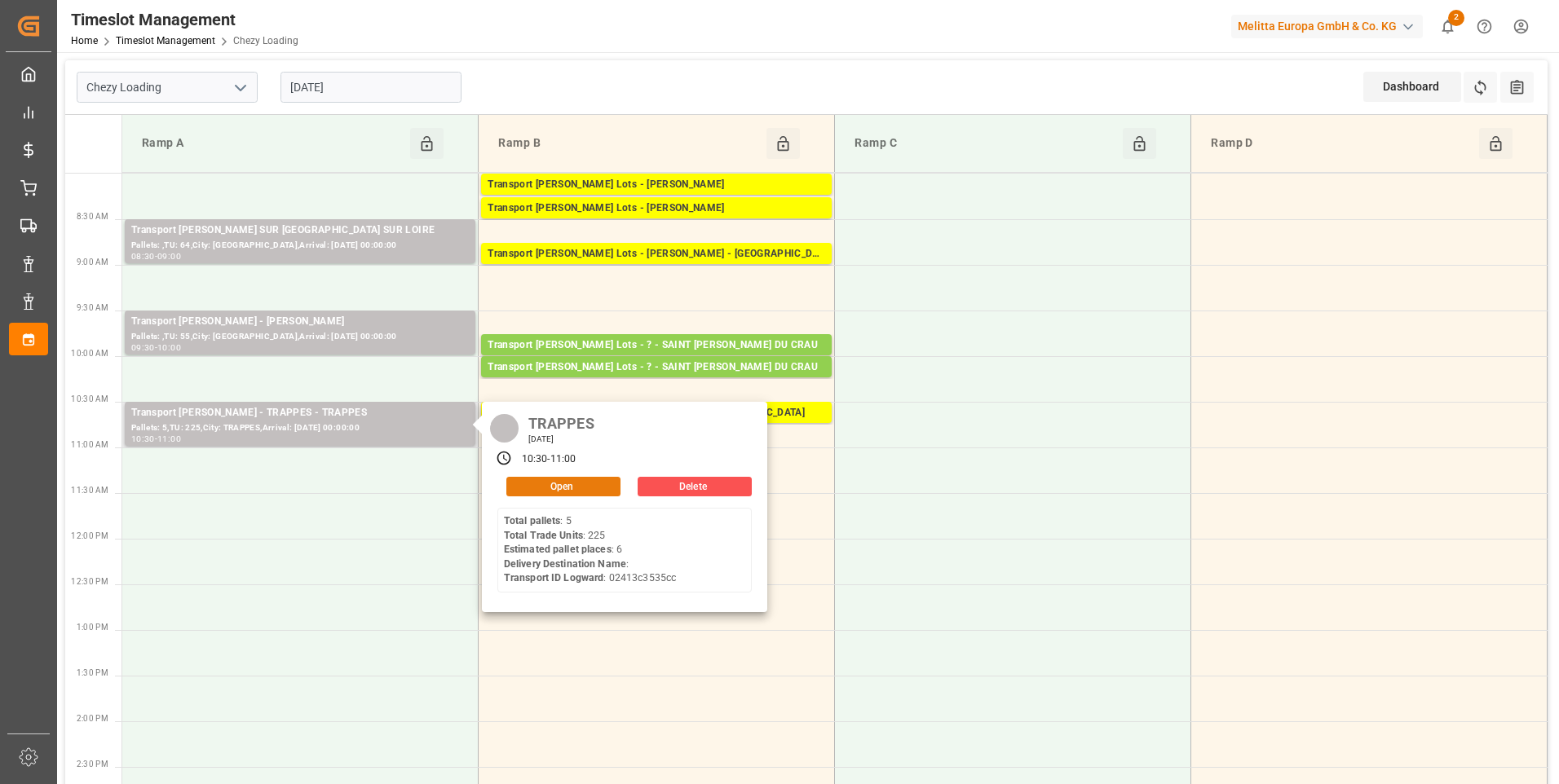
click at [568, 482] on button "Open" at bounding box center [563, 486] width 114 height 19
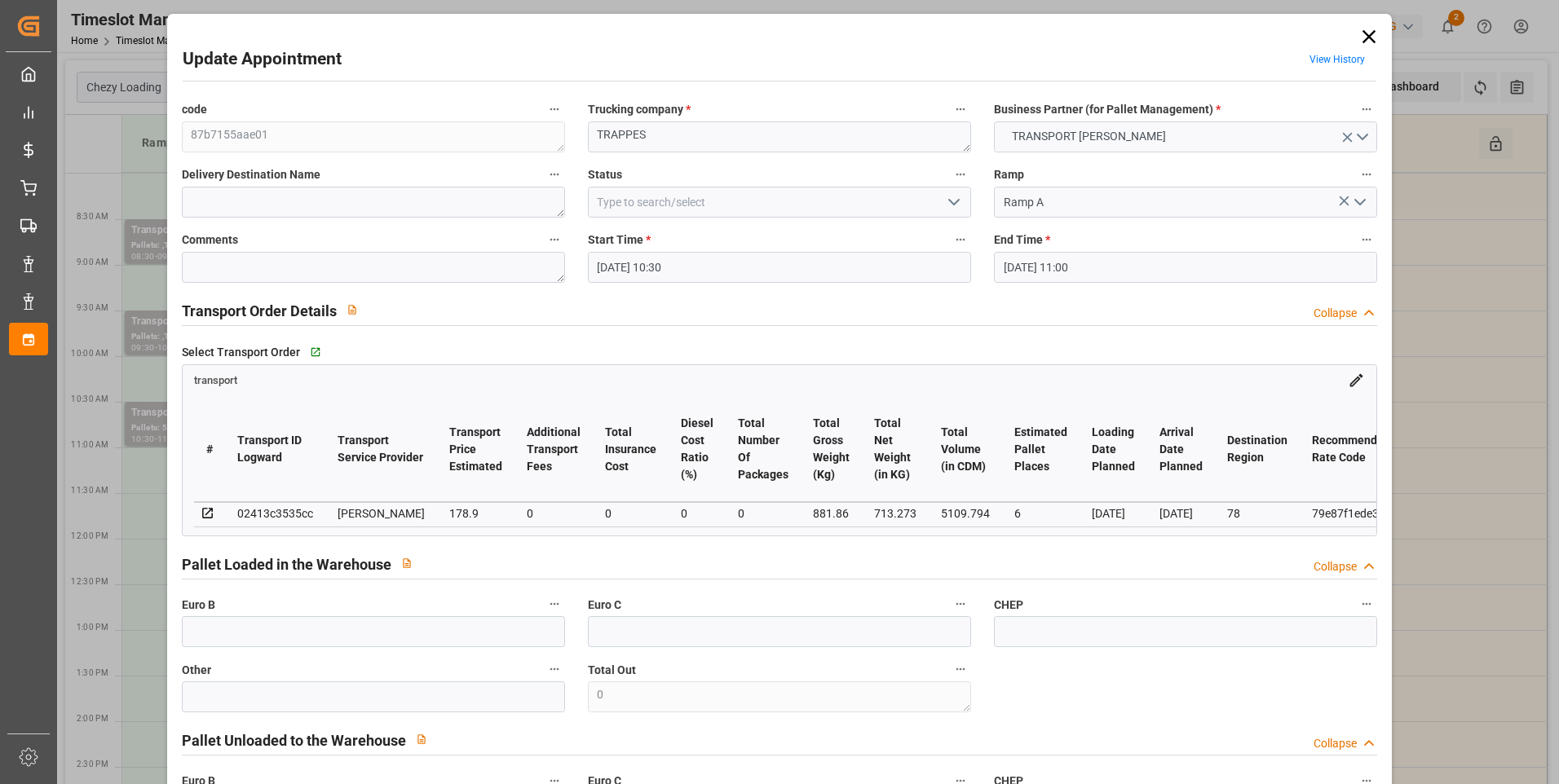
click at [953, 195] on icon "open menu" at bounding box center [954, 202] width 19 height 19
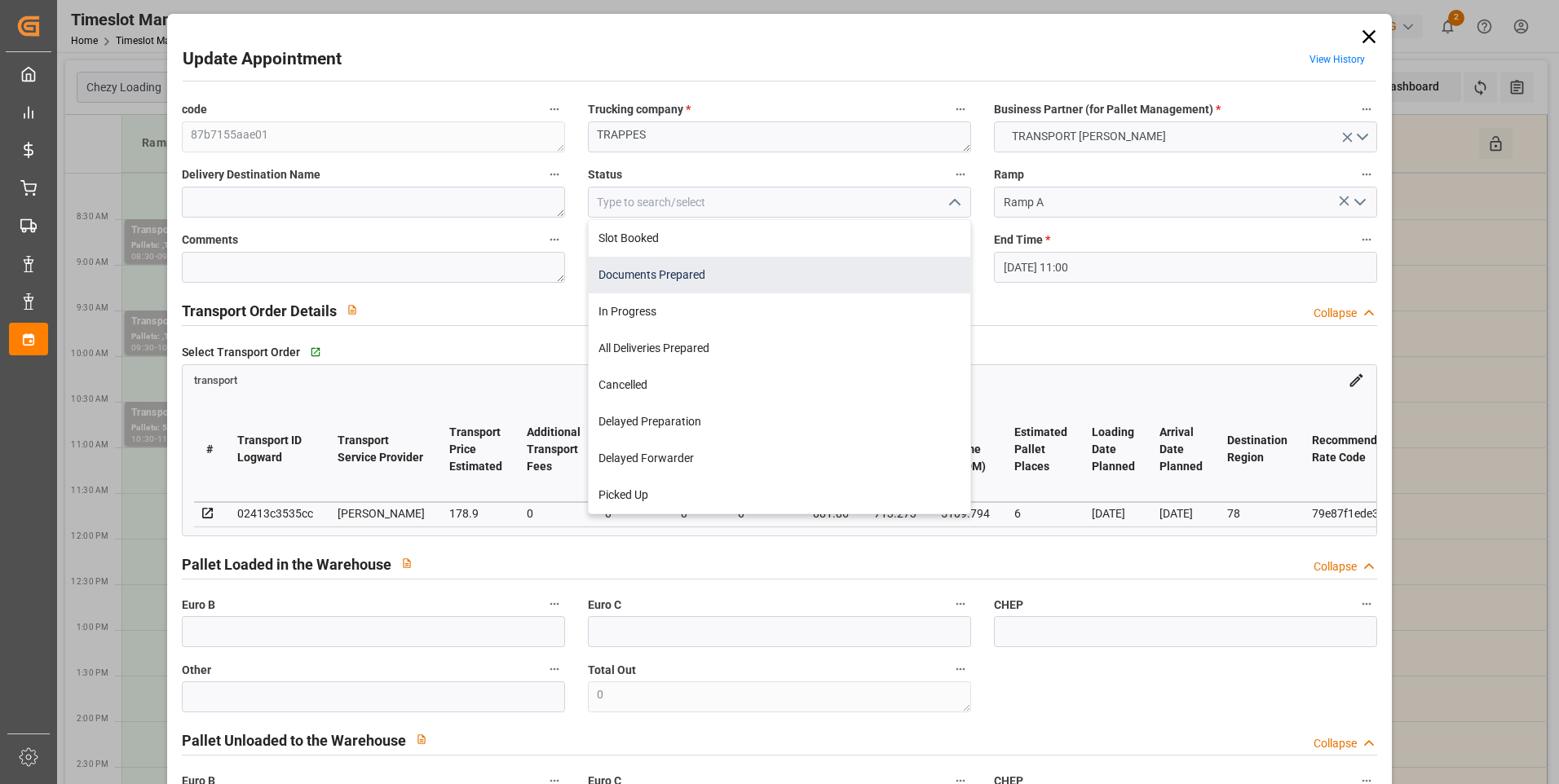
click at [625, 280] on div "Documents Prepared" at bounding box center [779, 275] width 382 height 37
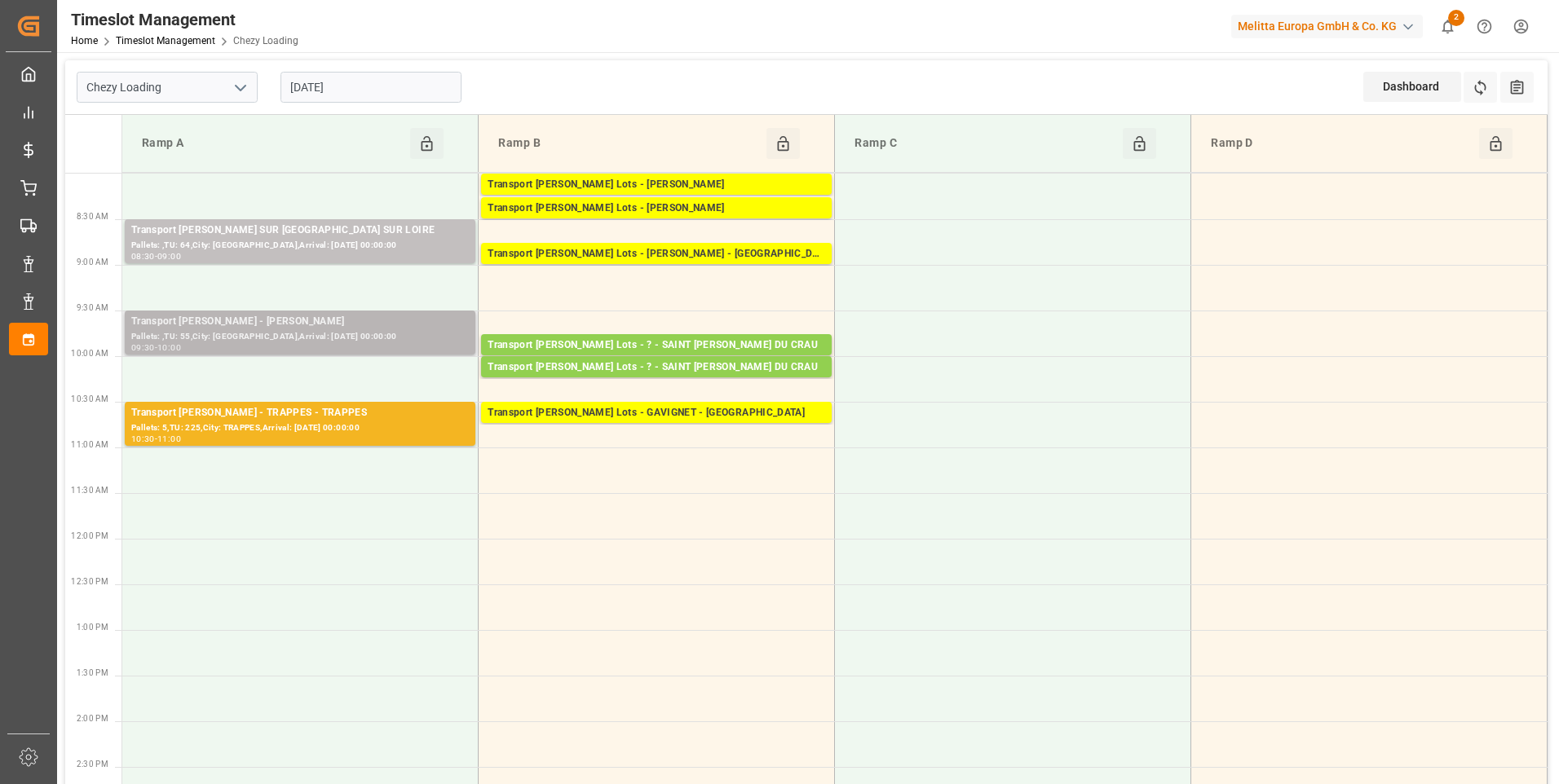
click at [307, 336] on div "Pallets: ,TU: 55,City: [GEOGRAPHIC_DATA],Arrival: [DATE] 00:00:00" at bounding box center [300, 337] width 338 height 14
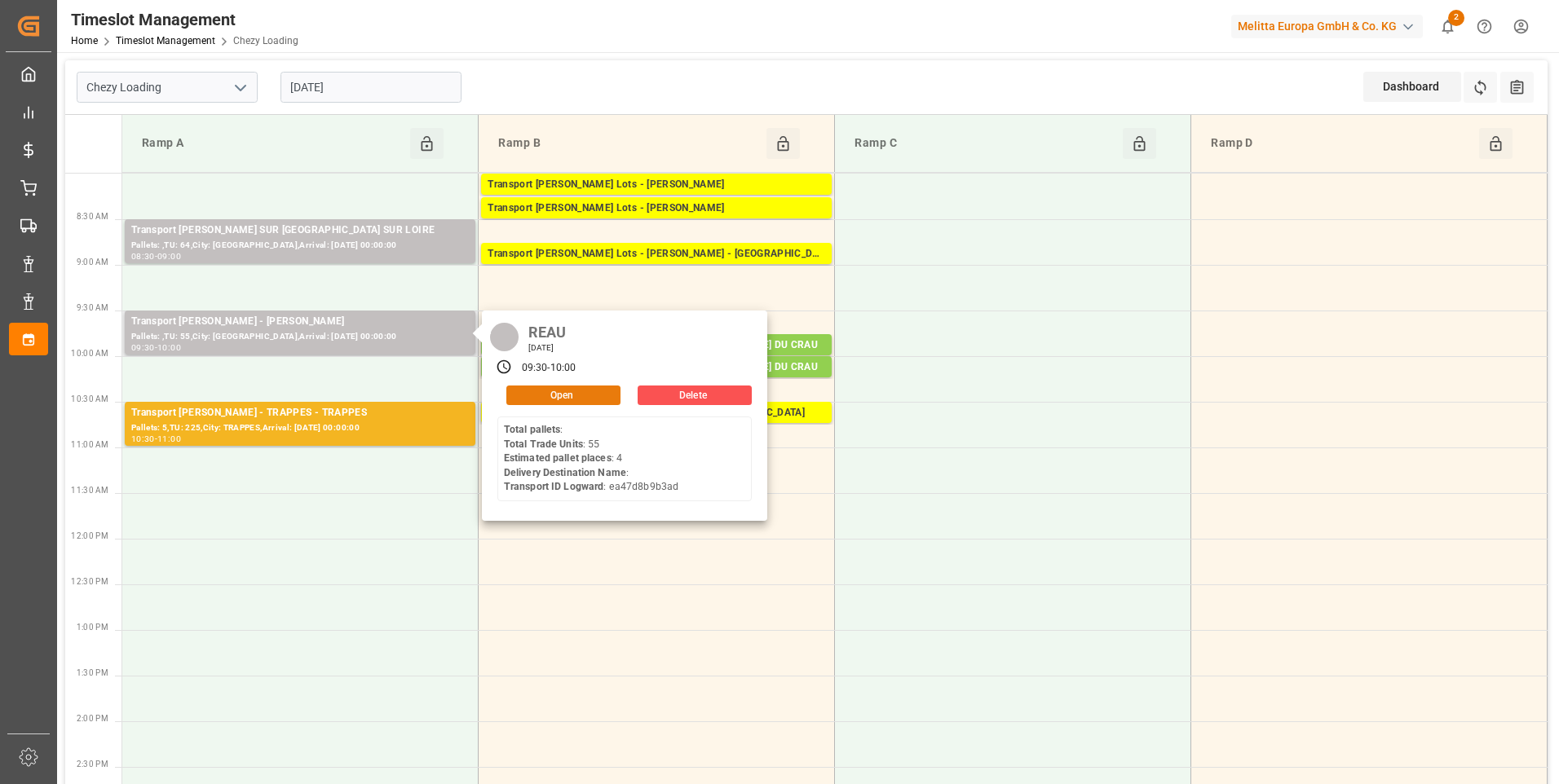
click at [548, 390] on button "Open" at bounding box center [563, 395] width 114 height 19
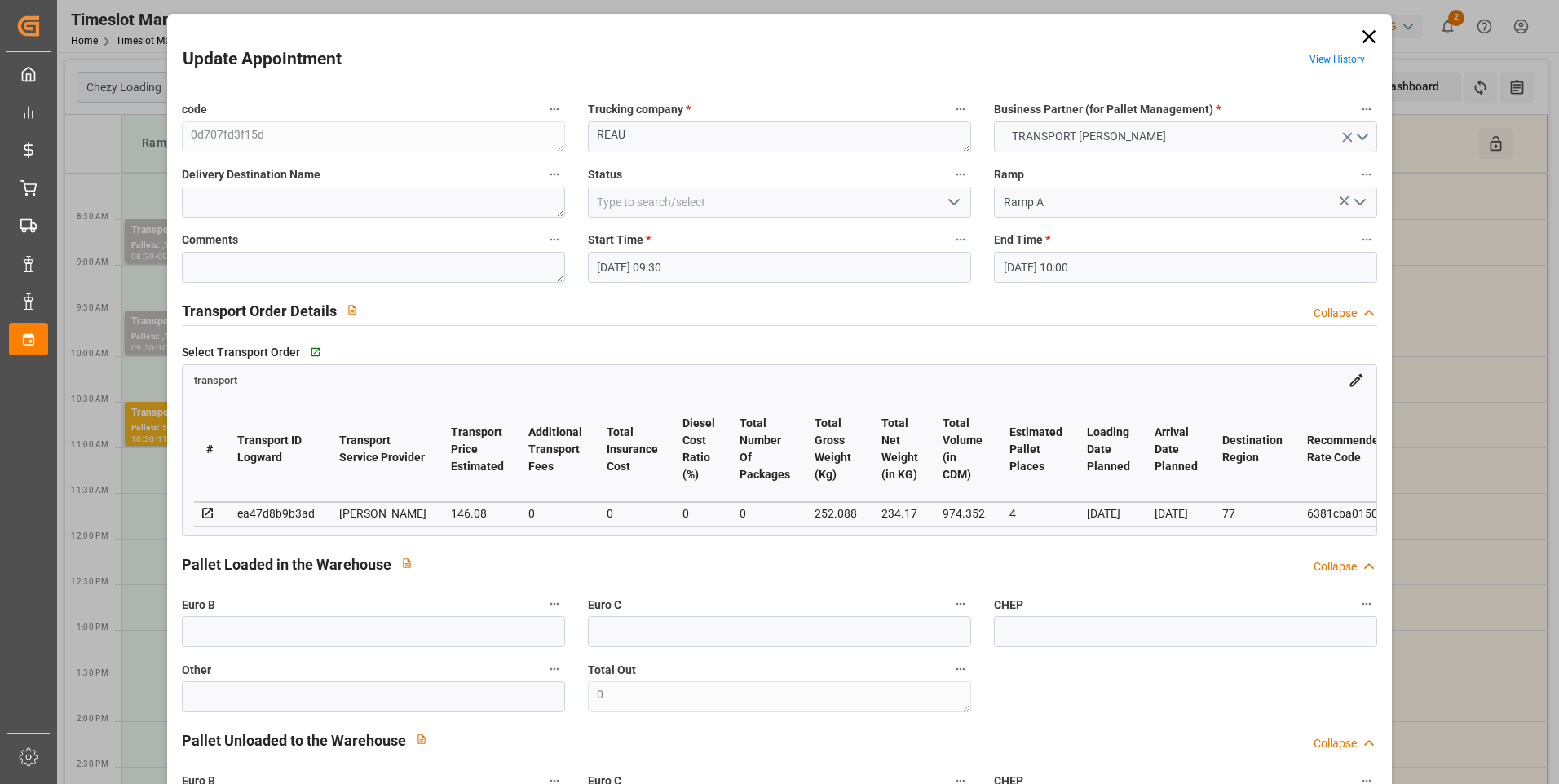
drag, startPoint x: 948, startPoint y: 203, endPoint x: 903, endPoint y: 215, distance: 46.6
click at [948, 203] on icon "open menu" at bounding box center [954, 202] width 19 height 19
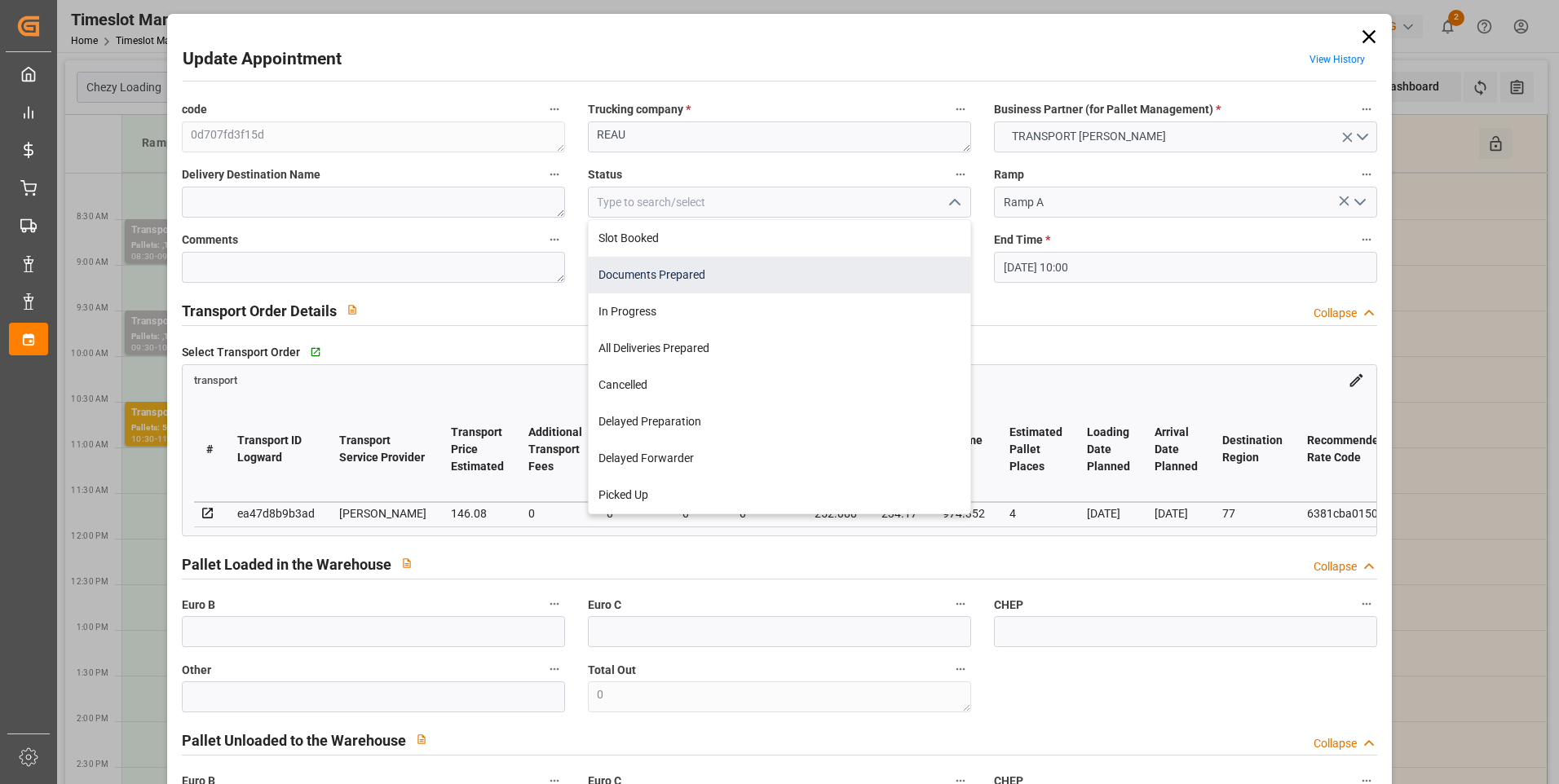
click at [728, 266] on div "Documents Prepared" at bounding box center [779, 275] width 382 height 37
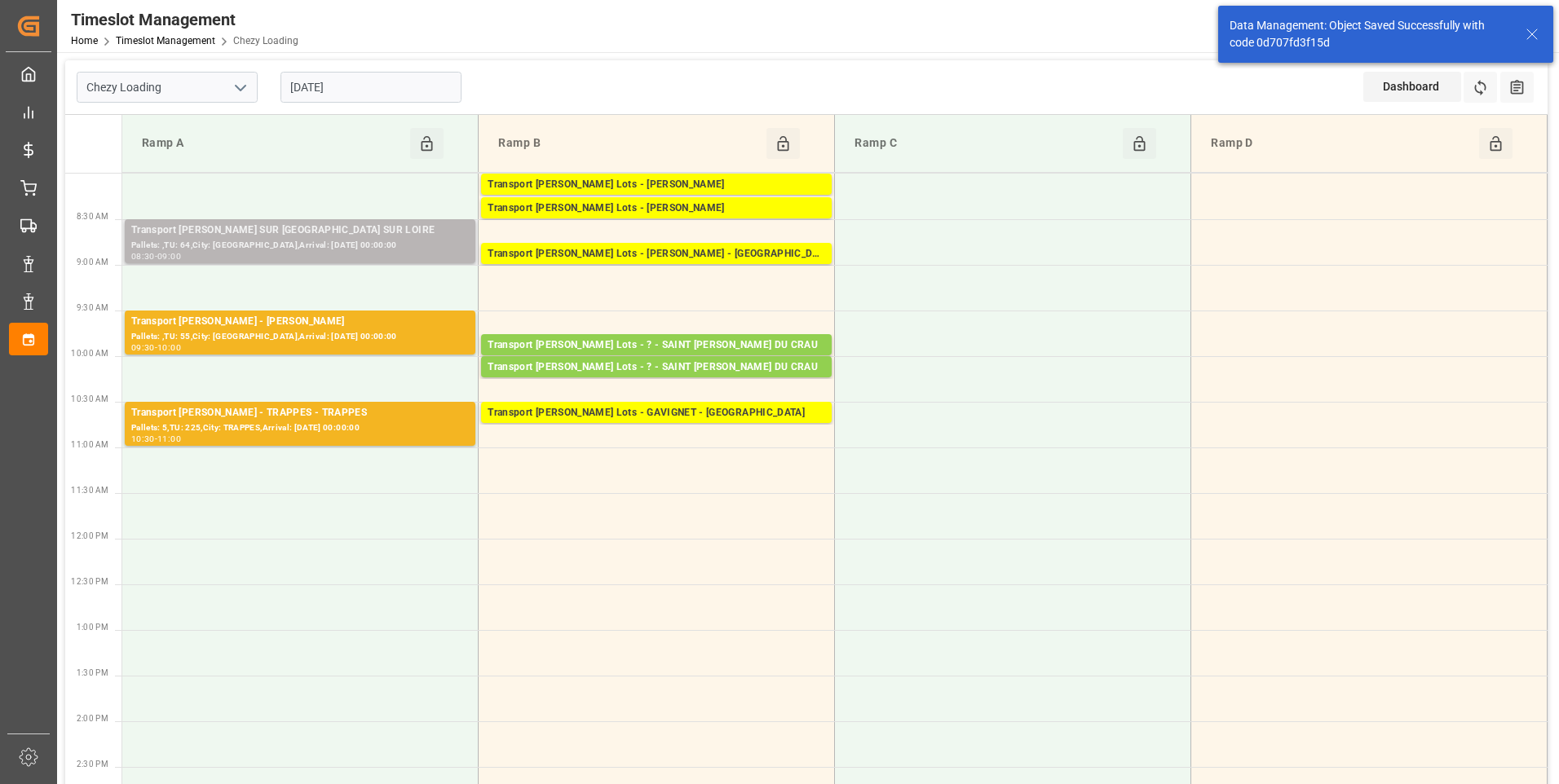
click at [355, 239] on div "Pallets: ,TU: 64,City: [GEOGRAPHIC_DATA],Arrival: [DATE] 00:00:00" at bounding box center [300, 246] width 338 height 14
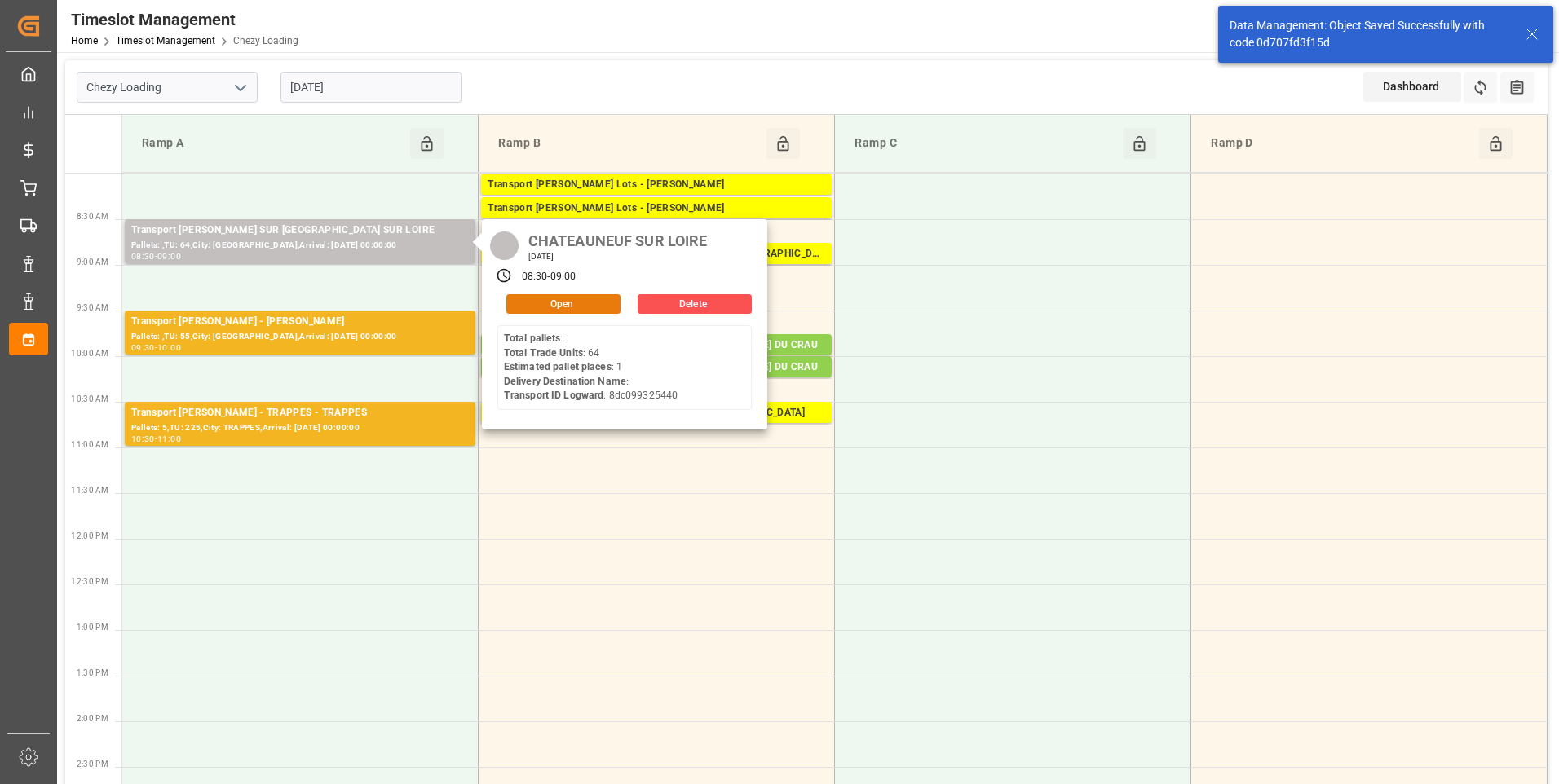
click at [540, 301] on button "Open" at bounding box center [563, 304] width 114 height 19
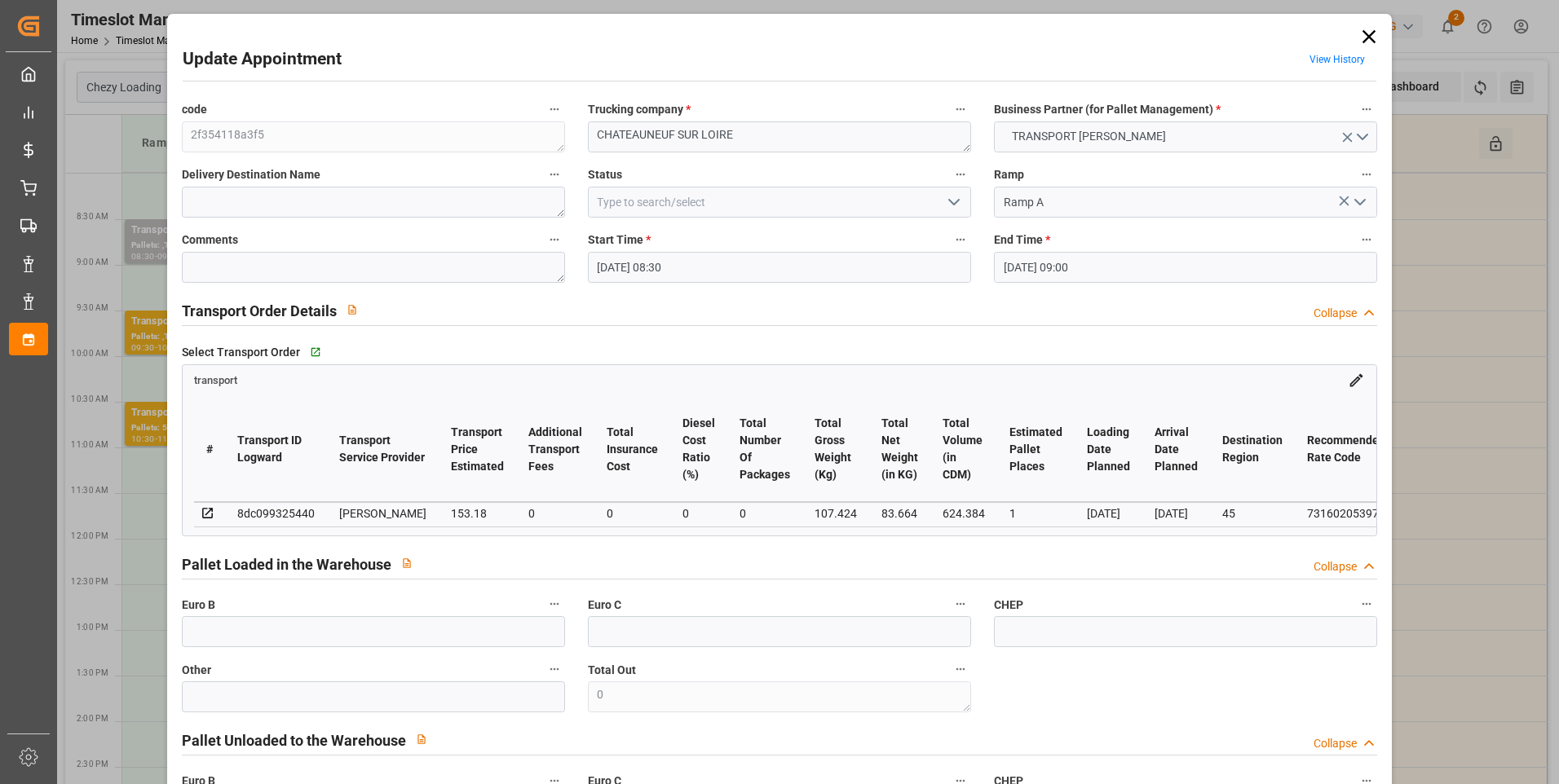
click at [952, 204] on polyline "open menu" at bounding box center [954, 203] width 10 height 5
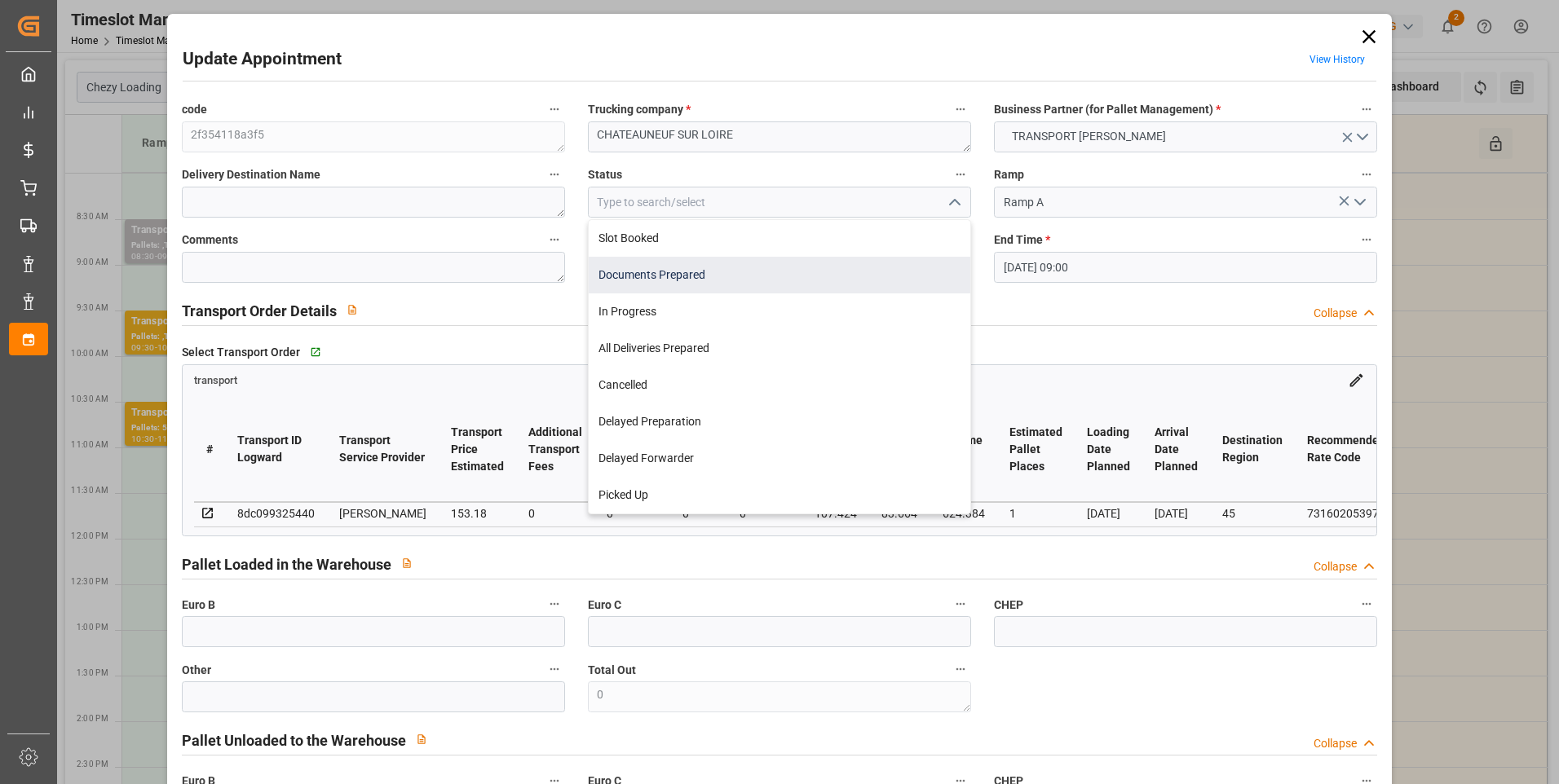
click at [689, 265] on div "Documents Prepared" at bounding box center [779, 275] width 382 height 37
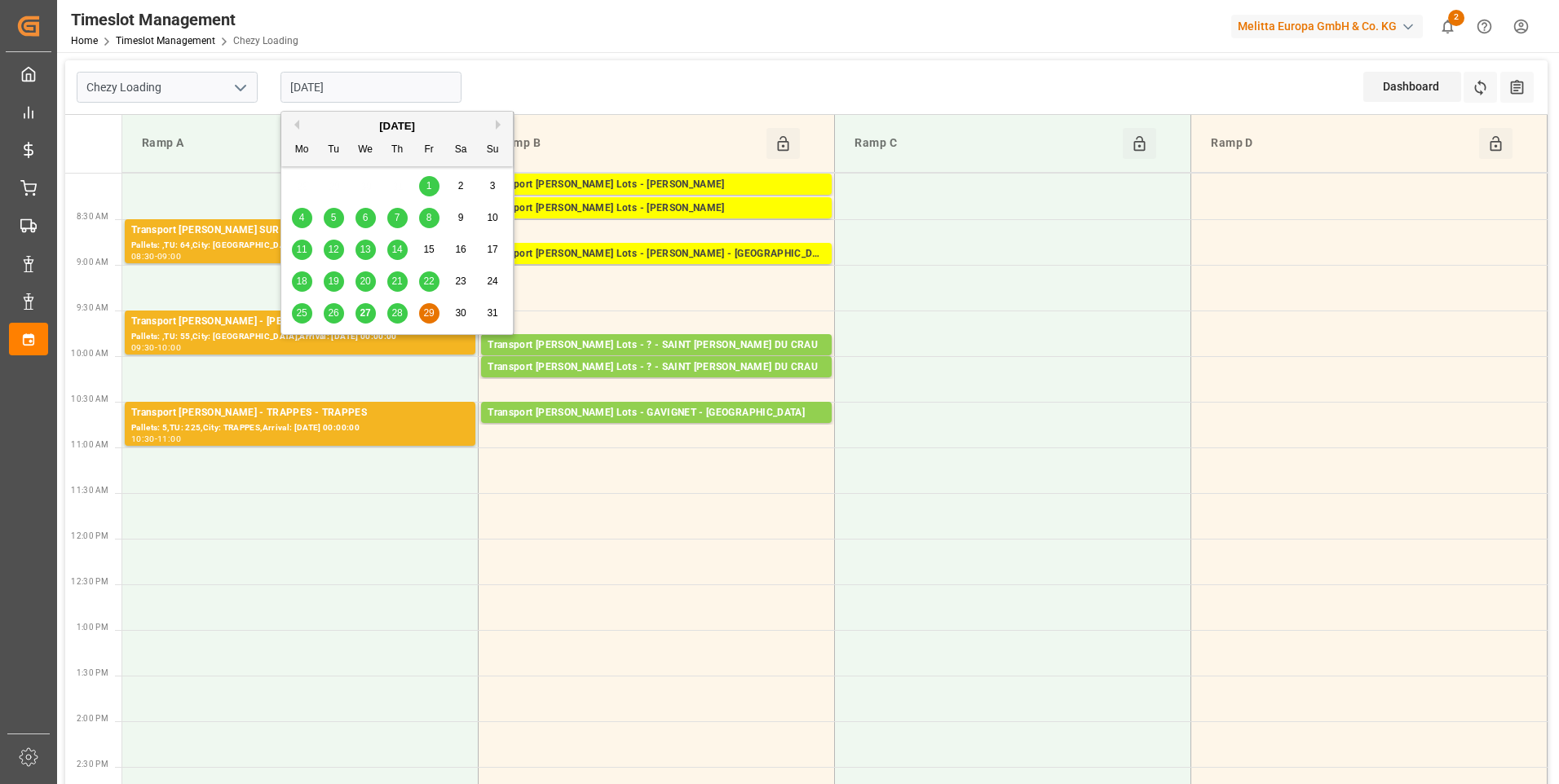
click at [378, 80] on input "[DATE]" at bounding box center [370, 86] width 181 height 31
click at [402, 314] on span "28" at bounding box center [397, 313] width 10 height 11
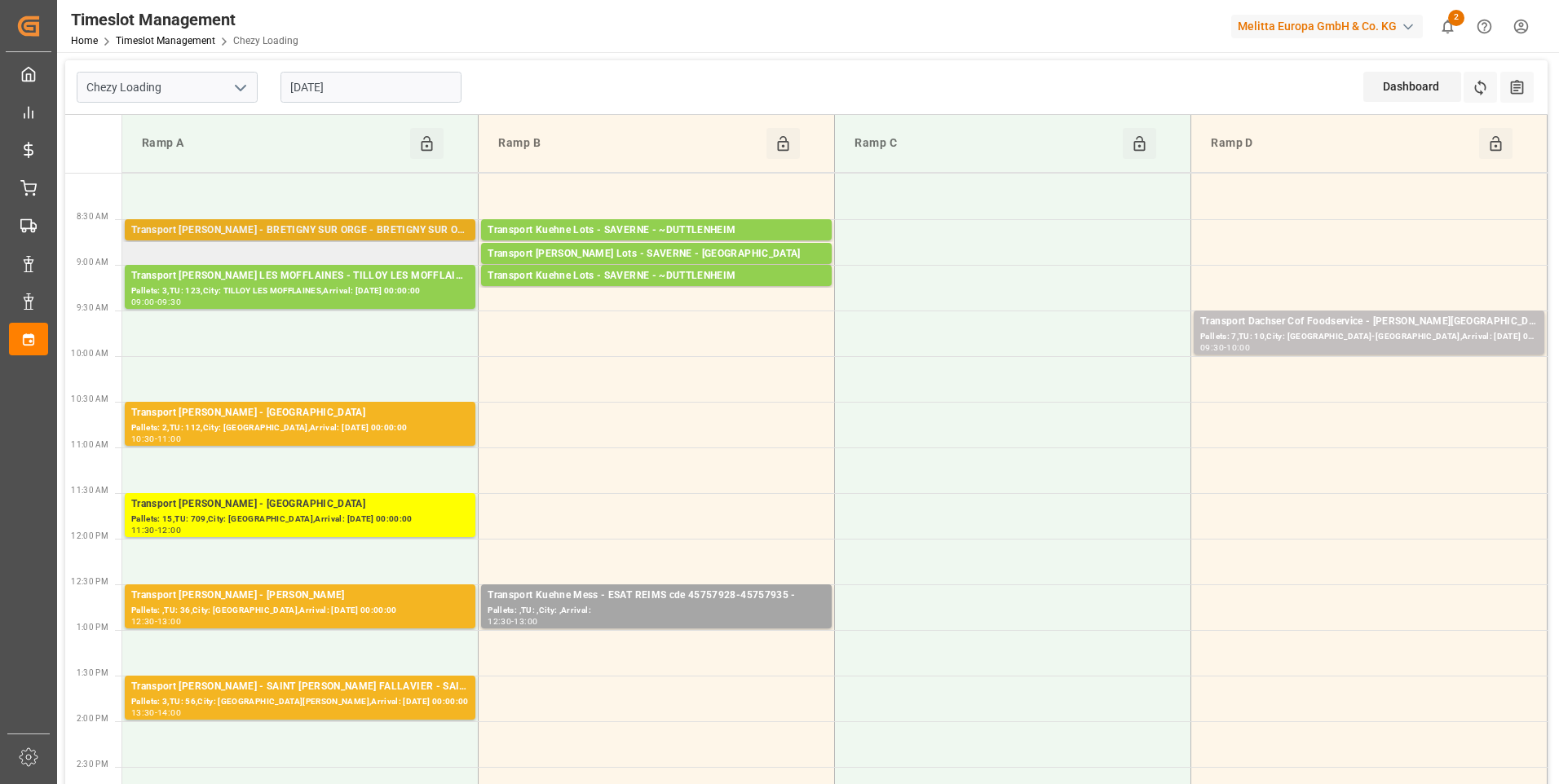
click at [383, 231] on div "Transport [PERSON_NAME] - BRETIGNY SUR ORGE - BRETIGNY SUR ORGE" at bounding box center [300, 230] width 338 height 17
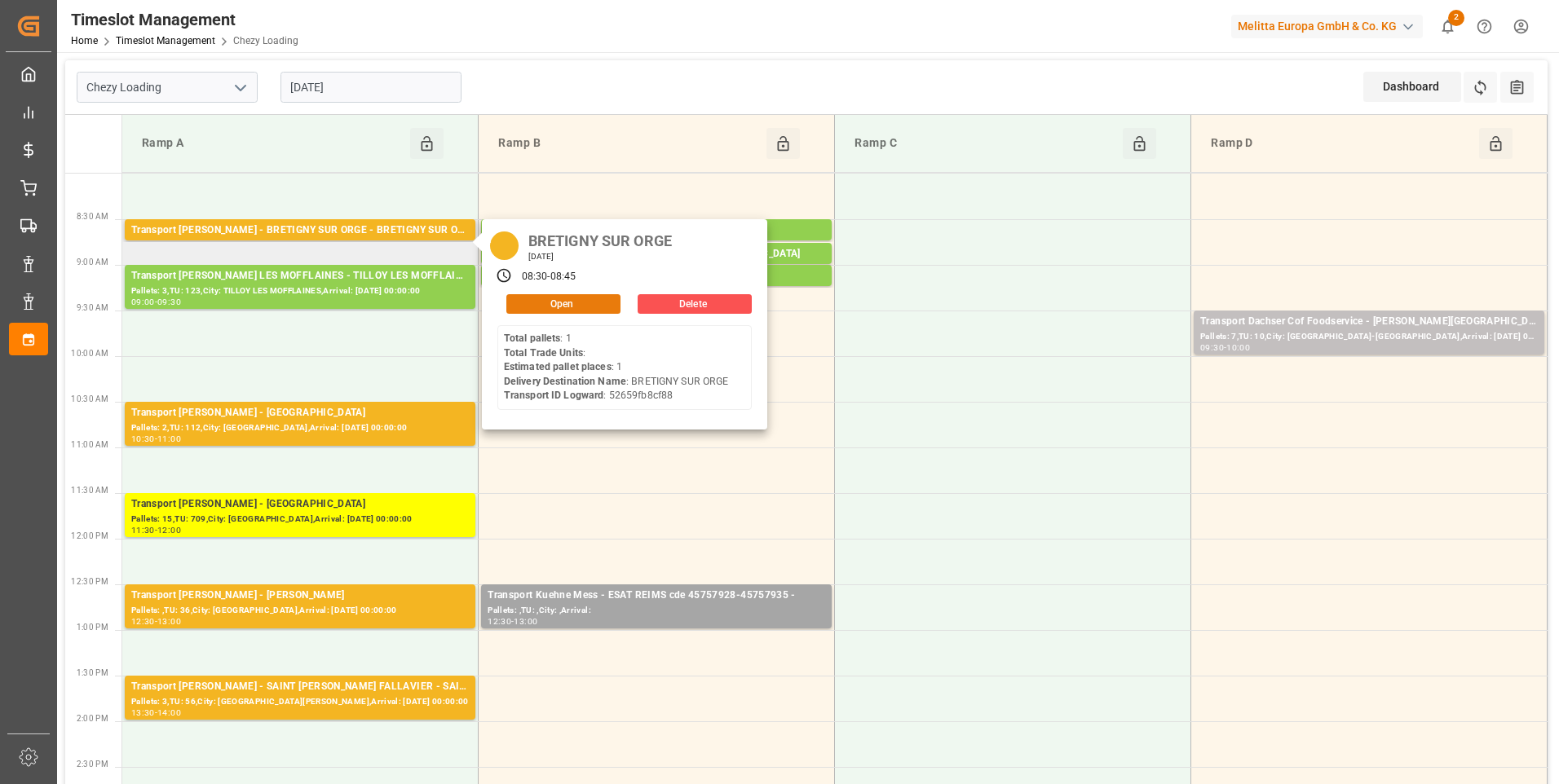
click at [578, 297] on button "Open" at bounding box center [563, 304] width 114 height 19
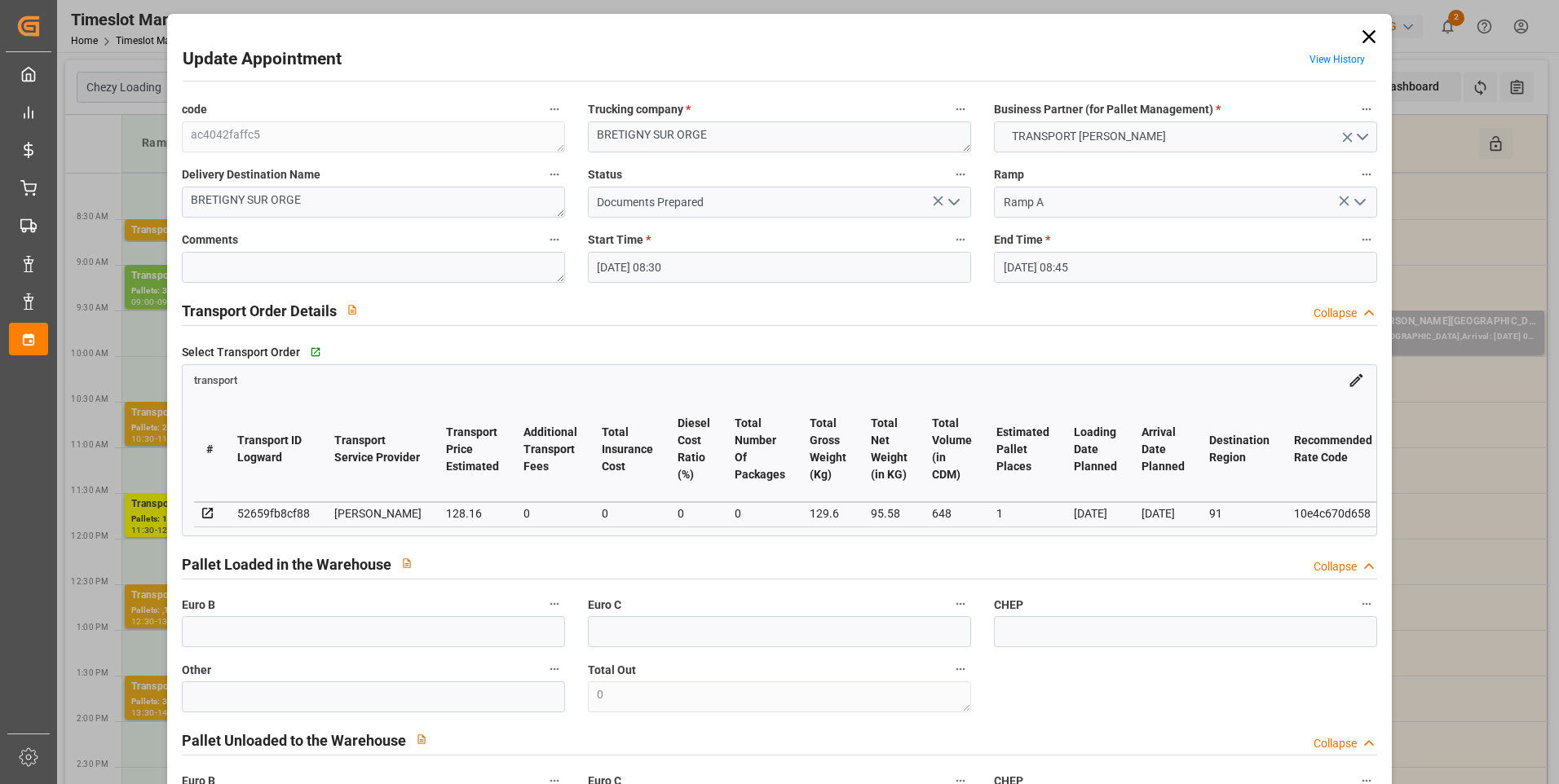
click at [949, 202] on polyline "open menu" at bounding box center [954, 203] width 10 height 5
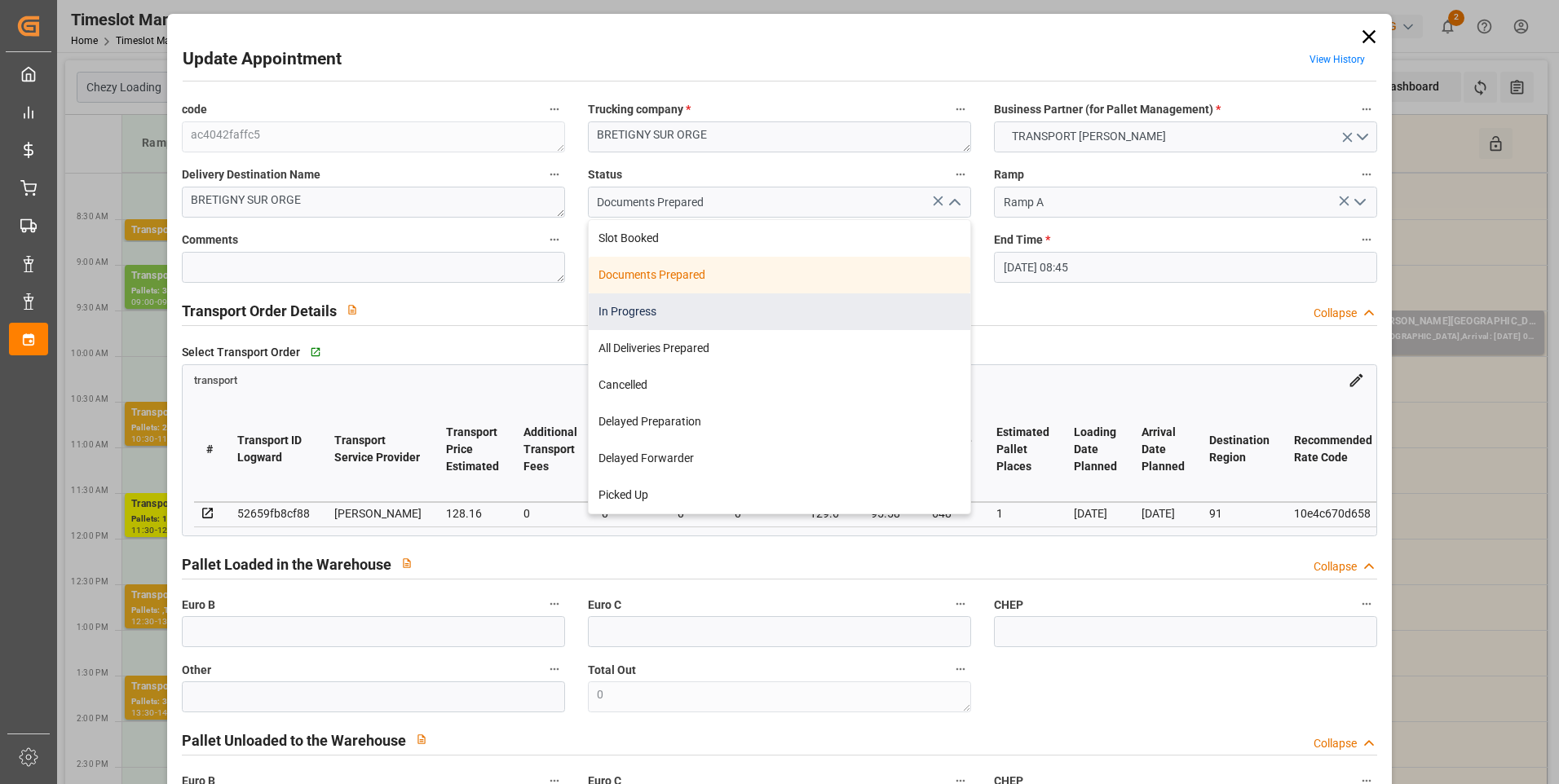
click at [744, 309] on div "In Progress" at bounding box center [779, 312] width 382 height 37
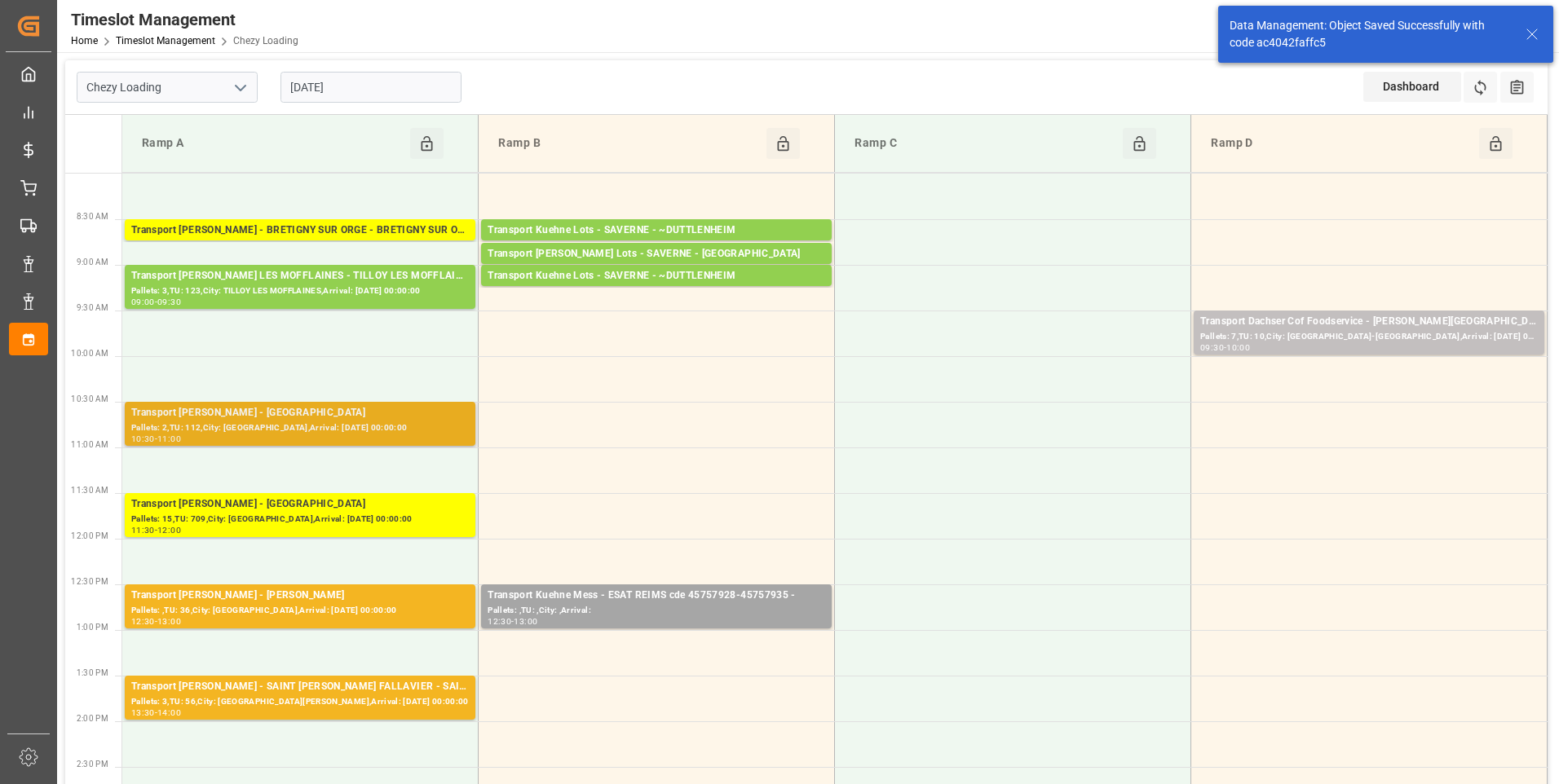
click at [341, 432] on div "Pallets: 2,TU: 112,City: [GEOGRAPHIC_DATA],Arrival: [DATE] 00:00:00" at bounding box center [300, 429] width 338 height 14
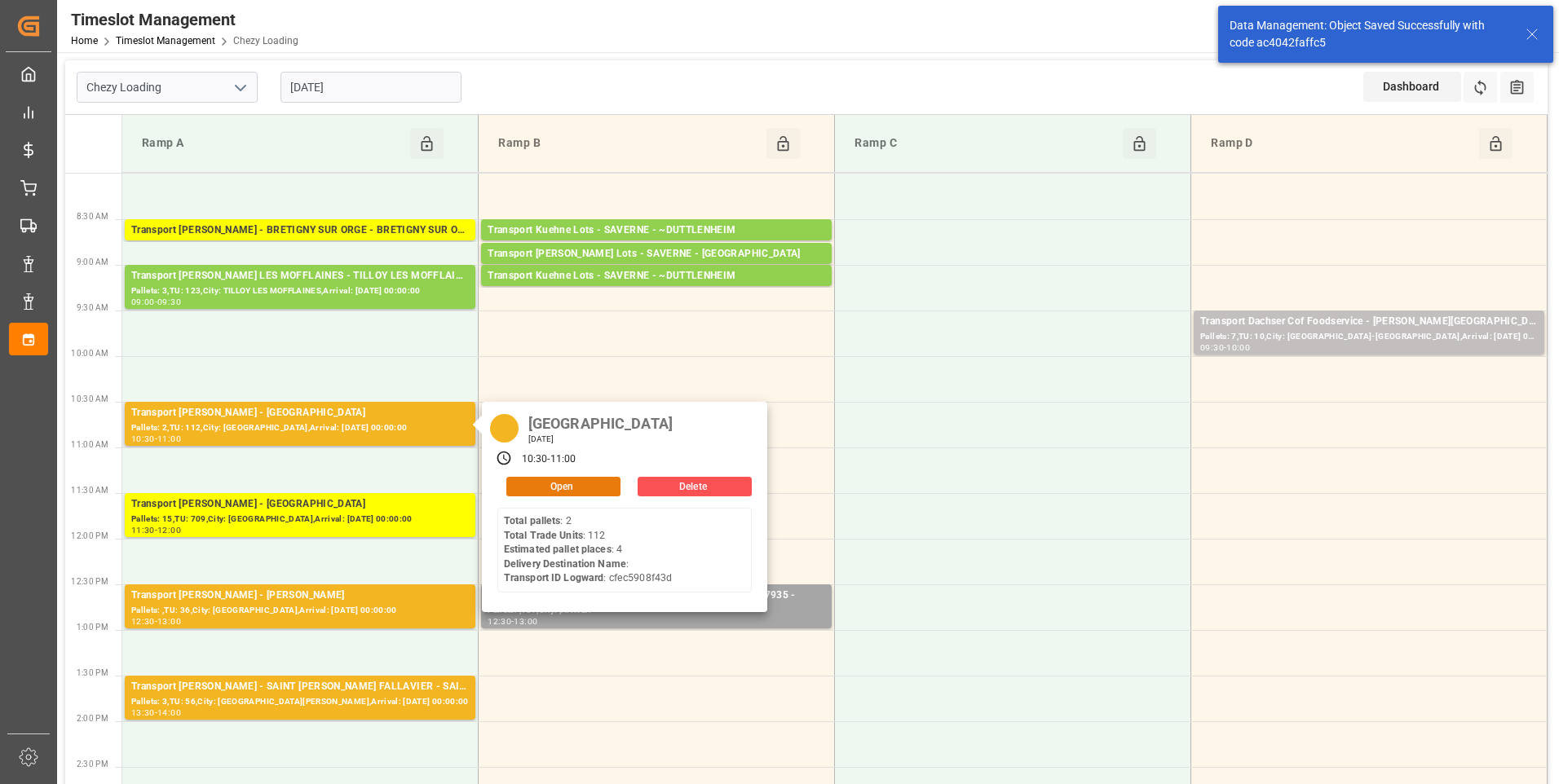
click at [533, 485] on button "Open" at bounding box center [563, 486] width 114 height 19
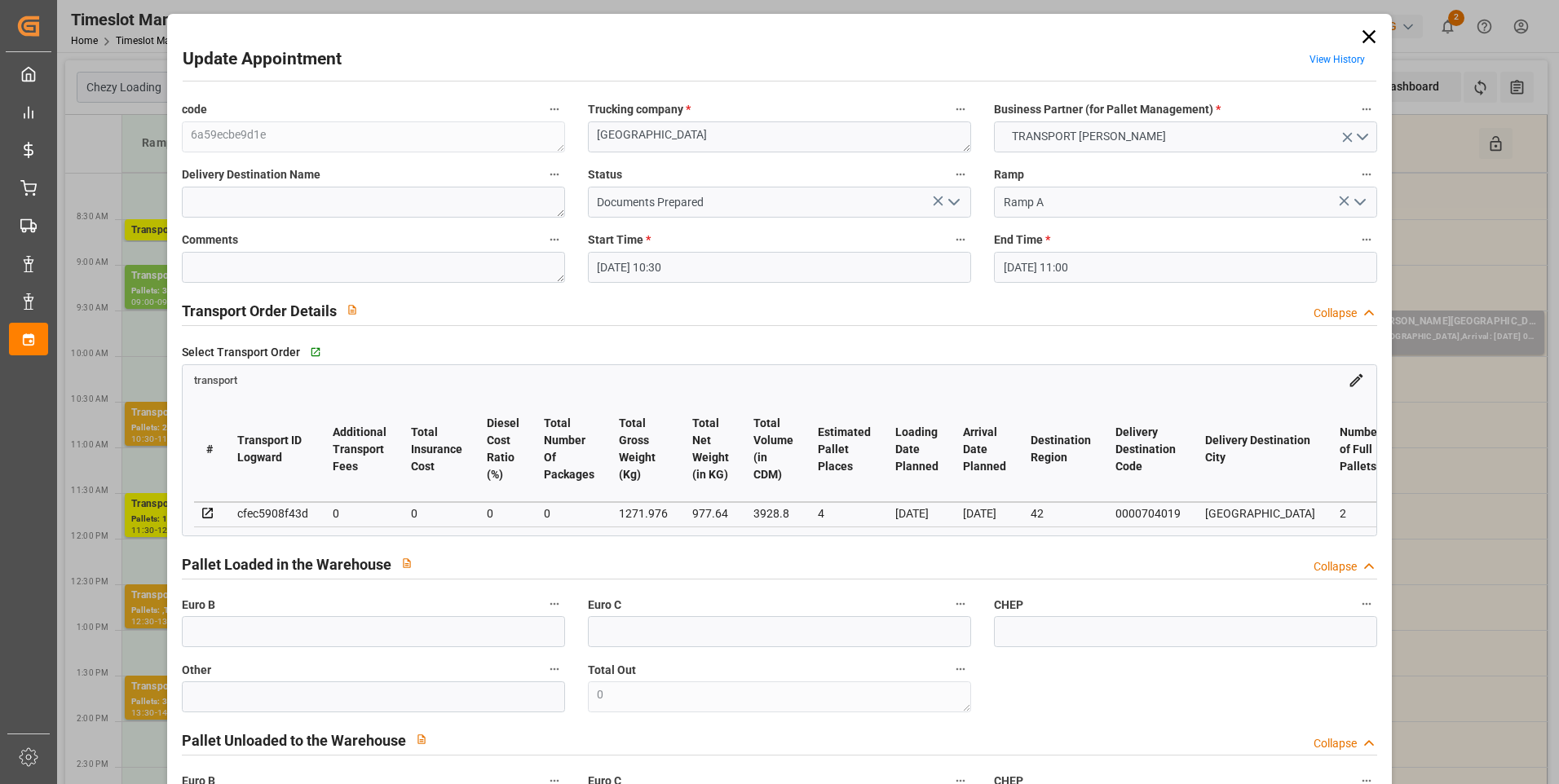
click at [949, 203] on polyline "open menu" at bounding box center [954, 203] width 10 height 5
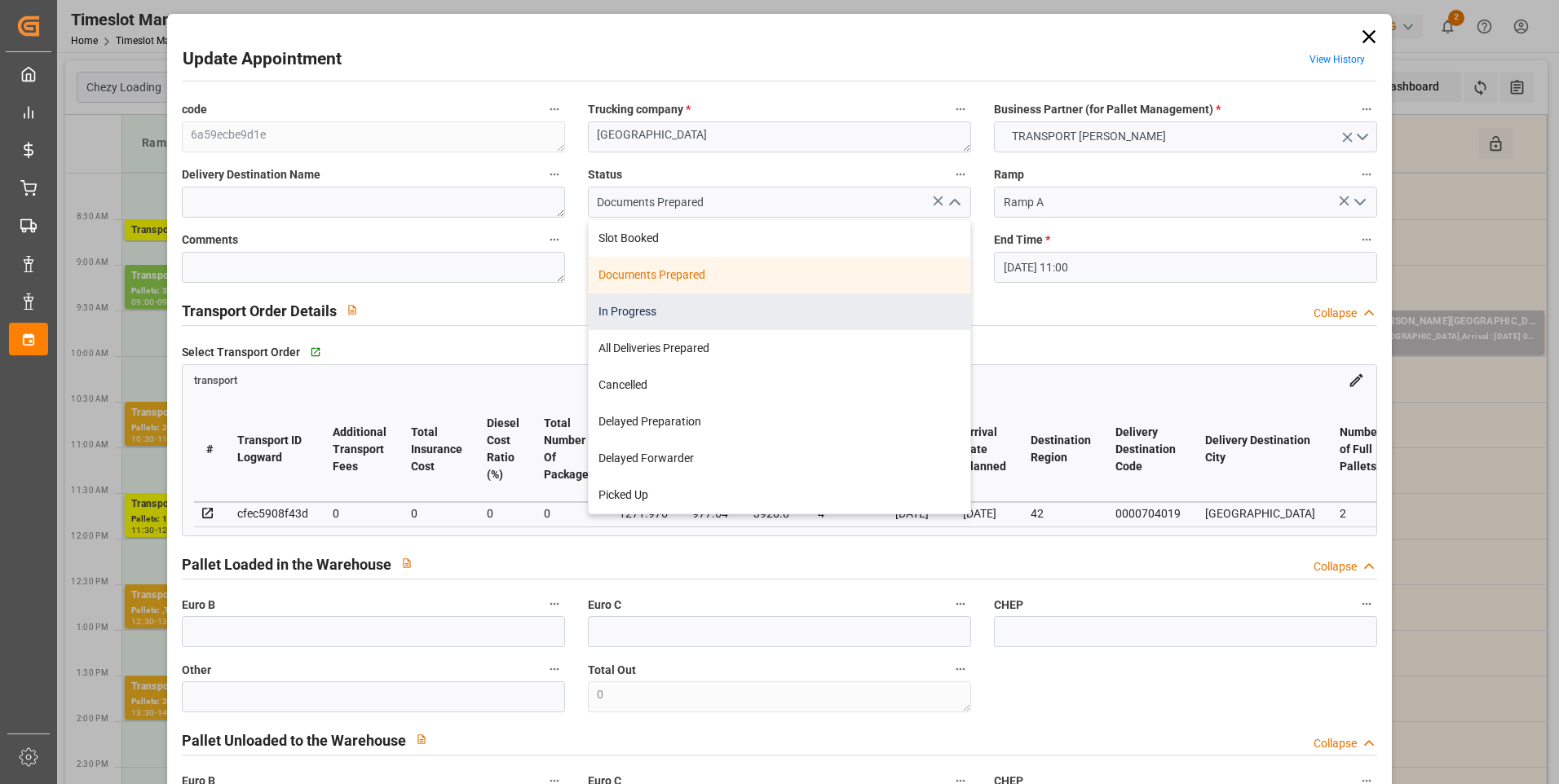
click at [645, 308] on div "In Progress" at bounding box center [779, 312] width 382 height 37
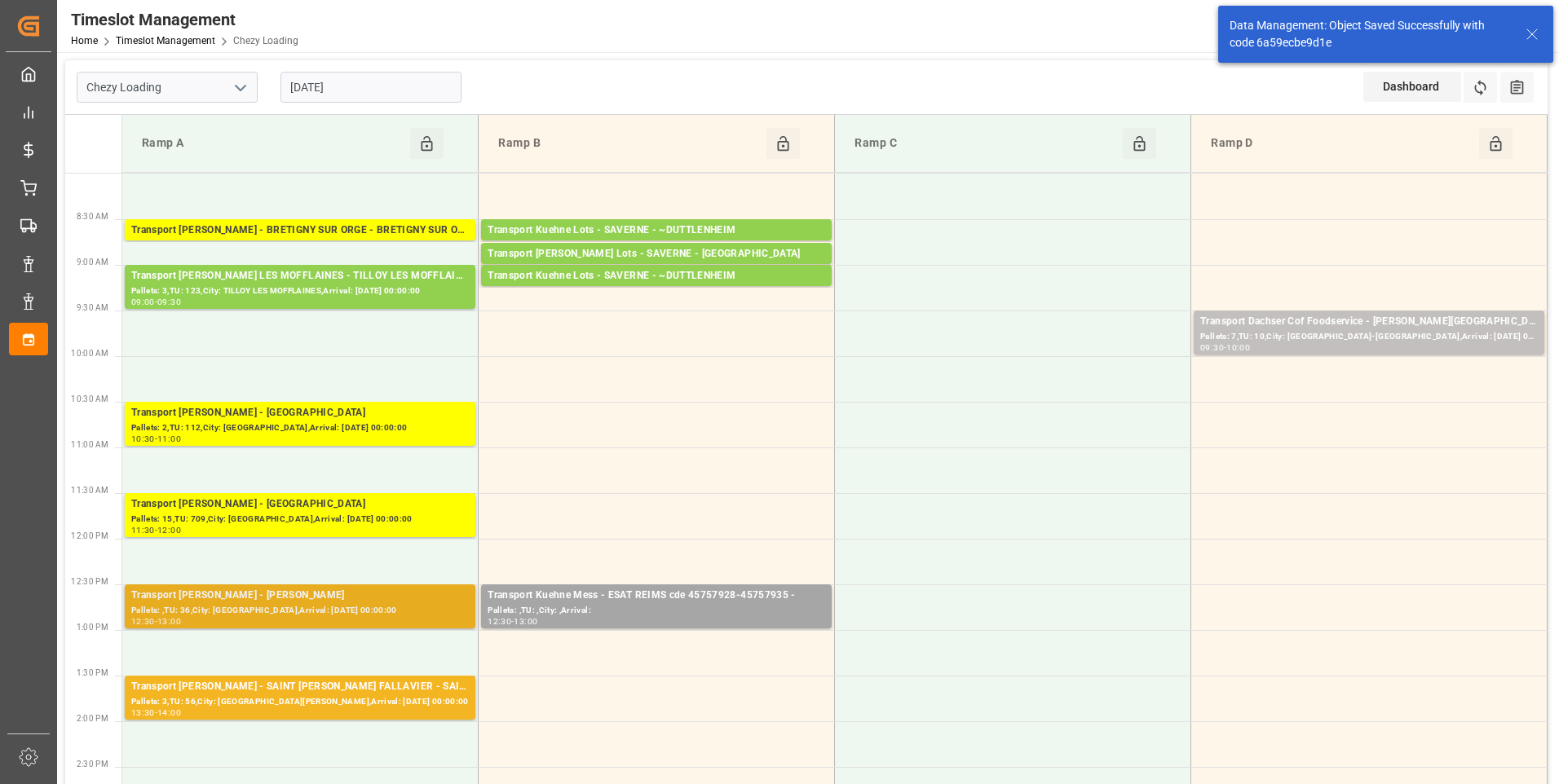
click at [306, 596] on div "Transport [PERSON_NAME] - [PERSON_NAME]" at bounding box center [300, 595] width 338 height 17
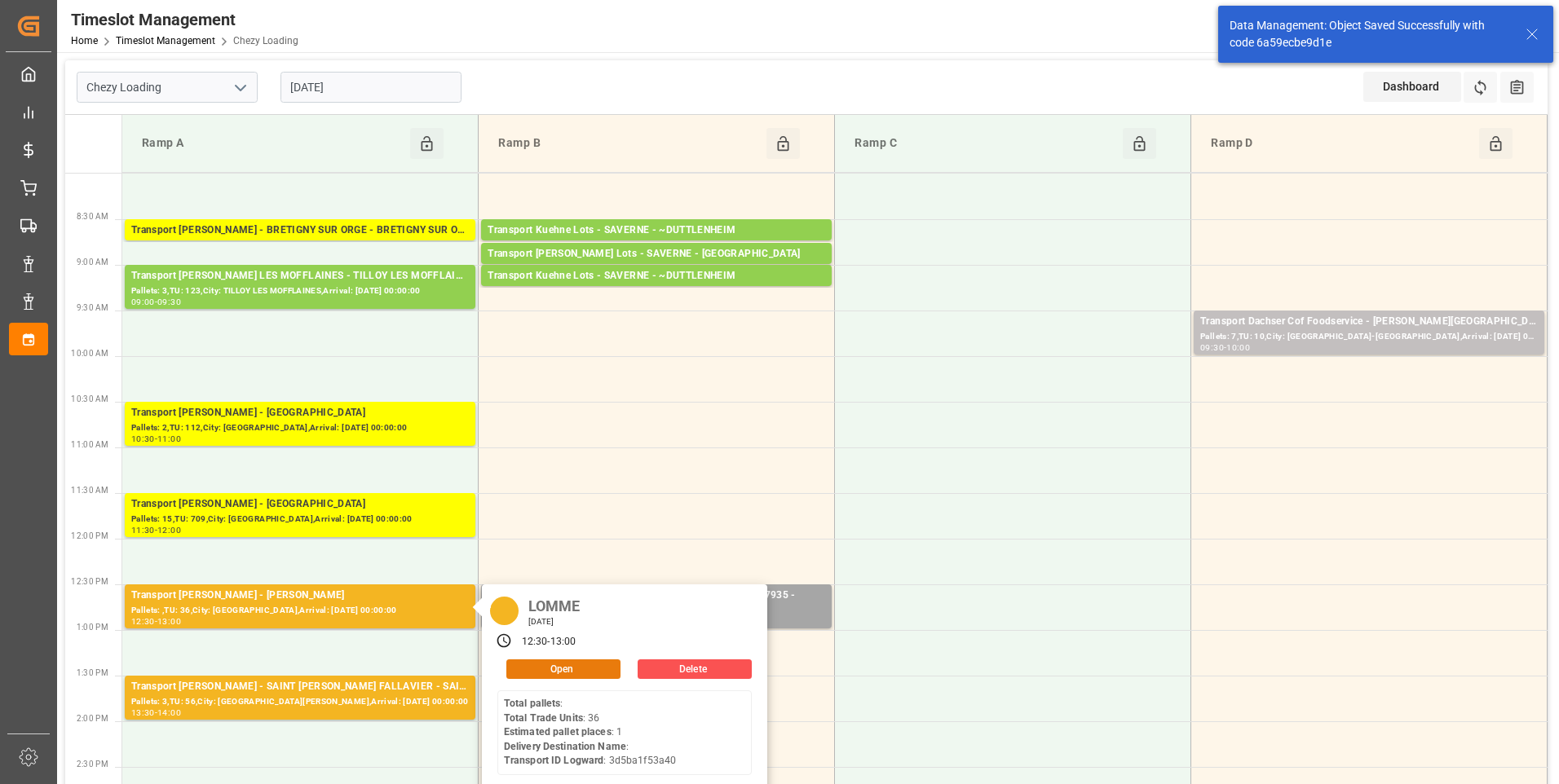
click at [547, 666] on button "Open" at bounding box center [563, 669] width 114 height 19
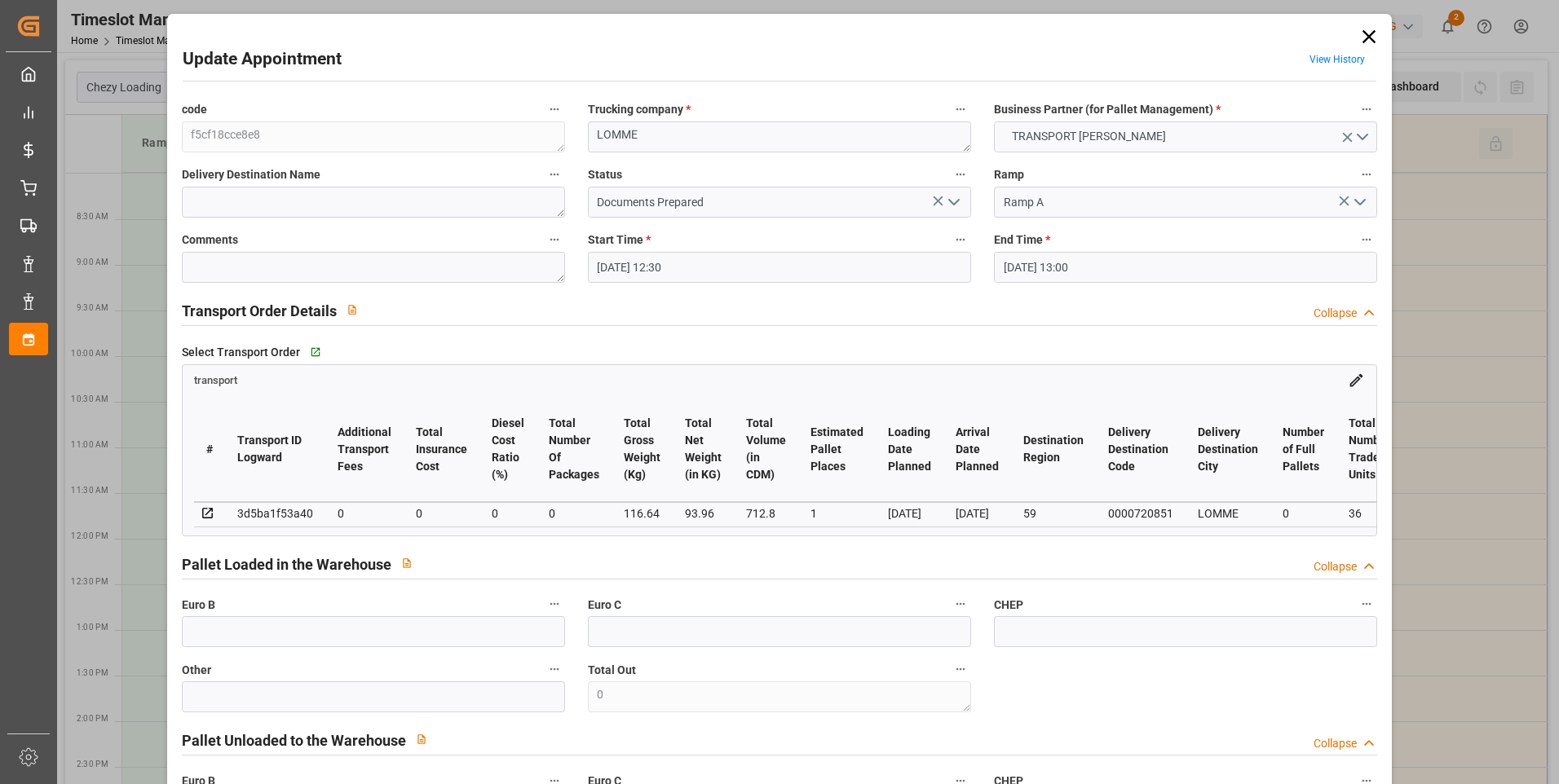
click at [949, 203] on polyline "open menu" at bounding box center [954, 203] width 10 height 5
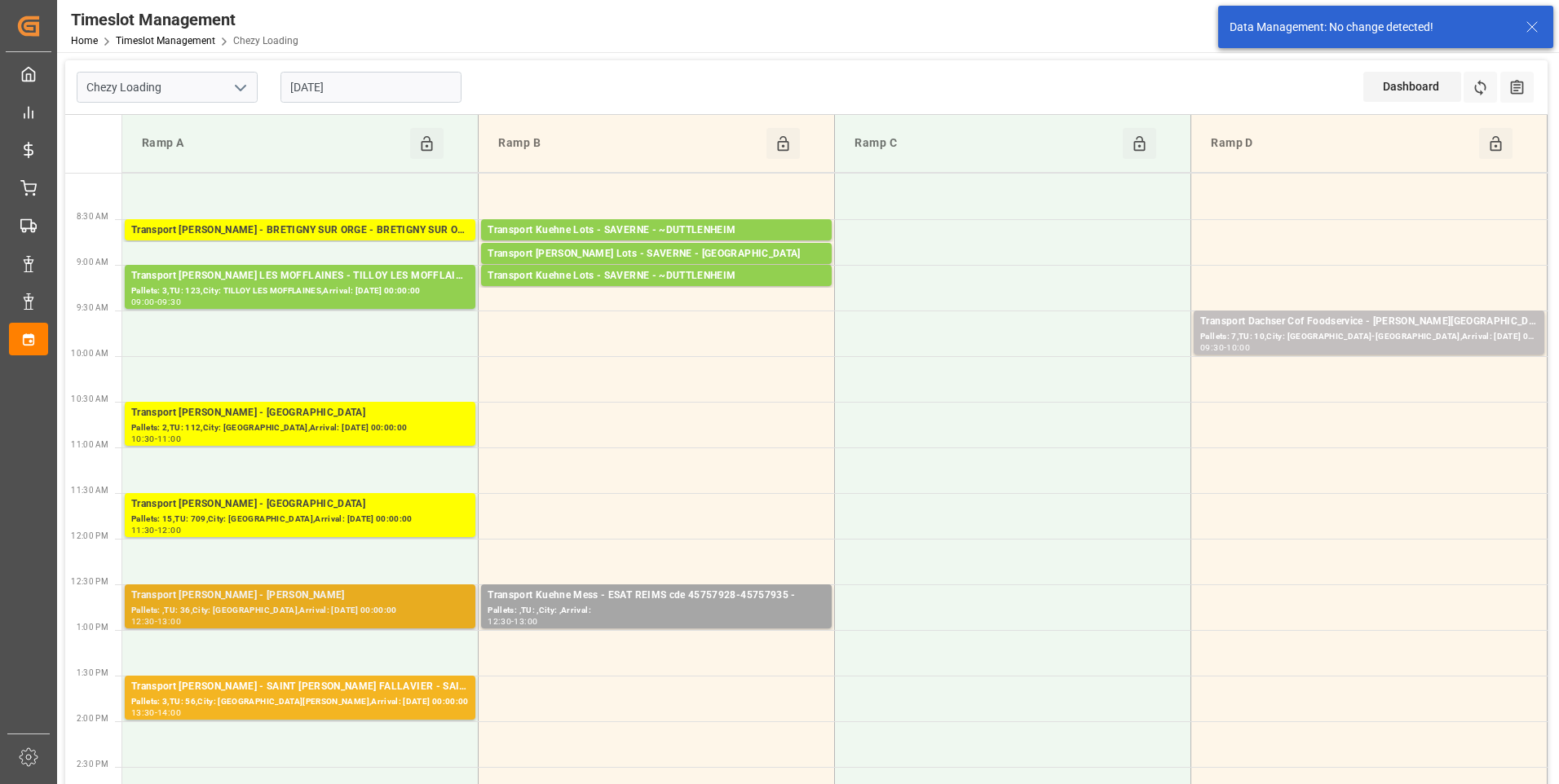
click at [190, 604] on div "Pallets: ,TU: 36,City: [GEOGRAPHIC_DATA],Arrival: [DATE] 00:00:00" at bounding box center [300, 611] width 338 height 14
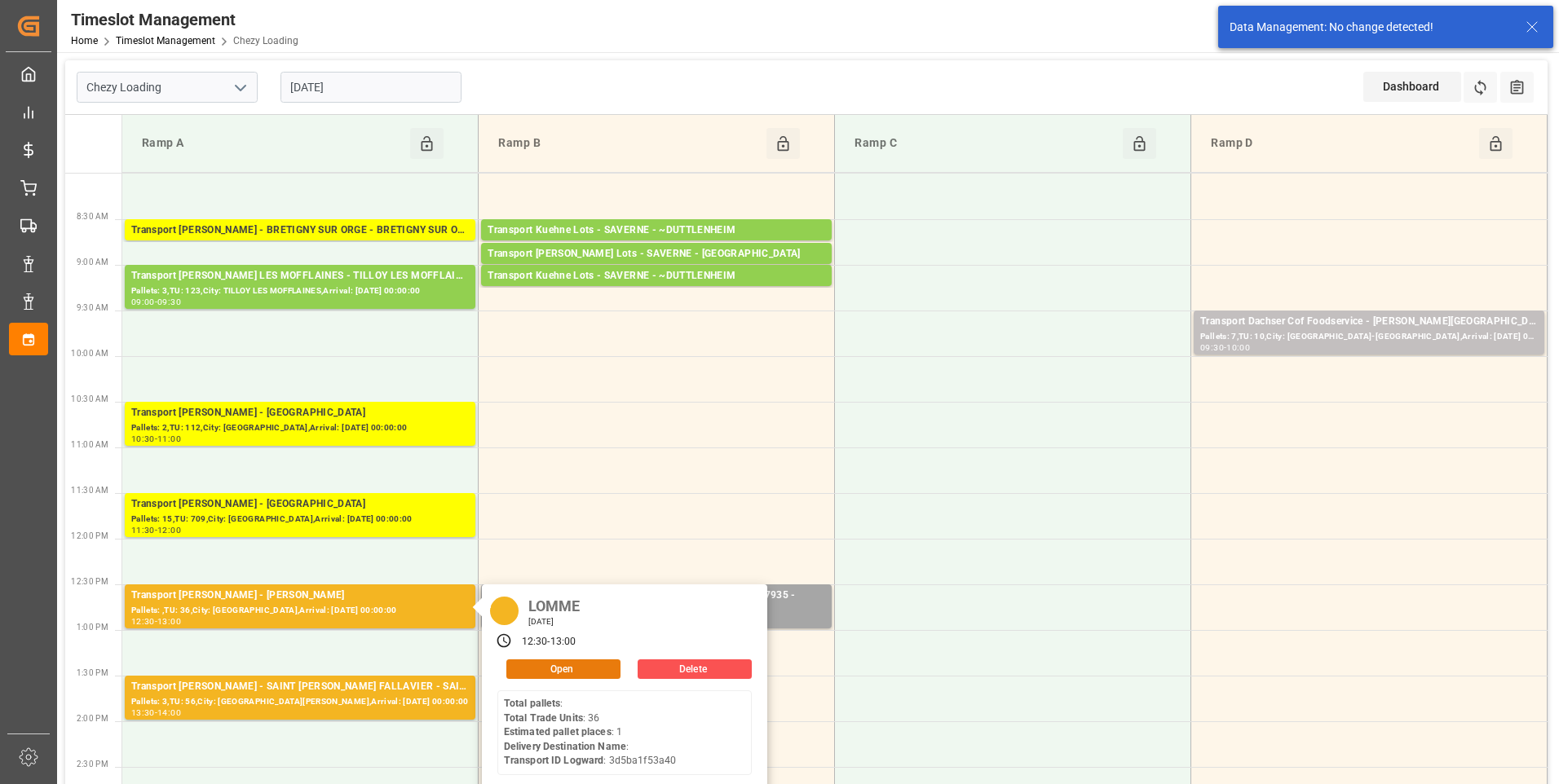
click at [515, 660] on button "Open" at bounding box center [563, 669] width 114 height 19
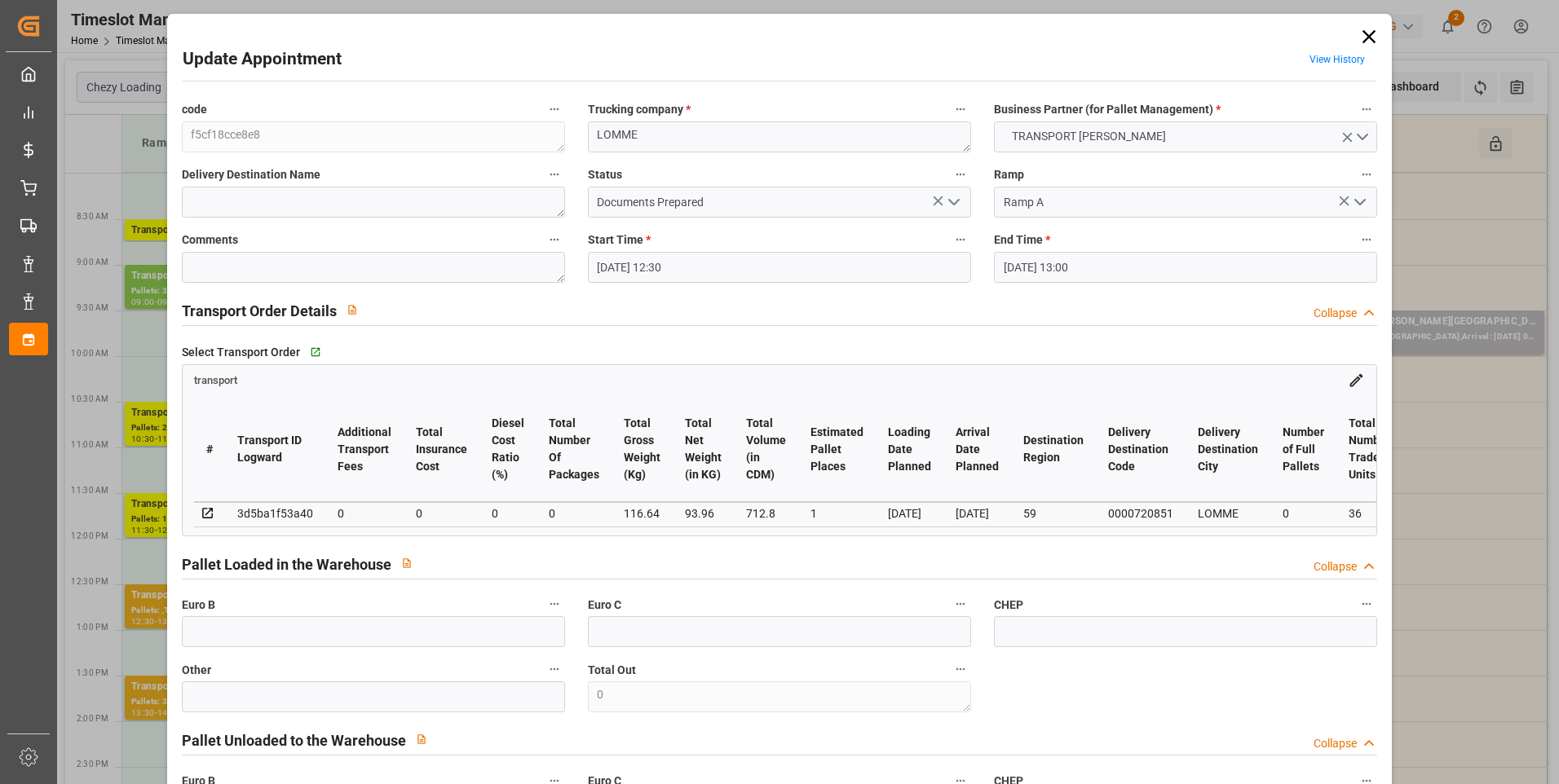
click at [956, 201] on icon "open menu" at bounding box center [954, 202] width 19 height 19
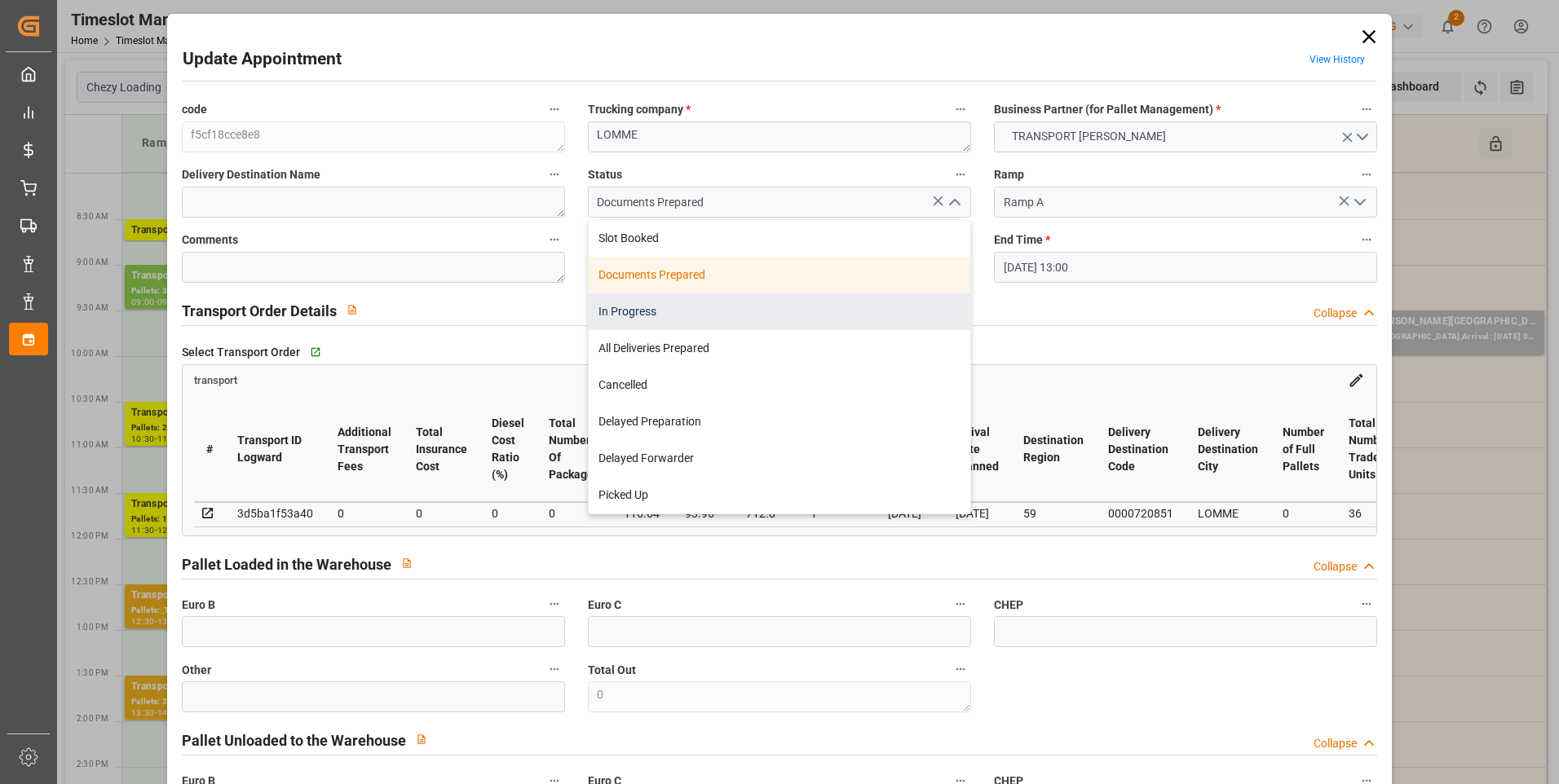
click at [723, 313] on div "In Progress" at bounding box center [779, 312] width 382 height 37
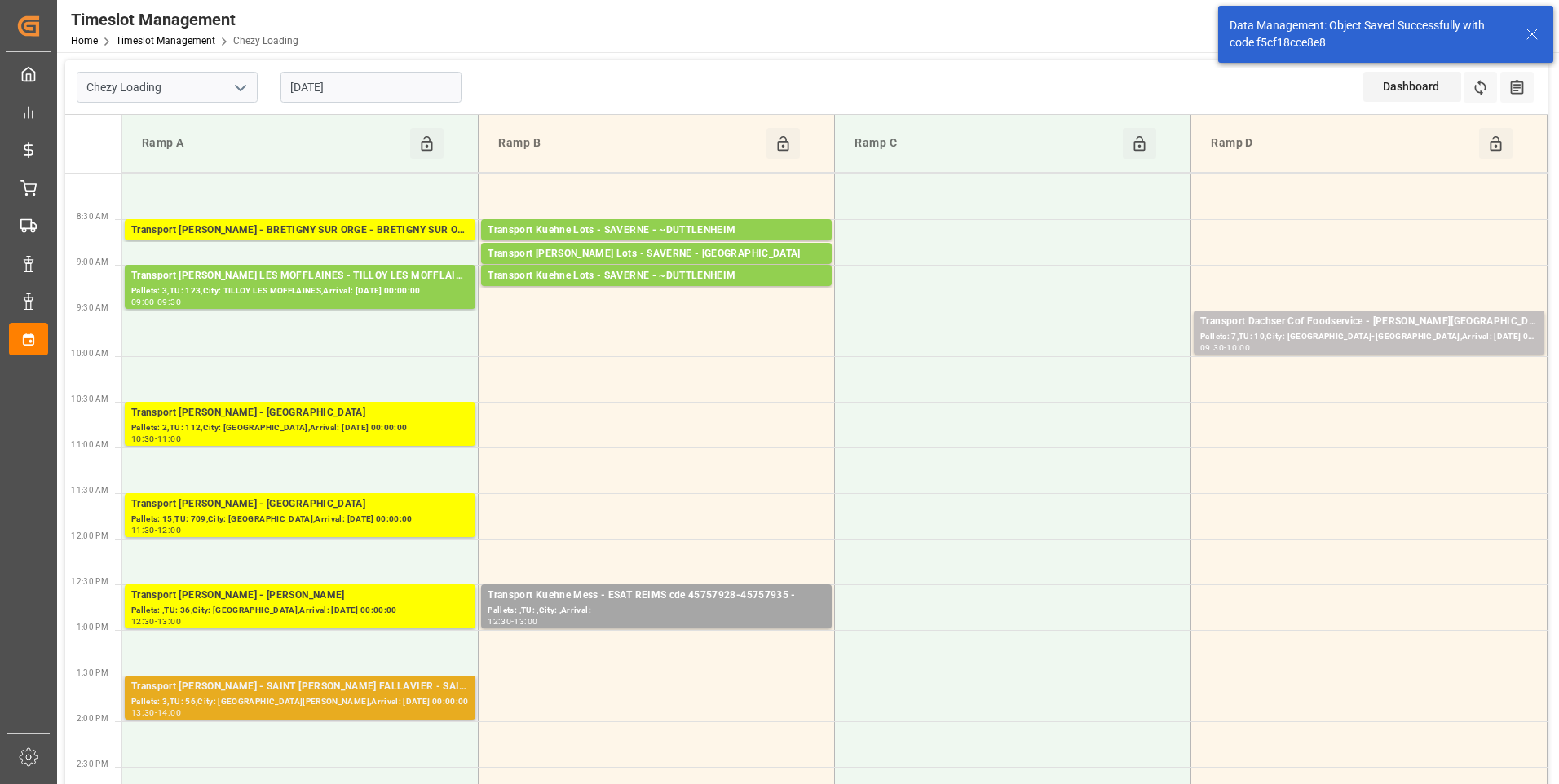
click at [309, 687] on div "Transport [PERSON_NAME] - SAINT [PERSON_NAME] FALLAVIER - SAINT [PERSON_NAME] F…" at bounding box center [300, 687] width 338 height 17
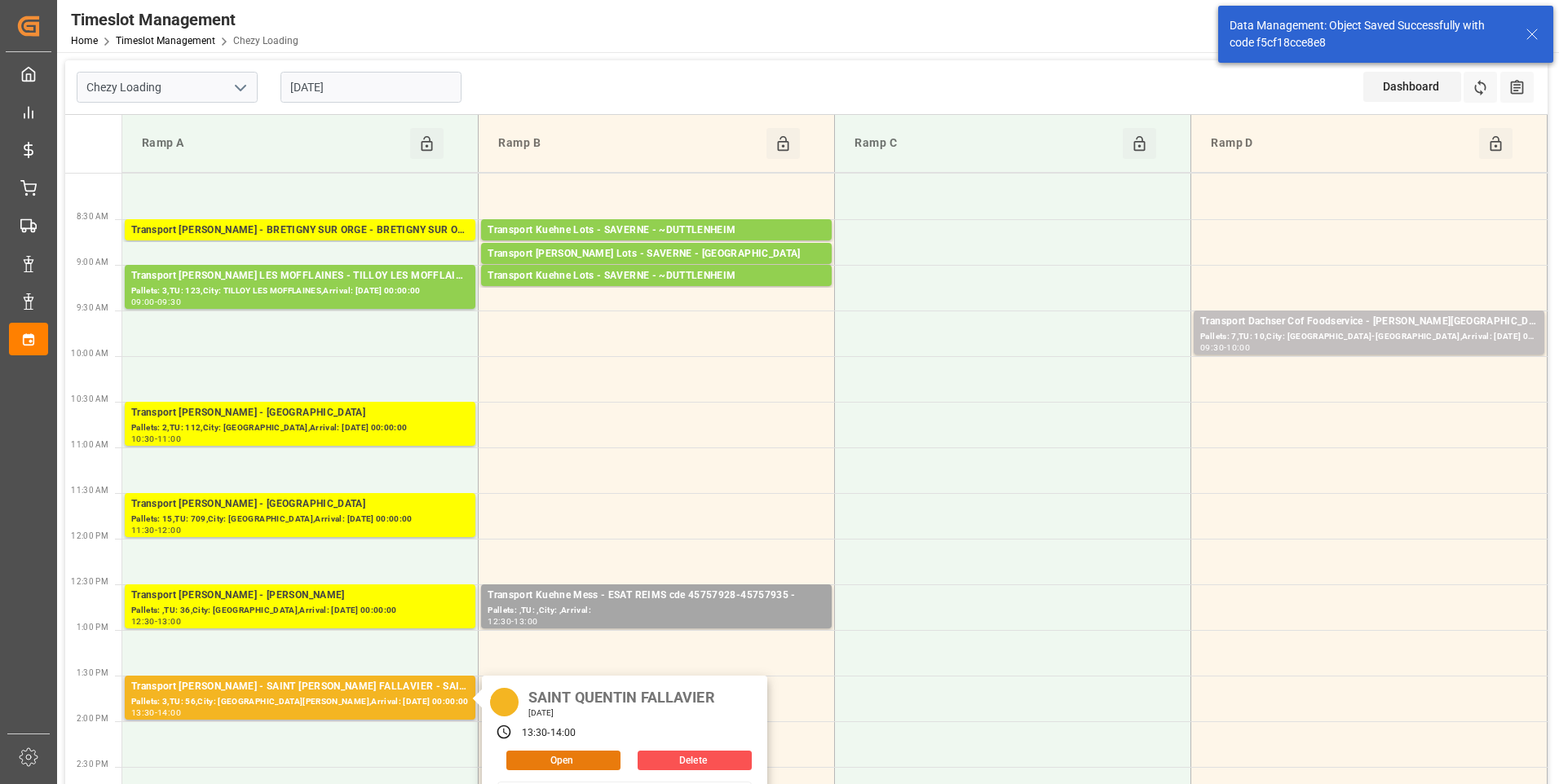
click at [547, 756] on button "Open" at bounding box center [563, 760] width 114 height 19
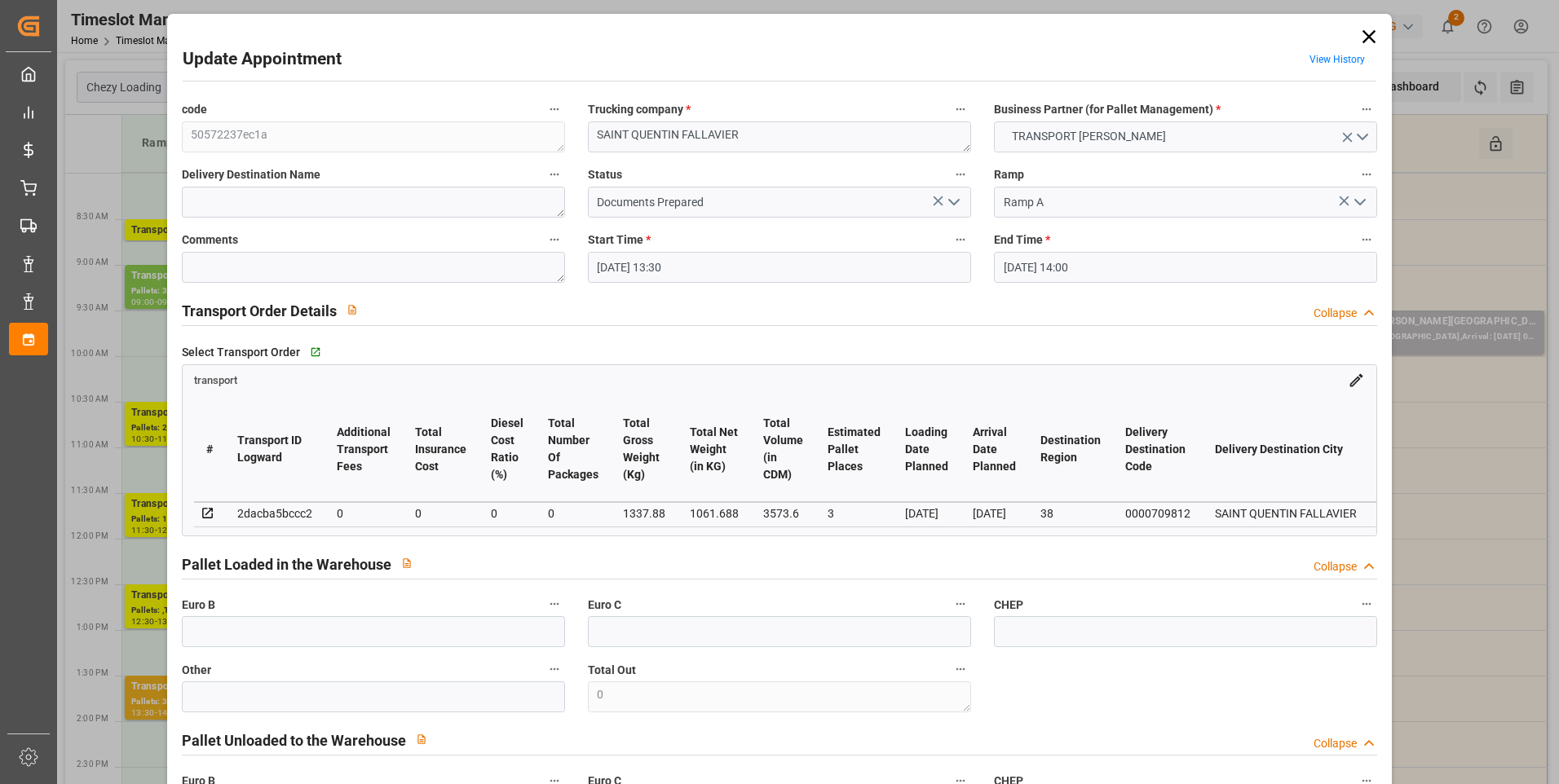
click at [953, 193] on icon "open menu" at bounding box center [954, 202] width 19 height 19
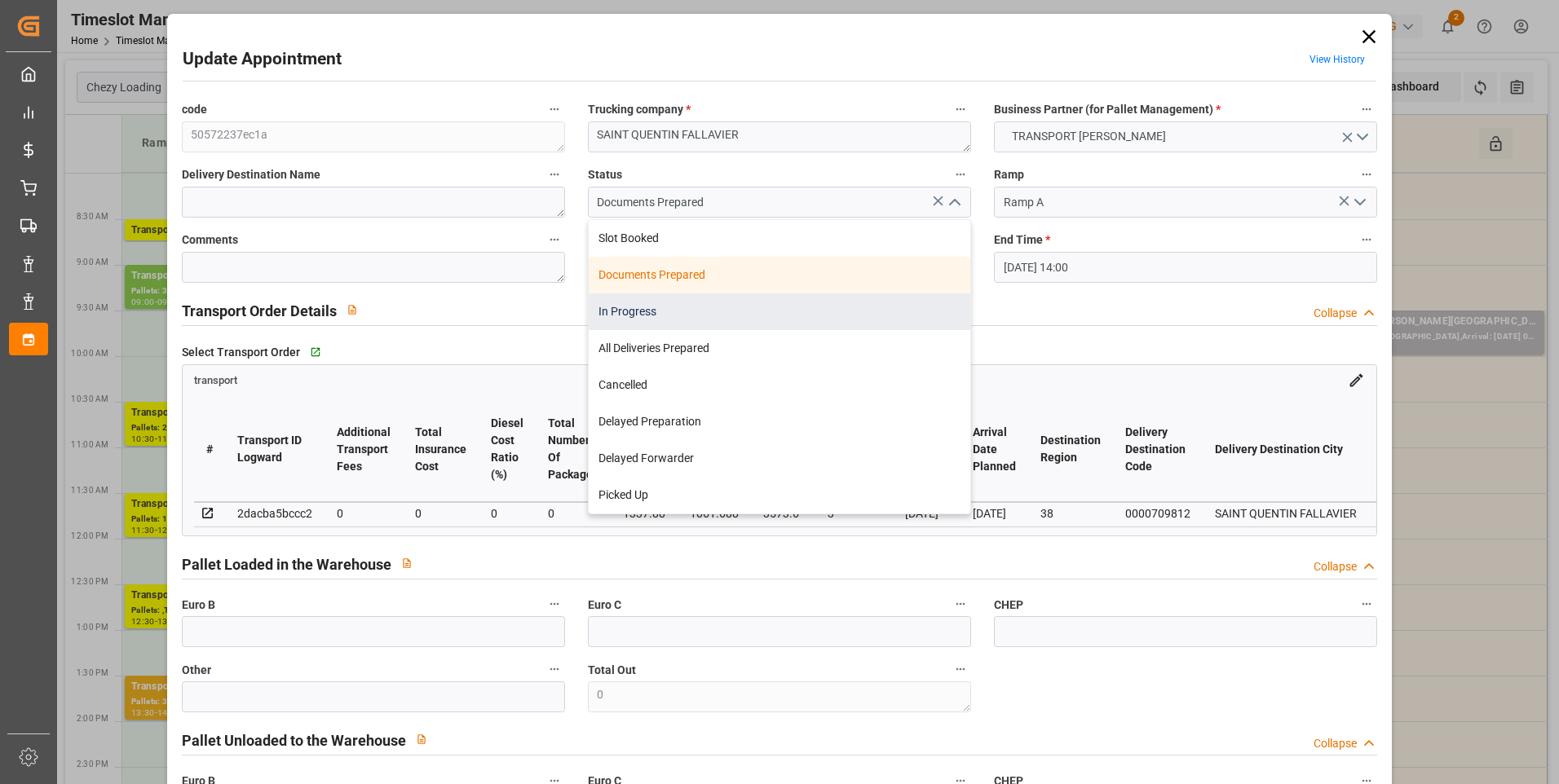
click at [669, 300] on div "In Progress" at bounding box center [779, 312] width 382 height 37
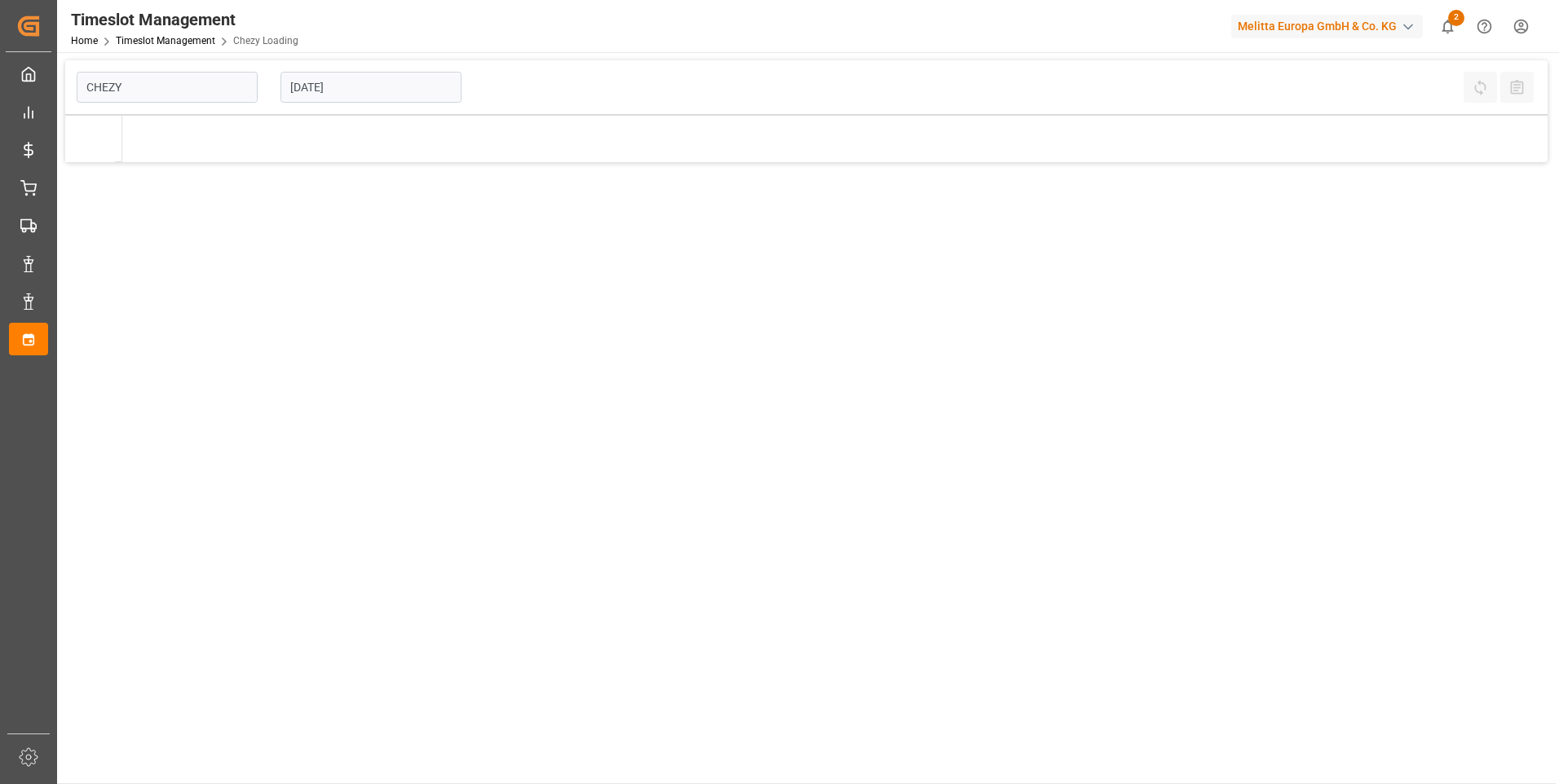
type input "Chezy Loading"
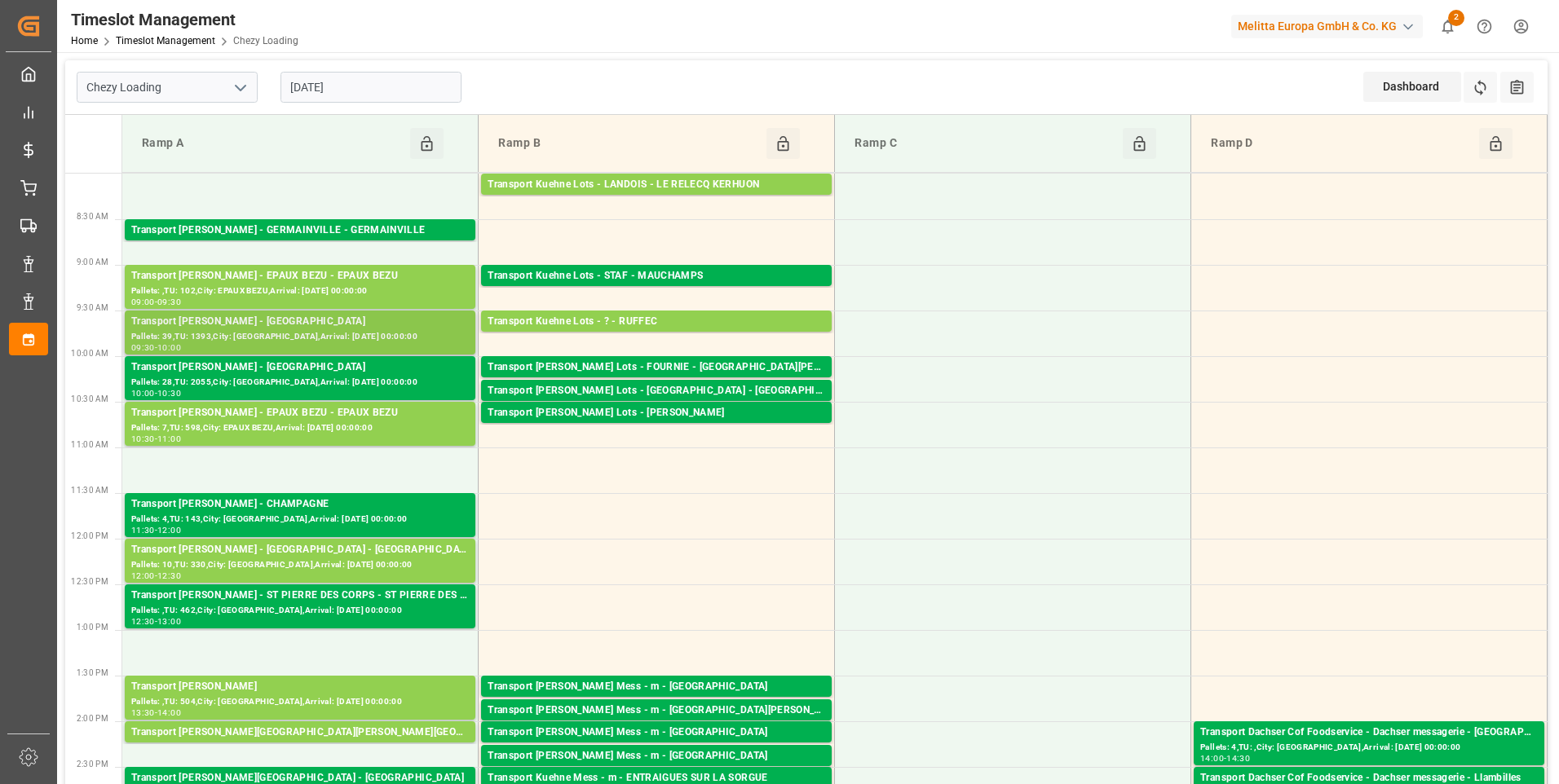
click at [282, 332] on div "Pallets: 39,TU: 1393,City: [GEOGRAPHIC_DATA],Arrival: [DATE] 00:00:00" at bounding box center [300, 337] width 338 height 14
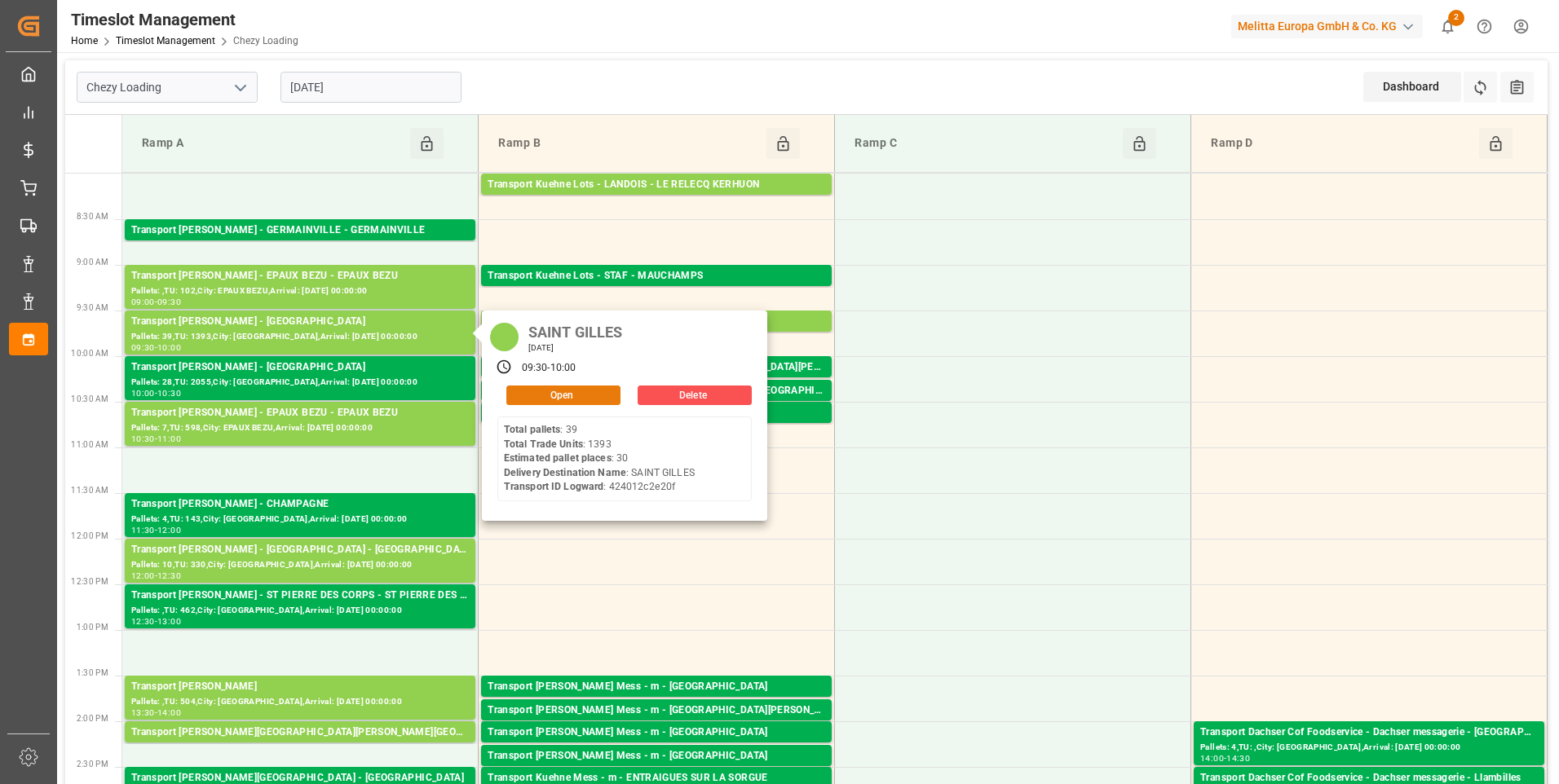
click at [538, 396] on button "Open" at bounding box center [563, 395] width 114 height 19
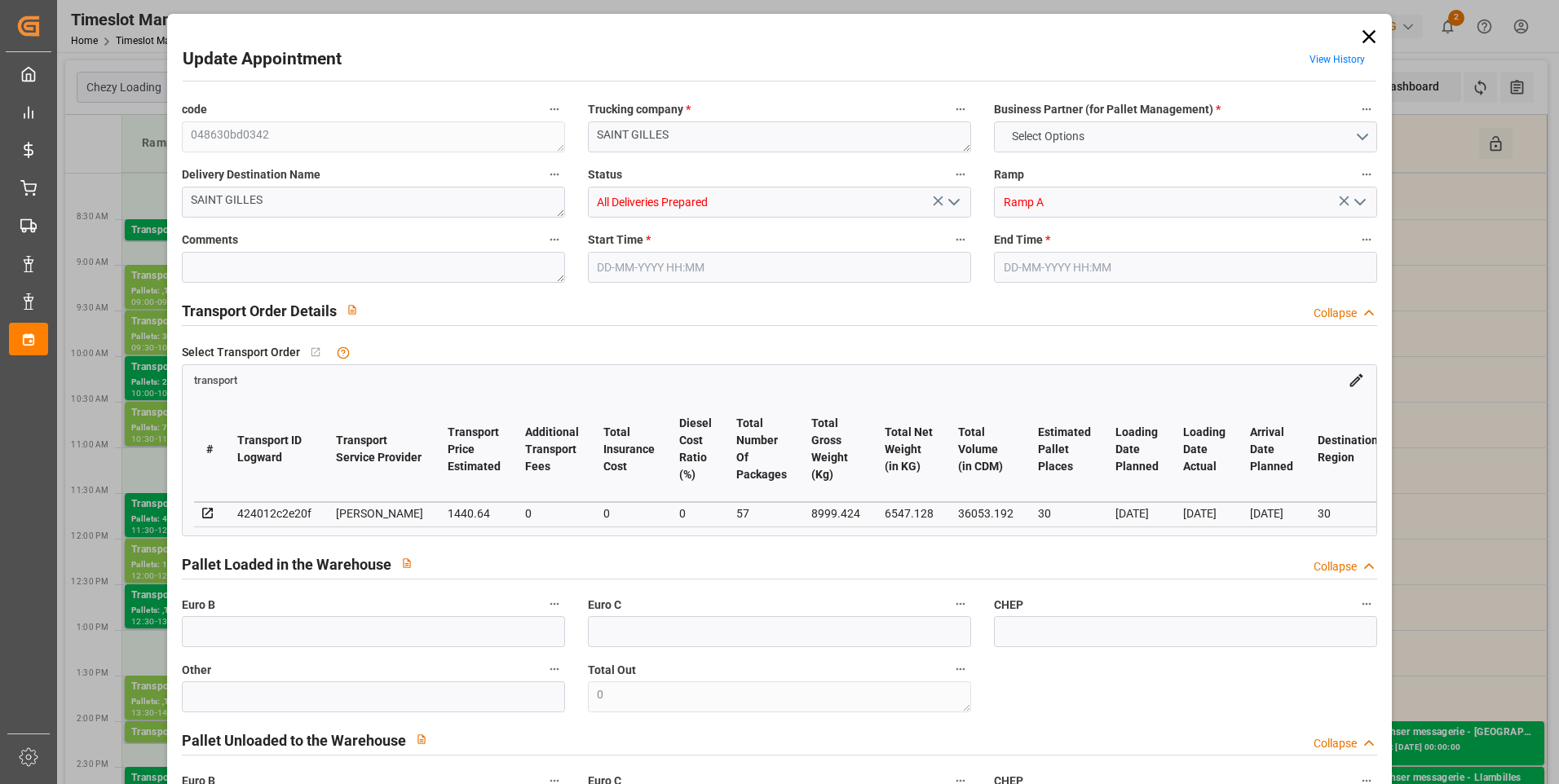
type input "30"
type input "1440.64"
type input "0"
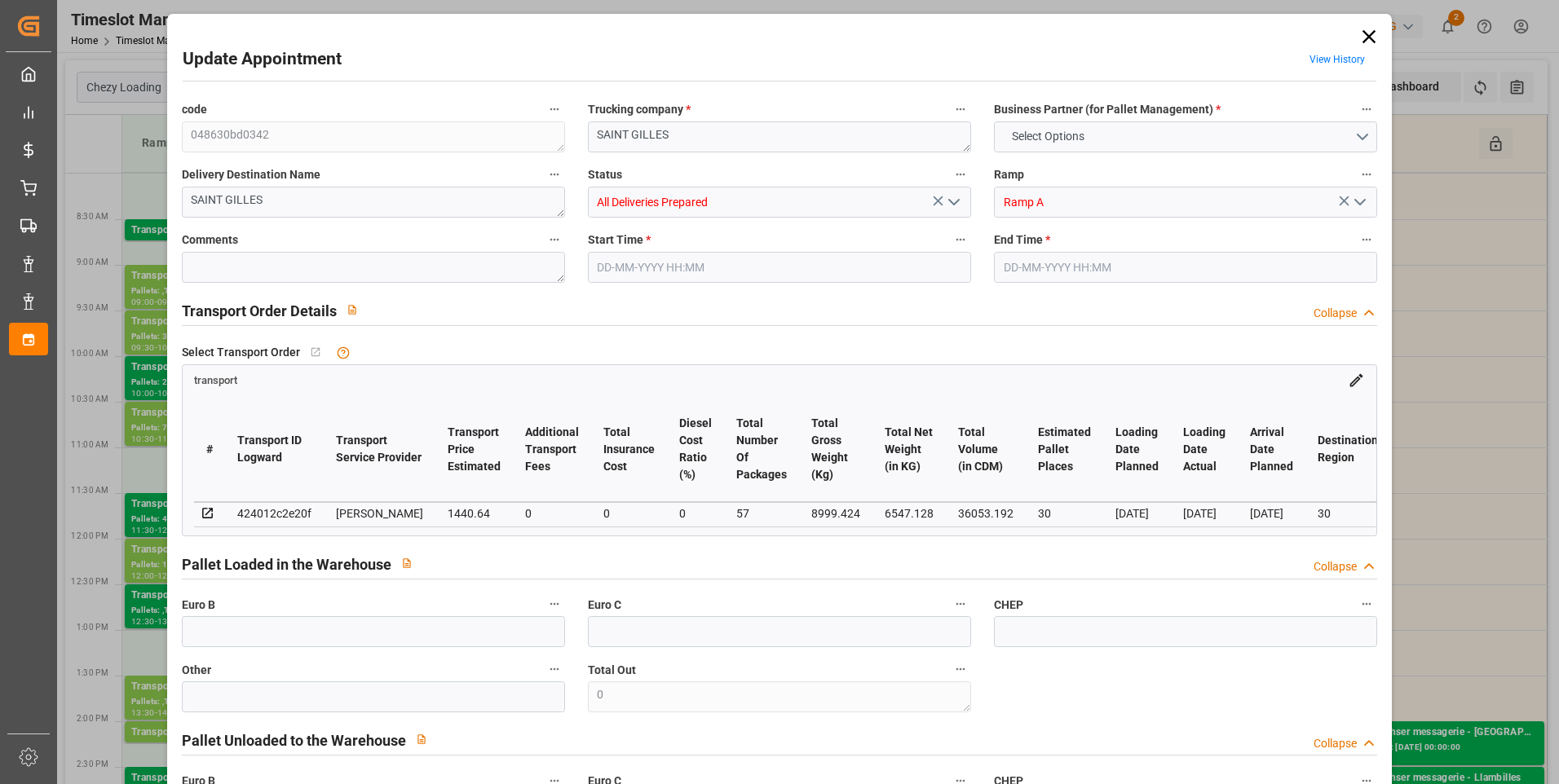
type input "1382.2941"
type input "-58.3459"
type input "57"
type input "6547.128"
type input "10790.912"
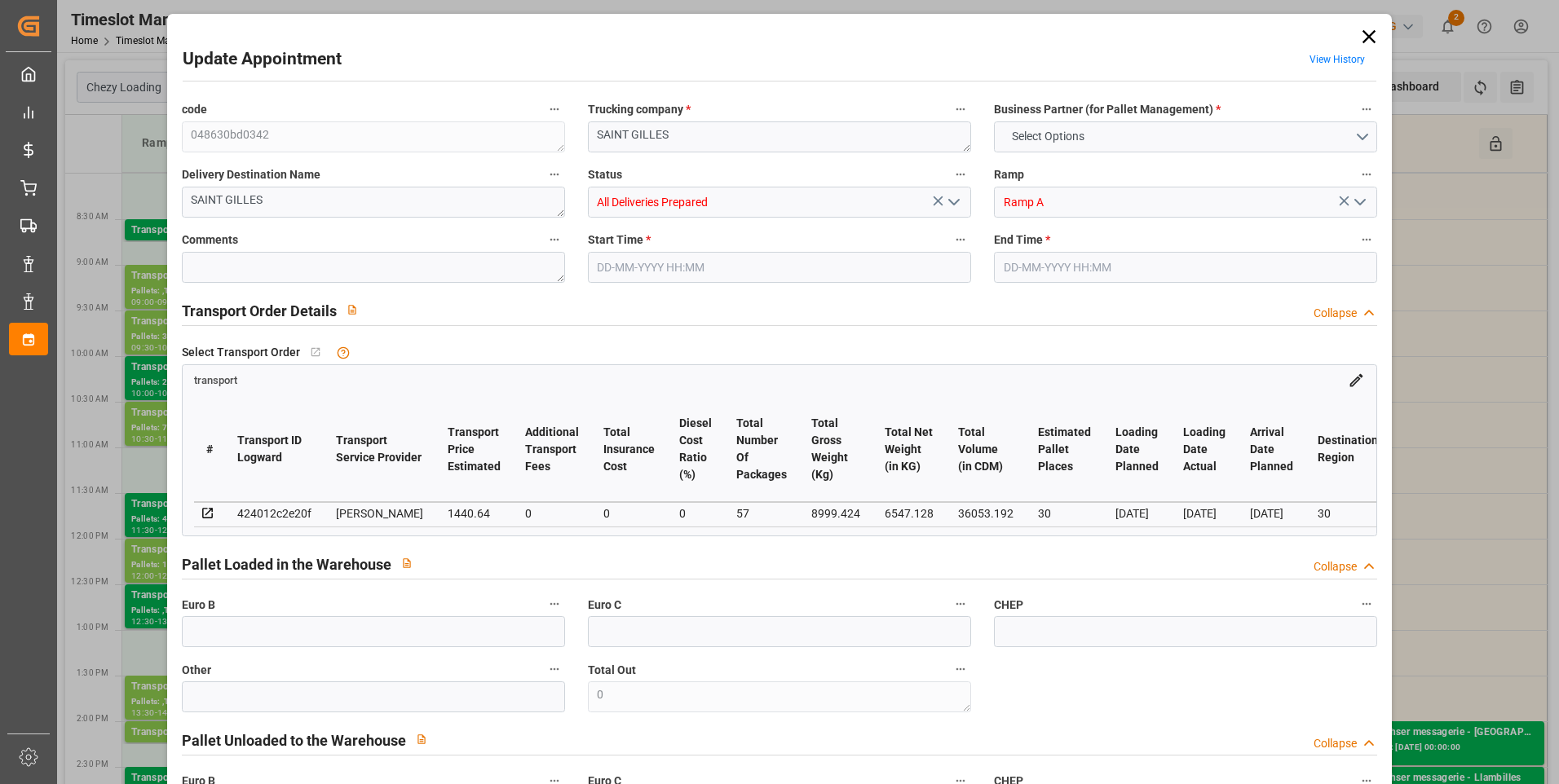
type input "36053.192"
type input "30"
type input "39"
type input "1393"
type input "57"
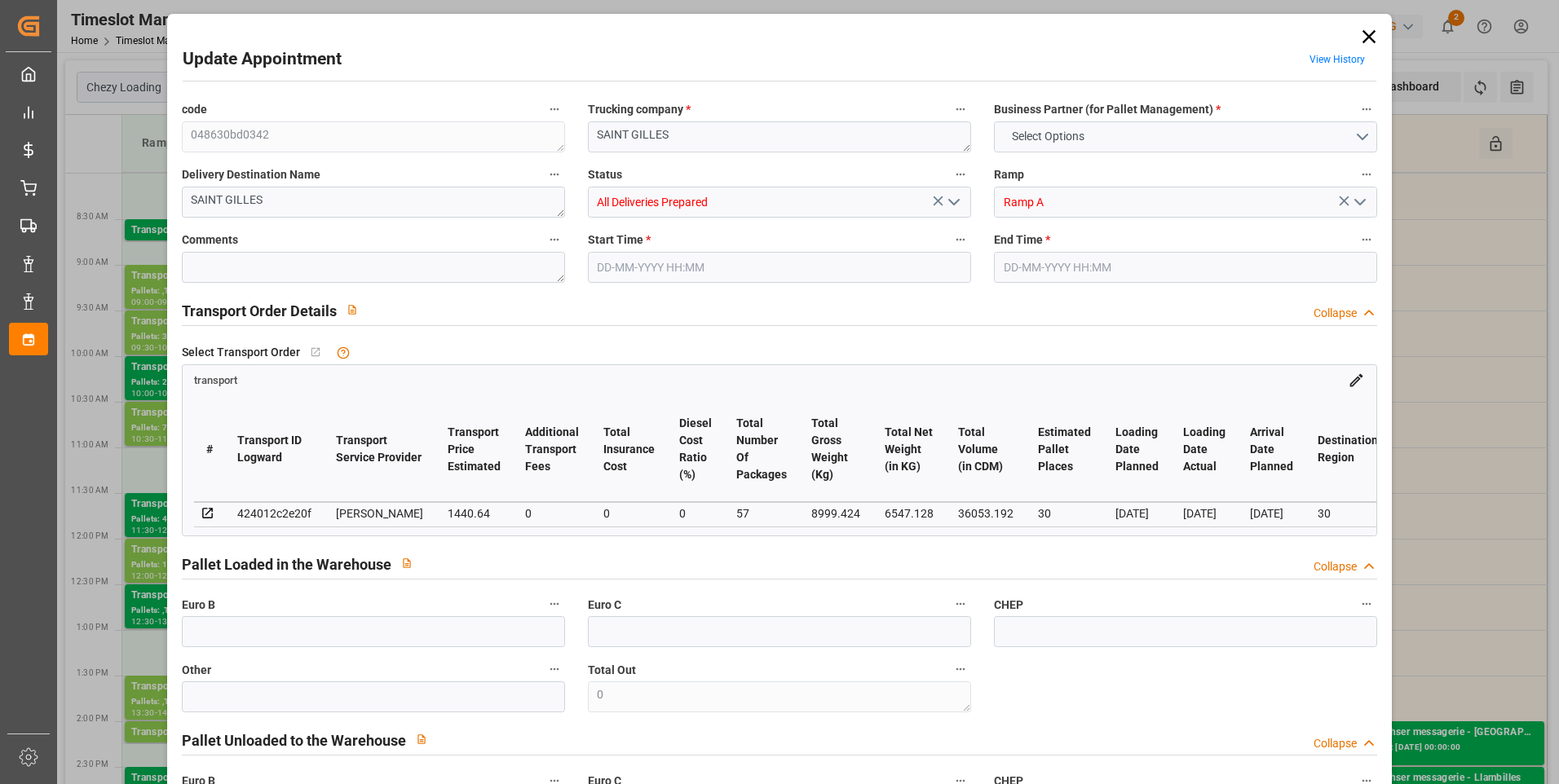
type input "101"
type input "8999.424"
type input "0"
type input "4710.8598"
type input "0"
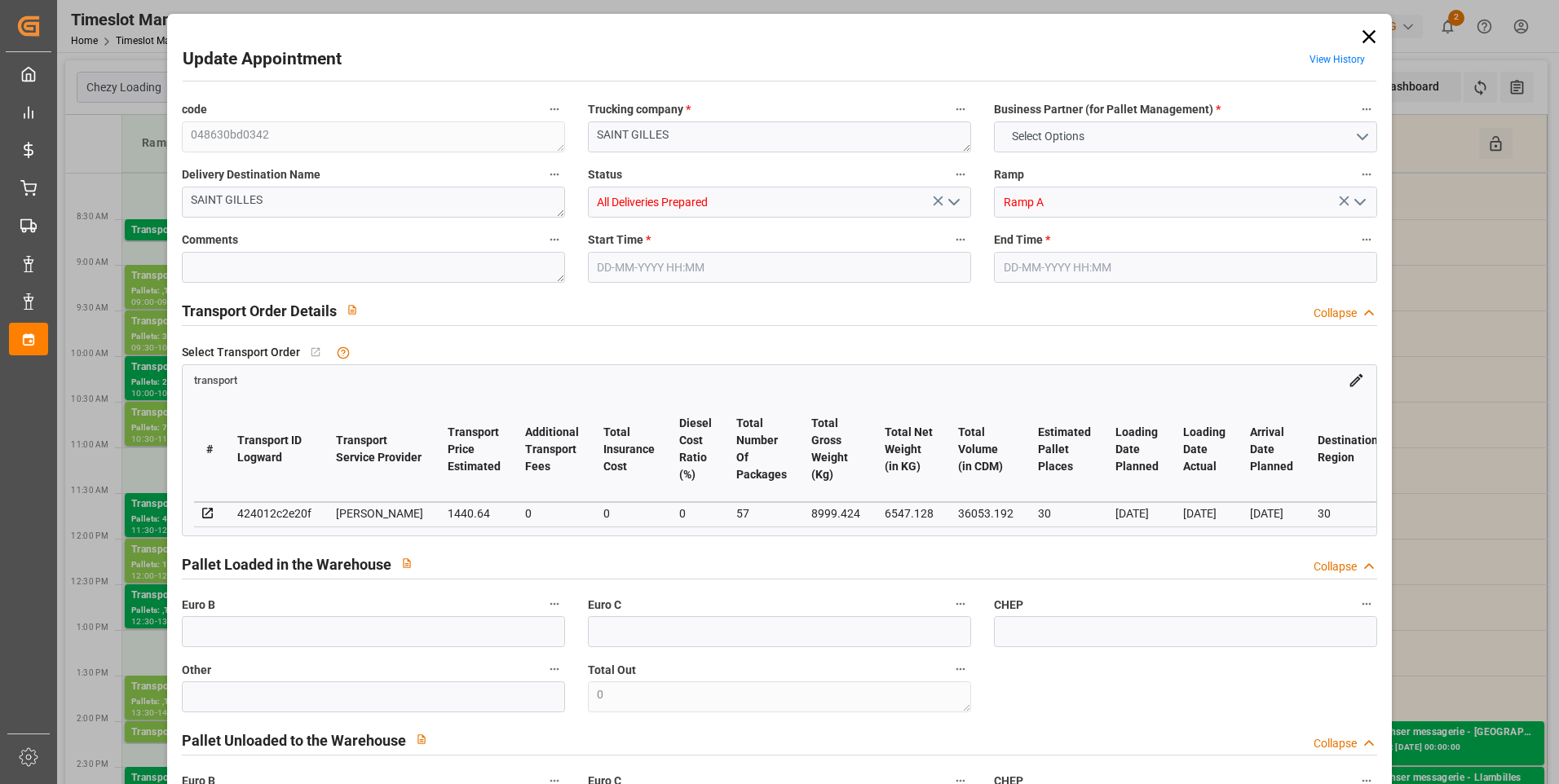
type input "0"
type input "21"
type input "35"
type input "27-08-2025 09:30"
type input "[DATE] 10:00"
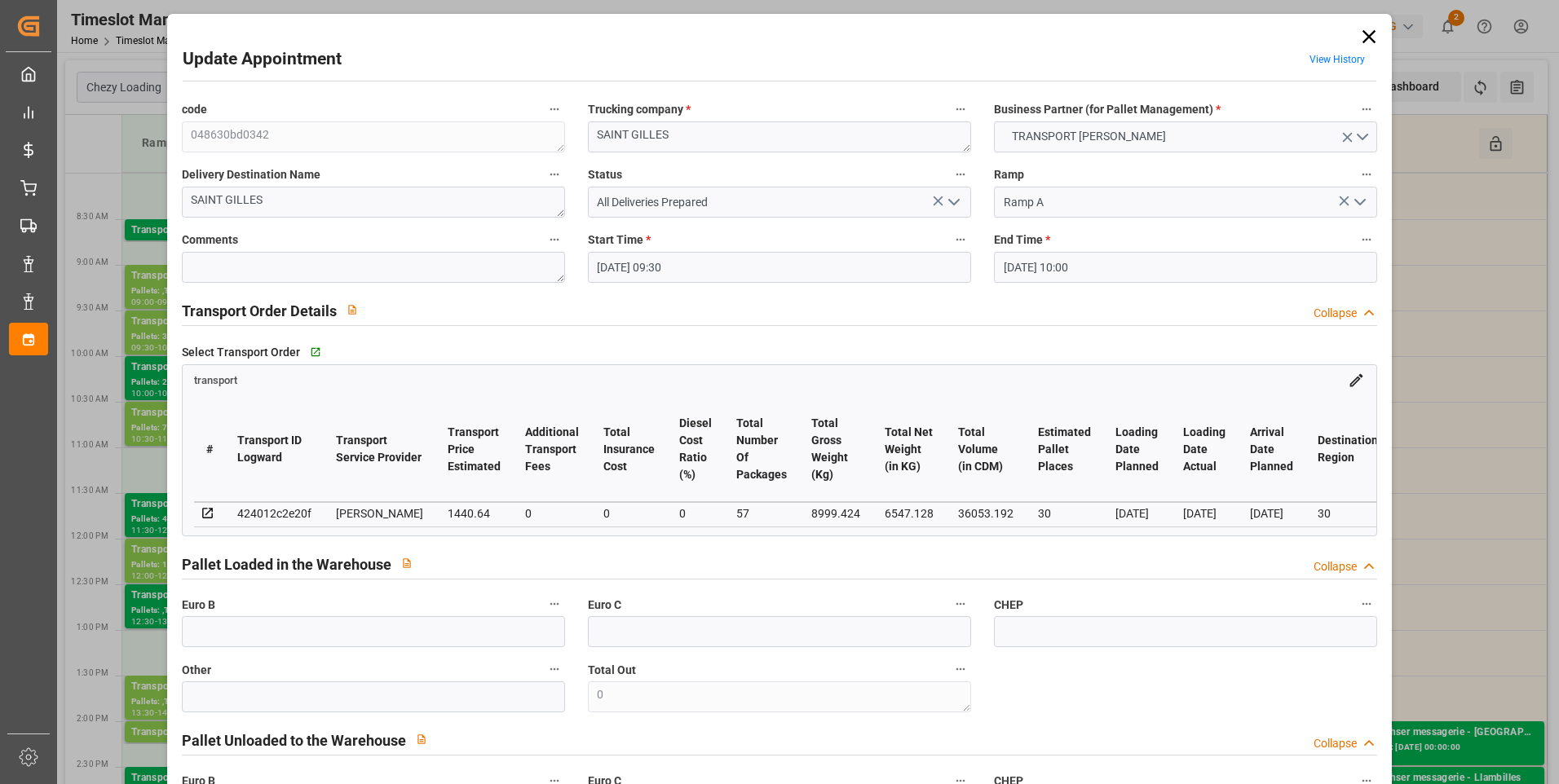
type input "21-08-2025 16:18"
type input "21-08-2025 11:52"
type input "[DATE]"
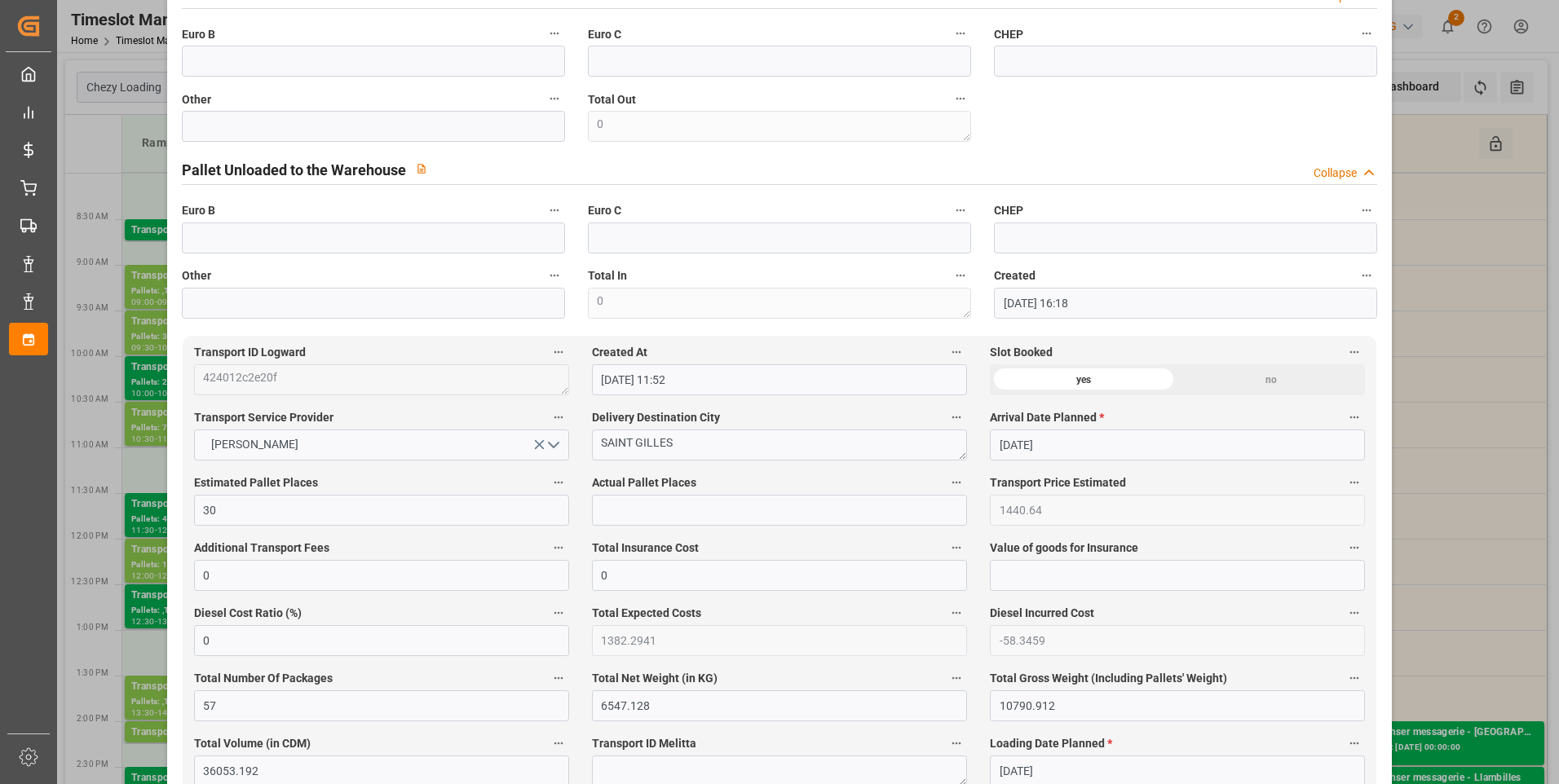
scroll to position [326, 0]
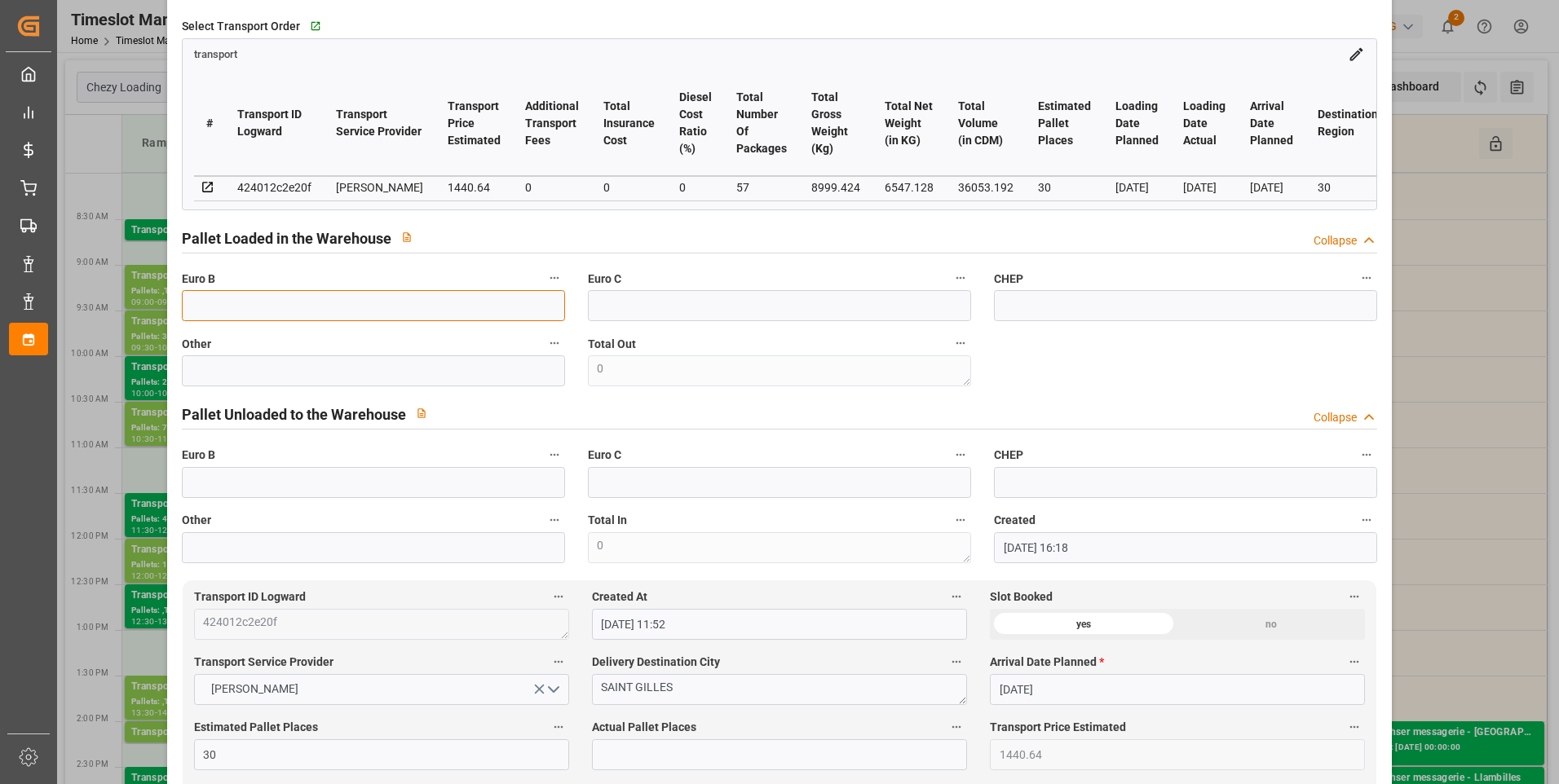
click at [220, 312] on input "text" at bounding box center [373, 305] width 383 height 31
type input "57"
click at [598, 760] on input "text" at bounding box center [779, 754] width 375 height 31
type input "29"
click at [501, 658] on label "Transport Service Provider" at bounding box center [381, 663] width 375 height 23
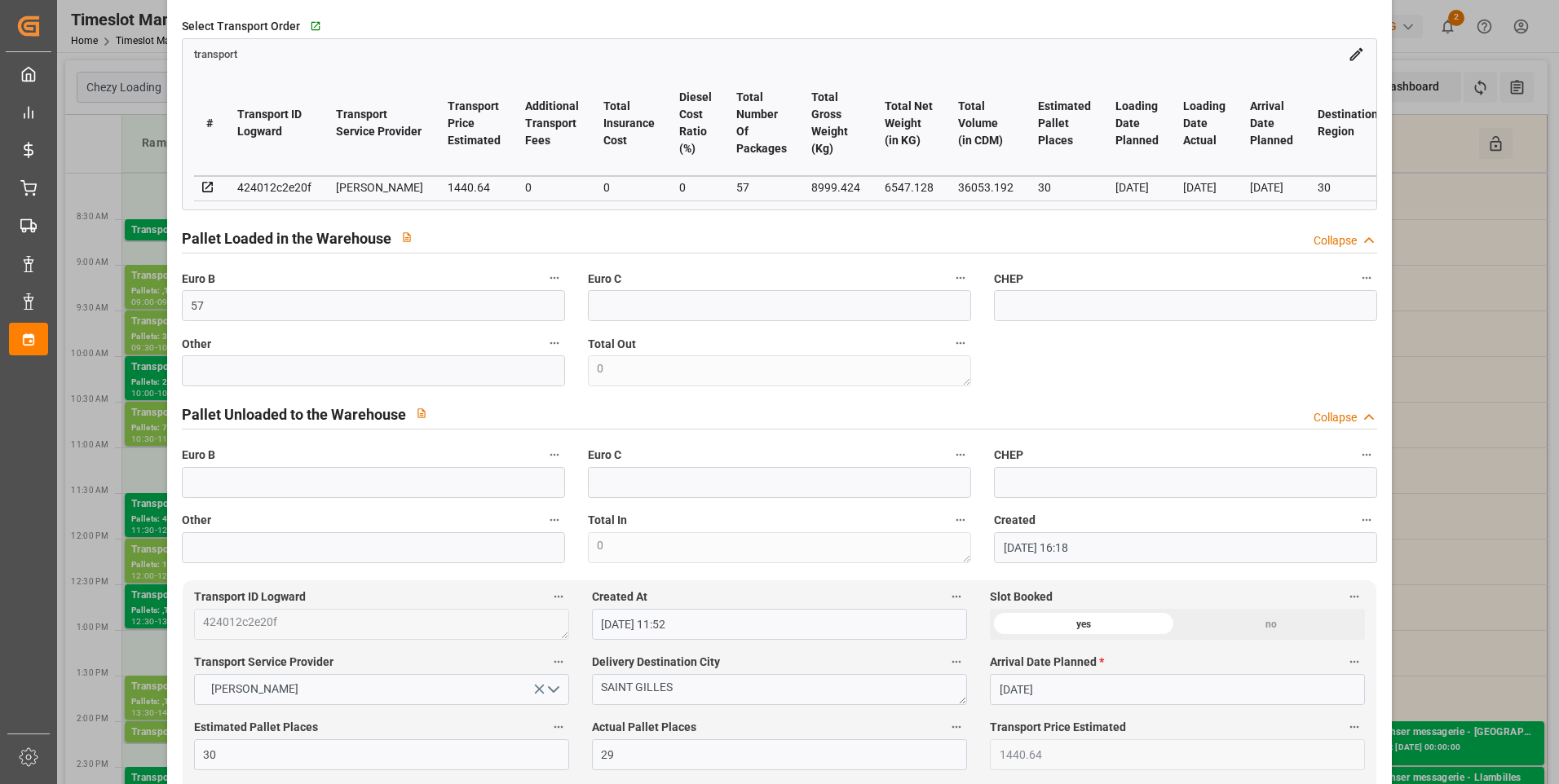
click at [548, 658] on button "Transport Service Provider" at bounding box center [558, 662] width 21 height 21
click at [718, 410] on div at bounding box center [779, 392] width 1559 height 784
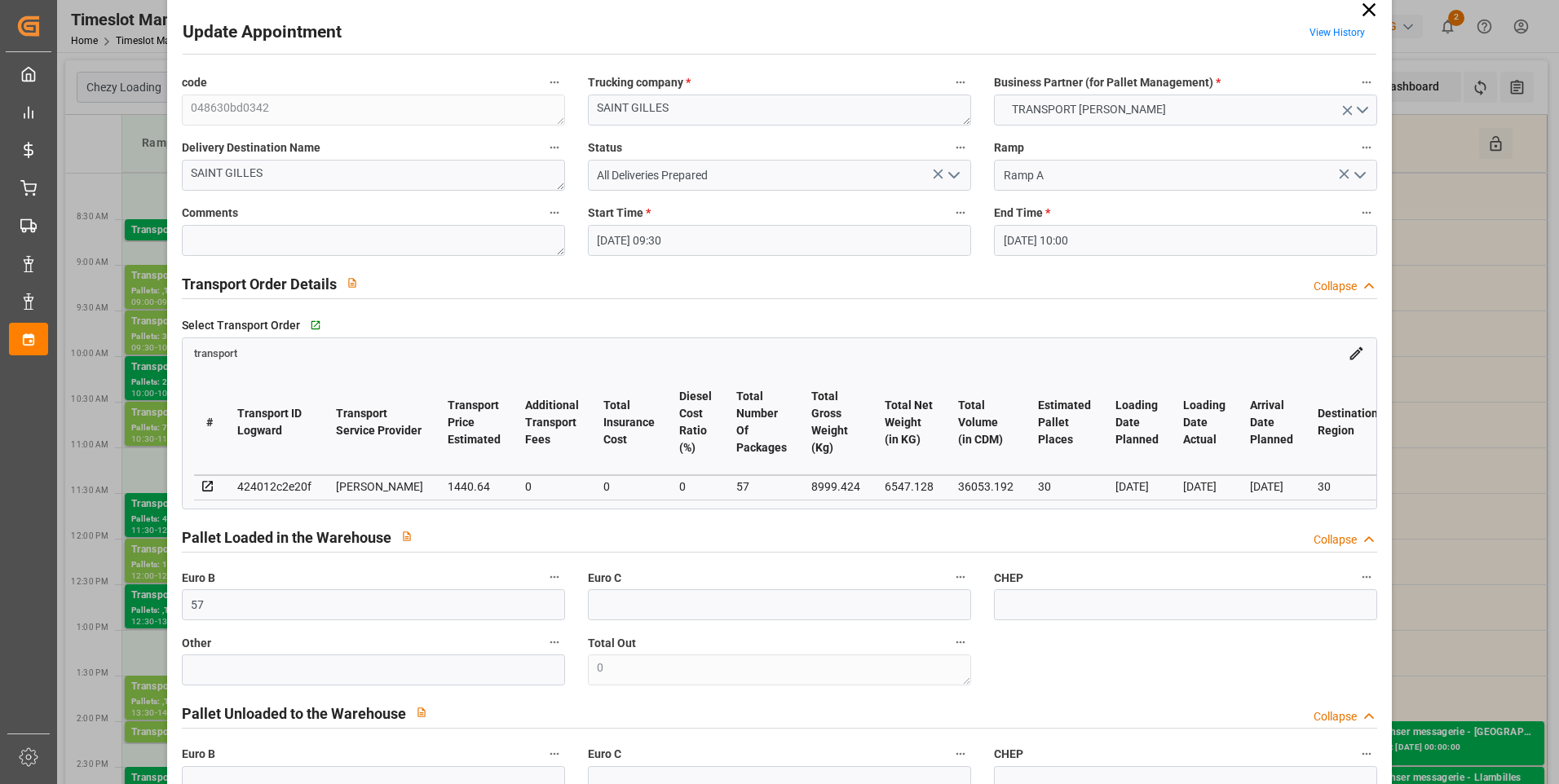
scroll to position [0, 0]
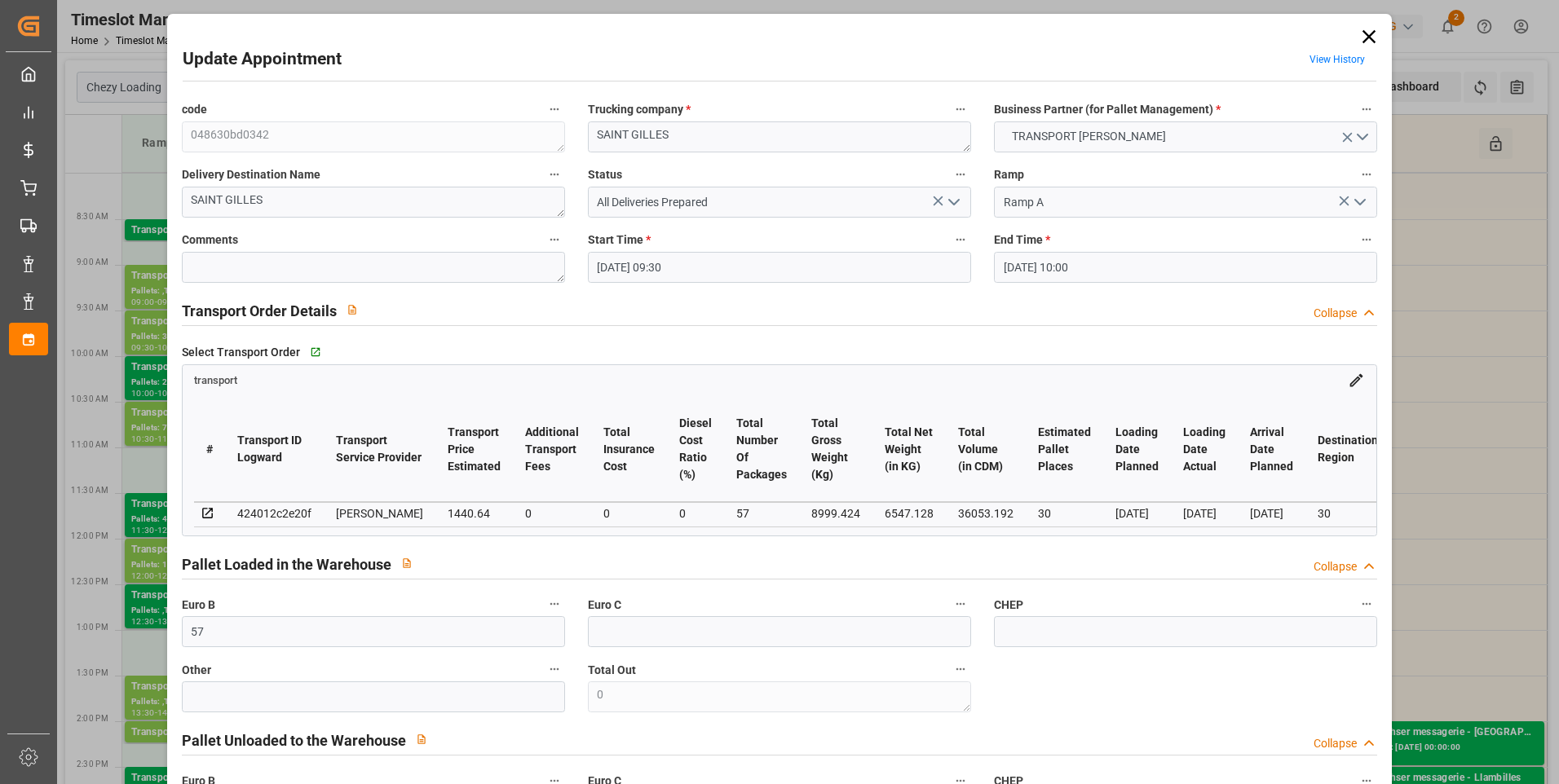
click at [952, 201] on icon "open menu" at bounding box center [954, 202] width 19 height 19
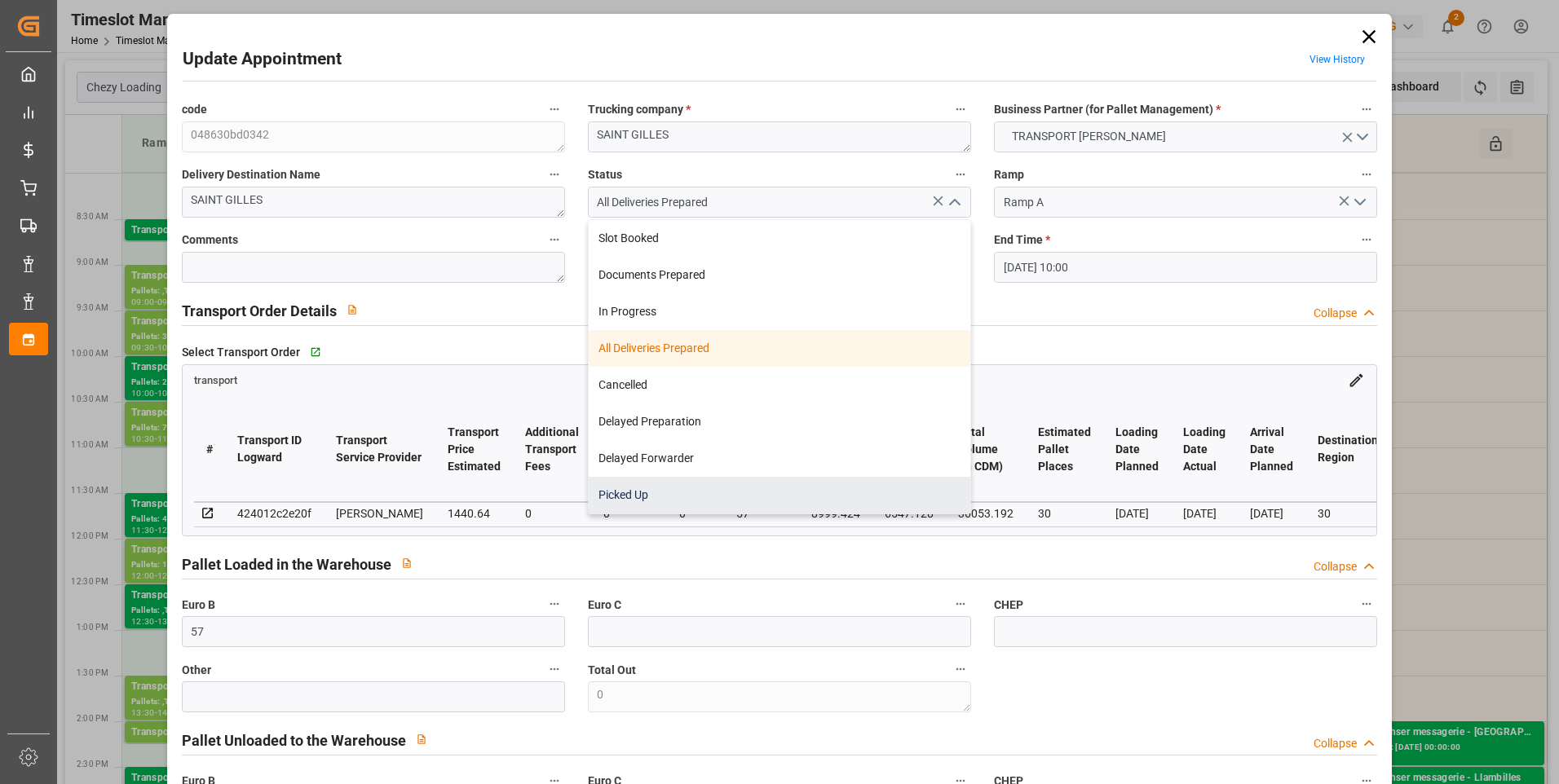
click at [636, 491] on div "Picked Up" at bounding box center [779, 495] width 382 height 37
type input "Picked Up"
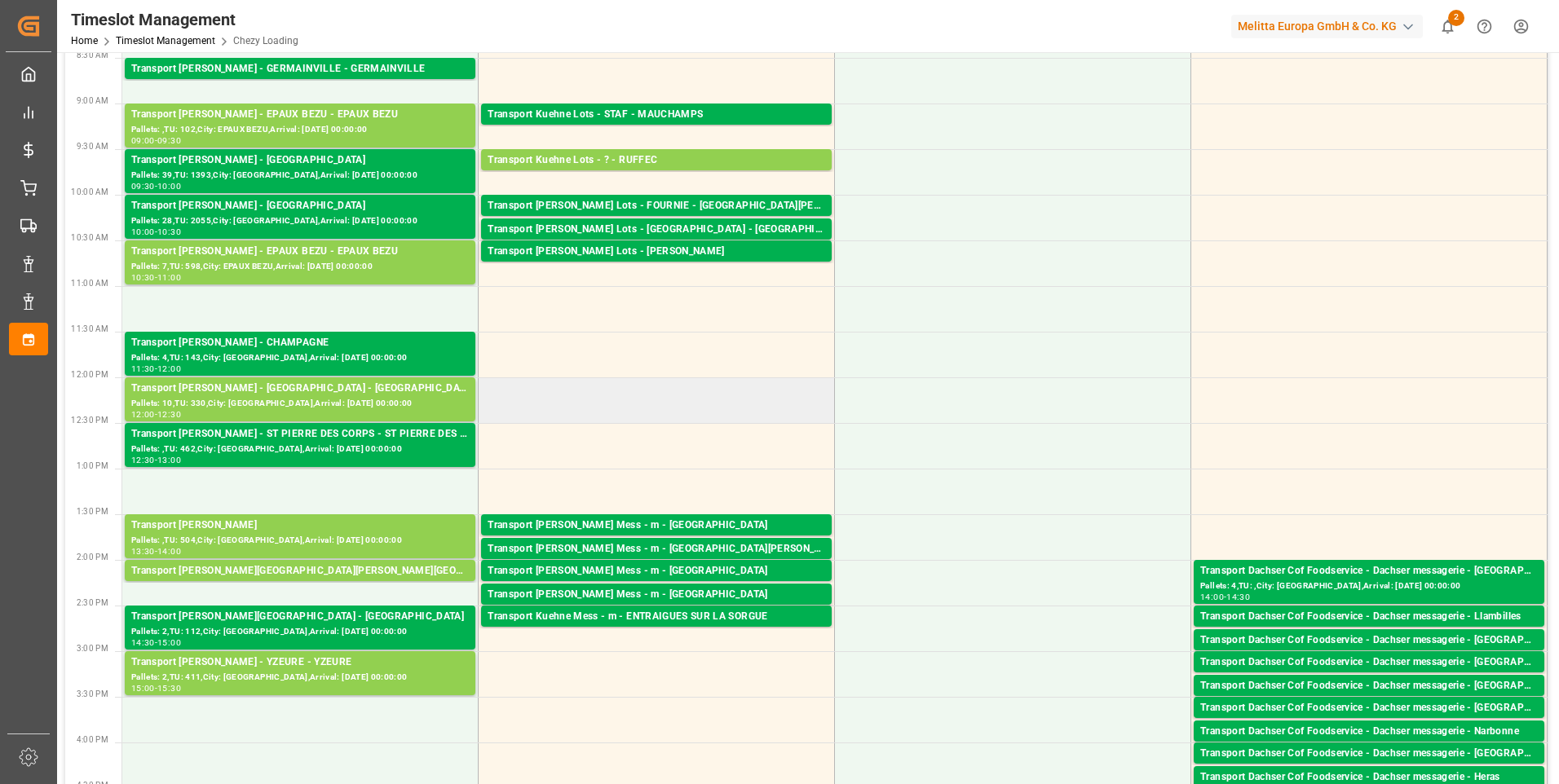
scroll to position [163, 0]
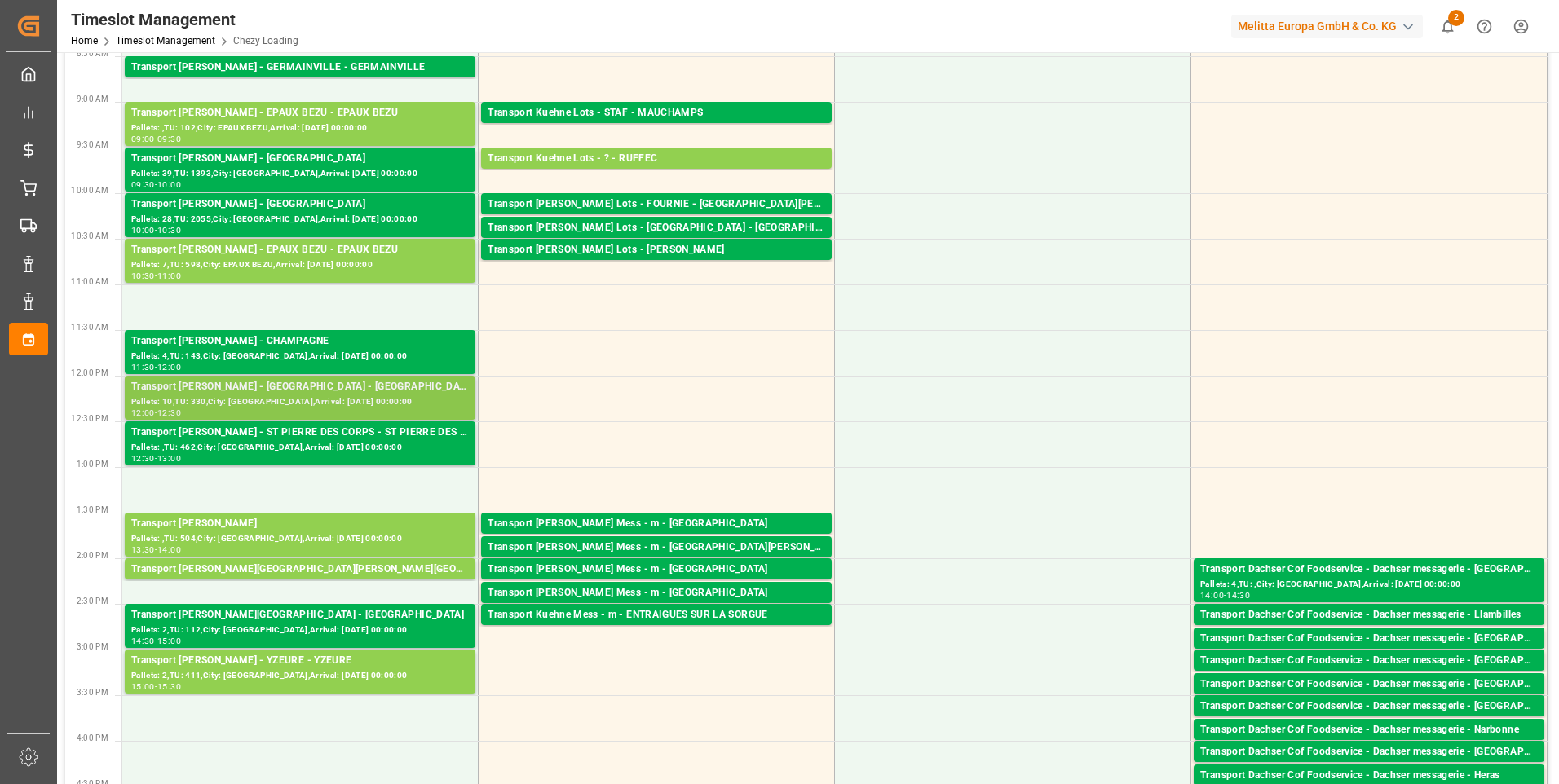
click at [354, 395] on div "Pallets: 10,TU: 330,City: [GEOGRAPHIC_DATA],Arrival: [DATE] 00:00:00" at bounding box center [300, 402] width 338 height 14
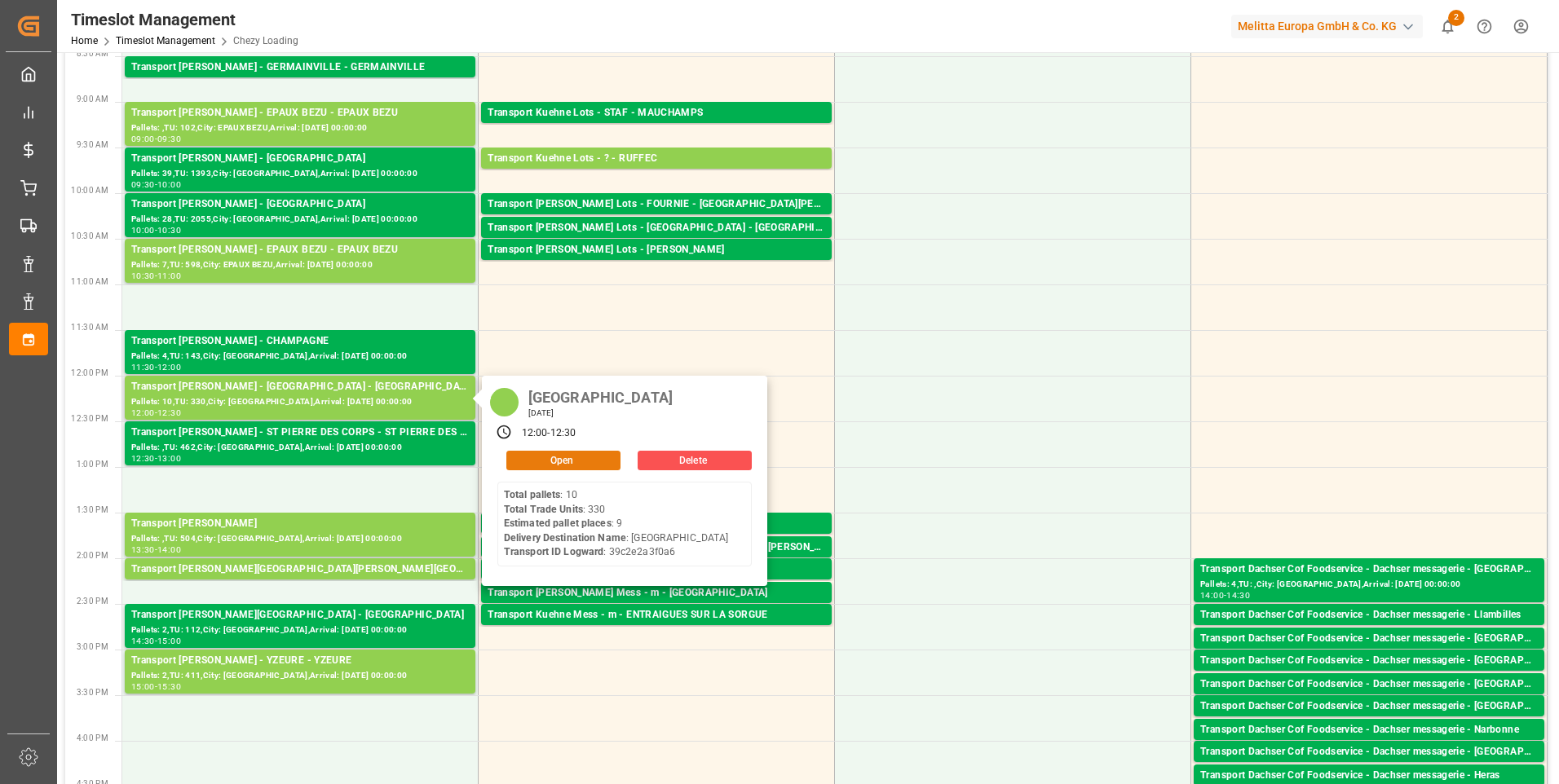
click at [574, 458] on button "Open" at bounding box center [563, 460] width 114 height 19
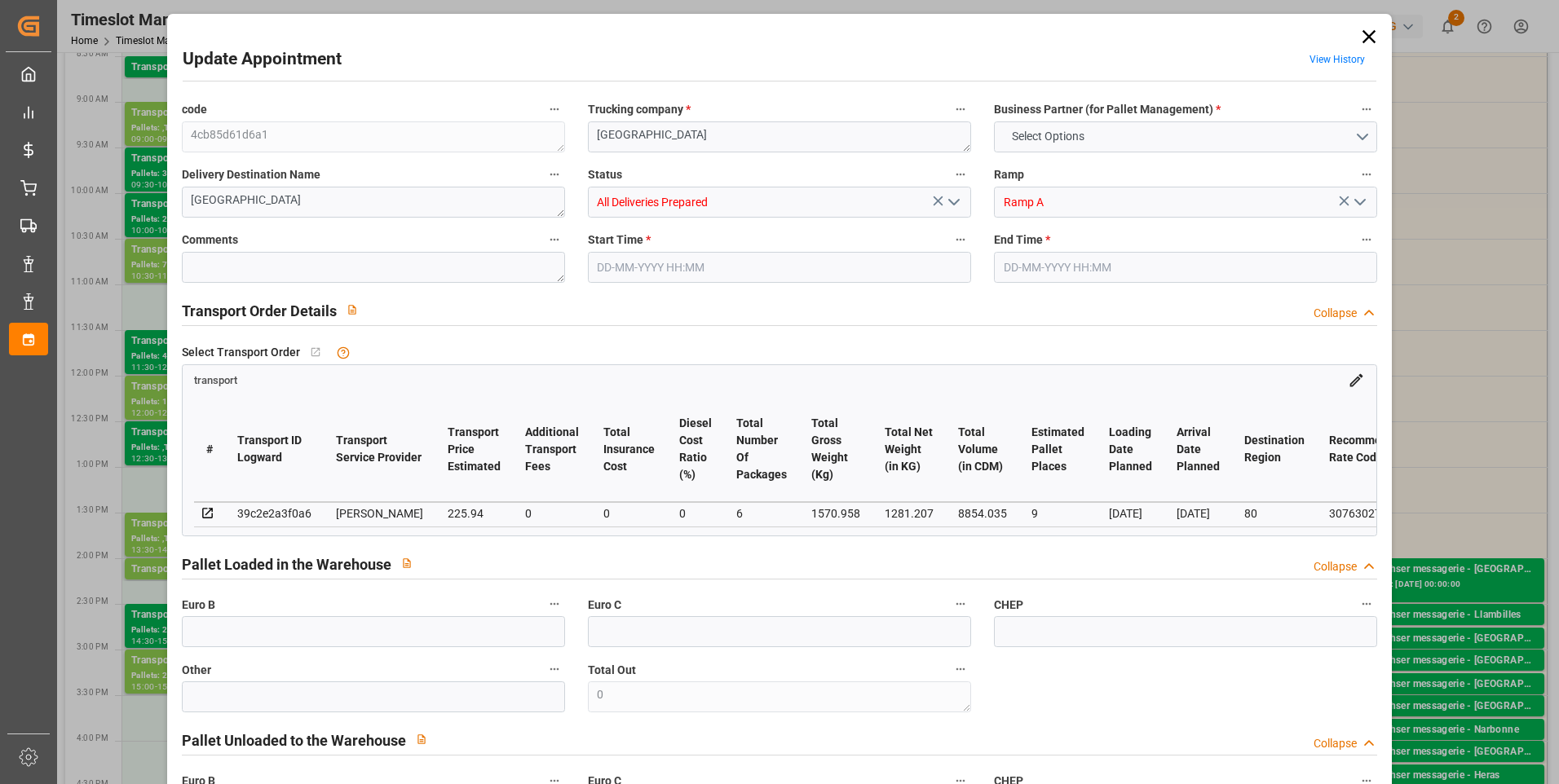
type input "9"
type input "225.94"
type input "0"
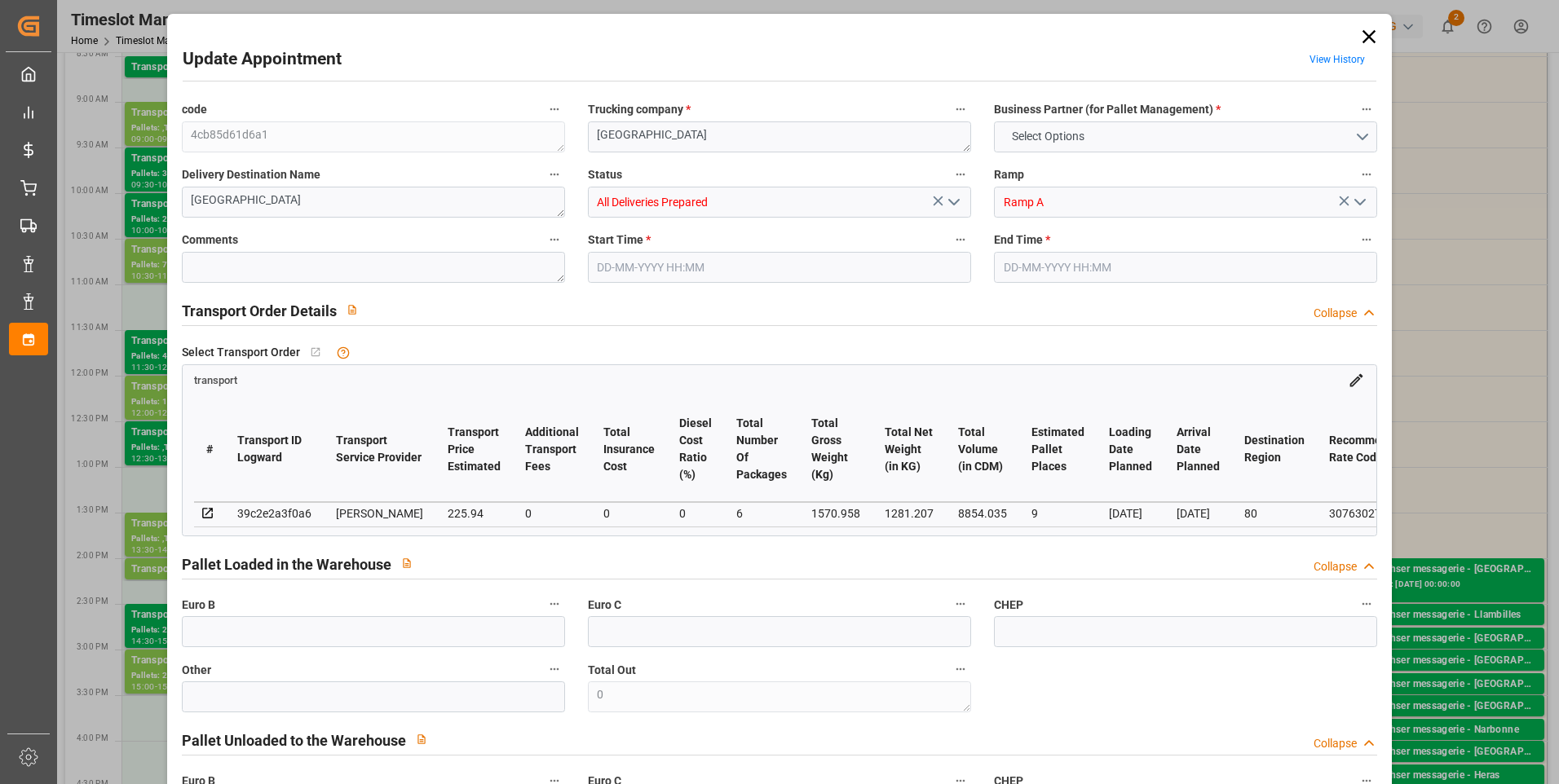
type input "216.7894"
type input "-9.1506"
type input "6"
type input "1281.207"
type input "2075.27"
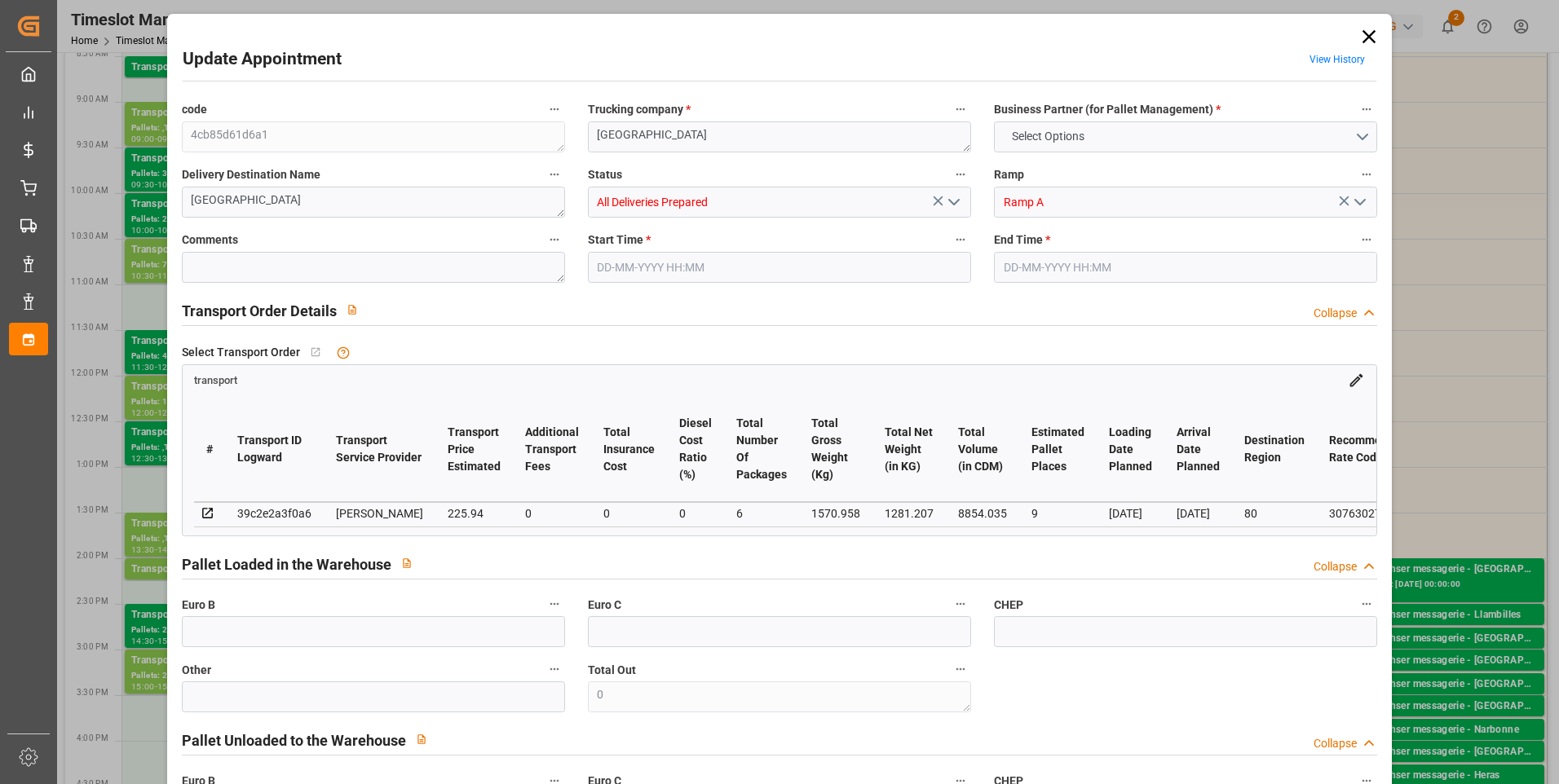
type input "8854.035"
type input "80"
type input "10"
type input "330"
type input "20"
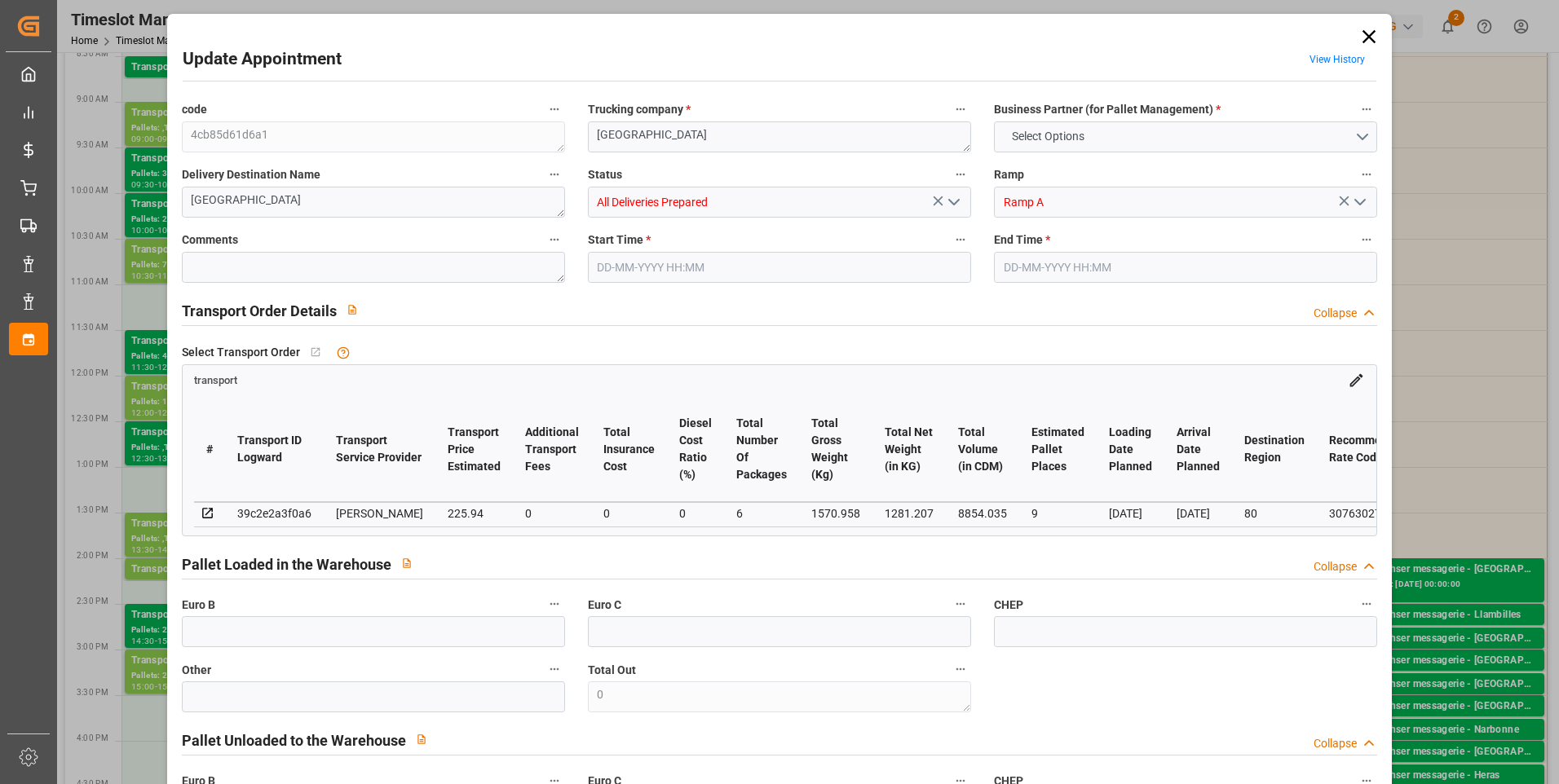
type input "101"
type input "1570.958"
type input "0"
type input "4710.8598"
type input "0"
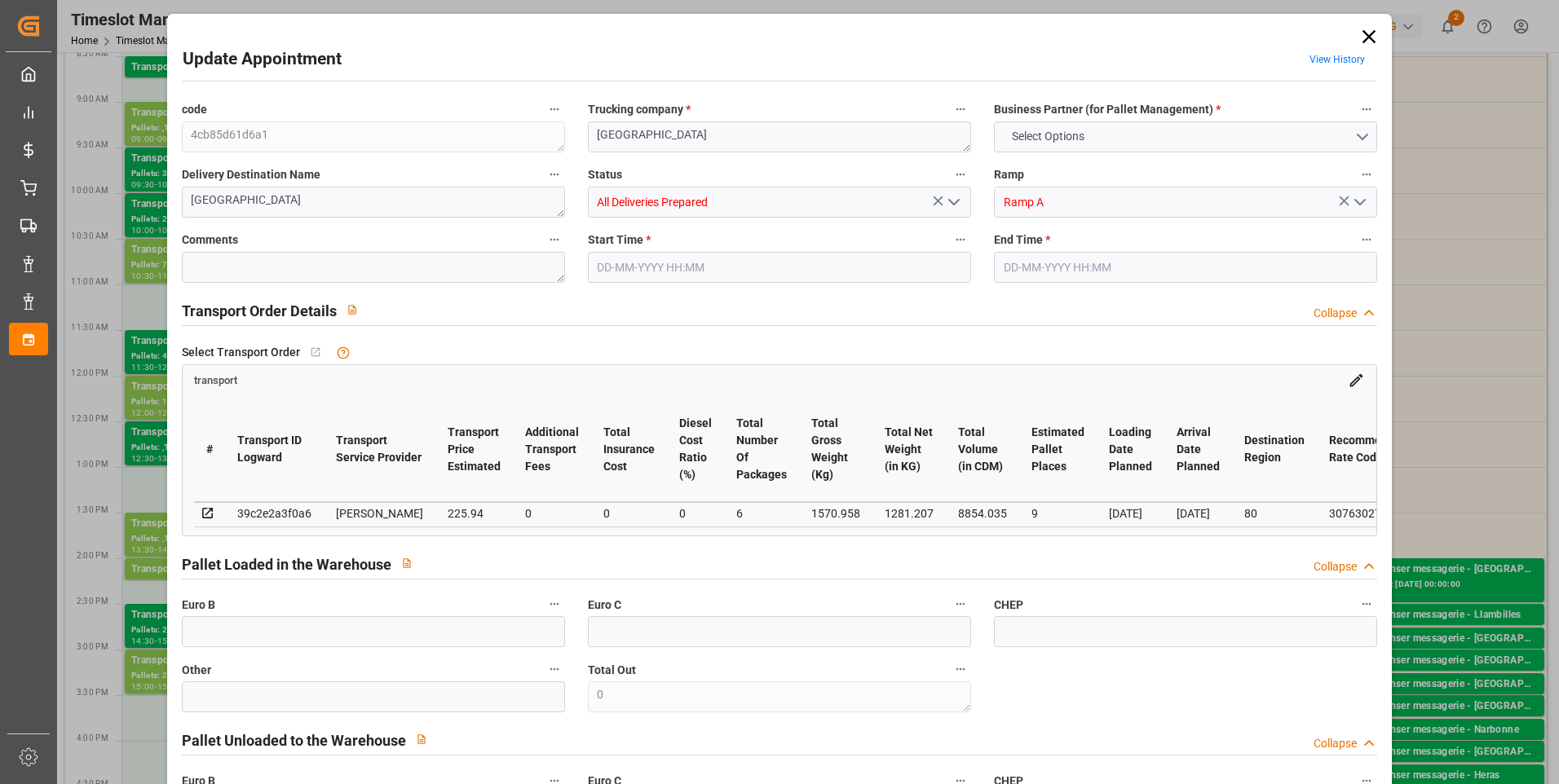
type input "0"
type input "21"
type input "35"
type input "27-08-2025 12:00"
type input "27-08-2025 12:30"
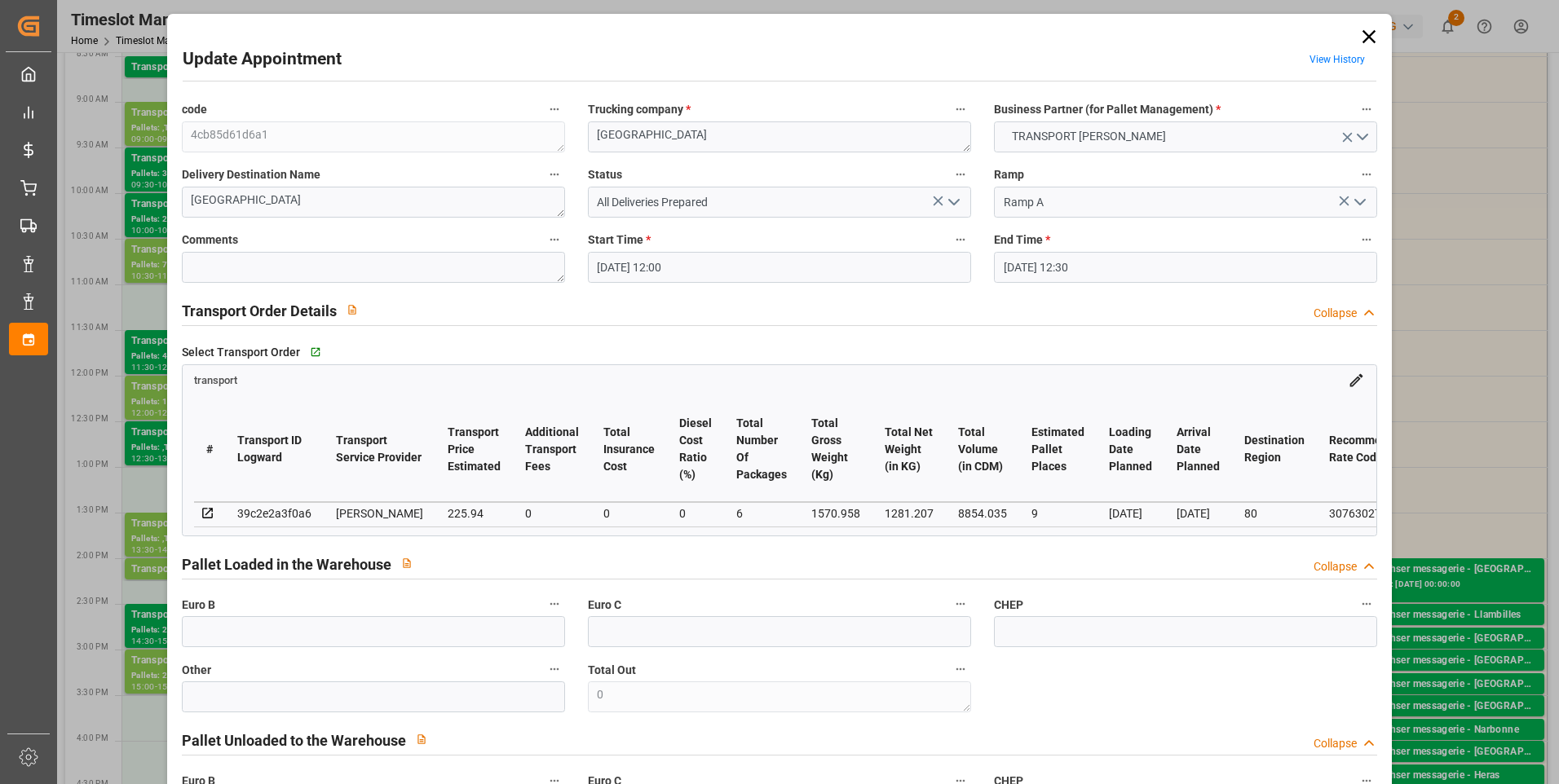
type input "22-08-2025 15:20"
type input "22-08-2025 11:28"
type input "[DATE]"
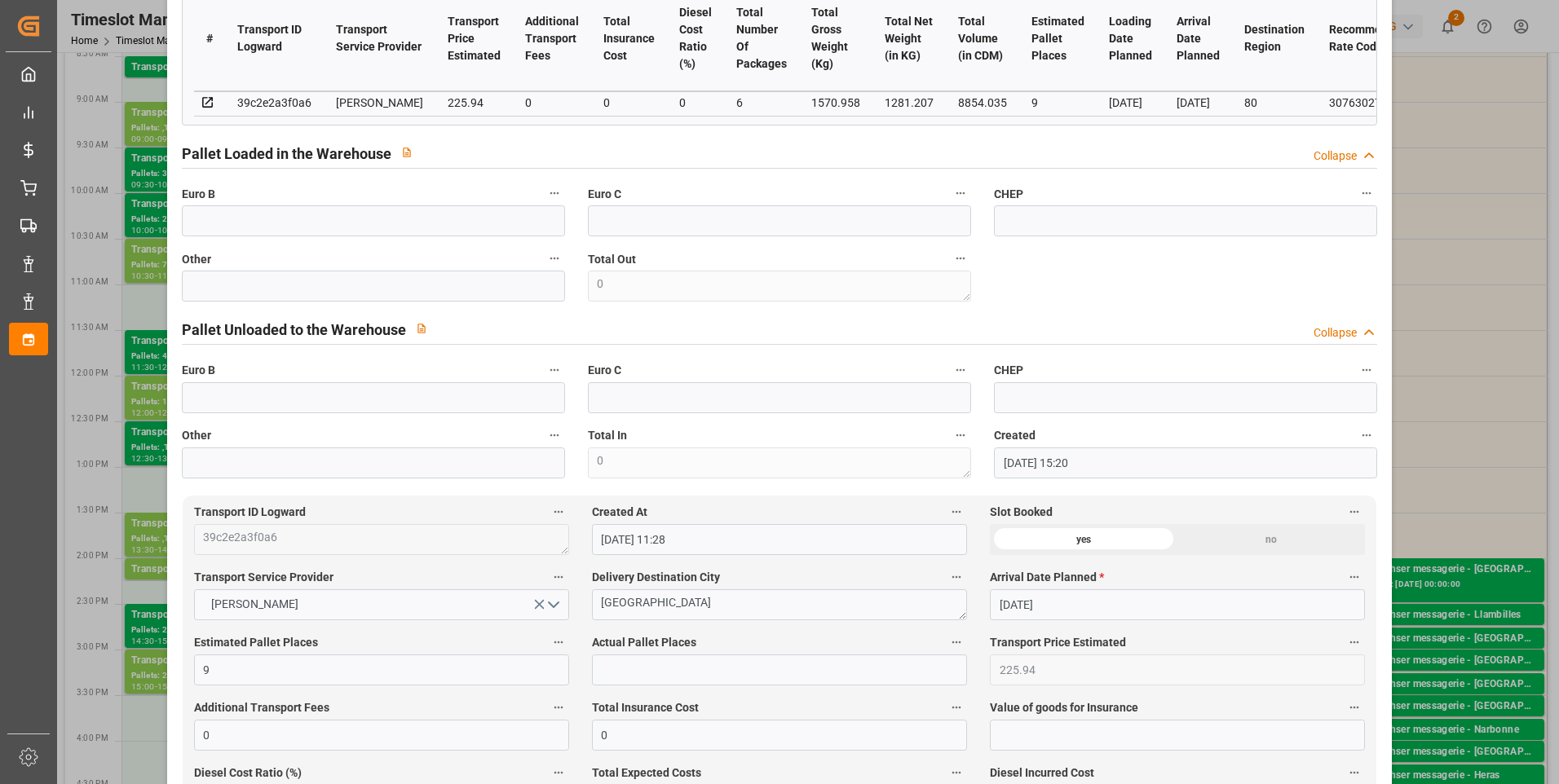
scroll to position [408, 0]
click at [302, 230] on input "text" at bounding box center [373, 224] width 383 height 31
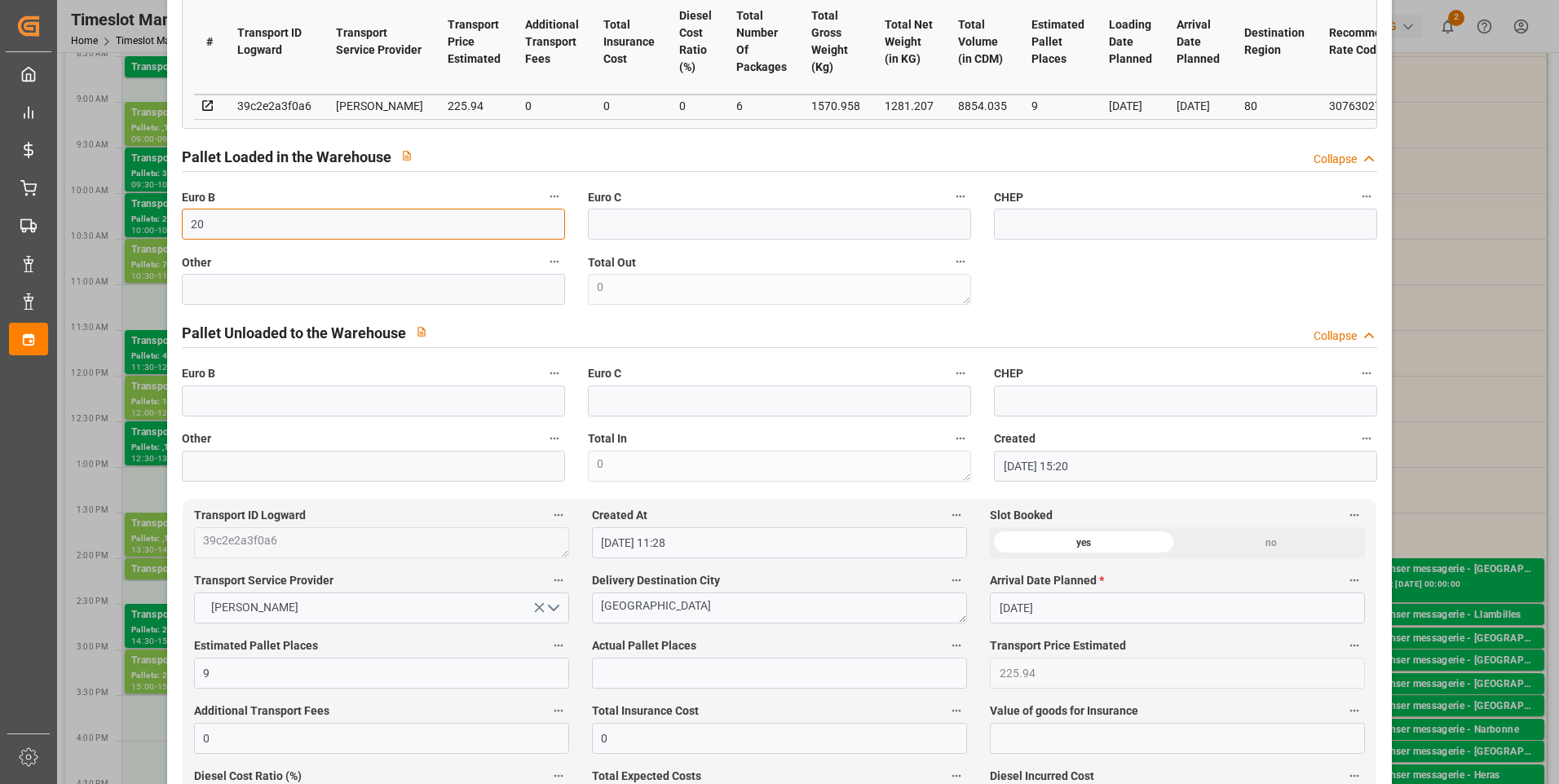
type input "20"
click at [629, 675] on input "text" at bounding box center [779, 672] width 375 height 31
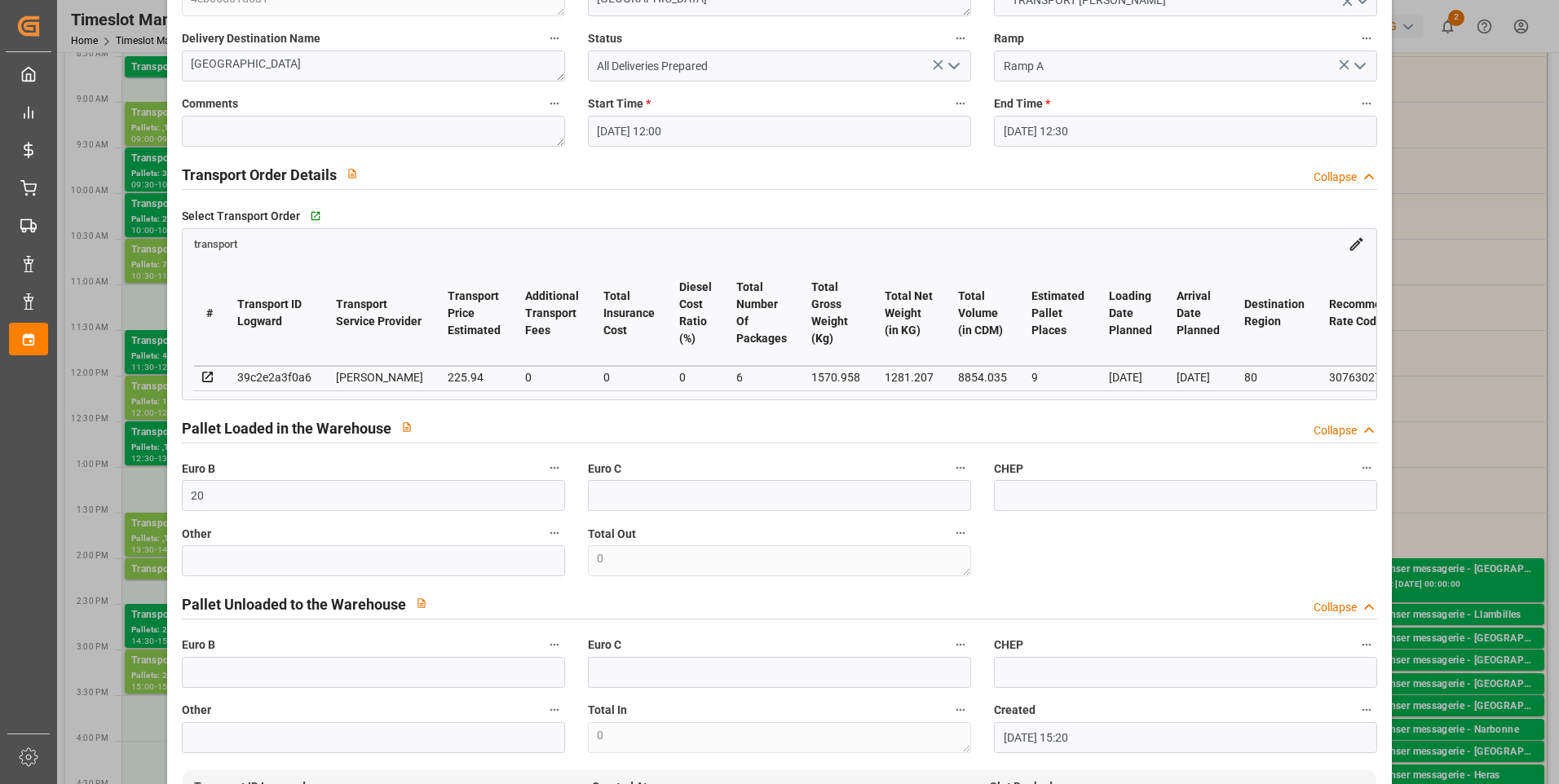
scroll to position [0, 0]
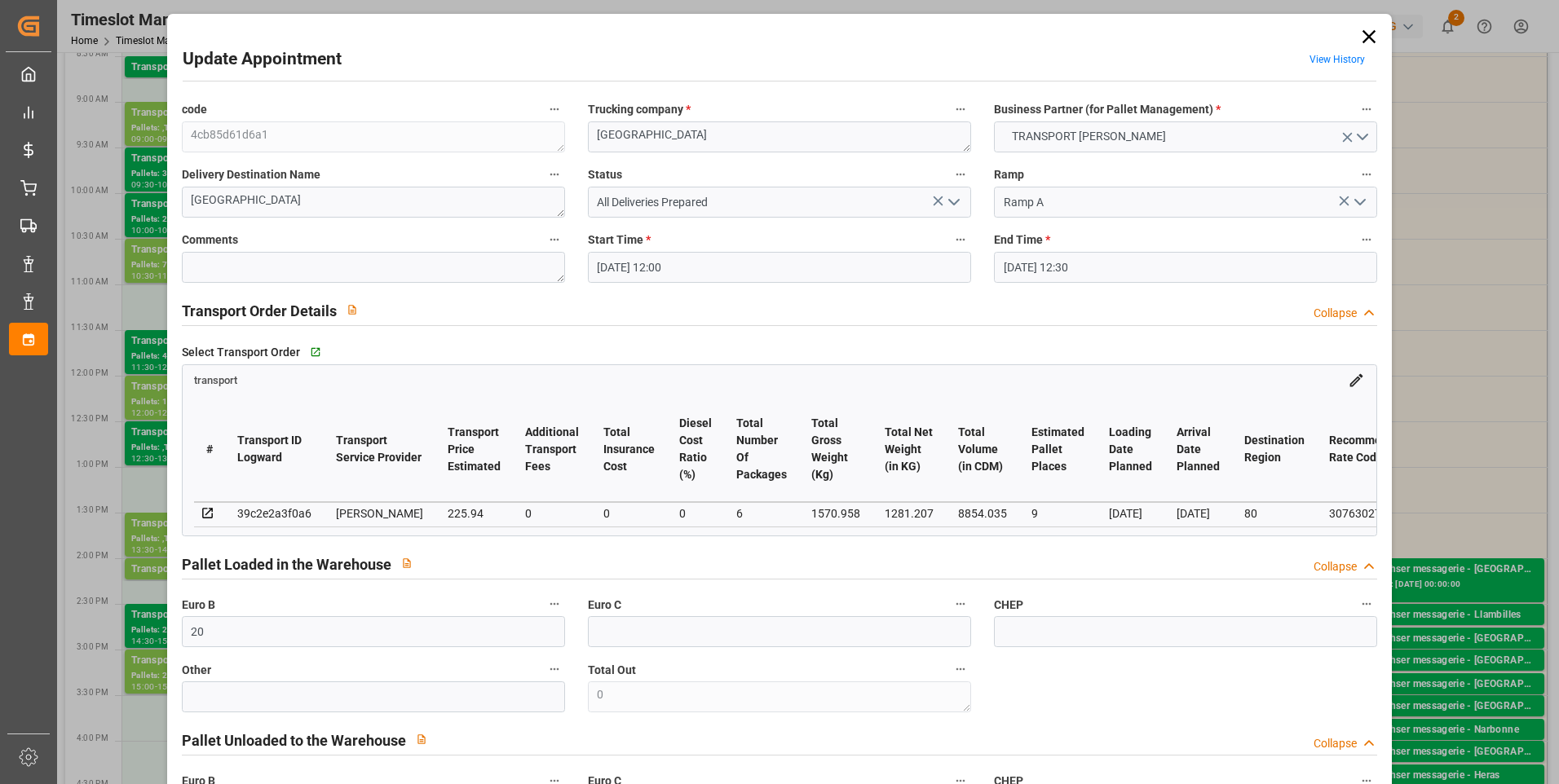
type input "9"
click at [955, 204] on icon "open menu" at bounding box center [954, 202] width 19 height 19
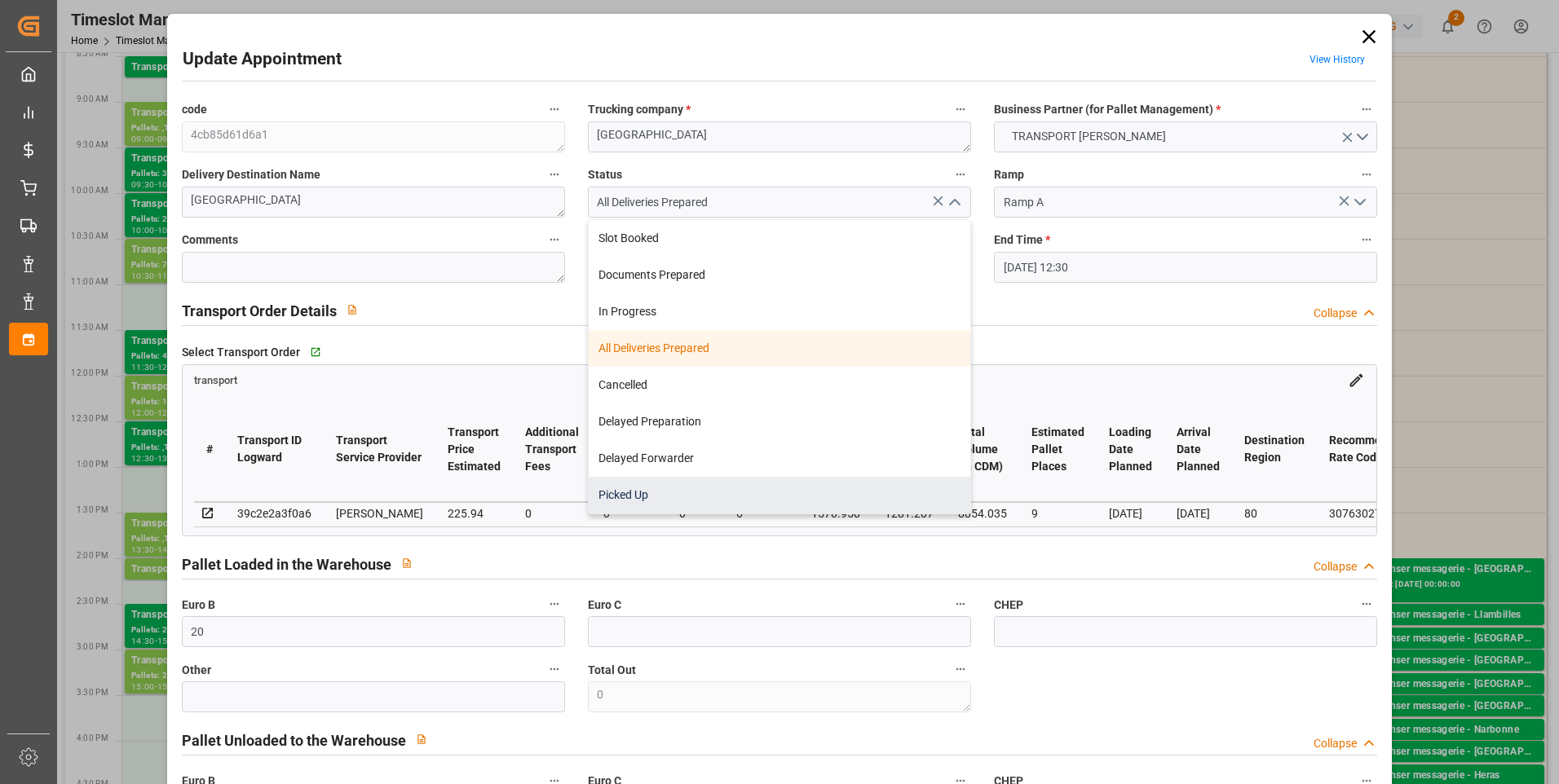
click at [637, 489] on div "Picked Up" at bounding box center [779, 495] width 382 height 37
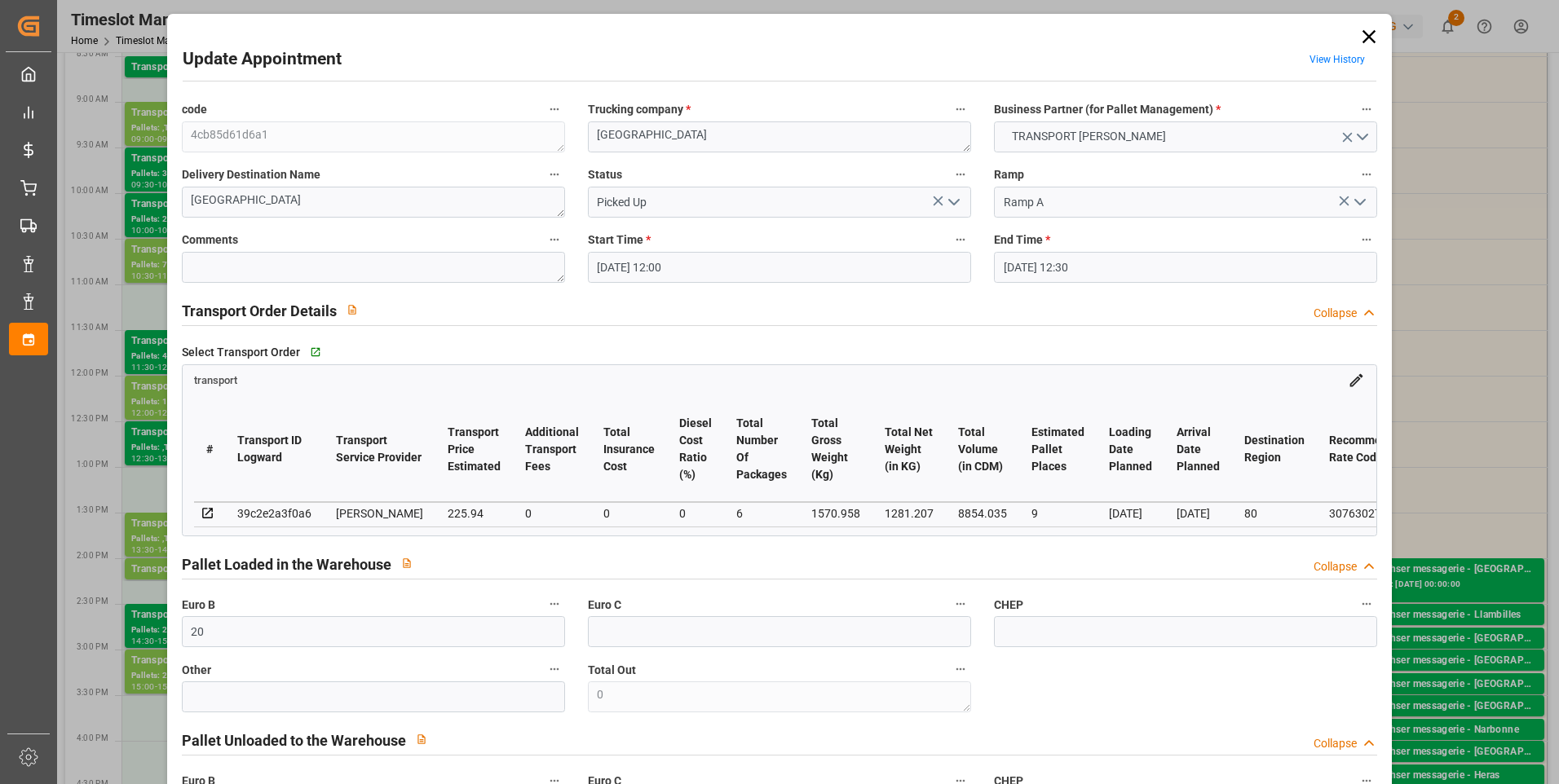
type input "Picked Up"
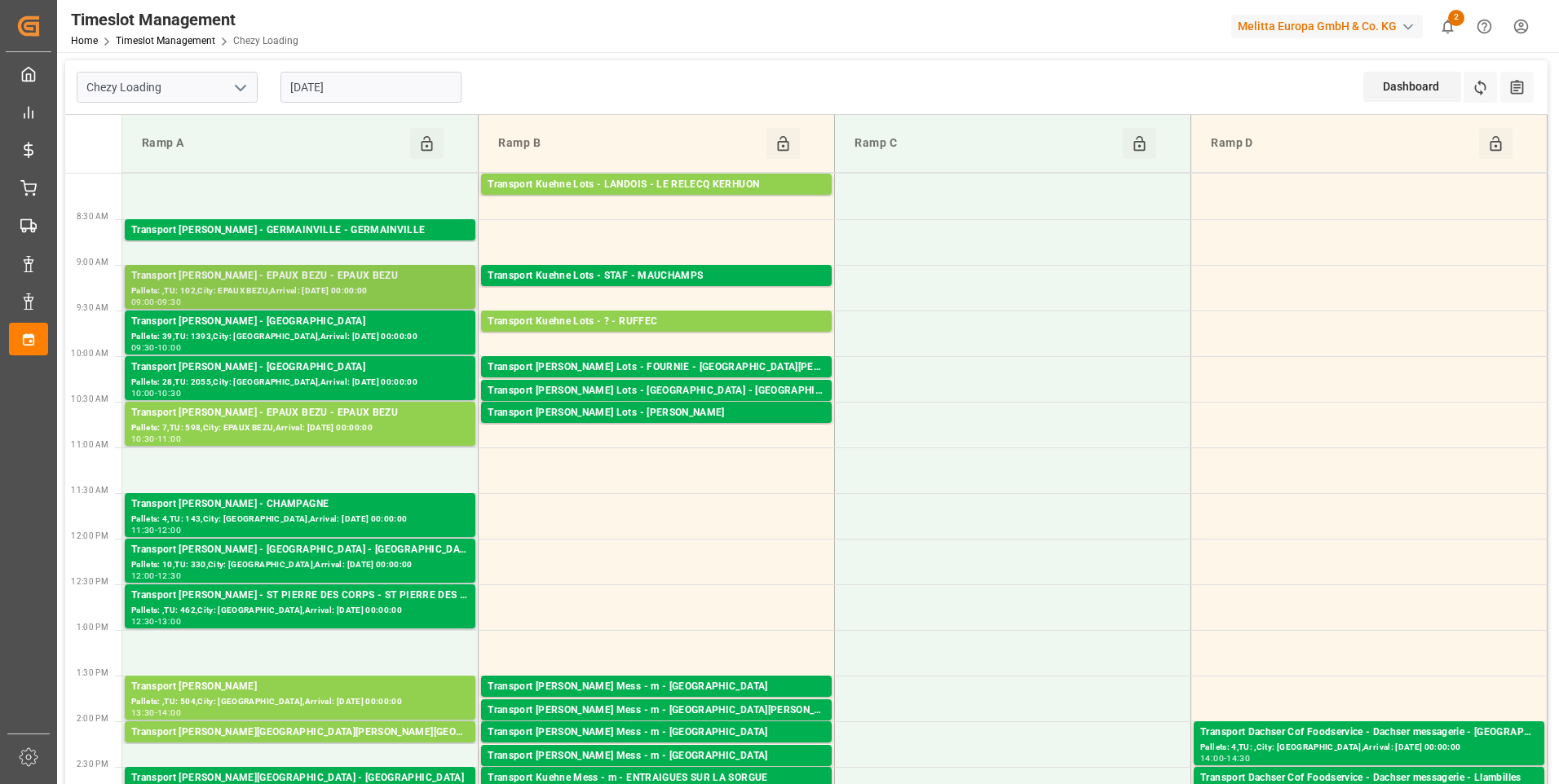
click at [271, 272] on div "Transport [PERSON_NAME] - EPAUX BEZU - EPAUX BEZU" at bounding box center [300, 276] width 338 height 17
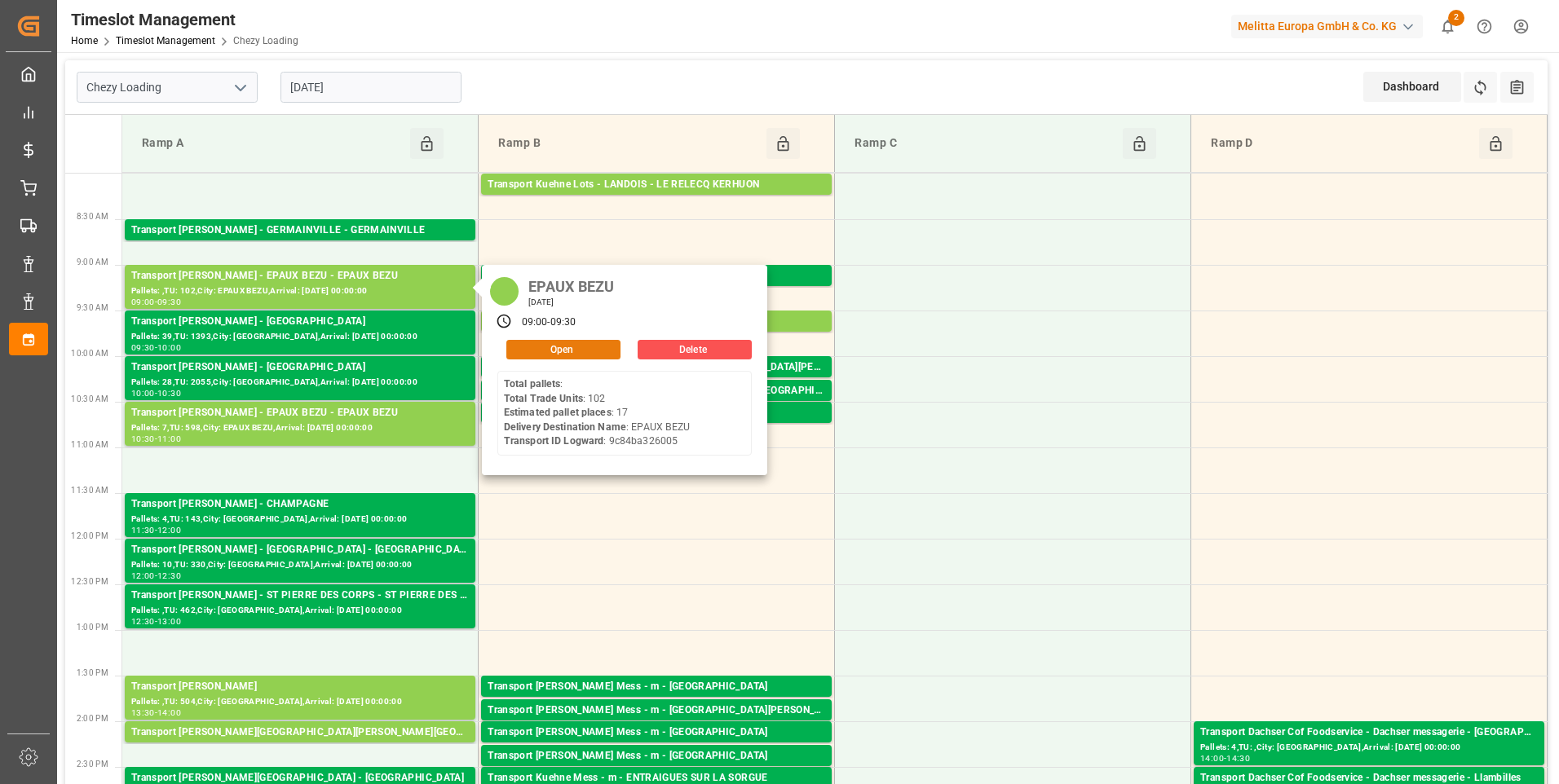
click at [576, 349] on button "Open" at bounding box center [563, 349] width 114 height 19
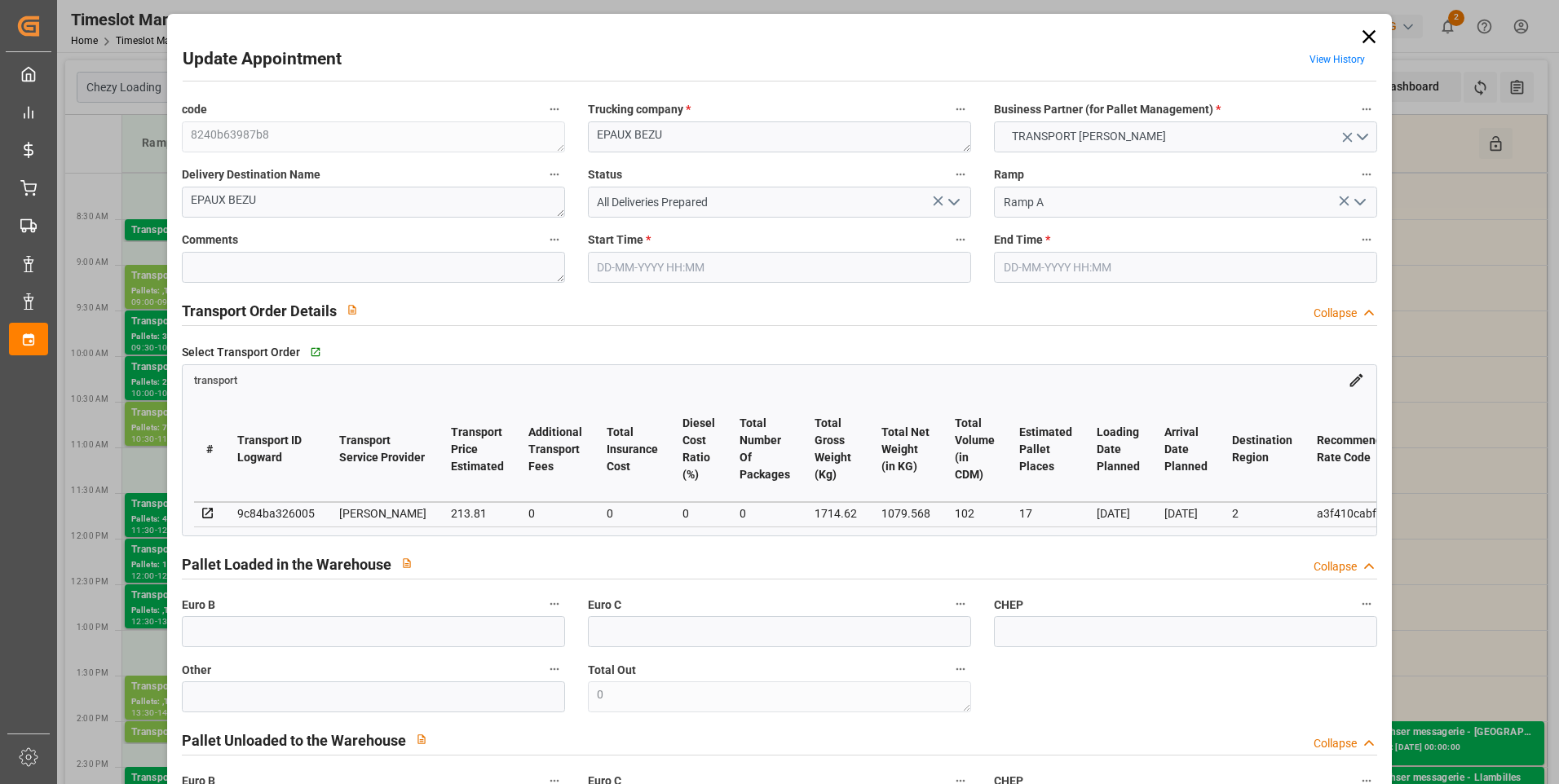
type input "17"
type input "213.81"
type input "0"
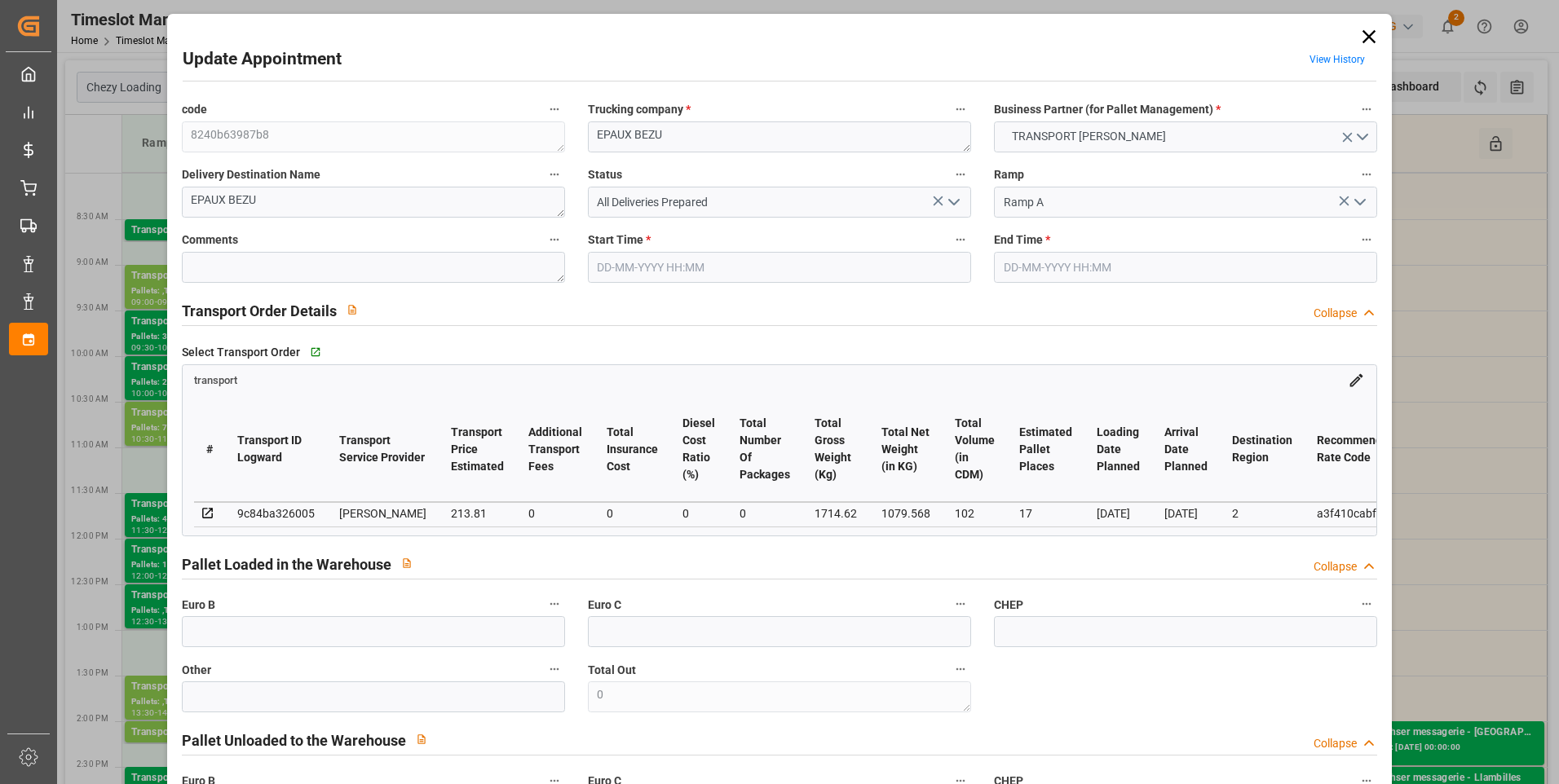
type input "205.1507"
type input "-8.6593"
type input "0"
type input "1079.568"
type input "2125"
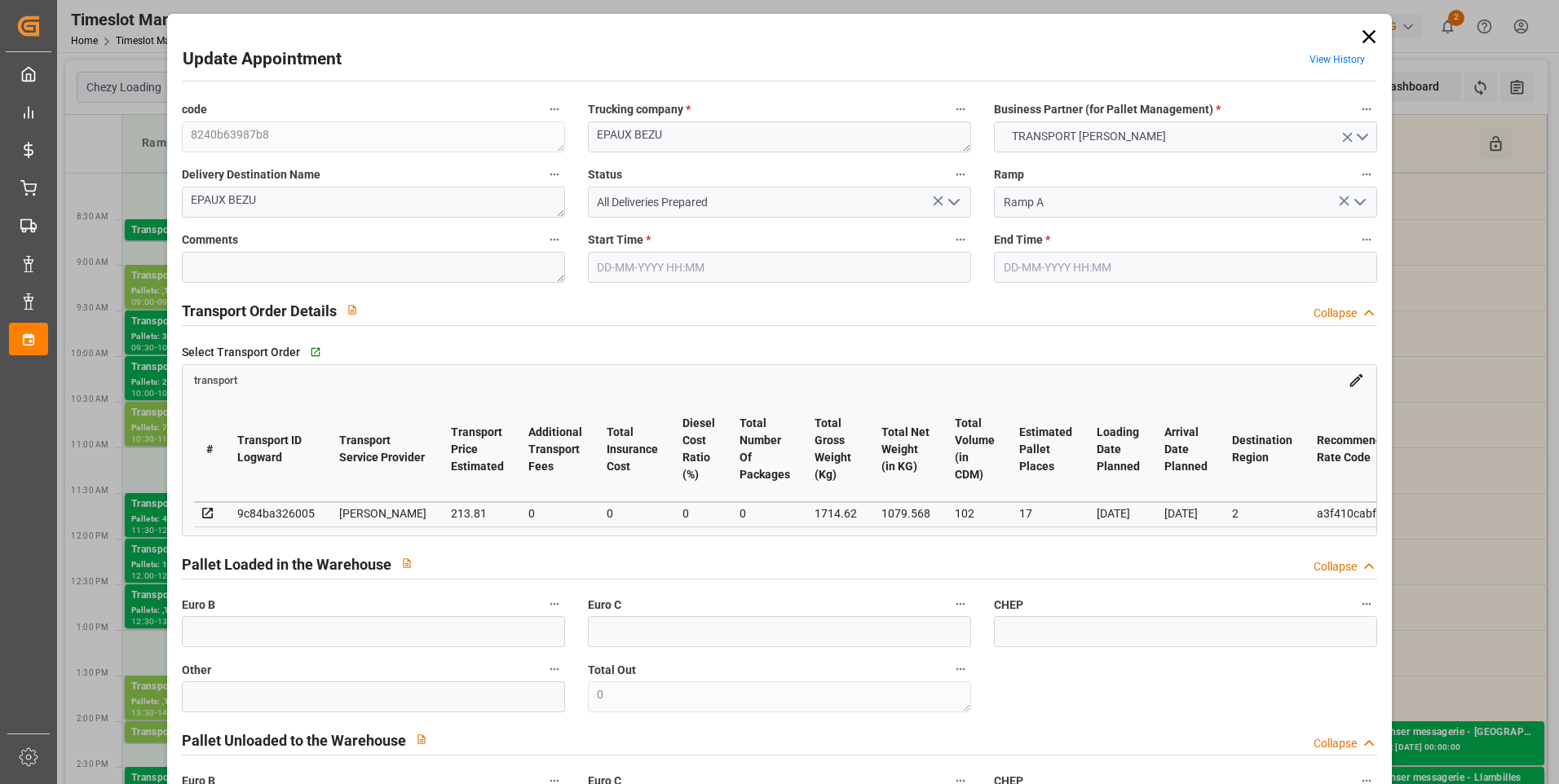
type input "102"
type input "2"
type input "0"
type input "102"
type input "17"
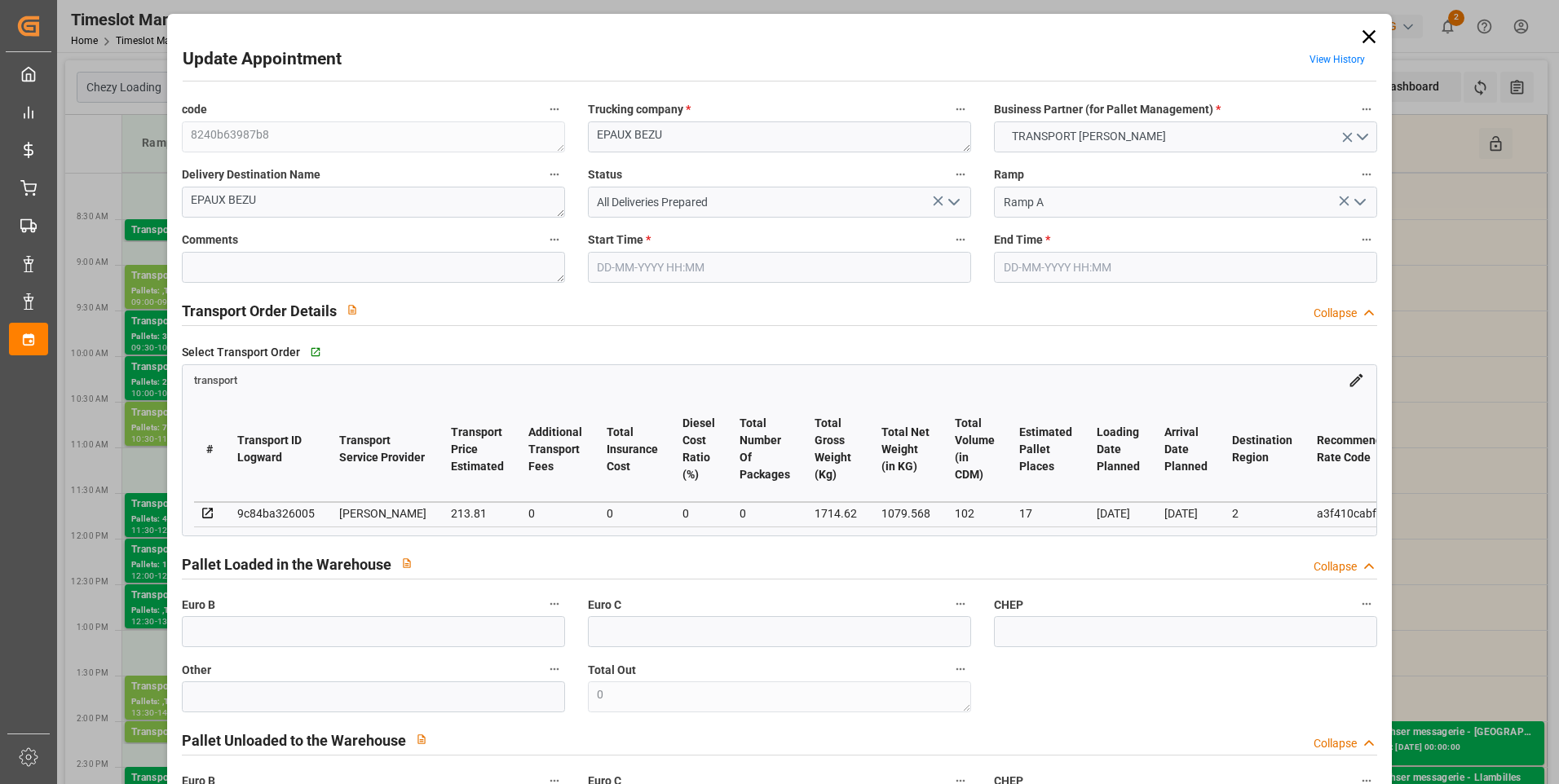
type input "101"
type input "1714.62"
type input "0"
type input "4710.8598"
type input "0"
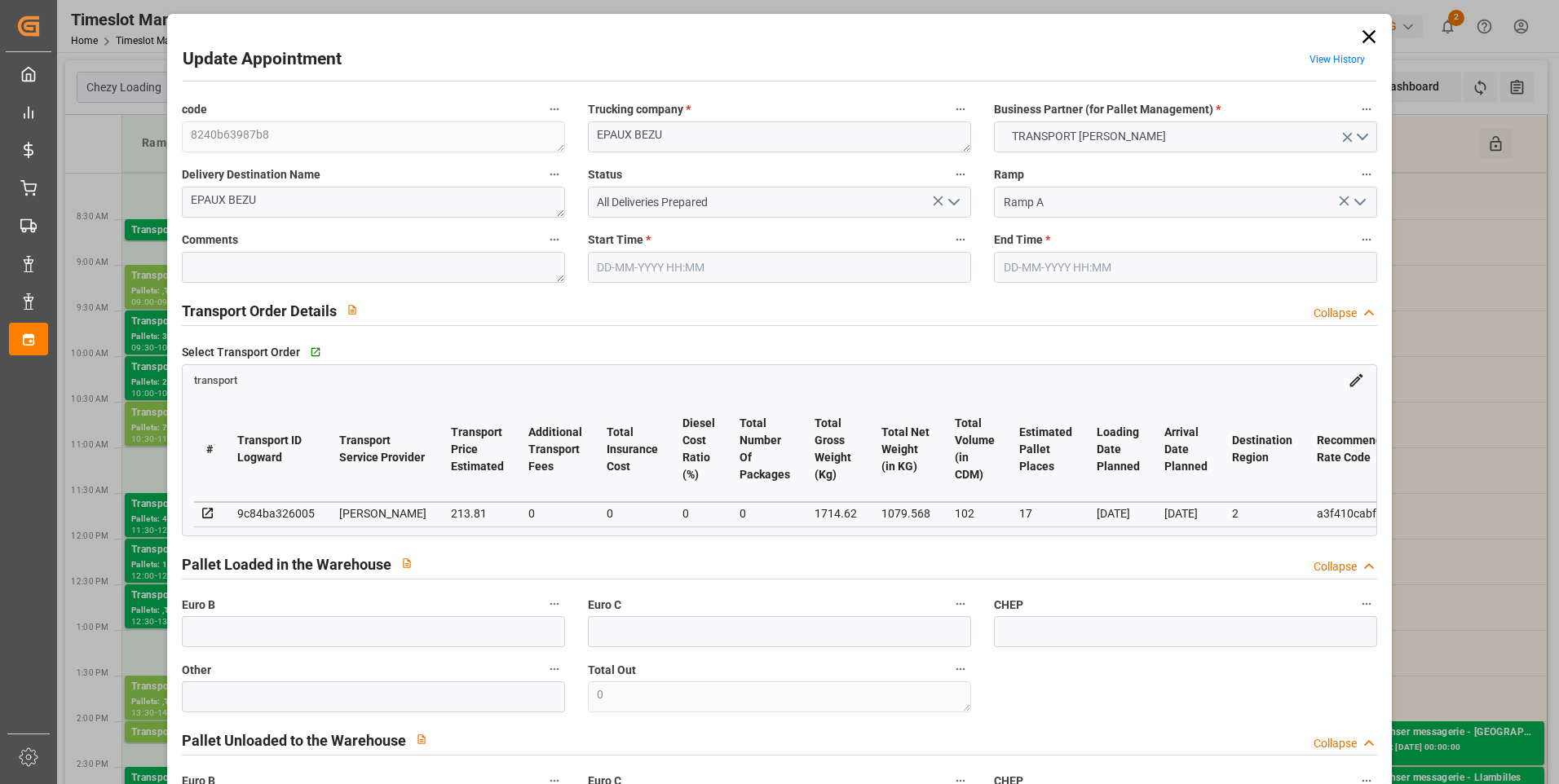
type input "0"
type input "21"
type input "35"
type input "27-08-2025 09:00"
type input "27-08-2025 09:30"
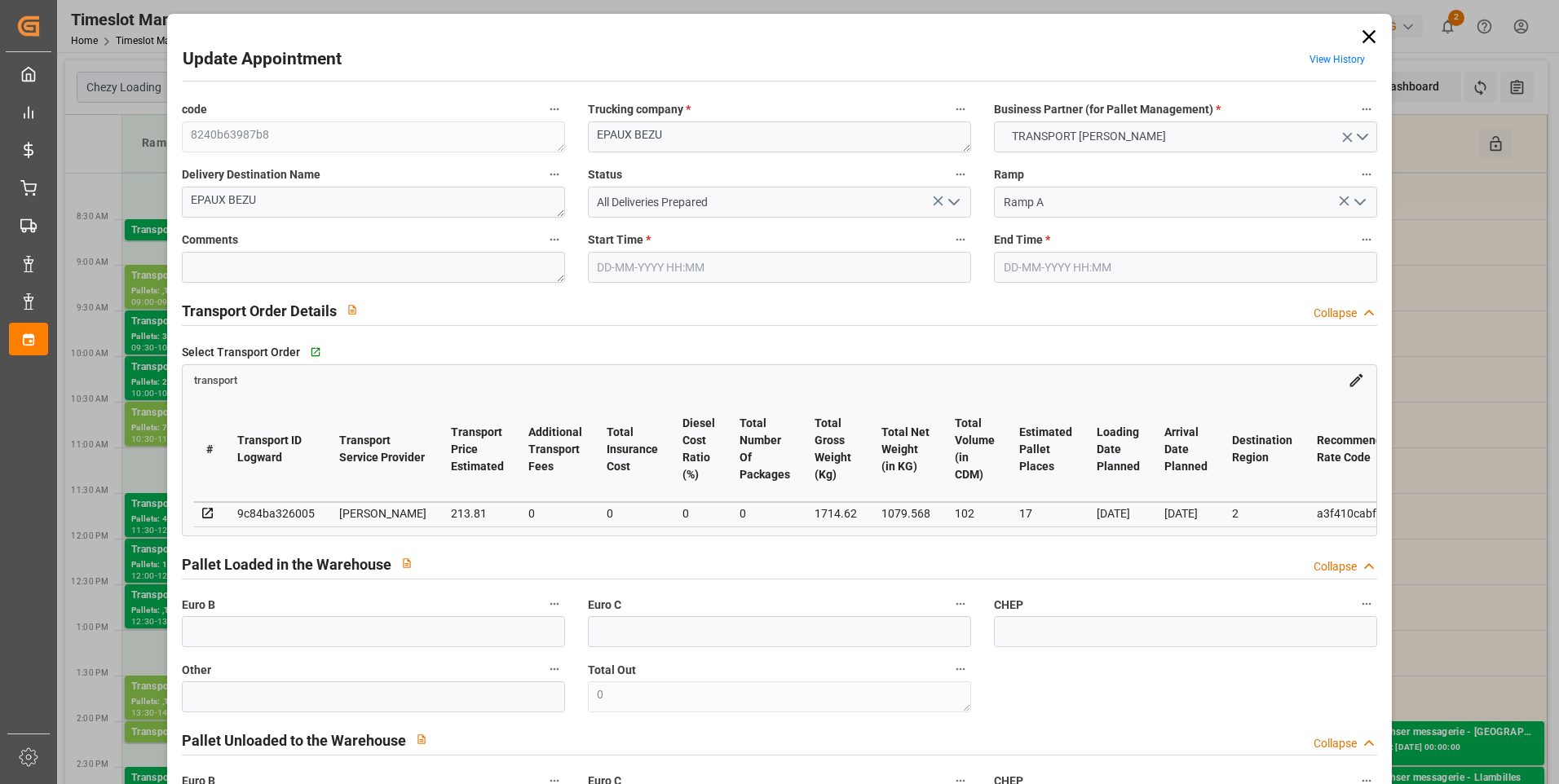
type input "21-08-2025 16:23"
type input "21-08-2025 11:45"
type input "[DATE]"
click at [1359, 33] on icon at bounding box center [1369, 37] width 23 height 23
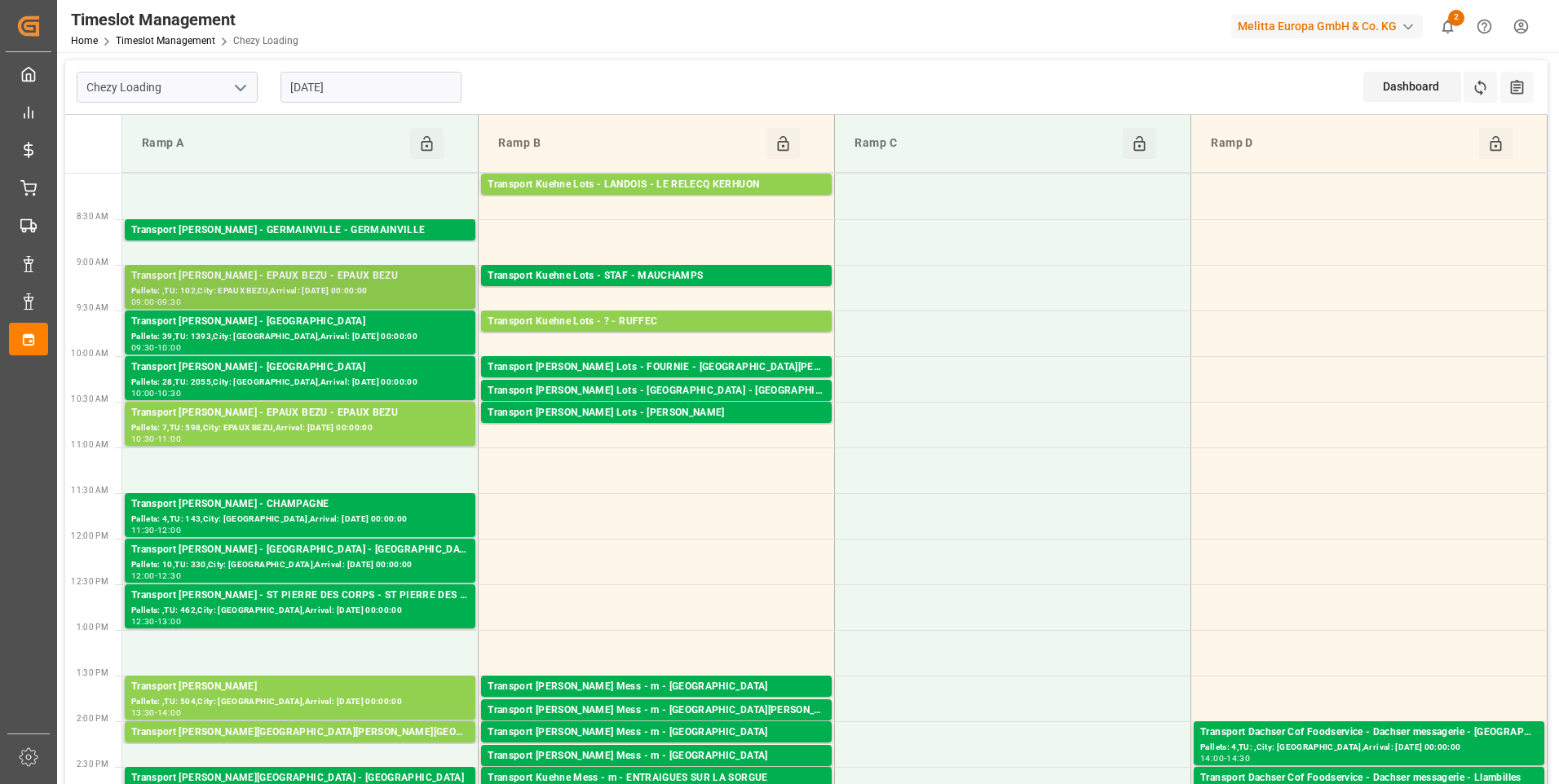
click at [348, 294] on div "Pallets: ,TU: 102,City: EPAUX BEZU,Arrival: 2025-08-28 00:00:00" at bounding box center [300, 292] width 338 height 14
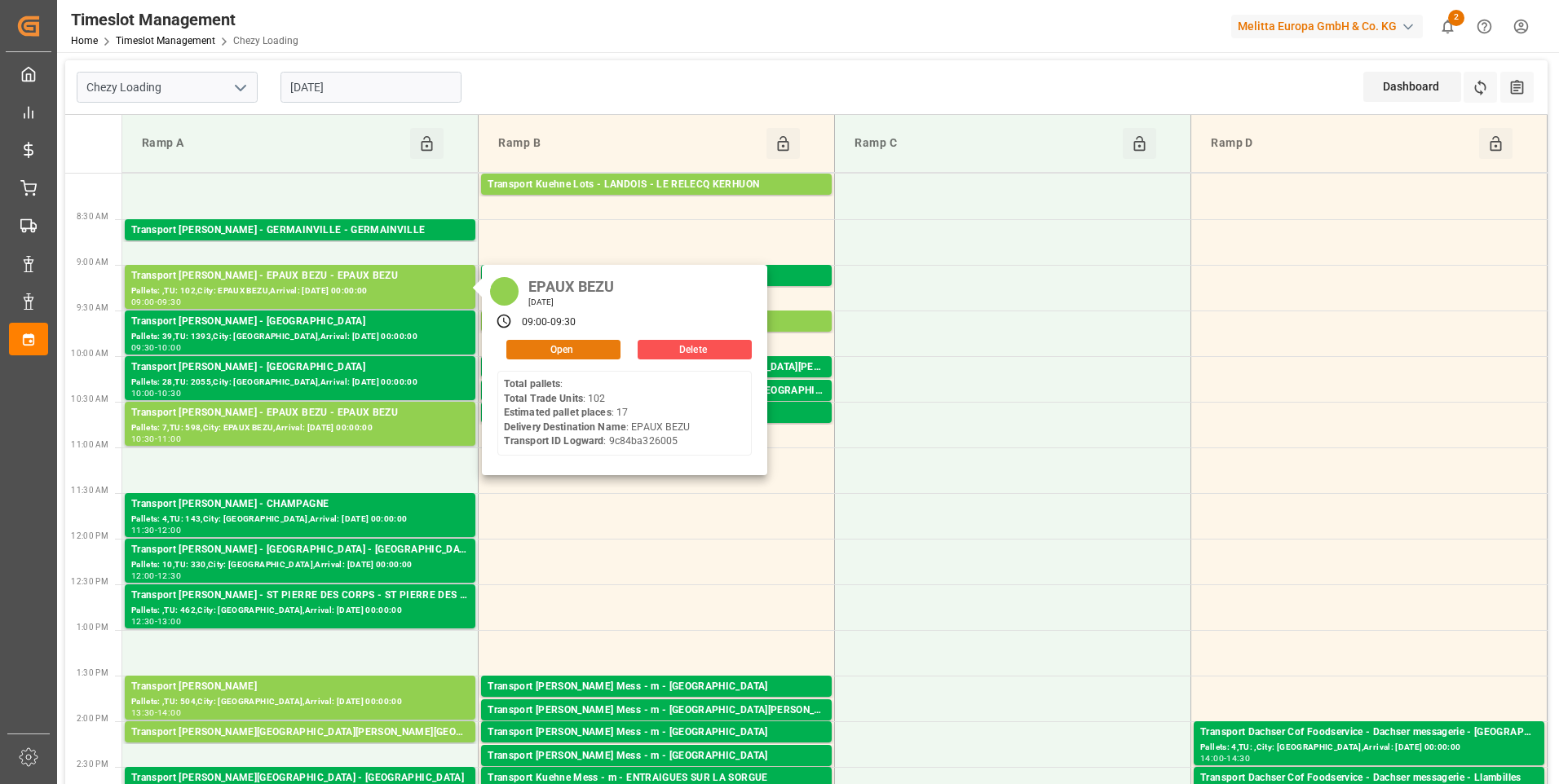
click at [520, 349] on button "Open" at bounding box center [563, 349] width 114 height 19
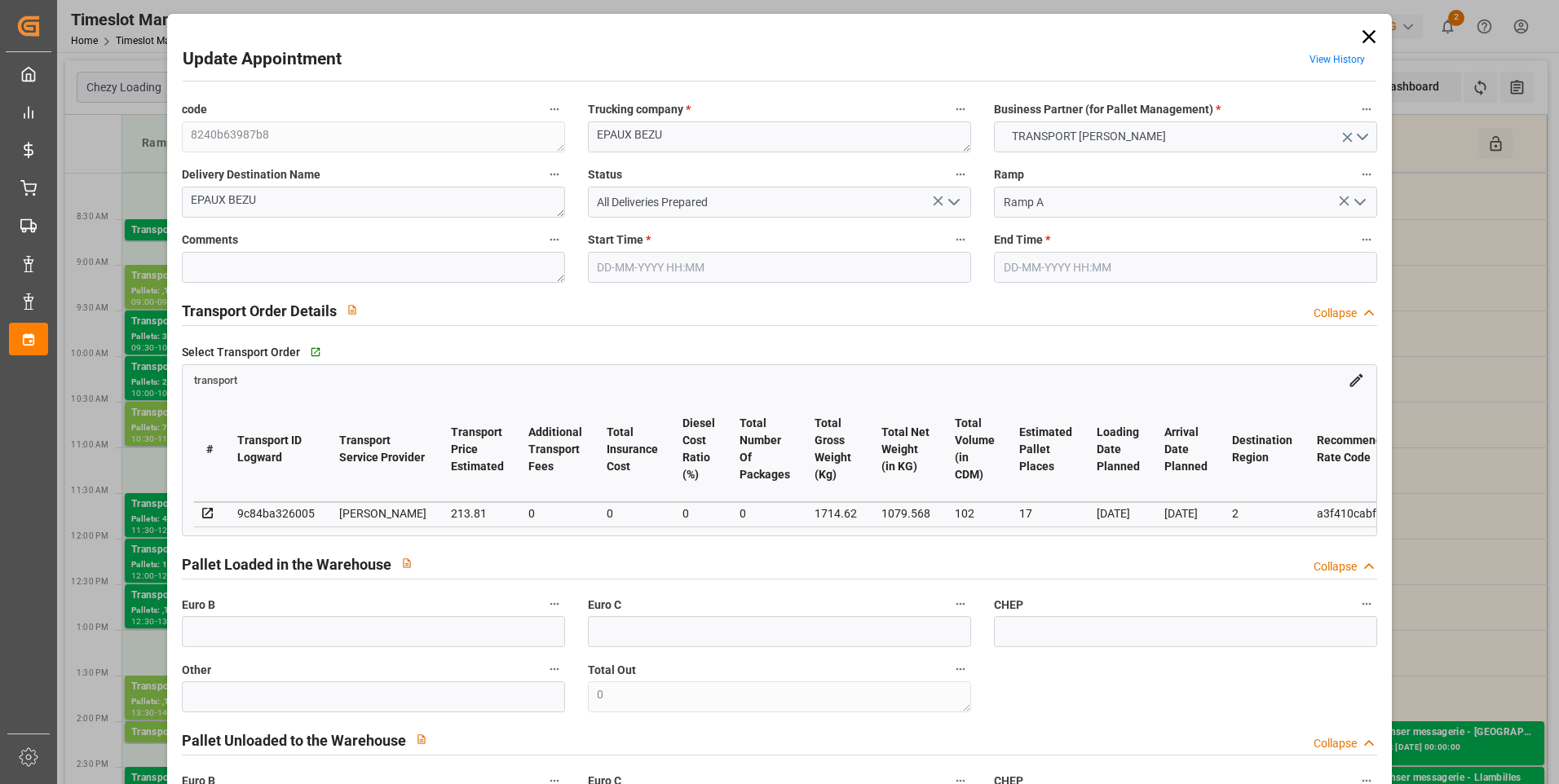
type input "17"
type input "213.81"
type input "0"
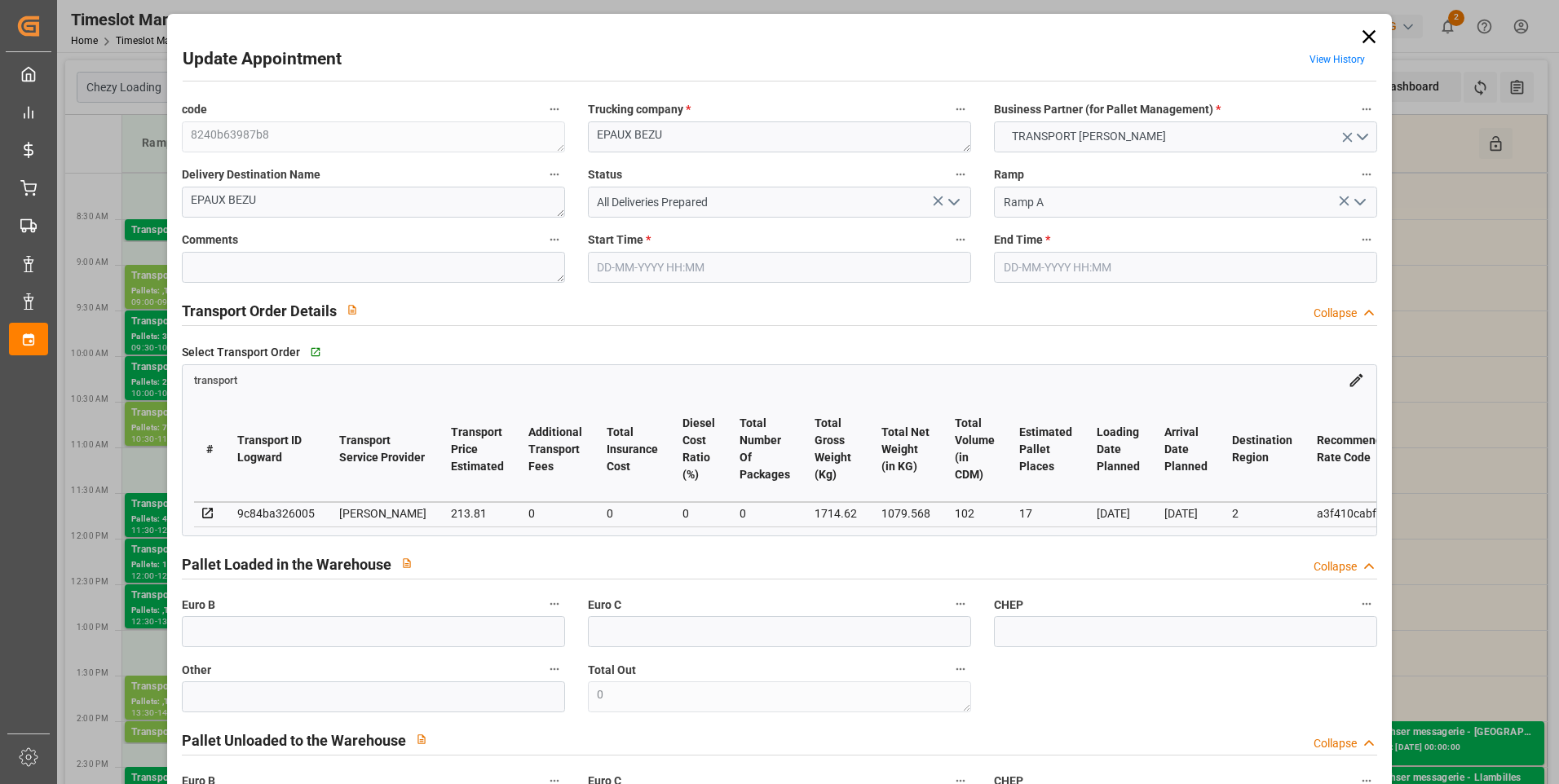
type input "205.1507"
type input "-8.6593"
type input "0"
type input "1079.568"
type input "2125"
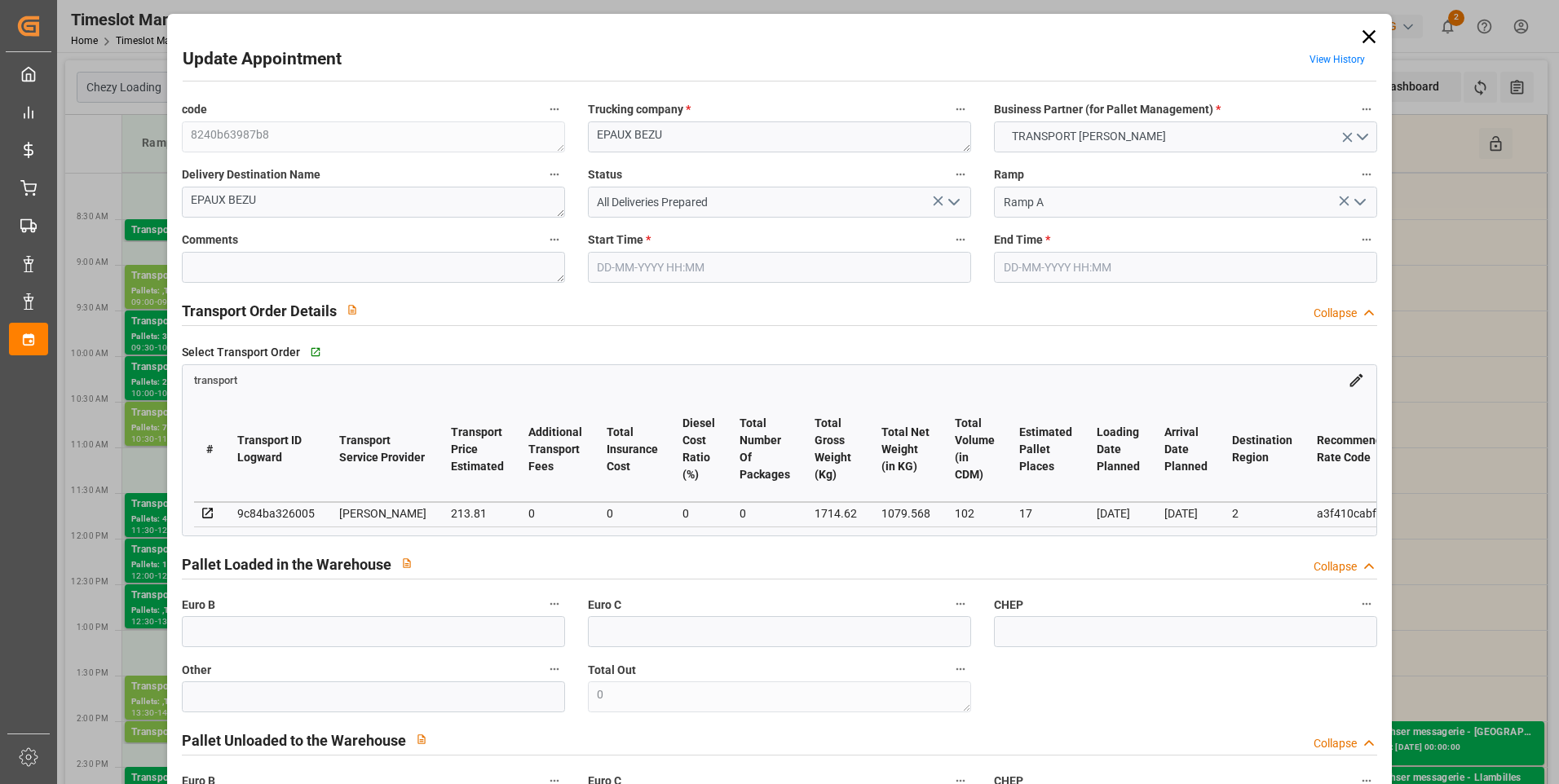
type input "102"
type input "2"
type input "0"
type input "102"
type input "17"
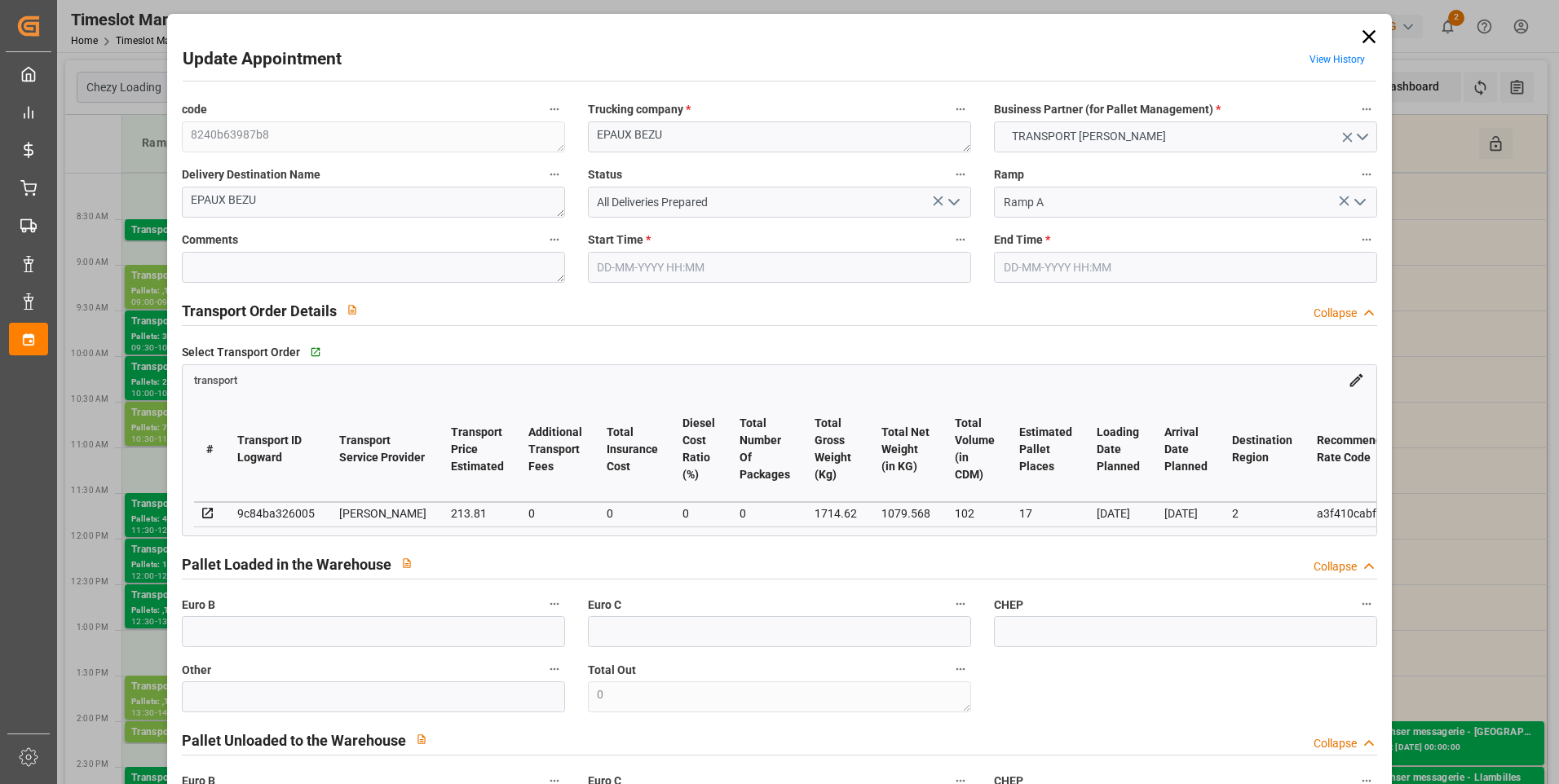
type input "101"
type input "1714.62"
type input "0"
type input "4710.8598"
type input "0"
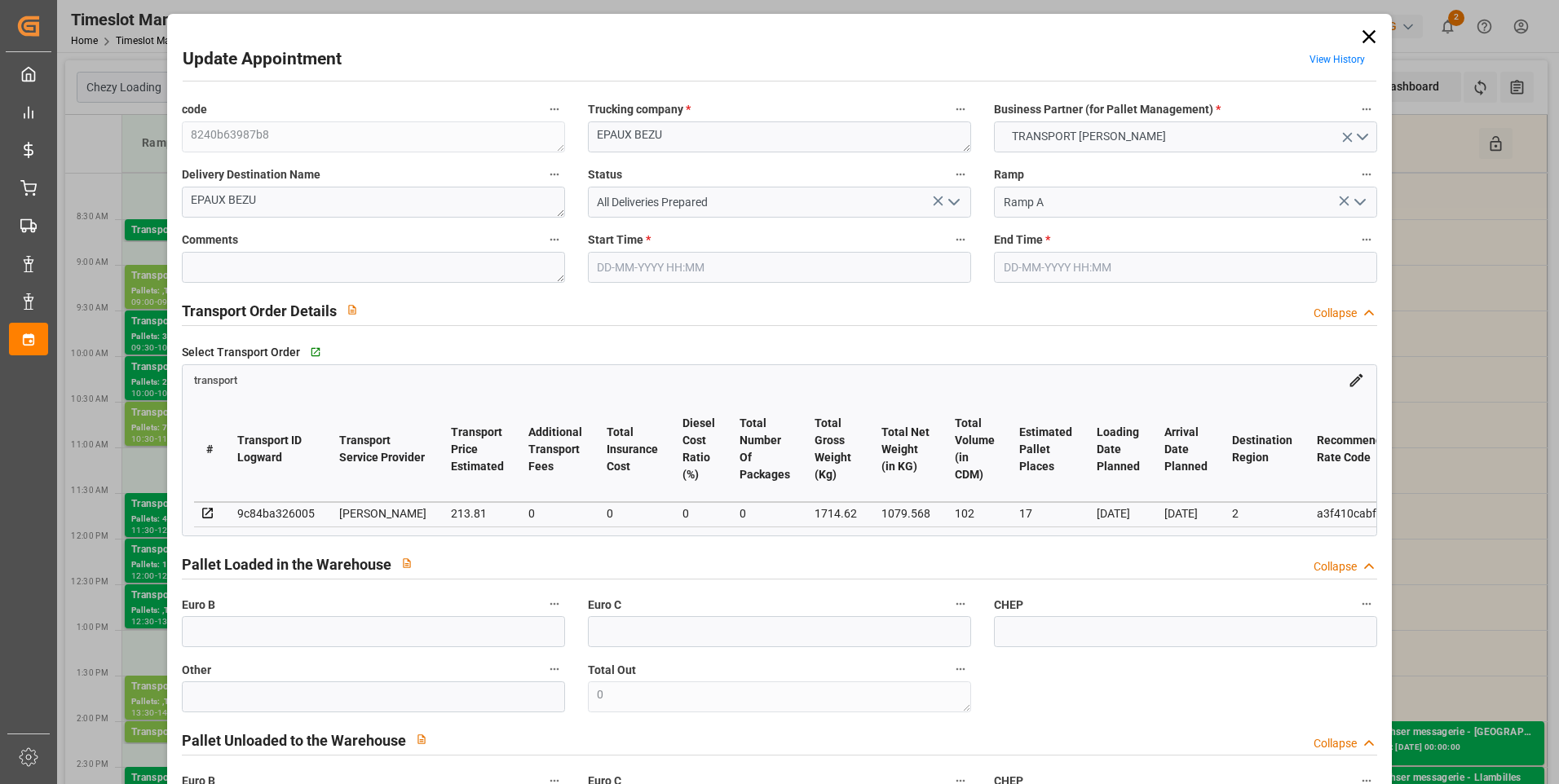
type input "0"
type input "21"
type input "35"
type input "27-08-2025 09:00"
type input "27-08-2025 09:30"
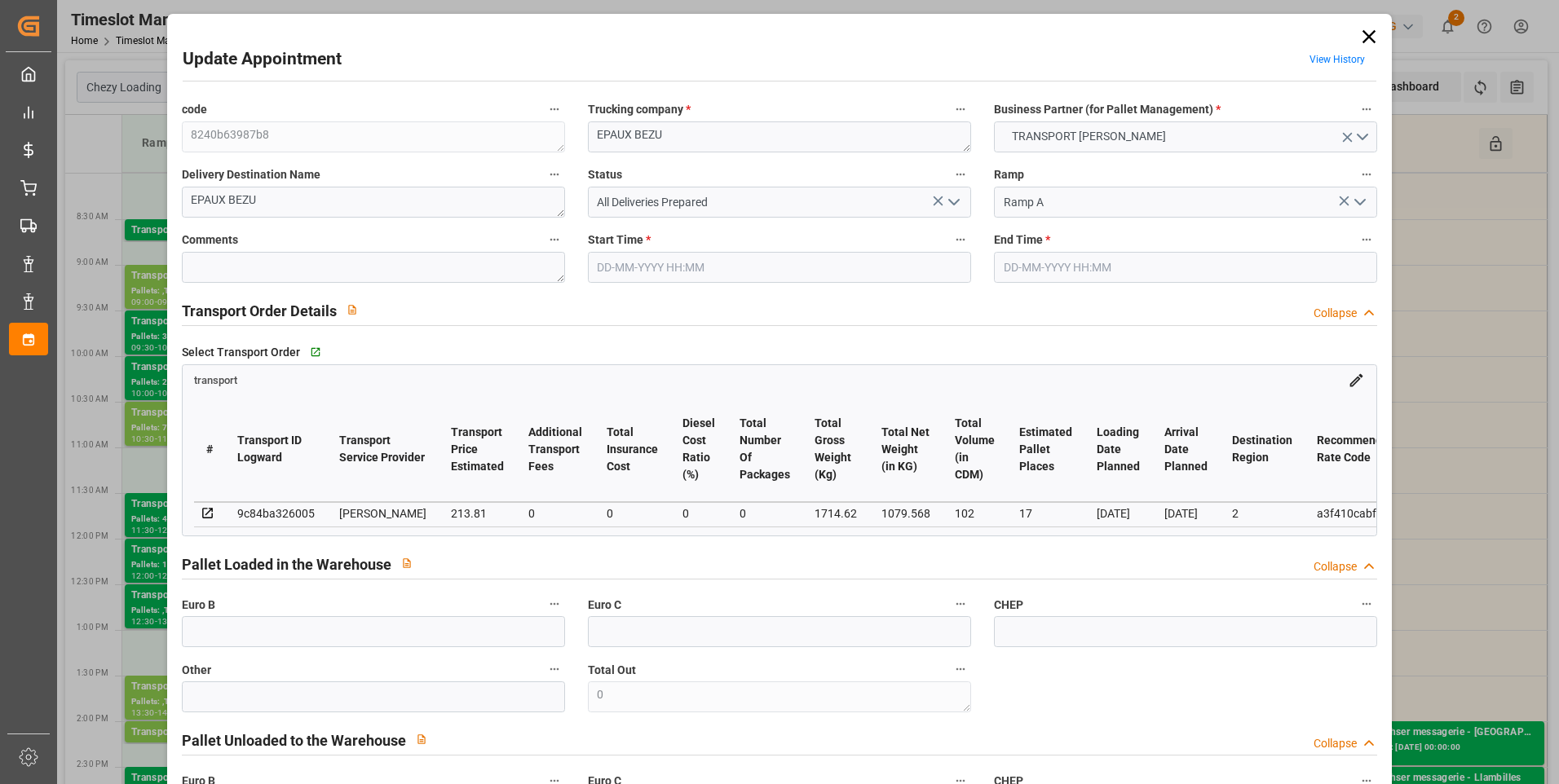
type input "21-08-2025 16:23"
type input "21-08-2025 11:45"
type input "[DATE]"
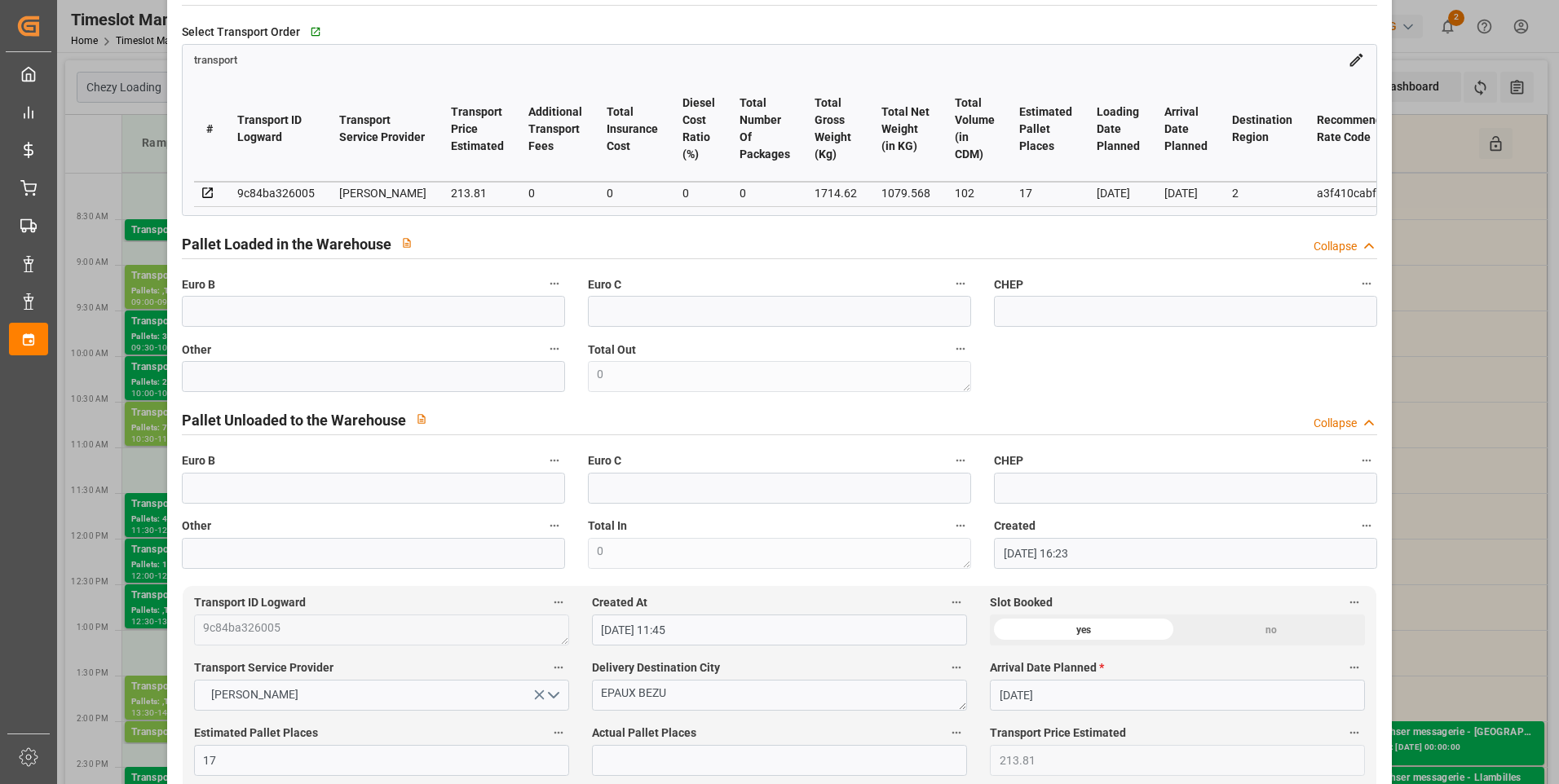
scroll to position [326, 0]
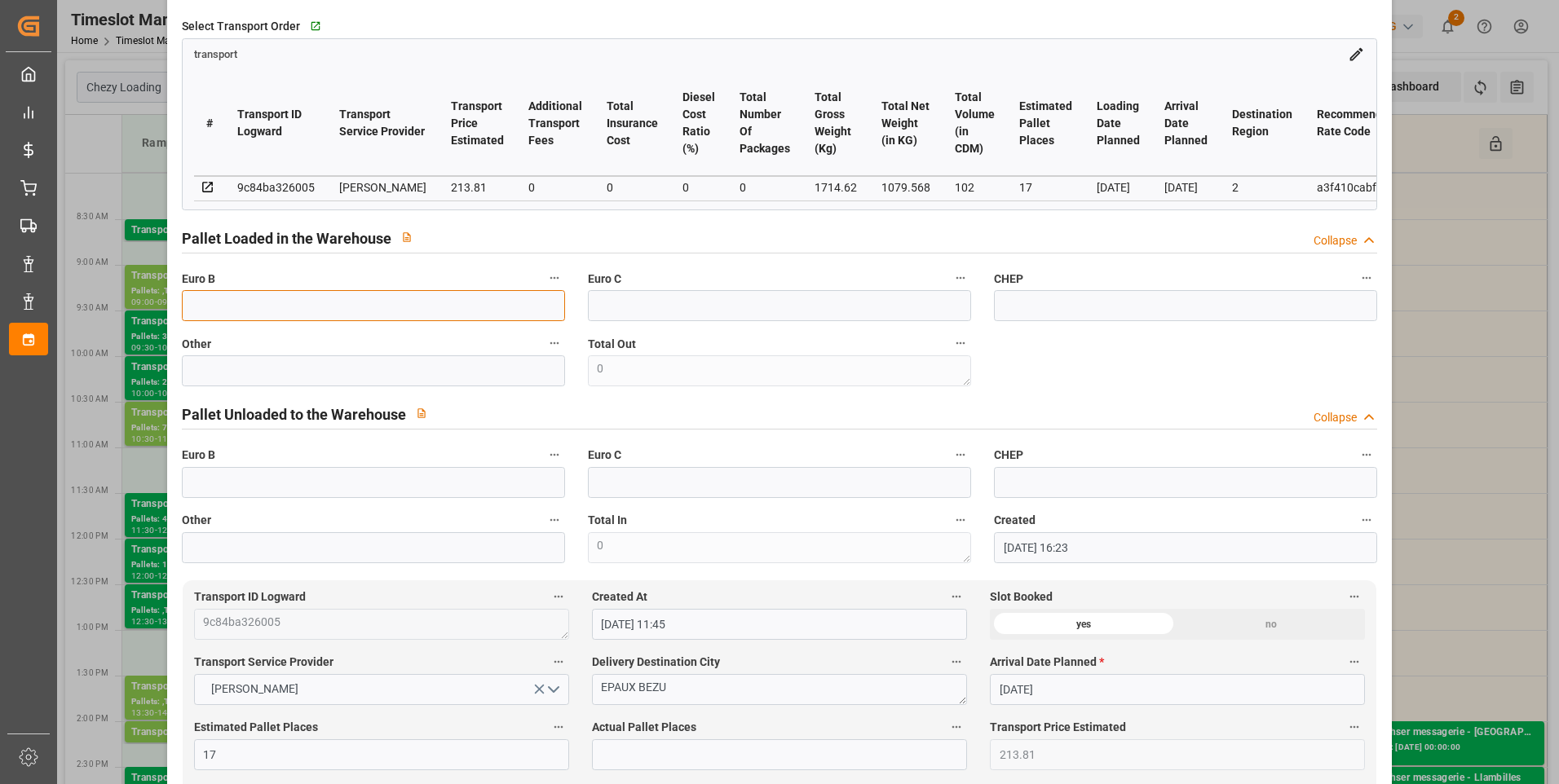
click at [203, 306] on input "text" at bounding box center [373, 305] width 383 height 31
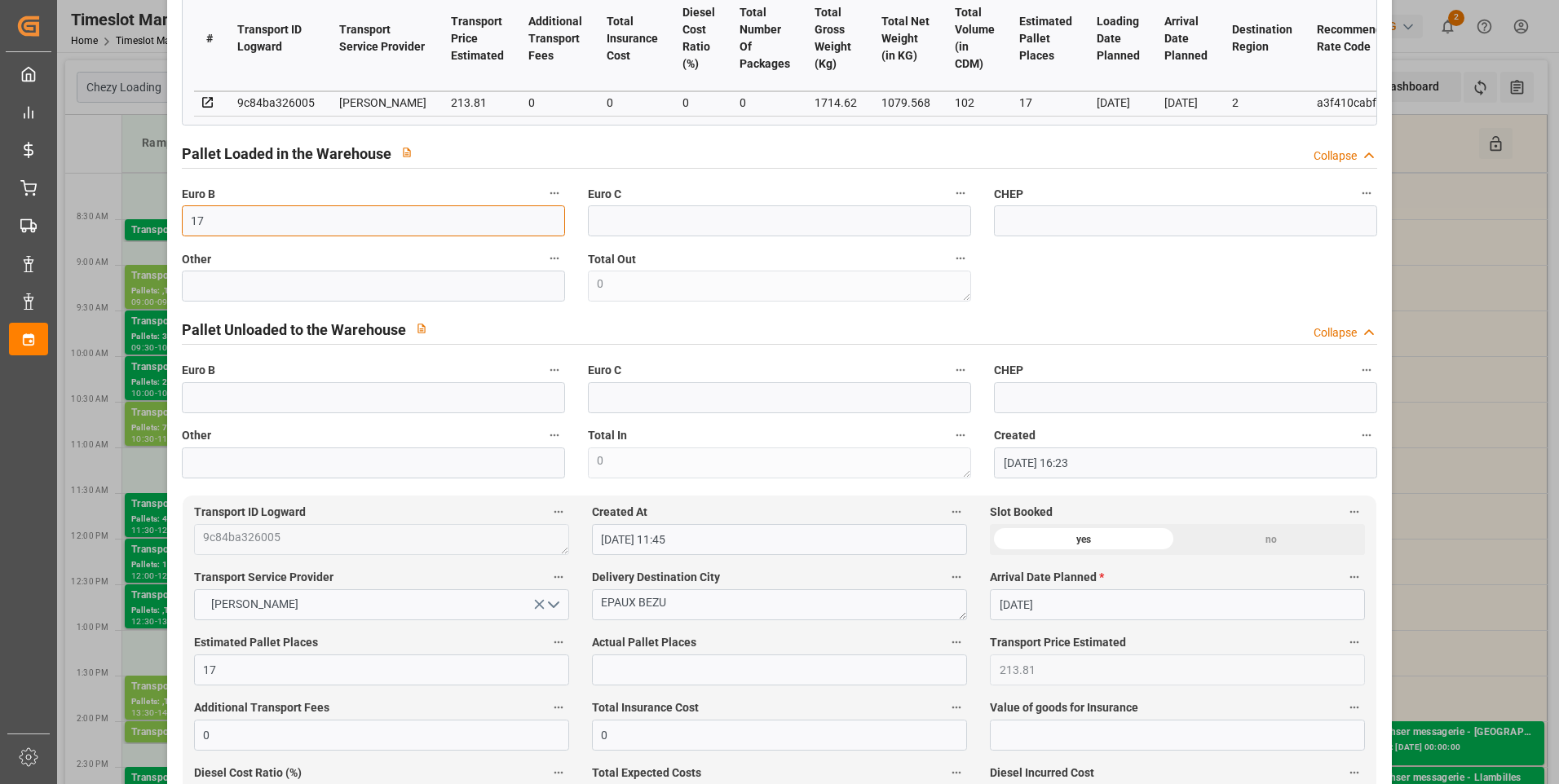
scroll to position [489, 0]
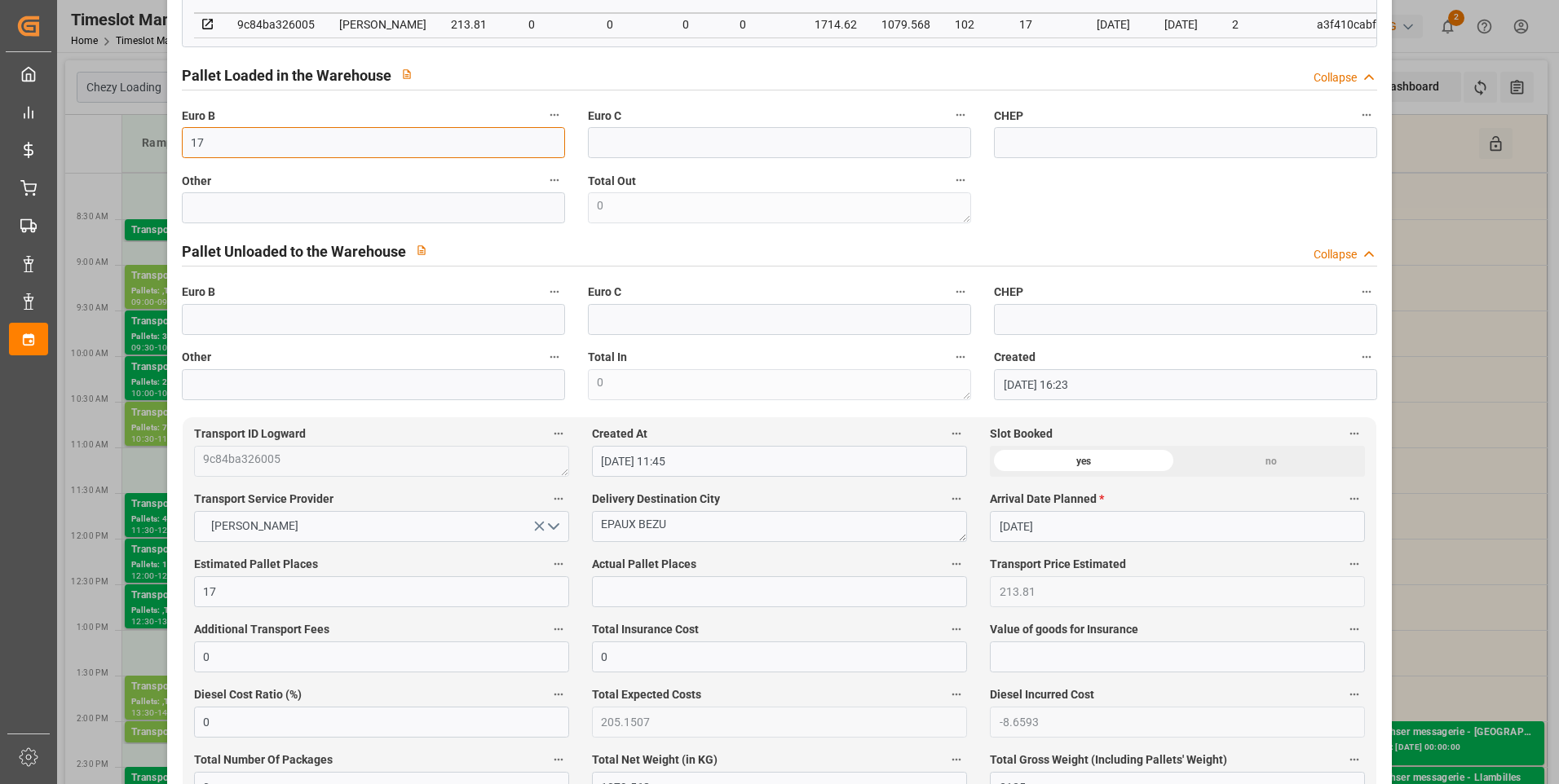
type input "17"
click at [681, 595] on input "text" at bounding box center [779, 591] width 375 height 31
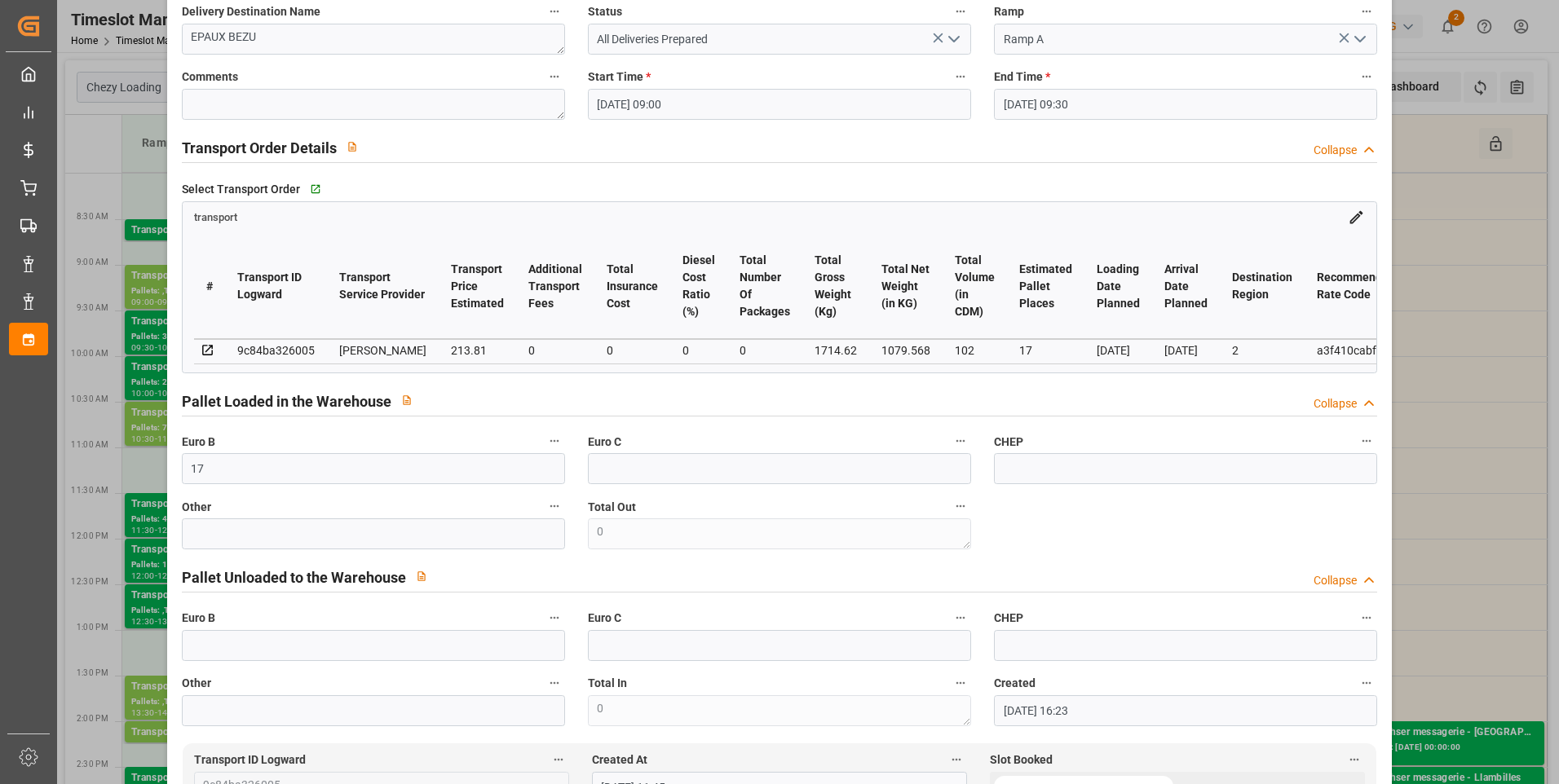
scroll to position [0, 0]
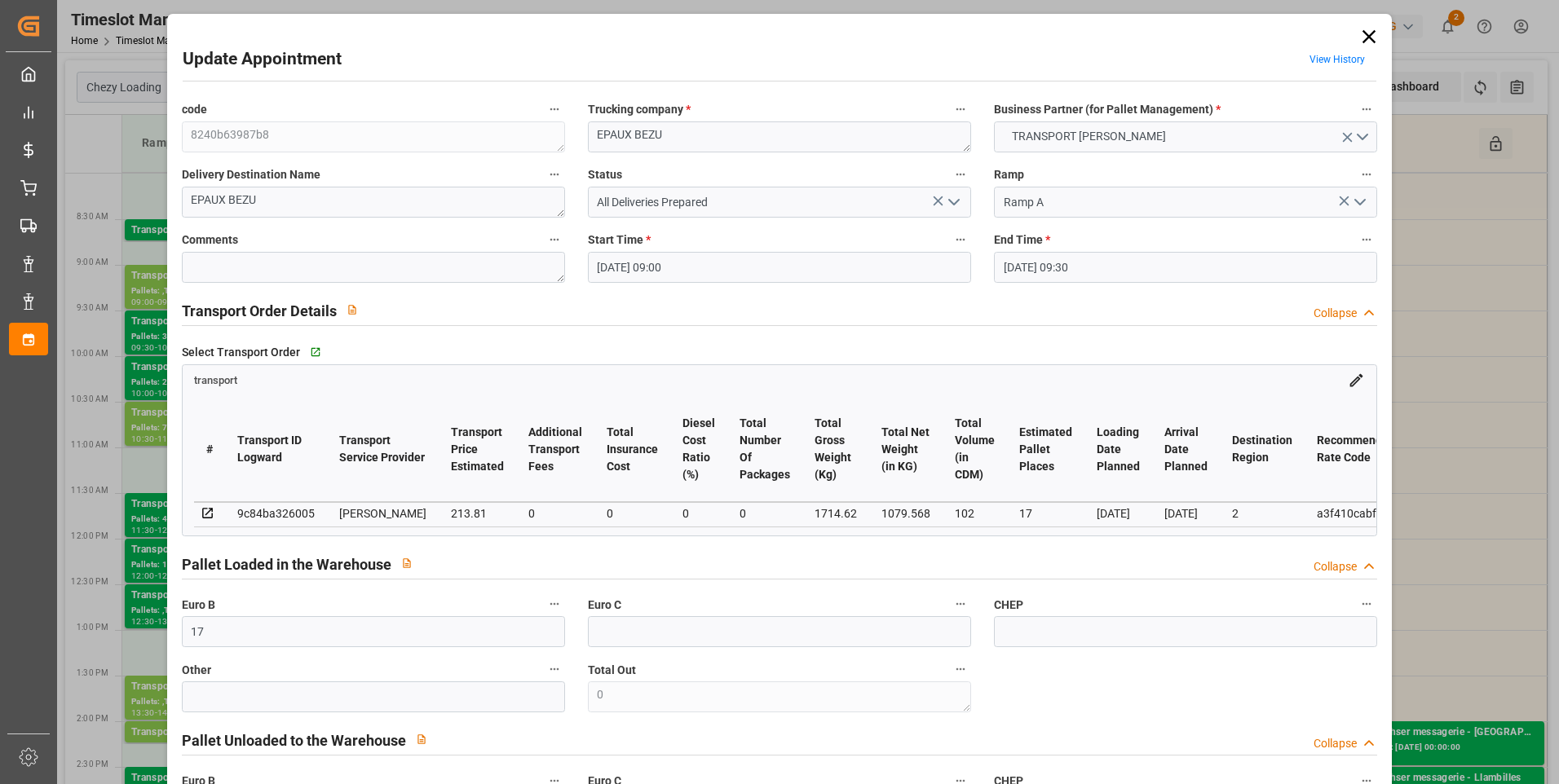
type input "17"
click at [955, 203] on icon "open menu" at bounding box center [954, 202] width 19 height 19
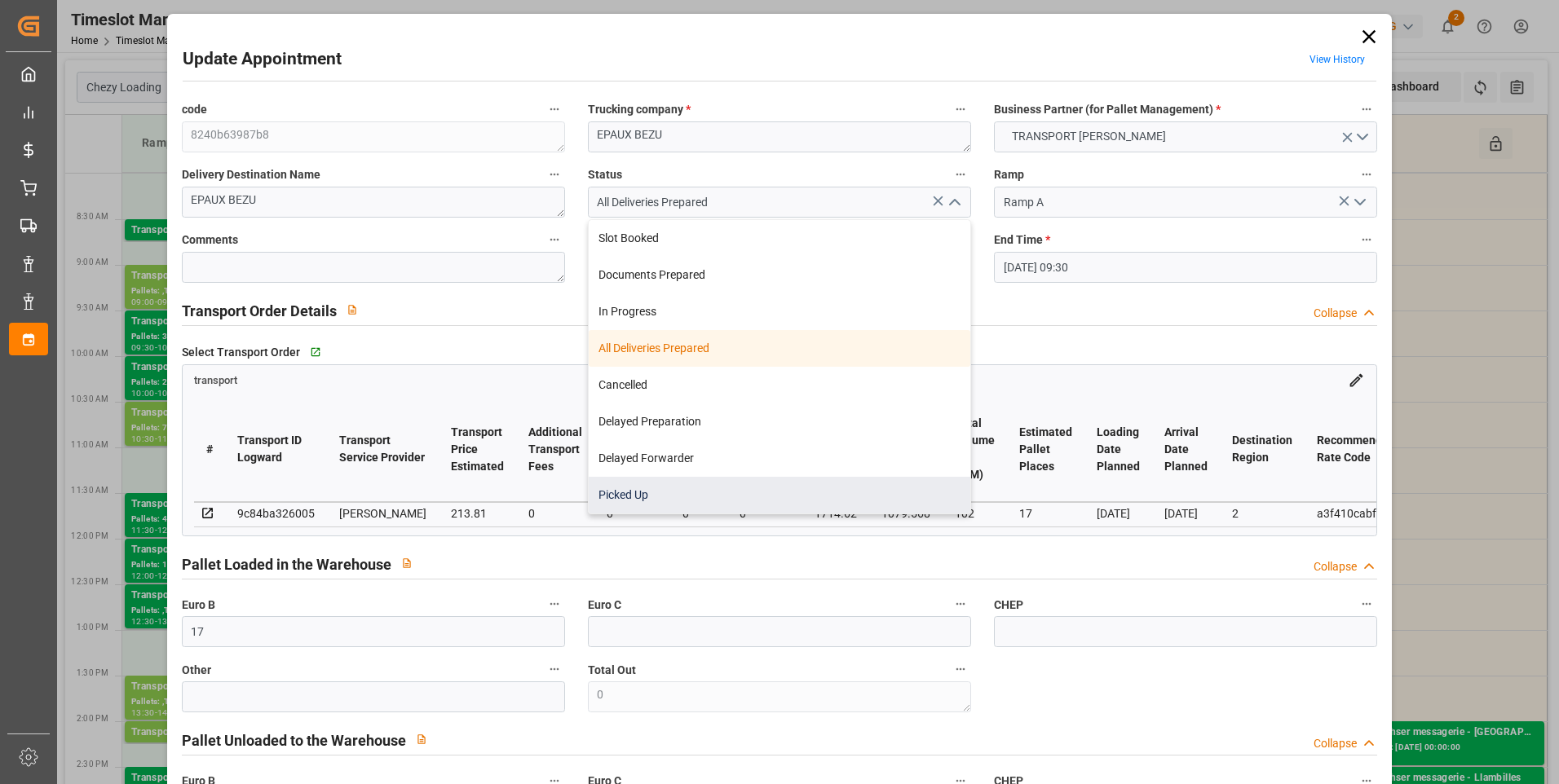
click at [654, 490] on div "Picked Up" at bounding box center [779, 495] width 382 height 37
type input "Picked Up"
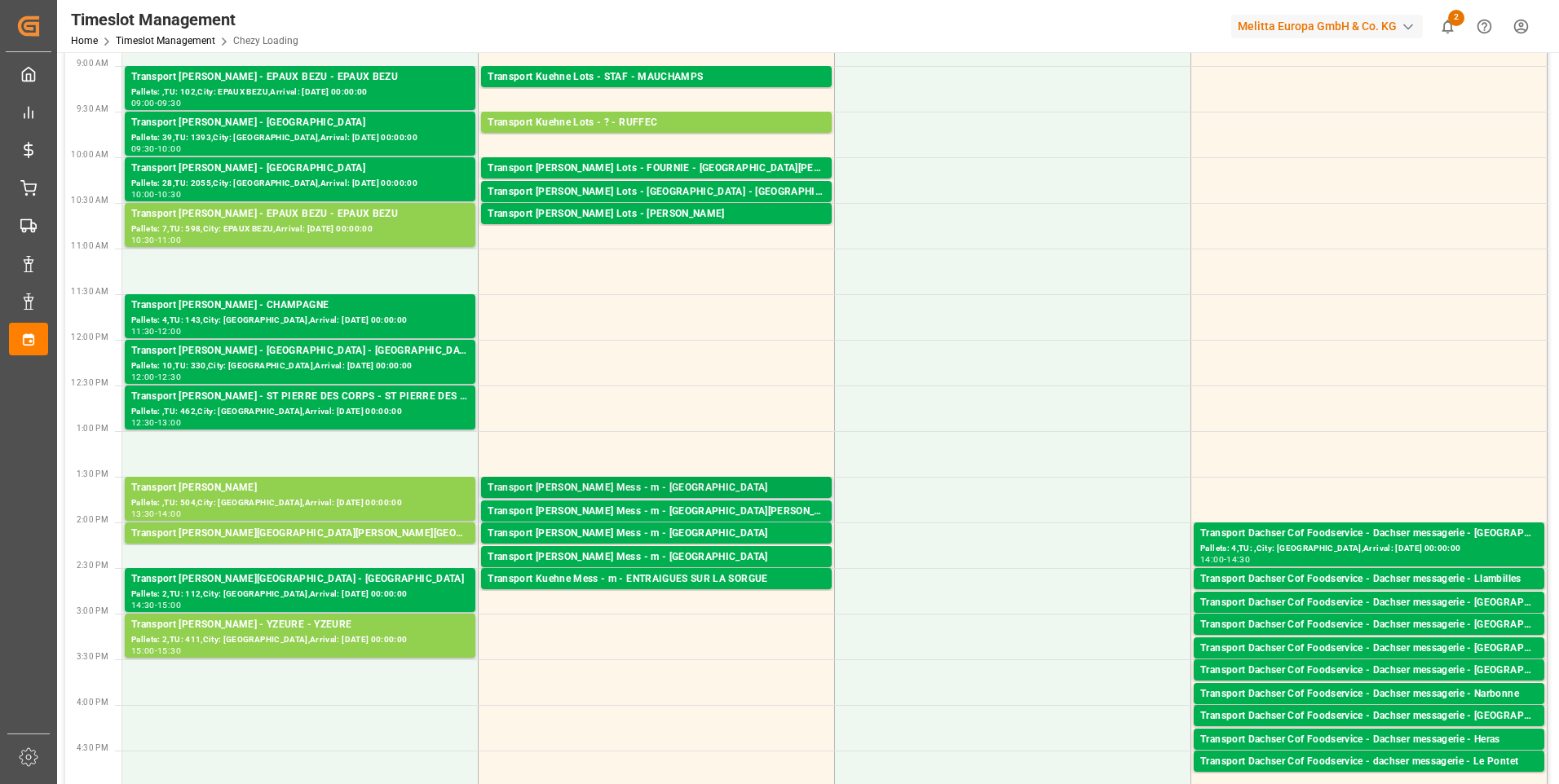
scroll to position [244, 0]
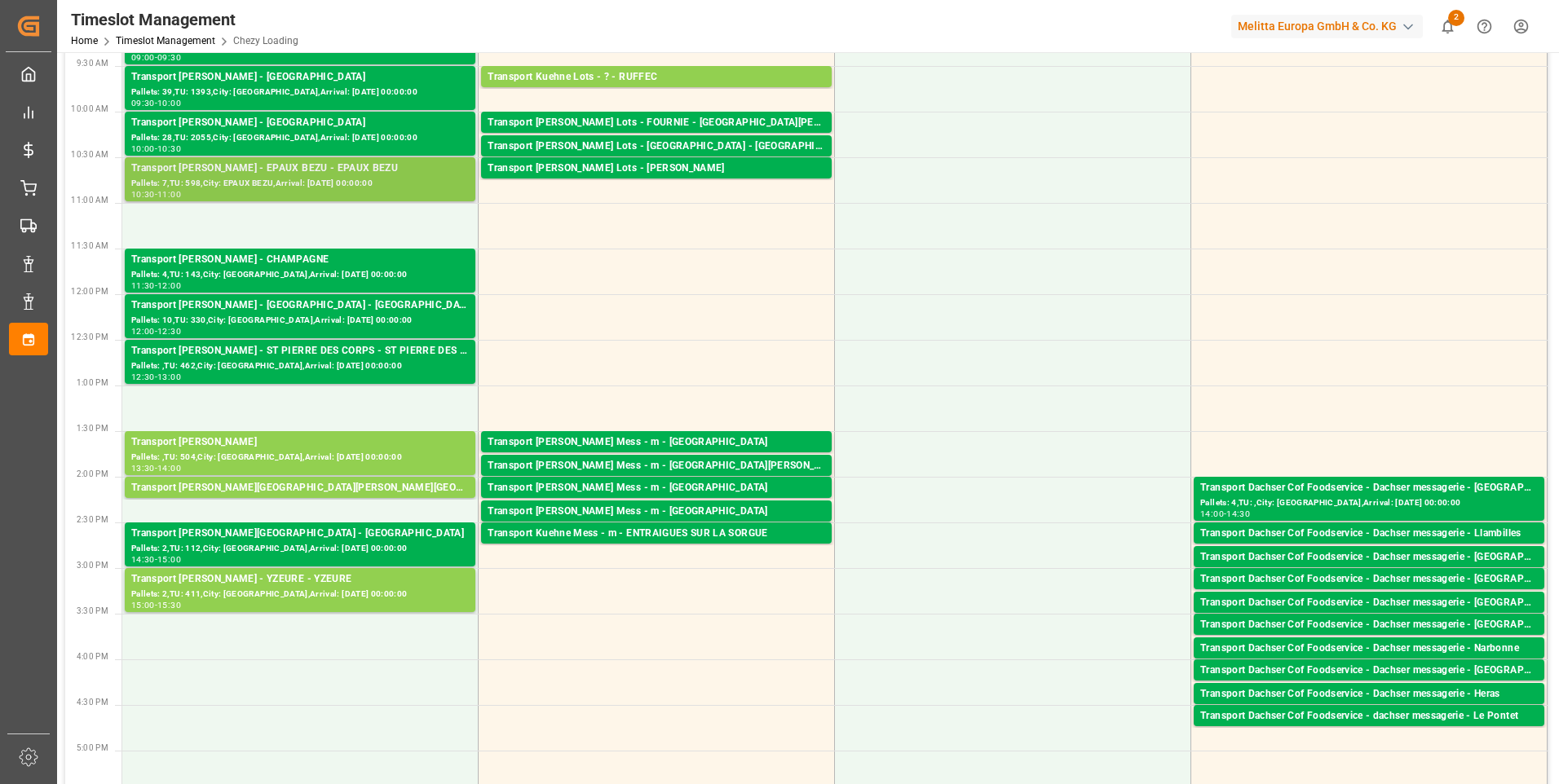
click at [284, 187] on div "Pallets: 7,TU: 598,City: EPAUX BEZU,Arrival: 2025-08-28 00:00:00" at bounding box center [300, 184] width 338 height 14
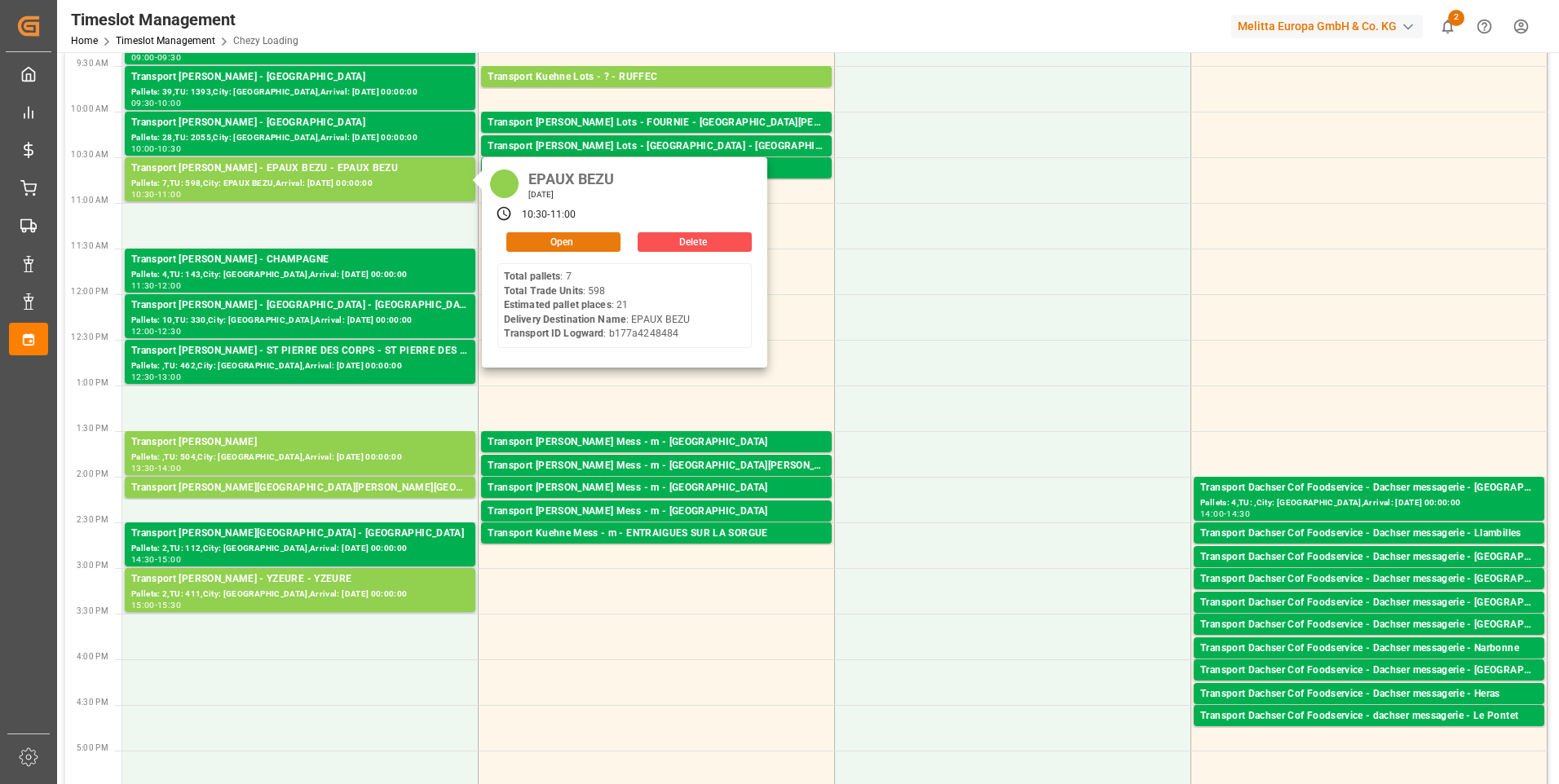
click at [525, 235] on button "Open" at bounding box center [563, 242] width 114 height 19
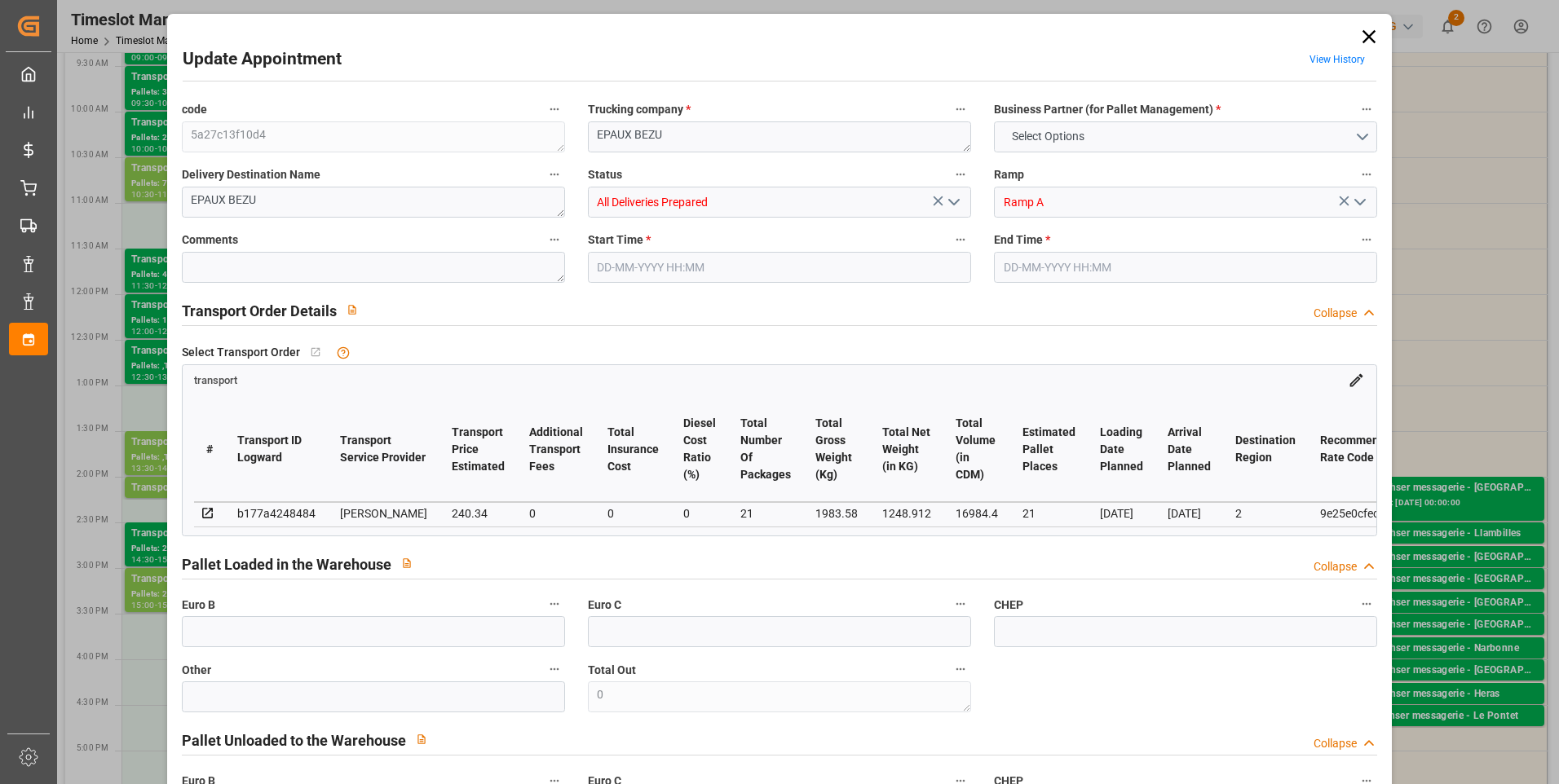
type input "21"
type input "240.34"
type input "0"
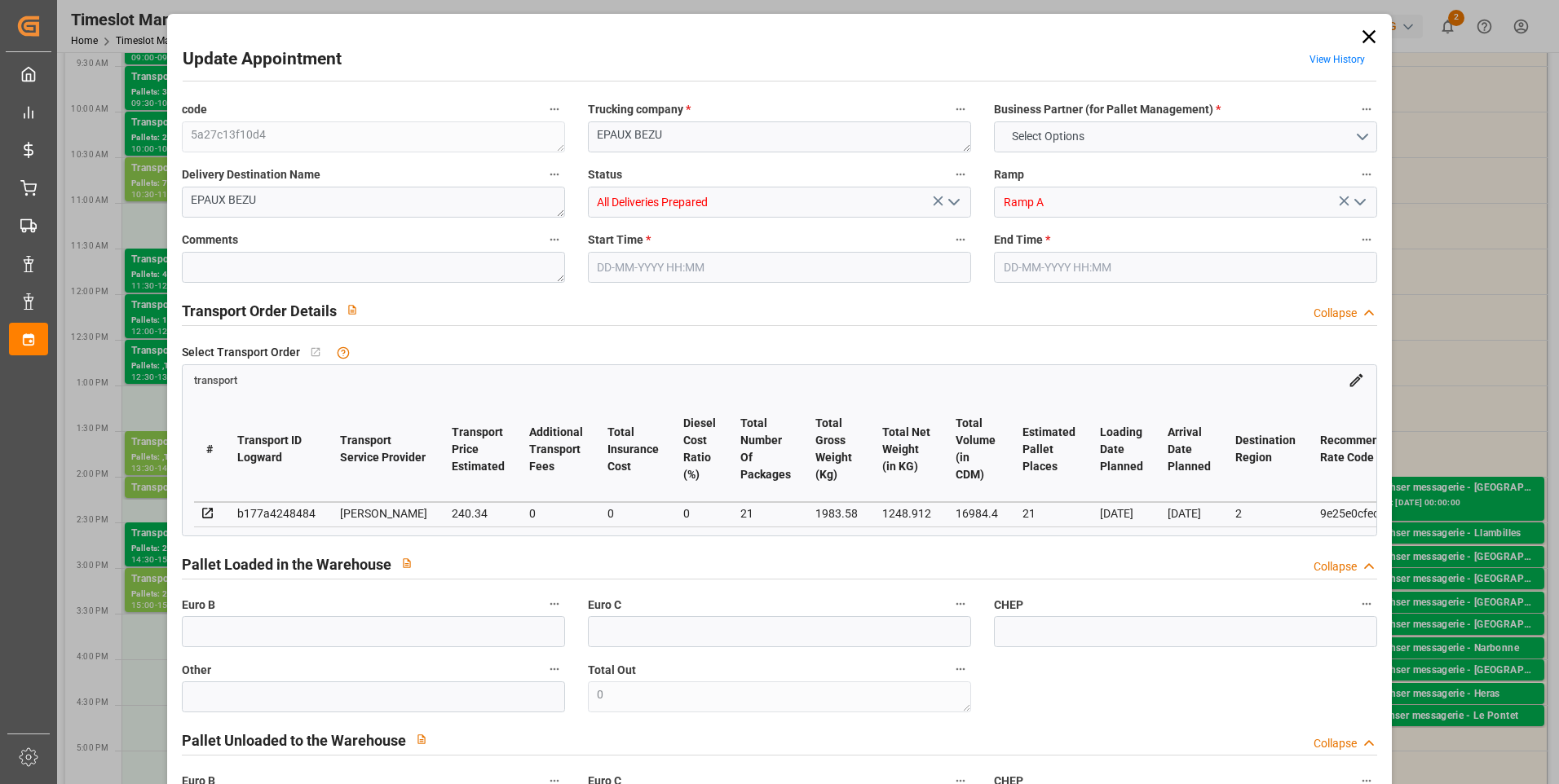
type input "230.6062"
type input "-9.7338"
type input "21"
type input "1248.912"
type input "2488.24"
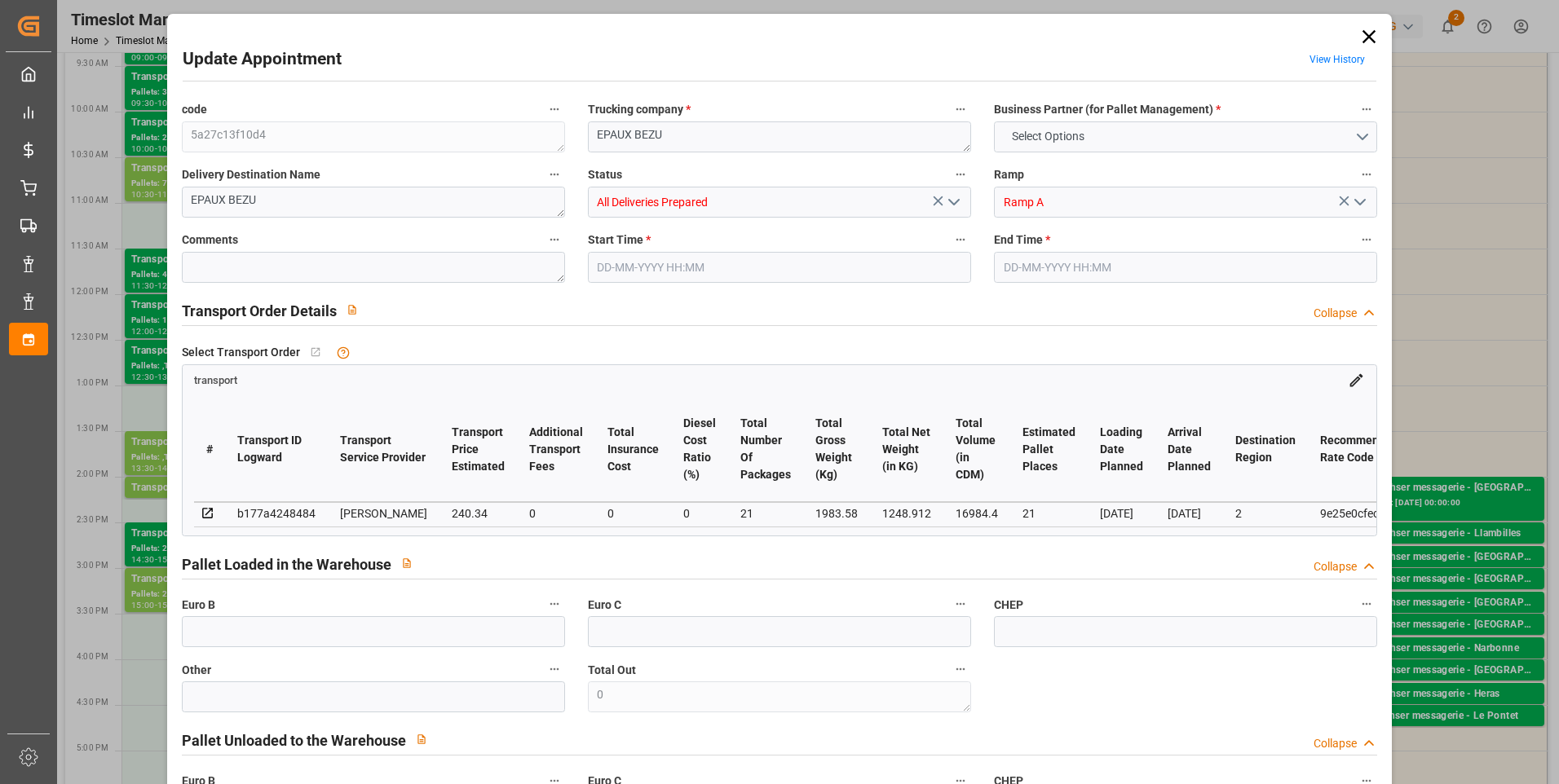
type input "16984.4"
type input "2"
type input "7"
type input "598"
type input "21"
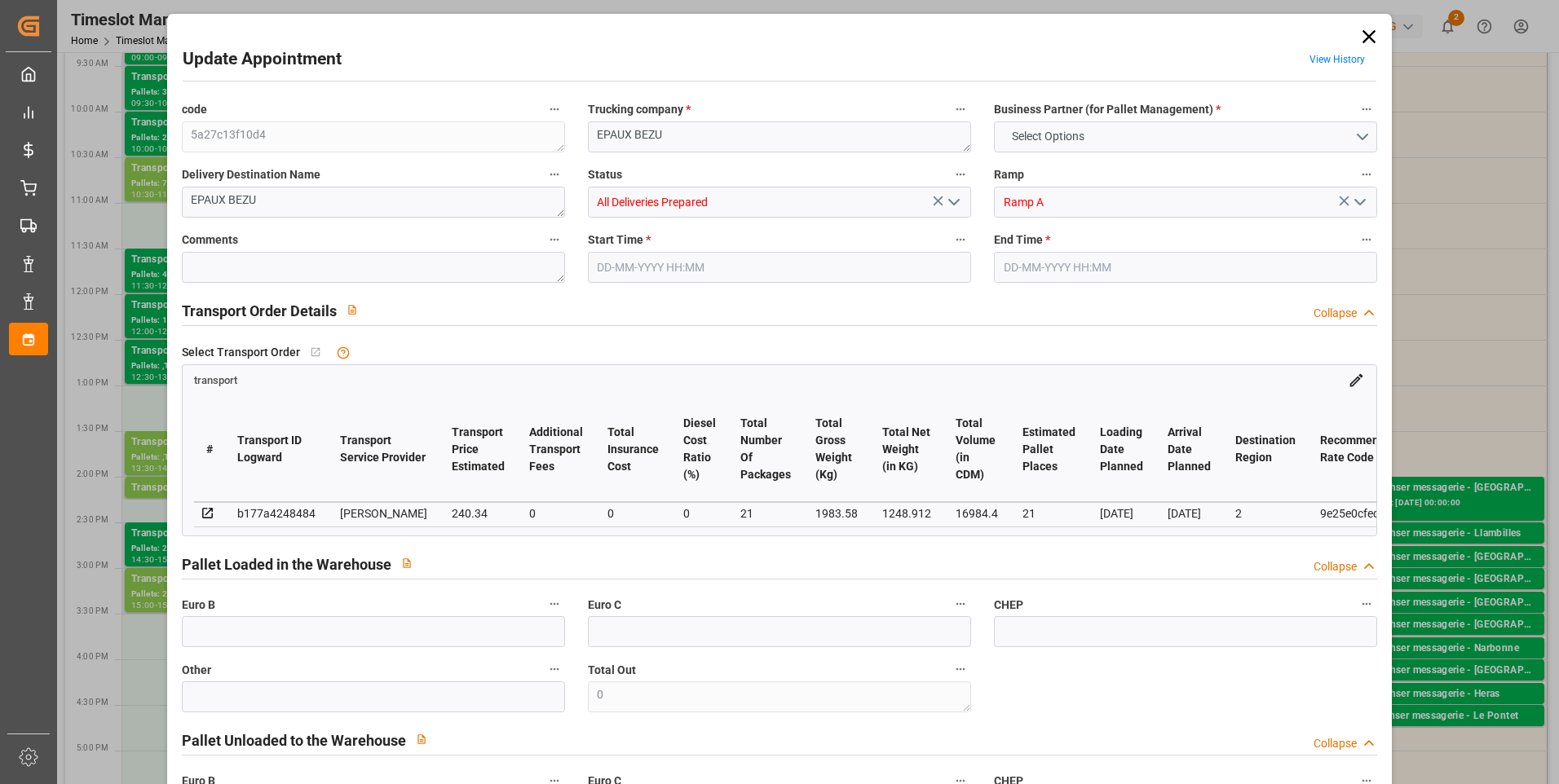
type input "101"
type input "1983.58"
type input "0"
type input "4710.8598"
type input "0"
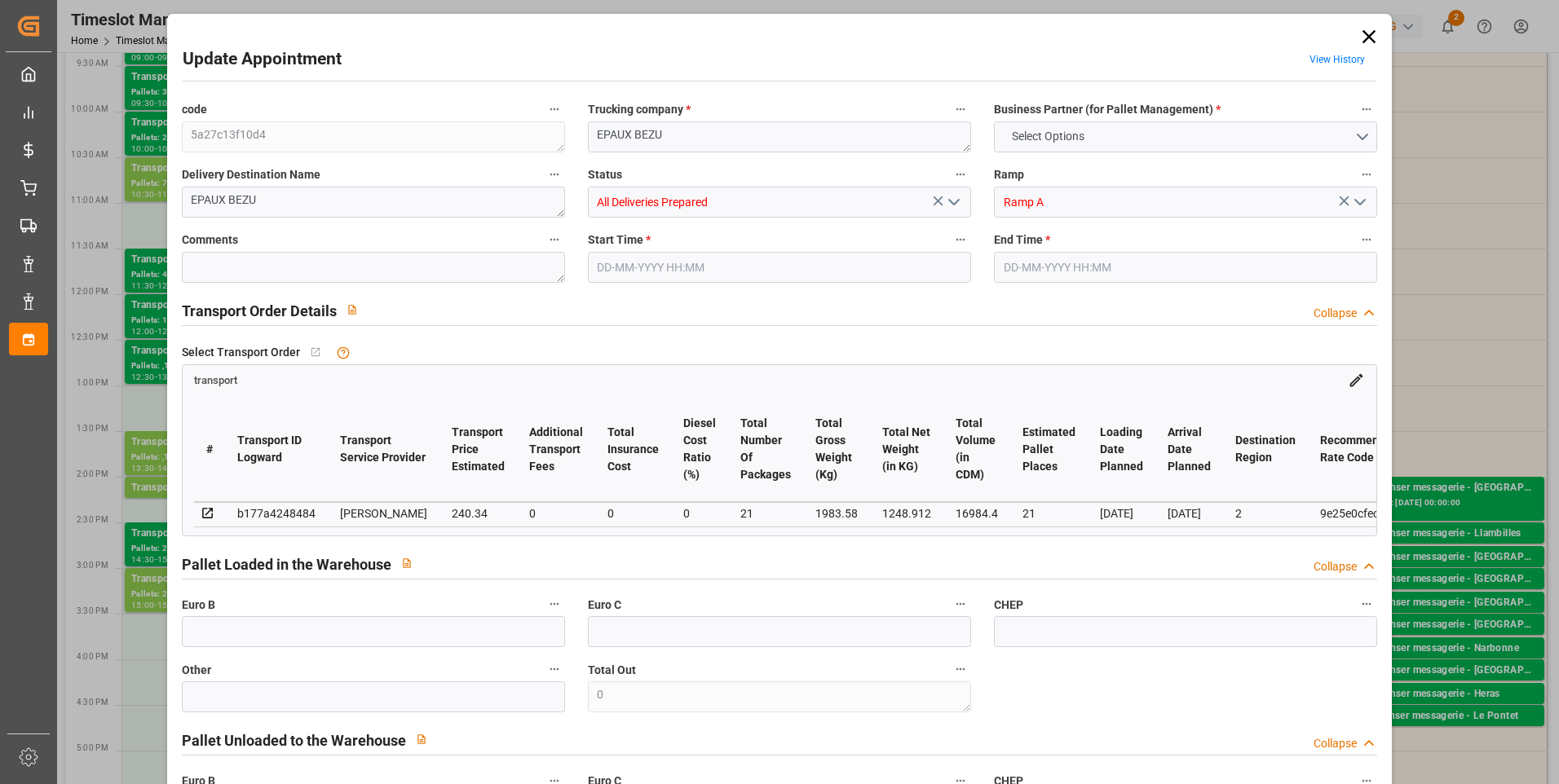
type input "0"
type input "21"
type input "35"
type input "27-08-2025 10:30"
type input "27-08-2025 11:00"
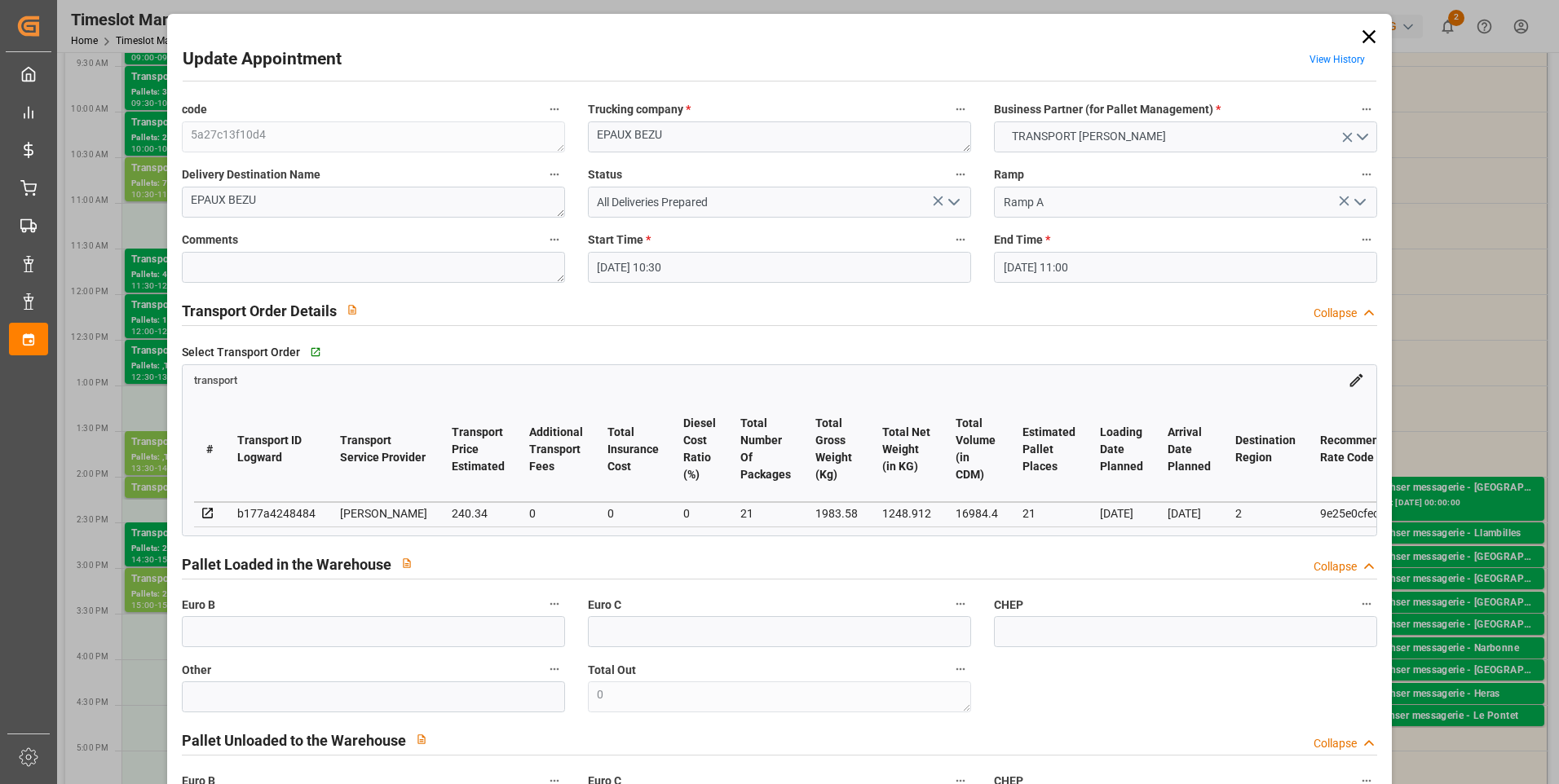
type input "21-08-2025 16:25"
type input "21-08-2025 11:45"
type input "[DATE]"
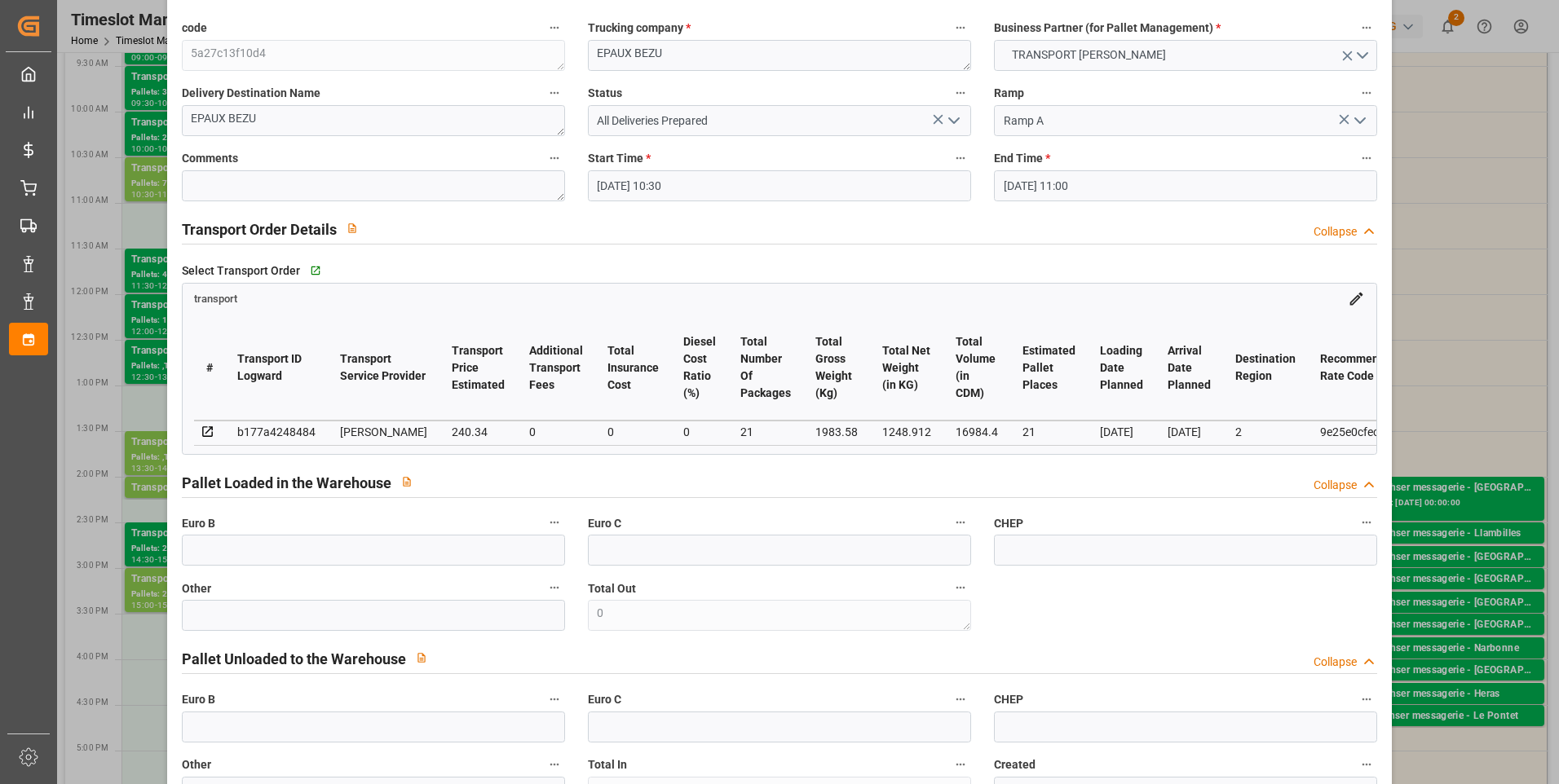
scroll to position [0, 0]
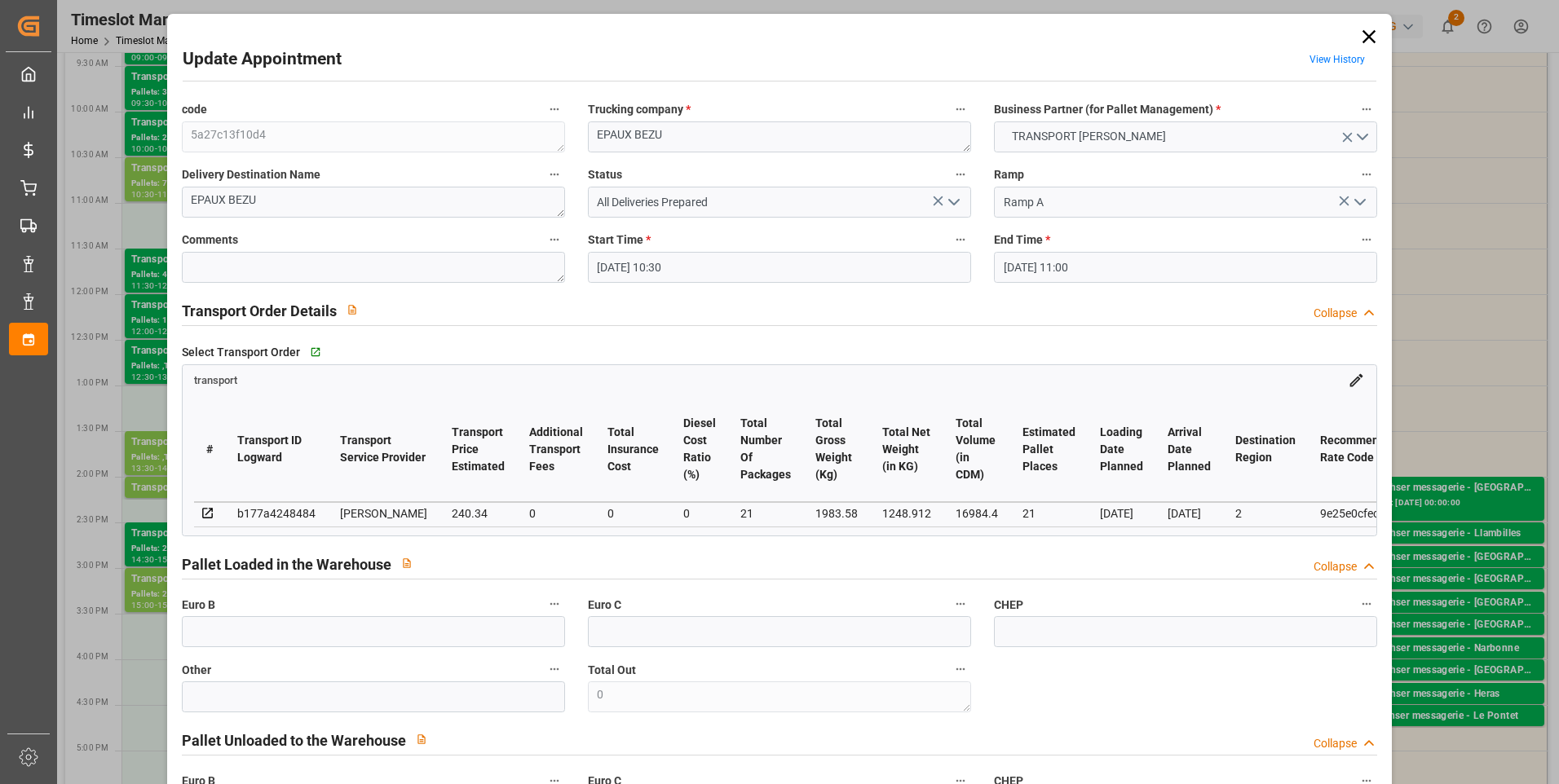
click at [1362, 38] on icon at bounding box center [1369, 37] width 13 height 13
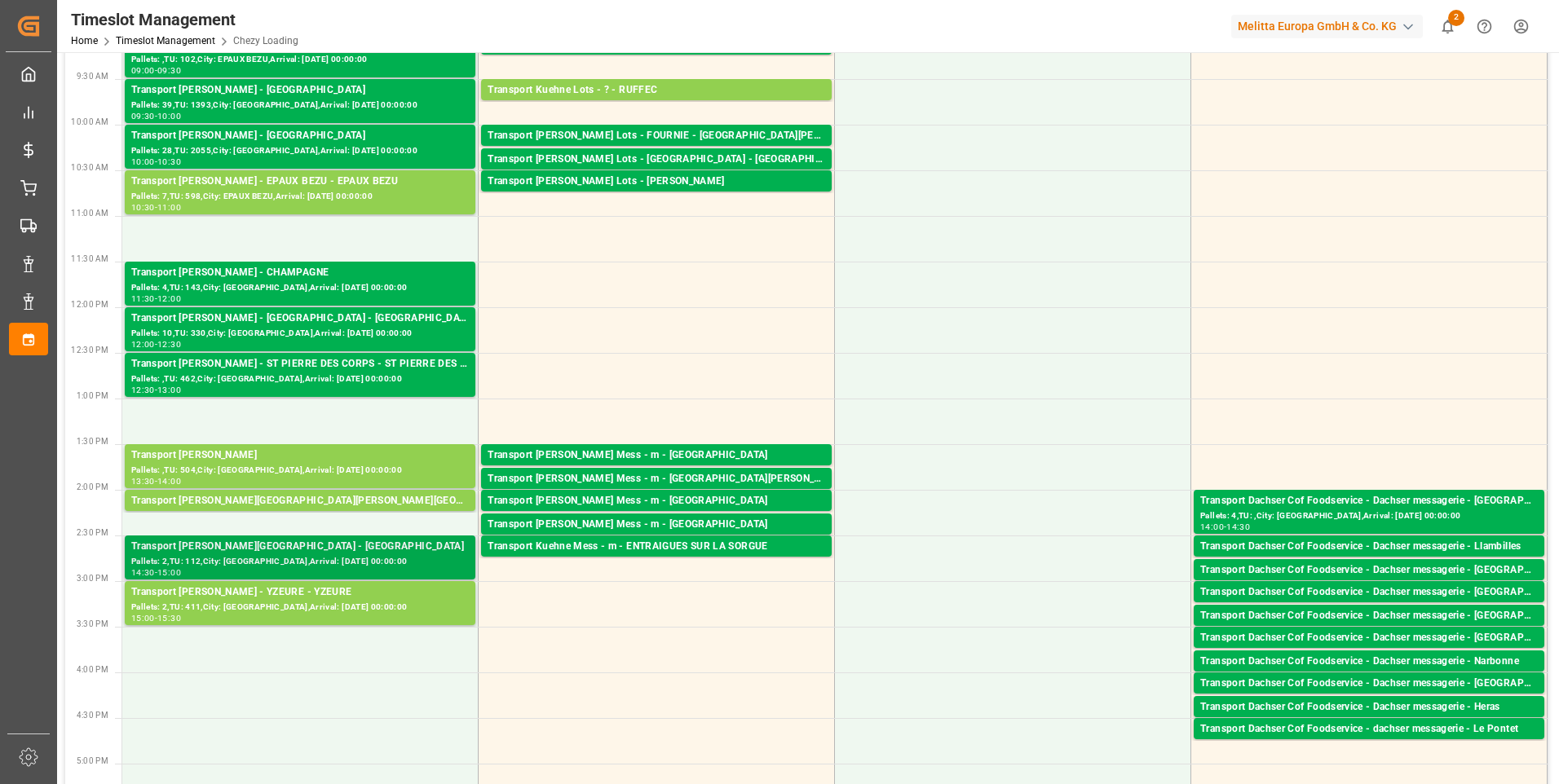
scroll to position [244, 0]
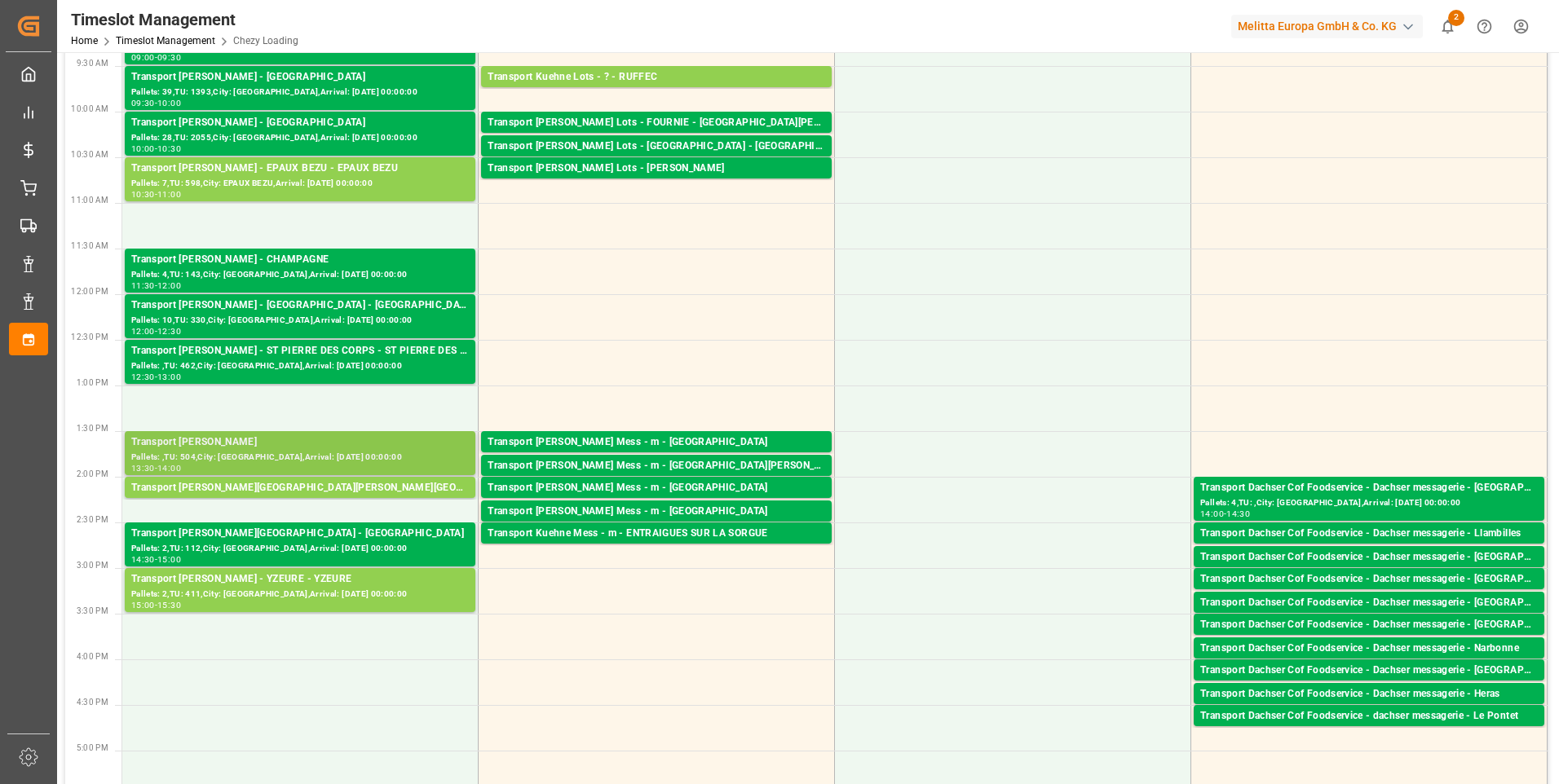
click at [283, 451] on div "Pallets: ,TU: 504,City: LISIEUX,Arrival: 2025-08-29 00:00:00" at bounding box center [300, 457] width 338 height 14
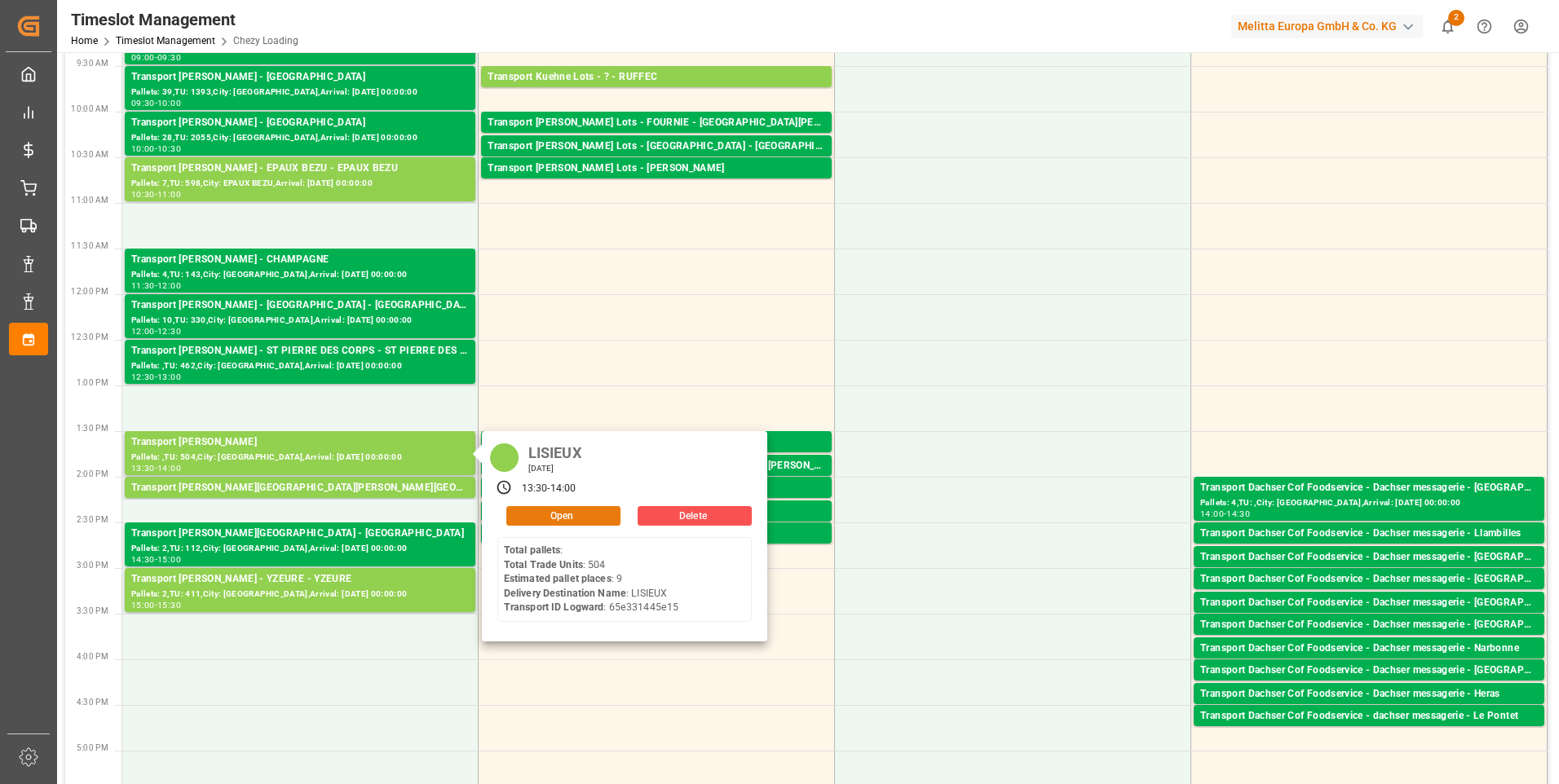
click at [530, 506] on button "Open" at bounding box center [563, 516] width 114 height 19
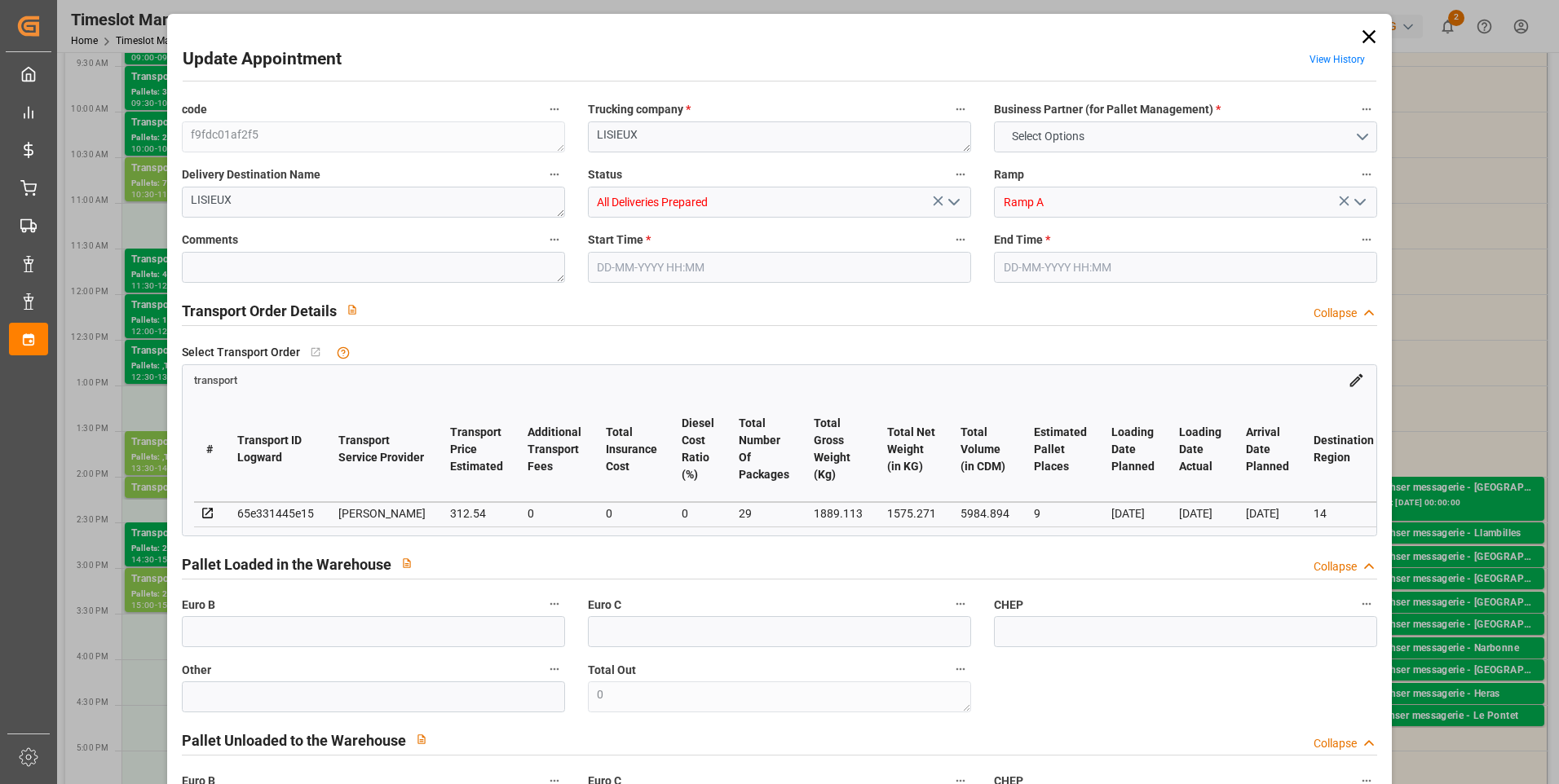
type input "9"
type input "312.54"
type input "0"
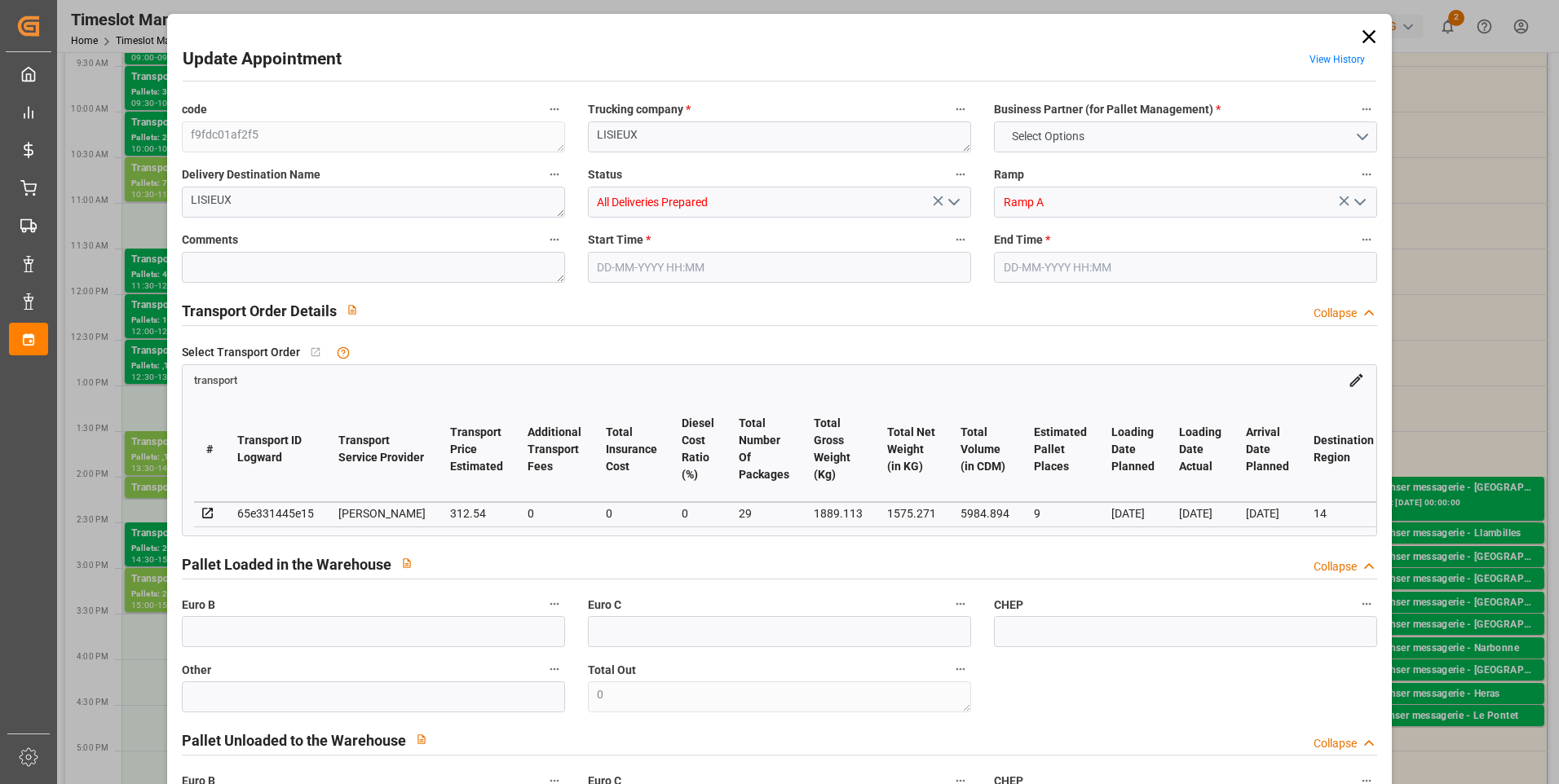
type input "299.8821"
type input "-12.6579"
type input "29"
type input "1575.271"
type input "2763.113"
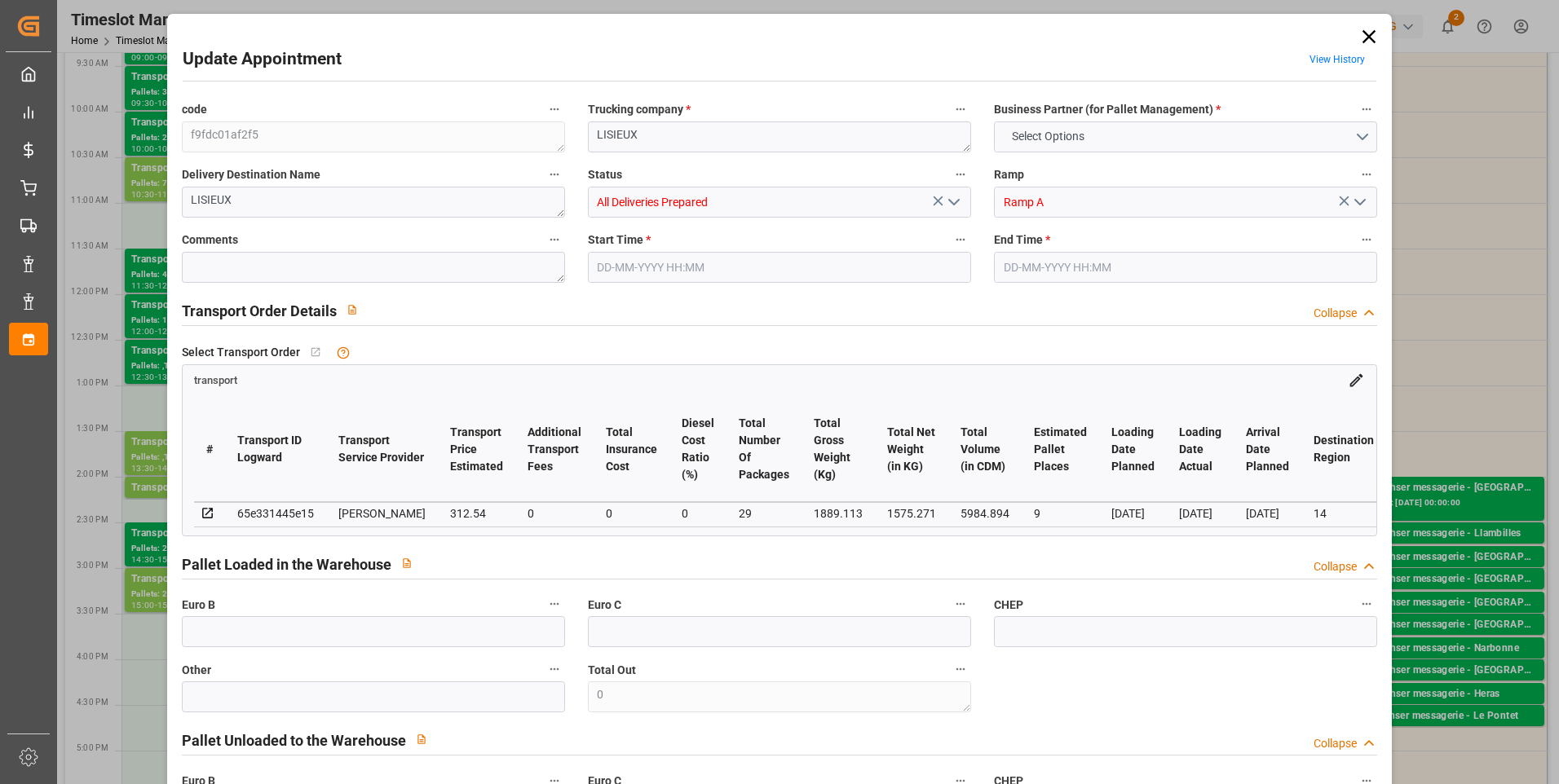
type input "5984.894"
type input "14"
type input "0"
type input "504"
type input "38"
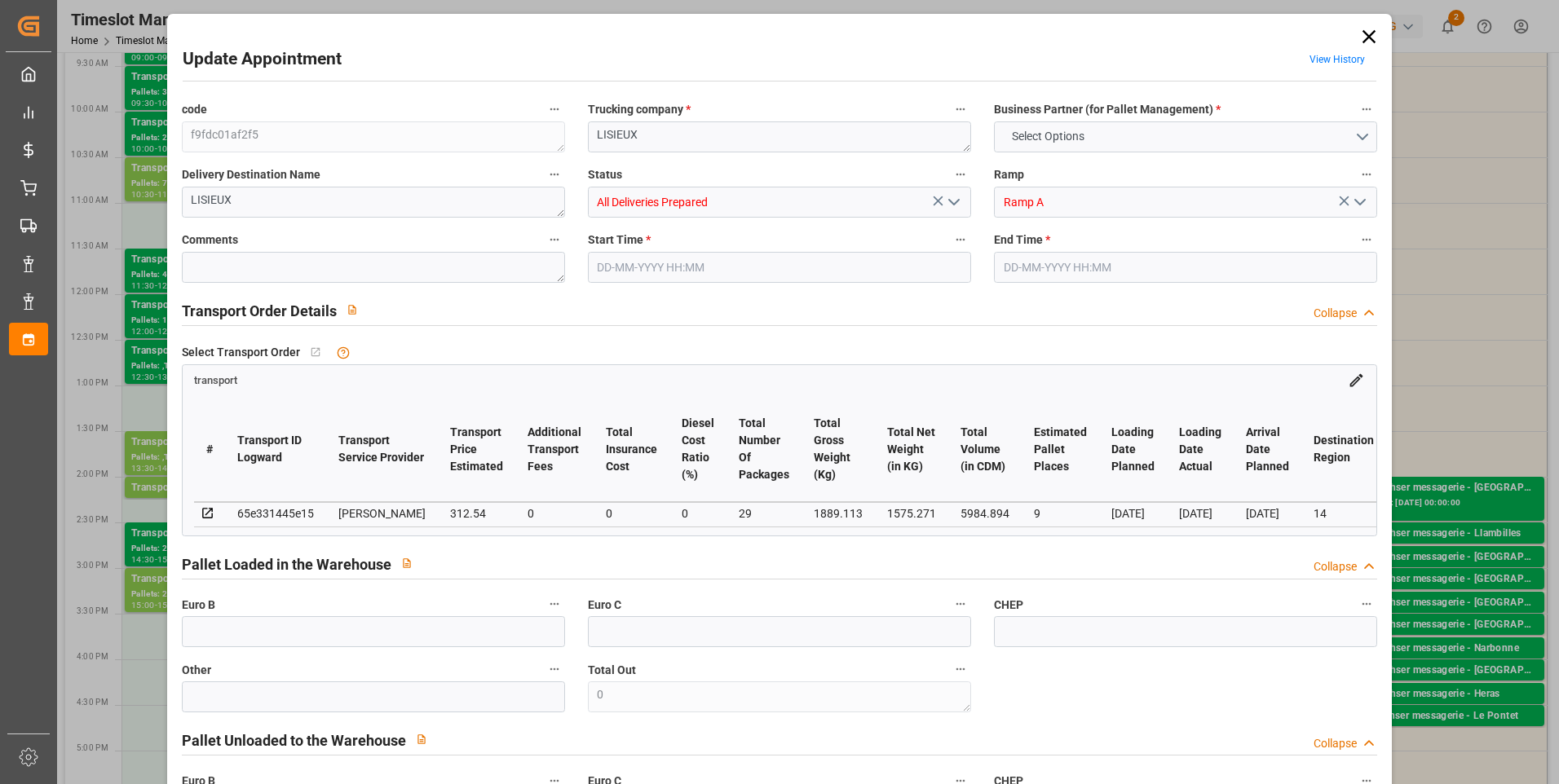
type input "101"
type input "1889.113"
type input "0"
type input "4710.8598"
type input "0"
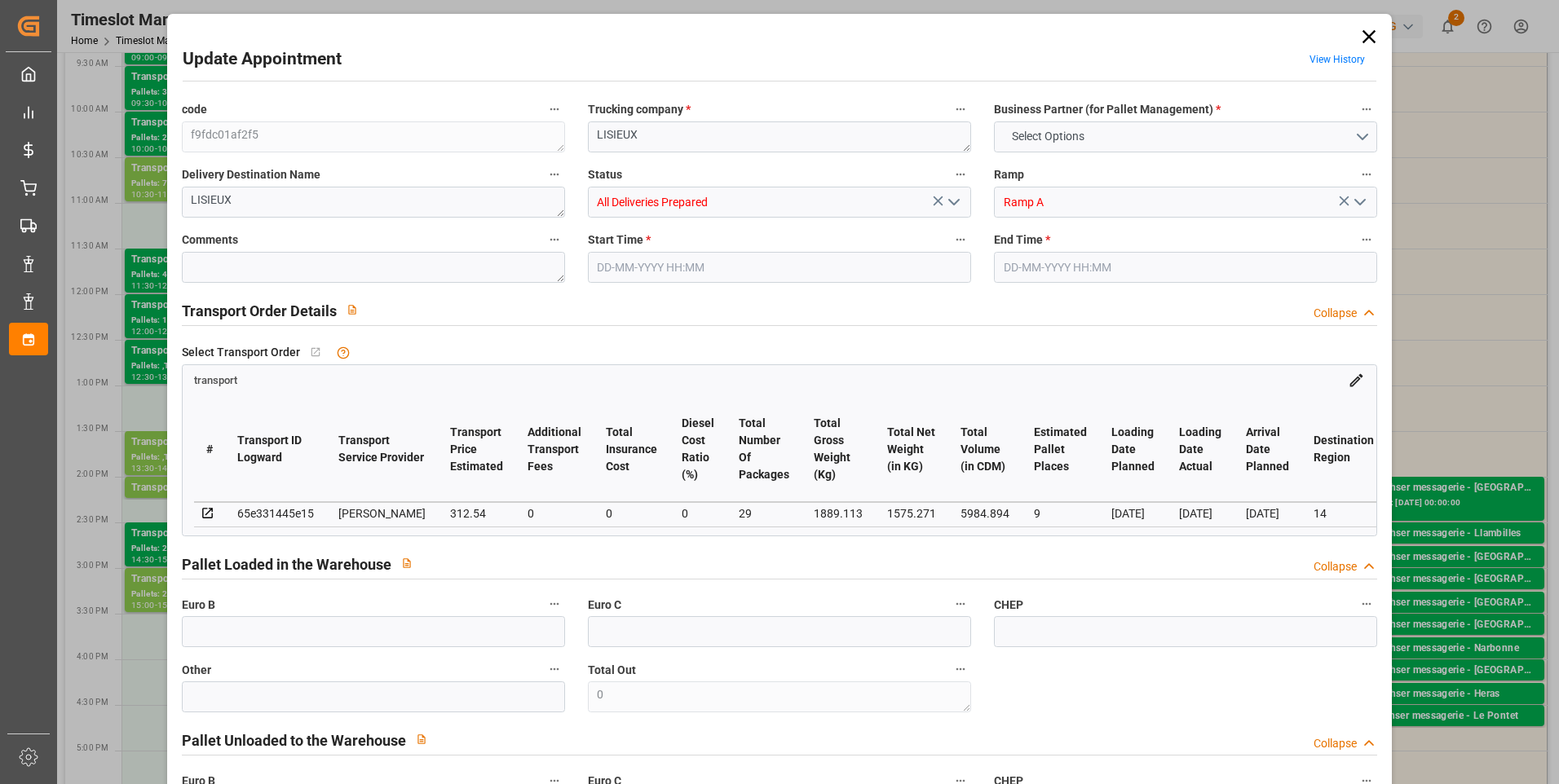
type input "0"
type input "21"
type input "35"
type input "27-08-2025 13:30"
type input "27-08-2025 14:00"
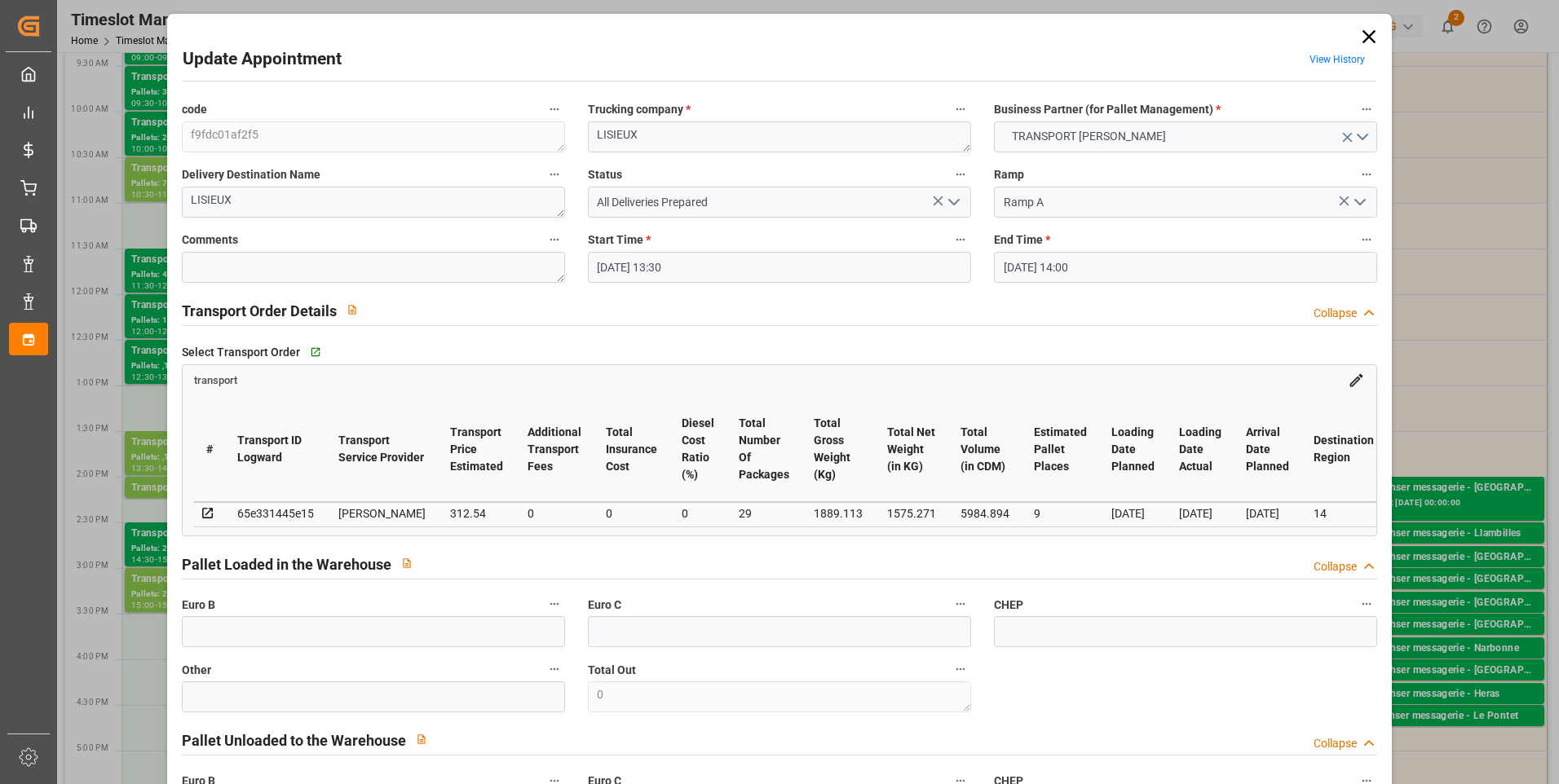
type input "22-08-2025 15:27"
type input "22-08-2025 11:28"
type input "[DATE]"
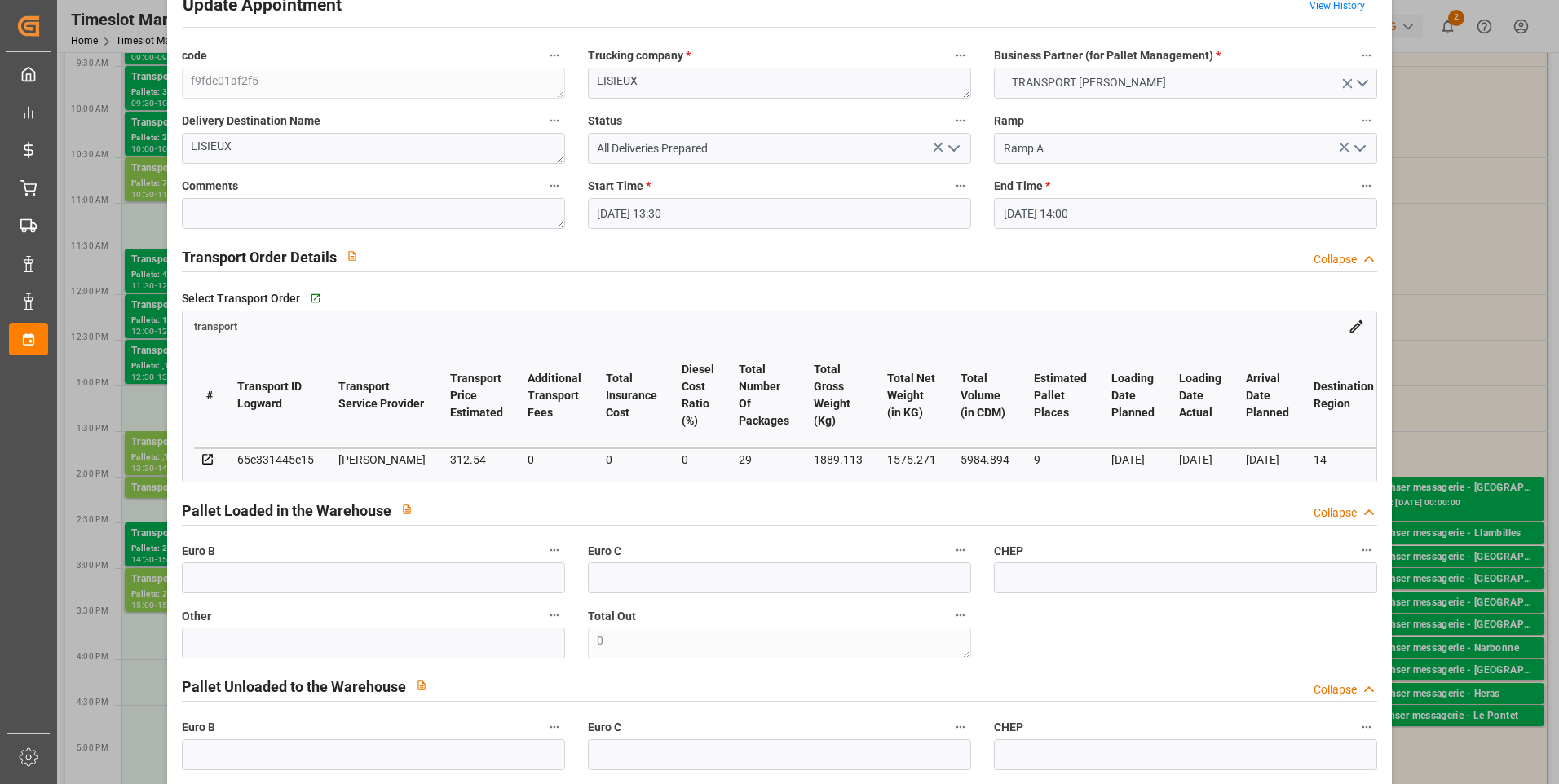
scroll to position [81, 0]
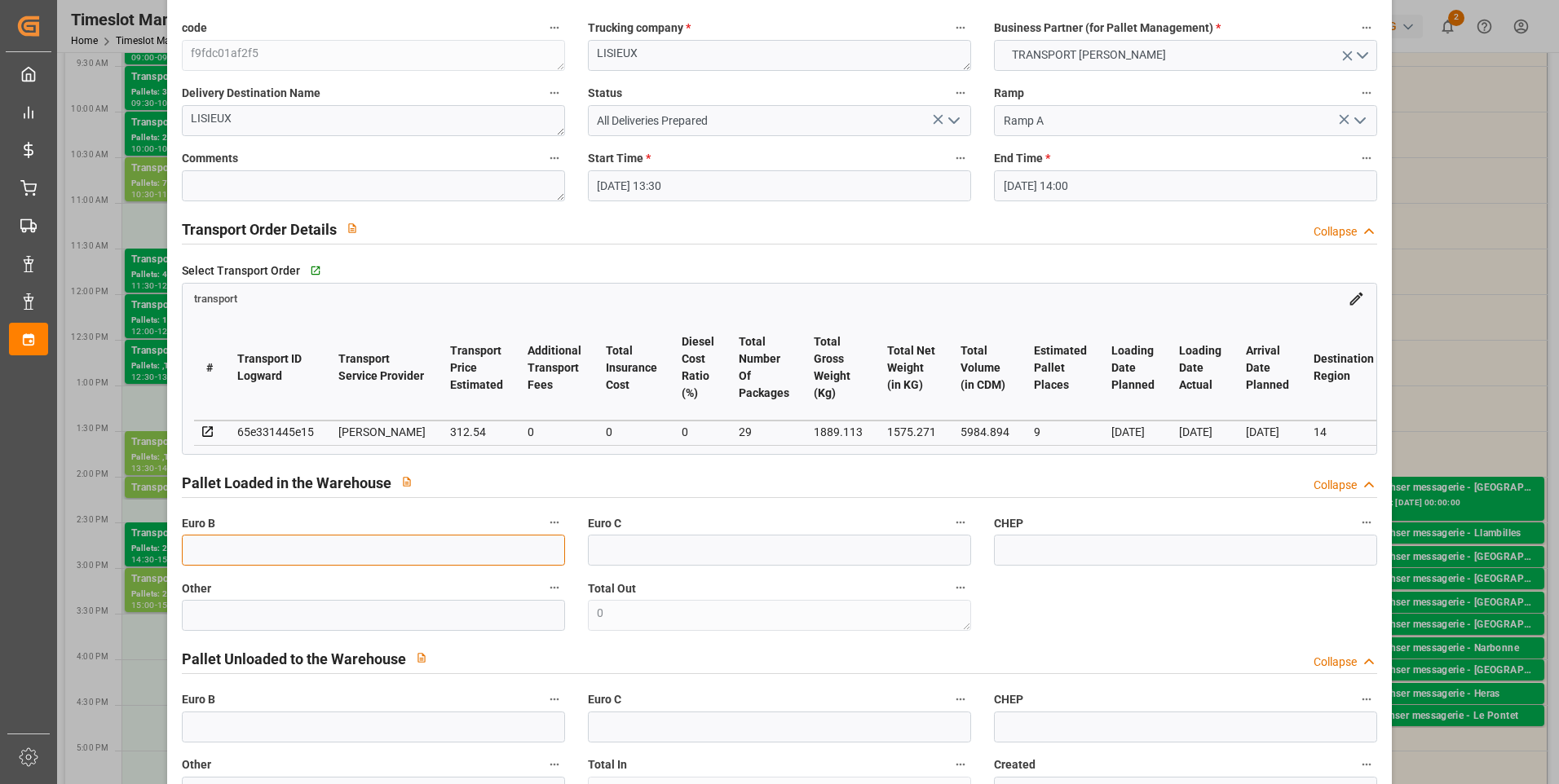
click at [376, 555] on input "text" at bounding box center [373, 549] width 383 height 31
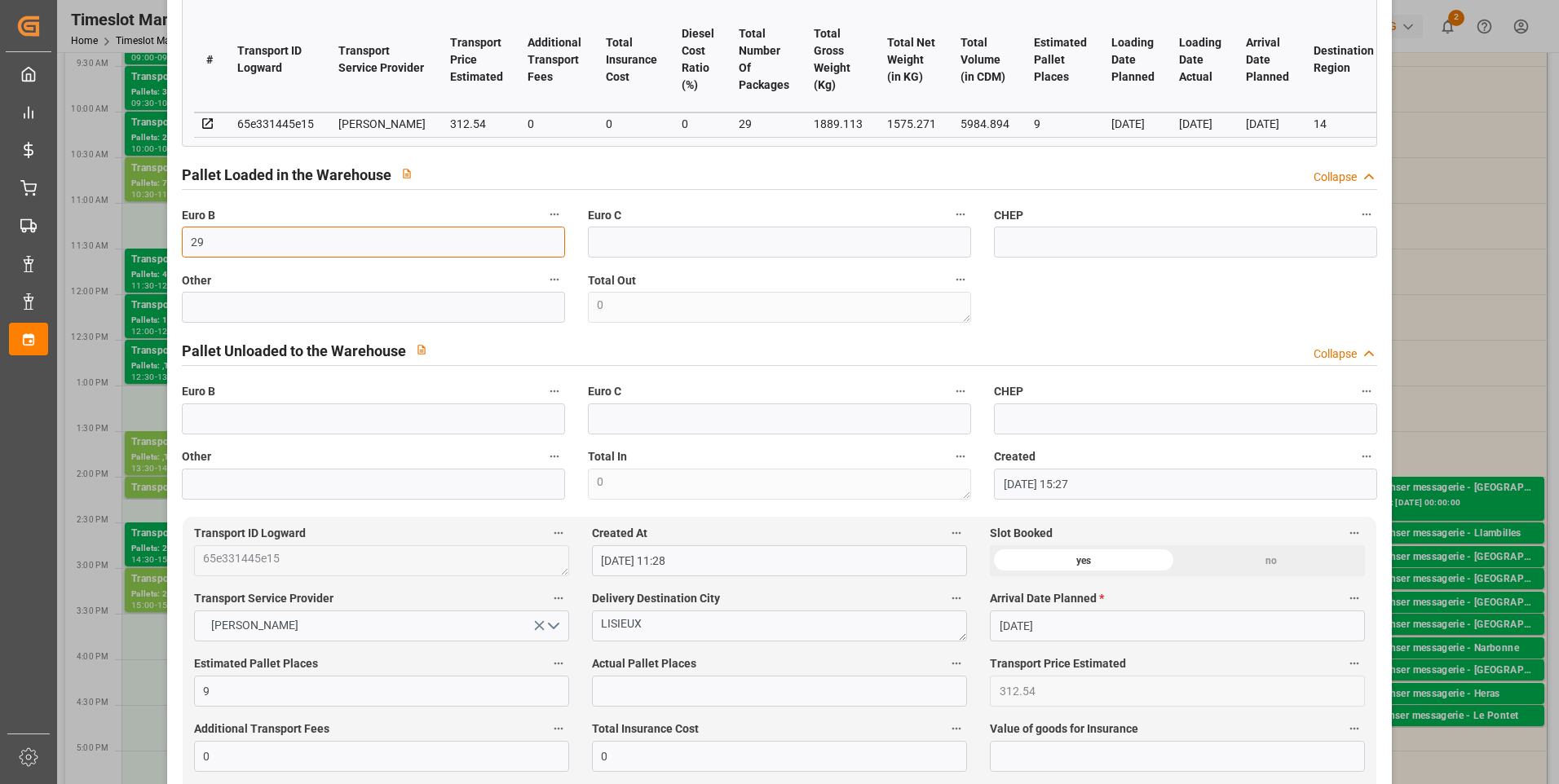
scroll to position [408, 0]
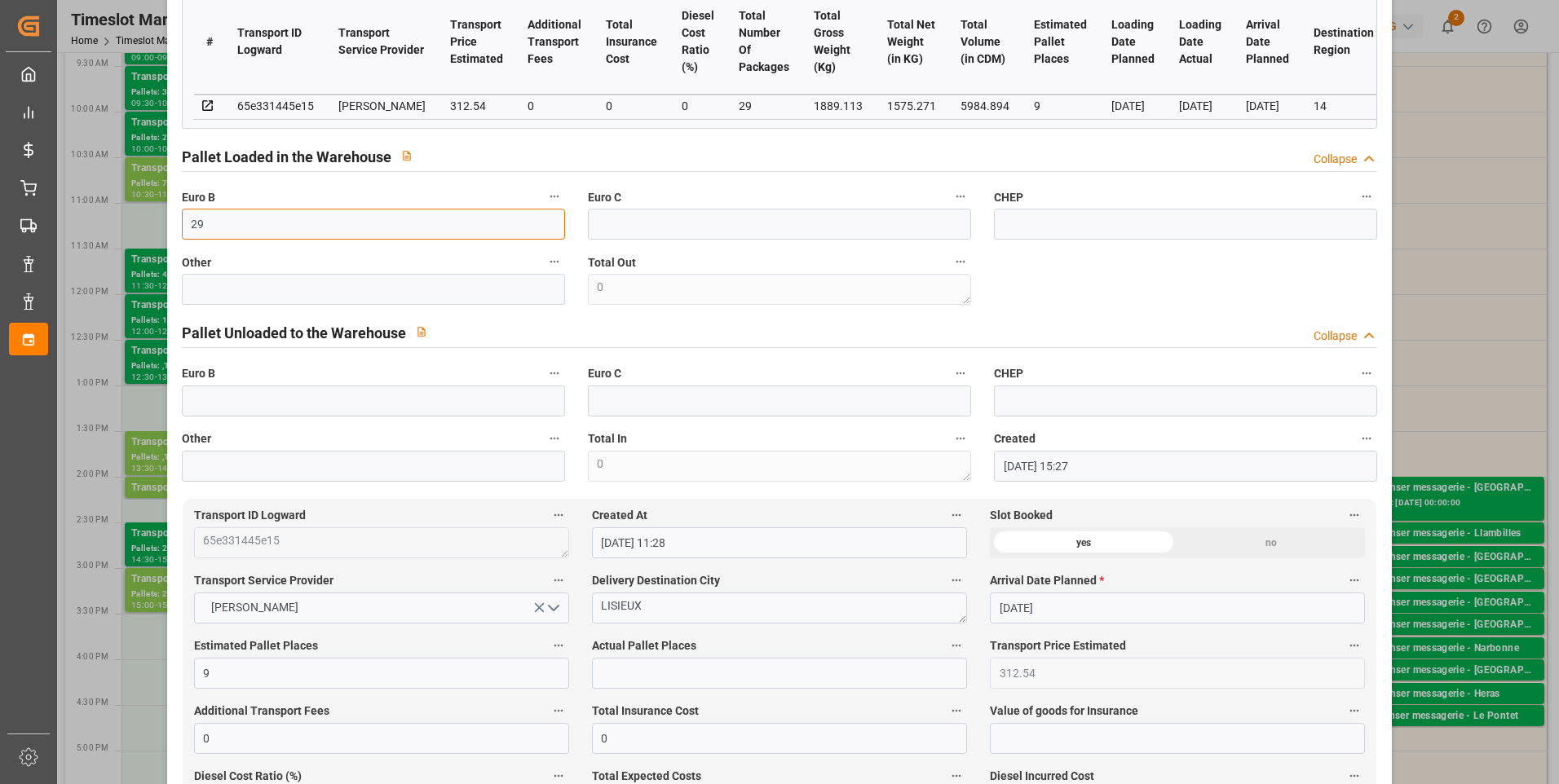
type input "29"
click at [624, 682] on input "text" at bounding box center [779, 672] width 375 height 31
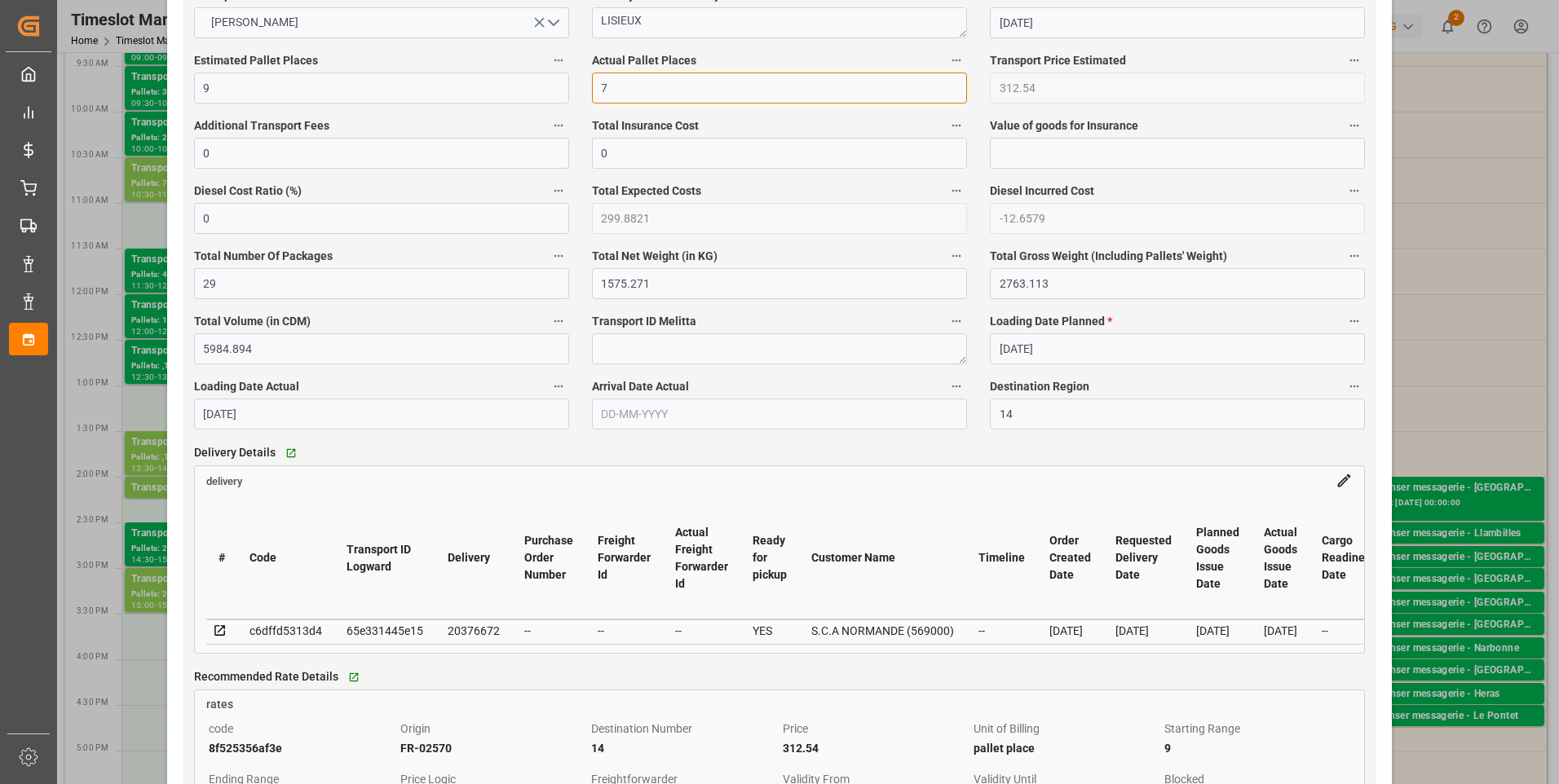
scroll to position [1060, 0]
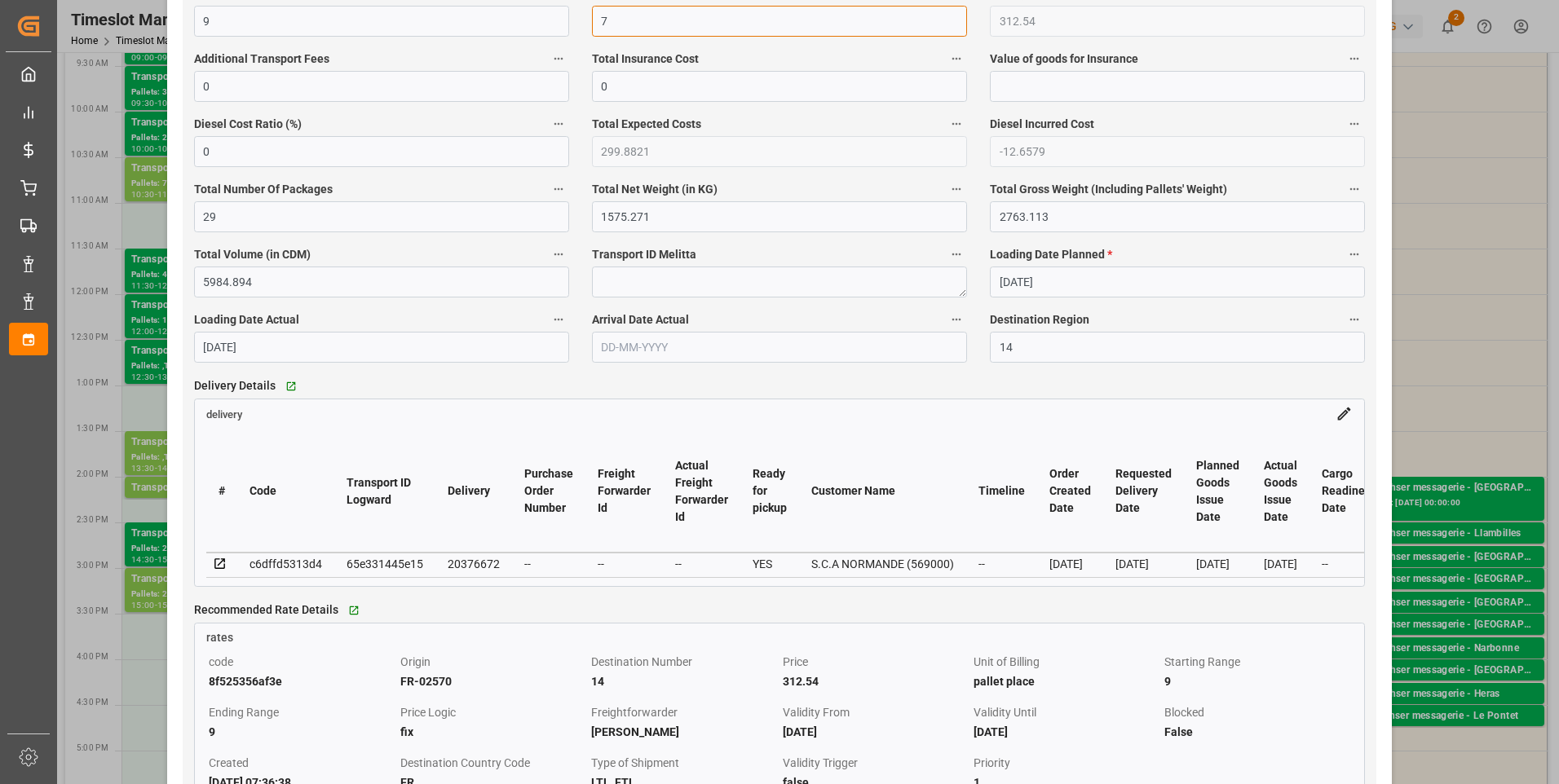
type input "7"
click at [220, 567] on icon at bounding box center [220, 564] width 15 height 15
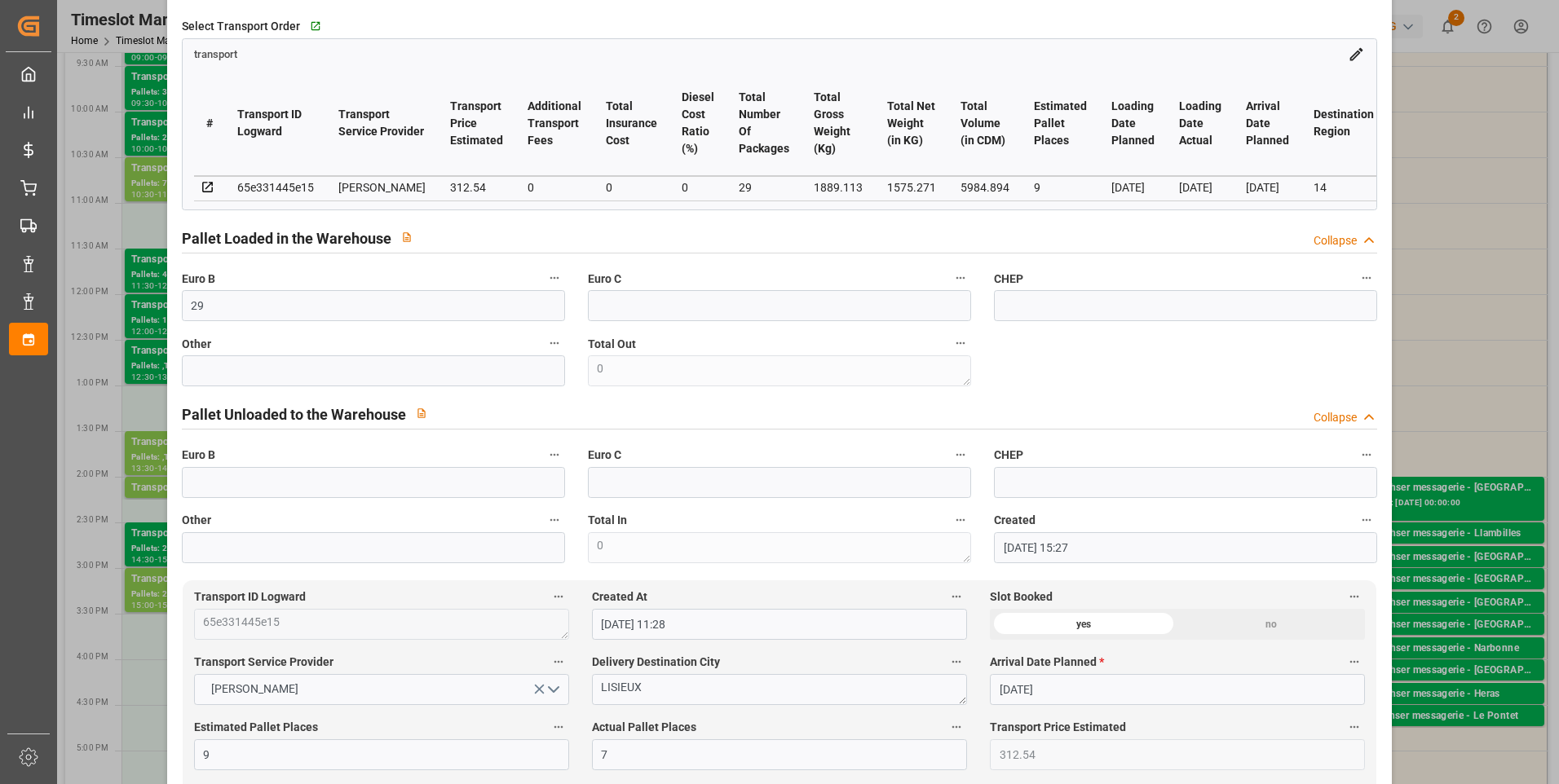
scroll to position [0, 0]
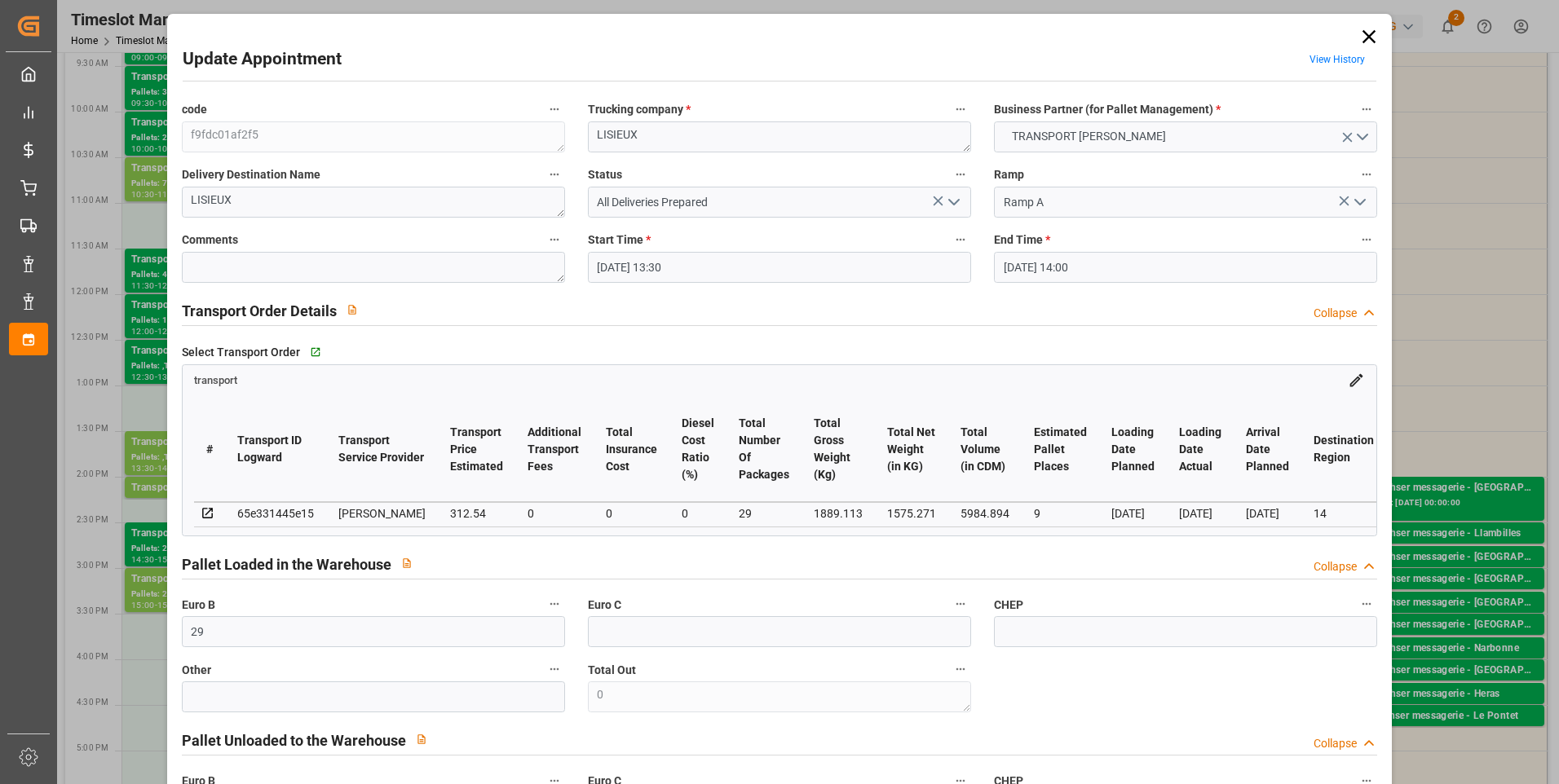
click at [951, 203] on icon "open menu" at bounding box center [954, 202] width 19 height 19
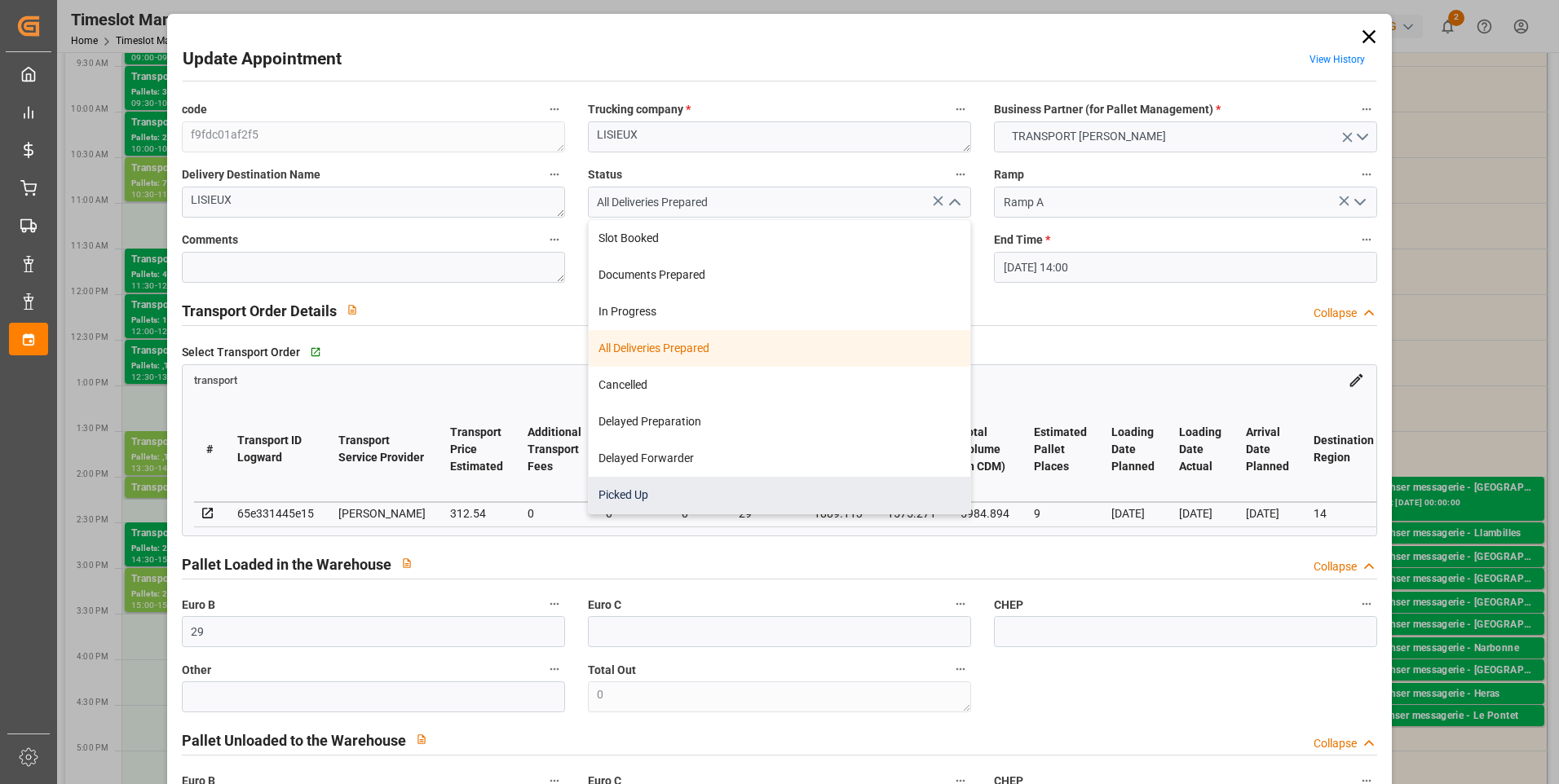
click at [610, 487] on div "Picked Up" at bounding box center [779, 495] width 382 height 37
type input "Picked Up"
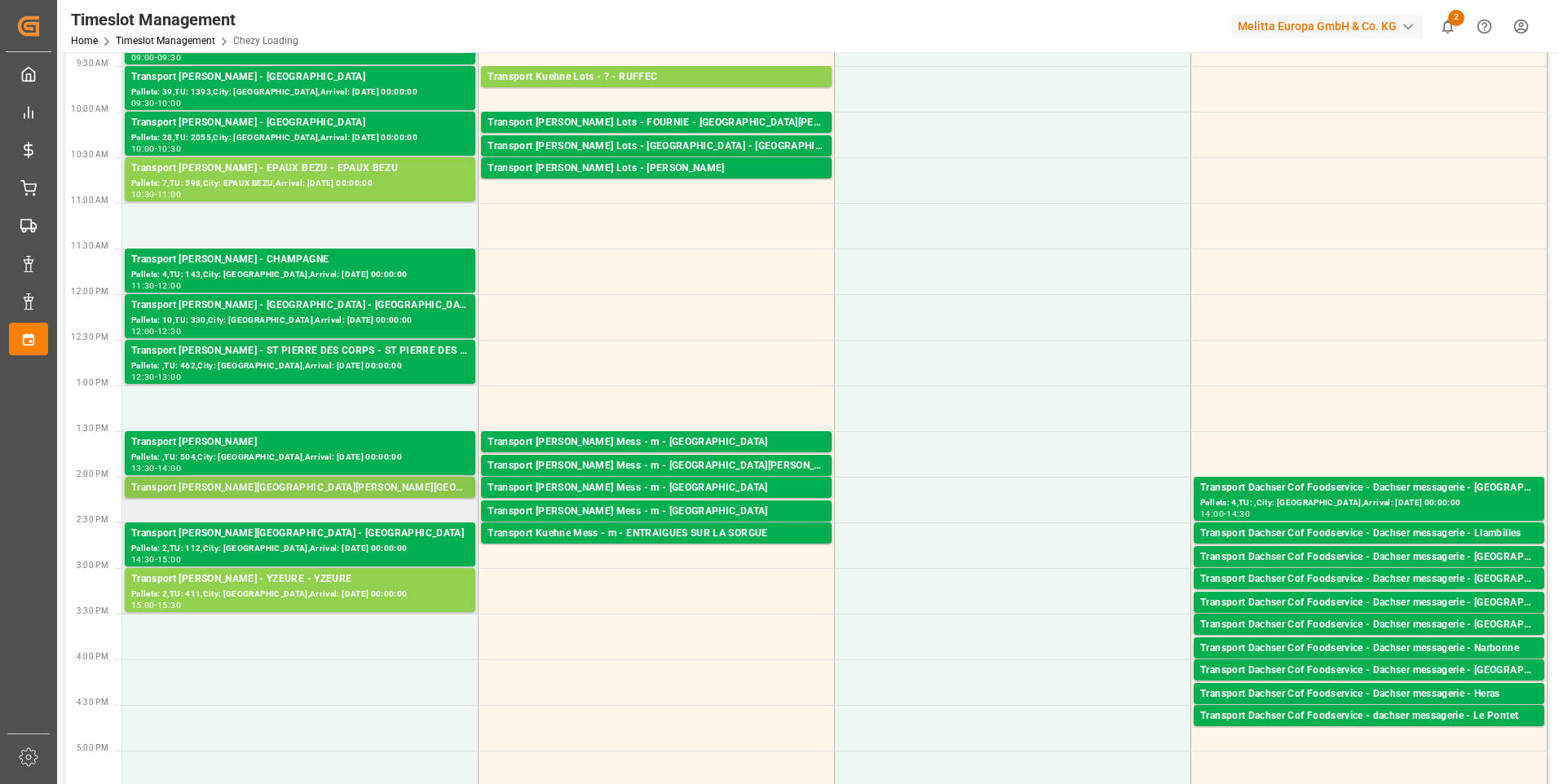
click at [325, 485] on div "Transport [PERSON_NAME][GEOGRAPHIC_DATA][PERSON_NAME][GEOGRAPHIC_DATA][PERSON_N…" at bounding box center [300, 488] width 338 height 17
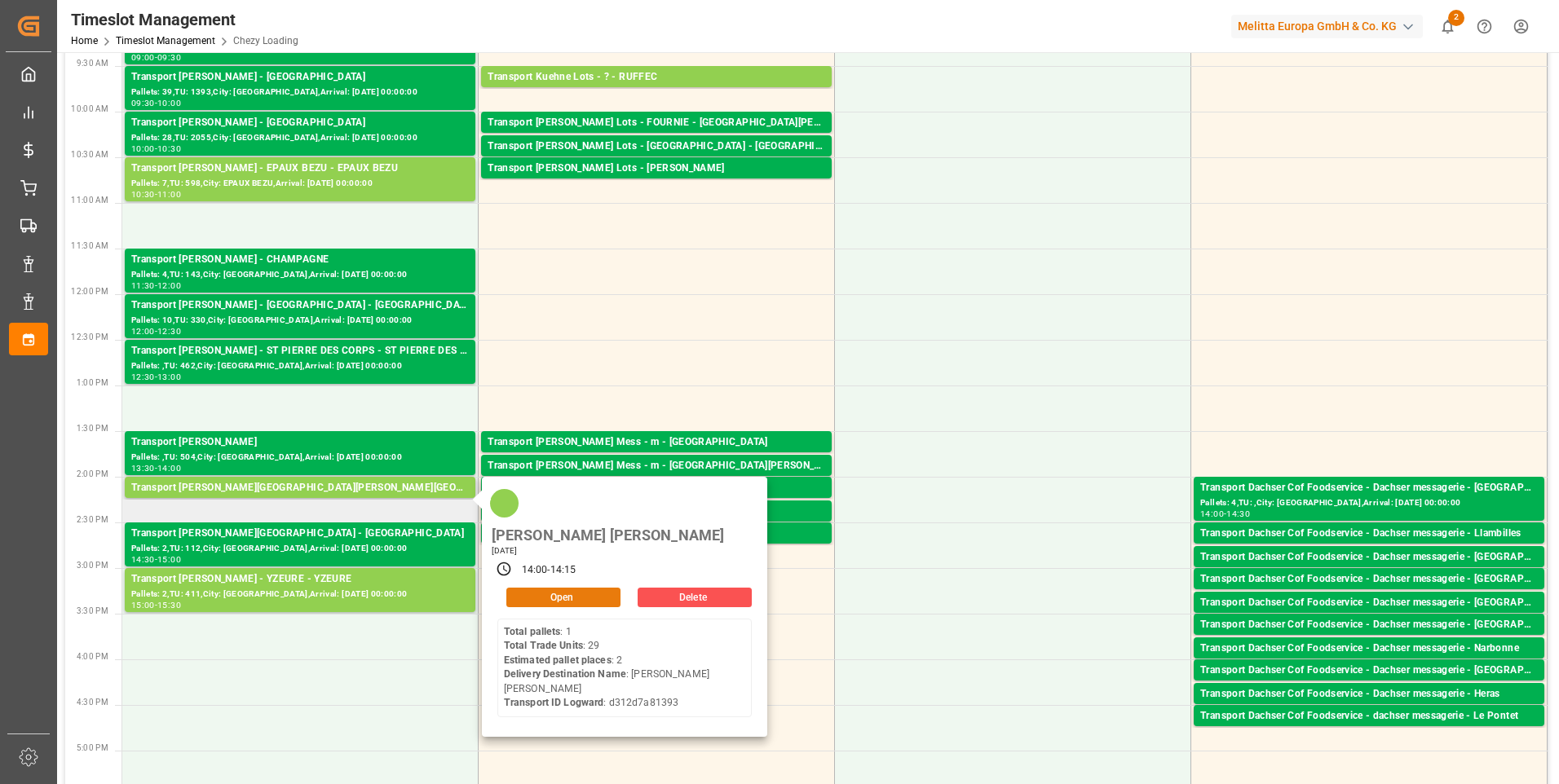
click at [598, 588] on button "Open" at bounding box center [563, 597] width 114 height 19
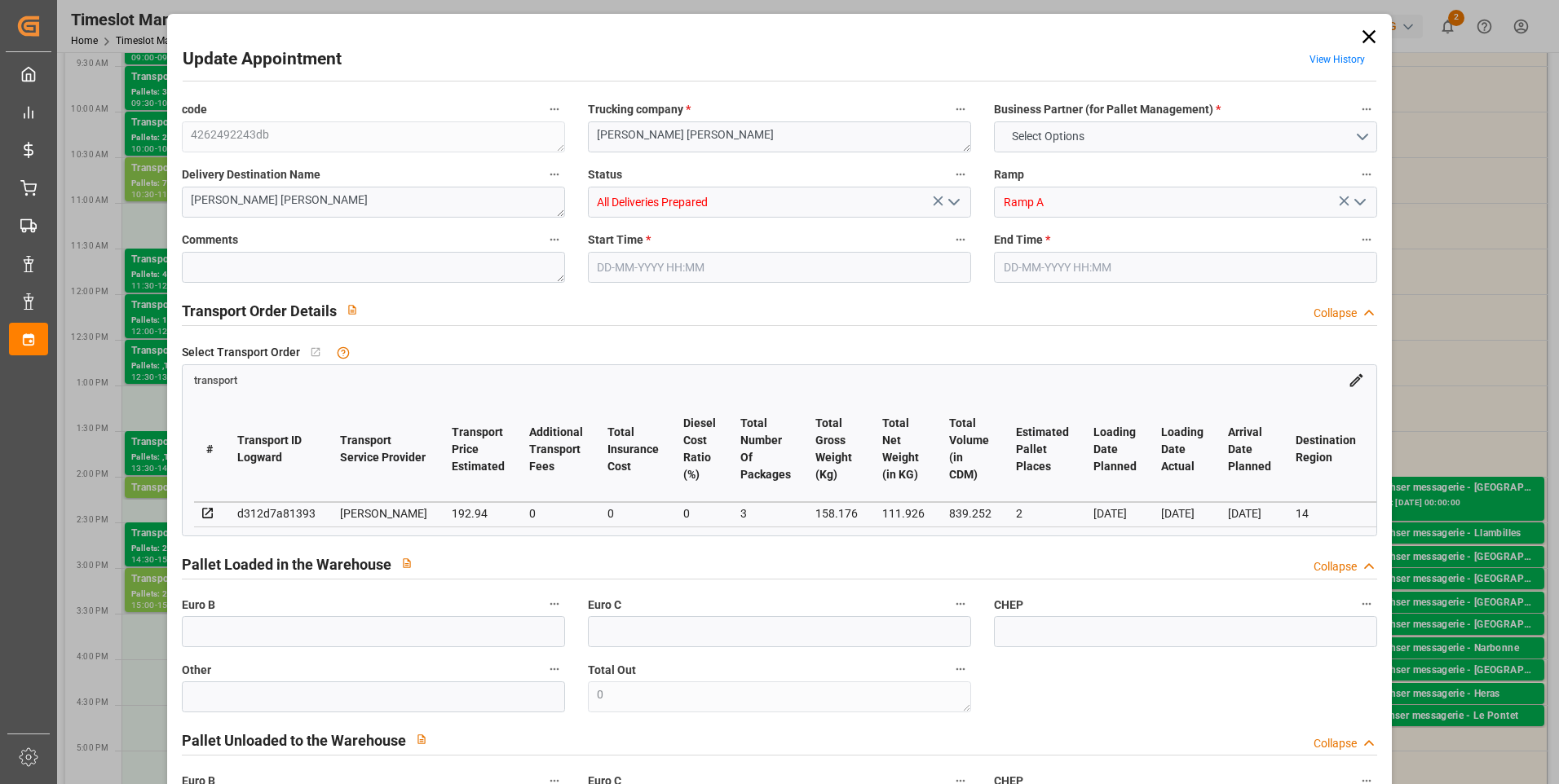
type input "2"
type input "192.94"
type input "0"
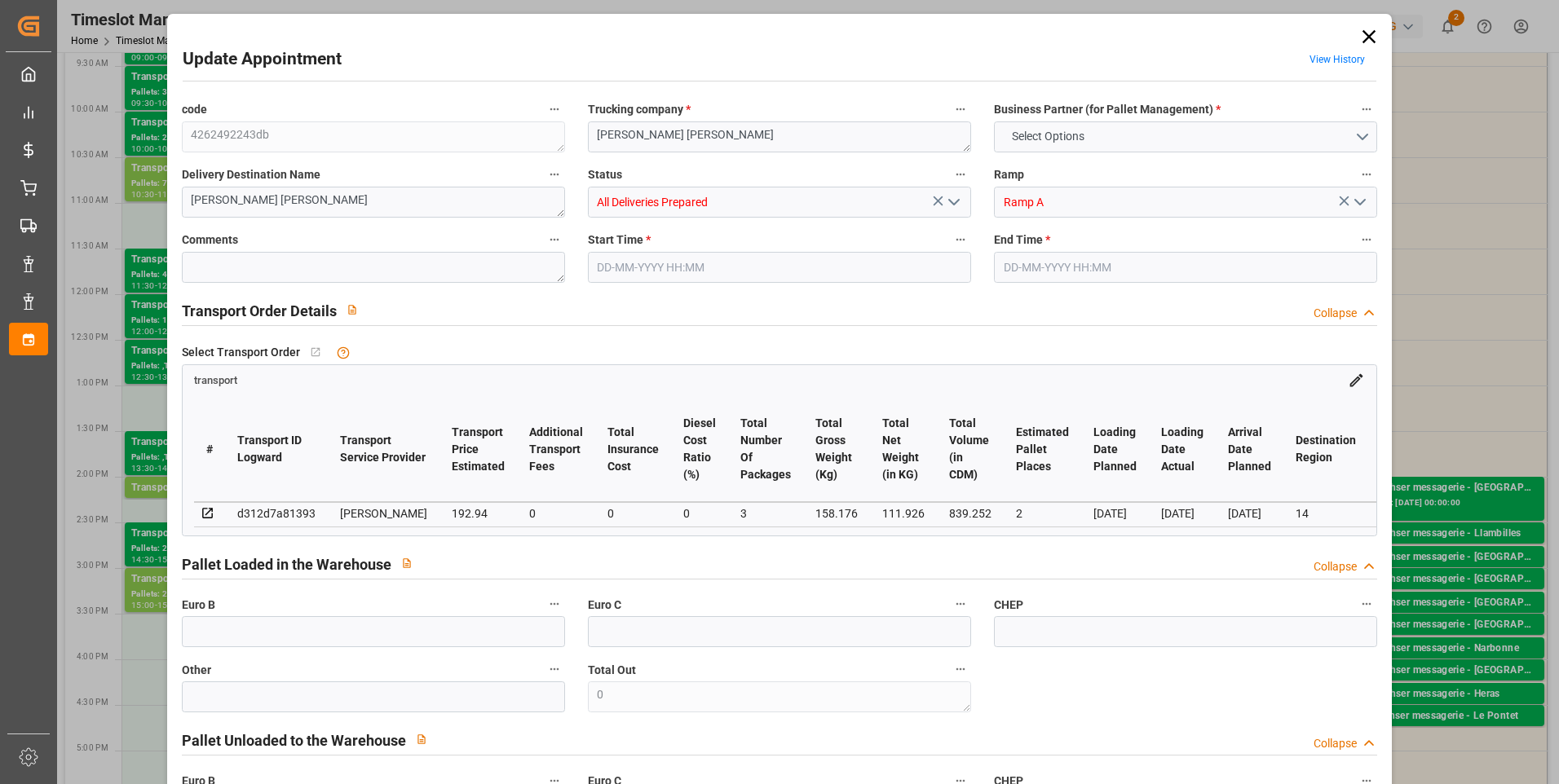
type input "185.1259"
type input "-7.8141"
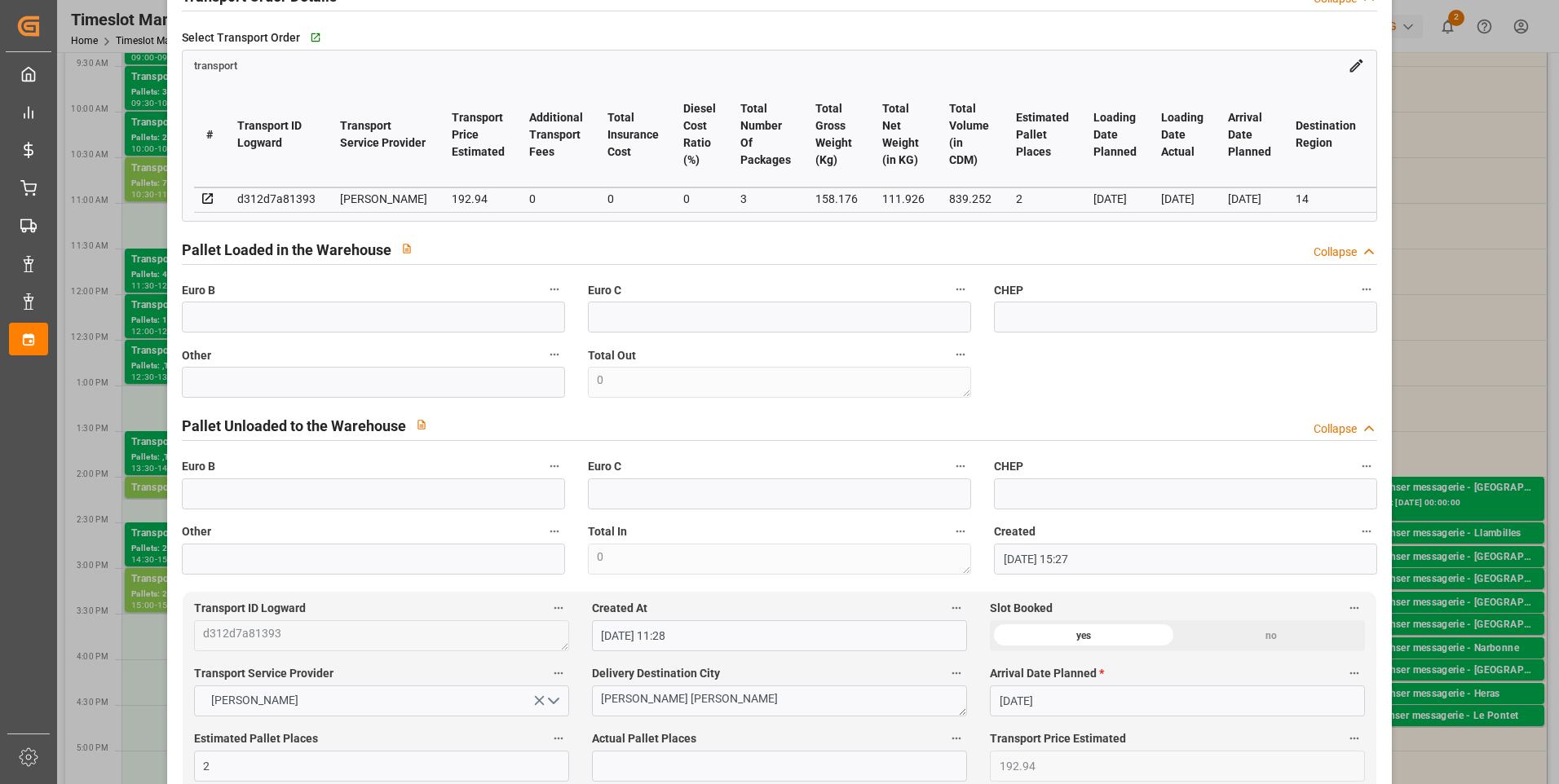
scroll to position [326, 0]
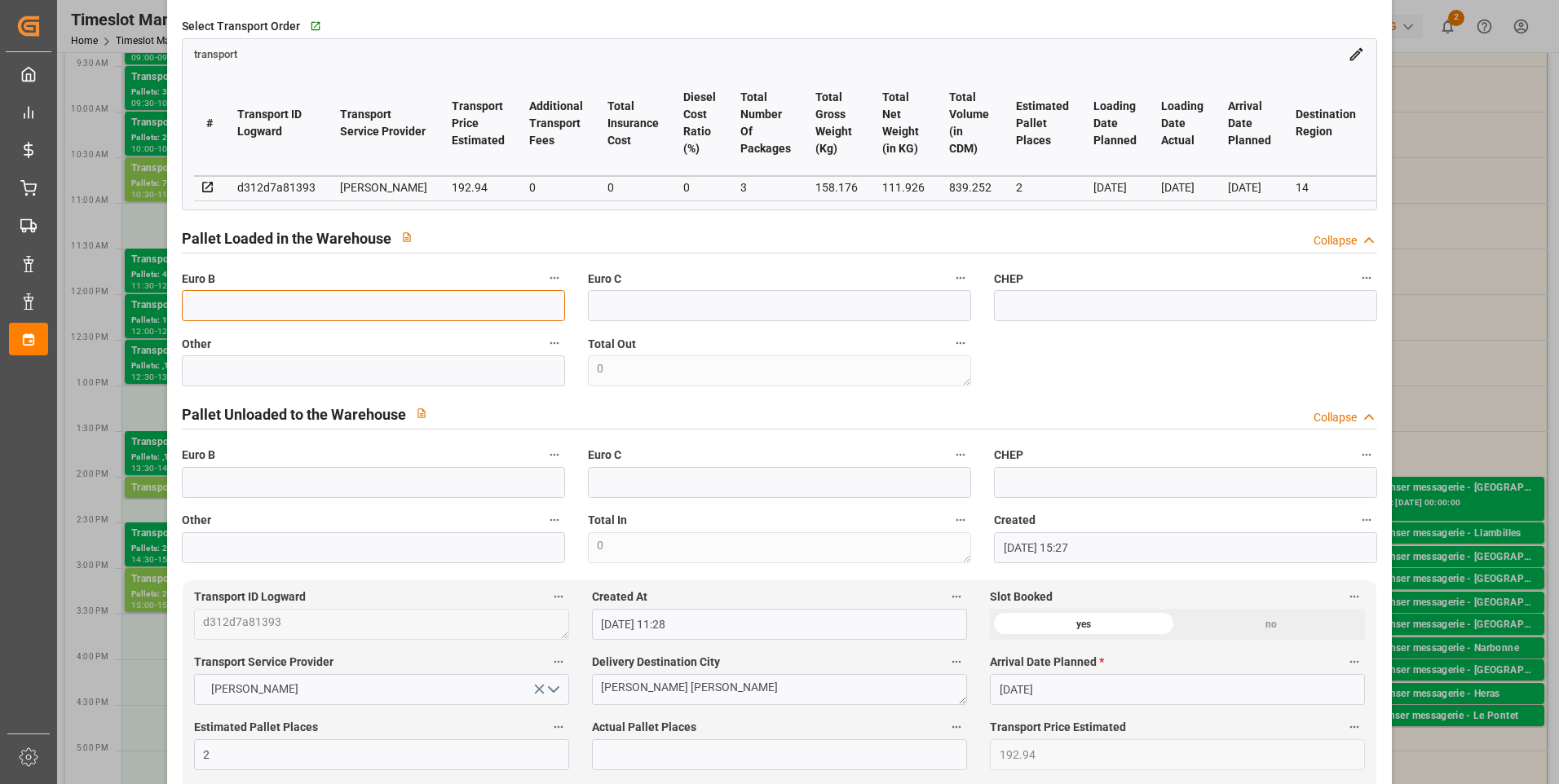
click at [255, 310] on input "text" at bounding box center [373, 305] width 383 height 31
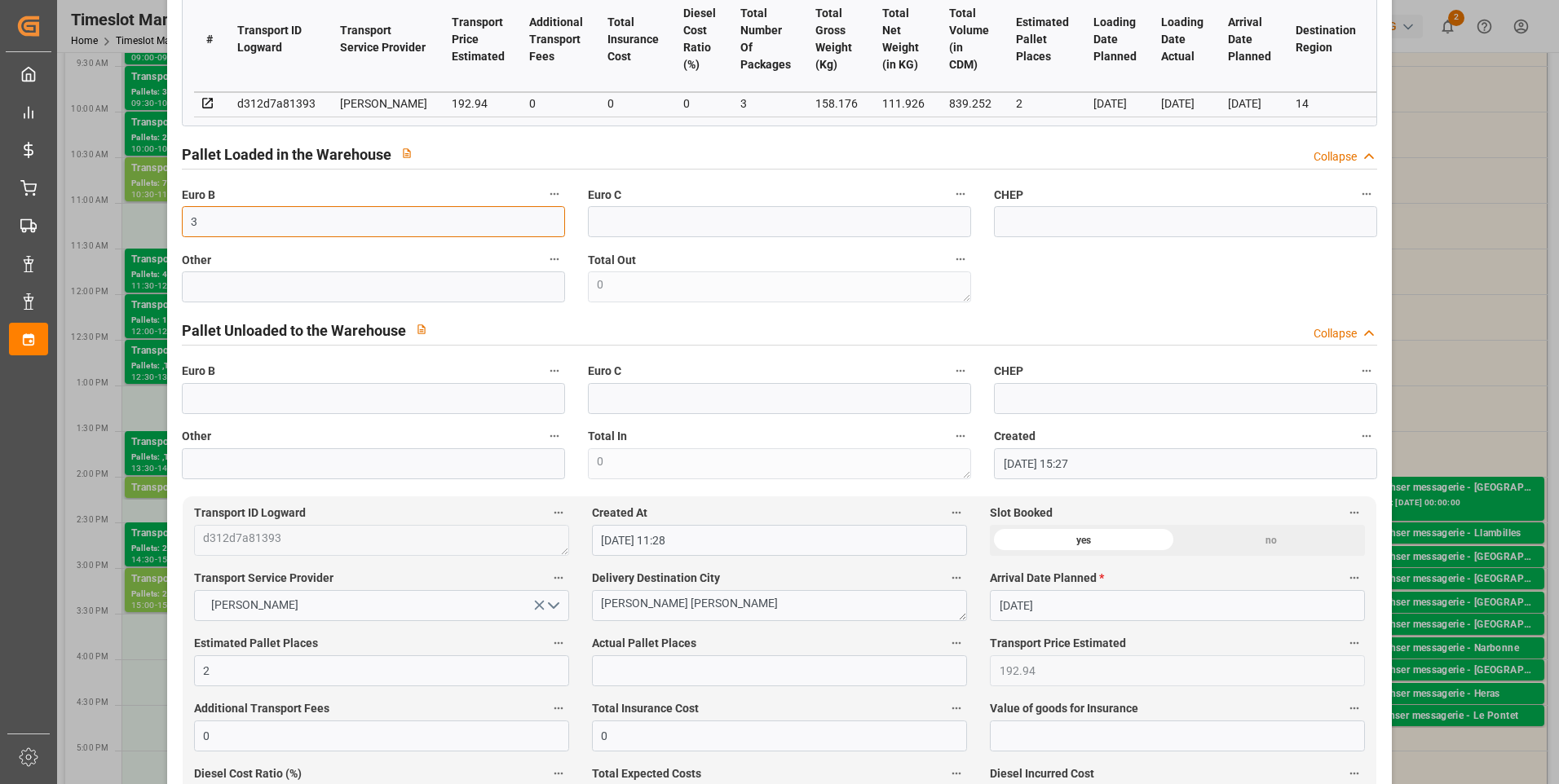
scroll to position [489, 0]
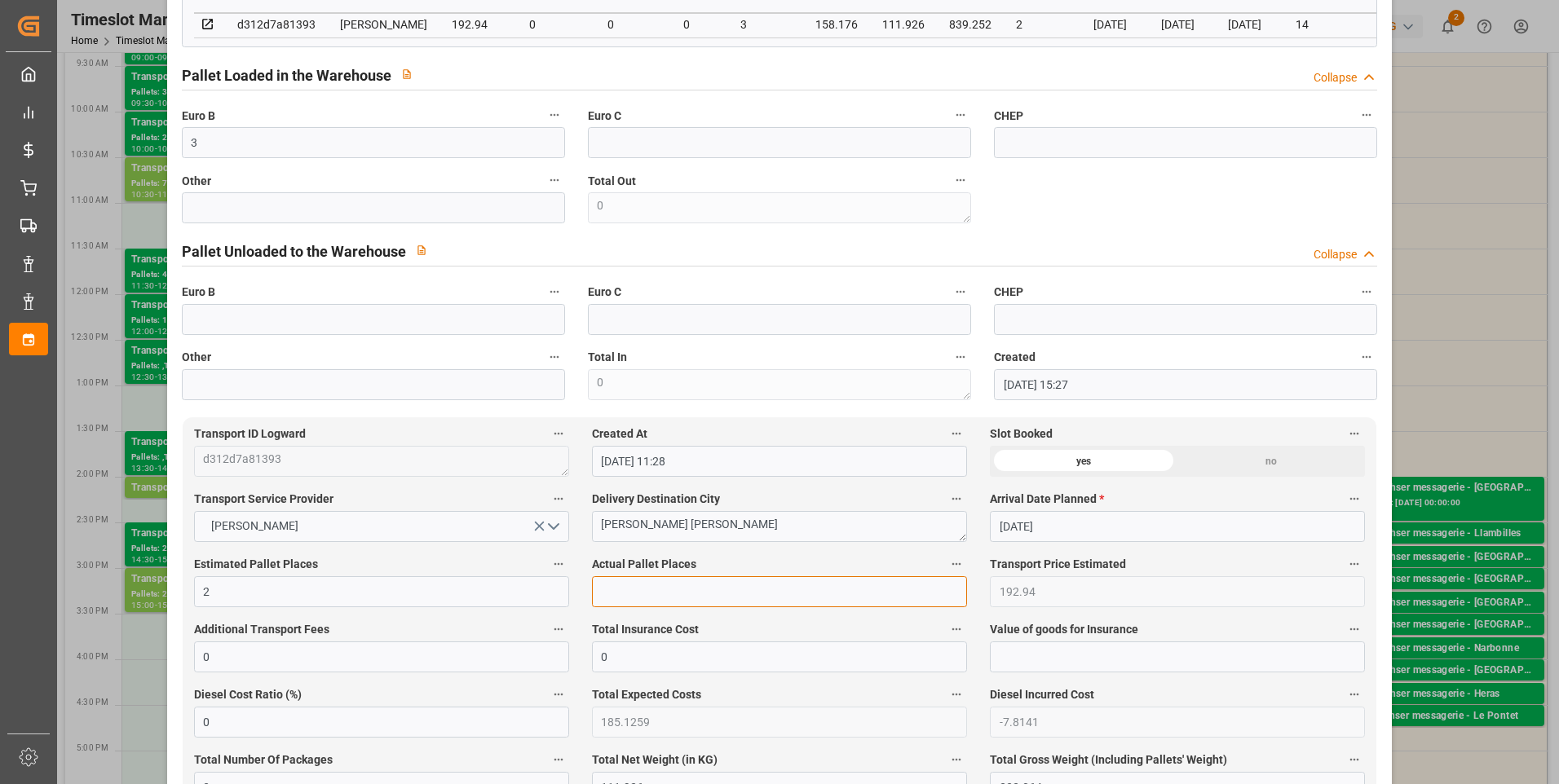
click at [622, 601] on input "text" at bounding box center [779, 591] width 375 height 31
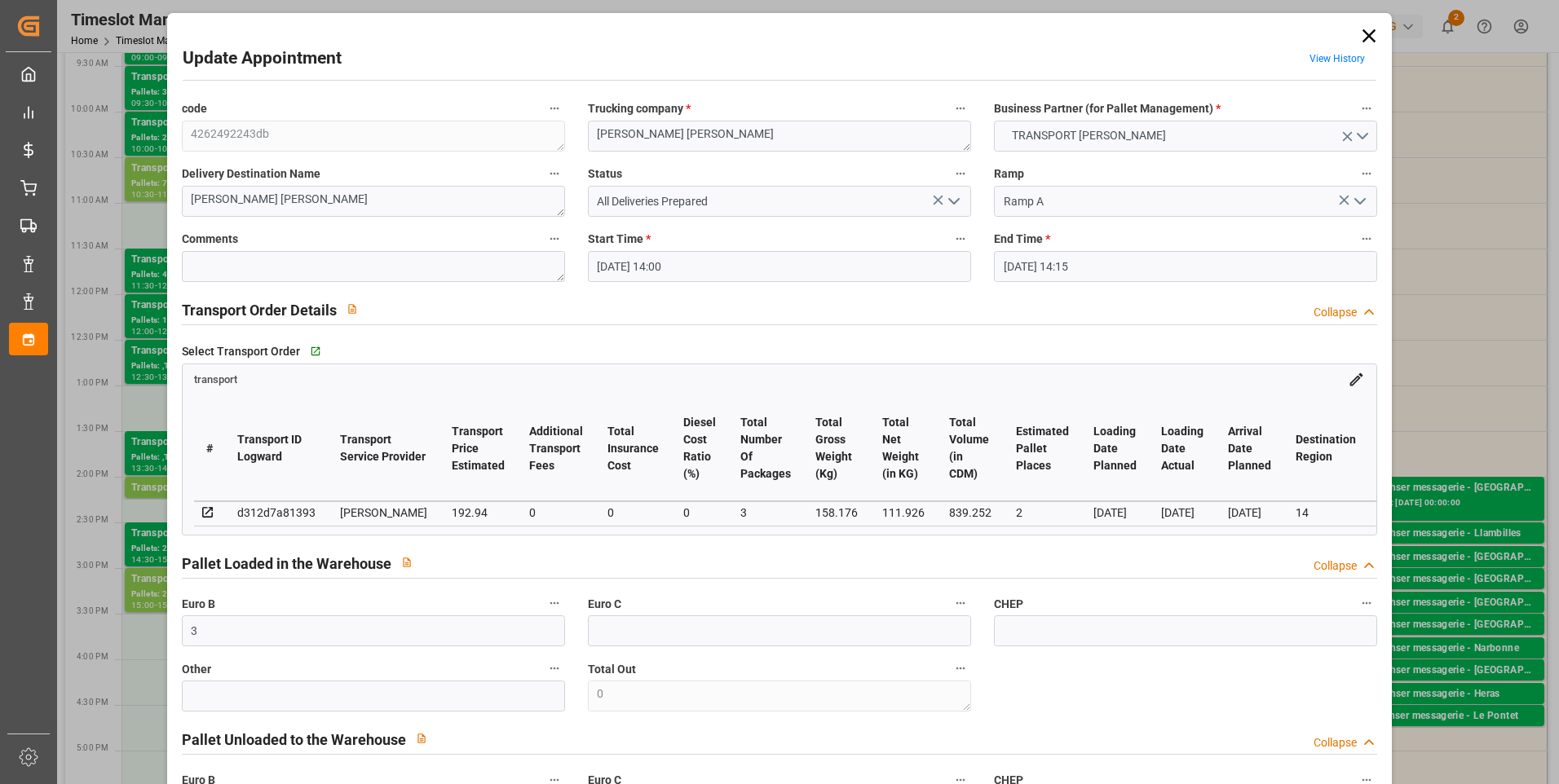
scroll to position [0, 0]
click at [949, 203] on polyline "open menu" at bounding box center [954, 203] width 10 height 5
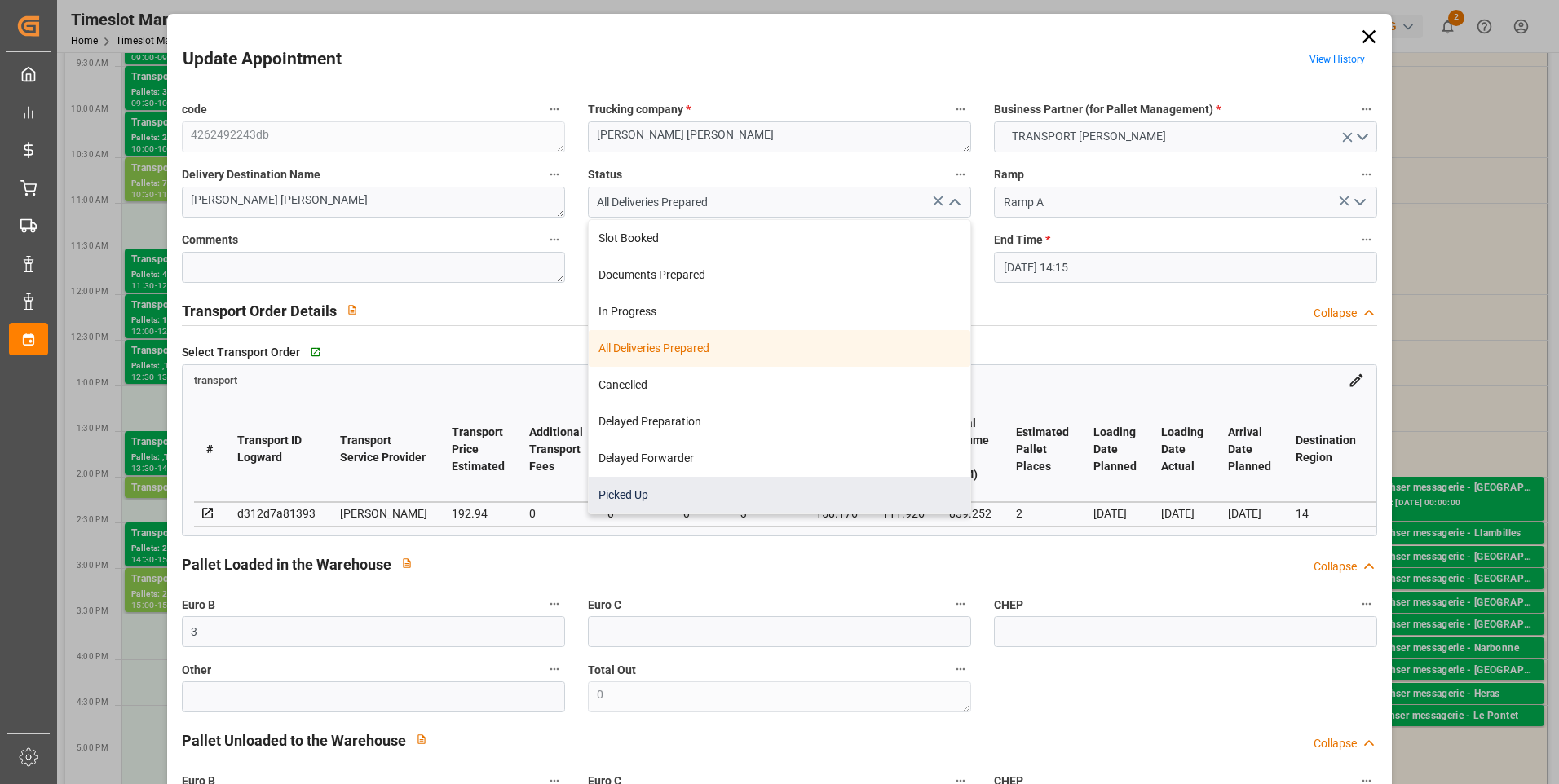
click at [596, 499] on div "Picked Up" at bounding box center [779, 495] width 382 height 37
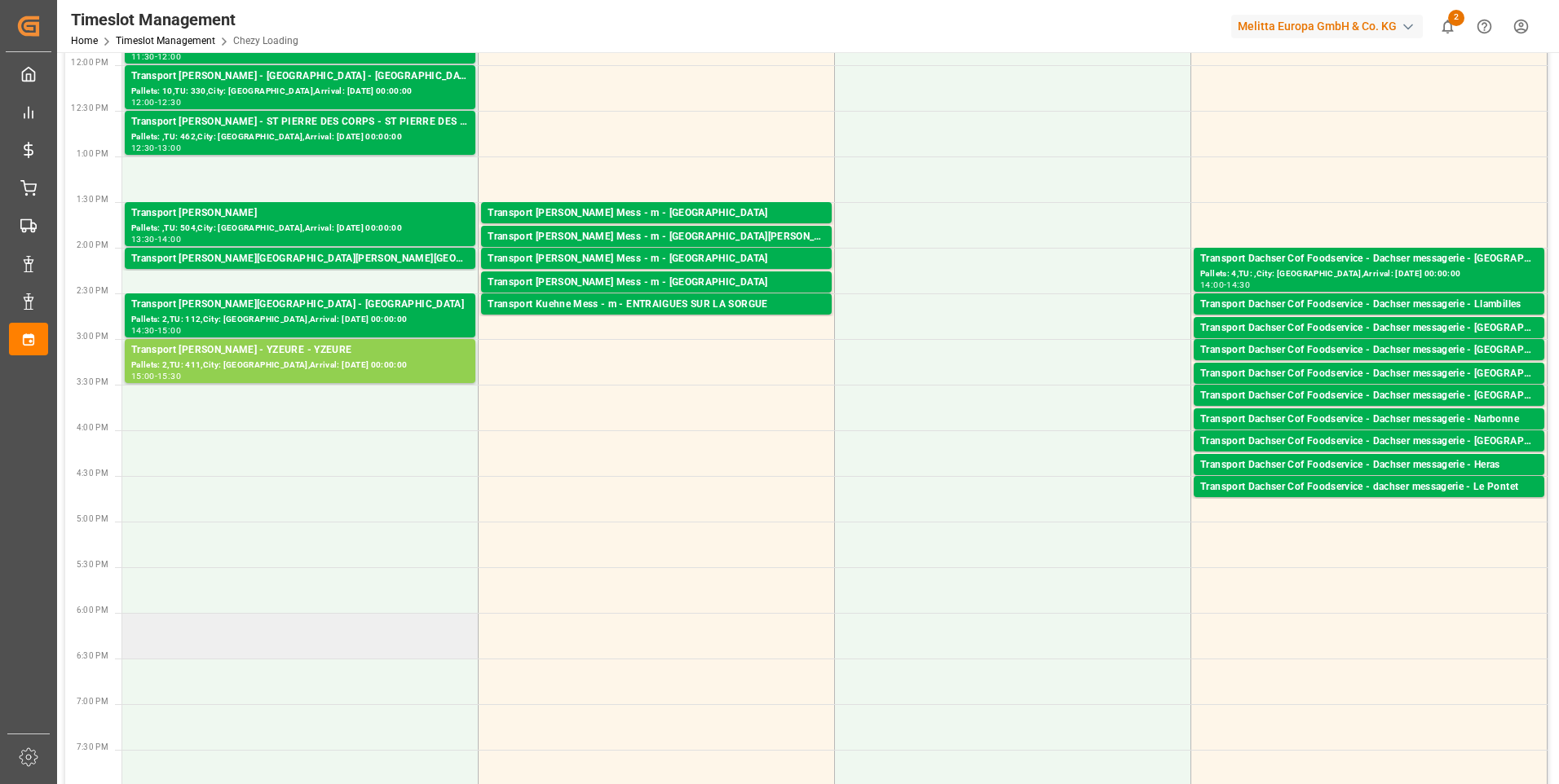
scroll to position [489, 0]
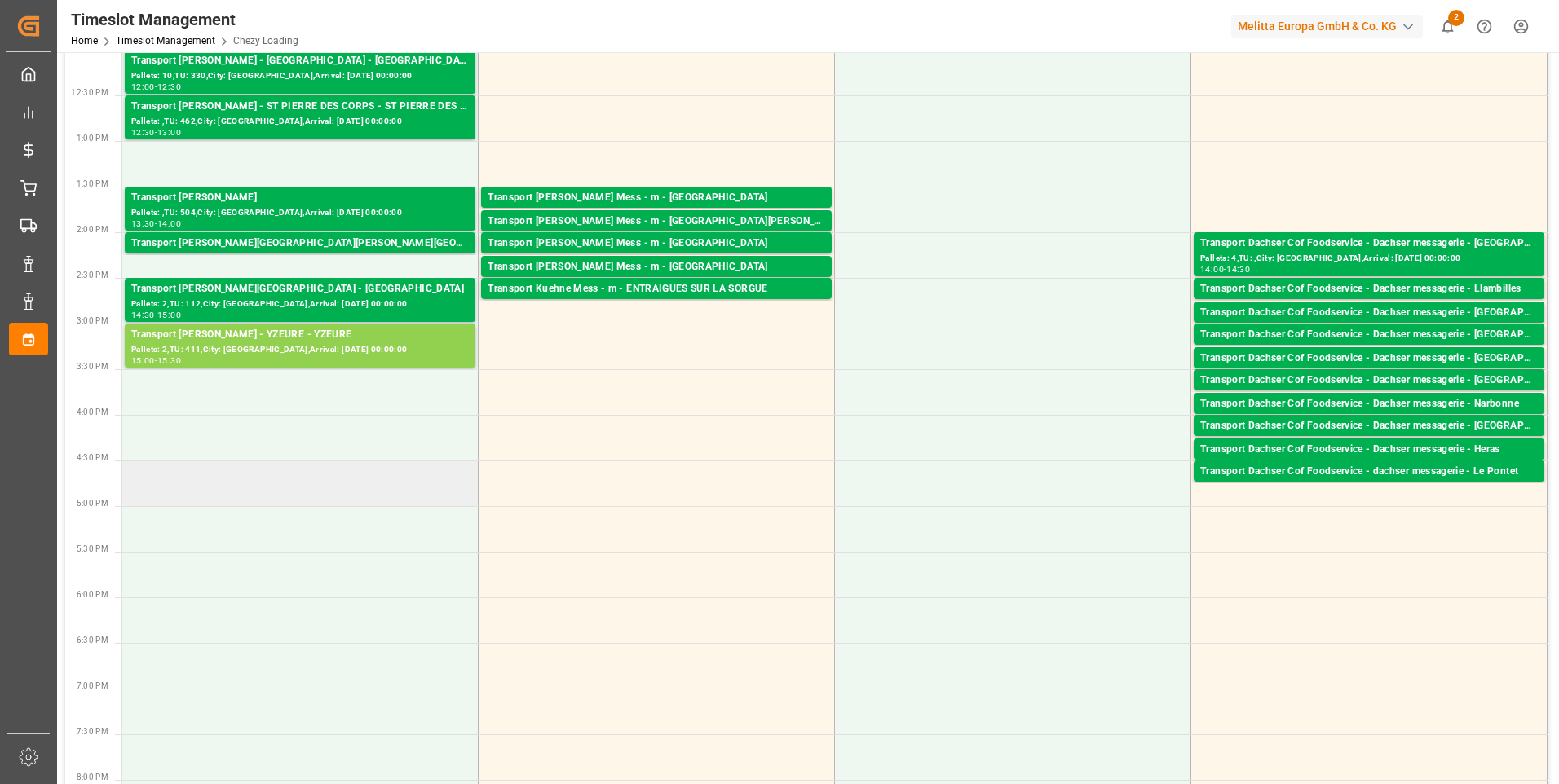
click at [202, 487] on td at bounding box center [300, 484] width 356 height 45
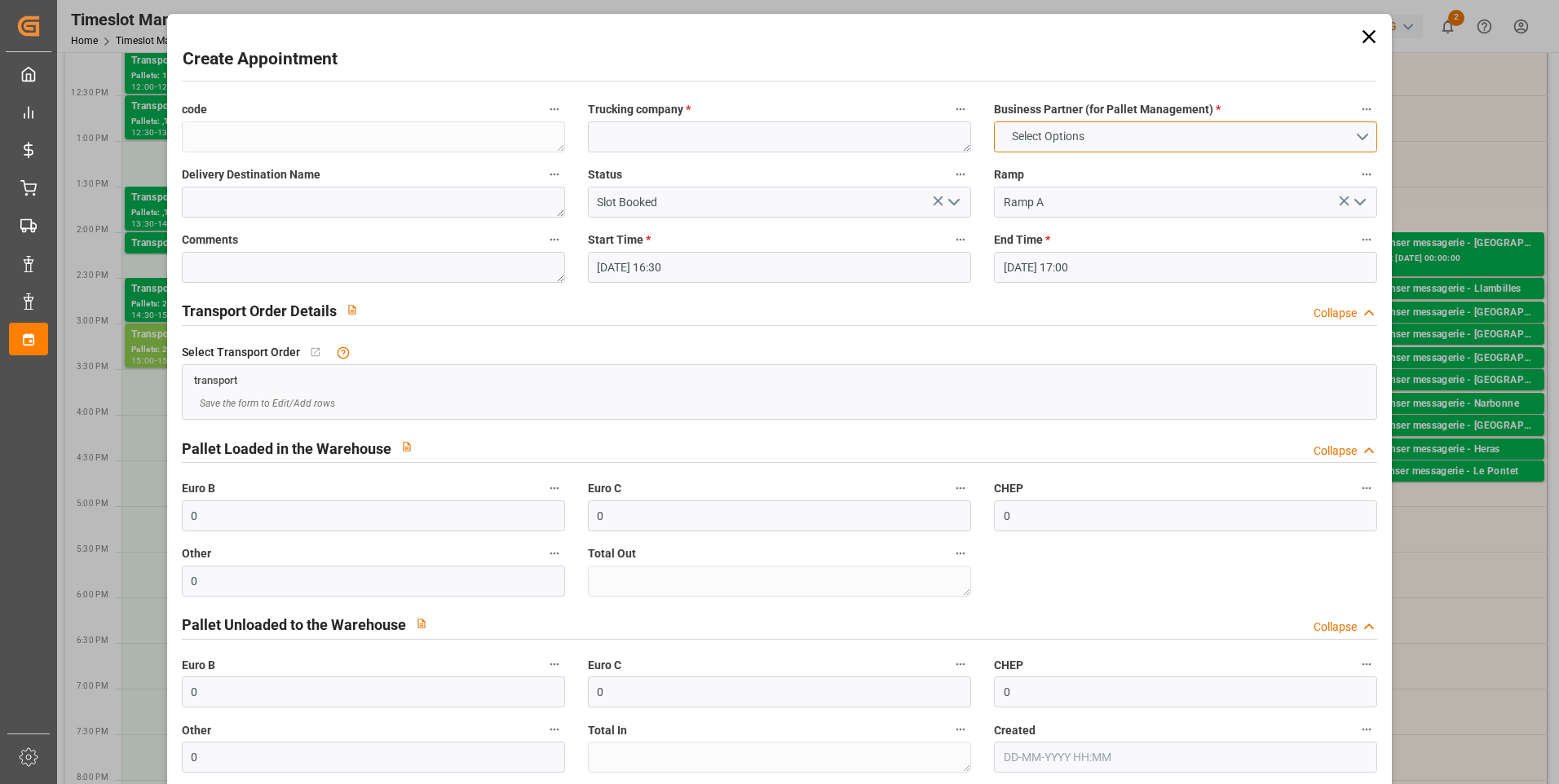
click at [1359, 134] on button "Select Options" at bounding box center [1185, 136] width 383 height 31
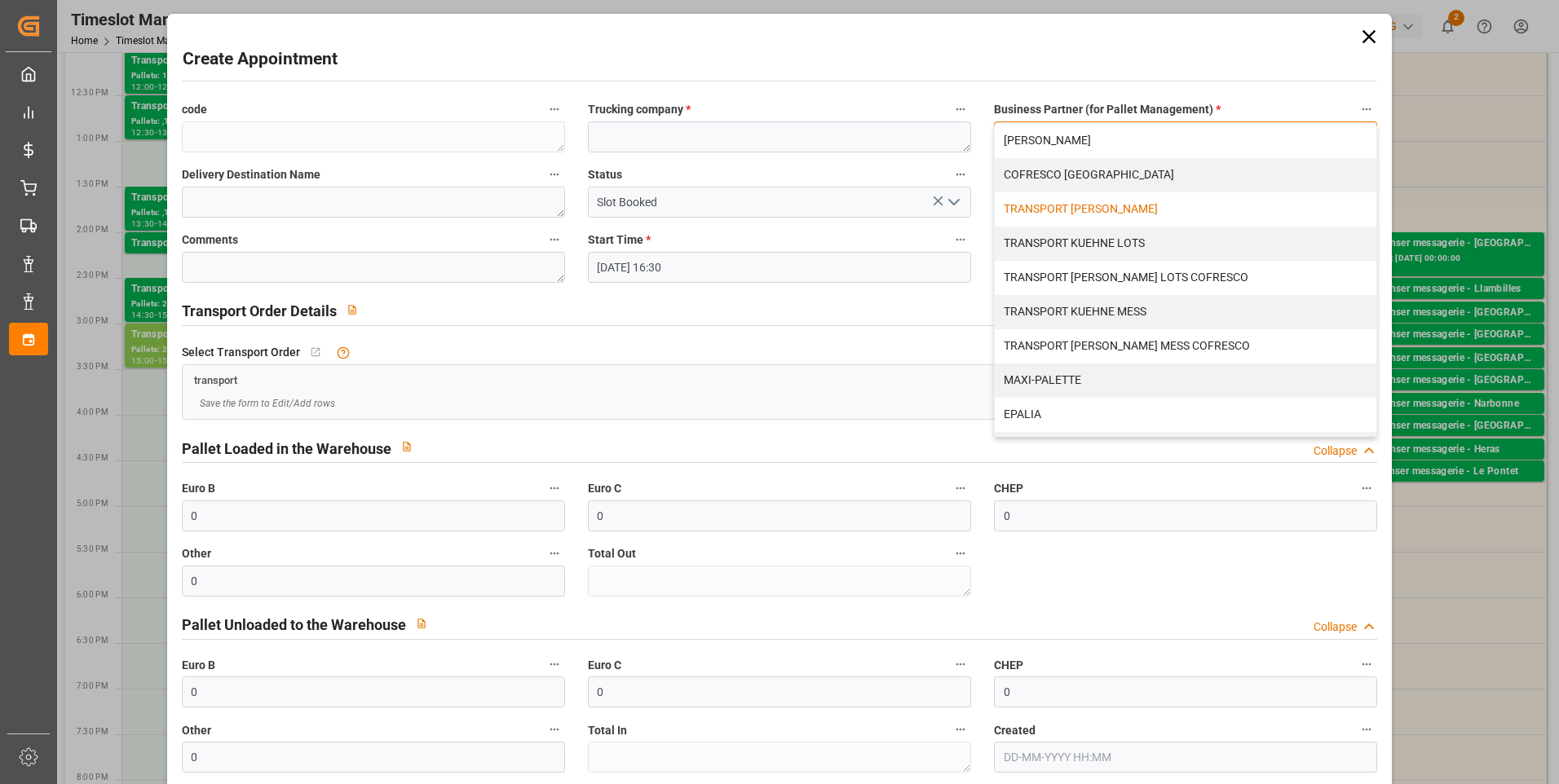
click at [1104, 210] on div "TRANSPORT [PERSON_NAME]" at bounding box center [1185, 209] width 382 height 34
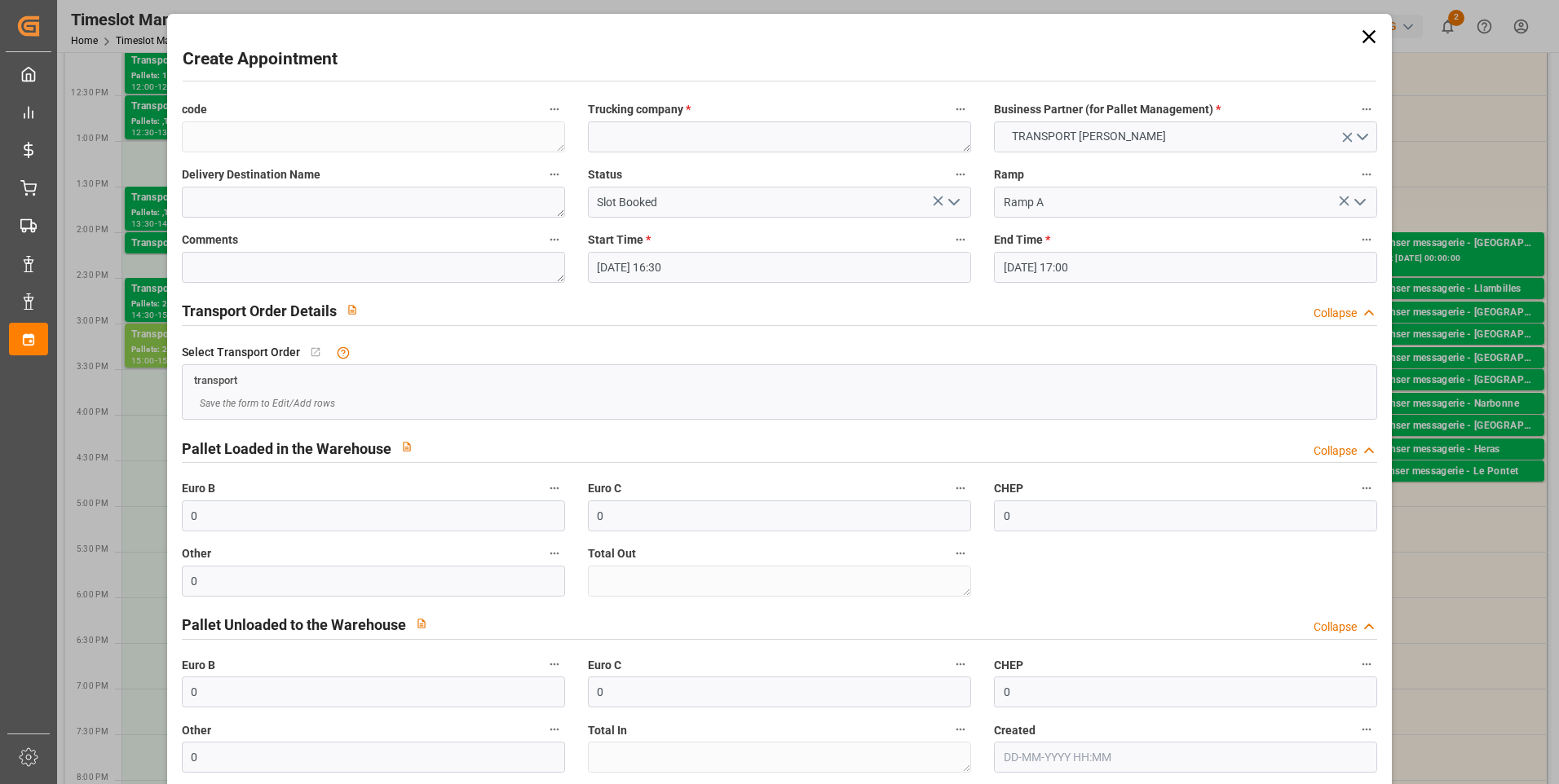
click at [959, 200] on icon "open menu" at bounding box center [954, 202] width 19 height 19
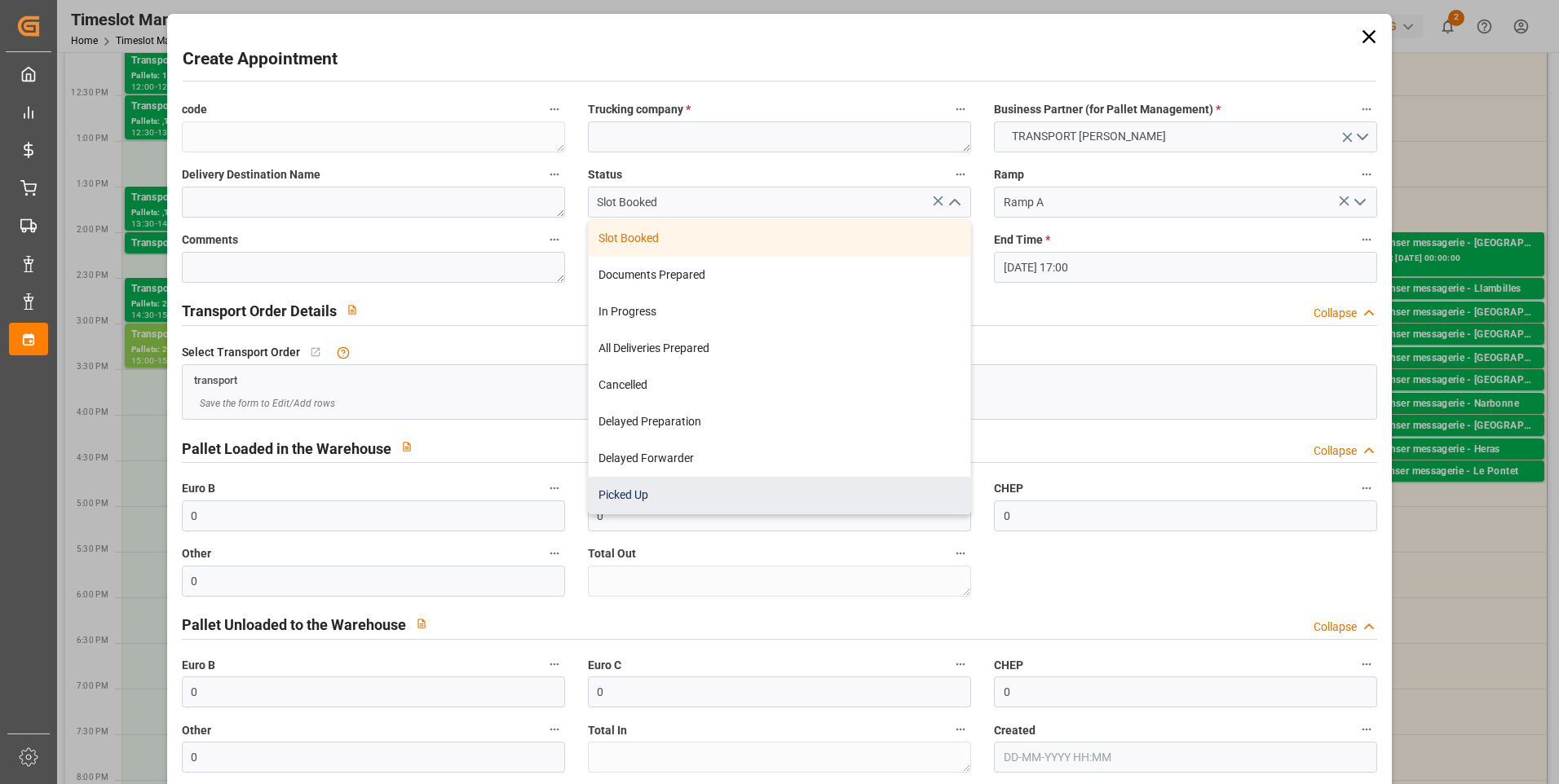
click at [637, 491] on div "Picked Up" at bounding box center [779, 495] width 382 height 37
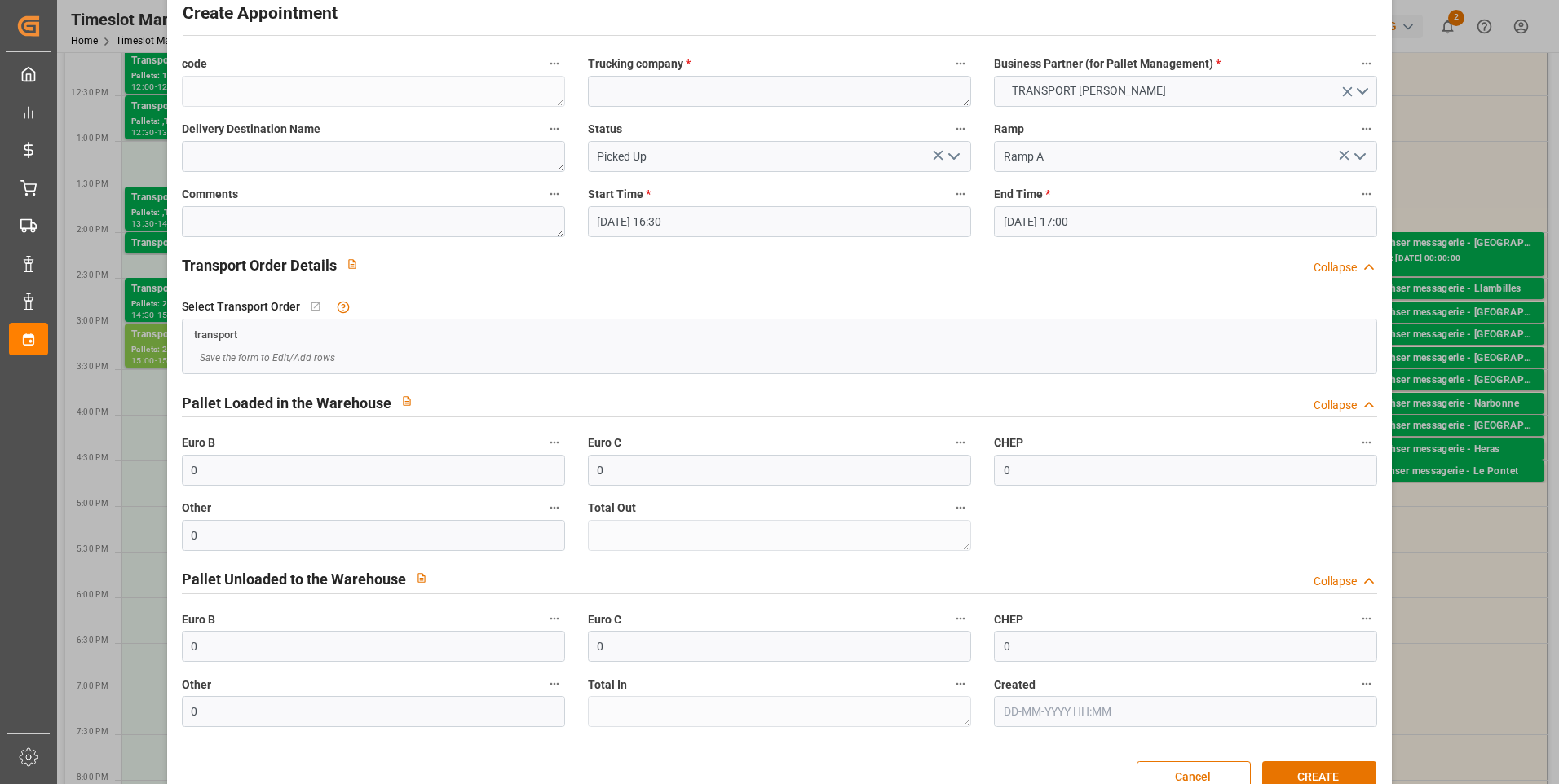
scroll to position [83, 0]
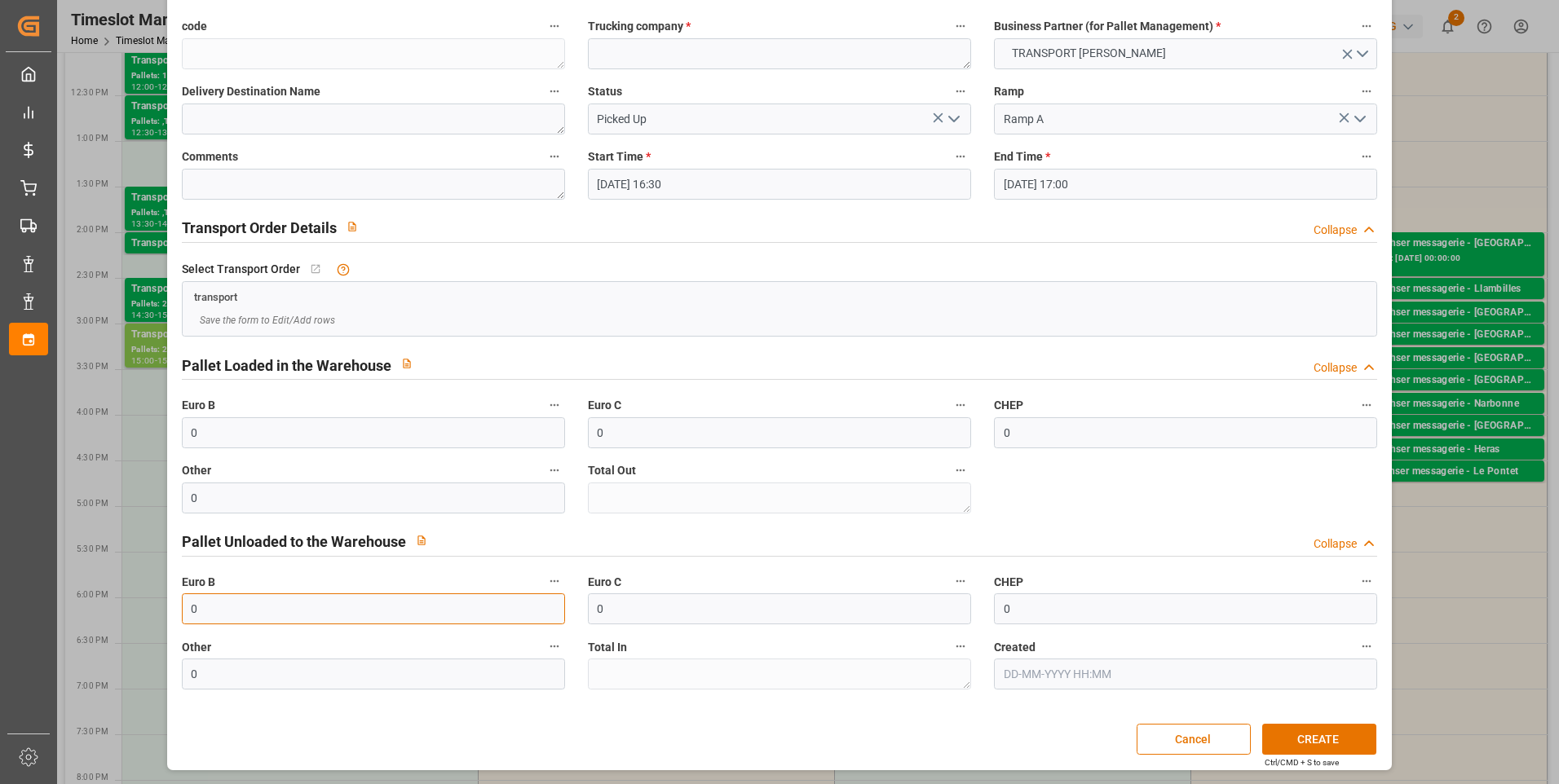
click at [215, 609] on input "0" at bounding box center [373, 609] width 383 height 31
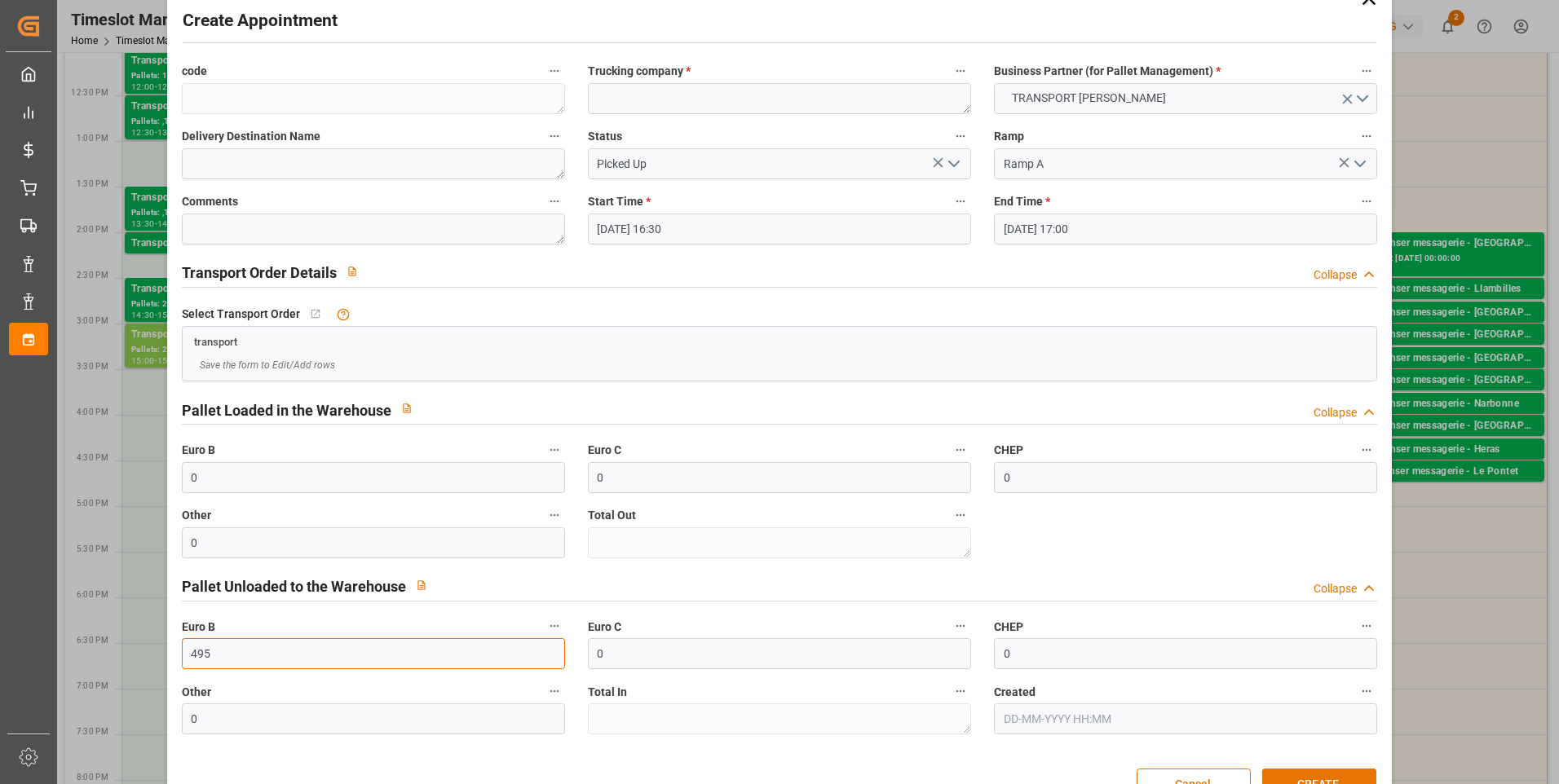
scroll to position [0, 0]
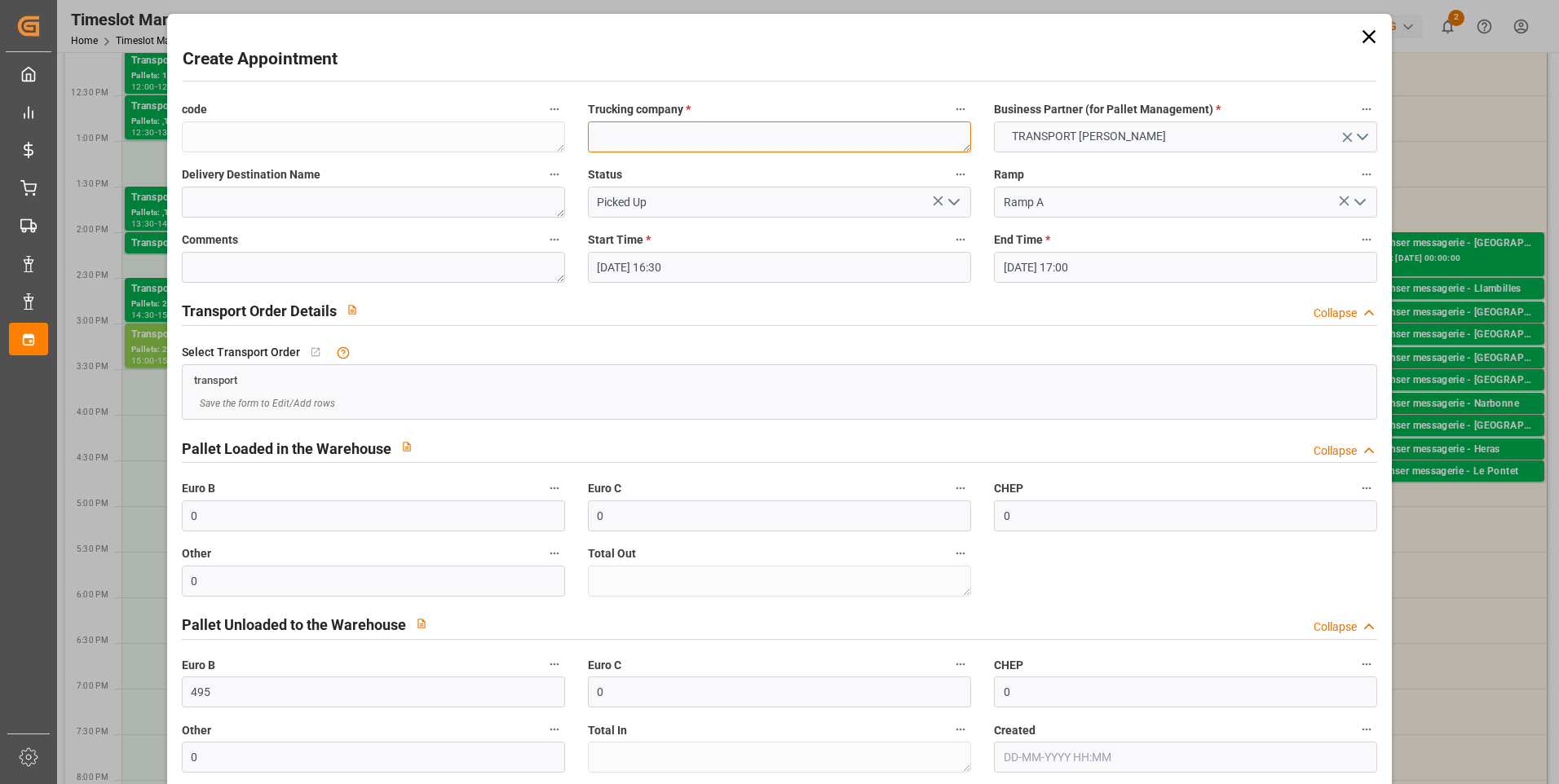
click at [637, 141] on textarea at bounding box center [779, 136] width 383 height 31
click at [723, 134] on textarea "495 palettes Europe CMR58375" at bounding box center [779, 136] width 383 height 31
click at [838, 54] on div "Create Appointment" at bounding box center [780, 62] width 1195 height 31
drag, startPoint x: 758, startPoint y: 139, endPoint x: 583, endPoint y: 134, distance: 175.1
click at [583, 134] on div "Trucking company * 495 palettes Europe CMR 58375" at bounding box center [779, 125] width 406 height 65
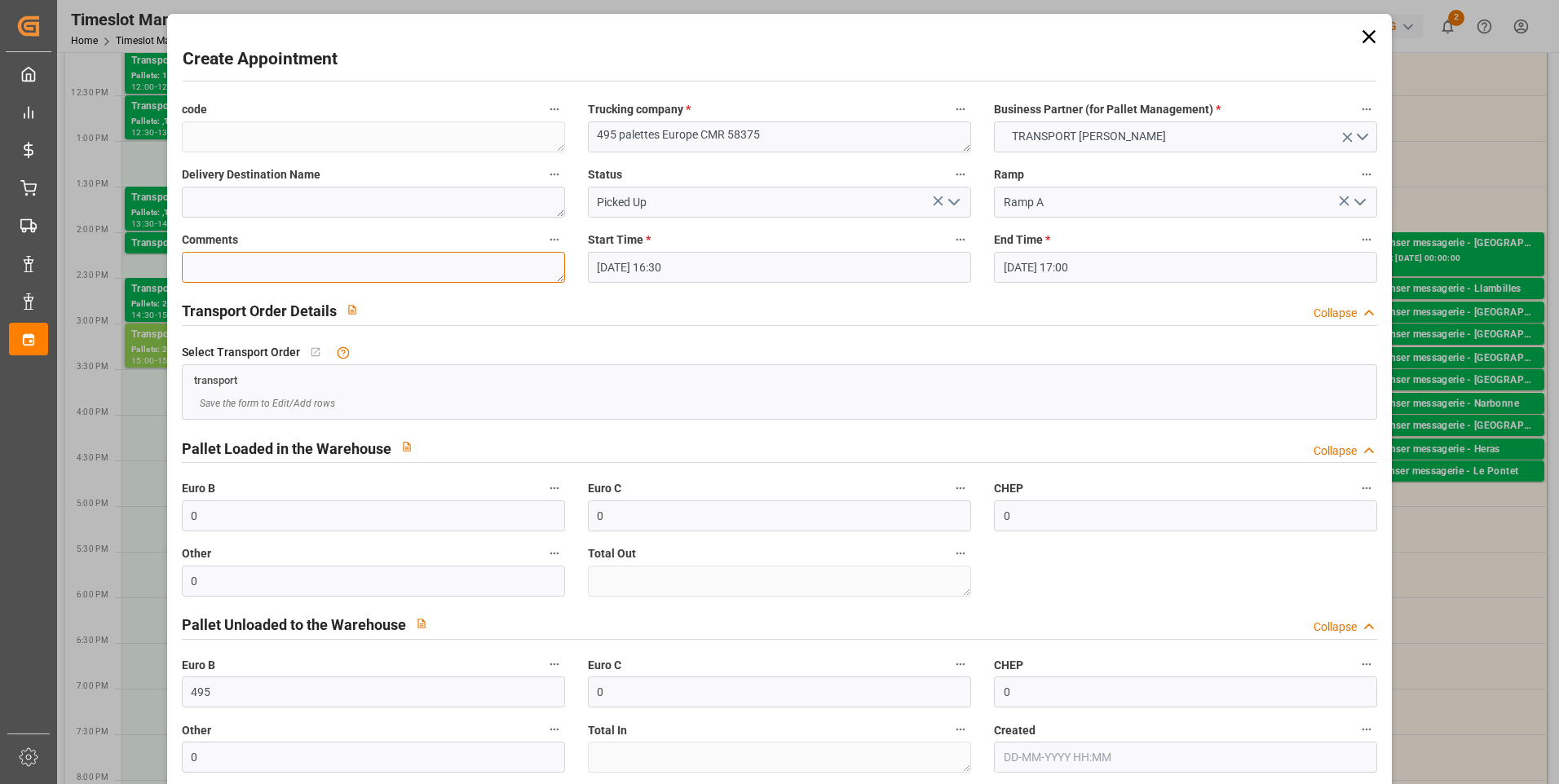
click at [215, 272] on textarea at bounding box center [373, 267] width 383 height 31
paste textarea "495 palettes Europe CMR 58375"
click at [571, 46] on div "Create Appointment" at bounding box center [780, 62] width 1195 height 31
click at [947, 198] on icon "open menu" at bounding box center [954, 202] width 19 height 19
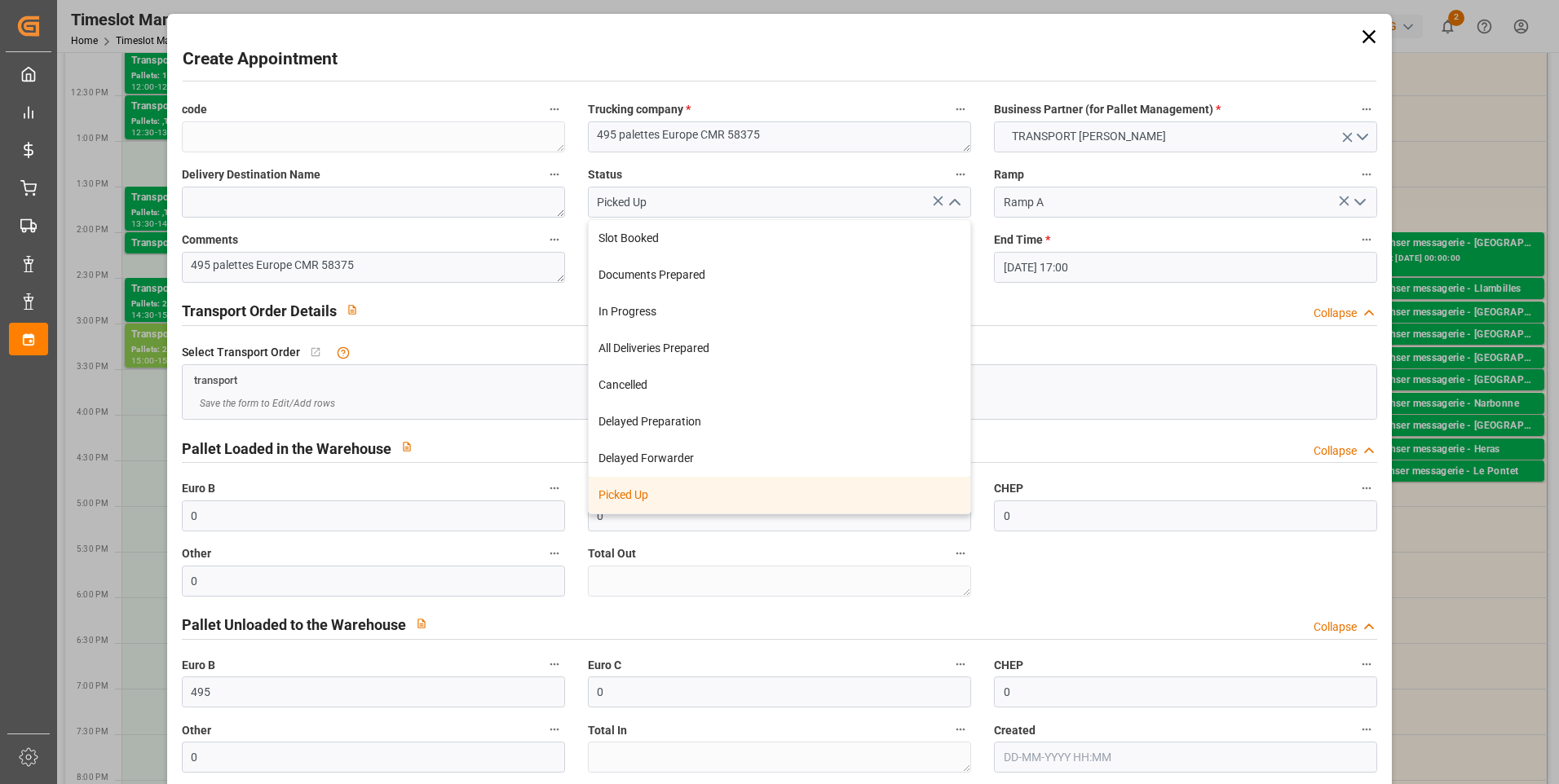
click at [632, 498] on div "Picked Up" at bounding box center [779, 495] width 382 height 37
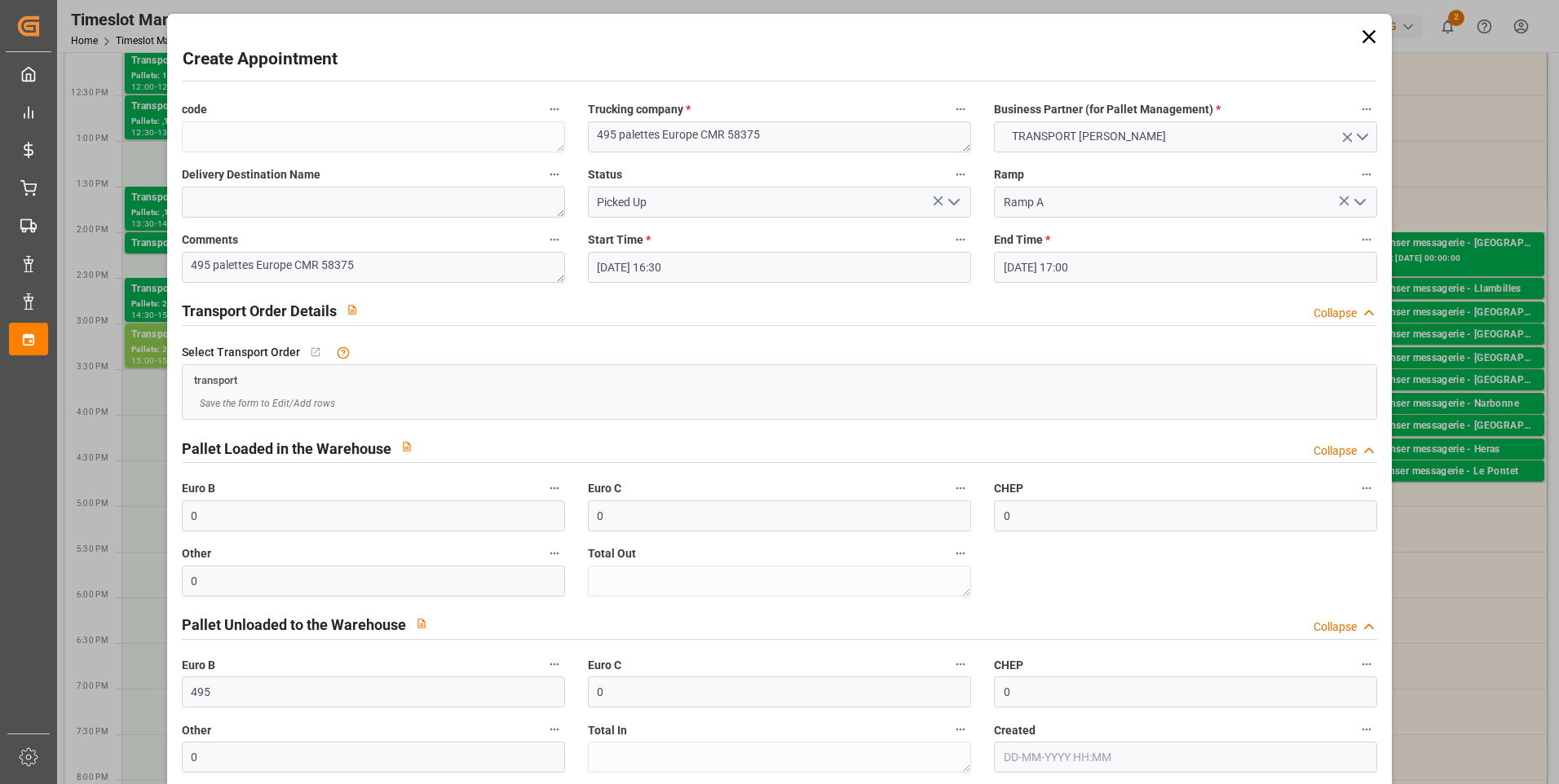
scroll to position [83, 0]
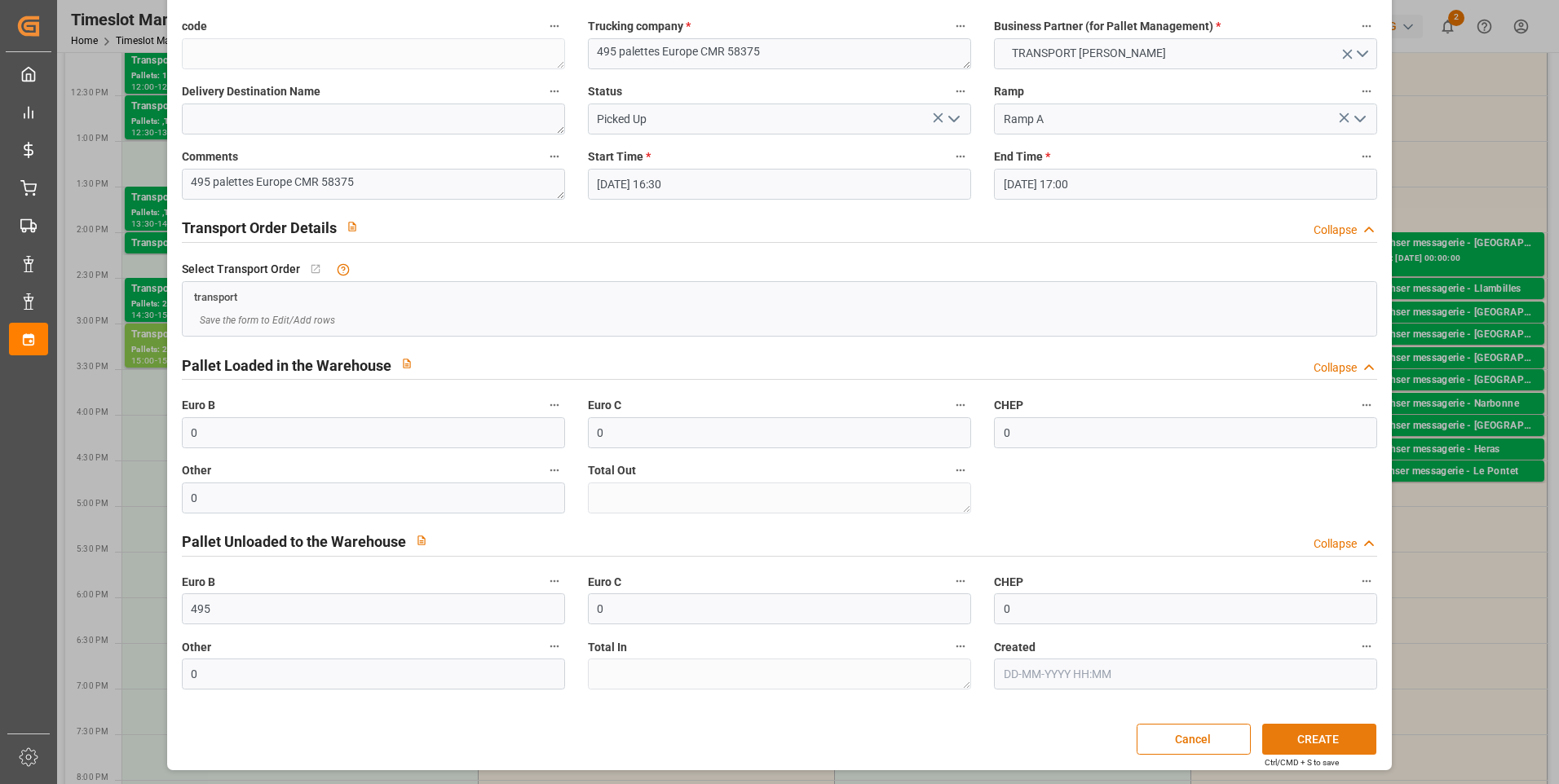
click at [1309, 737] on button "CREATE" at bounding box center [1319, 739] width 114 height 31
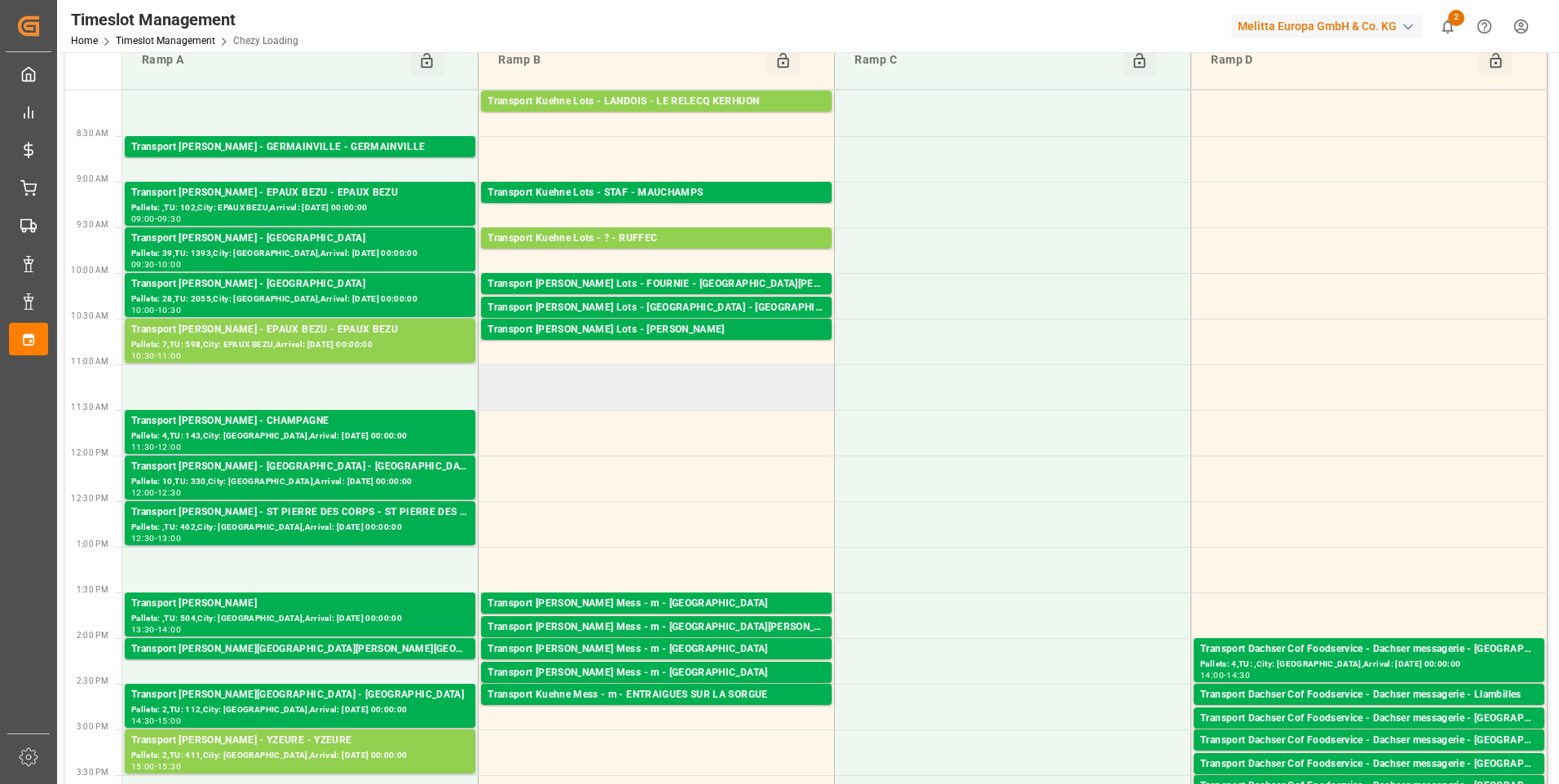
scroll to position [0, 0]
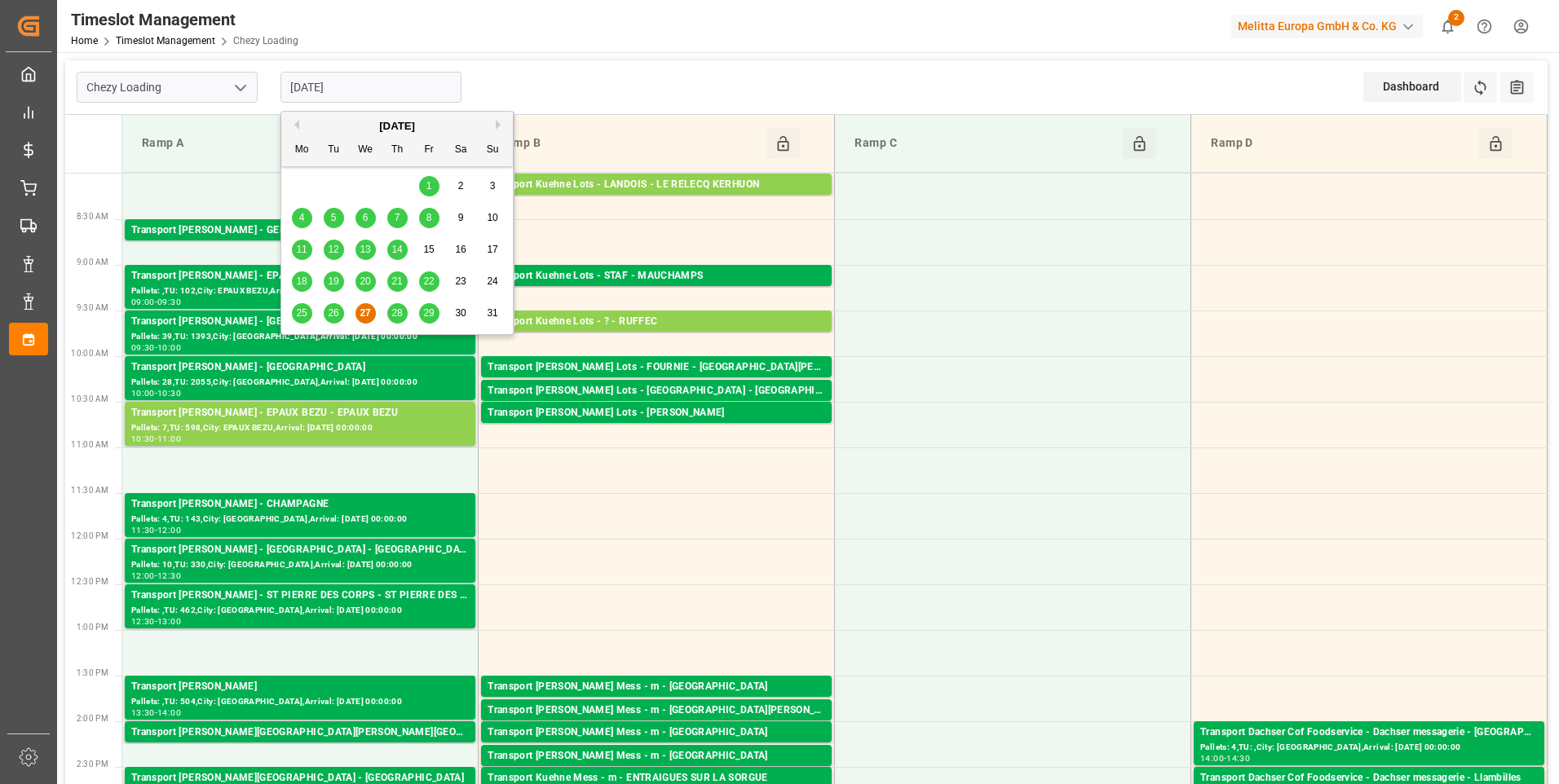
click at [366, 86] on input "[DATE]" at bounding box center [370, 86] width 181 height 31
click at [339, 313] on div "26" at bounding box center [334, 313] width 20 height 19
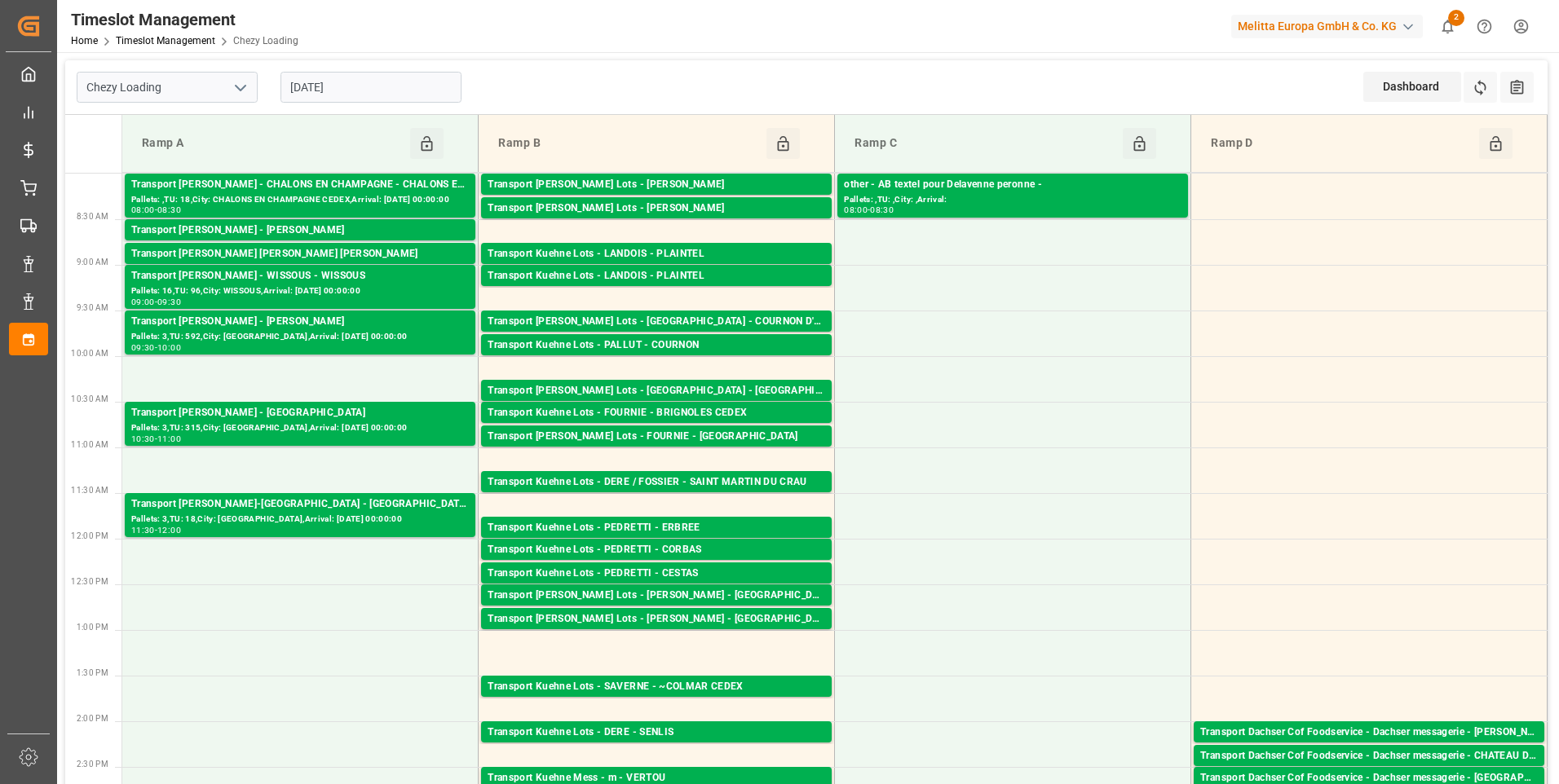
click at [403, 88] on input "26-08-2025" at bounding box center [370, 86] width 181 height 31
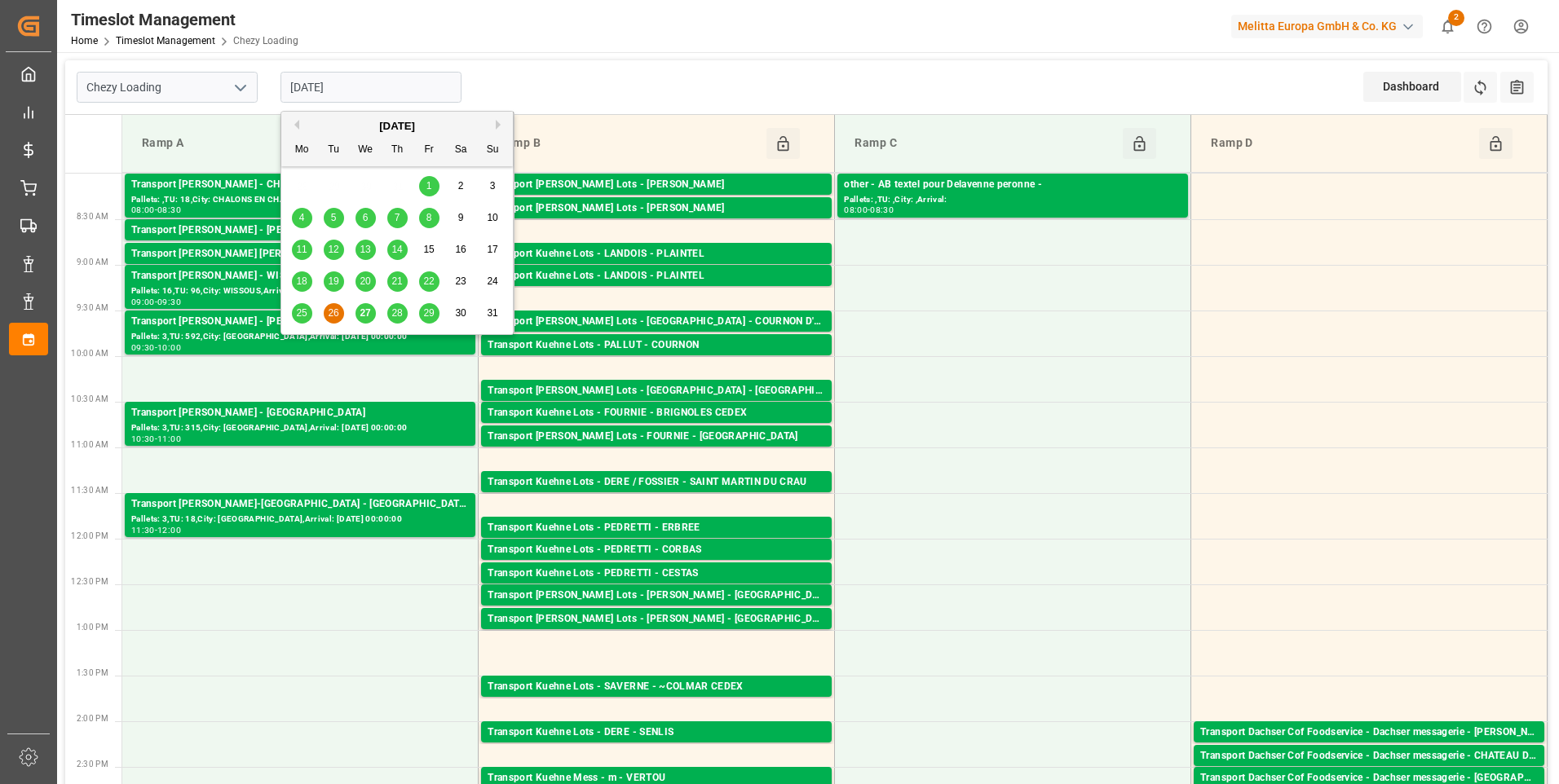
click at [303, 313] on span "25" at bounding box center [301, 313] width 10 height 11
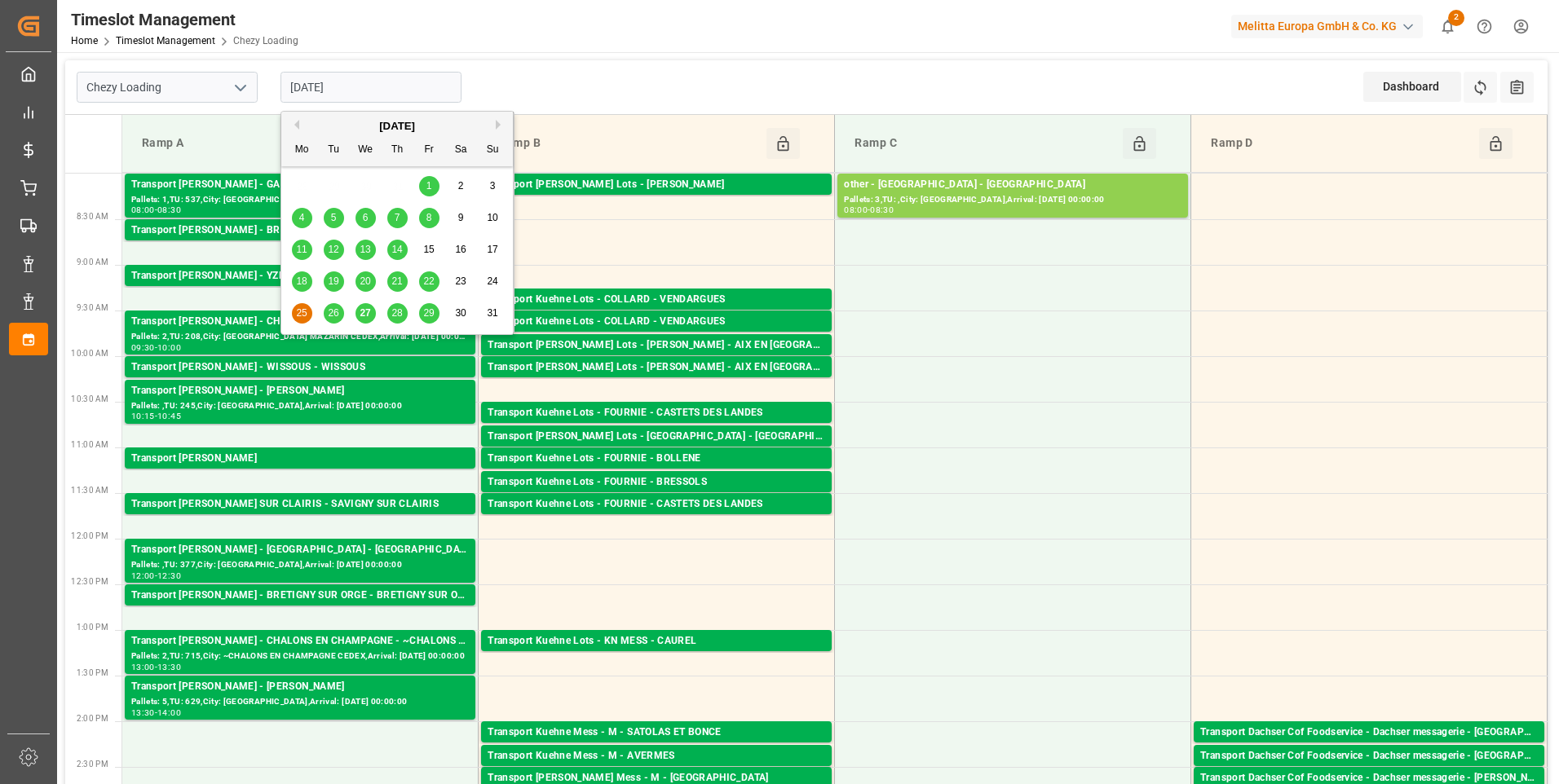
click at [370, 87] on input "[DATE]" at bounding box center [370, 86] width 181 height 31
click at [366, 320] on div "27" at bounding box center [365, 313] width 20 height 19
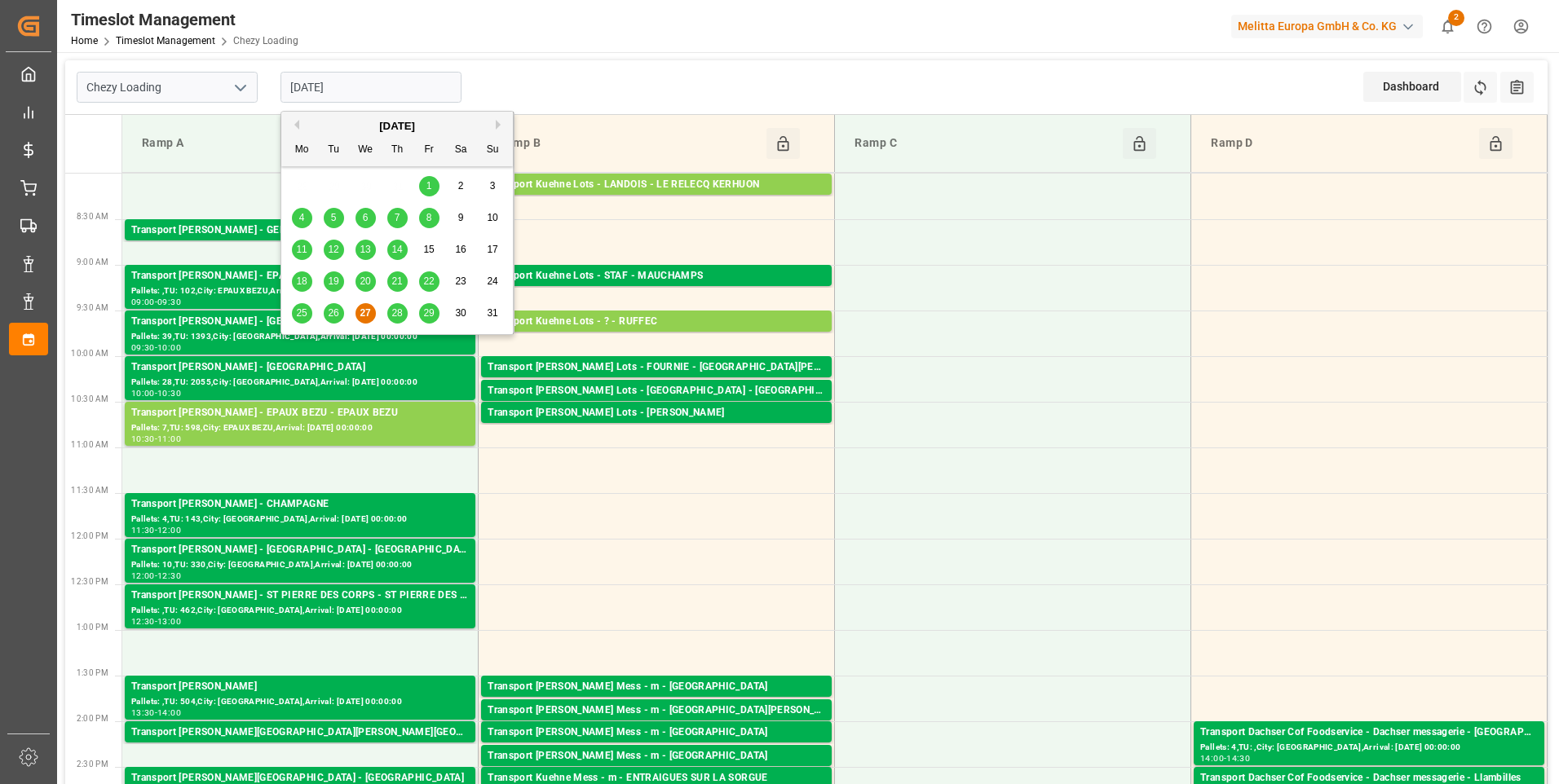
click at [379, 87] on input "[DATE]" at bounding box center [370, 86] width 181 height 31
click at [301, 313] on span "25" at bounding box center [301, 313] width 10 height 11
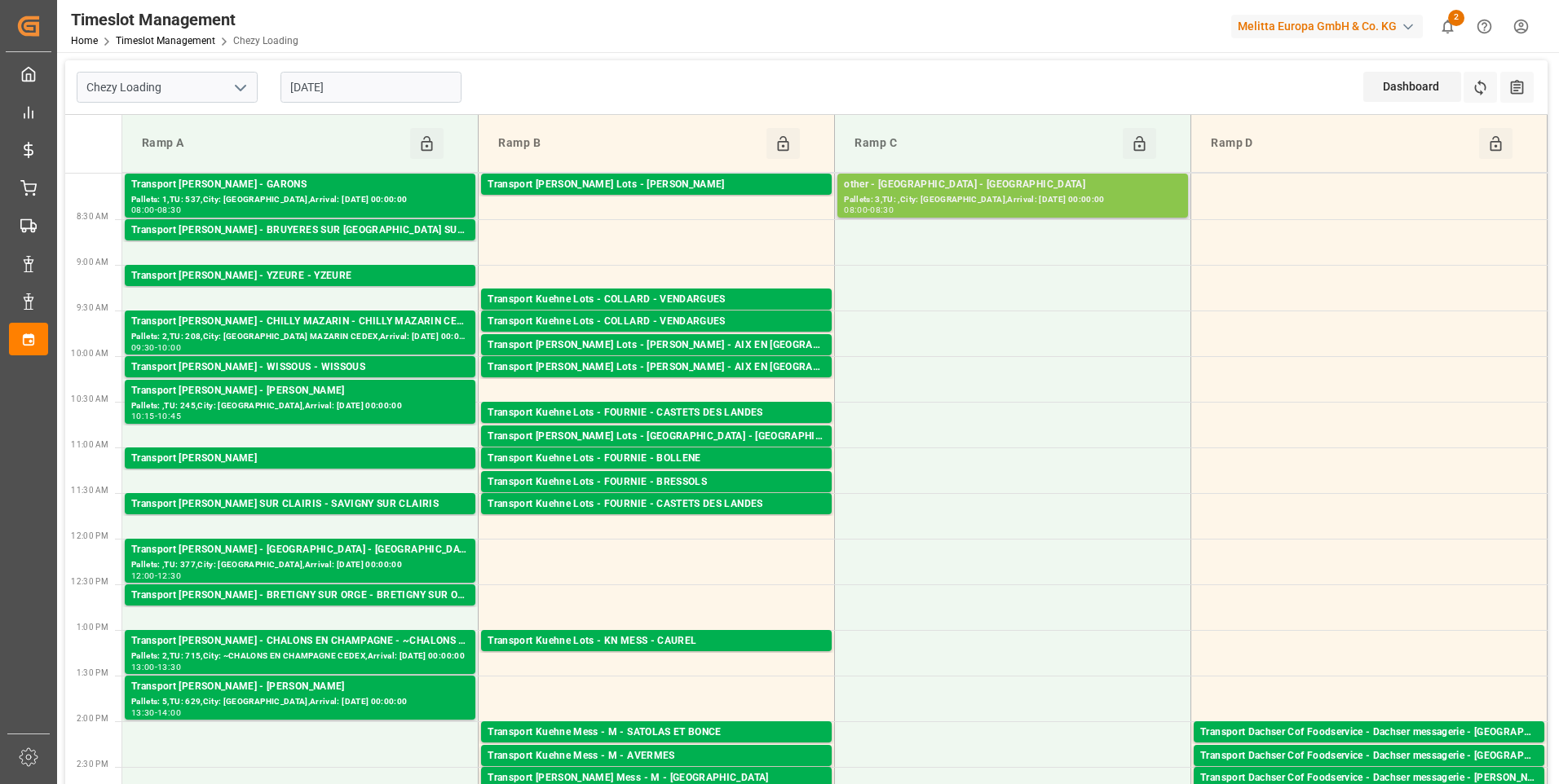
click at [901, 200] on div "Pallets: 3,TU: ,City: [GEOGRAPHIC_DATA],Arrival: [DATE] 00:00:00" at bounding box center [1012, 200] width 338 height 14
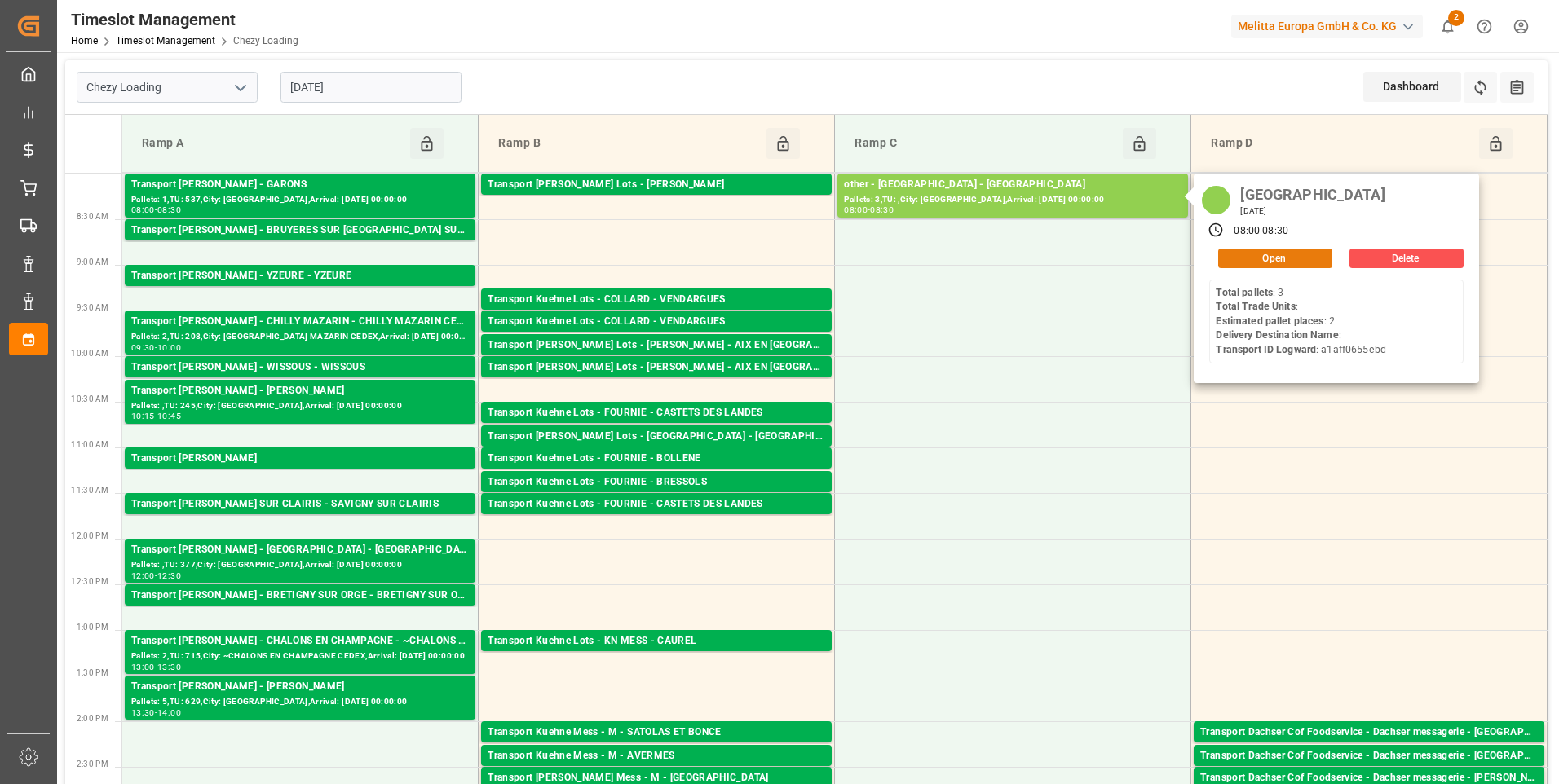
click at [1269, 264] on button "Open" at bounding box center [1275, 258] width 114 height 19
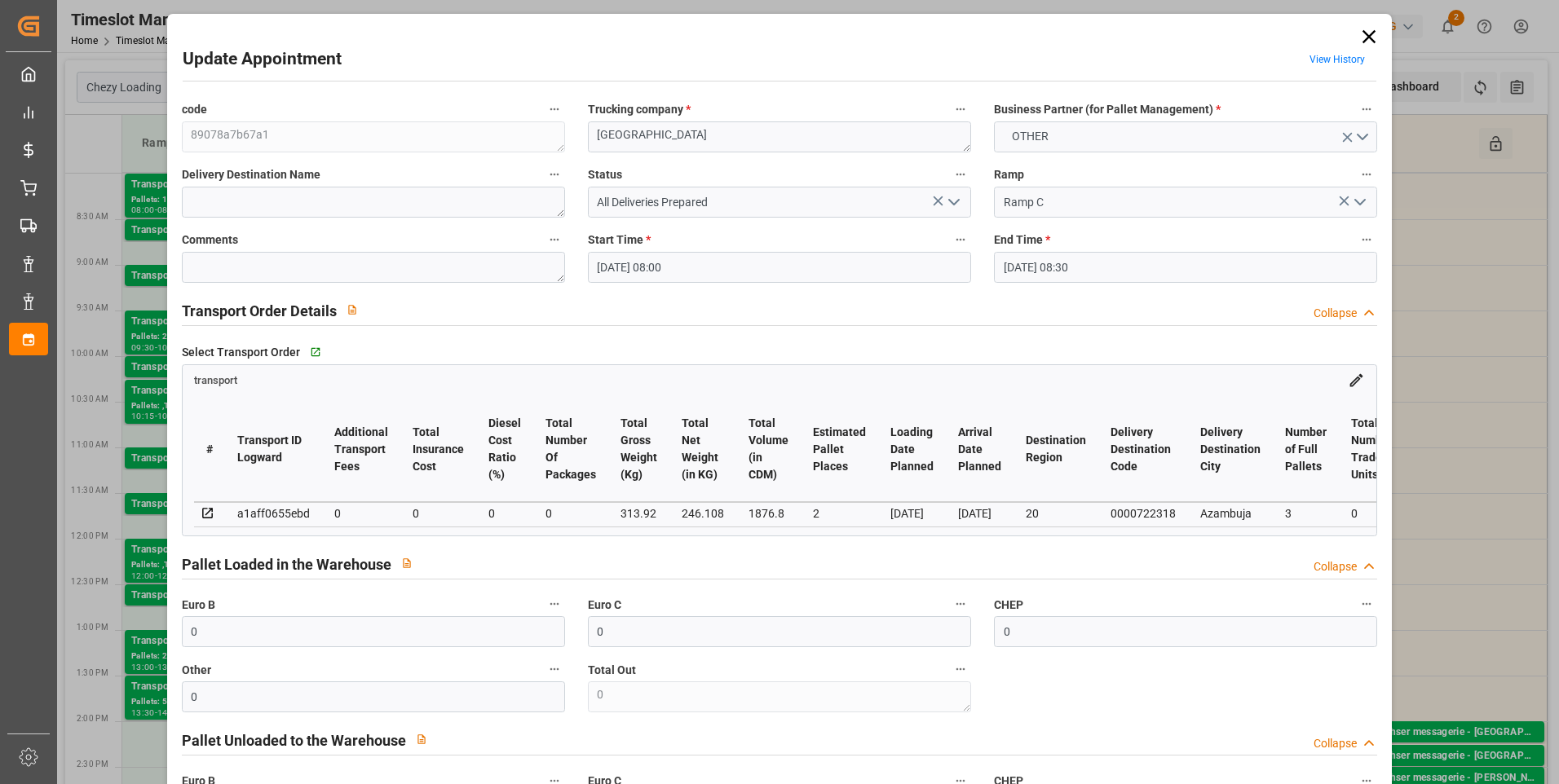
click at [851, 267] on input "25-08-2025 08:00" at bounding box center [779, 267] width 383 height 31
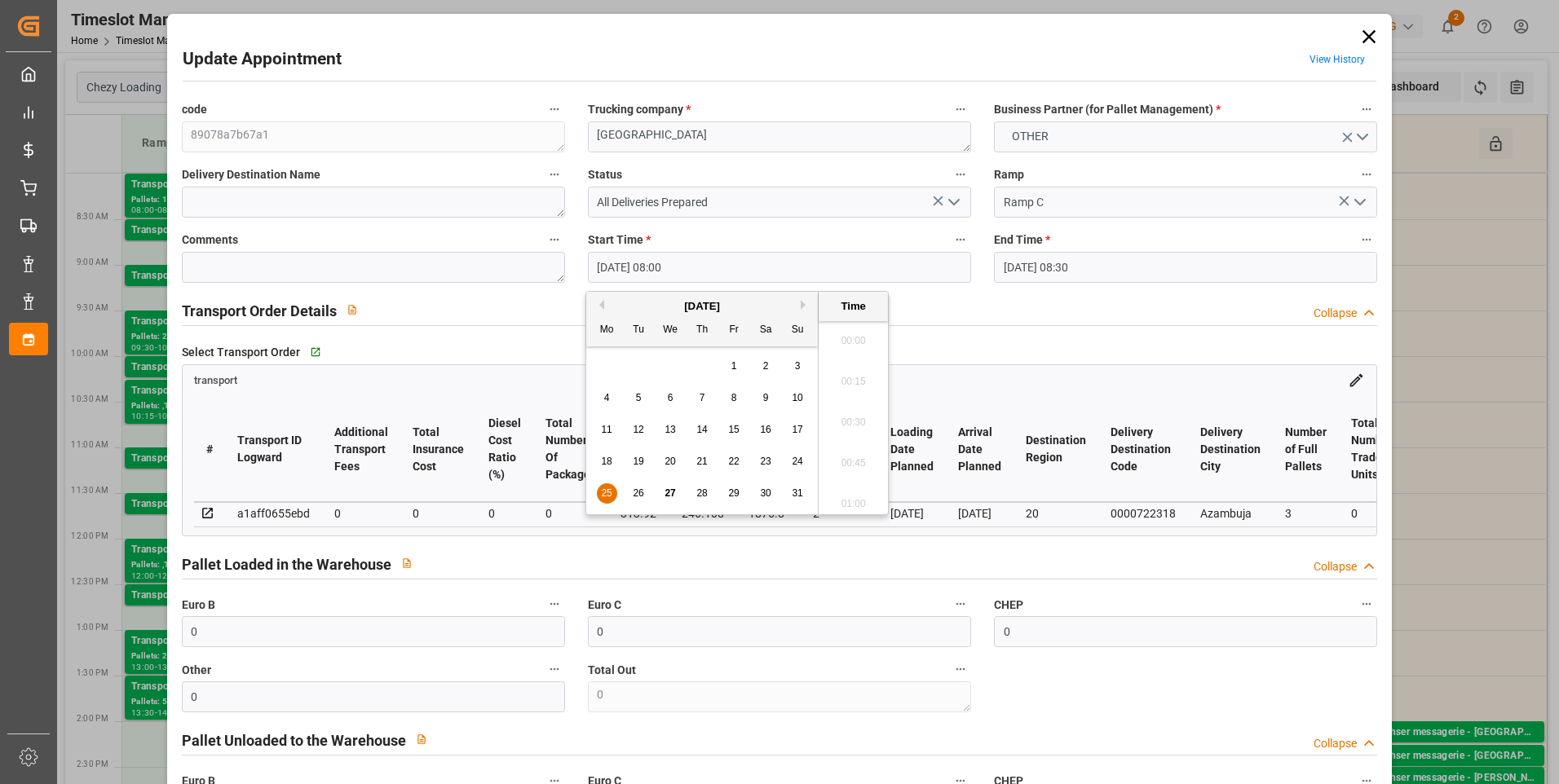
scroll to position [1228, 0]
click at [666, 491] on span "27" at bounding box center [670, 492] width 10 height 11
click at [1114, 338] on div "Select Transport Order   Go to transport Grid transport # Transport ID Logward …" at bounding box center [780, 437] width 1219 height 207
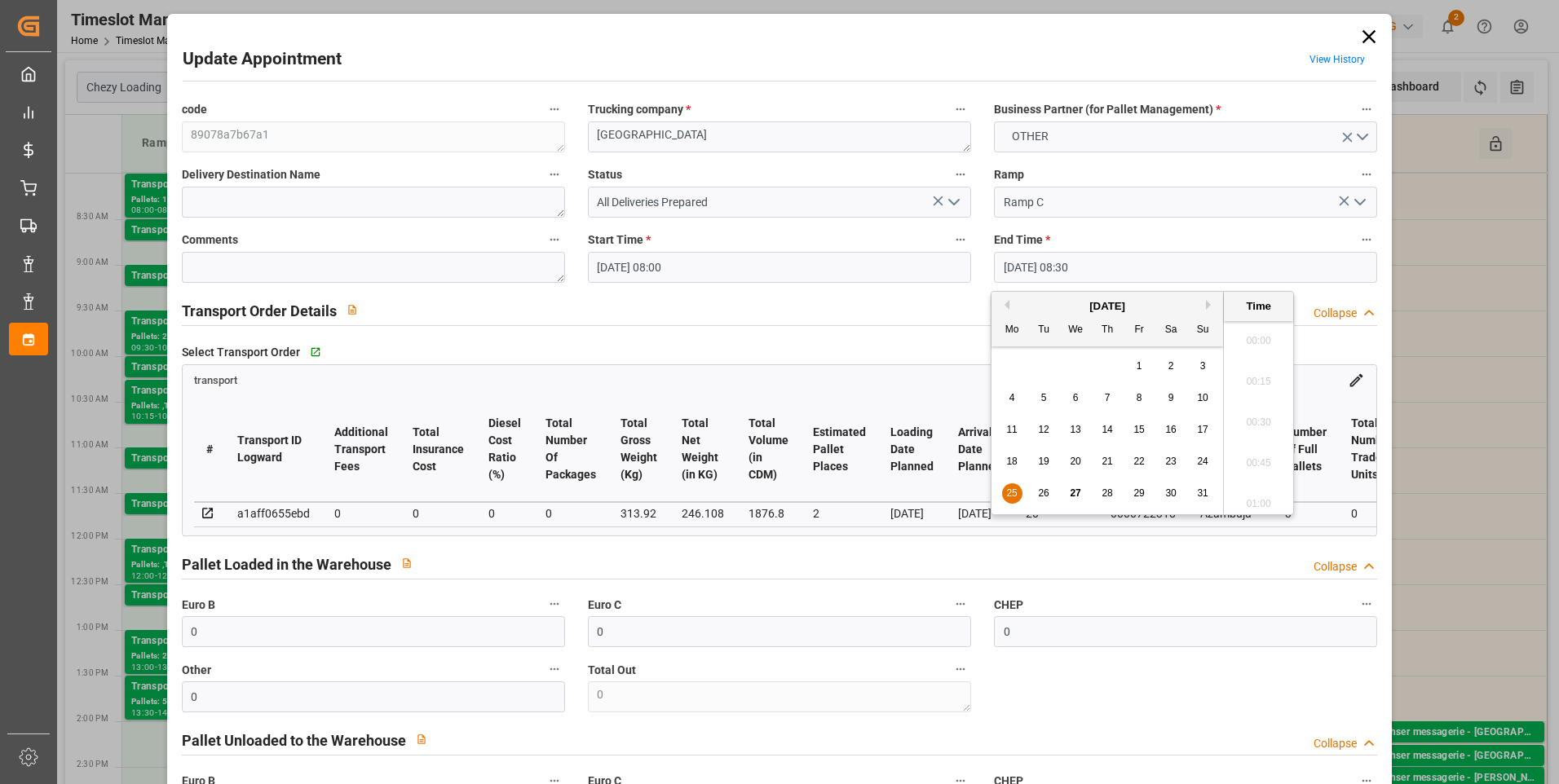
click at [1270, 268] on input "25-08-2025 08:30" at bounding box center [1185, 267] width 383 height 31
click at [1073, 492] on span "27" at bounding box center [1075, 492] width 10 height 11
click at [1266, 418] on li "08:30" at bounding box center [1258, 417] width 69 height 41
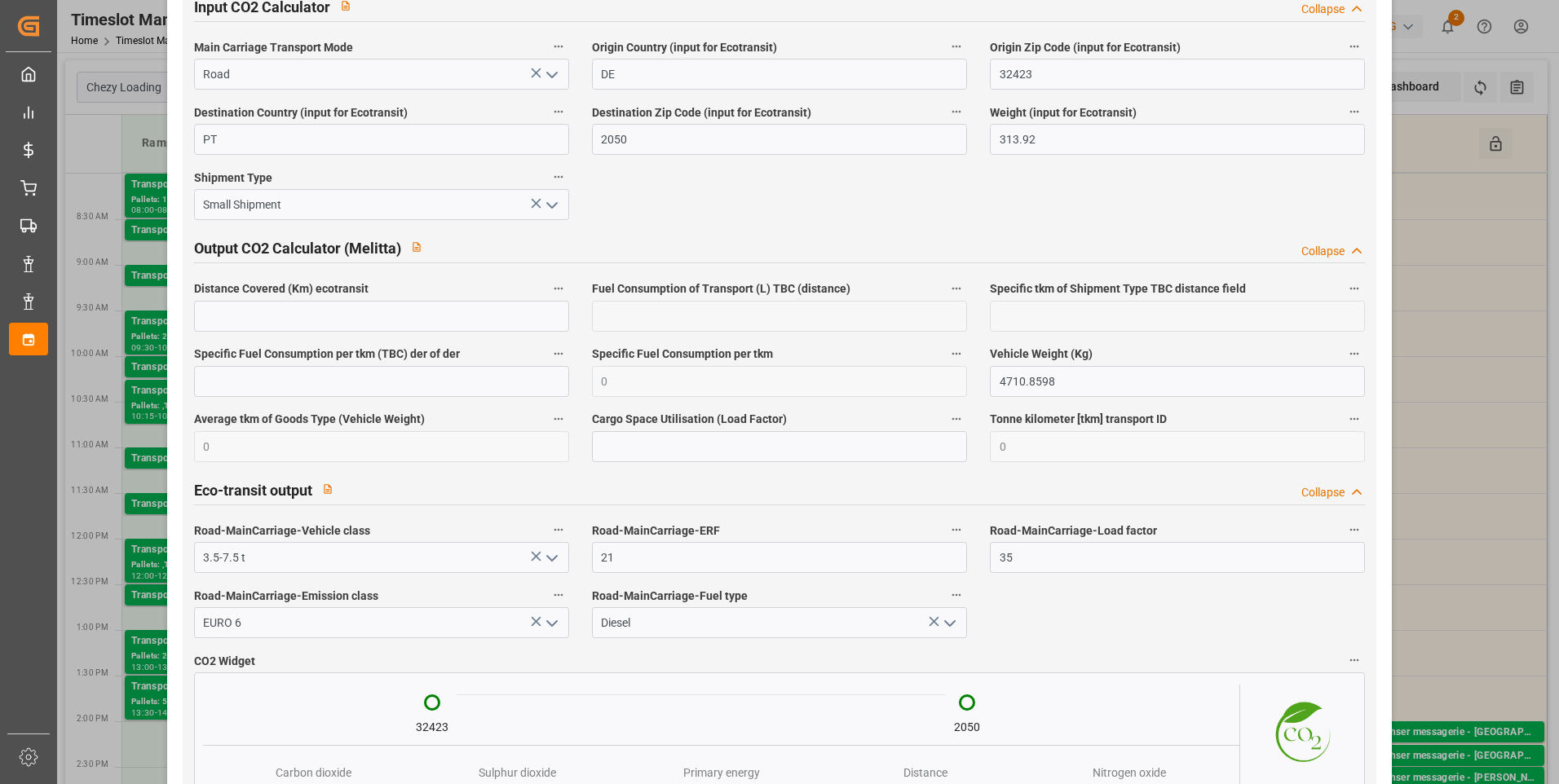
scroll to position [2552, 0]
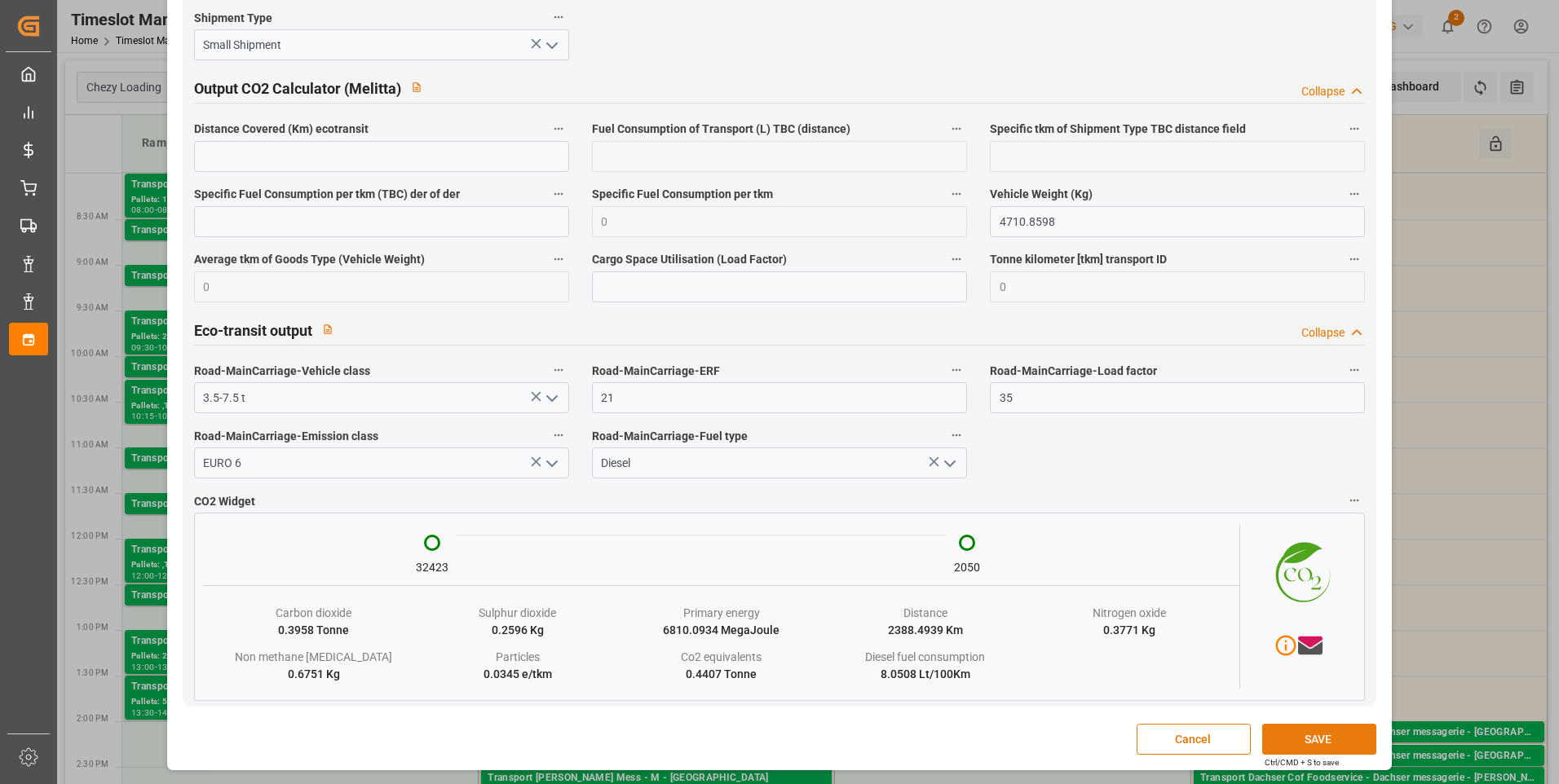
click at [1322, 739] on button "SAVE" at bounding box center [1319, 739] width 114 height 31
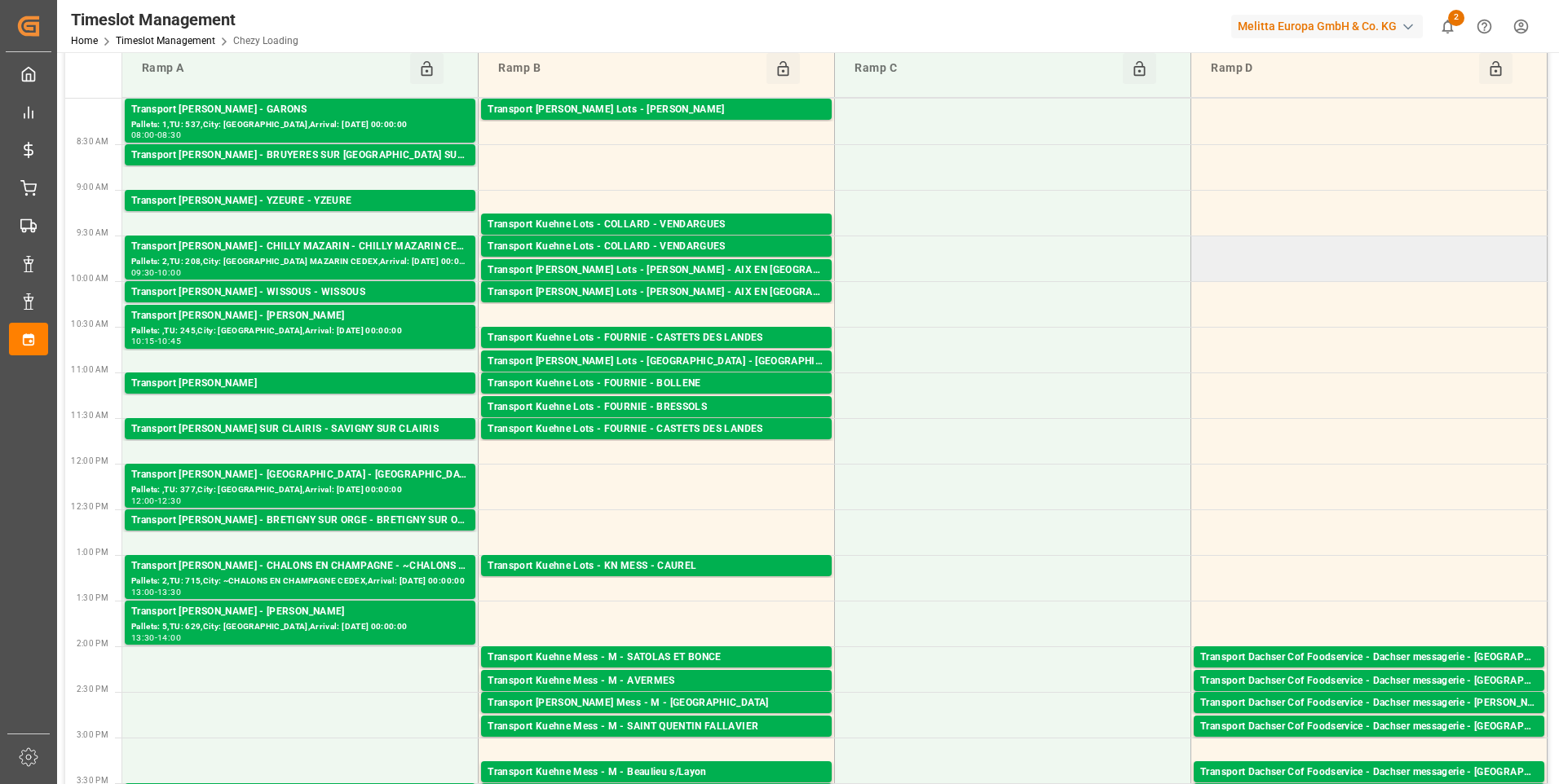
scroll to position [0, 0]
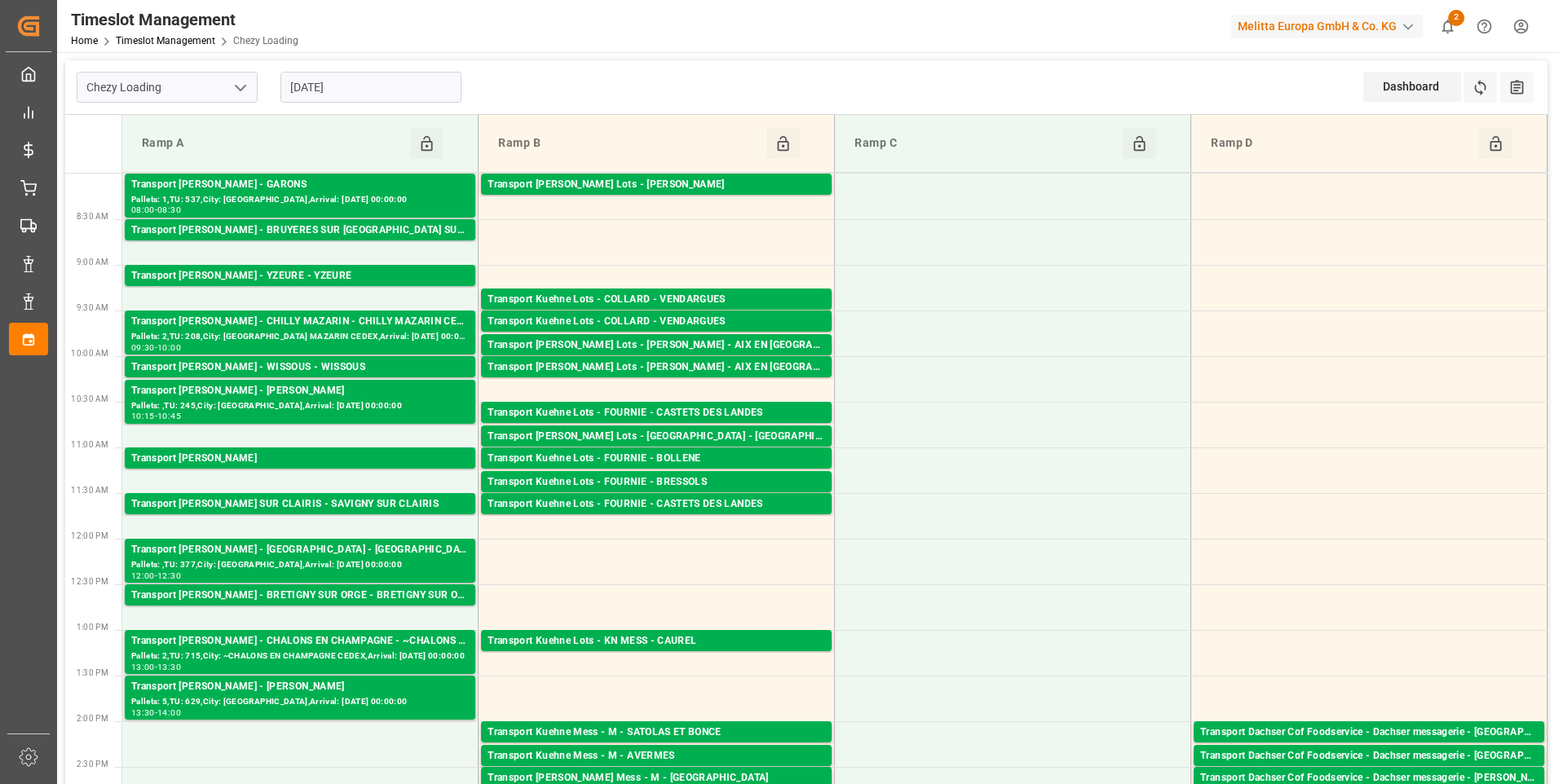
click at [367, 82] on input "[DATE]" at bounding box center [370, 86] width 181 height 31
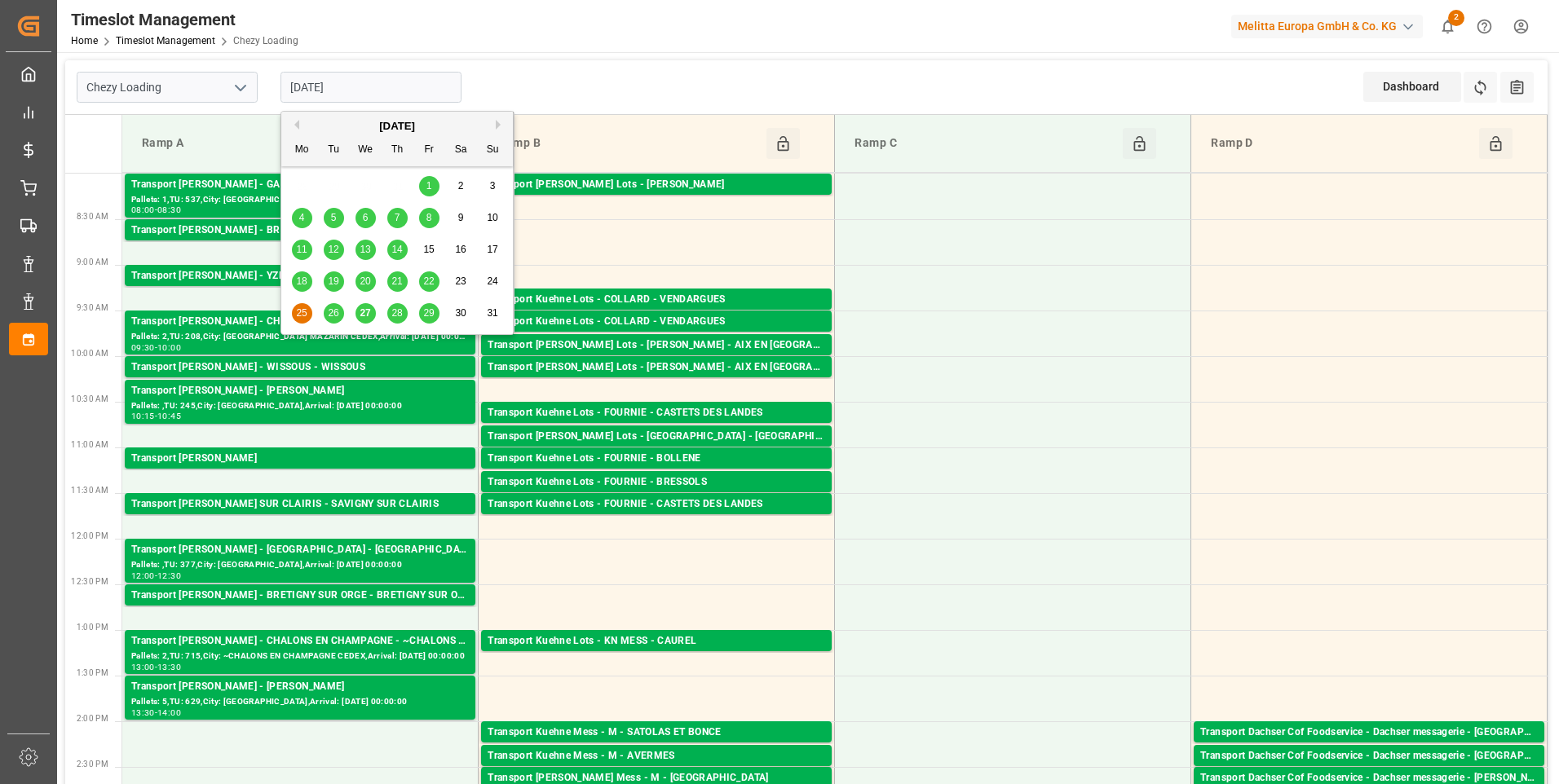
click at [366, 314] on span "27" at bounding box center [365, 313] width 10 height 11
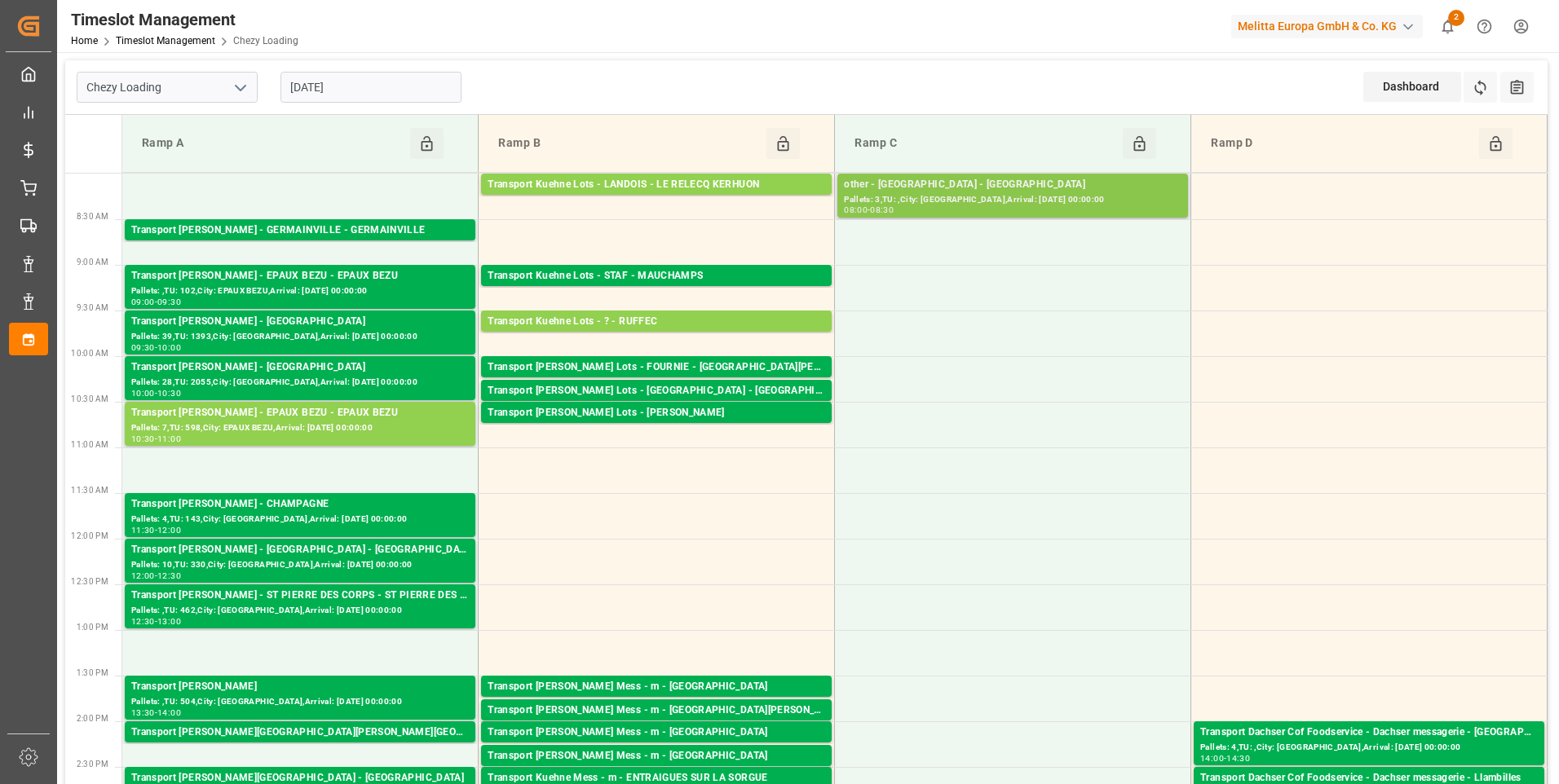
click at [1004, 190] on div "other - [GEOGRAPHIC_DATA] - [GEOGRAPHIC_DATA]" at bounding box center [1012, 185] width 338 height 17
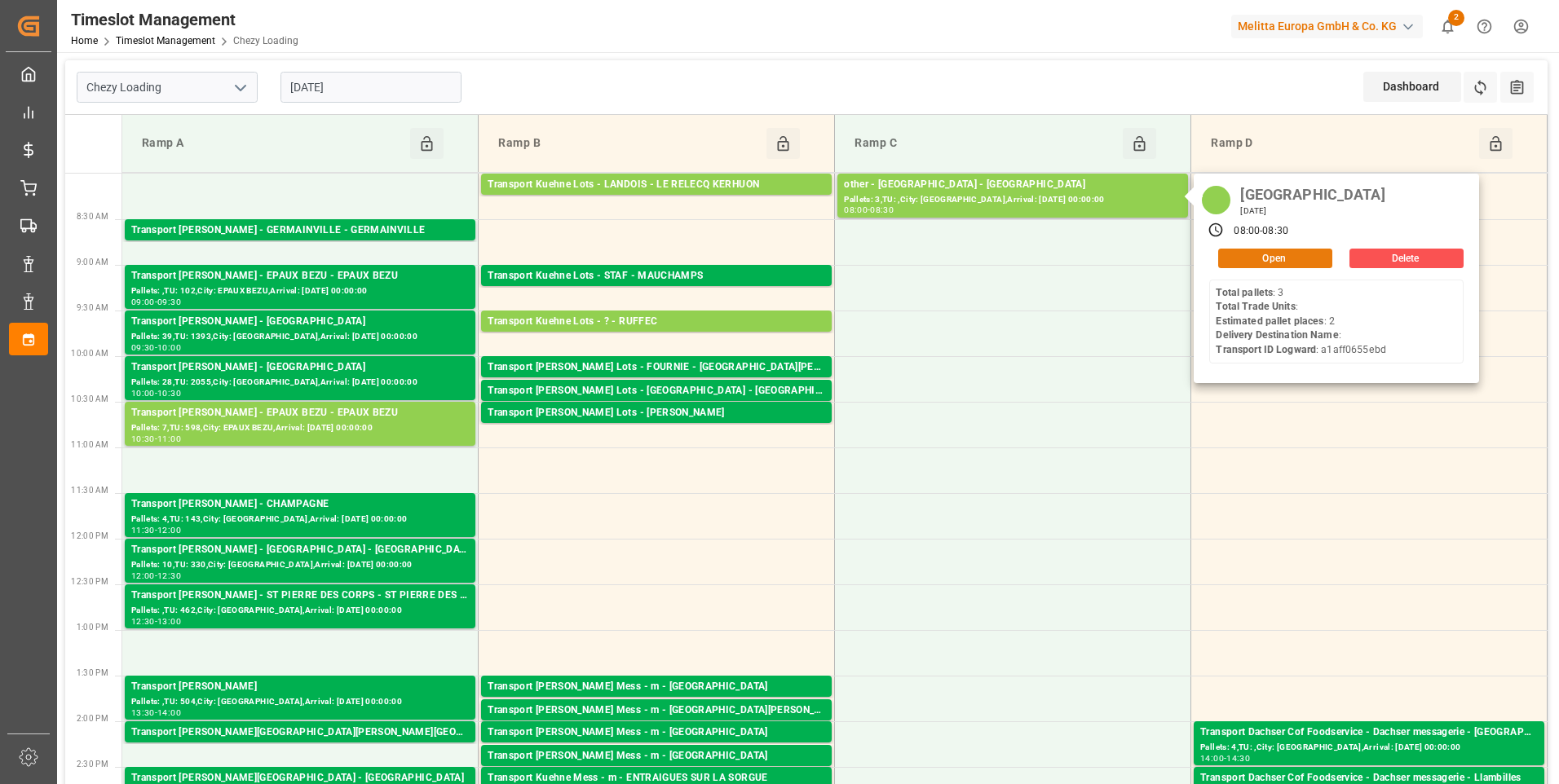
click at [1259, 258] on button "Open" at bounding box center [1275, 258] width 114 height 19
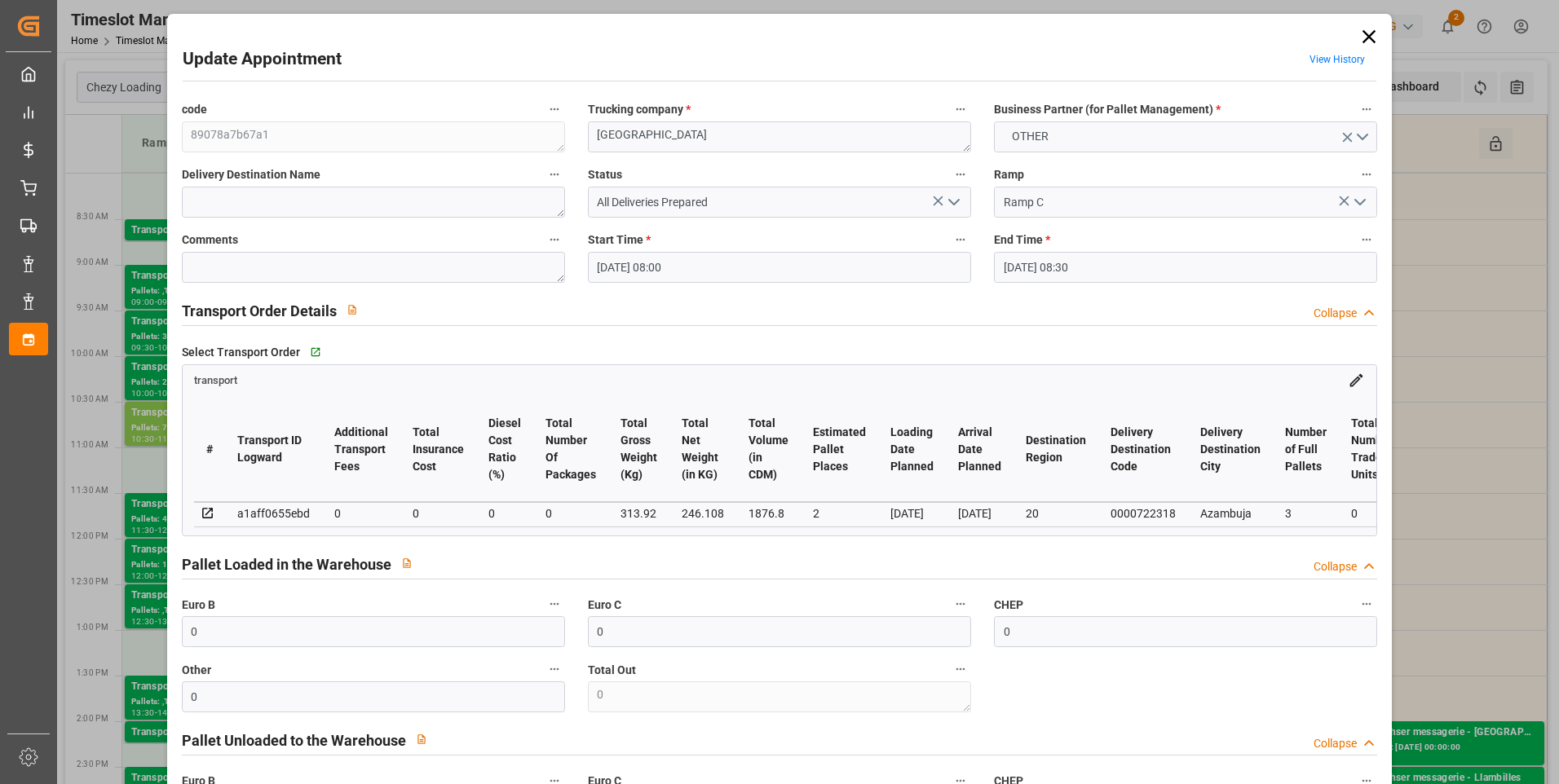
click at [952, 203] on polyline "open menu" at bounding box center [954, 203] width 10 height 5
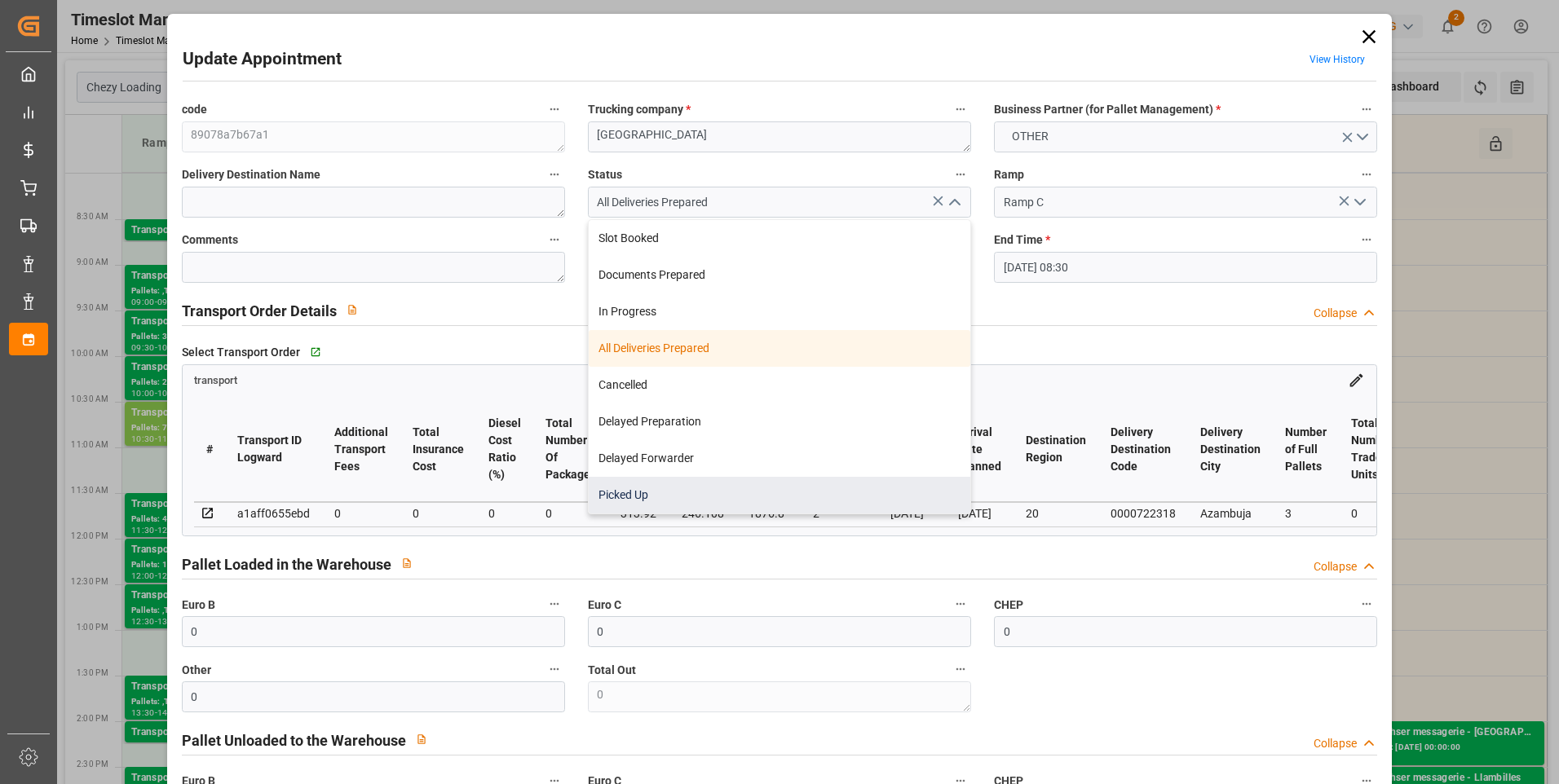
click at [629, 498] on div "Picked Up" at bounding box center [779, 495] width 382 height 37
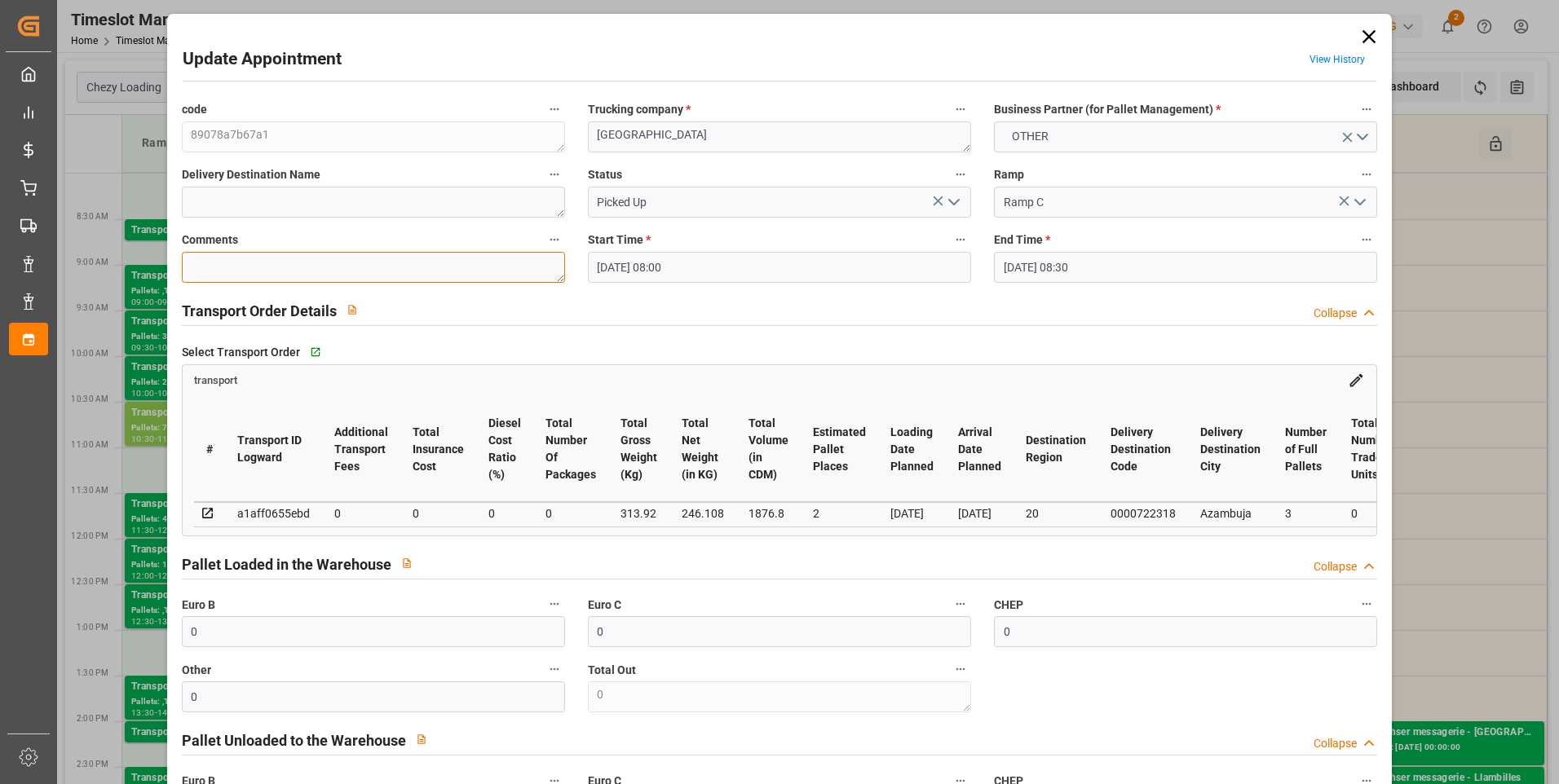
click at [236, 270] on textarea at bounding box center [373, 267] width 383 height 31
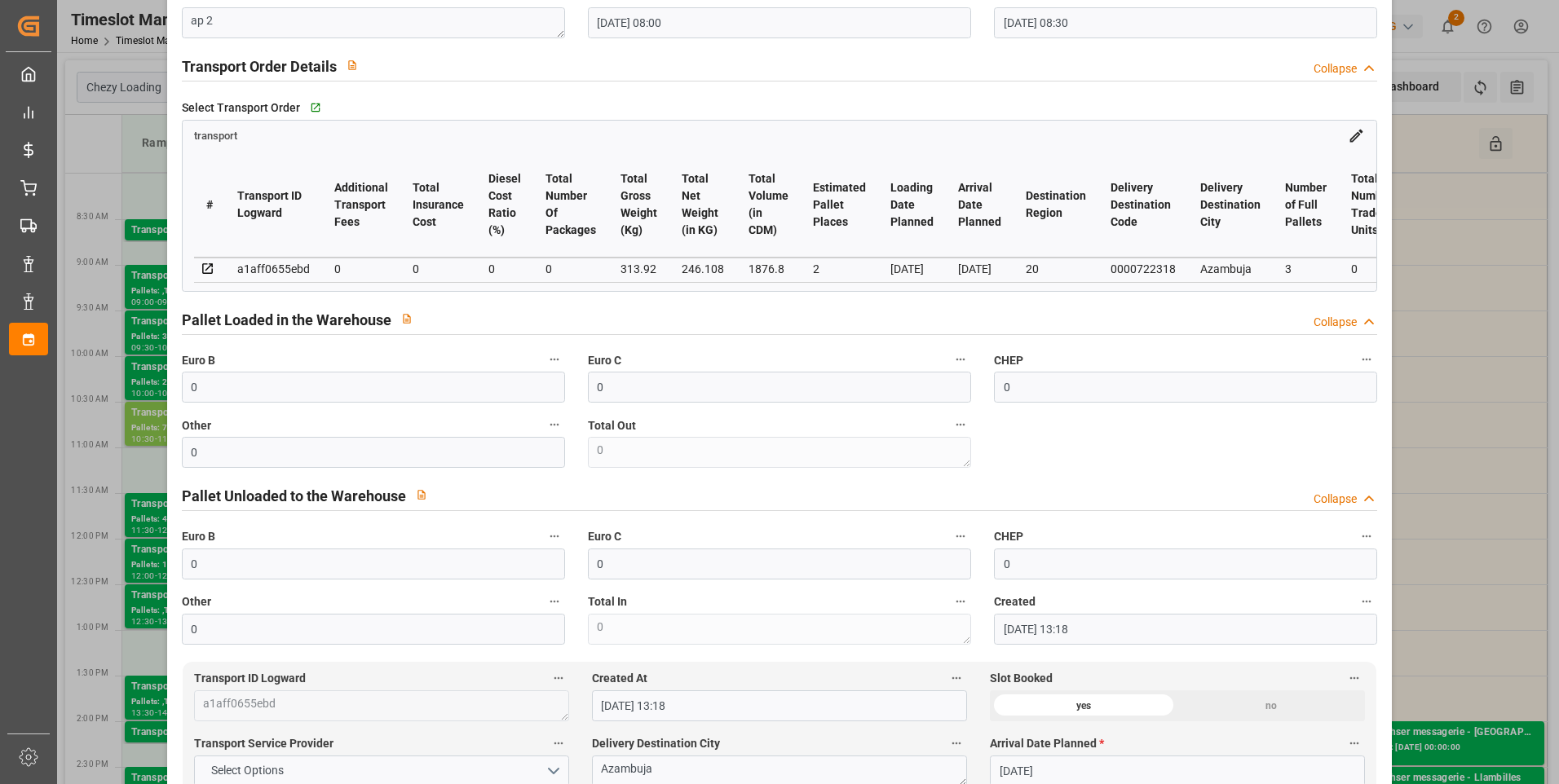
click at [214, 414] on div "Other 0" at bounding box center [373, 441] width 406 height 65
click at [217, 402] on input "0" at bounding box center [373, 387] width 383 height 31
click at [1094, 475] on div "code 89078a7b67a1 Trucking company * PORTUGAL Business Partner (for Pallet Mana…" at bounding box center [780, 249] width 1219 height 802
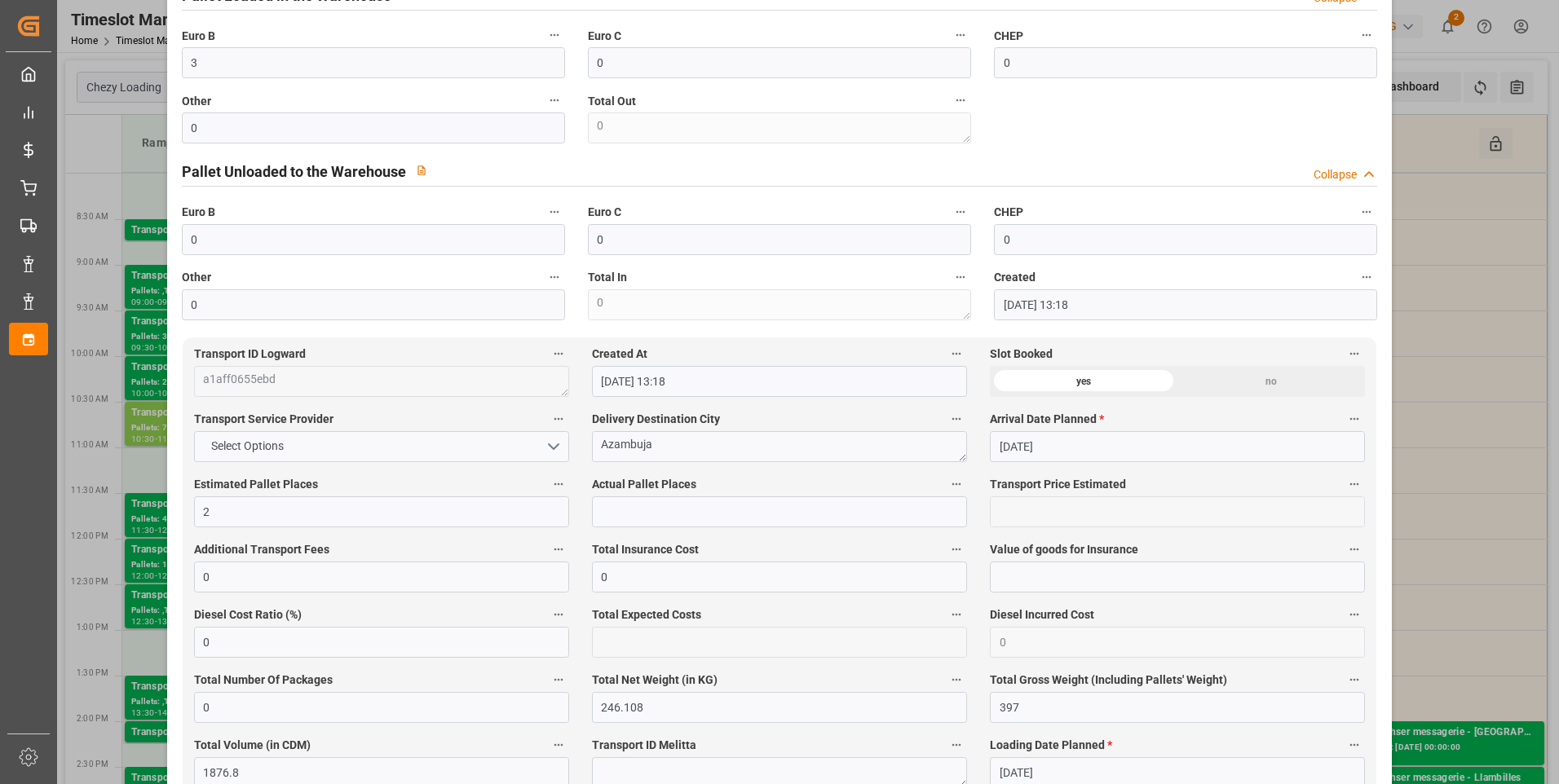
scroll to position [571, 0]
click at [645, 514] on input "text" at bounding box center [779, 510] width 375 height 31
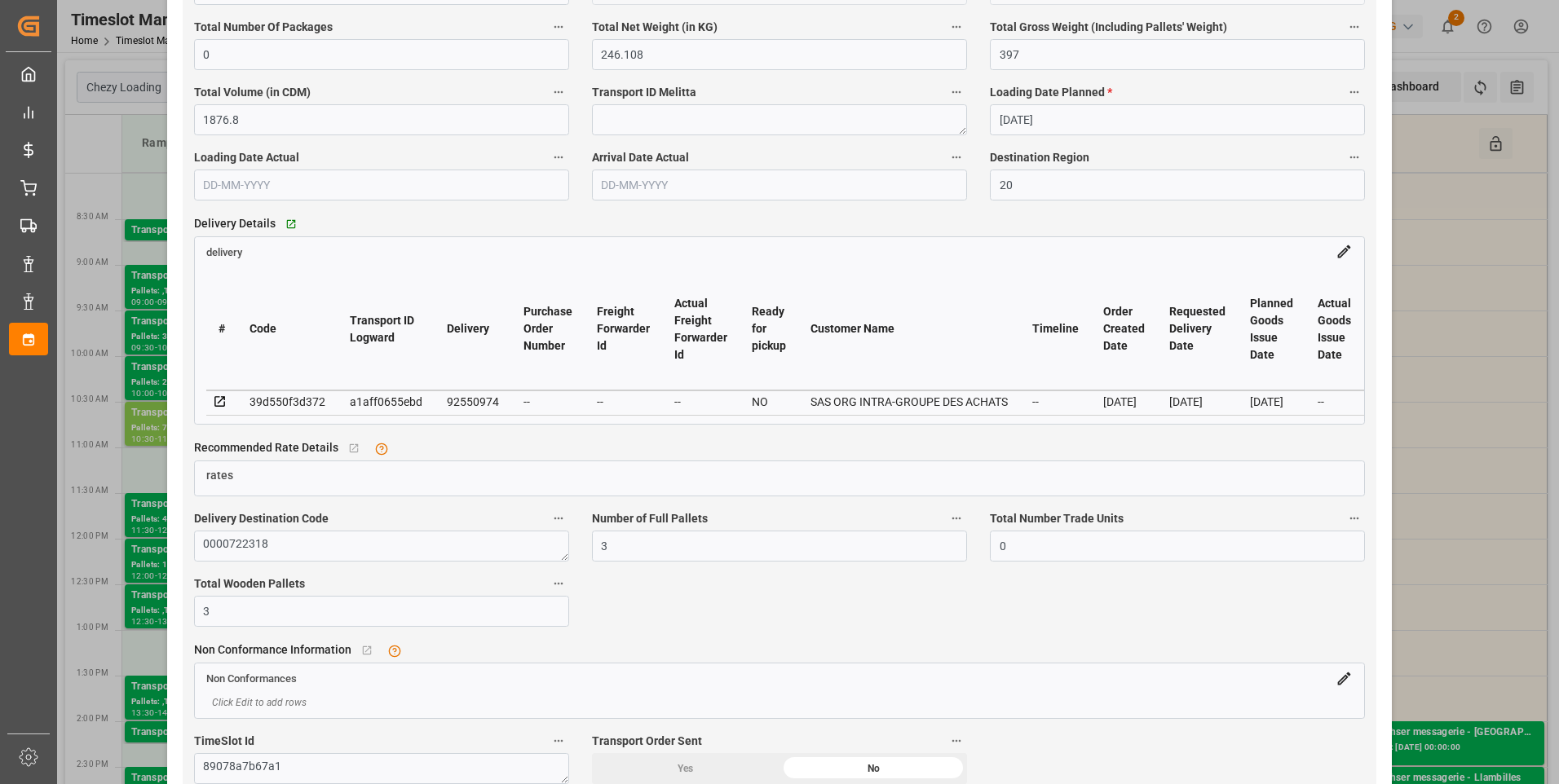
scroll to position [1222, 0]
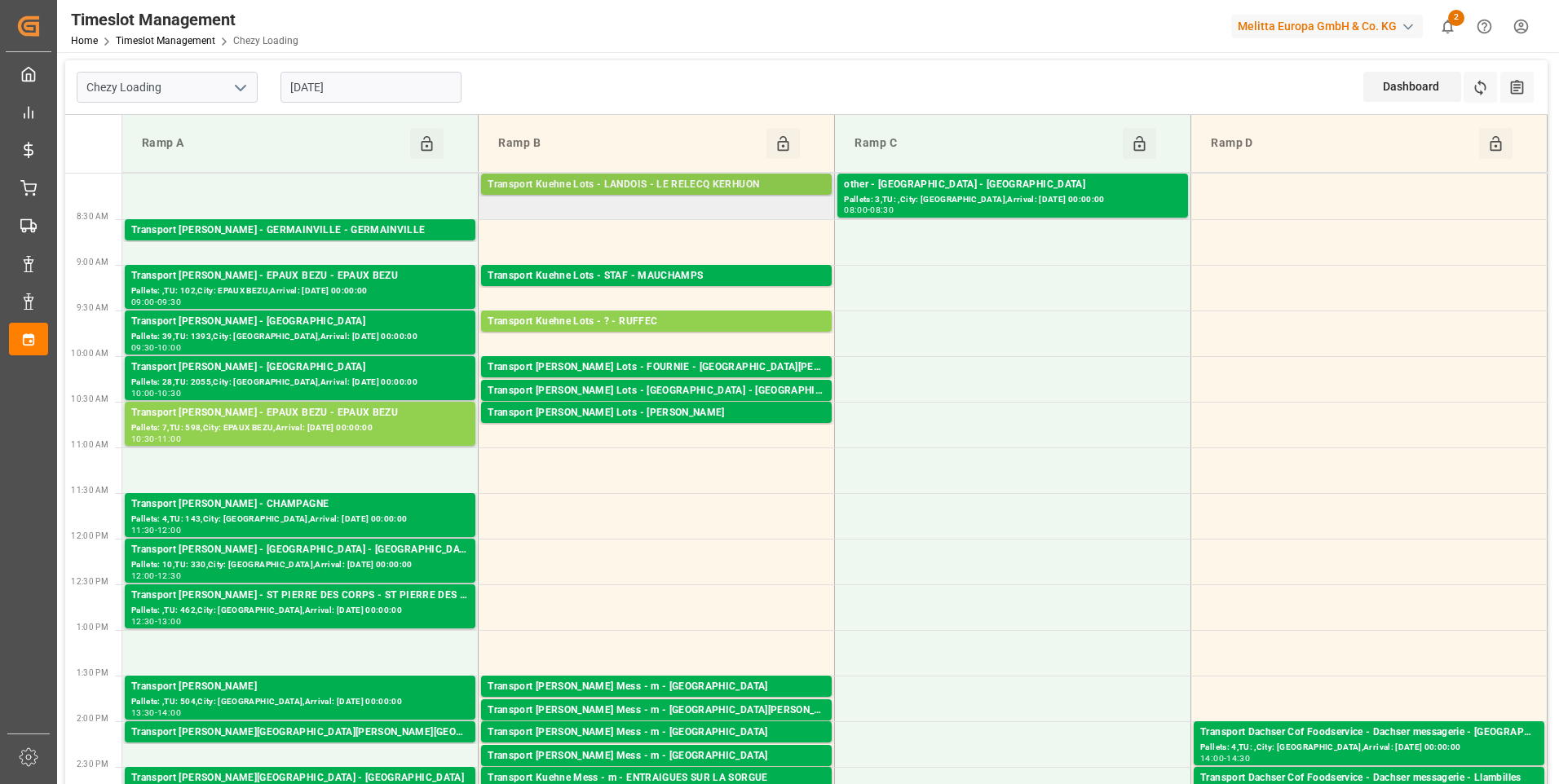
click at [724, 182] on div "Transport Kuehne Lots - LANDOIS - LE RELECQ KERHUON" at bounding box center [656, 185] width 338 height 17
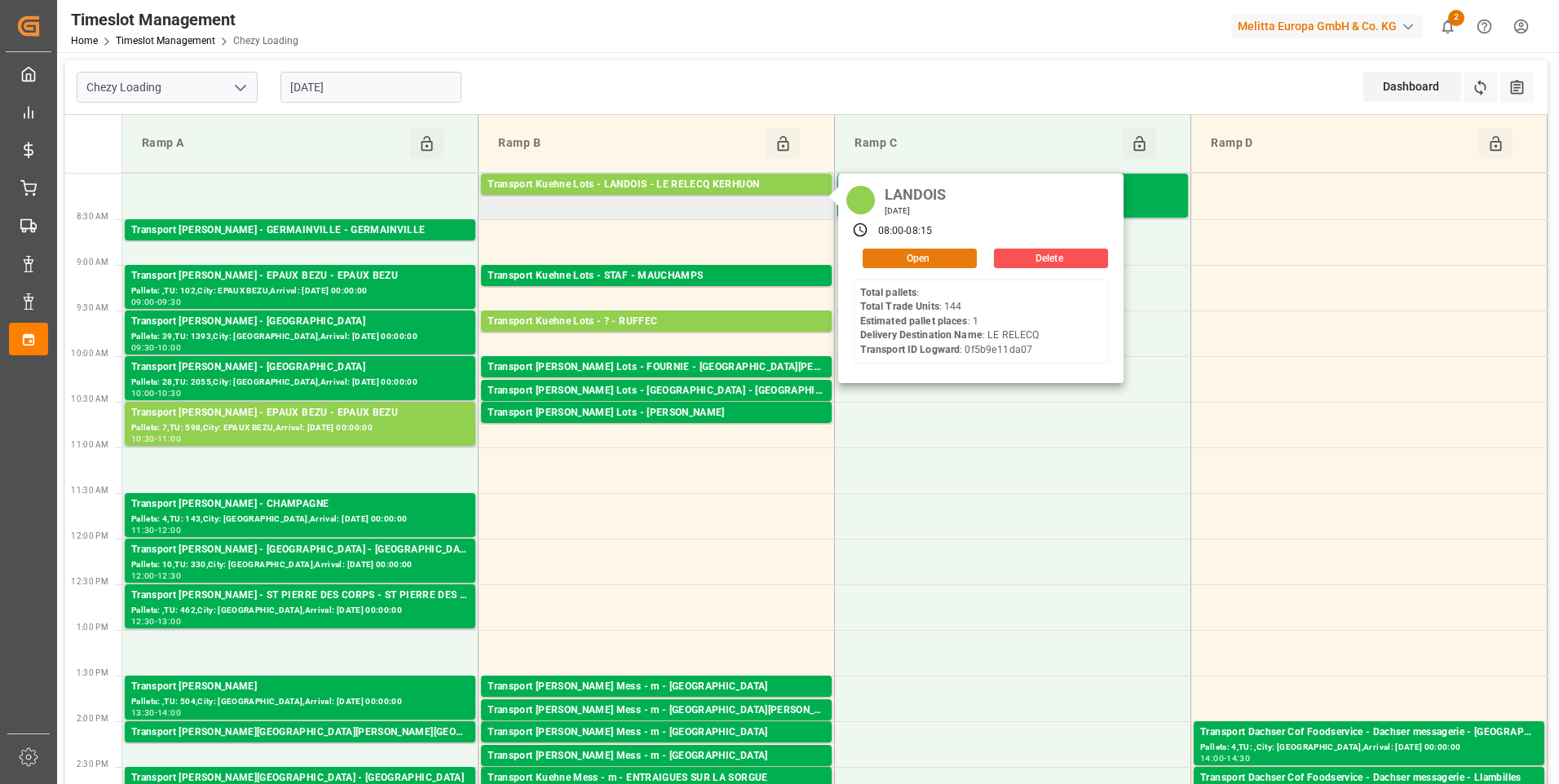
click at [941, 258] on button "Open" at bounding box center [920, 258] width 114 height 19
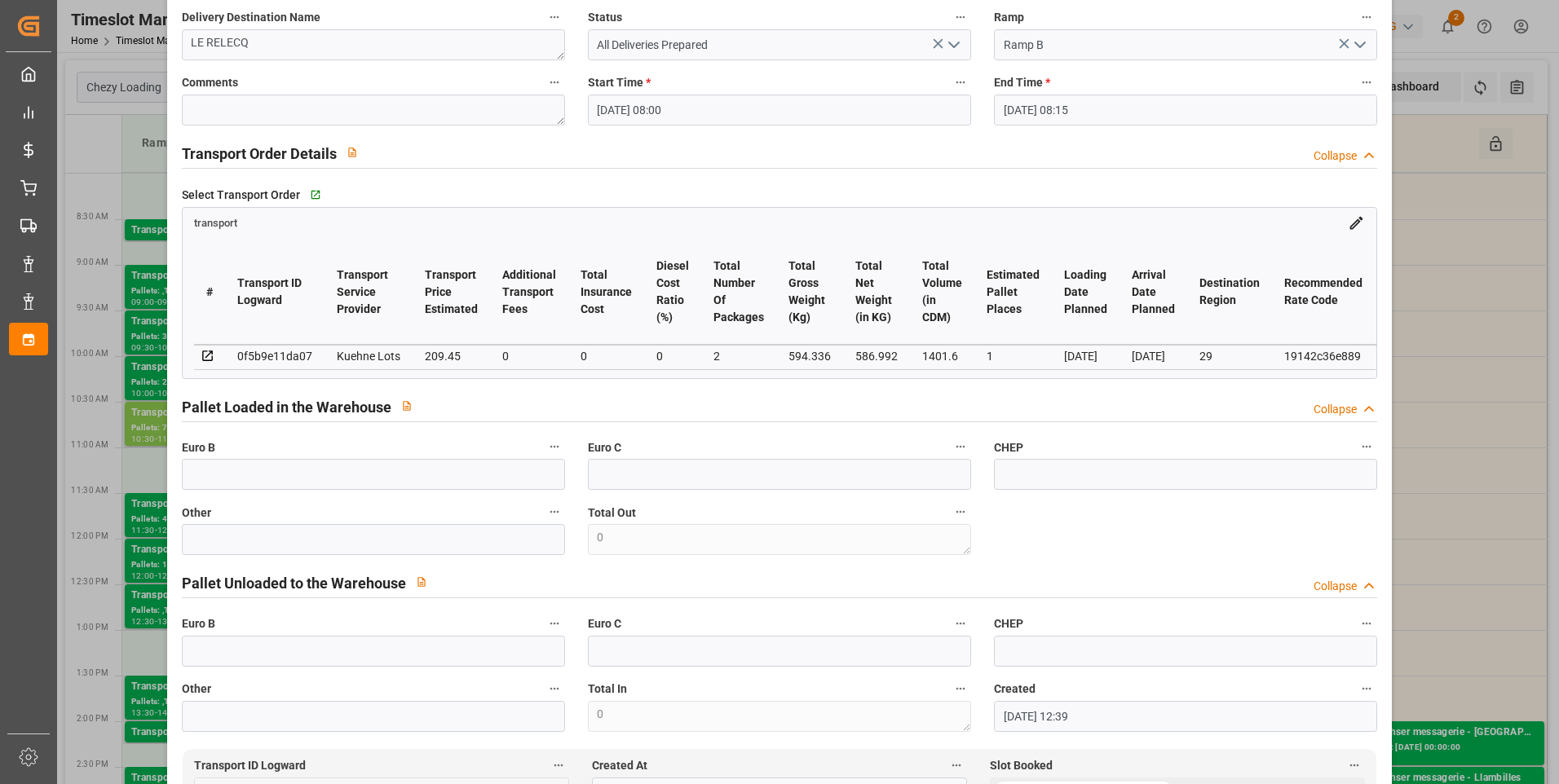
scroll to position [0, 0]
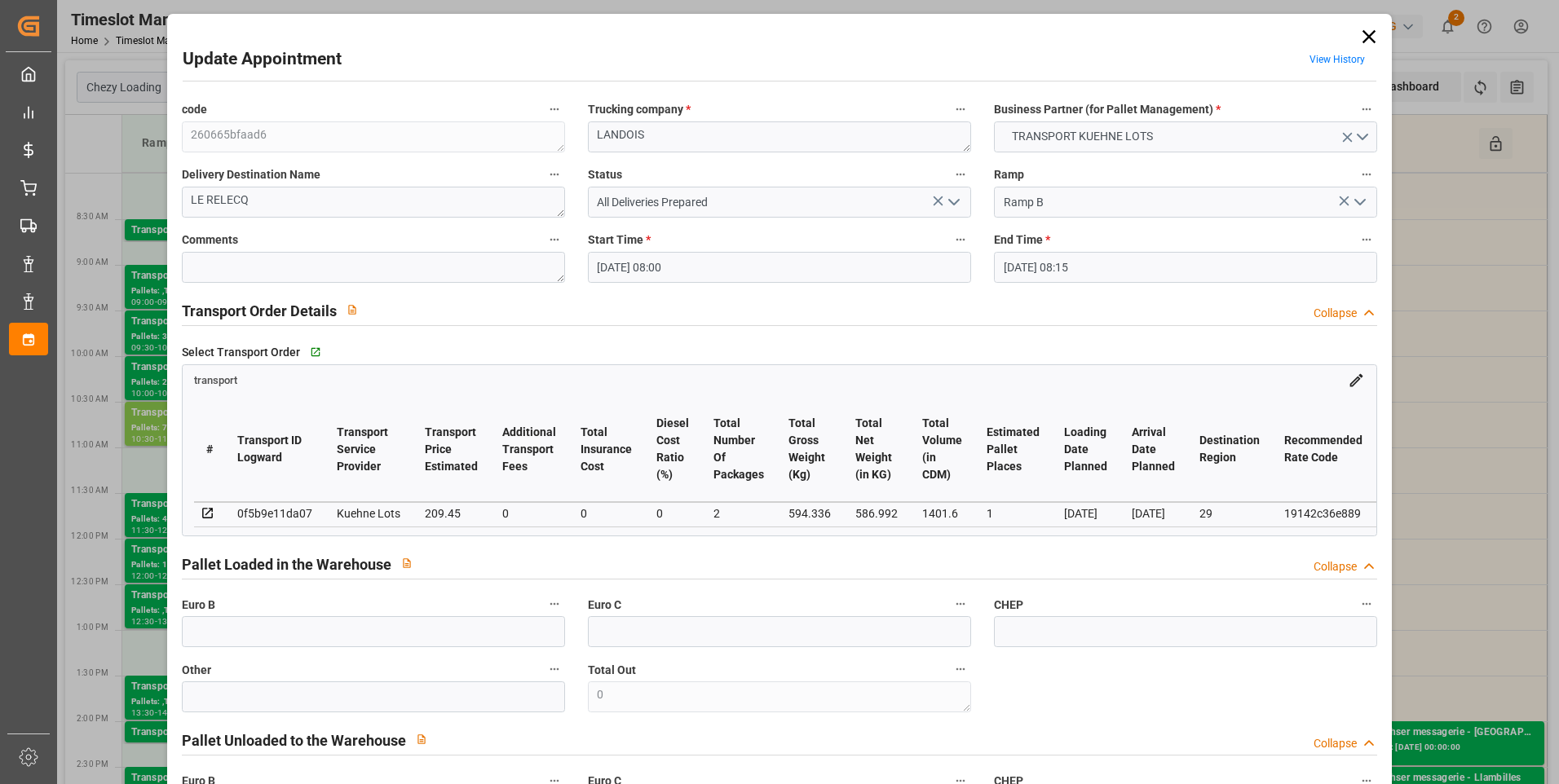
click at [1362, 34] on icon at bounding box center [1369, 37] width 13 height 13
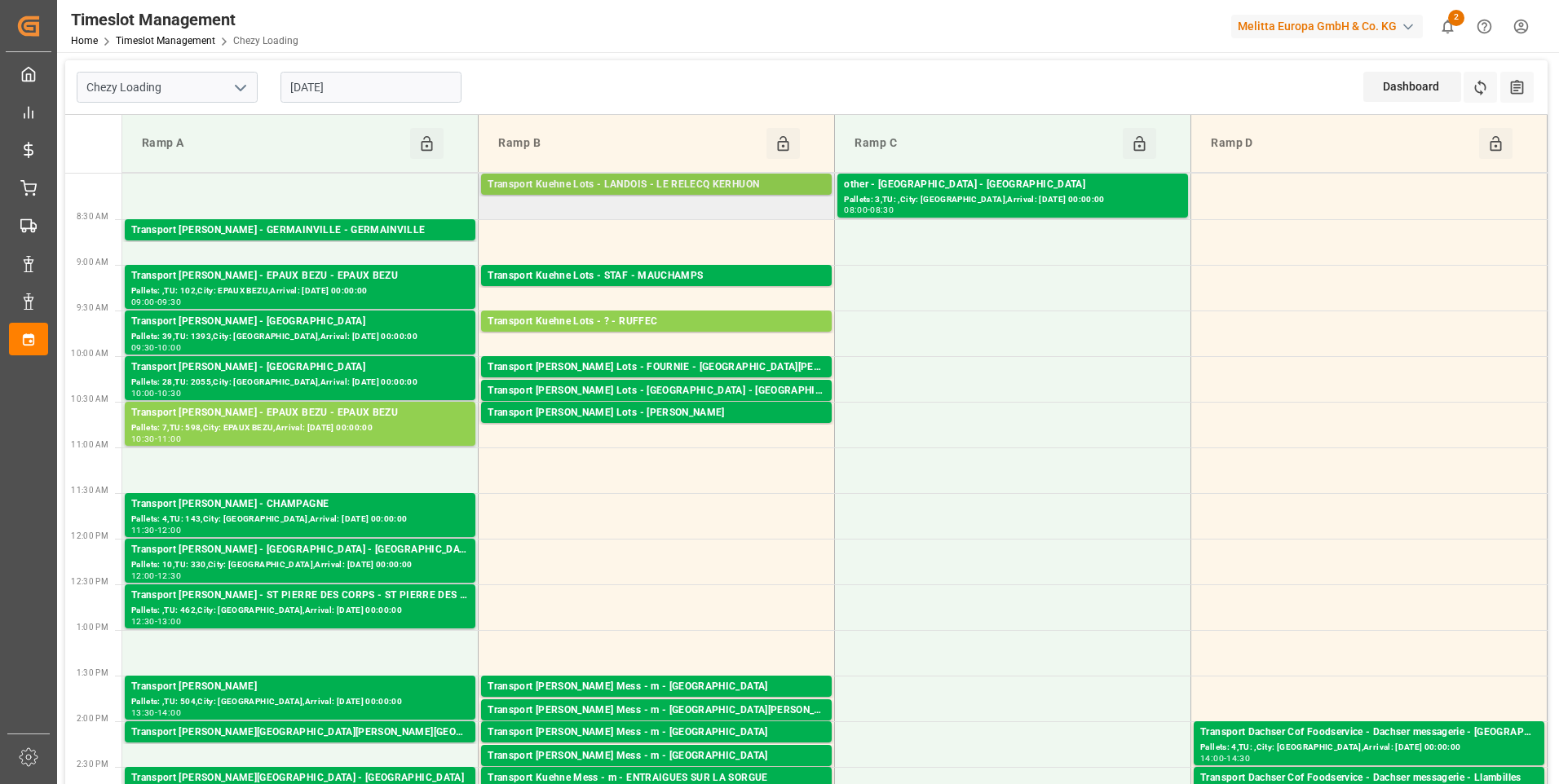
click at [712, 184] on div "Transport Kuehne Lots - LANDOIS - LE RELECQ KERHUON" at bounding box center [656, 185] width 338 height 17
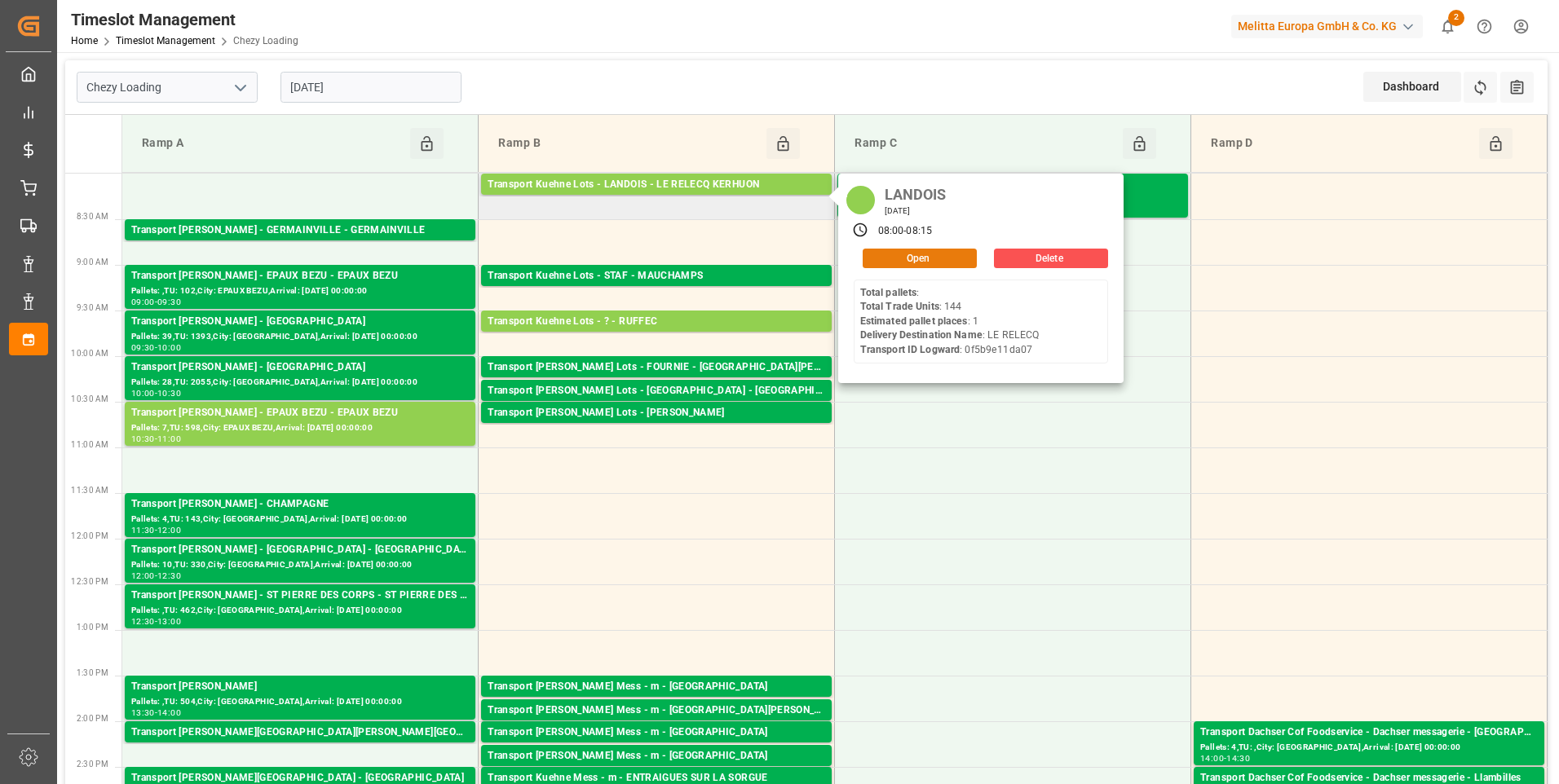
click at [918, 257] on button "Open" at bounding box center [920, 258] width 114 height 19
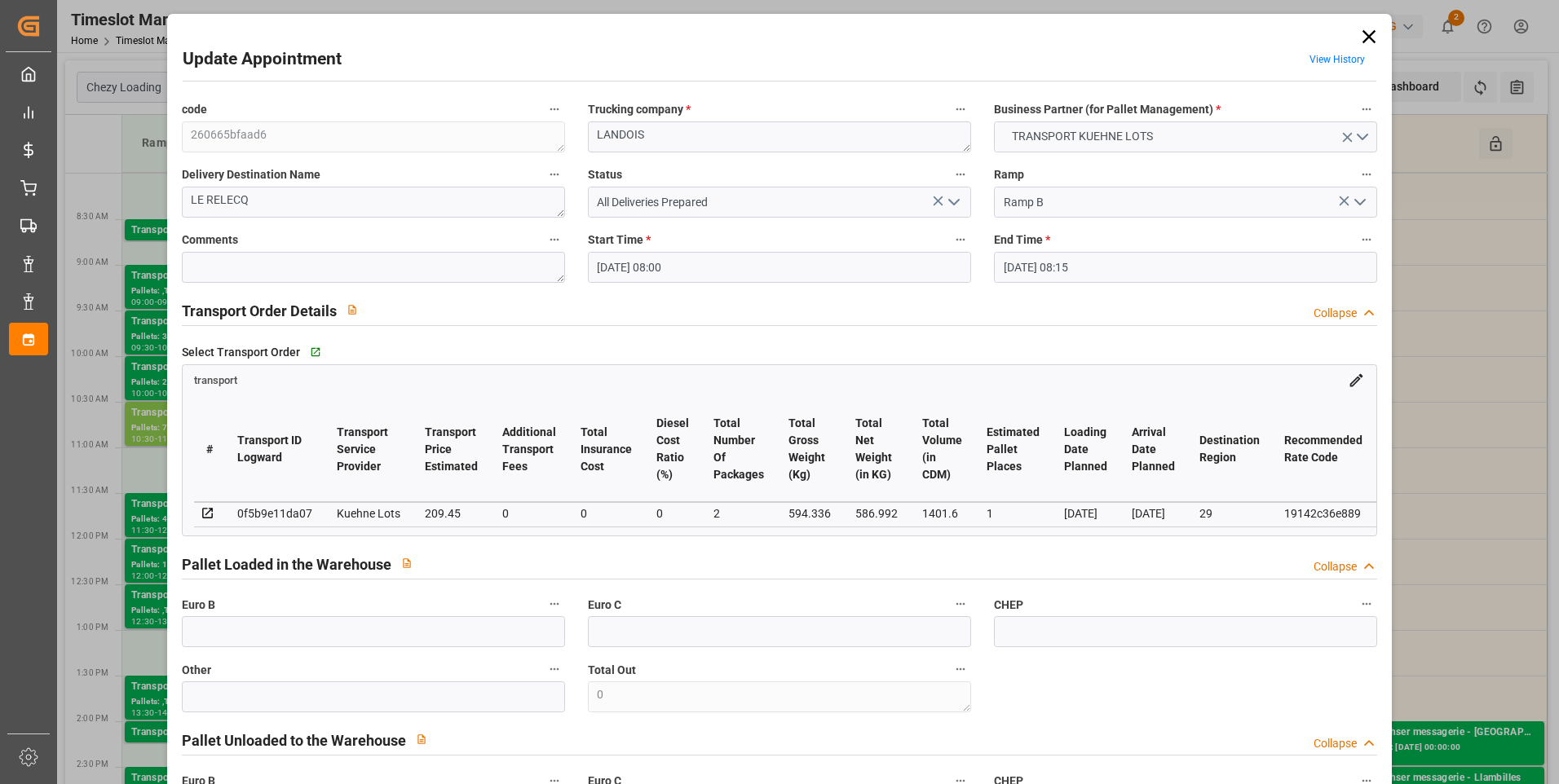
click at [1368, 32] on icon at bounding box center [1369, 37] width 13 height 13
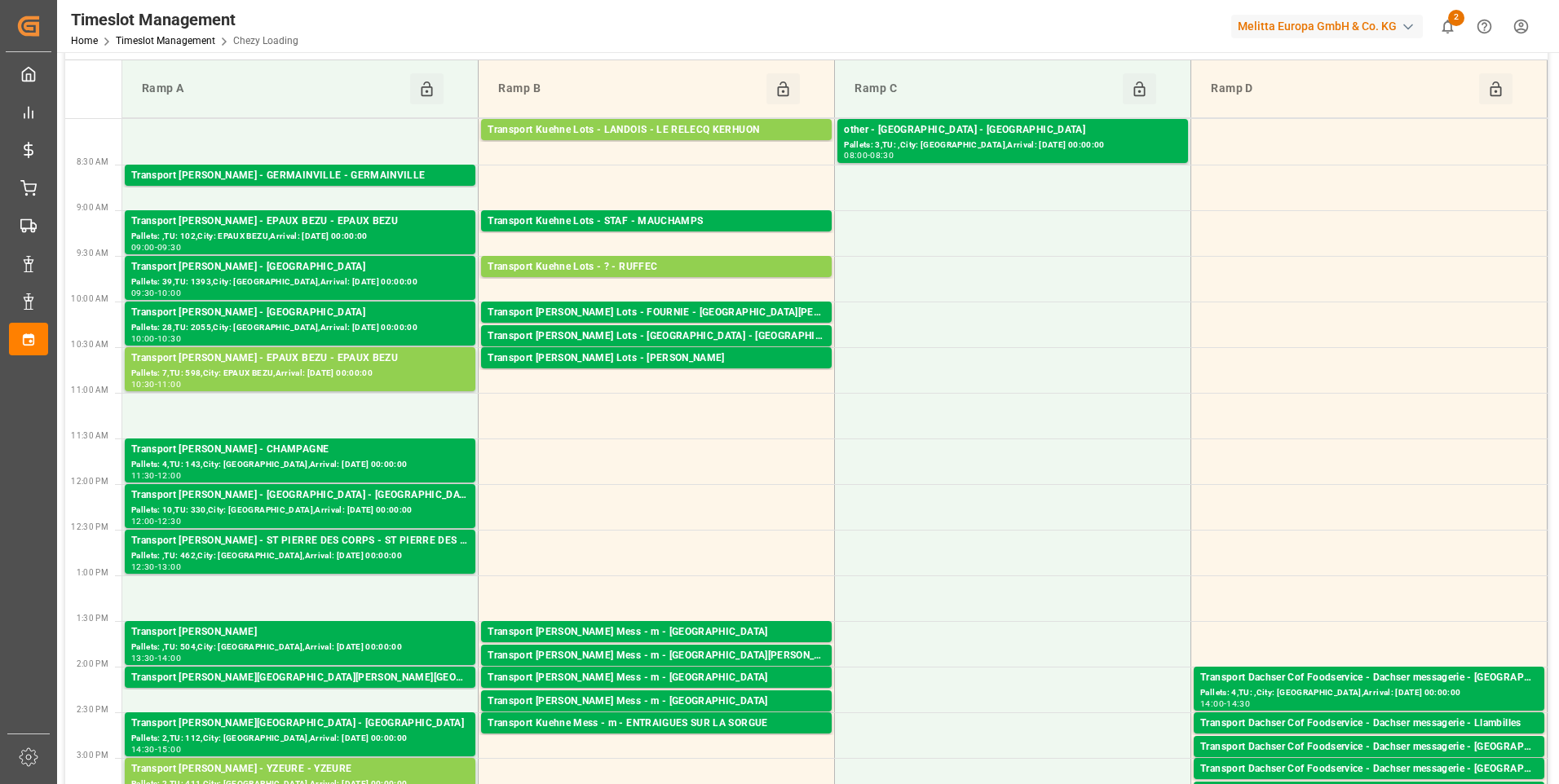
scroll to position [81, 0]
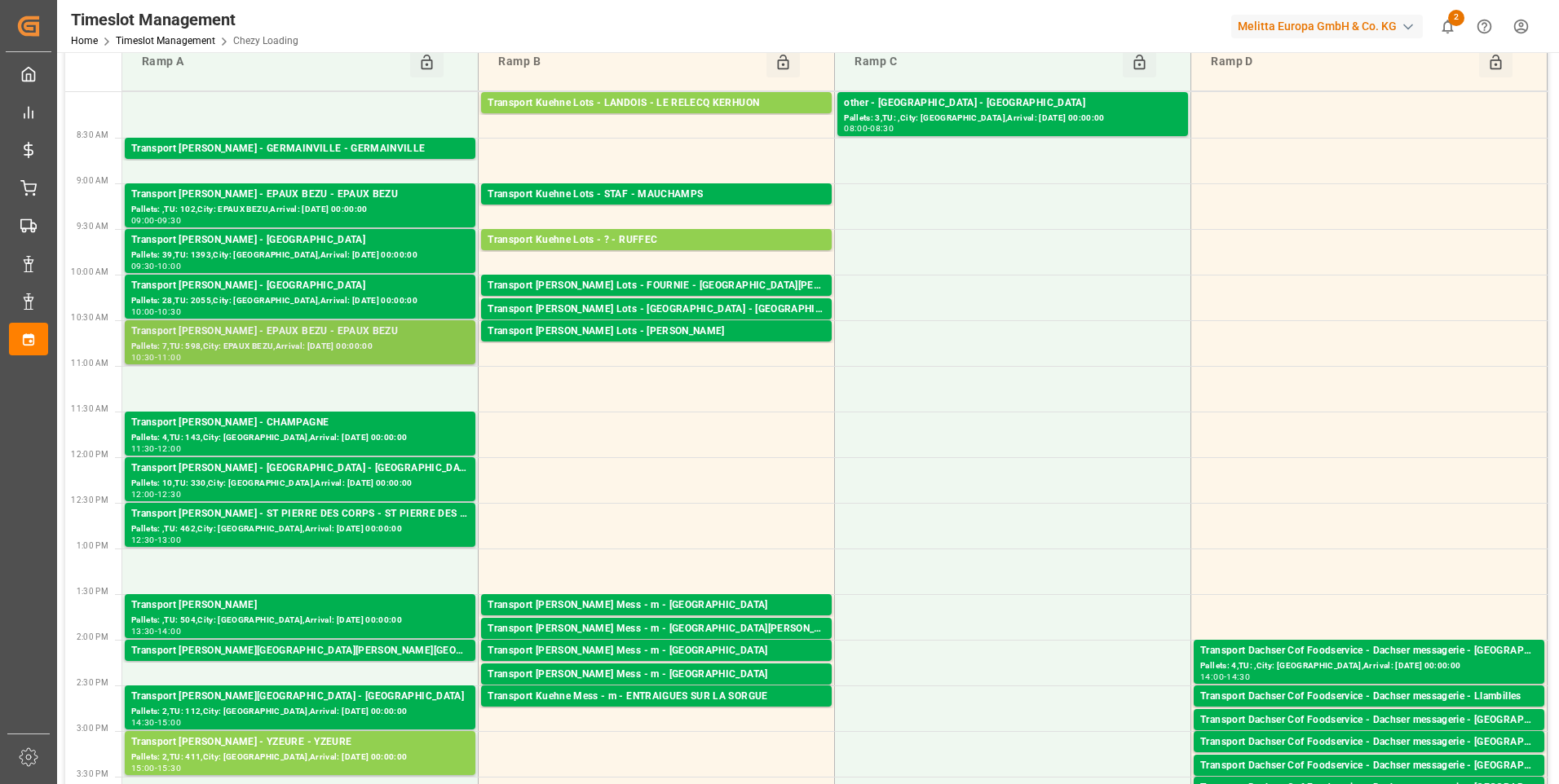
click at [343, 334] on div "Transport [PERSON_NAME] - EPAUX BEZU - EPAUX BEZU" at bounding box center [300, 332] width 338 height 17
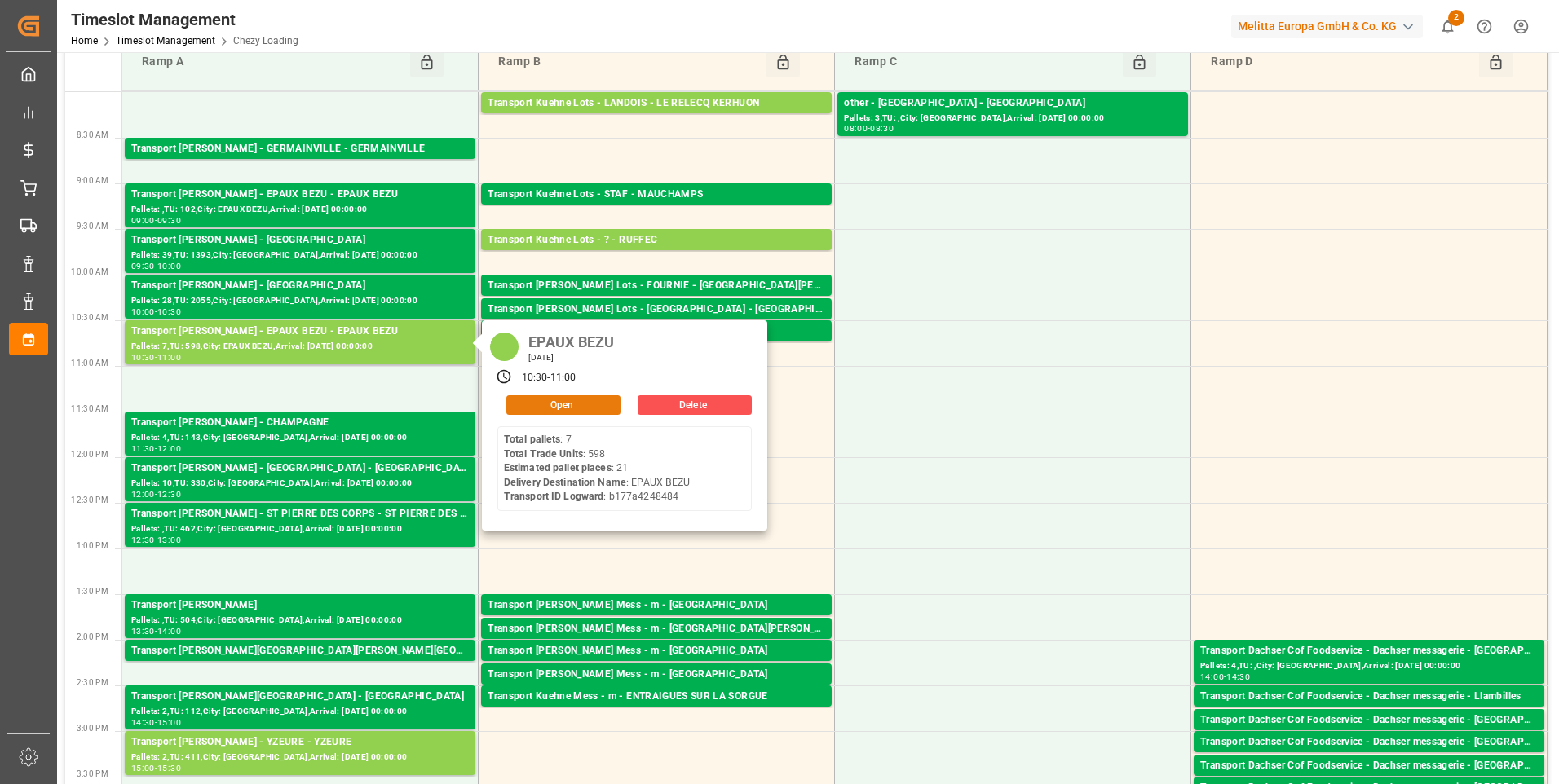
click at [599, 400] on button "Open" at bounding box center [563, 405] width 114 height 19
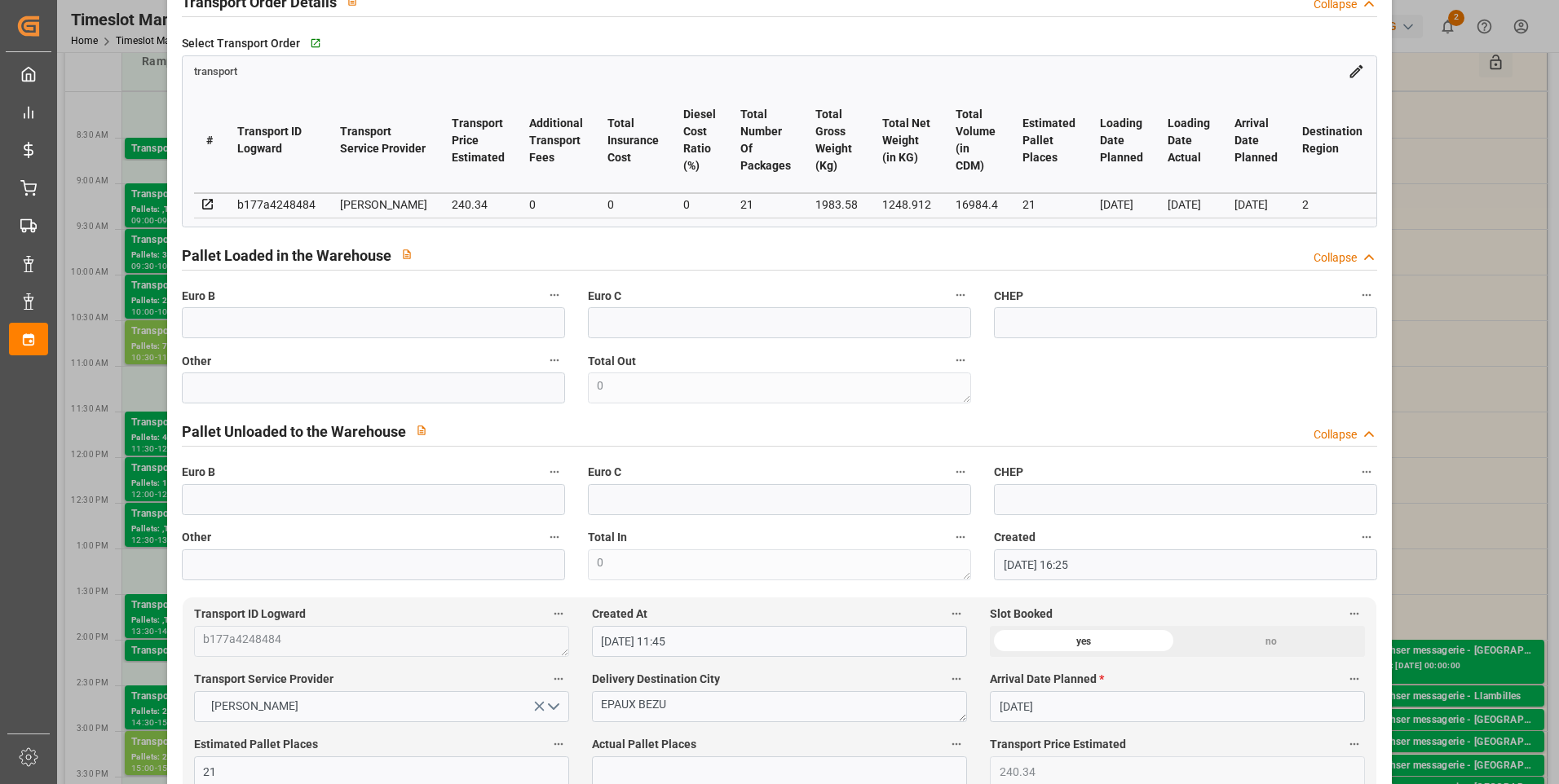
scroll to position [326, 0]
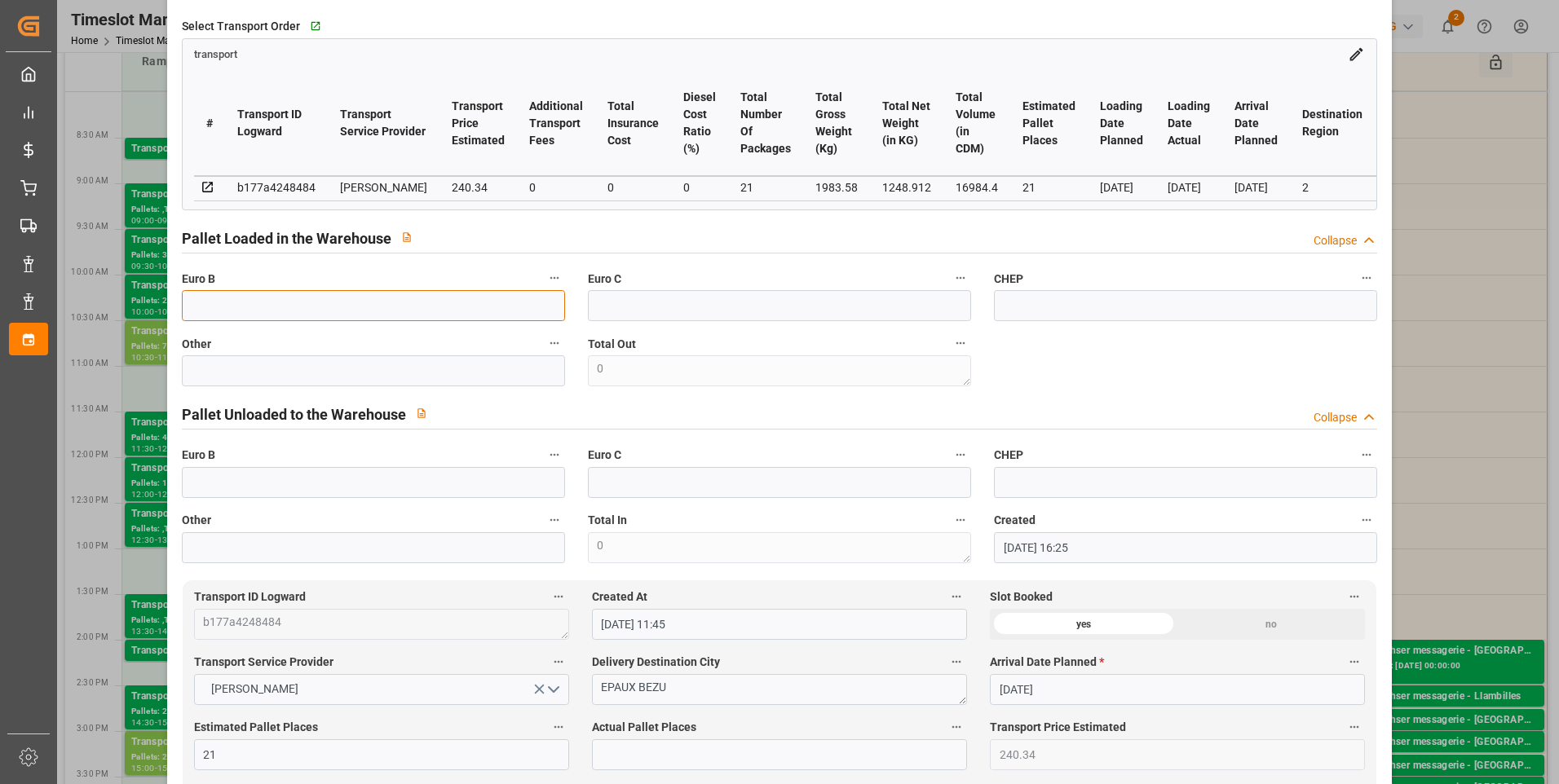
click at [314, 314] on input "text" at bounding box center [373, 305] width 383 height 31
click at [612, 752] on input "text" at bounding box center [779, 754] width 375 height 31
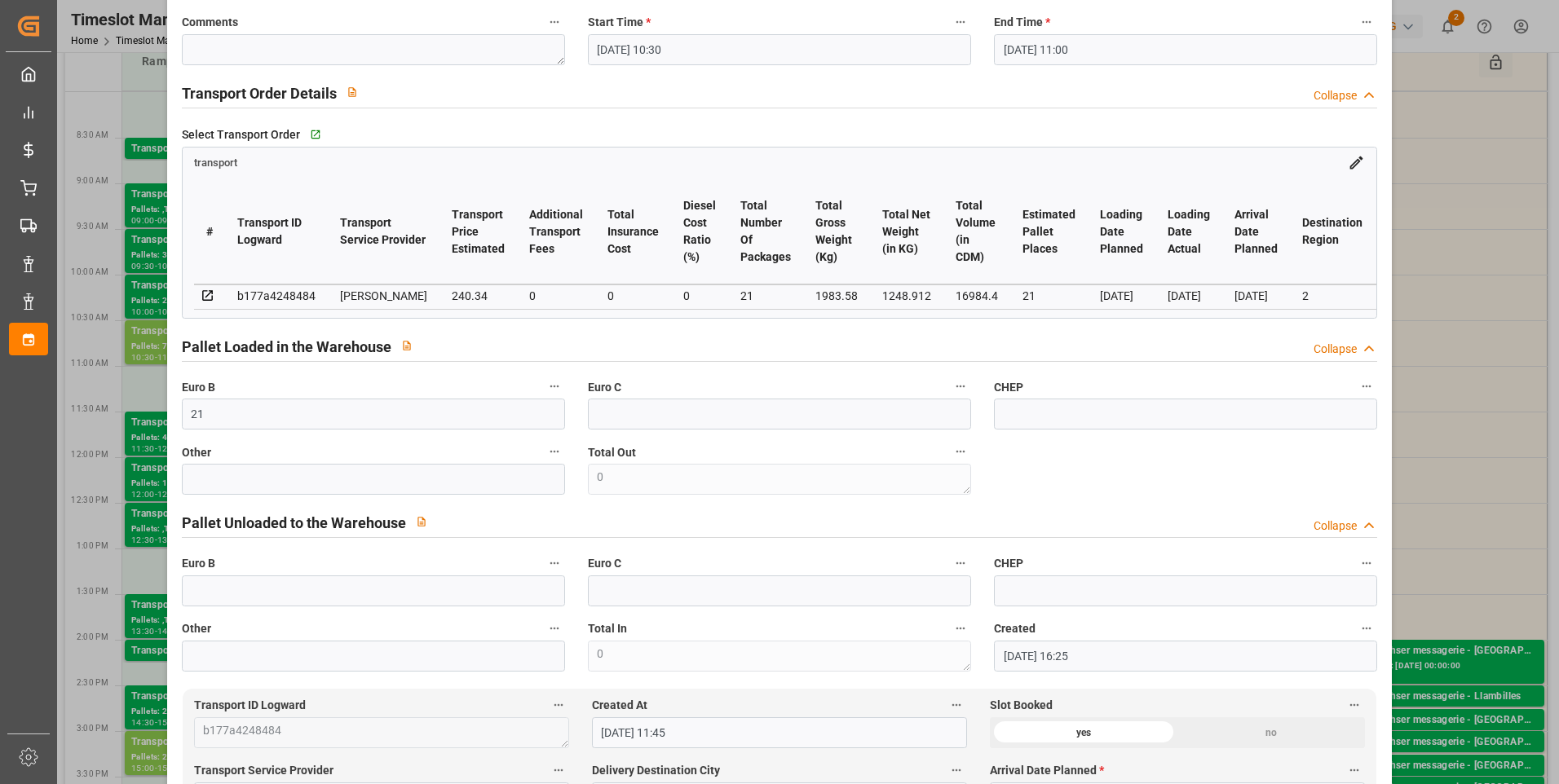
scroll to position [0, 0]
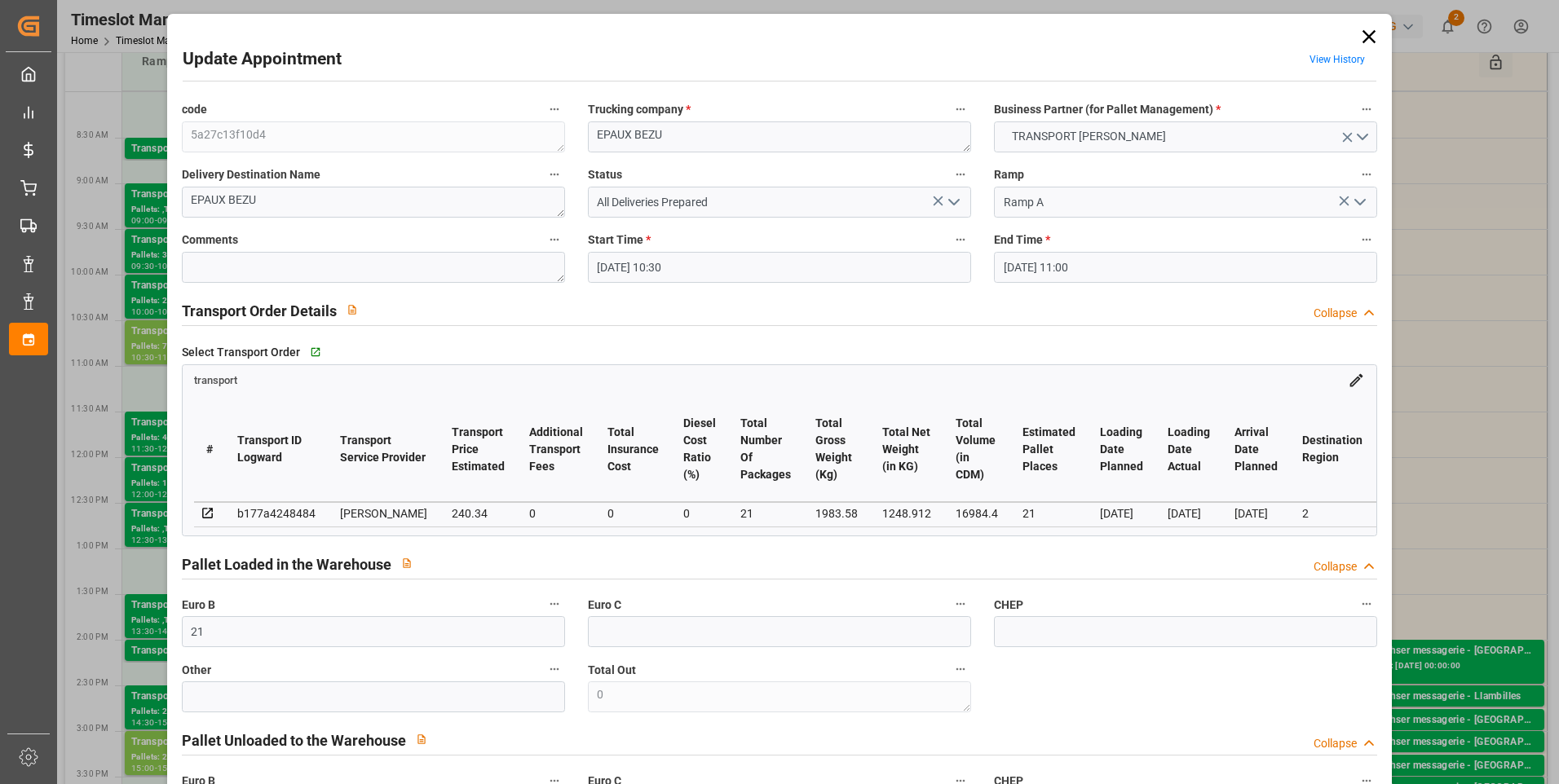
click at [950, 203] on polyline "open menu" at bounding box center [954, 203] width 10 height 5
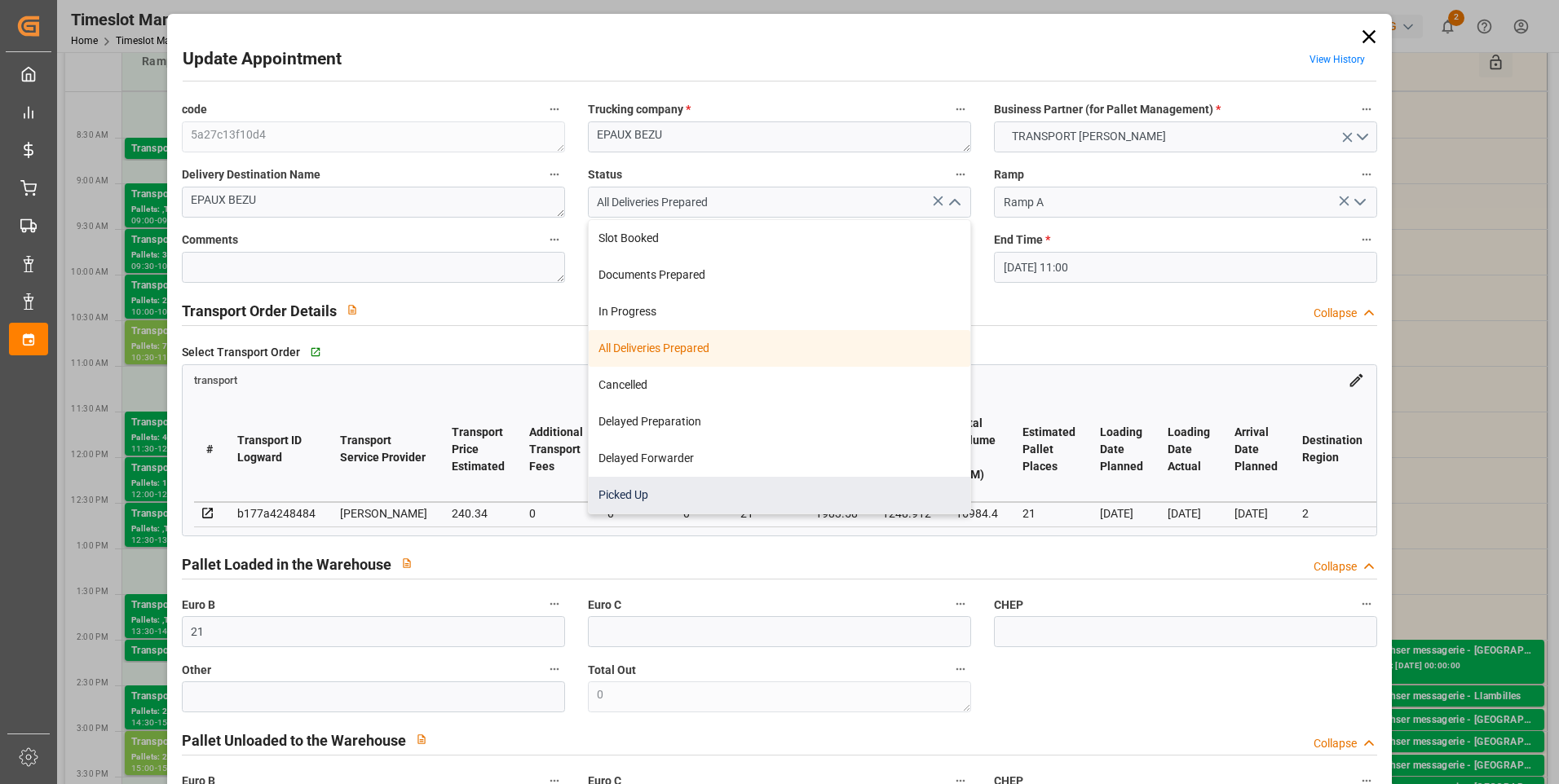
click at [652, 490] on div "Picked Up" at bounding box center [779, 495] width 382 height 37
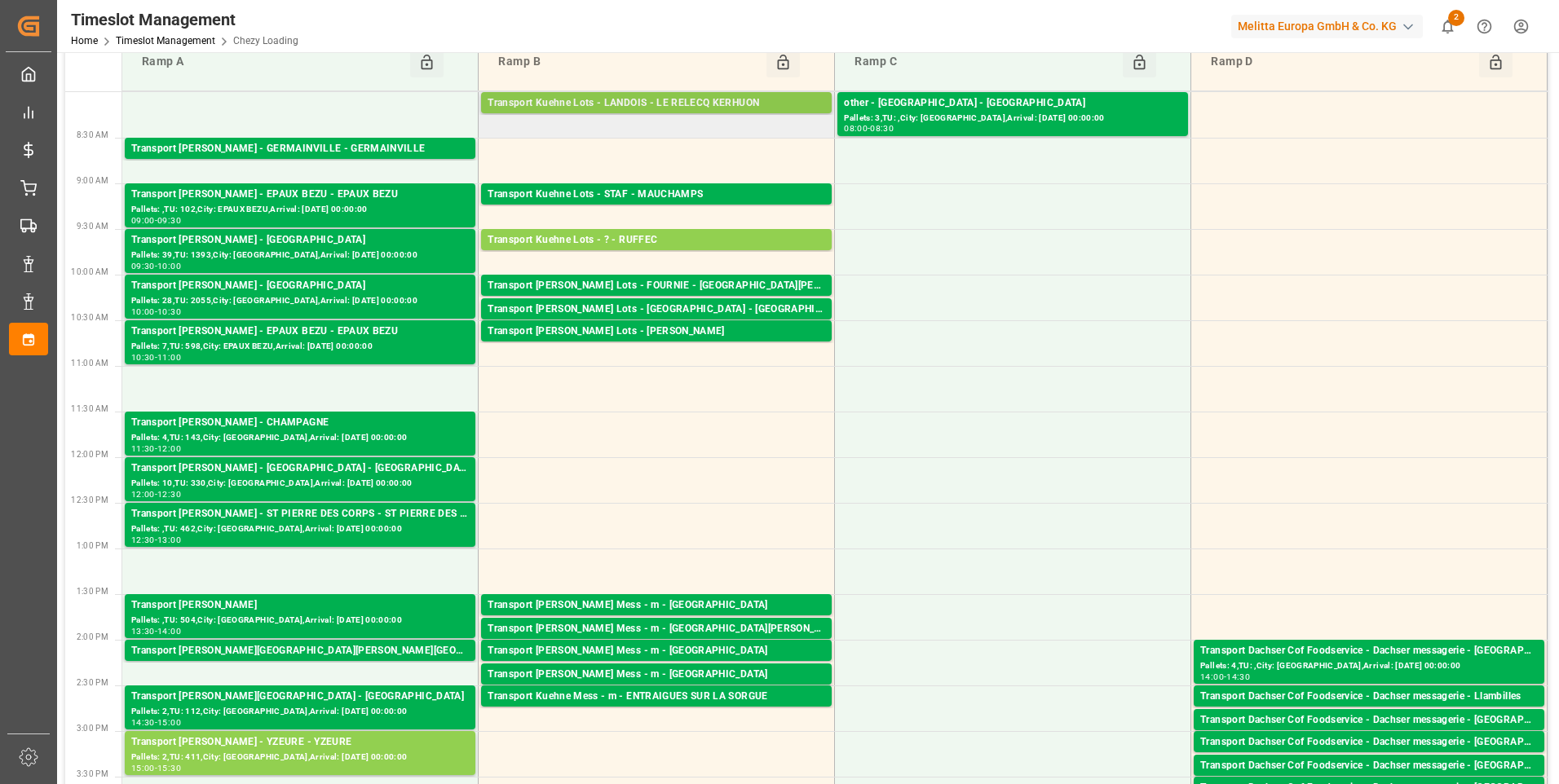
click at [619, 105] on div "Transport Kuehne Lots - LANDOIS - LE RELECQ KERHUON" at bounding box center [656, 103] width 338 height 17
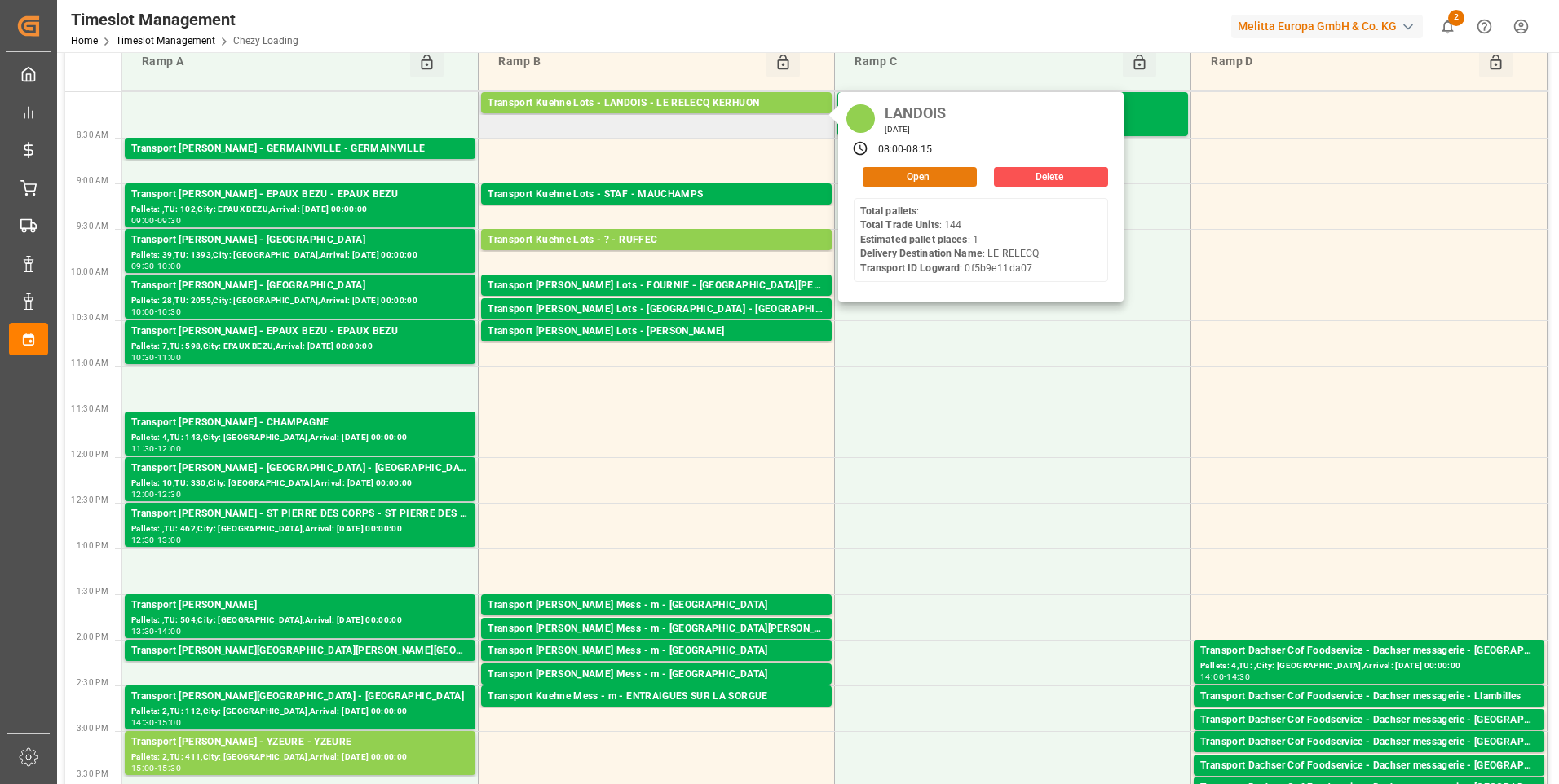
click at [894, 177] on button "Open" at bounding box center [920, 176] width 114 height 19
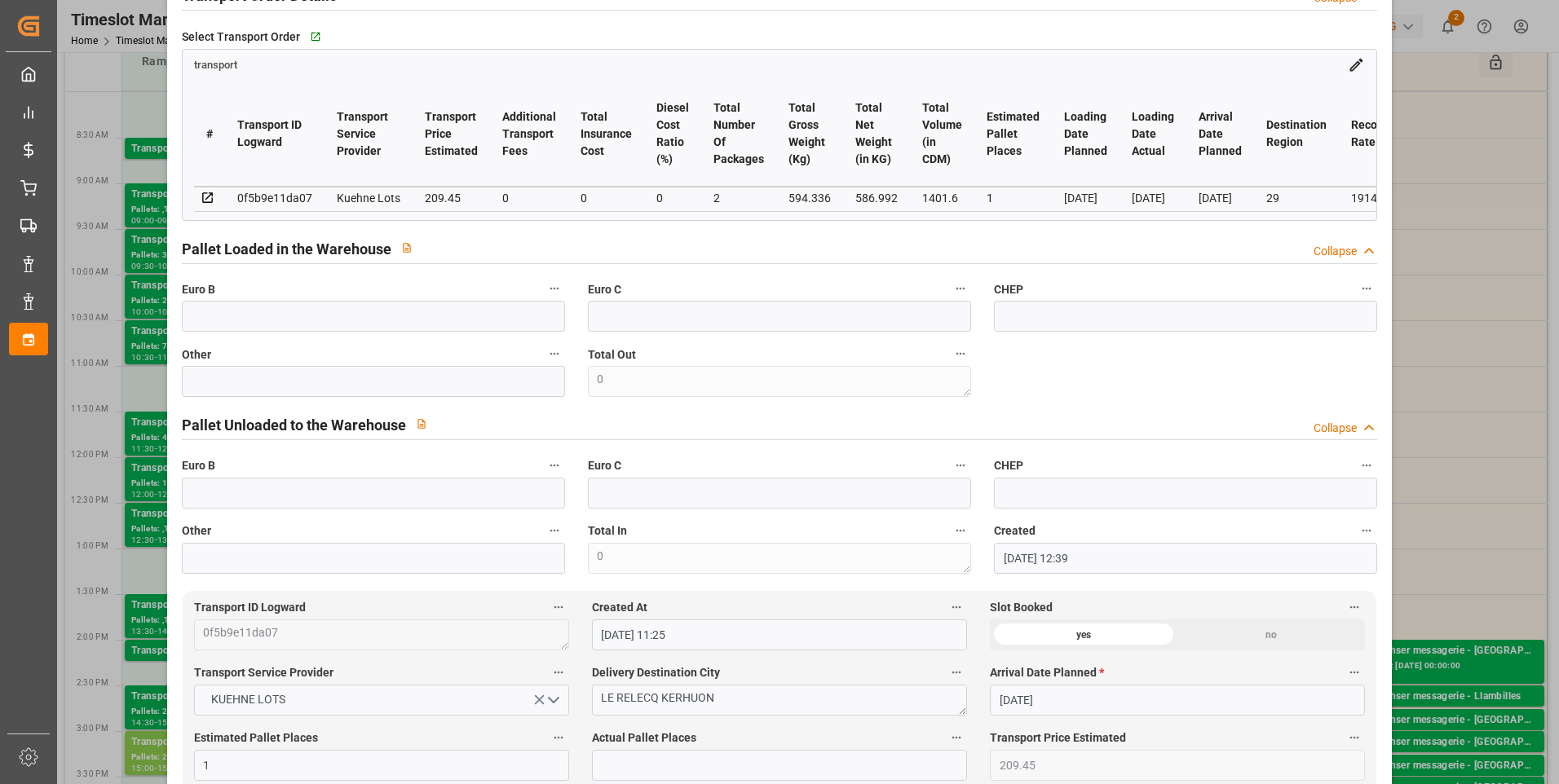
scroll to position [326, 0]
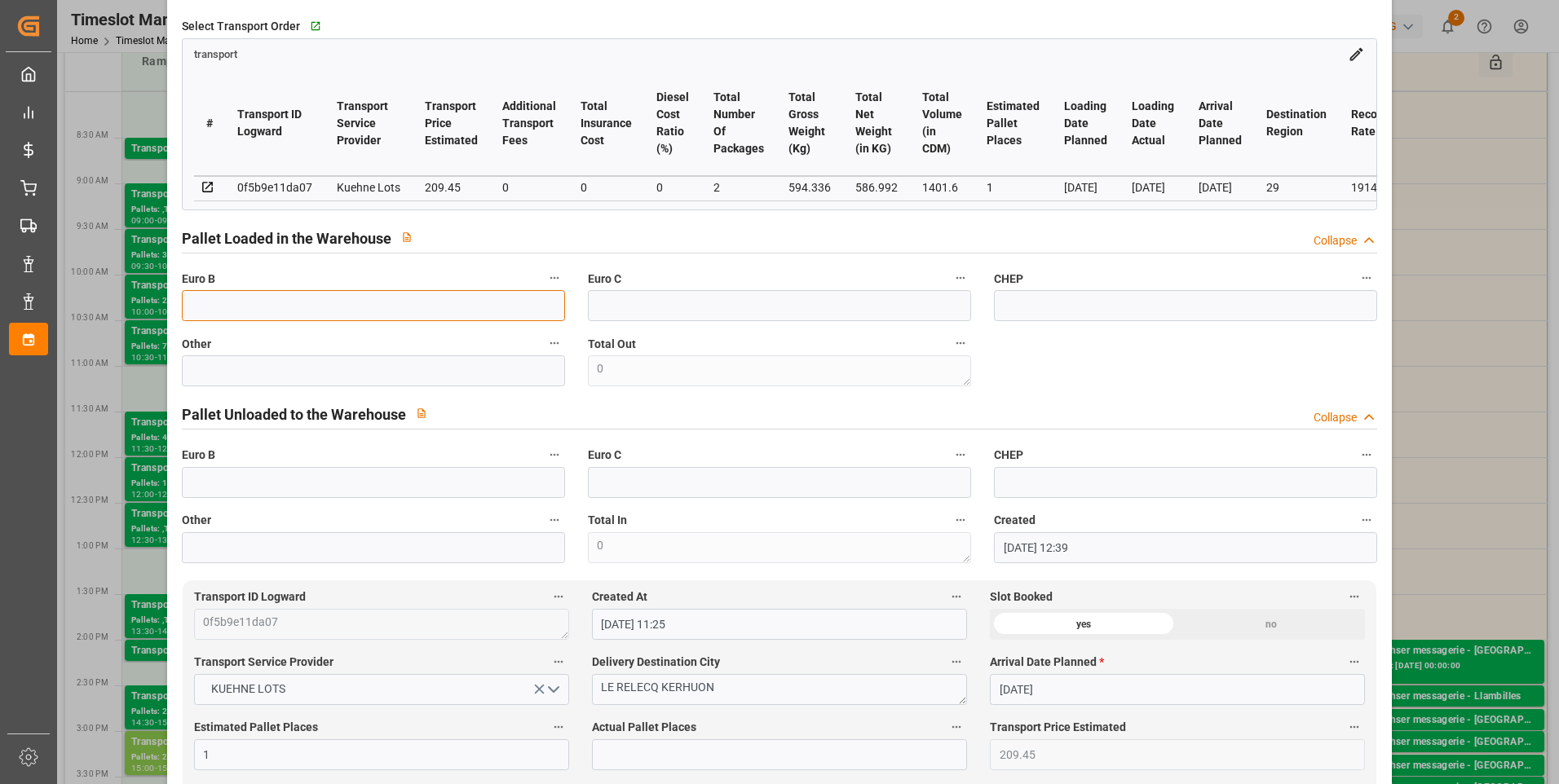
click at [265, 305] on input "text" at bounding box center [373, 305] width 383 height 31
click at [190, 489] on input "text" at bounding box center [373, 482] width 383 height 31
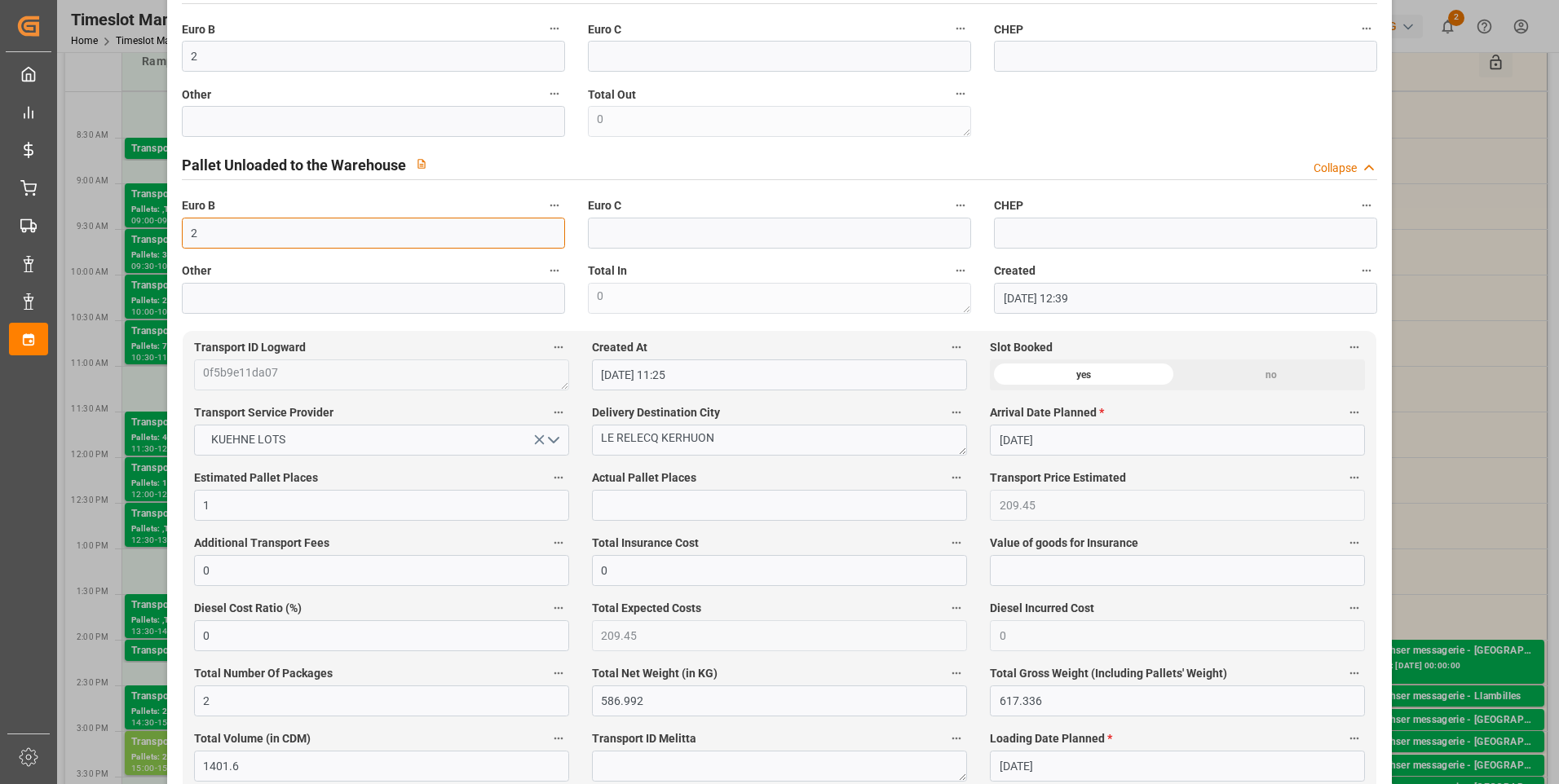
scroll to position [652, 0]
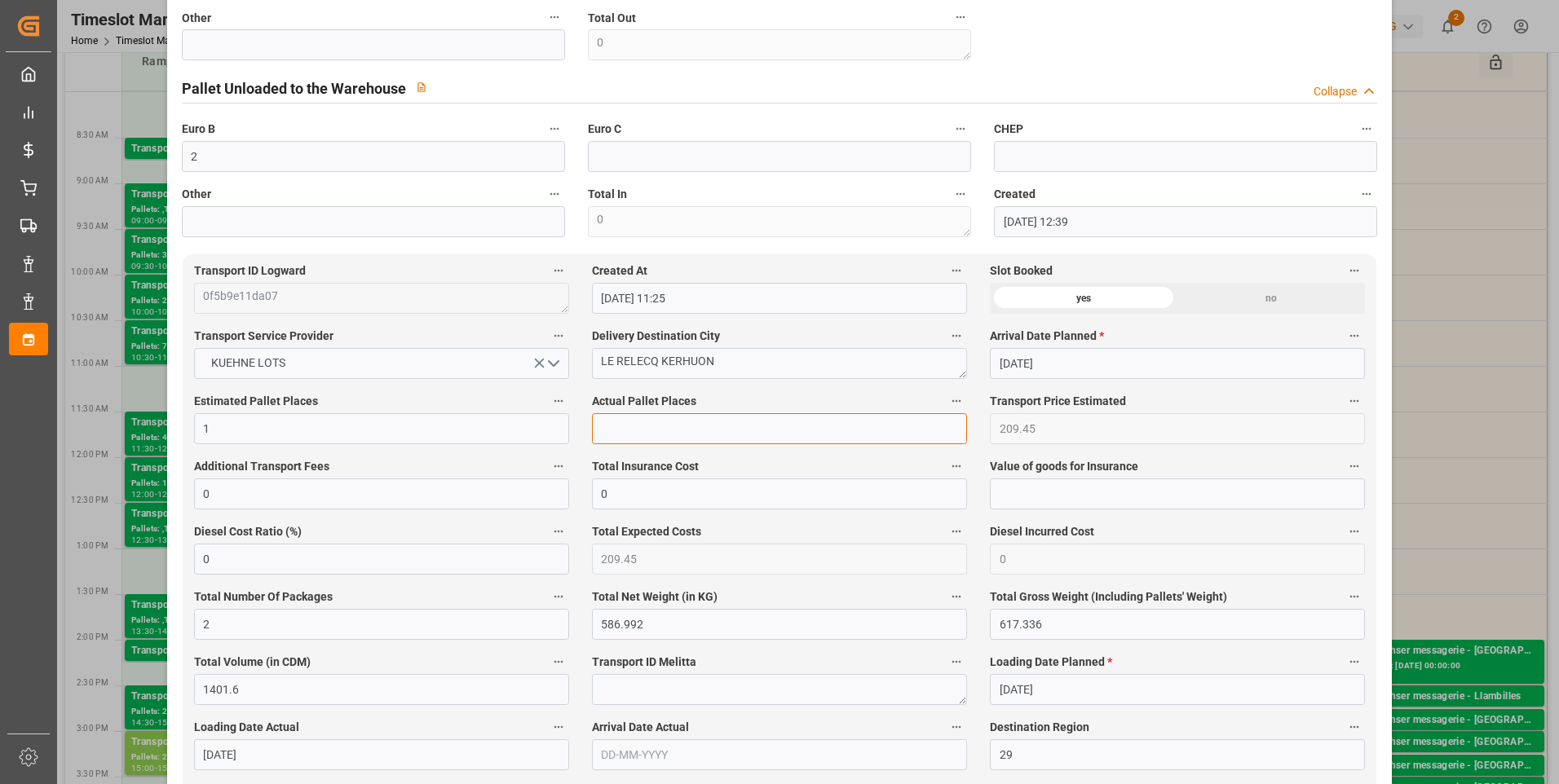
click at [606, 444] on input "text" at bounding box center [779, 428] width 375 height 31
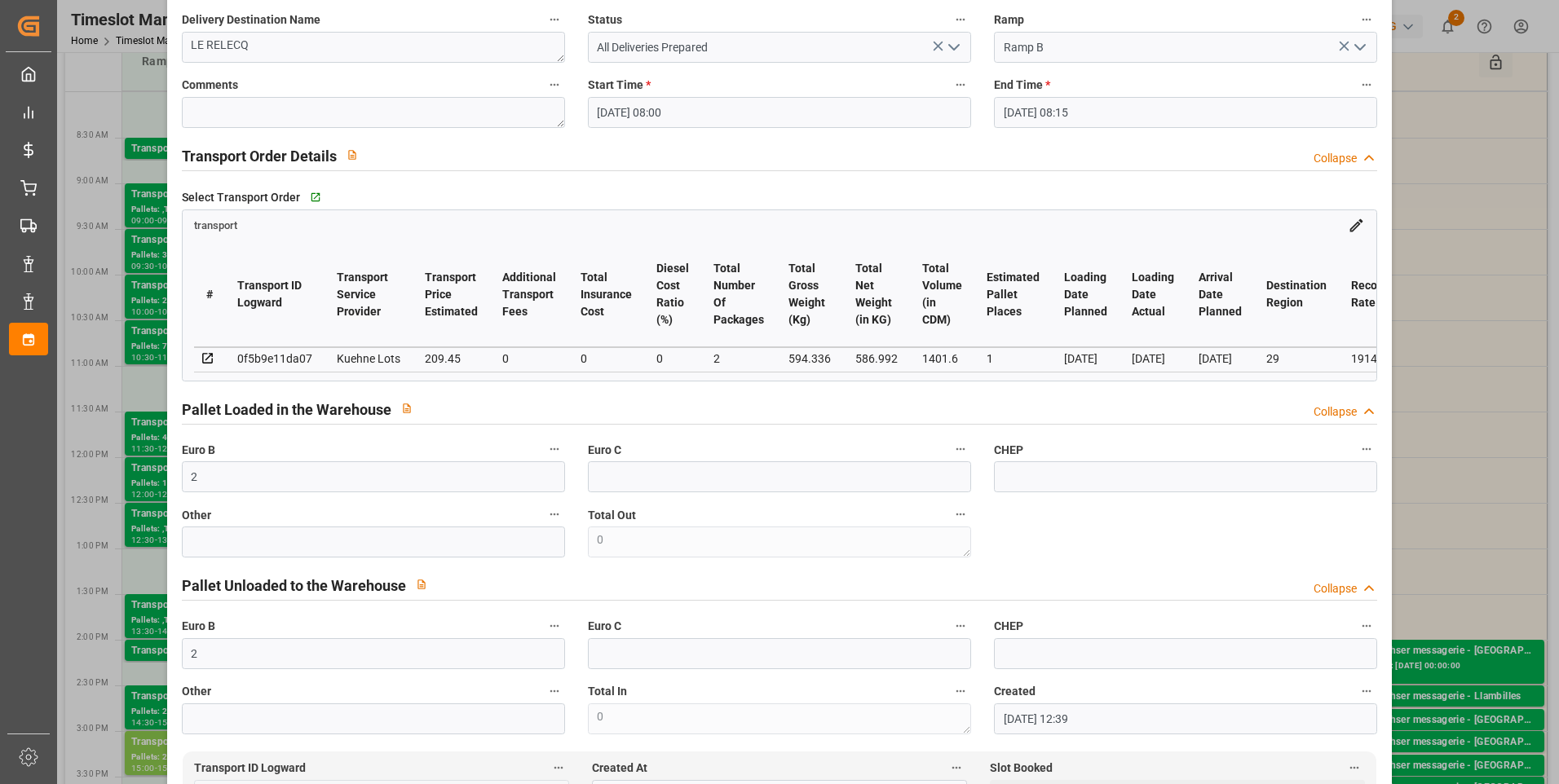
scroll to position [0, 0]
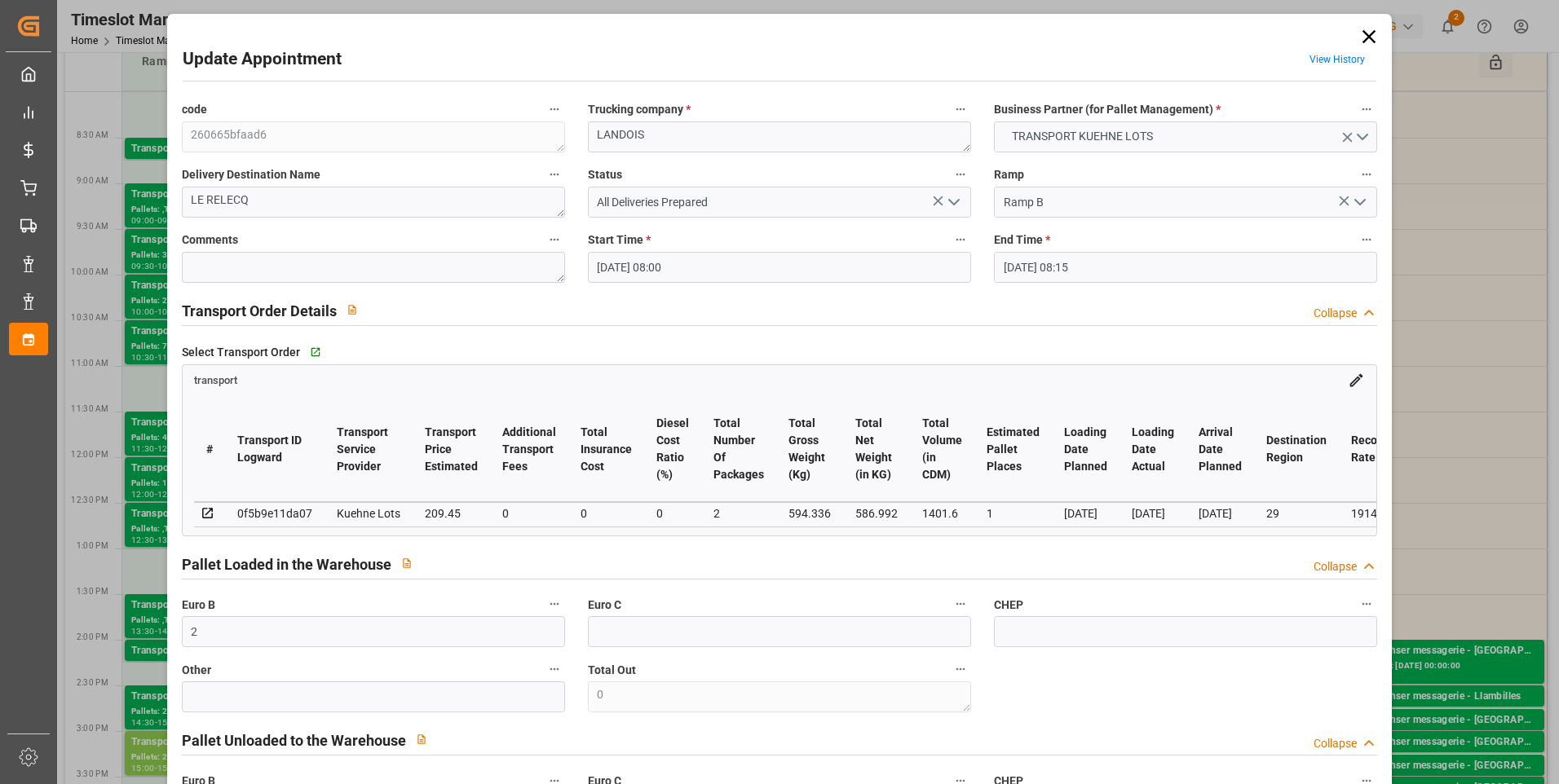
click at [953, 197] on icon "open menu" at bounding box center [954, 202] width 19 height 19
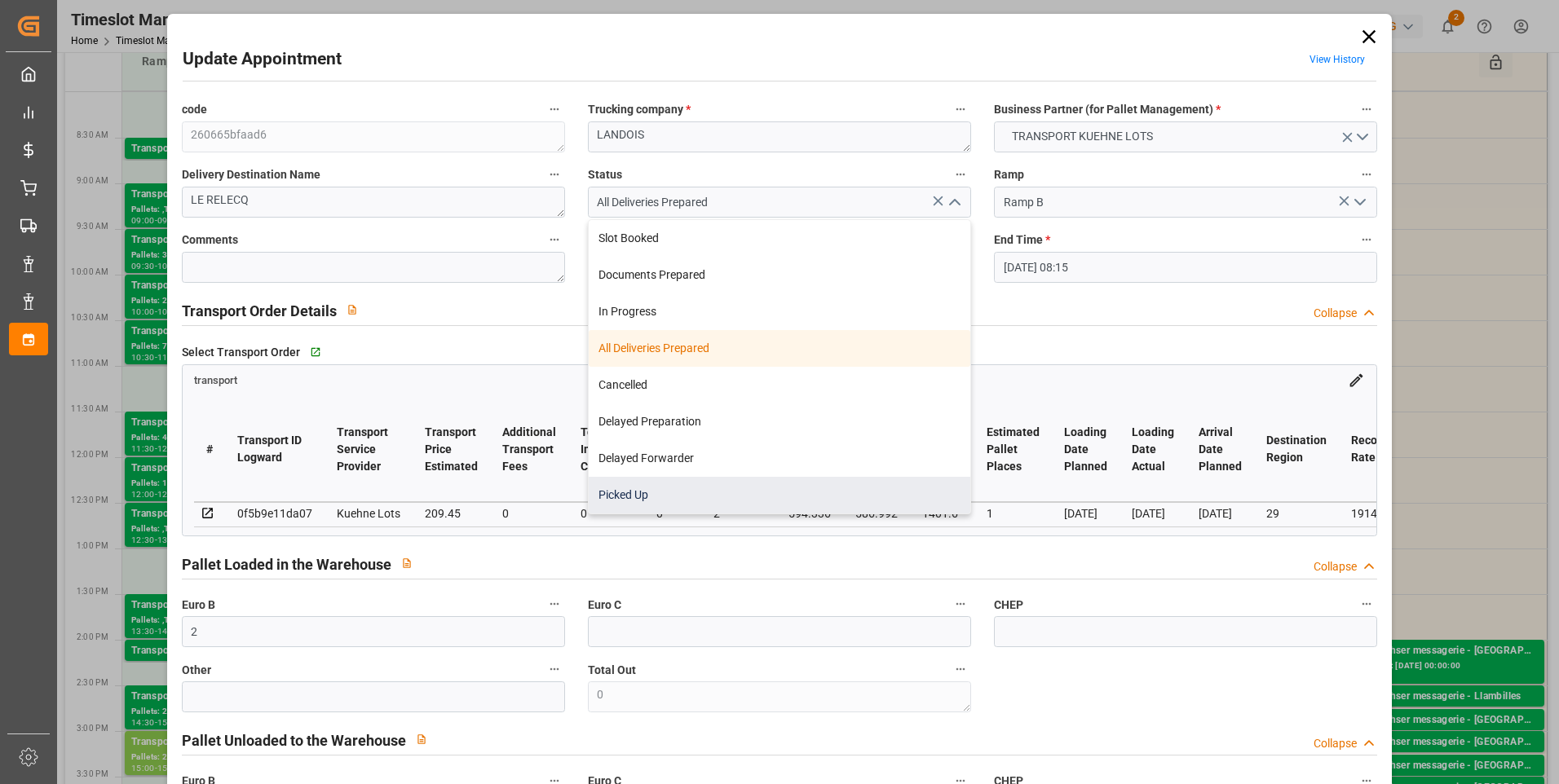
click at [609, 495] on div "Picked Up" at bounding box center [779, 495] width 382 height 37
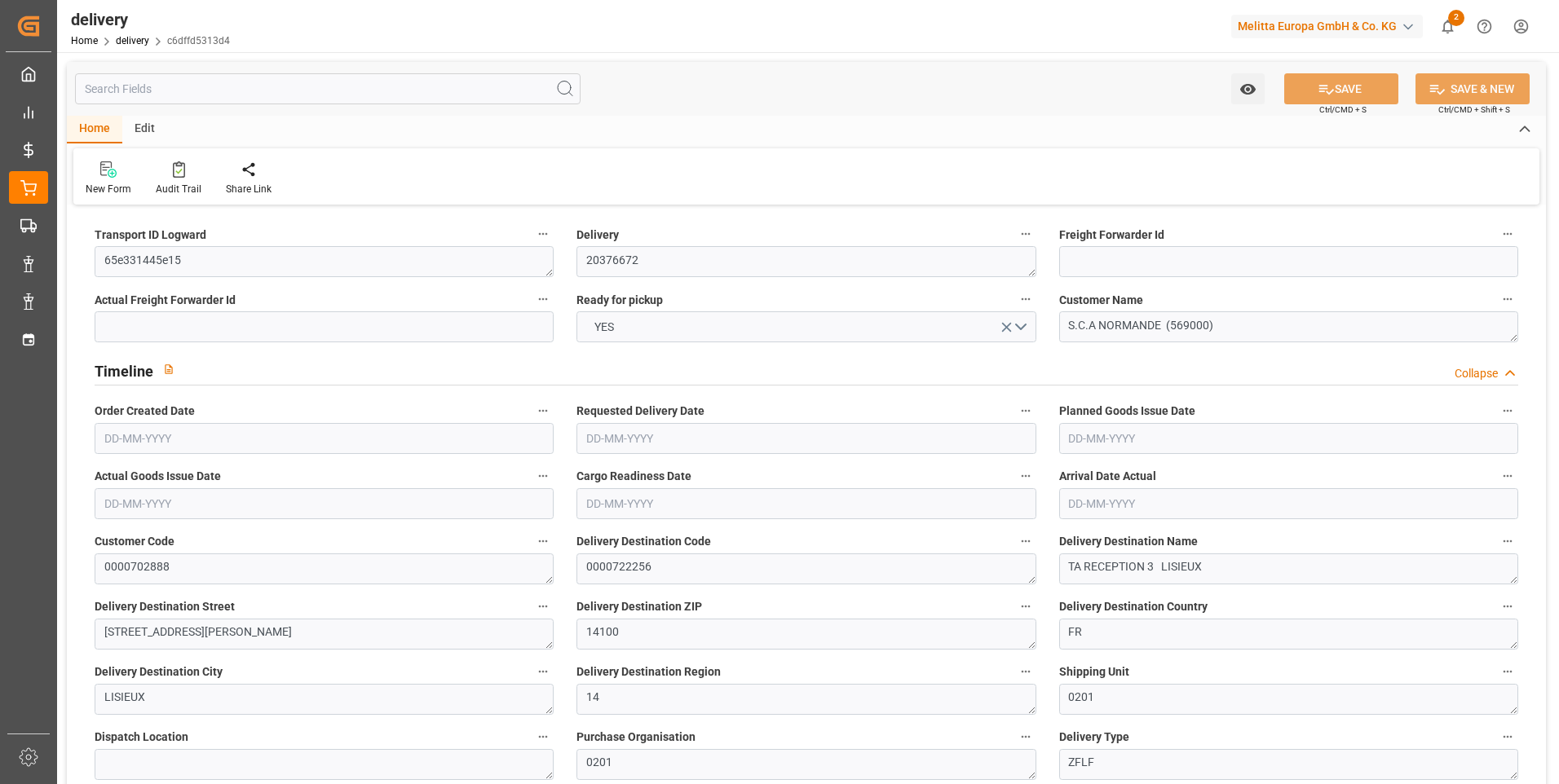
type input "29"
type input "1575.271"
type input "2763.113"
type input "5984.894"
type input "504"
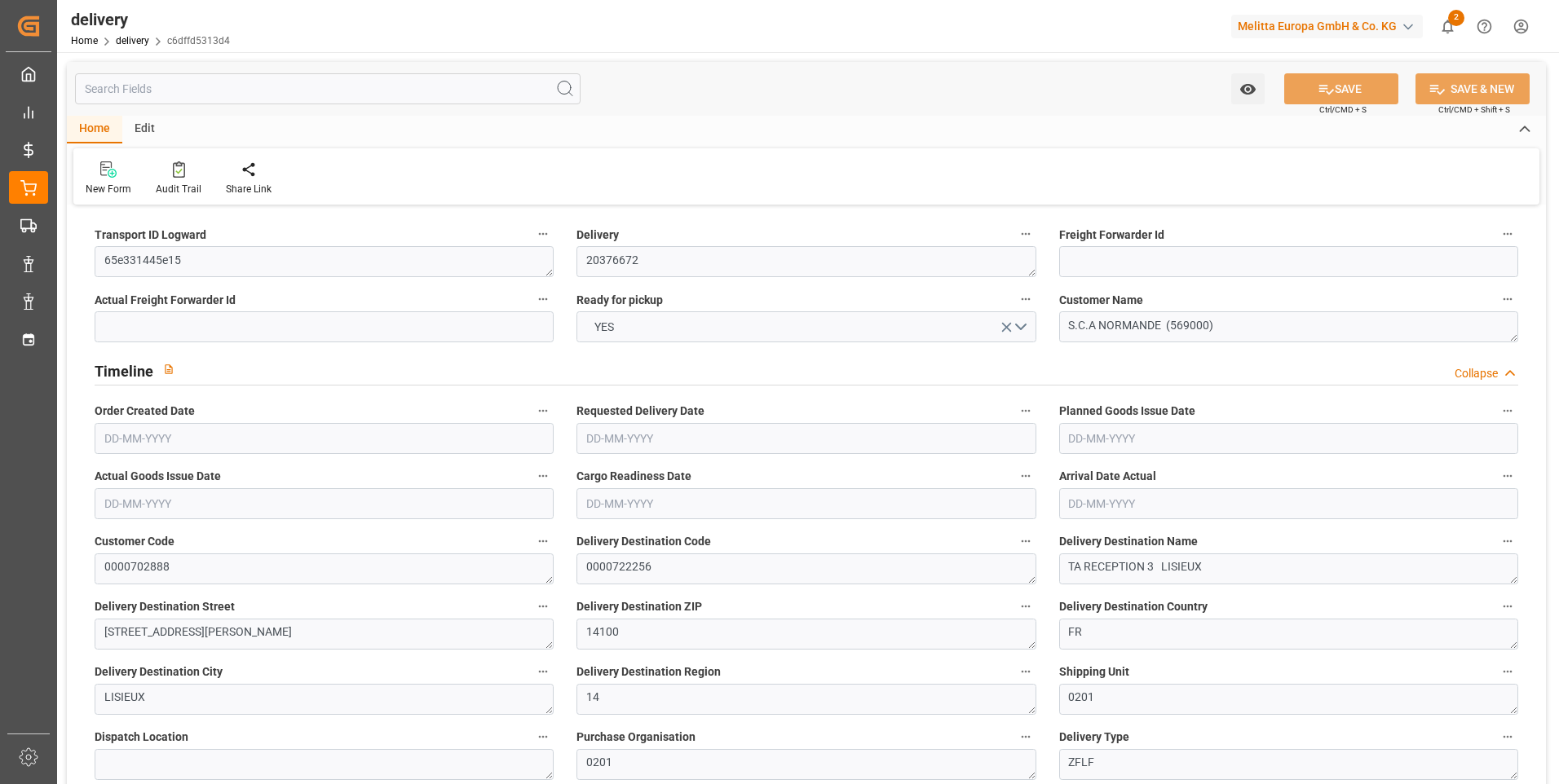
type input "38"
type input "0"
type input "9"
type input "0"
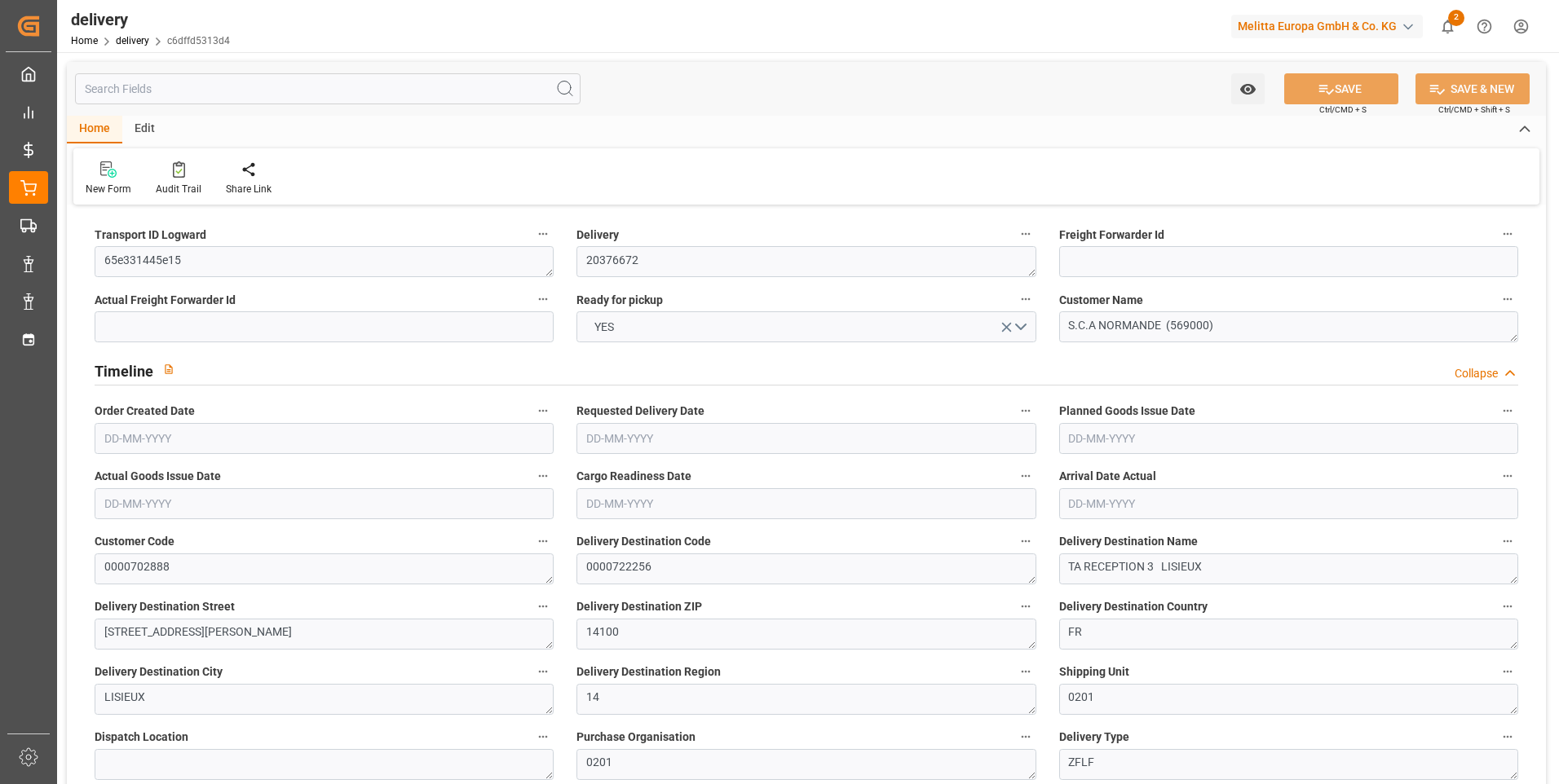
type input "-12.6579"
type input "312.54"
type input "299.8821"
type input "0"
type input "181.44"
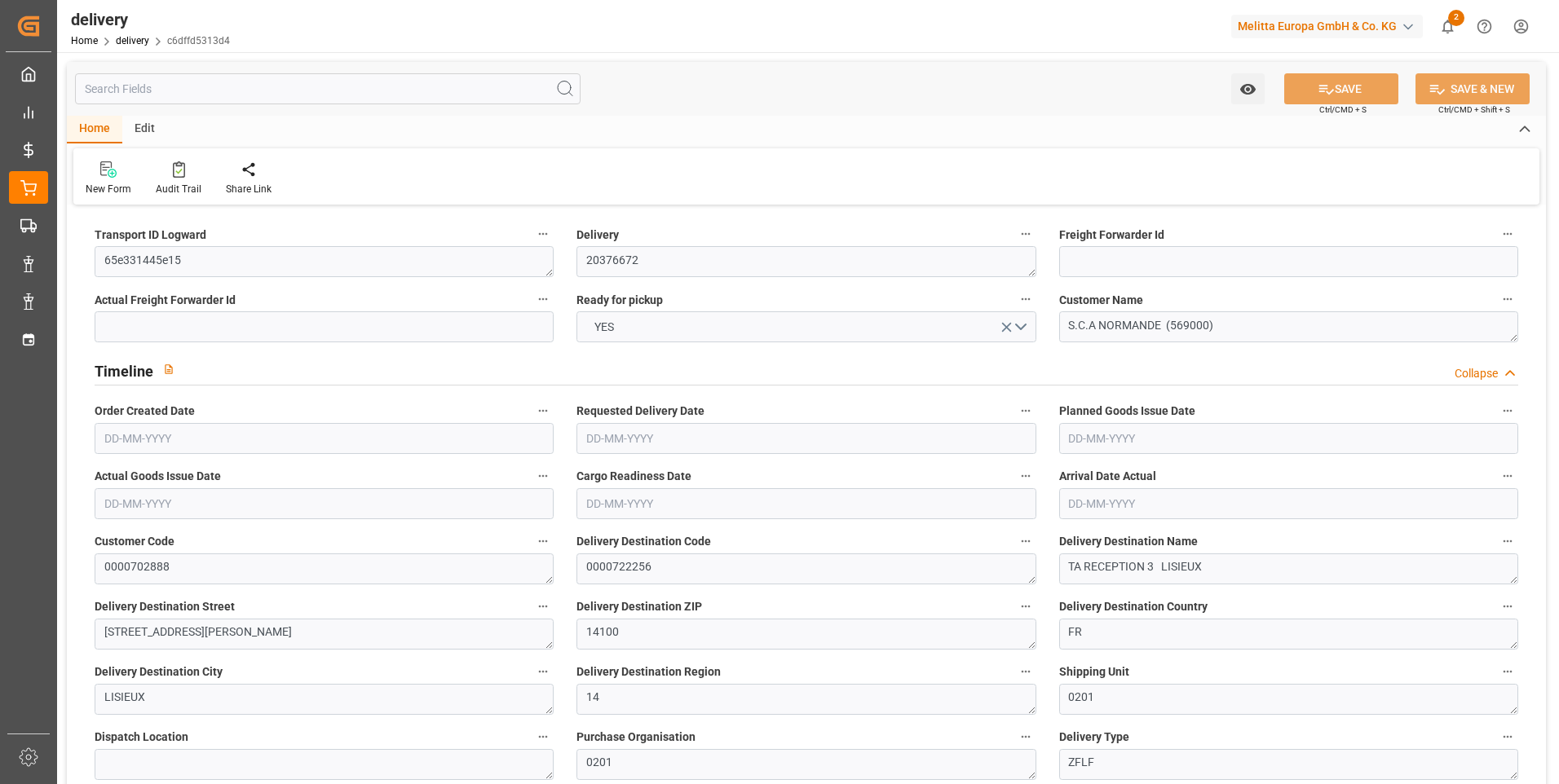
type input "1.5"
type input "1.3"
type input "0"
type input "57"
type input "1889.113"
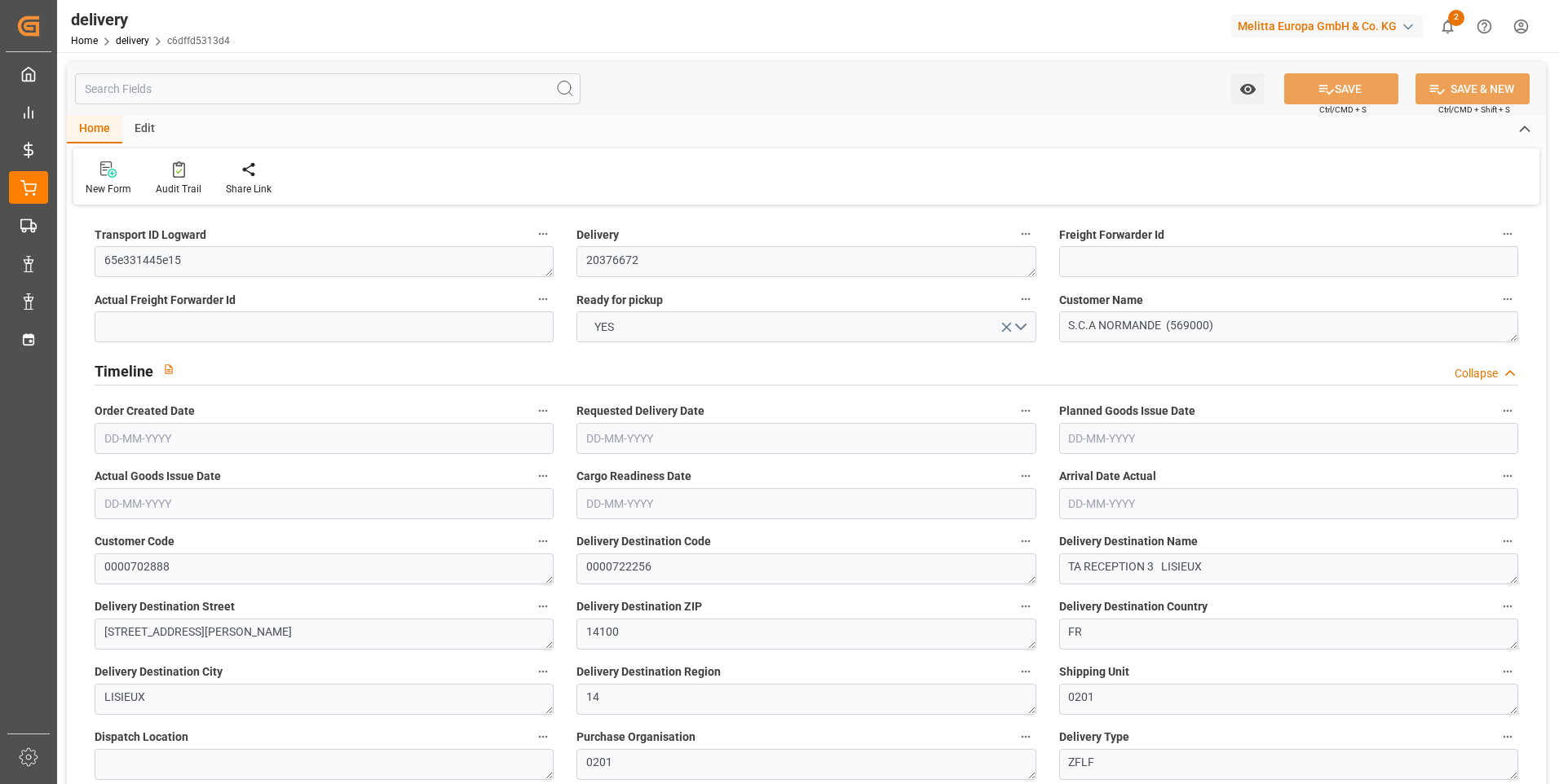
type input "101"
type input "4269.6867"
type input "0.274"
type input "0"
type input "[DATE]"
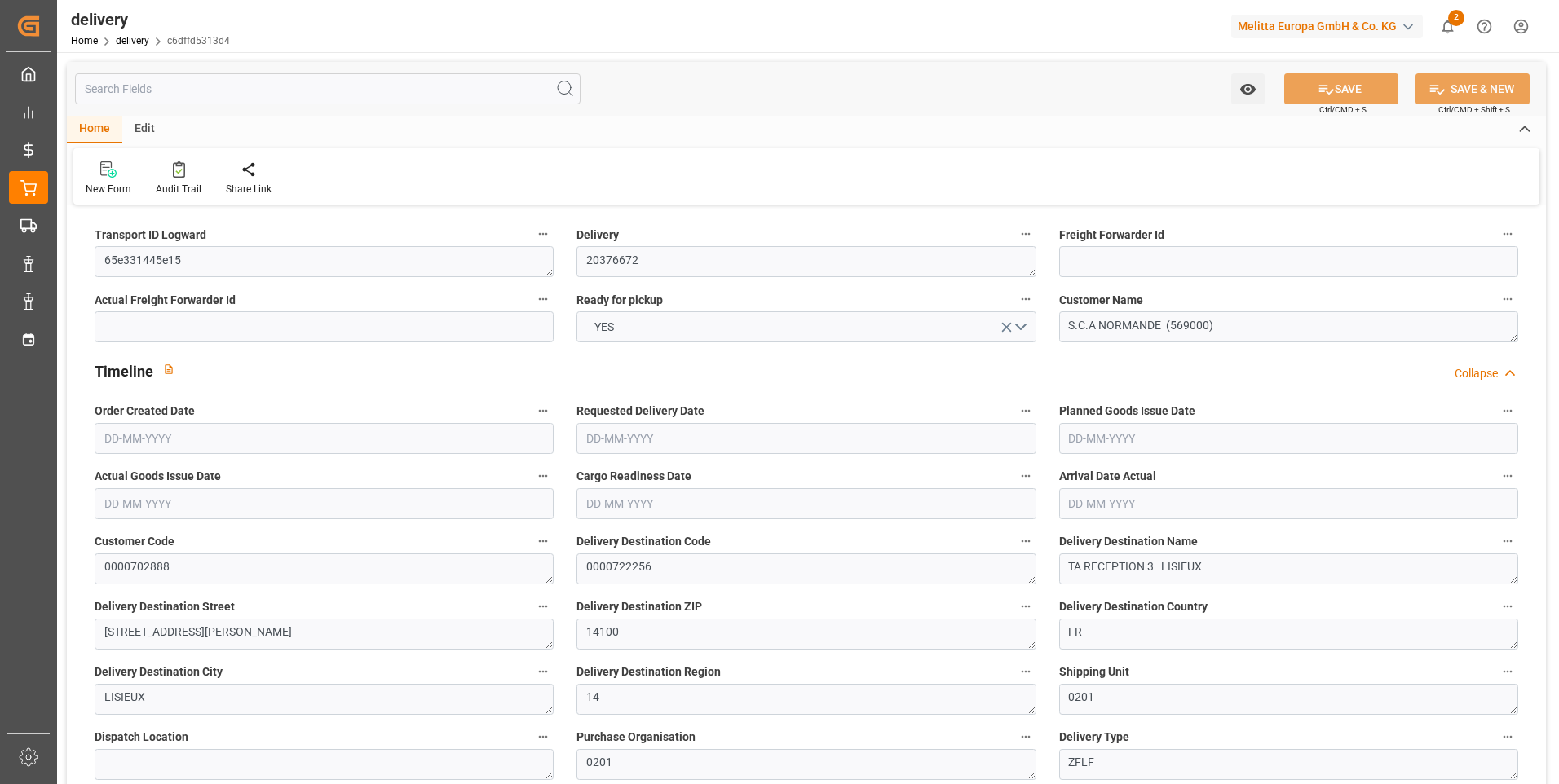
type input "[DATE]"
type input "[DATE] 11:00"
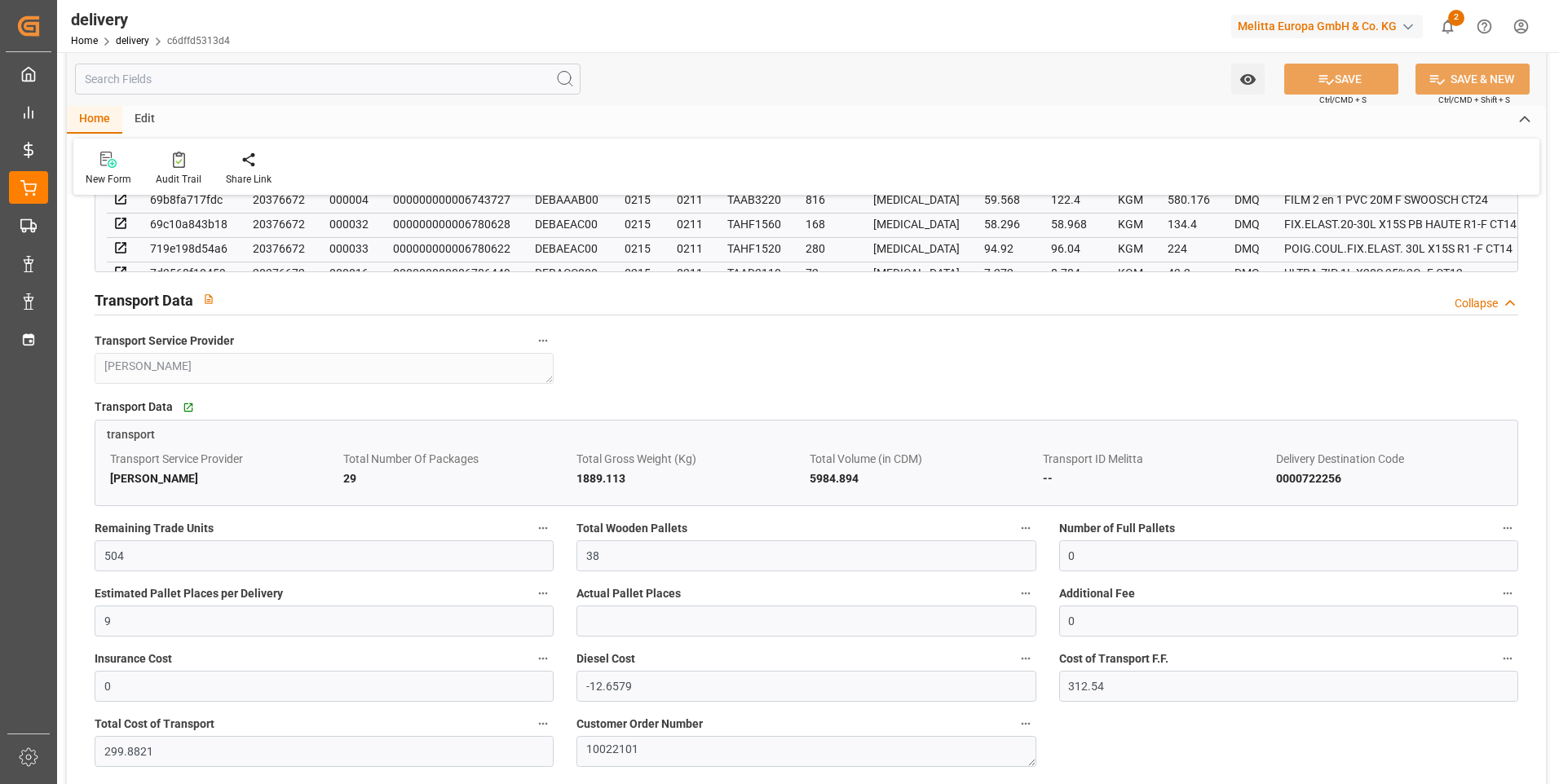
scroll to position [1386, 0]
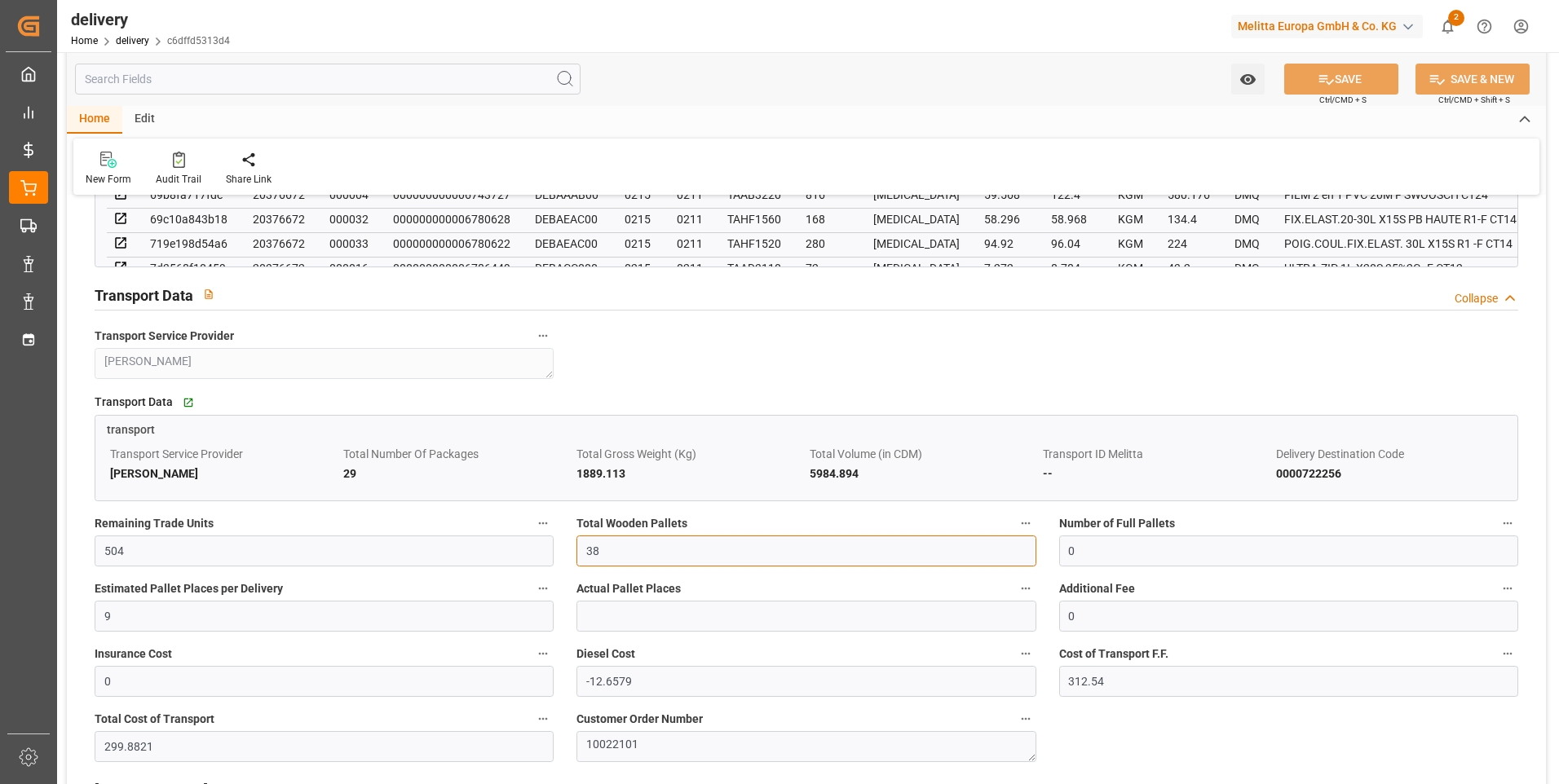
click at [617, 554] on input "38" at bounding box center [806, 550] width 459 height 31
type input "3"
type input "0"
type input "29"
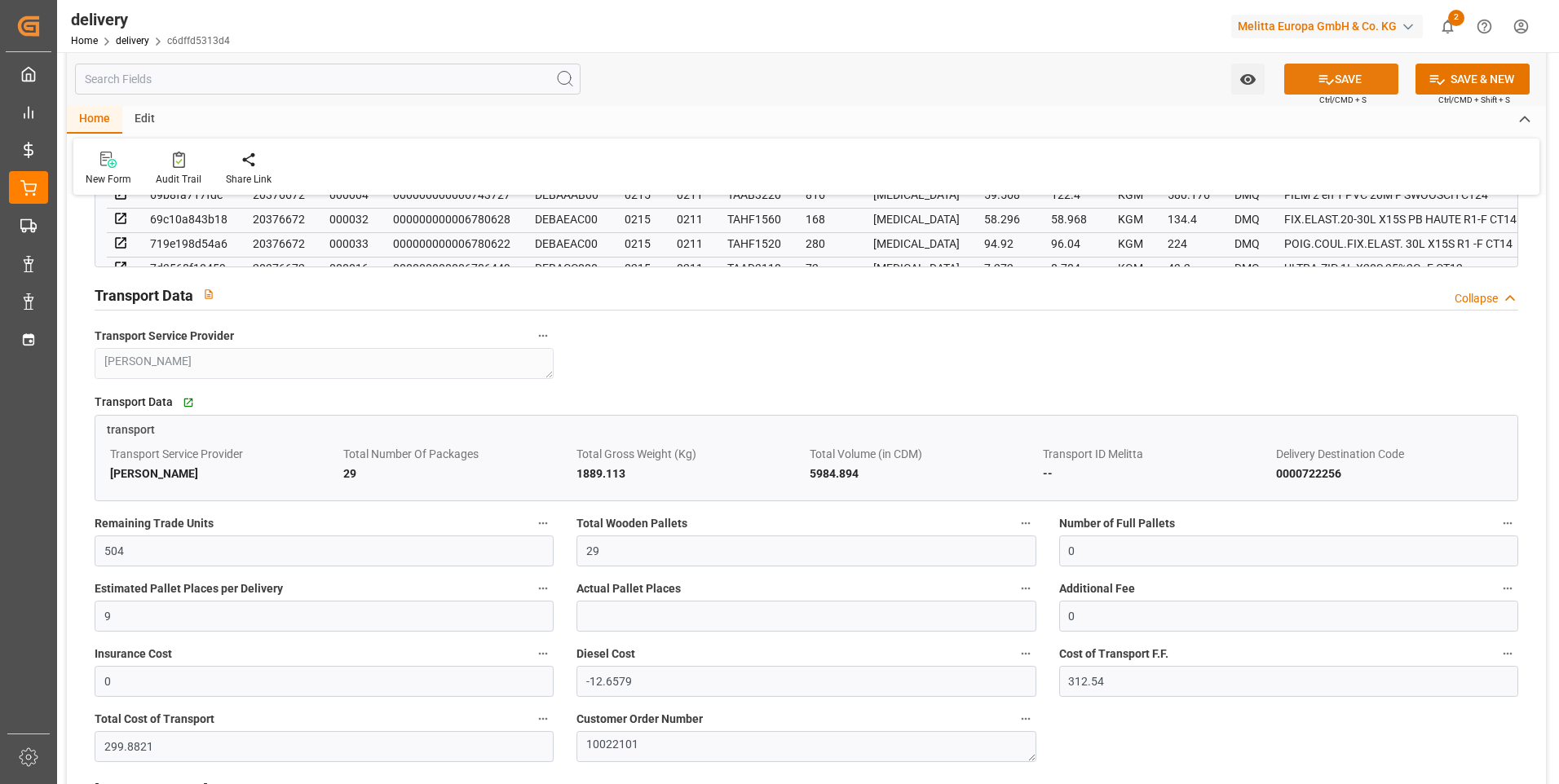
click at [1327, 78] on icon at bounding box center [1327, 79] width 17 height 17
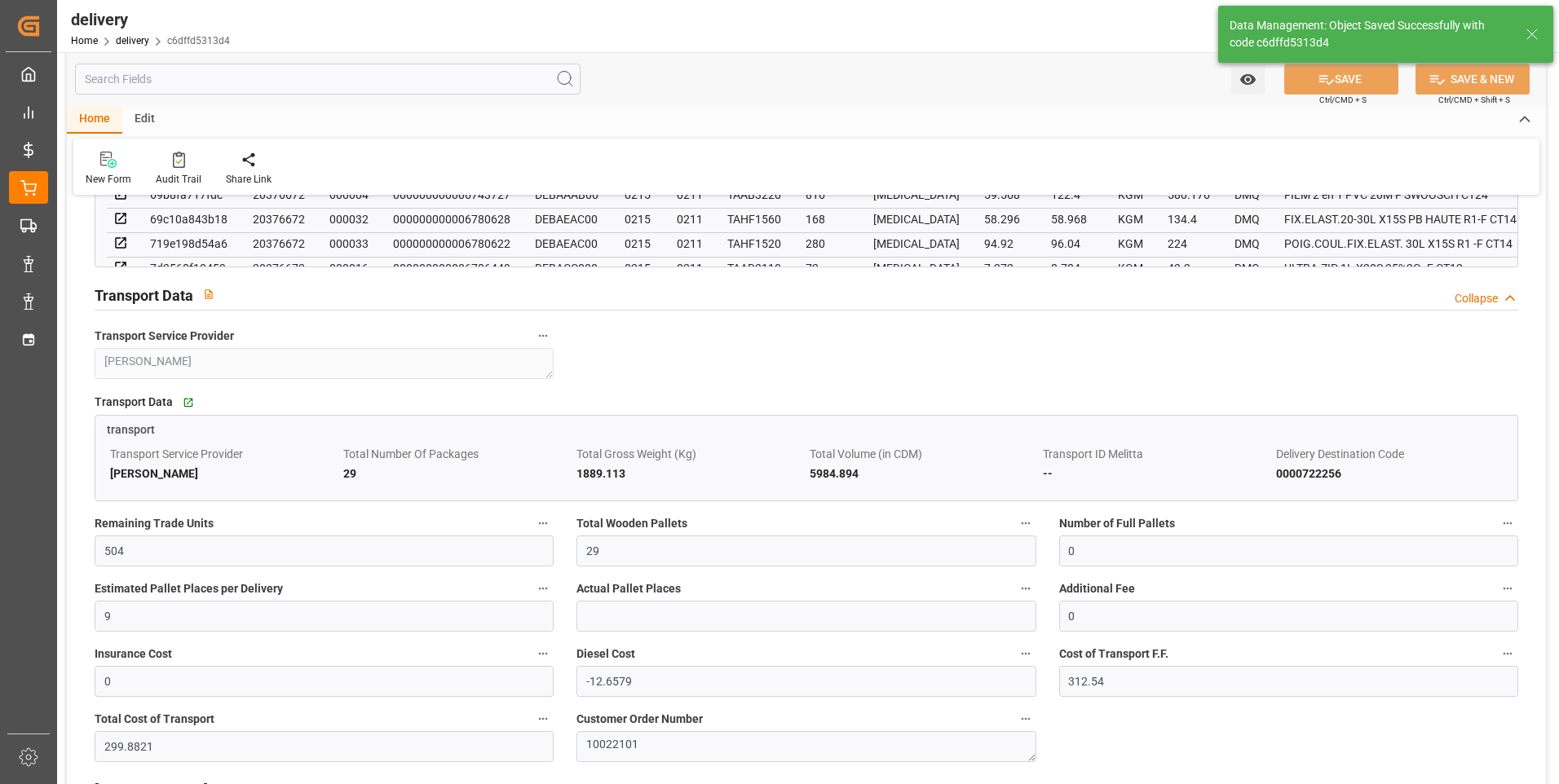
type input "43.5"
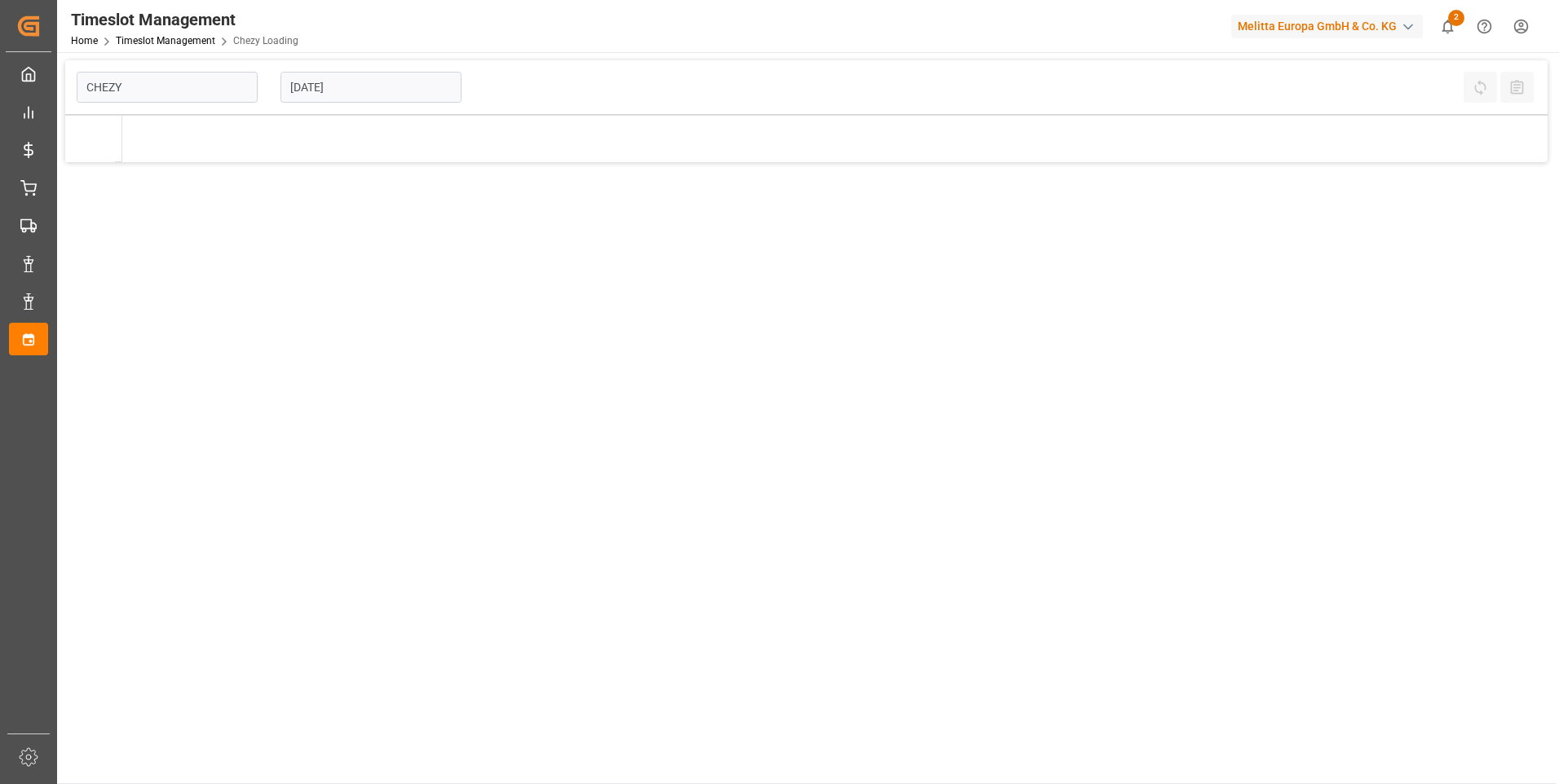
type input "Chezy Loading"
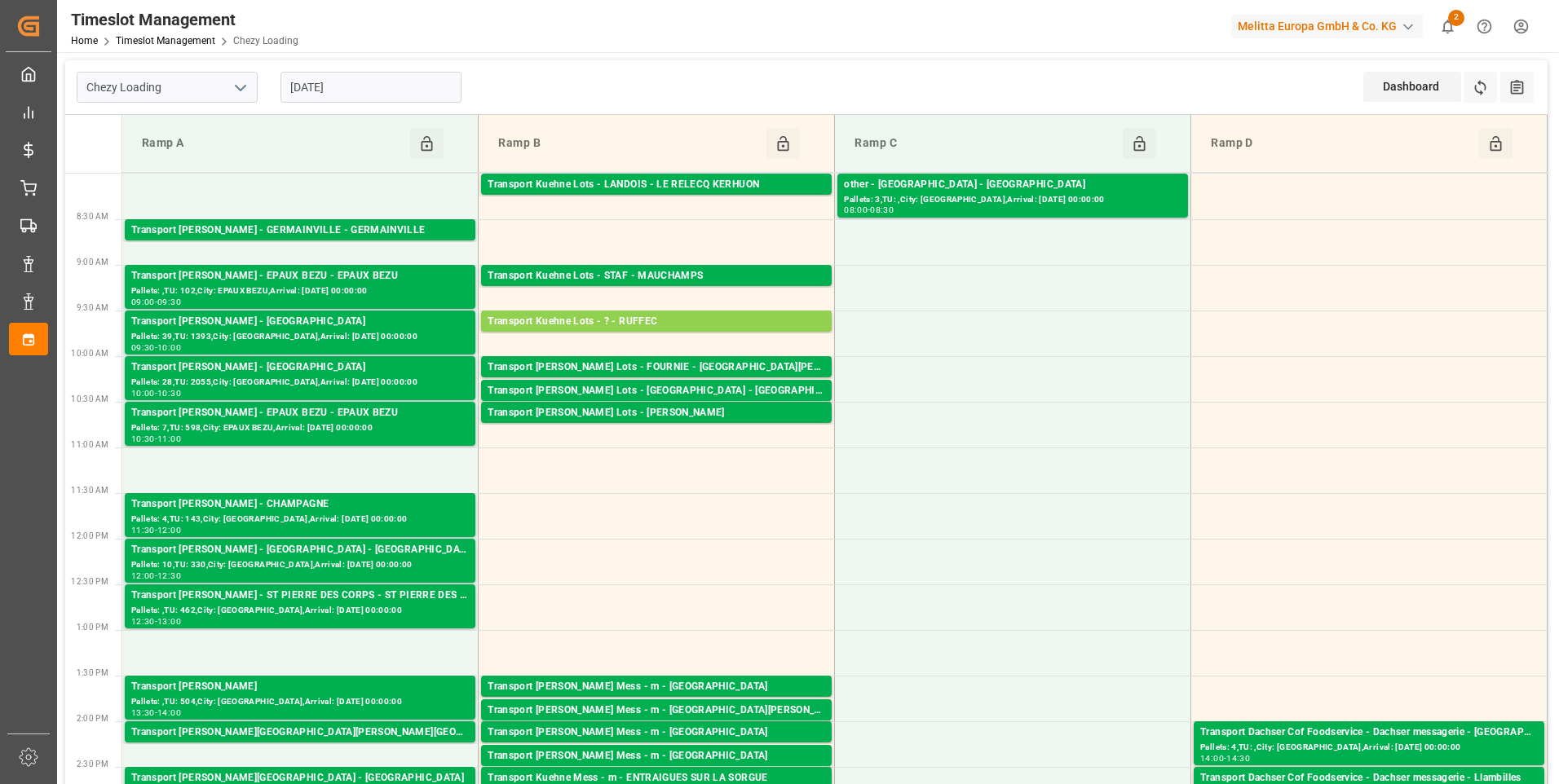
click at [362, 91] on input "[DATE]" at bounding box center [370, 86] width 181 height 31
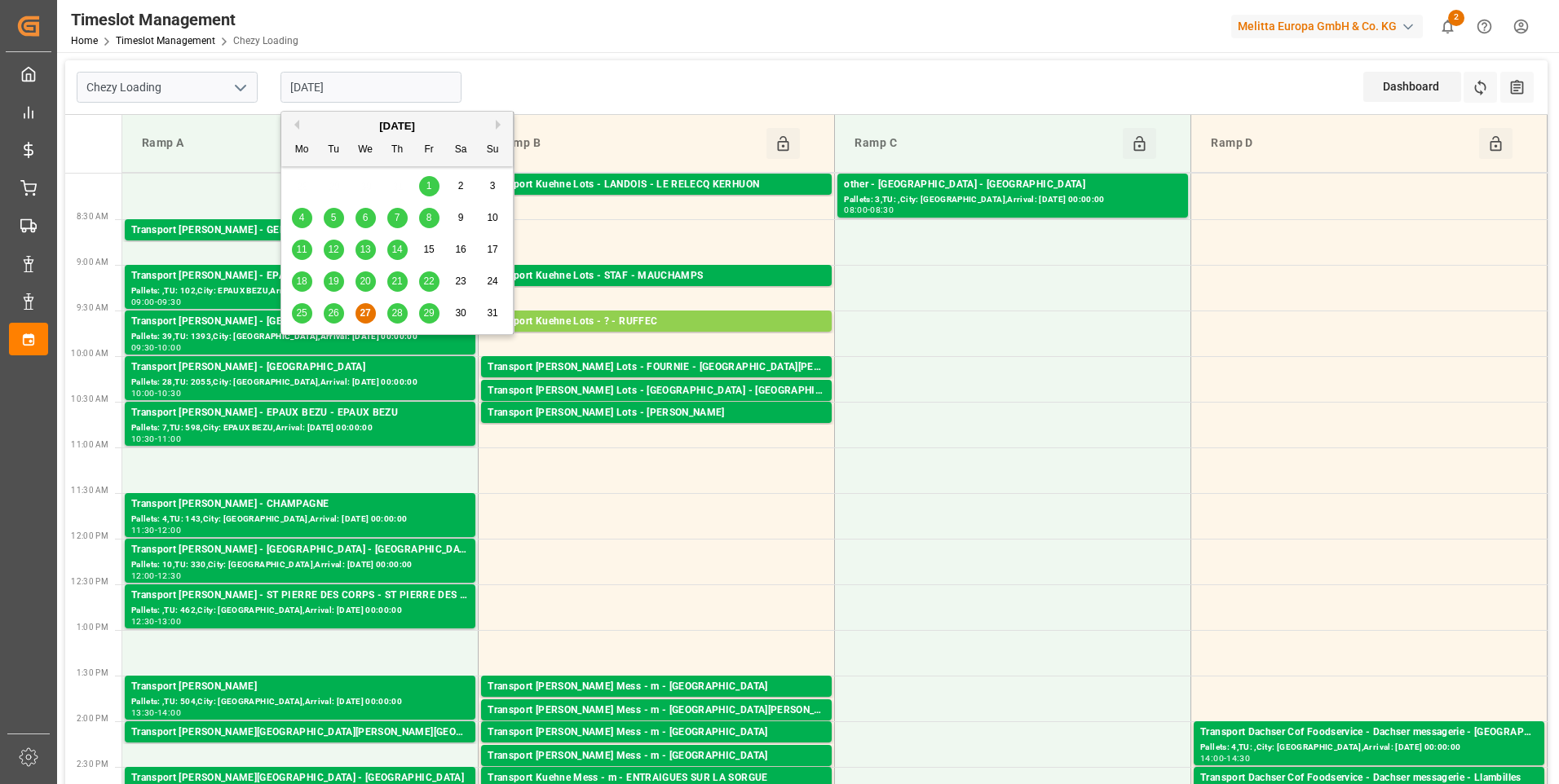
click at [398, 315] on span "28" at bounding box center [397, 313] width 10 height 11
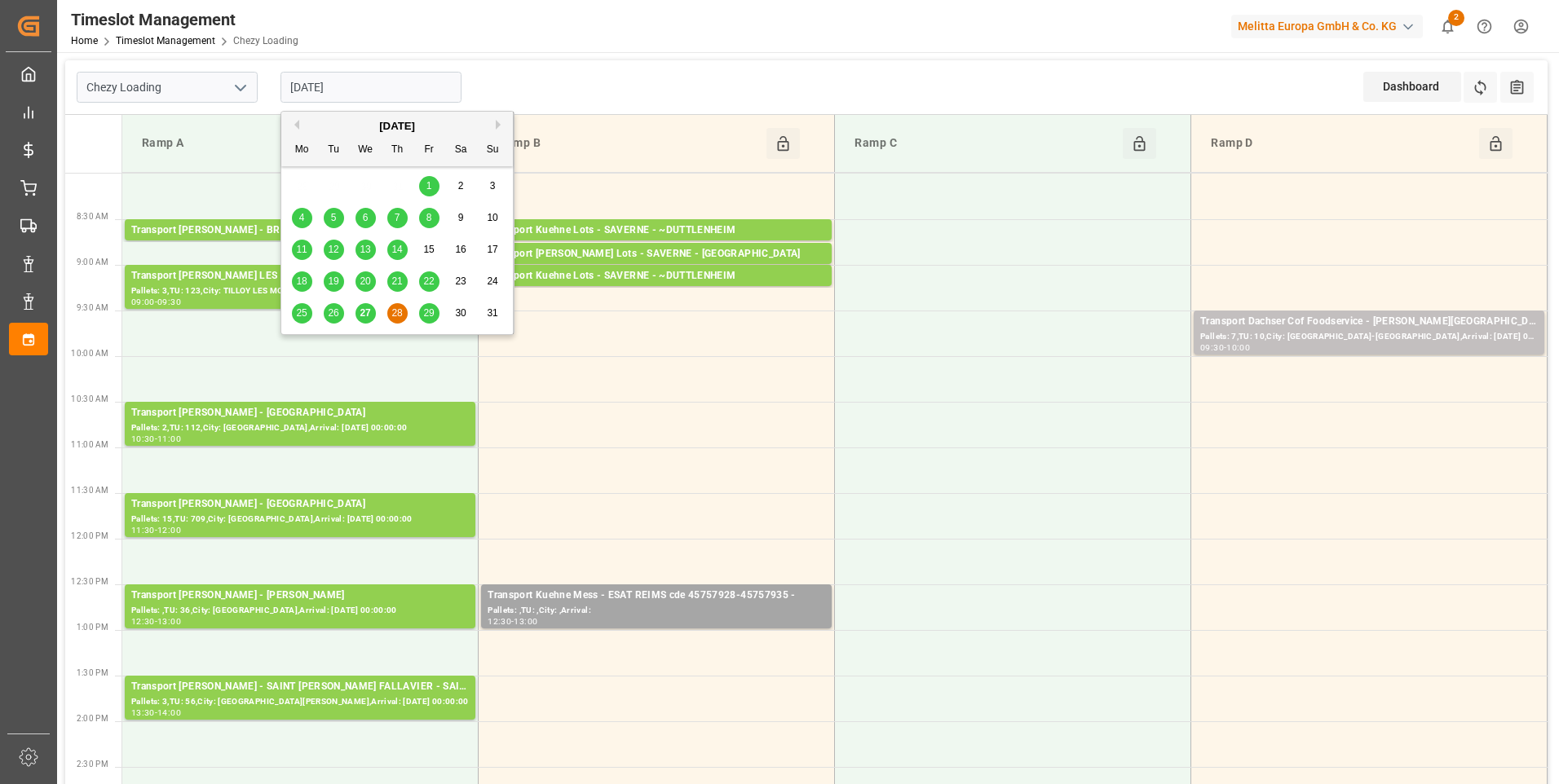
click at [422, 79] on input "[DATE]" at bounding box center [370, 86] width 181 height 31
click at [430, 313] on span "29" at bounding box center [429, 313] width 10 height 11
type input "[DATE]"
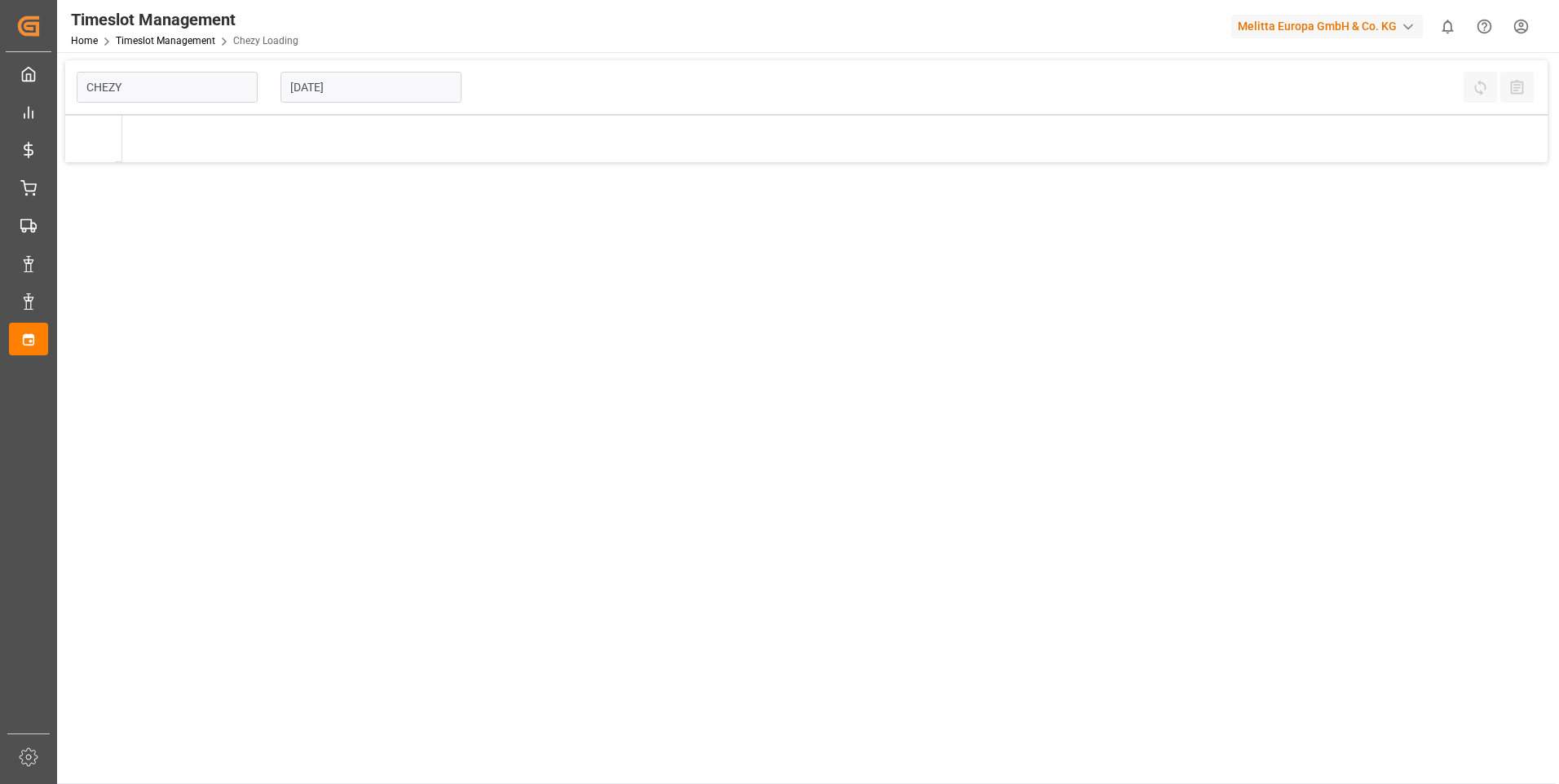
type input "Chezy Loading"
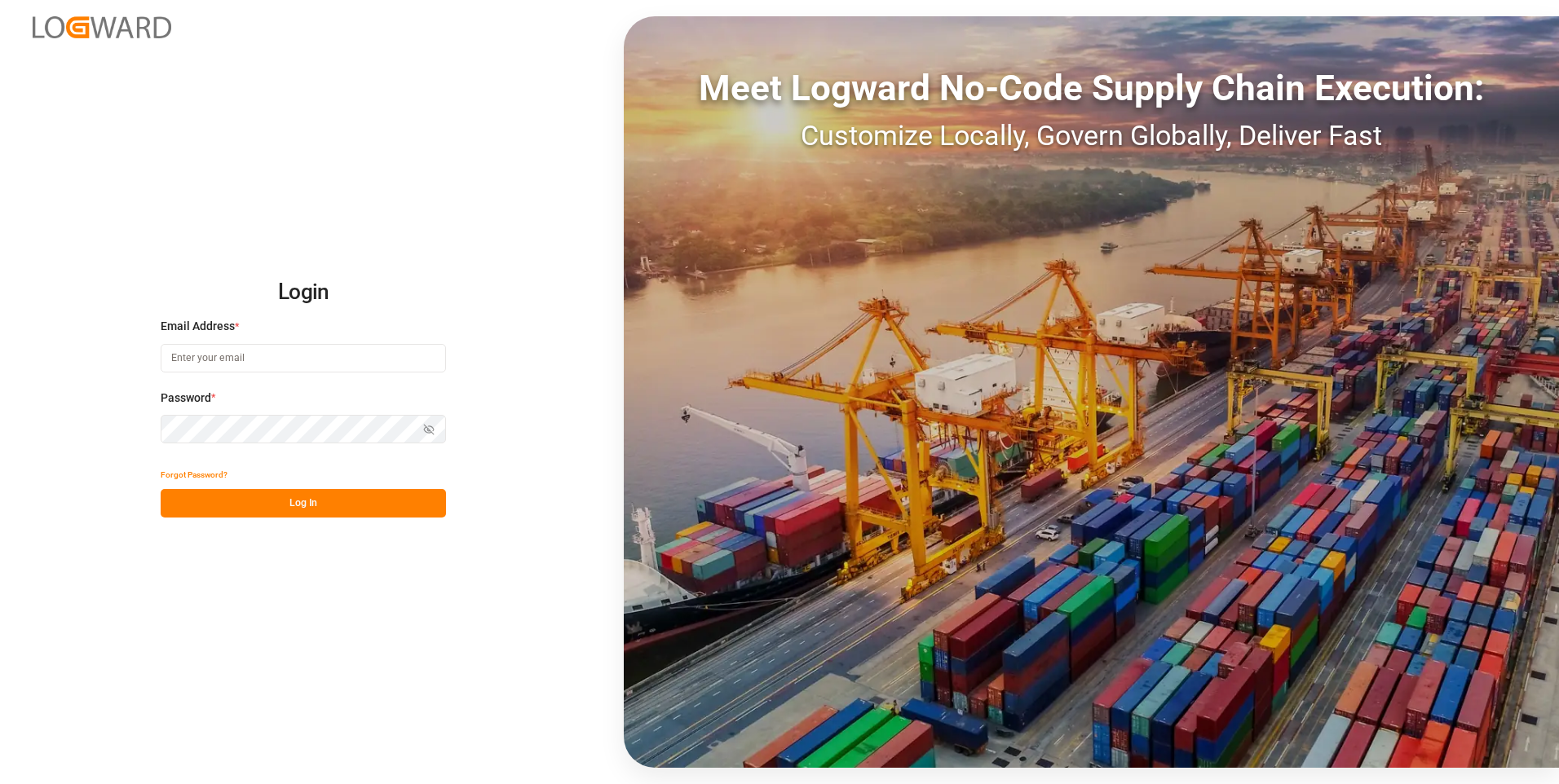
type input "[EMAIL_ADDRESS][DOMAIN_NAME]"
click at [344, 498] on button "Log In" at bounding box center [303, 503] width 286 height 29
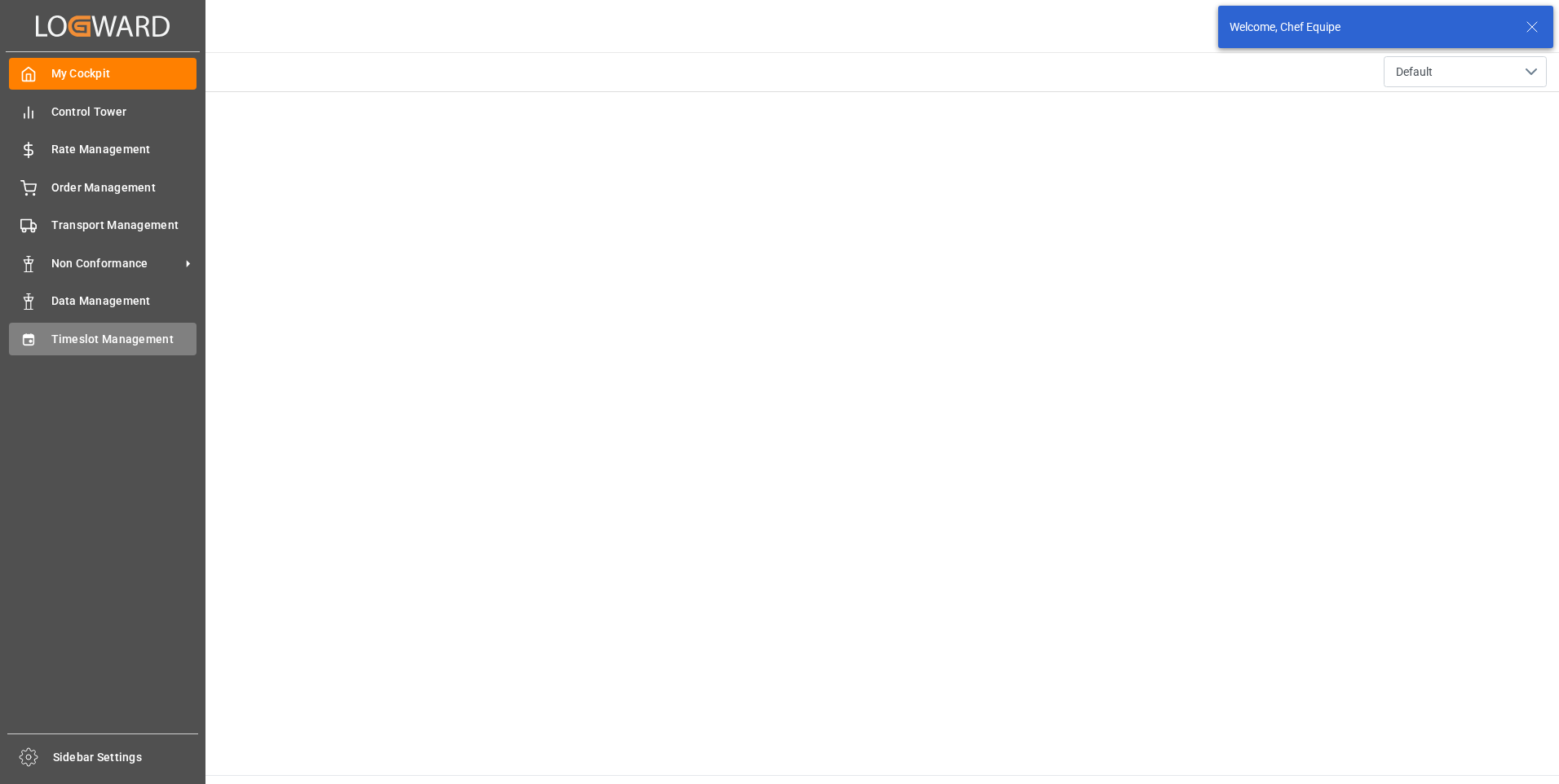
click at [29, 338] on icon at bounding box center [28, 340] width 17 height 17
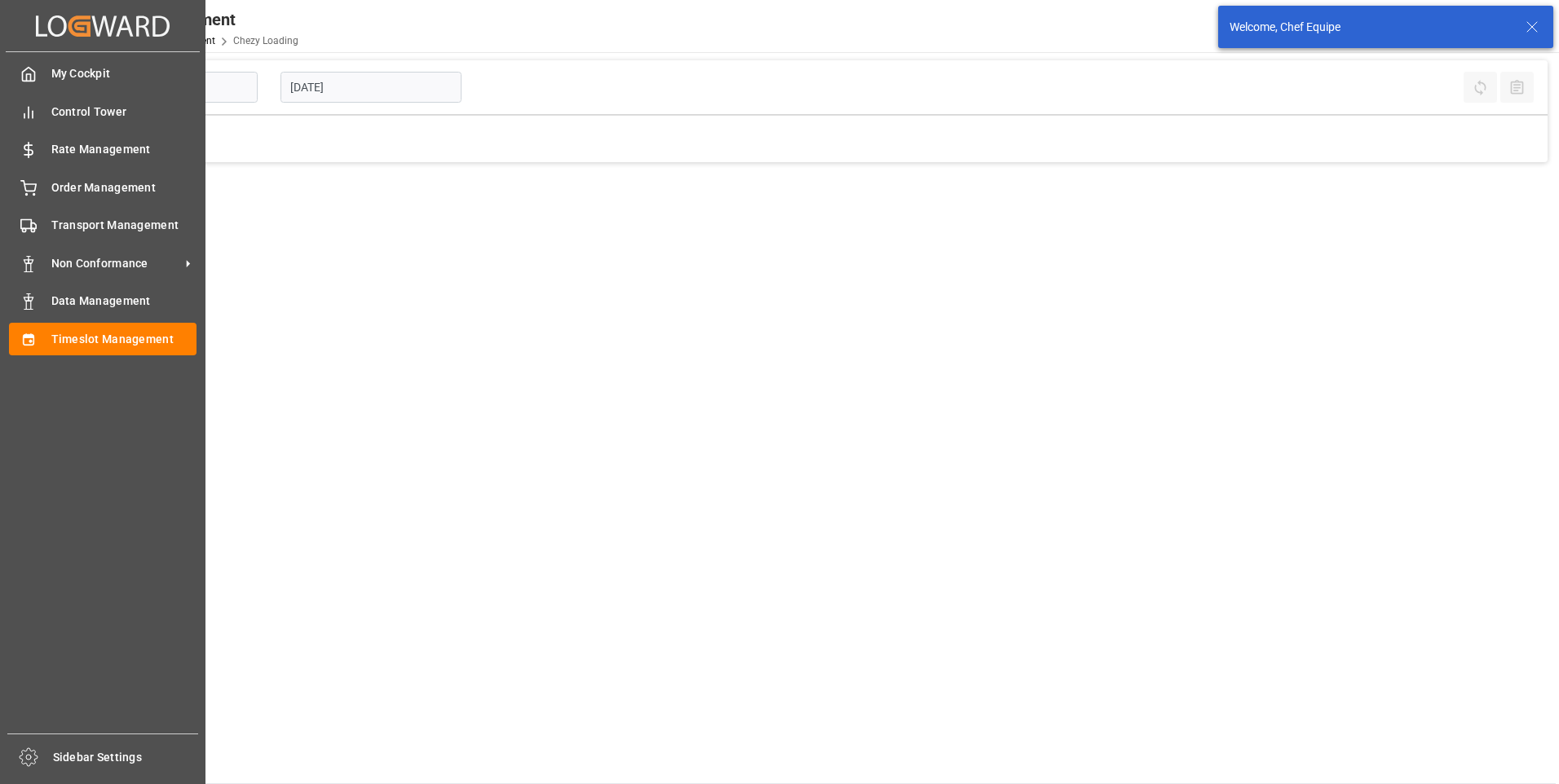
type input "Chezy Loading"
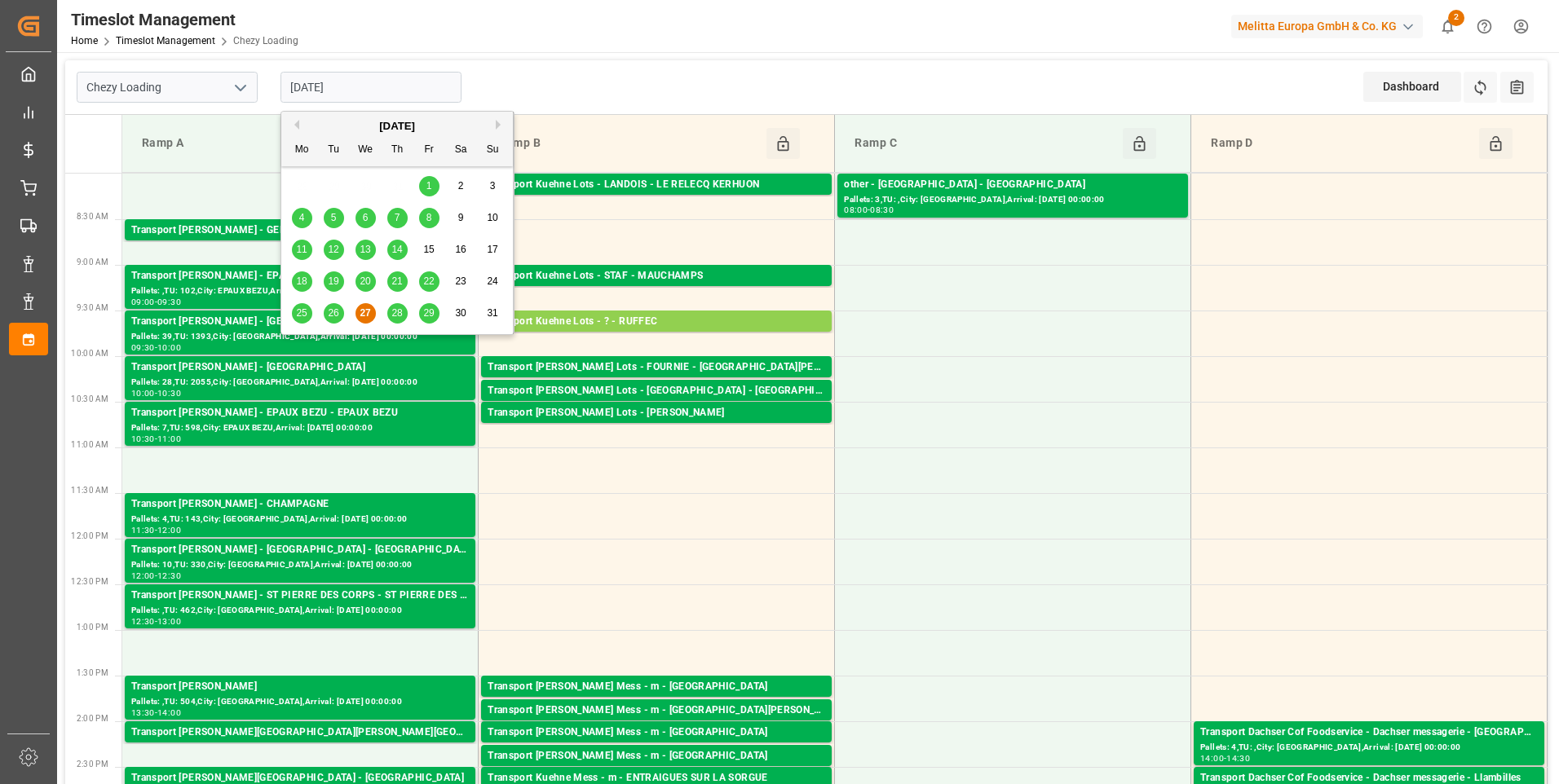
click at [367, 91] on input "[DATE]" at bounding box center [370, 86] width 181 height 31
click at [395, 315] on span "28" at bounding box center [397, 313] width 10 height 11
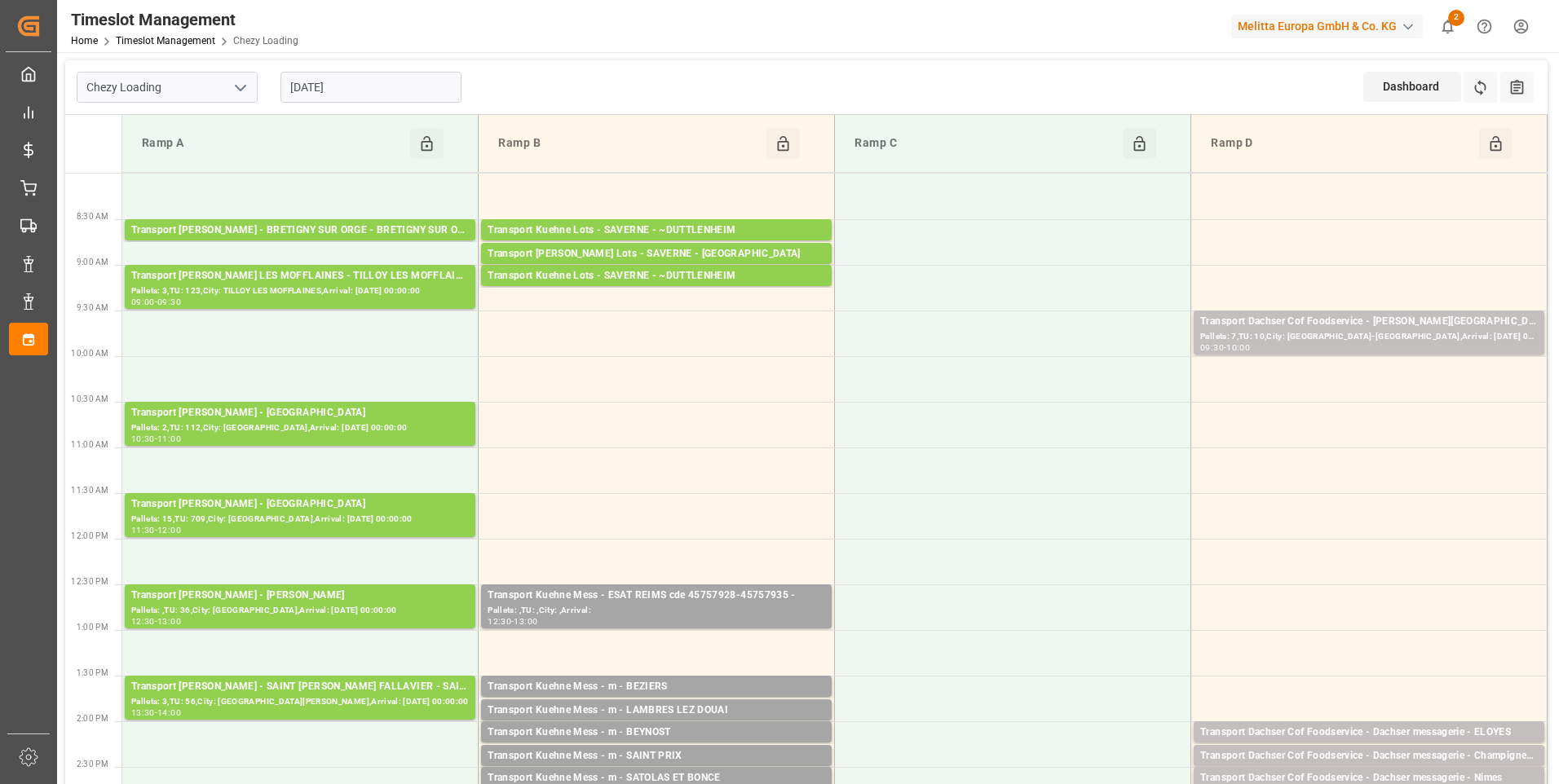
click at [371, 84] on input "[DATE]" at bounding box center [370, 86] width 181 height 31
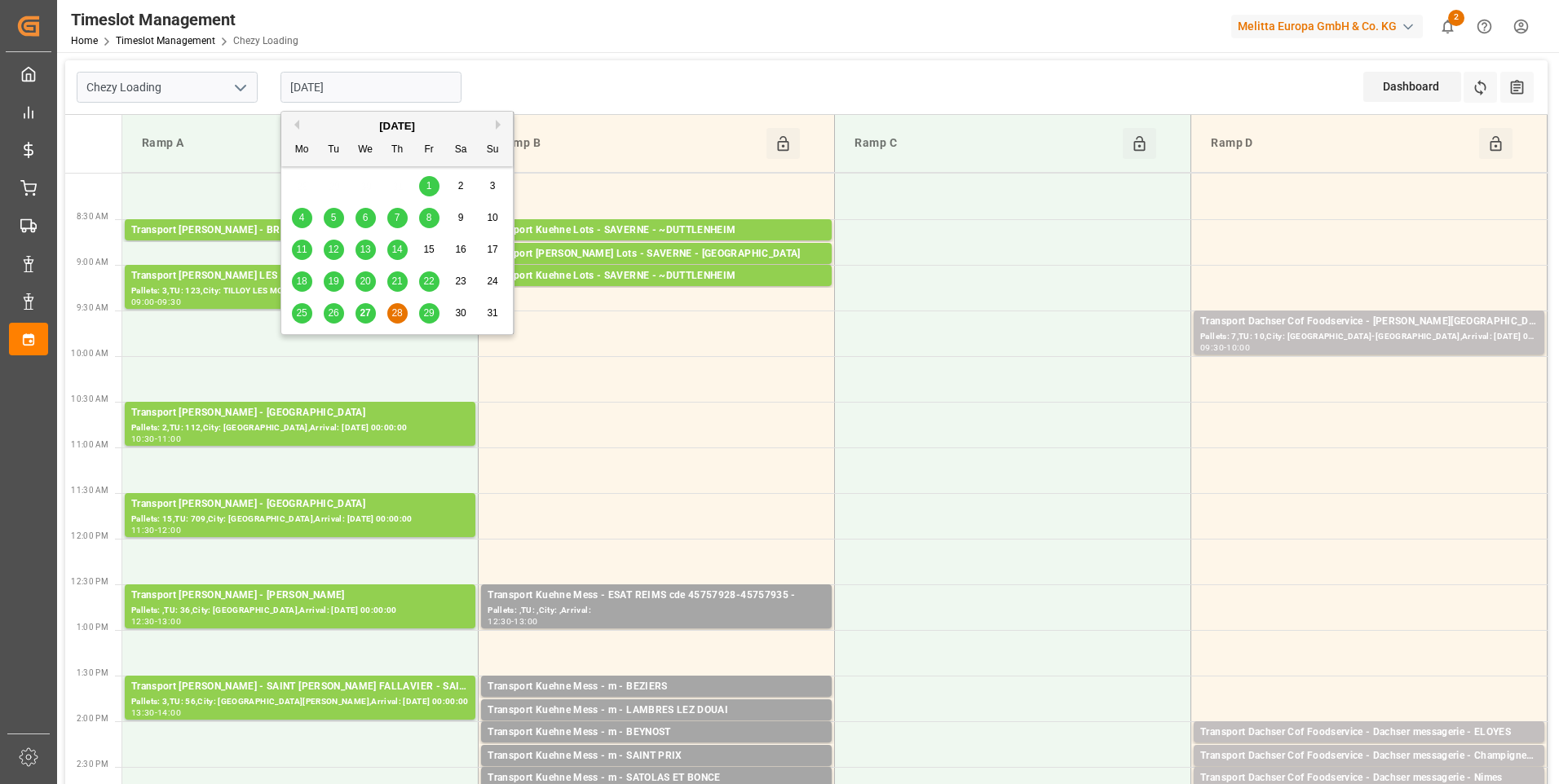
click at [425, 308] on span "29" at bounding box center [429, 313] width 10 height 11
type input "[DATE]"
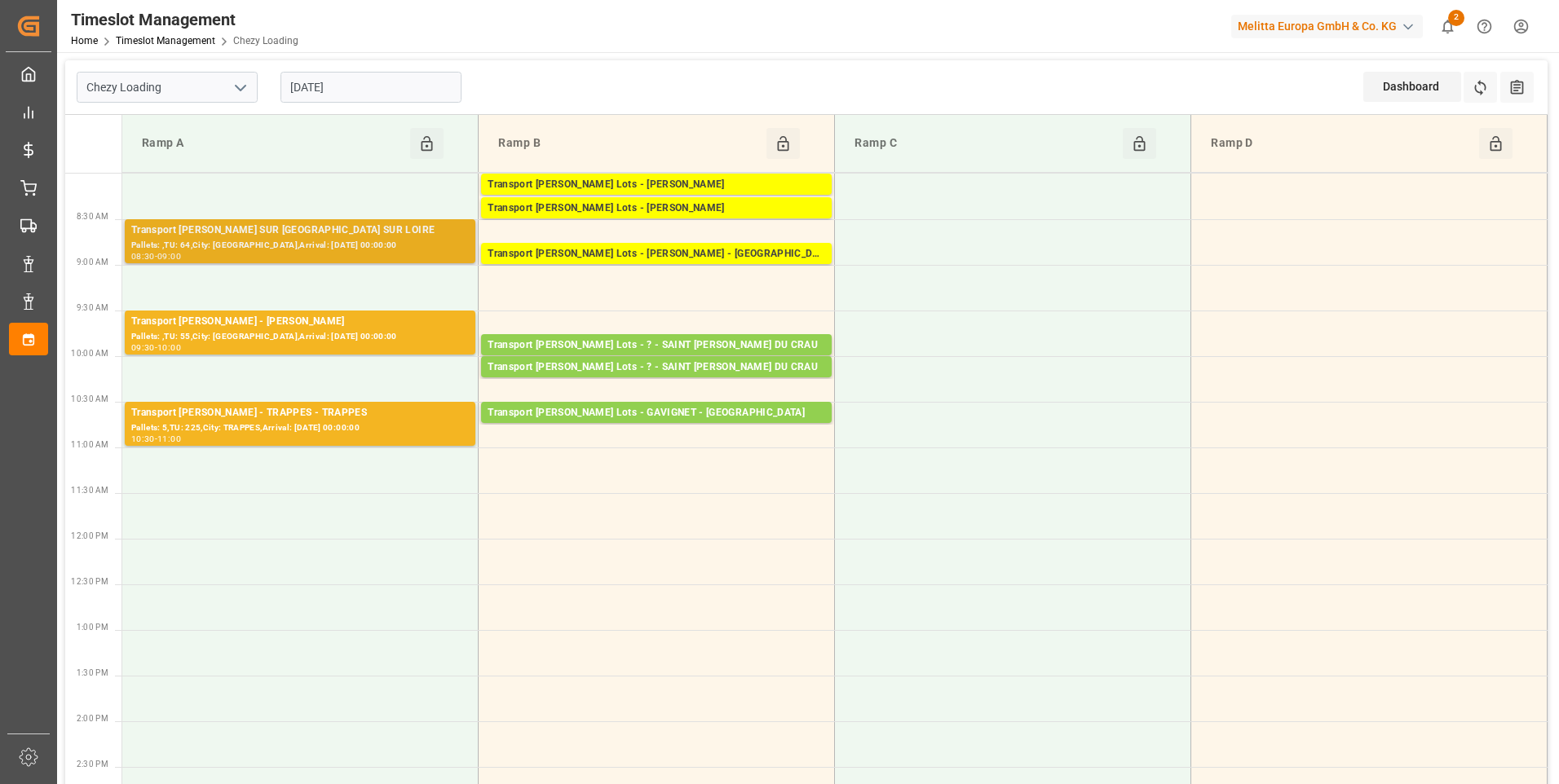
click at [366, 245] on div "Pallets: ,TU: 64,City: [GEOGRAPHIC_DATA],Arrival: [DATE] 00:00:00" at bounding box center [300, 246] width 338 height 14
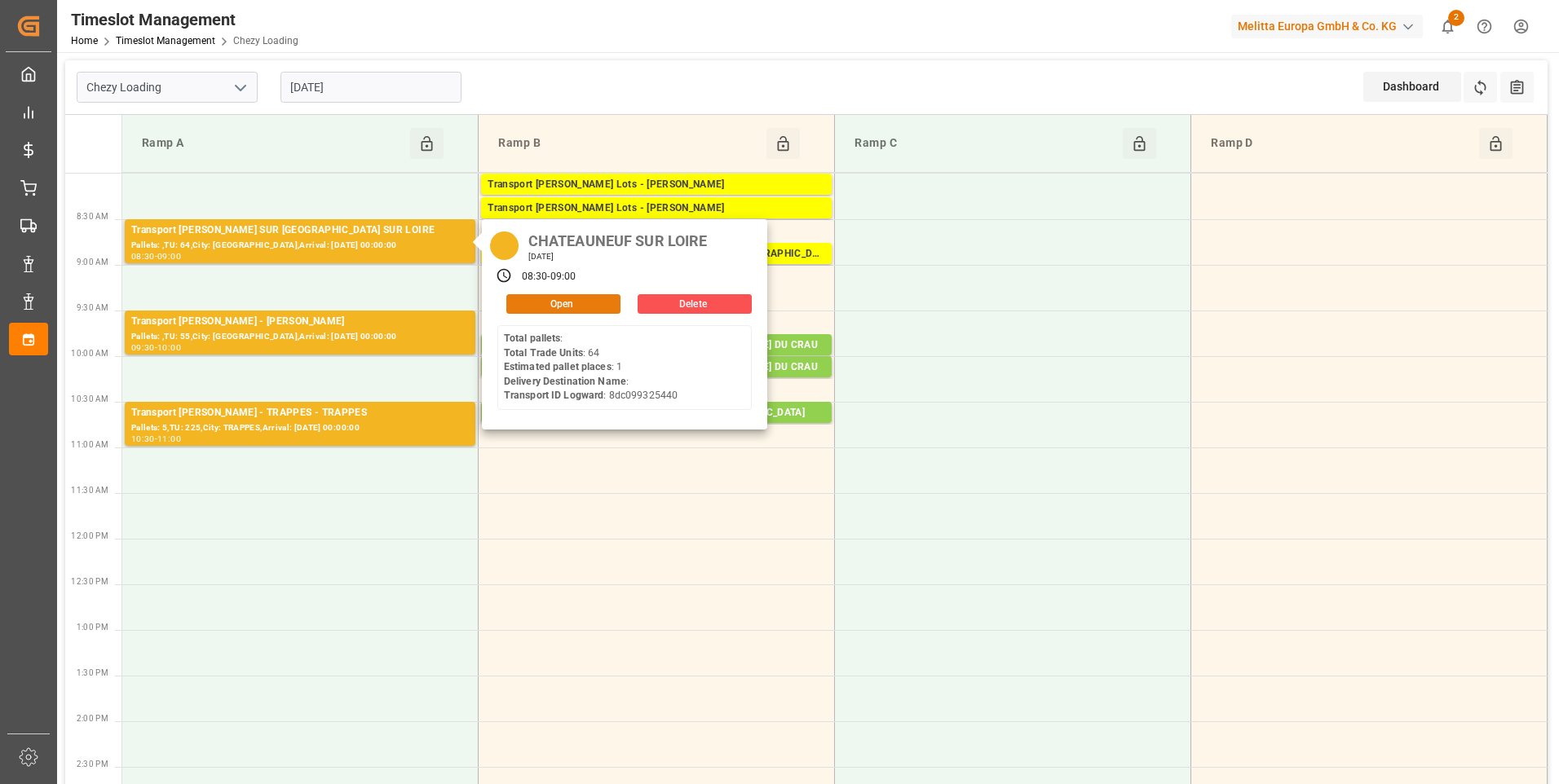
click at [530, 300] on button "Open" at bounding box center [563, 304] width 114 height 19
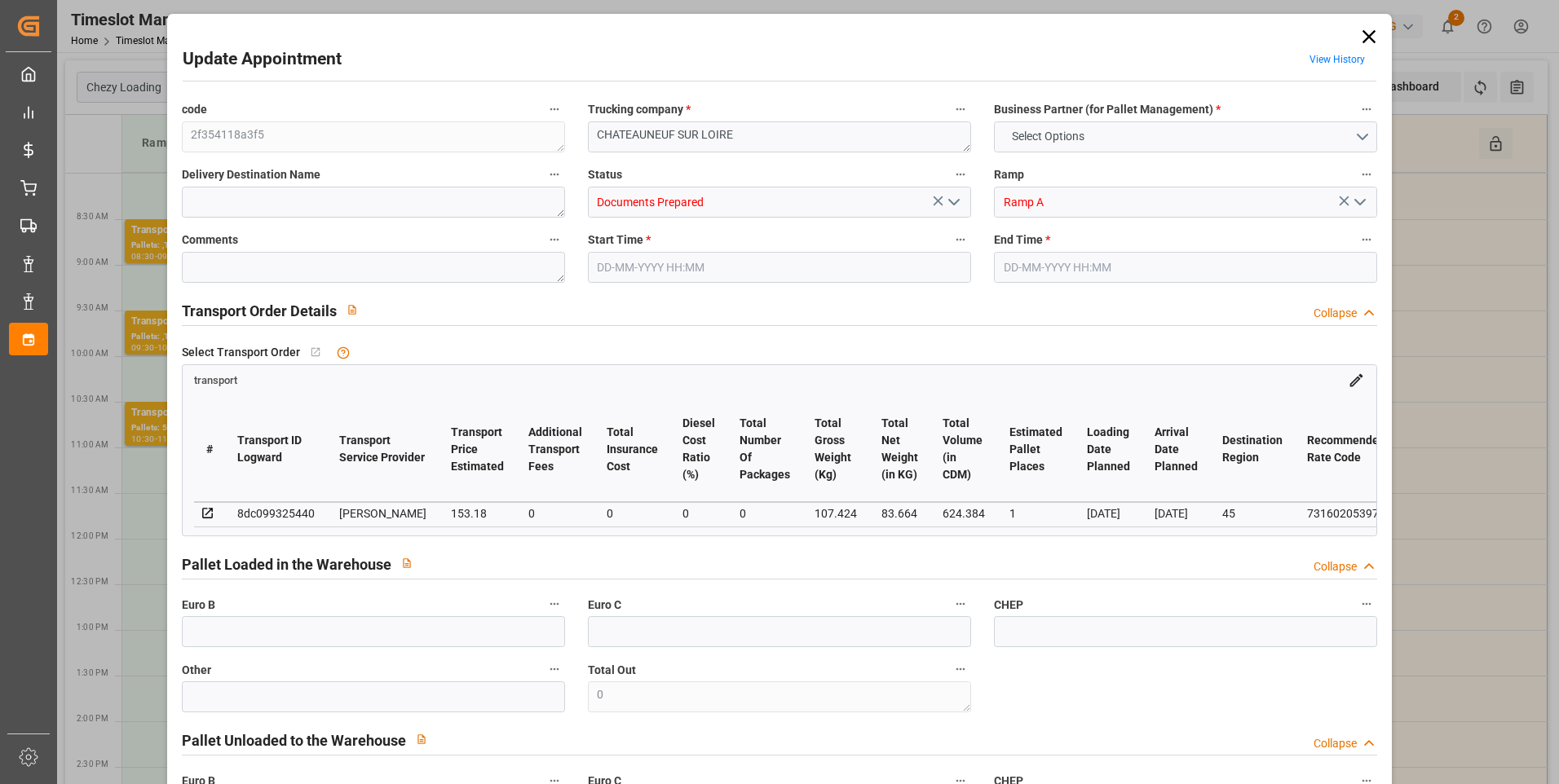
type input "1"
type input "153.18"
type input "0"
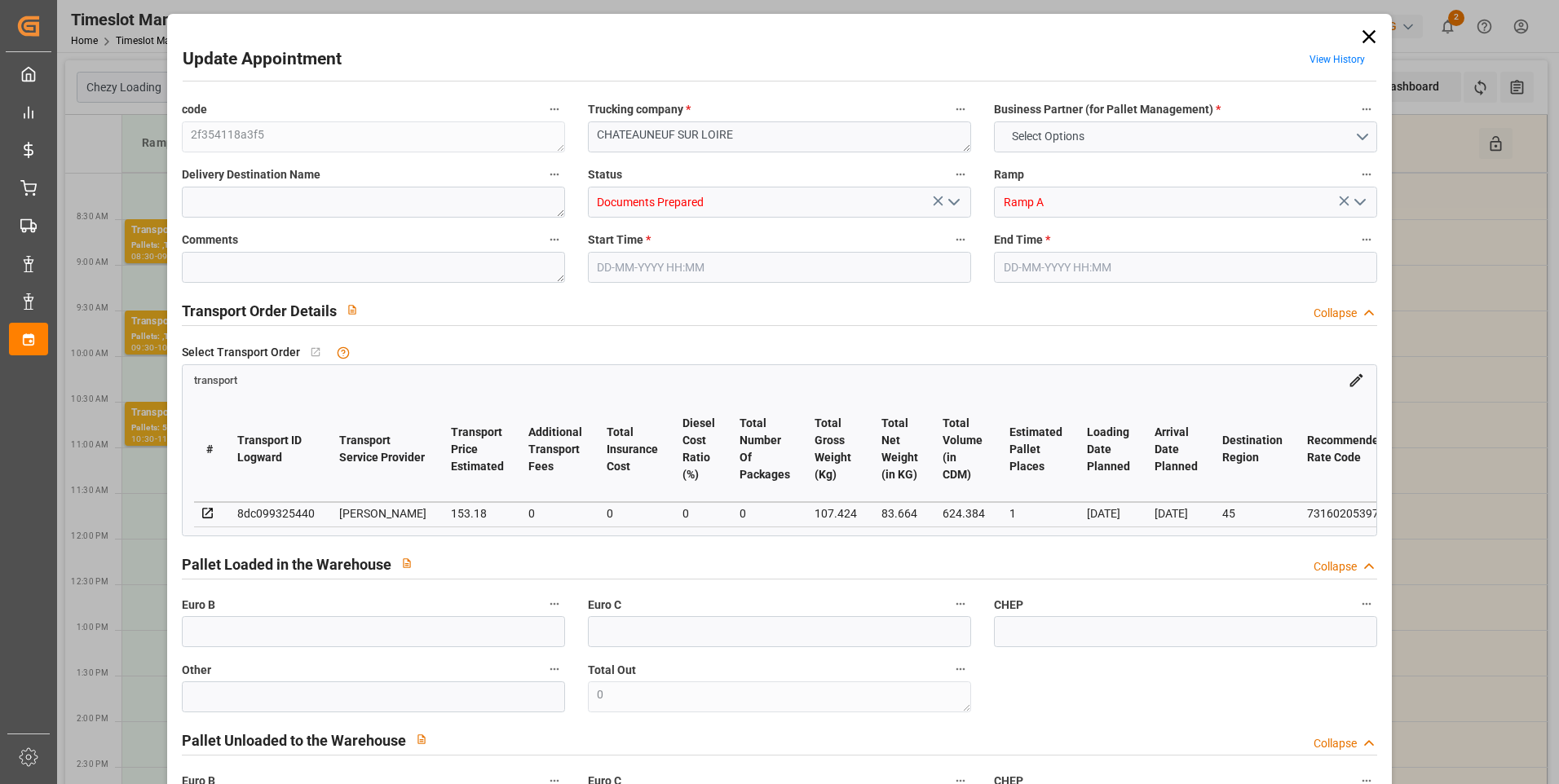
type input "146.9762"
type input "-6.2038"
type input "0"
type input "83.664"
type input "153.424"
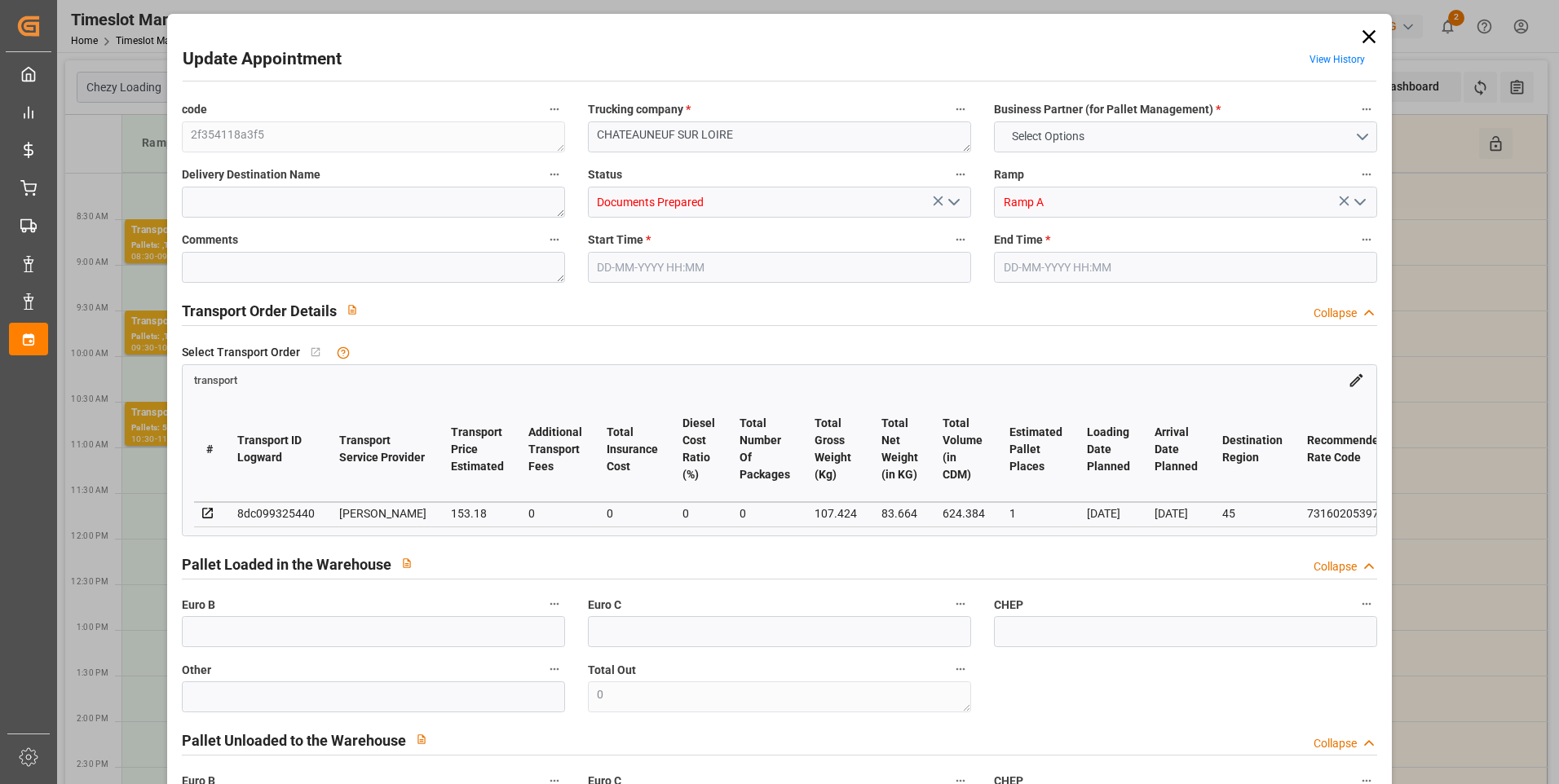
type input "624.384"
type input "45"
type input "0"
type input "64"
type input "2"
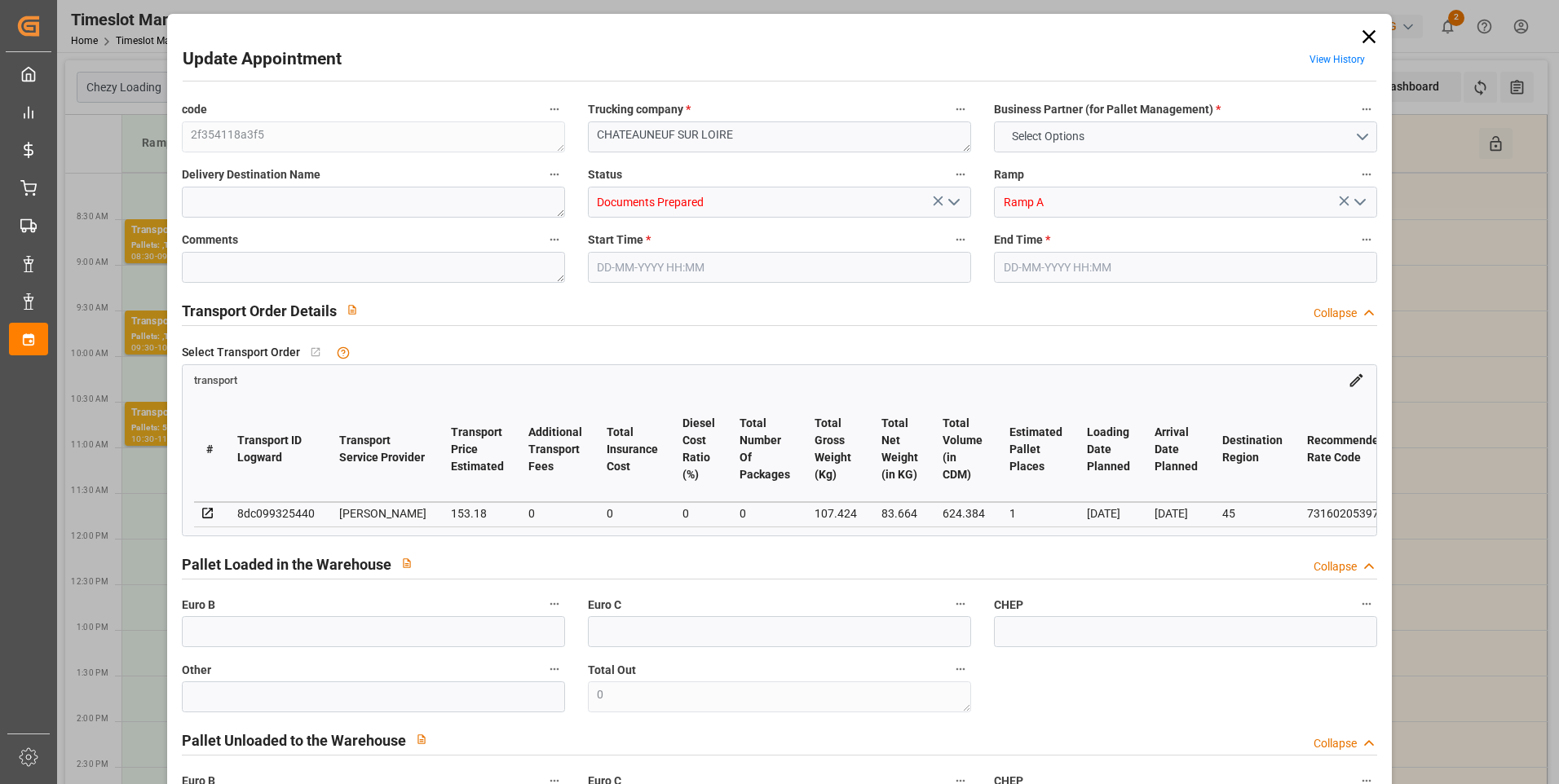
type input "101"
type input "107.424"
type input "0"
type input "4710.8598"
type input "0"
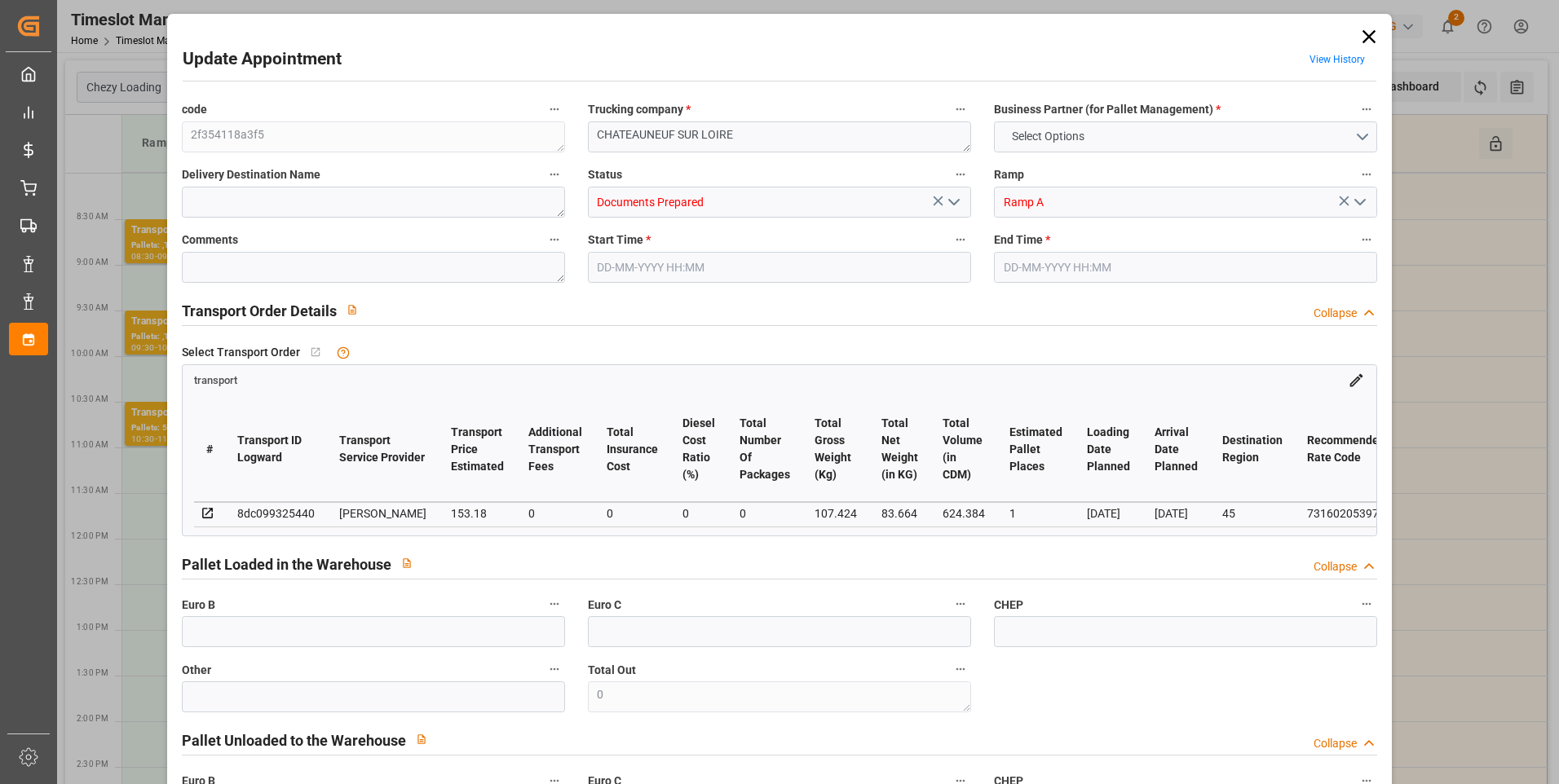
type input "0"
type input "21"
type input "35"
type input "[DATE] 08:30"
type input "[DATE] 09:00"
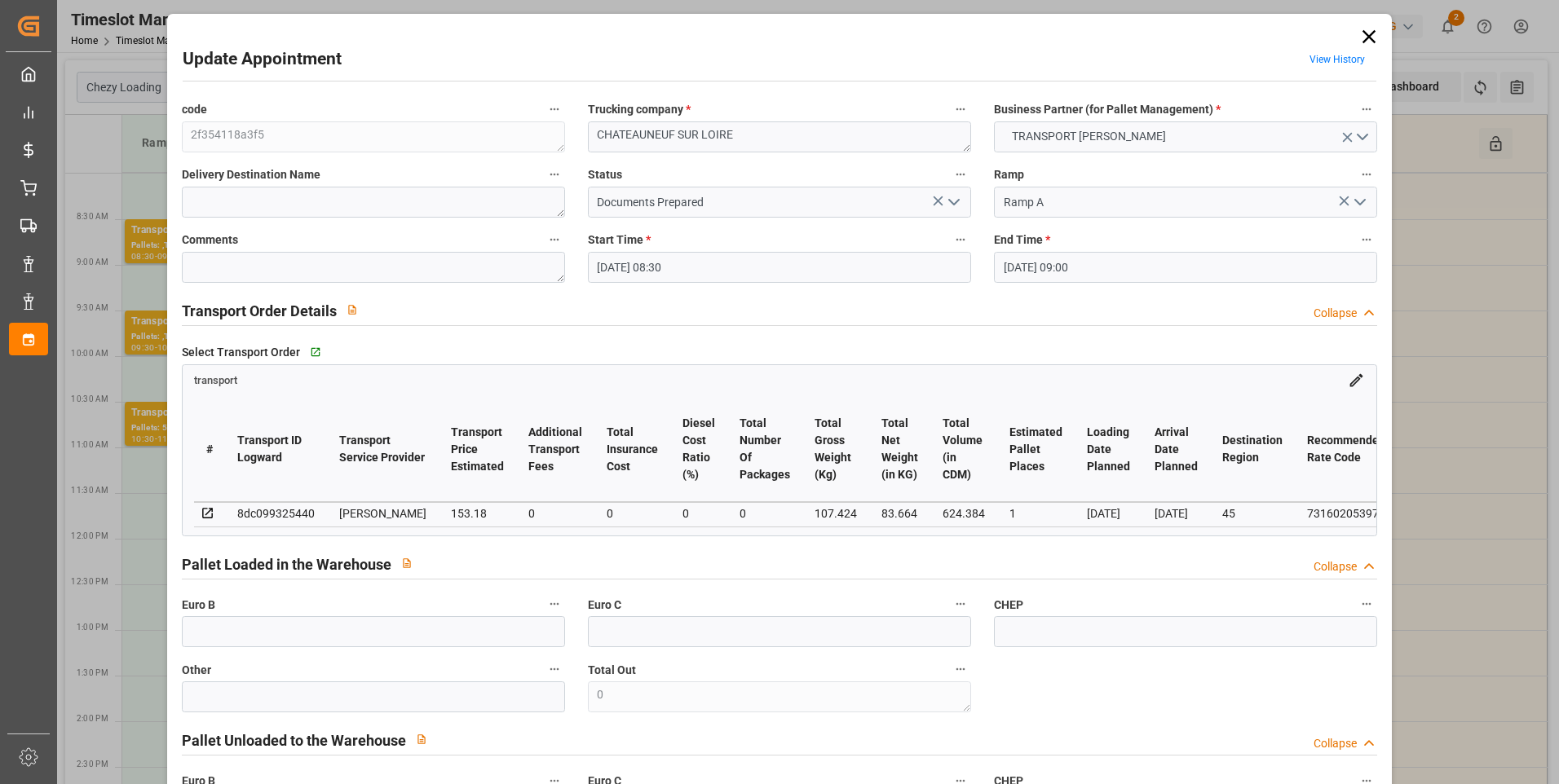
type input "[DATE] 13:49"
type input "[DATE] 11:38"
type input "[DATE]"
click at [955, 197] on icon "open menu" at bounding box center [954, 202] width 19 height 19
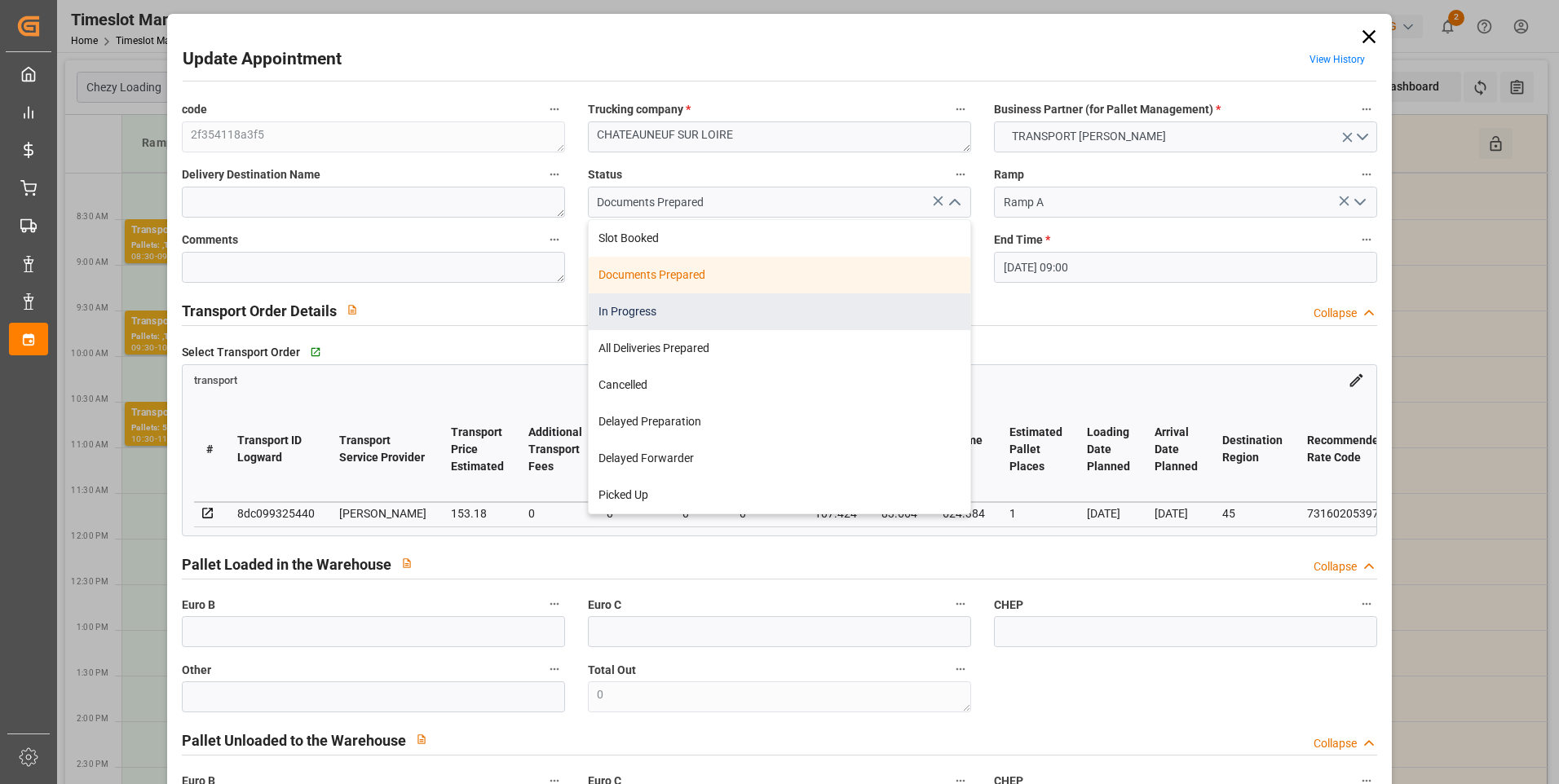
click at [690, 304] on div "In Progress" at bounding box center [779, 312] width 382 height 37
type input "In Progress"
